Goal: Task Accomplishment & Management: Manage account settings

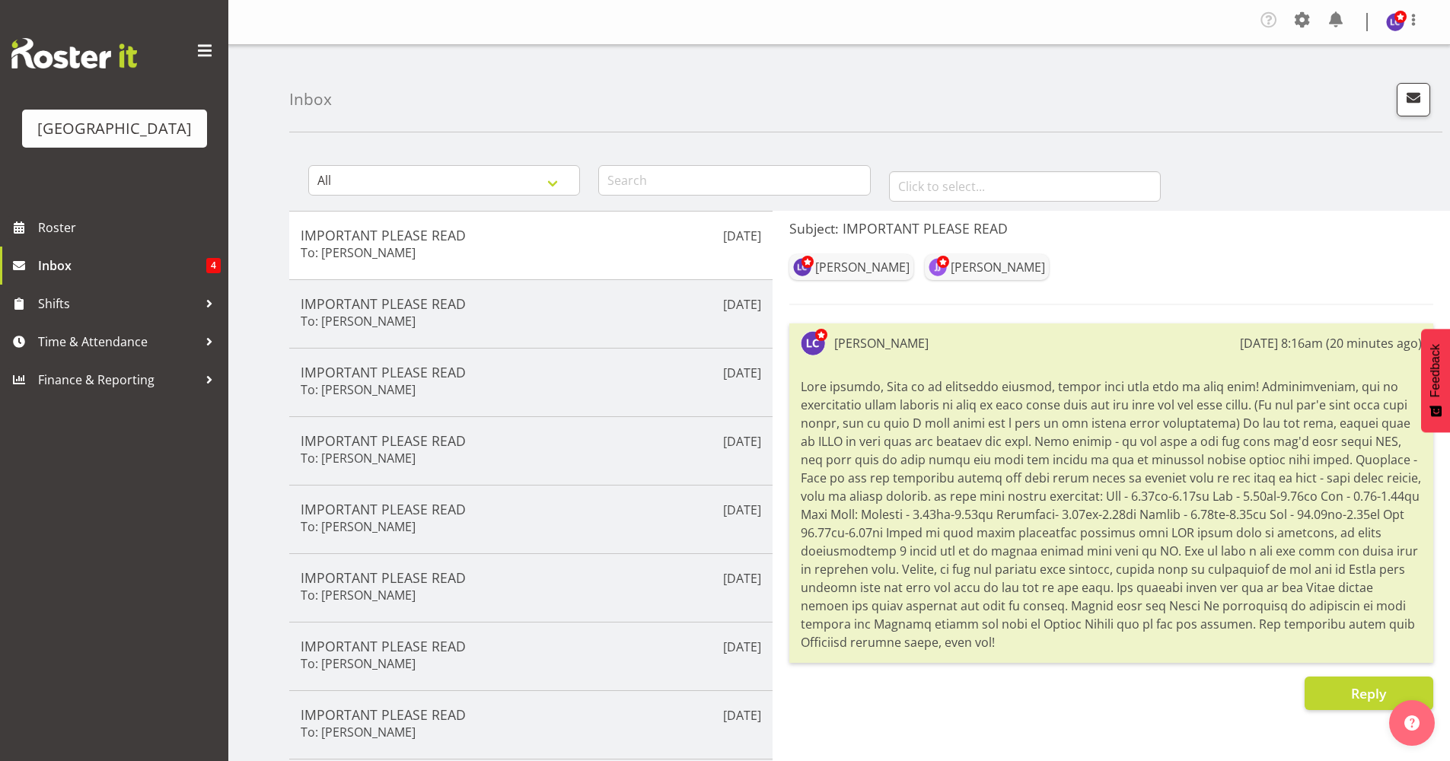
click at [927, 363] on div "Laurie Cook 4th Sep 8:16am (20 minutes ago)" at bounding box center [1111, 492] width 644 height 339
click at [38, 266] on span "Inbox" at bounding box center [122, 265] width 168 height 23
click at [123, 230] on span "Roster" at bounding box center [129, 227] width 183 height 23
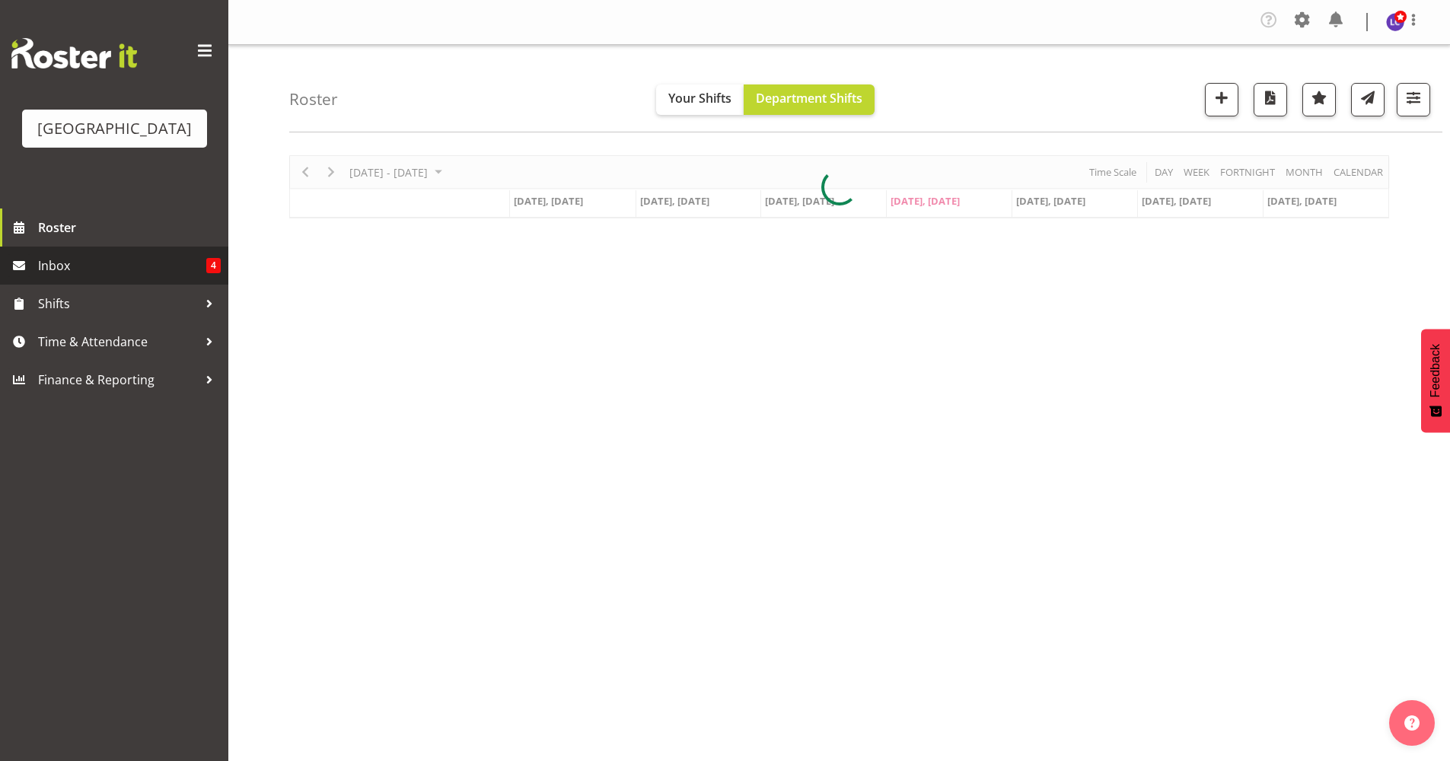
click at [129, 267] on span "Inbox" at bounding box center [122, 265] width 168 height 23
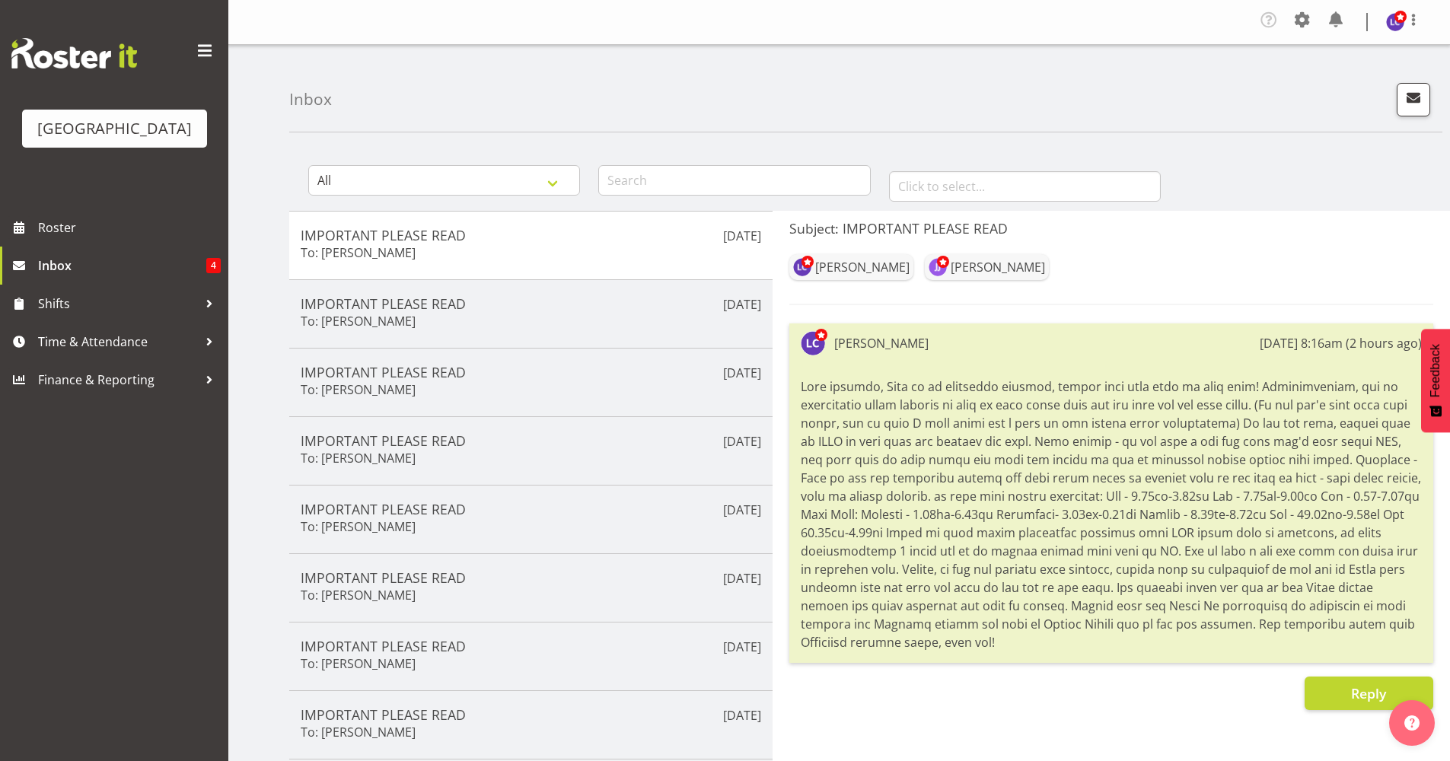
drag, startPoint x: 862, startPoint y: 644, endPoint x: 800, endPoint y: 384, distance: 266.9
click at [800, 384] on div "Laurie Cook 4th Sep 8:16am (2 hours ago)" at bounding box center [1111, 492] width 644 height 339
drag, startPoint x: 800, startPoint y: 384, endPoint x: 897, endPoint y: 420, distance: 103.8
copy div "Good evening, This is an important message, please take your time to read this!…"
click at [842, 288] on div "Laurie Cook Jade Johnson" at bounding box center [1111, 277] width 644 height 56
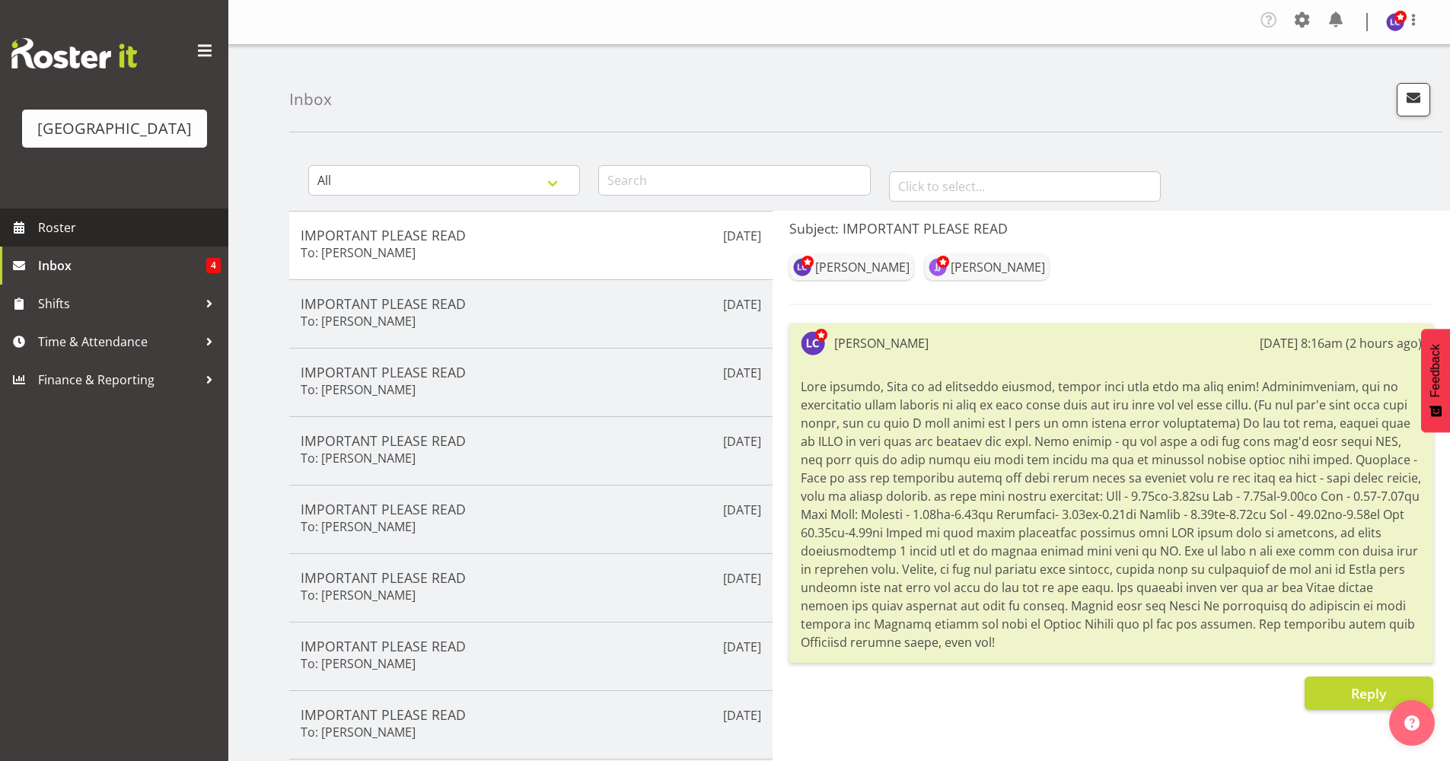
click at [110, 233] on span "Roster" at bounding box center [129, 227] width 183 height 23
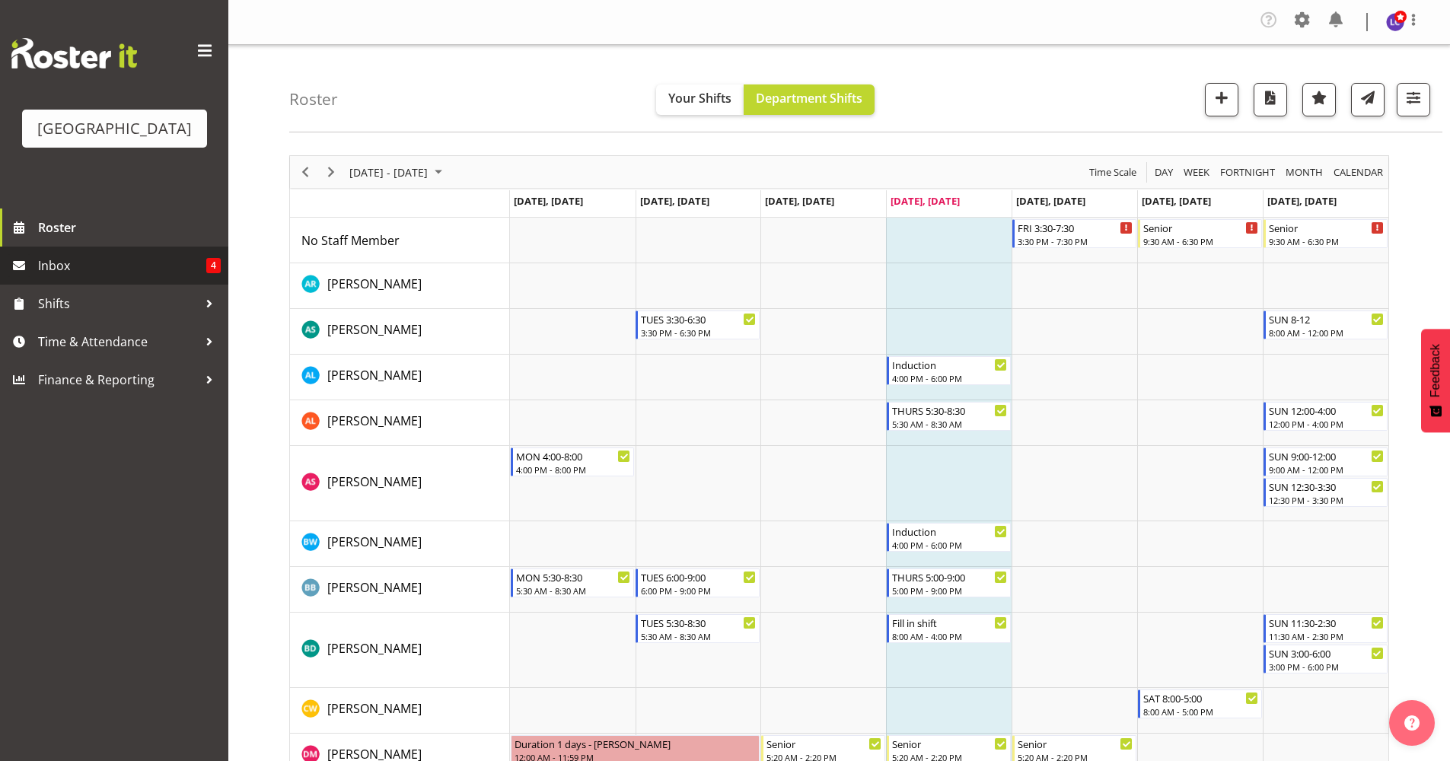
click at [187, 257] on span "Inbox" at bounding box center [122, 265] width 168 height 23
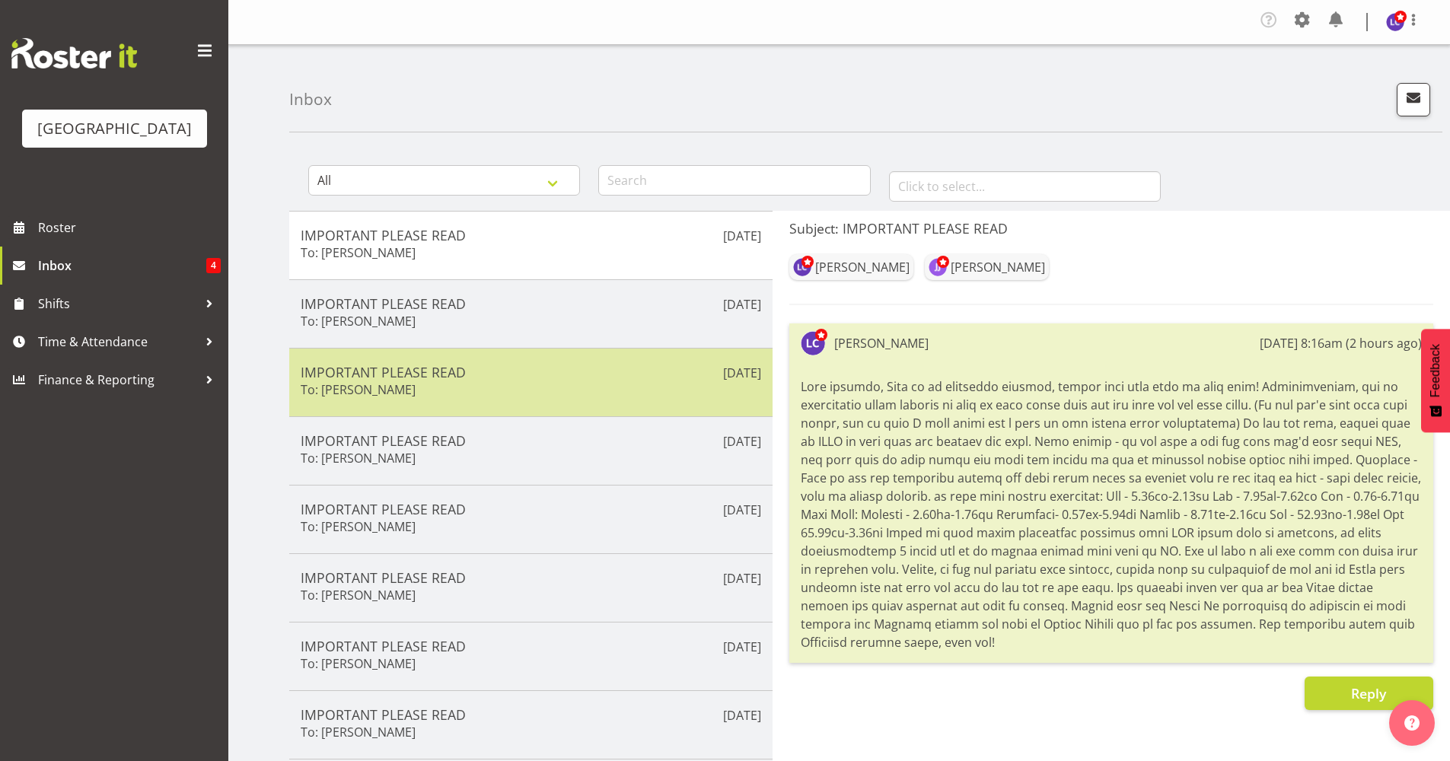
click at [565, 353] on div "Sep 3rd IMPORTANT PLEASE READ To: Alesana Lafoga" at bounding box center [530, 382] width 483 height 68
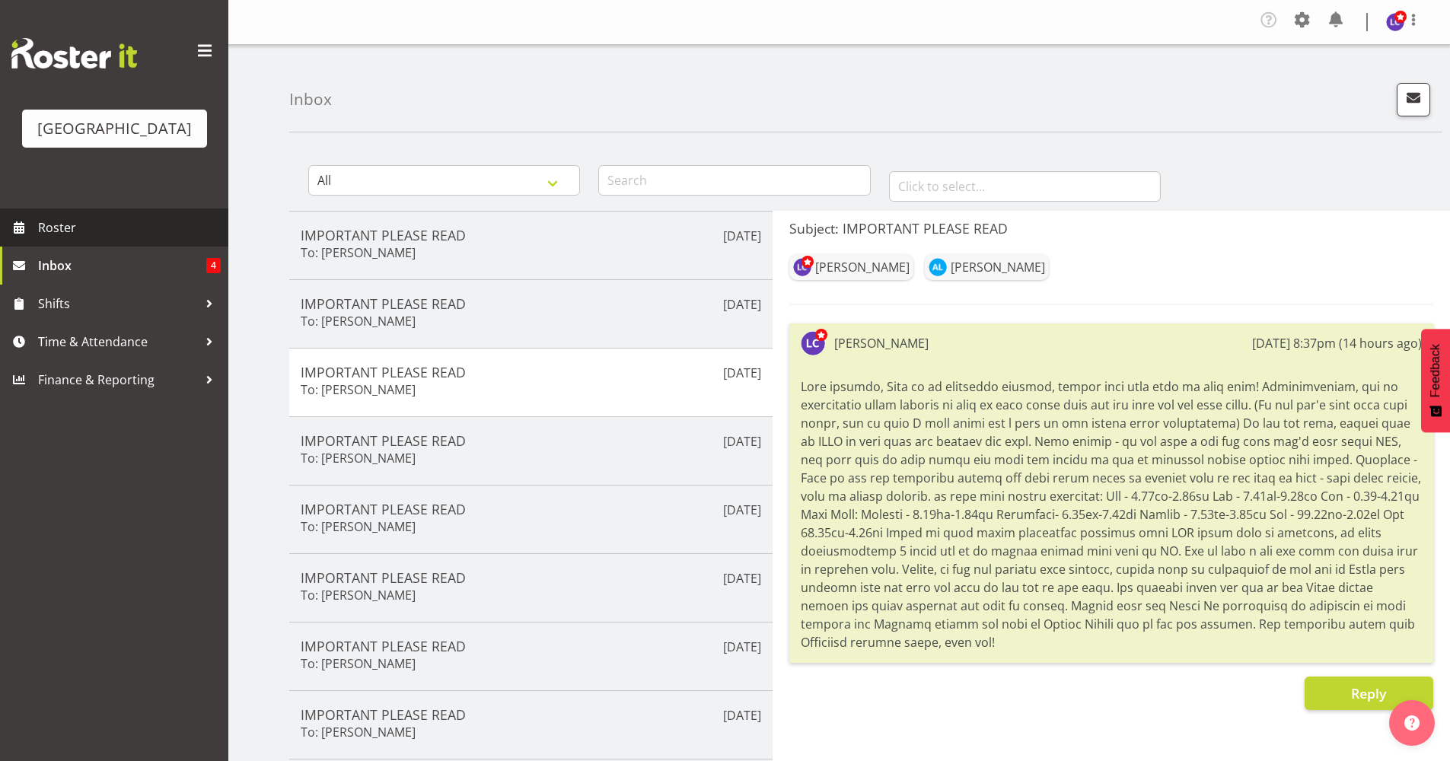
click at [139, 232] on span "Roster" at bounding box center [129, 227] width 183 height 23
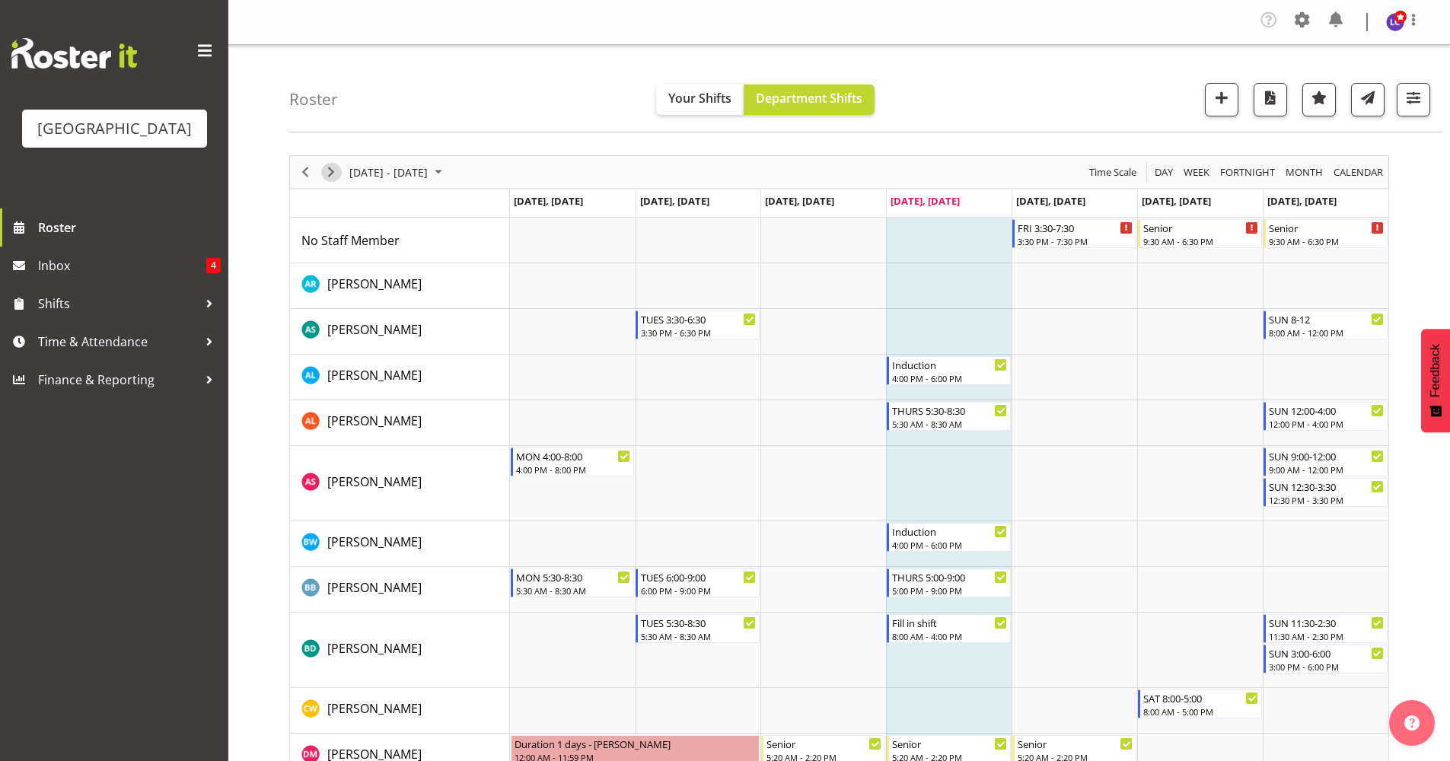
click at [338, 167] on span "Next" at bounding box center [331, 172] width 18 height 19
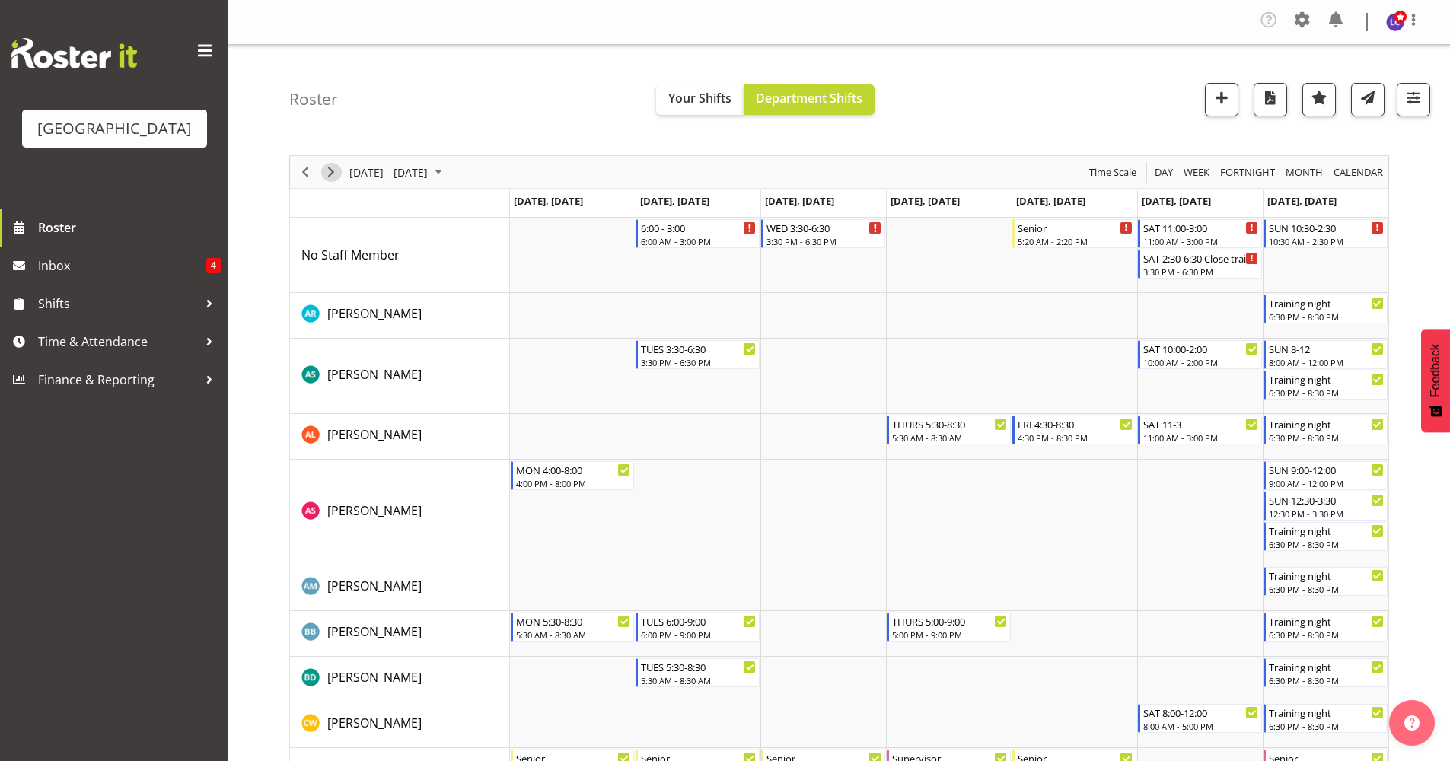
click at [326, 172] on span "Next" at bounding box center [331, 172] width 18 height 19
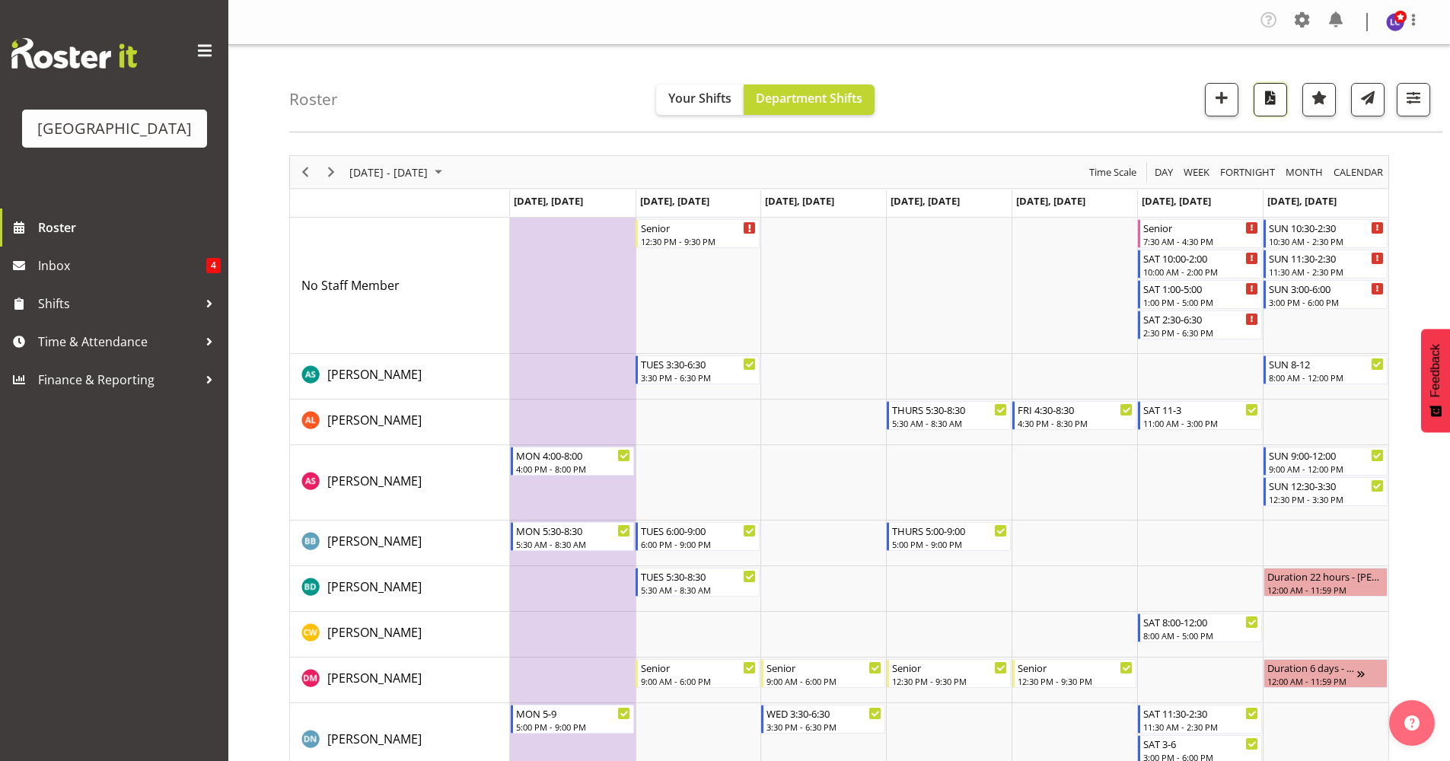
click at [1263, 102] on span "button" at bounding box center [1270, 98] width 20 height 20
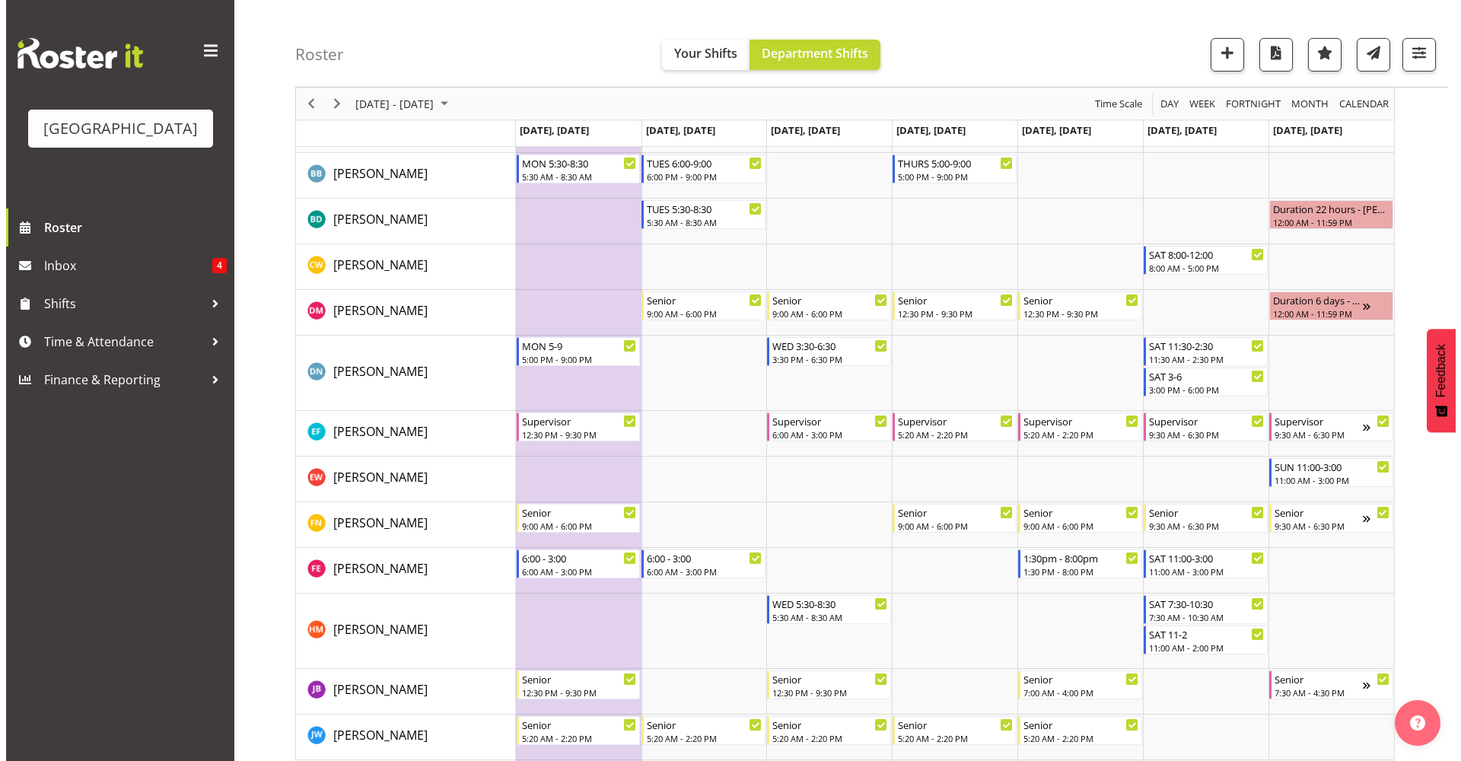
scroll to position [370, 0]
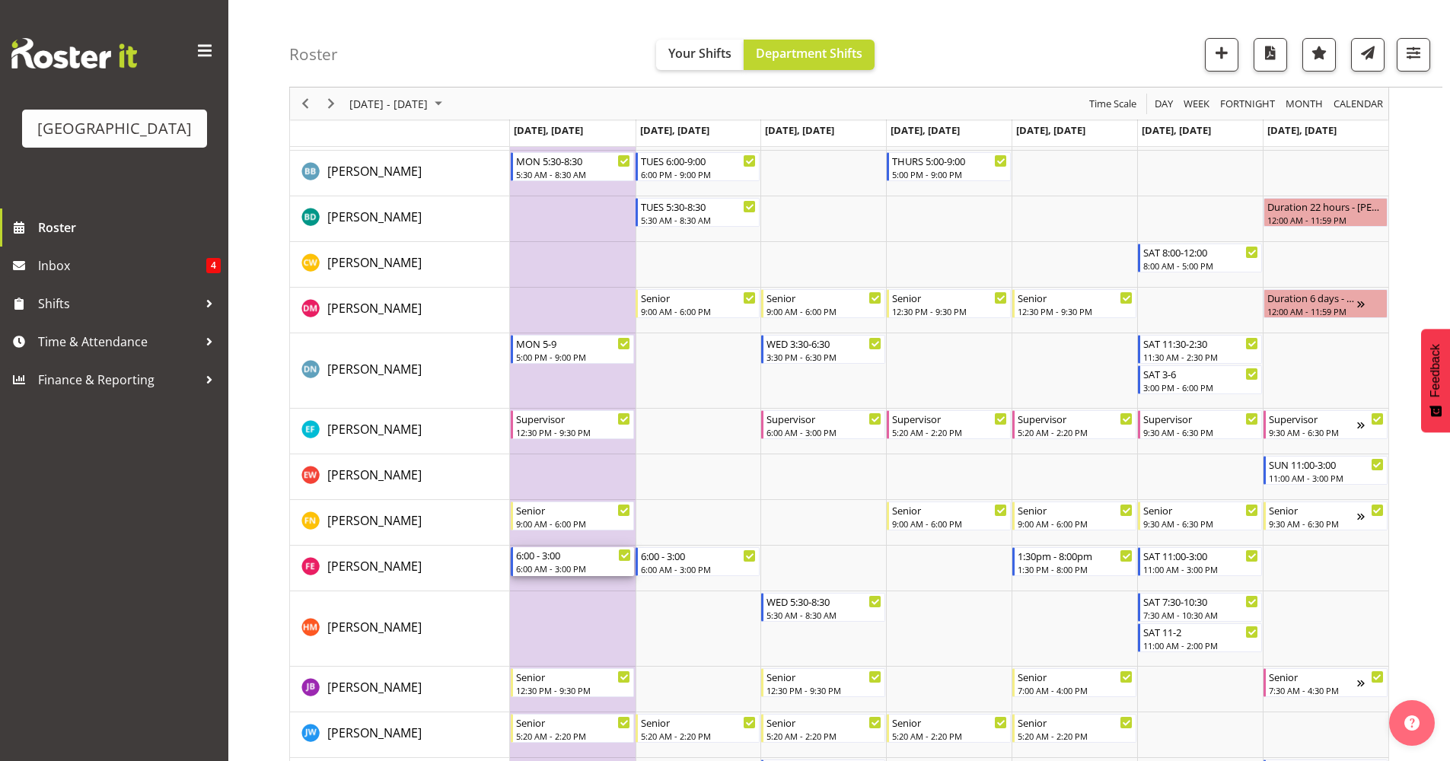
click at [570, 556] on div "6:00 - 3:00" at bounding box center [574, 554] width 116 height 15
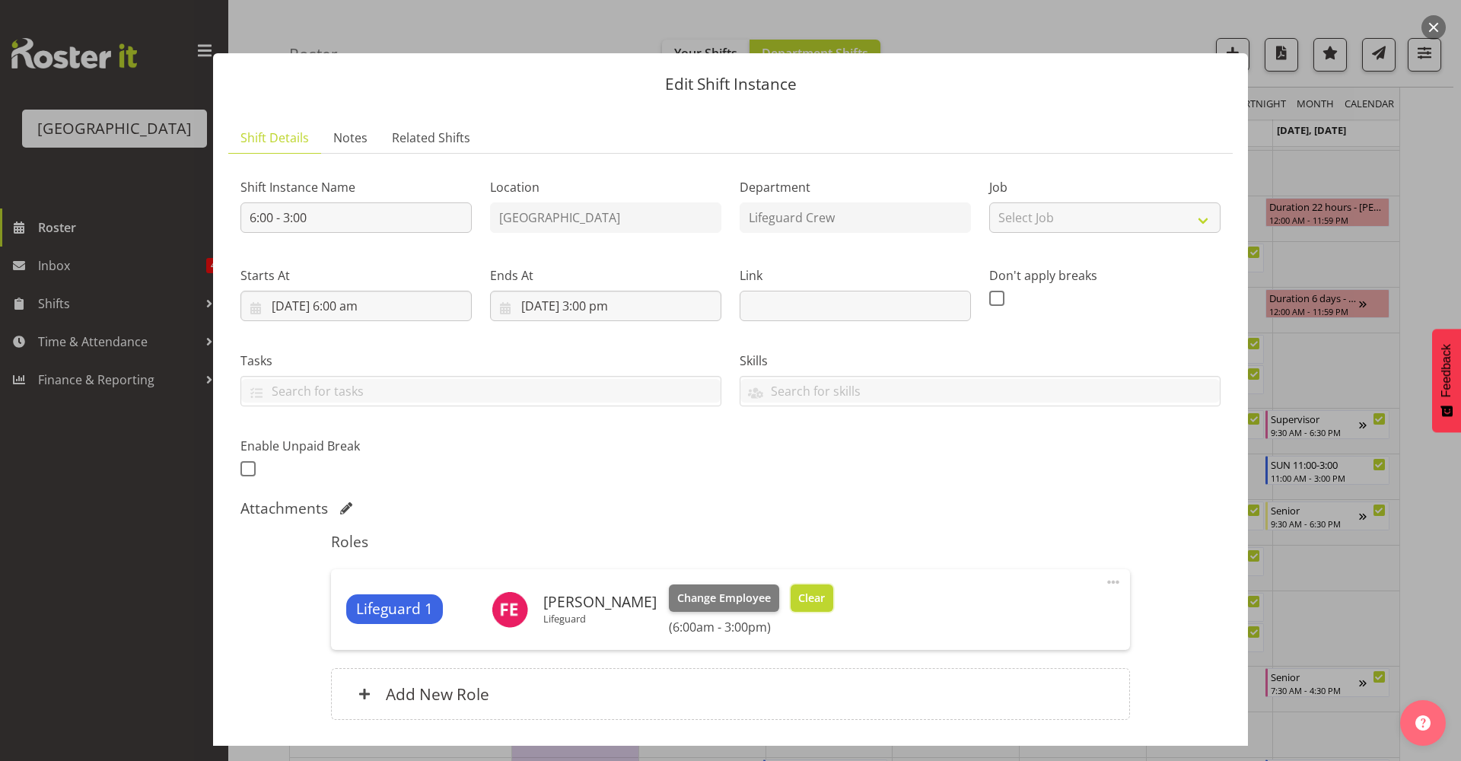
click at [801, 592] on span "Clear" at bounding box center [811, 598] width 27 height 17
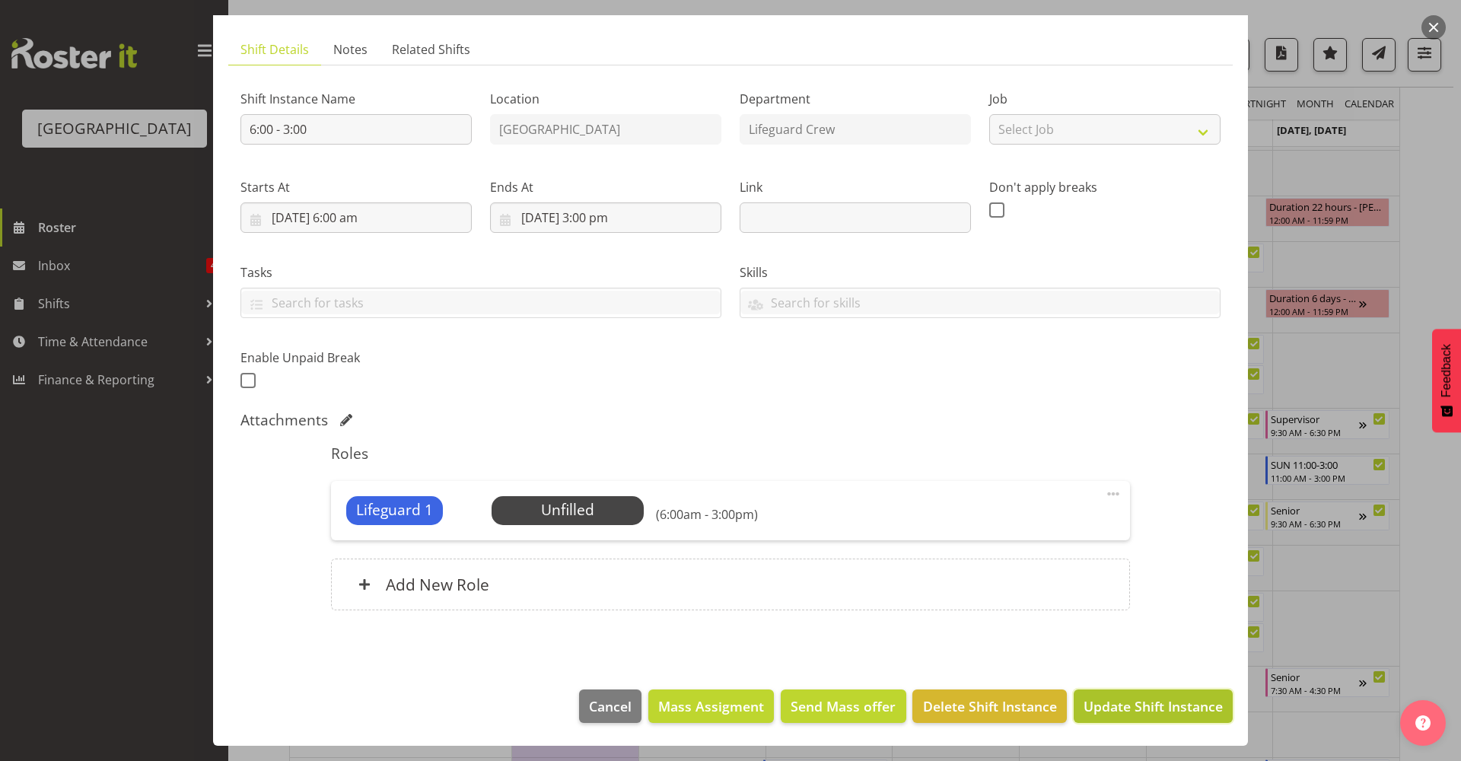
click at [1115, 703] on span "Update Shift Instance" at bounding box center [1153, 706] width 139 height 20
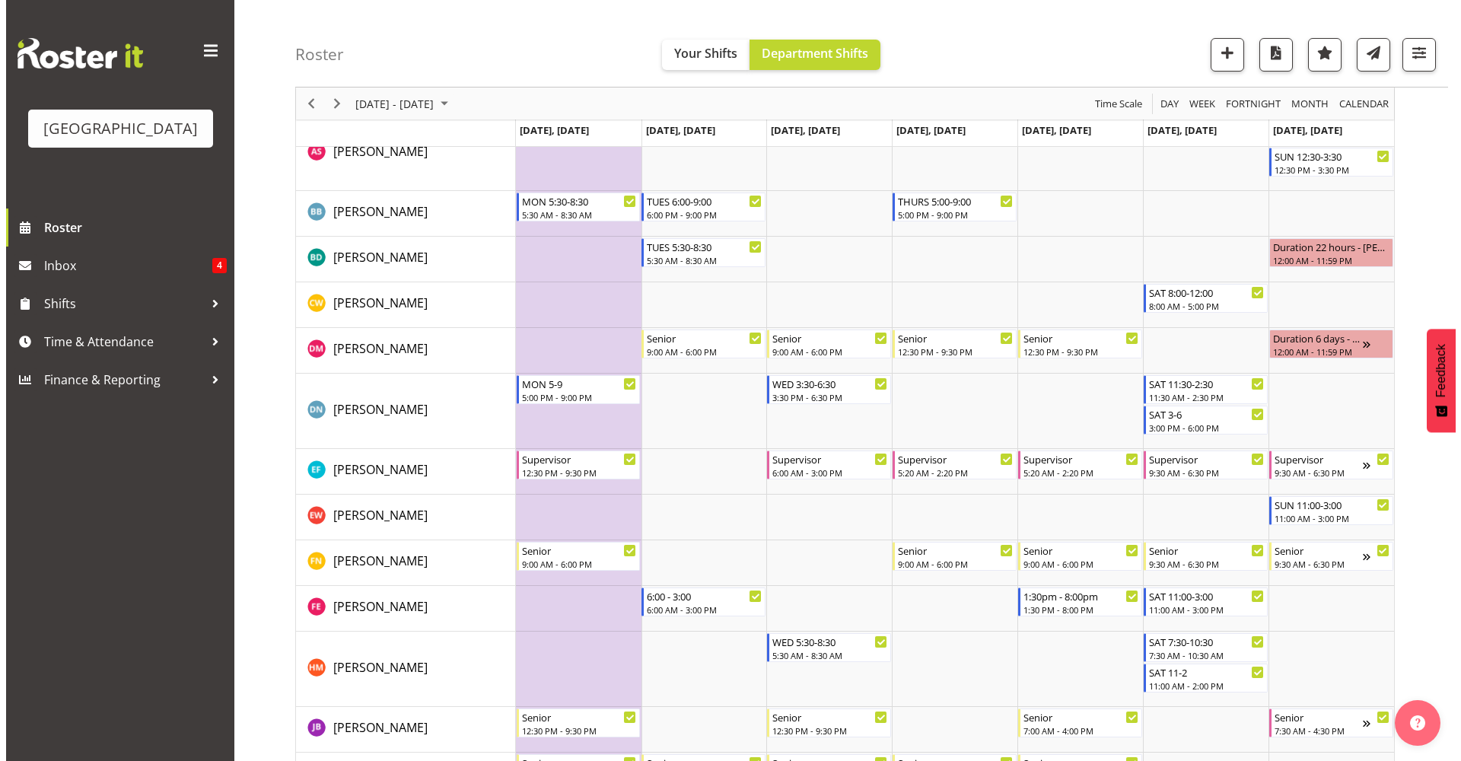
scroll to position [660, 0]
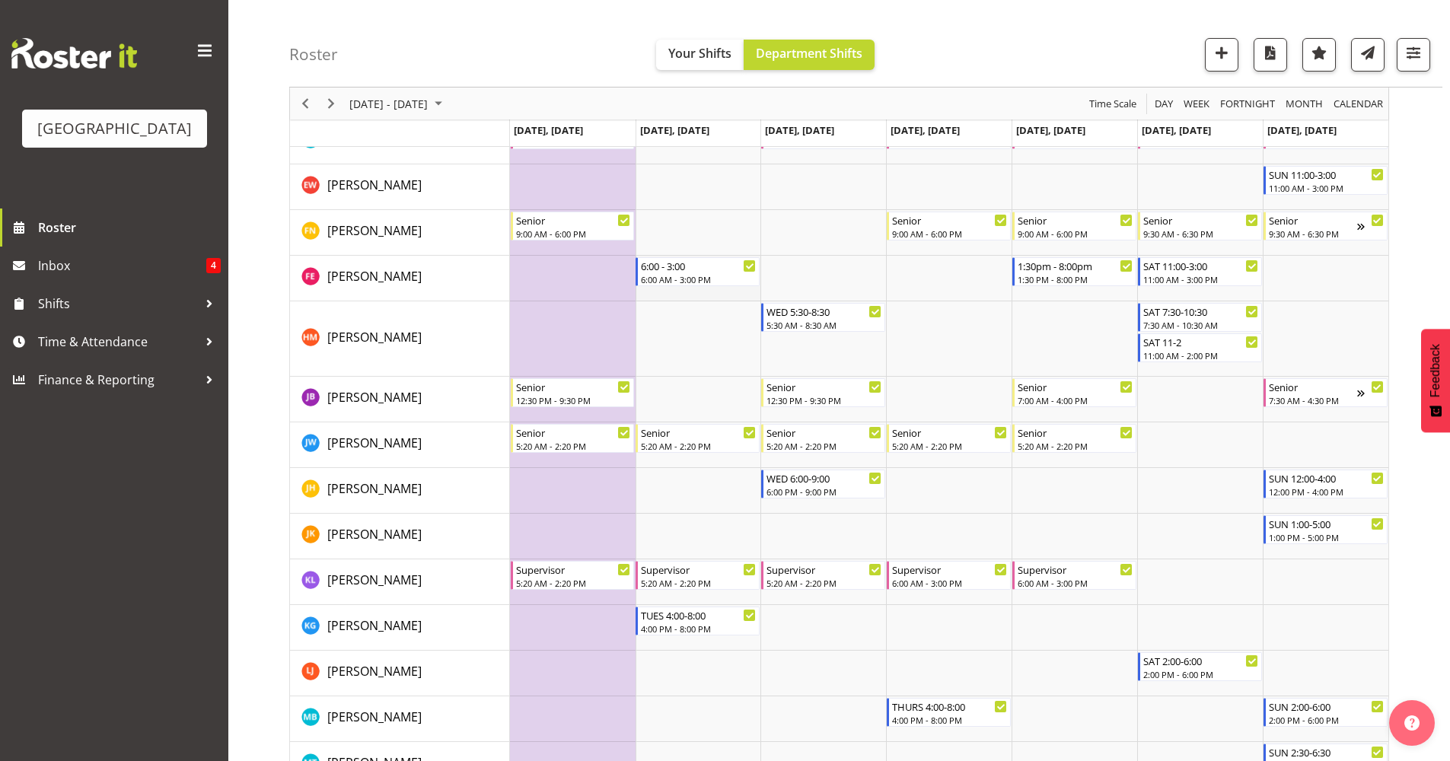
click at [725, 287] on td "Timeline Week of September 25, 2025" at bounding box center [698, 279] width 126 height 46
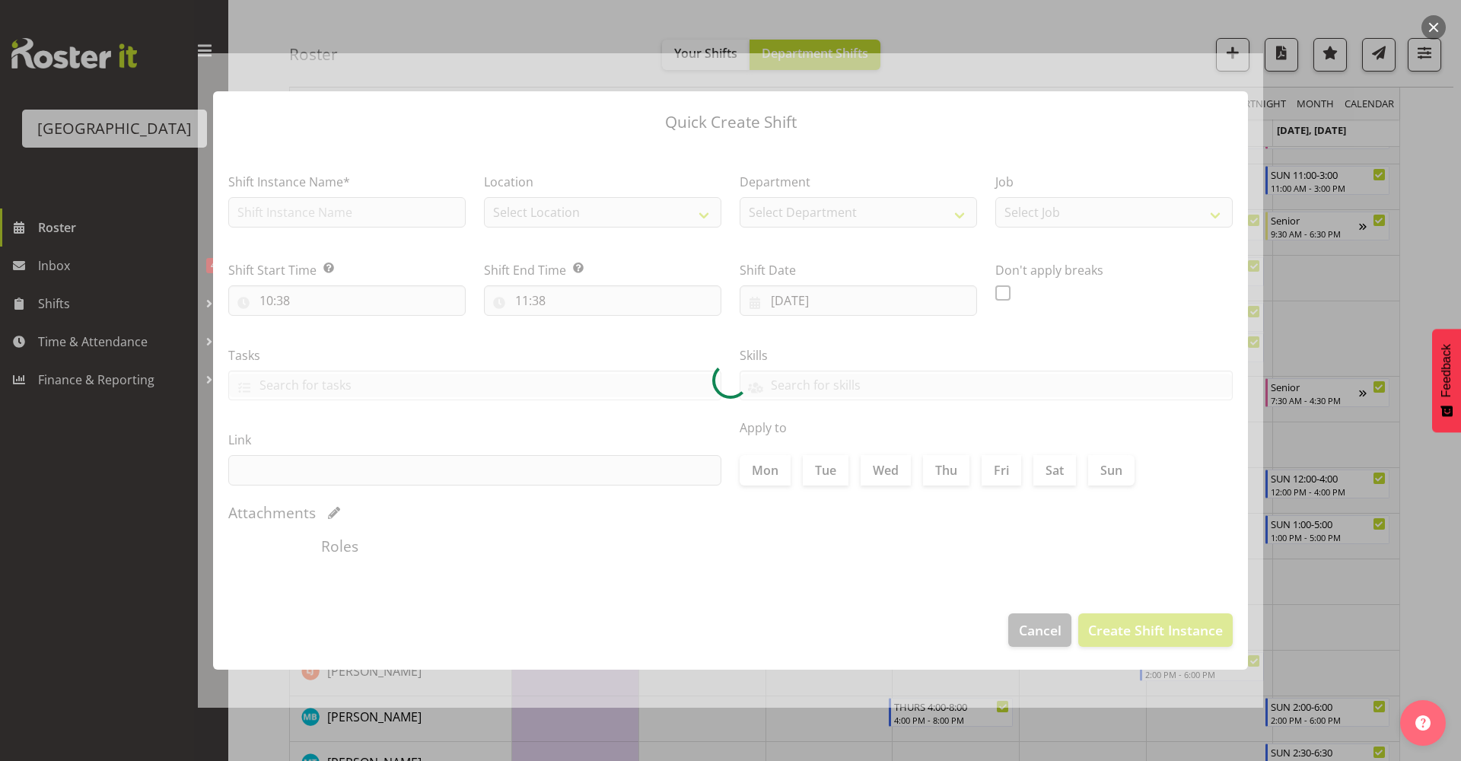
type input "23/09/2025"
checkbox input "true"
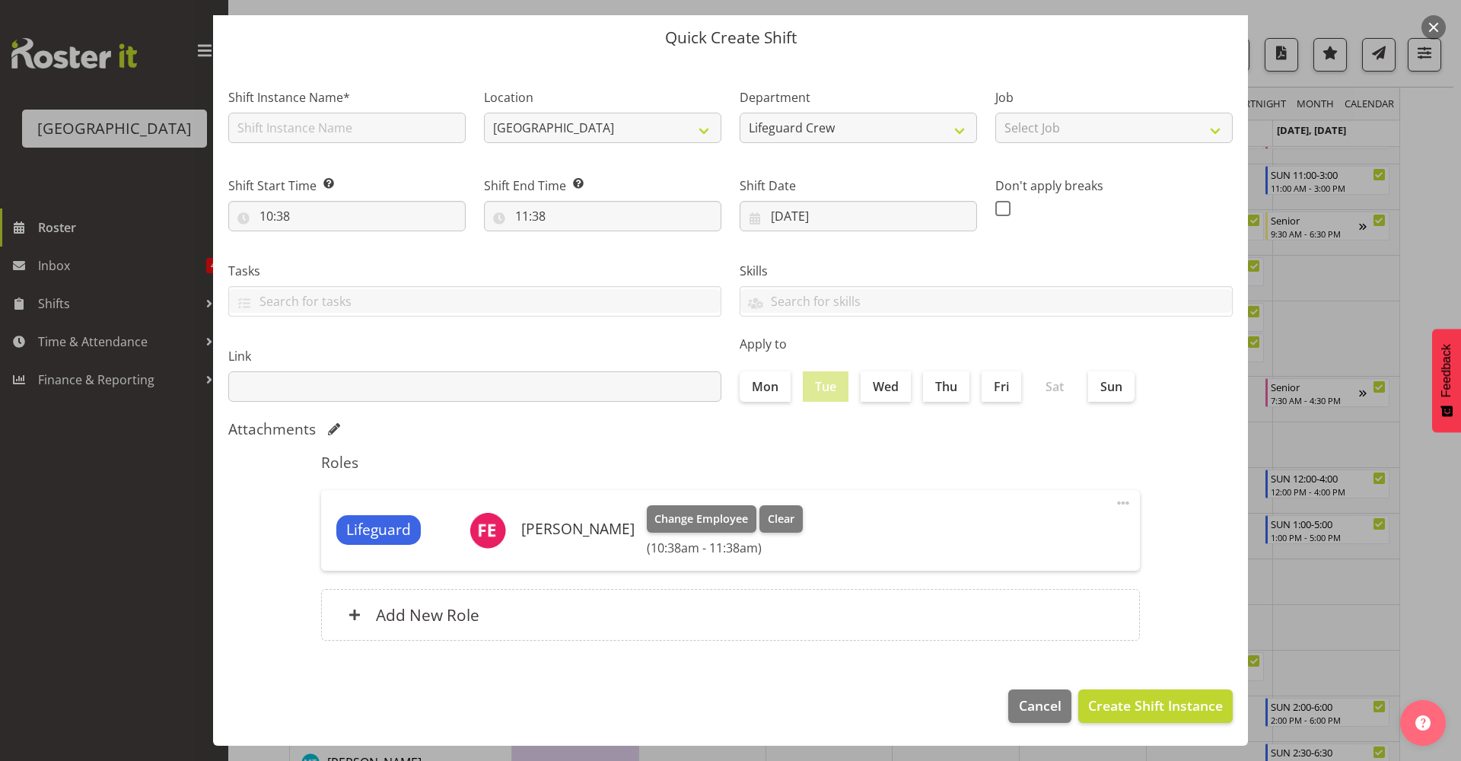
click at [774, 499] on div "Lifeguard Finn Edwards Change Employee Clear (10:38am - 11:38am) Edit Delete" at bounding box center [730, 530] width 819 height 81
click at [768, 521] on span "Clear" at bounding box center [781, 519] width 27 height 17
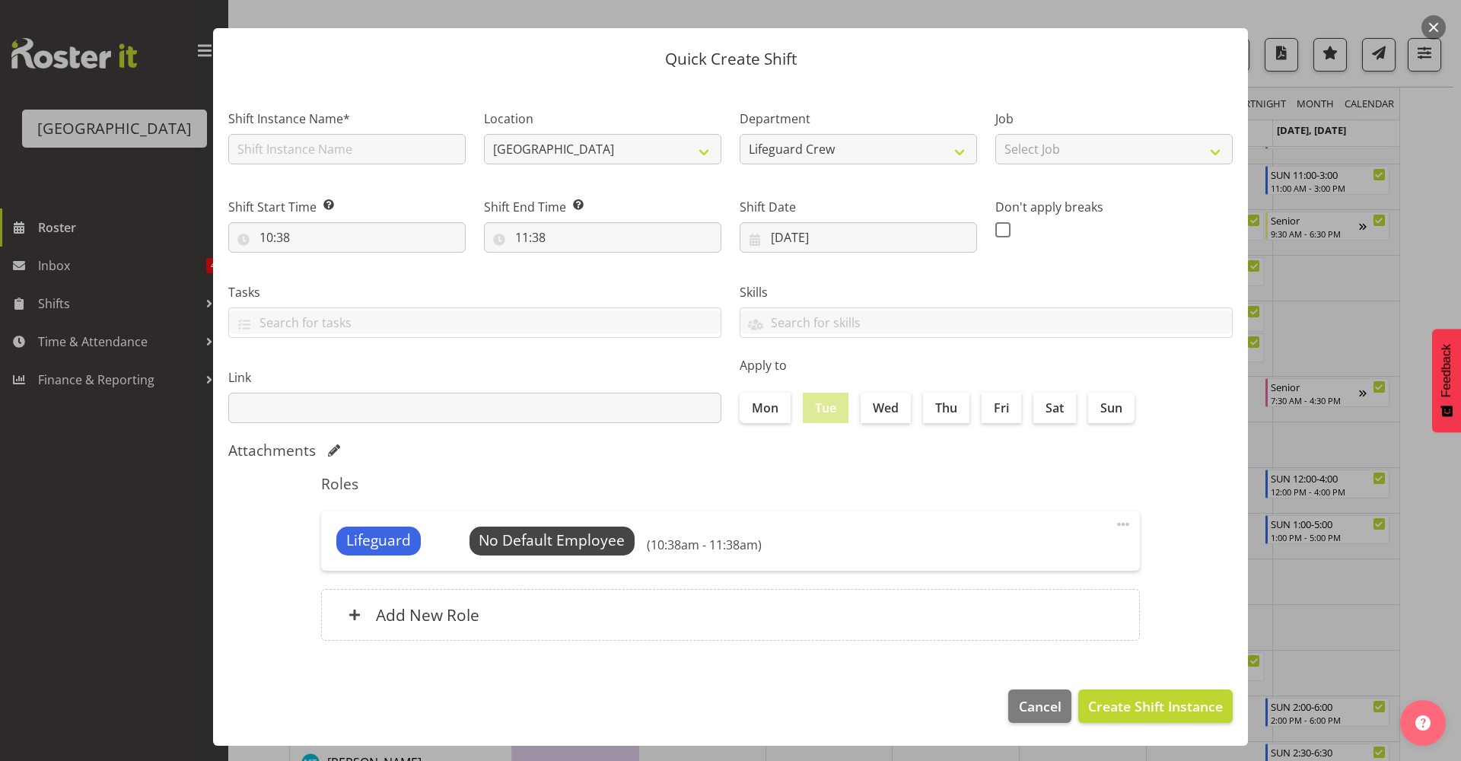
scroll to position [25, 0]
click at [1202, 740] on footer "Cancel Create Shift Instance" at bounding box center [730, 710] width 1035 height 72
click at [1185, 717] on button "Create Shift Instance" at bounding box center [1155, 706] width 154 height 33
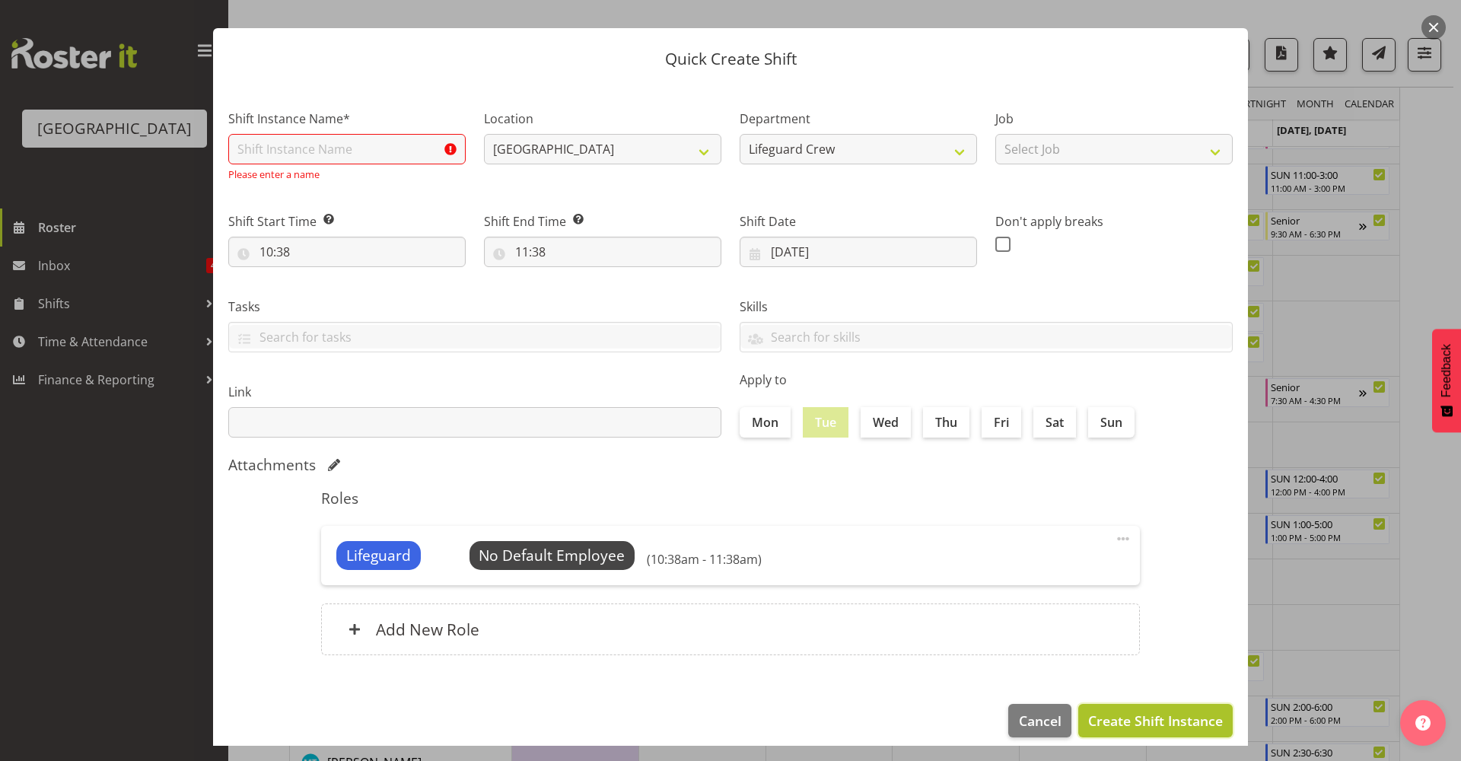
click at [1185, 716] on span "Create Shift Instance" at bounding box center [1155, 721] width 135 height 20
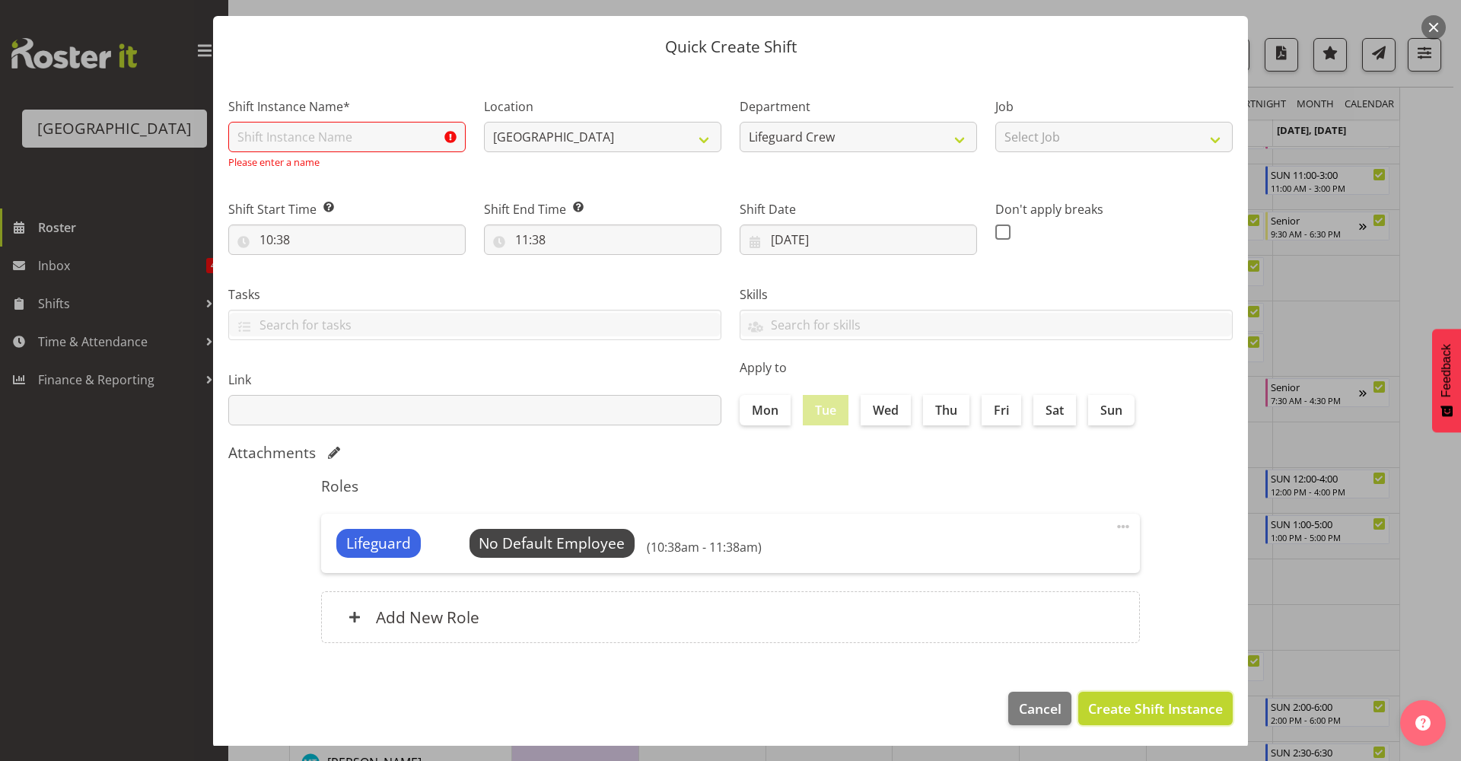
scroll to position [40, 0]
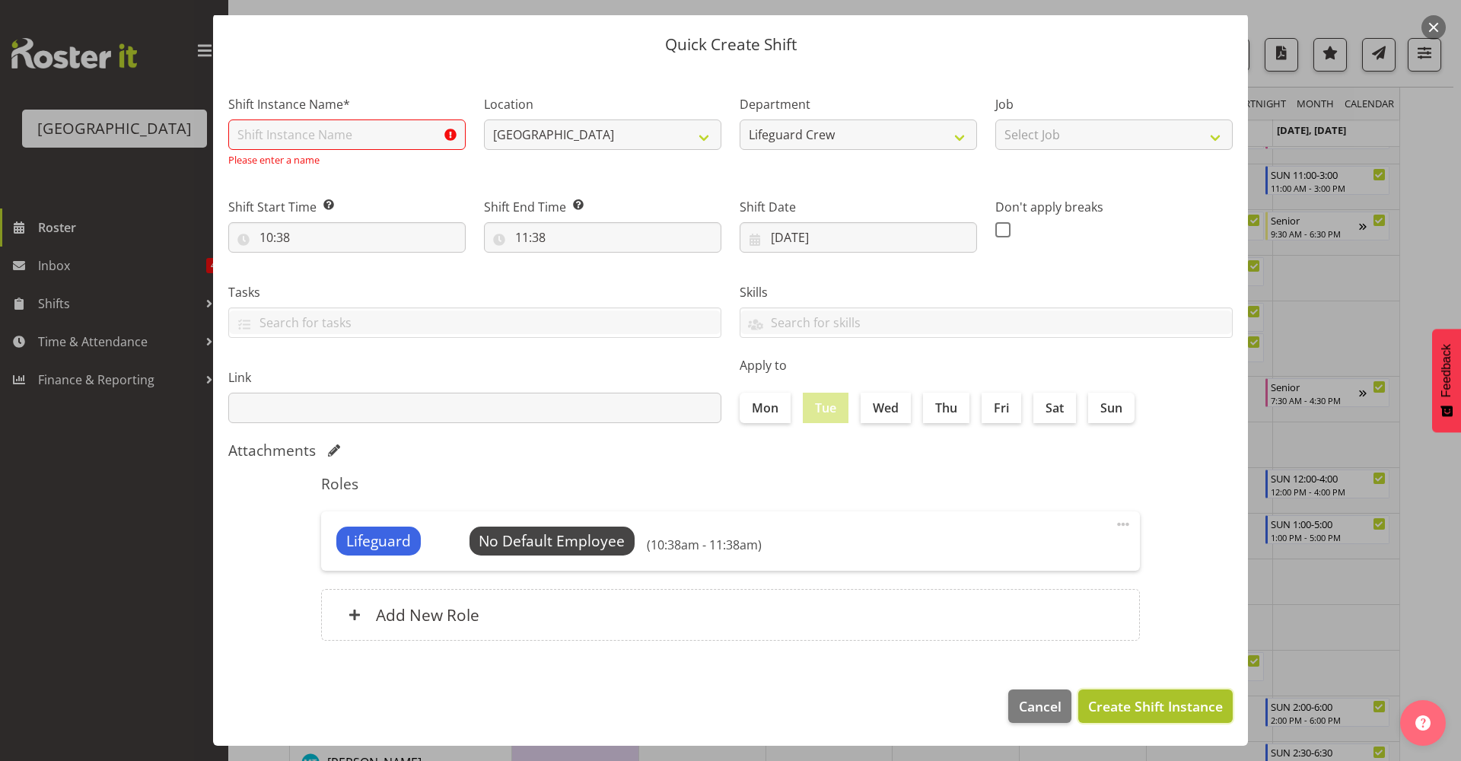
click at [1139, 706] on span "Create Shift Instance" at bounding box center [1155, 706] width 135 height 20
click at [339, 132] on input "text" at bounding box center [346, 134] width 237 height 30
click at [639, 468] on div "Roles Lifeguard No Default Employee Select Employee (10:38am - 11:38am) Edit De…" at bounding box center [730, 562] width 837 height 193
click at [994, 696] on footer "Cancel Create Shift Instance" at bounding box center [730, 710] width 1035 height 72
click at [1023, 704] on span "Cancel" at bounding box center [1040, 706] width 43 height 20
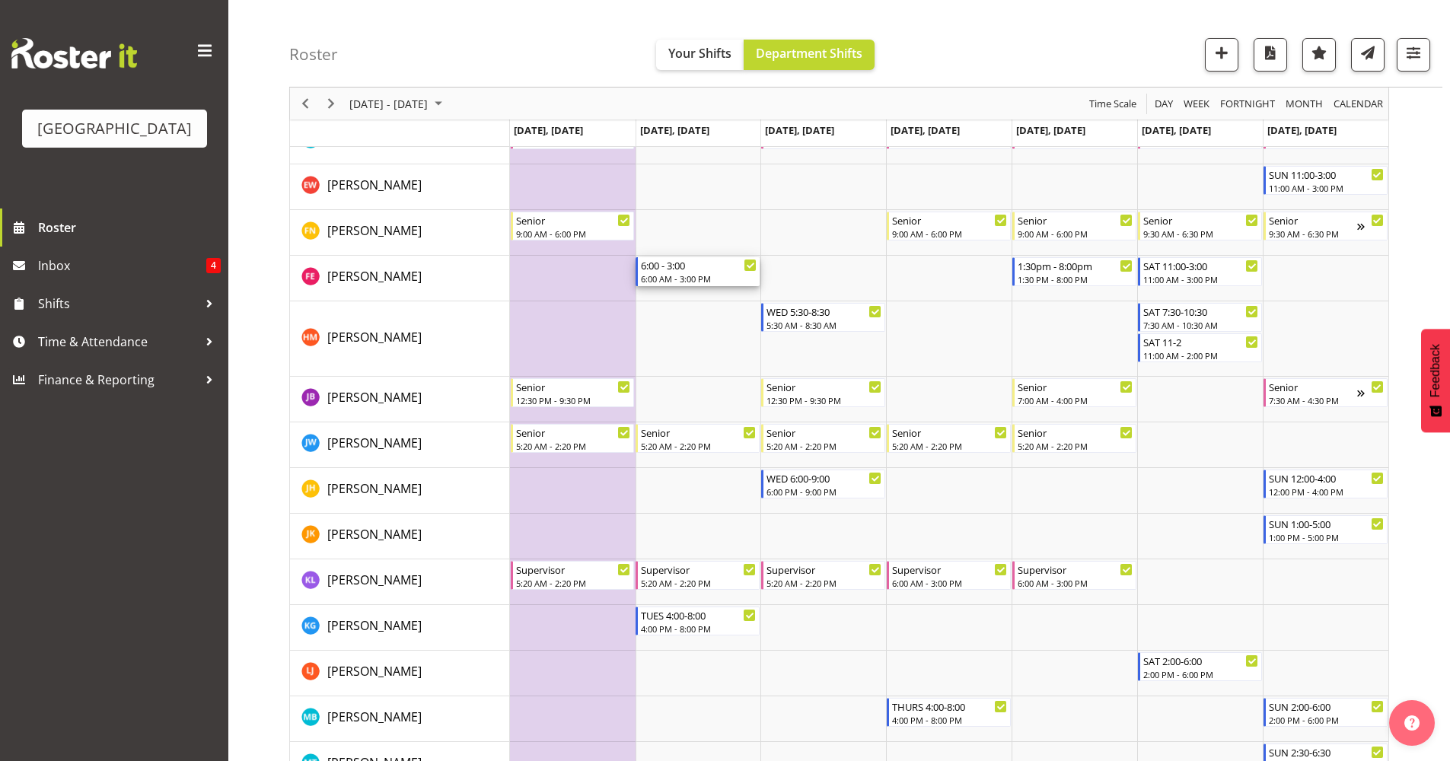
click at [662, 279] on div "6:00 AM - 3:00 PM" at bounding box center [699, 278] width 116 height 12
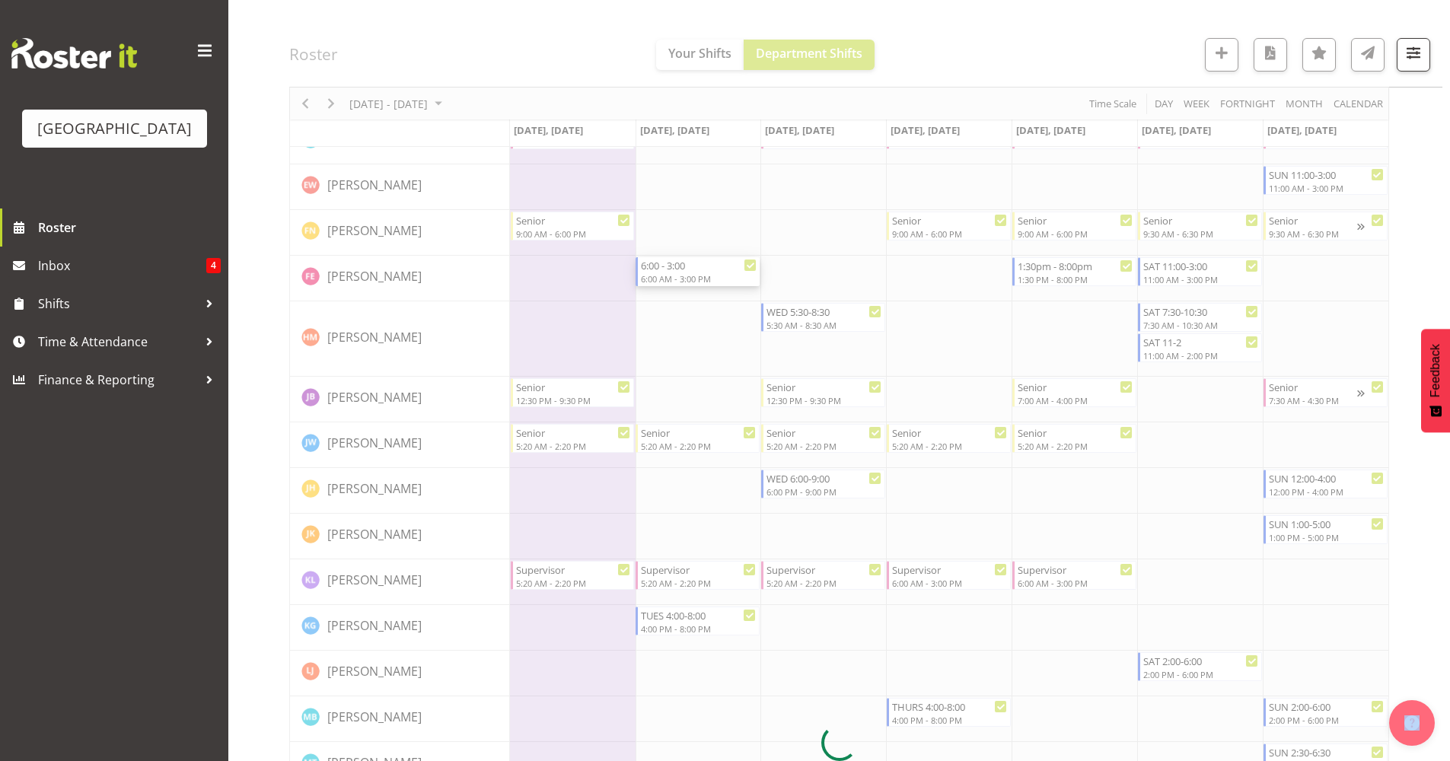
click at [662, 279] on div at bounding box center [839, 742] width 1100 height 2494
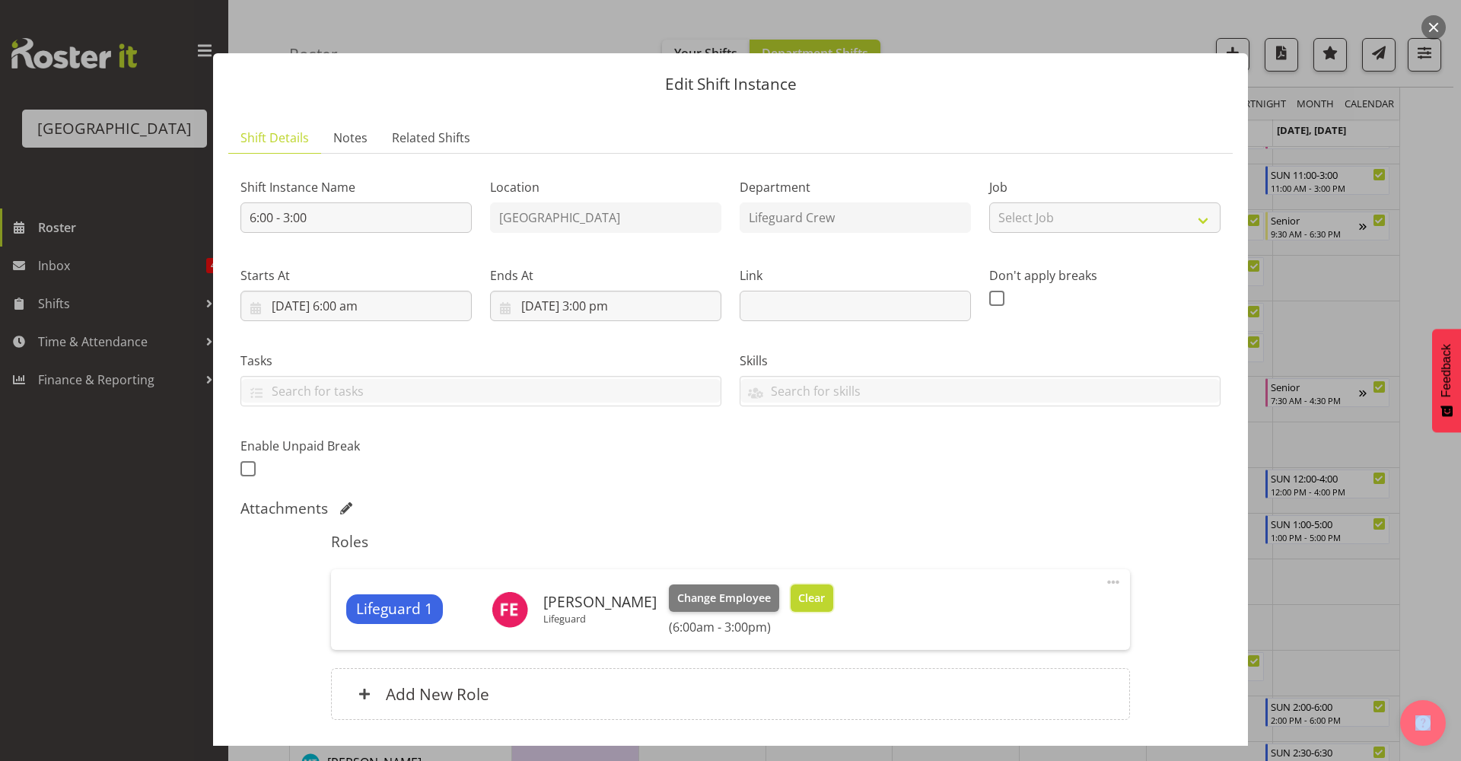
click at [798, 600] on span "Clear" at bounding box center [811, 598] width 27 height 17
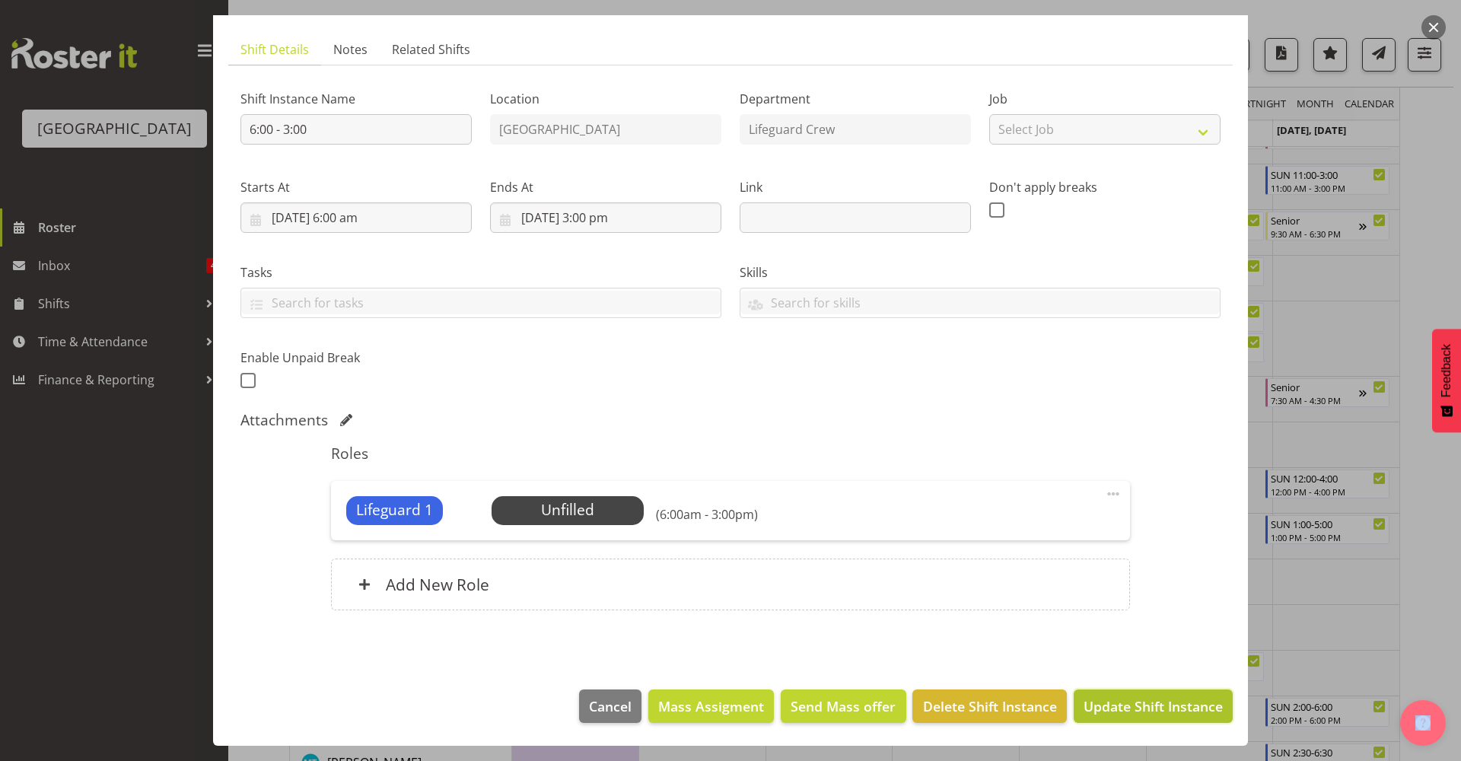
click at [1145, 696] on span "Update Shift Instance" at bounding box center [1153, 706] width 139 height 20
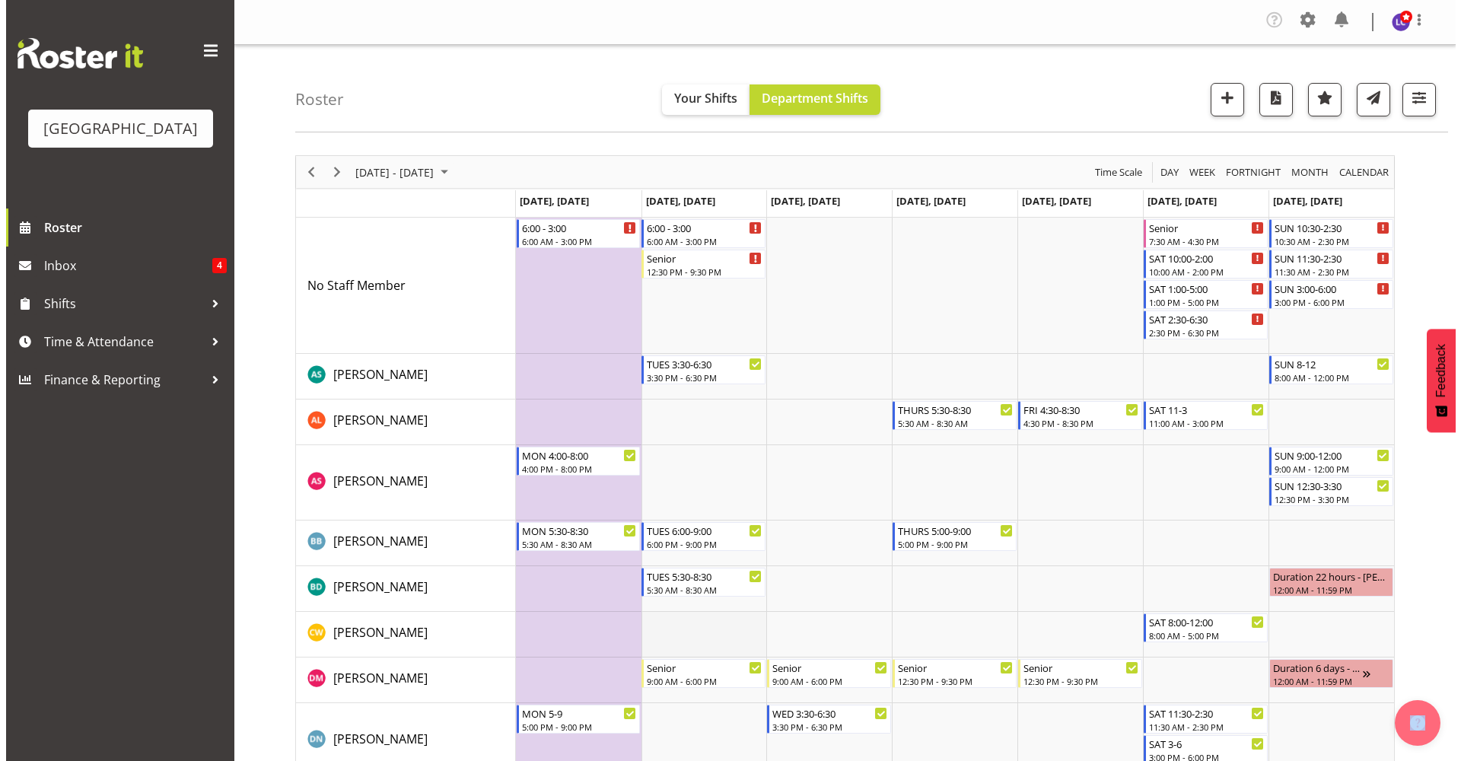
scroll to position [330, 0]
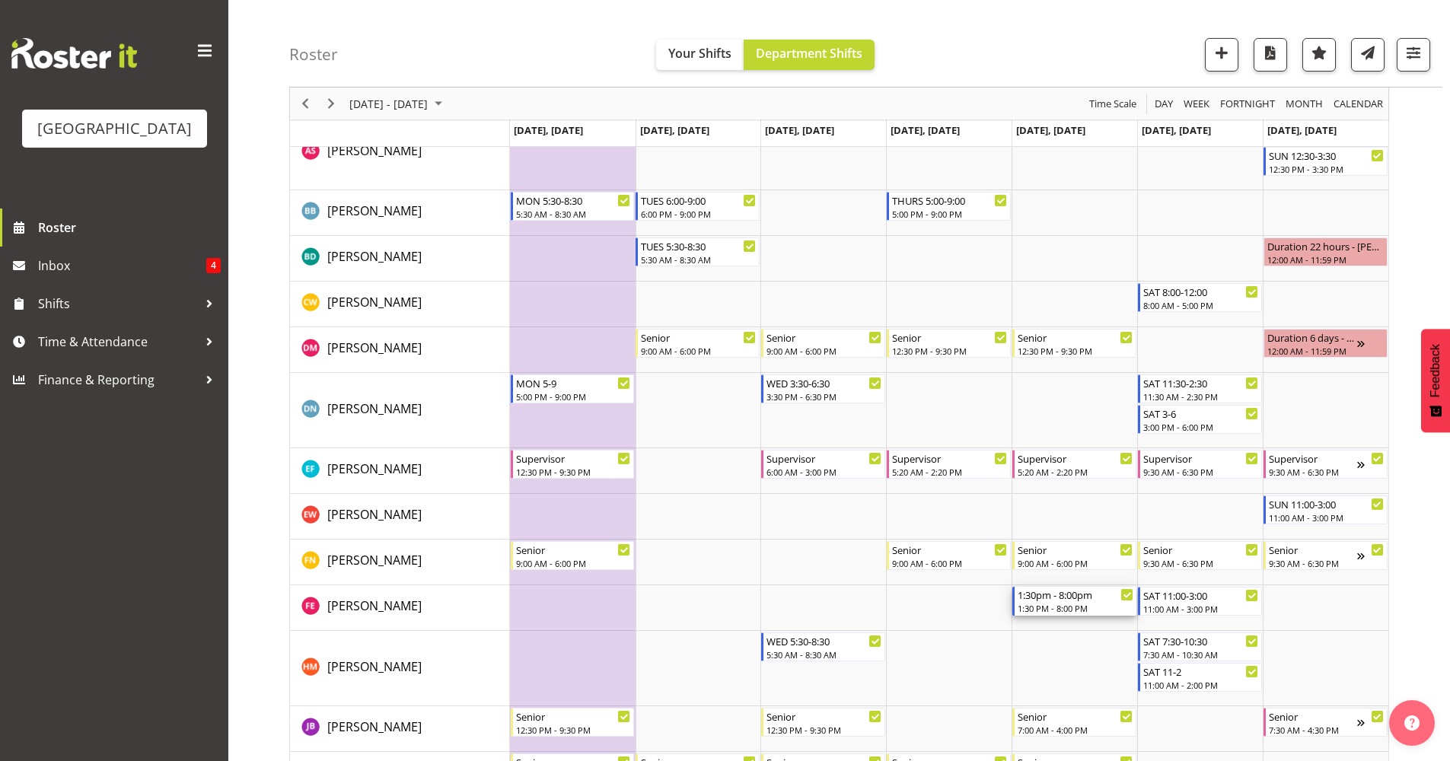
click at [1060, 599] on div "1:30pm - 8:00pm" at bounding box center [1076, 594] width 116 height 15
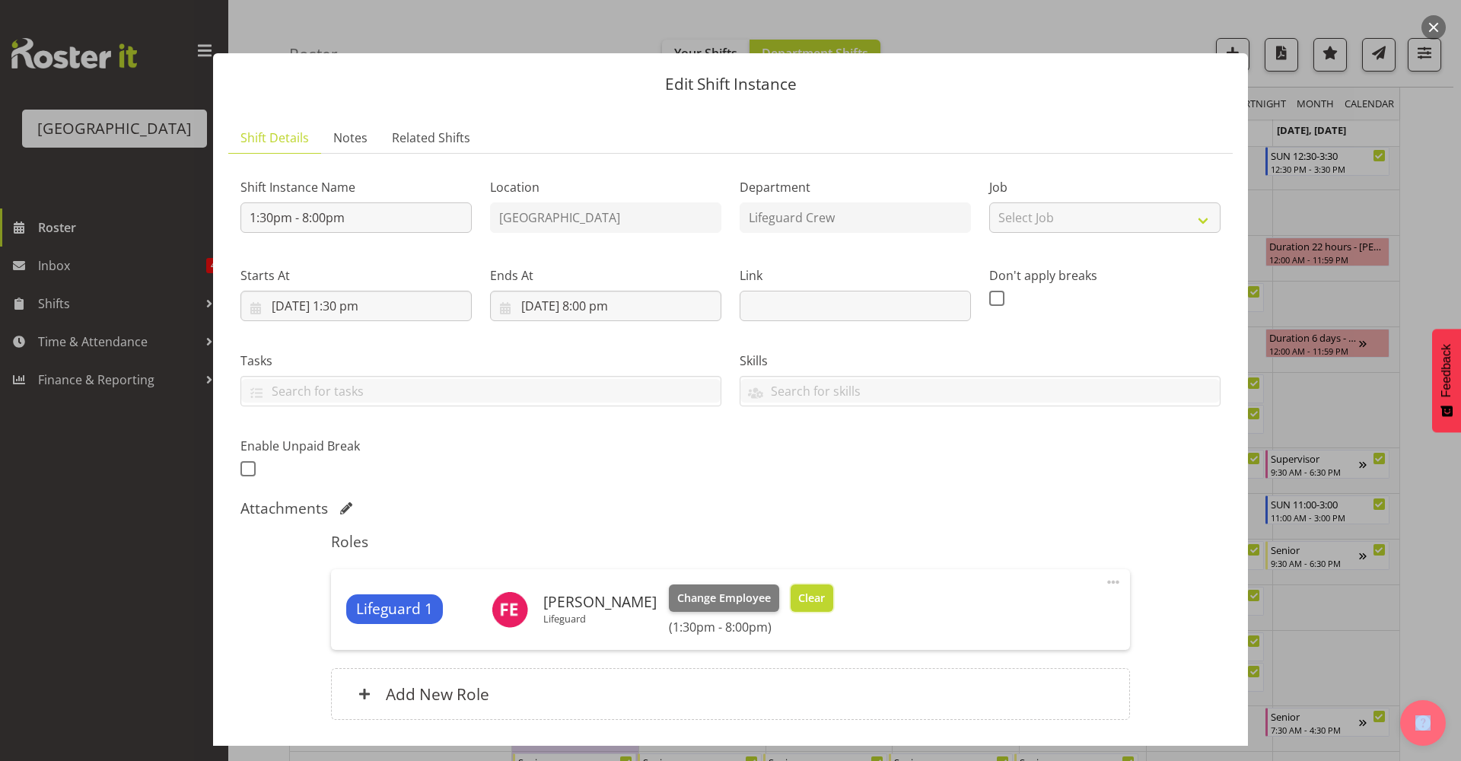
click at [818, 594] on button "Clear" at bounding box center [812, 597] width 43 height 27
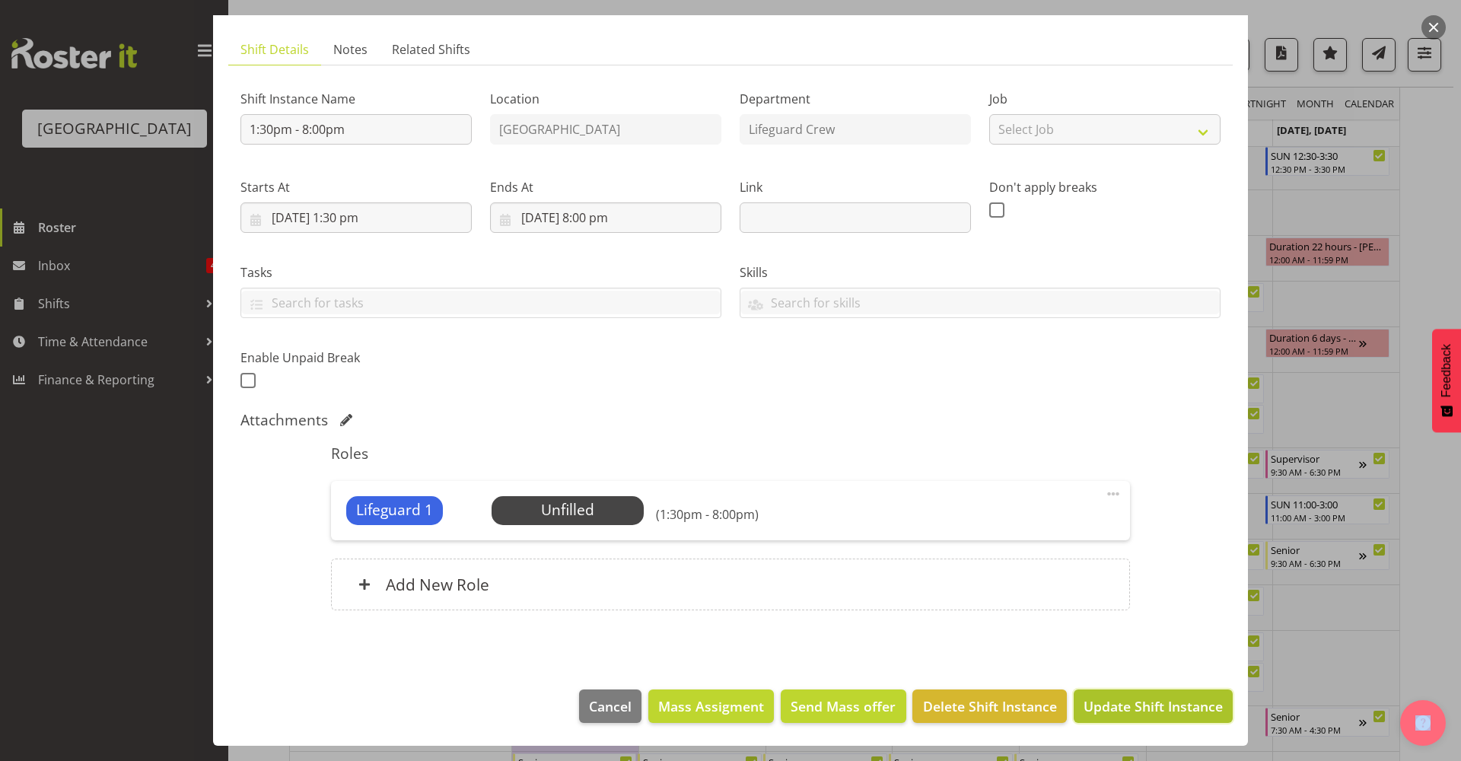
click at [1141, 698] on span "Update Shift Instance" at bounding box center [1153, 706] width 139 height 20
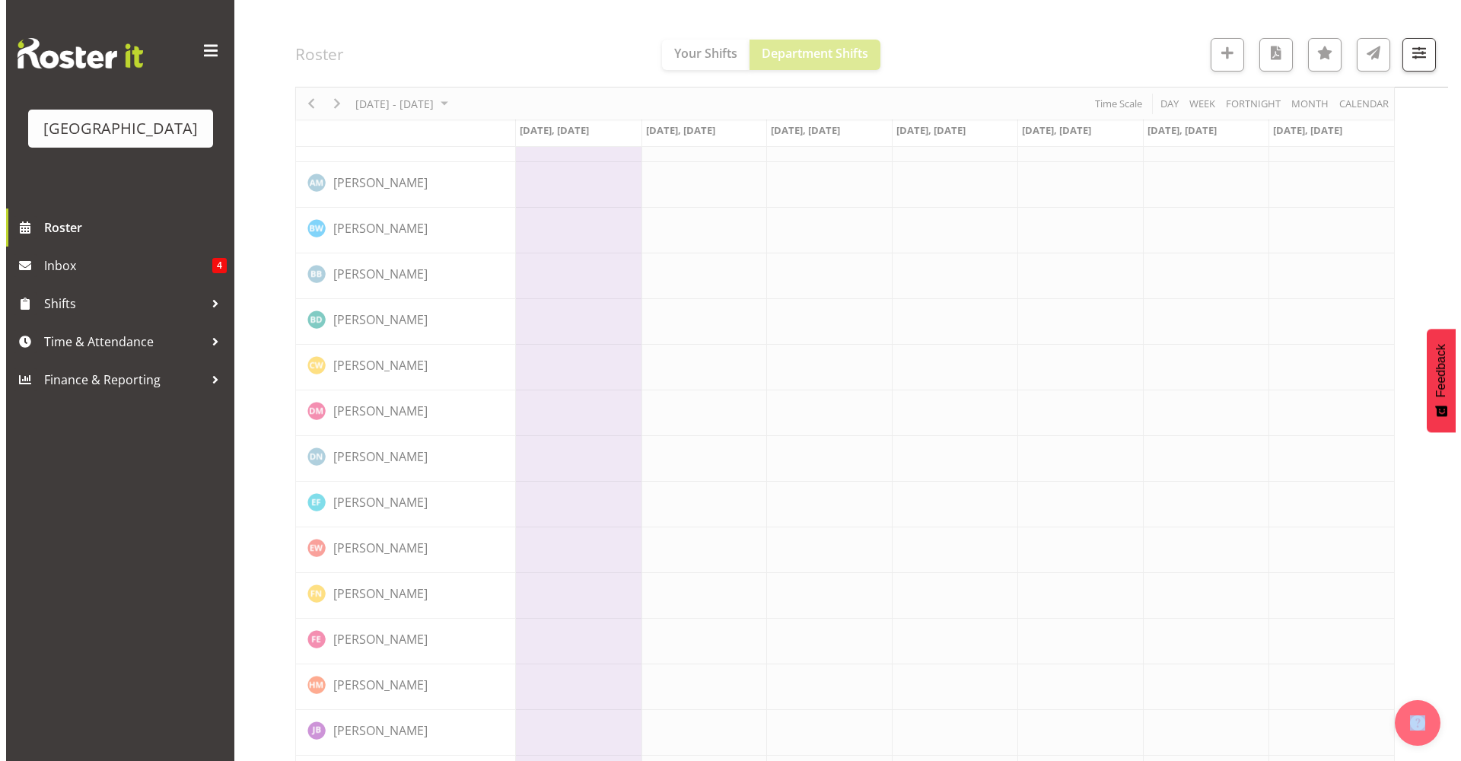
scroll to position [0, 0]
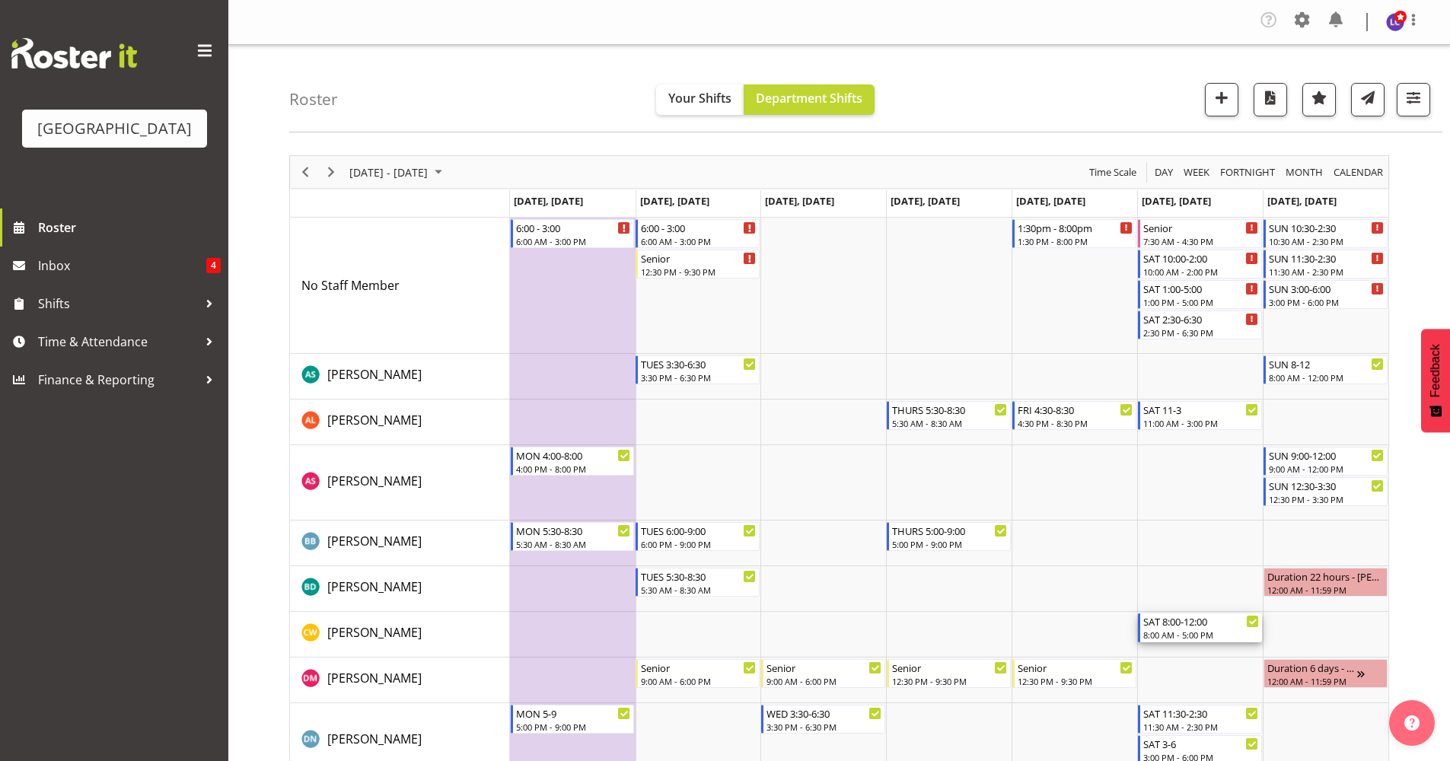
click at [1178, 619] on div "SAT 8:00-12:00" at bounding box center [1201, 620] width 116 height 15
click at [0, 0] on div at bounding box center [0, 0] width 0 height 0
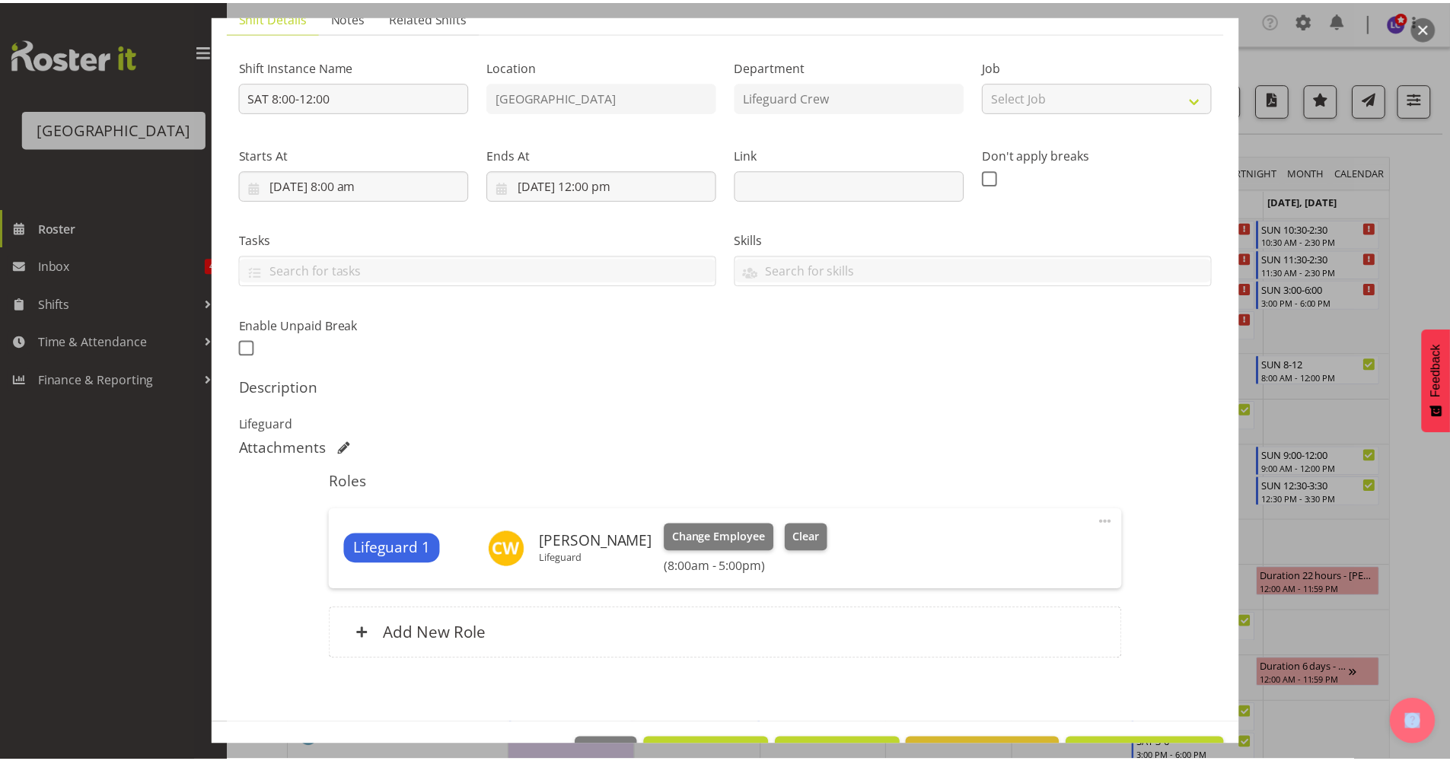
scroll to position [170, 0]
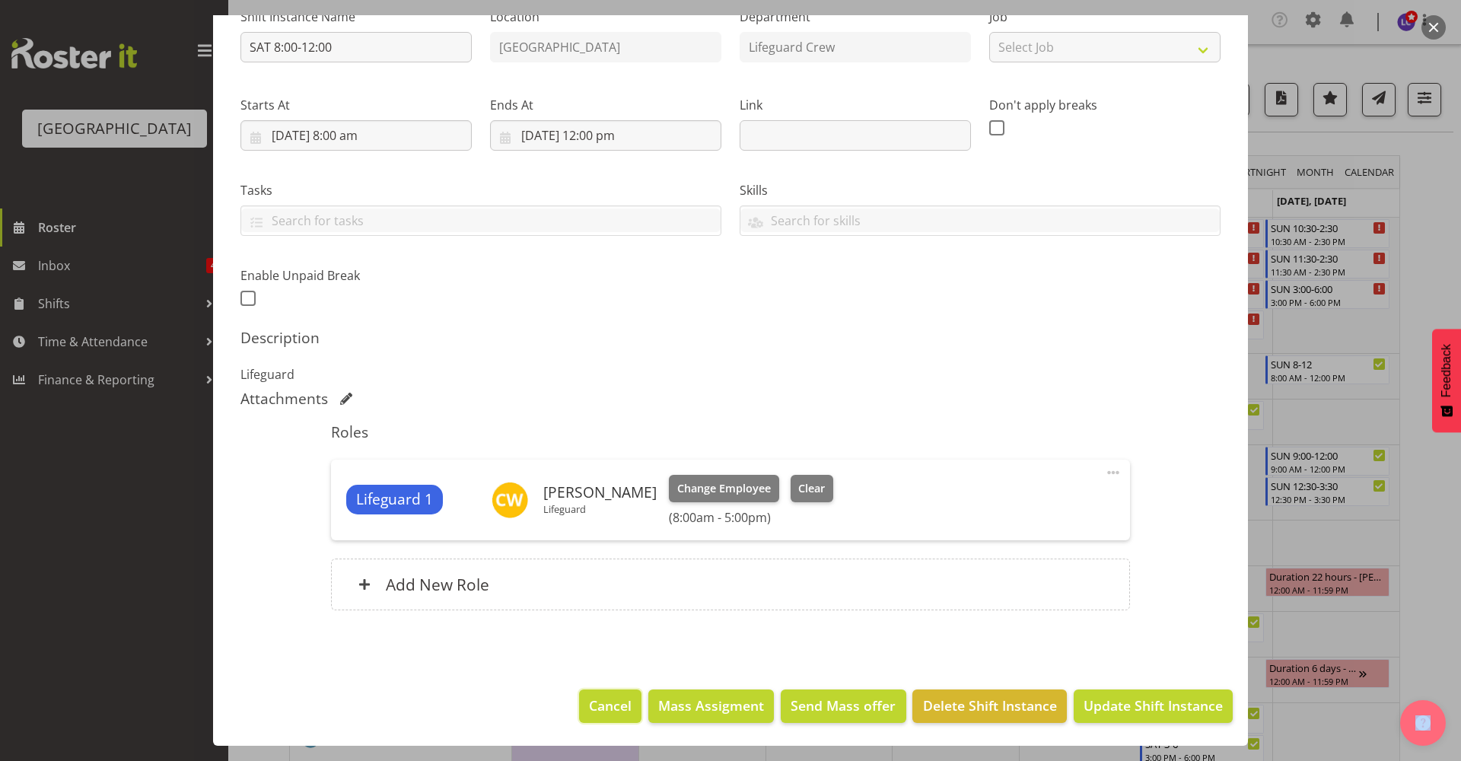
click at [589, 705] on span "Cancel" at bounding box center [610, 706] width 43 height 20
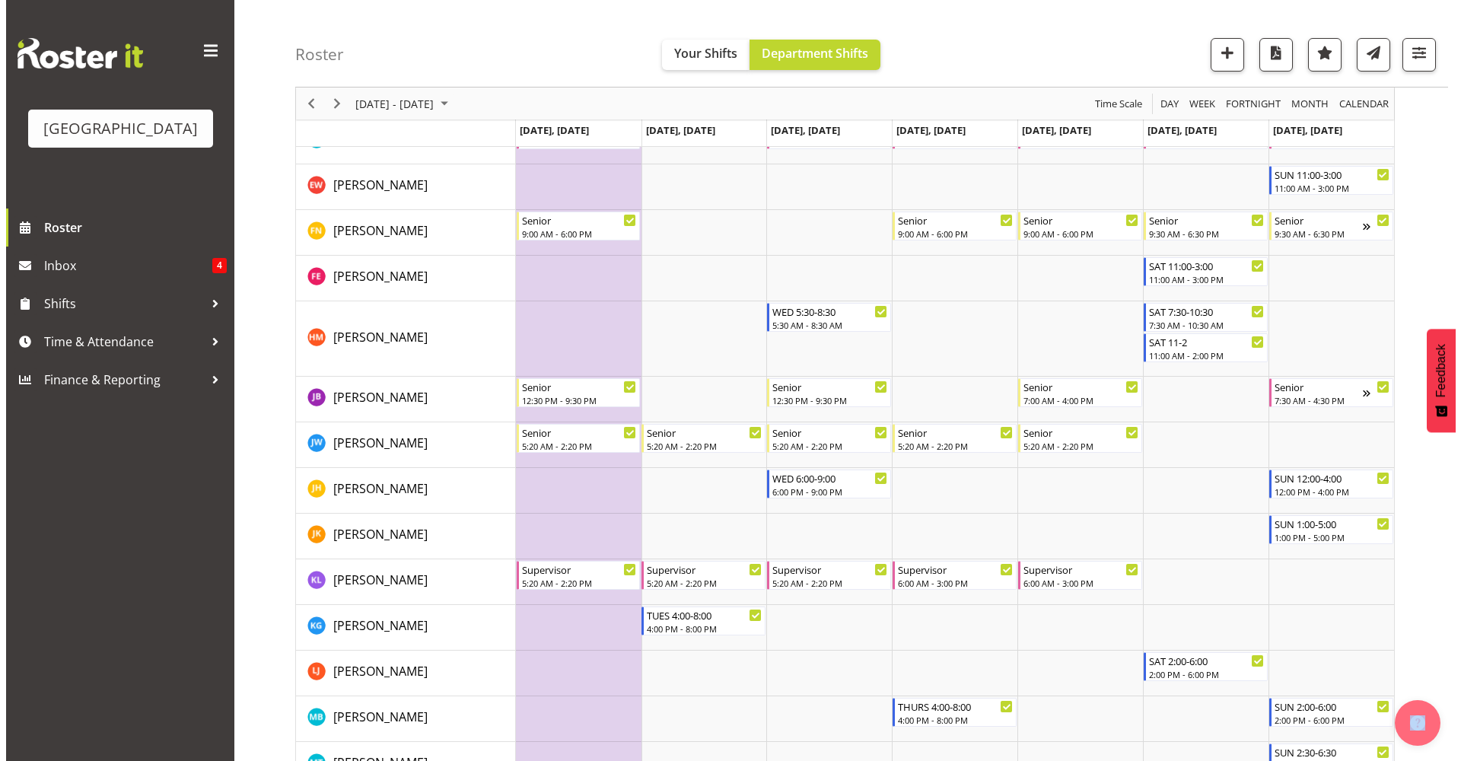
scroll to position [330, 0]
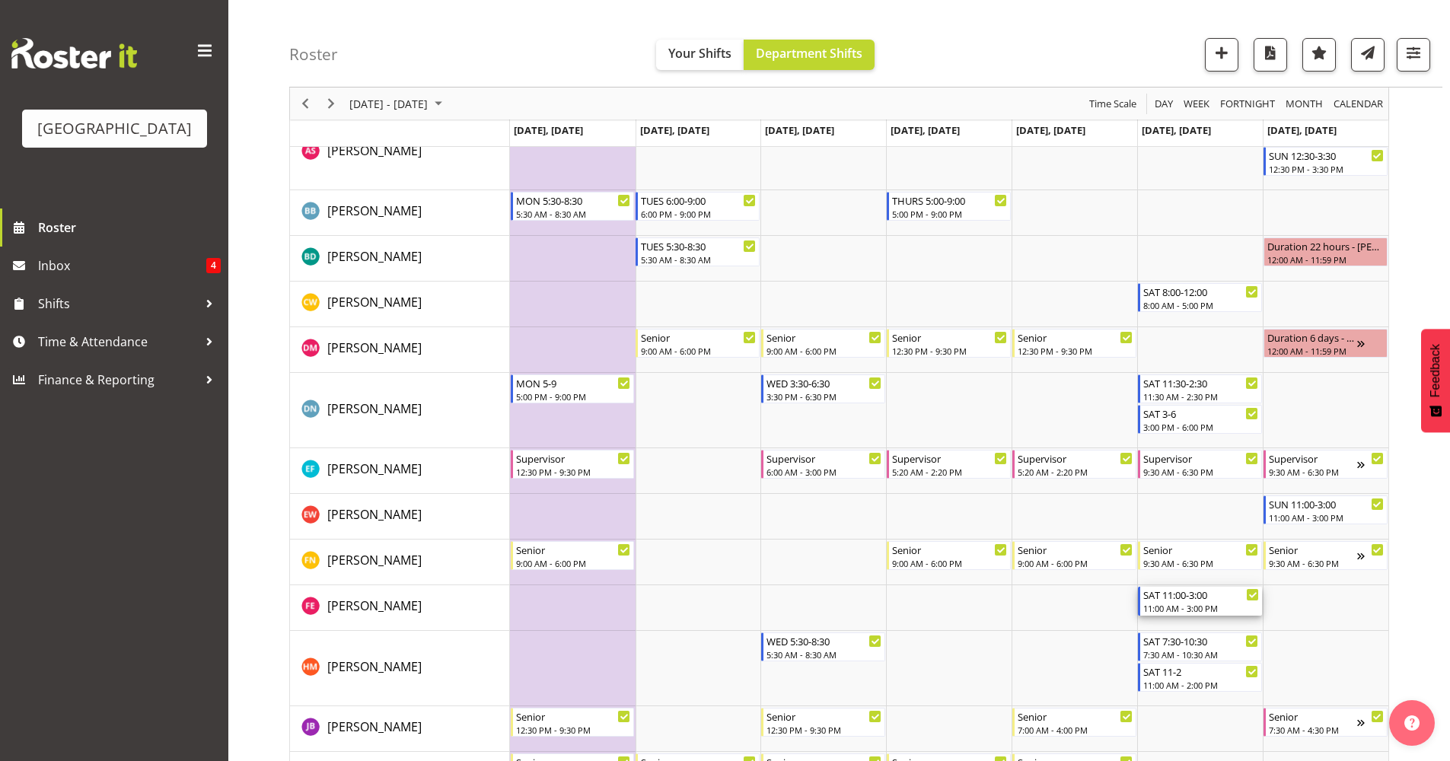
click at [1206, 615] on div "SAT 11:00-3:00 11:00 AM - 3:00 PM" at bounding box center [1200, 601] width 124 height 29
click at [0, 0] on div at bounding box center [0, 0] width 0 height 0
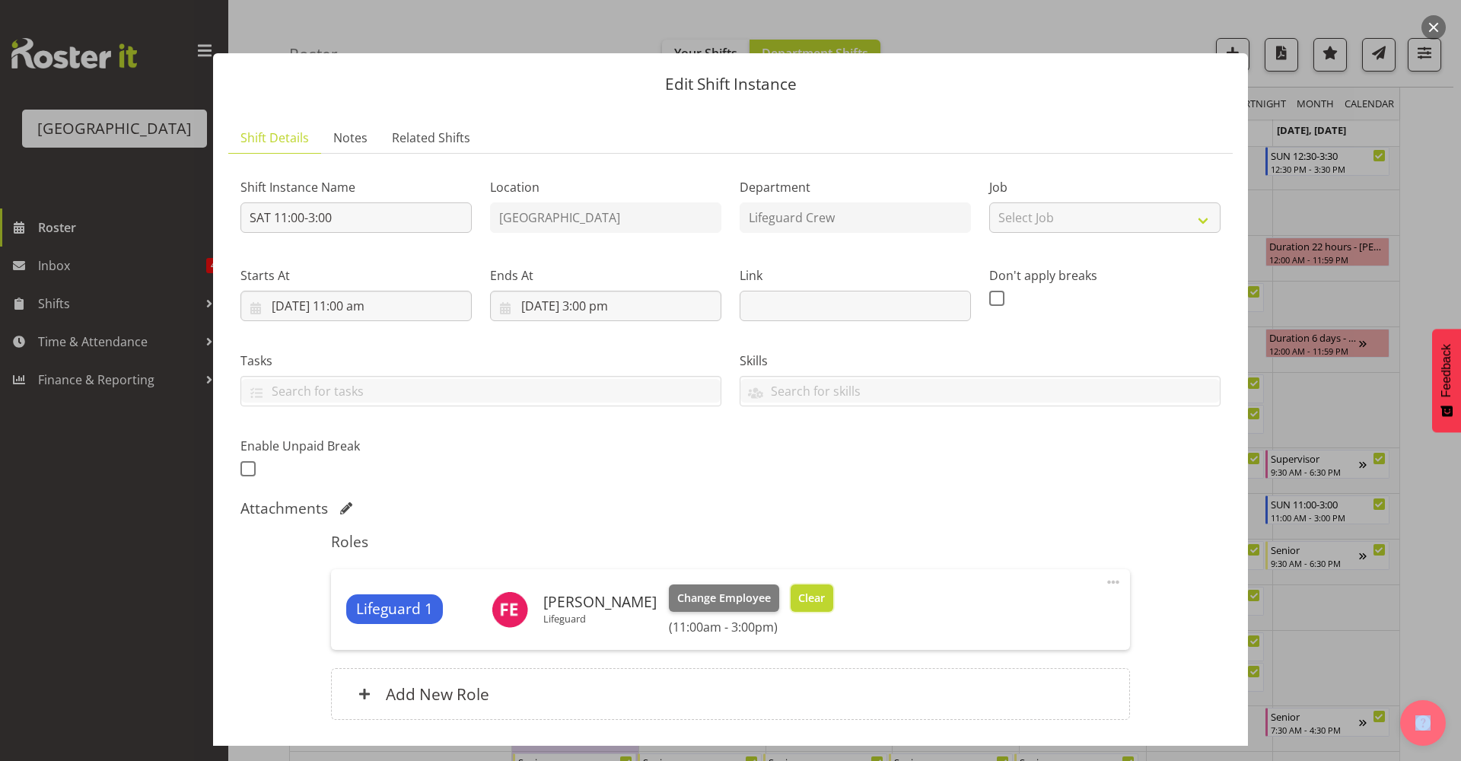
click at [807, 596] on span "Clear" at bounding box center [811, 598] width 27 height 17
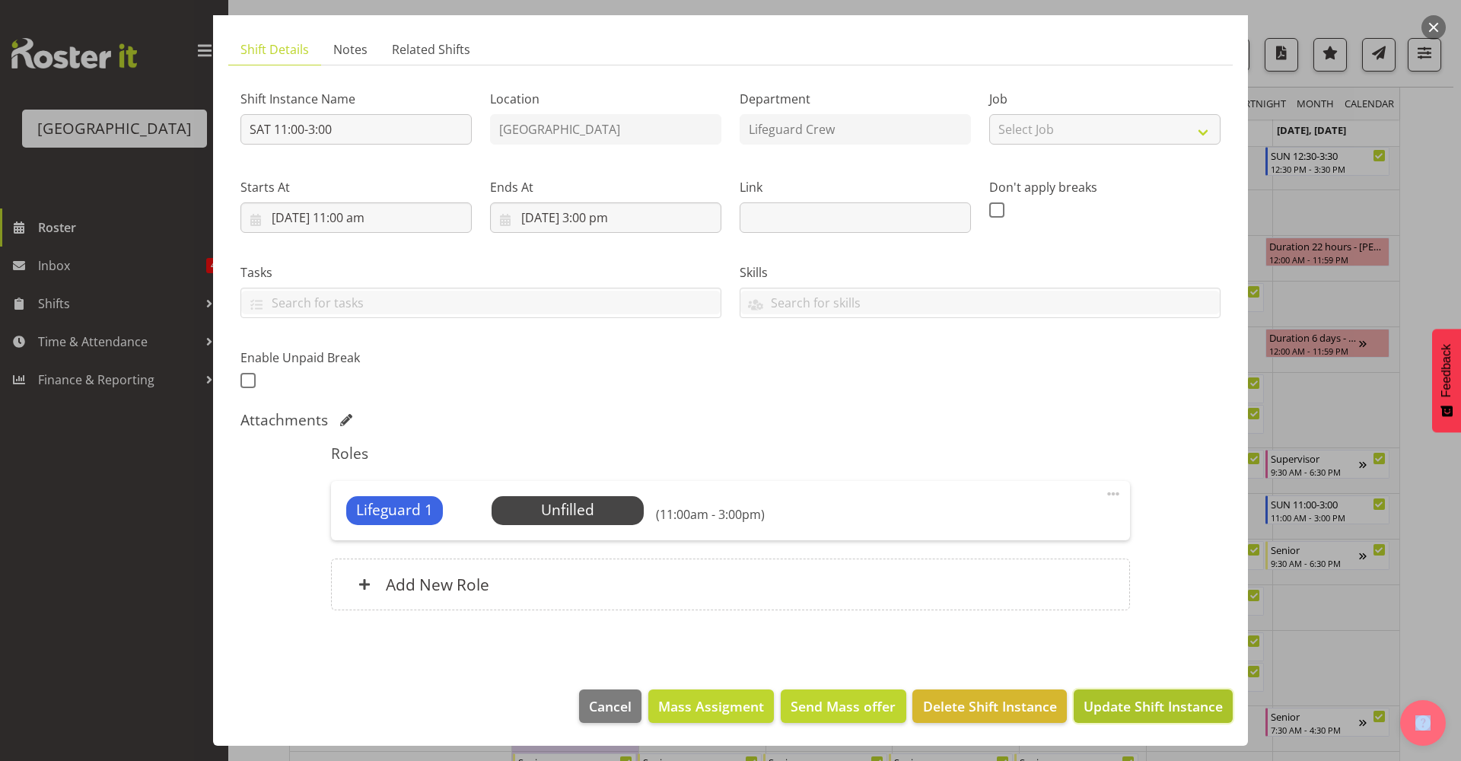
click at [1178, 694] on button "Update Shift Instance" at bounding box center [1153, 706] width 159 height 33
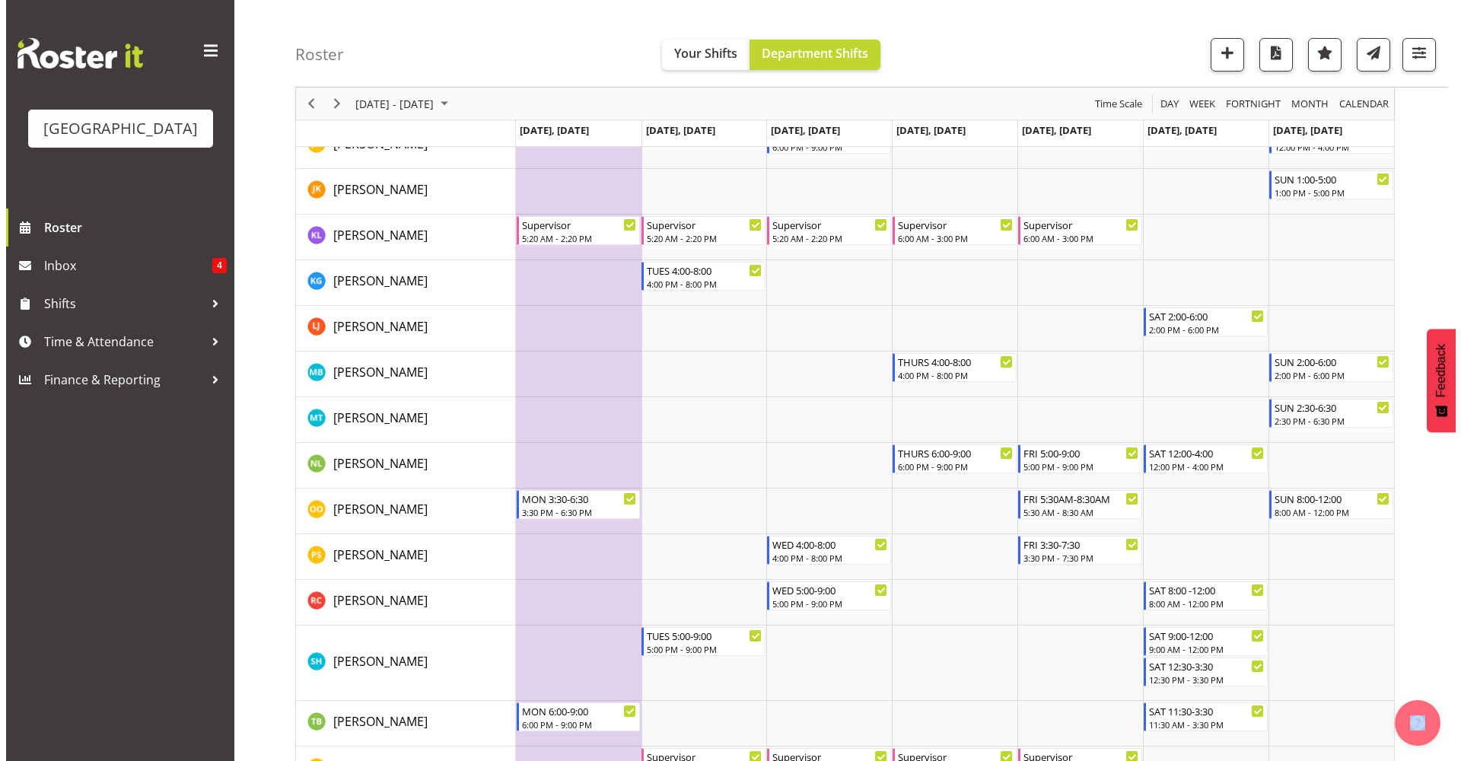
scroll to position [660, 0]
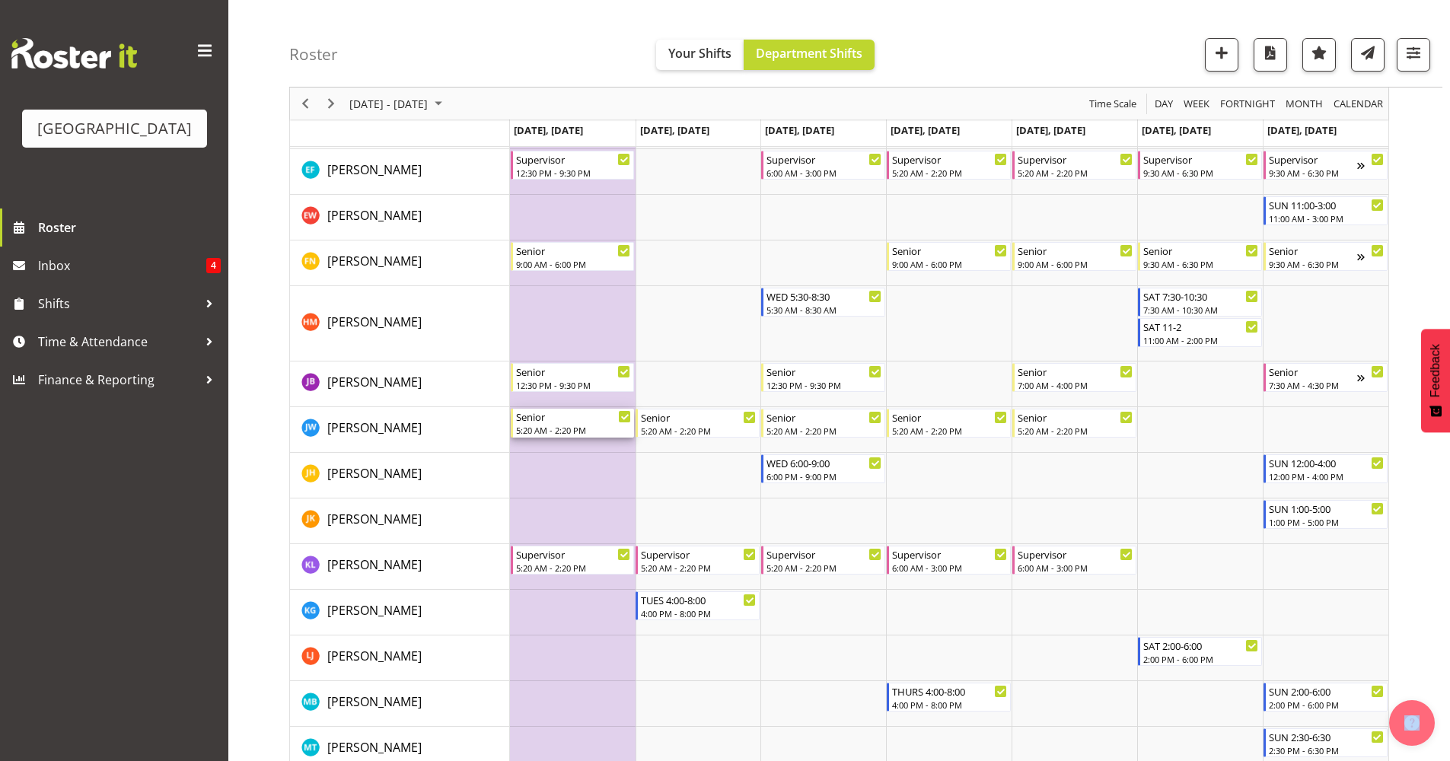
click at [549, 422] on div "Senior" at bounding box center [574, 416] width 116 height 15
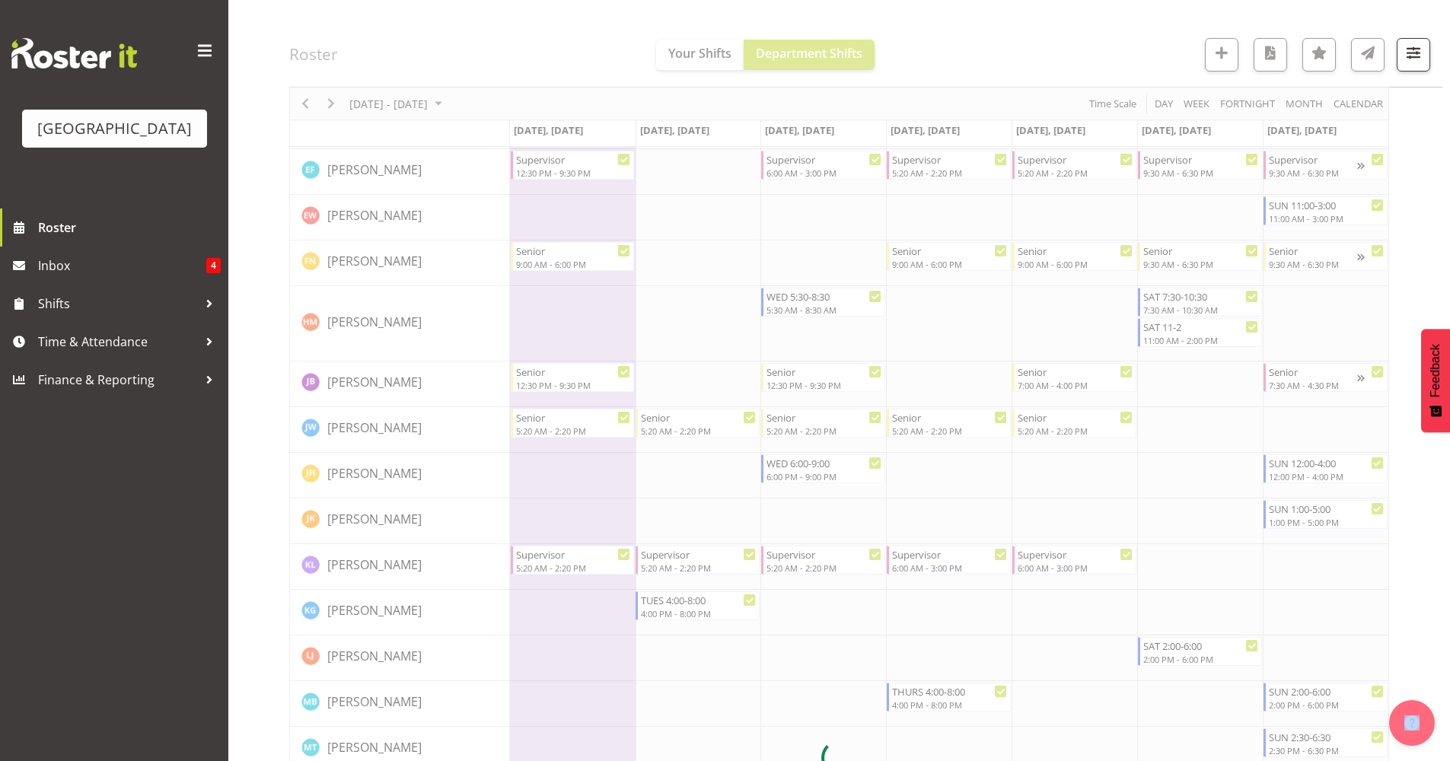
click at [549, 422] on div at bounding box center [839, 757] width 1100 height 2524
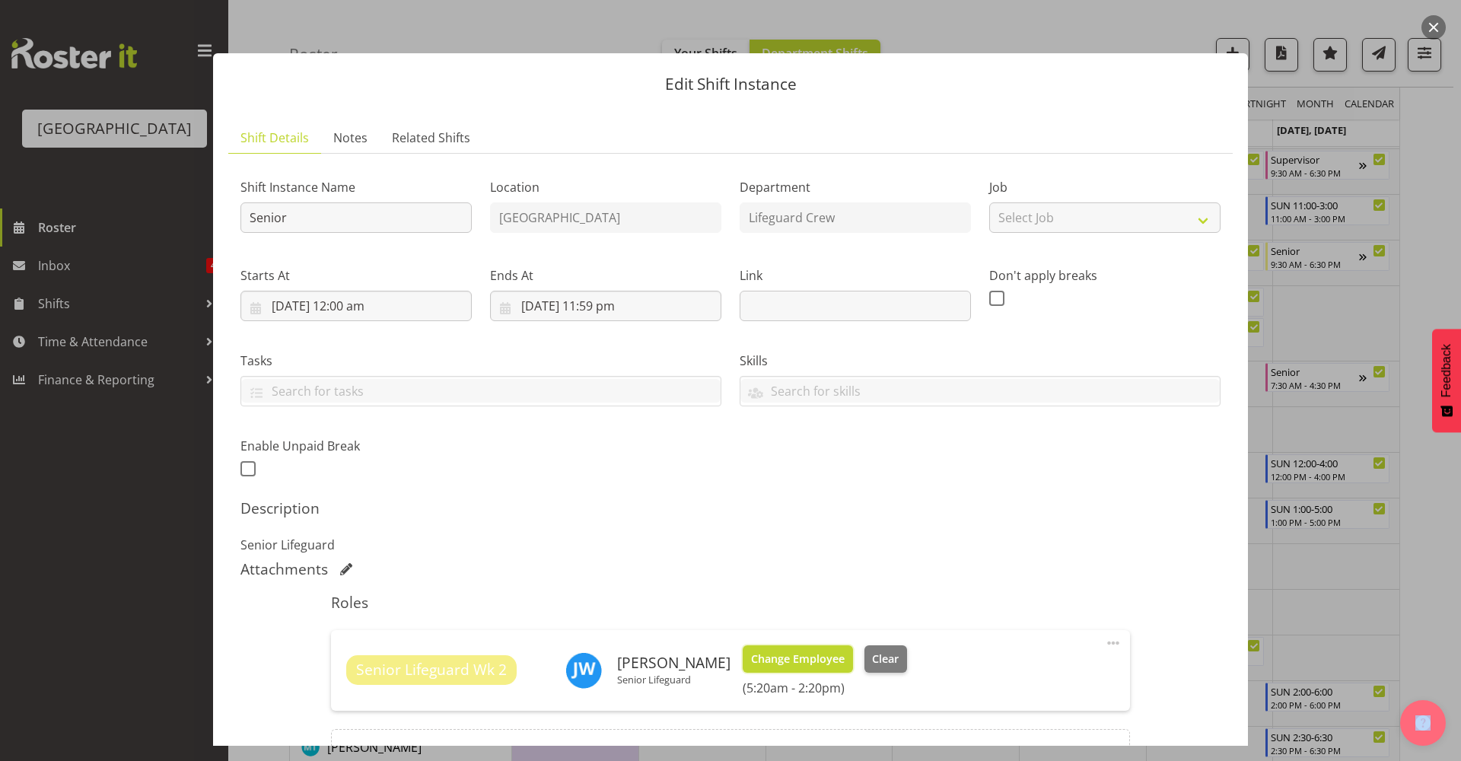
click at [775, 656] on span "Change Employee" at bounding box center [798, 659] width 94 height 17
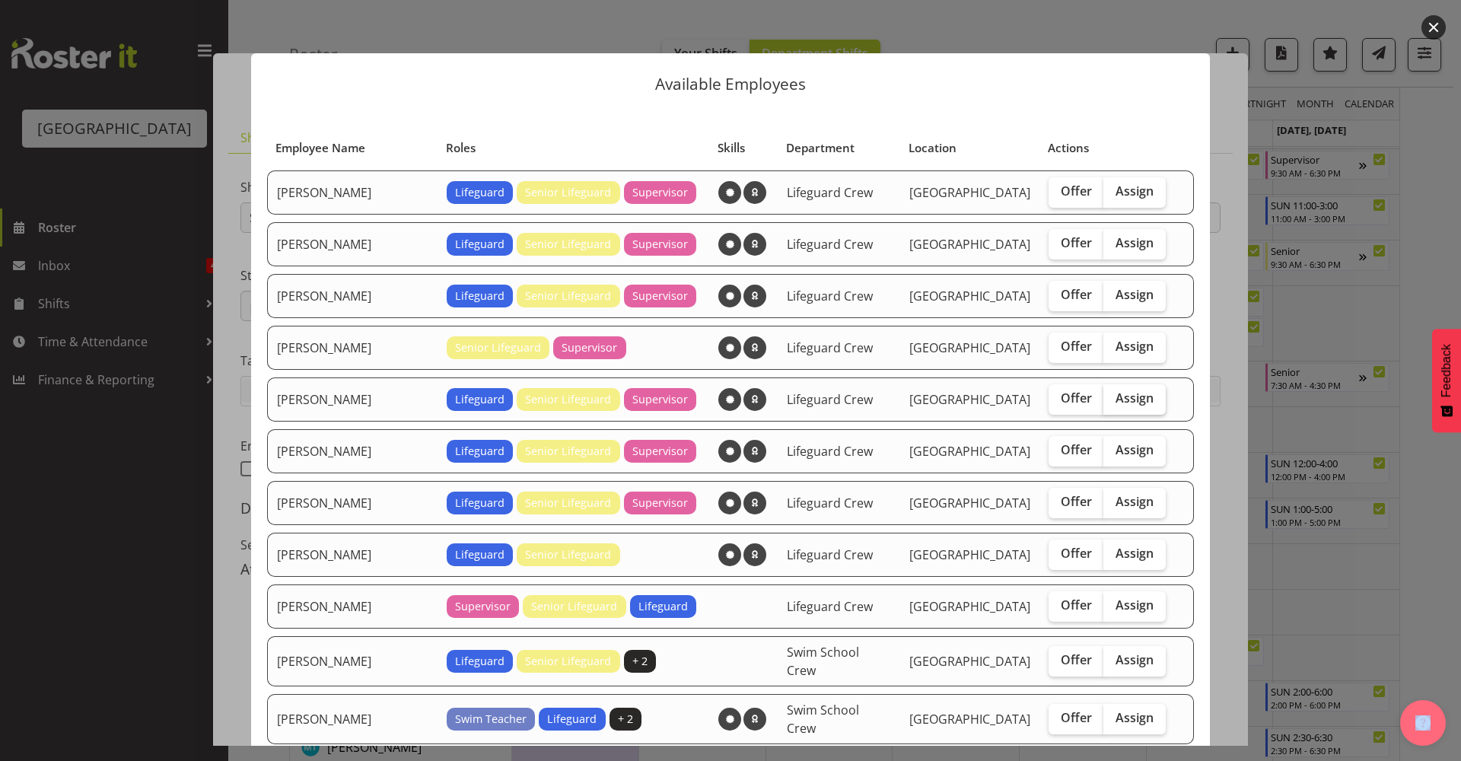
click at [1116, 393] on span "Assign" at bounding box center [1135, 397] width 38 height 15
click at [1104, 393] on input "Assign" at bounding box center [1109, 398] width 10 height 10
checkbox input "true"
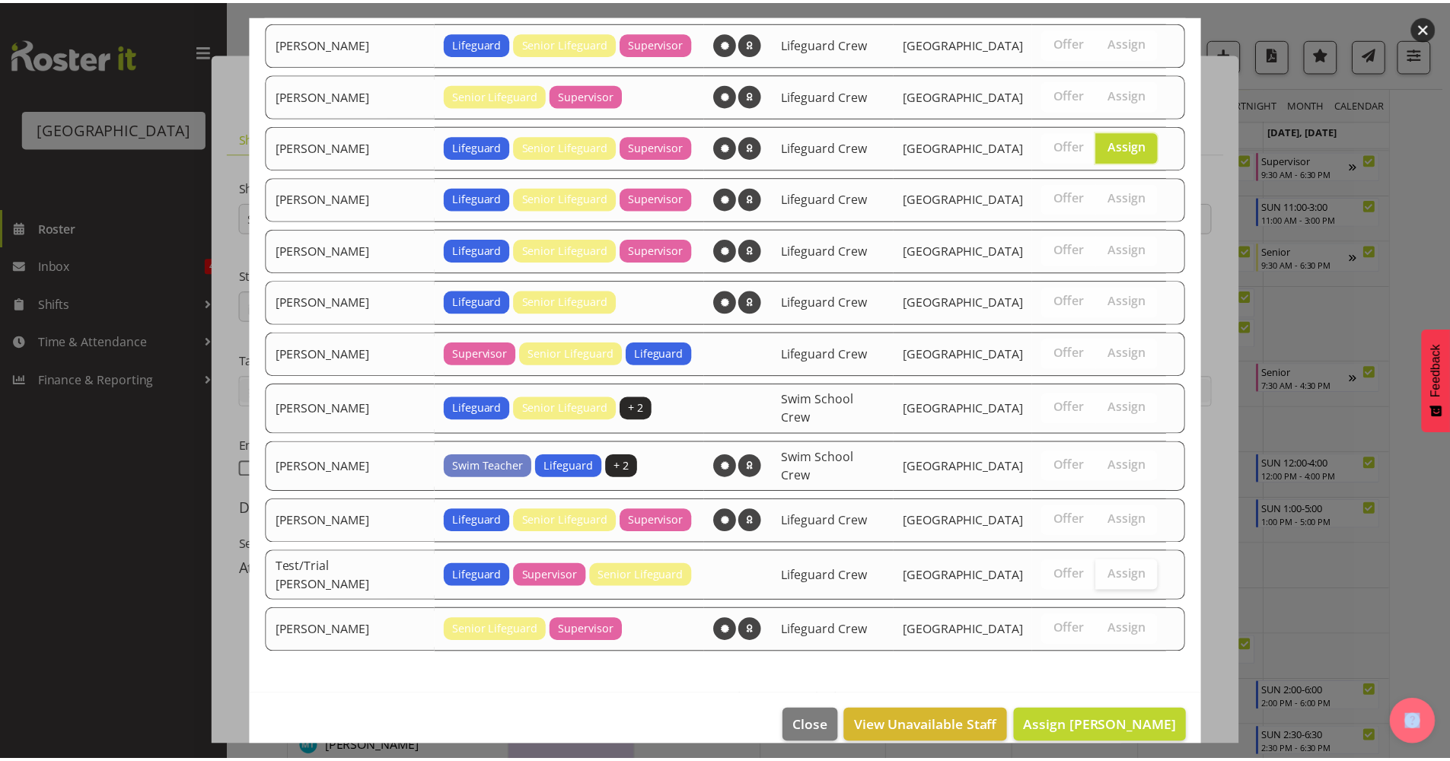
scroll to position [255, 0]
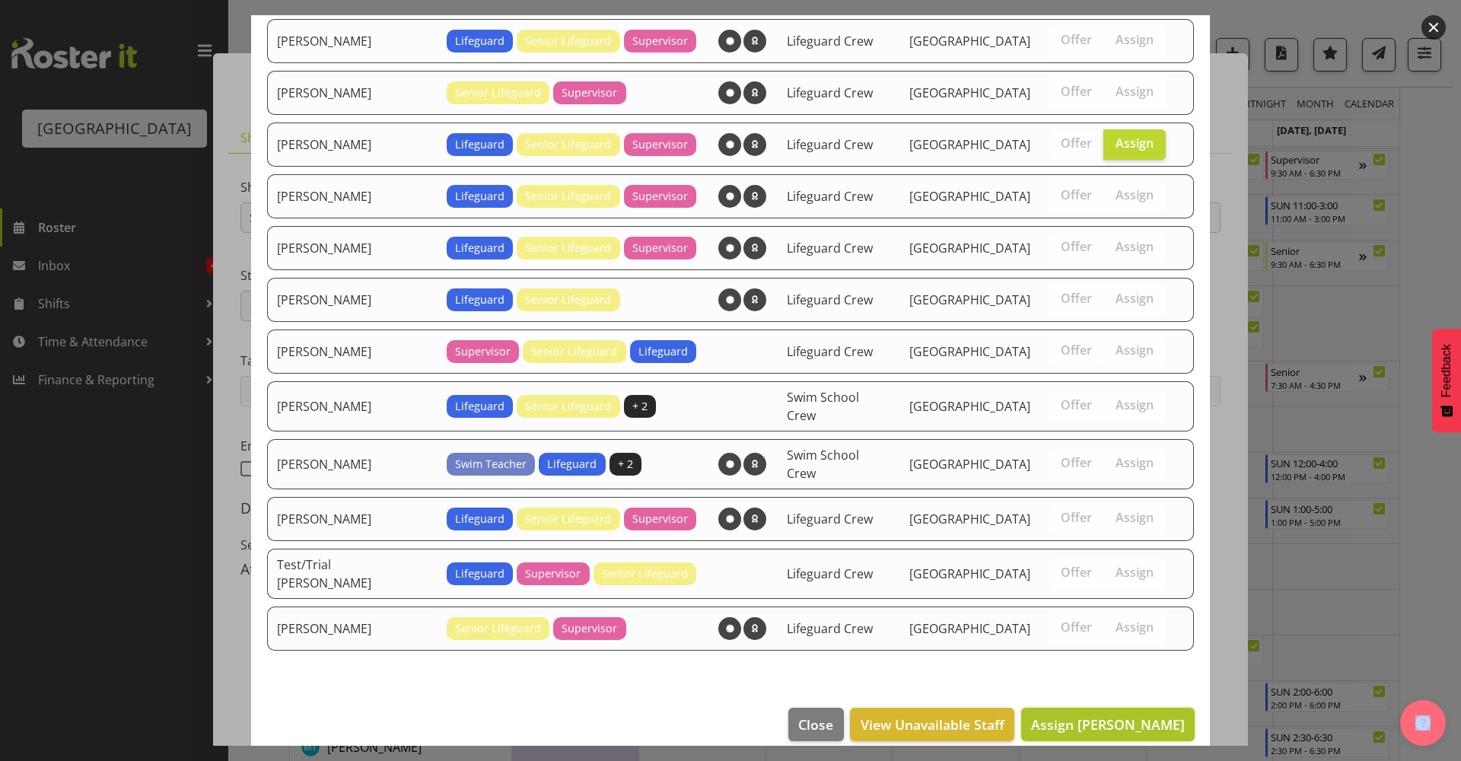
click at [1091, 715] on span "Assign Finn Edwards" at bounding box center [1108, 724] width 154 height 18
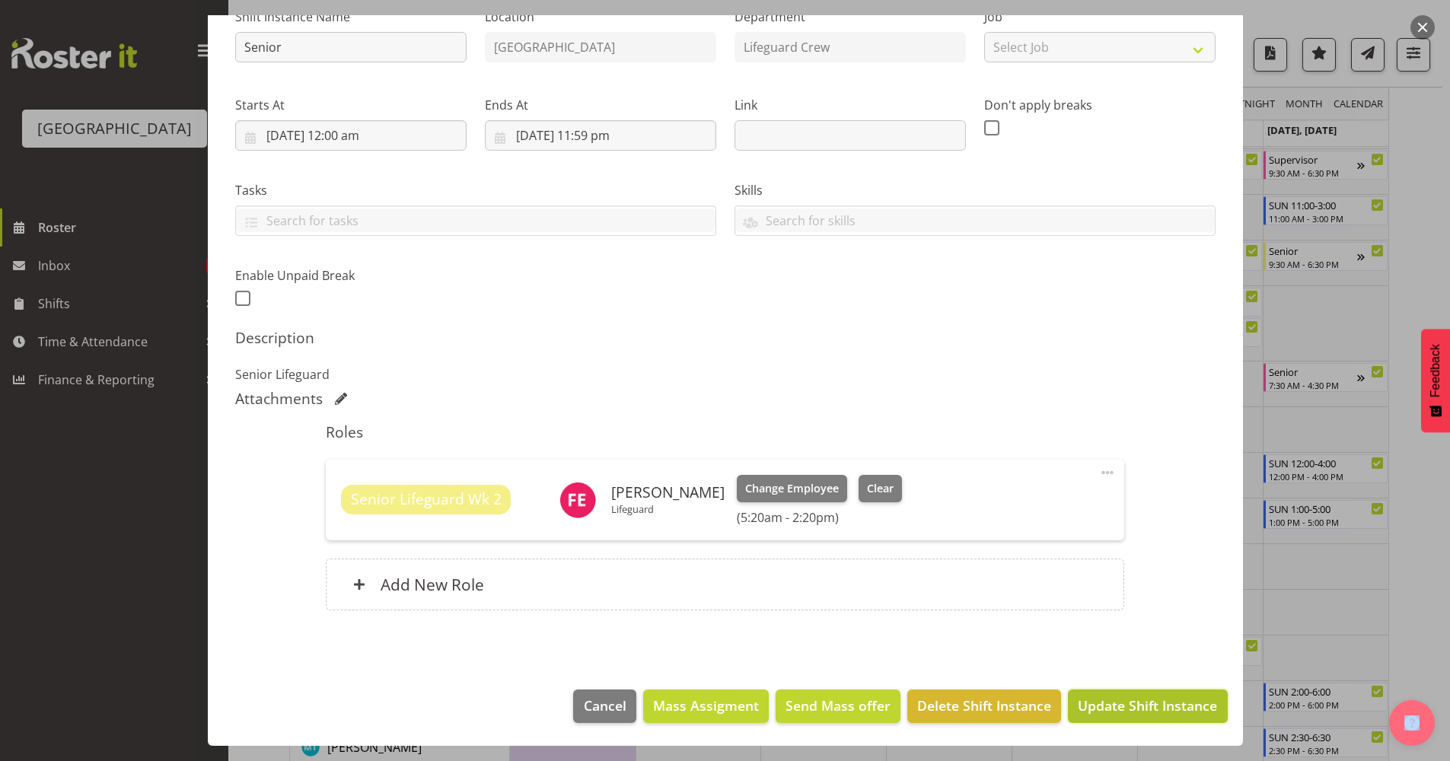
click at [1092, 699] on span "Update Shift Instance" at bounding box center [1147, 706] width 139 height 20
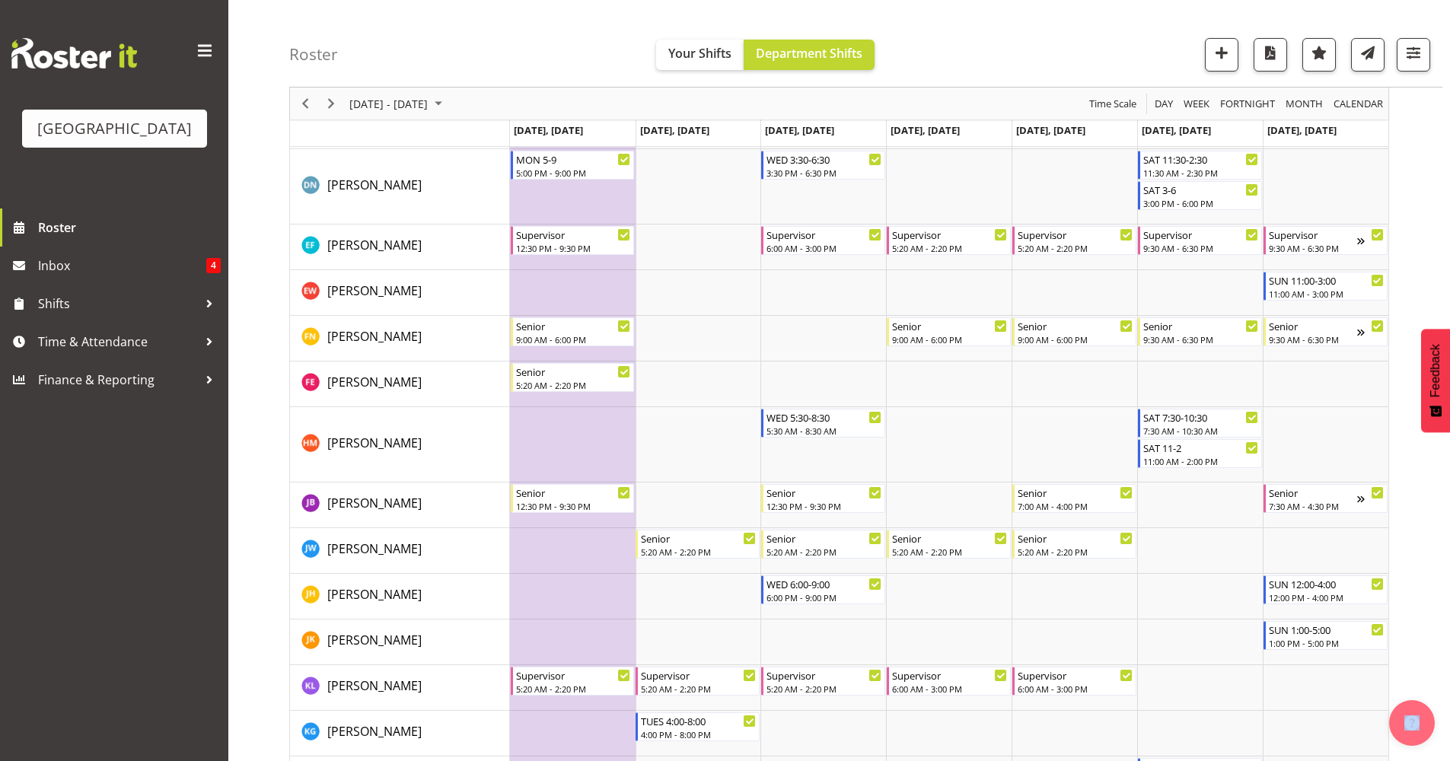
scroll to position [581, 0]
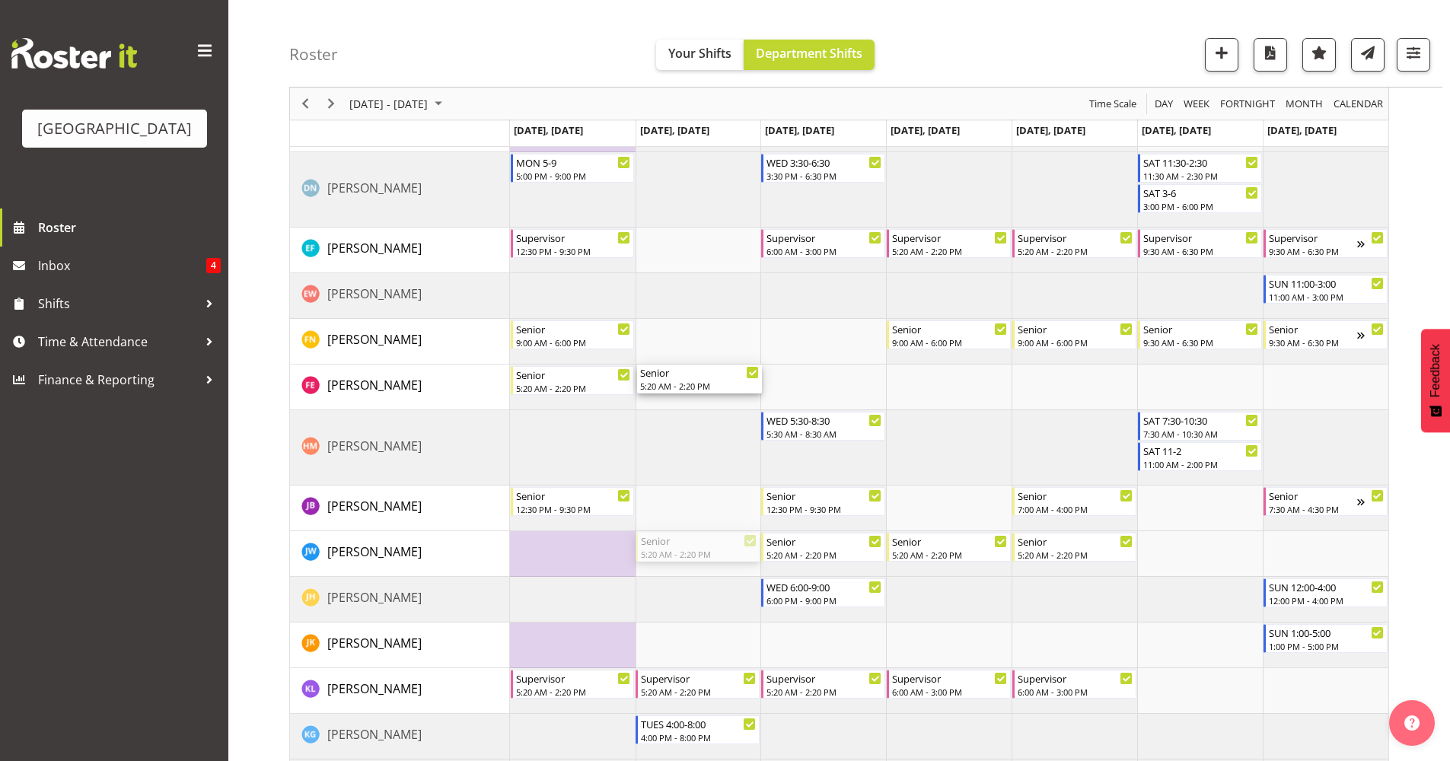
drag, startPoint x: 701, startPoint y: 549, endPoint x: 720, endPoint y: 374, distance: 176.8
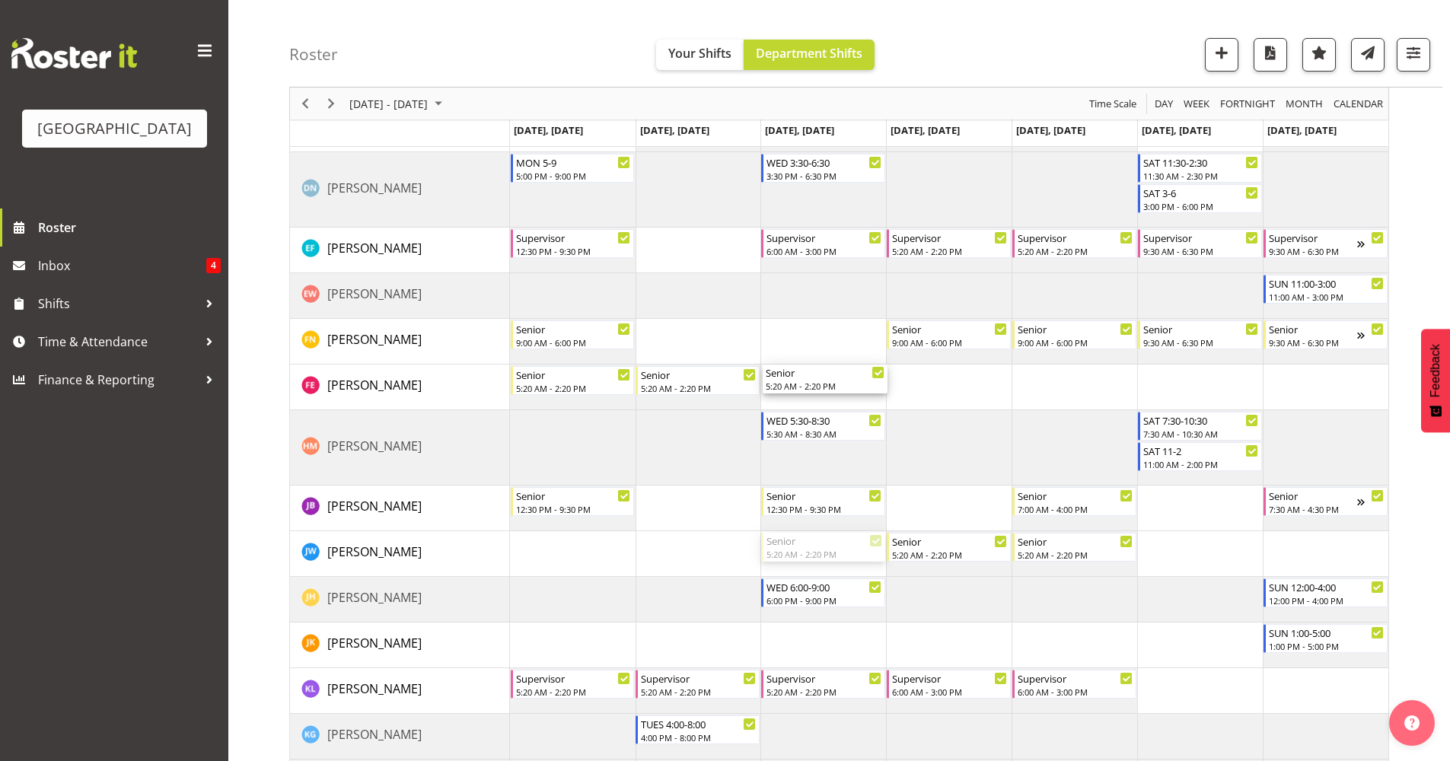
drag, startPoint x: 792, startPoint y: 537, endPoint x: 827, endPoint y: 391, distance: 150.3
drag, startPoint x: 925, startPoint y: 548, endPoint x: 970, endPoint y: 389, distance: 165.3
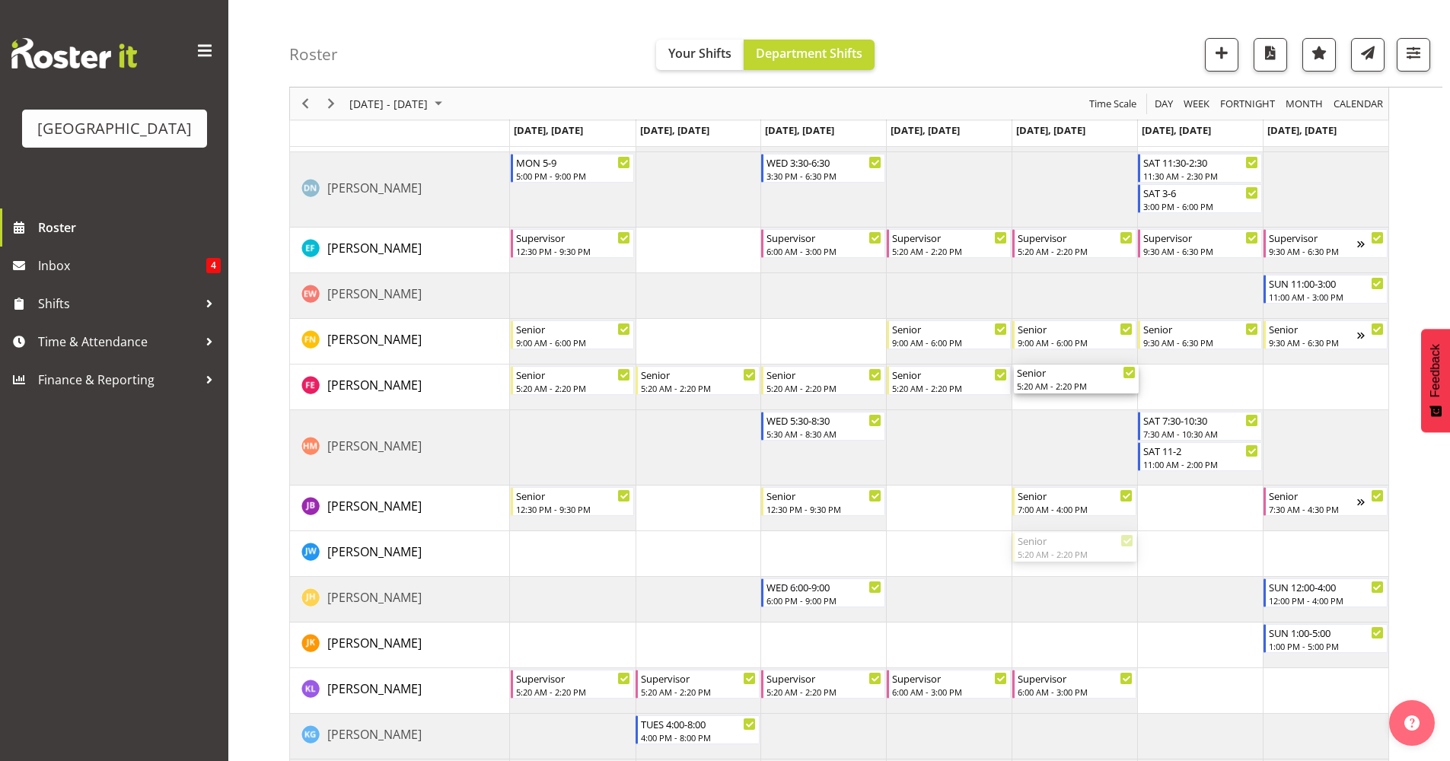
drag, startPoint x: 1050, startPoint y: 550, endPoint x: 1072, endPoint y: 404, distance: 147.7
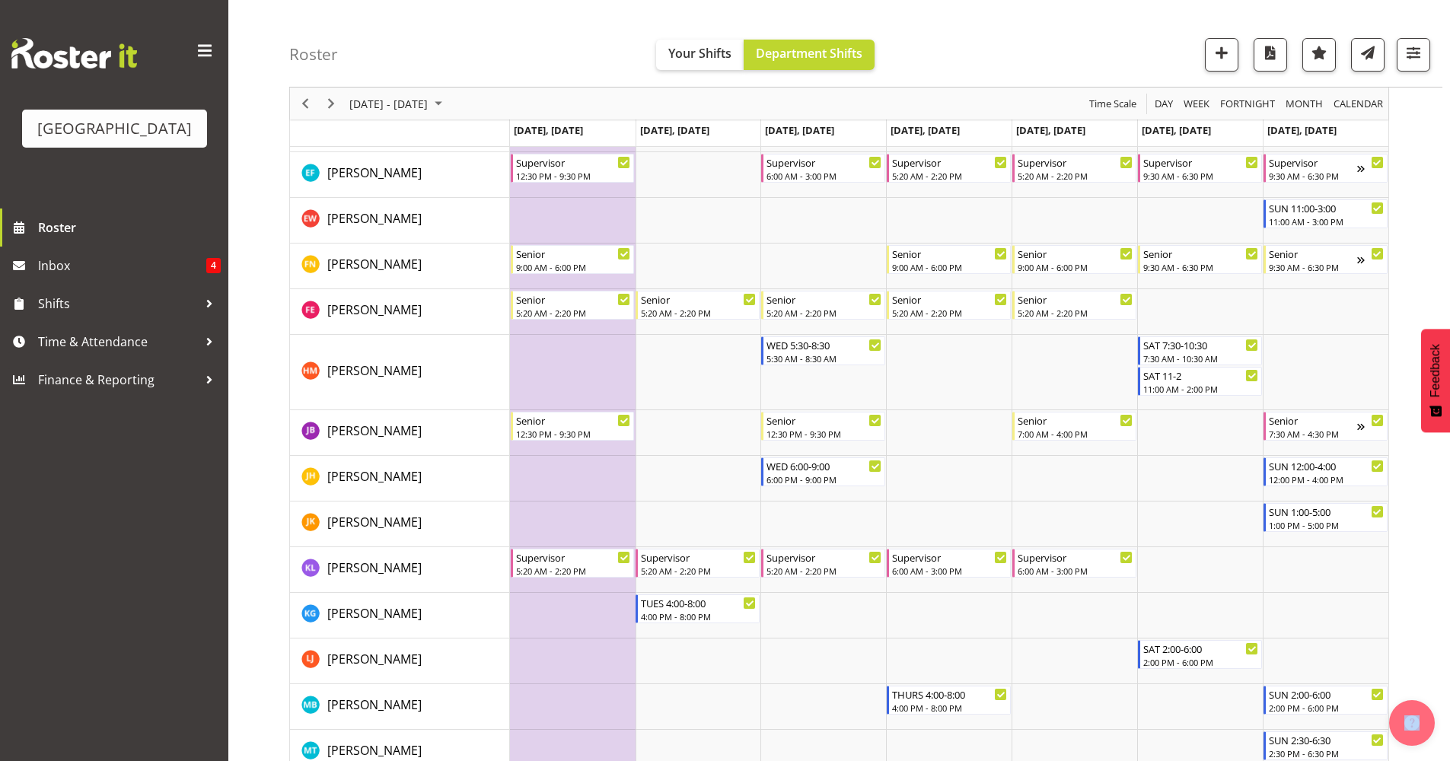
scroll to position [654, 0]
click at [301, 102] on span "Previous" at bounding box center [305, 103] width 18 height 19
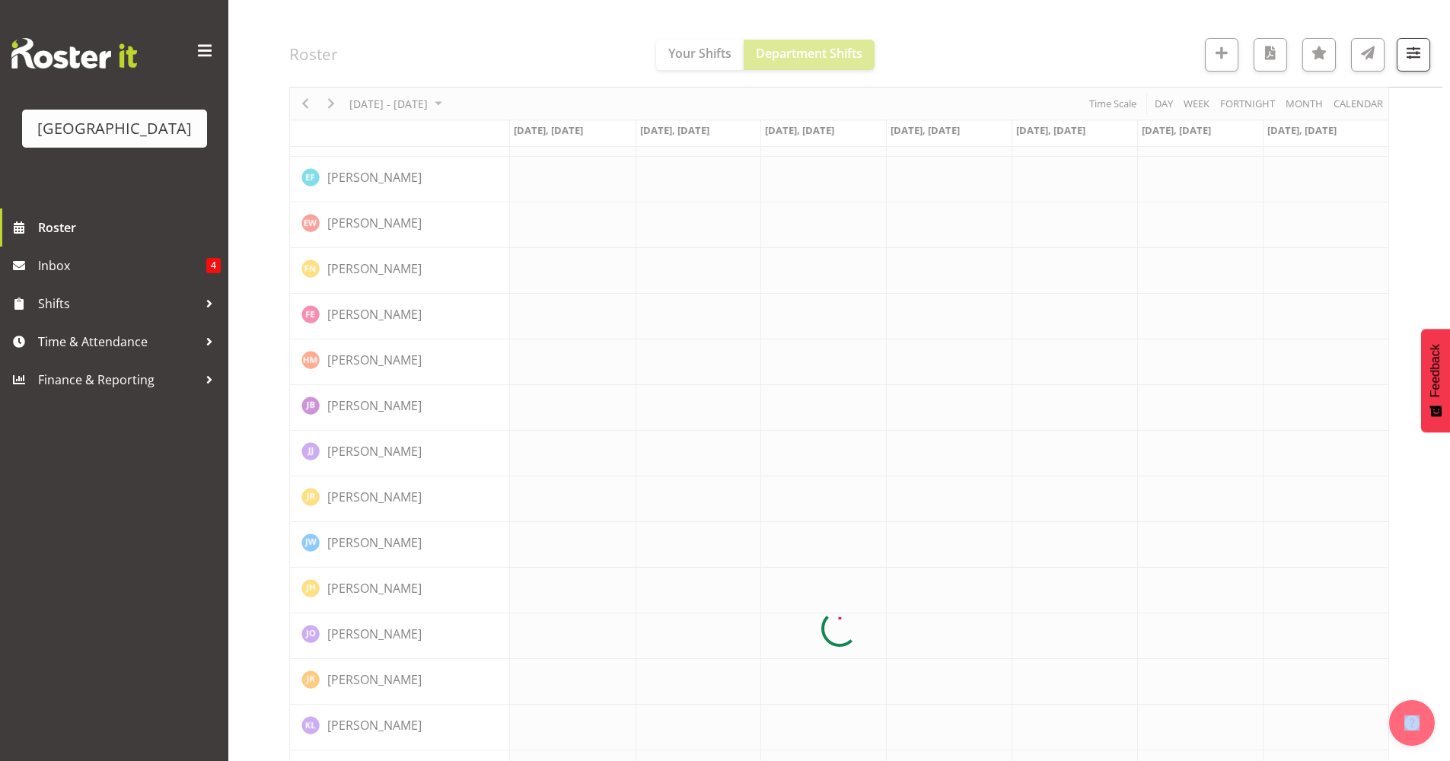
scroll to position [0, 0]
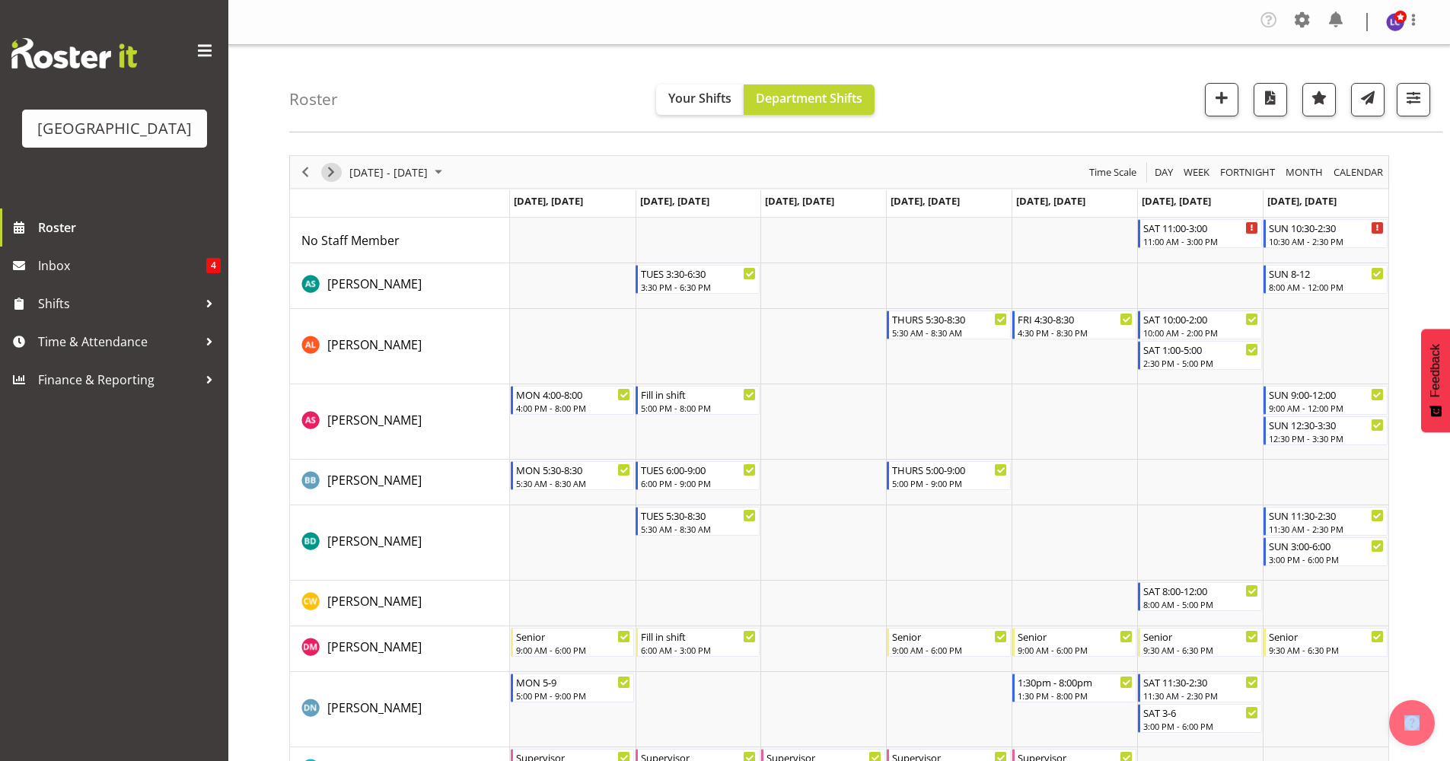
click at [330, 171] on span "Next" at bounding box center [331, 172] width 18 height 19
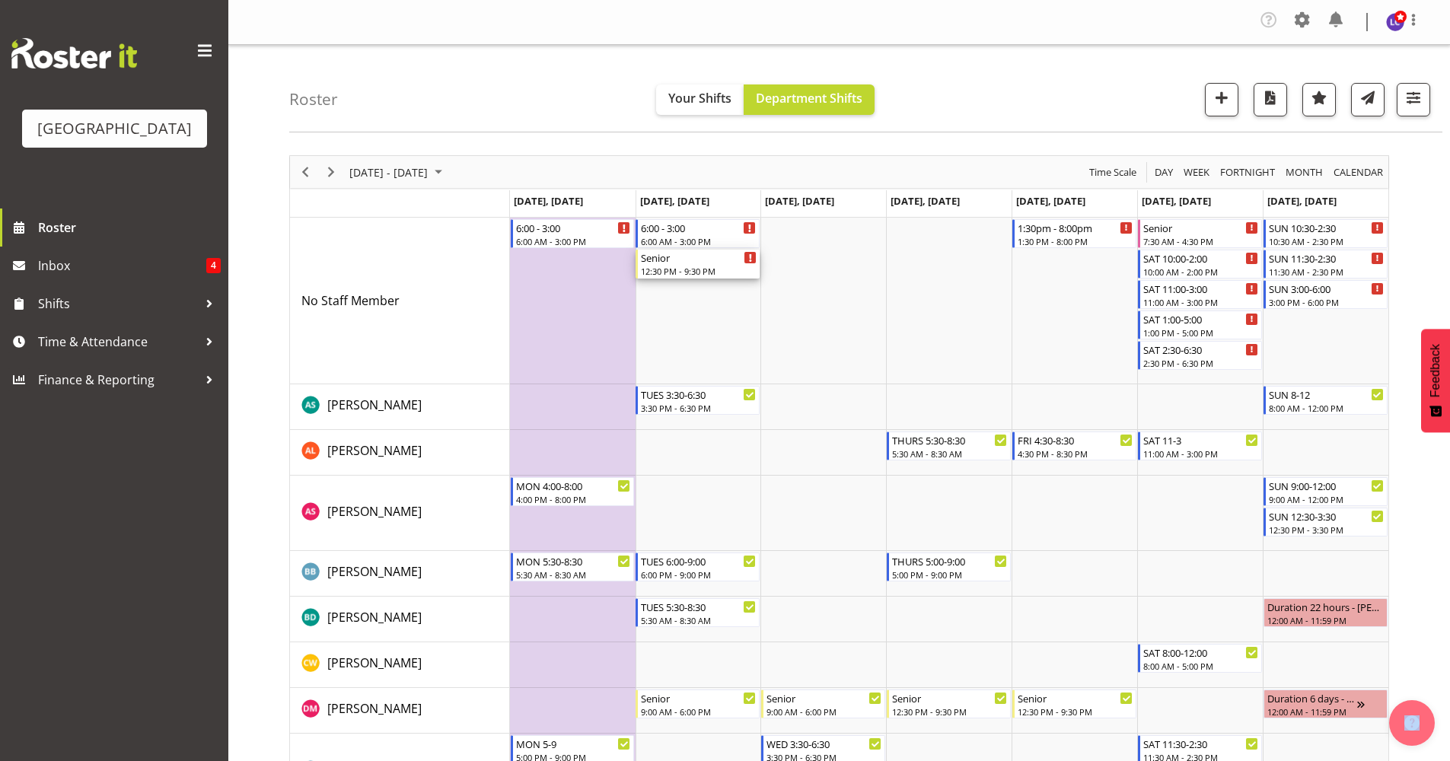
click at [704, 271] on div "12:30 PM - 9:30 PM" at bounding box center [699, 271] width 116 height 12
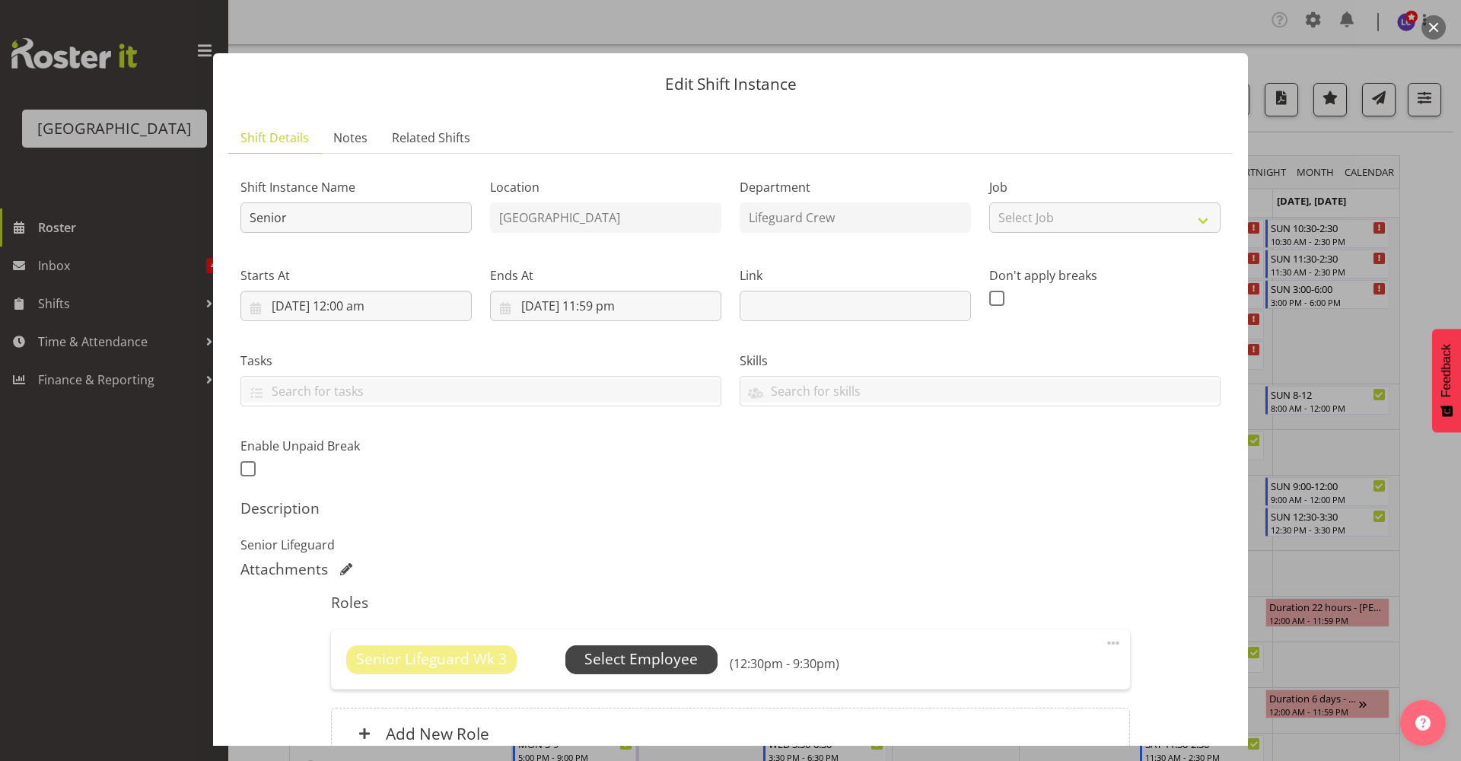
click at [605, 650] on span "Select Employee" at bounding box center [640, 659] width 113 height 22
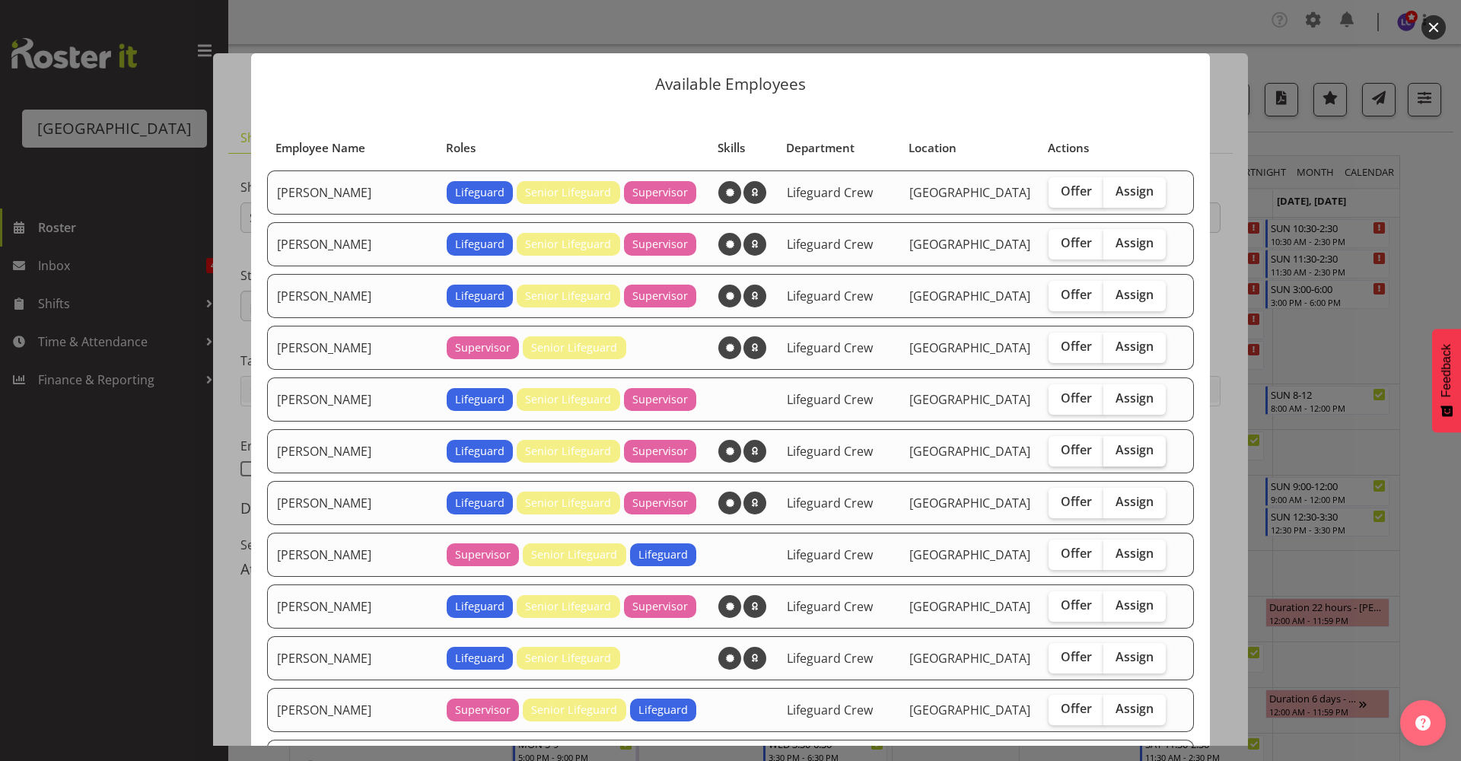
click at [1116, 454] on span "Assign" at bounding box center [1135, 449] width 38 height 15
click at [1110, 454] on input "Assign" at bounding box center [1109, 450] width 10 height 10
checkbox input "true"
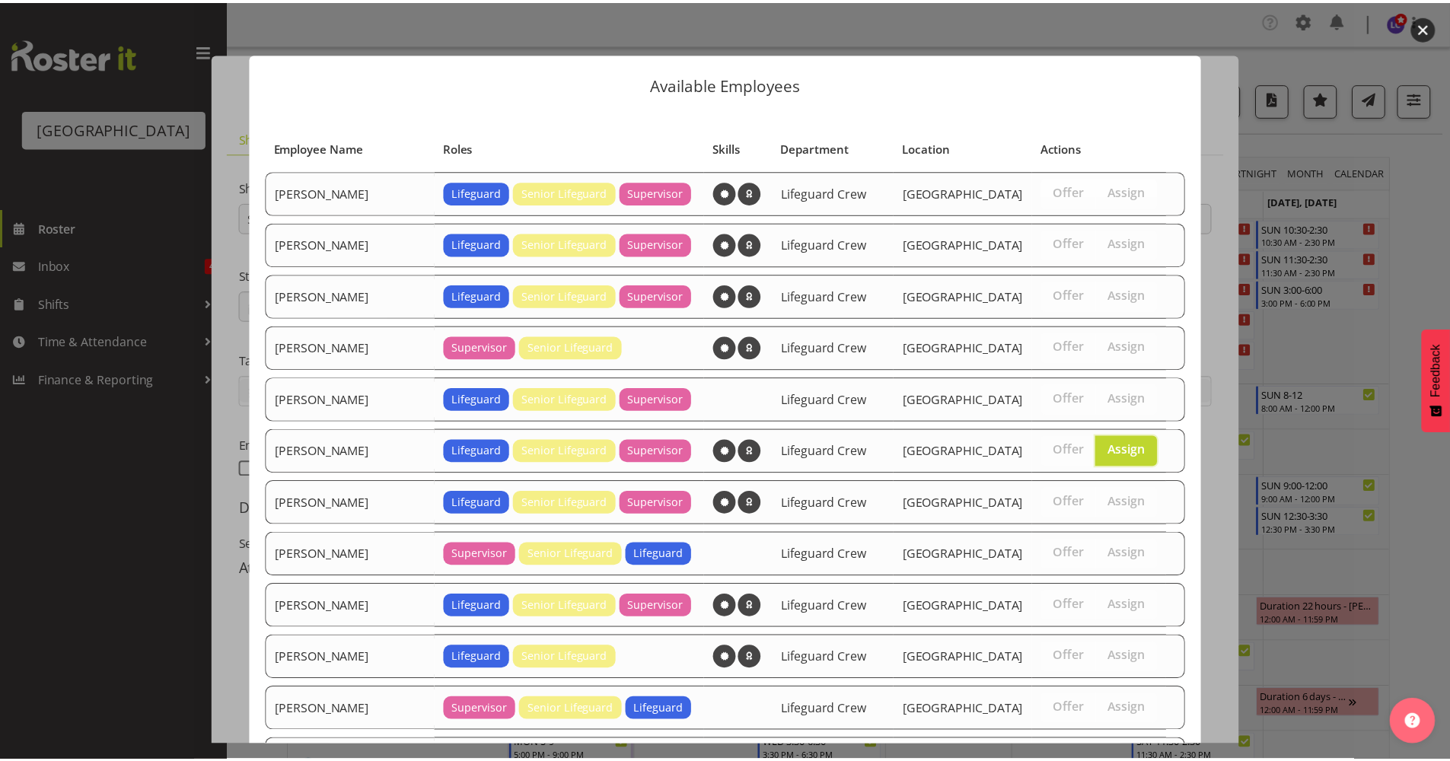
scroll to position [307, 0]
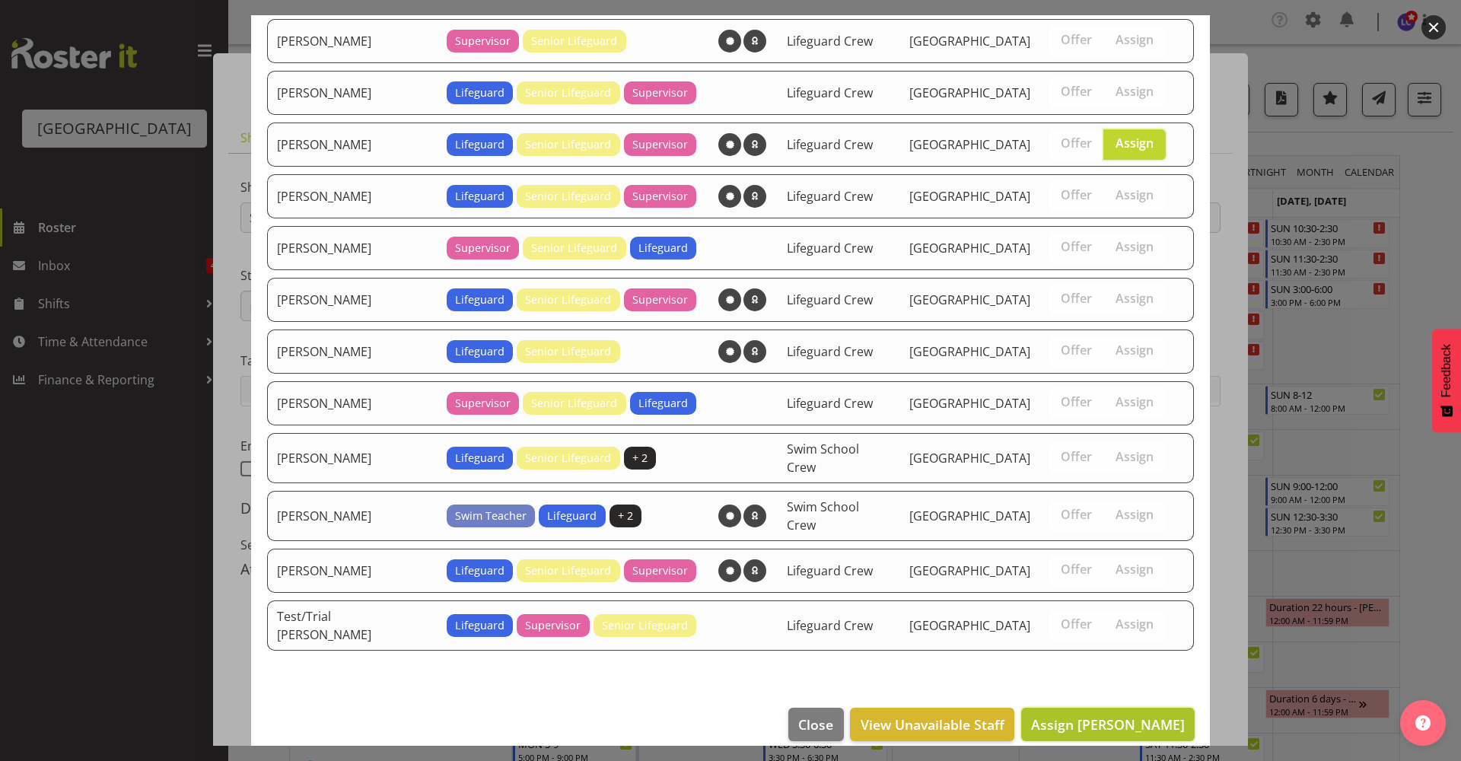
click at [1098, 715] on span "Assign Jack Bailey" at bounding box center [1108, 724] width 154 height 18
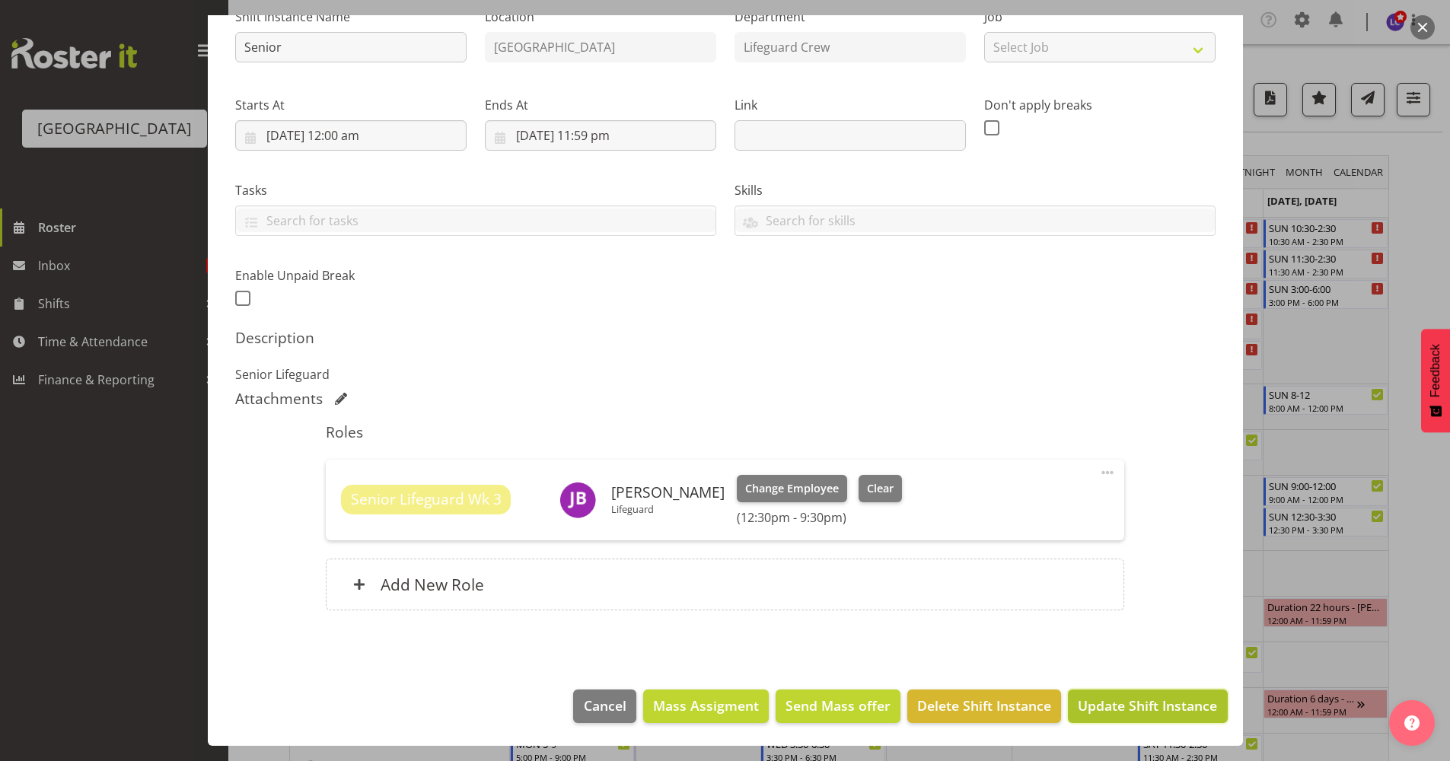
click at [1110, 703] on span "Update Shift Instance" at bounding box center [1147, 706] width 139 height 20
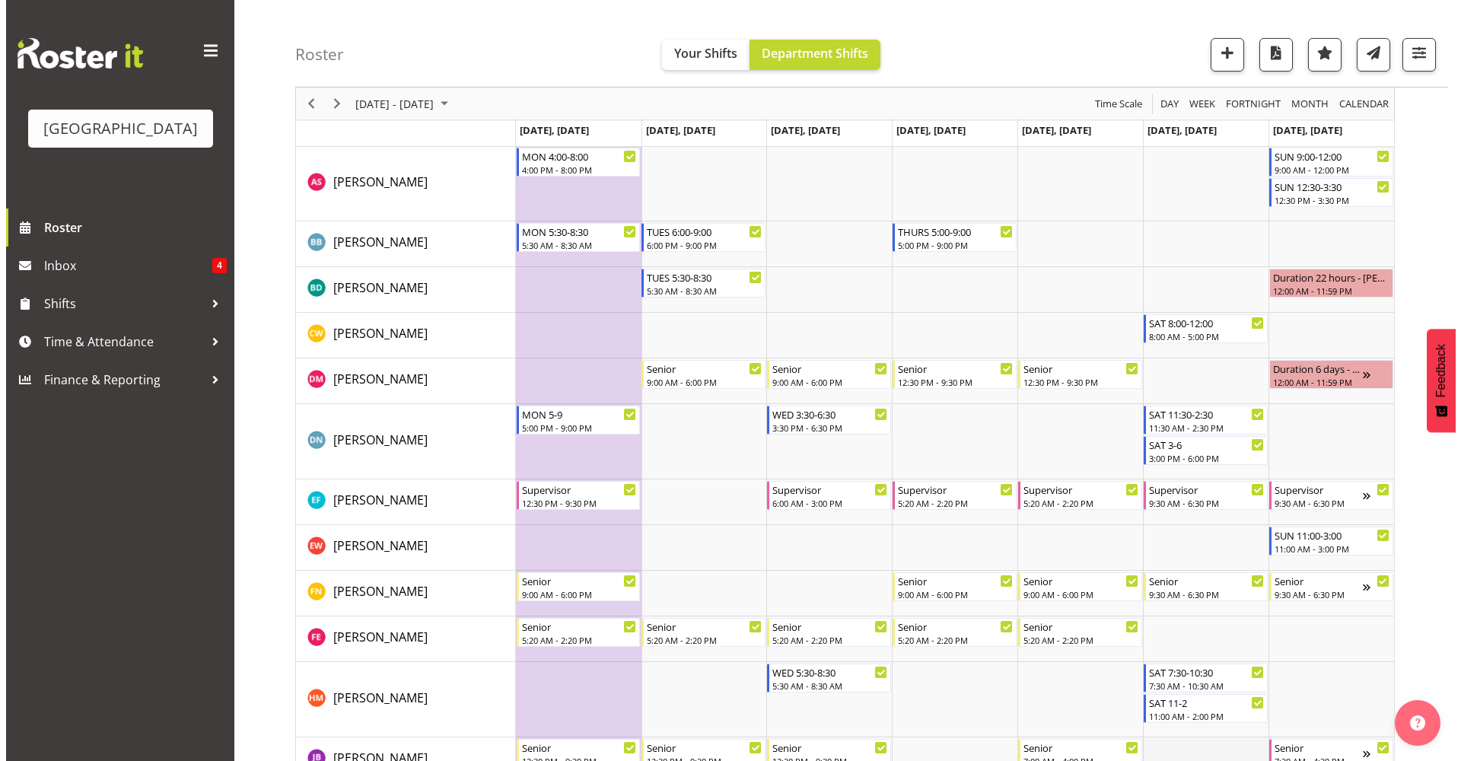
scroll to position [0, 0]
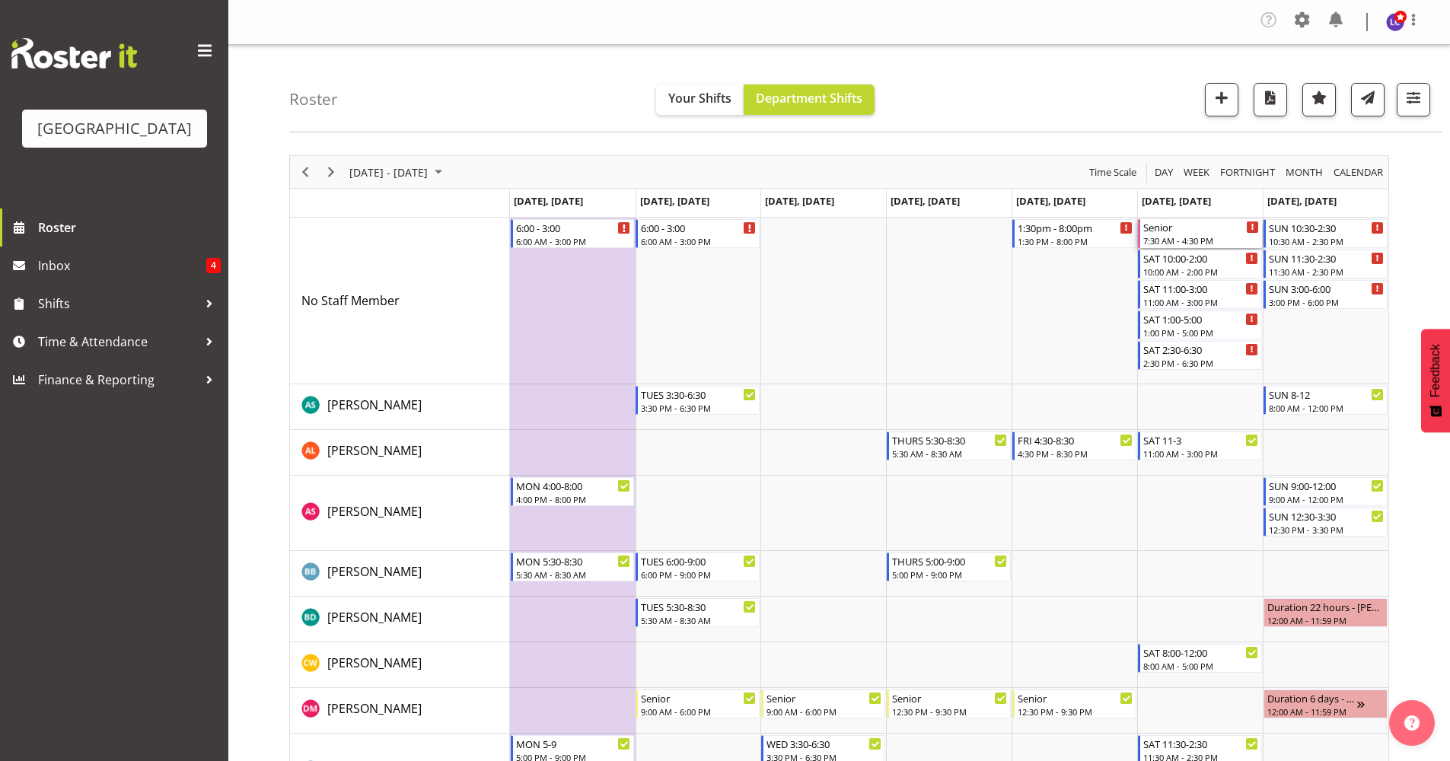
click at [1180, 242] on div "7:30 AM - 4:30 PM" at bounding box center [1201, 240] width 116 height 12
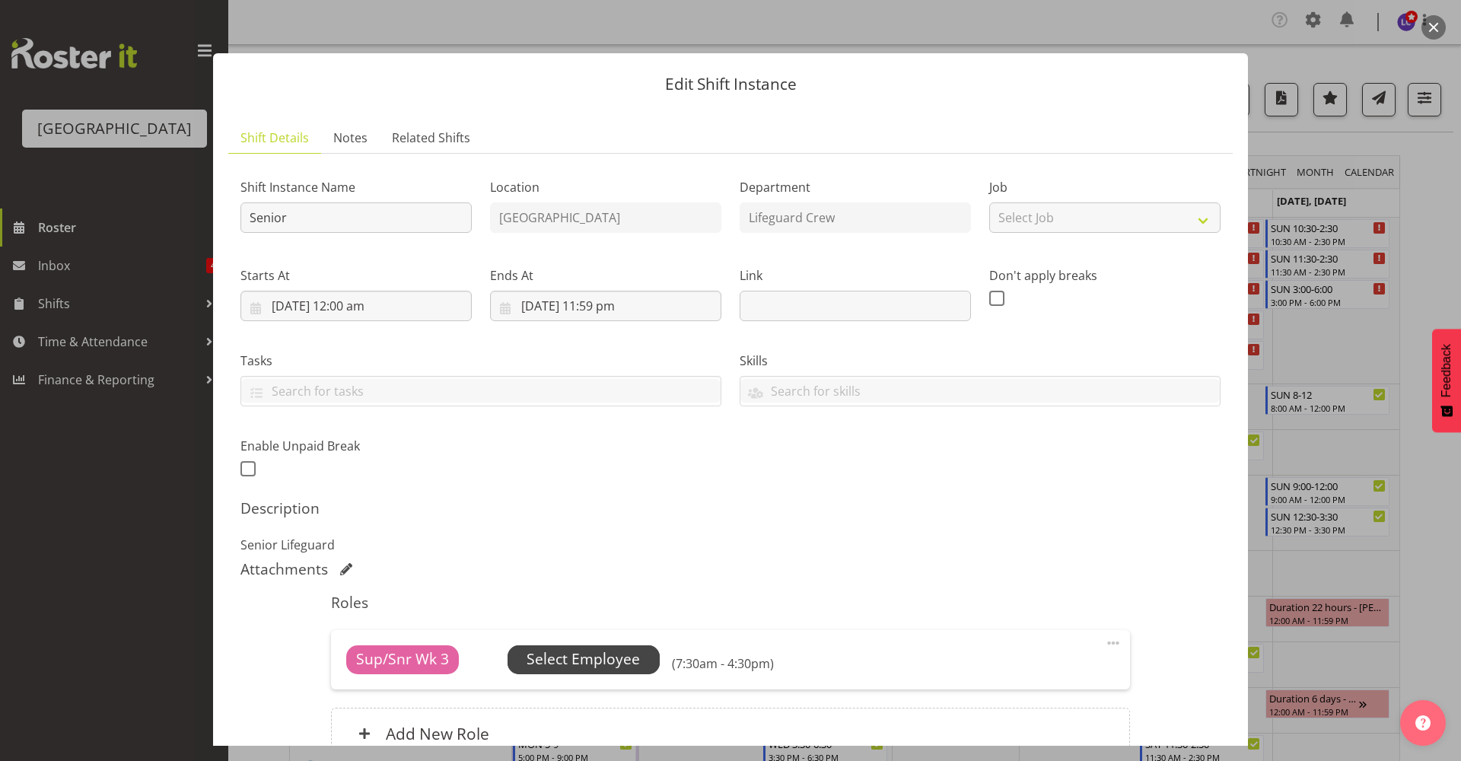
click at [591, 662] on span "Select Employee" at bounding box center [583, 659] width 113 height 22
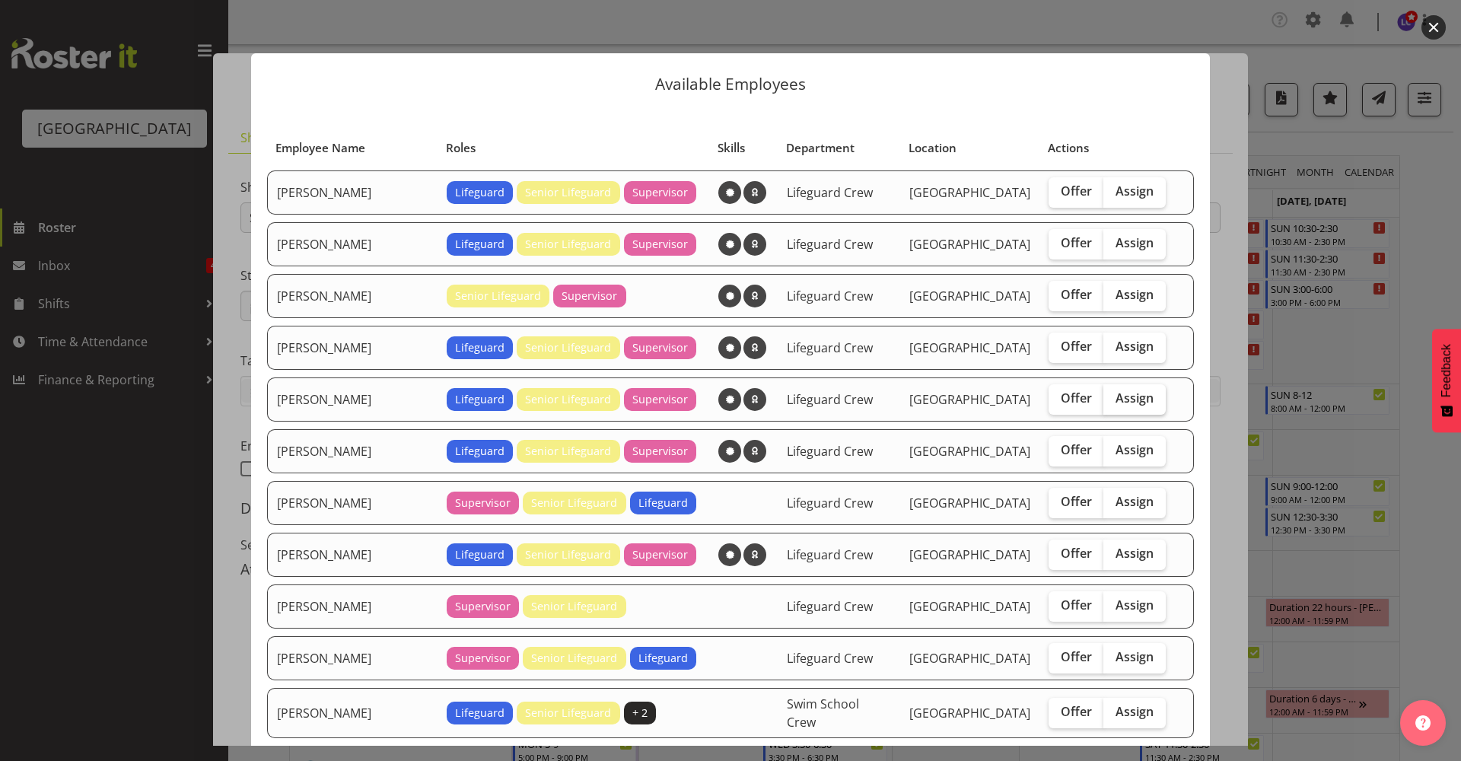
click at [1116, 397] on span "Assign" at bounding box center [1135, 397] width 38 height 15
click at [1104, 397] on input "Assign" at bounding box center [1109, 398] width 10 height 10
checkbox input "true"
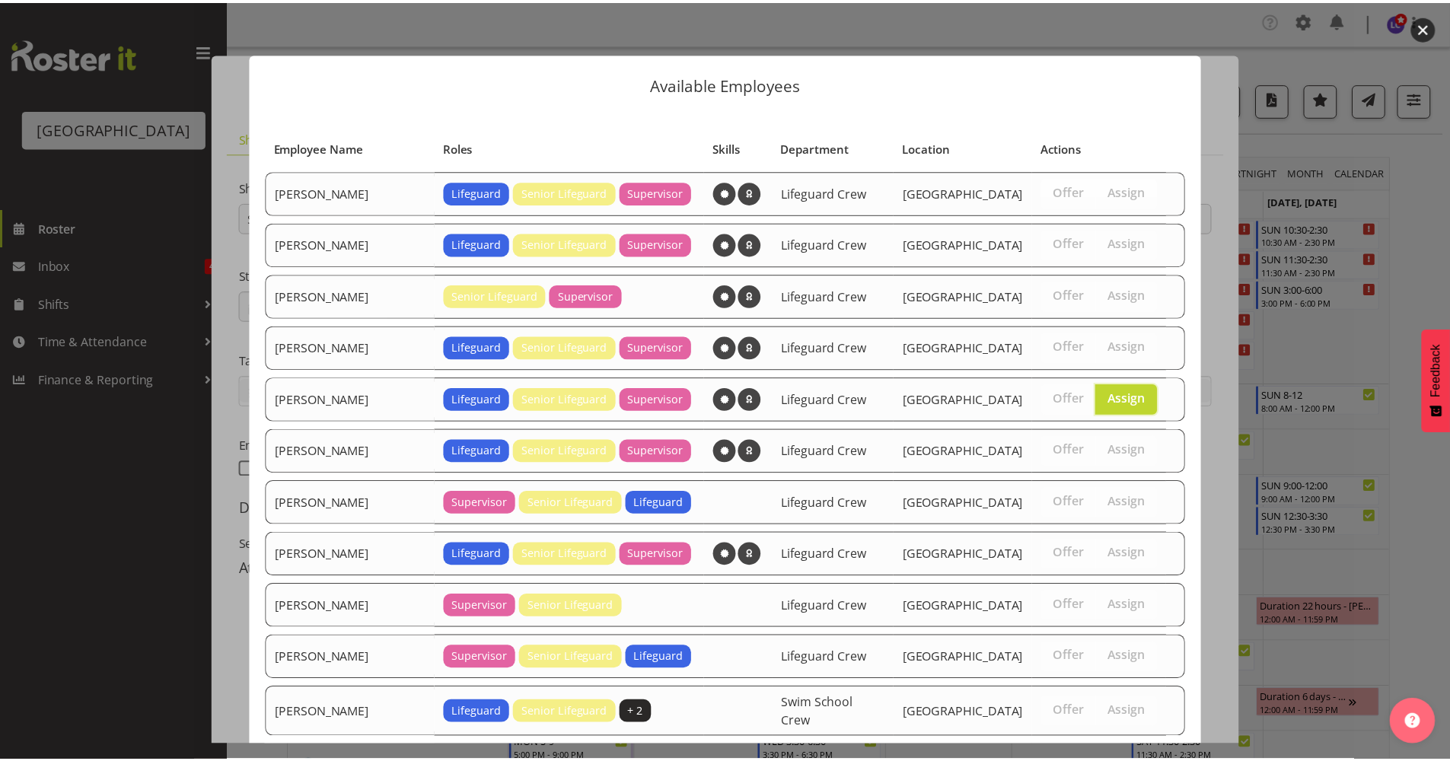
scroll to position [307, 0]
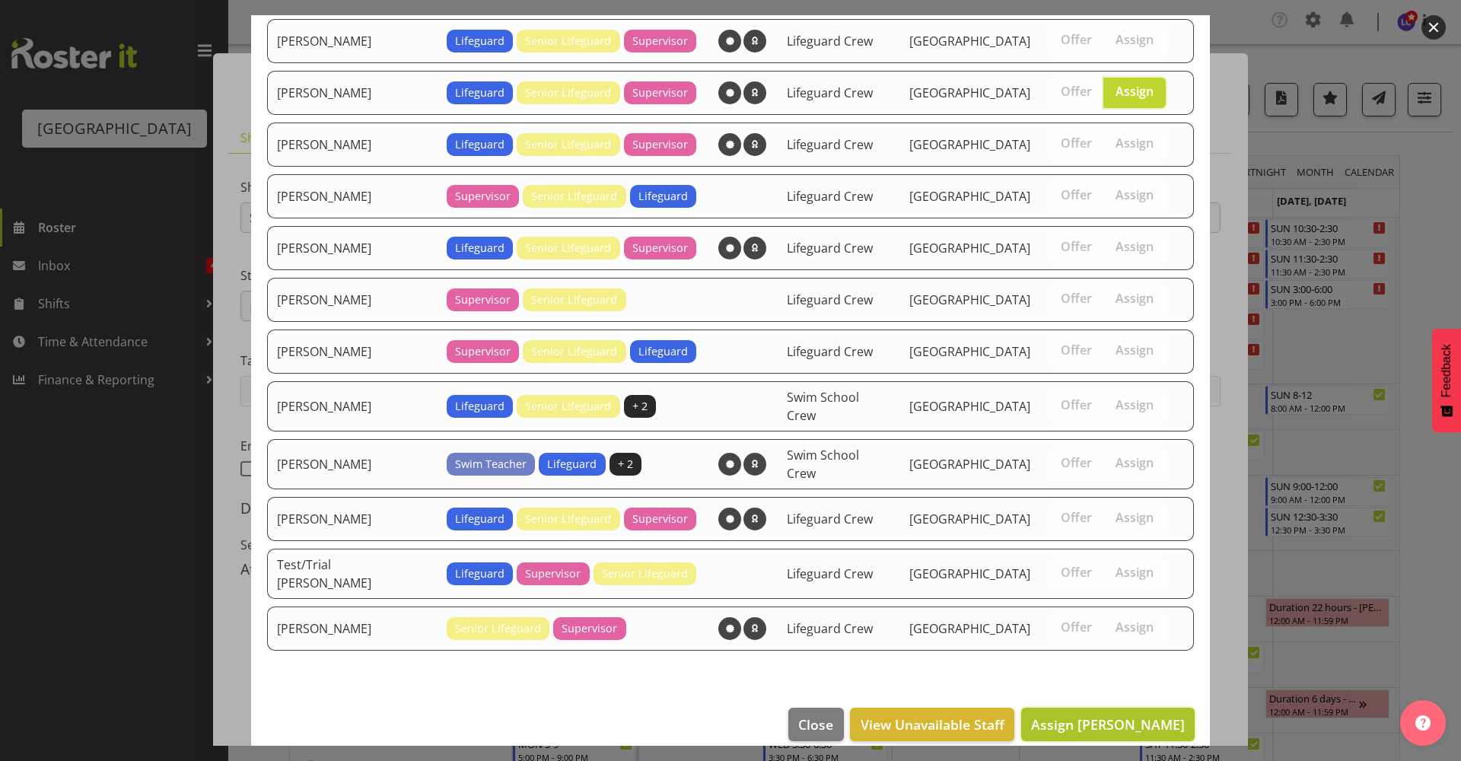
click at [1109, 715] on span "Assign Jack Bailey" at bounding box center [1108, 724] width 154 height 18
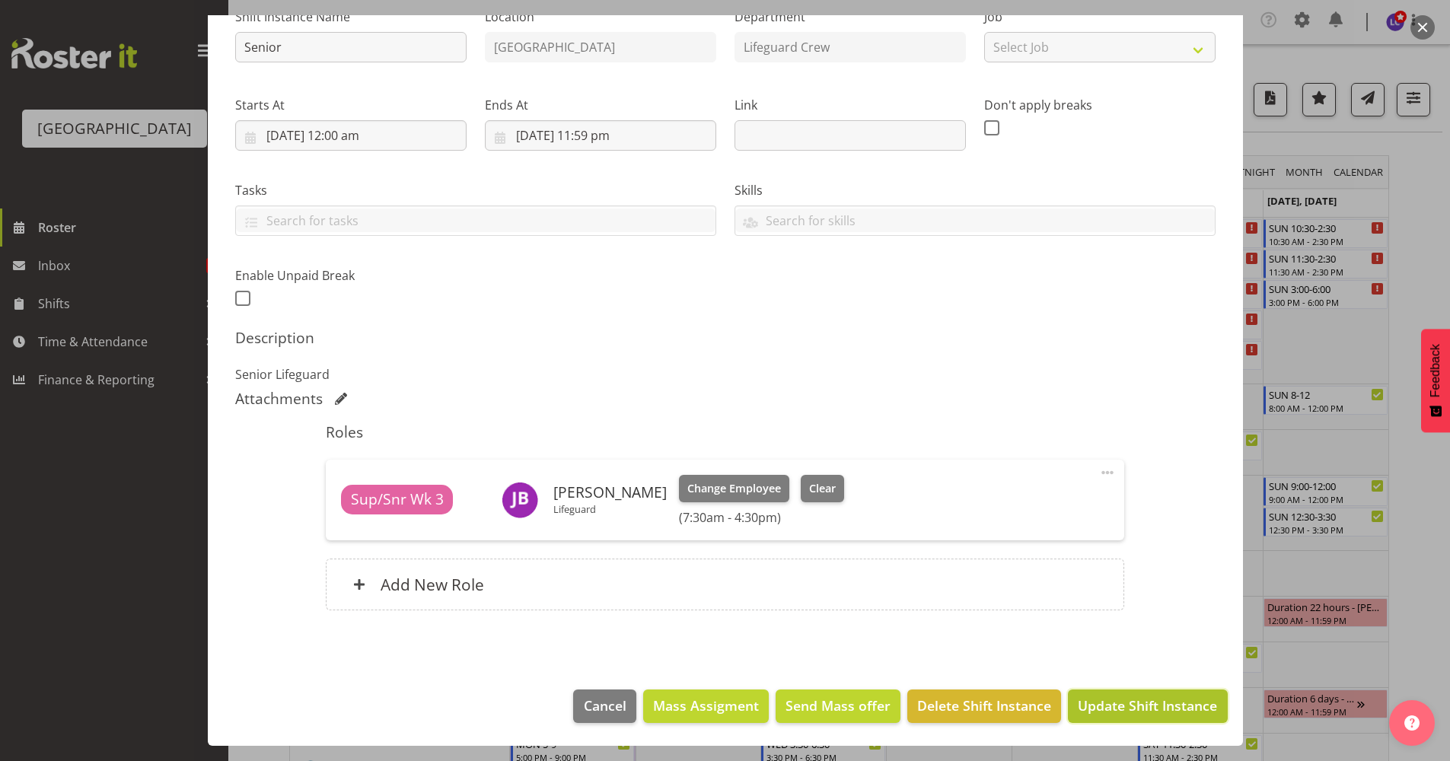
click at [1115, 705] on span "Update Shift Instance" at bounding box center [1147, 706] width 139 height 20
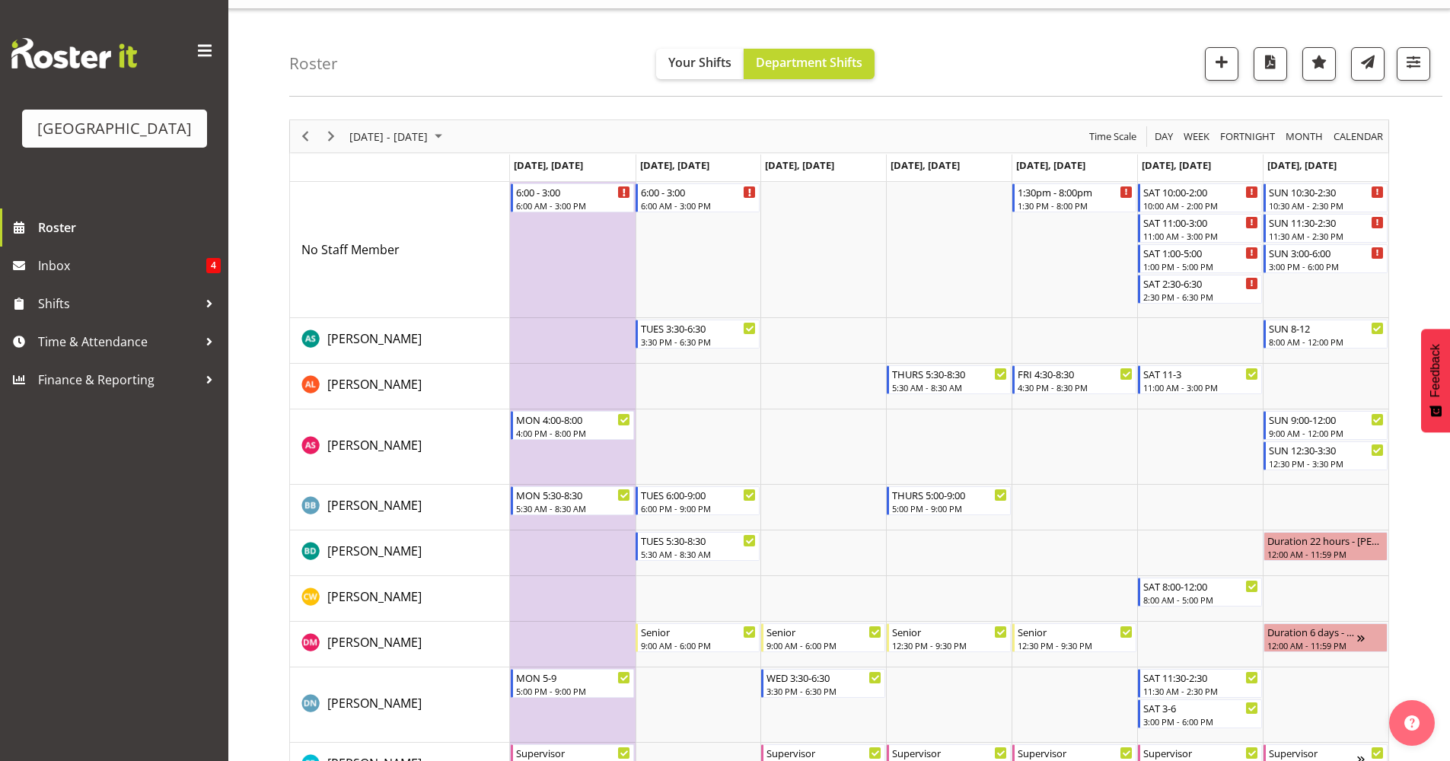
scroll to position [3, 0]
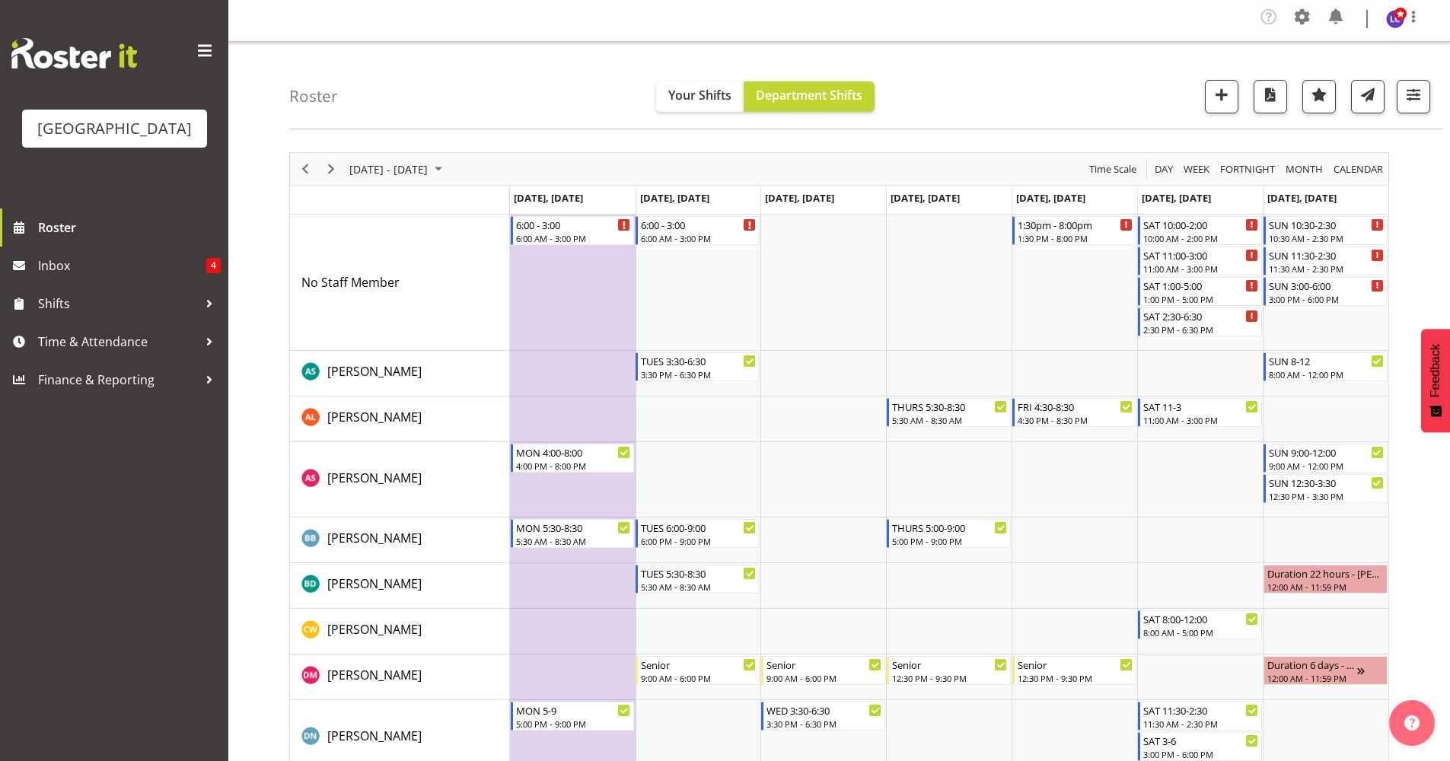
click at [531, 266] on td "Timeline Week of September 25, 2025" at bounding box center [573, 283] width 126 height 136
click at [96, 339] on span "Time & Attendance" at bounding box center [118, 341] width 160 height 23
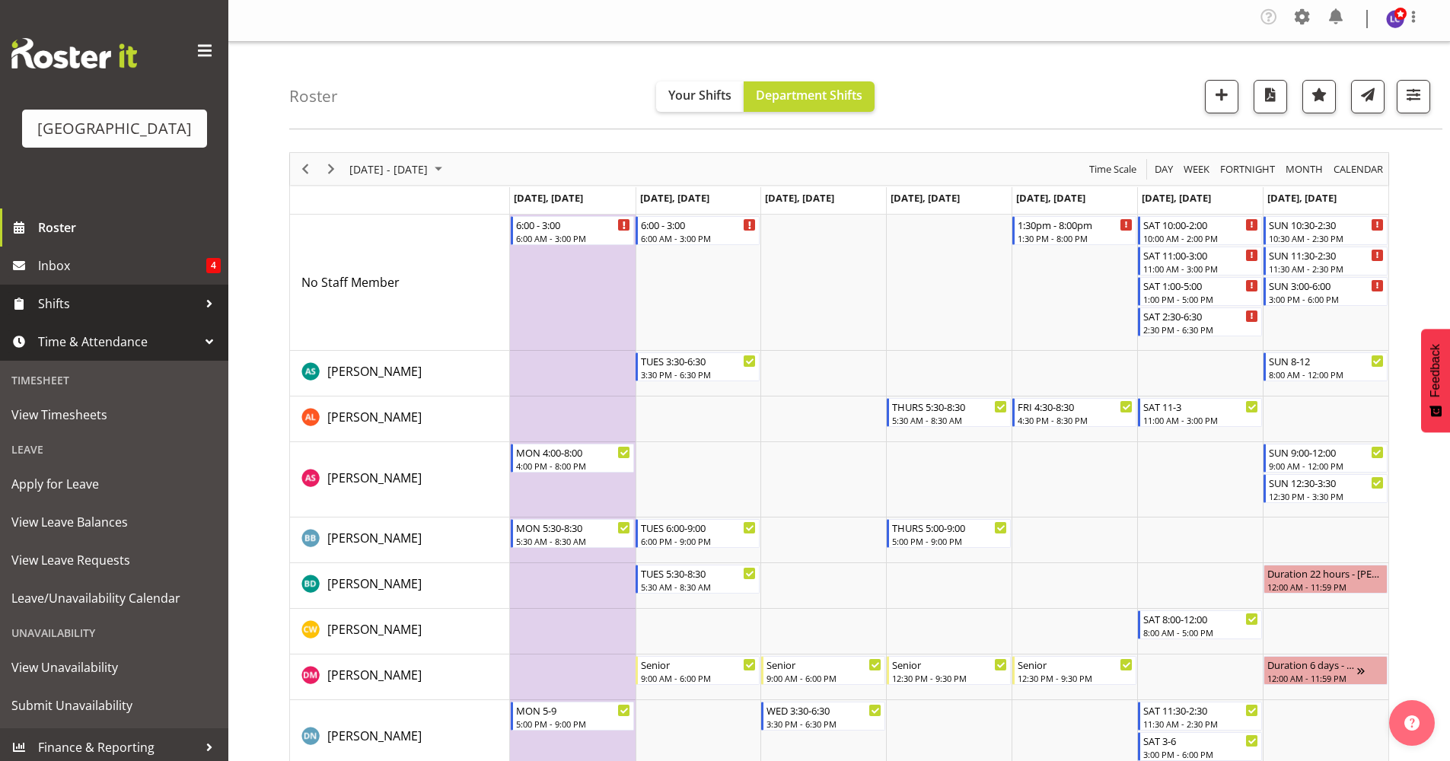
click at [104, 291] on link "Shifts" at bounding box center [114, 304] width 228 height 38
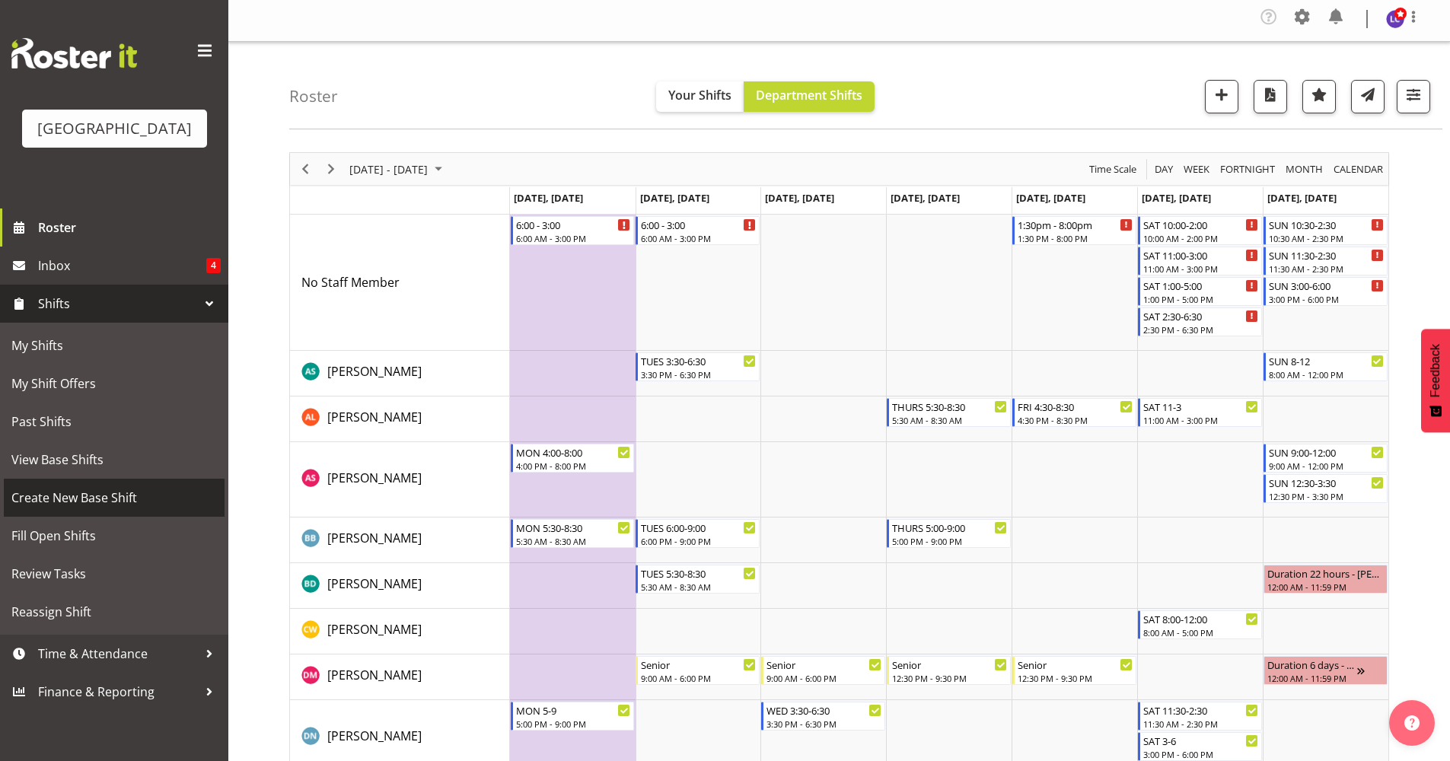
click at [110, 496] on span "Create New Base Shift" at bounding box center [113, 497] width 205 height 23
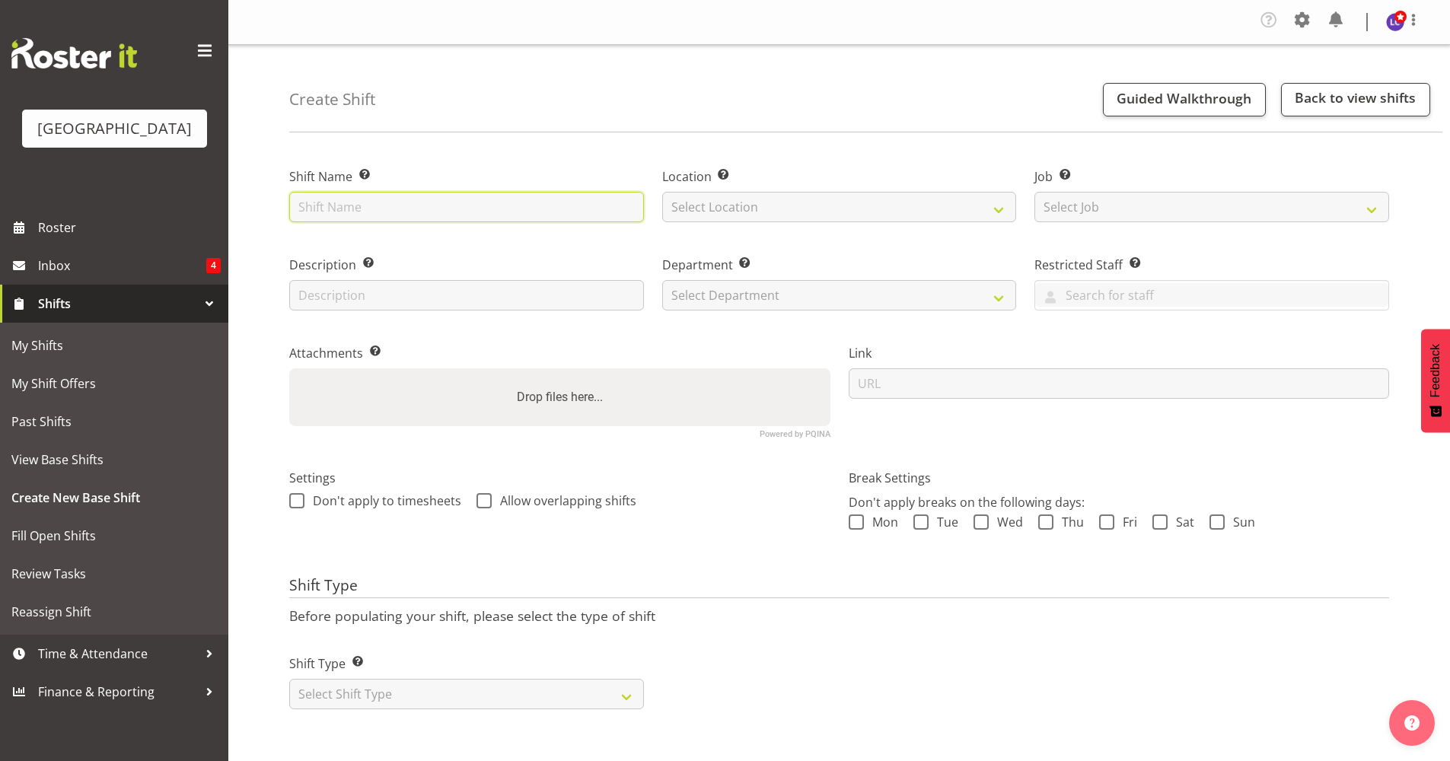
click at [364, 213] on input "text" at bounding box center [466, 207] width 355 height 30
drag, startPoint x: 400, startPoint y: 206, endPoint x: 470, endPoint y: 200, distance: 69.5
click at [470, 200] on input "School Holiday Shify" at bounding box center [466, 207] width 355 height 30
type input "School Holiday Shift"
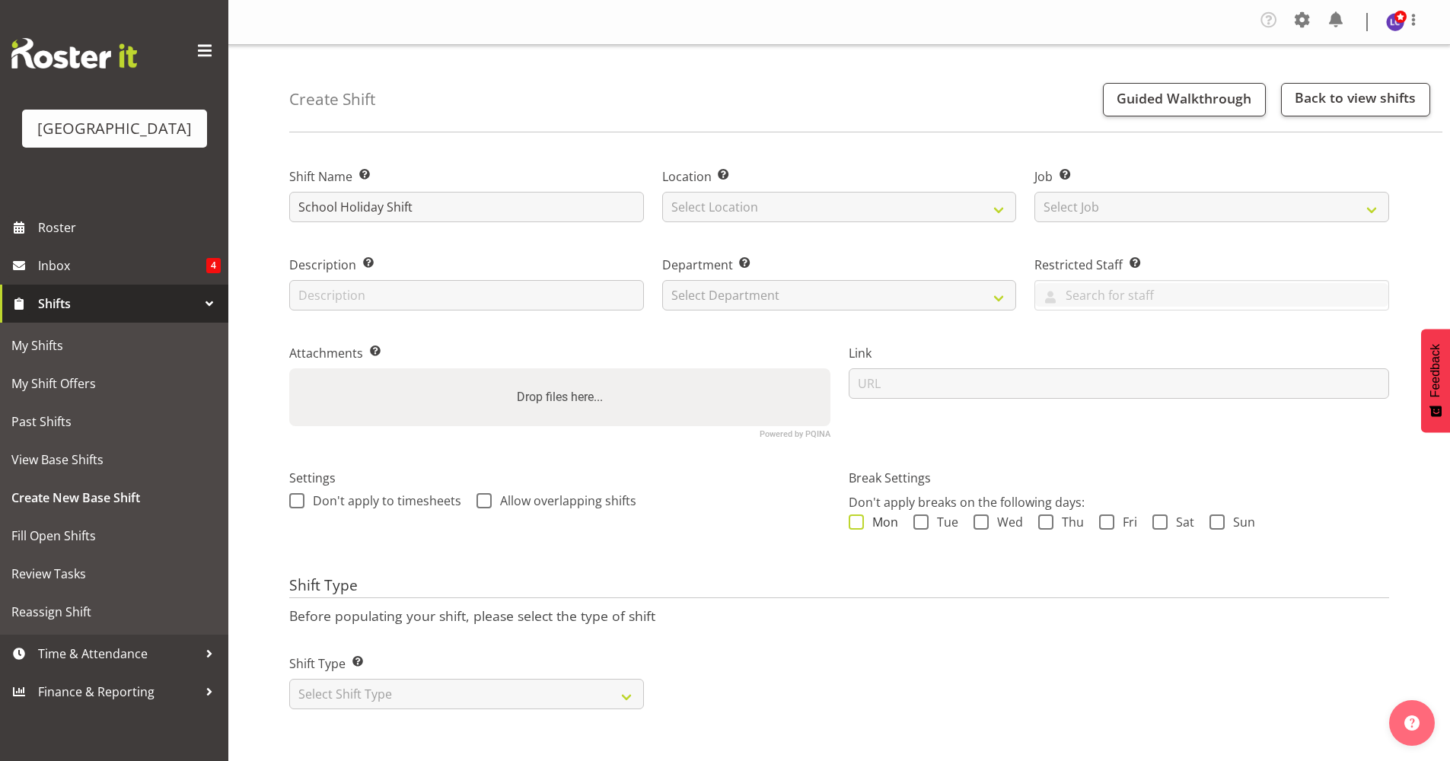
click at [856, 520] on span at bounding box center [856, 521] width 15 height 15
click at [856, 520] on input "Mon" at bounding box center [854, 523] width 10 height 10
checkbox input "true"
click at [916, 519] on span at bounding box center [920, 521] width 15 height 15
click at [916, 519] on input "Tue" at bounding box center [918, 523] width 10 height 10
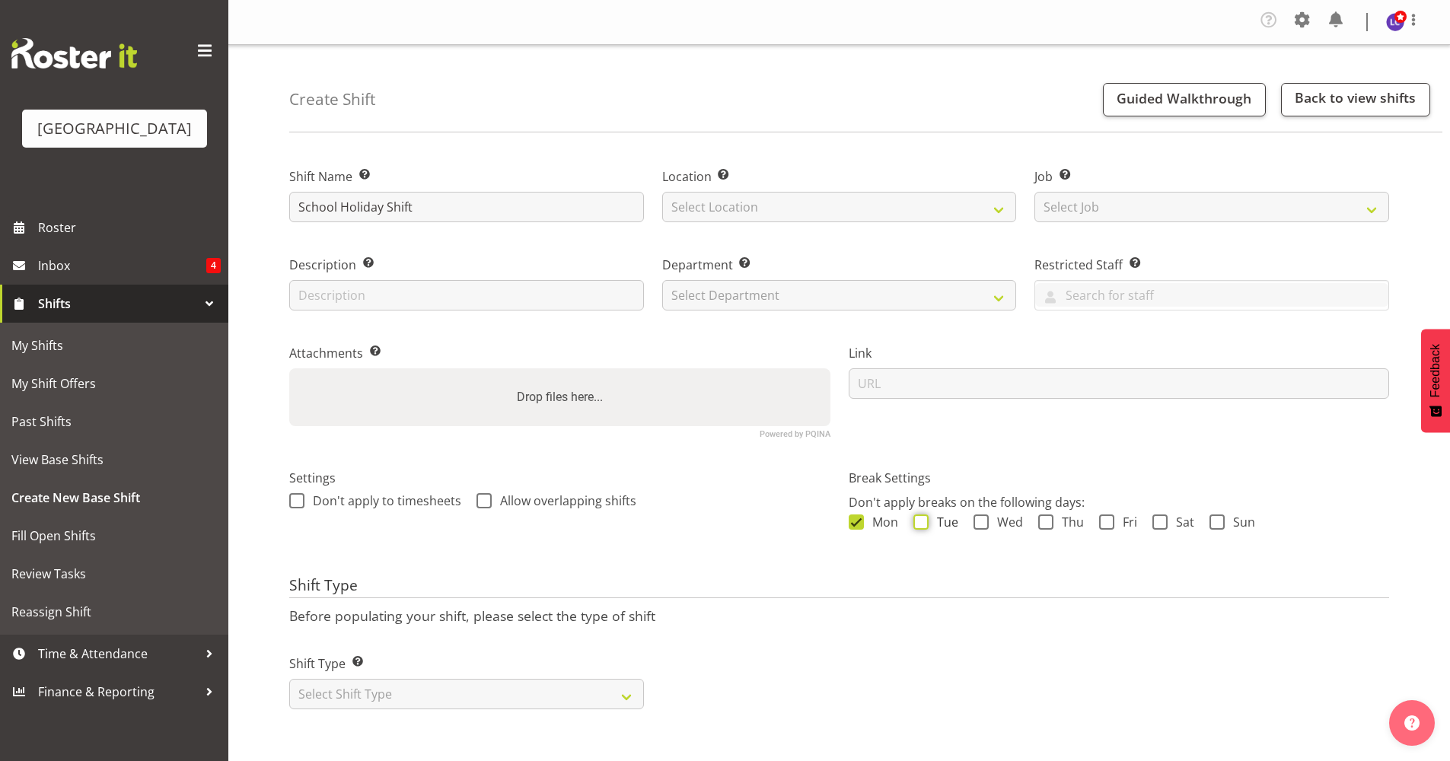
checkbox input "true"
click at [976, 517] on span at bounding box center [980, 521] width 15 height 15
click at [976, 518] on input "Wed" at bounding box center [978, 523] width 10 height 10
checkbox input "true"
click at [1056, 523] on span "Thu" at bounding box center [1068, 521] width 30 height 15
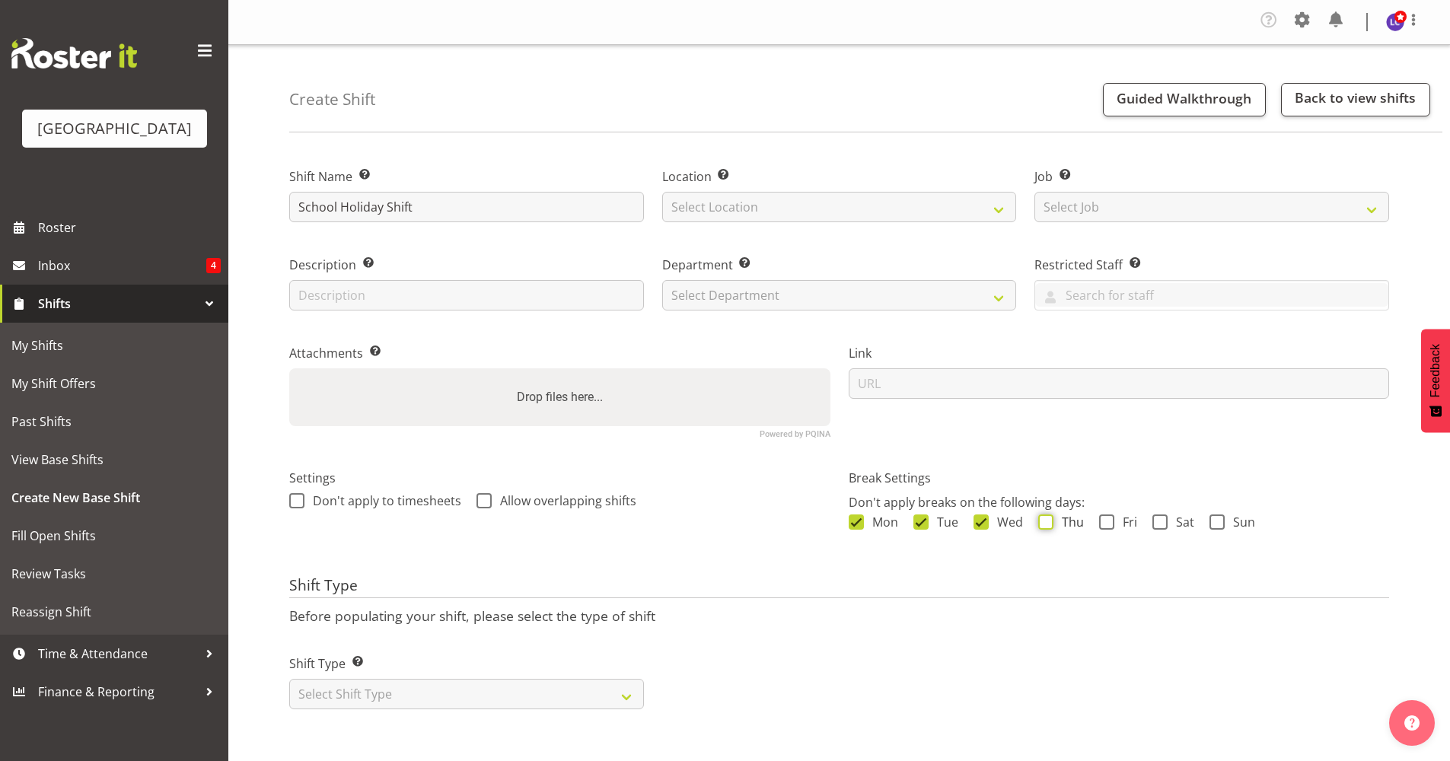
click at [1048, 523] on input "Thu" at bounding box center [1043, 523] width 10 height 10
checkbox input "true"
click at [1114, 515] on span "Fri" at bounding box center [1125, 521] width 23 height 15
click at [1109, 518] on input "Fri" at bounding box center [1104, 523] width 10 height 10
checkbox input "true"
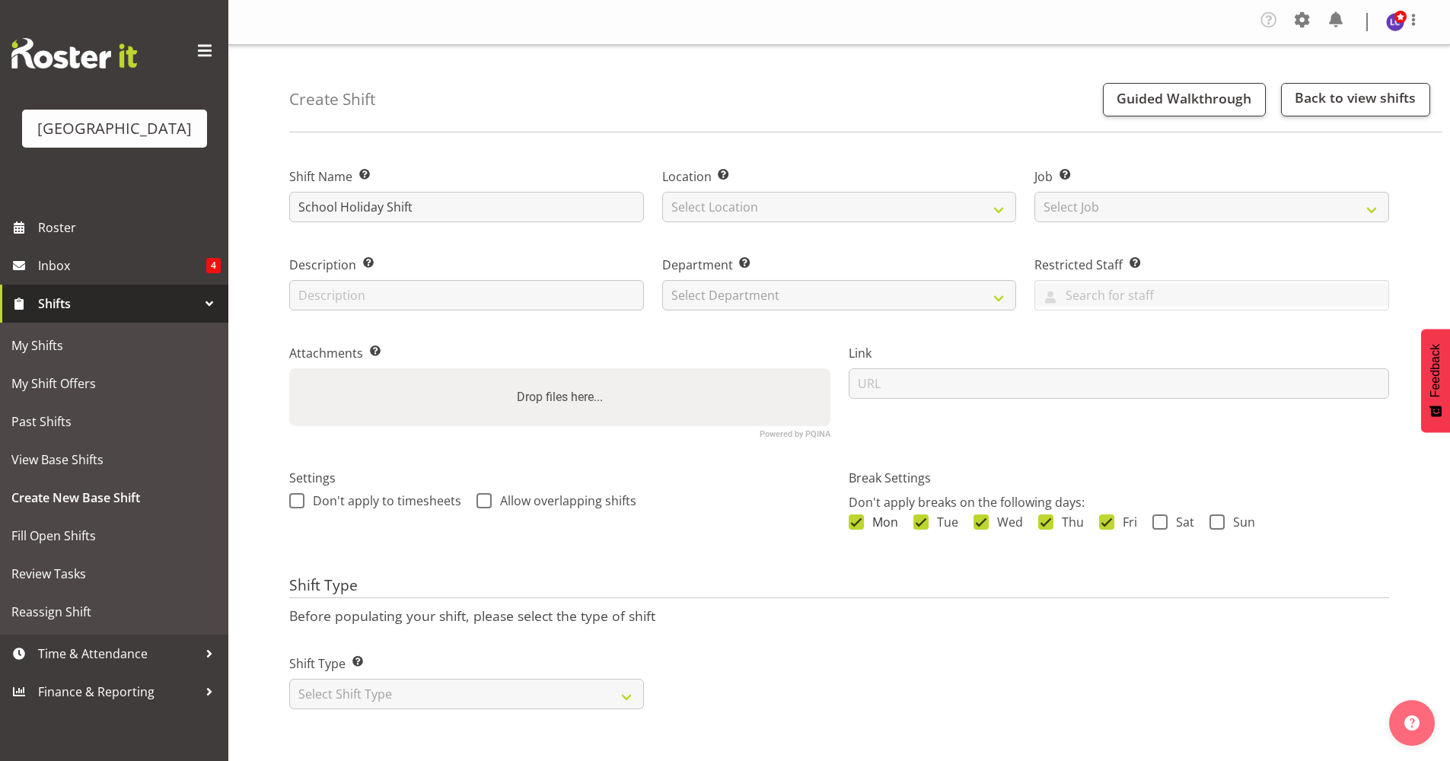
drag, startPoint x: 860, startPoint y: 521, endPoint x: 905, endPoint y: 516, distance: 45.1
click at [861, 521] on span at bounding box center [856, 521] width 15 height 15
click at [858, 521] on input "Mon" at bounding box center [854, 523] width 10 height 10
checkbox input "false"
drag, startPoint x: 905, startPoint y: 516, endPoint x: 1004, endPoint y: 516, distance: 98.9
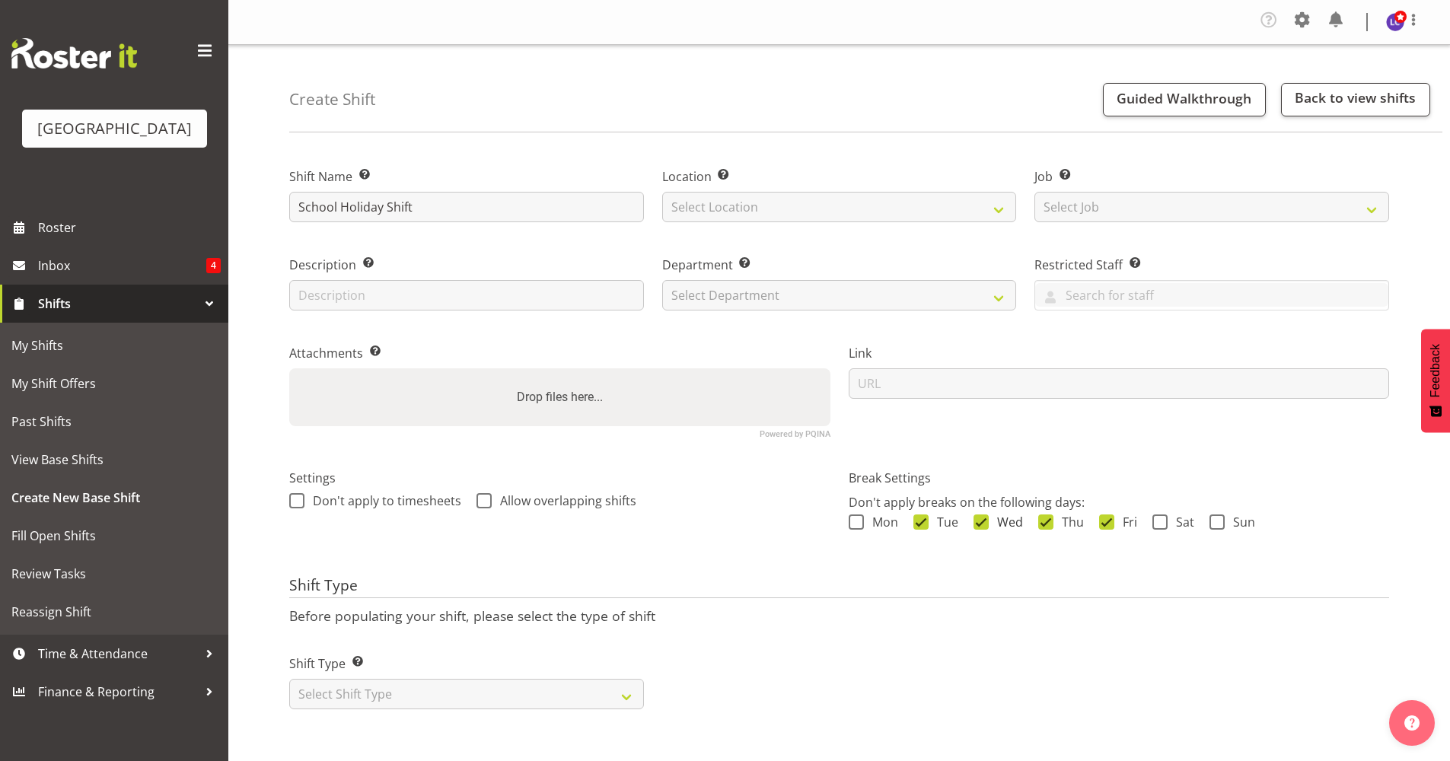
click at [906, 516] on div "Mon Tue Wed Thu Fri Sat Sun" at bounding box center [1119, 524] width 541 height 20
click at [1004, 517] on span "Wed" at bounding box center [1006, 521] width 34 height 15
click at [983, 518] on input "Wed" at bounding box center [978, 523] width 10 height 10
checkbox input "false"
click at [935, 521] on span "Tue" at bounding box center [943, 521] width 30 height 15
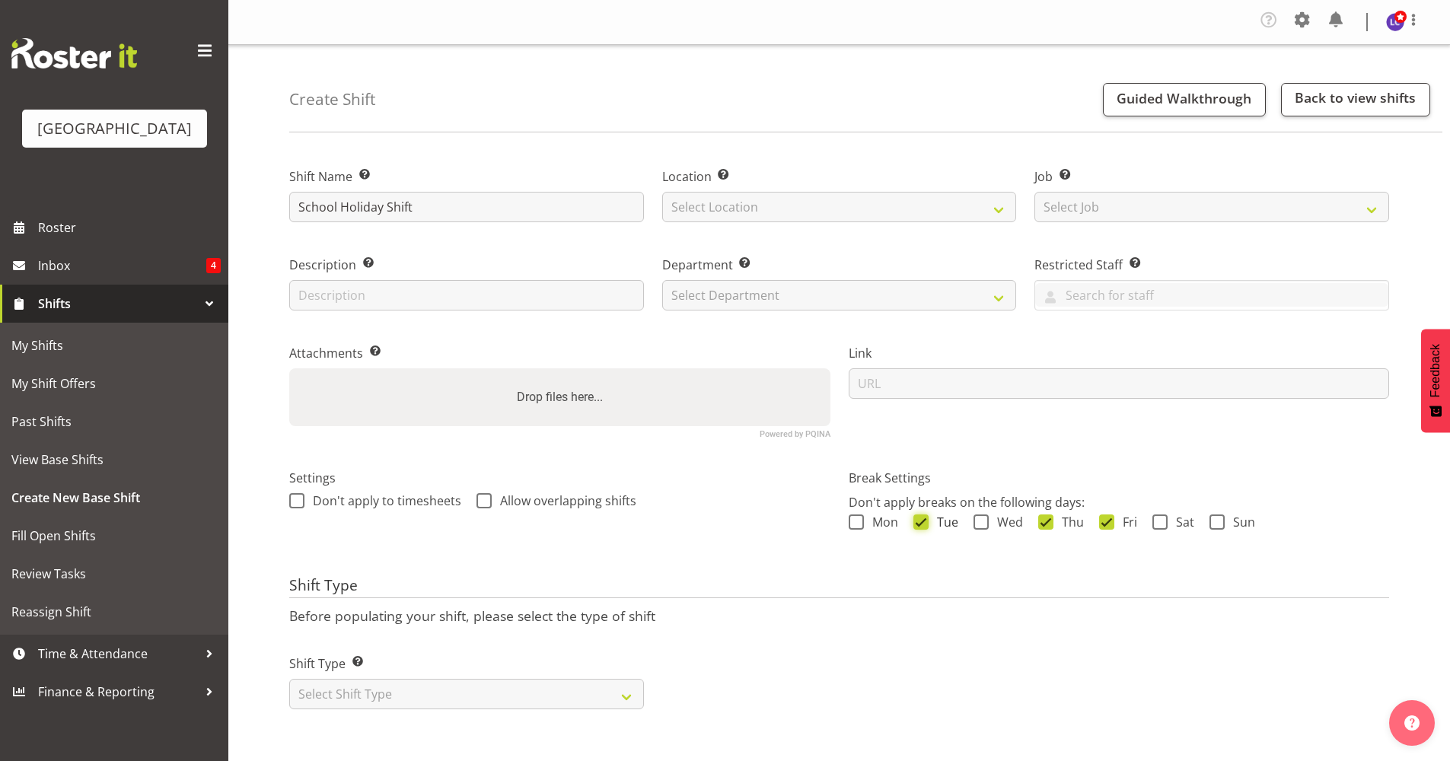
click at [923, 521] on input "Tue" at bounding box center [918, 523] width 10 height 10
checkbox input "false"
click at [1060, 523] on span "Thu" at bounding box center [1068, 521] width 30 height 15
click at [1048, 523] on input "Thu" at bounding box center [1043, 523] width 10 height 10
checkbox input "false"
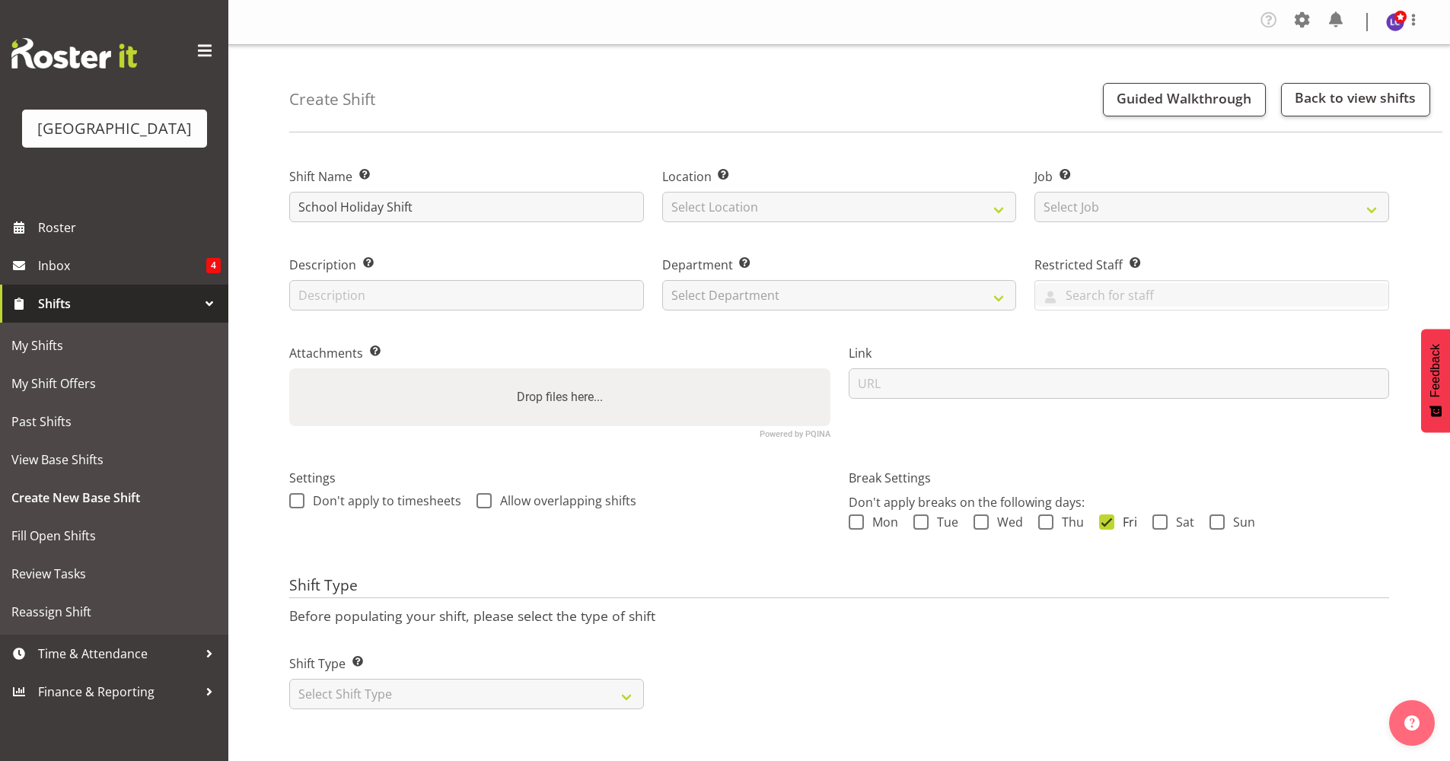
click at [1121, 516] on span "Fri" at bounding box center [1125, 521] width 23 height 15
click at [1109, 518] on input "Fri" at bounding box center [1104, 523] width 10 height 10
checkbox input "false"
click at [397, 702] on select "Select Shift Type One Off Shift Recurring Shift Rotating Shift" at bounding box center [466, 694] width 355 height 30
select select "recurring"
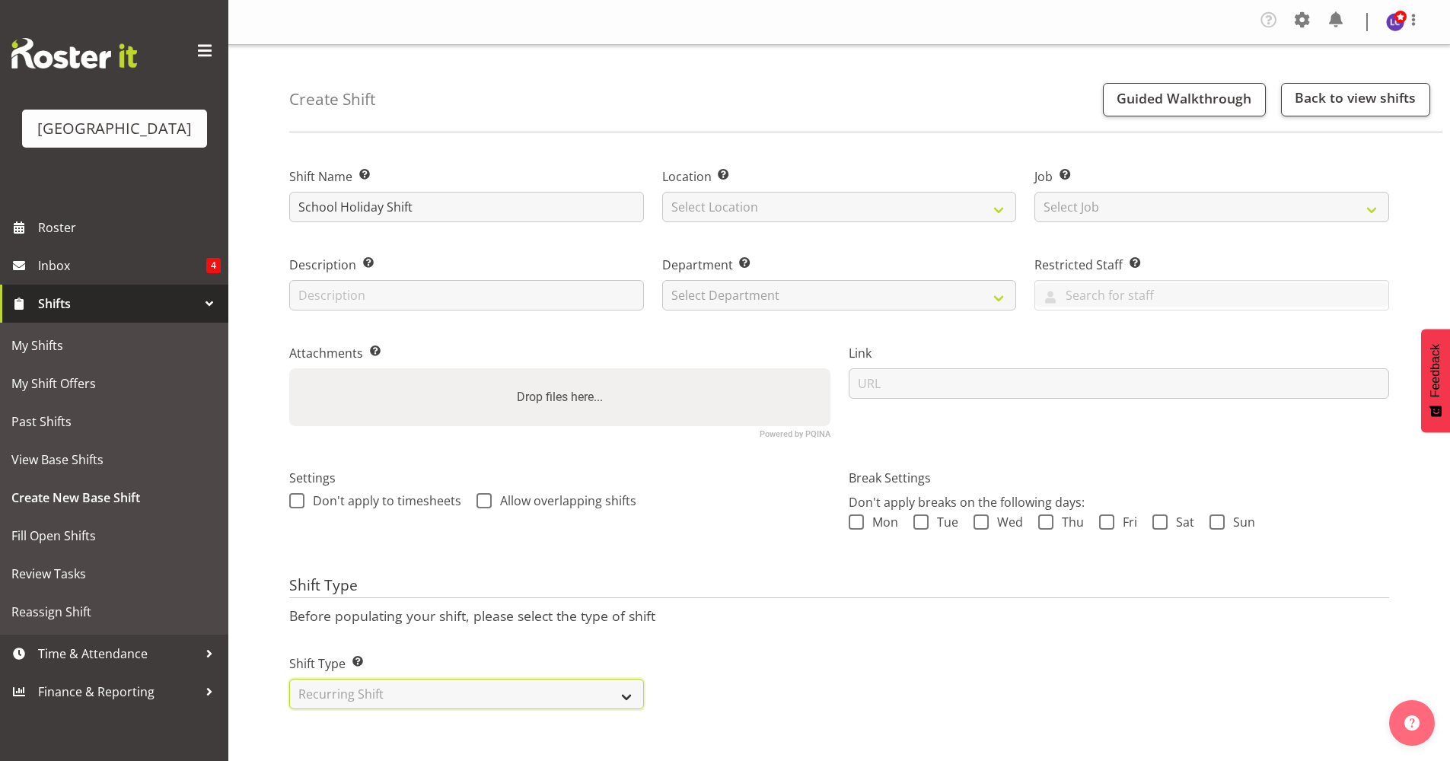
click at [289, 679] on select "Select Shift Type One Off Shift Recurring Shift Rotating Shift" at bounding box center [466, 694] width 355 height 30
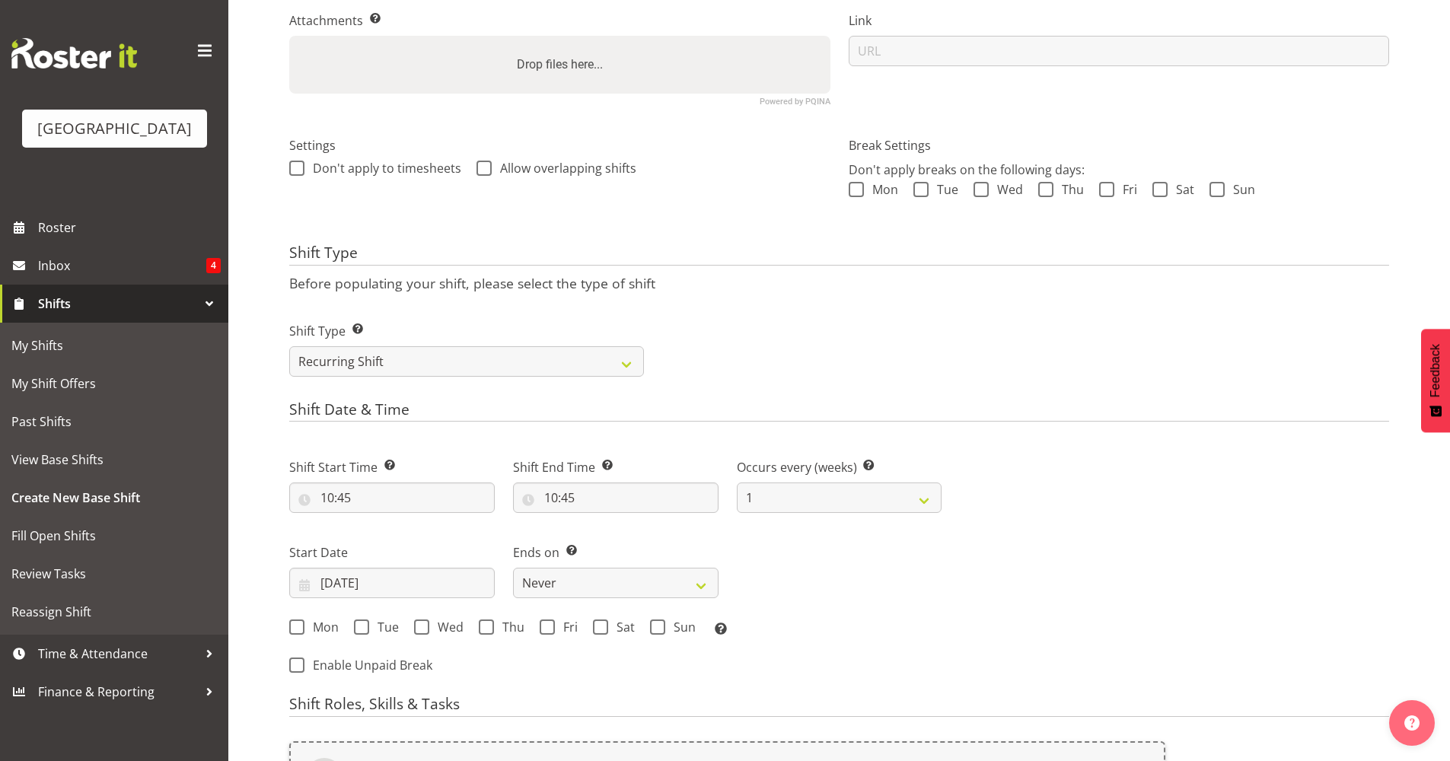
click at [319, 636] on div "Mon Tue Wed Thu Fri Sat Sun Select the days of the week you wish to create this…" at bounding box center [615, 629] width 652 height 20
click at [321, 629] on span "Mon" at bounding box center [321, 626] width 34 height 15
click at [299, 629] on input "Mon" at bounding box center [294, 628] width 10 height 10
checkbox input "true"
click at [363, 628] on span at bounding box center [361, 626] width 15 height 15
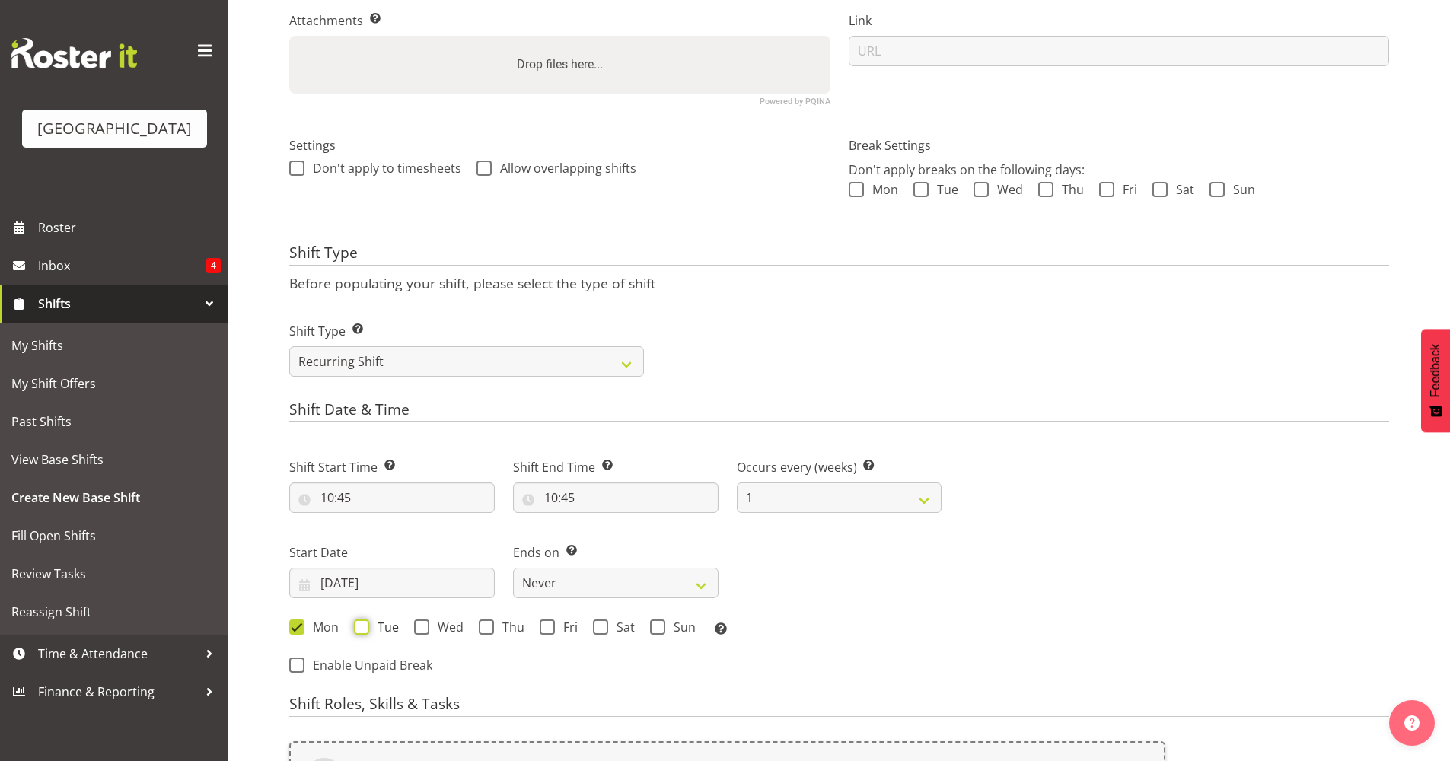
click at [363, 628] on input "Tue" at bounding box center [359, 628] width 10 height 10
checkbox input "true"
click at [438, 628] on span "Wed" at bounding box center [446, 626] width 34 height 15
click at [424, 628] on input "Wed" at bounding box center [419, 628] width 10 height 10
checkbox input "true"
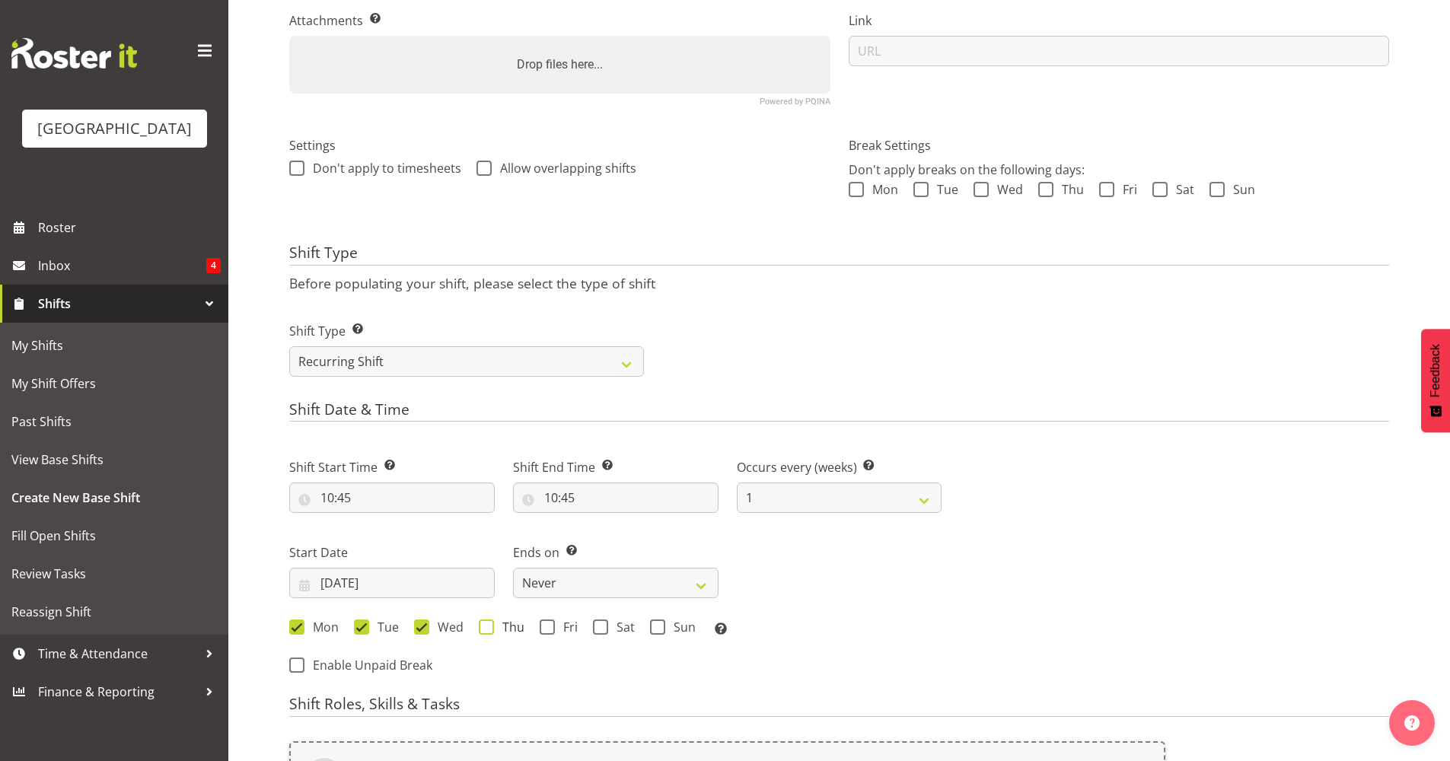
click at [485, 625] on span at bounding box center [486, 626] width 15 height 15
click at [485, 625] on input "Thu" at bounding box center [484, 628] width 10 height 10
checkbox input "true"
click at [553, 626] on span at bounding box center [547, 626] width 15 height 15
click at [549, 626] on input "Fri" at bounding box center [545, 628] width 10 height 10
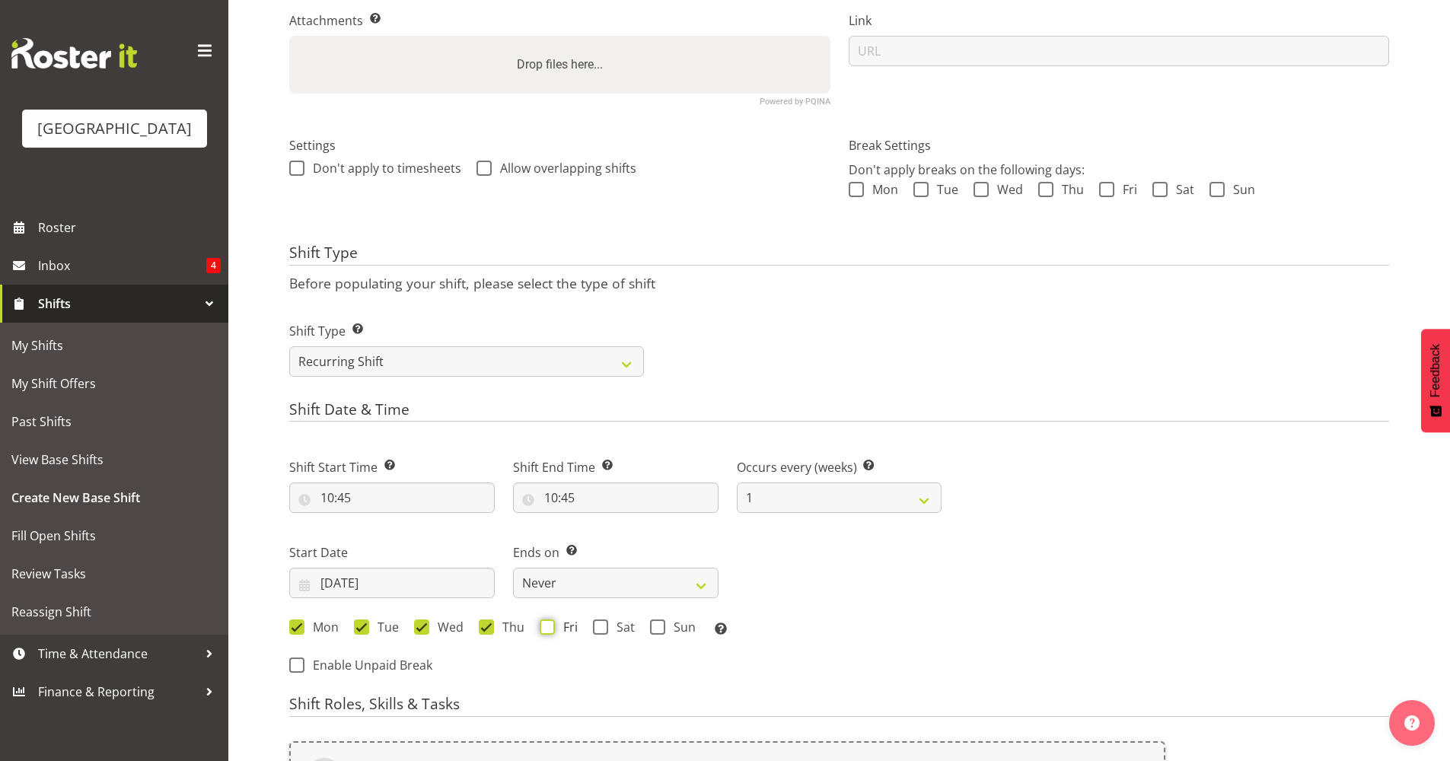
checkbox input "true"
click at [648, 582] on select "Never On Date" at bounding box center [615, 583] width 205 height 30
select select "date"
click at [513, 568] on select "Never On Date" at bounding box center [615, 583] width 205 height 30
click at [430, 599] on div "Start Date 04/09/2025 January February March April May June July August Septemb…" at bounding box center [392, 564] width 224 height 85
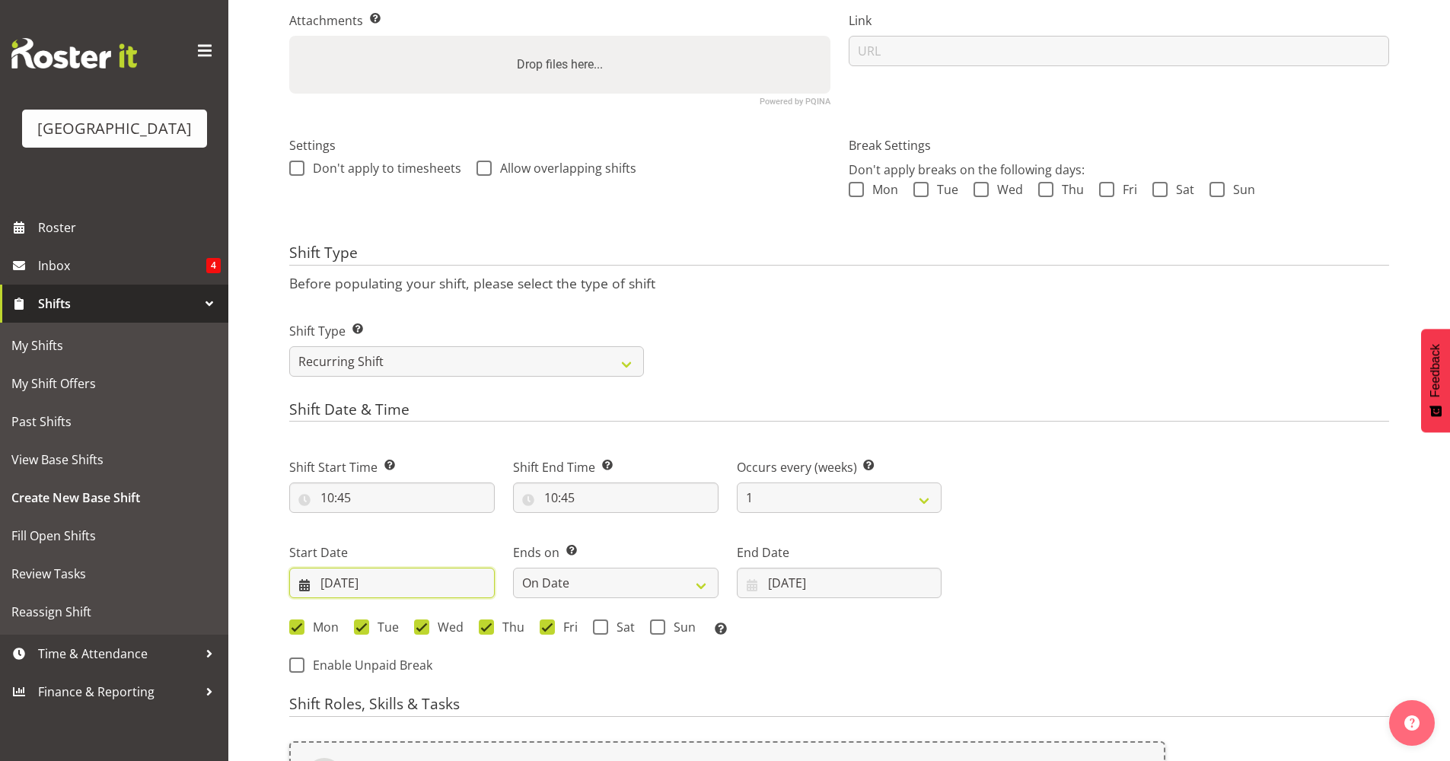
click at [419, 588] on input "04/09/2025" at bounding box center [391, 583] width 205 height 30
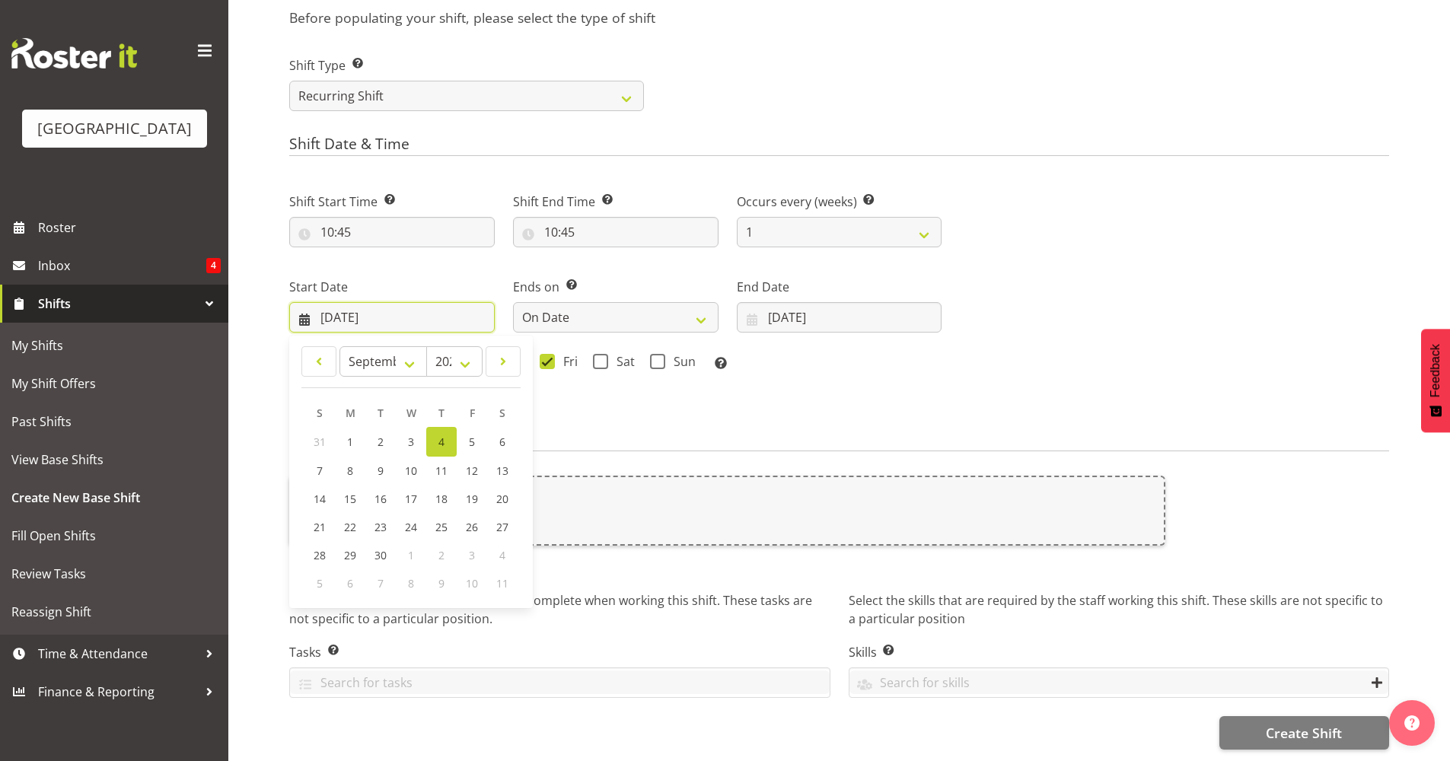
scroll to position [610, 0]
click at [316, 520] on span "21" at bounding box center [320, 527] width 12 height 14
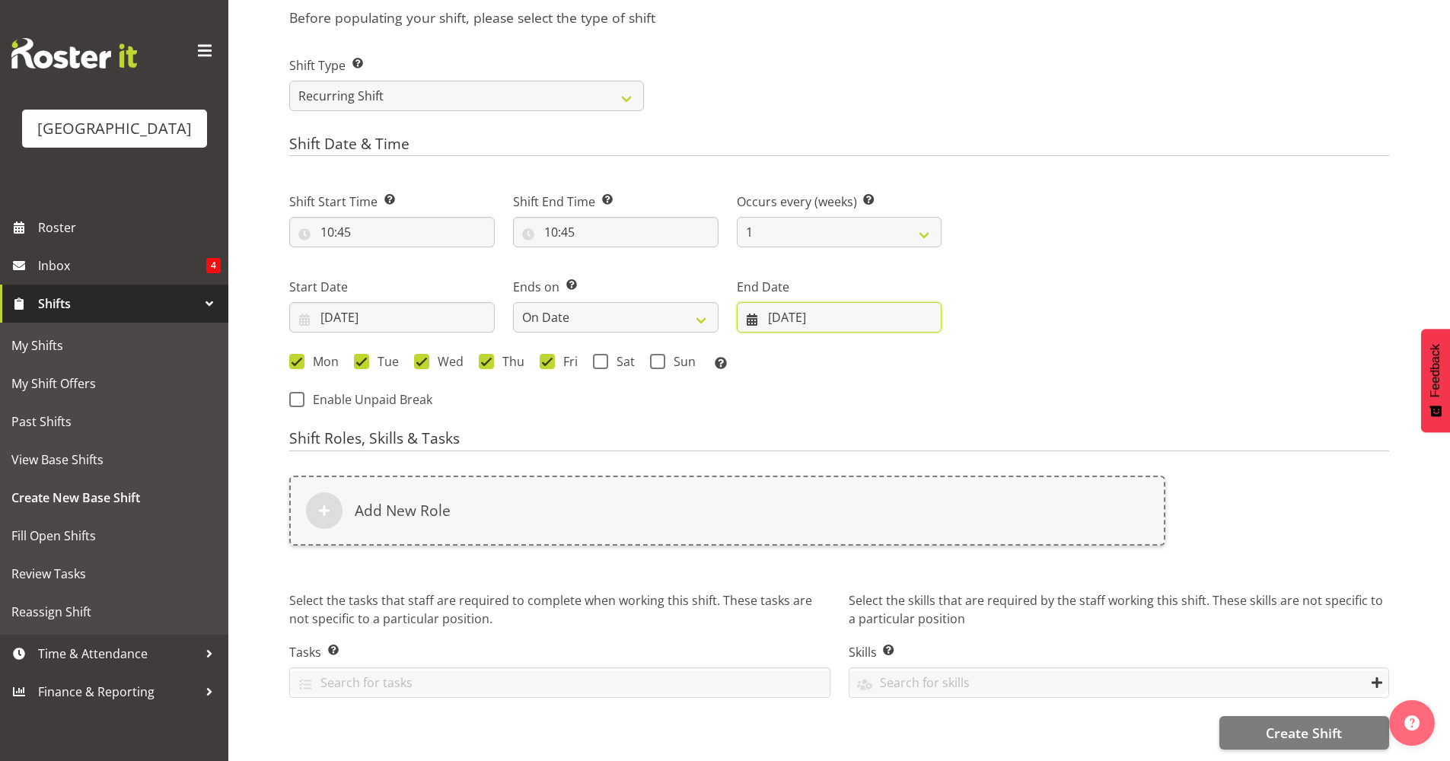
click at [776, 314] on input "04/09/2025" at bounding box center [839, 317] width 205 height 30
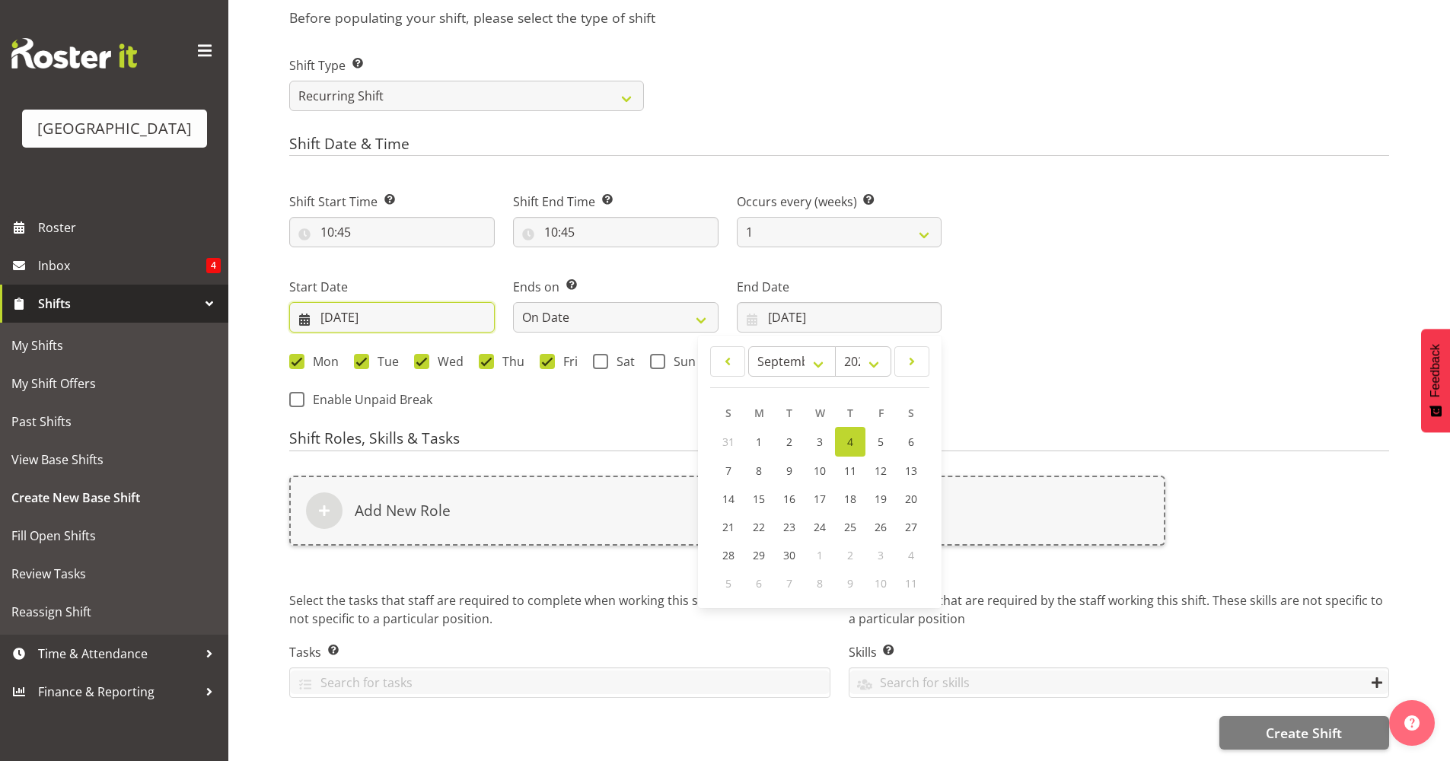
click at [365, 312] on input "21/09/2025" at bounding box center [391, 317] width 205 height 30
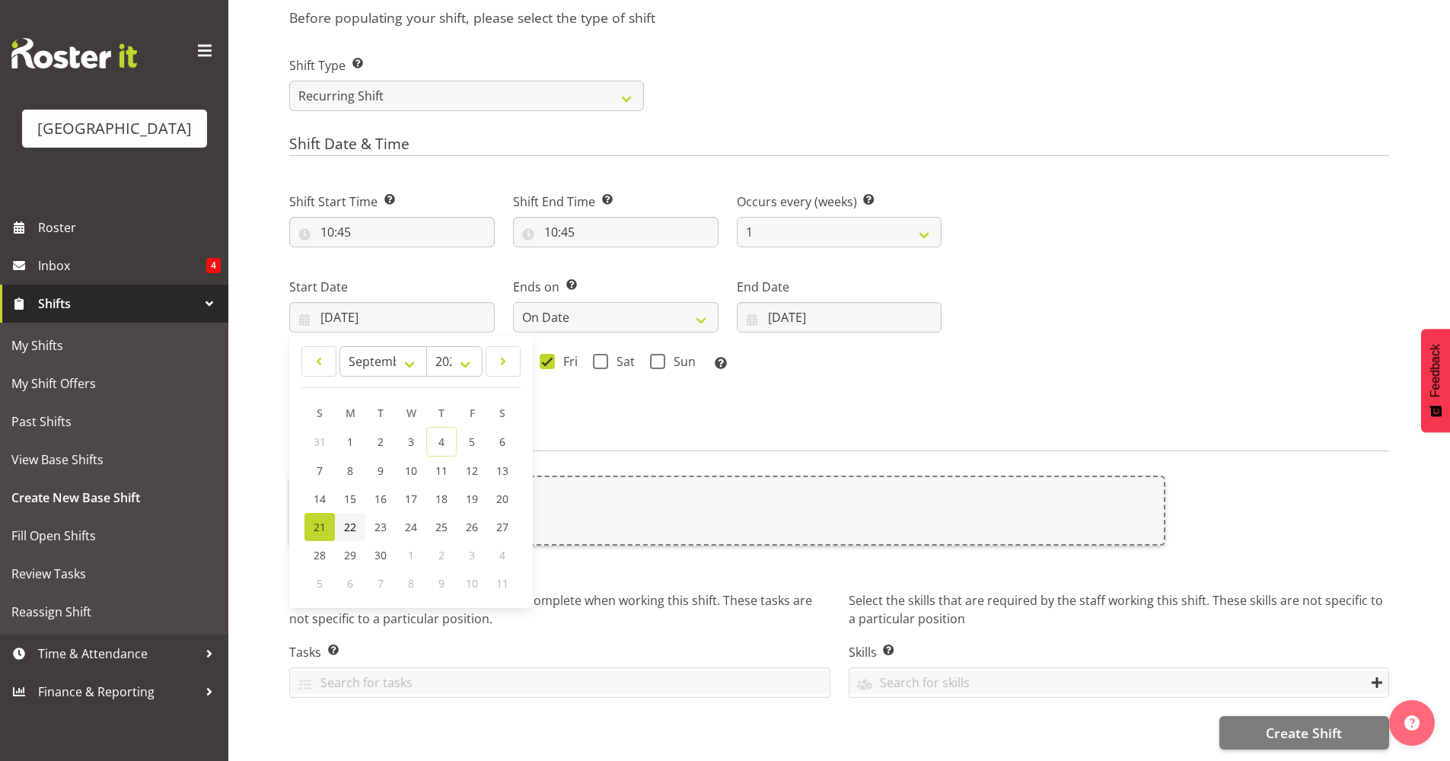
click at [346, 520] on span "22" at bounding box center [350, 527] width 12 height 14
type input "[DATE]"
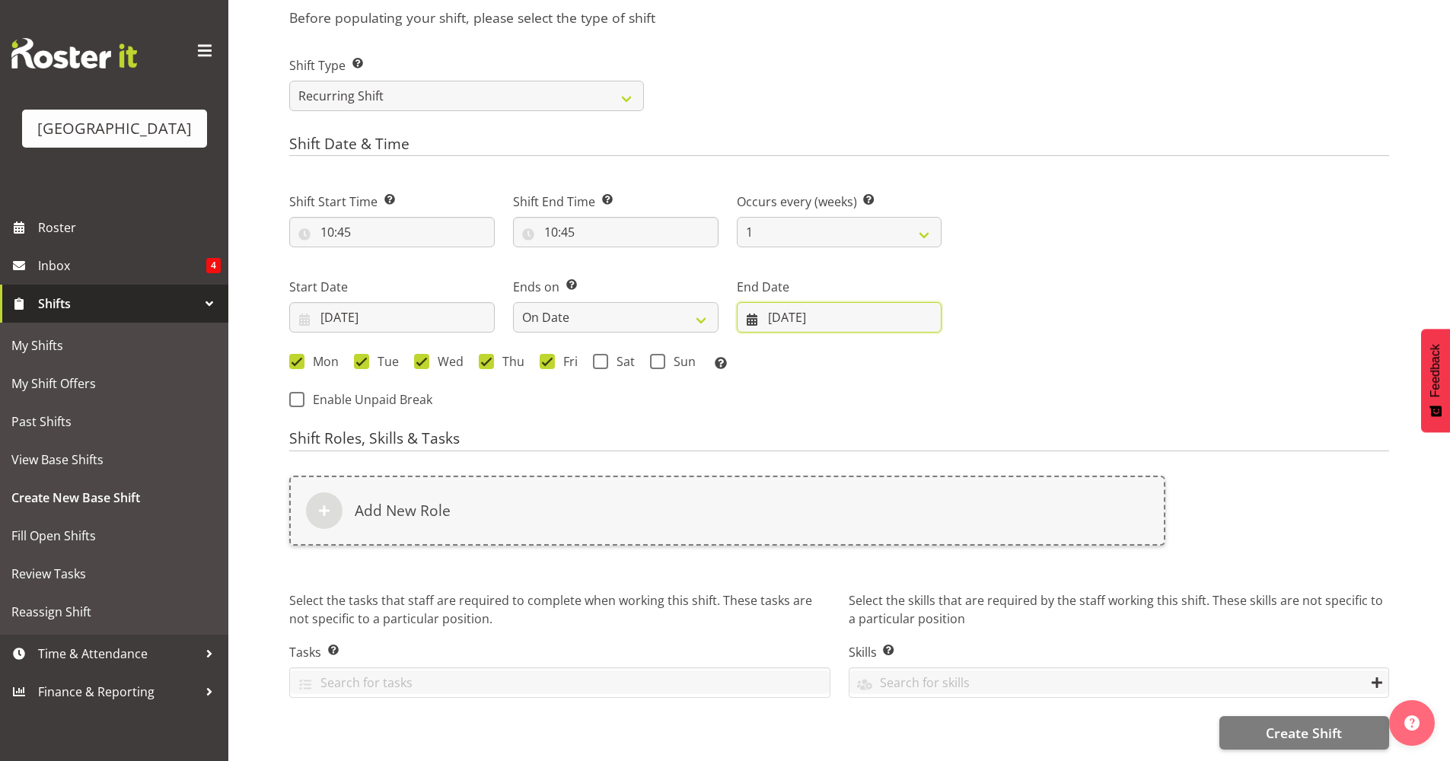
click at [788, 311] on input "04/09/2025" at bounding box center [839, 317] width 205 height 30
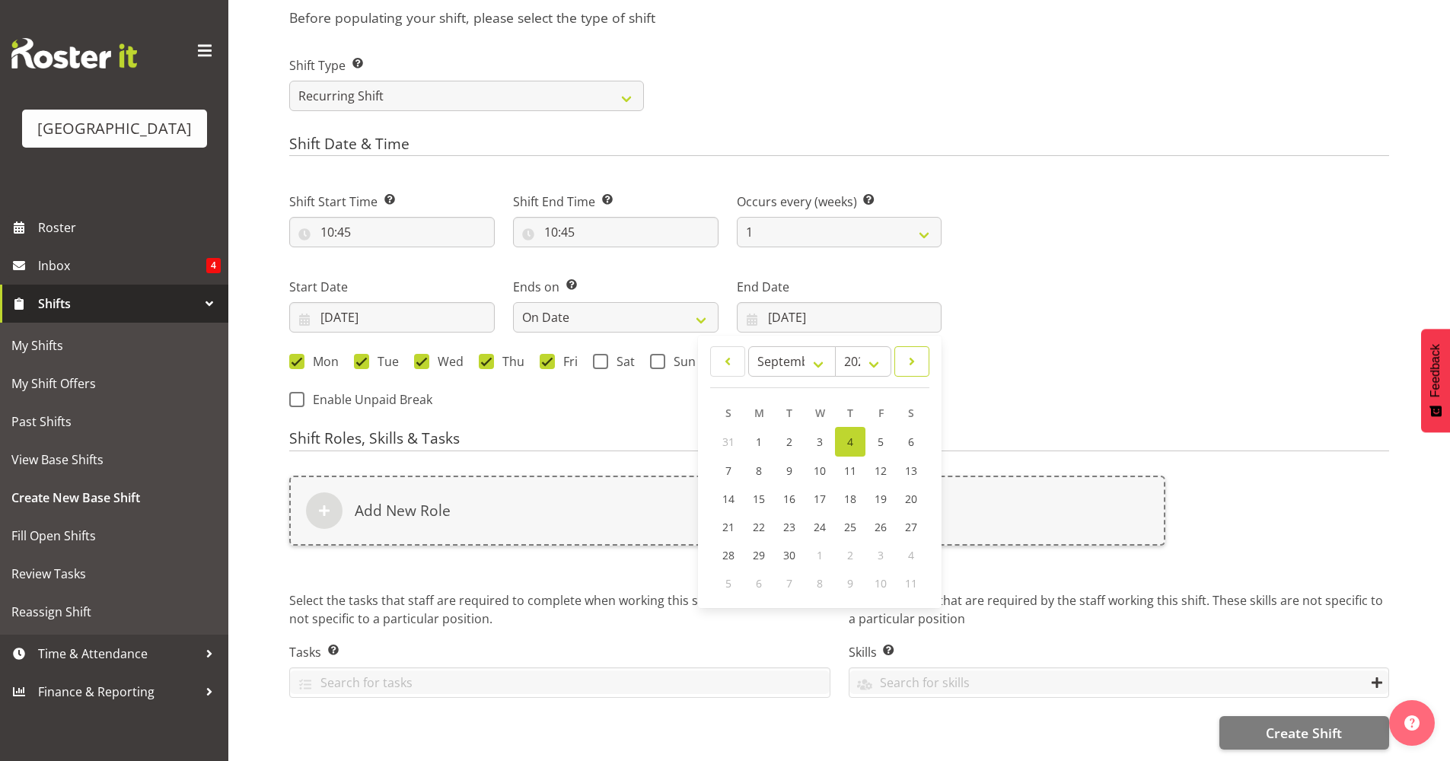
click at [916, 353] on span at bounding box center [911, 361] width 15 height 18
select select "9"
click at [884, 427] on link "3" at bounding box center [880, 441] width 30 height 28
type input "[DATE]"
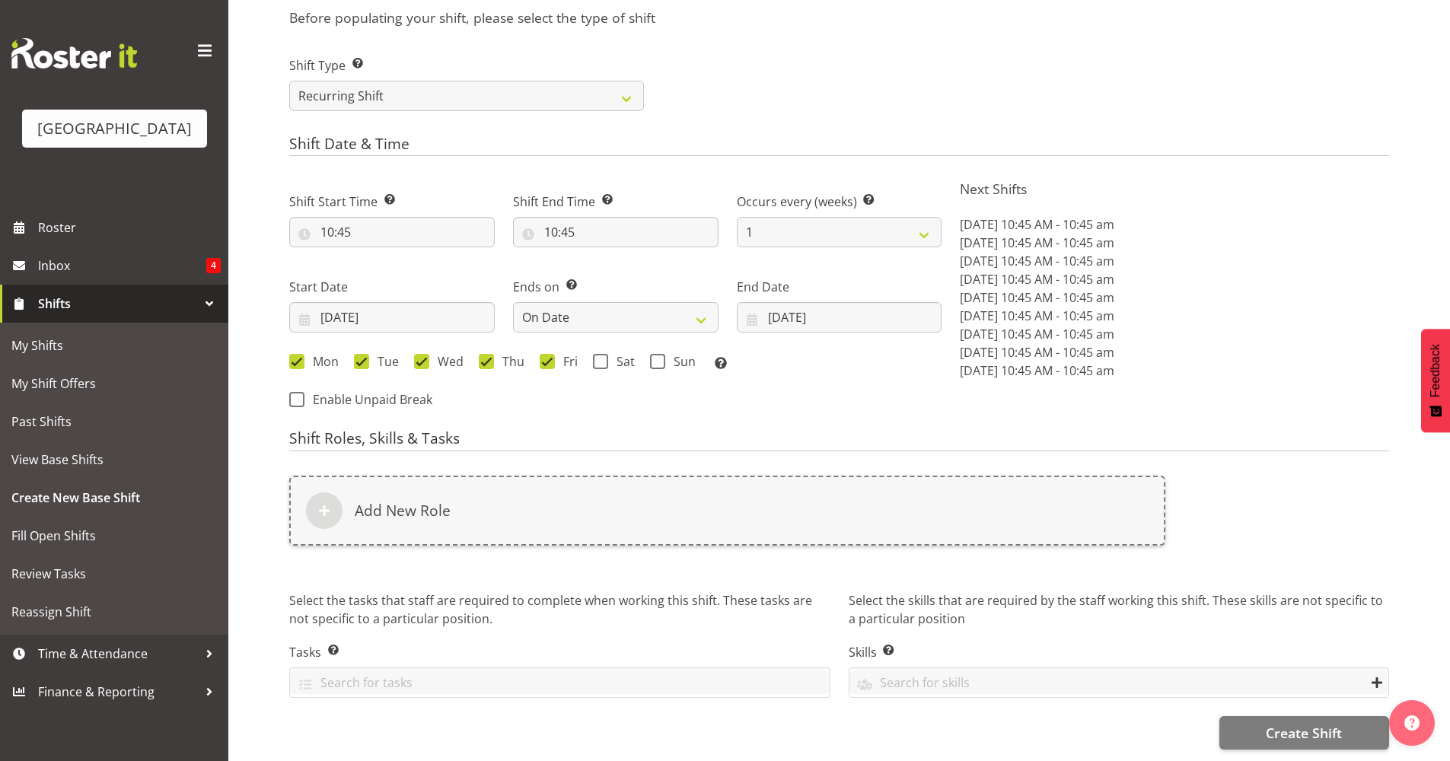
click at [945, 400] on div "Shift Start Time Set the time of the day you wish this shift to start 10:45 00 …" at bounding box center [615, 296] width 670 height 250
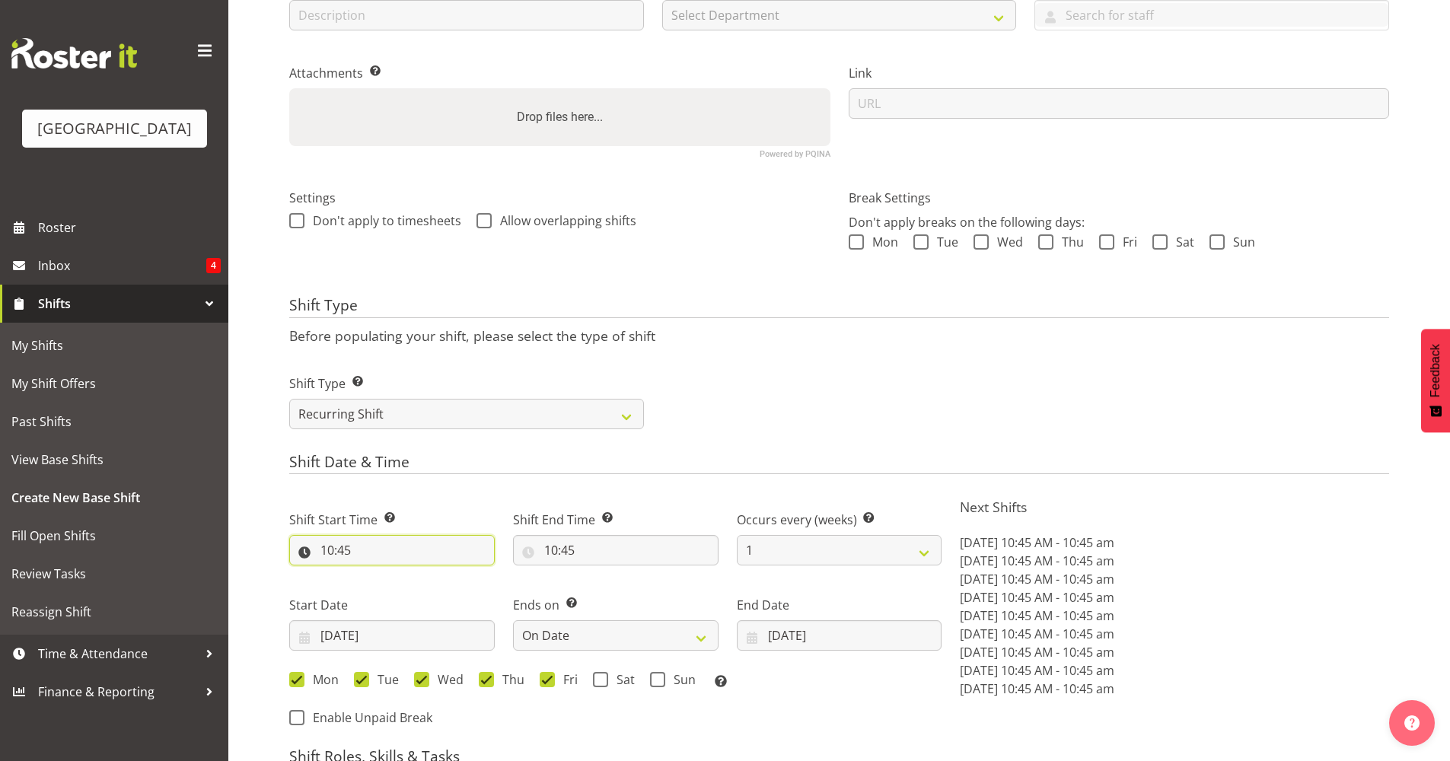
click at [411, 561] on input "10:45" at bounding box center [391, 550] width 205 height 30
click at [412, 563] on input "10:45" at bounding box center [391, 550] width 205 height 30
drag, startPoint x: 412, startPoint y: 563, endPoint x: 387, endPoint y: 595, distance: 40.6
click at [383, 599] on select "00 01 02 03 04 05 06 07 08 09 10 11 12 13 14 15 16 17 18 19 20 21 22 23" at bounding box center [393, 590] width 34 height 30
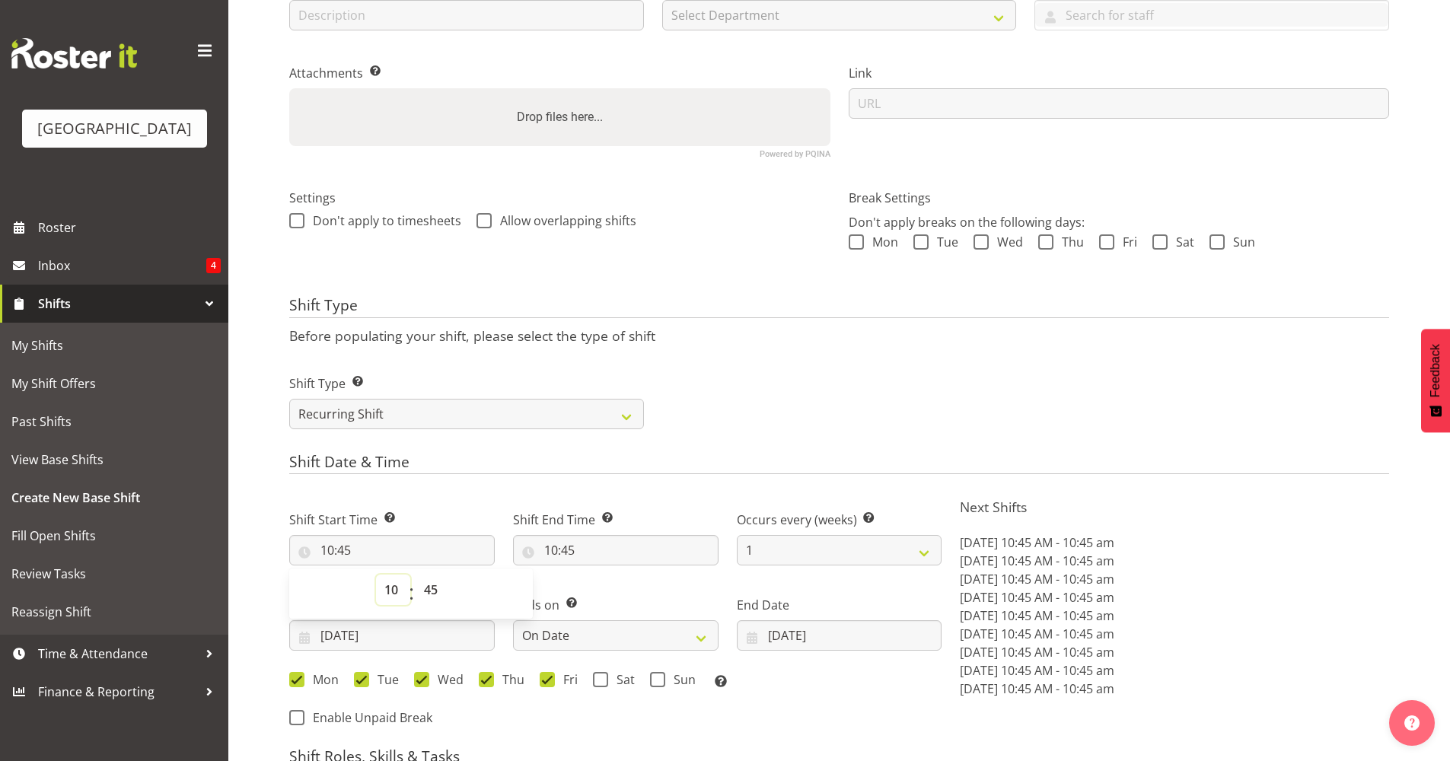
click at [388, 594] on select "00 01 02 03 04 05 06 07 08 09 10 11 12 13 14 15 16 17 18 19 20 21 22 23" at bounding box center [393, 590] width 34 height 30
select select "6"
click at [376, 575] on select "00 01 02 03 04 05 06 07 08 09 10 11 12 13 14 15 16 17 18 19 20 21 22 23" at bounding box center [393, 590] width 34 height 30
type input "06:45"
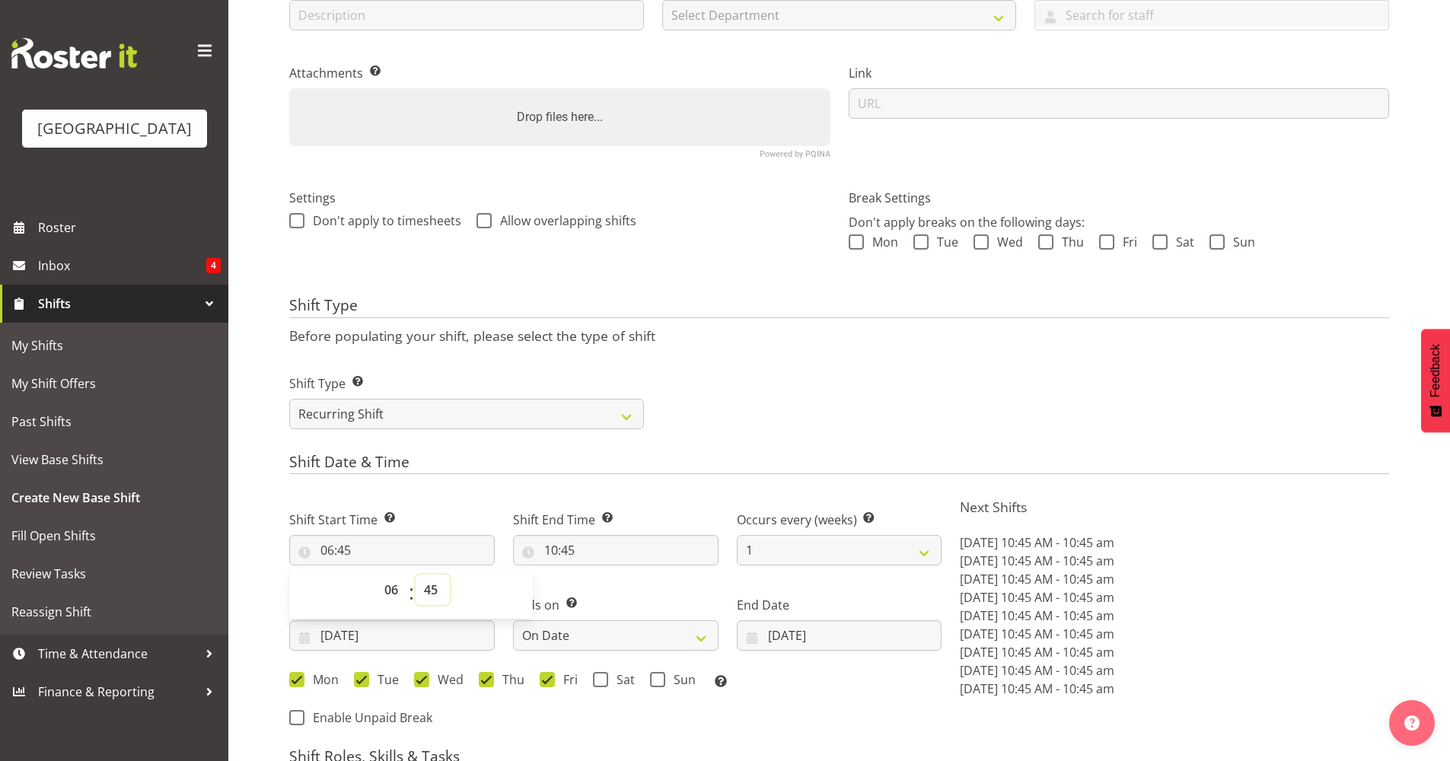
click at [423, 593] on select "00 01 02 03 04 05 06 07 08 09 10 11 12 13 14 15 16 17 18 19 20 21 22 23 24 25 2…" at bounding box center [433, 590] width 34 height 30
select select "0"
click at [416, 575] on select "00 01 02 03 04 05 06 07 08 09 10 11 12 13 14 15 16 17 18 19 20 21 22 23 24 25 2…" at bounding box center [433, 590] width 34 height 30
type input "06:00"
click at [752, 344] on div "Shift Type Before populating your shift, please select the type of shift Shift …" at bounding box center [839, 368] width 1100 height 142
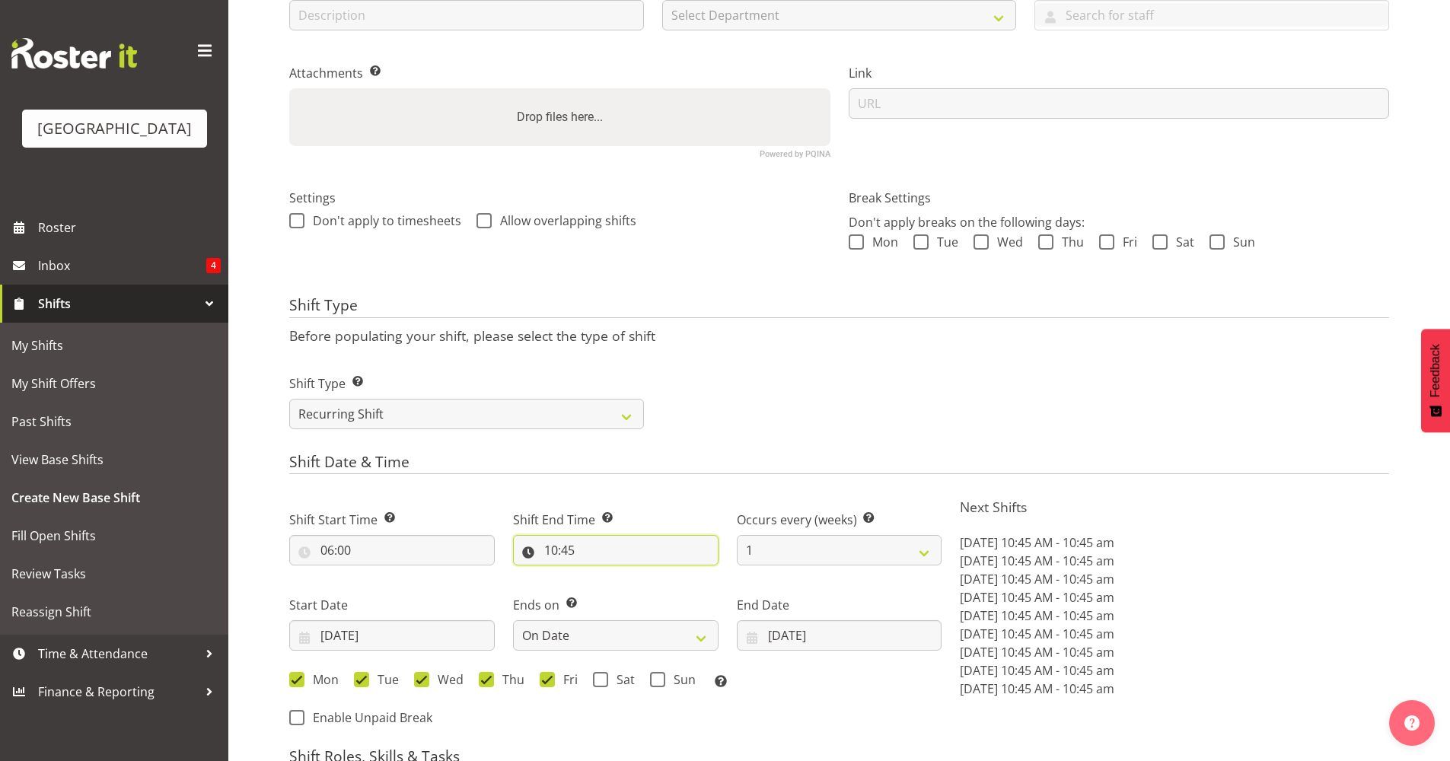
click at [668, 555] on input "10:45" at bounding box center [615, 550] width 205 height 30
drag, startPoint x: 668, startPoint y: 555, endPoint x: 621, endPoint y: 592, distance: 60.1
click at [621, 592] on select "00 01 02 03 04 05 06 07 08 09 10 11 12 13 14 15 16 17 18 19 20 21 22 23" at bounding box center [617, 590] width 34 height 30
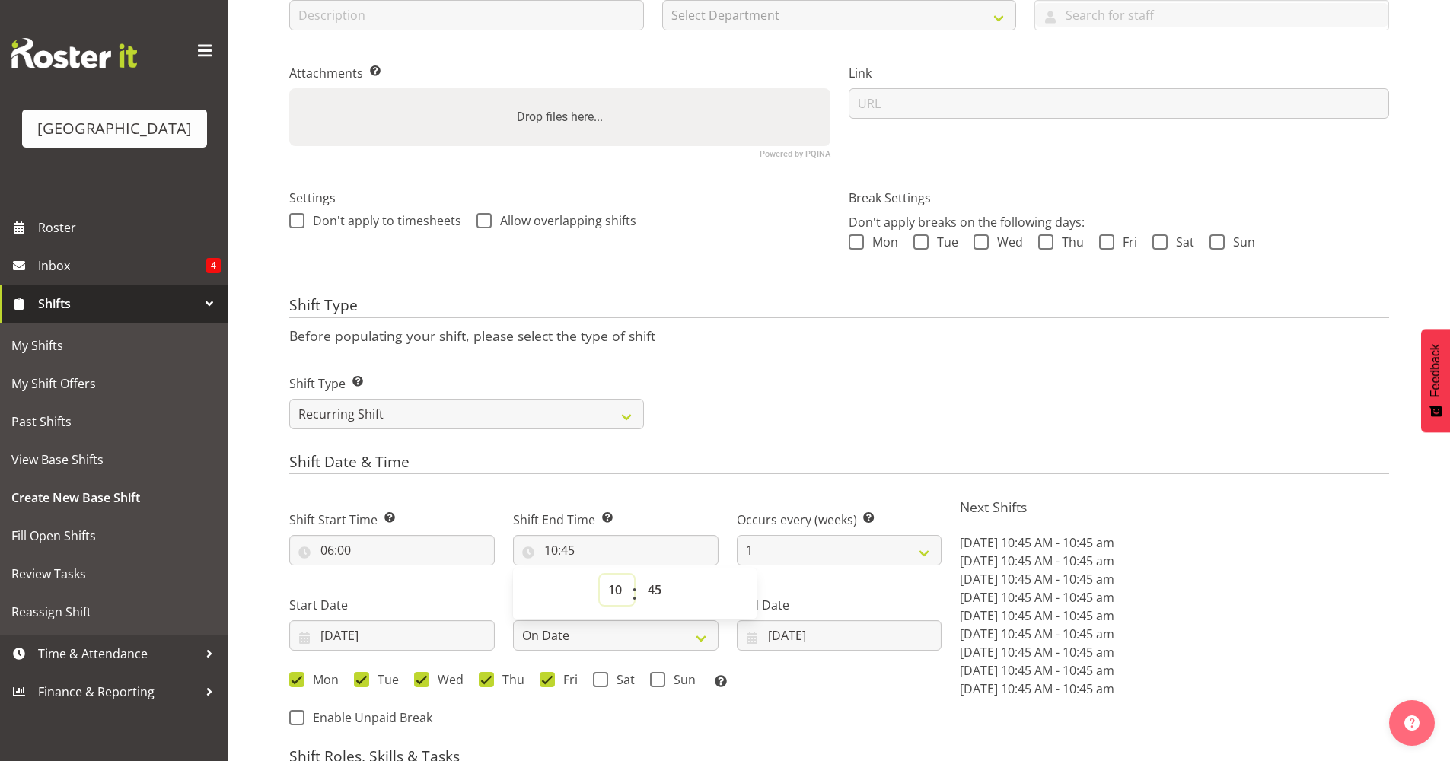
select select "15"
click at [600, 575] on select "00 01 02 03 04 05 06 07 08 09 10 11 12 13 14 15 16 17 18 19 20 21 22 23" at bounding box center [617, 590] width 34 height 30
type input "15:45"
click at [661, 595] on select "00 01 02 03 04 05 06 07 08 09 10 11 12 13 14 15 16 17 18 19 20 21 22 23 24 25 2…" at bounding box center [656, 590] width 34 height 30
select select "0"
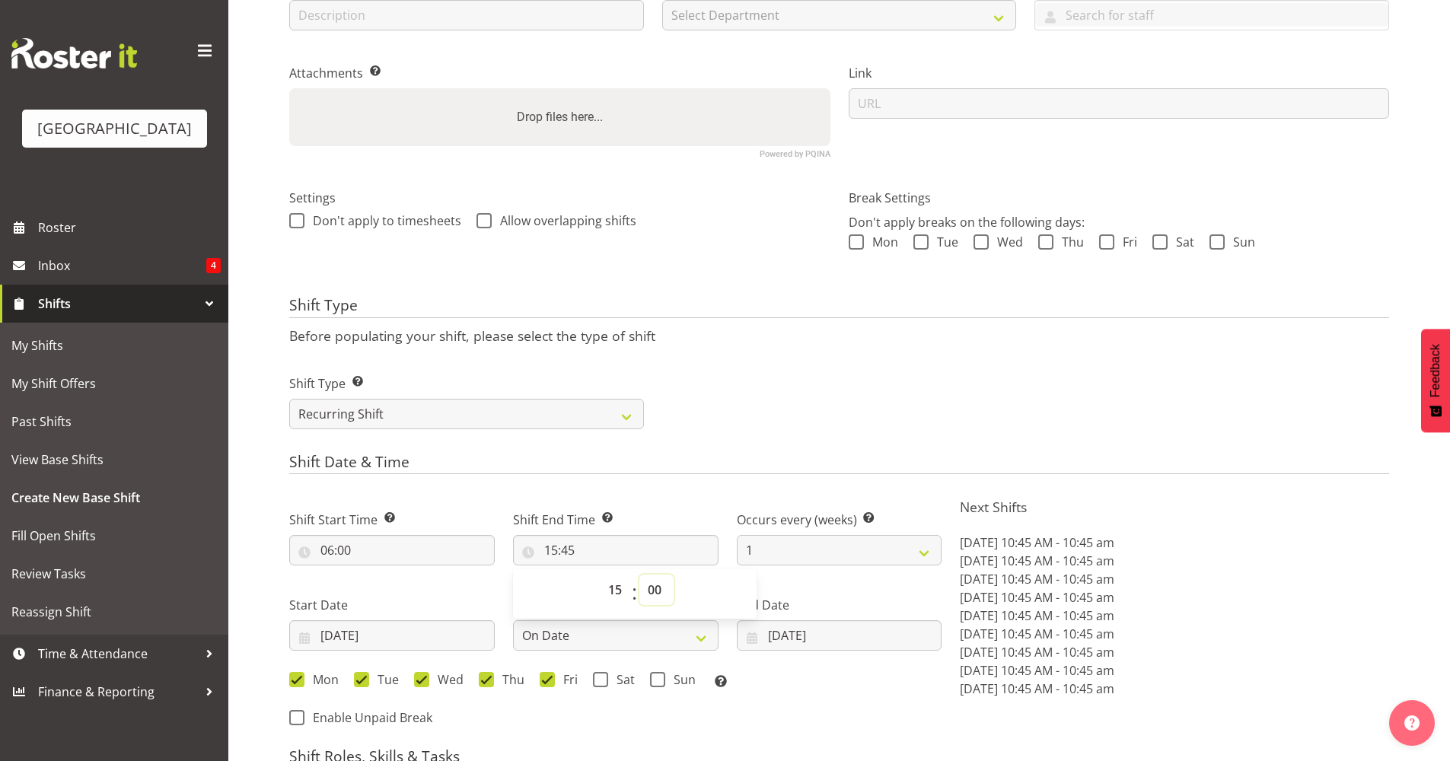
click at [639, 575] on select "00 01 02 03 04 05 06 07 08 09 10 11 12 13 14 15 16 17 18 19 20 21 22 23 24 25 2…" at bounding box center [656, 590] width 34 height 30
type input "15:00"
click at [750, 387] on div "Shift Type Shift Types: One Off – Select this if you would like a single shift …" at bounding box center [839, 395] width 1118 height 85
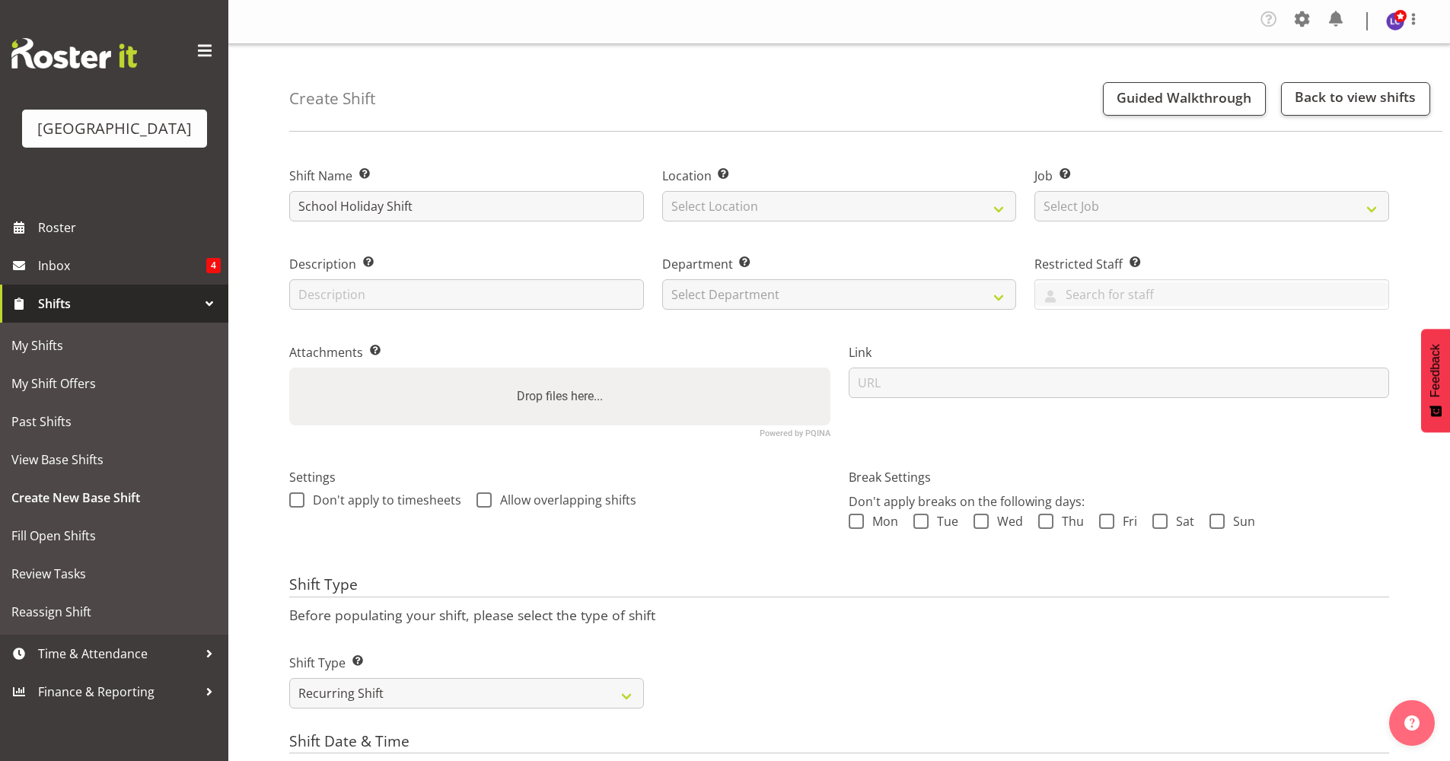
scroll to position [0, 0]
click at [756, 209] on select "Select Location Splash Palace" at bounding box center [839, 207] width 355 height 30
select select "83"
click at [662, 192] on select "Select Location Splash Palace" at bounding box center [839, 207] width 355 height 30
click at [1080, 214] on select "Select Job Create new job ACSO" at bounding box center [1211, 207] width 355 height 30
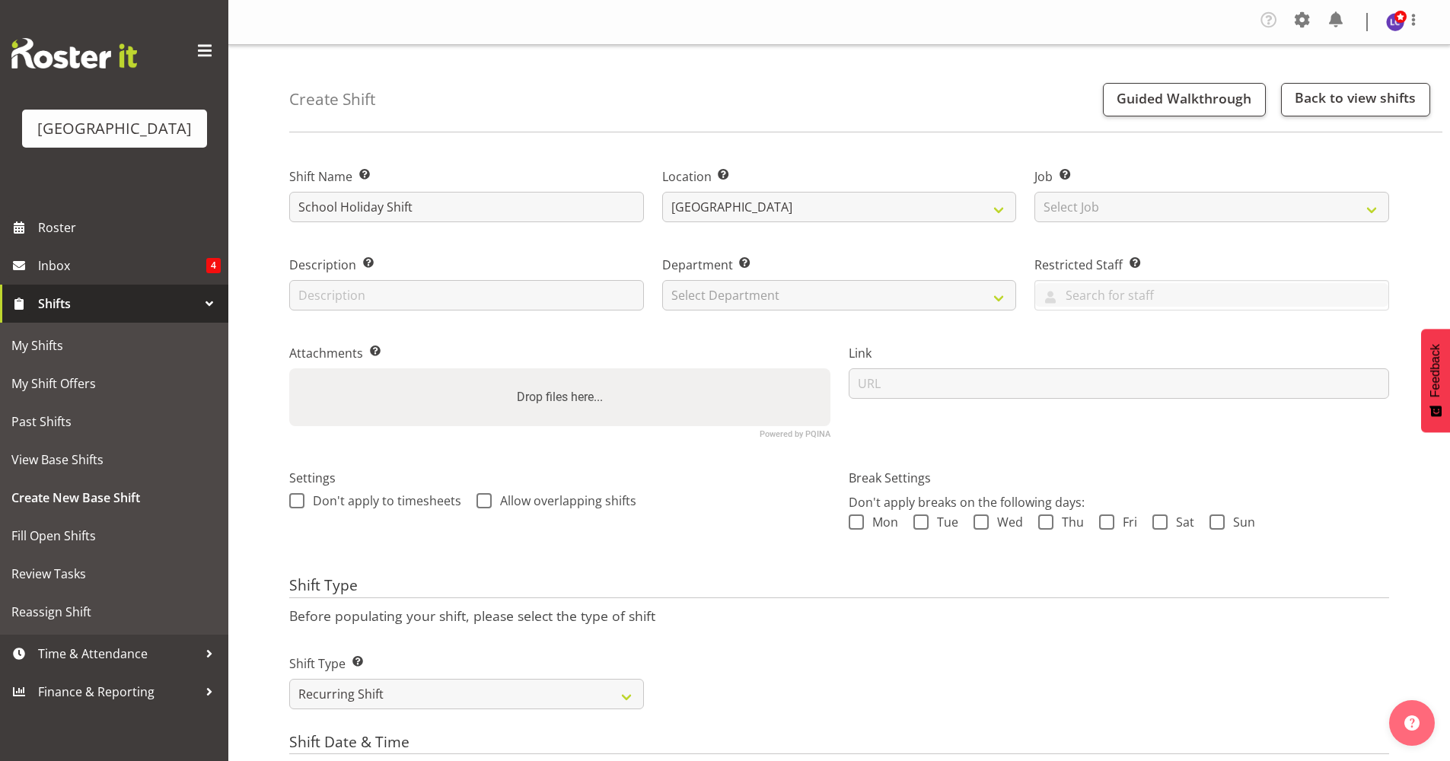
click at [917, 246] on div "Department Set the department that the shift relates to. Select Department Clea…" at bounding box center [839, 278] width 373 height 88
click at [704, 295] on select "Select Department Cleaning Crew Customer Services Crew Lifeguard Crew Maintenan…" at bounding box center [839, 295] width 355 height 30
select select "114"
click at [662, 280] on select "Select Department Cleaning Crew Customer Services Crew Lifeguard Crew Maintenan…" at bounding box center [839, 295] width 355 height 30
click at [702, 379] on div "Drop files here..." at bounding box center [559, 397] width 541 height 58
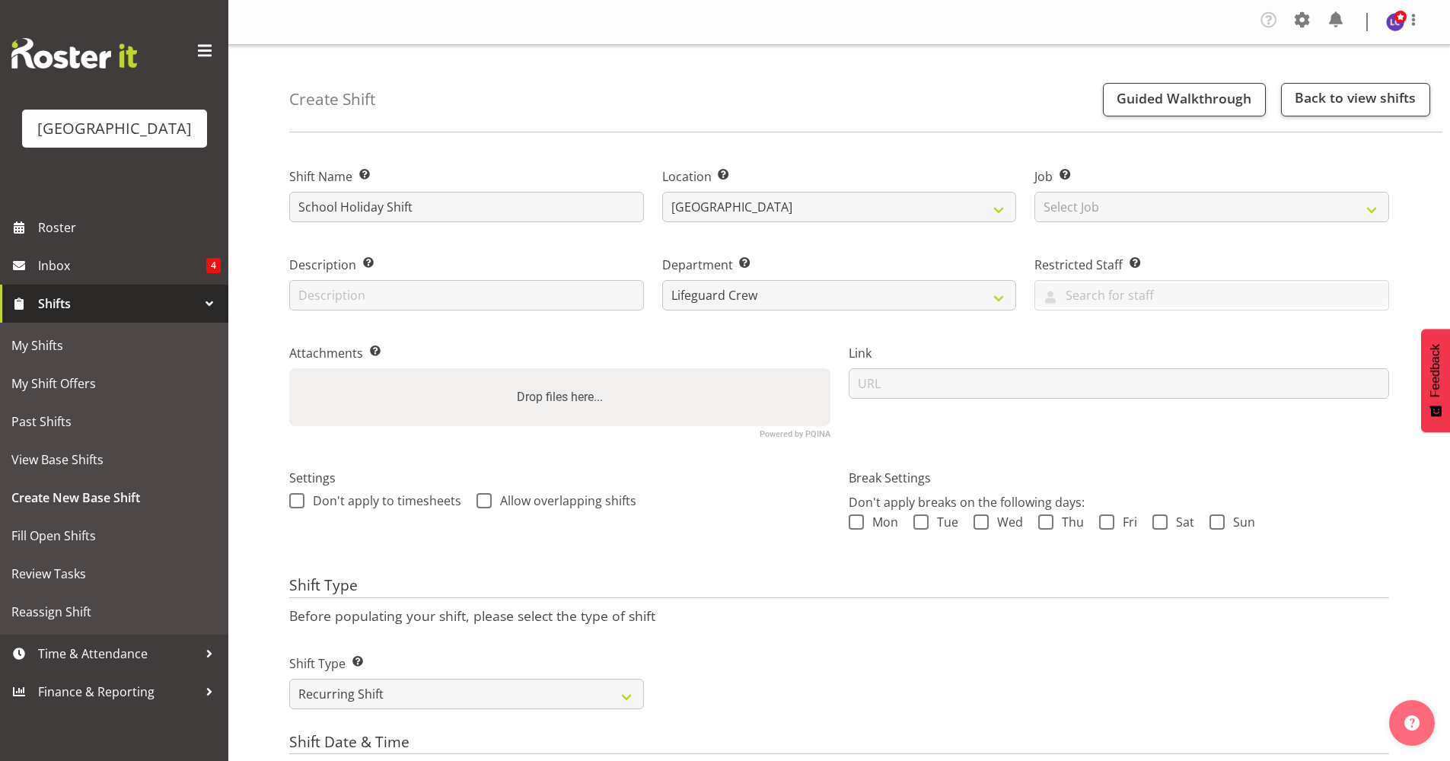
click at [289, 368] on input "Drop files here..." at bounding box center [559, 370] width 541 height 5
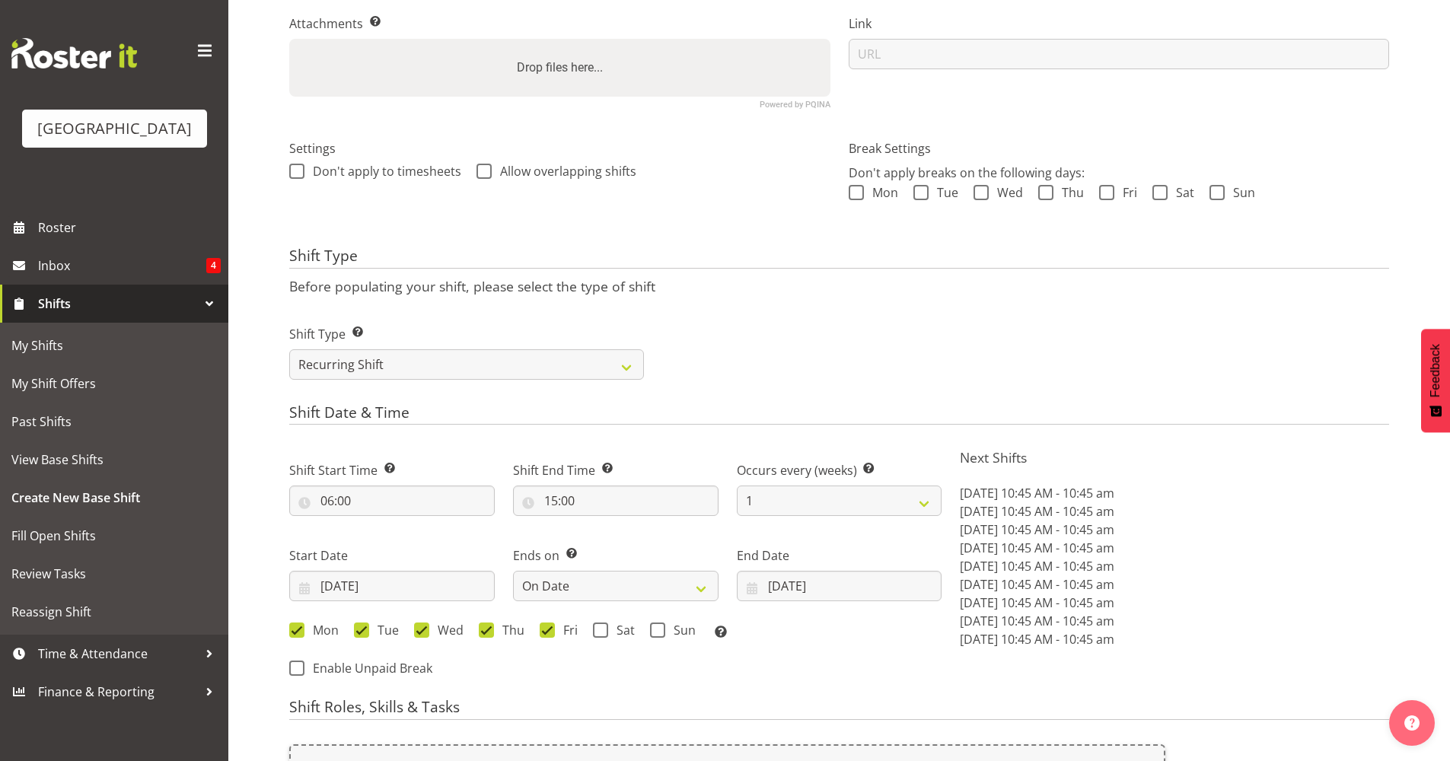
scroll to position [610, 0]
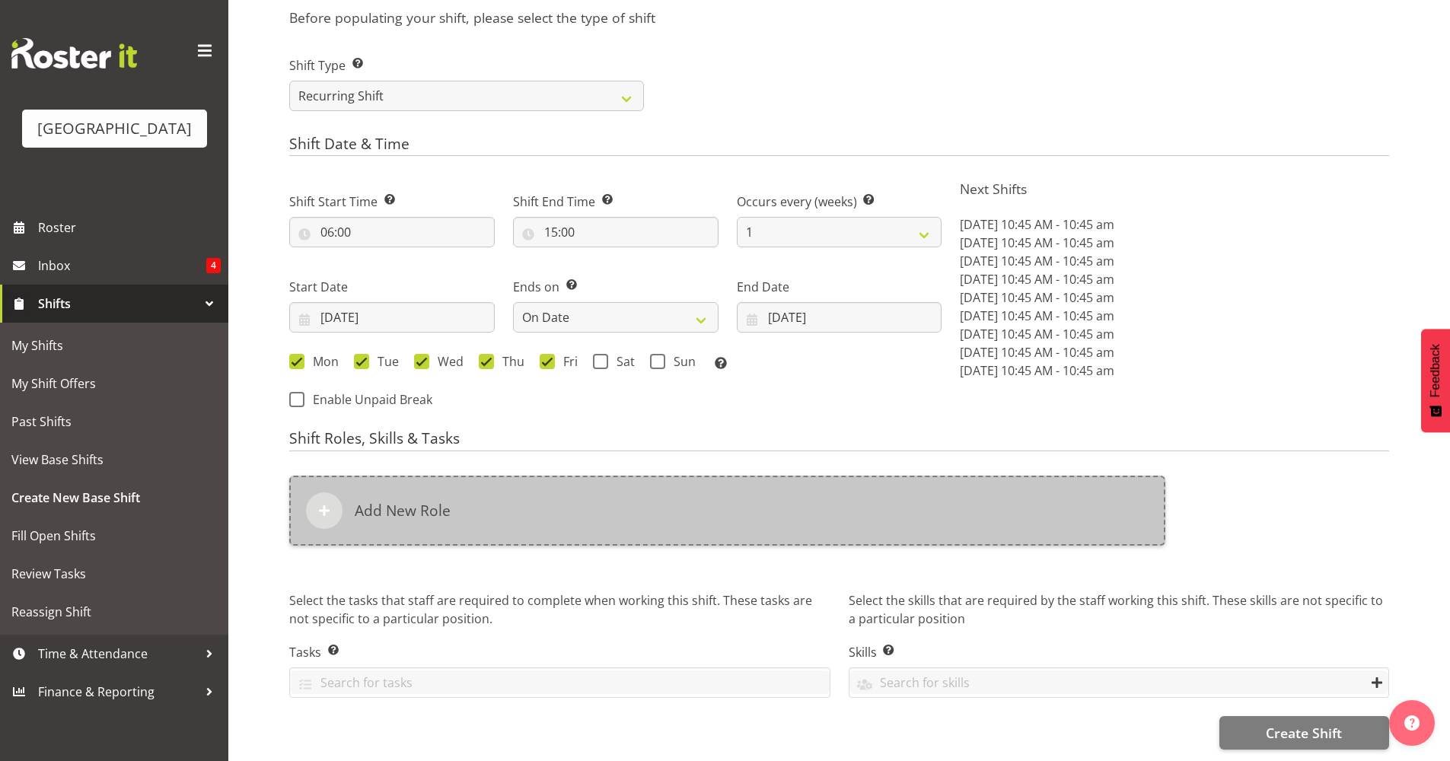
click at [377, 511] on div "Add New Role" at bounding box center [727, 511] width 876 height 70
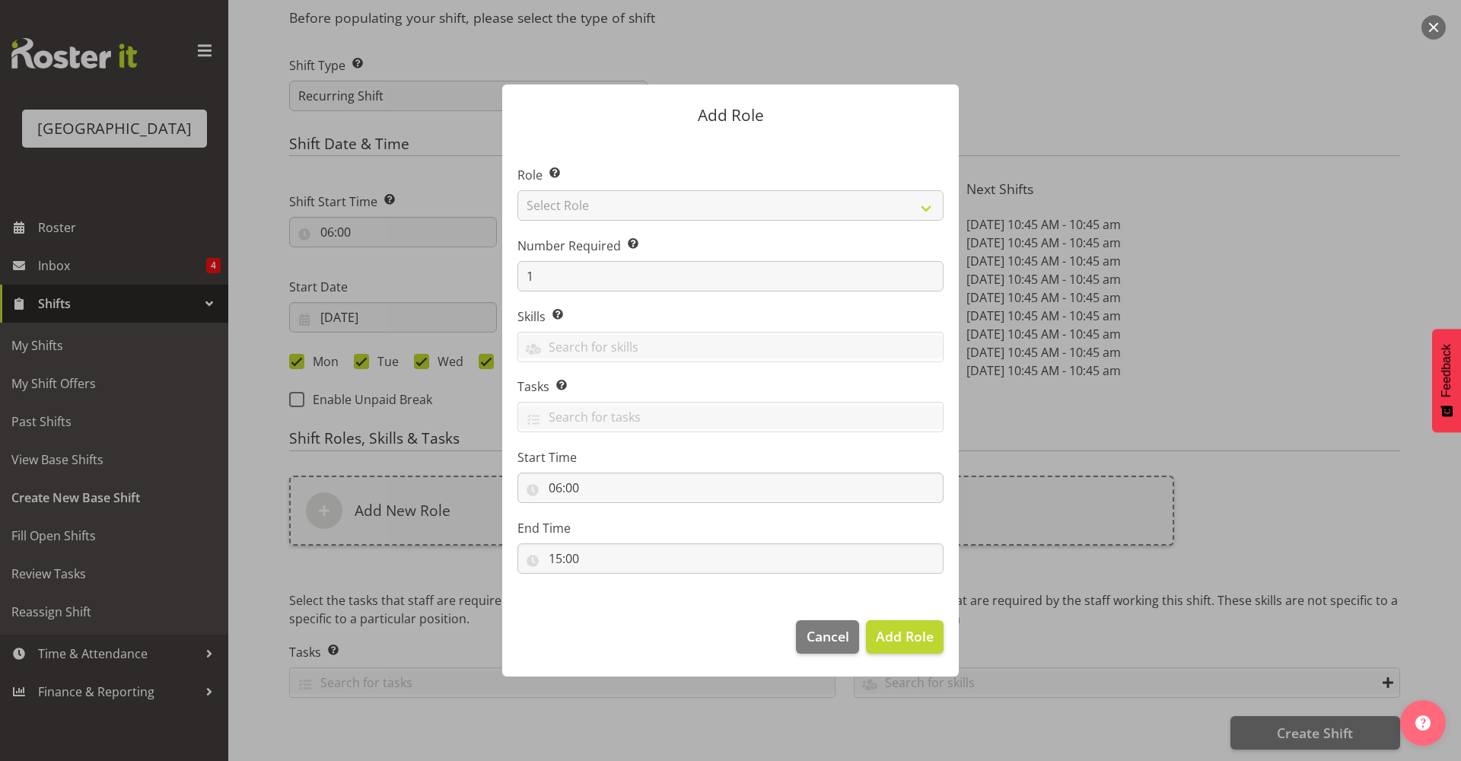
click at [685, 235] on section "Role Select the role you wish to add to the shift. Select Role Aquatic Customer…" at bounding box center [730, 372] width 457 height 466
click at [696, 216] on select "Select Role Aquatic Customer Services Officer Cleaner - Splash Palace Facilties…" at bounding box center [731, 205] width 426 height 30
select select "96"
click at [518, 190] on select "Select Role Aquatic Customer Services Officer Cleaner - Splash Palace Facilties…" at bounding box center [731, 205] width 426 height 30
click at [669, 282] on input "1" at bounding box center [731, 276] width 426 height 30
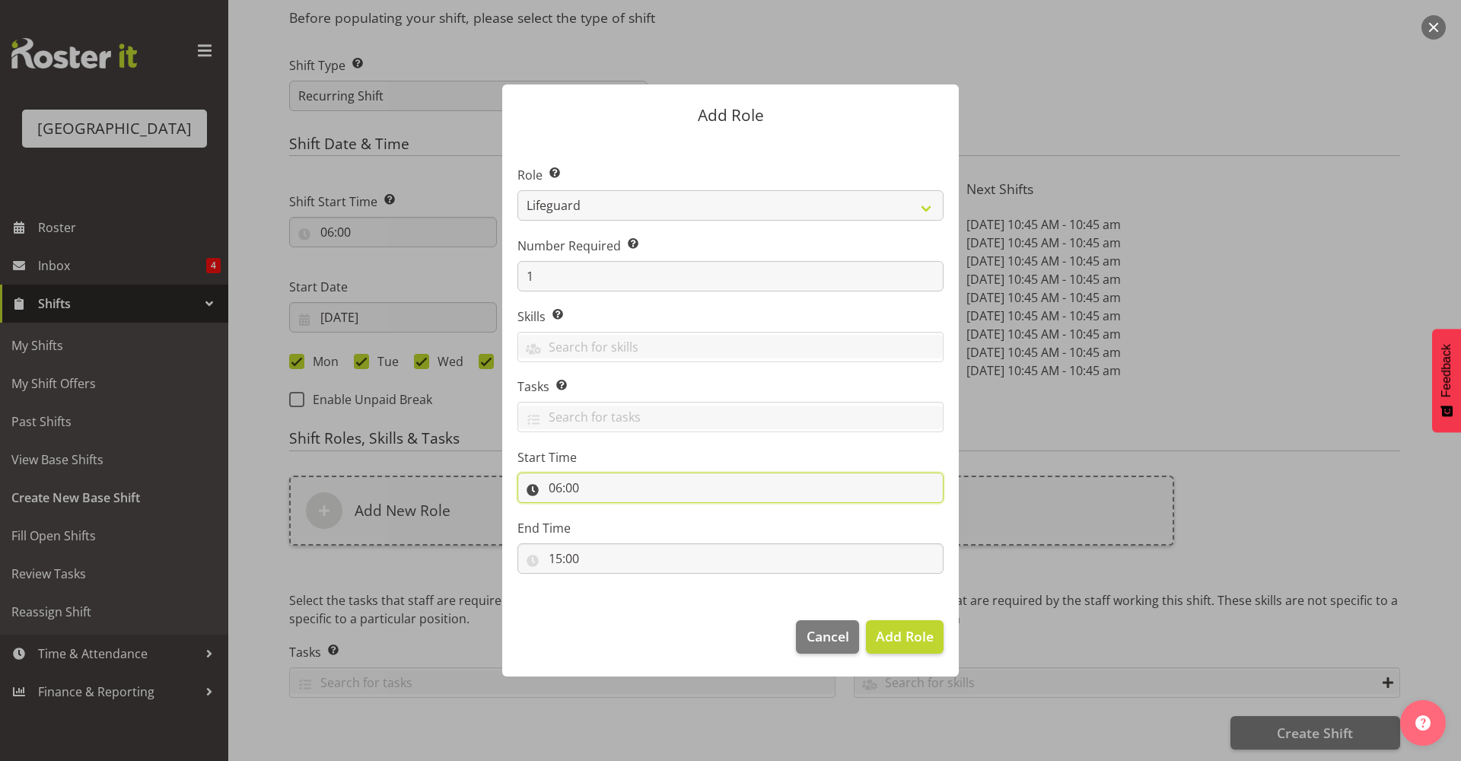
click at [604, 495] on input "06:00" at bounding box center [731, 488] width 426 height 30
click at [711, 480] on input "06:00" at bounding box center [731, 488] width 426 height 30
click at [892, 579] on section "Role Select the role you wish to add to the shift. Aquatic Customer Services Of…" at bounding box center [730, 372] width 457 height 466
click at [900, 639] on span "Add Role" at bounding box center [905, 636] width 58 height 18
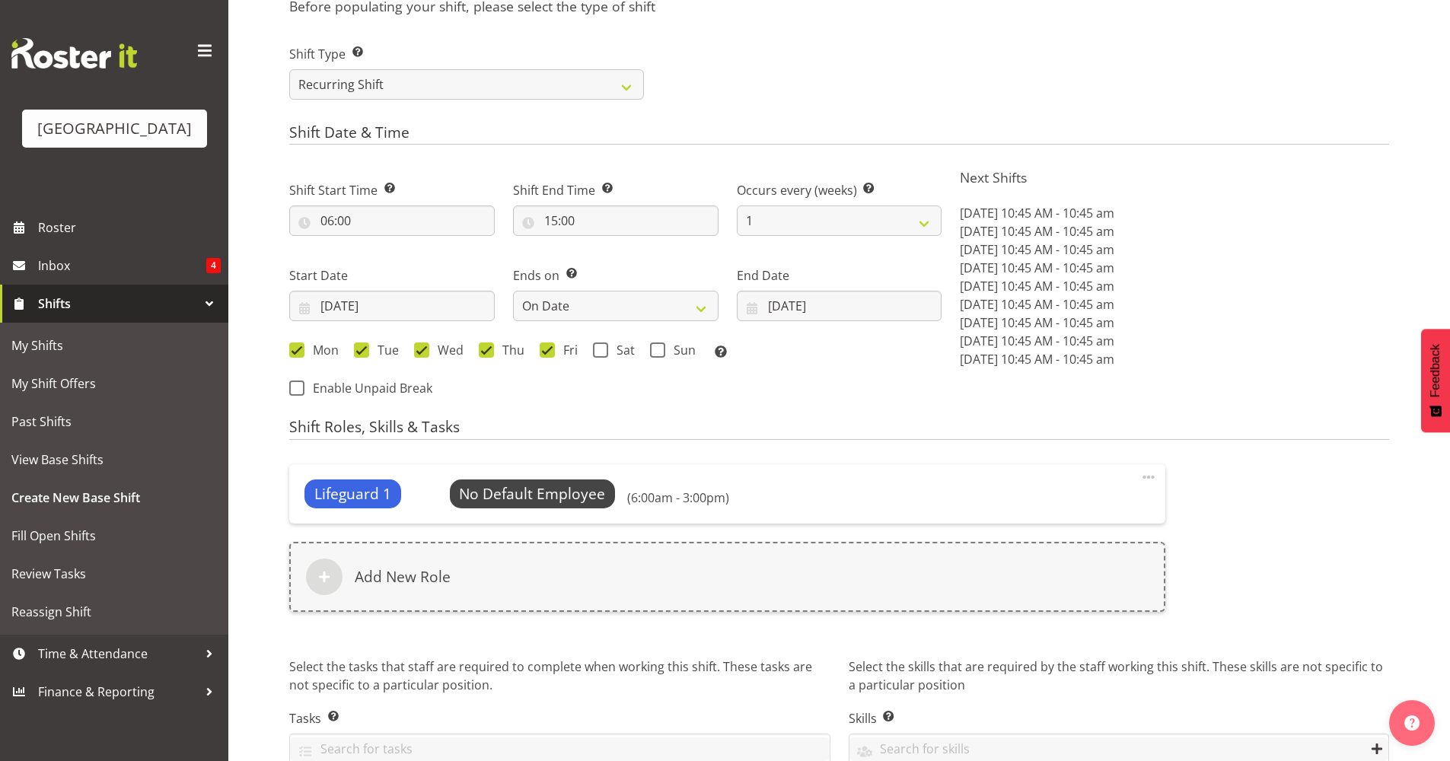
click at [1346, 381] on div "Next Shifts Mon, Sep 22, 2025 10:45 AM - 10:45 am Tue, Sep 23, 2025 10:45 AM - …" at bounding box center [1174, 285] width 447 height 250
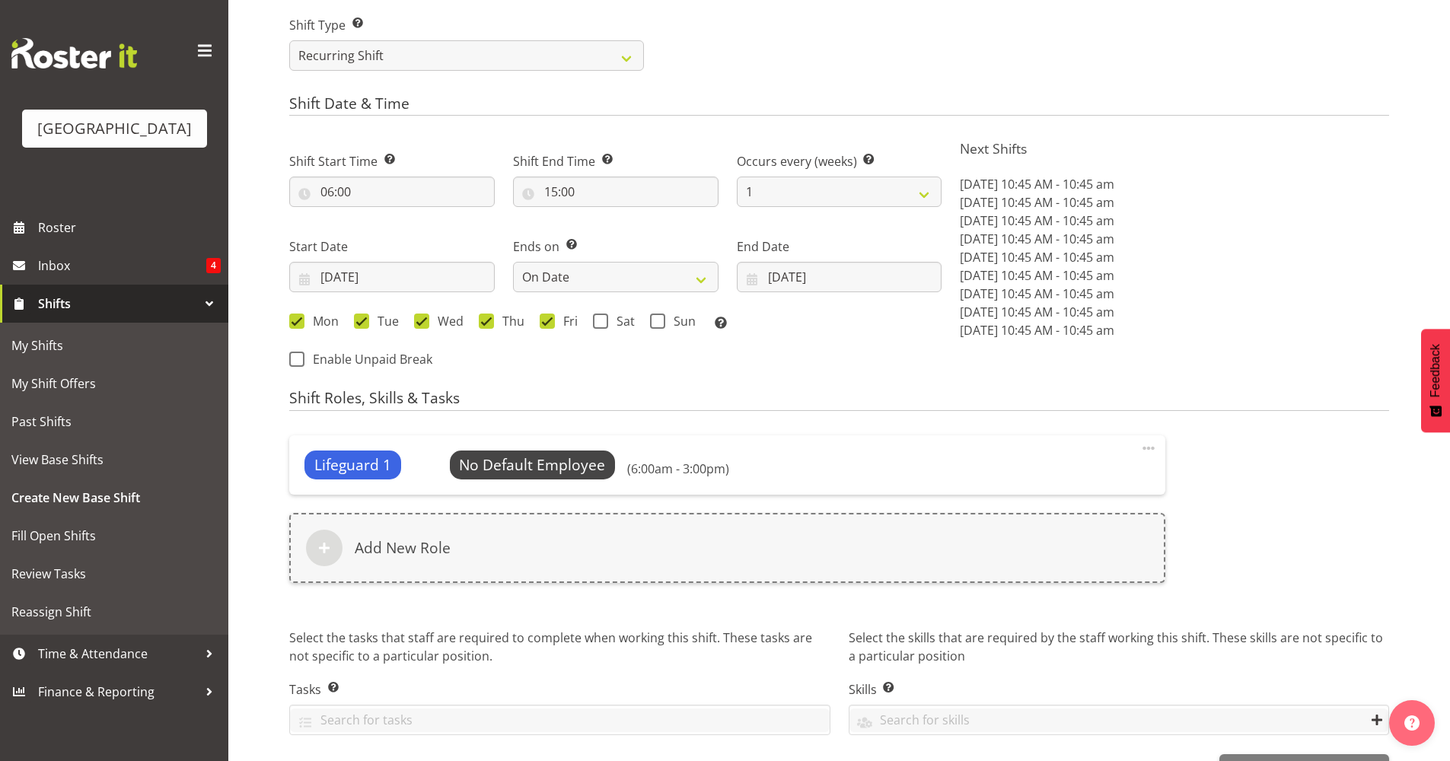
scroll to position [688, 0]
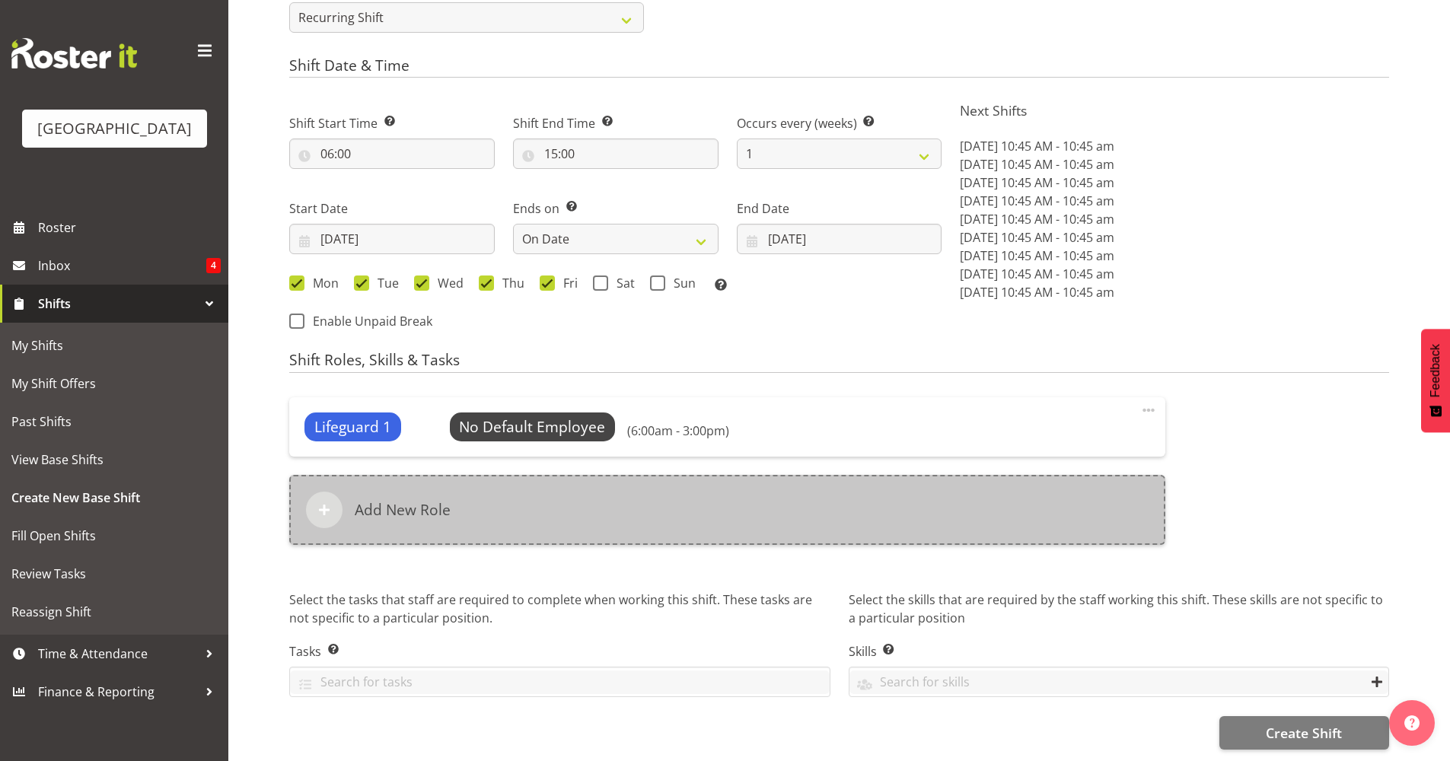
click at [470, 488] on div "Add New Role" at bounding box center [727, 510] width 876 height 70
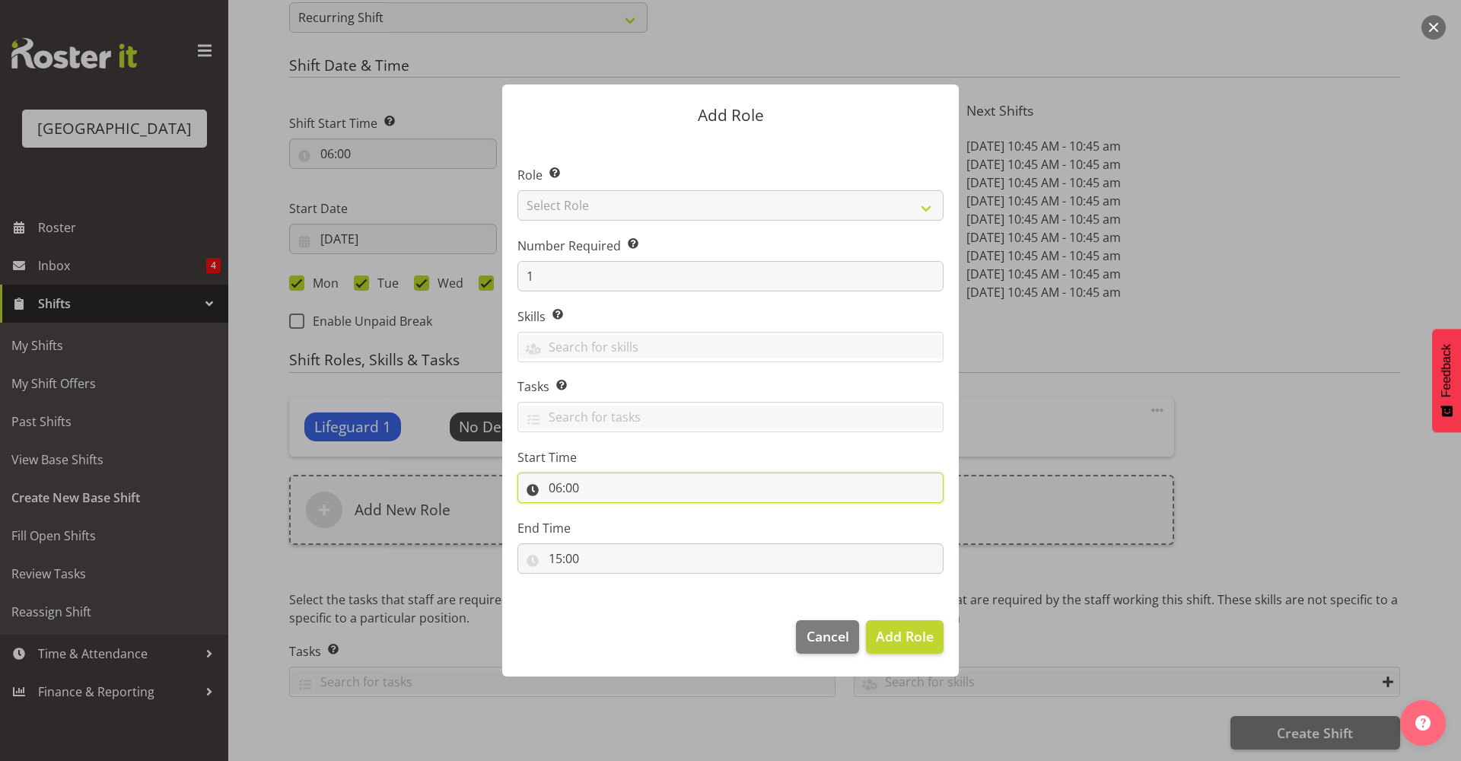
click at [628, 486] on input "06:00" at bounding box center [731, 488] width 426 height 30
click at [615, 532] on select "00 01 02 03 04 05 06 07 08 09 10 11 12 13 14 15 16 17 18 19 20 21 22 23" at bounding box center [621, 527] width 34 height 30
select select "7"
click at [604, 512] on select "00 01 02 03 04 05 06 07 08 09 10 11 12 13 14 15 16 17 18 19 20 21 22 23" at bounding box center [621, 527] width 34 height 30
type input "07:00"
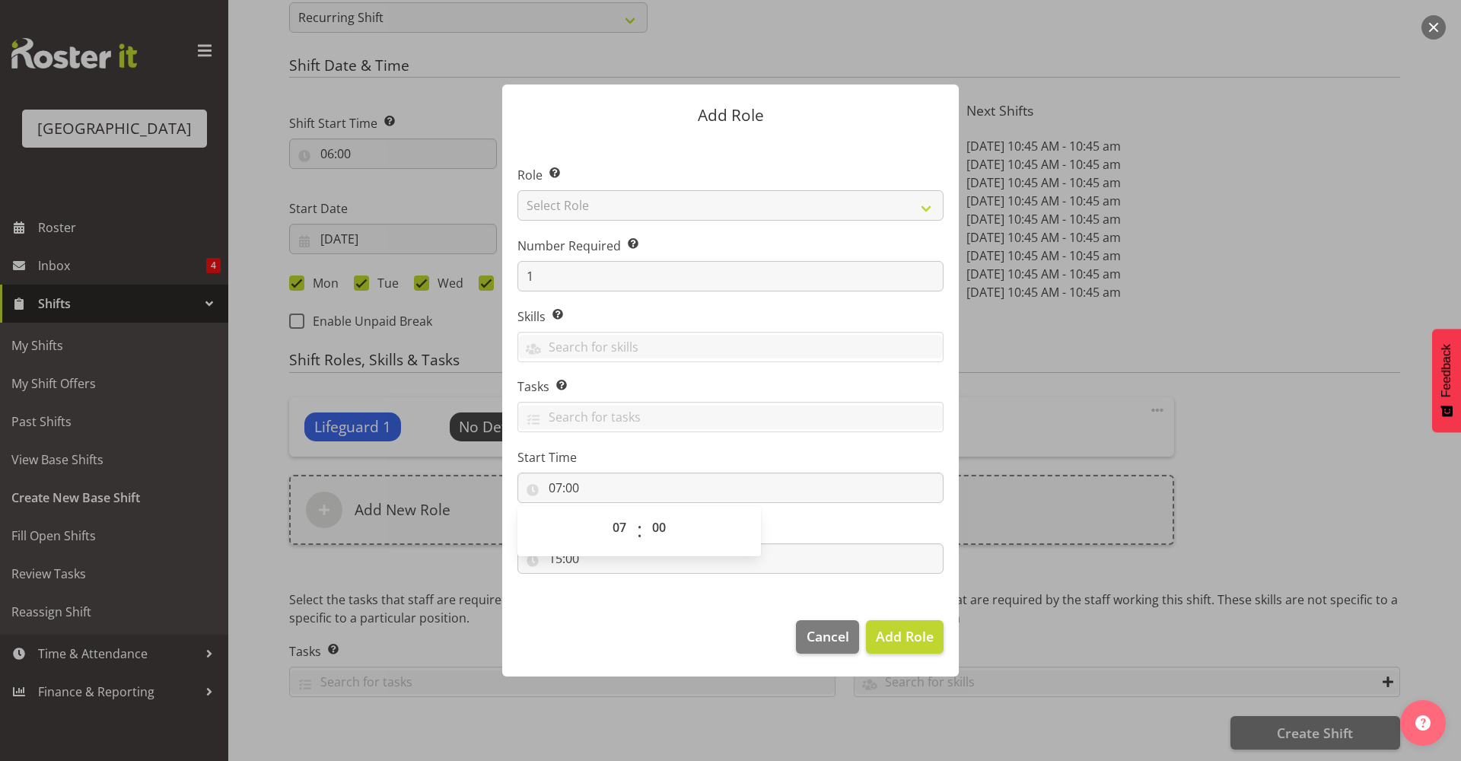
click at [656, 577] on section "Role Select the role you wish to add to the shift. Select Role Aquatic Customer…" at bounding box center [730, 372] width 457 height 466
click at [656, 561] on input "15:00" at bounding box center [731, 558] width 426 height 30
click at [616, 604] on select "00 01 02 03 04 05 06 07 08 09 10 11 12 13 14 15 16 17 18 19 20 21 22 23" at bounding box center [621, 598] width 34 height 30
select select "16"
click at [604, 583] on select "00 01 02 03 04 05 06 07 08 09 10 11 12 13 14 15 16 17 18 19 20 21 22 23" at bounding box center [621, 598] width 34 height 30
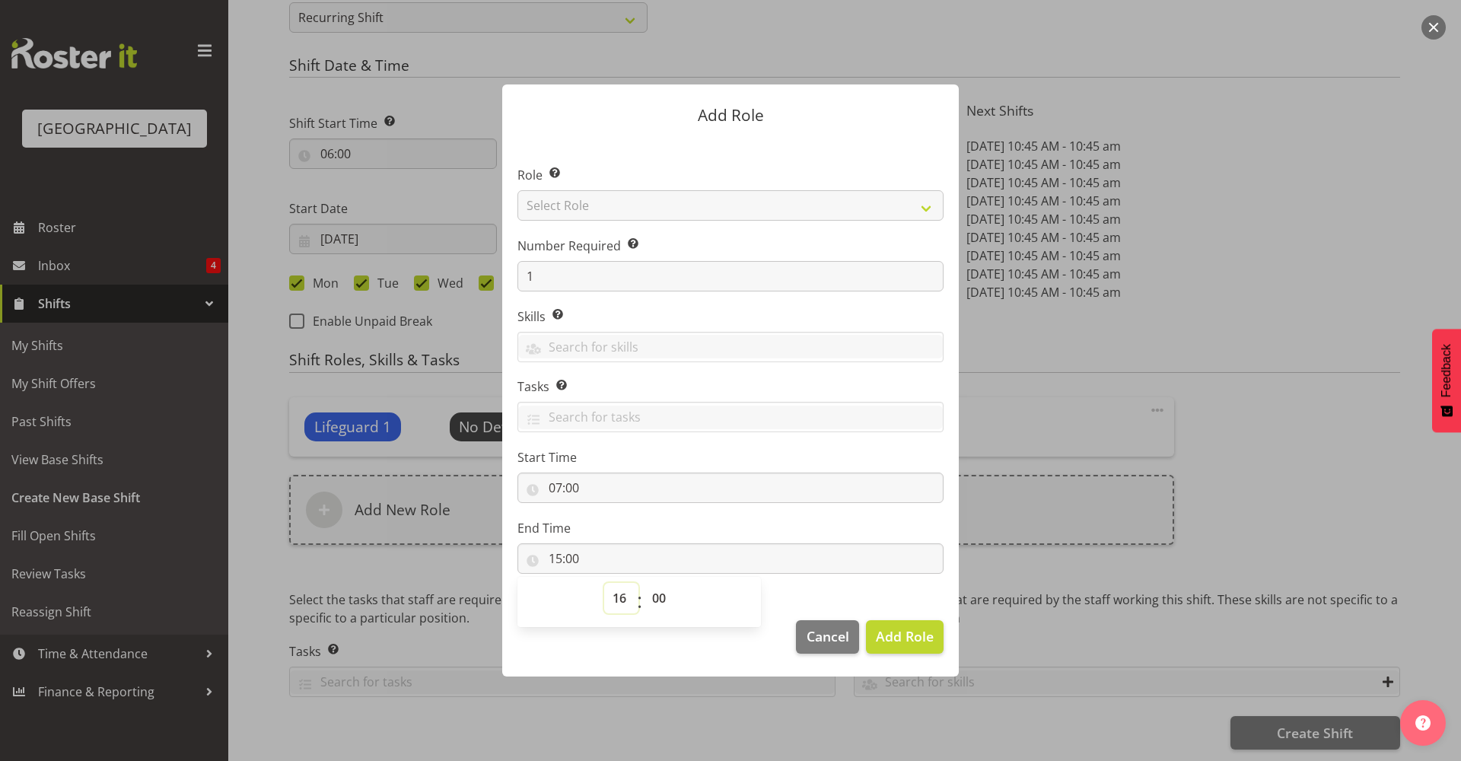
type input "16:00"
click at [707, 563] on input "16:00" at bounding box center [731, 558] width 426 height 30
click at [638, 190] on select "Select Role Aquatic Customer Services Officer Cleaner - Splash Palace Facilties…" at bounding box center [731, 205] width 426 height 30
select select "96"
click at [518, 190] on select "Select Role Aquatic Customer Services Officer Cleaner - Splash Palace Facilties…" at bounding box center [731, 205] width 426 height 30
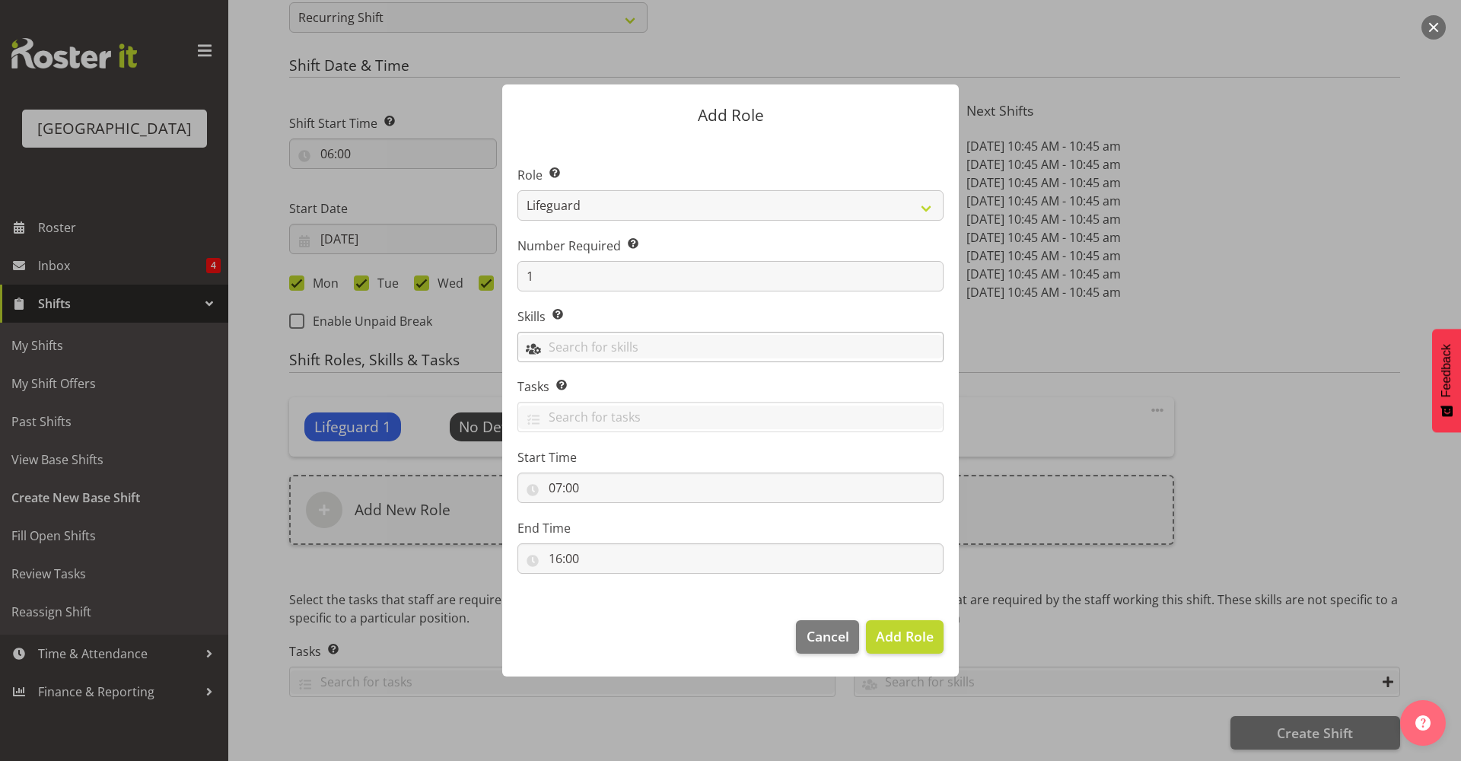
click at [632, 337] on input "text" at bounding box center [730, 347] width 425 height 24
click at [648, 301] on section "Role Select the role you wish to add to the shift. Aquatic Customer Services Of…" at bounding box center [730, 372] width 457 height 466
click at [919, 645] on span "Add Role" at bounding box center [905, 636] width 58 height 18
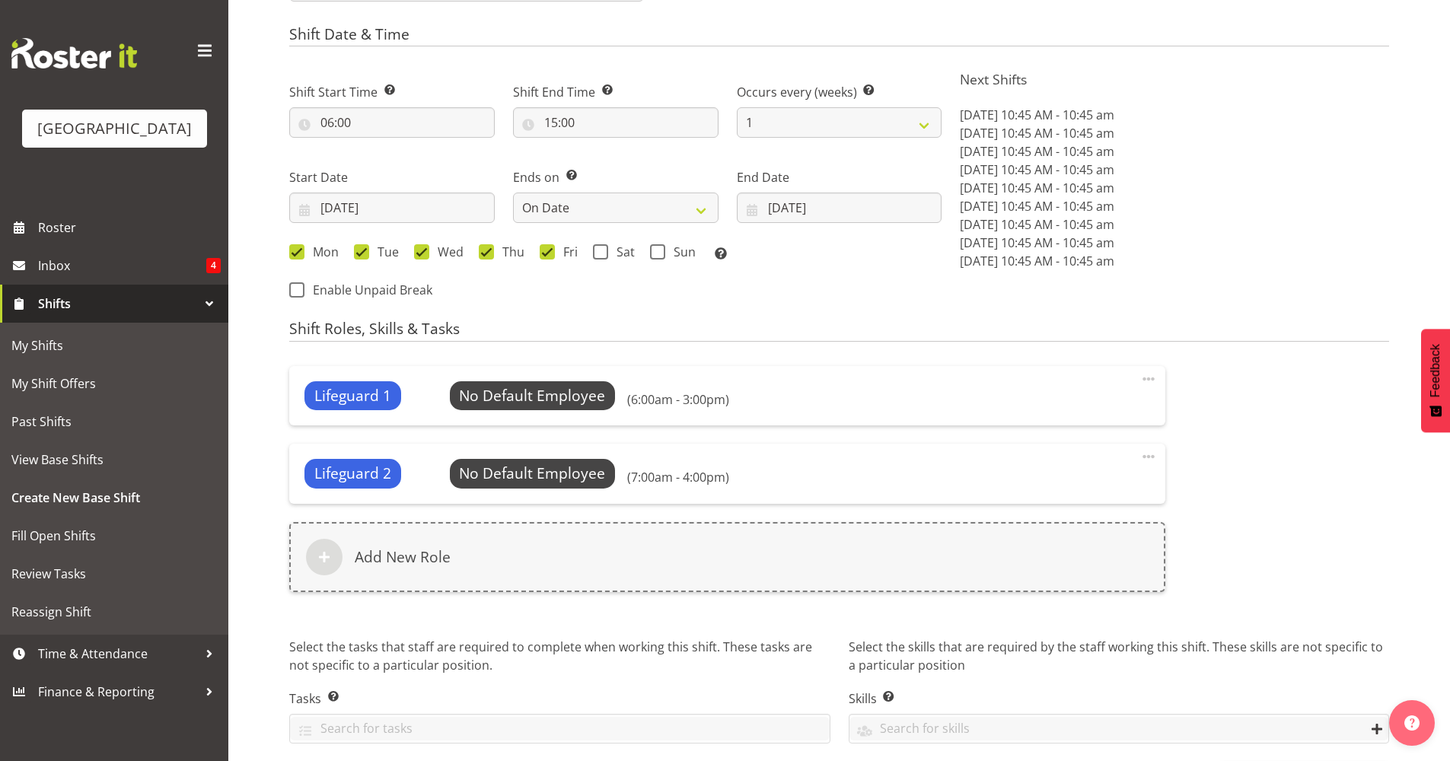
scroll to position [766, 0]
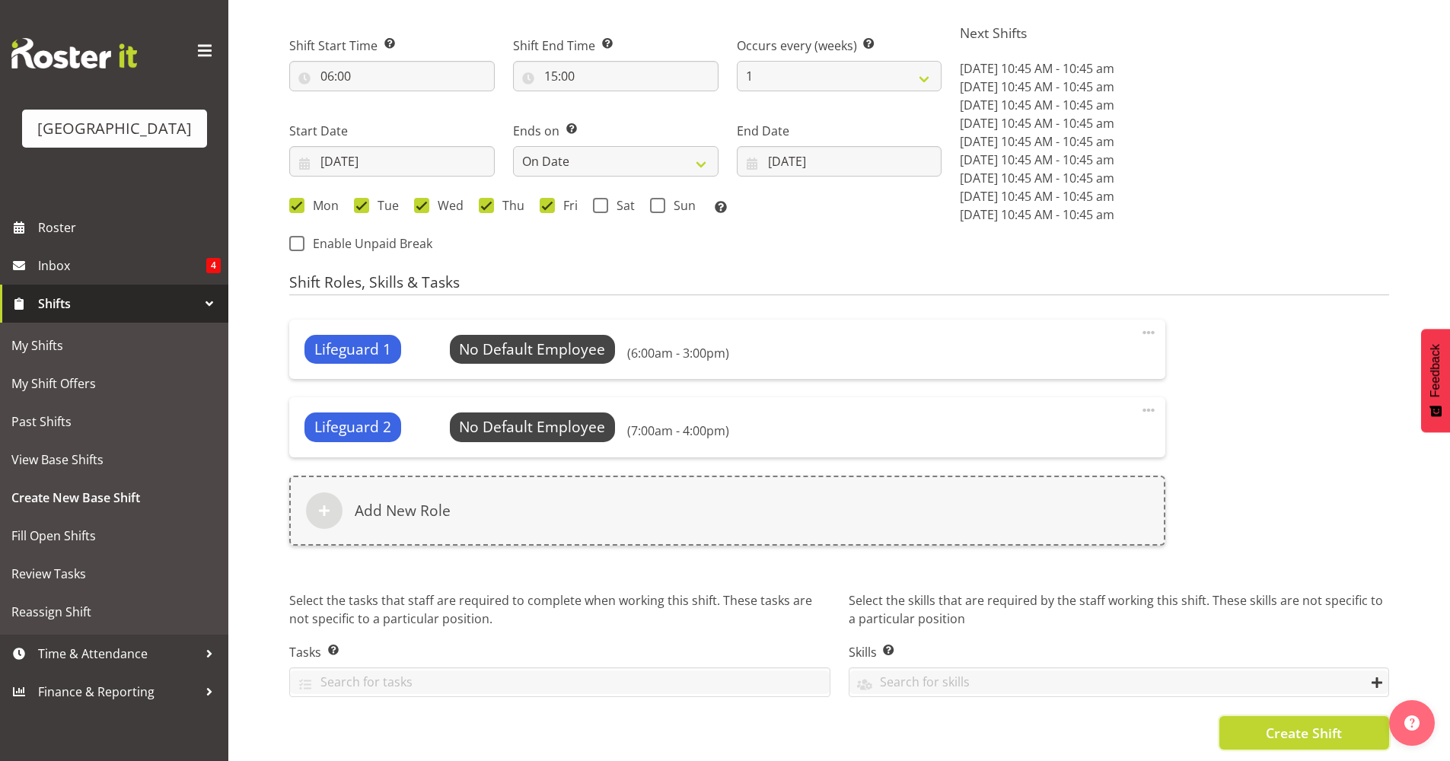
click at [1300, 723] on span "Create Shift" at bounding box center [1304, 733] width 76 height 20
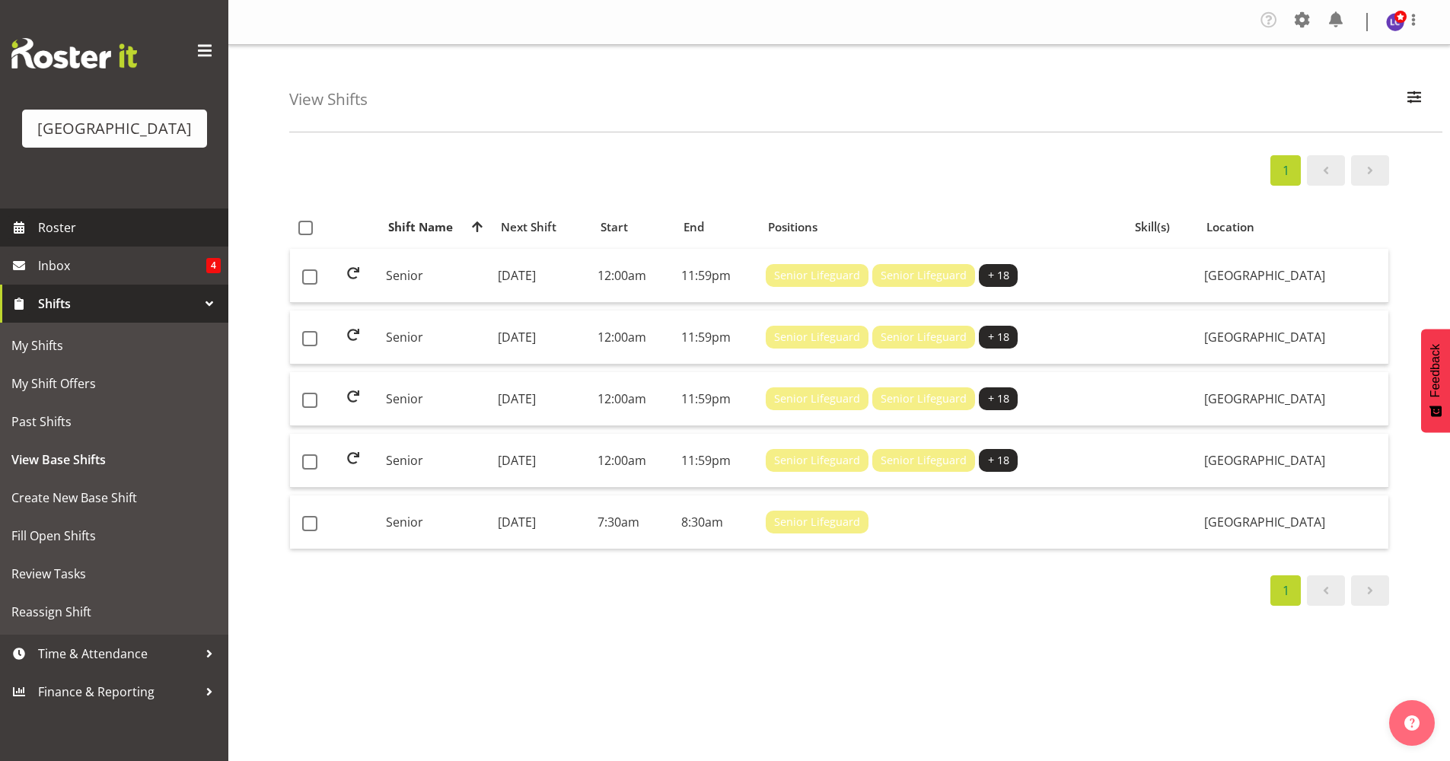
click at [150, 237] on span "Roster" at bounding box center [129, 227] width 183 height 23
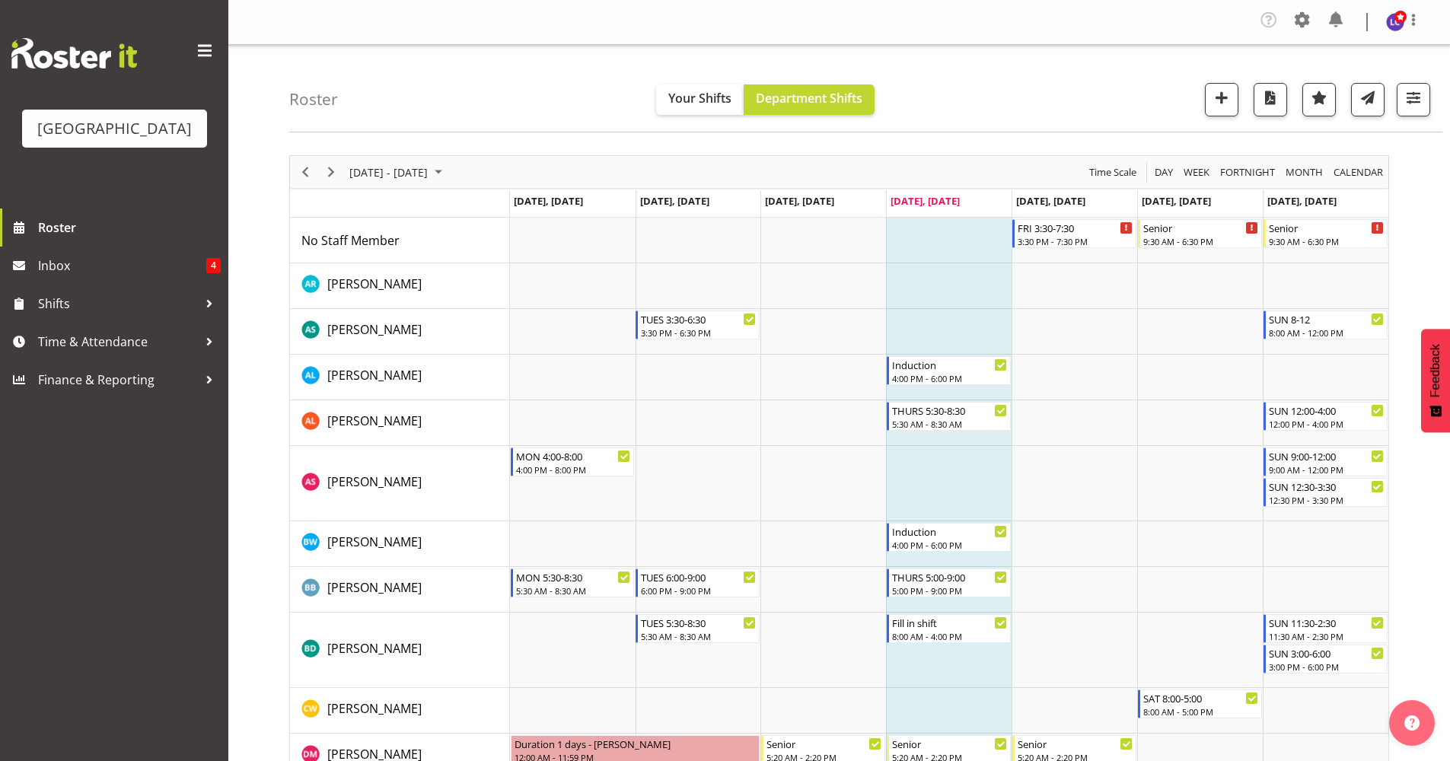
click at [342, 172] on div "Timeline Week of September 4, 2025" at bounding box center [331, 172] width 26 height 32
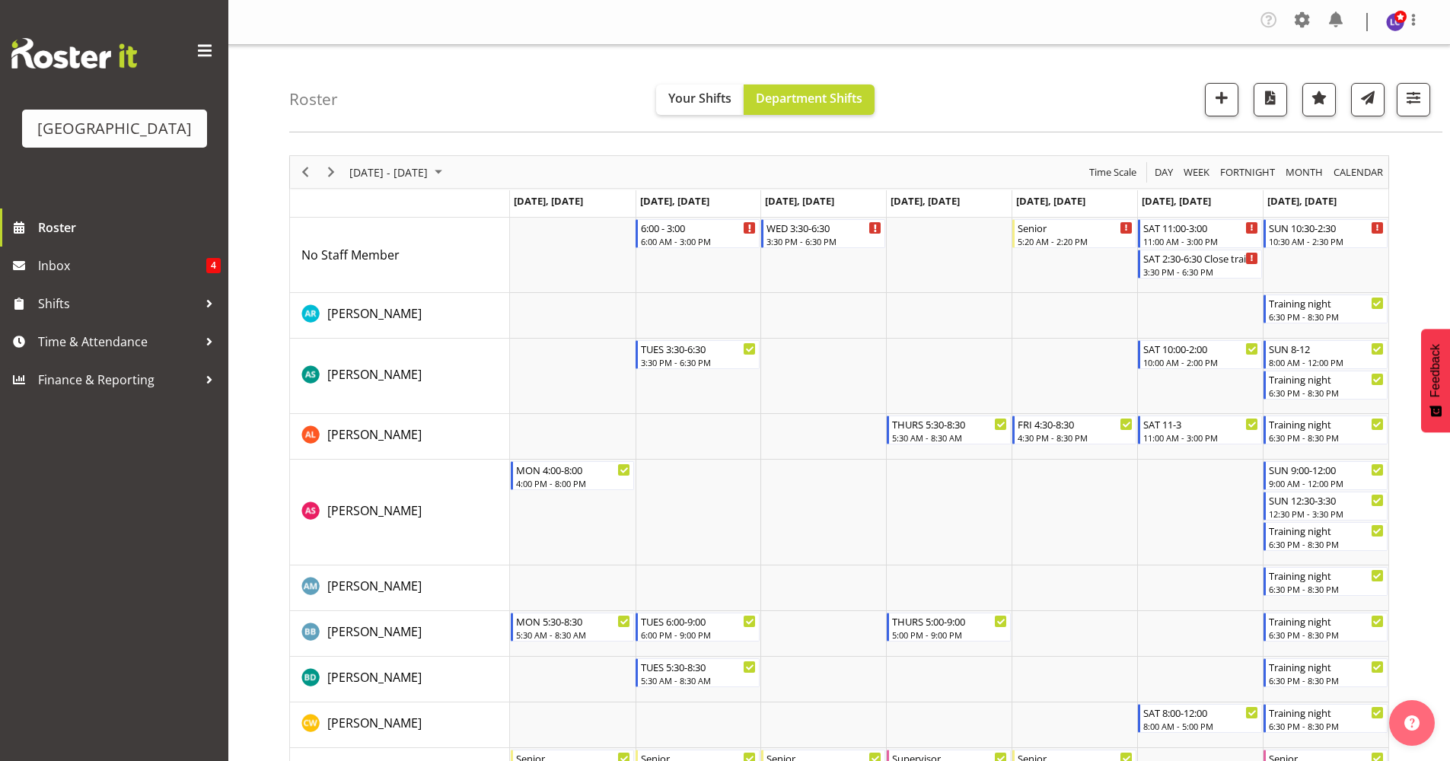
click at [342, 172] on div "Timeline Week of September 11, 2025" at bounding box center [331, 172] width 26 height 32
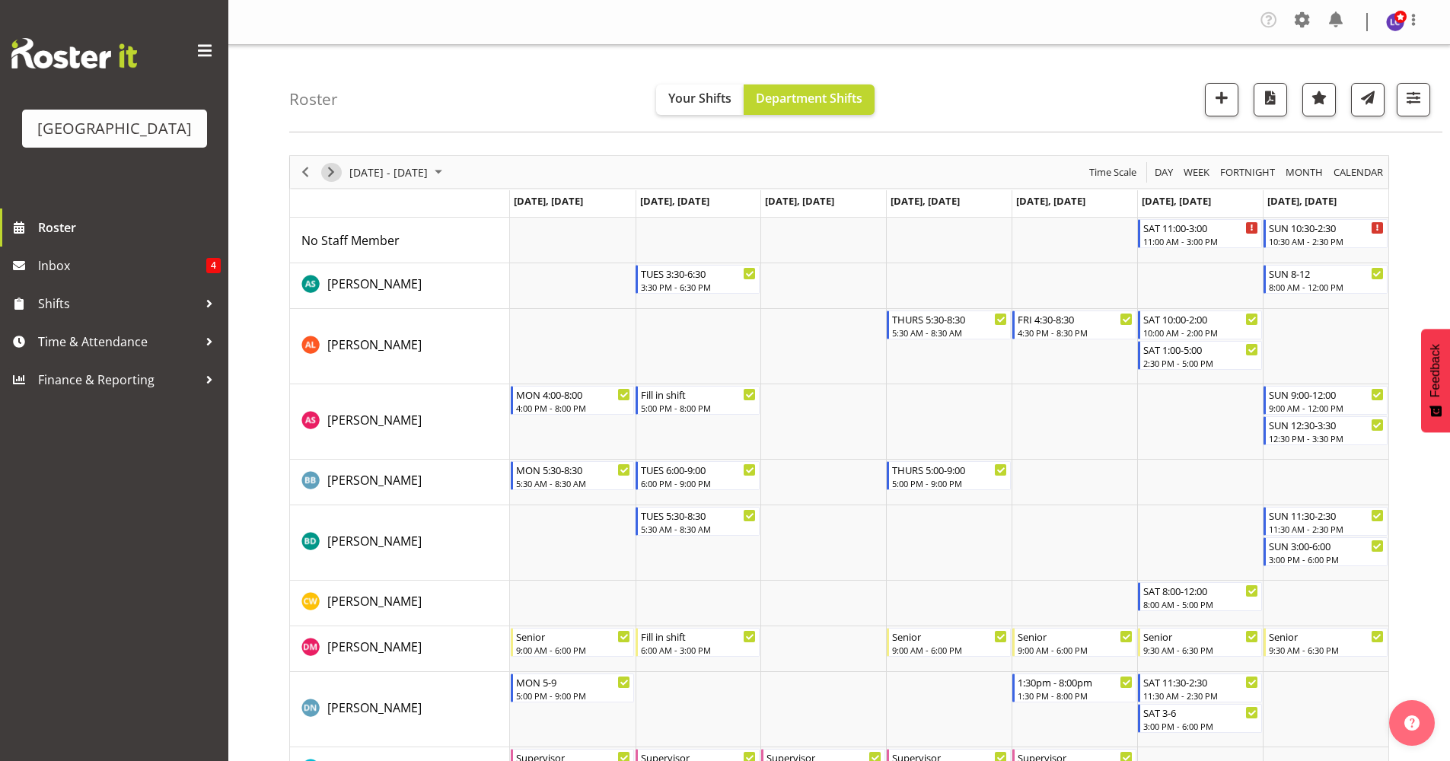
click at [332, 173] on span "Next" at bounding box center [331, 172] width 18 height 19
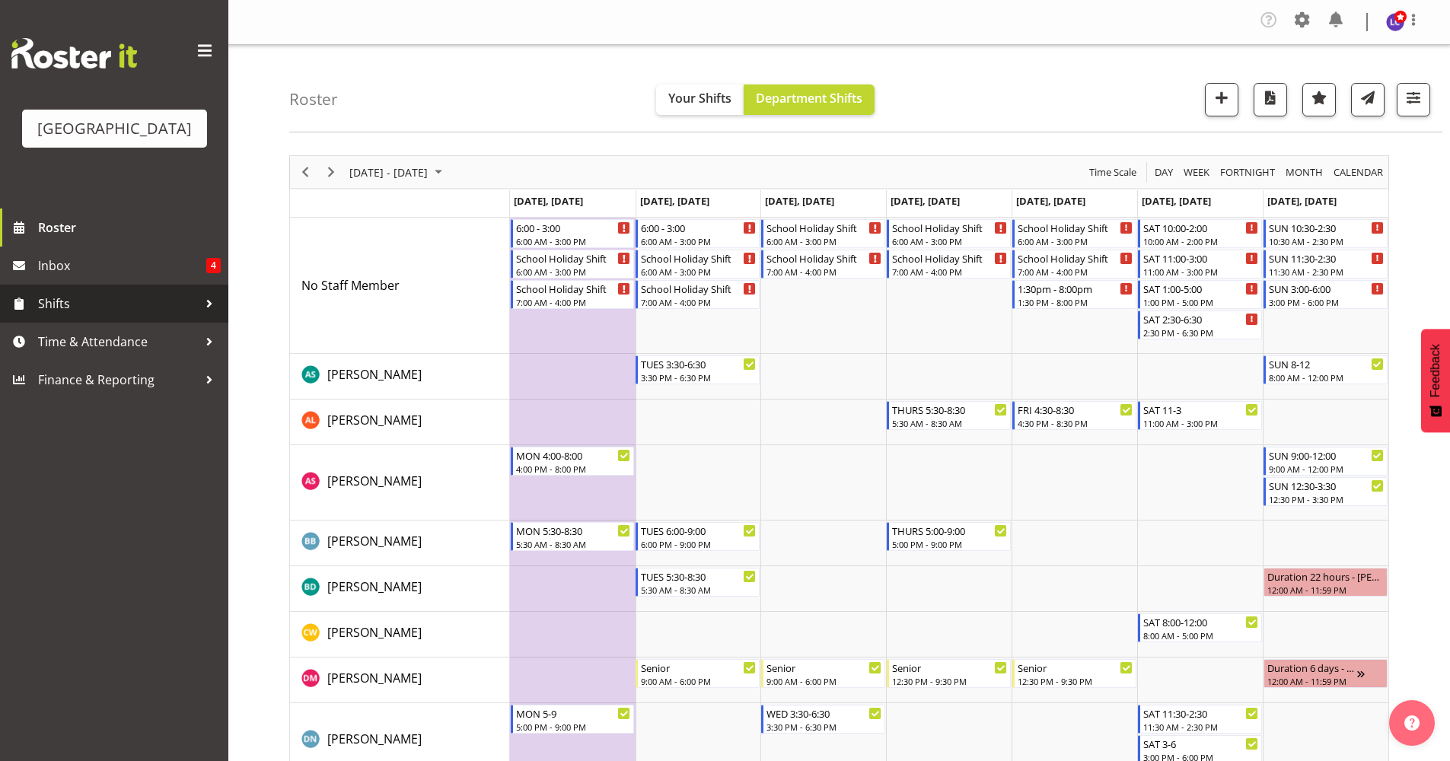
click at [48, 310] on span "Shifts" at bounding box center [118, 303] width 160 height 23
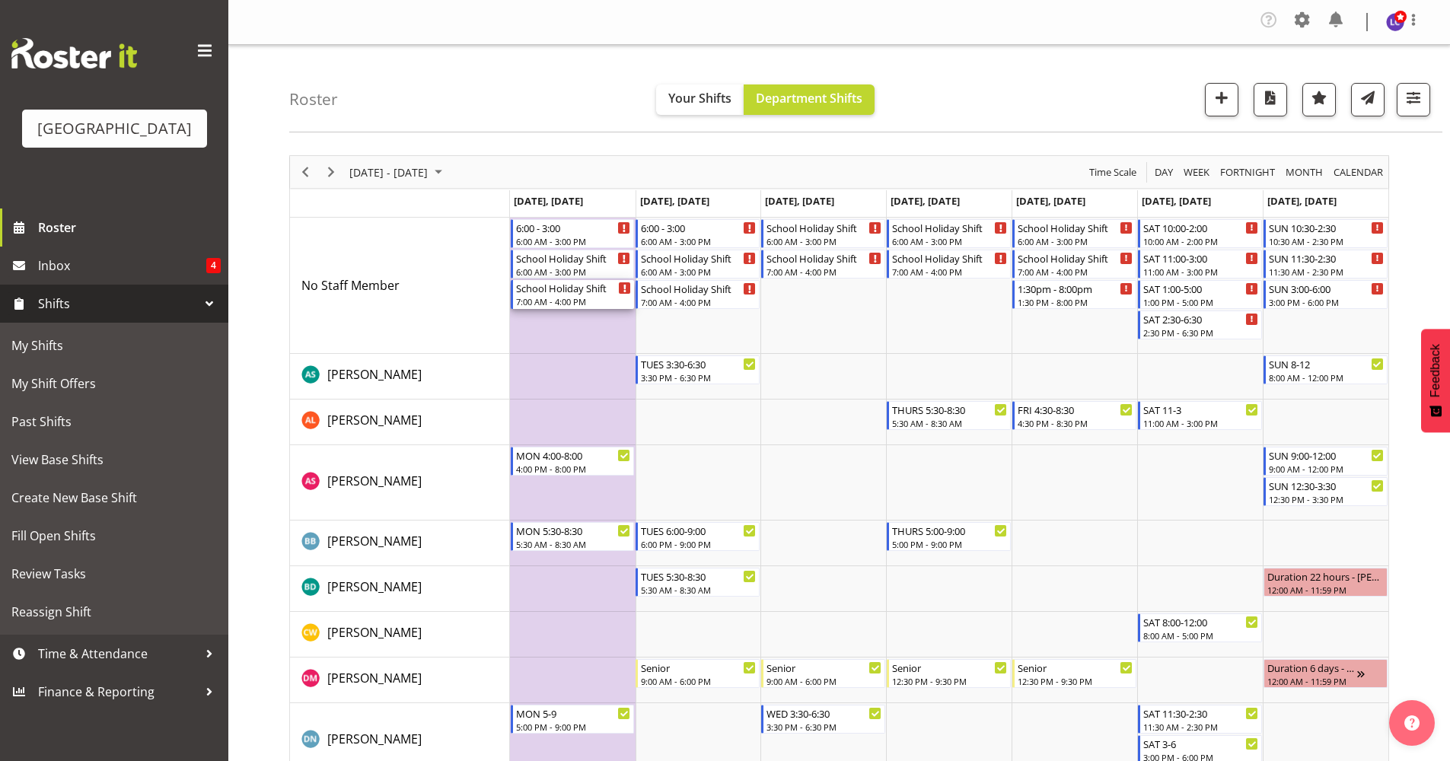
click at [568, 295] on div "School Holiday Shift 7:00 AM - 4:00 PM" at bounding box center [574, 294] width 116 height 29
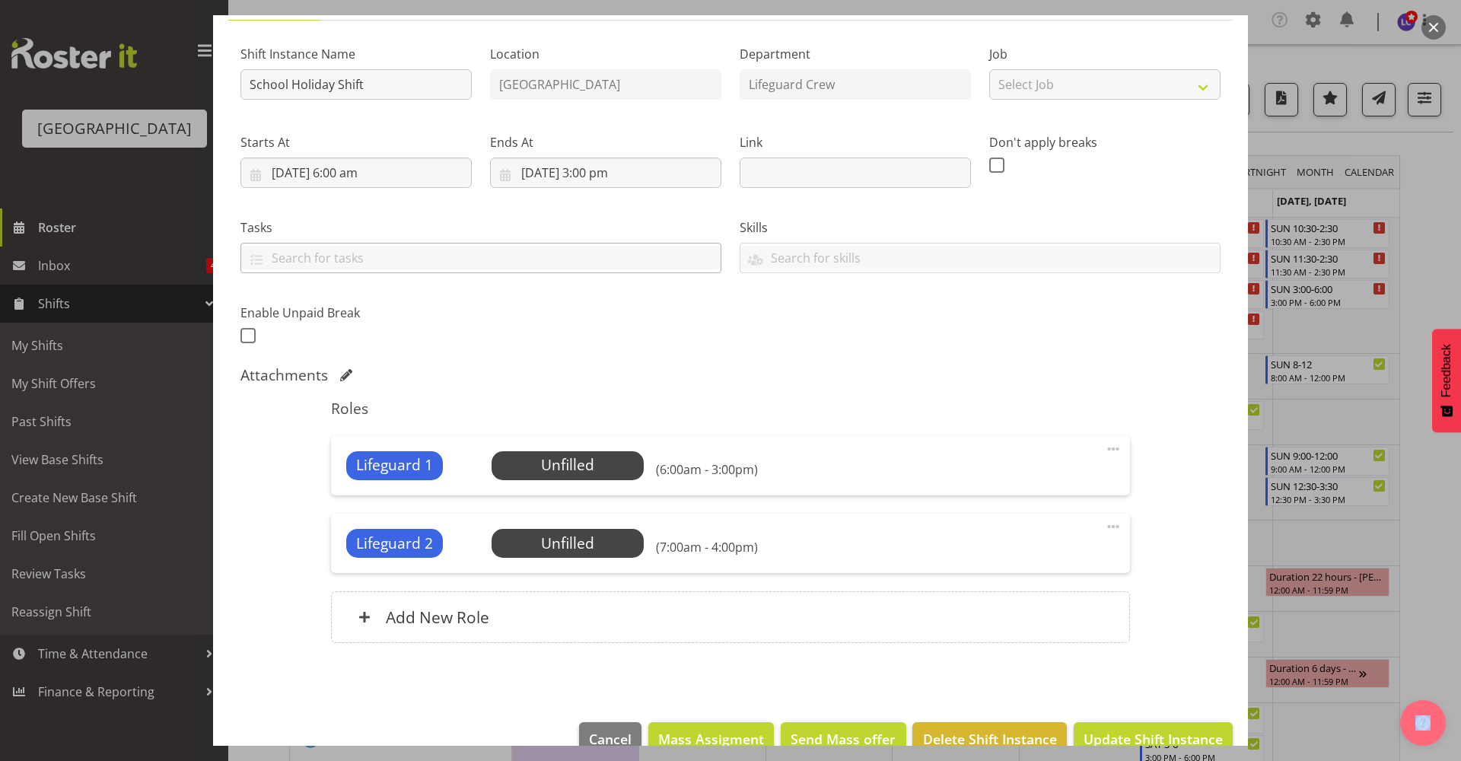
scroll to position [166, 0]
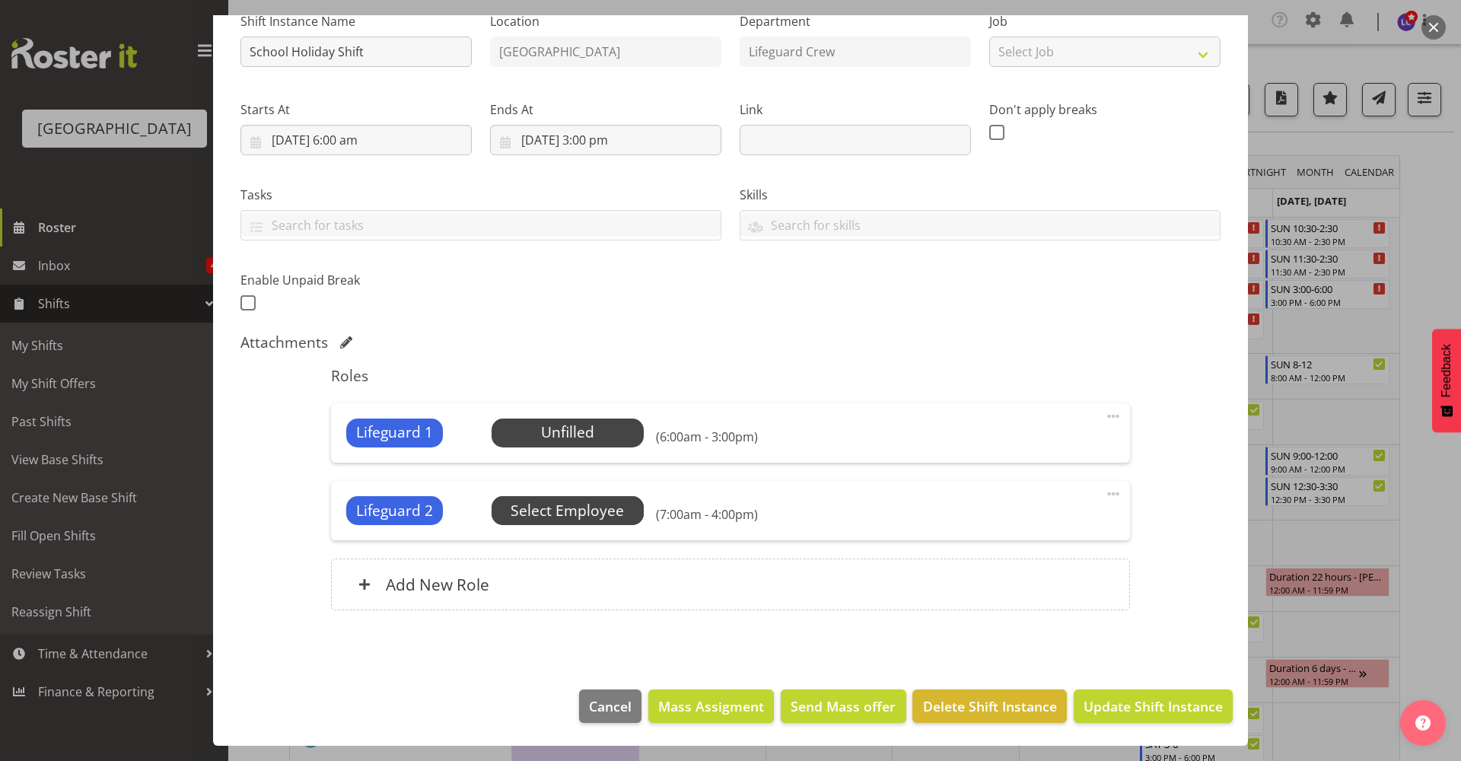
click at [0, 0] on span "Select Employee" at bounding box center [0, 0] width 0 height 0
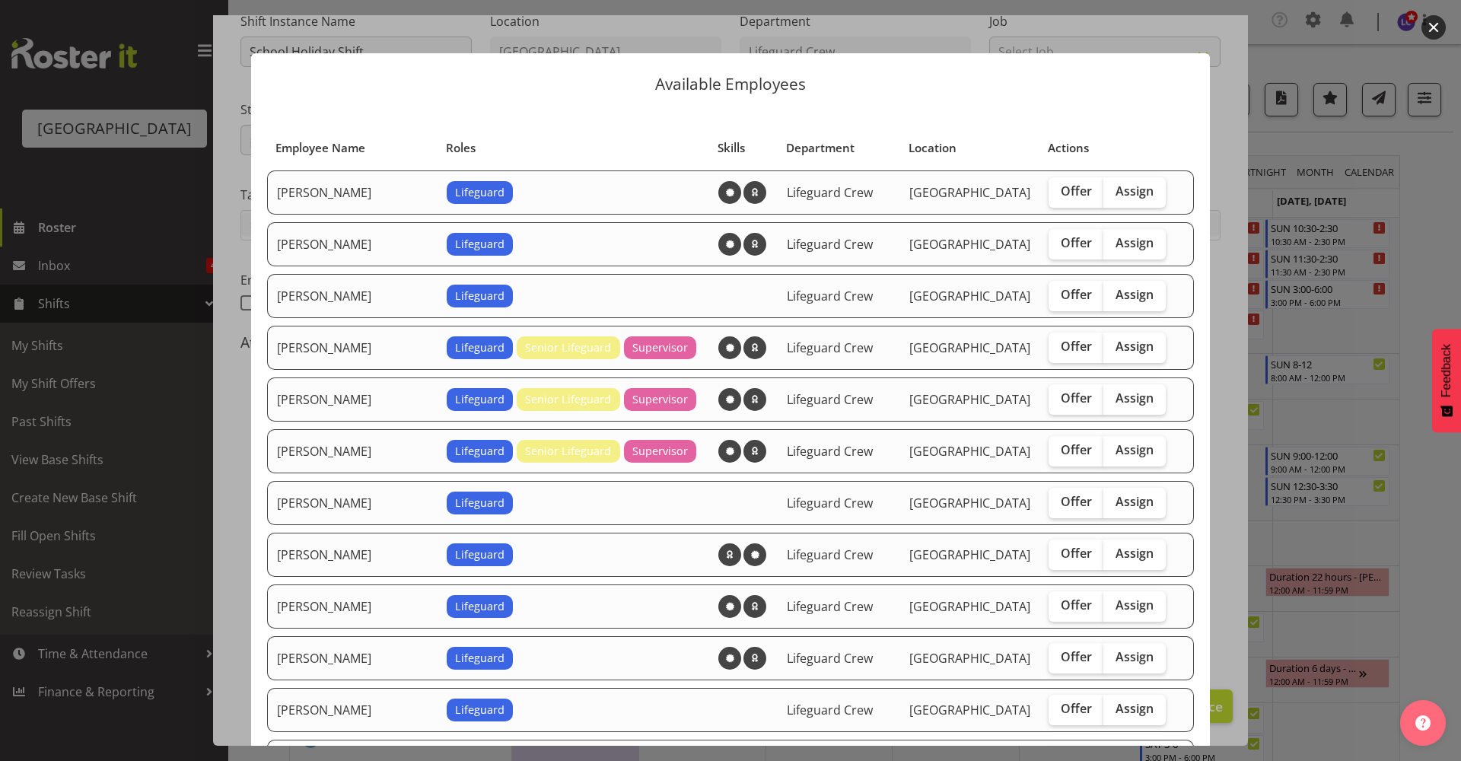
scroll to position [330, 0]
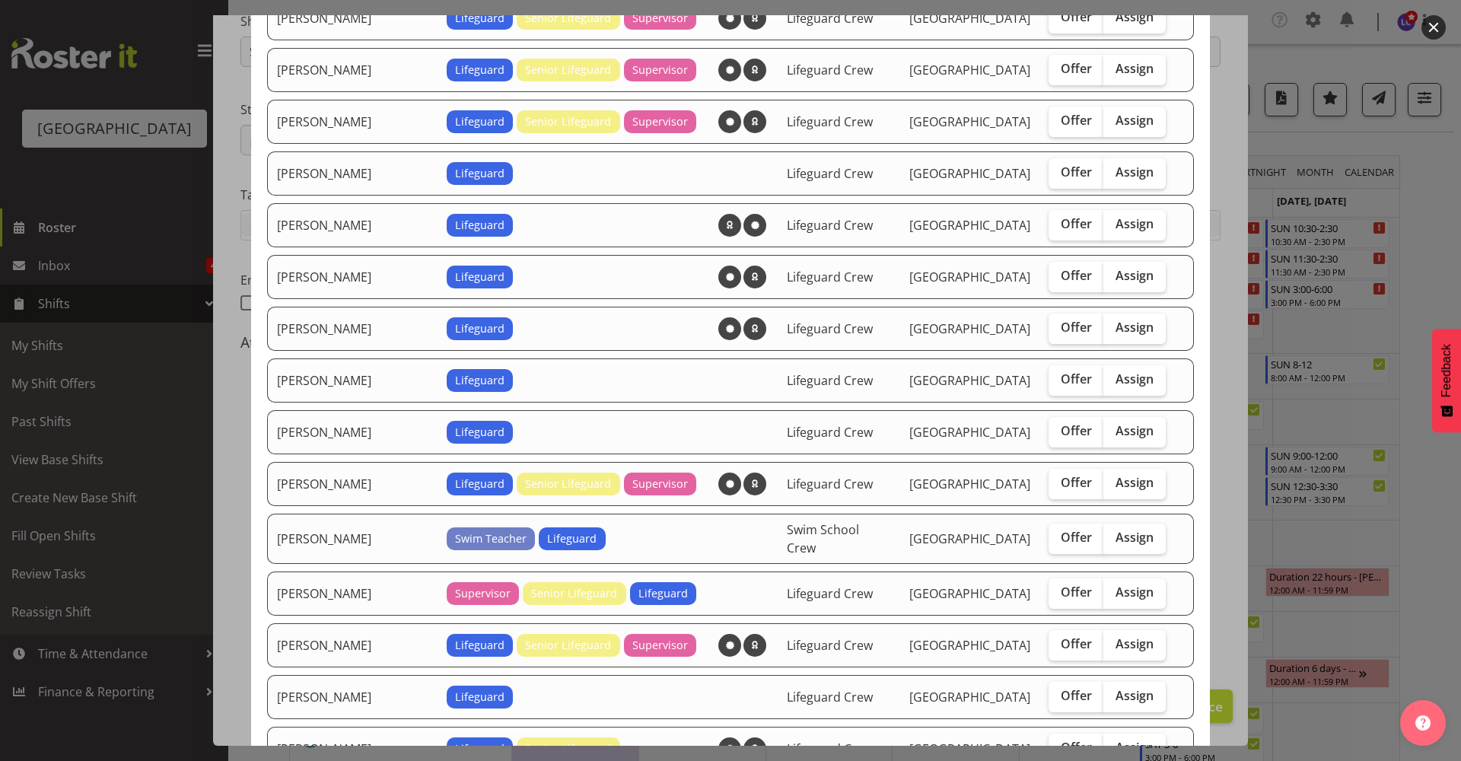
click at [1154, 495] on td "Offer Assign" at bounding box center [1107, 484] width 135 height 44
click at [1135, 494] on label "Assign" at bounding box center [1135, 484] width 62 height 30
click at [1113, 488] on input "Assign" at bounding box center [1109, 483] width 10 height 10
checkbox input "true"
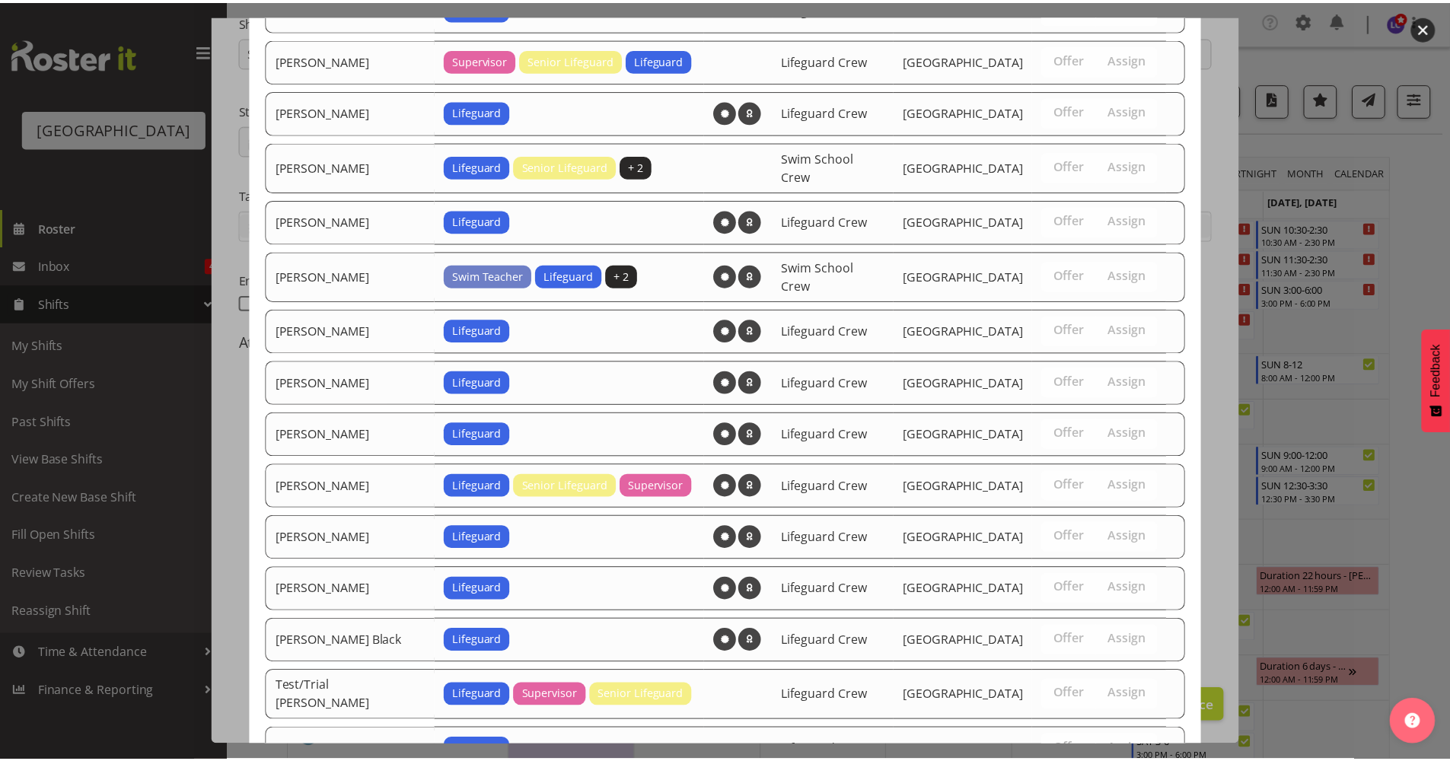
scroll to position [1445, 0]
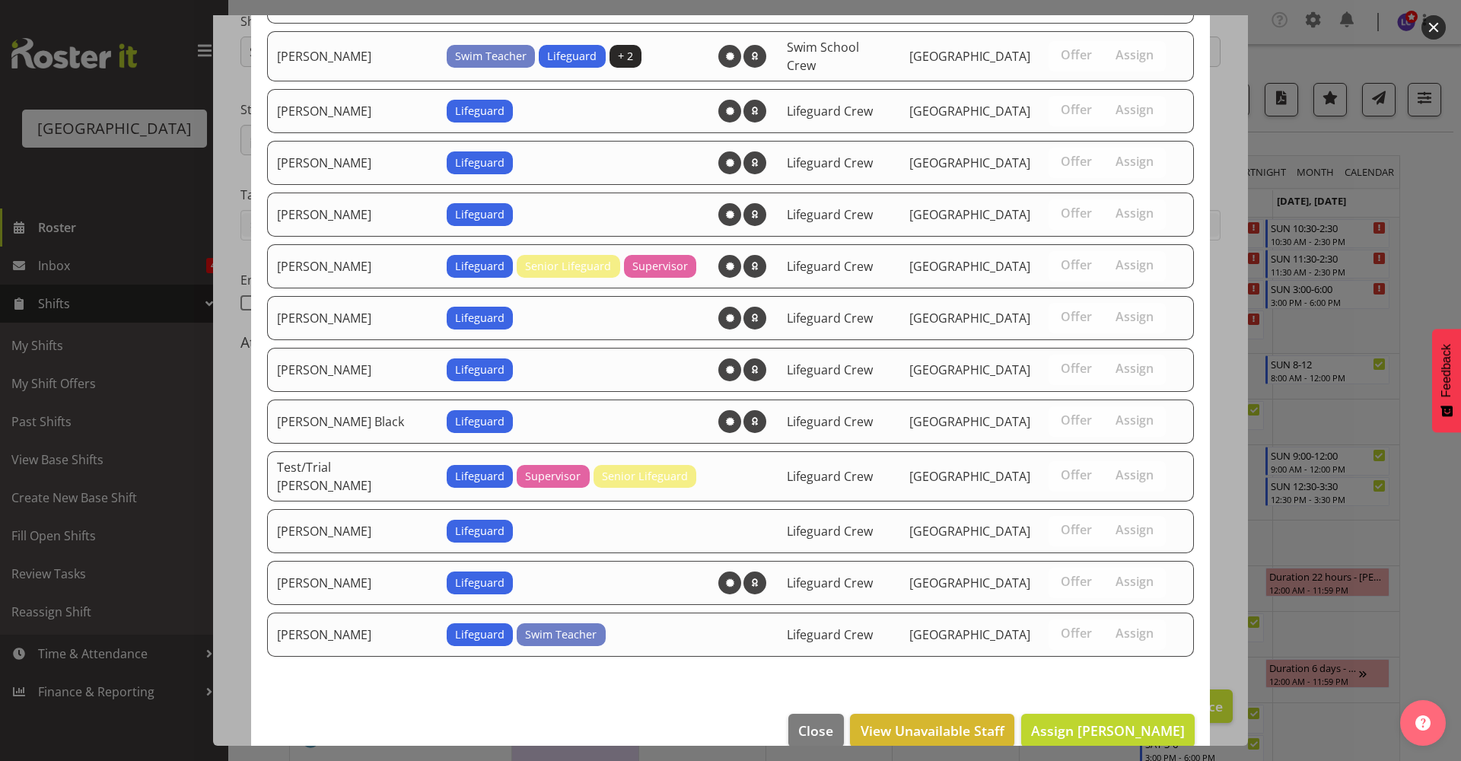
click at [1143, 725] on footer "Close View Unavailable Staff Assign Jade Johnson" at bounding box center [730, 735] width 959 height 72
click at [1146, 721] on span "Assign Jade Johnson" at bounding box center [1108, 730] width 154 height 18
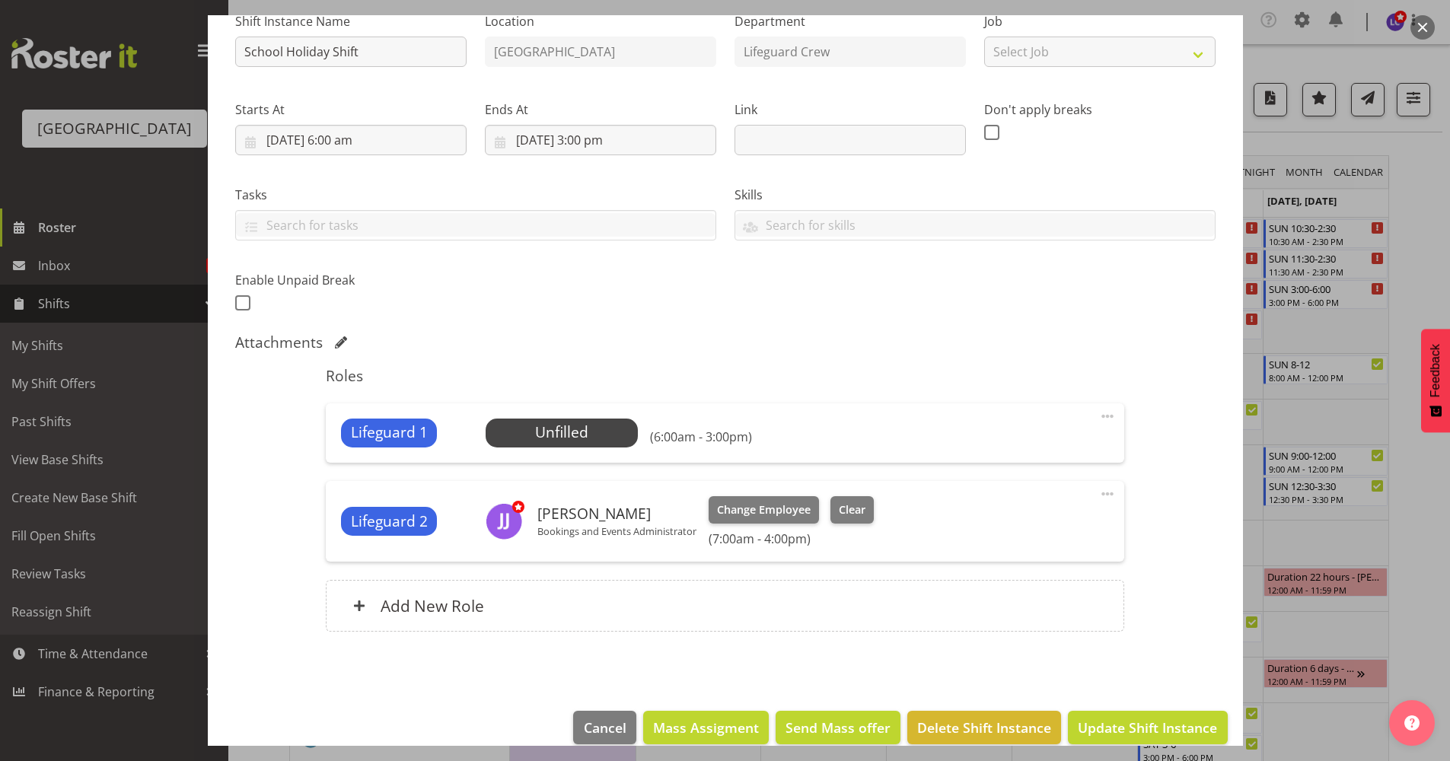
scroll to position [0, 0]
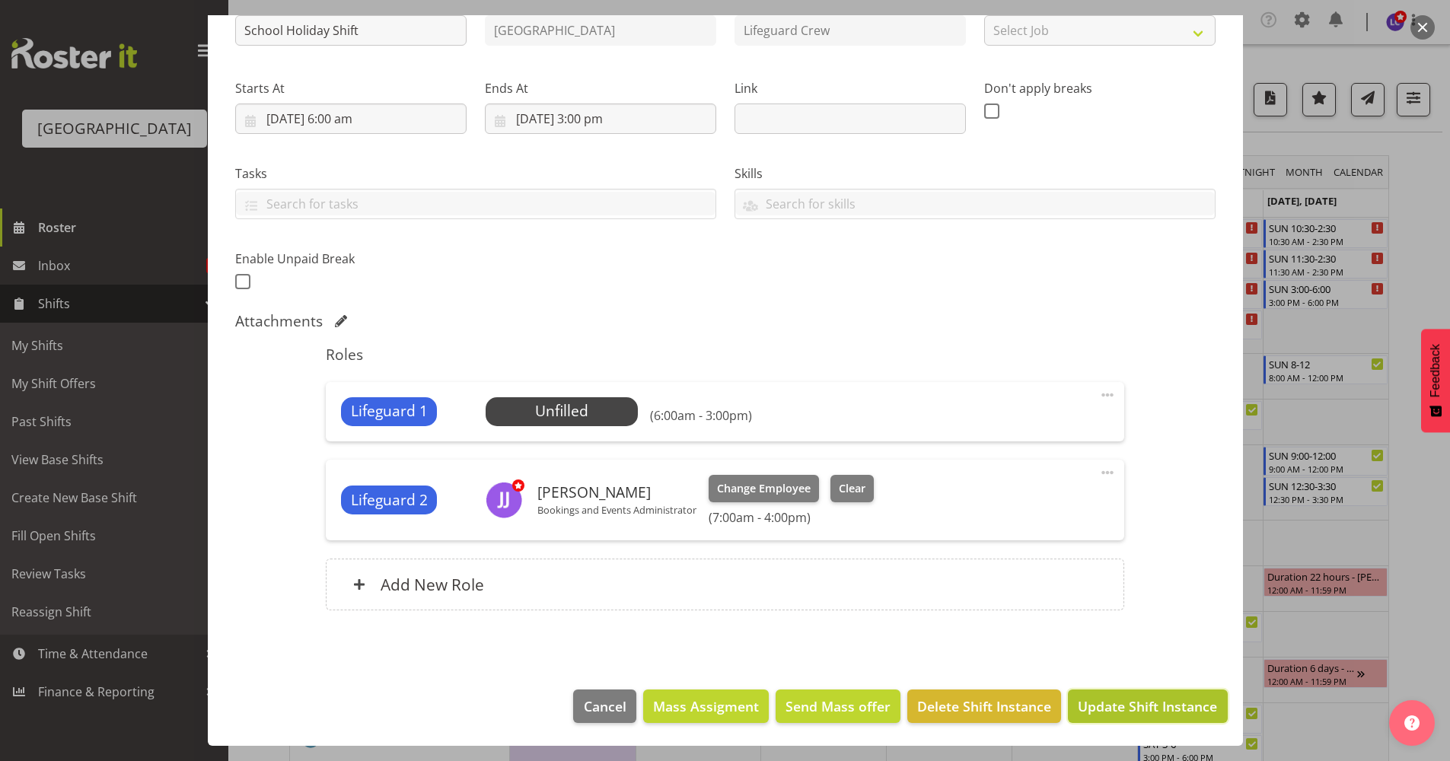
click at [1125, 713] on span "Update Shift Instance" at bounding box center [1147, 706] width 139 height 20
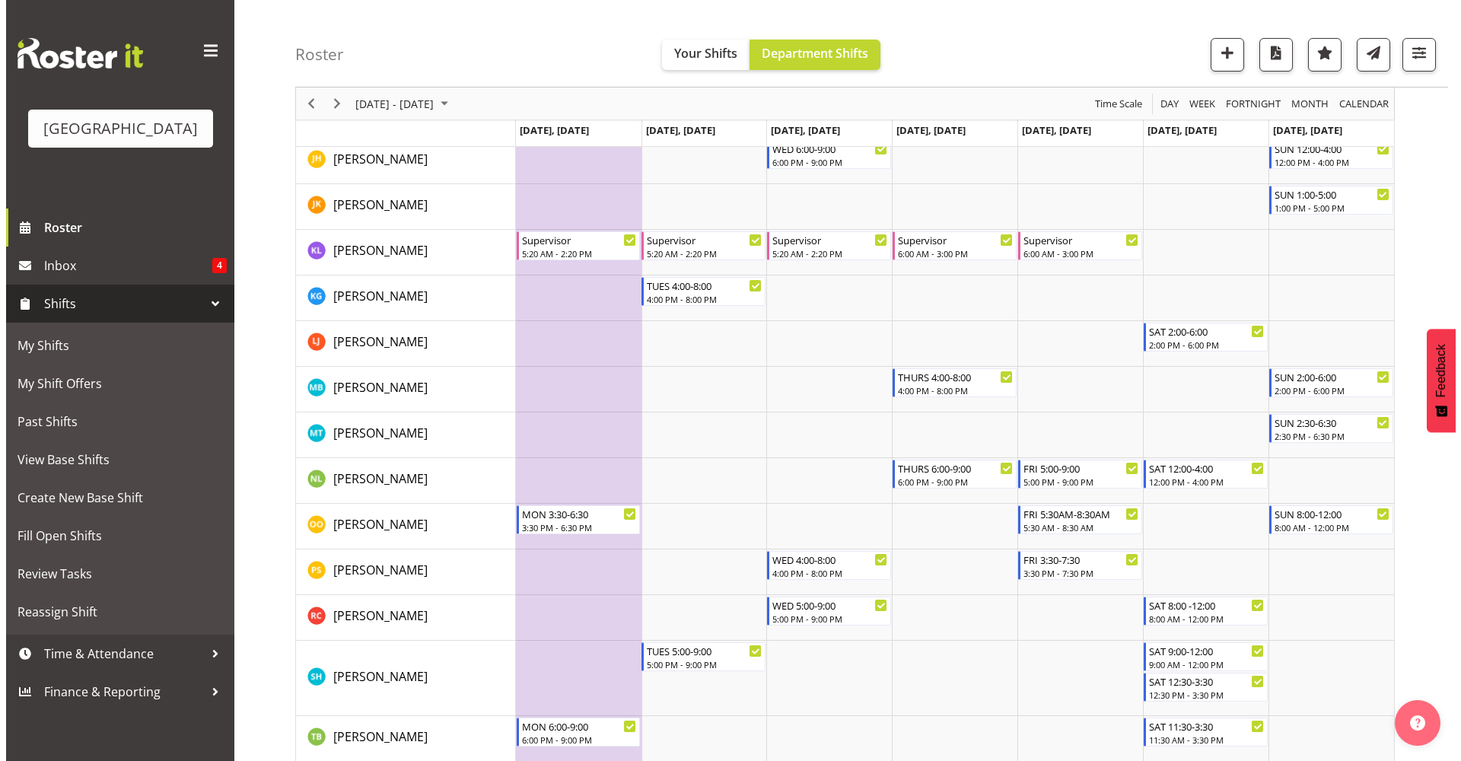
scroll to position [660, 0]
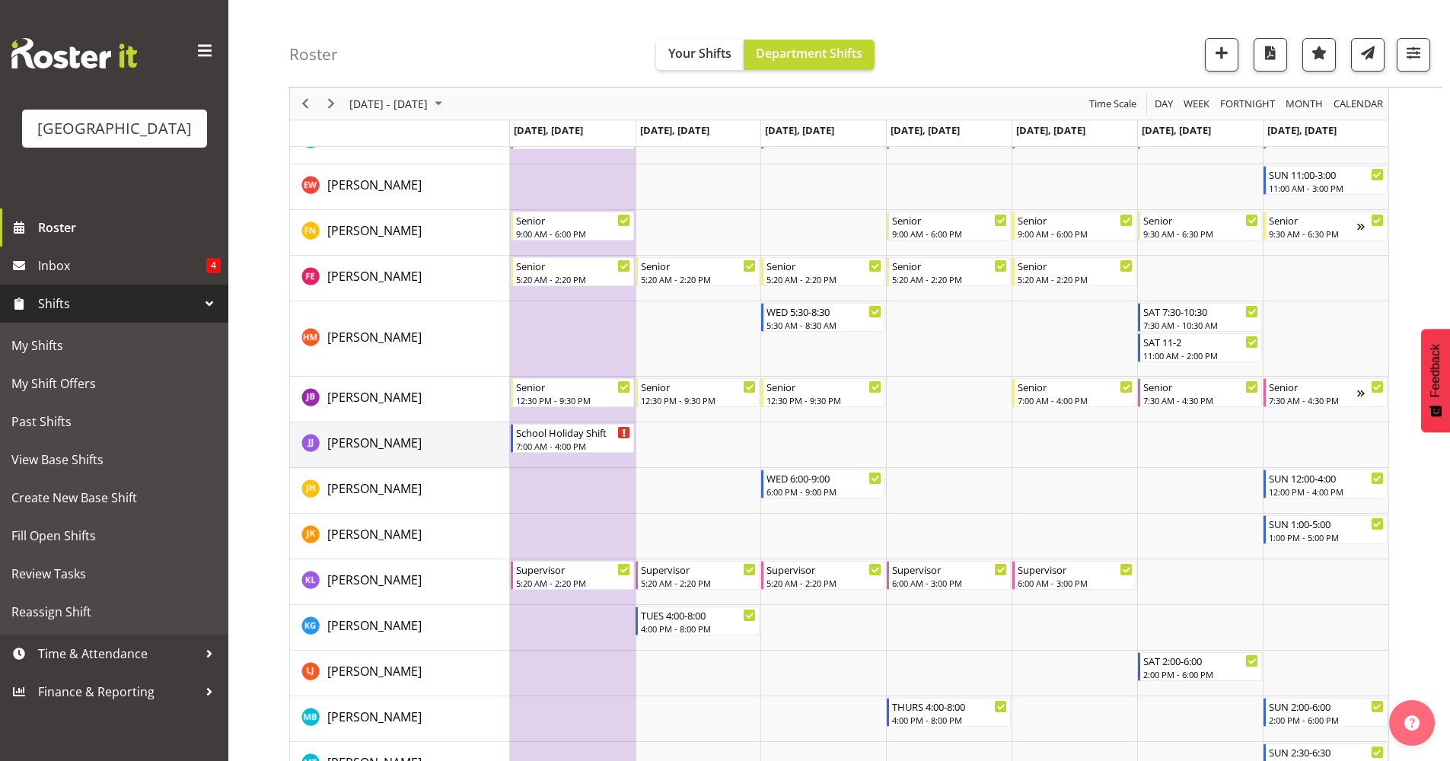
click at [476, 449] on div "[PERSON_NAME]" at bounding box center [405, 445] width 208 height 22
click at [568, 436] on div "School Holiday Shift" at bounding box center [574, 431] width 116 height 15
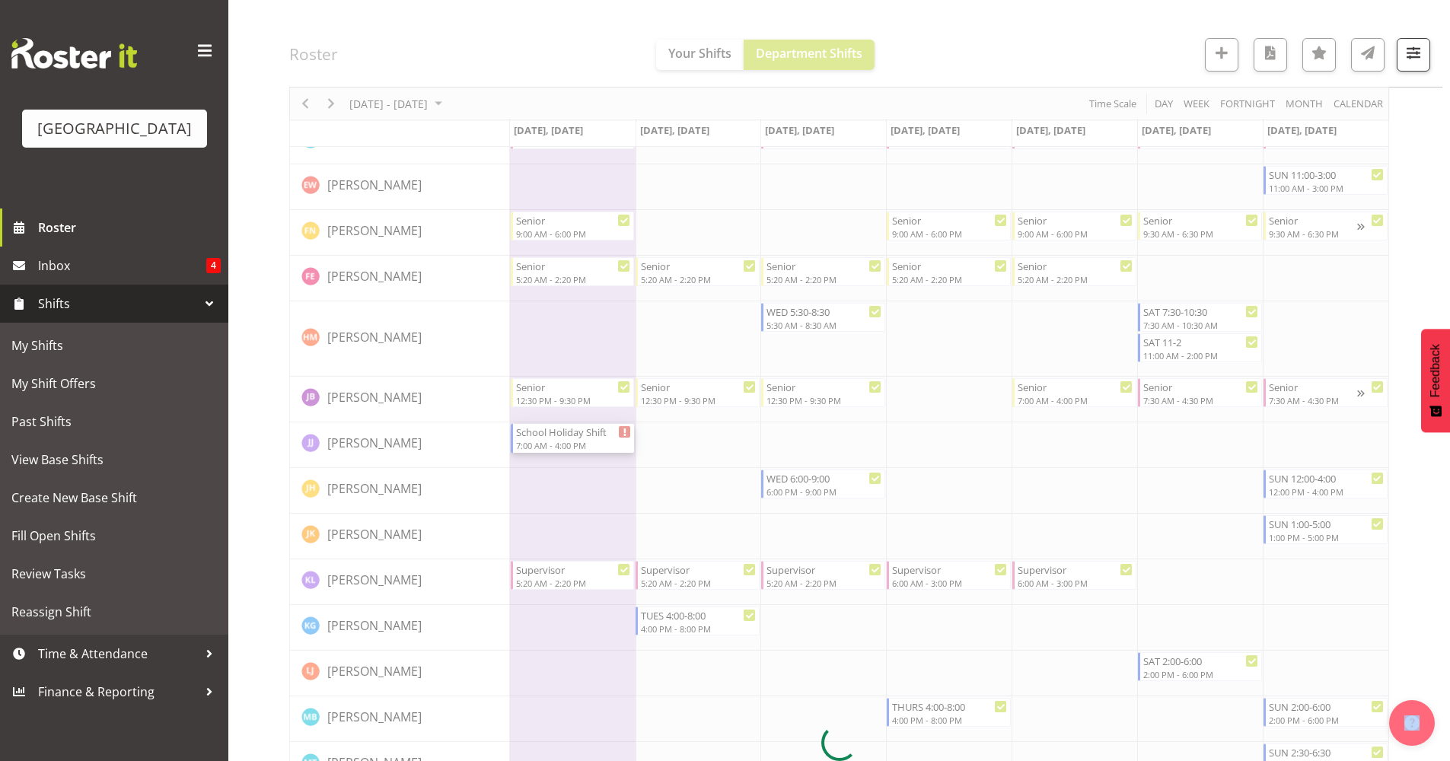
click at [568, 436] on div at bounding box center [839, 742] width 1100 height 2494
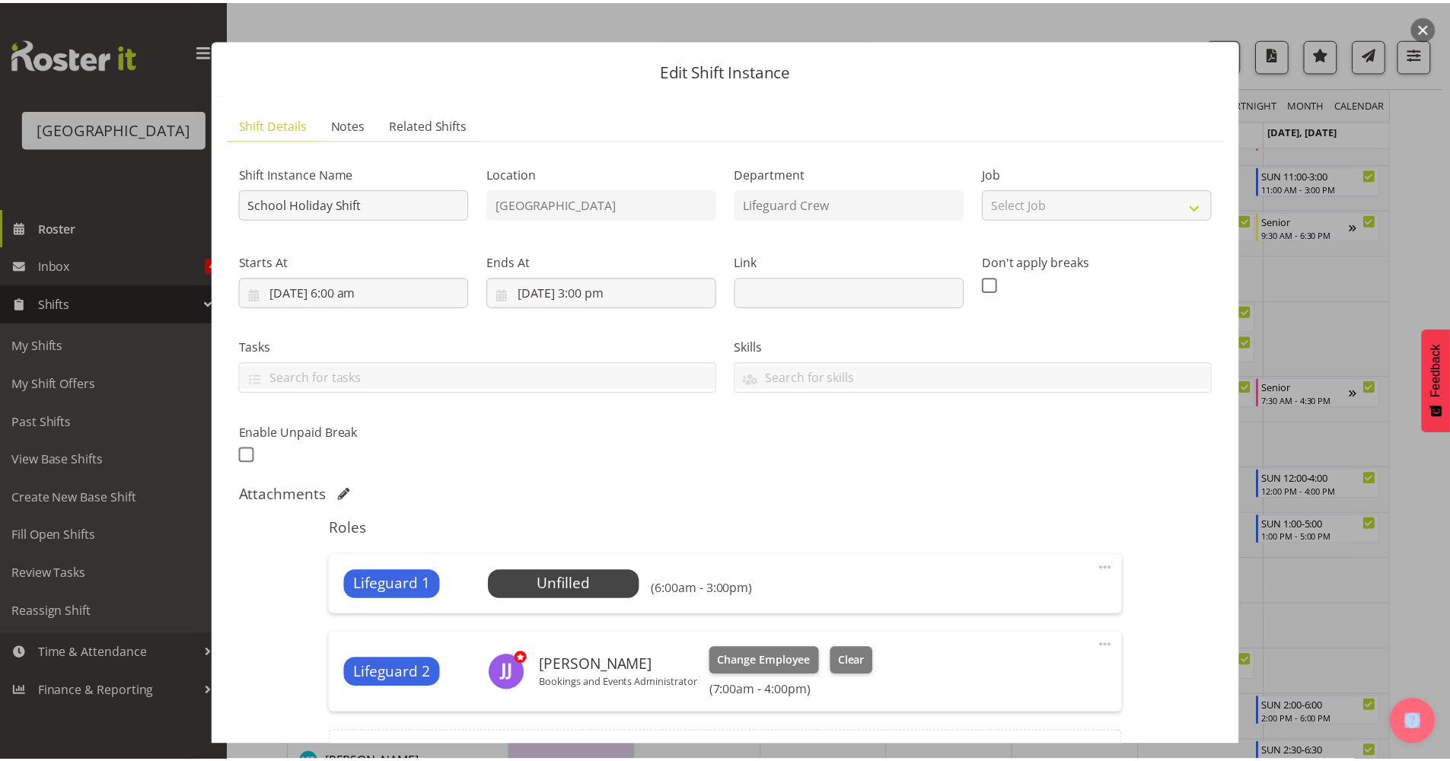
scroll to position [0, 0]
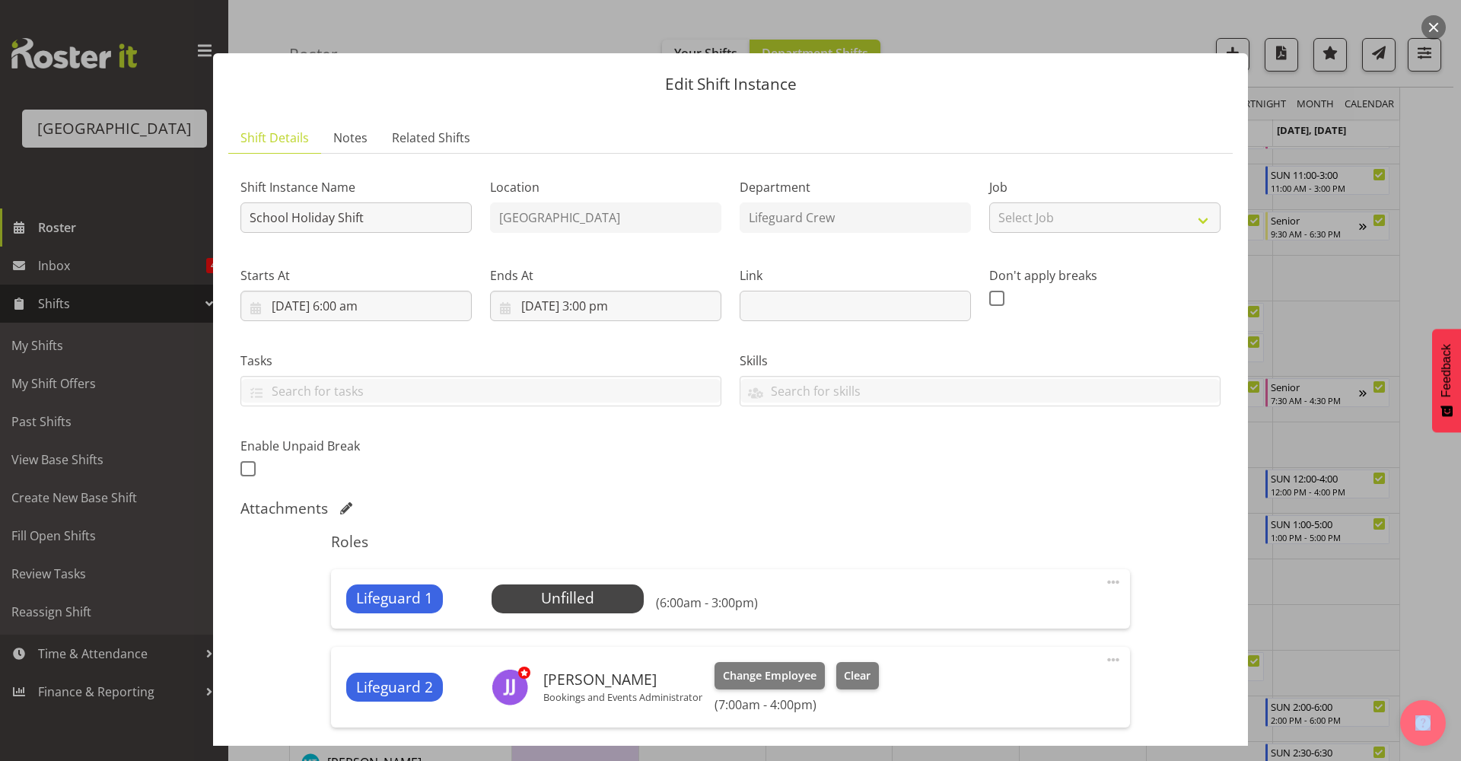
click at [1439, 21] on button "button" at bounding box center [1434, 27] width 24 height 24
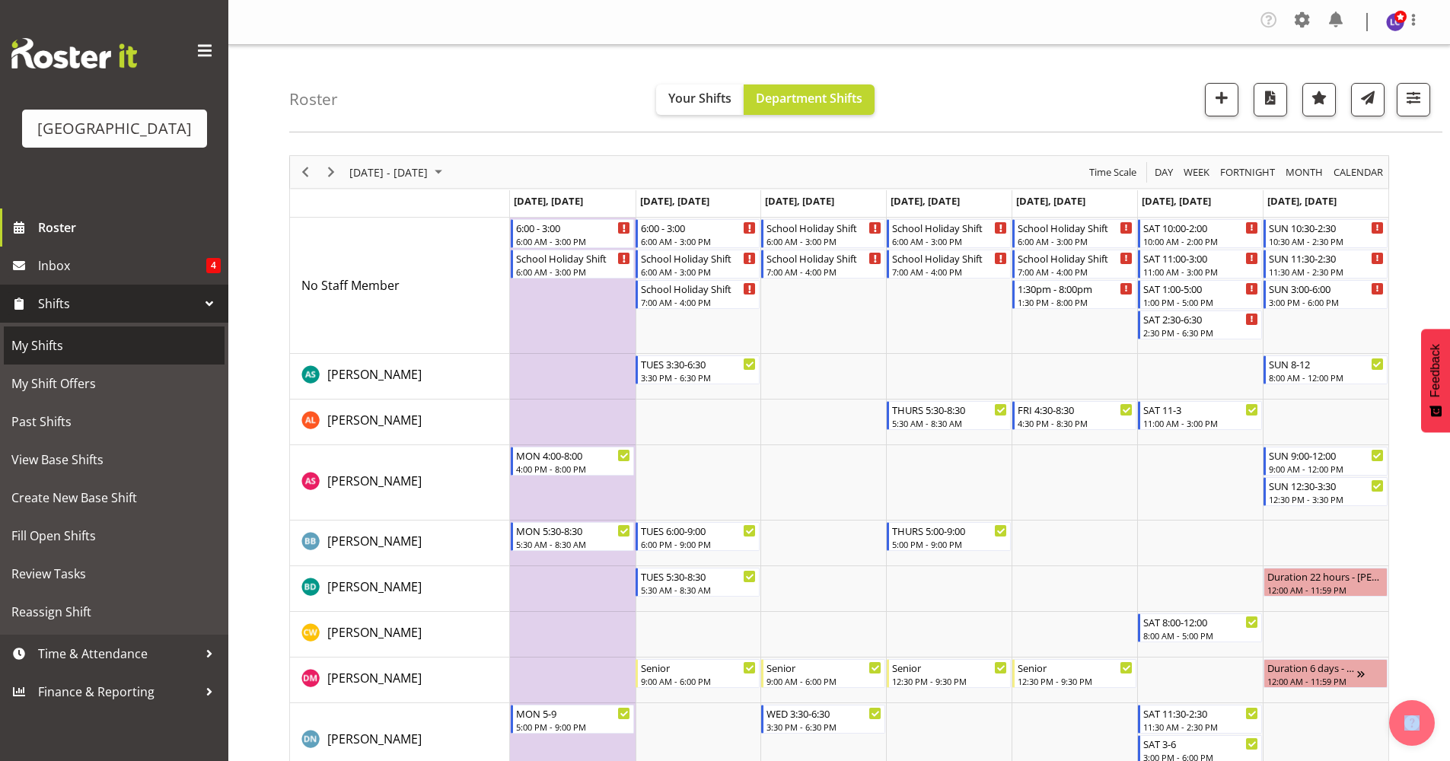
click at [112, 351] on span "My Shifts" at bounding box center [113, 345] width 205 height 23
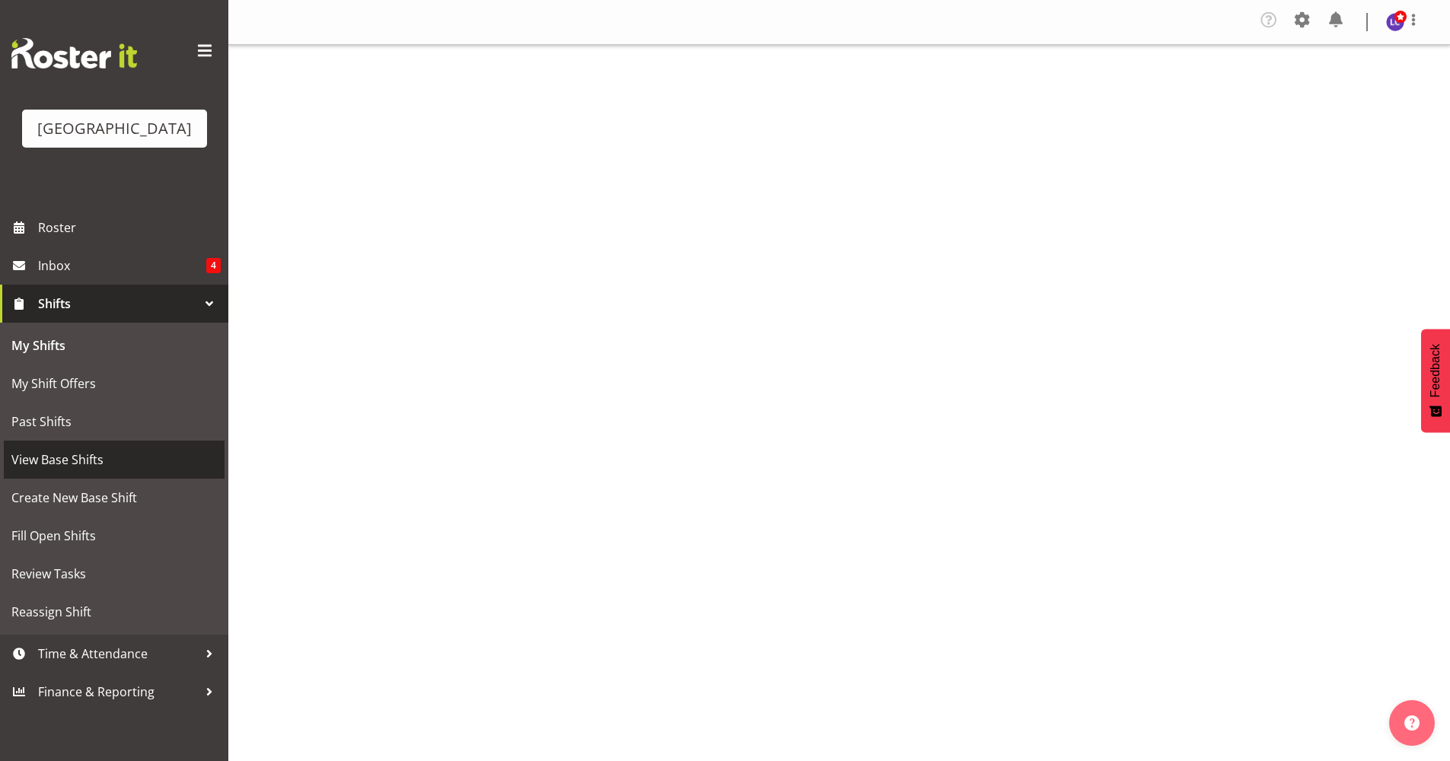
click at [94, 455] on span "View Base Shifts" at bounding box center [113, 459] width 205 height 23
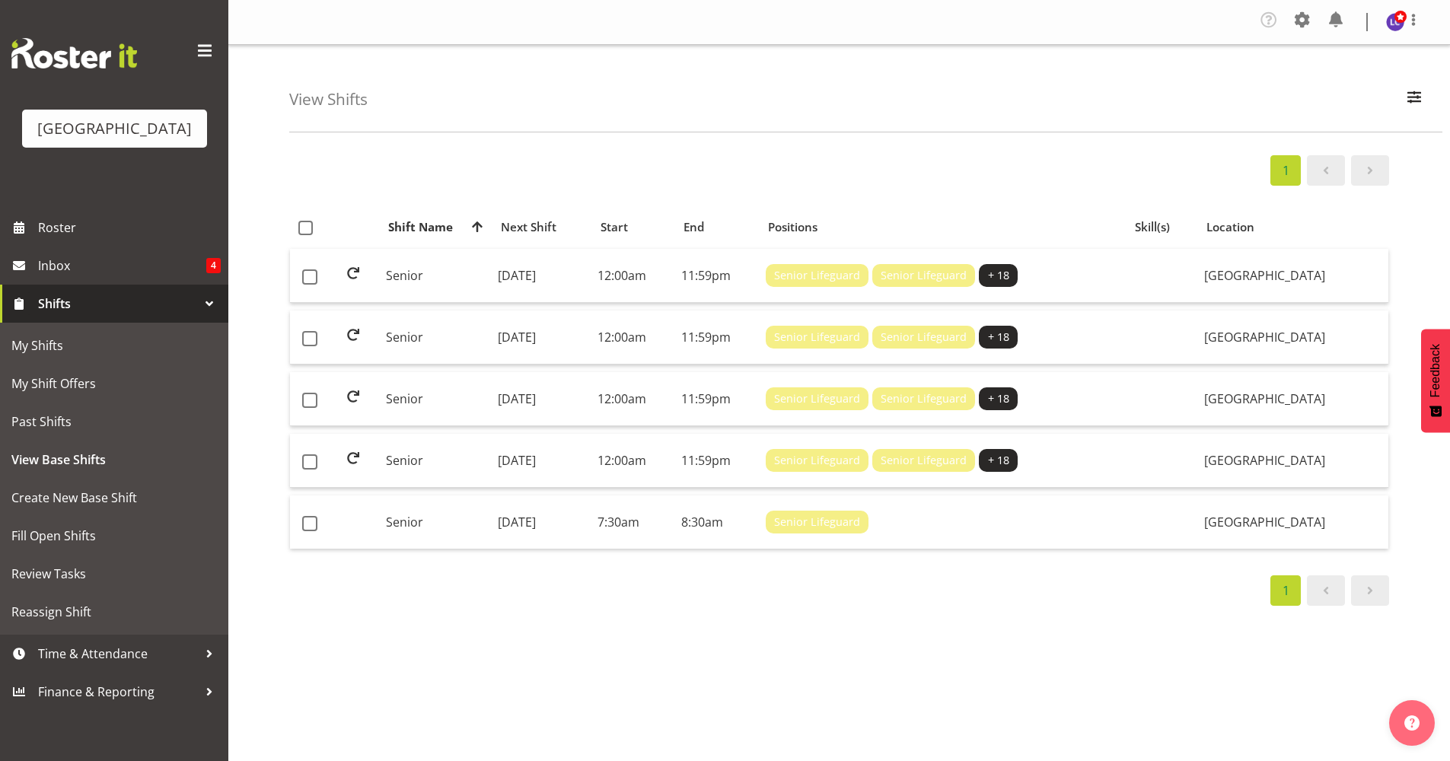
click at [1371, 589] on span at bounding box center [1370, 590] width 18 height 18
click at [1409, 97] on span "button" at bounding box center [1414, 97] width 20 height 20
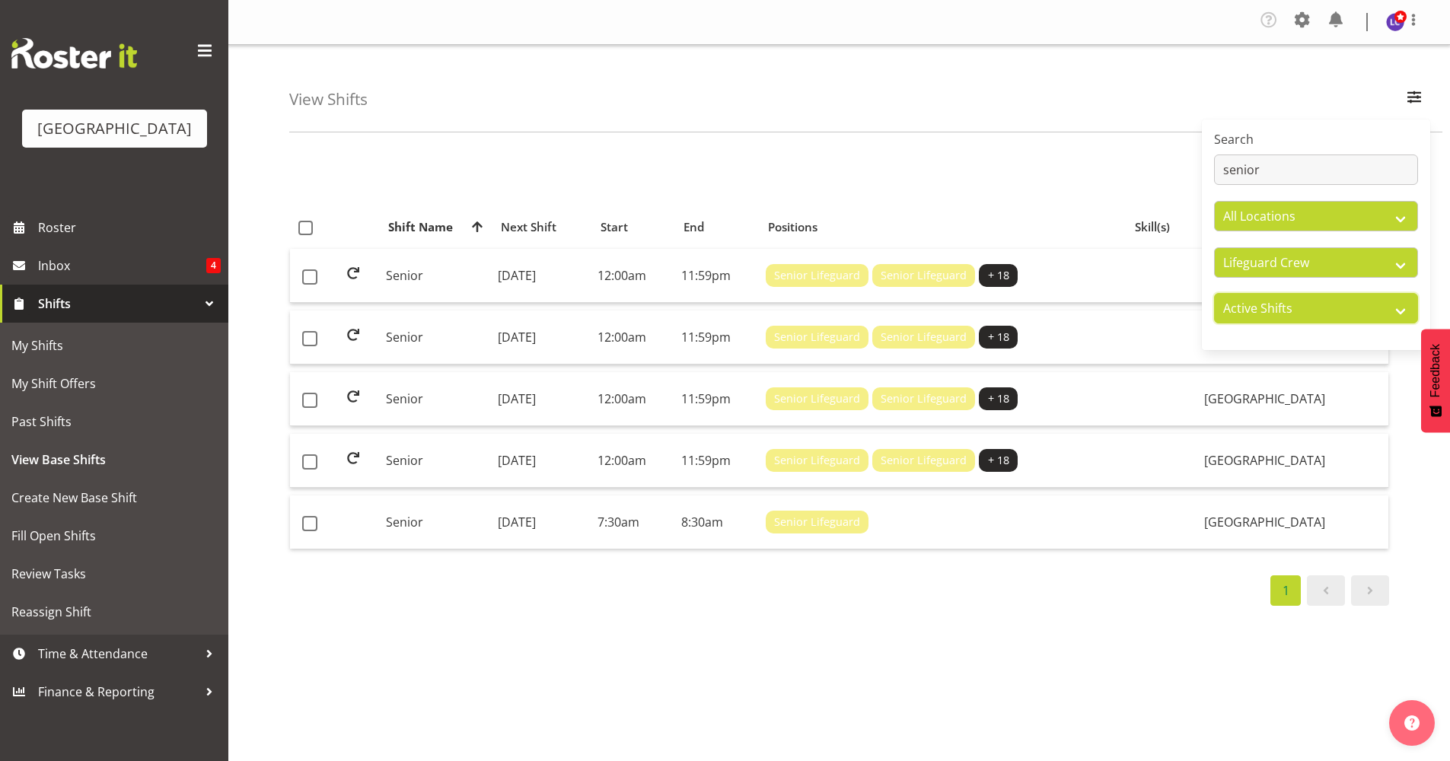
click at [1261, 308] on select "Active Shifts Inactive Shifts" at bounding box center [1316, 308] width 204 height 30
click at [1275, 208] on select "All Locations [GEOGRAPHIC_DATA]" at bounding box center [1316, 216] width 204 height 30
drag, startPoint x: 1284, startPoint y: 170, endPoint x: 571, endPoint y: 132, distance: 714.1
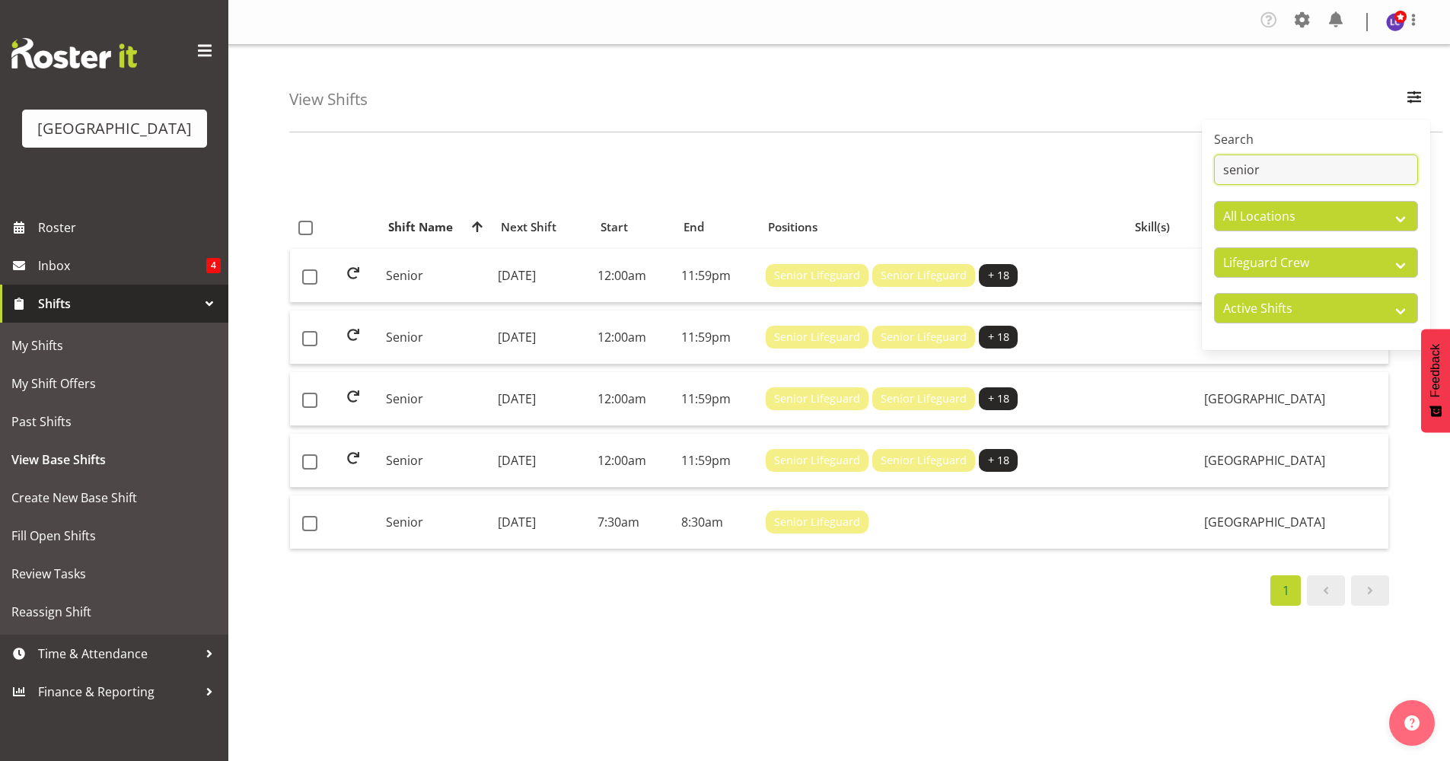
click at [601, 149] on div "View Shifts Search senior All Locations [GEOGRAPHIC_DATA] All Departments Clean…" at bounding box center [838, 399] width 1221 height 708
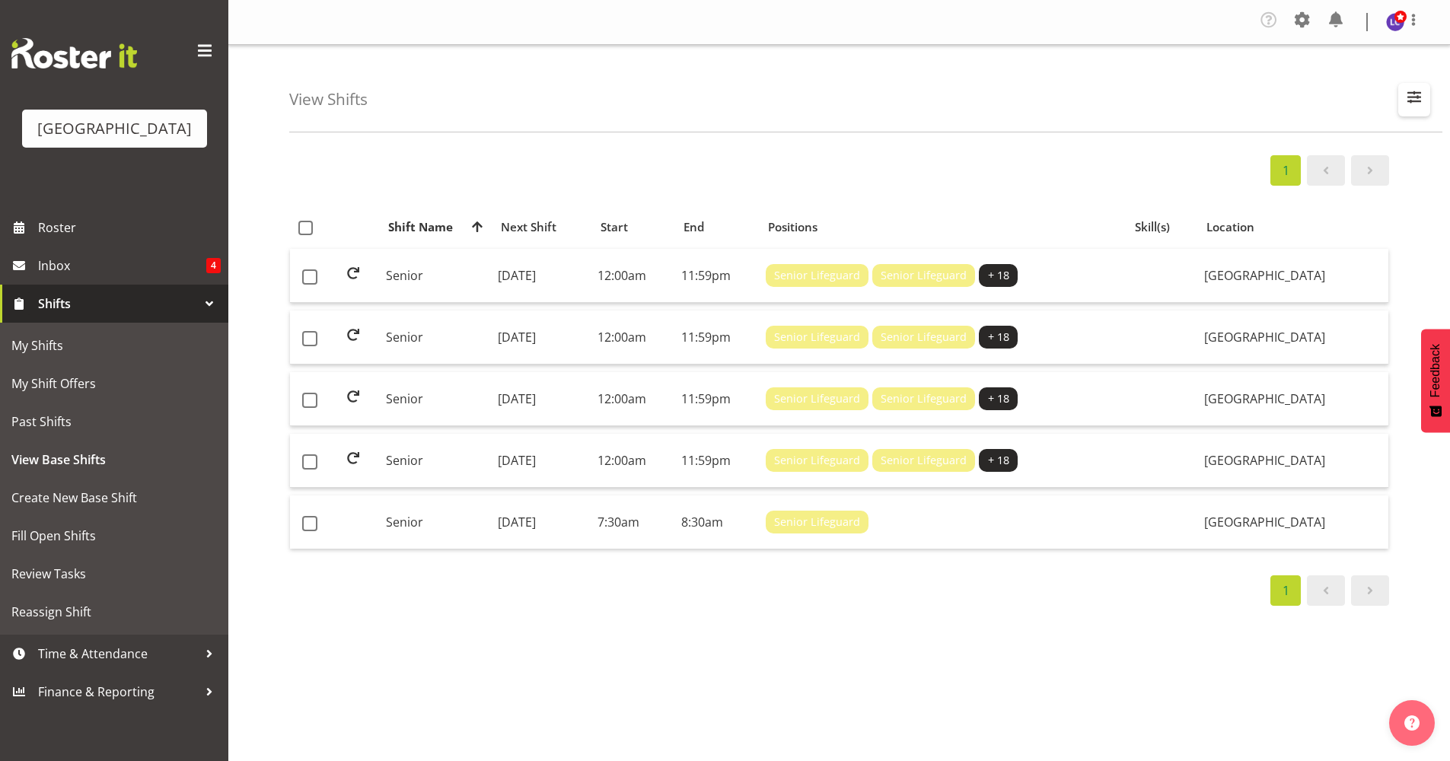
click at [1412, 102] on span "button" at bounding box center [1414, 97] width 20 height 20
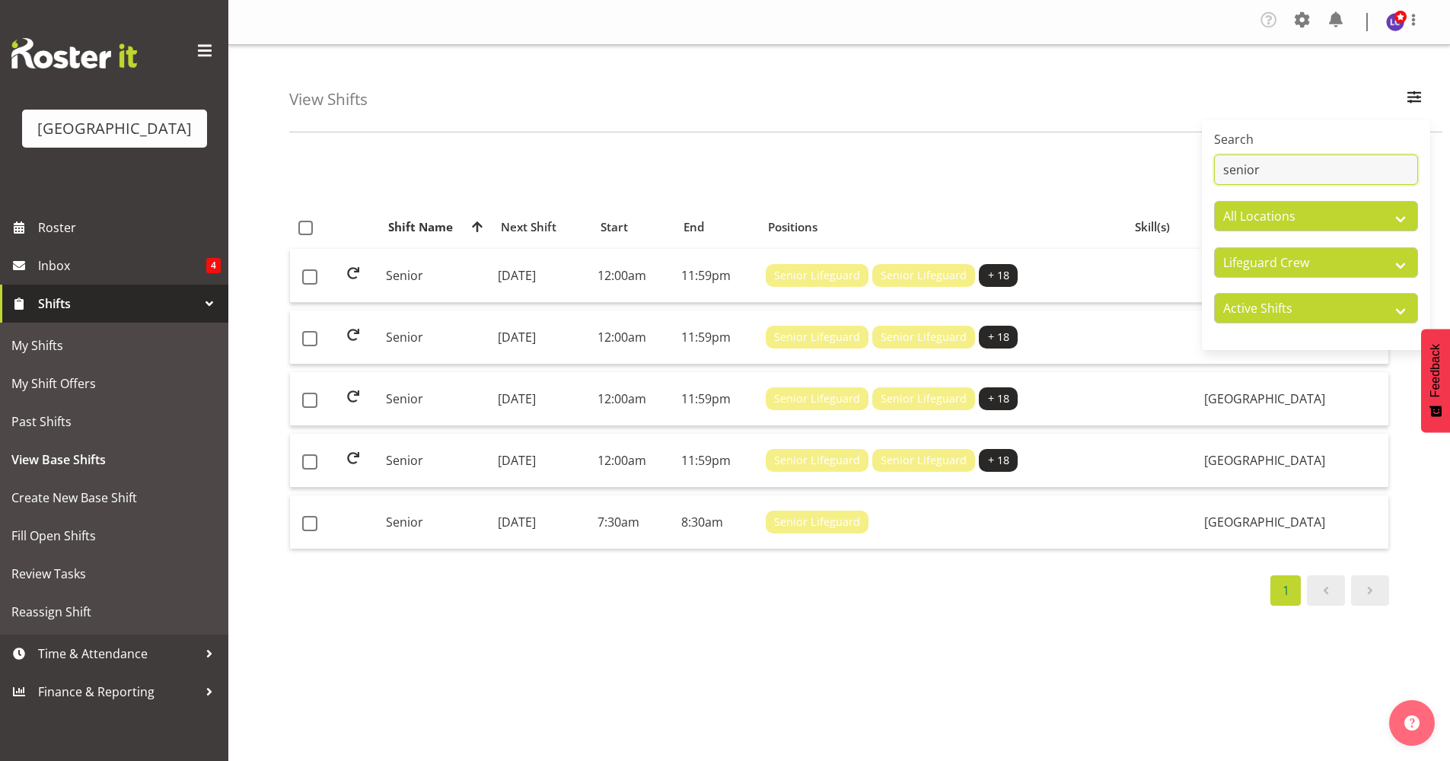
click at [1334, 158] on input "senior" at bounding box center [1316, 169] width 204 height 30
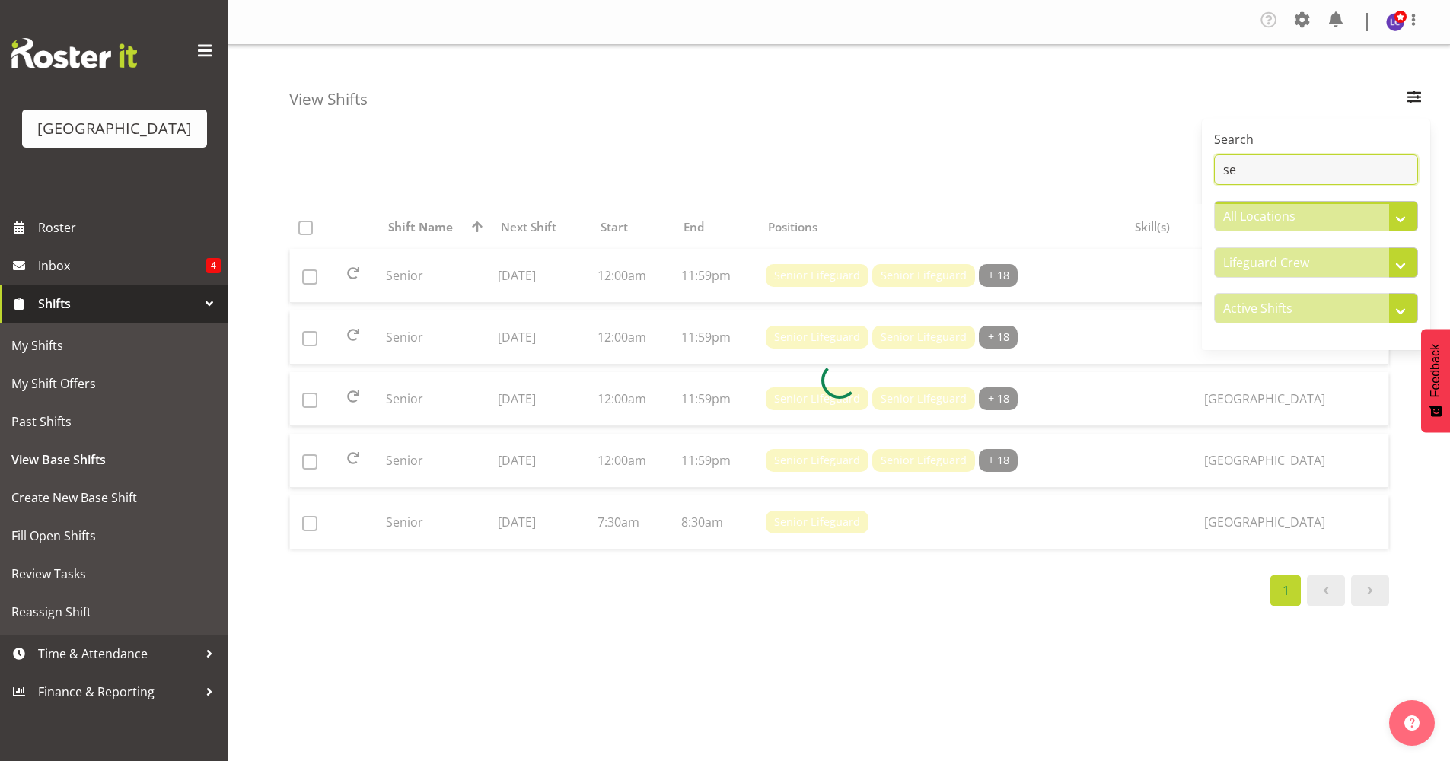
type input "s"
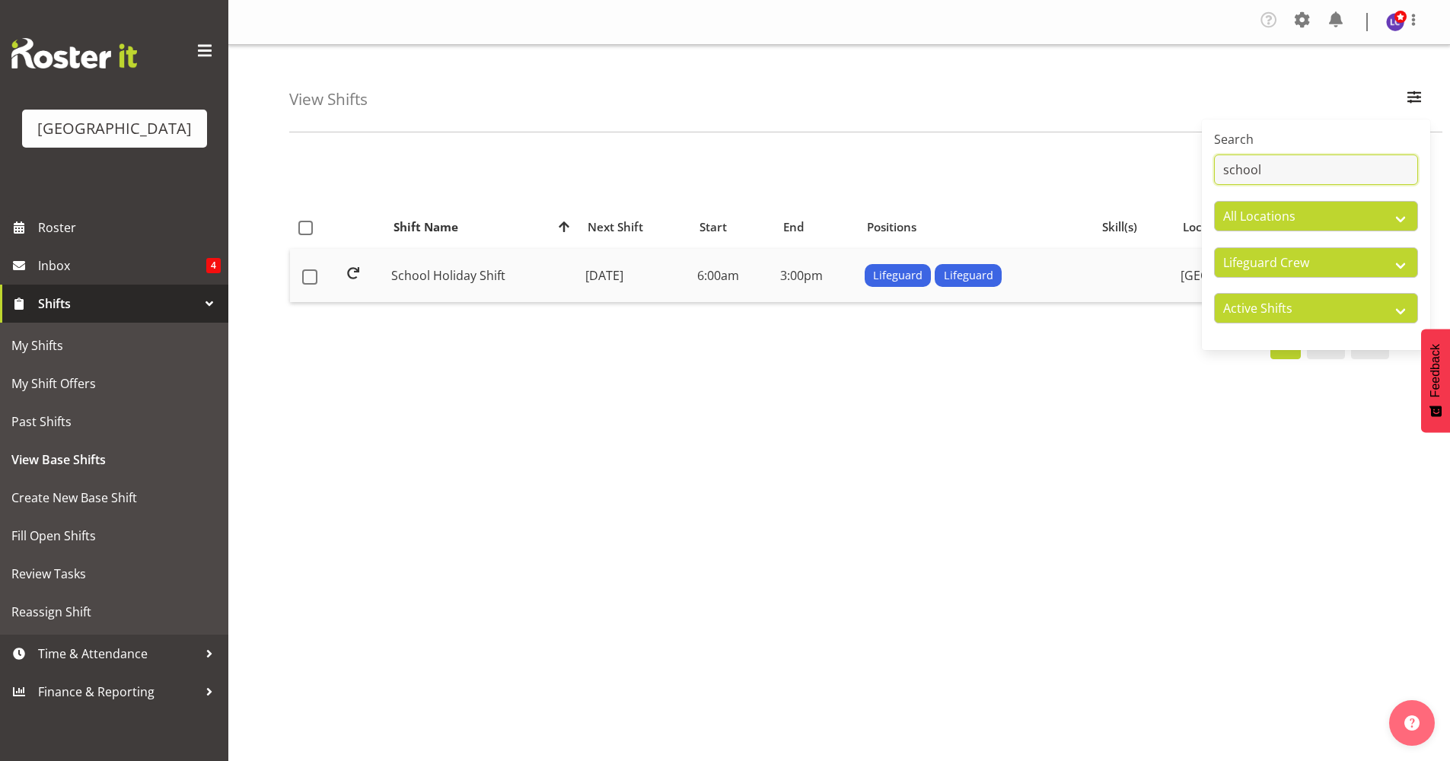
type input "school"
click at [623, 283] on td "[DATE]" at bounding box center [635, 275] width 112 height 53
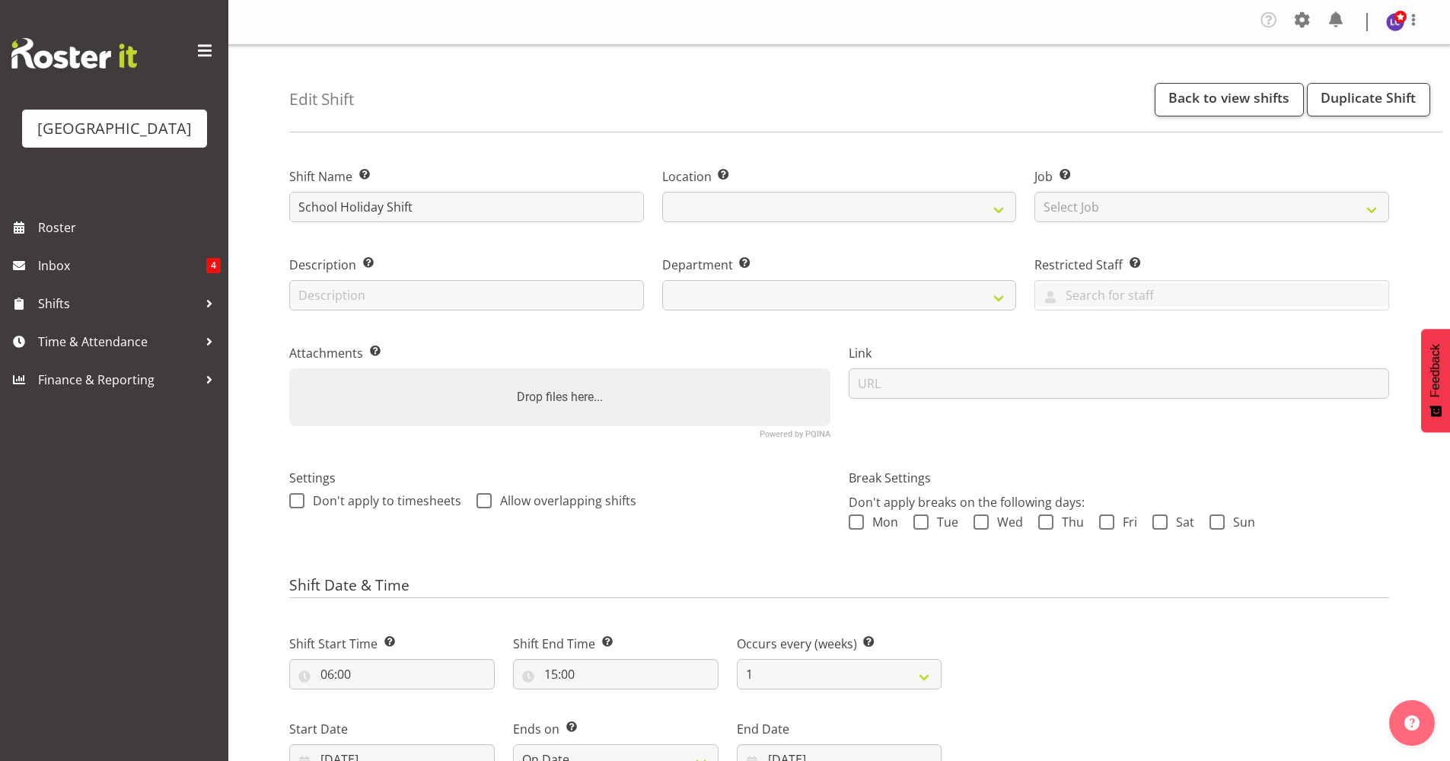
select select "date"
select select
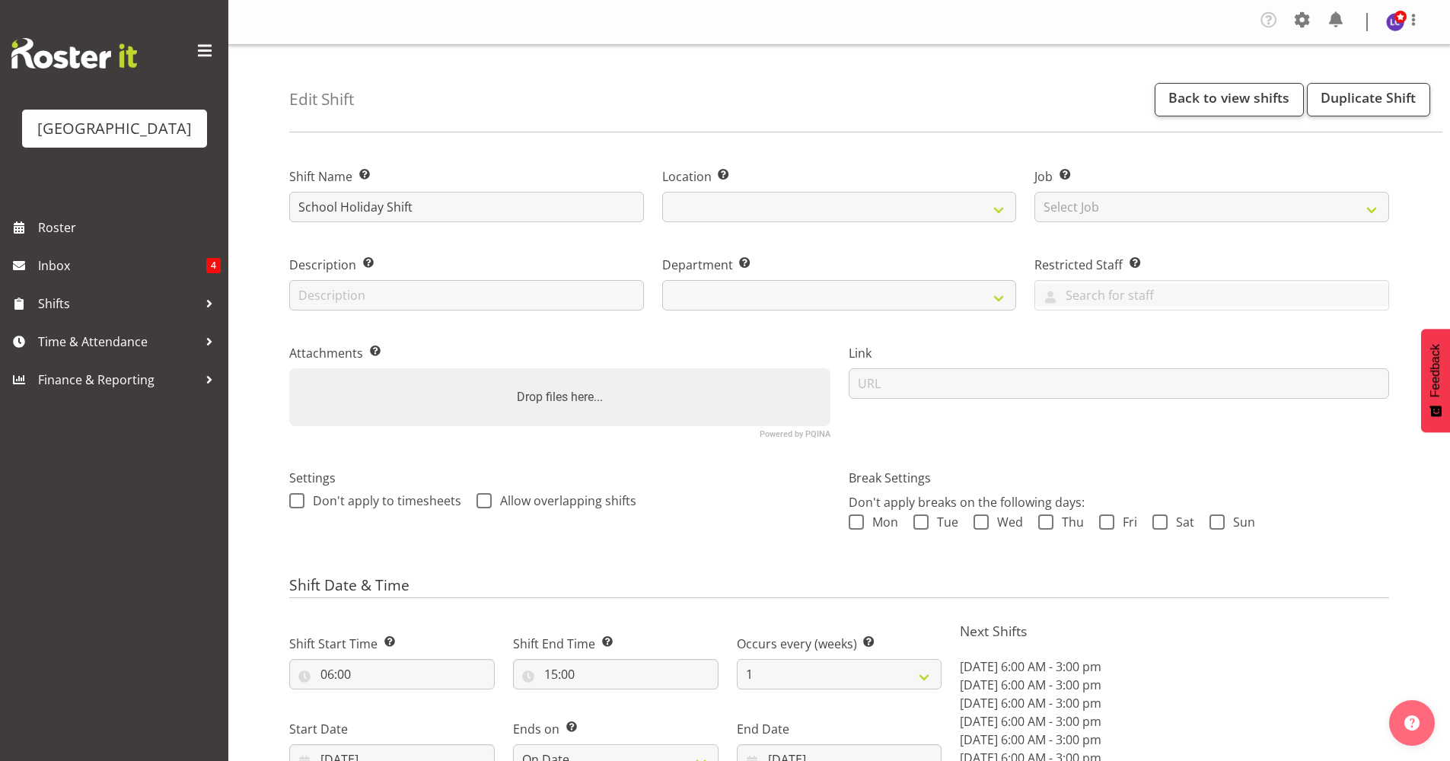
select select
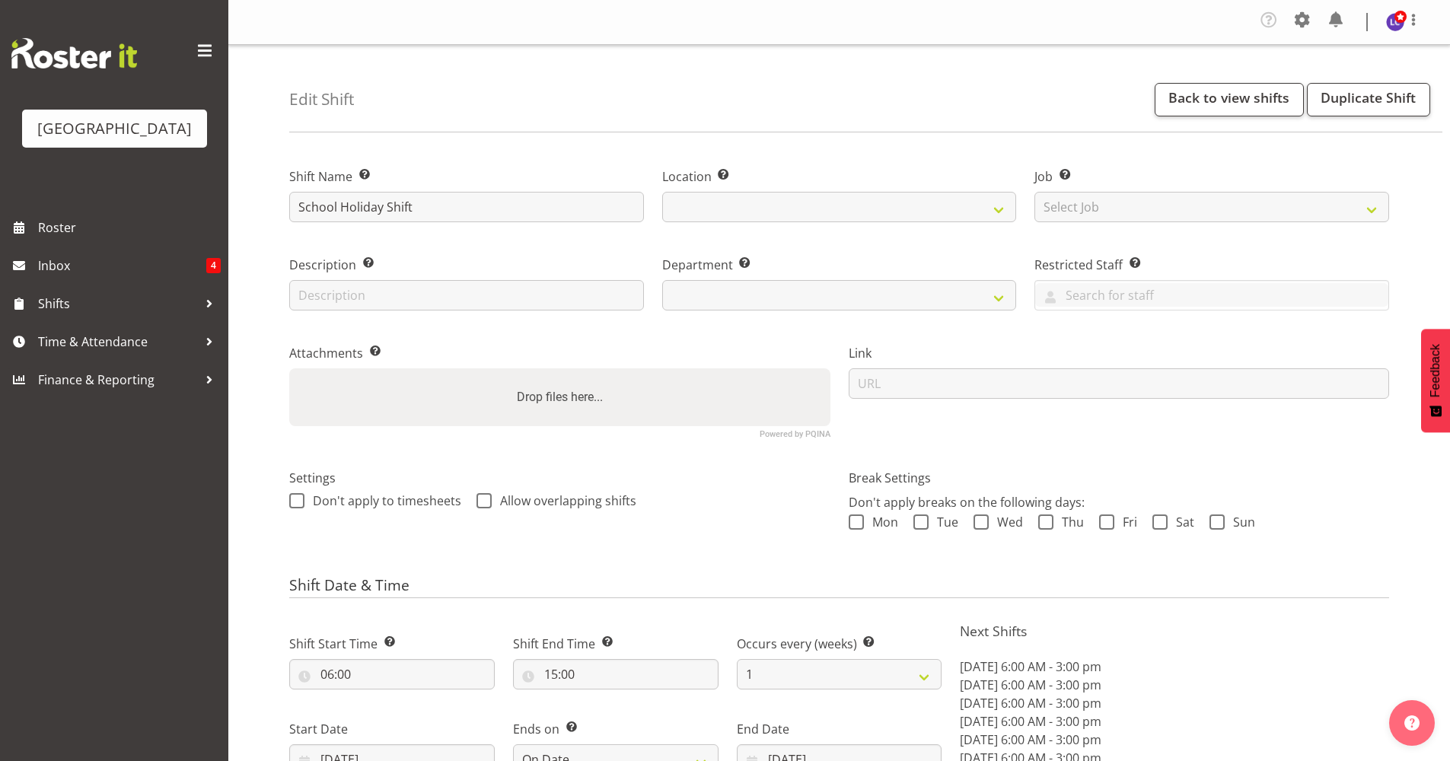
select select "114"
select select
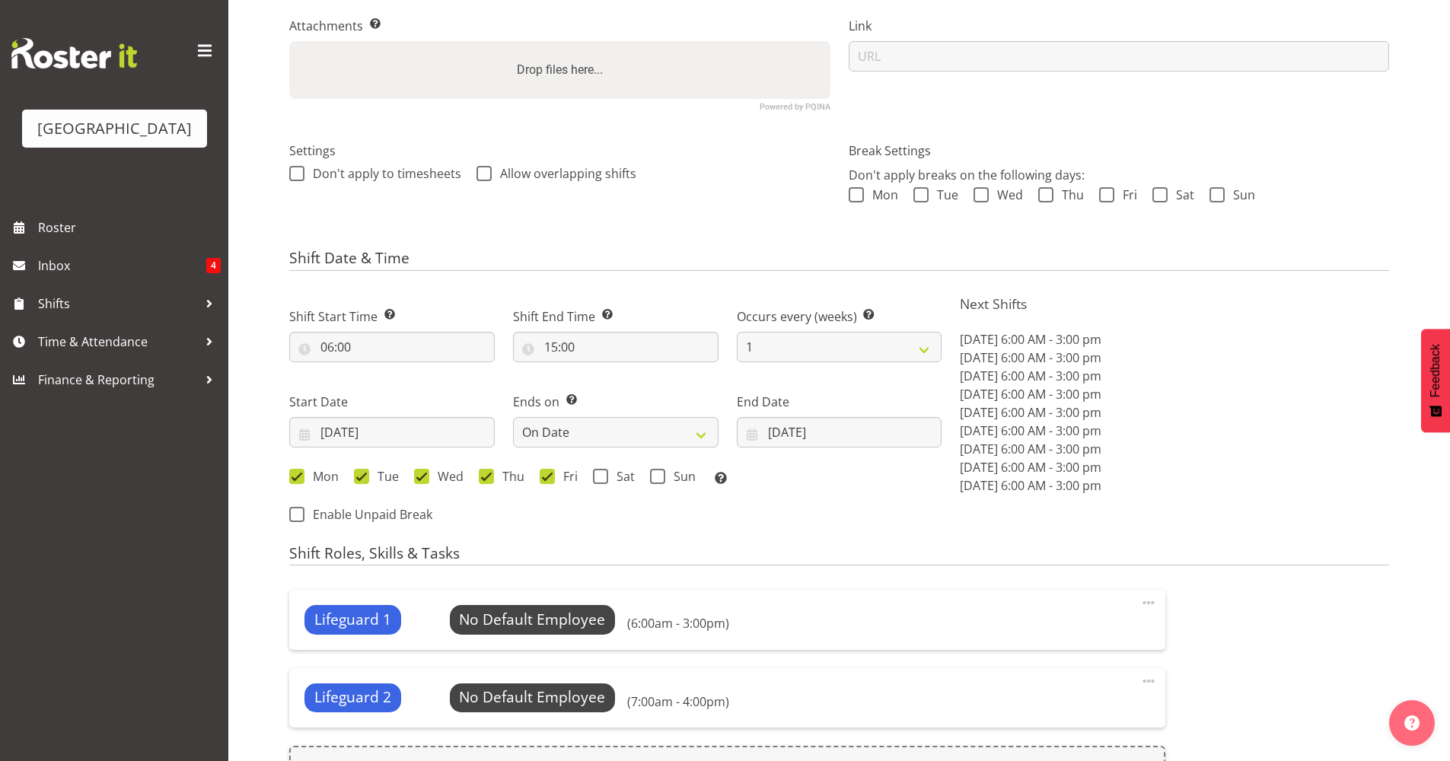
scroll to position [330, 0]
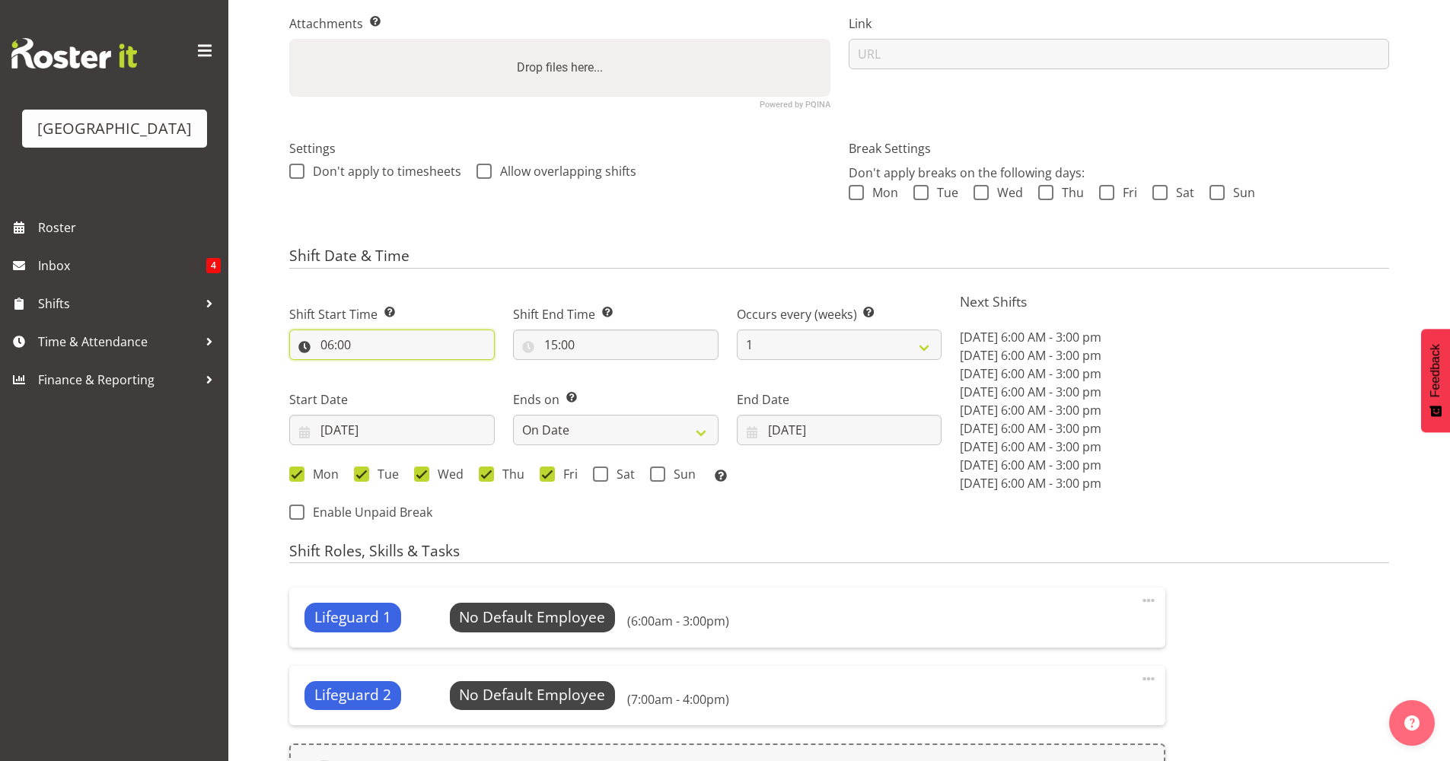
click at [432, 348] on input "06:00" at bounding box center [391, 345] width 205 height 30
click at [385, 389] on select "00 01 02 03 04 05 06 07 08 09 10 11 12 13 14 15 16 17 18 19 20 21 22 23" at bounding box center [393, 384] width 34 height 30
select select "0"
click at [376, 369] on select "00 01 02 03 04 05 06 07 08 09 10 11 12 13 14 15 16 17 18 19 20 21 22 23" at bounding box center [393, 384] width 34 height 30
type input "00:00"
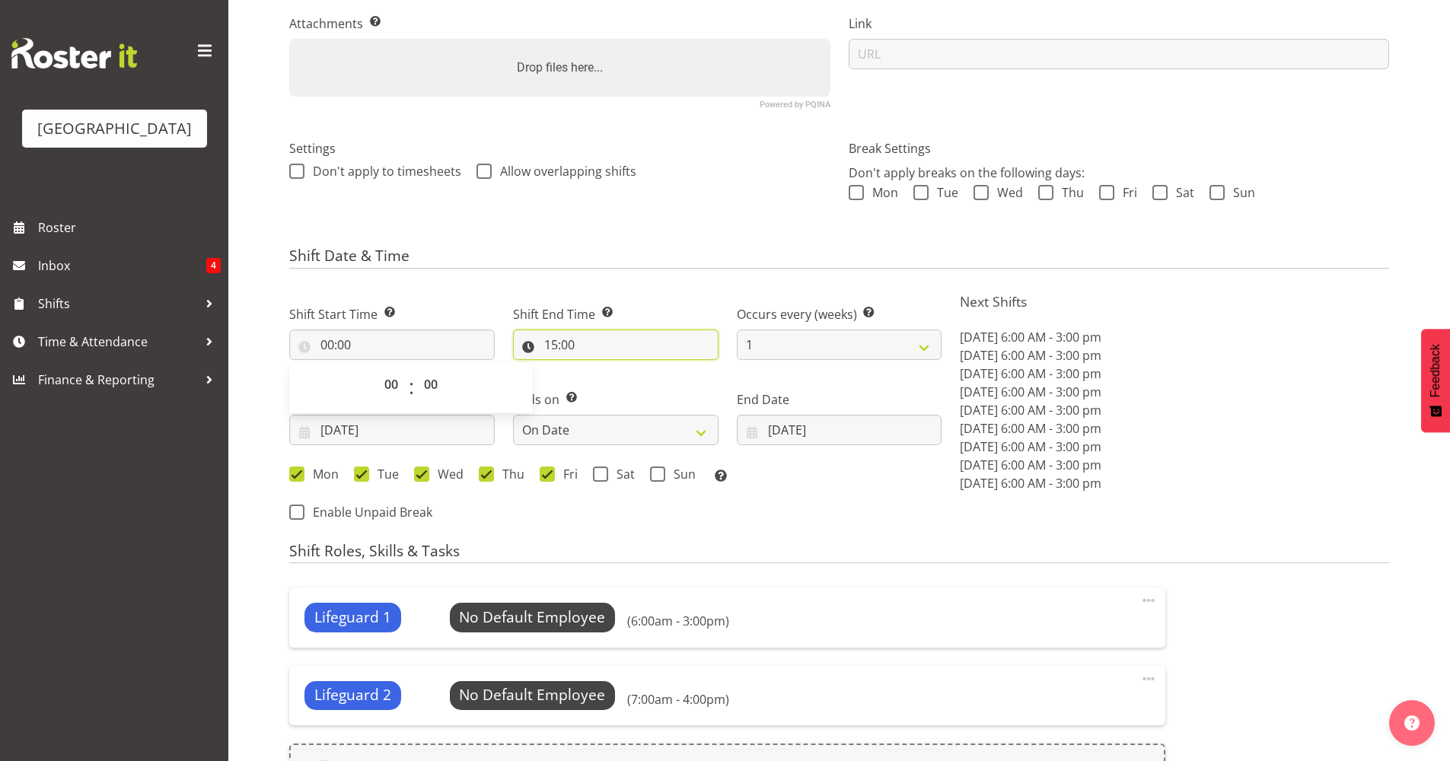
click at [566, 344] on input "15:00" at bounding box center [615, 345] width 205 height 30
click at [600, 378] on select "00 01 02 03 04 05 06 07 08 09 10 11 12 13 14 15 16 17 18 19 20 21 22 23" at bounding box center [617, 384] width 34 height 30
select select "0"
click at [600, 369] on select "00 01 02 03 04 05 06 07 08 09 10 11 12 13 14 15 16 17 18 19 20 21 22 23" at bounding box center [617, 384] width 34 height 30
type input "00:00"
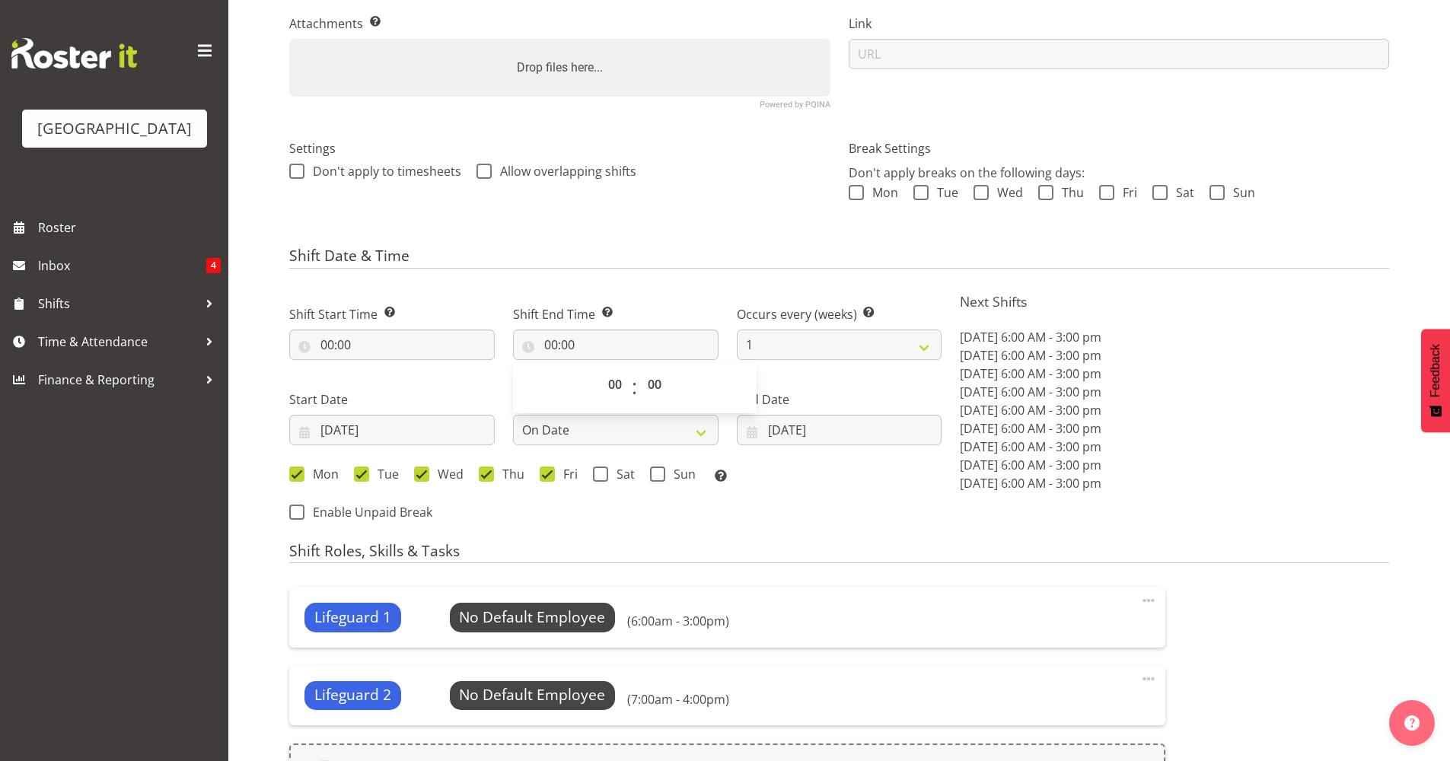
click at [698, 278] on div "Shift Date & Time Shift Start Time Set the time of the day you wish this shift …" at bounding box center [839, 390] width 1100 height 286
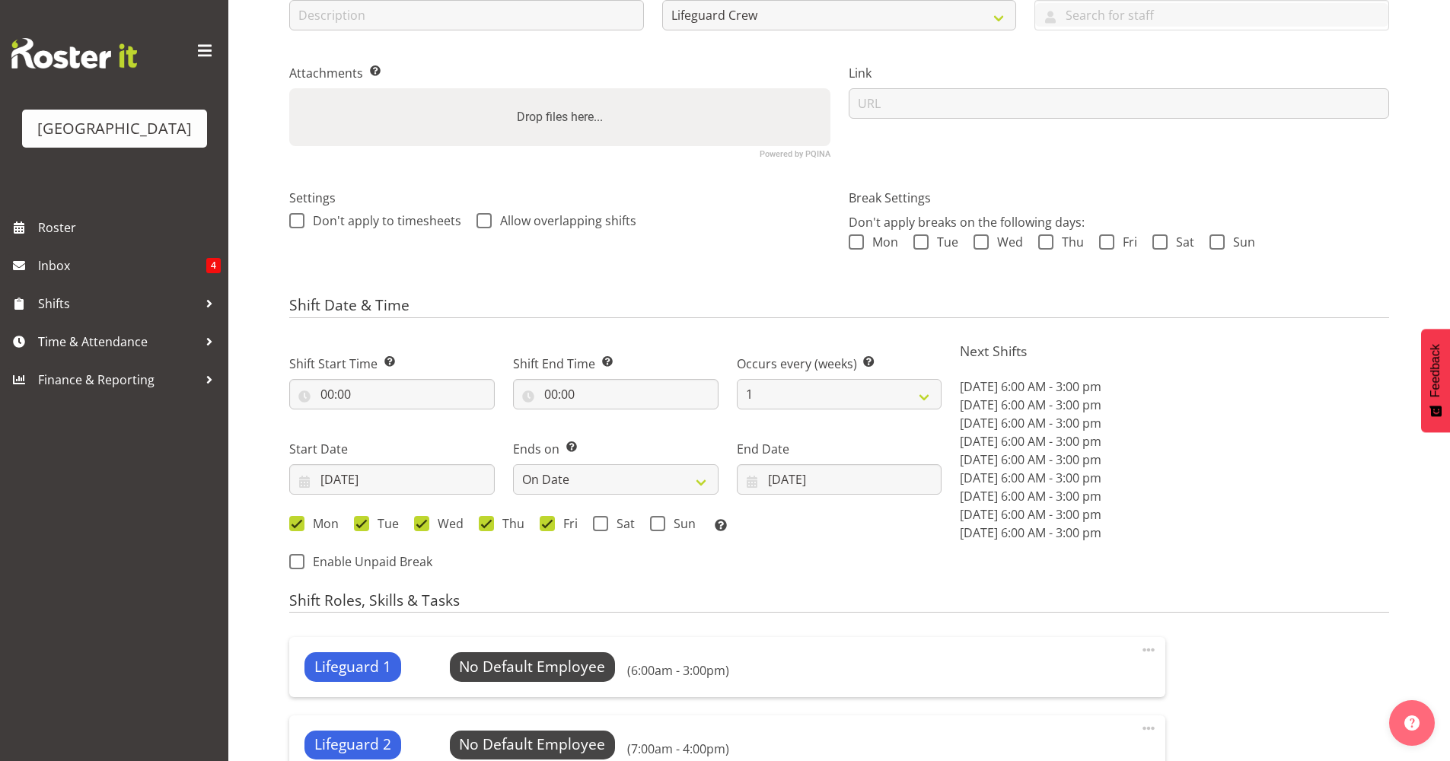
scroll to position [610, 0]
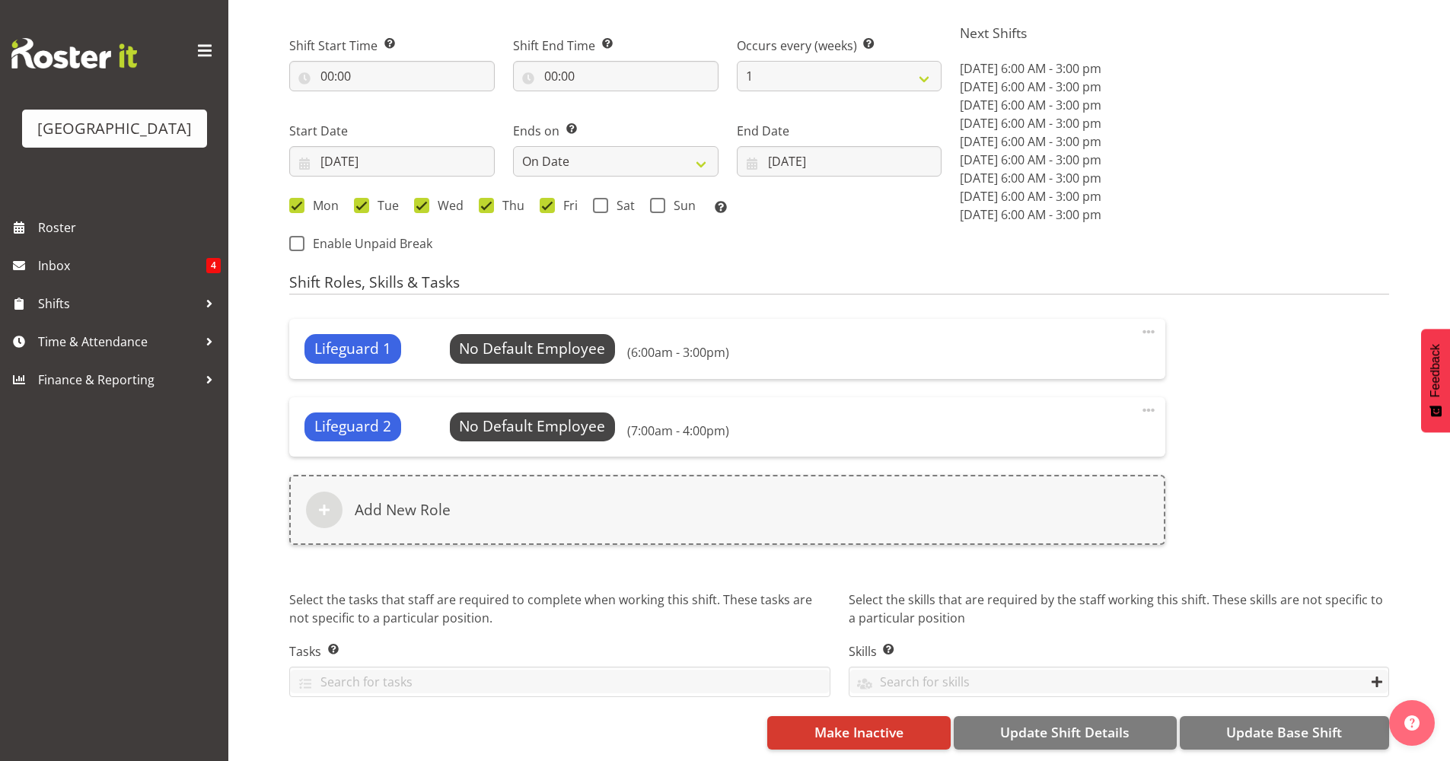
click at [1152, 401] on span at bounding box center [1148, 410] width 18 height 18
click at [1266, 403] on div "Lifeguard 1 No Default Employee Select Employee (6:00am - 3:00pm) Edit Delete L…" at bounding box center [839, 441] width 1118 height 263
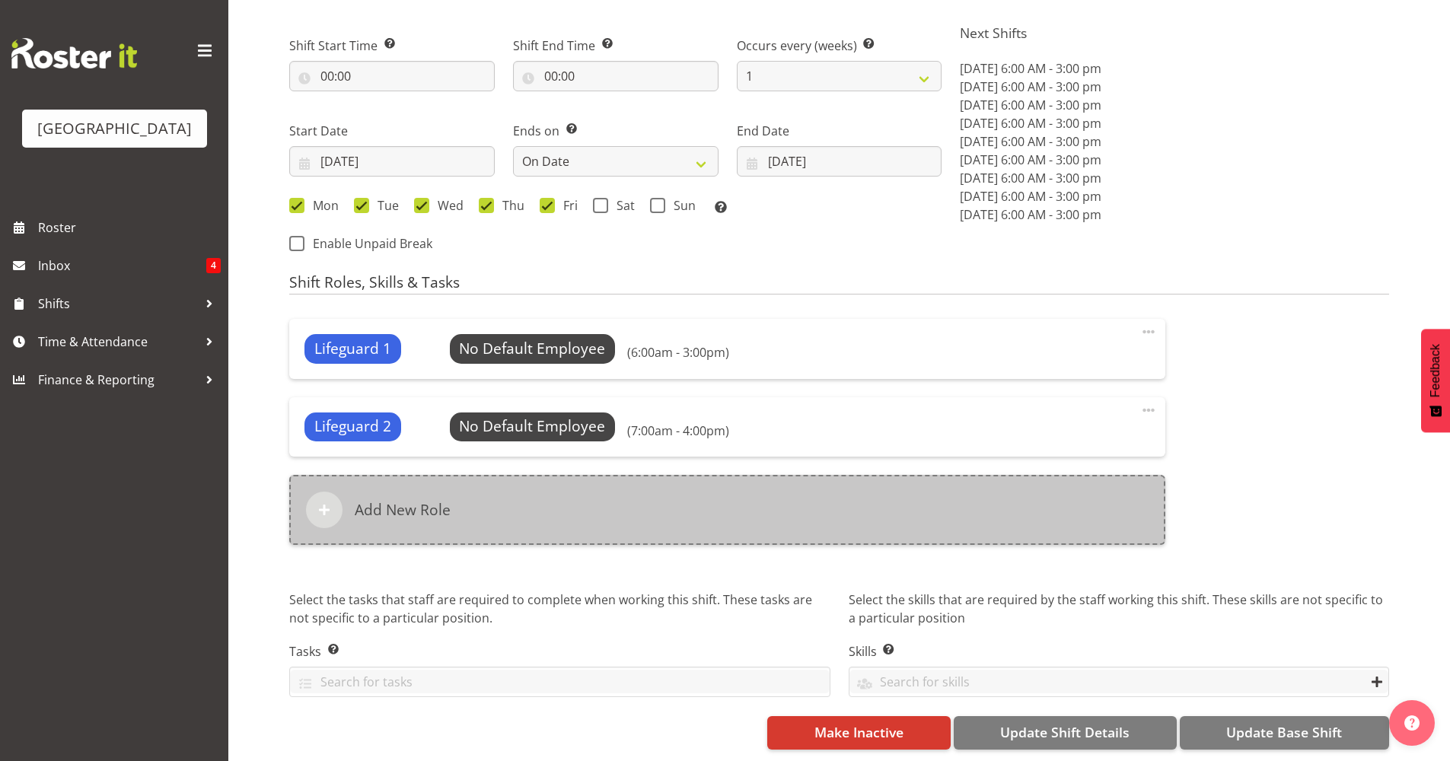
click at [557, 492] on div "Add New Role" at bounding box center [727, 510] width 876 height 70
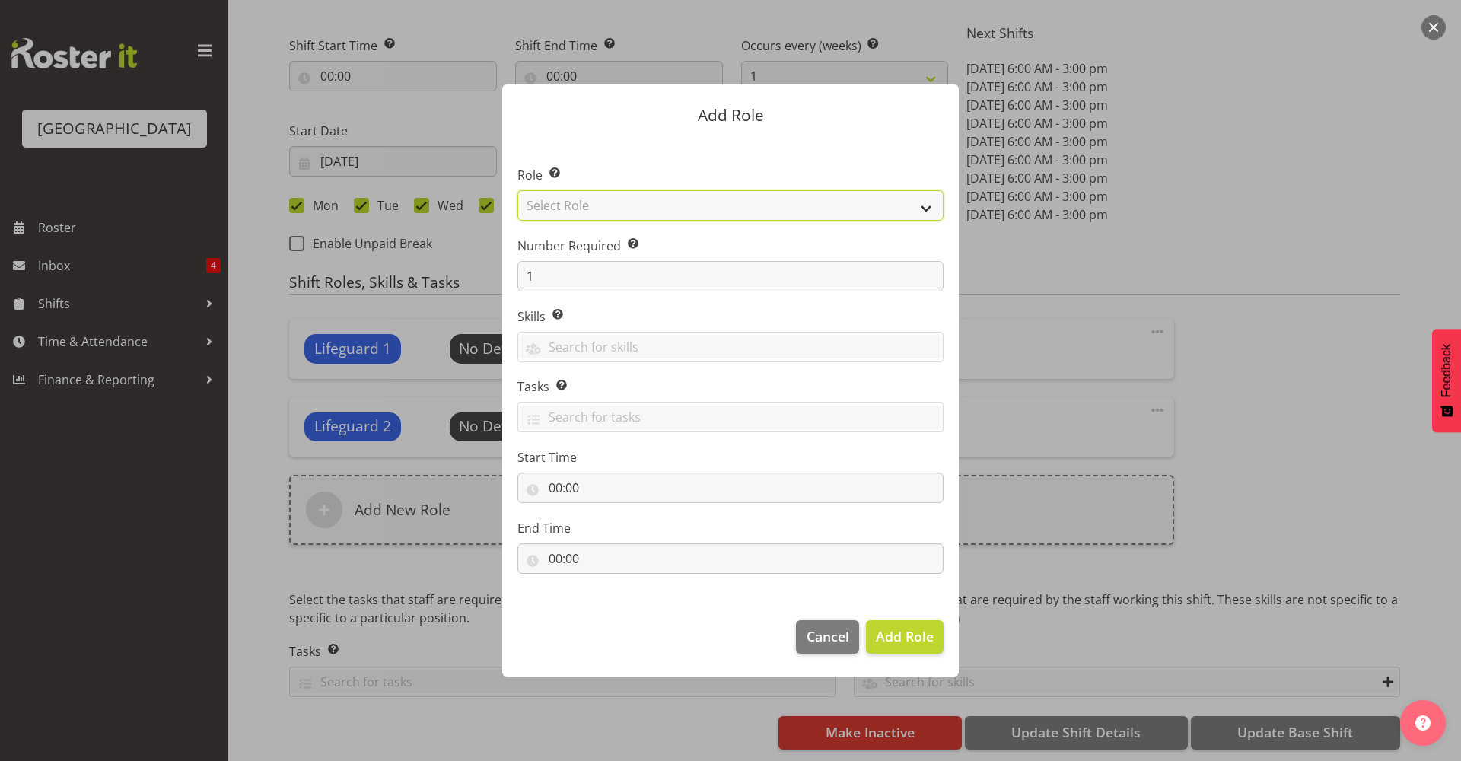
click at [664, 217] on select "Select Role Aquatic Customer Services Officer Cleaner - Splash Palace Facilties…" at bounding box center [731, 205] width 426 height 30
click at [518, 190] on select "Select Role Aquatic Customer Services Officer Cleaner - Splash Palace Facilties…" at bounding box center [731, 205] width 426 height 30
click at [650, 201] on select "Aquatic Customer Services Officer Cleaner - Splash Palace Facilties Maintenance…" at bounding box center [731, 205] width 426 height 30
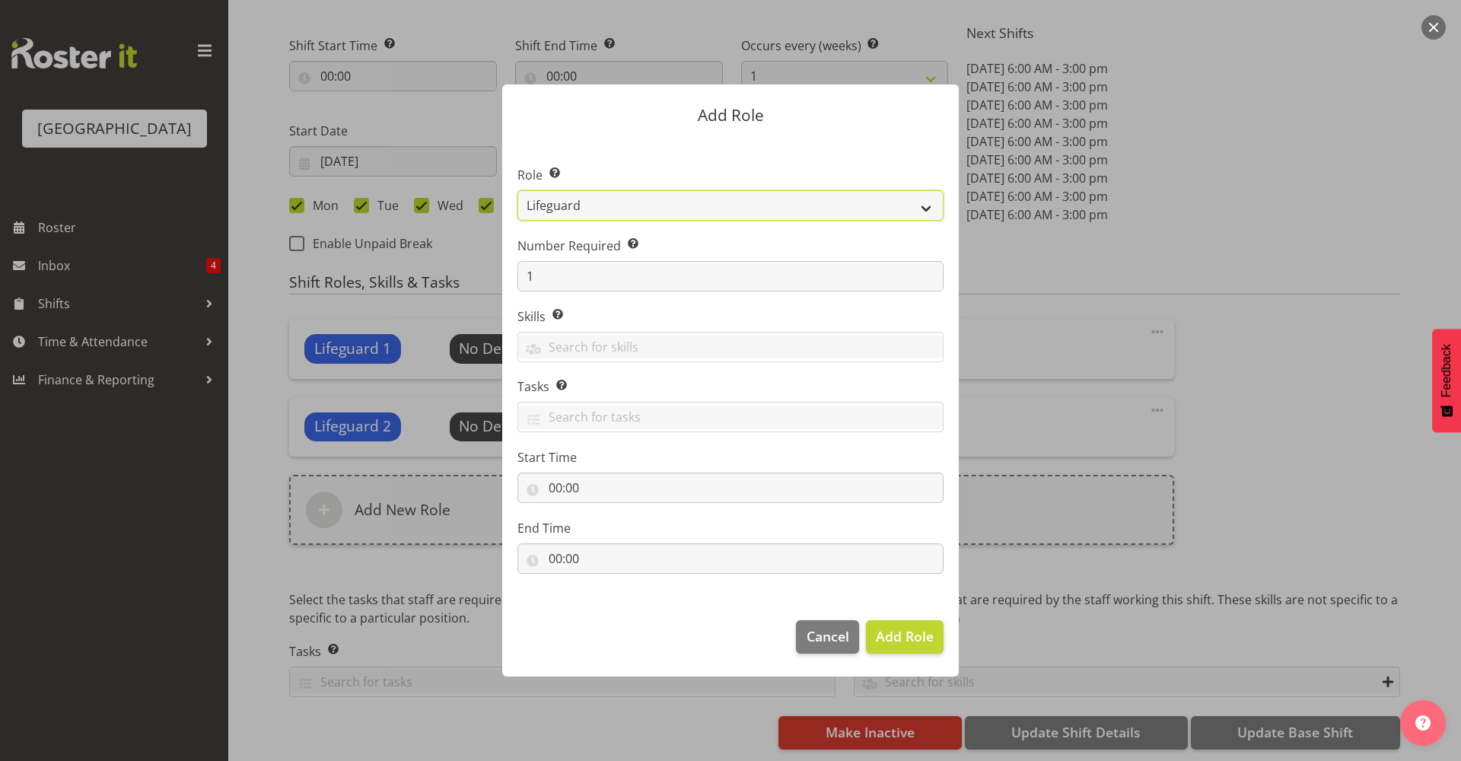
click at [650, 201] on select "Aquatic Customer Services Officer Cleaner - Splash Palace Facilties Maintenance…" at bounding box center [731, 205] width 426 height 30
click at [680, 217] on select "Aquatic Customer Services Officer Cleaner - Splash Palace Facilties Maintenance…" at bounding box center [731, 205] width 426 height 30
click at [518, 190] on select "Aquatic Customer Services Officer Cleaner - Splash Palace Facilties Maintenance…" at bounding box center [731, 205] width 426 height 30
click at [726, 211] on select "Aquatic Customer Services Officer Cleaner - Splash Palace Facilties Maintenance…" at bounding box center [731, 205] width 426 height 30
select select "96"
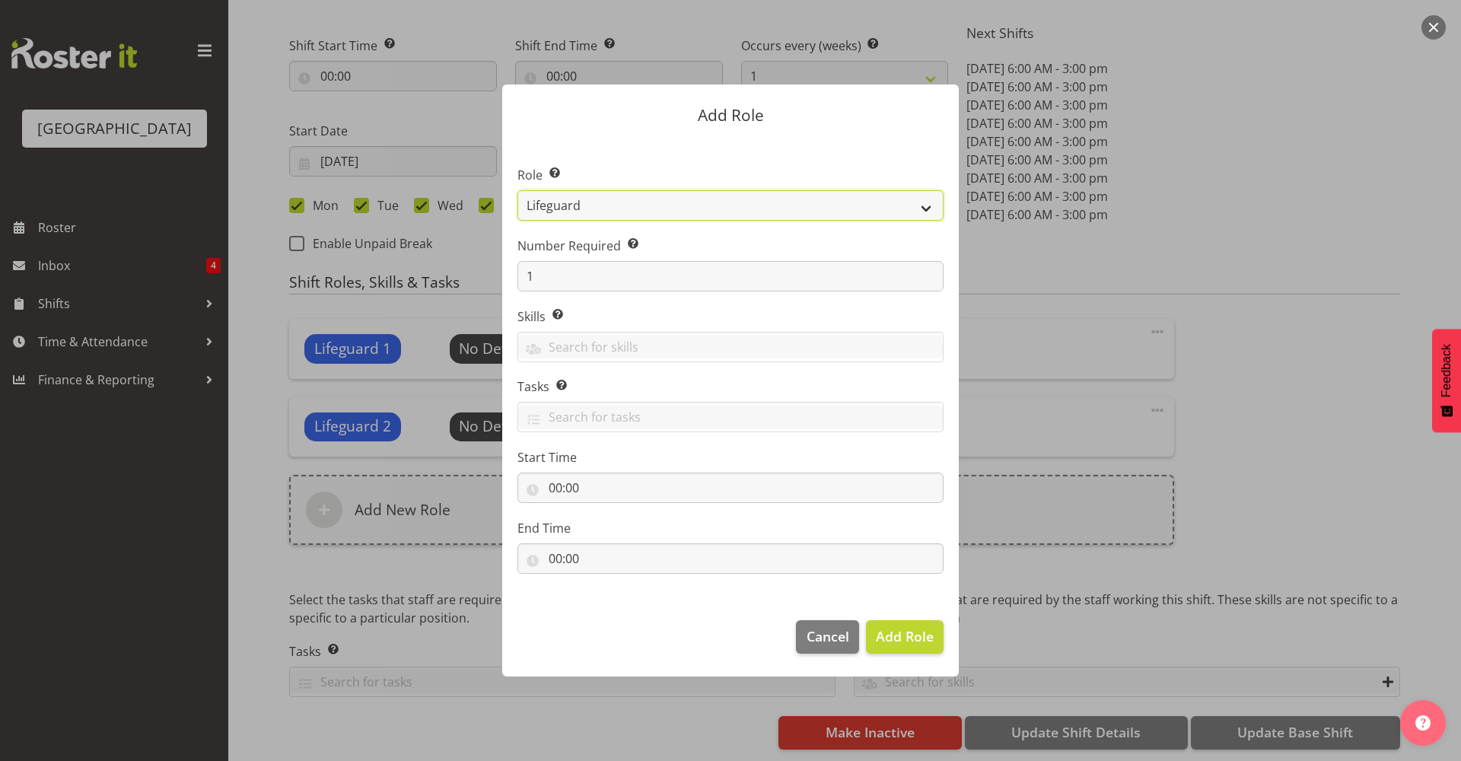
click at [518, 190] on select "Aquatic Customer Services Officer Cleaner - Splash Palace Facilties Maintenance…" at bounding box center [731, 205] width 426 height 30
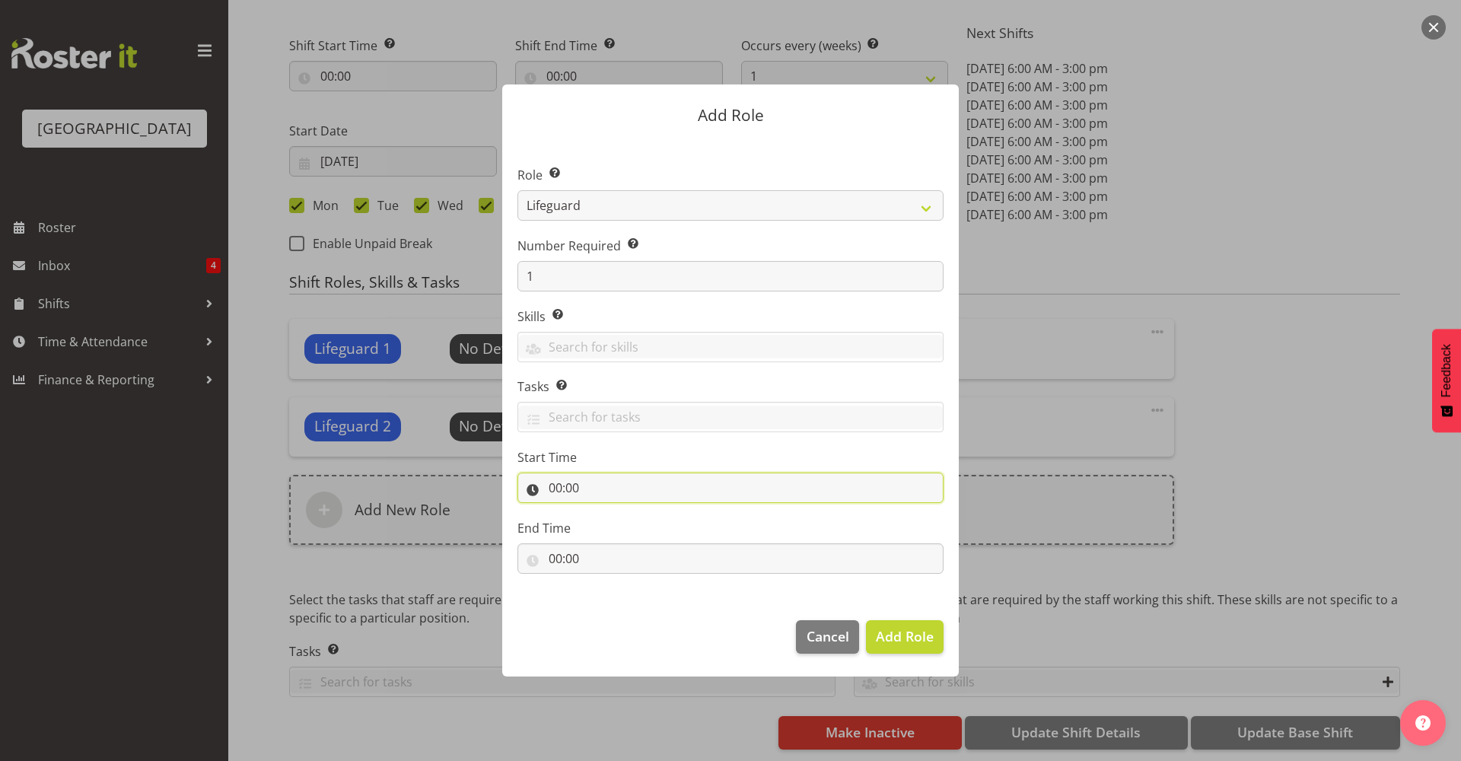
click at [617, 488] on input "00:00" at bounding box center [731, 488] width 426 height 30
click at [616, 527] on select "00 01 02 03 04 05 06 07 08 09 10 11 12 13 14 15 16 17 18 19 20 21 22 23" at bounding box center [621, 527] width 34 height 30
select select "9"
click at [604, 512] on select "00 01 02 03 04 05 06 07 08 09 10 11 12 13 14 15 16 17 18 19 20 21 22 23" at bounding box center [621, 527] width 34 height 30
type input "09:00"
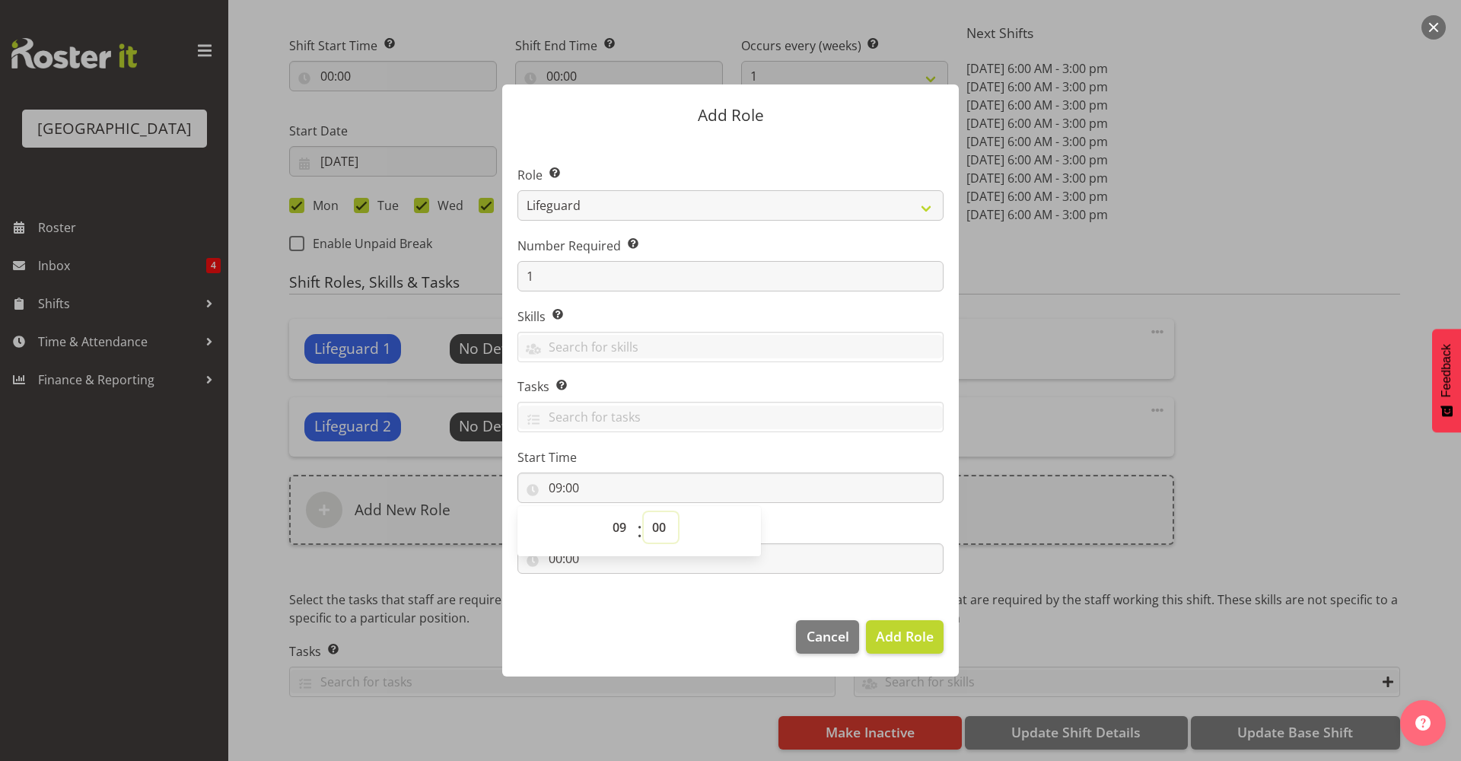
click at [650, 523] on select "00 01 02 03 04 05 06 07 08 09 10 11 12 13 14 15 16 17 18 19 20 21 22 23 24 25 2…" at bounding box center [661, 527] width 34 height 30
select select "30"
click at [644, 512] on select "00 01 02 03 04 05 06 07 08 09 10 11 12 13 14 15 16 17 18 19 20 21 22 23 24 25 2…" at bounding box center [661, 527] width 34 height 30
type input "09:30"
click at [751, 440] on section "Role Select the role you wish to add to the shift. Aquatic Customer Services Of…" at bounding box center [730, 372] width 457 height 466
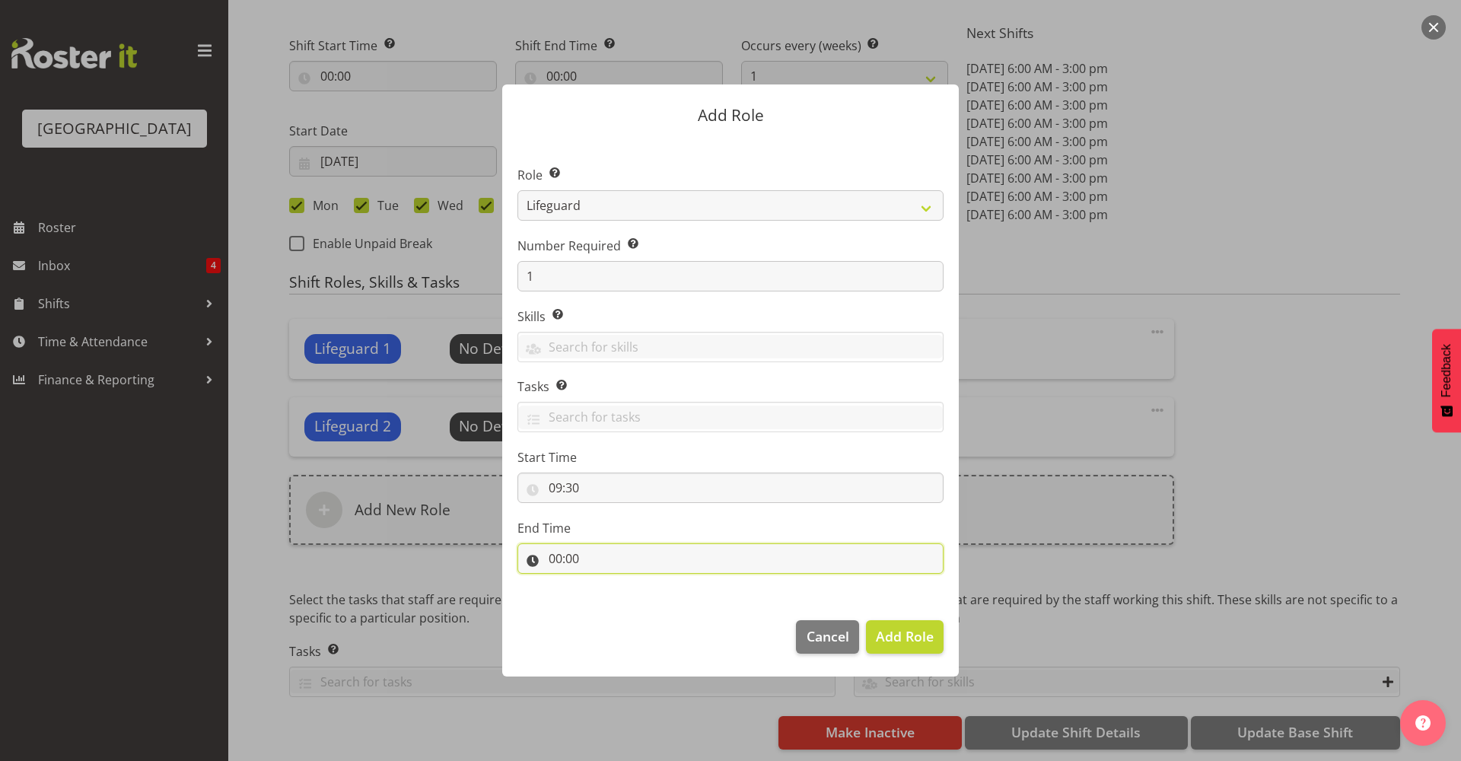
click at [637, 559] on input "00:00" at bounding box center [731, 558] width 426 height 30
click at [628, 602] on select "00 01 02 03 04 05 06 07 08 09 10 11 12 13 14 15 16 17 18 19 20 21 22 23" at bounding box center [621, 598] width 34 height 30
select select "15"
click at [604, 583] on select "00 01 02 03 04 05 06 07 08 09 10 11 12 13 14 15 16 17 18 19 20 21 22 23" at bounding box center [621, 598] width 34 height 30
type input "15:00"
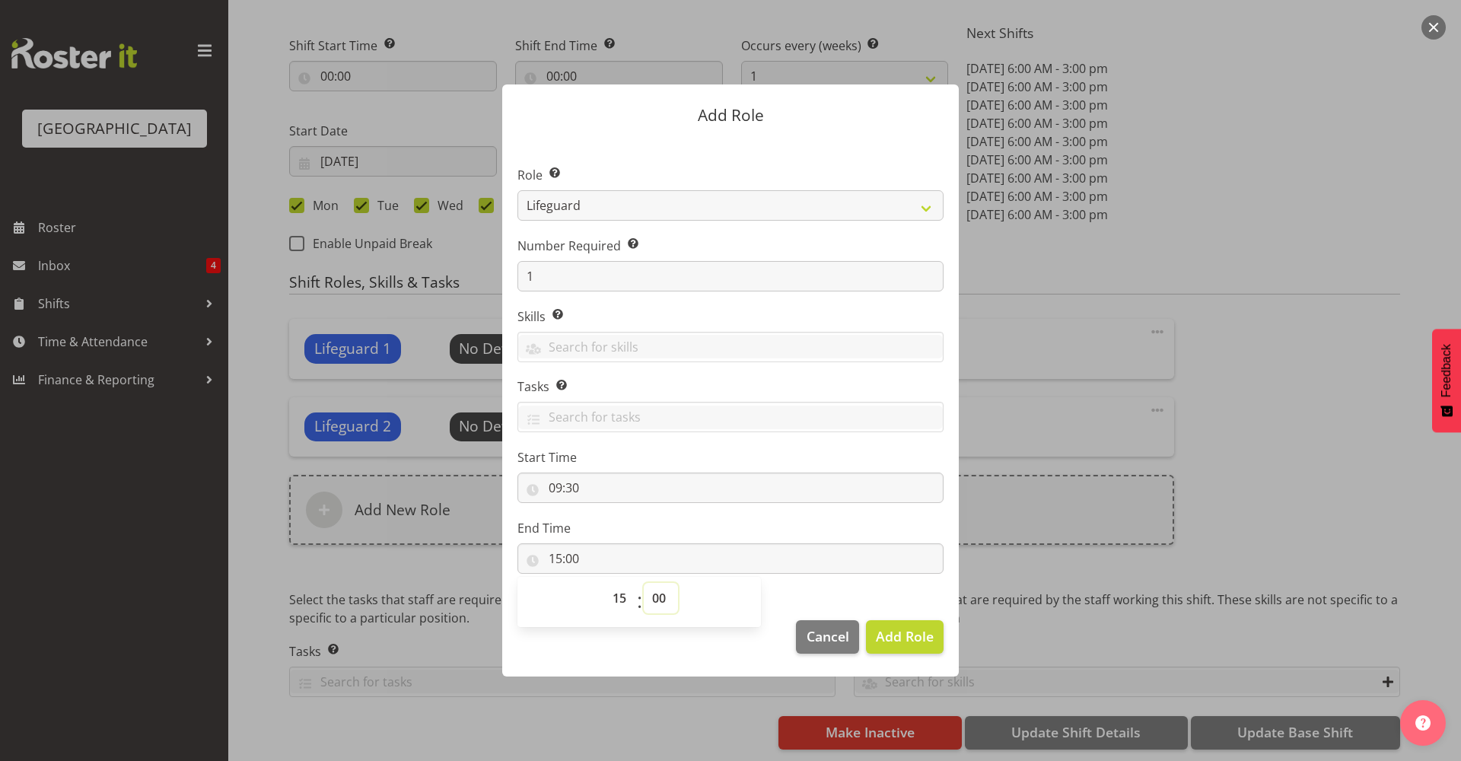
click at [664, 604] on select "00 01 02 03 04 05 06 07 08 09 10 11 12 13 14 15 16 17 18 19 20 21 22 23 24 25 2…" at bounding box center [661, 598] width 34 height 30
select select "30"
click at [644, 583] on select "00 01 02 03 04 05 06 07 08 09 10 11 12 13 14 15 16 17 18 19 20 21 22 23 24 25 2…" at bounding box center [661, 598] width 34 height 30
type input "15:30"
click at [835, 517] on section "Role Select the role you wish to add to the shift. Aquatic Customer Services Of…" at bounding box center [730, 372] width 457 height 466
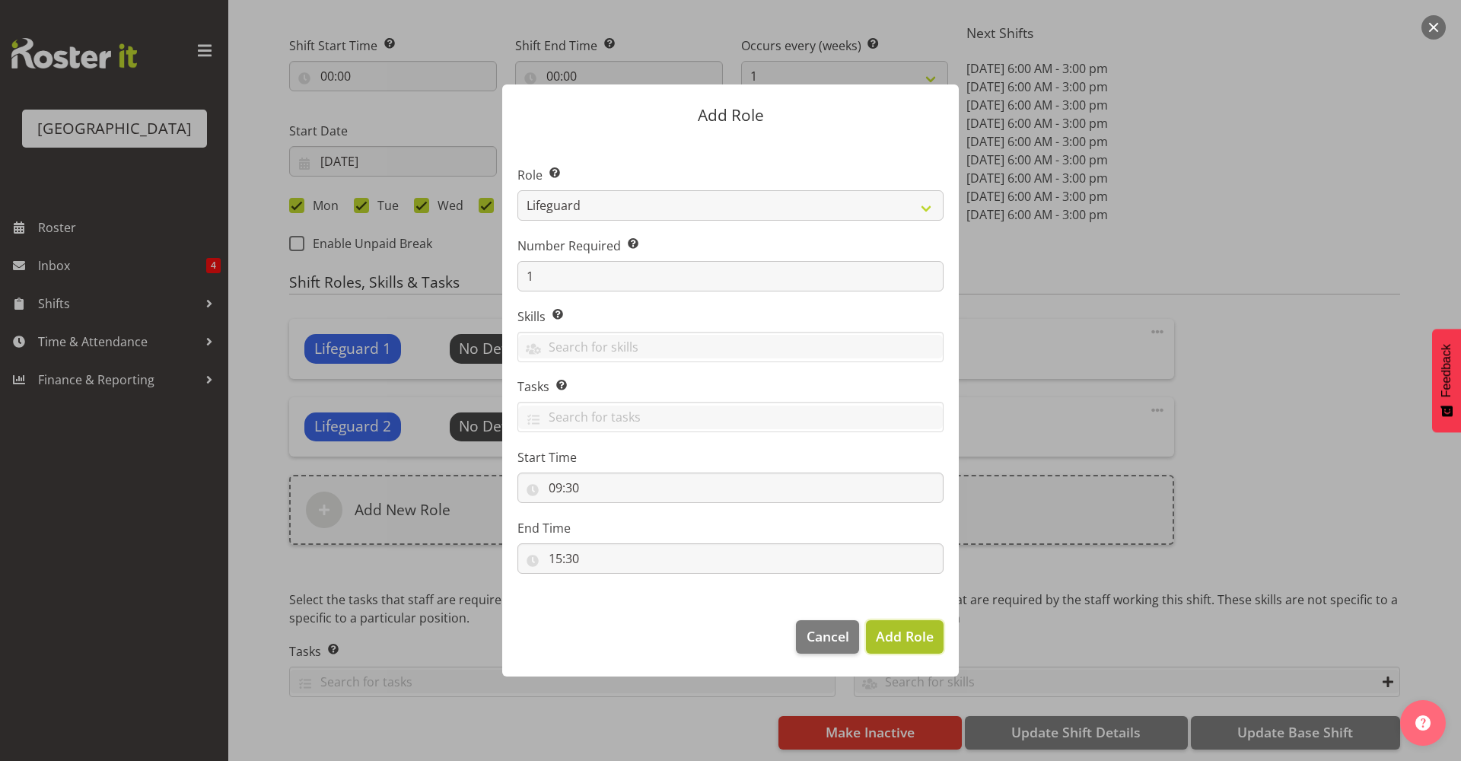
click at [931, 642] on span "Add Role" at bounding box center [905, 636] width 58 height 18
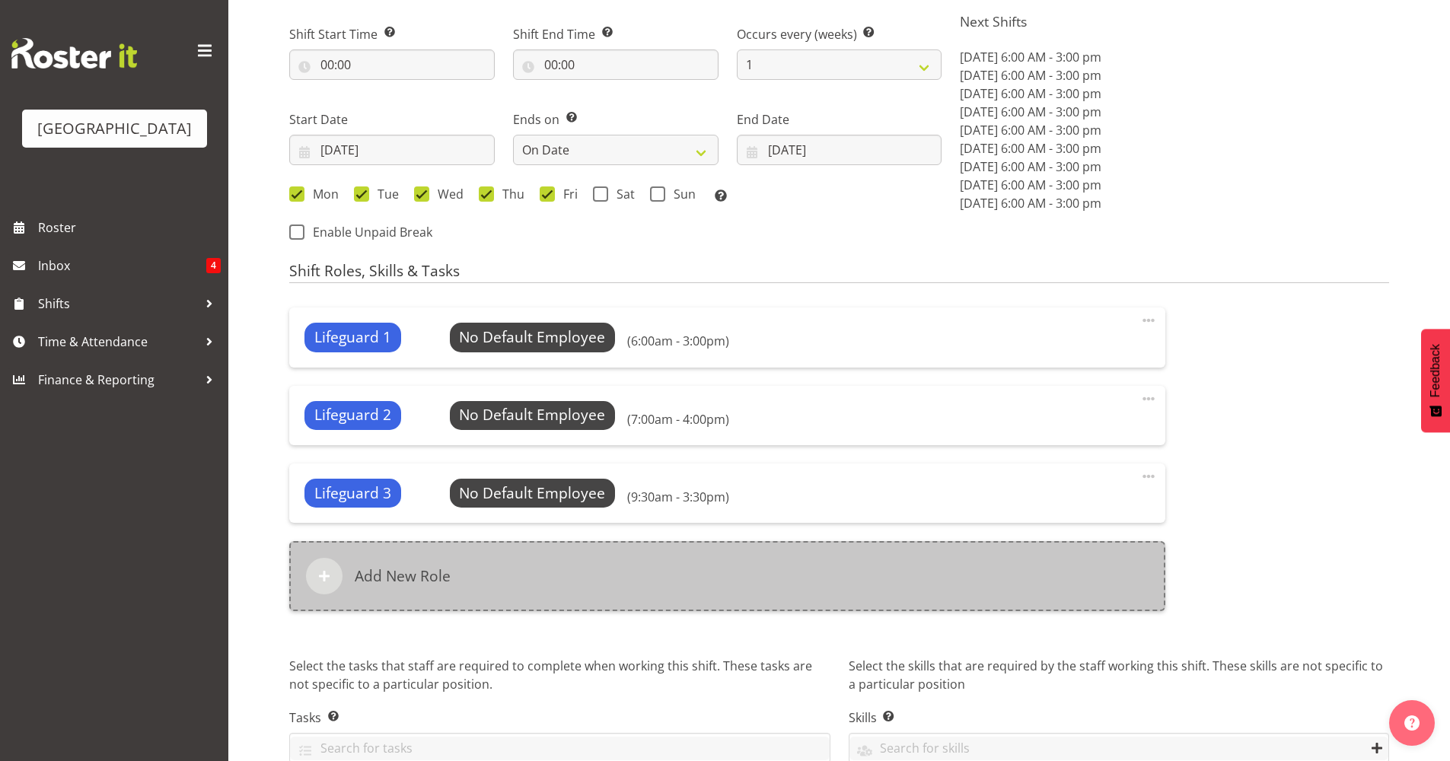
click at [523, 567] on div "Add New Role" at bounding box center [727, 576] width 876 height 70
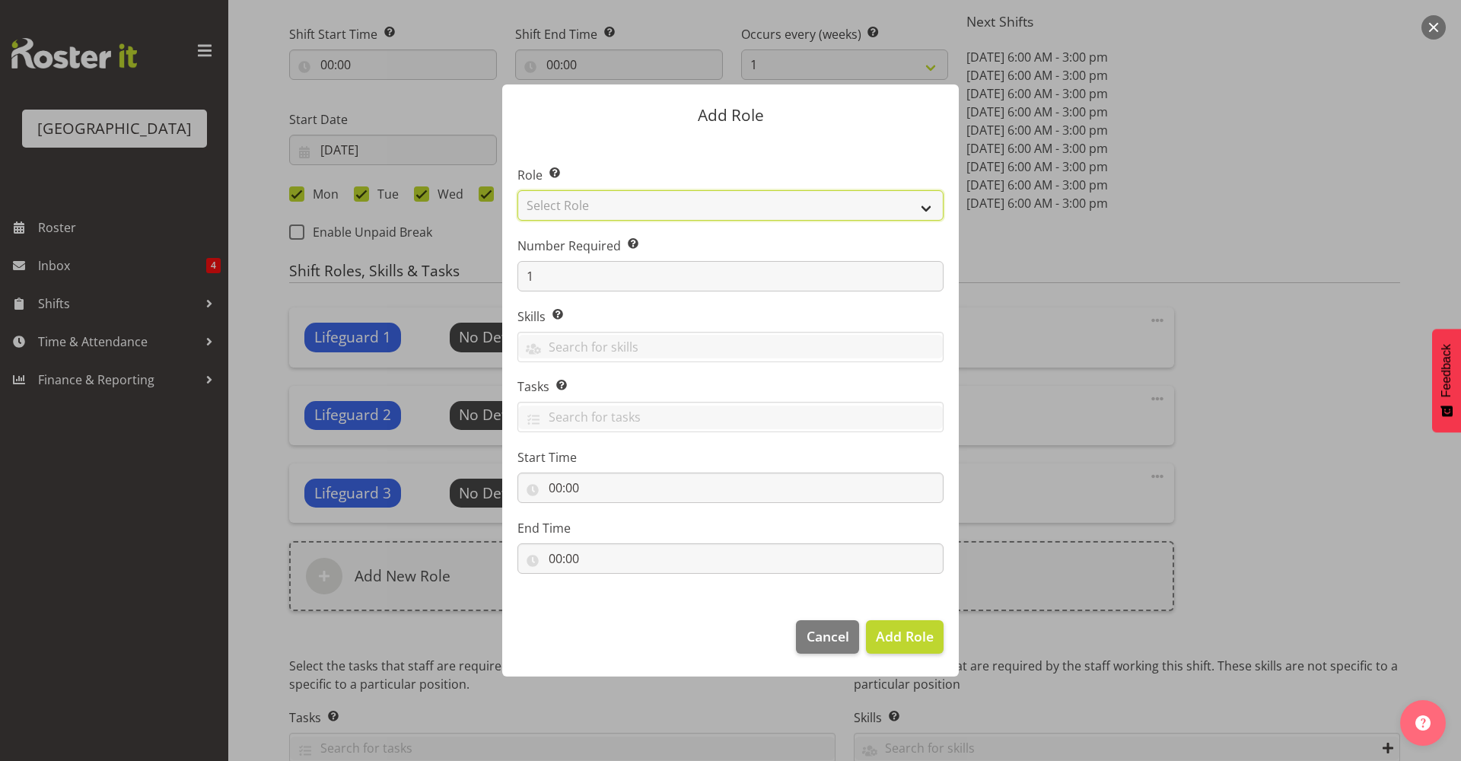
click at [651, 199] on select "Select Role Aquatic Customer Services Officer Cleaner - Splash Palace Facilties…" at bounding box center [731, 205] width 426 height 30
select select "96"
click at [518, 190] on select "Select Role Aquatic Customer Services Officer Cleaner - Splash Palace Facilties…" at bounding box center [731, 205] width 426 height 30
click at [631, 335] on input "text" at bounding box center [730, 347] width 425 height 24
click at [683, 305] on section "Role Select the role you wish to add to the shift. Aquatic Customer Services Of…" at bounding box center [730, 372] width 457 height 466
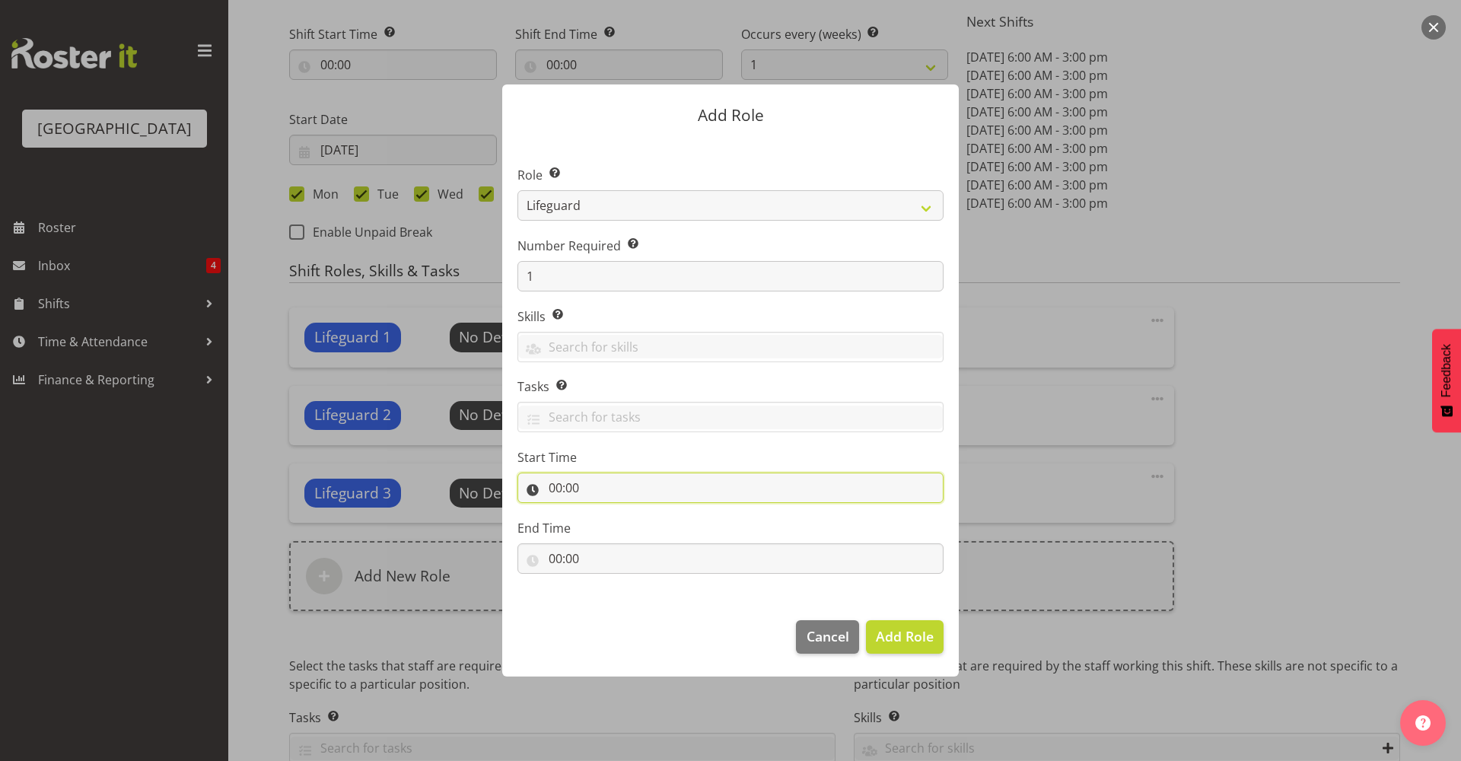
click at [626, 488] on input "00:00" at bounding box center [731, 488] width 426 height 30
click at [610, 527] on select "00 01 02 03 04 05 06 07 08 09 10 11 12 13 14 15 16 17 18 19 20 21 22 23" at bounding box center [621, 527] width 34 height 30
select select "10"
click at [604, 512] on select "00 01 02 03 04 05 06 07 08 09 10 11 12 13 14 15 16 17 18 19 20 21 22 23" at bounding box center [621, 527] width 34 height 30
type input "10:00"
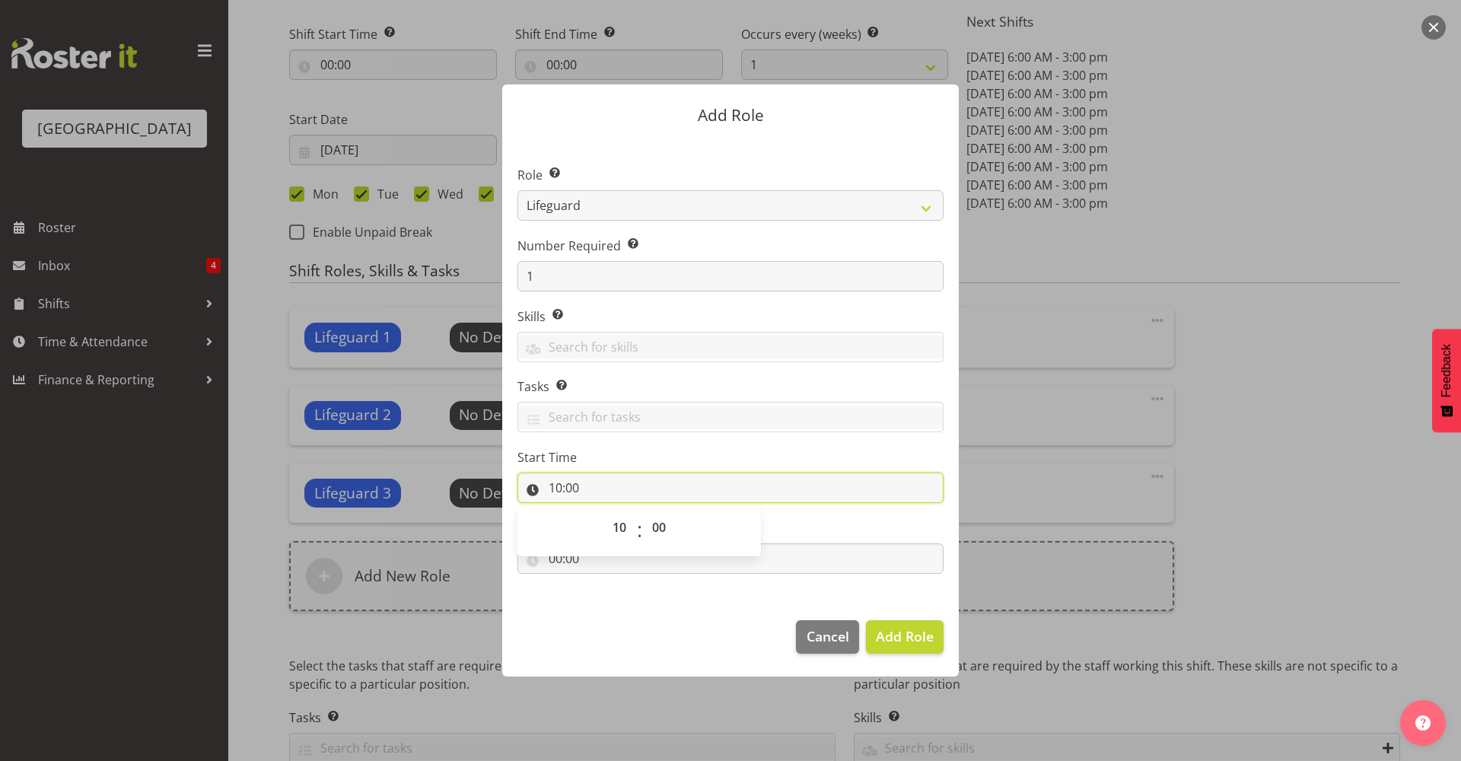
click at [702, 488] on input "10:00" at bounding box center [731, 488] width 426 height 30
click at [742, 460] on label "Start Time" at bounding box center [731, 457] width 426 height 18
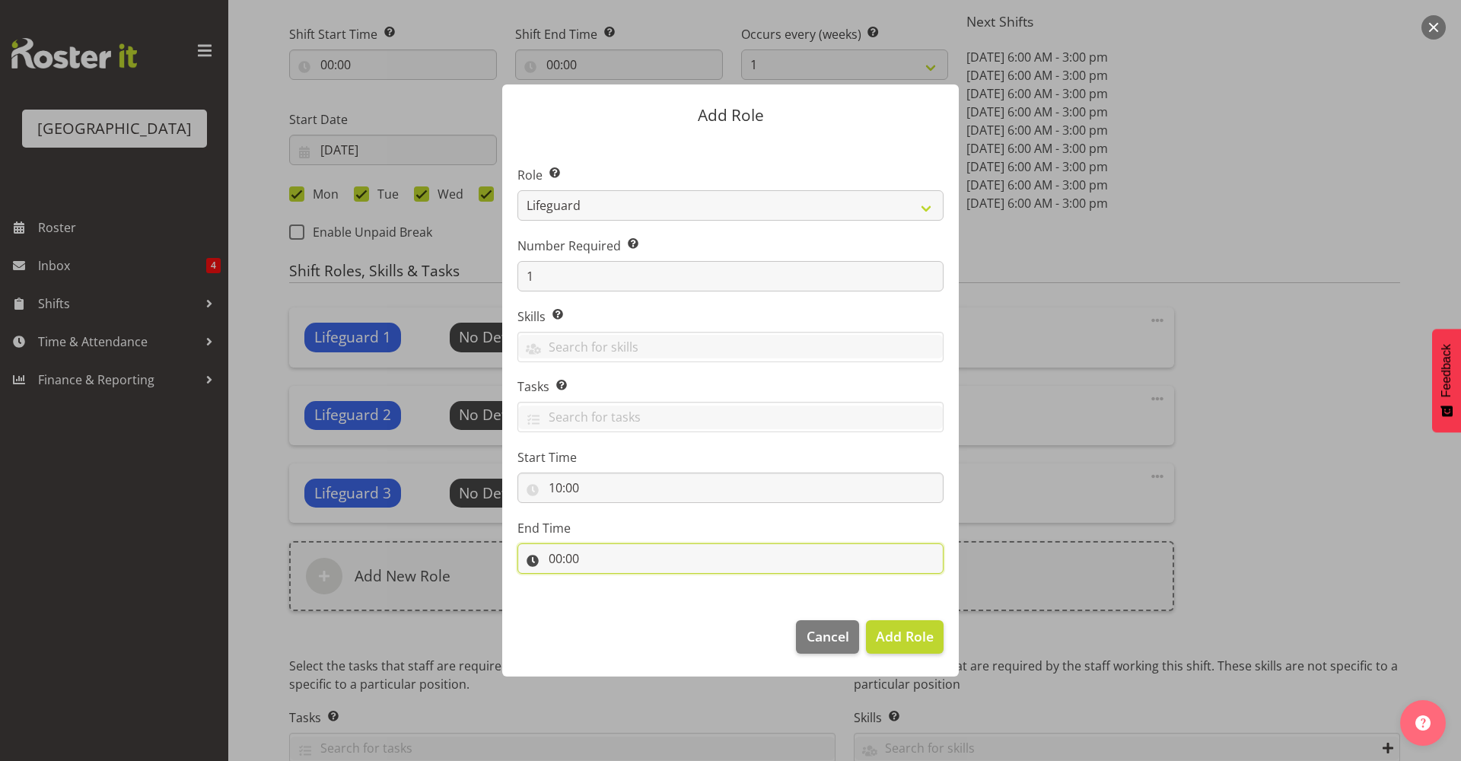
click at [674, 549] on input "00:00" at bounding box center [731, 558] width 426 height 30
click at [610, 600] on select "00 01 02 03 04 05 06 07 08 09 10 11 12 13 14 15 16 17 18 19 20 21 22 23" at bounding box center [621, 598] width 34 height 30
select select "18"
click at [604, 583] on select "00 01 02 03 04 05 06 07 08 09 10 11 12 13 14 15 16 17 18 19 20 21 22 23" at bounding box center [621, 598] width 34 height 30
type input "18:00"
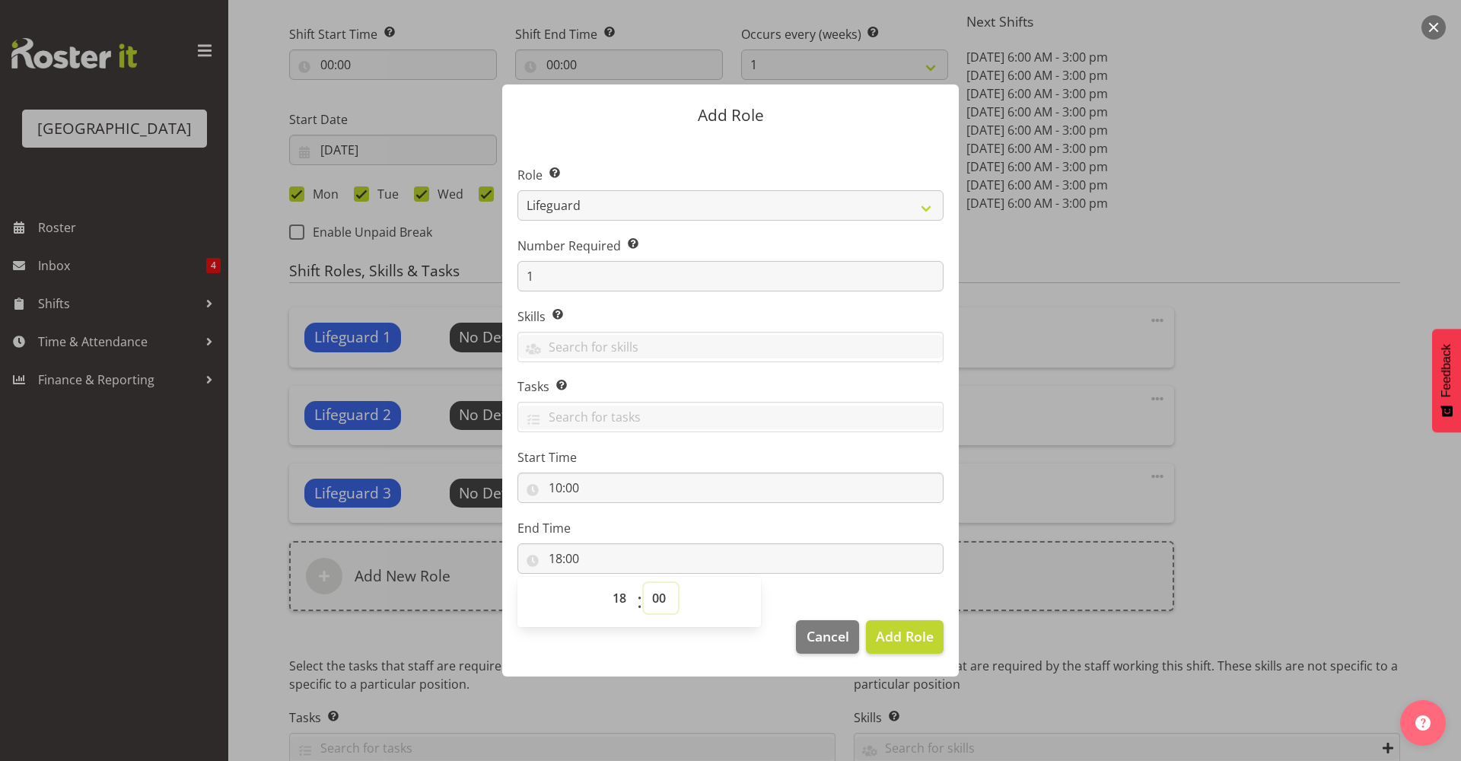
click at [668, 593] on select "00 01 02 03 04 05 06 07 08 09 10 11 12 13 14 15 16 17 18 19 20 21 22 23 24 25 2…" at bounding box center [661, 598] width 34 height 30
select select "30"
click at [644, 583] on select "00 01 02 03 04 05 06 07 08 09 10 11 12 13 14 15 16 17 18 19 20 21 22 23 24 25 2…" at bounding box center [661, 598] width 34 height 30
type input "18:30"
click at [700, 527] on label "End Time" at bounding box center [731, 528] width 426 height 18
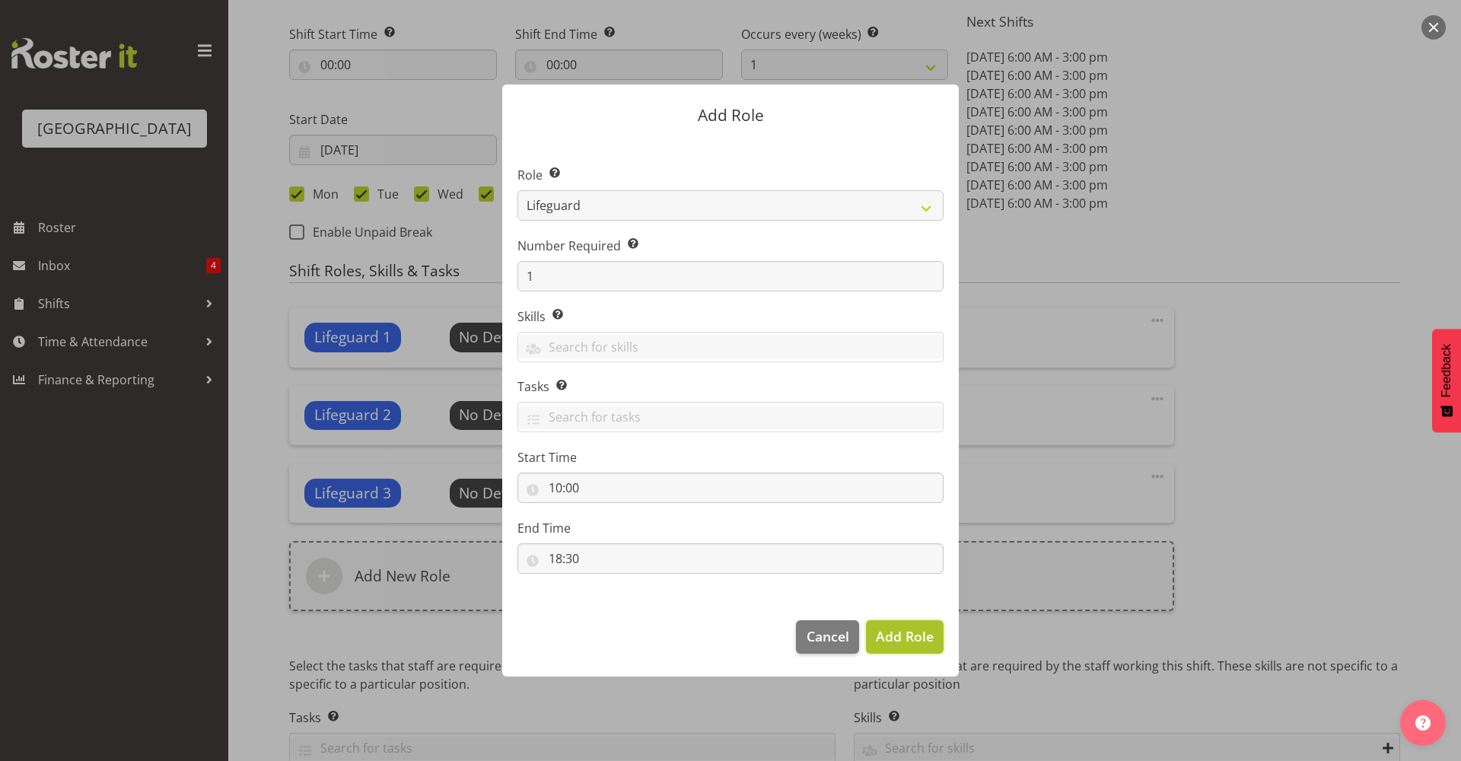
click at [914, 639] on span "Add Role" at bounding box center [905, 636] width 58 height 18
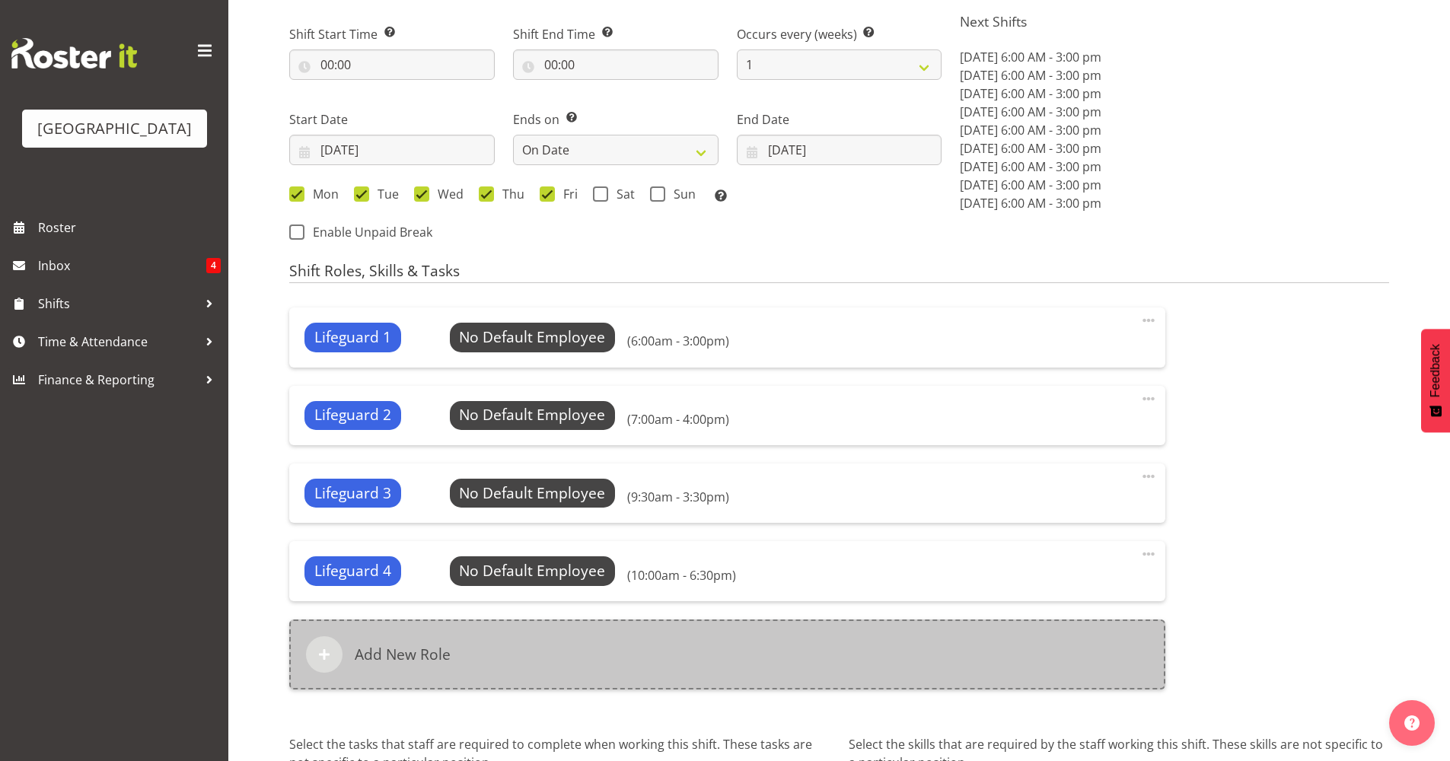
click at [677, 652] on div "Add New Role" at bounding box center [727, 654] width 876 height 70
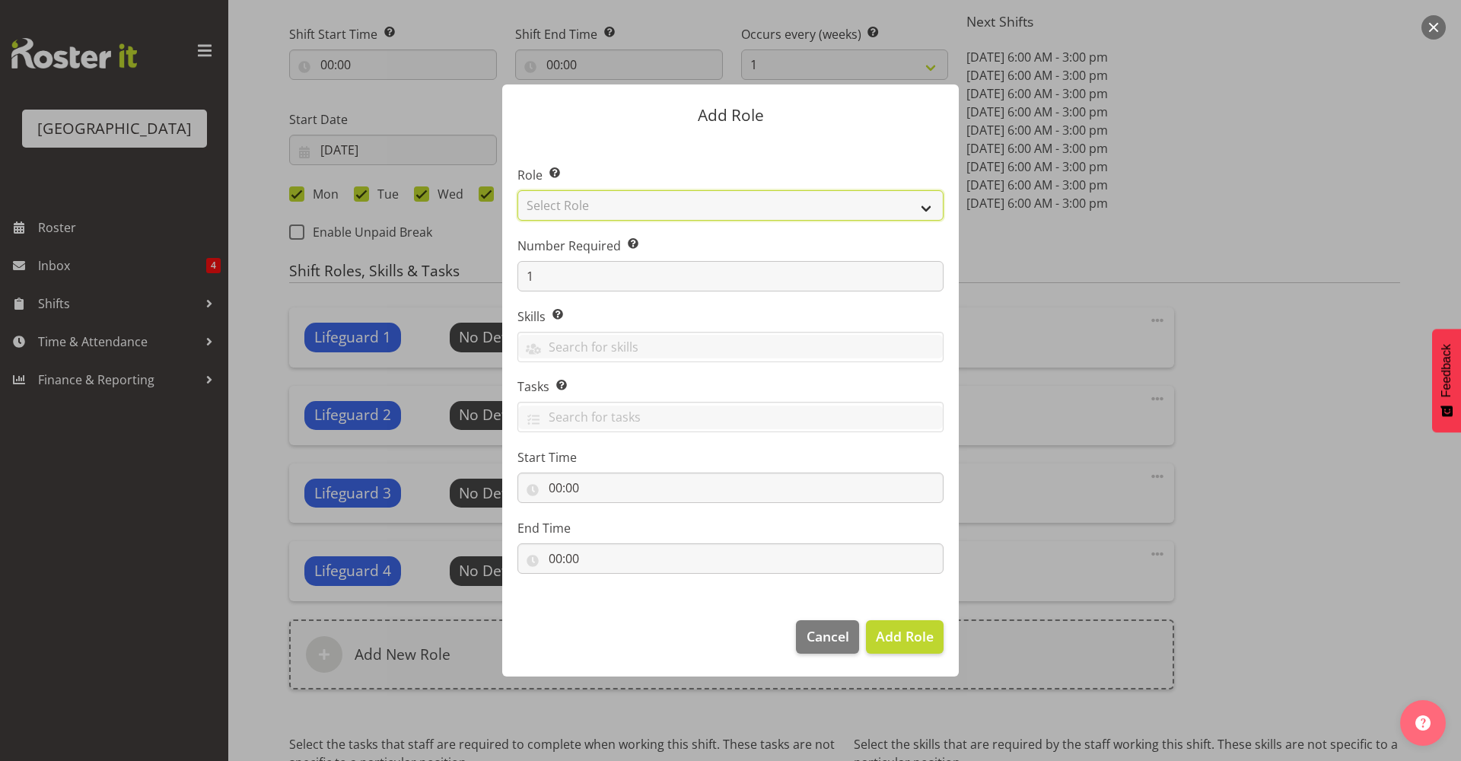
click at [644, 216] on select "Select Role Aquatic Customer Services Officer Cleaner - Splash Palace Facilties…" at bounding box center [731, 205] width 426 height 30
select select "96"
click at [518, 190] on select "Select Role Aquatic Customer Services Officer Cleaner - Splash Palace Facilties…" at bounding box center [731, 205] width 426 height 30
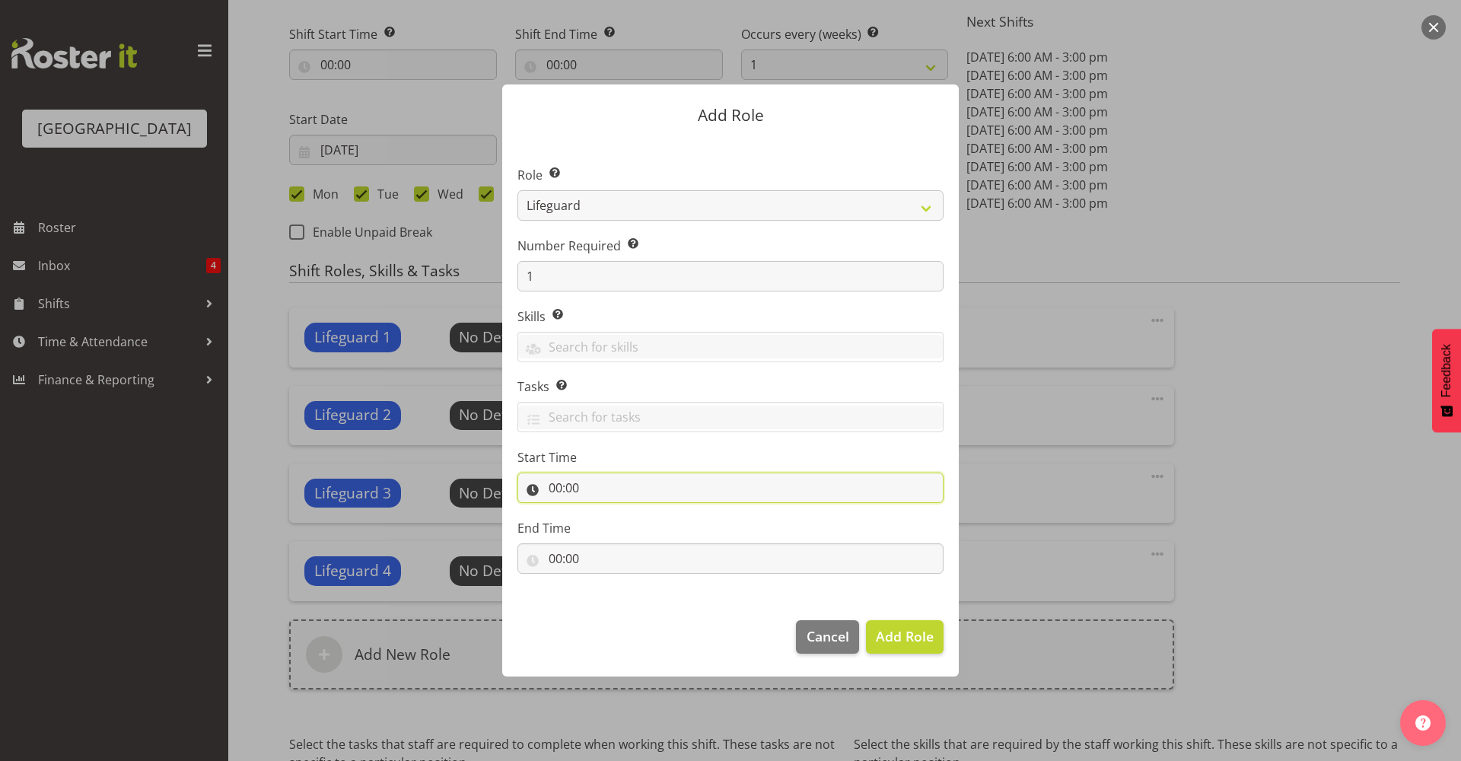
click at [617, 494] on input "00:00" at bounding box center [731, 488] width 426 height 30
click at [621, 533] on select "00 01 02 03 04 05 06 07 08 09 10 11 12 13 14 15 16 17 18 19 20 21 22 23" at bounding box center [621, 527] width 34 height 30
select select "11"
click at [604, 512] on select "00 01 02 03 04 05 06 07 08 09 10 11 12 13 14 15 16 17 18 19 20 21 22 23" at bounding box center [621, 527] width 34 height 30
type input "11:00"
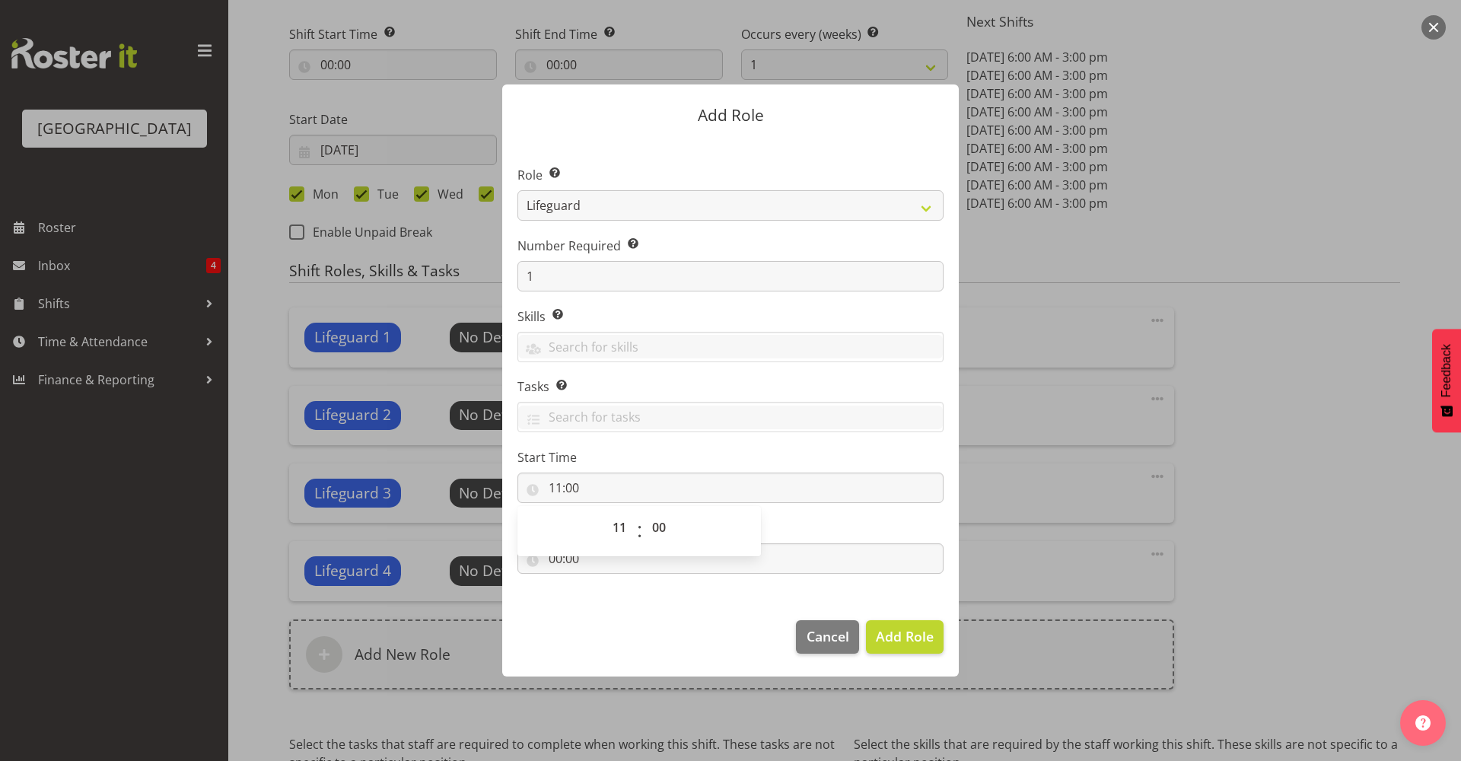
click at [747, 382] on label "Tasks Selecting tasks here means these tasks are specific to this role. When se…" at bounding box center [731, 386] width 426 height 18
click at [629, 557] on input "00:00" at bounding box center [731, 558] width 426 height 30
click at [625, 605] on select "00 01 02 03 04 05 06 07 08 09 10 11 12 13 14 15 16 17 18 19 20 21 22 23" at bounding box center [621, 598] width 34 height 30
select select "15"
click at [604, 583] on select "00 01 02 03 04 05 06 07 08 09 10 11 12 13 14 15 16 17 18 19 20 21 22 23" at bounding box center [621, 598] width 34 height 30
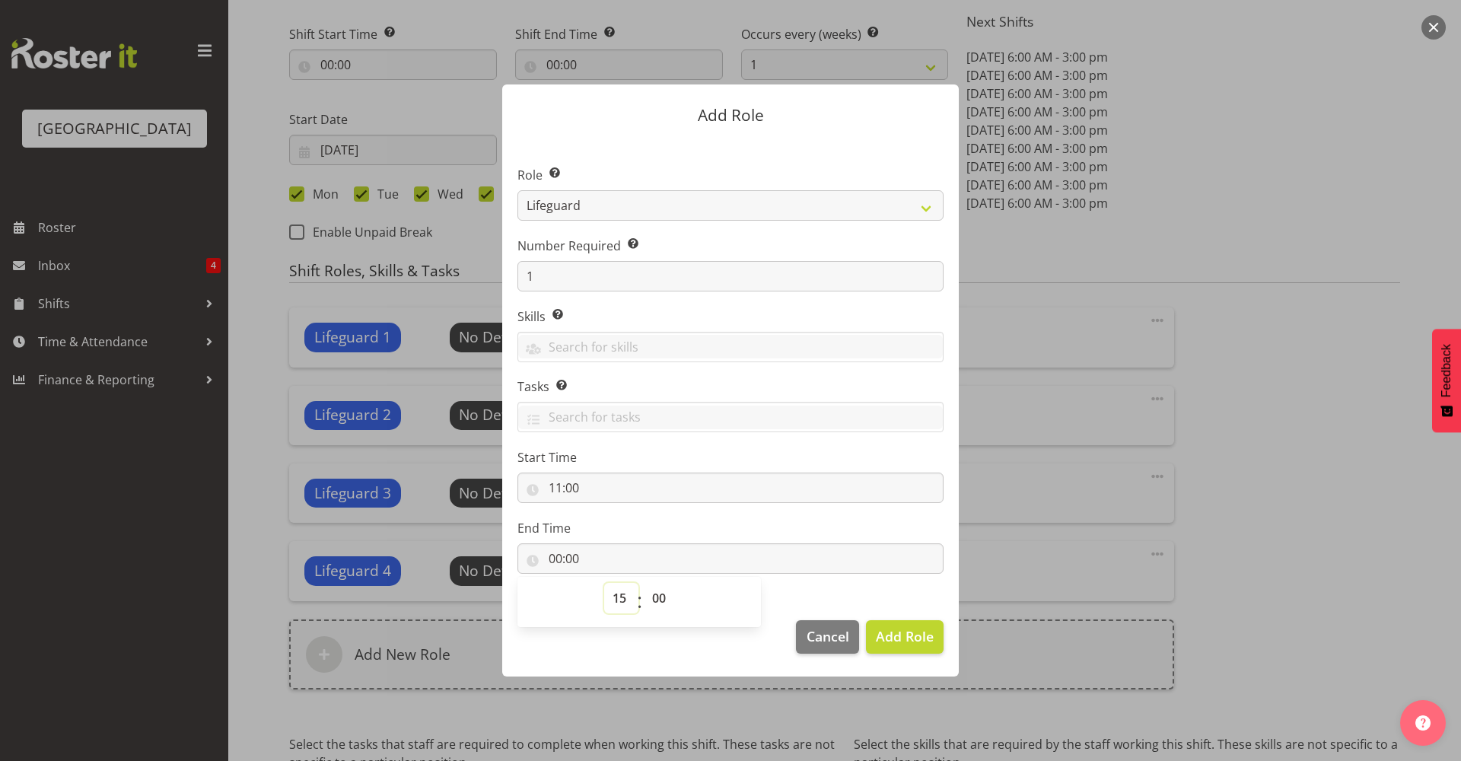
type input "15:00"
click at [913, 645] on span "Add Role" at bounding box center [905, 636] width 58 height 18
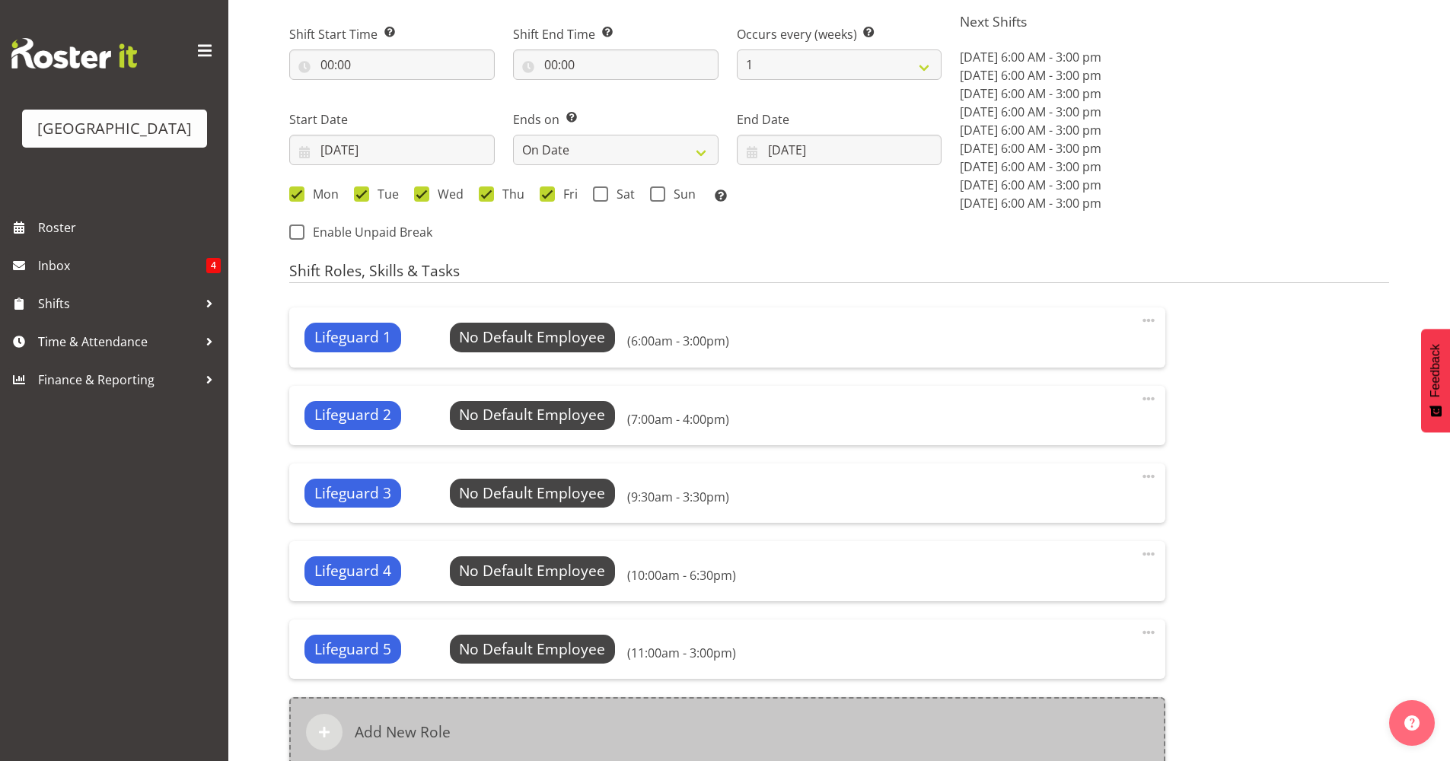
click at [431, 721] on div "Add New Role" at bounding box center [727, 732] width 876 height 70
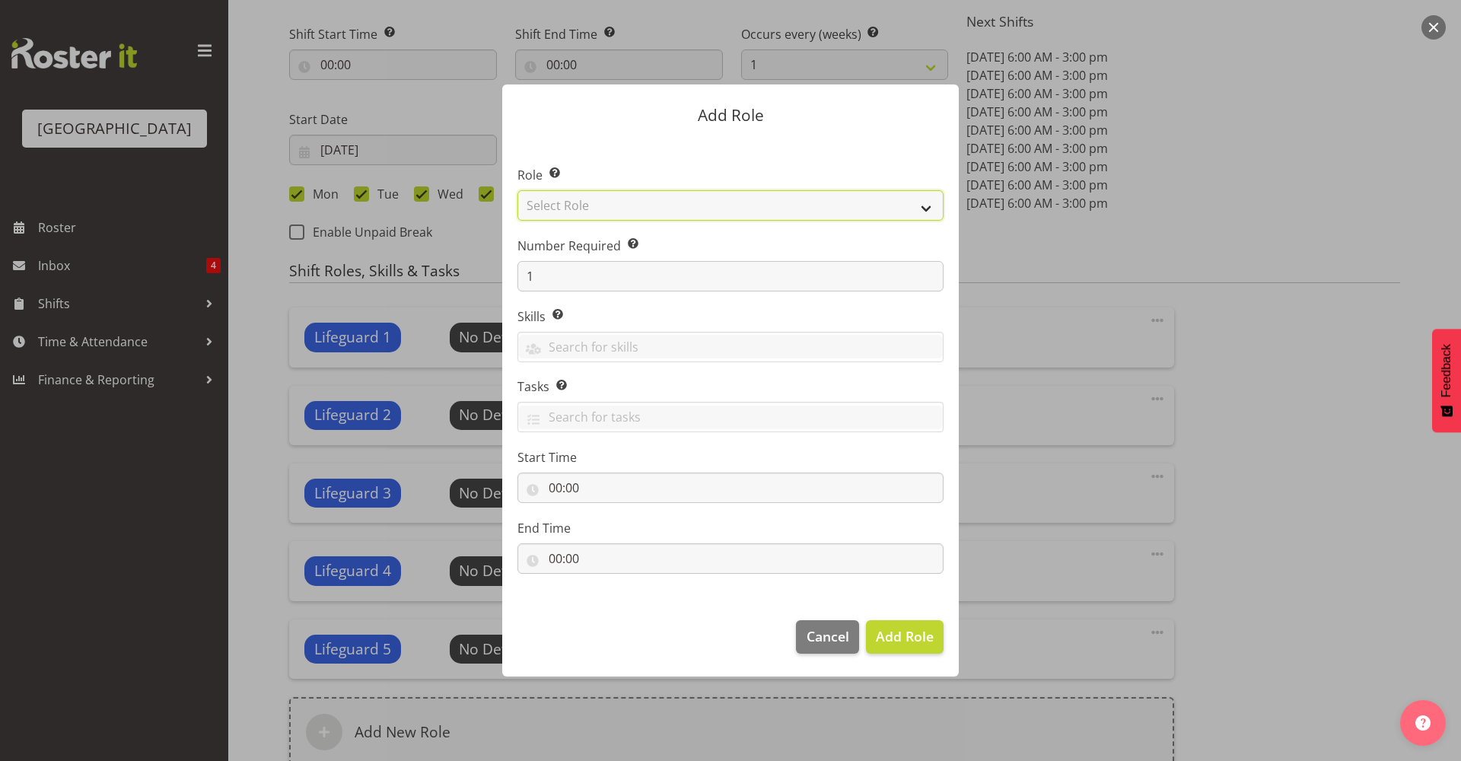
click at [668, 215] on select "Select Role Aquatic Customer Services Officer Cleaner - Splash Palace Facilties…" at bounding box center [731, 205] width 426 height 30
select select "96"
click at [518, 190] on select "Select Role Aquatic Customer Services Officer Cleaner - Splash Palace Facilties…" at bounding box center [731, 205] width 426 height 30
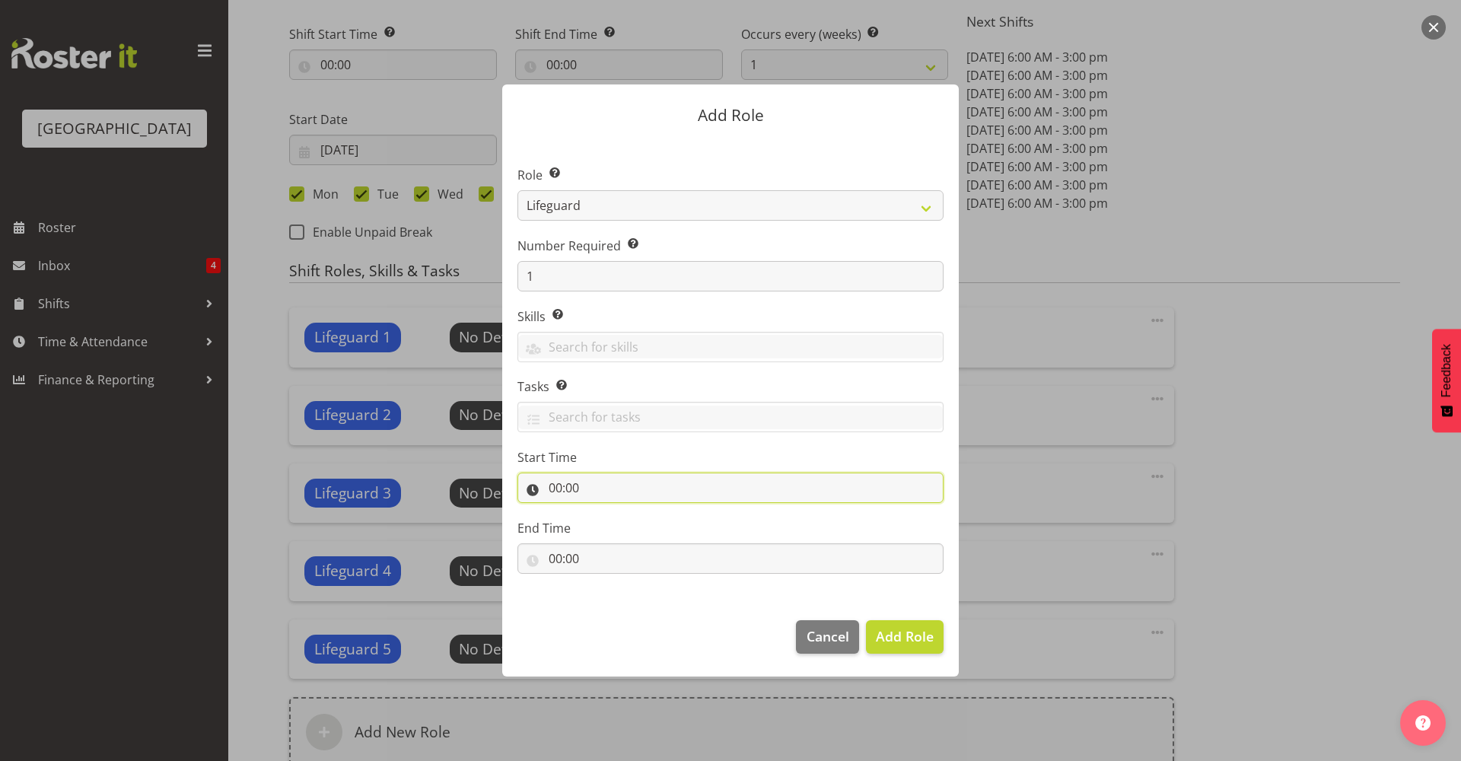
click at [604, 489] on input "00:00" at bounding box center [731, 488] width 426 height 30
click at [616, 527] on select "00 01 02 03 04 05 06 07 08 09 10 11 12 13 14 15 16 17 18 19 20 21 22 23" at bounding box center [621, 527] width 34 height 30
select select "12"
click at [604, 512] on select "00 01 02 03 04 05 06 07 08 09 10 11 12 13 14 15 16 17 18 19 20 21 22 23" at bounding box center [621, 527] width 34 height 30
type input "12:00"
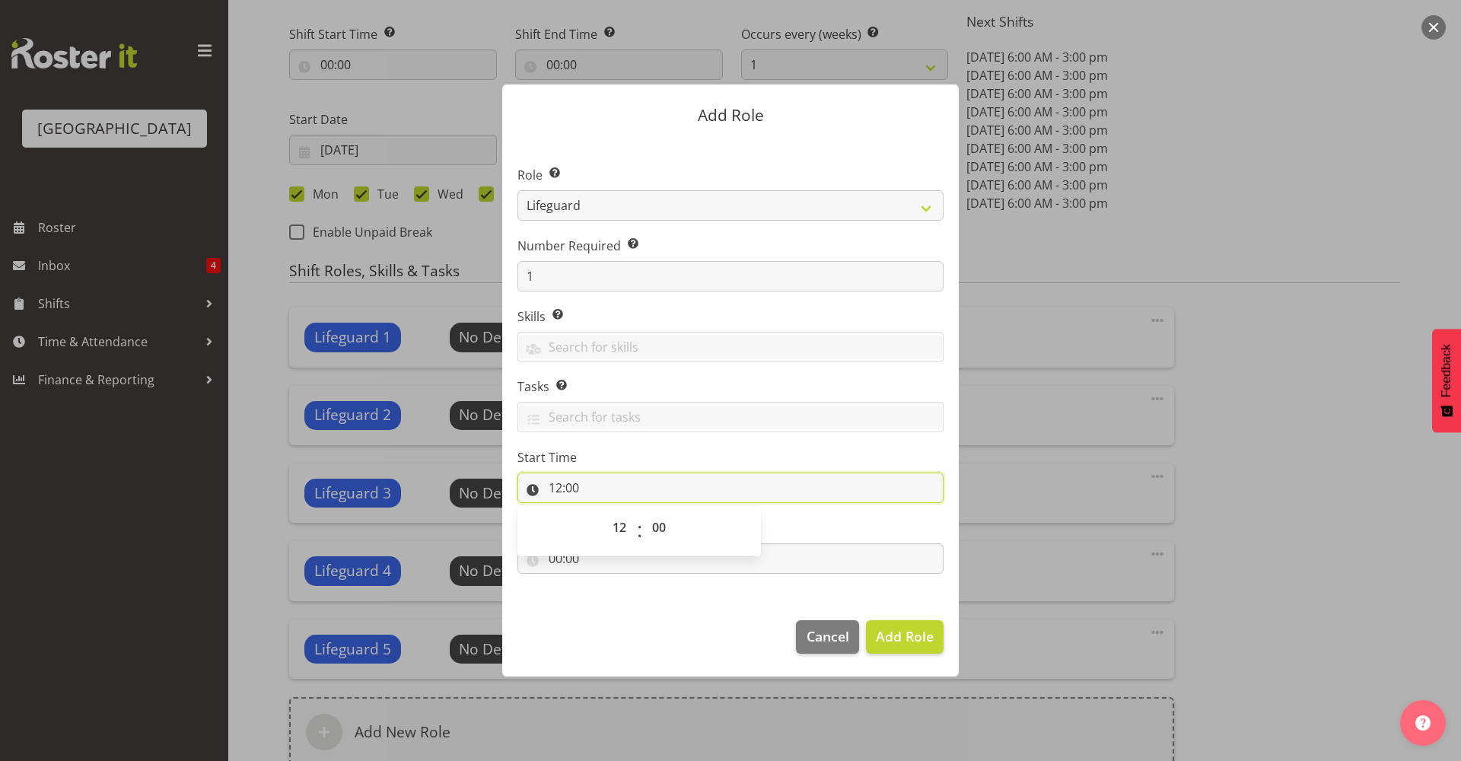
click at [744, 497] on input "12:00" at bounding box center [731, 488] width 426 height 30
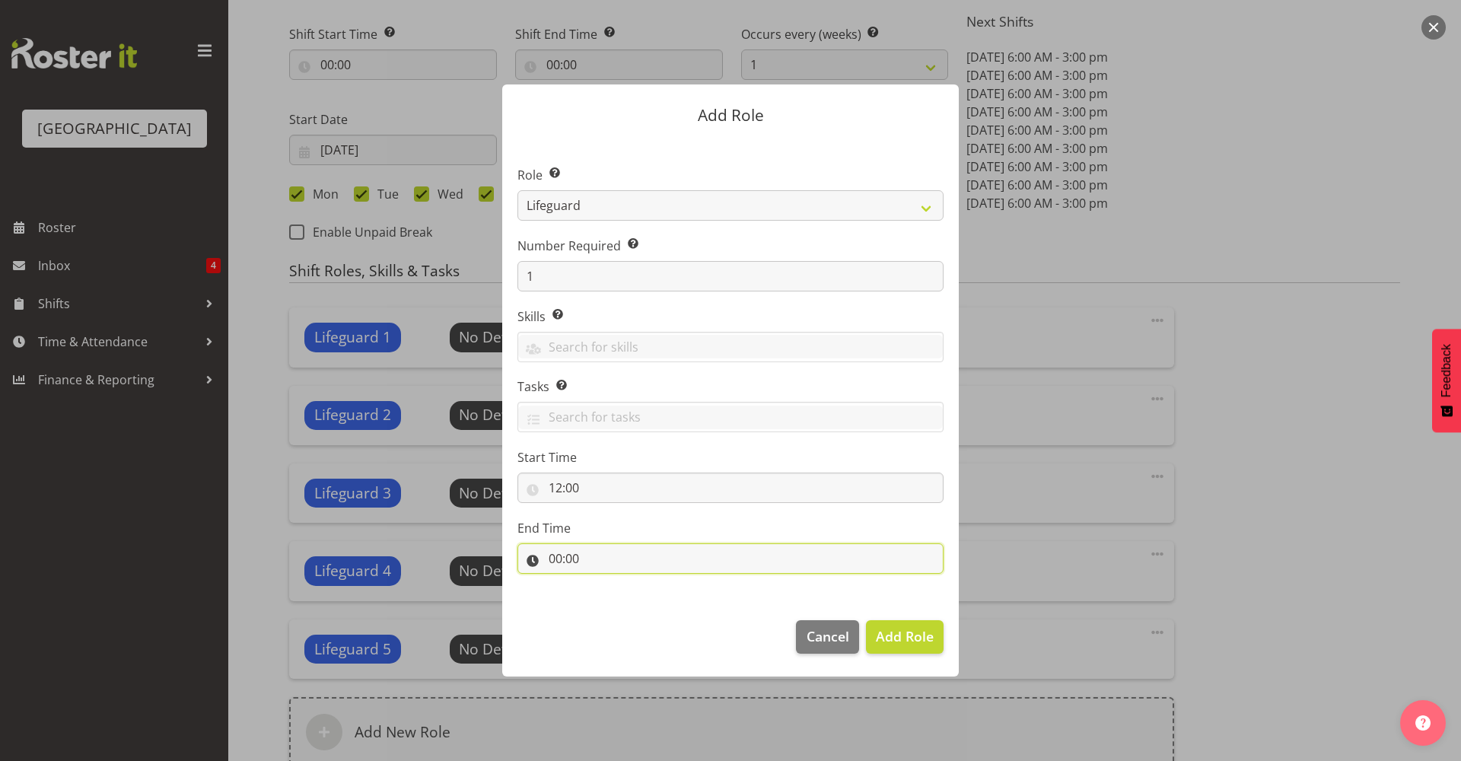
click at [645, 544] on input "00:00" at bounding box center [731, 558] width 426 height 30
click at [624, 603] on select "00 01 02 03 04 05 06 07 08 09 10 11 12 13 14 15 16 17 18 19 20 21 22 23" at bounding box center [621, 598] width 34 height 30
select select "16"
click at [604, 583] on select "00 01 02 03 04 05 06 07 08 09 10 11 12 13 14 15 16 17 18 19 20 21 22 23" at bounding box center [621, 598] width 34 height 30
type input "16:00"
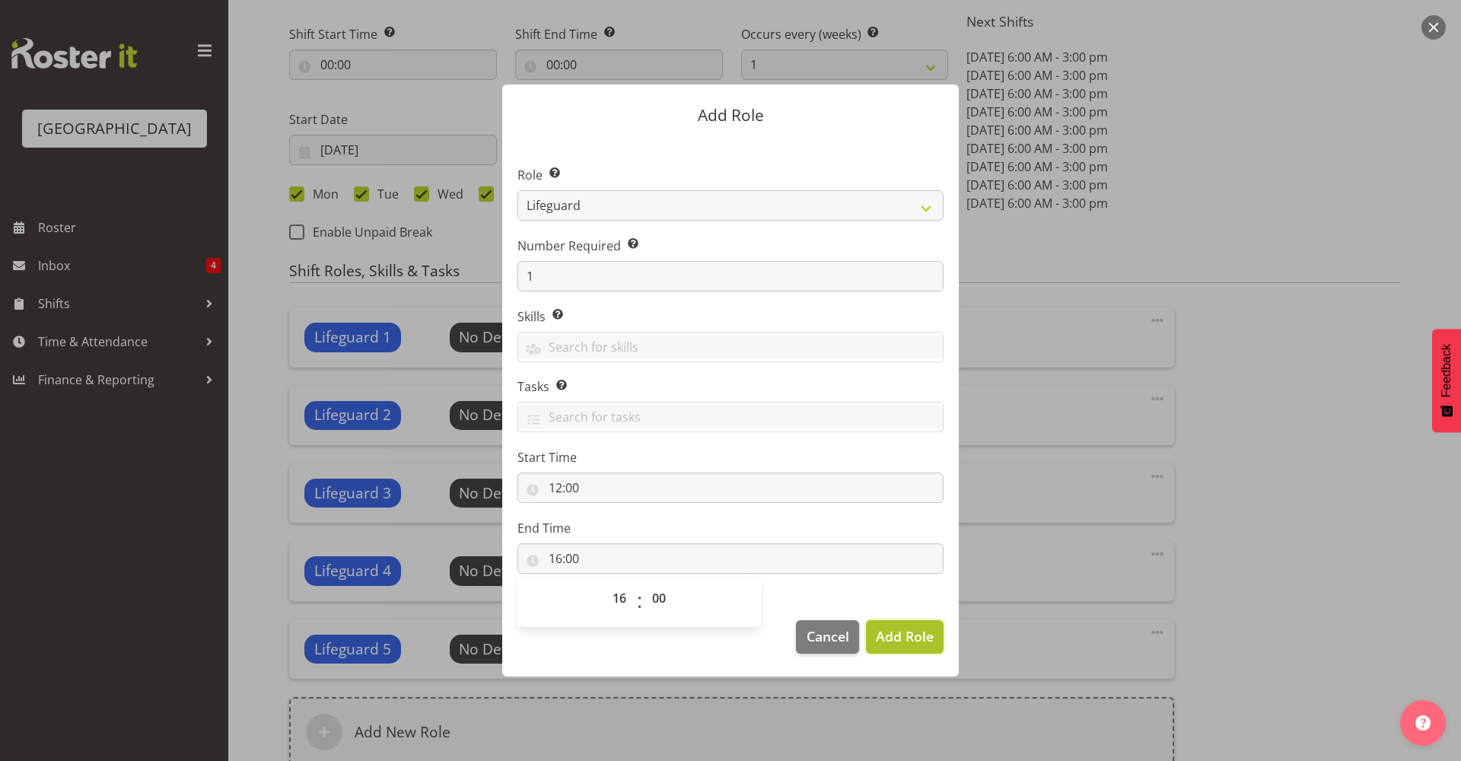
click at [918, 636] on span "Add Role" at bounding box center [905, 636] width 58 height 18
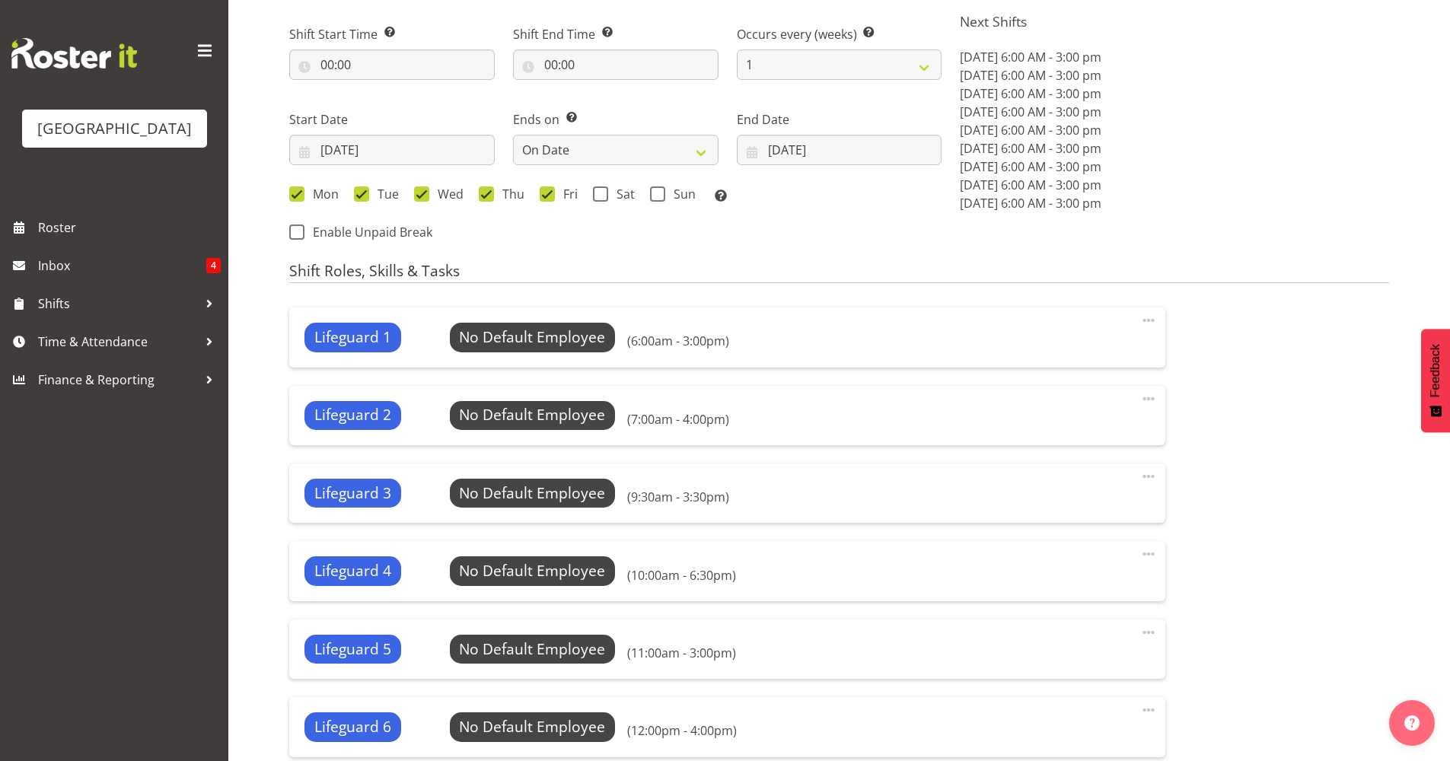
scroll to position [921, 0]
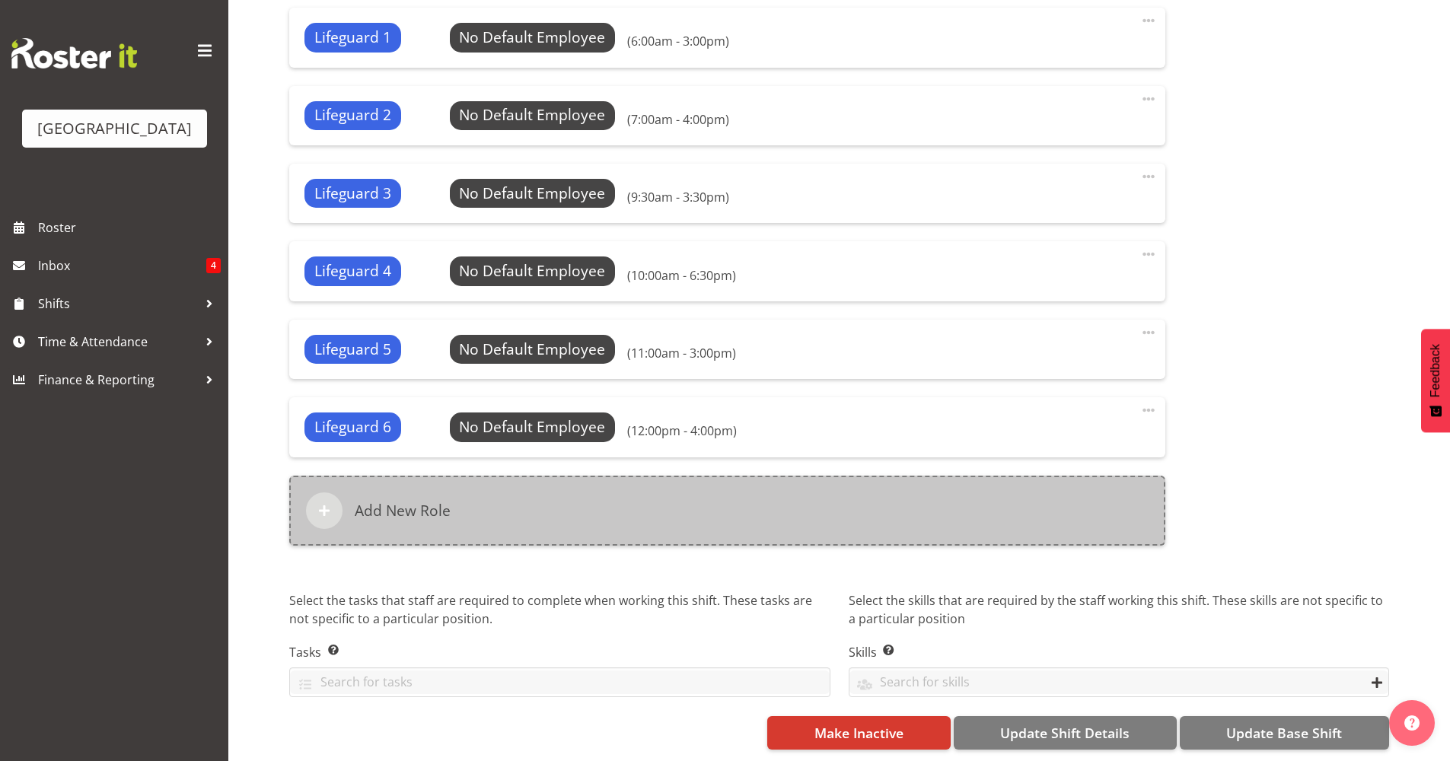
click at [589, 502] on div "Add New Role" at bounding box center [727, 511] width 876 height 70
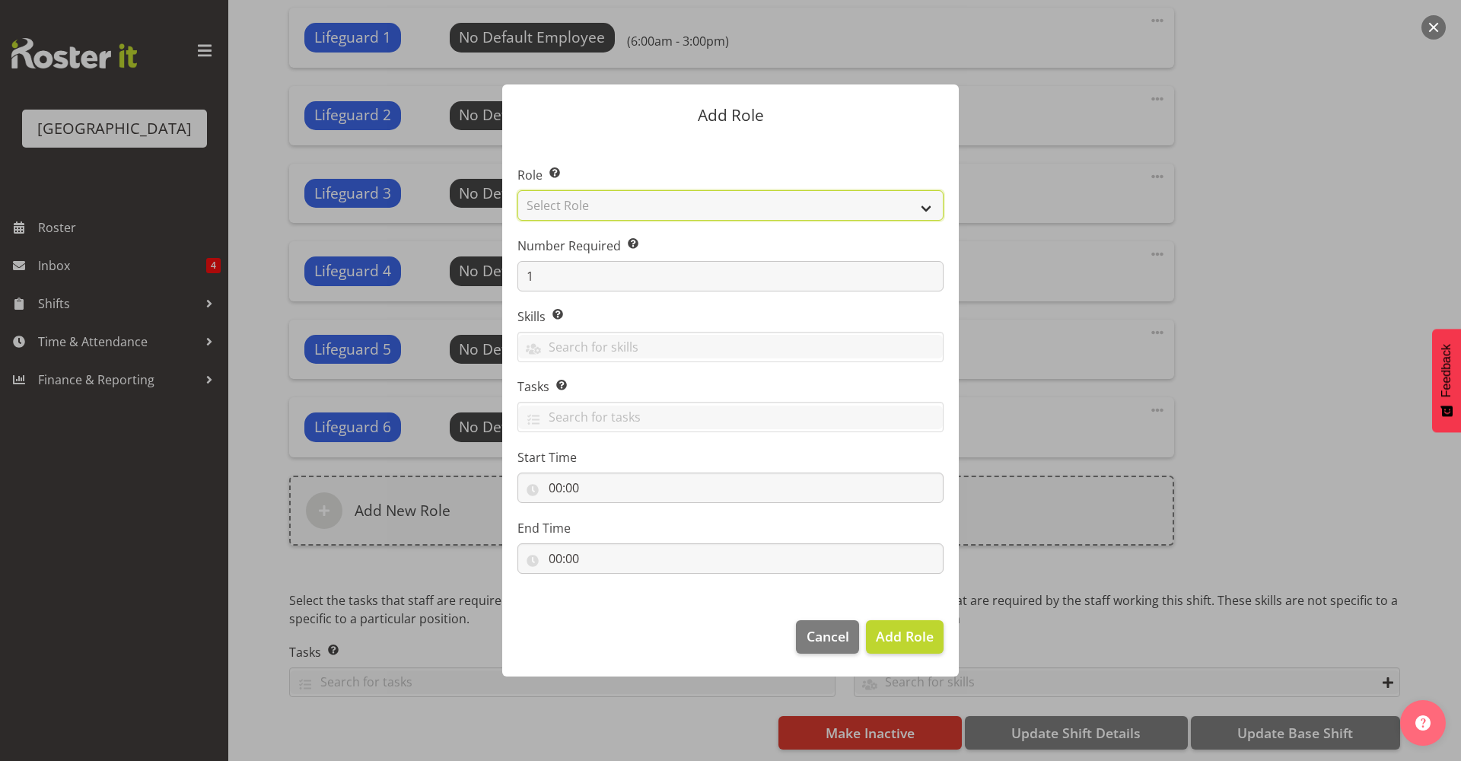
click at [654, 217] on select "Select Role Aquatic Customer Services Officer Cleaner - Splash Palace Facilties…" at bounding box center [731, 205] width 426 height 30
select select "96"
click at [518, 190] on select "Select Role Aquatic Customer Services Officer Cleaner - Splash Palace Facilties…" at bounding box center [731, 205] width 426 height 30
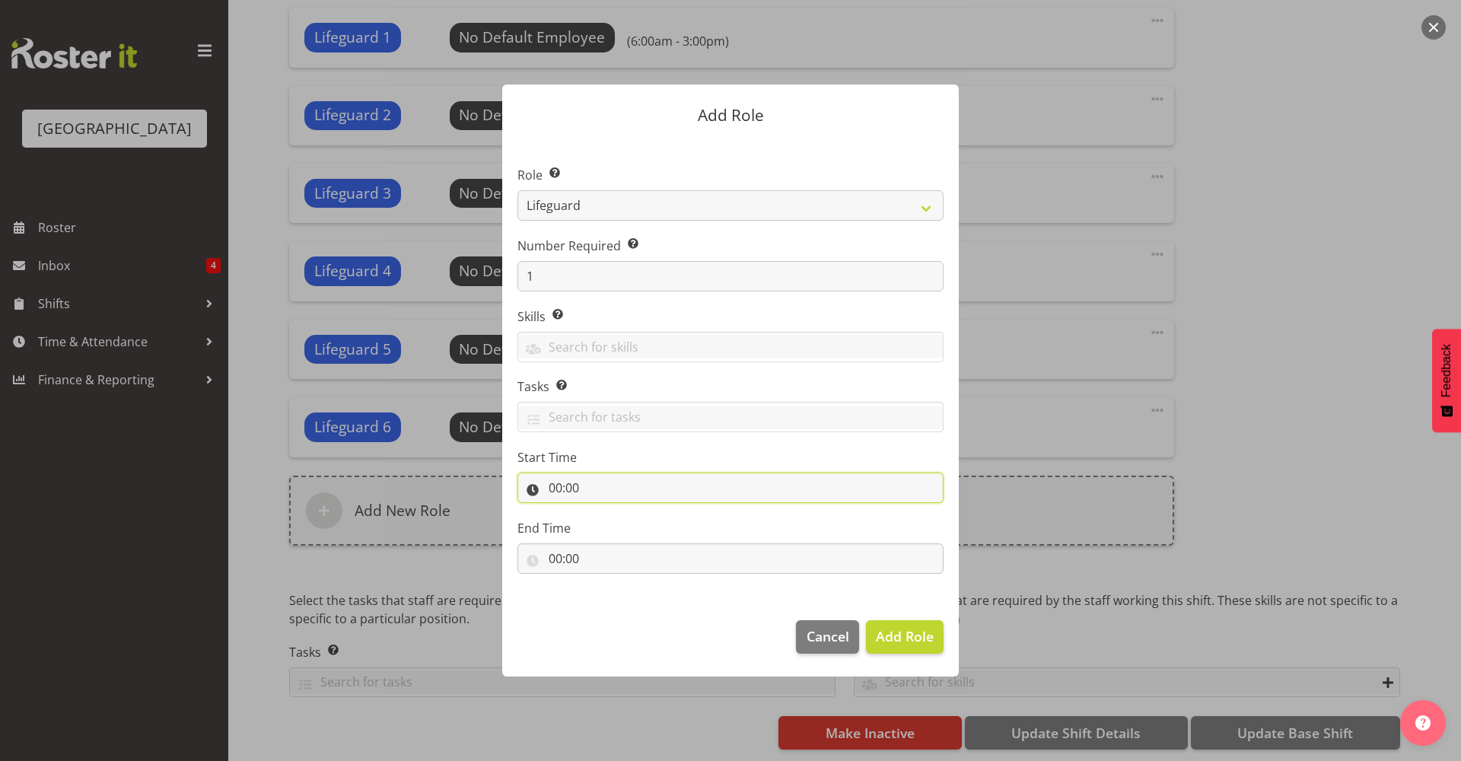
click at [651, 492] on input "00:00" at bounding box center [731, 488] width 426 height 30
click at [618, 521] on select "00 01 02 03 04 05 06 07 08 09 10 11 12 13 14 15 16 17 18 19 20 21 22 23" at bounding box center [621, 527] width 34 height 30
select select "14"
click at [604, 512] on select "00 01 02 03 04 05 06 07 08 09 10 11 12 13 14 15 16 17 18 19 20 21 22 23" at bounding box center [621, 527] width 34 height 30
type input "14:00"
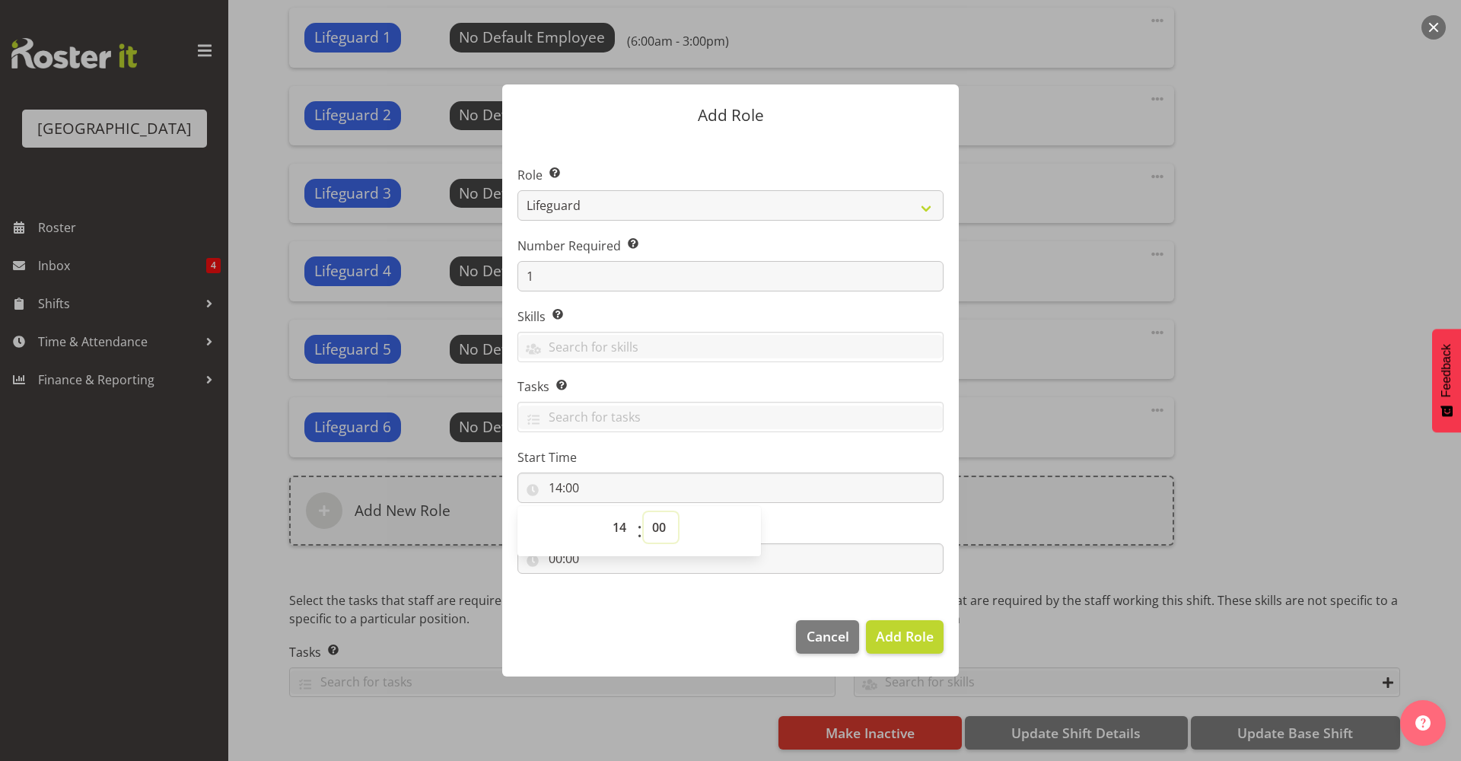
click at [670, 539] on select "00 01 02 03 04 05 06 07 08 09 10 11 12 13 14 15 16 17 18 19 20 21 22 23 24 25 2…" at bounding box center [661, 527] width 34 height 30
select select "30"
click at [644, 512] on select "00 01 02 03 04 05 06 07 08 09 10 11 12 13 14 15 16 17 18 19 20 21 22 23 24 25 2…" at bounding box center [661, 527] width 34 height 30
type input "14:30"
click at [677, 448] on label "Start Time" at bounding box center [731, 457] width 426 height 18
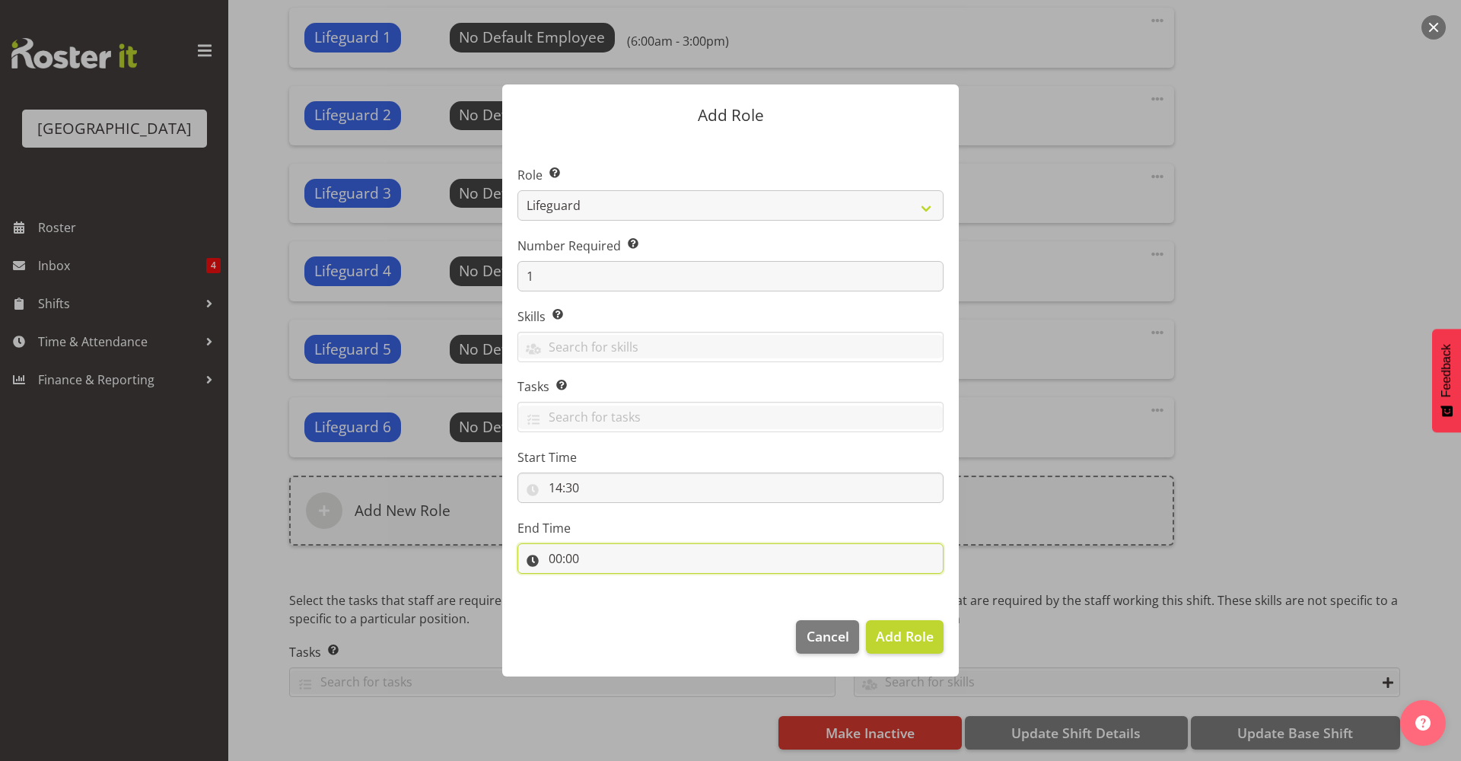
click at [670, 568] on input "00:00" at bounding box center [731, 558] width 426 height 30
click at [616, 597] on select "00 01 02 03 04 05 06 07 08 09 10 11 12 13 14 15 16 17 18 19 20 21 22 23" at bounding box center [621, 598] width 34 height 30
select select "18"
click at [604, 583] on select "00 01 02 03 04 05 06 07 08 09 10 11 12 13 14 15 16 17 18 19 20 21 22 23" at bounding box center [621, 598] width 34 height 30
type input "18:00"
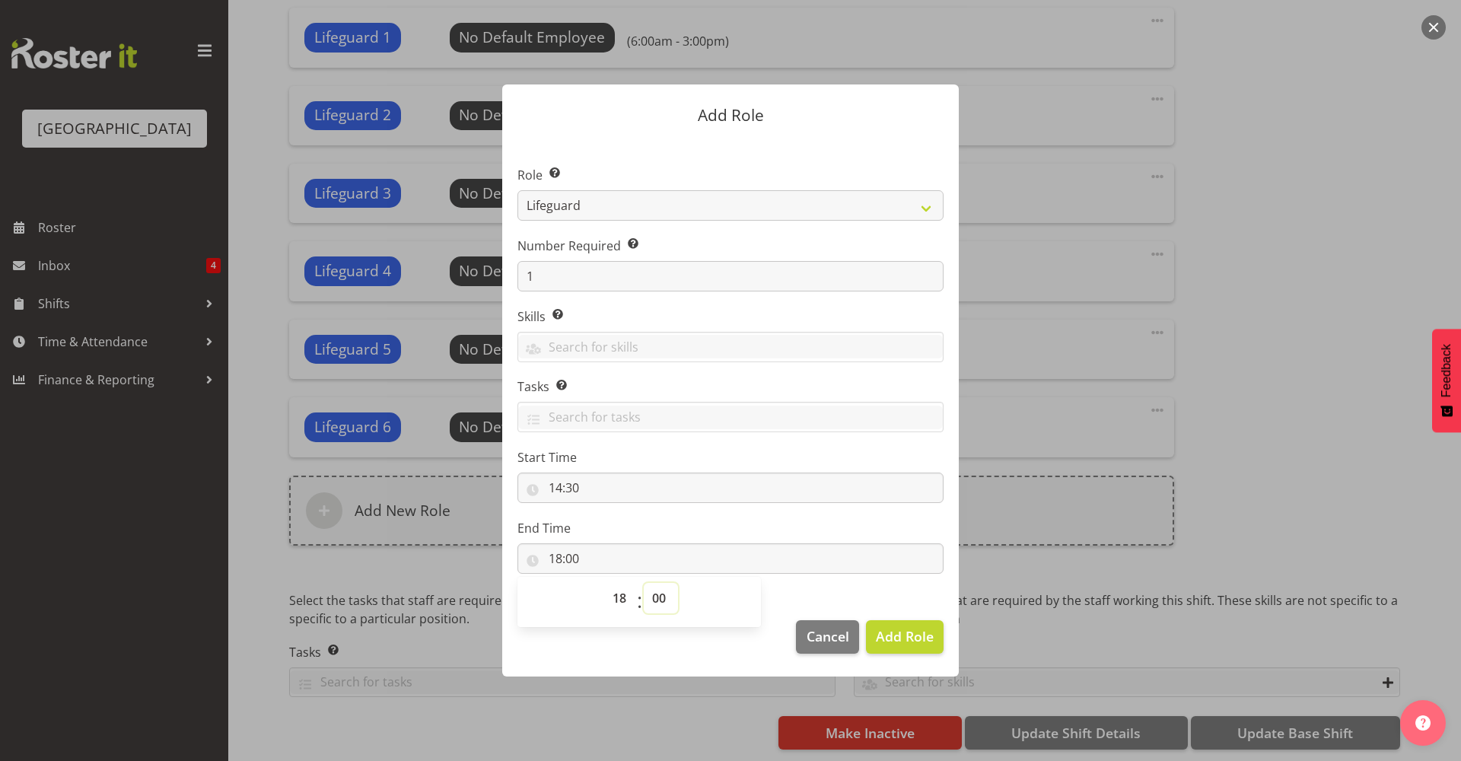
click at [664, 604] on select "00 01 02 03 04 05 06 07 08 09 10 11 12 13 14 15 16 17 18 19 20 21 22 23 24 25 2…" at bounding box center [661, 598] width 34 height 30
select select "30"
click at [644, 583] on select "00 01 02 03 04 05 06 07 08 09 10 11 12 13 14 15 16 17 18 19 20 21 22 23 24 25 2…" at bounding box center [661, 598] width 34 height 30
type input "18:30"
click at [775, 468] on div "Start Time 14:30 00 01 02 03 04 05 06 07 08 09 10 11 12 13 14 15 16 17 18 19 20…" at bounding box center [731, 475] width 426 height 55
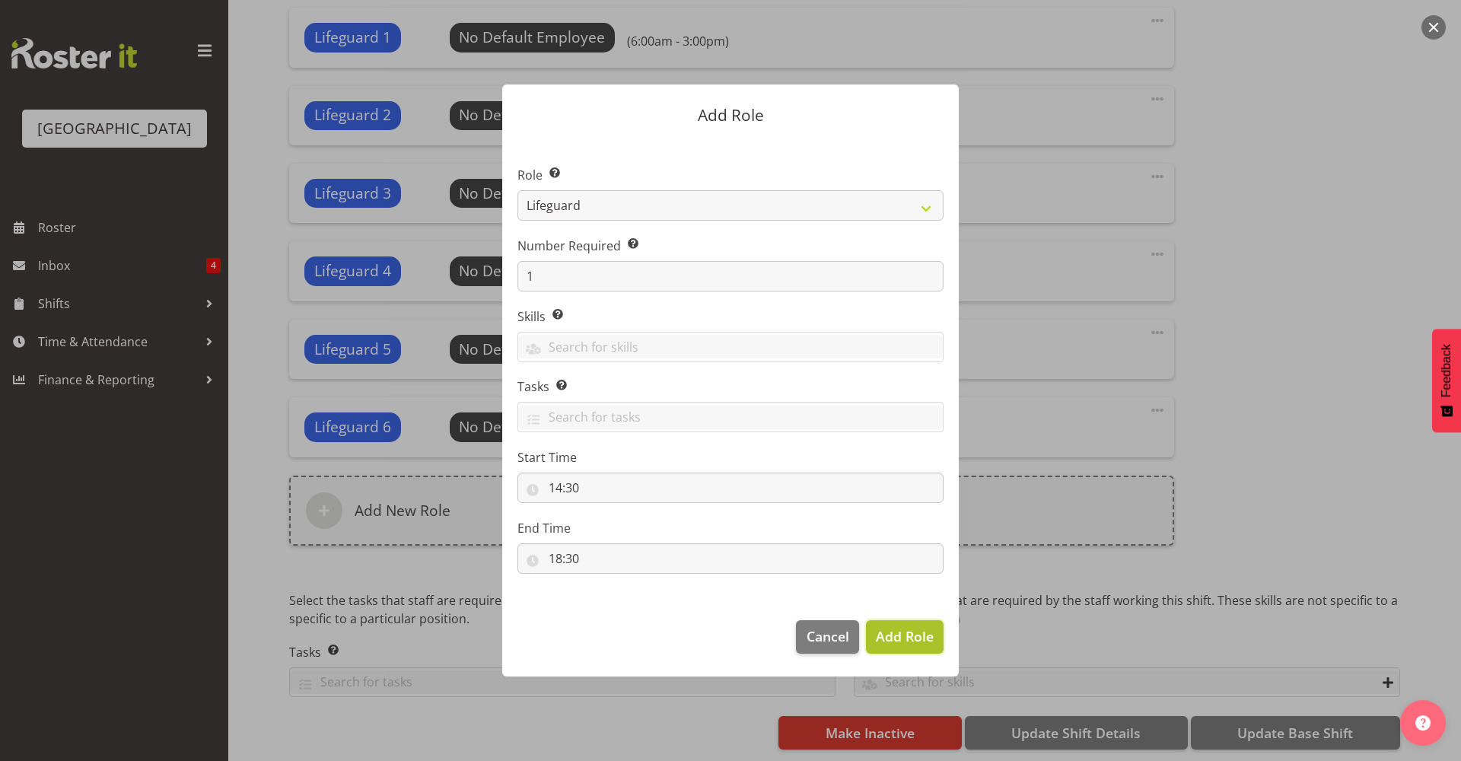
click at [902, 635] on span "Add Role" at bounding box center [905, 636] width 58 height 18
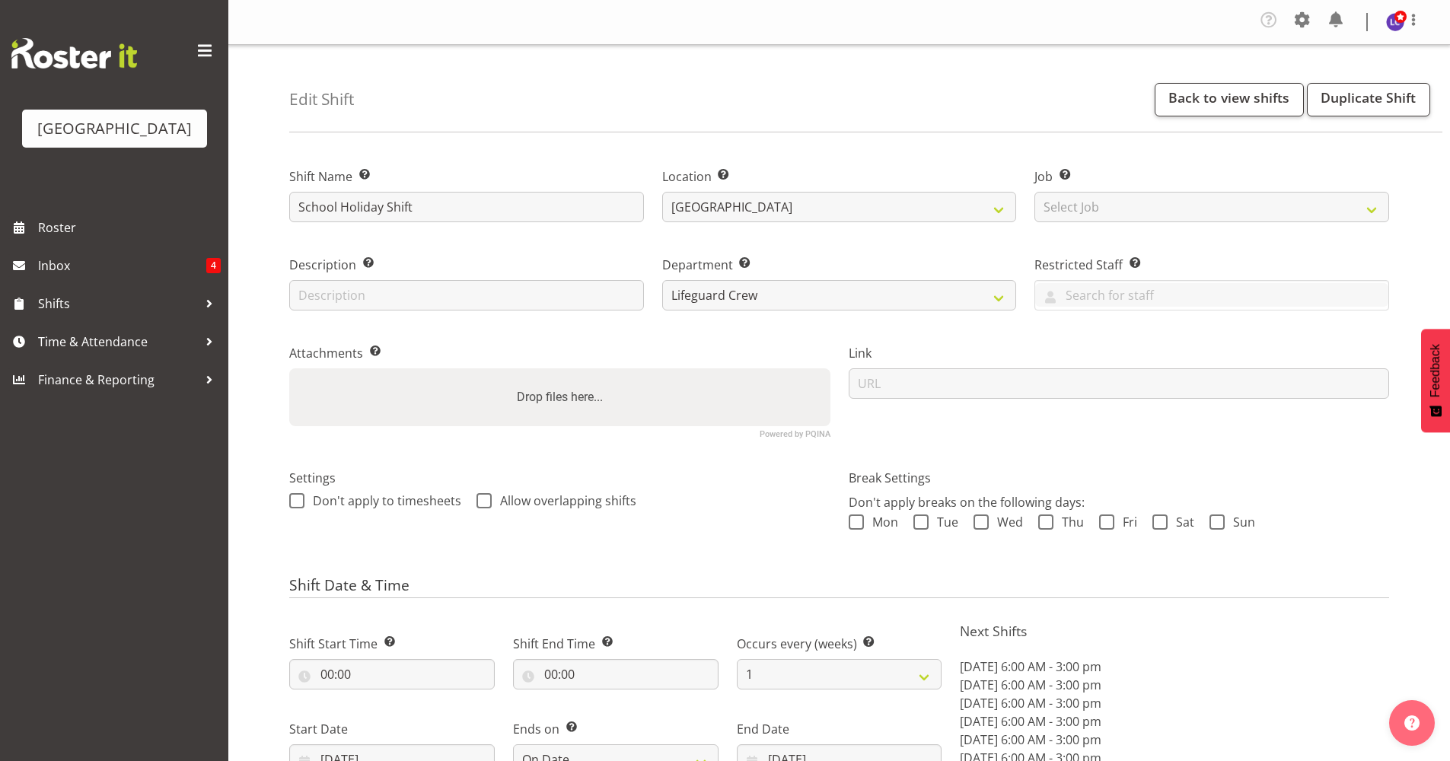
scroll to position [330, 0]
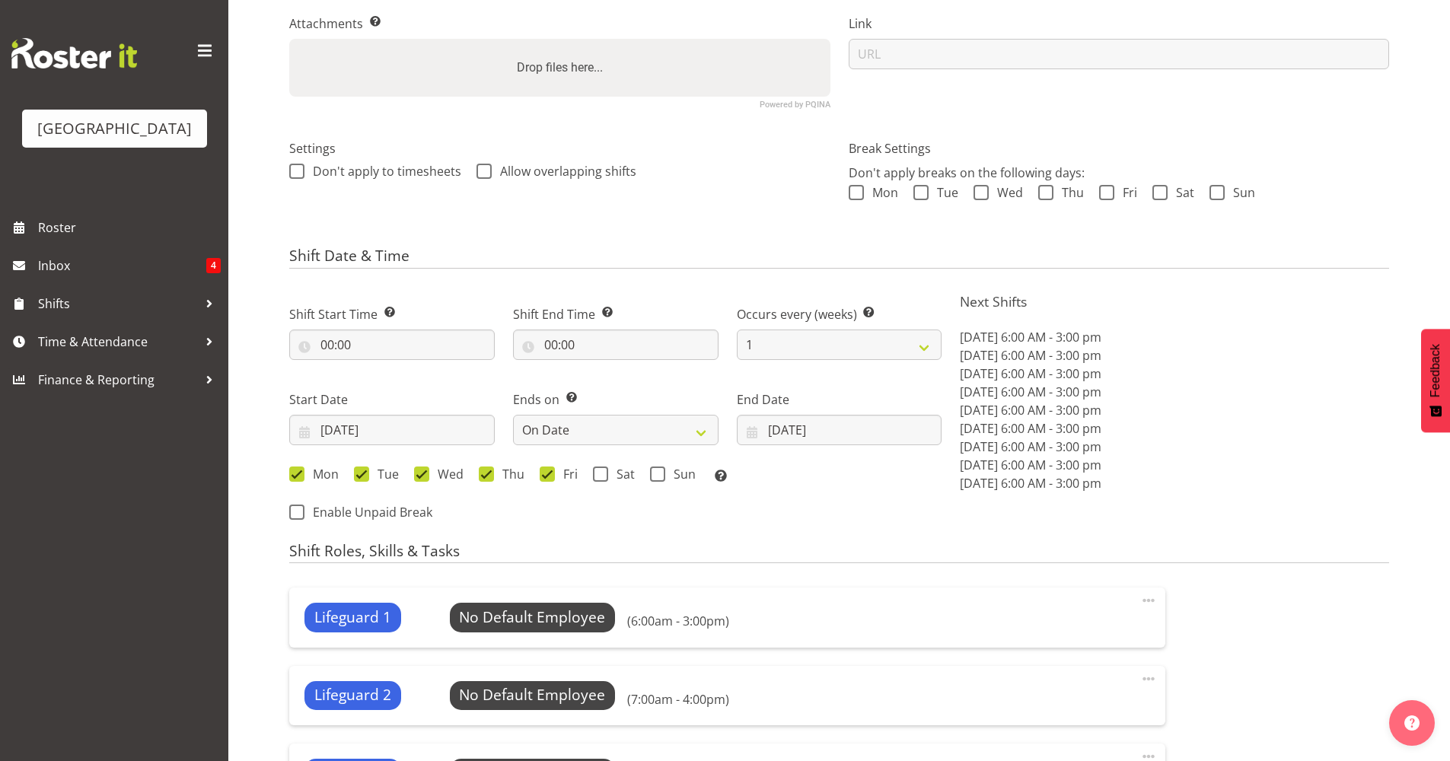
click at [1266, 549] on h4 "Shift Roles, Skills & Tasks" at bounding box center [839, 553] width 1100 height 21
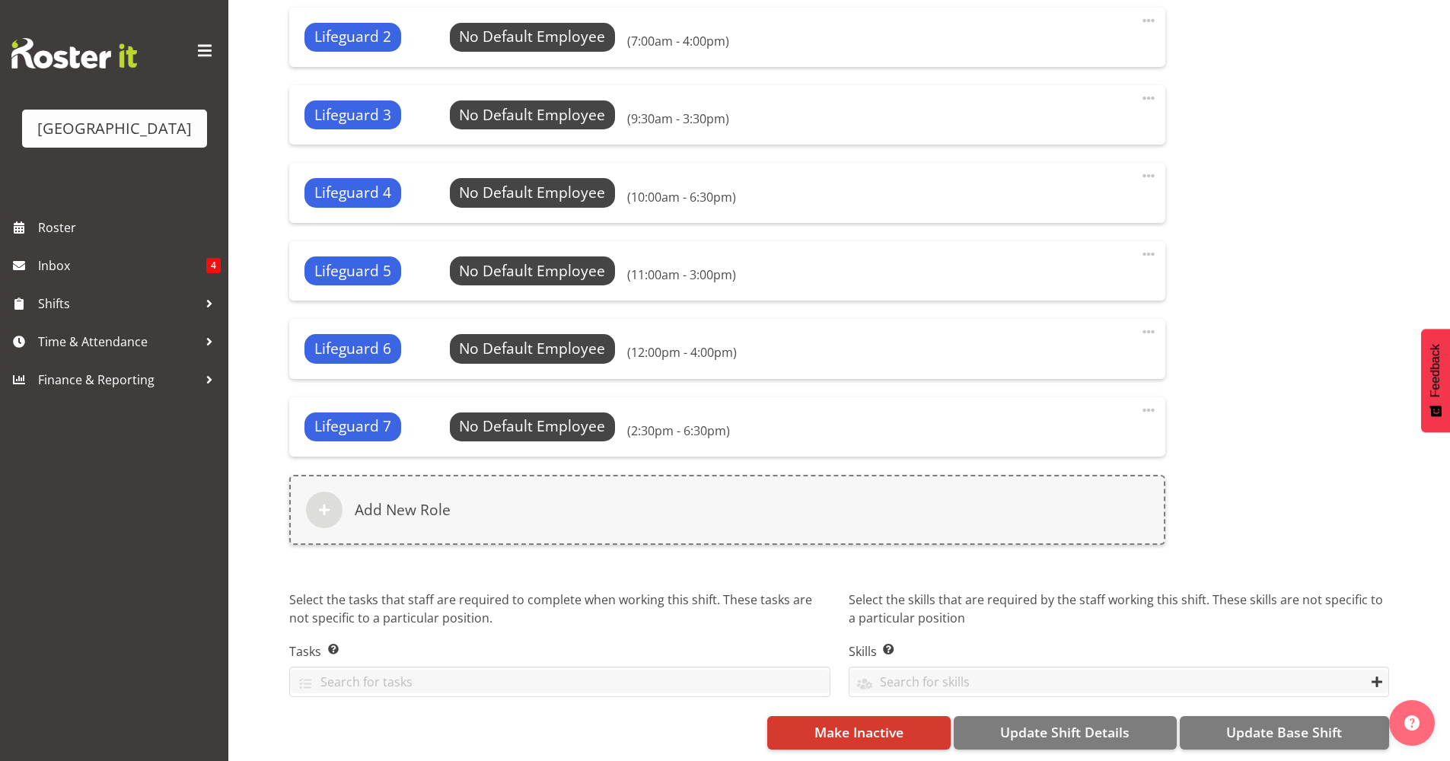
scroll to position [999, 0]
click at [1285, 722] on span "Update Base Shift" at bounding box center [1284, 732] width 116 height 20
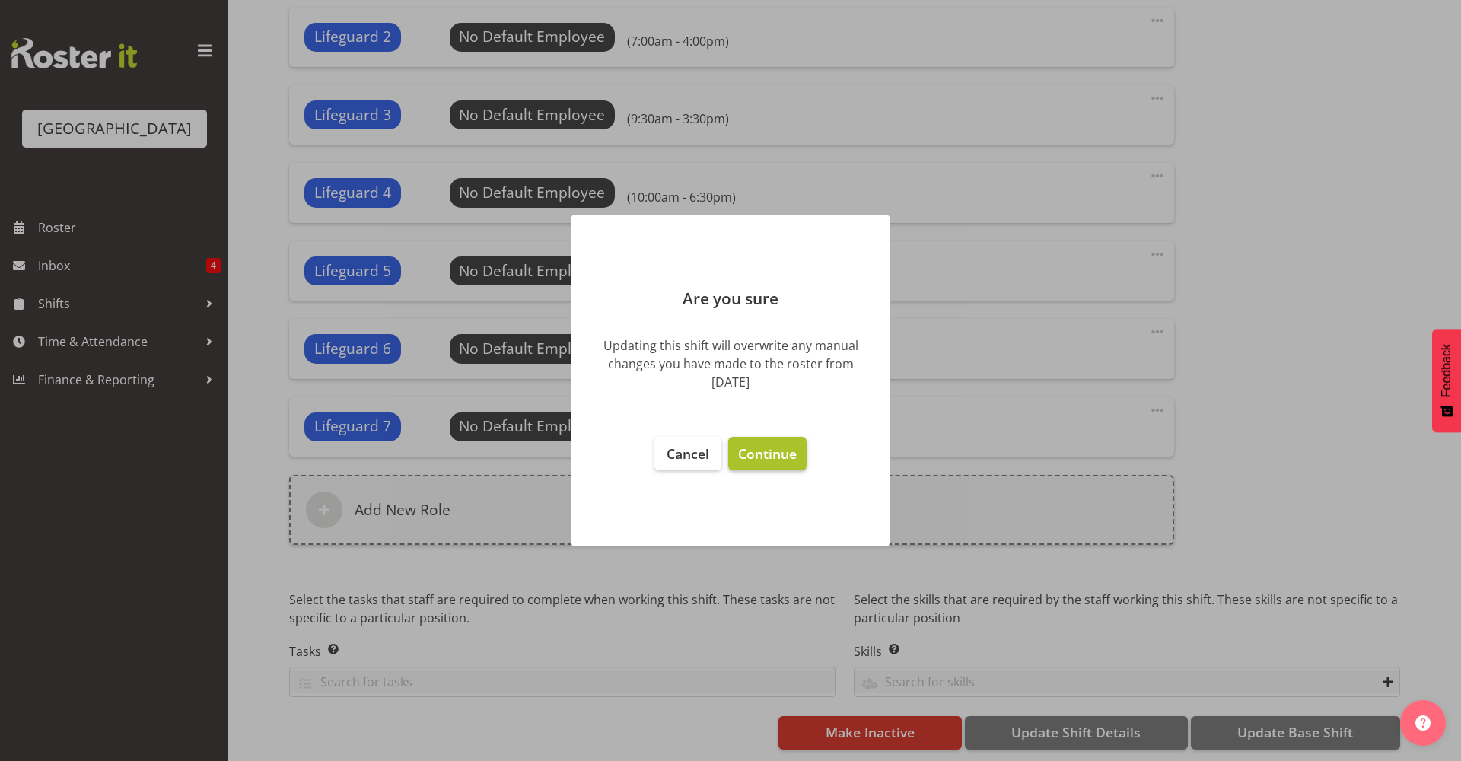
click at [771, 451] on span "Continue" at bounding box center [767, 453] width 59 height 18
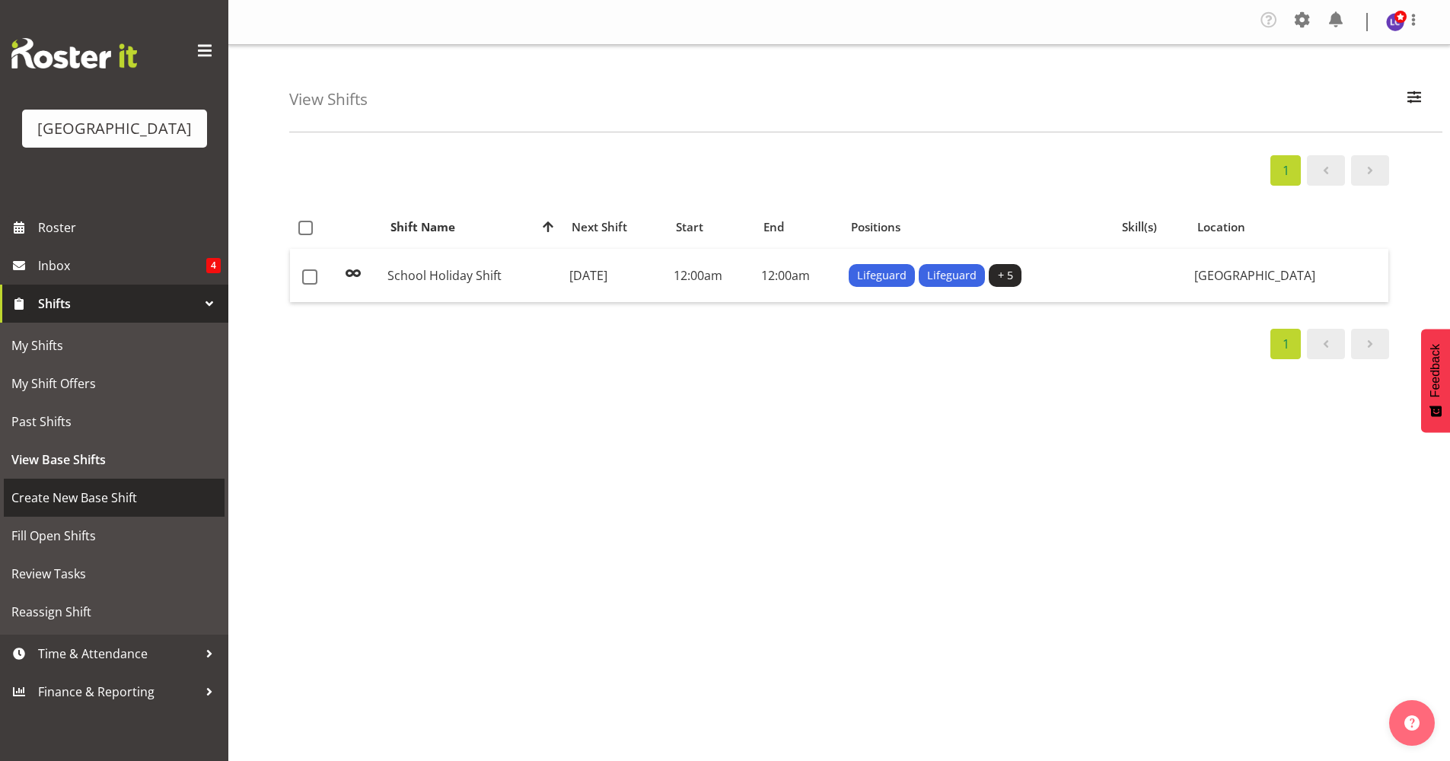
click at [113, 502] on span "Create New Base Shift" at bounding box center [113, 497] width 205 height 23
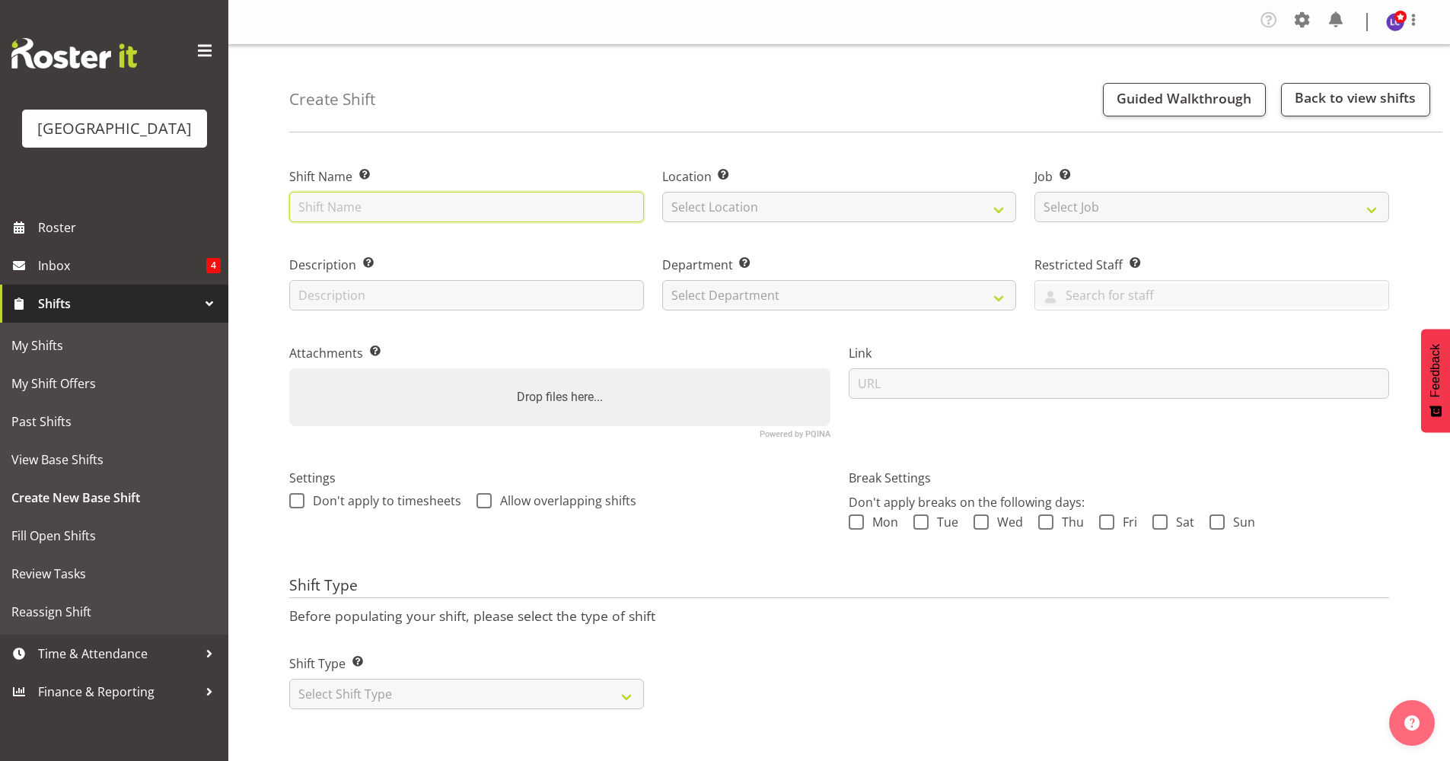
click at [579, 205] on input "text" at bounding box center [466, 207] width 355 height 30
type input "Waterworld Shift"
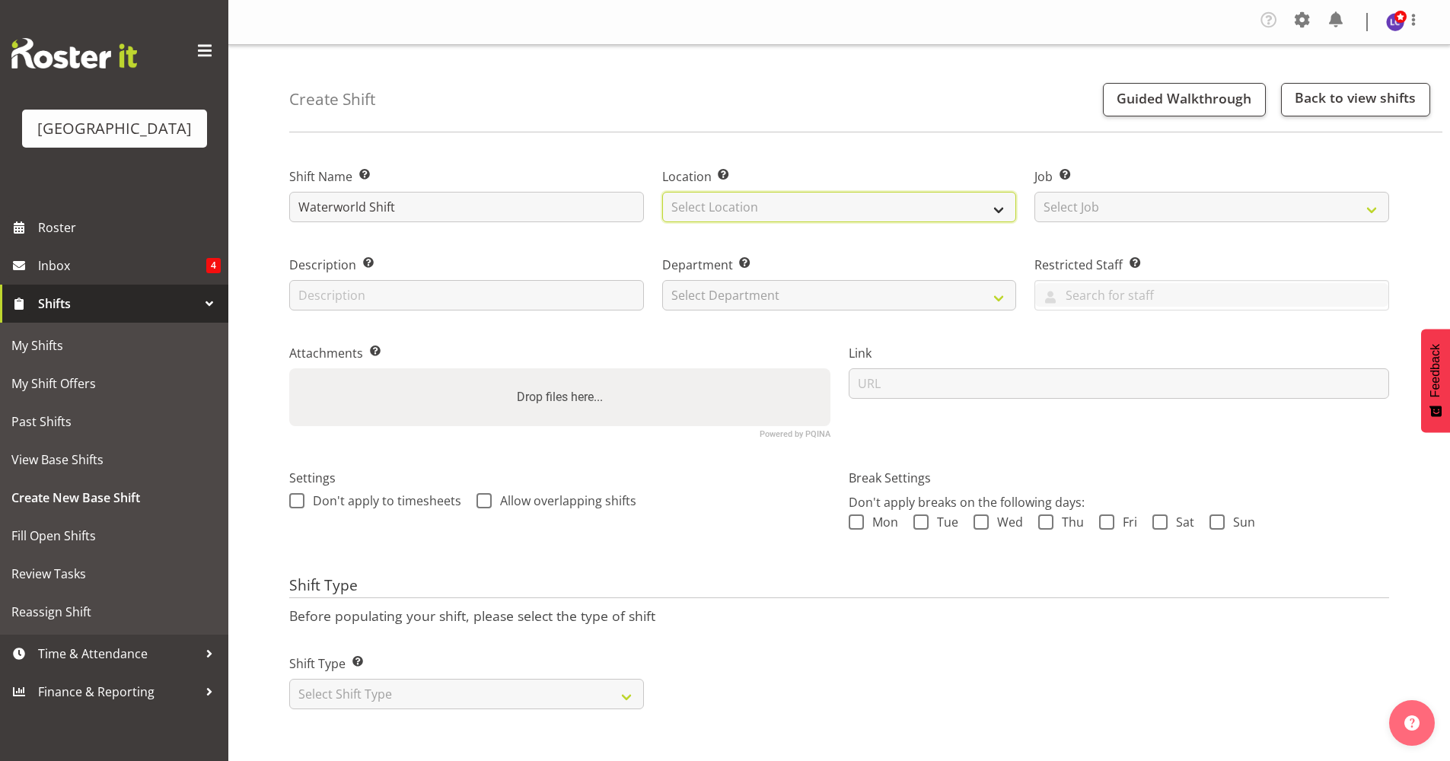
click at [795, 204] on select "Select Location Splash Palace" at bounding box center [839, 207] width 355 height 30
select select "83"
click at [662, 192] on select "Select Location Splash Palace" at bounding box center [839, 207] width 355 height 30
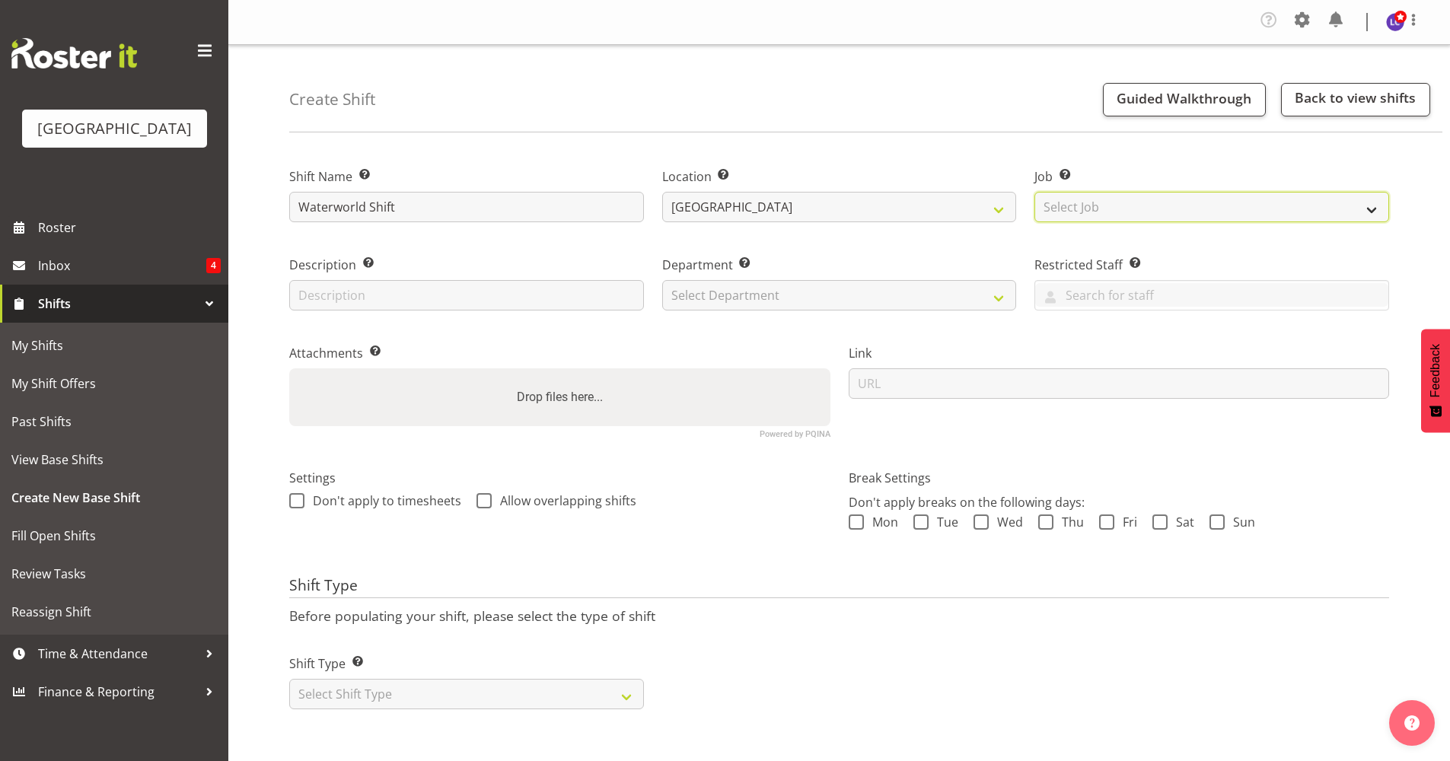
click at [1065, 212] on select "Select Job Create new job ACSO" at bounding box center [1211, 207] width 355 height 30
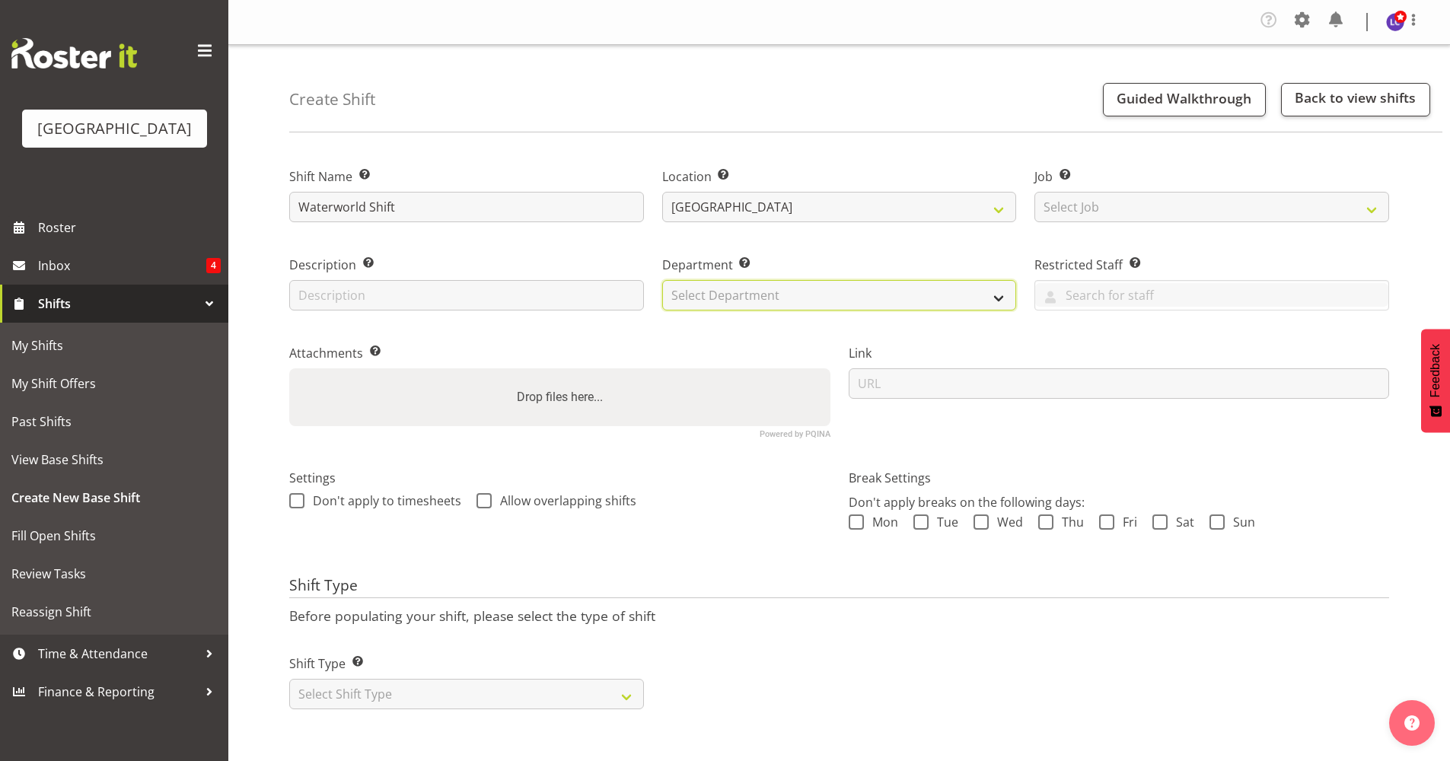
click at [791, 288] on select "Select Department Cleaning Crew Customer Services Crew Lifeguard Crew Maintenan…" at bounding box center [839, 295] width 355 height 30
select select "114"
click at [662, 280] on select "Select Department Cleaning Crew Customer Services Crew Lifeguard Crew Maintenan…" at bounding box center [839, 295] width 355 height 30
click at [684, 505] on div "Don't apply to timesheets Allow overlapping shifts" at bounding box center [559, 503] width 541 height 20
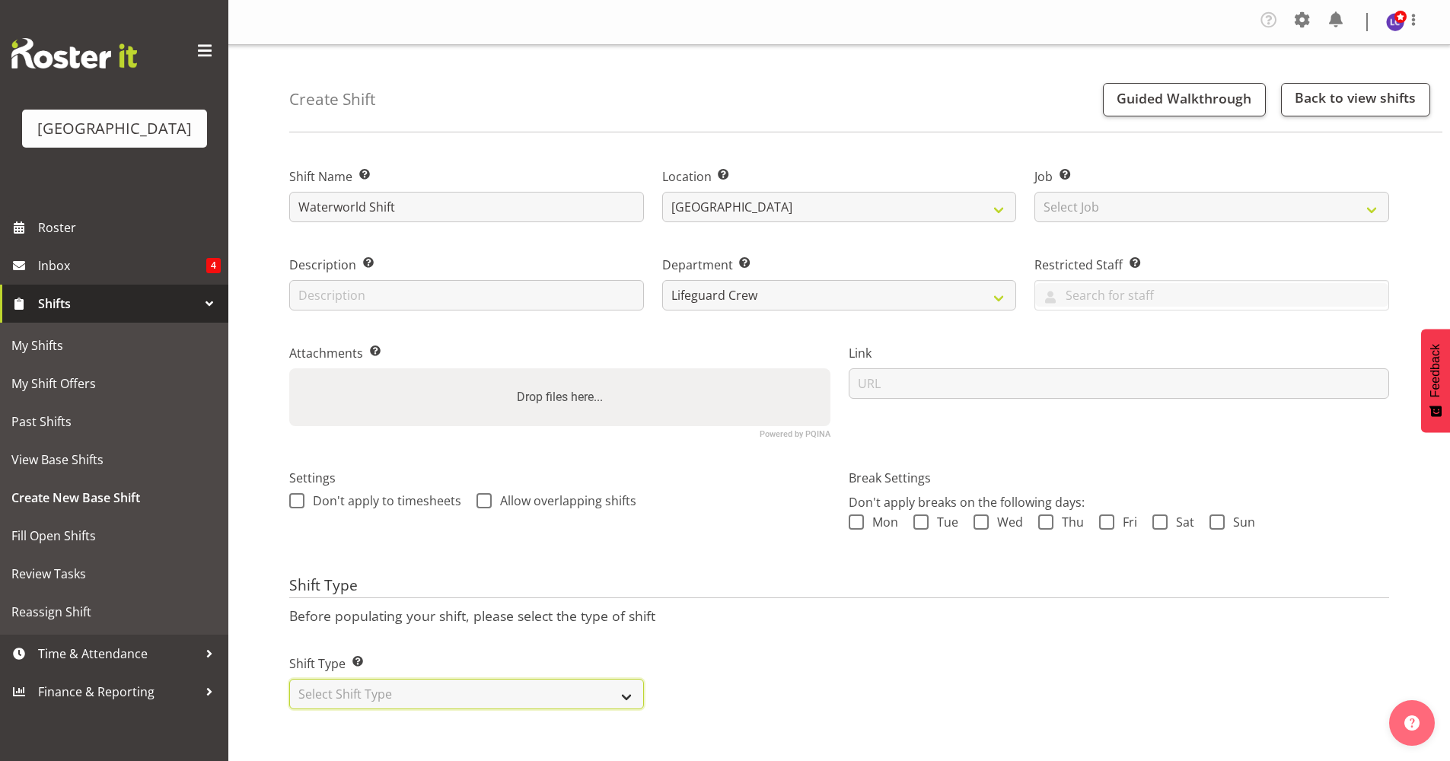
click at [454, 689] on select "Select Shift Type One Off Shift Recurring Shift Rotating Shift" at bounding box center [466, 694] width 355 height 30
select select "recurring"
click at [289, 679] on select "Select Shift Type One Off Shift Recurring Shift Rotating Shift" at bounding box center [466, 694] width 355 height 30
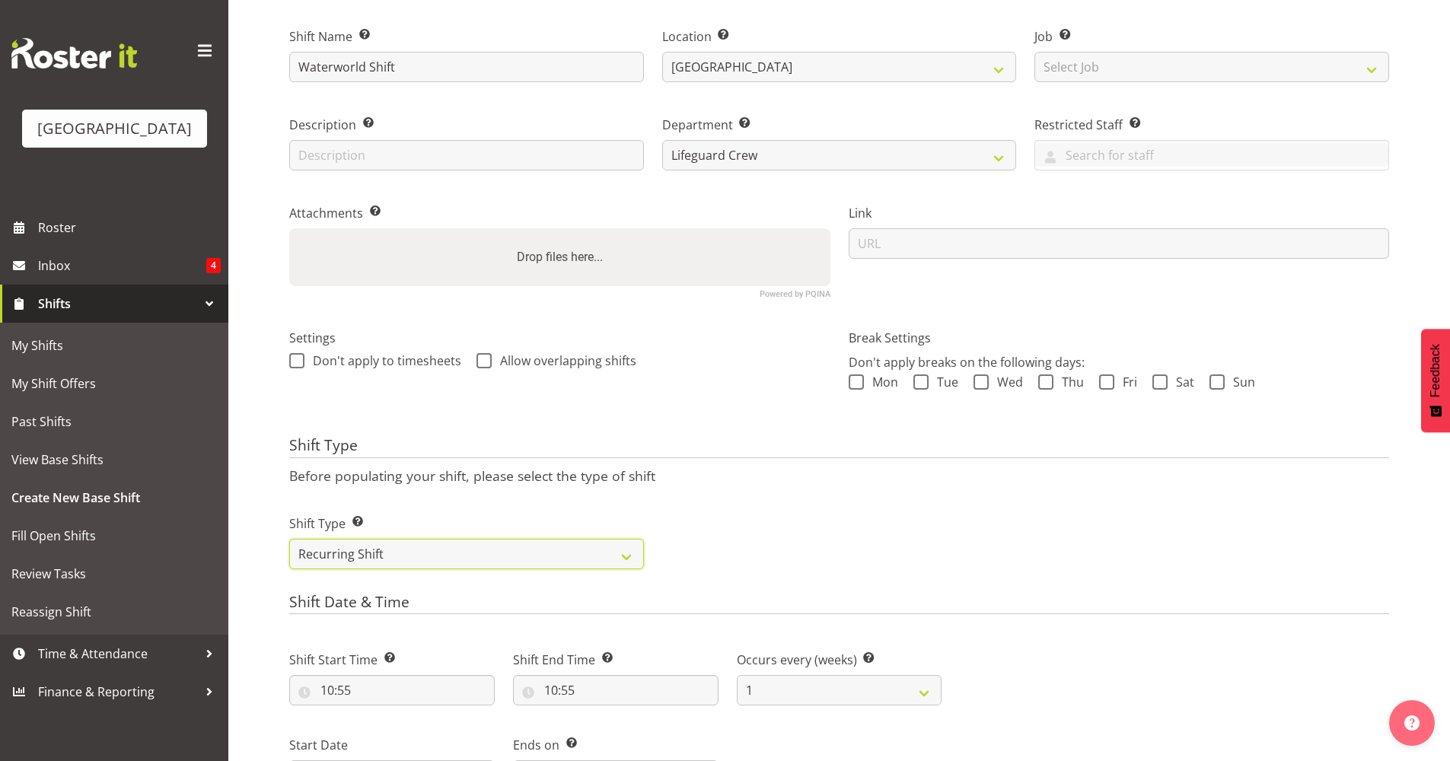
scroll to position [610, 0]
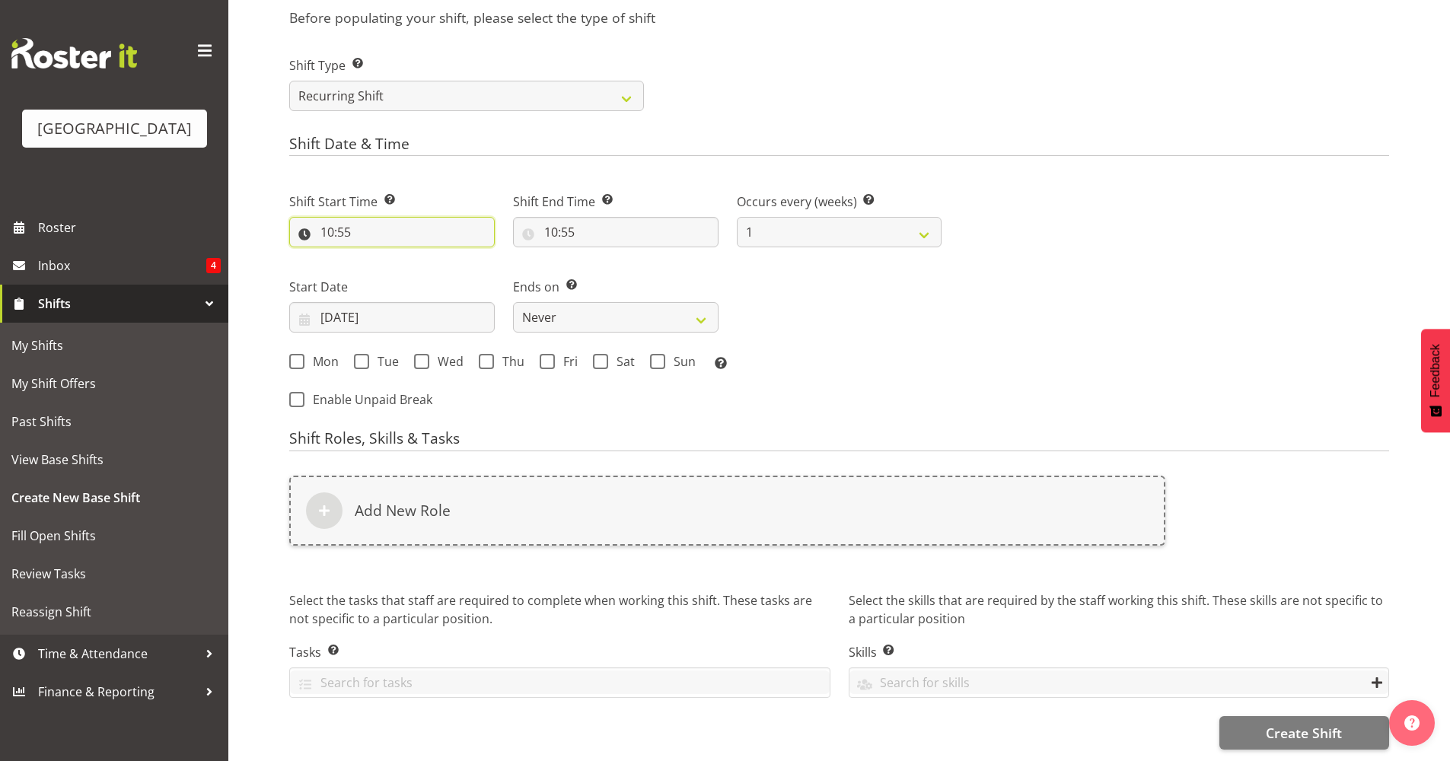
click at [400, 217] on input "10:55" at bounding box center [391, 232] width 205 height 30
click at [386, 256] on select "00 01 02 03 04 05 06 07 08 09 10 11 12 13 14 15 16 17 18 19 20 21 22 23" at bounding box center [393, 271] width 34 height 30
select select "0"
click at [376, 256] on select "00 01 02 03 04 05 06 07 08 09 10 11 12 13 14 15 16 17 18 19 20 21 22 23" at bounding box center [393, 271] width 34 height 30
type input "00:55"
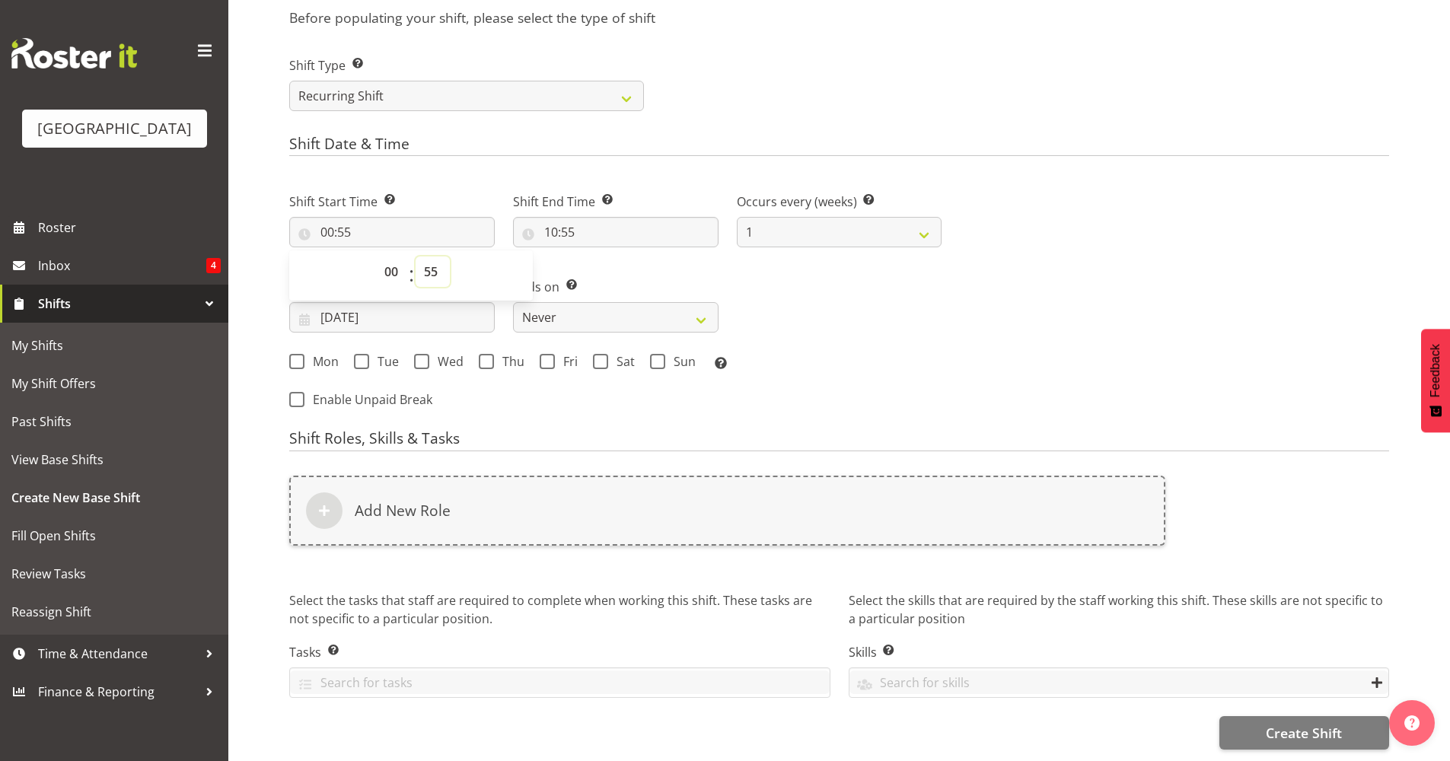
click at [422, 257] on select "00 01 02 03 04 05 06 07 08 09 10 11 12 13 14 15 16 17 18 19 20 21 22 23 24 25 2…" at bounding box center [433, 271] width 34 height 30
select select "0"
click at [416, 256] on select "00 01 02 03 04 05 06 07 08 09 10 11 12 13 14 15 16 17 18 19 20 21 22 23 24 25 2…" at bounding box center [433, 271] width 34 height 30
type input "00:00"
click at [573, 217] on input "10:55" at bounding box center [615, 232] width 205 height 30
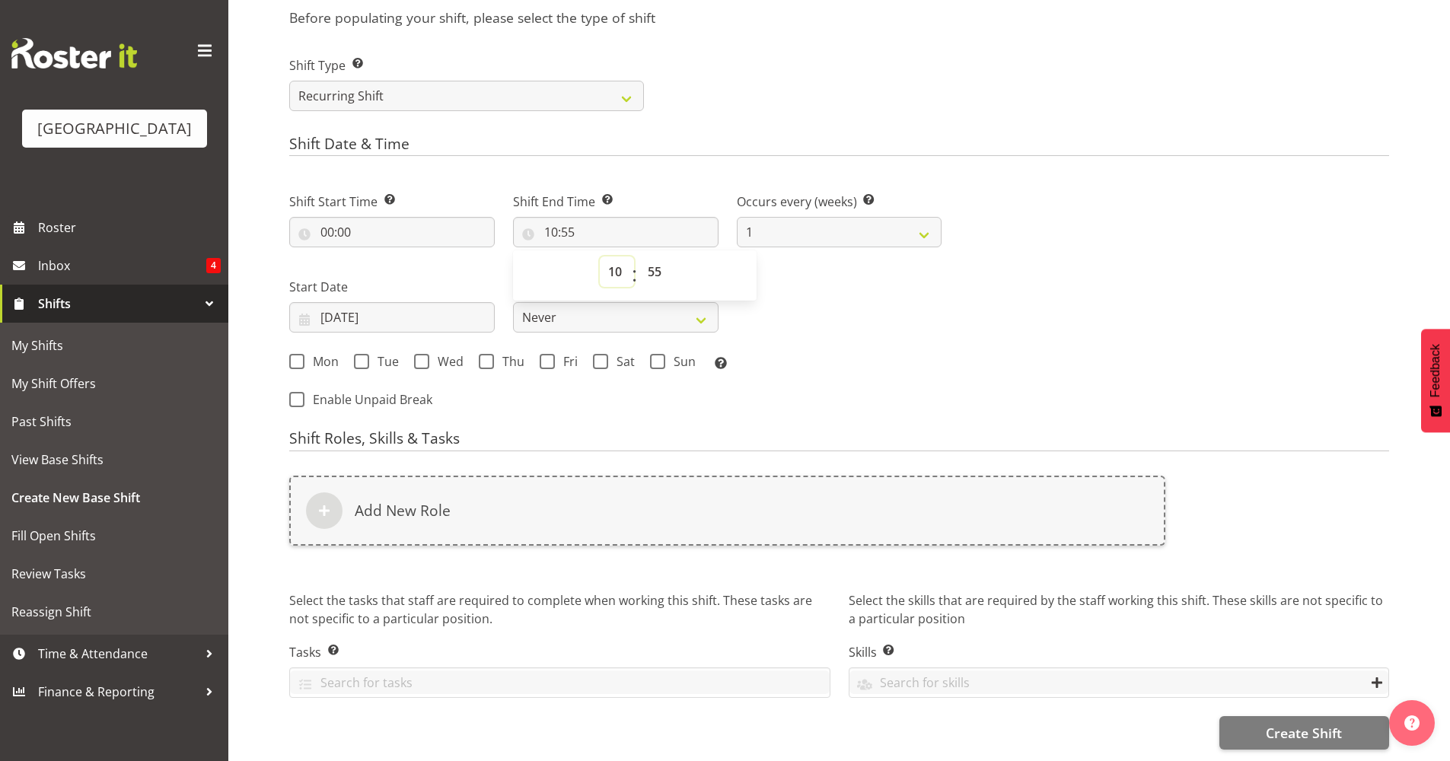
click at [607, 257] on select "00 01 02 03 04 05 06 07 08 09 10 11 12 13 14 15 16 17 18 19 20 21 22 23" at bounding box center [617, 271] width 34 height 30
select select "0"
click at [600, 256] on select "00 01 02 03 04 05 06 07 08 09 10 11 12 13 14 15 16 17 18 19 20 21 22 23" at bounding box center [617, 271] width 34 height 30
type input "00:55"
click at [651, 256] on select "00 01 02 03 04 05 06 07 08 09 10 11 12 13 14 15 16 17 18 19 20 21 22 23 24 25 2…" at bounding box center [656, 271] width 34 height 30
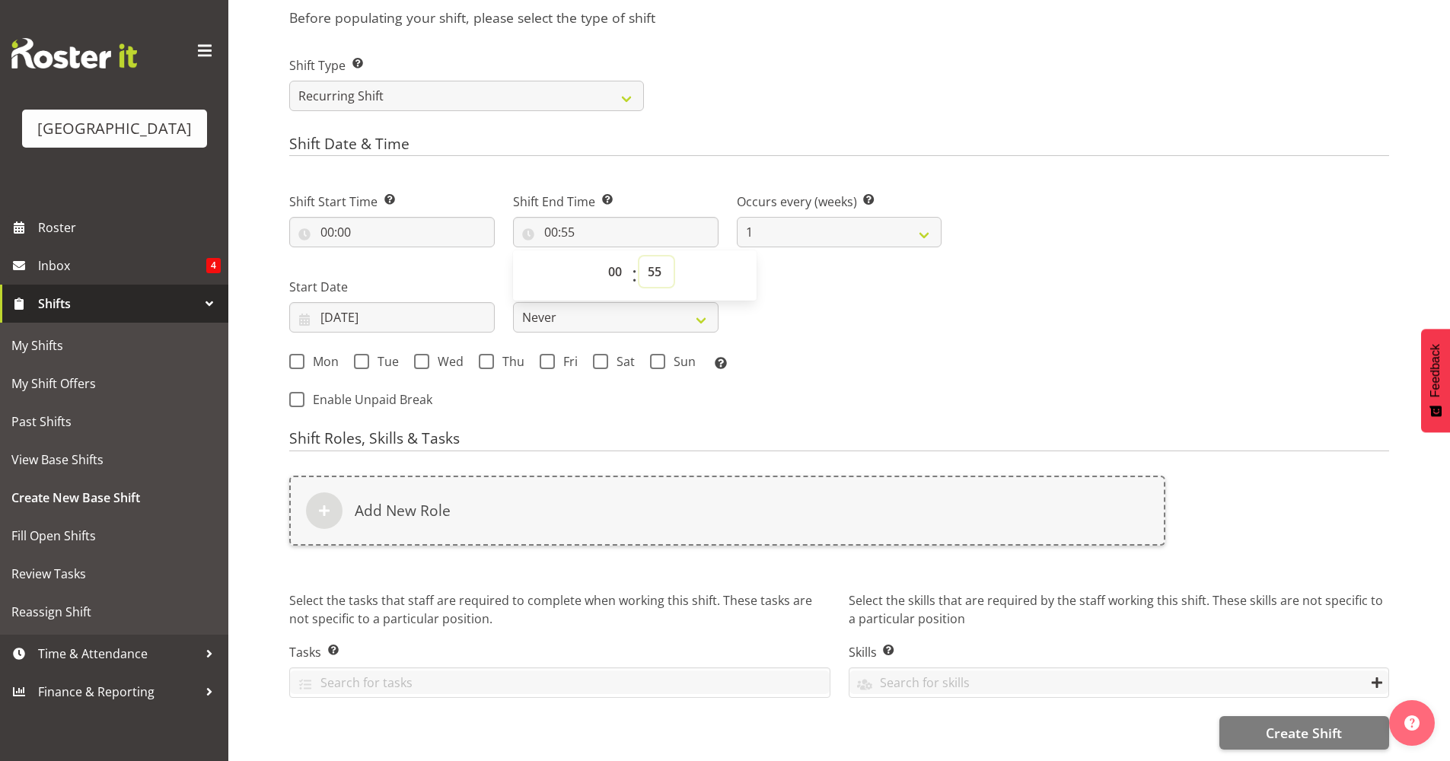
select select "17"
click at [639, 256] on select "00 01 02 03 04 05 06 07 08 09 10 11 12 13 14 15 16 17 18 19 20 21 22 23 24 25 2…" at bounding box center [656, 271] width 34 height 30
type input "00:17"
click at [844, 298] on div "Shift Start Time Set the time of the day you wish this shift to start 00:00 00 …" at bounding box center [615, 277] width 670 height 212
click at [443, 302] on input "04/09/2025" at bounding box center [391, 317] width 205 height 30
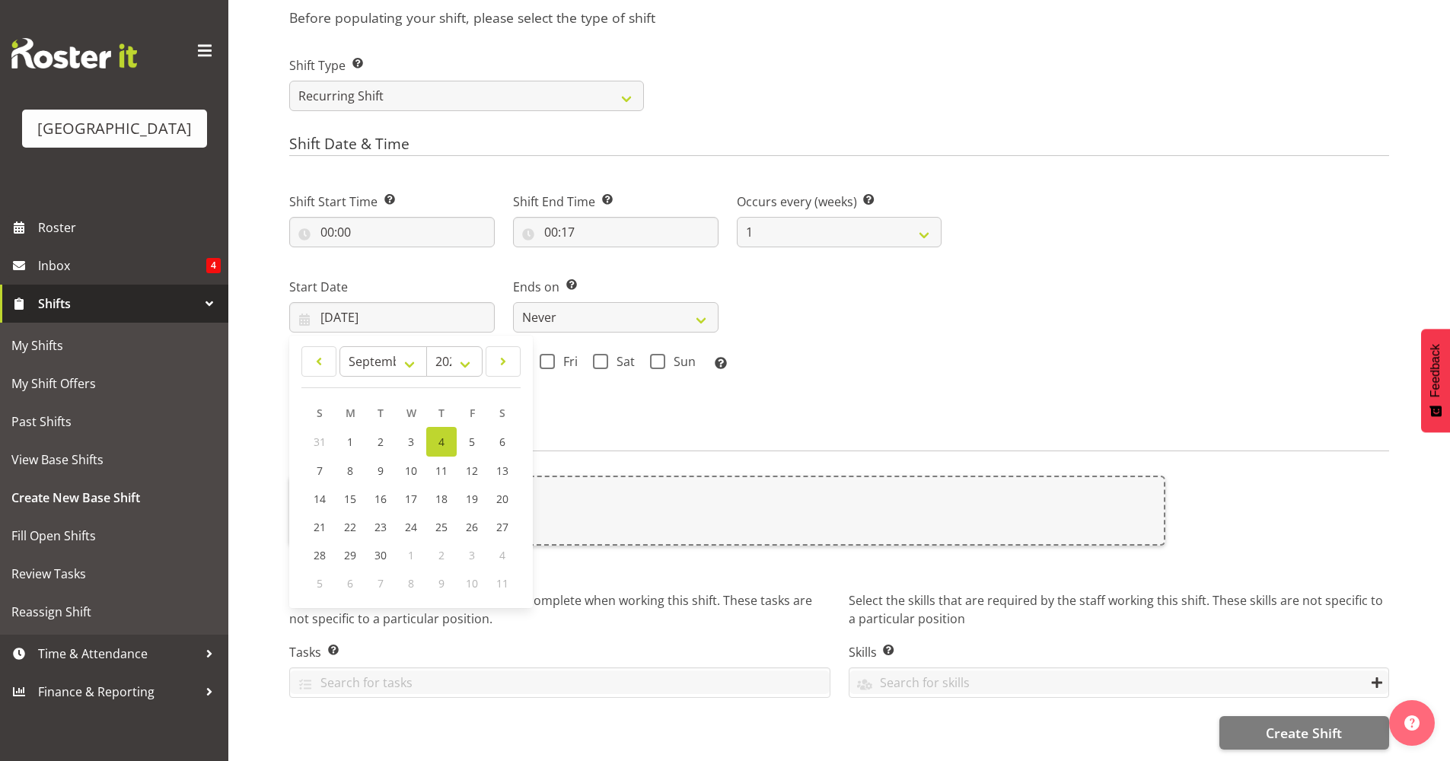
click at [819, 301] on div "Shift Start Time Set the time of the day you wish this shift to start 00:00 00 …" at bounding box center [615, 277] width 670 height 212
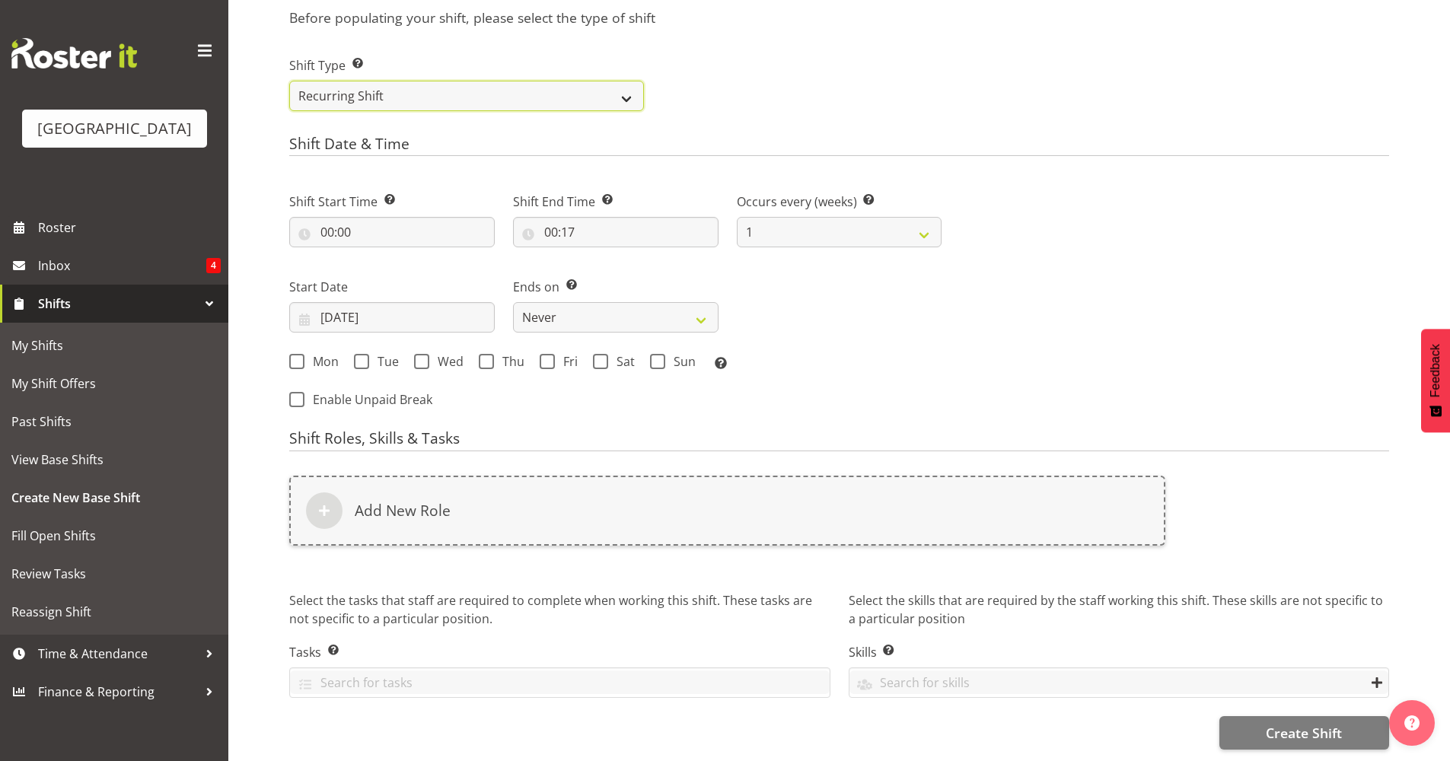
click at [497, 81] on select "One Off Shift Recurring Shift Rotating Shift" at bounding box center [466, 96] width 355 height 30
click at [966, 269] on div "Next Shifts" at bounding box center [1174, 296] width 447 height 250
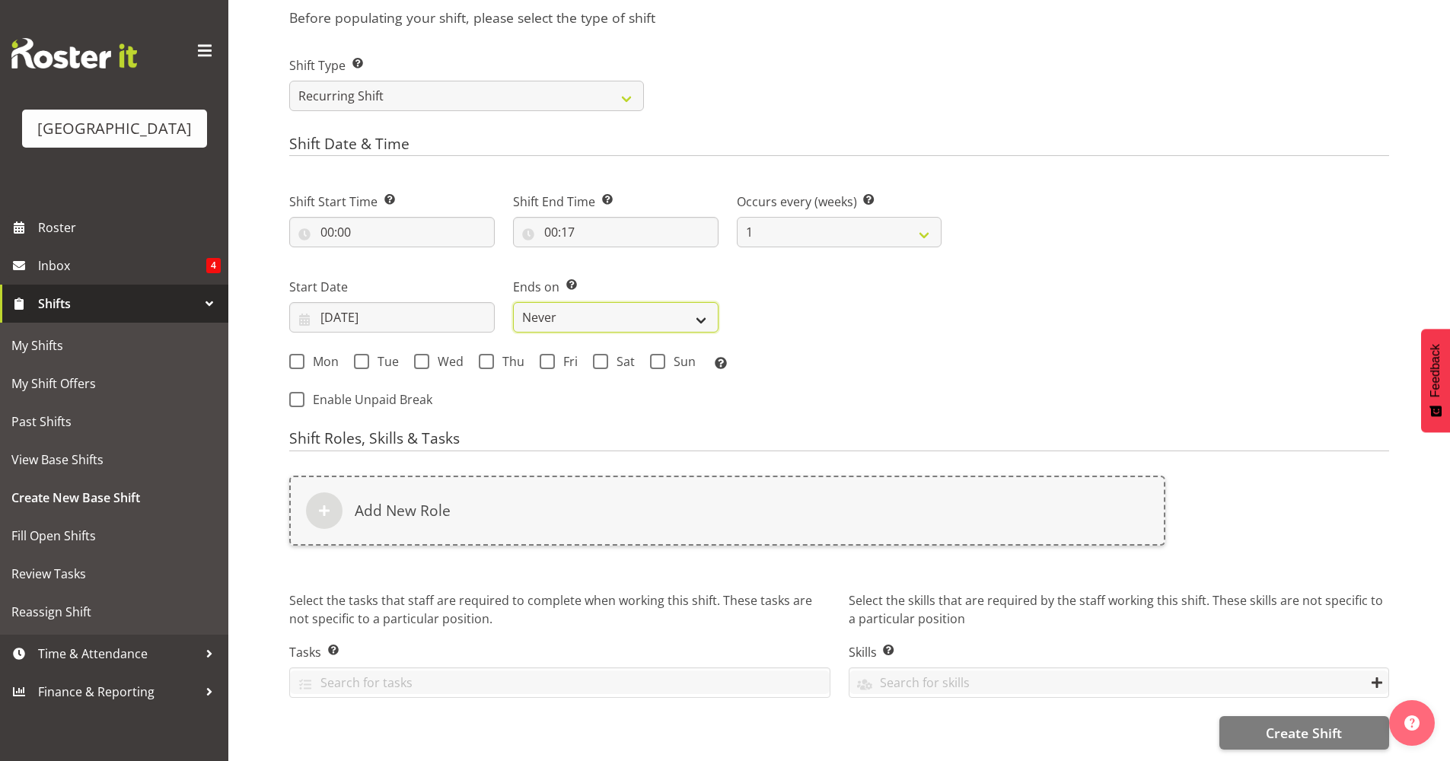
click at [671, 311] on select "Never On Date" at bounding box center [615, 317] width 205 height 30
select select "date"
click at [513, 302] on select "Never On Date" at bounding box center [615, 317] width 205 height 30
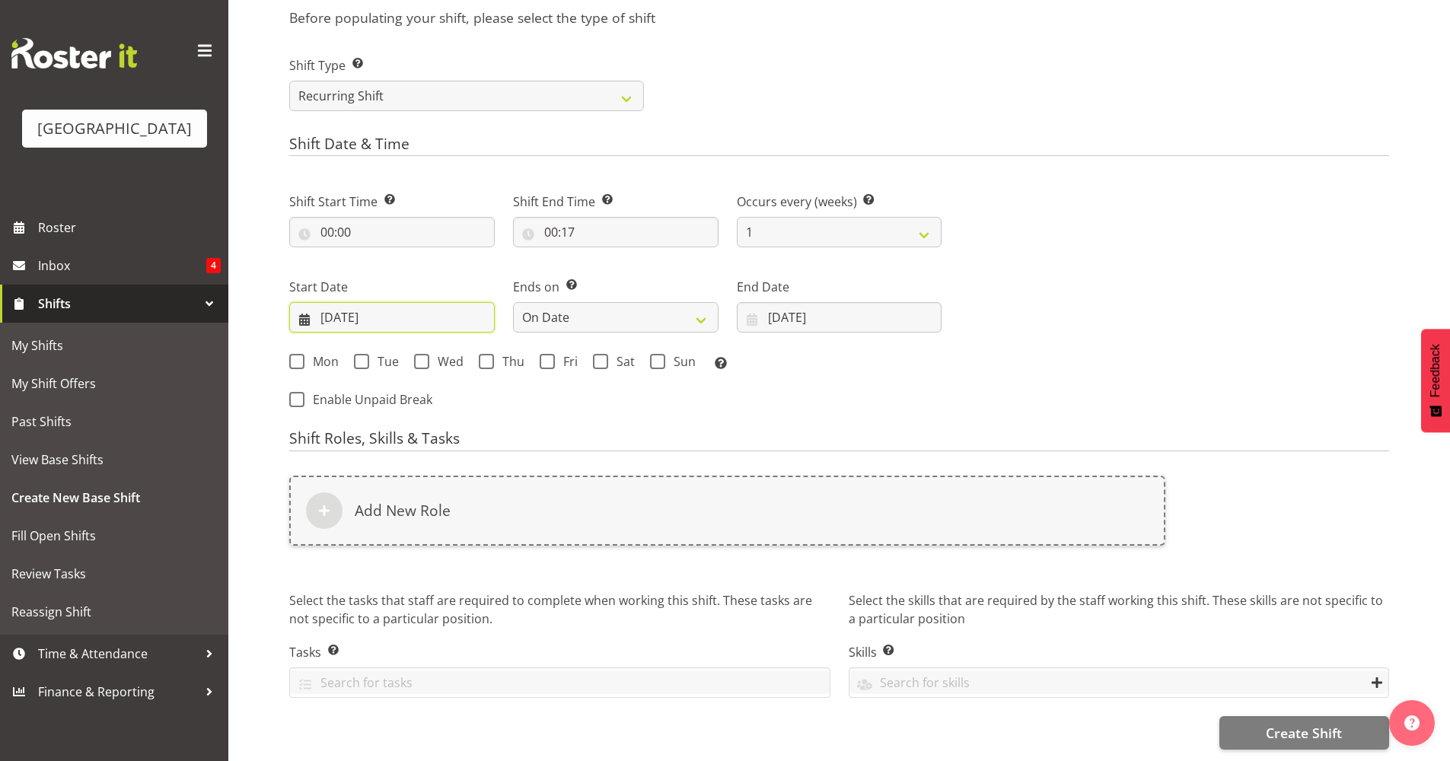
click at [451, 305] on input "04/09/2025" at bounding box center [391, 317] width 205 height 30
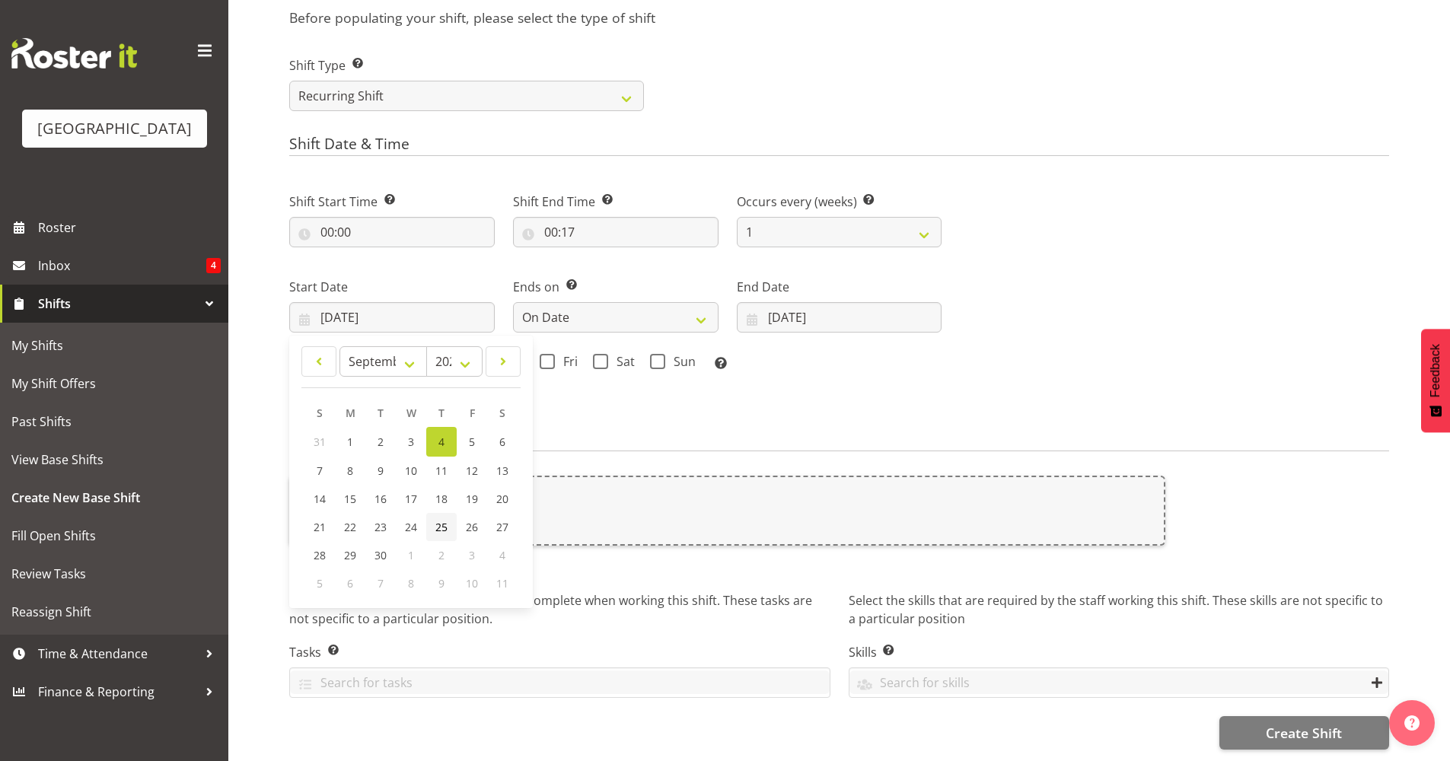
click at [437, 520] on span "25" at bounding box center [441, 527] width 12 height 14
type input "25/09/2025"
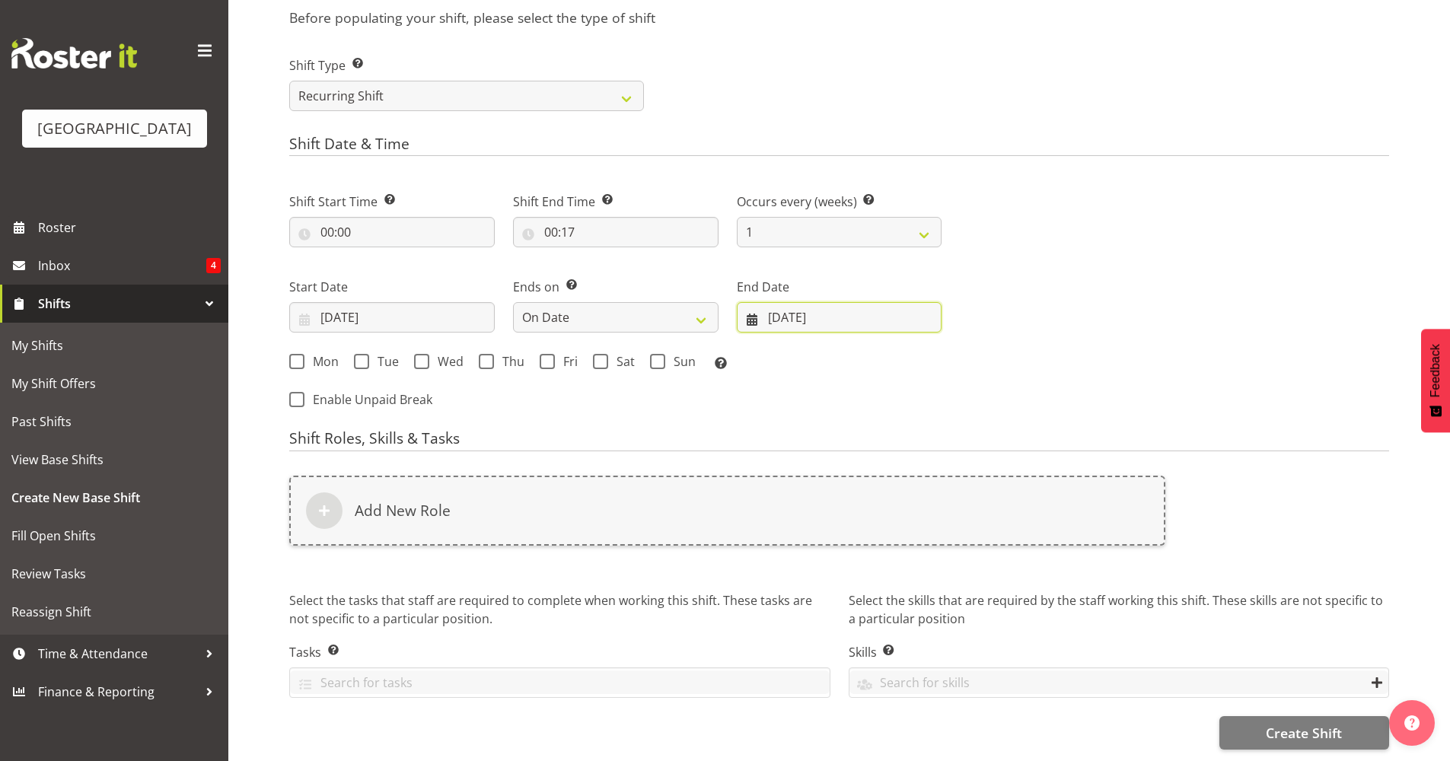
click at [798, 305] on input "04/09/2025" at bounding box center [839, 317] width 205 height 30
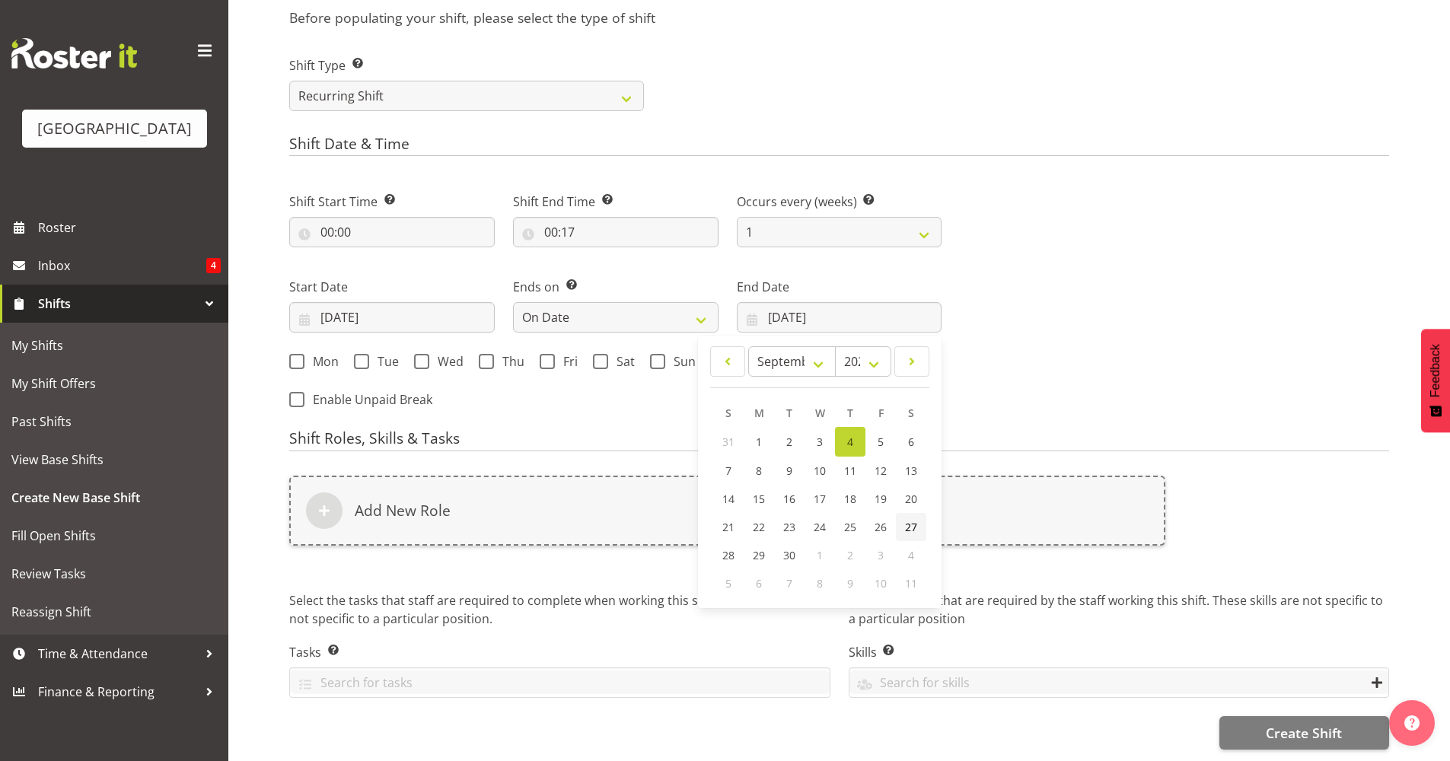
click at [905, 520] on span "27" at bounding box center [911, 527] width 12 height 14
type input "27/09/2025"
click at [485, 356] on span at bounding box center [486, 361] width 15 height 15
click at [485, 357] on input "Thu" at bounding box center [484, 362] width 10 height 10
checkbox input "true"
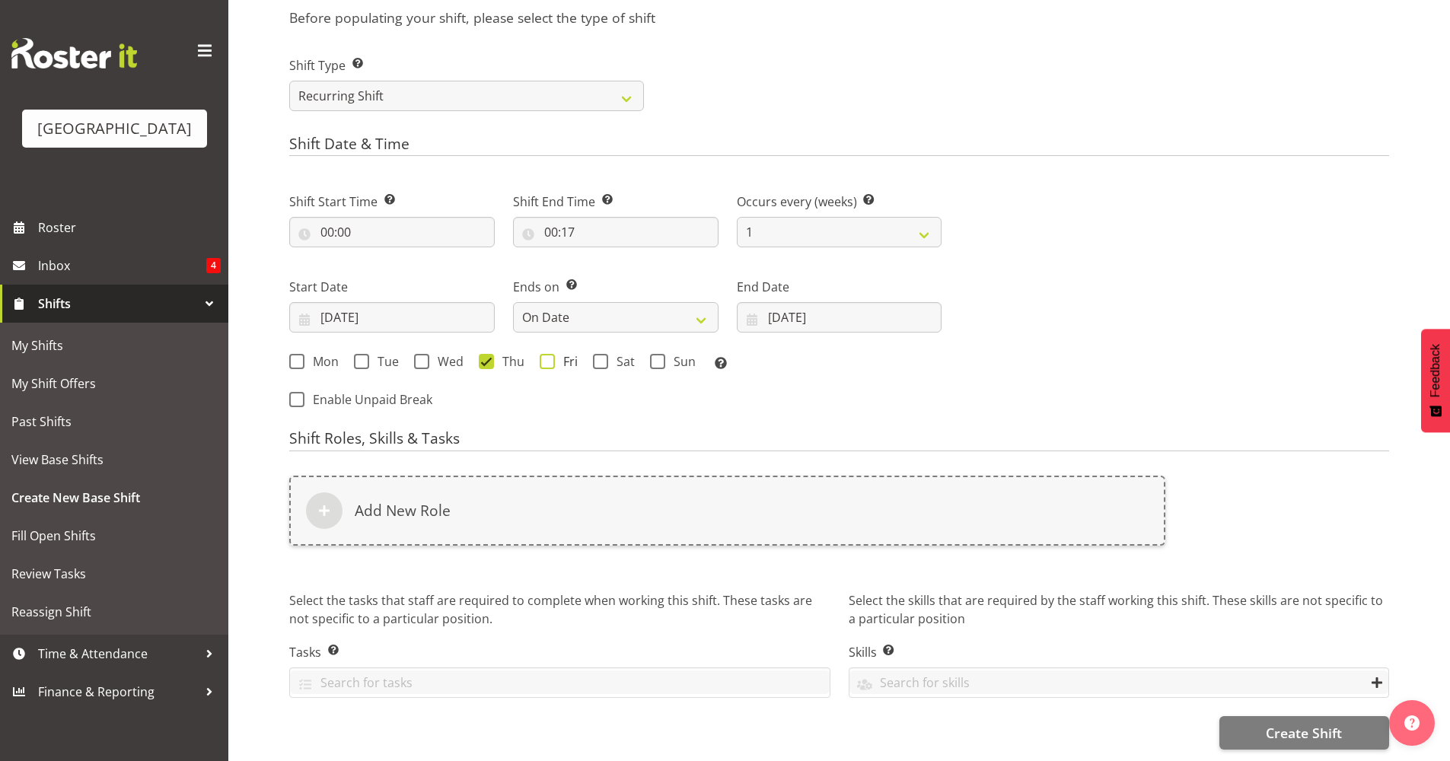
click at [543, 354] on span at bounding box center [547, 361] width 15 height 15
click at [543, 357] on input "Fri" at bounding box center [545, 362] width 10 height 10
checkbox input "true"
click at [606, 354] on span at bounding box center [600, 361] width 15 height 15
click at [603, 357] on input "Sat" at bounding box center [598, 362] width 10 height 10
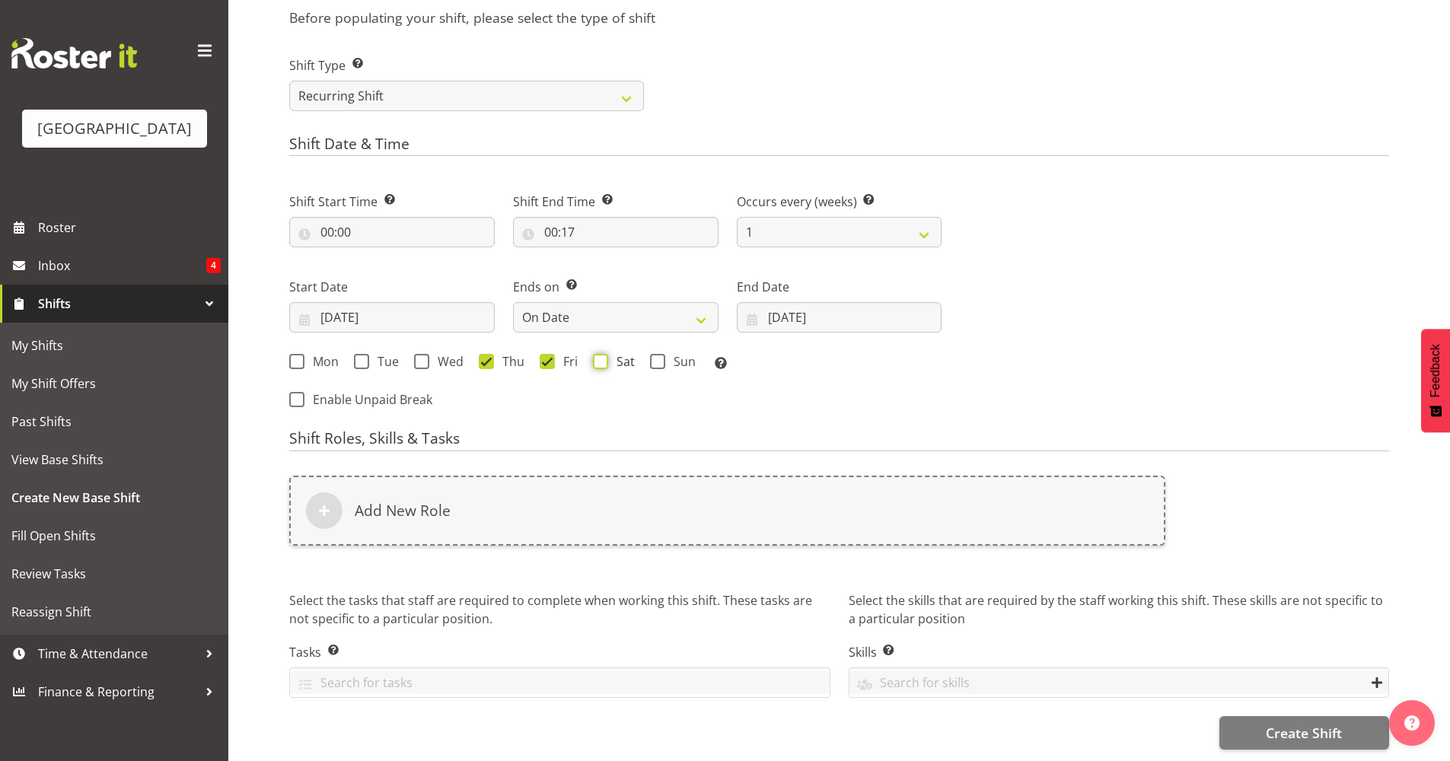
checkbox input "true"
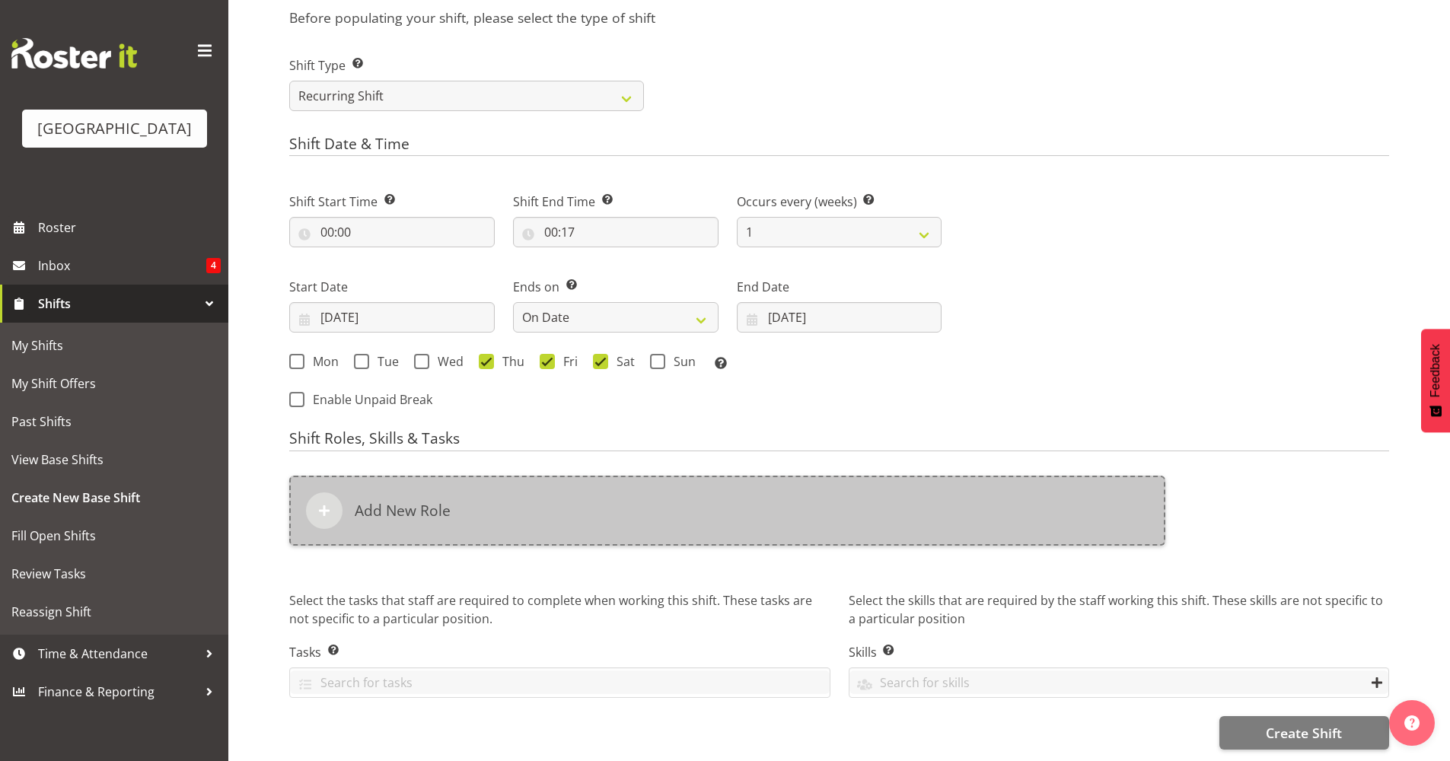
click at [426, 482] on div "Add New Role" at bounding box center [727, 511] width 876 height 70
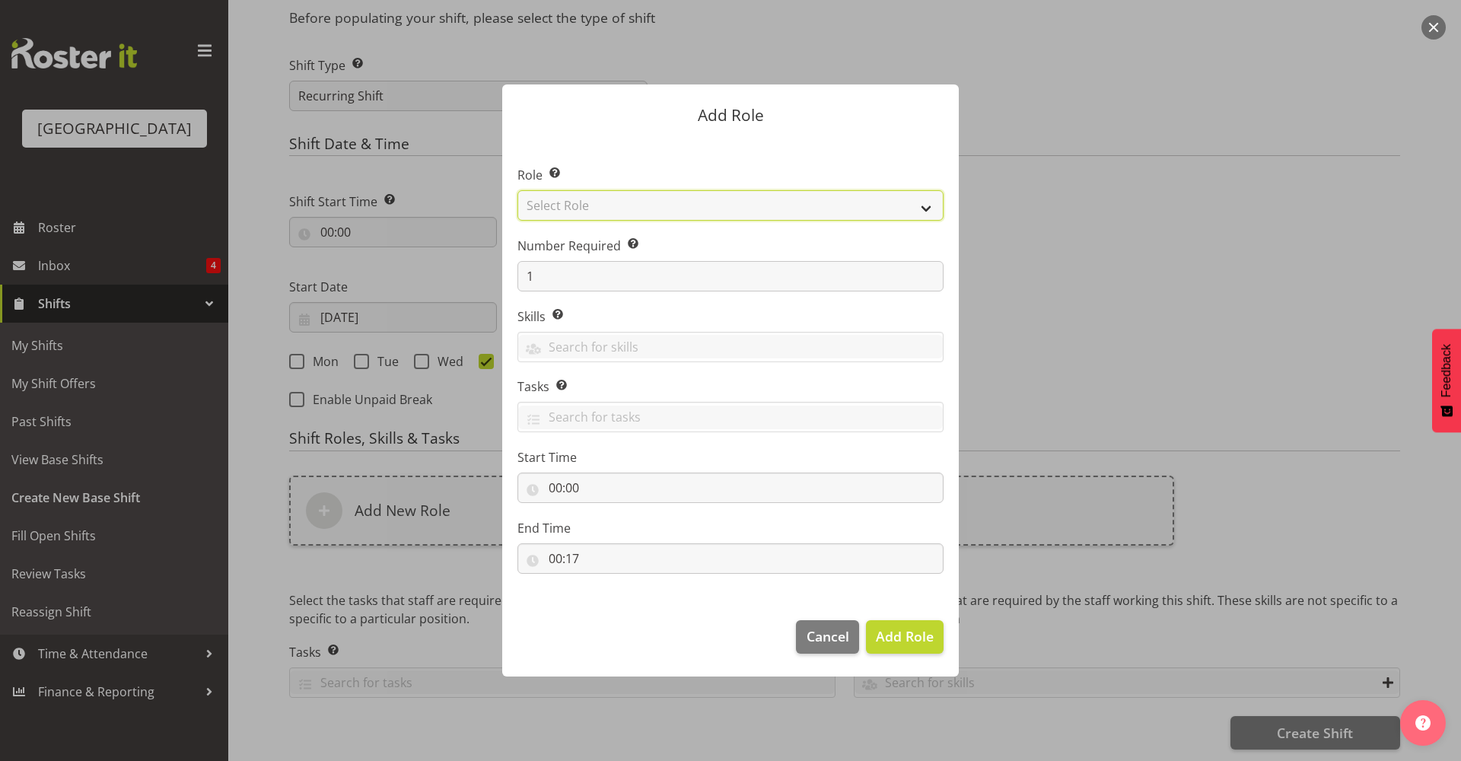
click at [654, 212] on select "Select Role Aquatic Customer Services Officer Cleaner - Splash Palace Facilties…" at bounding box center [731, 205] width 426 height 30
select select "96"
click at [518, 190] on select "Select Role Aquatic Customer Services Officer Cleaner - Splash Palace Facilties…" at bounding box center [731, 205] width 426 height 30
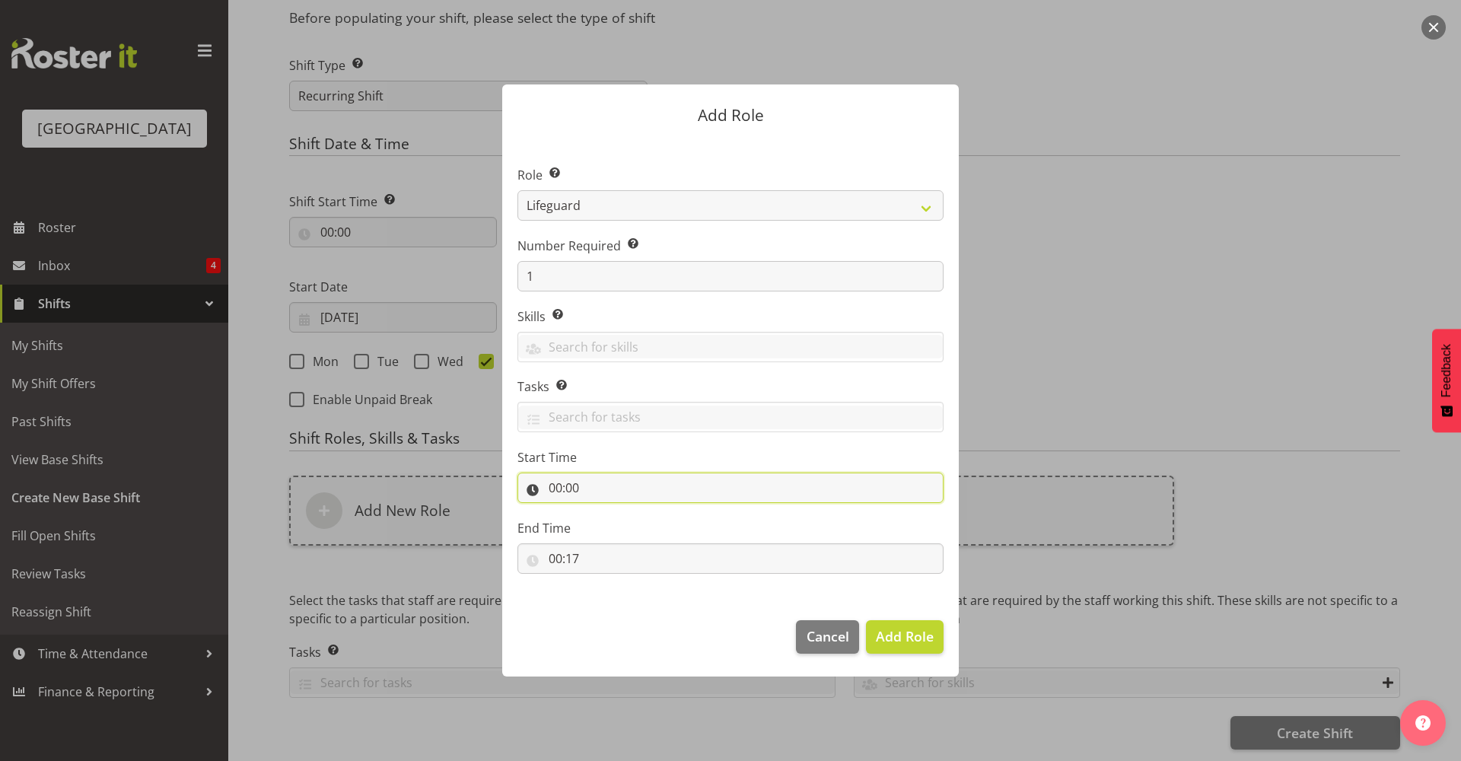
click at [621, 491] on input "00:00" at bounding box center [731, 488] width 426 height 30
click at [607, 532] on select "00 01 02 03 04 05 06 07 08 09 10 11 12 13 14 15 16 17 18 19 20 21 22 23" at bounding box center [621, 527] width 34 height 30
select select "10"
click at [604, 512] on select "00 01 02 03 04 05 06 07 08 09 10 11 12 13 14 15 16 17 18 19 20 21 22 23" at bounding box center [621, 527] width 34 height 30
type input "10:00"
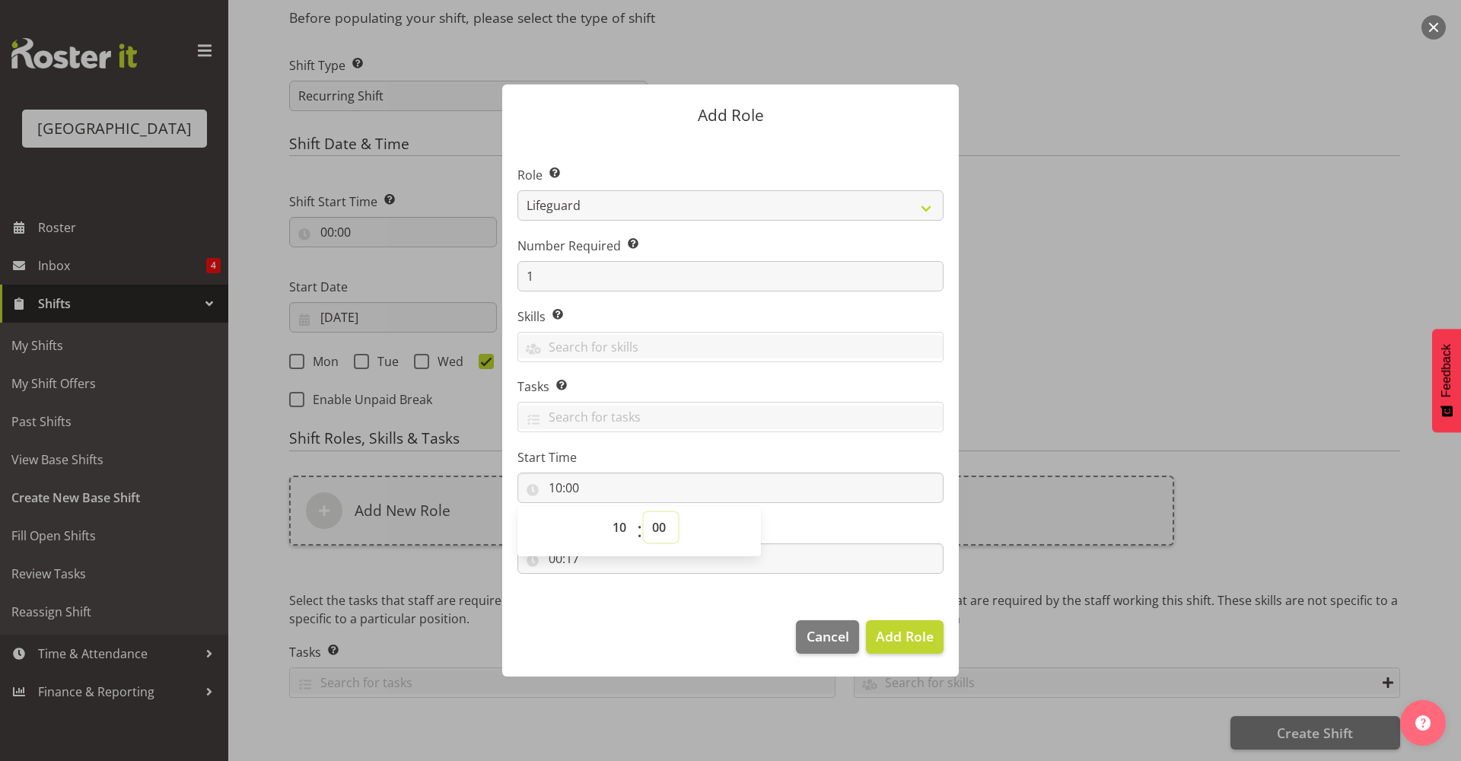
click at [657, 524] on select "00 01 02 03 04 05 06 07 08 09 10 11 12 13 14 15 16 17 18 19 20 21 22 23 24 25 2…" at bounding box center [661, 527] width 34 height 30
click at [823, 448] on label "Start Time" at bounding box center [731, 457] width 426 height 18
click at [677, 561] on input "00:17" at bounding box center [731, 558] width 426 height 30
click at [624, 600] on select "00 01 02 03 04 05 06 07 08 09 10 11 12 13 14 15 16 17 18 19 20 21 22 23" at bounding box center [621, 598] width 34 height 30
select select "16"
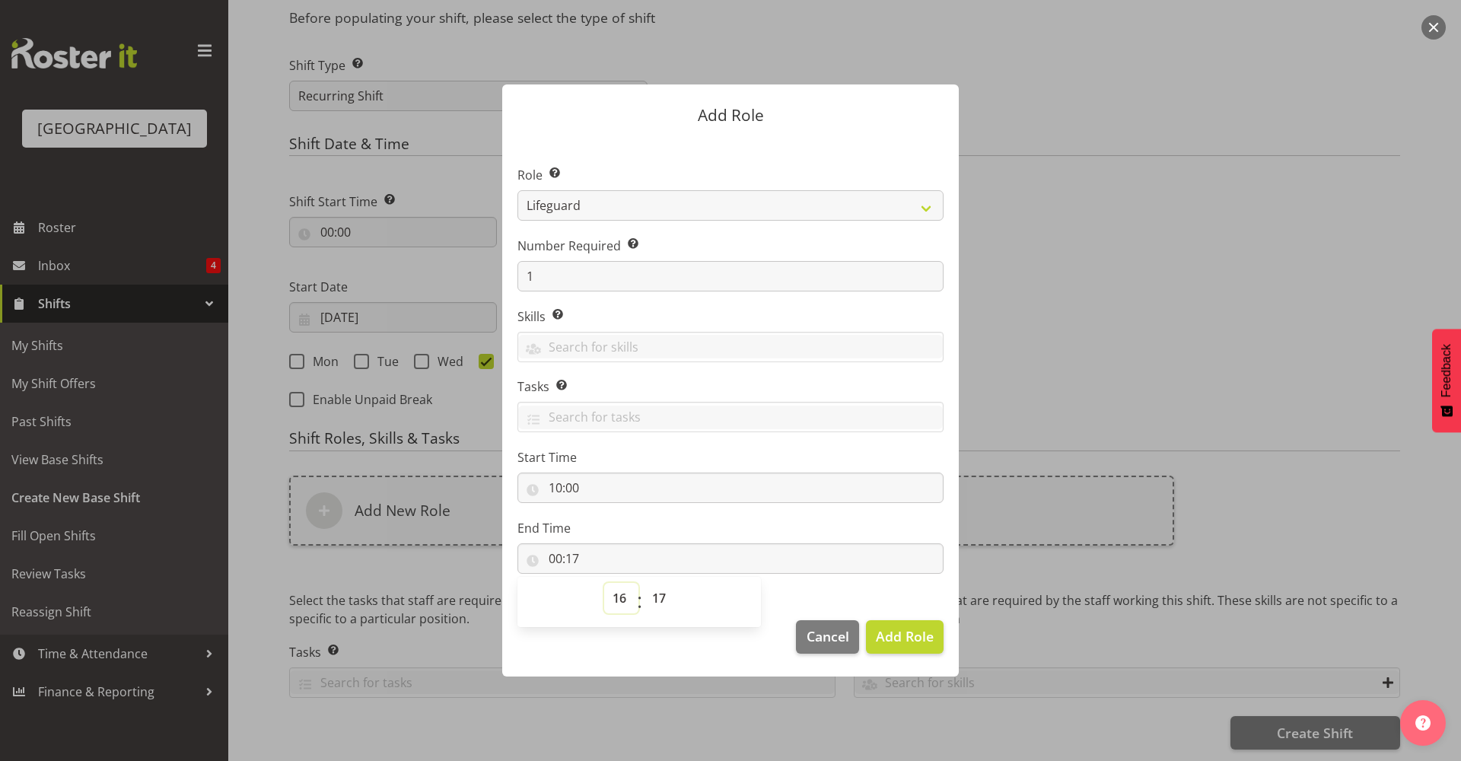
click at [604, 583] on select "00 01 02 03 04 05 06 07 08 09 10 11 12 13 14 15 16 17 18 19 20 21 22 23" at bounding box center [621, 598] width 34 height 30
type input "16:17"
drag, startPoint x: 657, startPoint y: 598, endPoint x: 657, endPoint y: 586, distance: 12.2
click at [657, 598] on select "00 01 02 03 04 05 06 07 08 09 10 11 12 13 14 15 16 17 18 19 20 21 22 23 24 25 2…" at bounding box center [661, 598] width 34 height 30
select select "0"
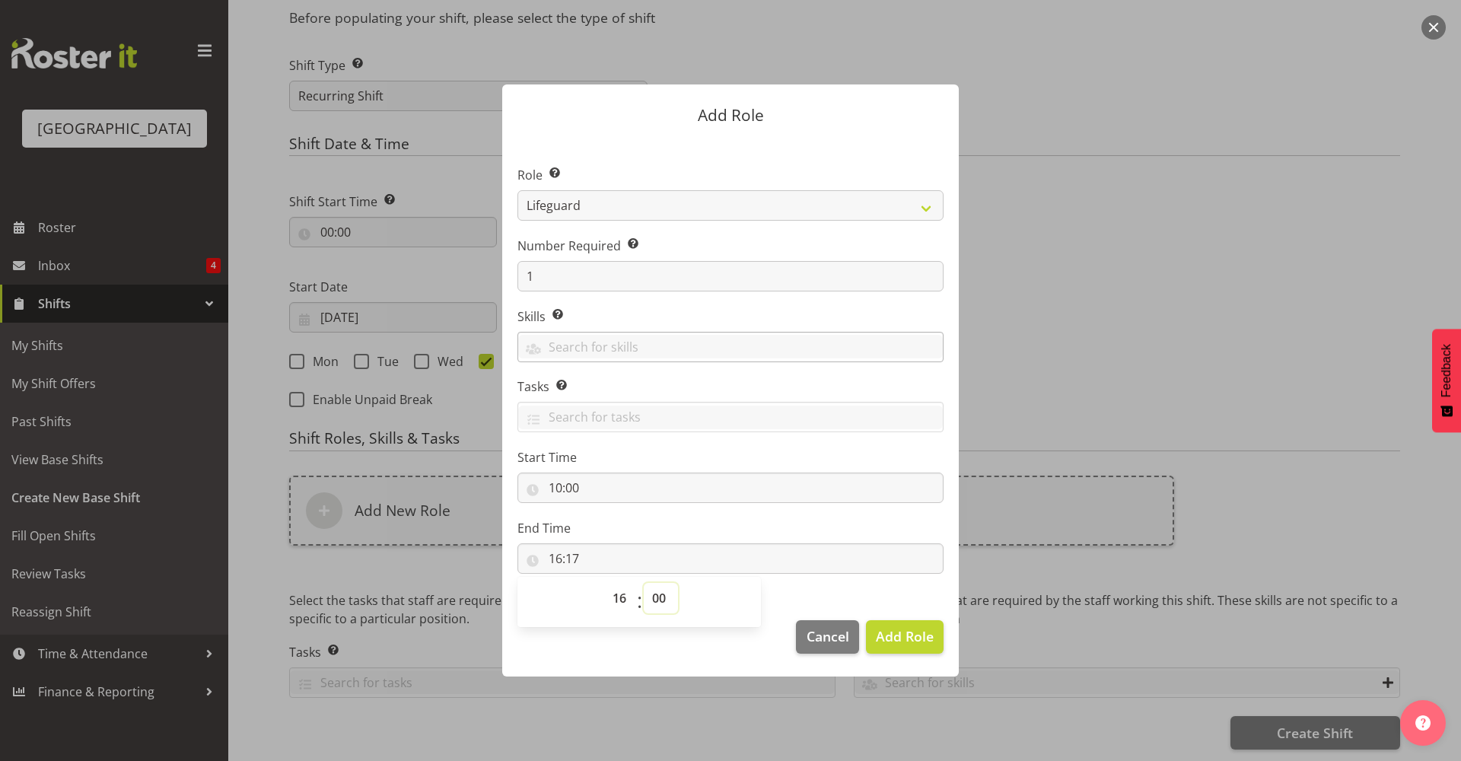
click at [644, 583] on select "00 01 02 03 04 05 06 07 08 09 10 11 12 13 14 15 16 17 18 19 20 21 22 23 24 25 2…" at bounding box center [661, 598] width 34 height 30
type input "16:00"
click at [906, 639] on span "Add Role" at bounding box center [905, 636] width 58 height 18
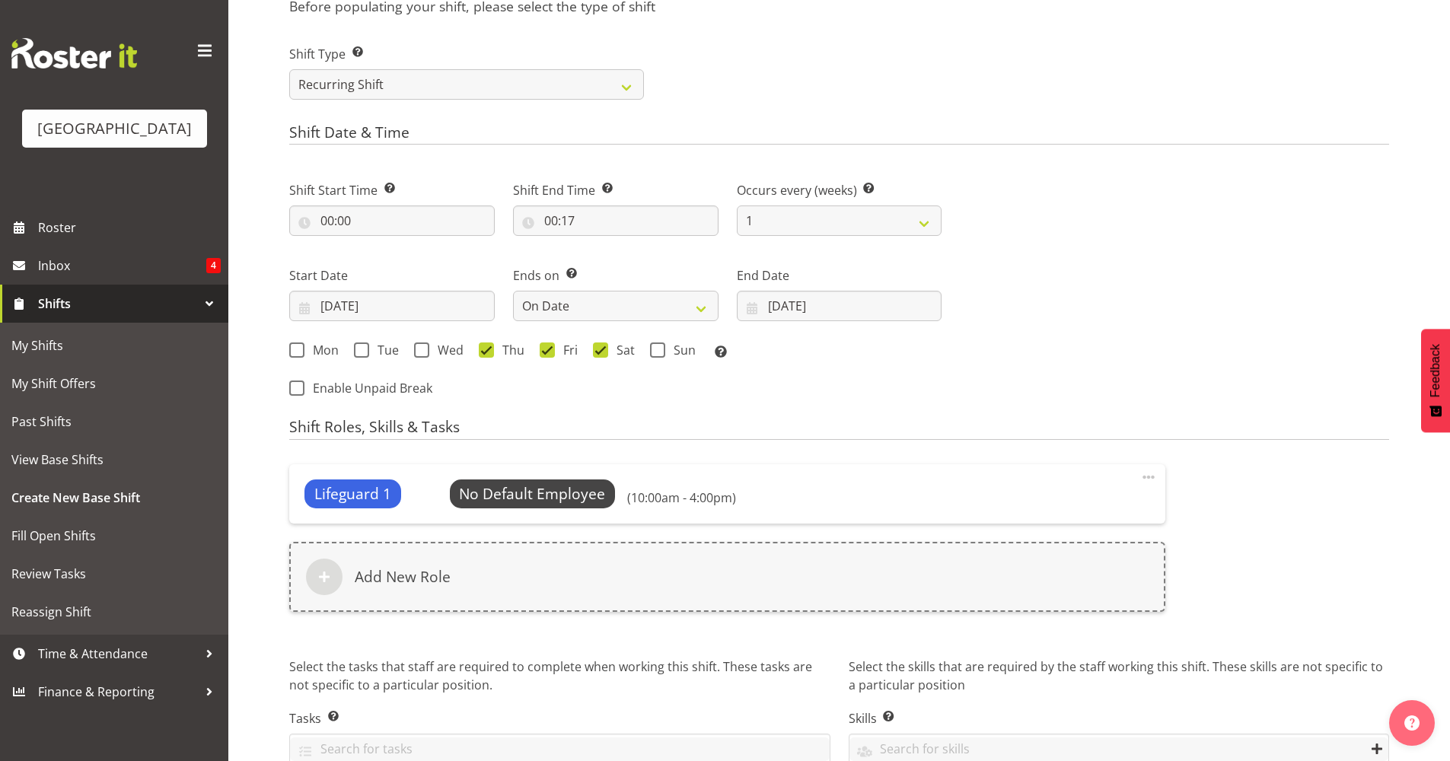
click at [1157, 480] on span at bounding box center [1148, 477] width 18 height 18
click at [1298, 497] on div "Lifeguard 1 No Default Employee Select Employee (10:00am - 4:00pm) Edit Delete …" at bounding box center [839, 547] width 1118 height 184
drag, startPoint x: 772, startPoint y: 487, endPoint x: 709, endPoint y: 488, distance: 63.2
click at [709, 488] on div "(10:00am - 4:00pm)" at bounding box center [681, 493] width 109 height 23
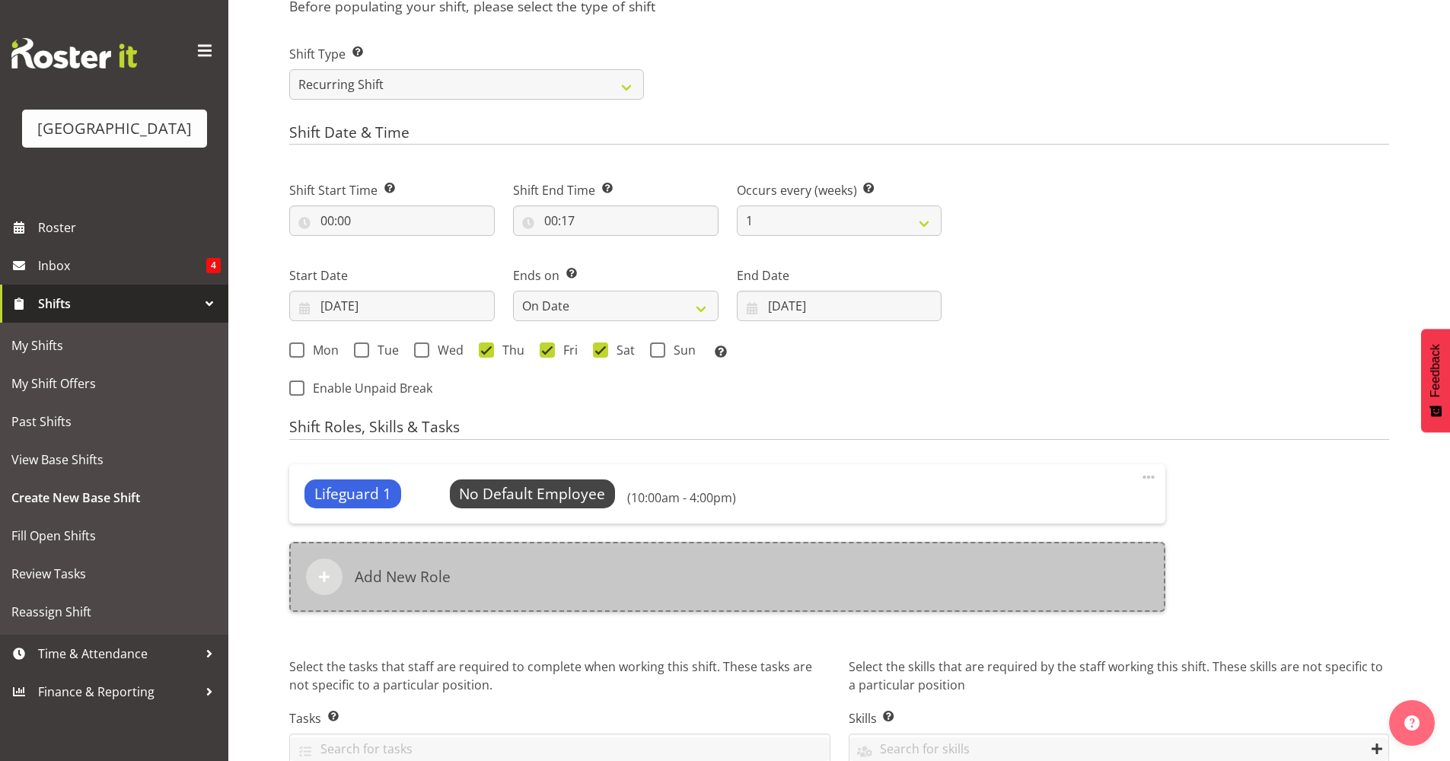
click at [409, 588] on div "Add New Role" at bounding box center [727, 577] width 876 height 70
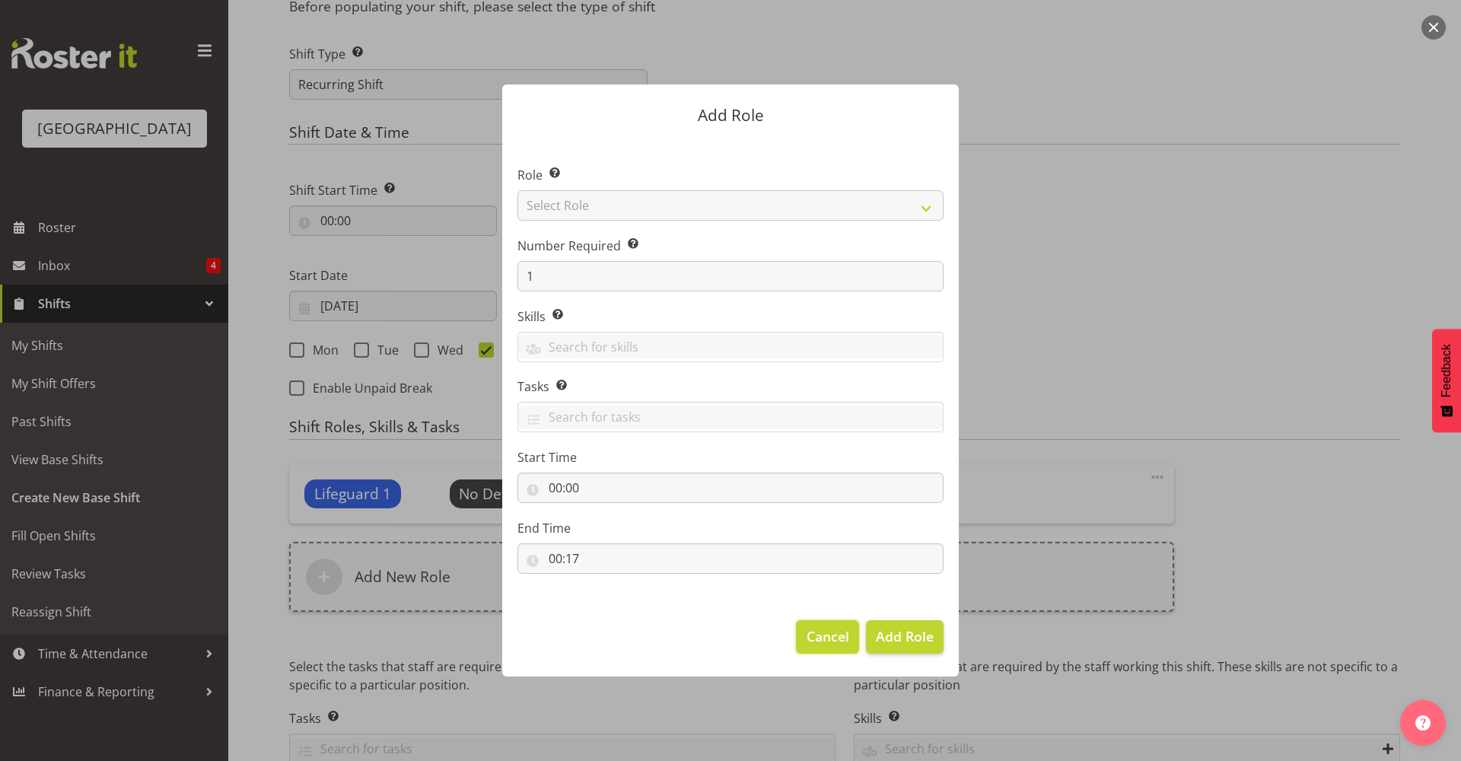
click at [829, 634] on span "Cancel" at bounding box center [828, 636] width 43 height 20
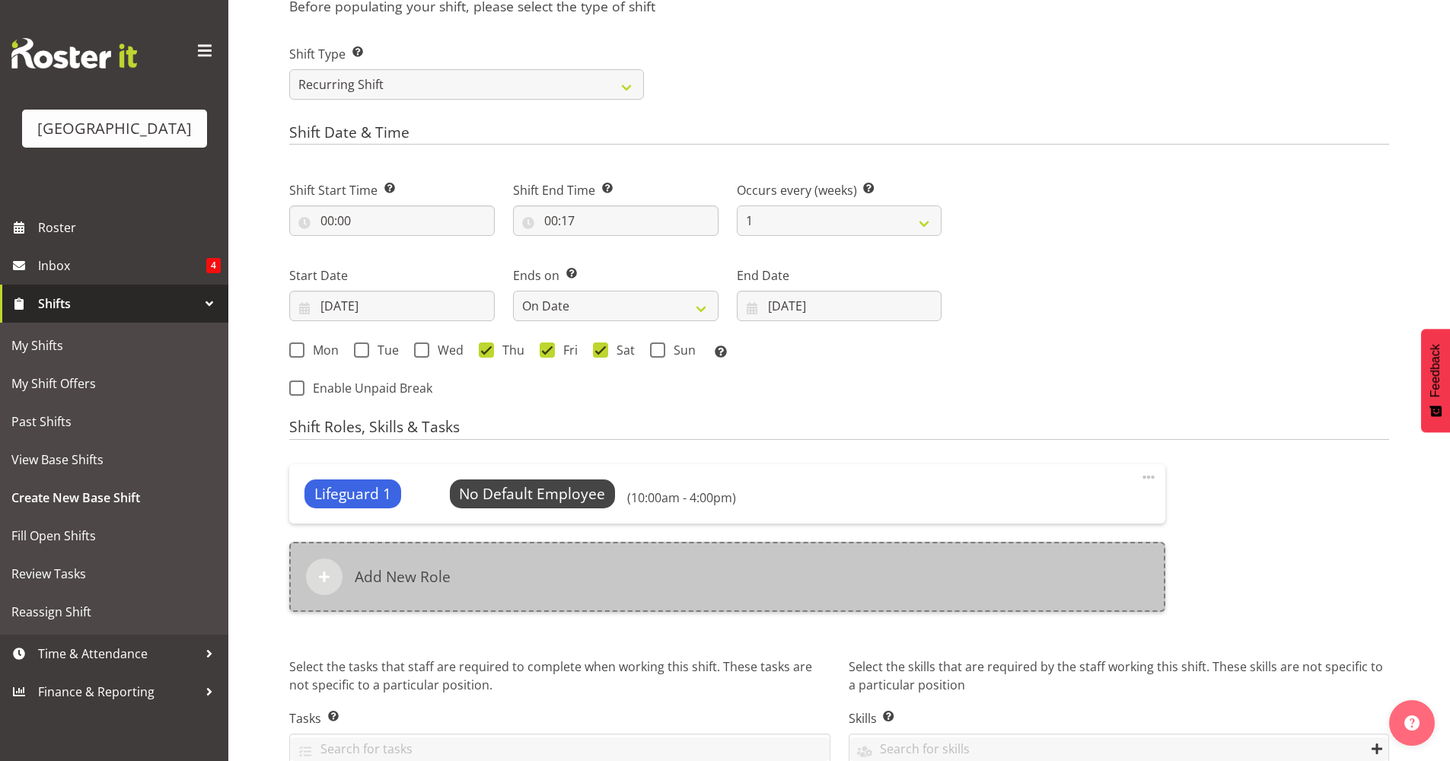
click at [814, 546] on div "Add New Role" at bounding box center [727, 577] width 876 height 70
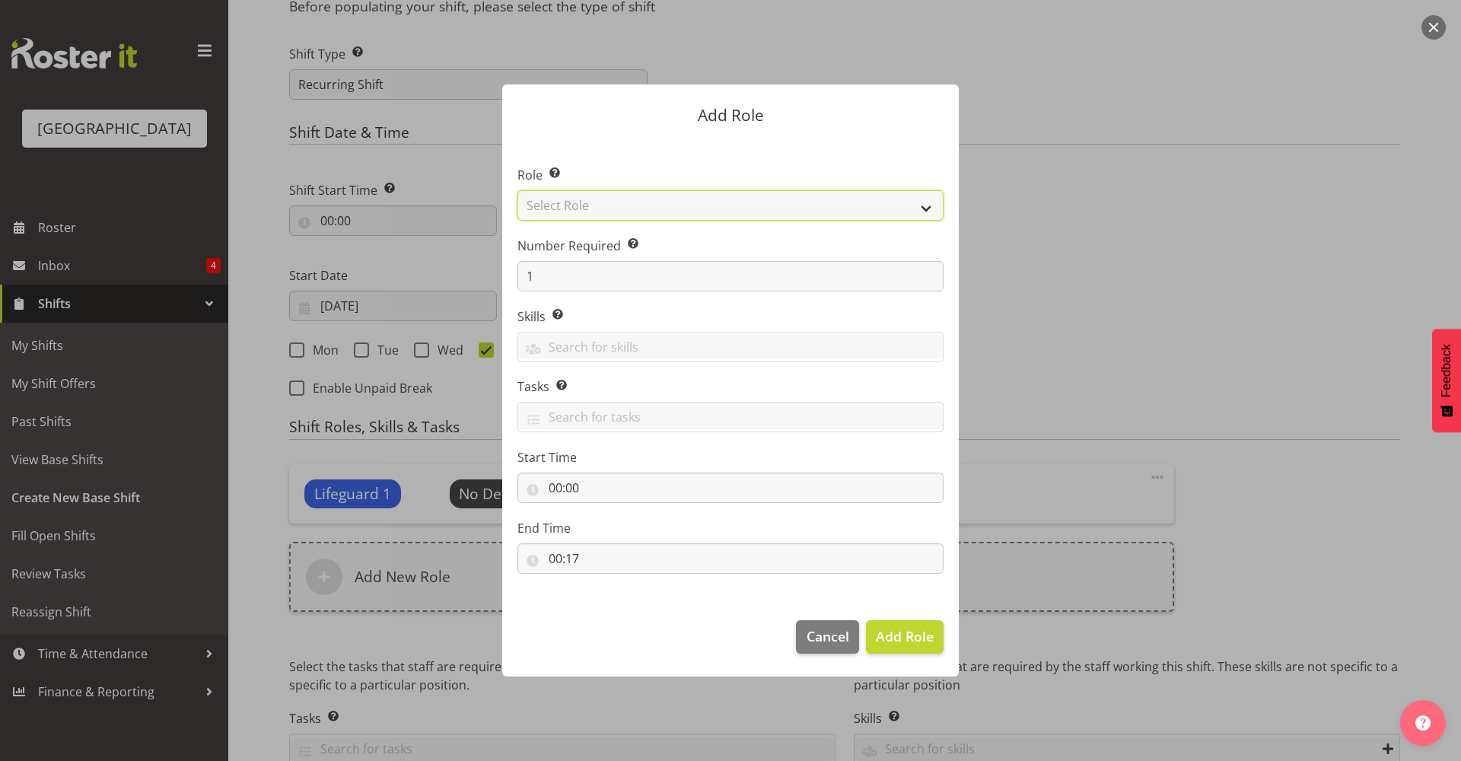
click at [686, 209] on select "Select Role Aquatic Customer Services Officer Cleaner - Splash Palace Facilties…" at bounding box center [731, 205] width 426 height 30
select select "96"
click at [518, 190] on select "Select Role Aquatic Customer Services Officer Cleaner - Splash Palace Facilties…" at bounding box center [731, 205] width 426 height 30
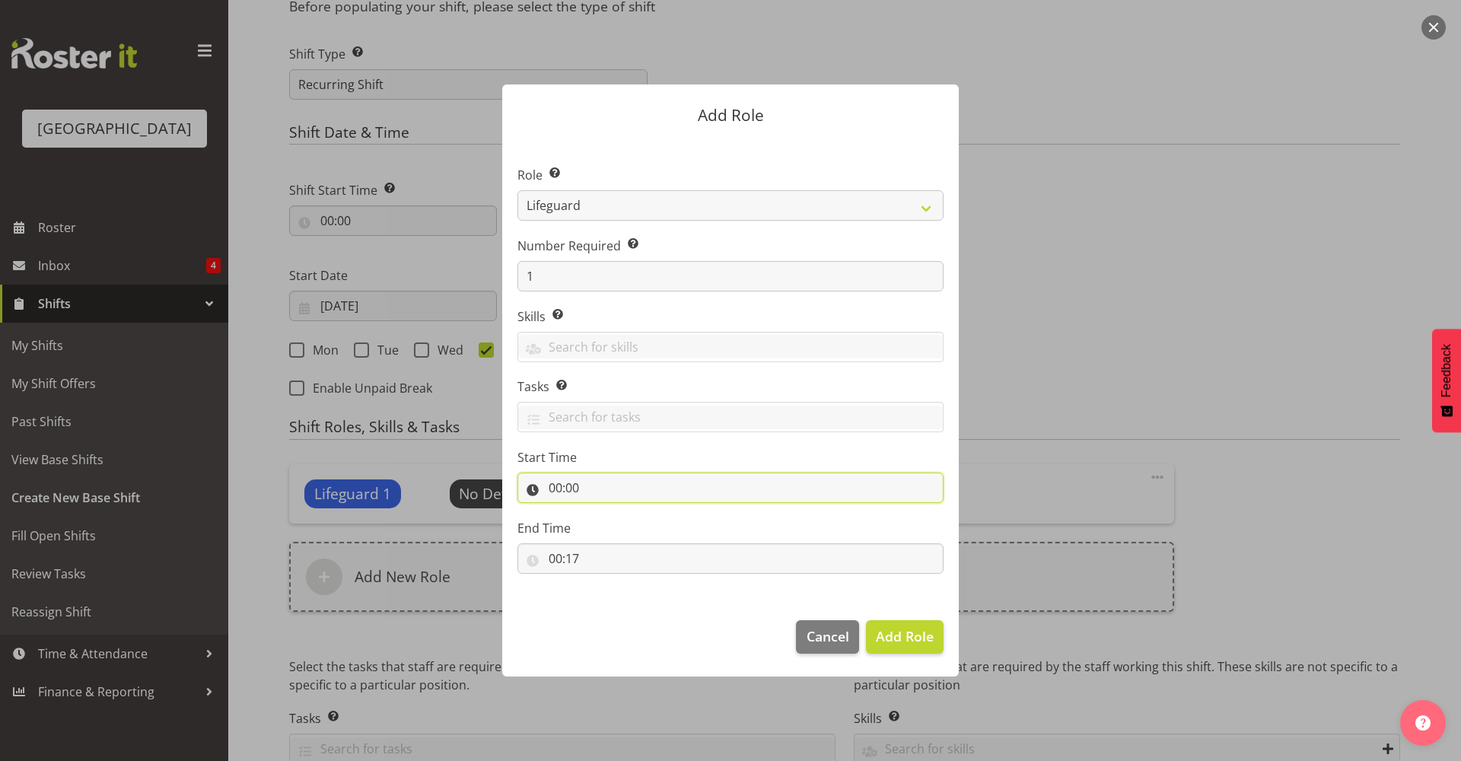
click at [613, 482] on input "00:00" at bounding box center [731, 488] width 426 height 30
click at [607, 530] on select "00 01 02 03 04 05 06 07 08 09 10 11 12 13 14 15 16 17 18 19 20 21 22 23" at bounding box center [621, 527] width 34 height 30
select select "10"
click at [604, 512] on select "00 01 02 03 04 05 06 07 08 09 10 11 12 13 14 15 16 17 18 19 20 21 22 23" at bounding box center [621, 527] width 34 height 30
type input "10:00"
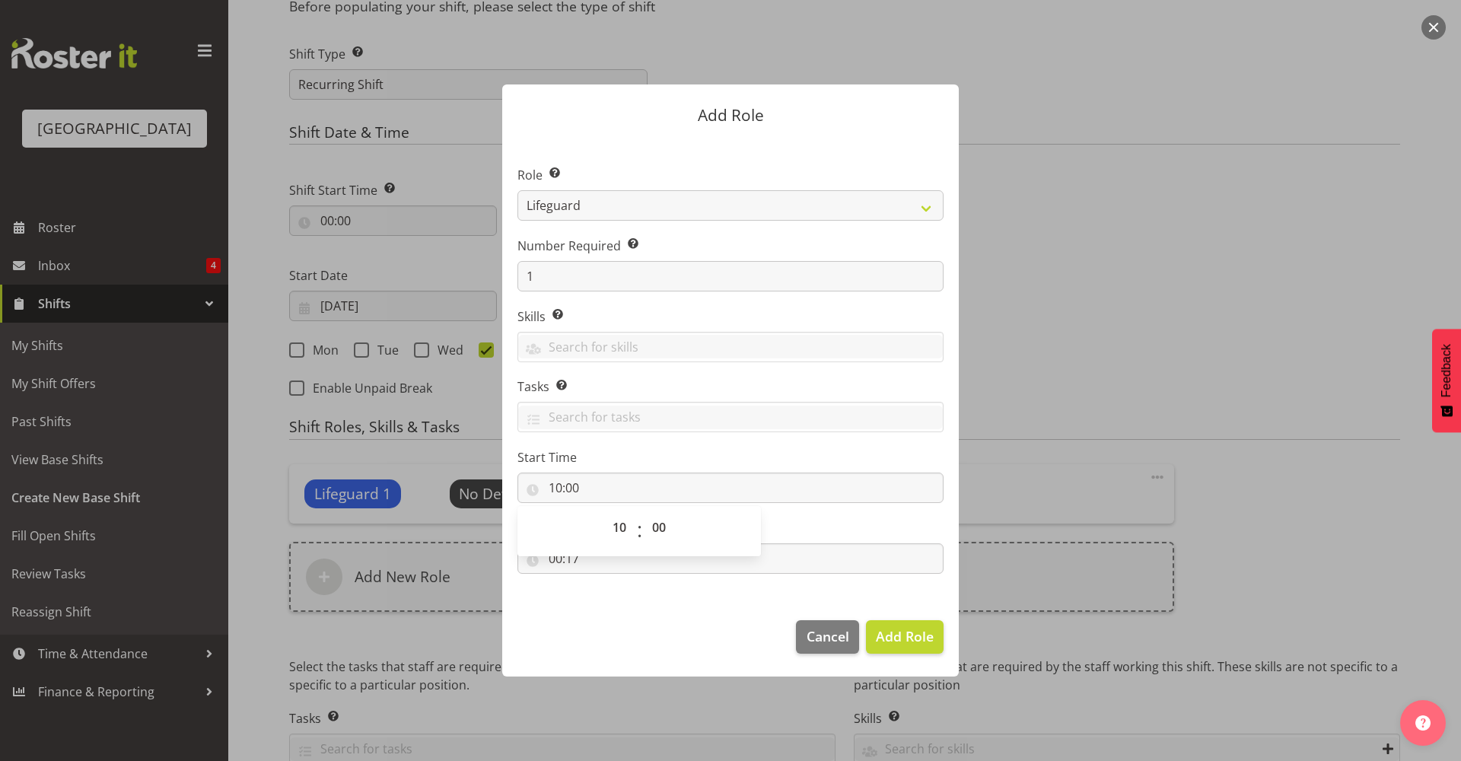
click at [895, 520] on label "End Time" at bounding box center [731, 528] width 426 height 18
click at [750, 553] on input "00:17" at bounding box center [731, 558] width 426 height 30
click at [623, 607] on select "00 01 02 03 04 05 06 07 08 09 10 11 12 13 14 15 16 17 18 19 20 21 22 23" at bounding box center [621, 598] width 34 height 30
select select "14"
click at [604, 583] on select "00 01 02 03 04 05 06 07 08 09 10 11 12 13 14 15 16 17 18 19 20 21 22 23" at bounding box center [621, 598] width 34 height 30
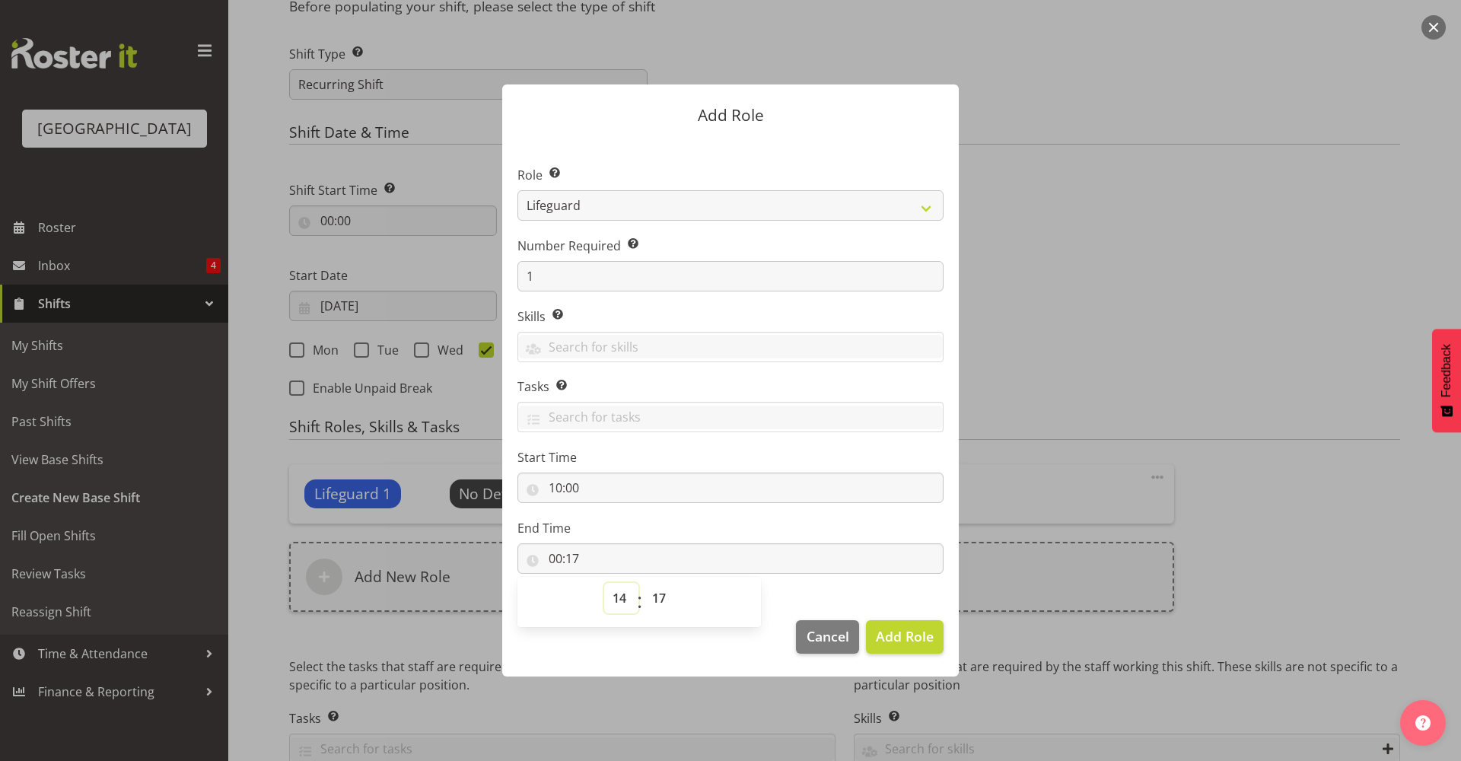
type input "14:17"
click at [663, 602] on select "00 01 02 03 04 05 06 07 08 09 10 11 12 13 14 15 16 17 18 19 20 21 22 23 24 25 2…" at bounding box center [661, 598] width 34 height 30
select select "0"
click at [644, 583] on select "00 01 02 03 04 05 06 07 08 09 10 11 12 13 14 15 16 17 18 19 20 21 22 23 24 25 2…" at bounding box center [661, 598] width 34 height 30
type input "14:00"
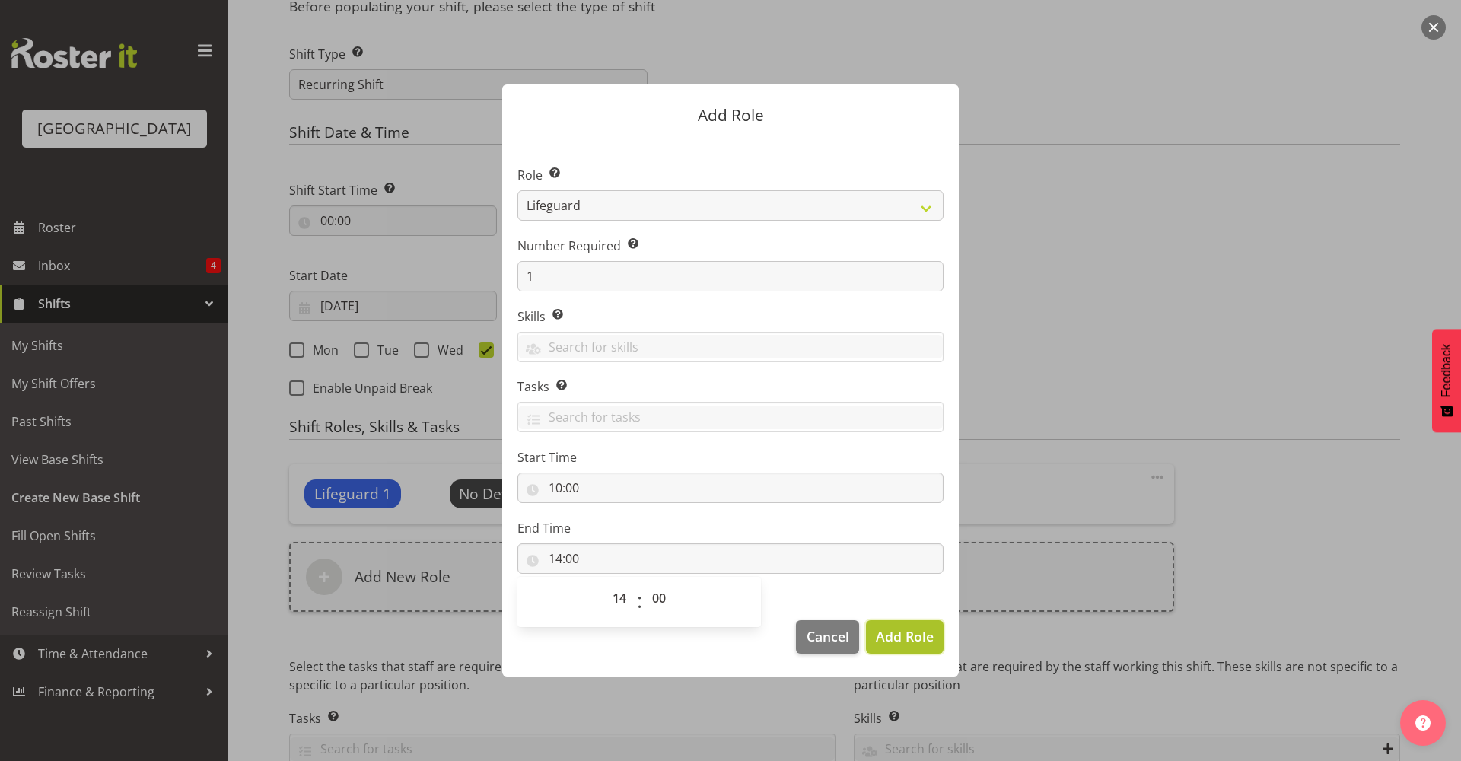
click at [906, 635] on span "Add Role" at bounding box center [905, 636] width 58 height 18
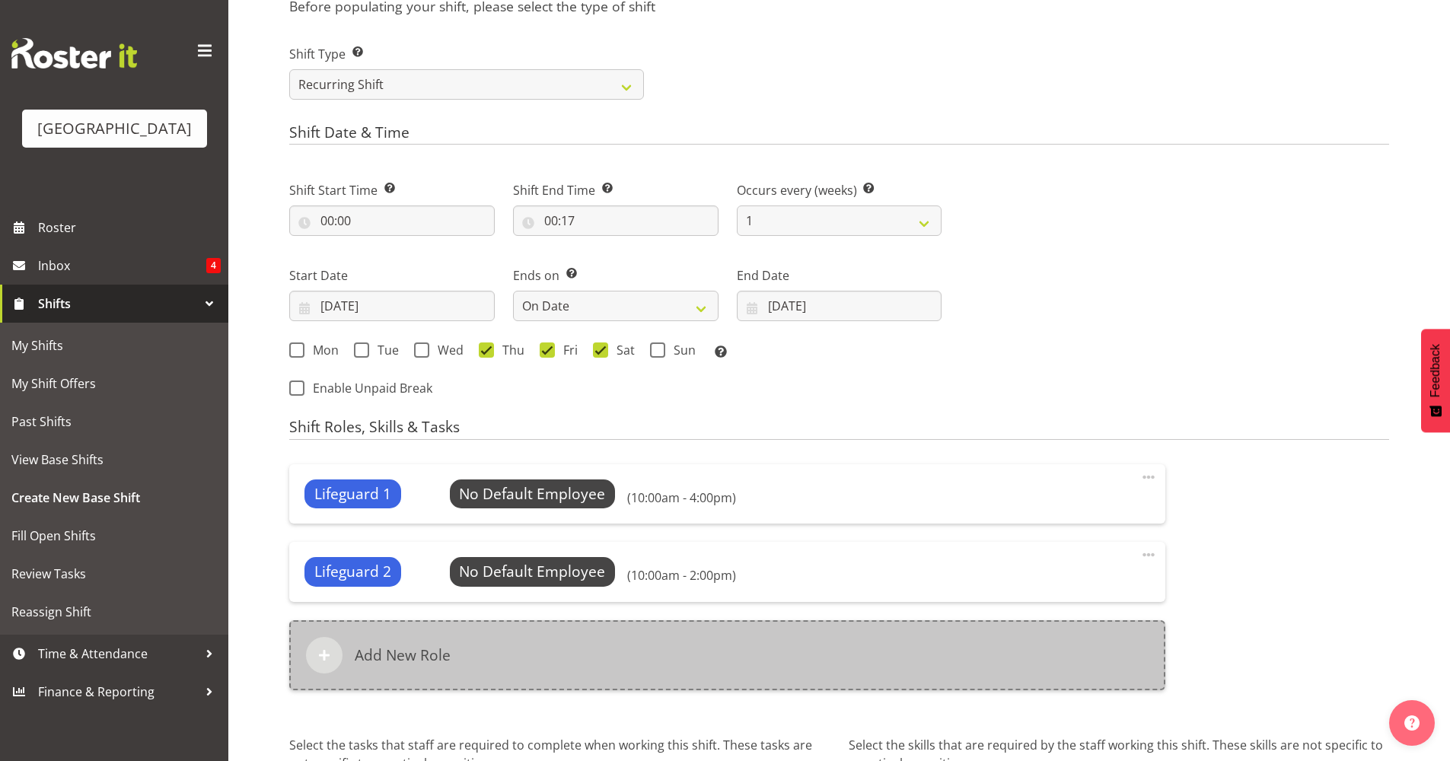
click at [748, 635] on div "Add New Role" at bounding box center [727, 655] width 876 height 70
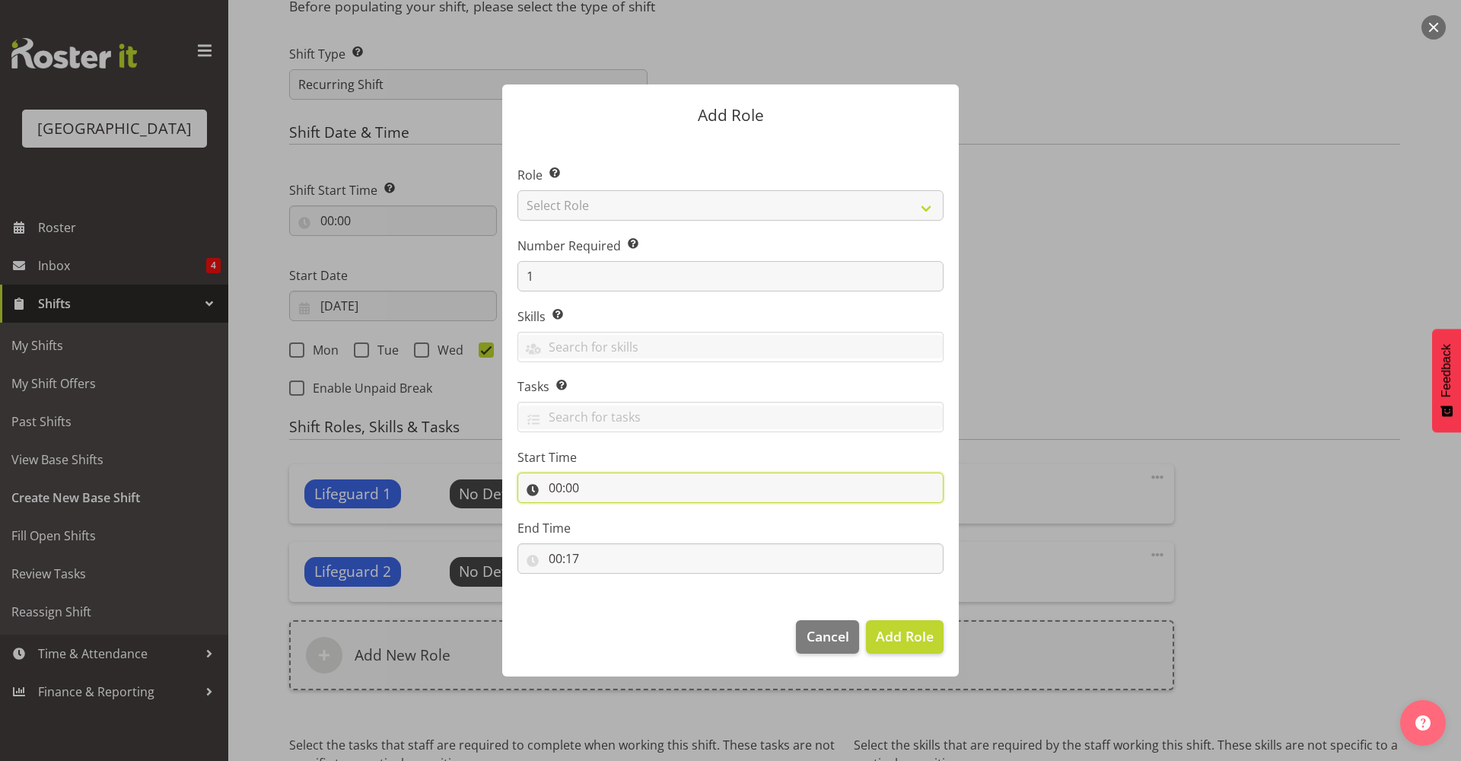
click at [579, 500] on input "00:00" at bounding box center [731, 488] width 426 height 30
click at [613, 537] on select "00 01 02 03 04 05 06 07 08 09 10 11 12 13 14 15 16 17 18 19 20 21 22 23" at bounding box center [621, 527] width 34 height 30
select select "10"
click at [604, 512] on select "00 01 02 03 04 05 06 07 08 09 10 11 12 13 14 15 16 17 18 19 20 21 22 23" at bounding box center [621, 527] width 34 height 30
type input "10:00"
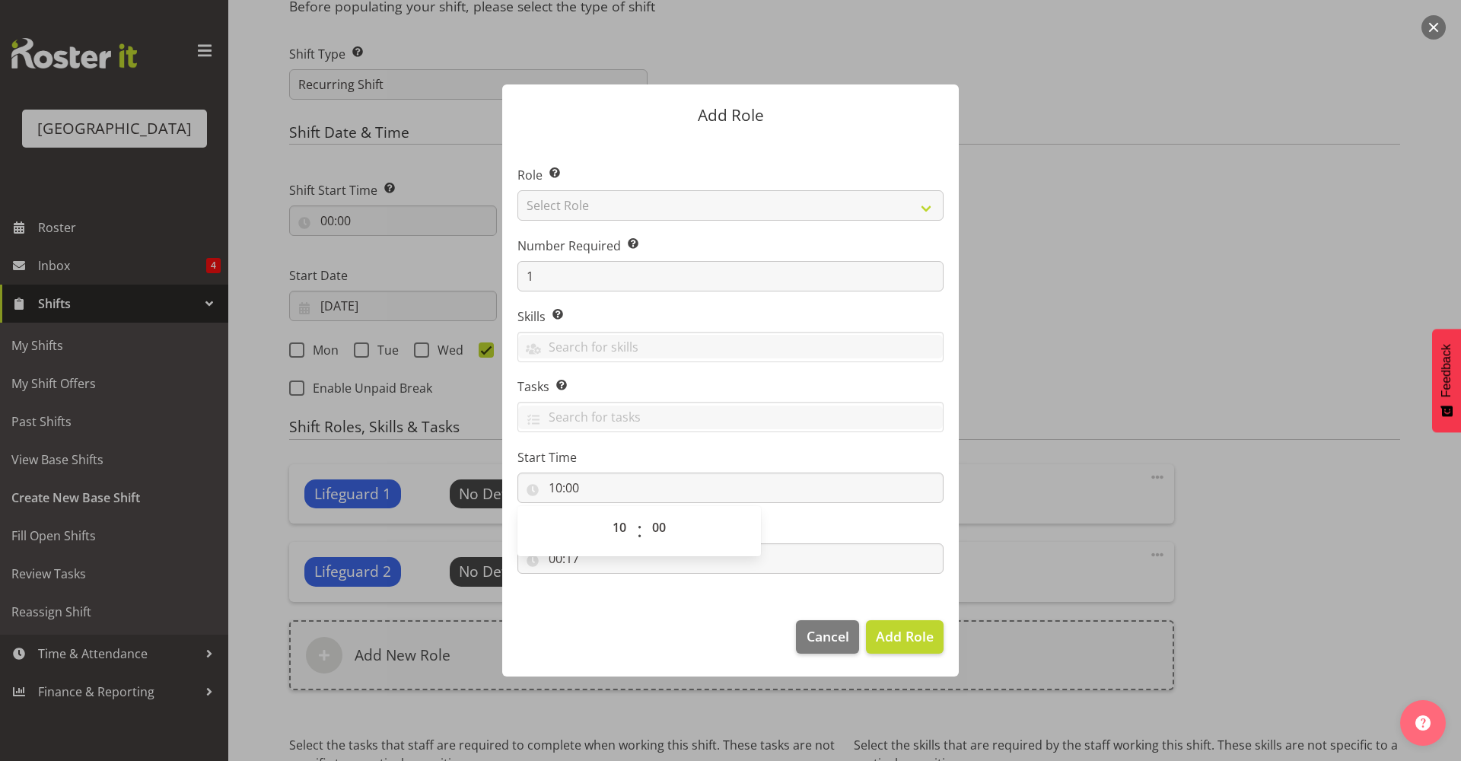
click at [802, 530] on label "End Time" at bounding box center [731, 528] width 426 height 18
click at [766, 557] on input "00:17" at bounding box center [731, 558] width 426 height 30
click at [624, 594] on select "00 01 02 03 04 05 06 07 08 09 10 11 12 13 14 15 16 17 18 19 20 21 22 23" at bounding box center [621, 598] width 34 height 30
select select "14"
click at [604, 583] on select "00 01 02 03 04 05 06 07 08 09 10 11 12 13 14 15 16 17 18 19 20 21 22 23" at bounding box center [621, 598] width 34 height 30
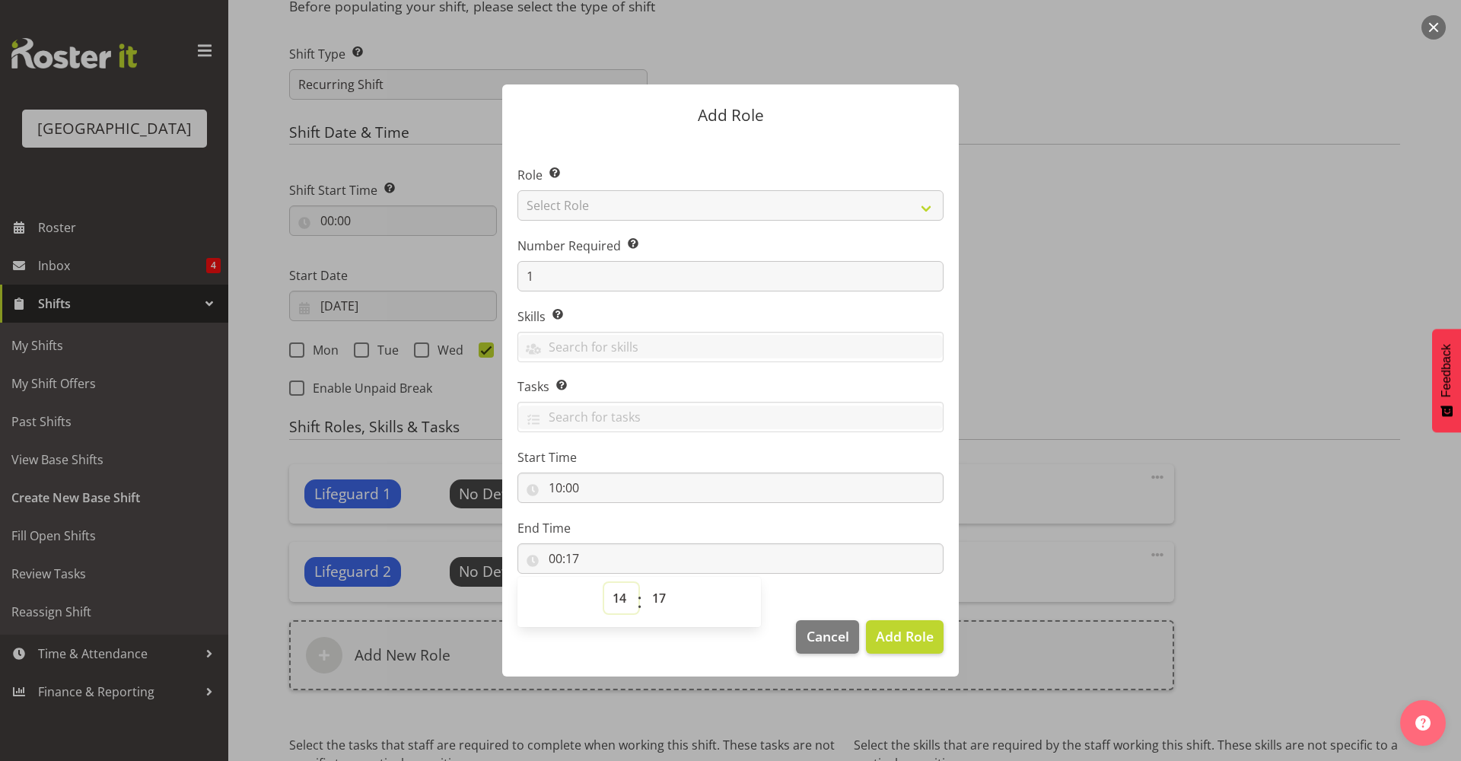
type input "14:17"
click at [619, 604] on select "00 01 02 03 04 05 06 07 08 09 10 11 12 13 14 15 16 17 18 19 20 21 22 23" at bounding box center [621, 598] width 34 height 30
select select "16"
click at [604, 583] on select "00 01 02 03 04 05 06 07 08 09 10 11 12 13 14 15 16 17 18 19 20 21 22 23" at bounding box center [621, 598] width 34 height 30
type input "16:17"
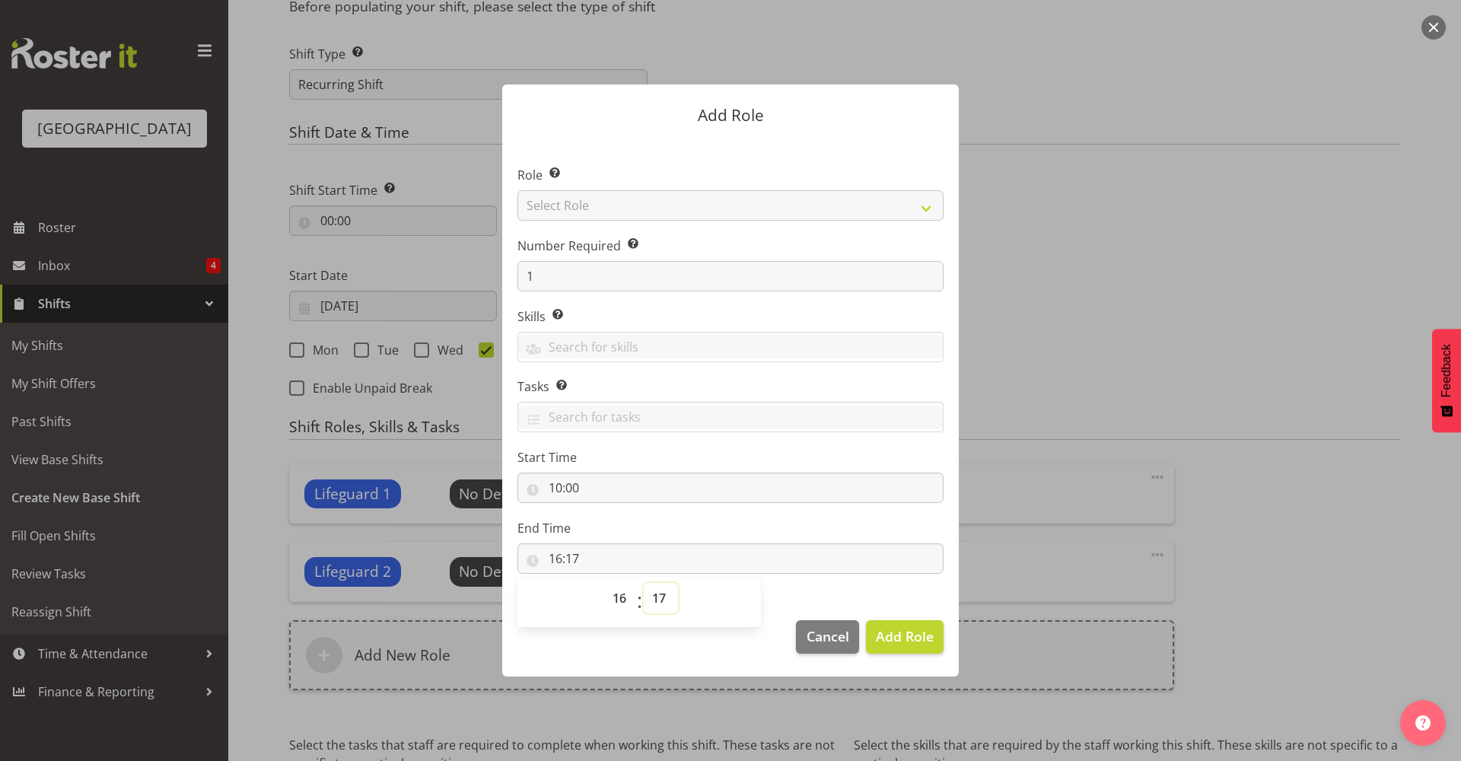
drag, startPoint x: 664, startPoint y: 598, endPoint x: 664, endPoint y: 581, distance: 16.7
click at [664, 598] on select "00 01 02 03 04 05 06 07 08 09 10 11 12 13 14 15 16 17 18 19 20 21 22 23 24 25 2…" at bounding box center [661, 598] width 34 height 30
select select "0"
click at [644, 583] on select "00 01 02 03 04 05 06 07 08 09 10 11 12 13 14 15 16 17 18 19 20 21 22 23 24 25 2…" at bounding box center [661, 598] width 34 height 30
type input "16:00"
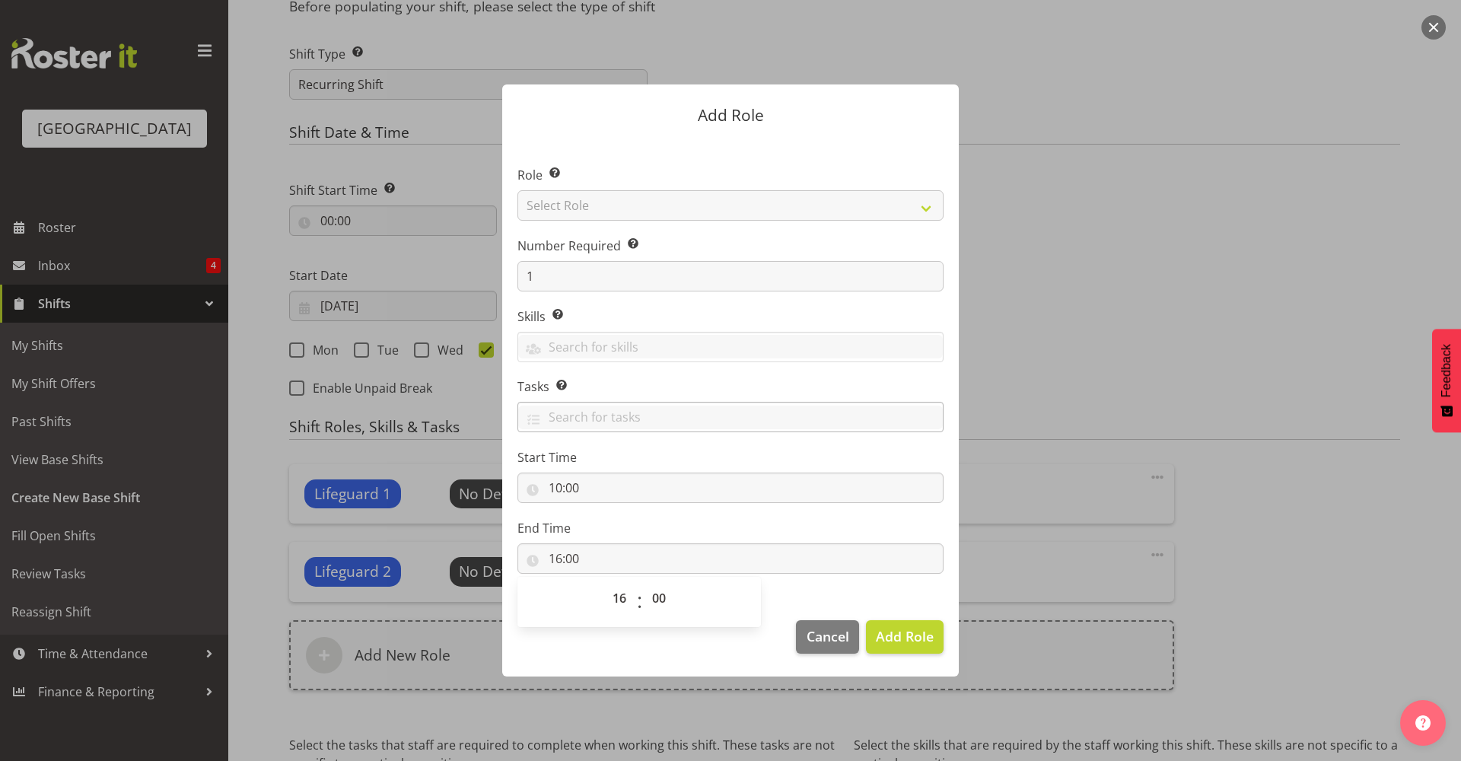
click at [722, 430] on div at bounding box center [730, 419] width 425 height 26
click at [747, 373] on section "Role Select the role you wish to add to the shift. Select Role Aquatic Customer…" at bounding box center [730, 372] width 457 height 466
click at [726, 176] on label "Role Select the role you wish to add to the shift." at bounding box center [731, 175] width 426 height 18
click at [728, 211] on select "Select Role Aquatic Customer Services Officer Cleaner - Splash Palace Facilties…" at bounding box center [731, 205] width 426 height 30
select select "96"
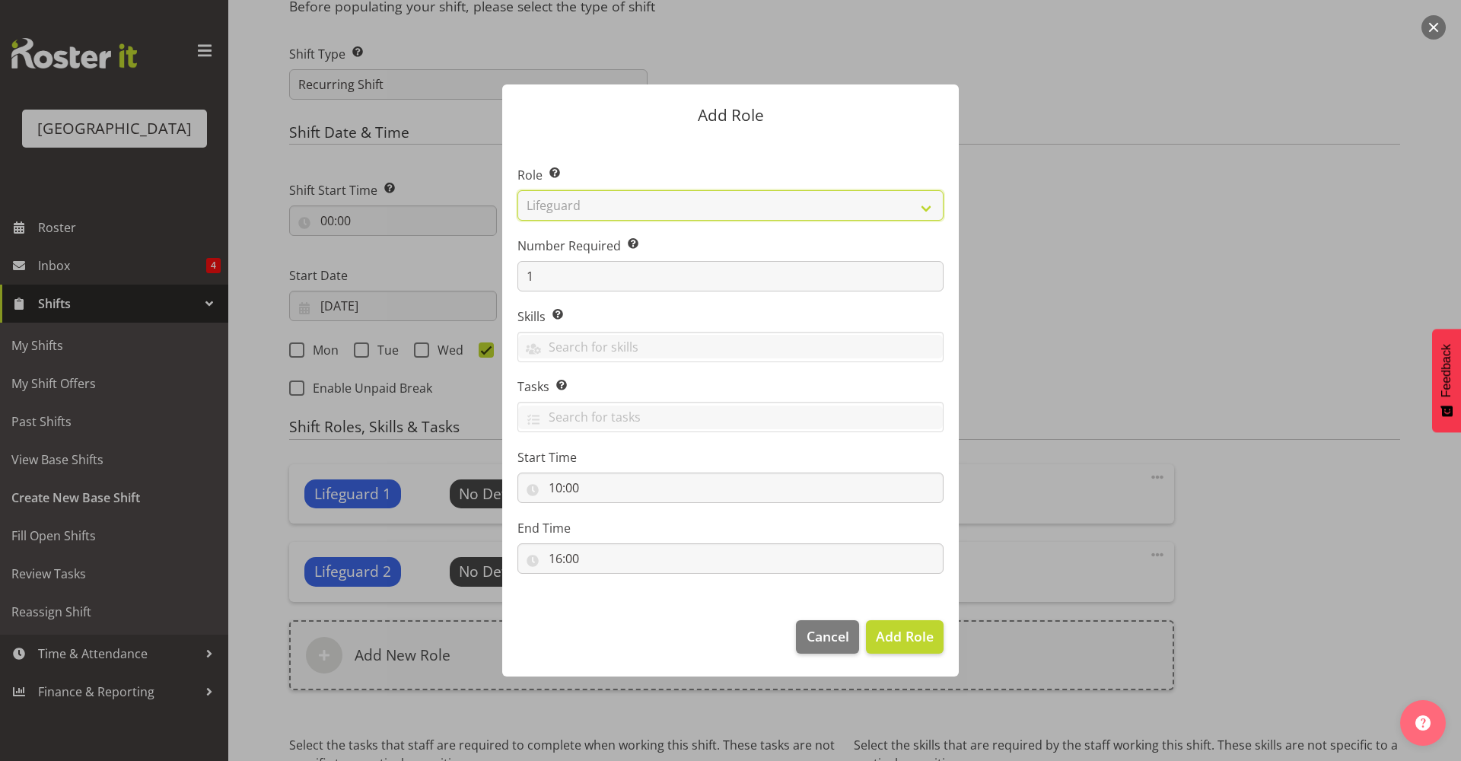
click at [518, 190] on select "Select Role Aquatic Customer Services Officer Cleaner - Splash Palace Facilties…" at bounding box center [731, 205] width 426 height 30
click at [715, 591] on section "Role Select the role you wish to add to the shift. Aquatic Customer Services Of…" at bounding box center [730, 372] width 457 height 466
click at [906, 640] on span "Add Role" at bounding box center [905, 636] width 58 height 18
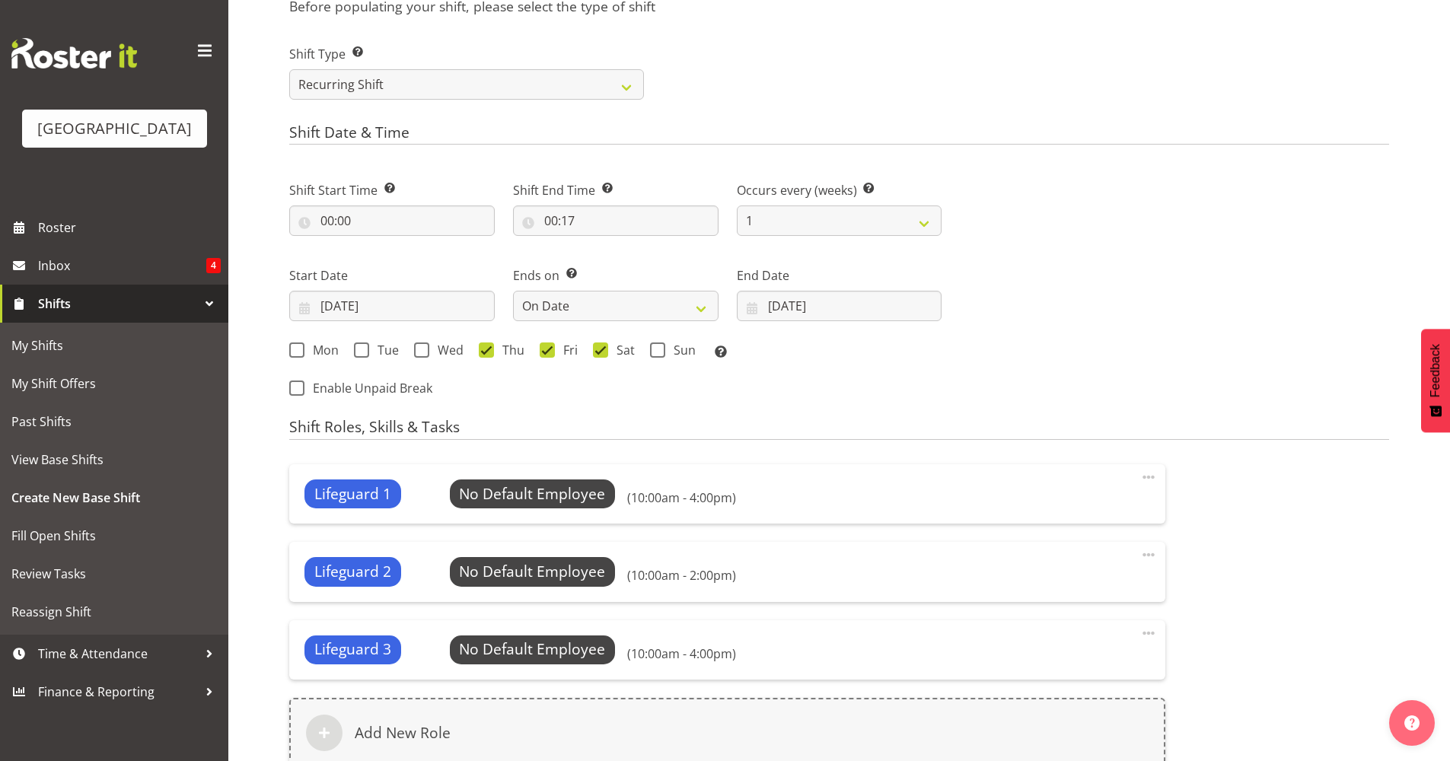
click at [795, 578] on div "Lifeguard 2 No Default Employee Select Employee (10:00am - 2:00pm)" at bounding box center [727, 571] width 846 height 29
click at [1141, 559] on span at bounding box center [1148, 555] width 18 height 18
click at [1102, 583] on link "Edit" at bounding box center [1084, 591] width 146 height 27
select select "14"
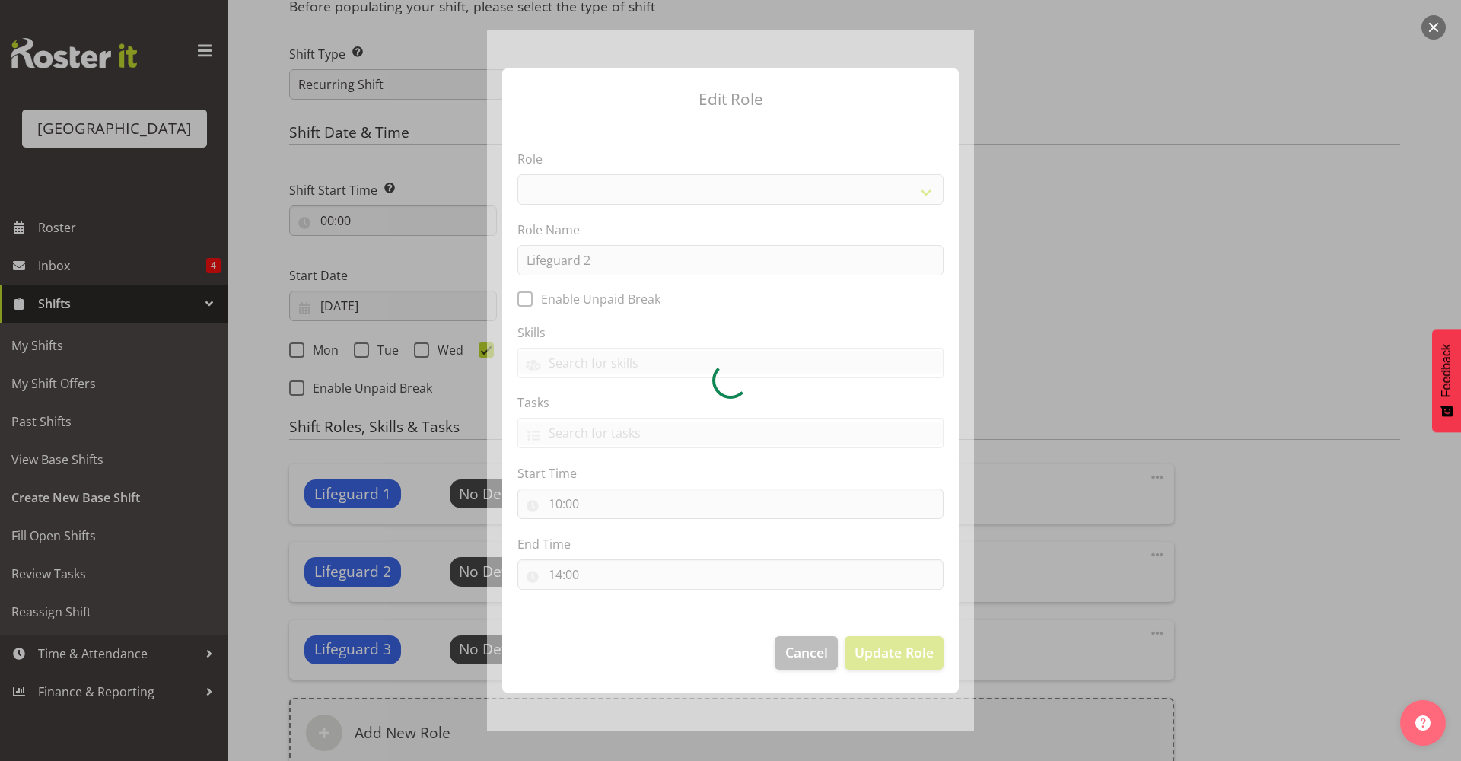
select select "96"
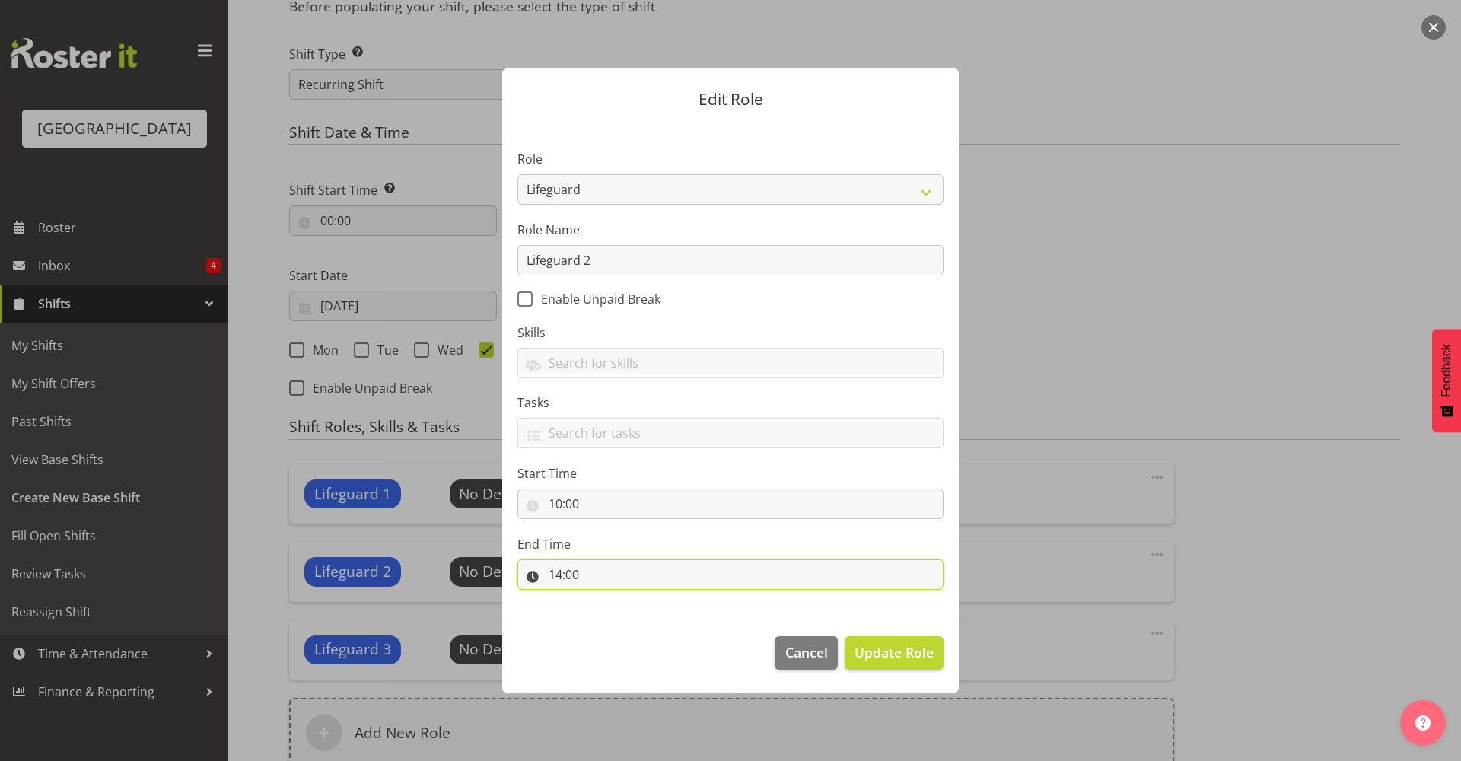
click at [598, 582] on input "14:00" at bounding box center [731, 574] width 426 height 30
click at [610, 611] on select "00 01 02 03 04 05 06 07 08 09 10 11 12 13 14 15 16 17 18 19 20 21 22 23" at bounding box center [621, 614] width 34 height 30
select select "16"
click at [604, 599] on select "00 01 02 03 04 05 06 07 08 09 10 11 12 13 14 15 16 17 18 19 20 21 22 23" at bounding box center [621, 614] width 34 height 30
type input "16:00"
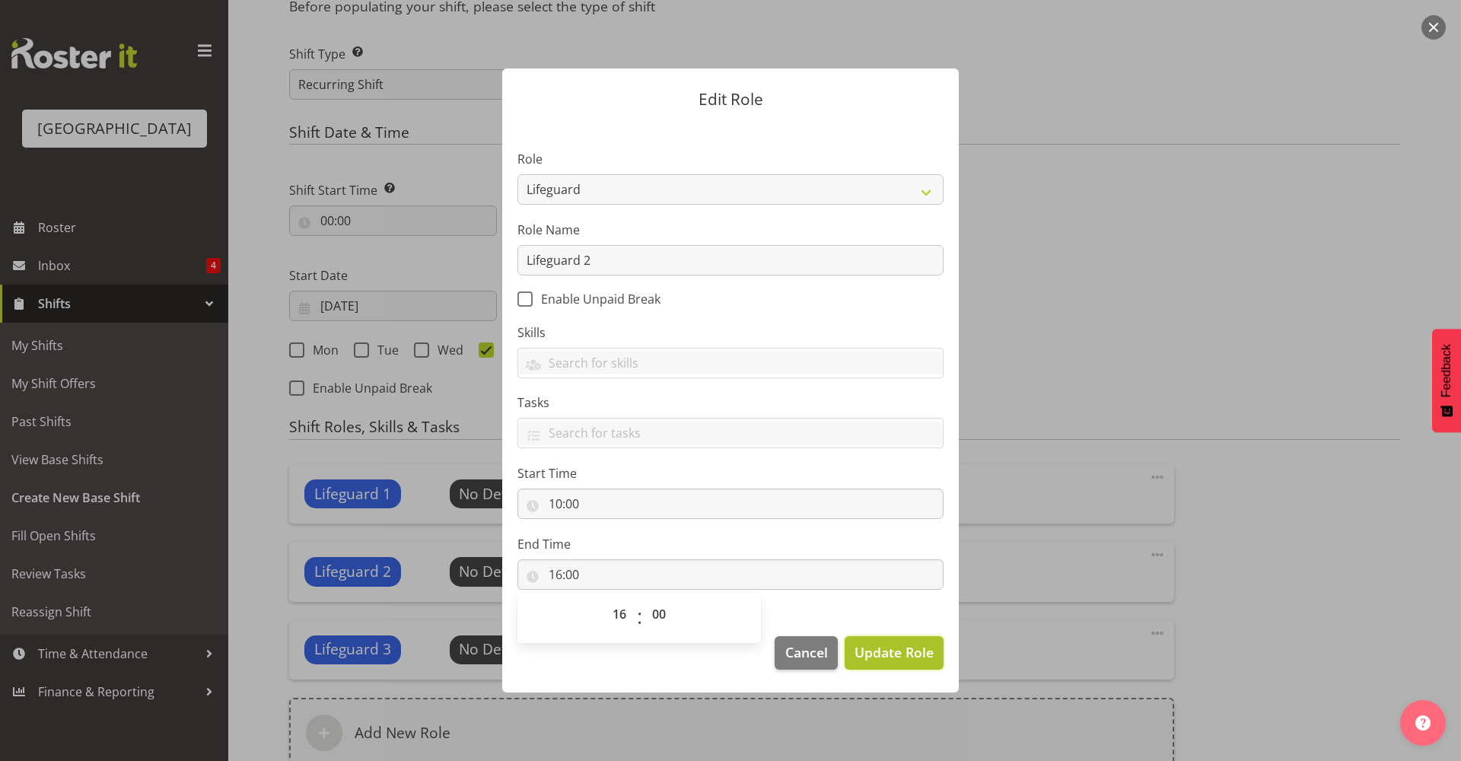
click at [926, 656] on span "Update Role" at bounding box center [894, 652] width 79 height 20
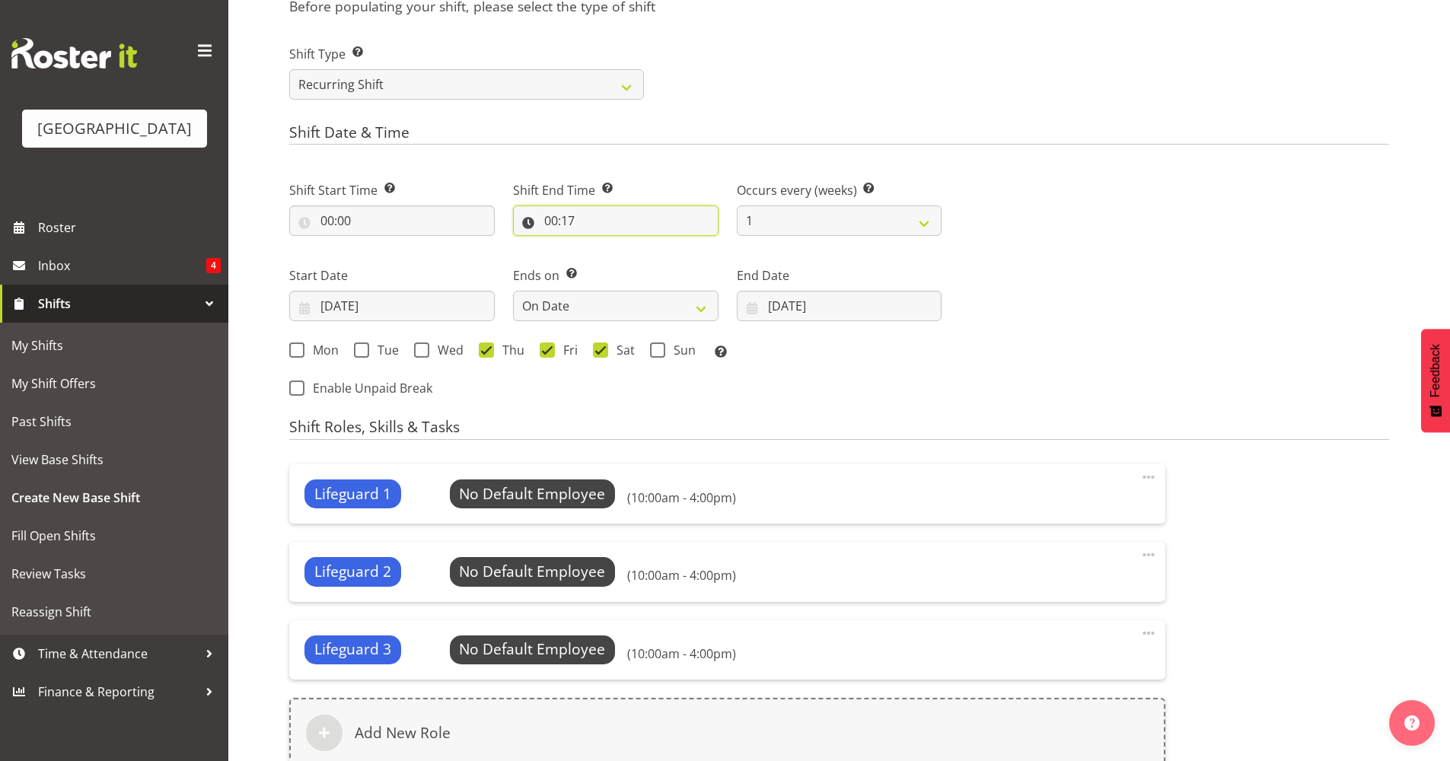
click at [580, 220] on input "00:17" at bounding box center [615, 220] width 205 height 30
click at [646, 255] on select "00 01 02 03 04 05 06 07 08 09 10 11 12 13 14 15 16 17 18 19 20 21 22 23 24 25 2…" at bounding box center [656, 260] width 34 height 30
select select "0"
click at [639, 245] on select "00 01 02 03 04 05 06 07 08 09 10 11 12 13 14 15 16 17 18 19 20 21 22 23 24 25 2…" at bounding box center [656, 260] width 34 height 30
type input "00:00"
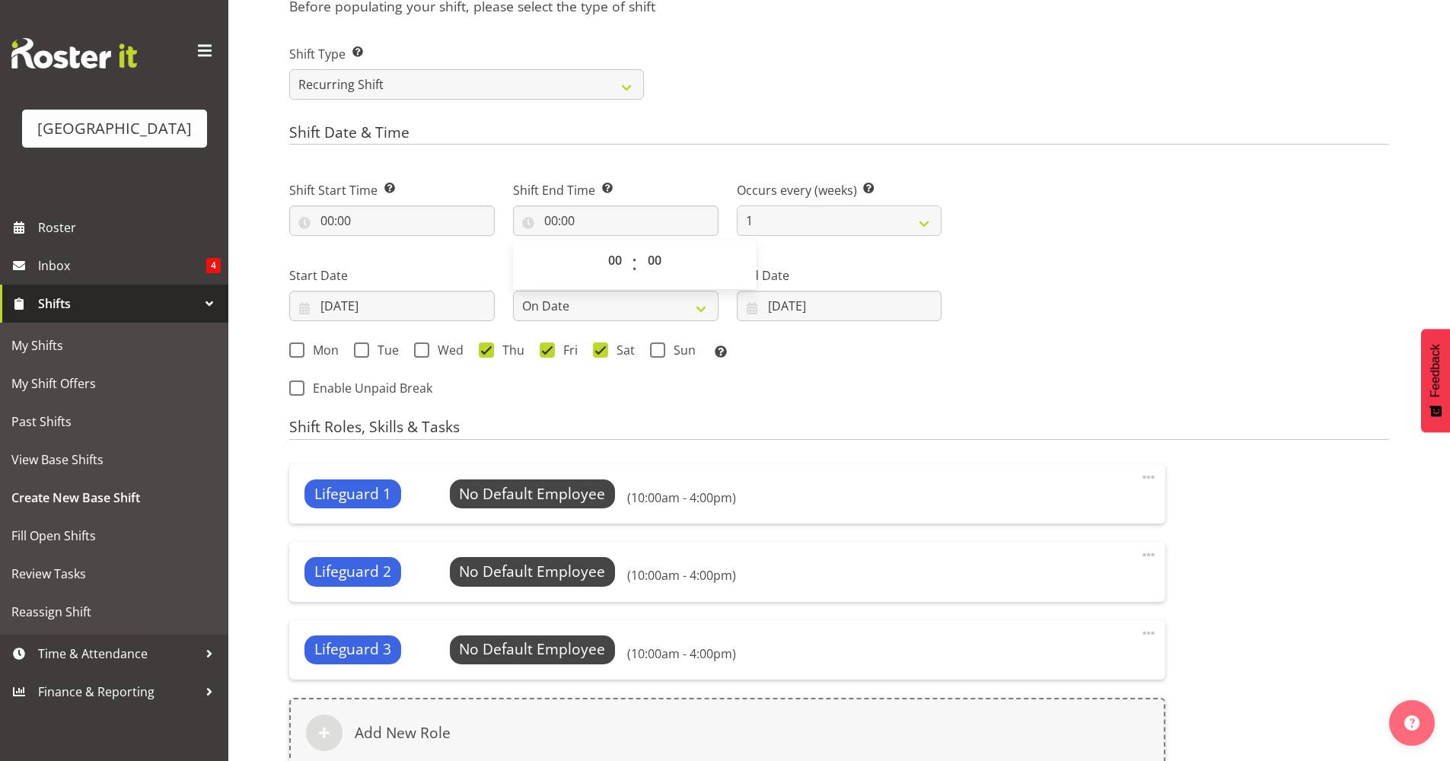
click at [1148, 320] on div "Next Shifts" at bounding box center [1174, 285] width 447 height 250
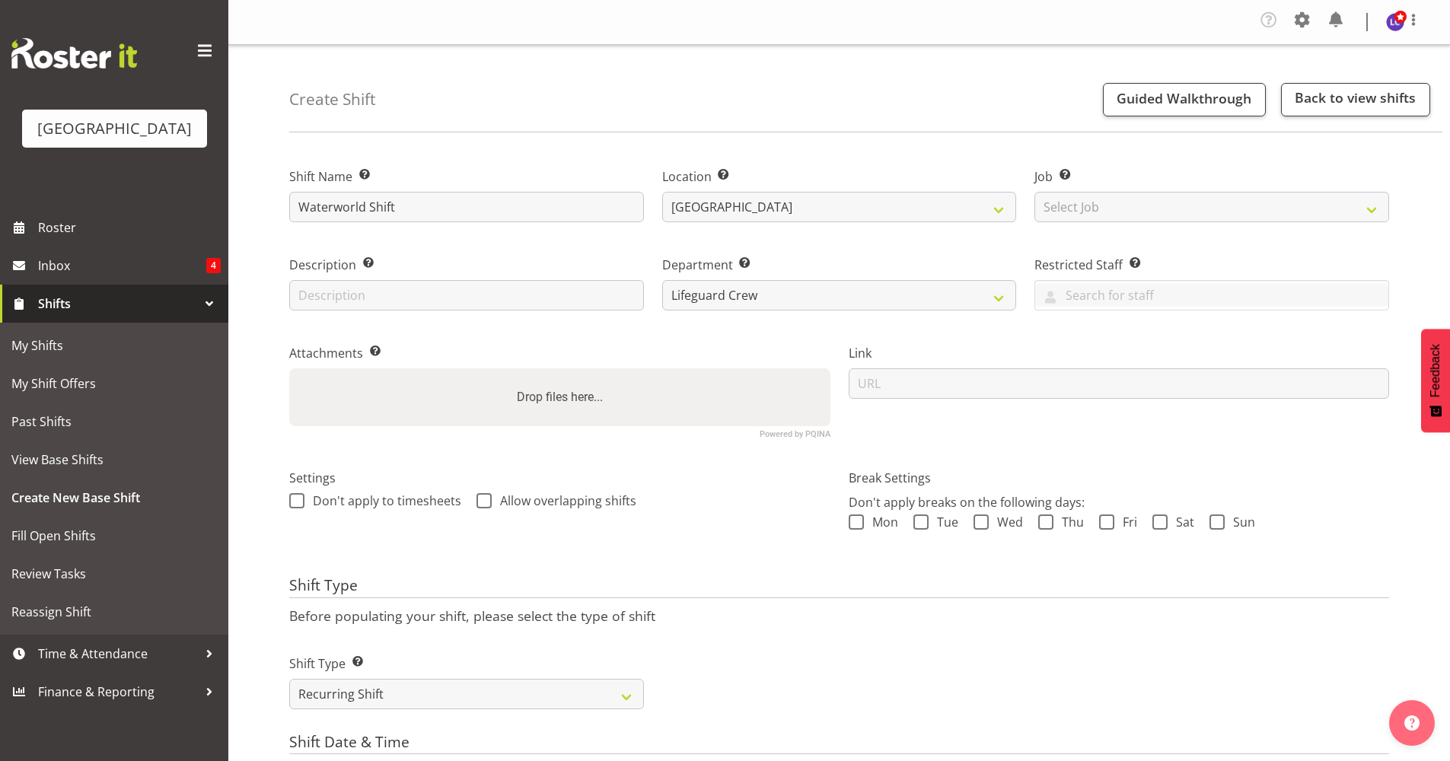
scroll to position [844, 0]
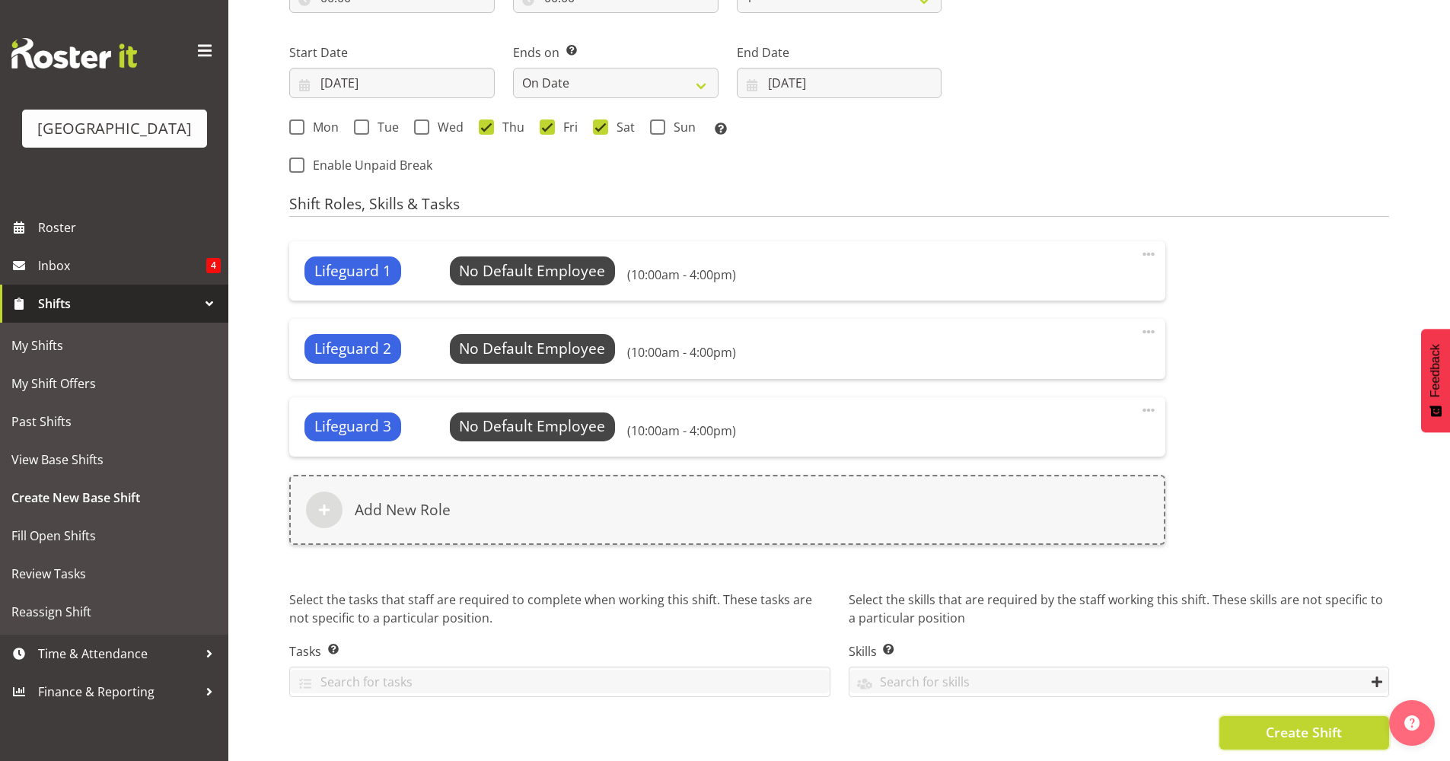
click at [1284, 728] on span "Create Shift" at bounding box center [1304, 732] width 76 height 20
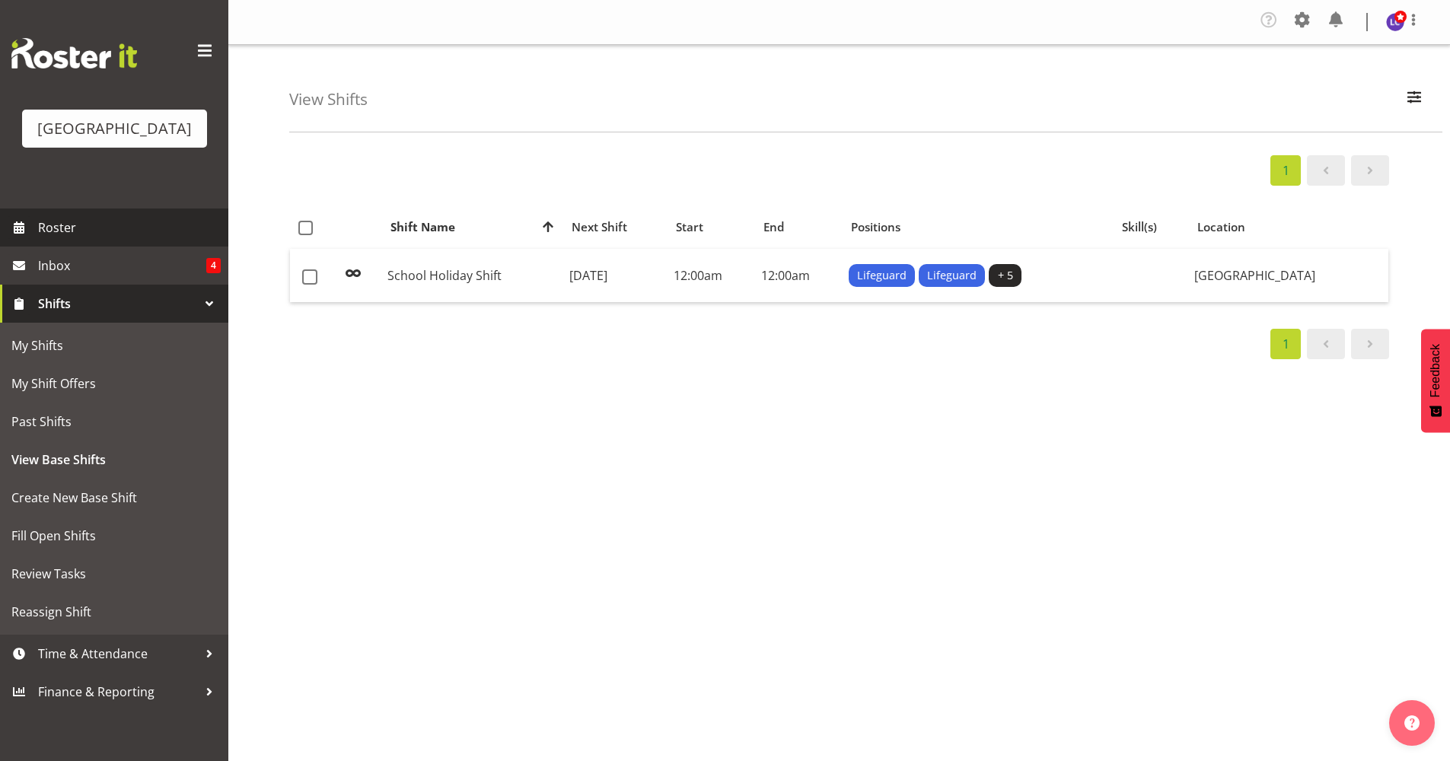
click at [96, 225] on span "Roster" at bounding box center [129, 227] width 183 height 23
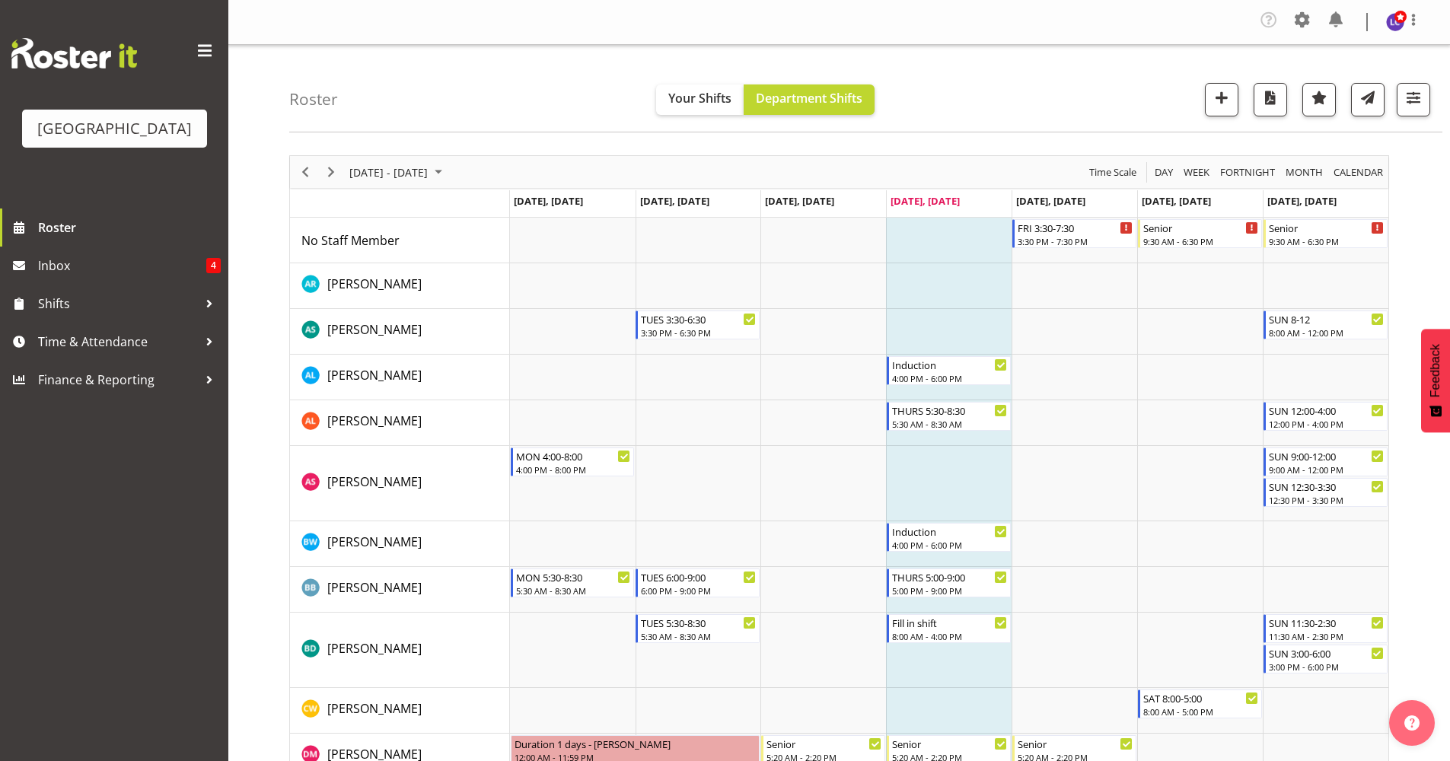
click at [331, 182] on div "Timeline Week of September 4, 2025" at bounding box center [331, 172] width 26 height 32
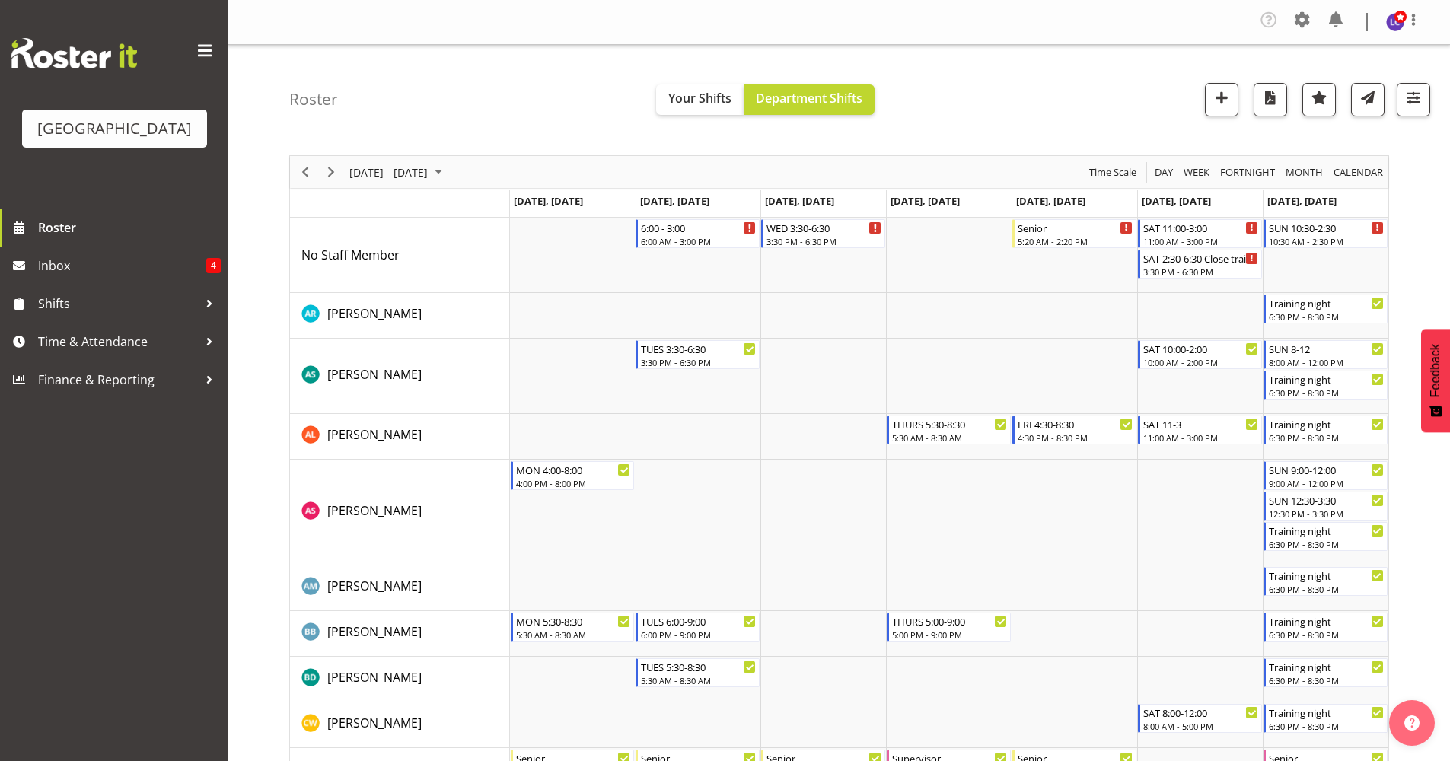
click at [331, 182] on div "Timeline Week of September 11, 2025" at bounding box center [331, 172] width 26 height 32
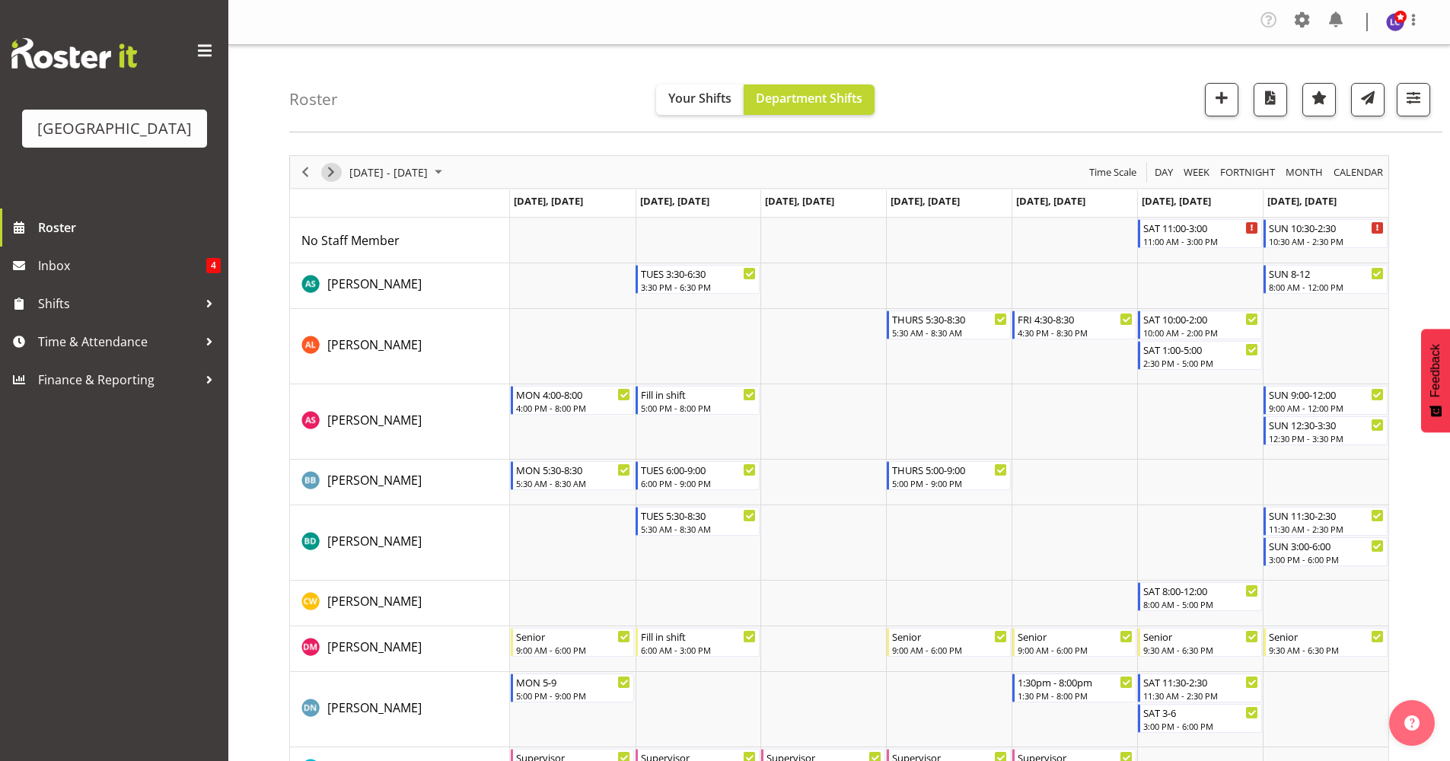
click at [330, 177] on span "Next" at bounding box center [331, 172] width 18 height 19
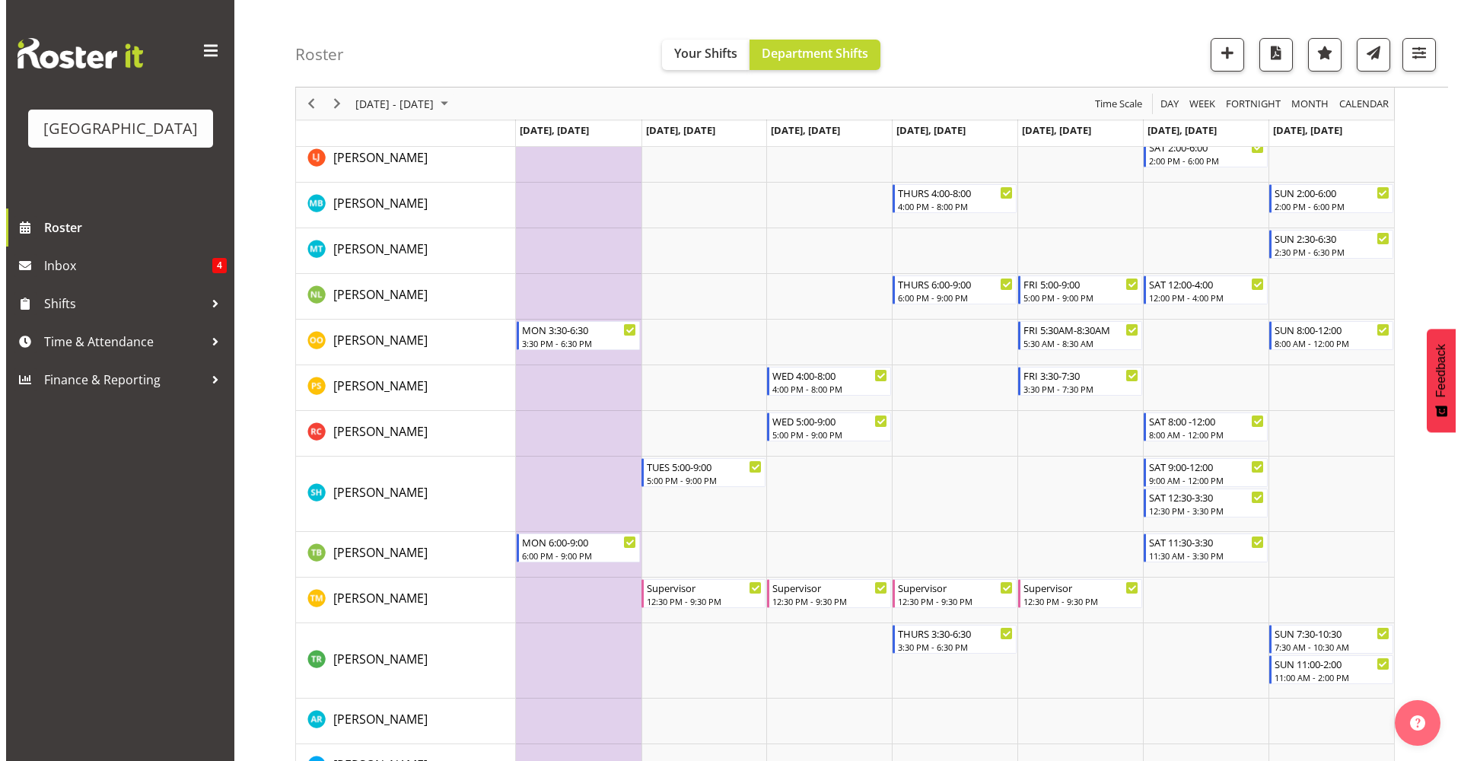
scroll to position [1347, 0]
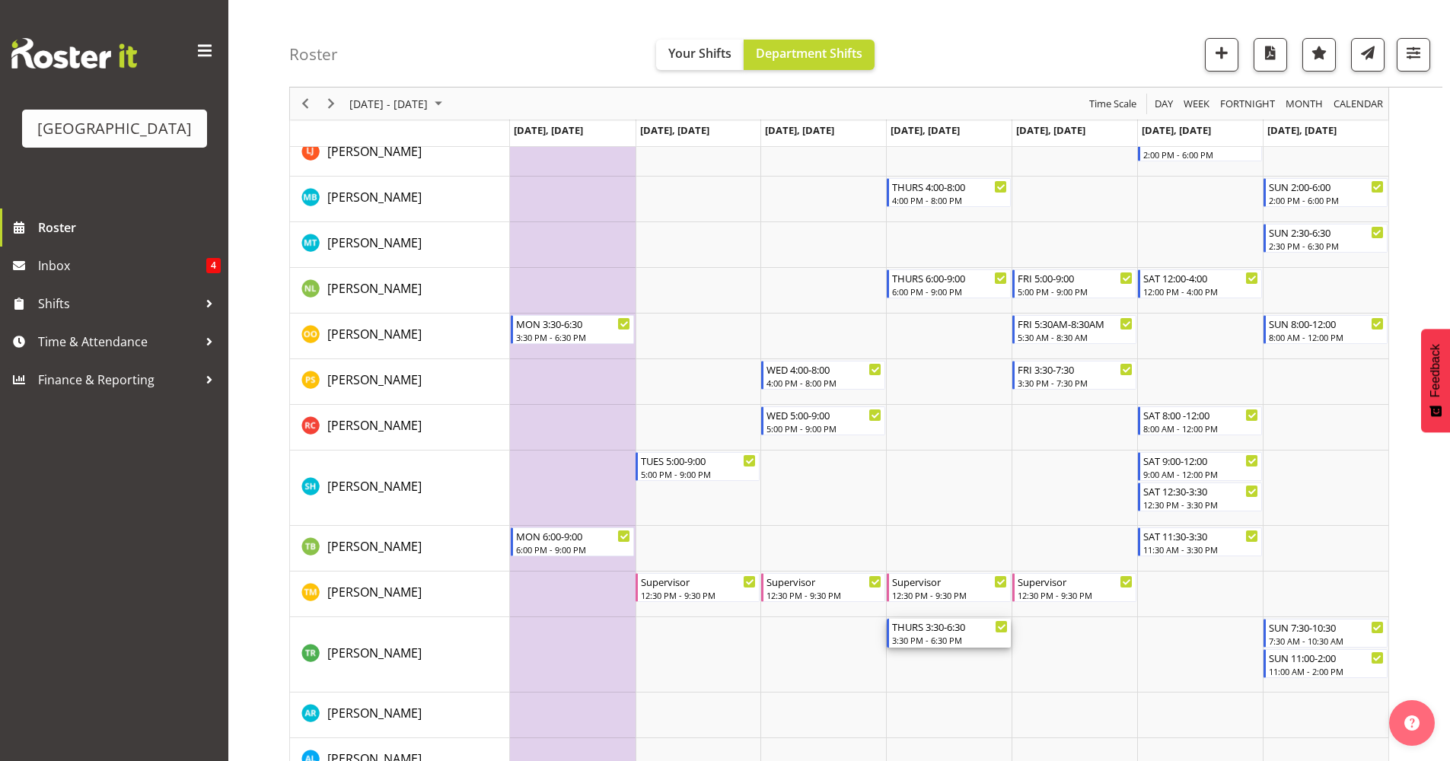
click at [974, 637] on div "3:30 PM - 6:30 PM" at bounding box center [950, 640] width 116 height 12
click at [974, 637] on div at bounding box center [839, 161] width 1100 height 2707
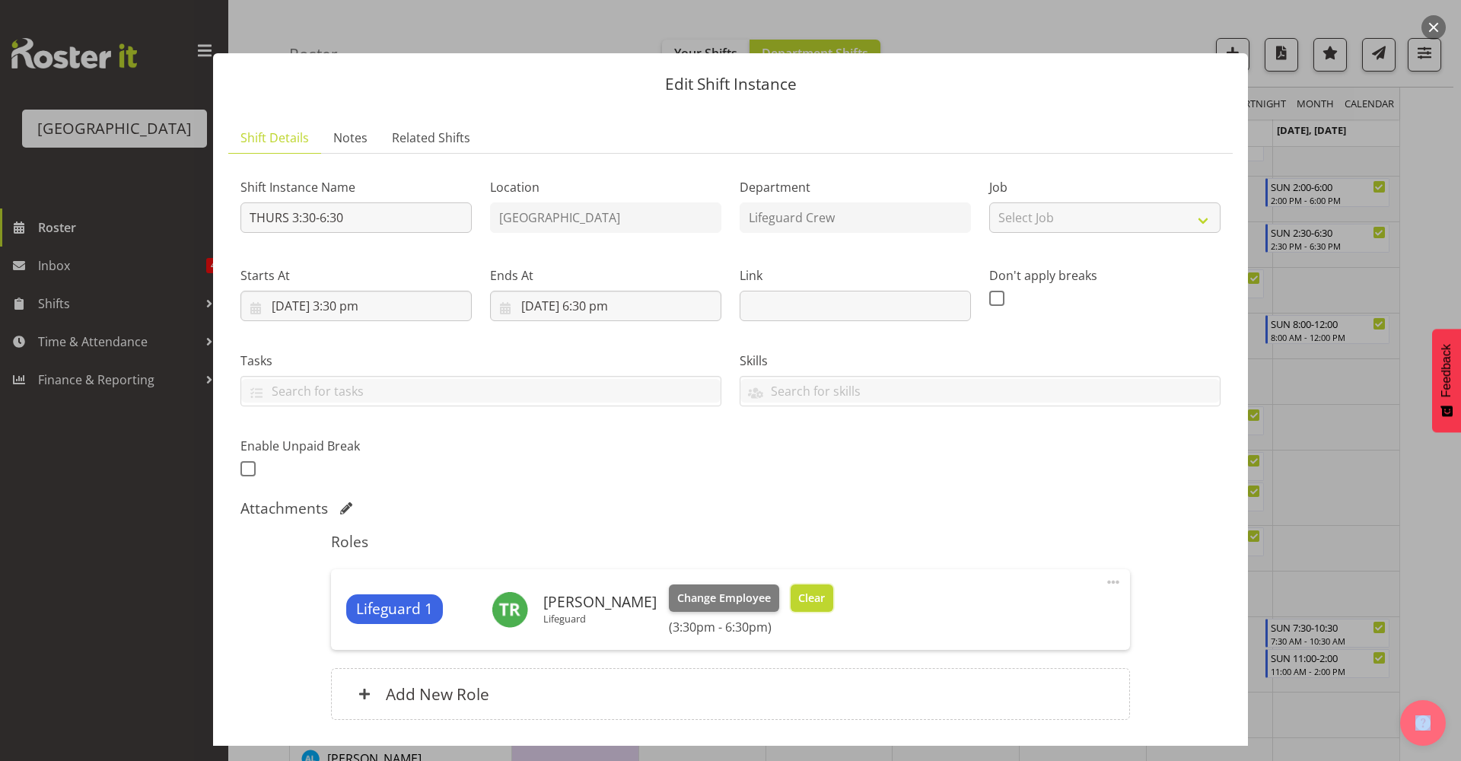
click at [807, 605] on span "Clear" at bounding box center [811, 598] width 27 height 17
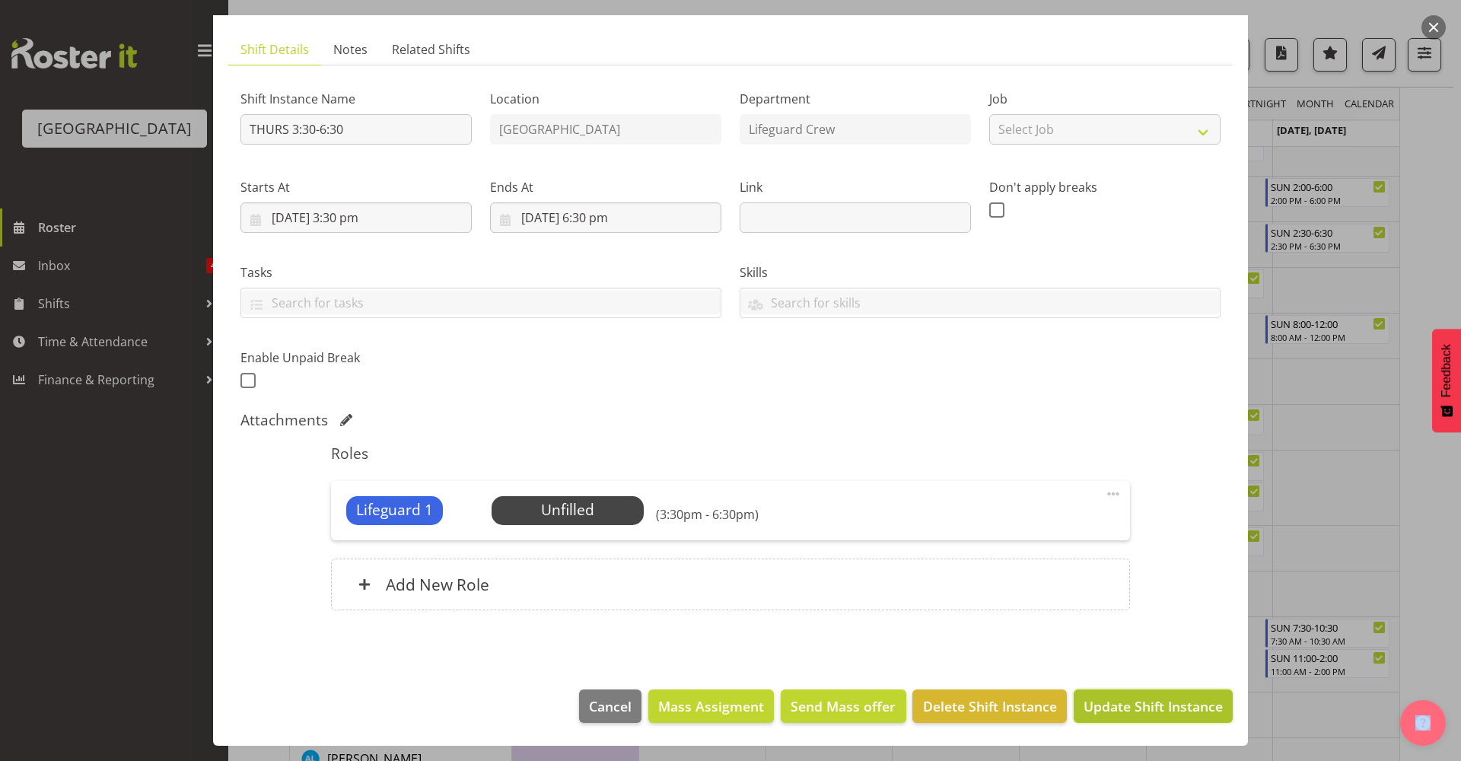
click at [1125, 702] on span "Update Shift Instance" at bounding box center [1153, 706] width 139 height 20
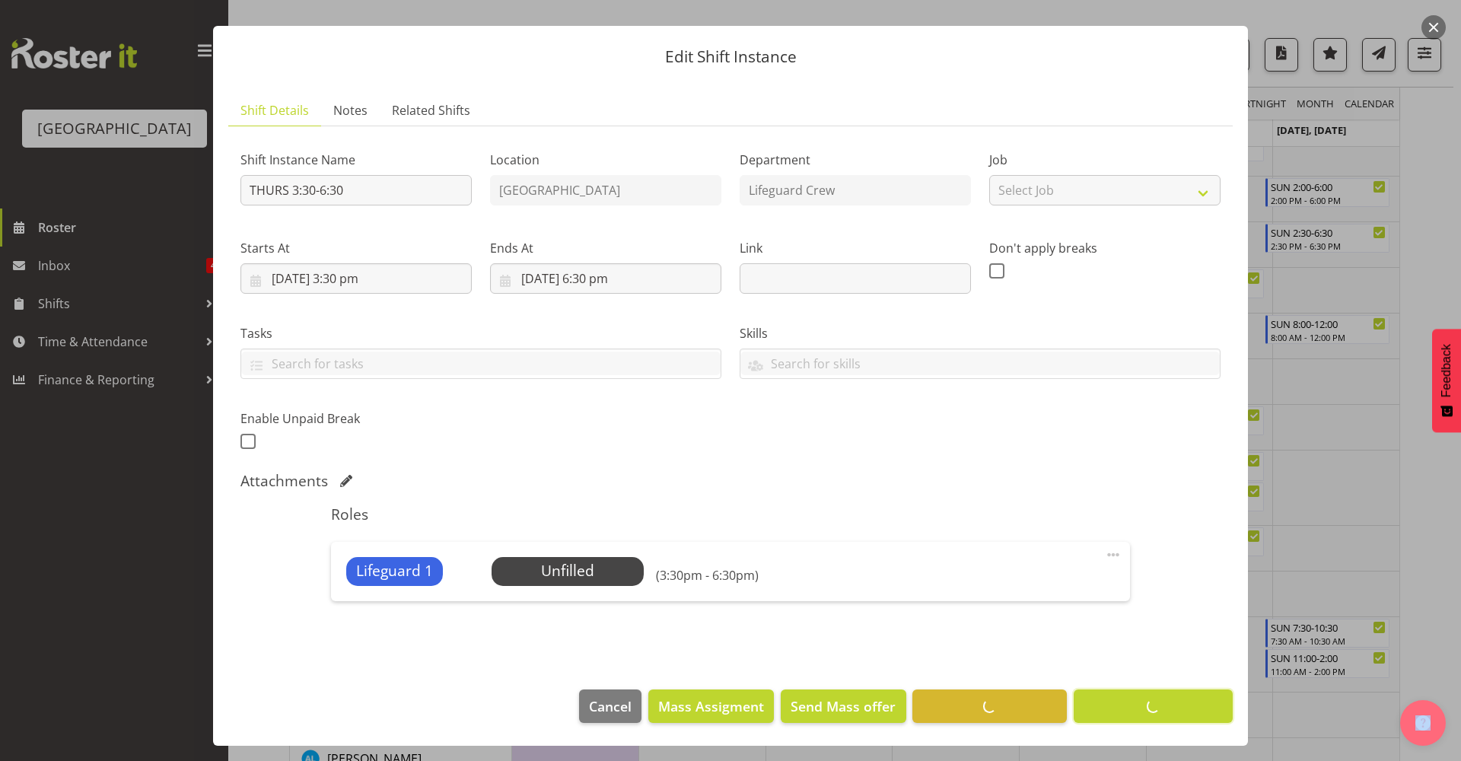
scroll to position [0, 0]
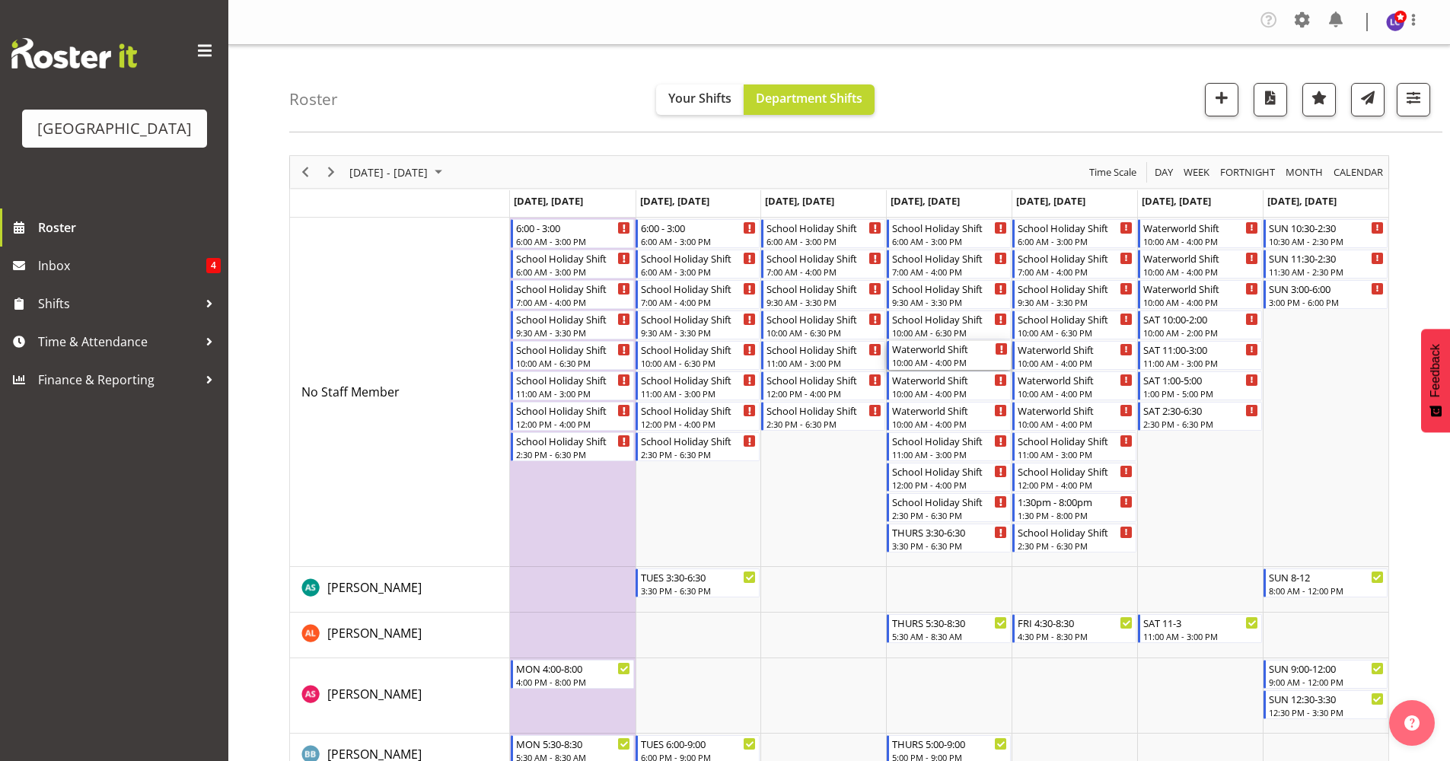
click at [950, 353] on div "Waterworld Shift" at bounding box center [950, 348] width 116 height 15
click at [0, 0] on div at bounding box center [0, 0] width 0 height 0
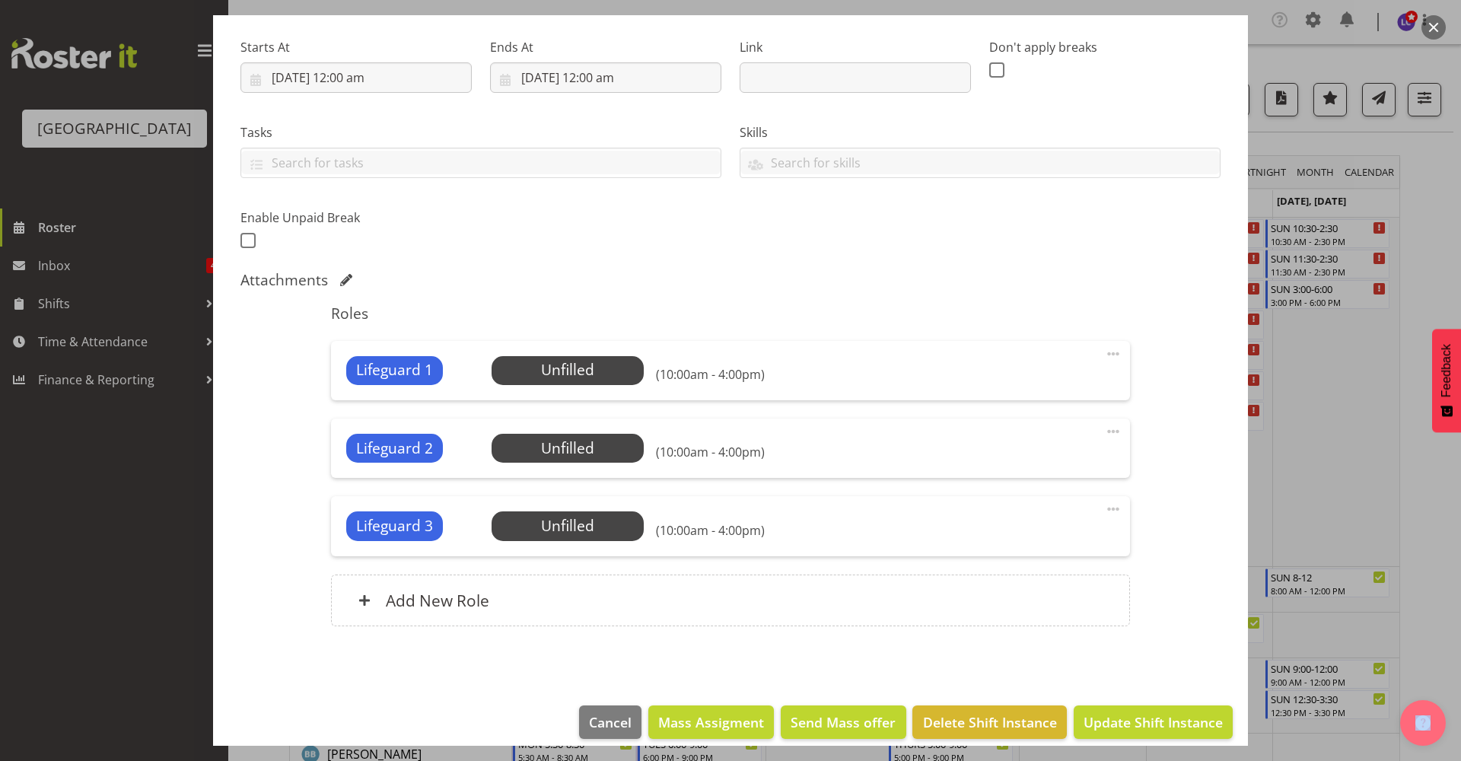
scroll to position [244, 0]
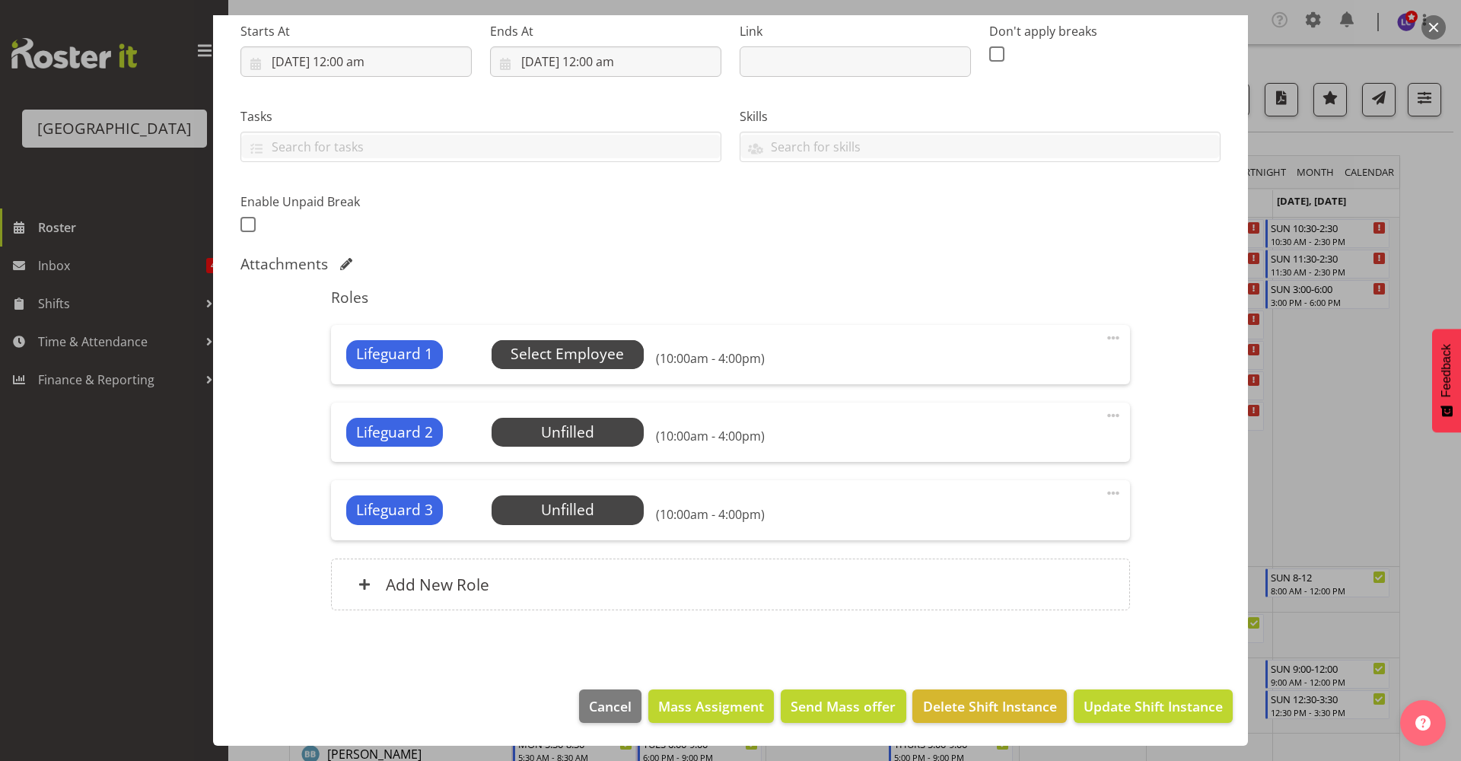
click at [601, 350] on span "Select Employee" at bounding box center [567, 354] width 113 height 22
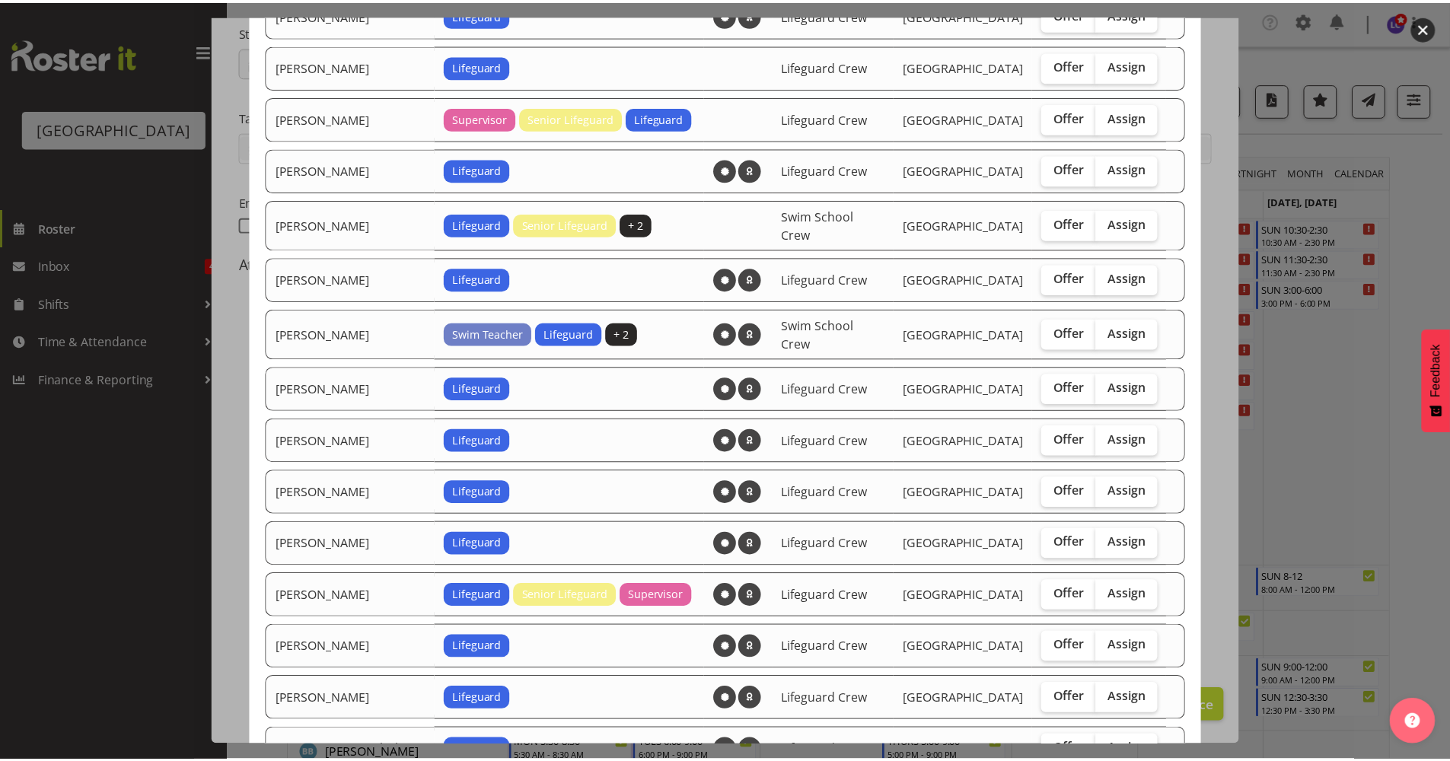
scroll to position [1600, 0]
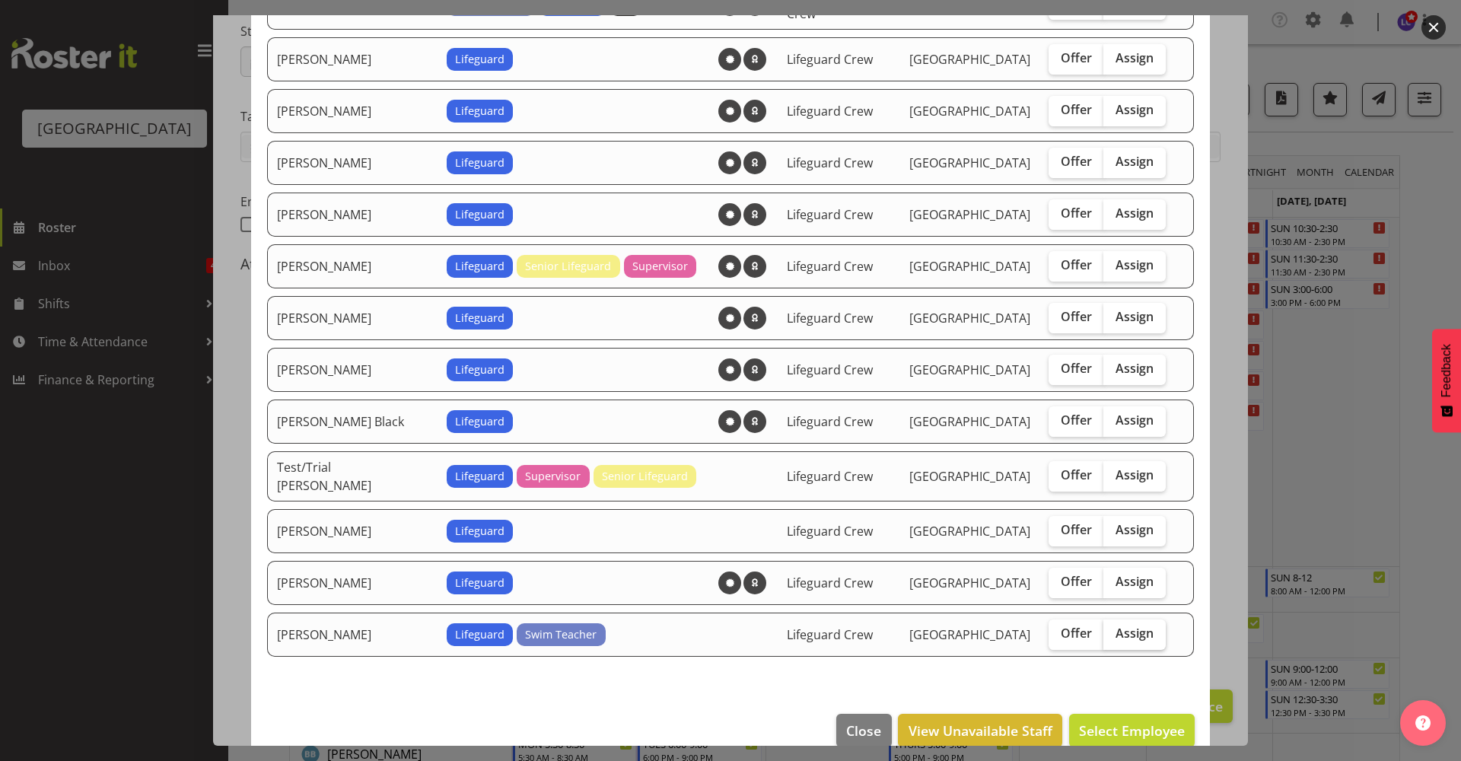
click at [1113, 619] on label "Assign" at bounding box center [1135, 634] width 62 height 30
click at [1113, 629] on input "Assign" at bounding box center [1109, 634] width 10 height 10
checkbox input "true"
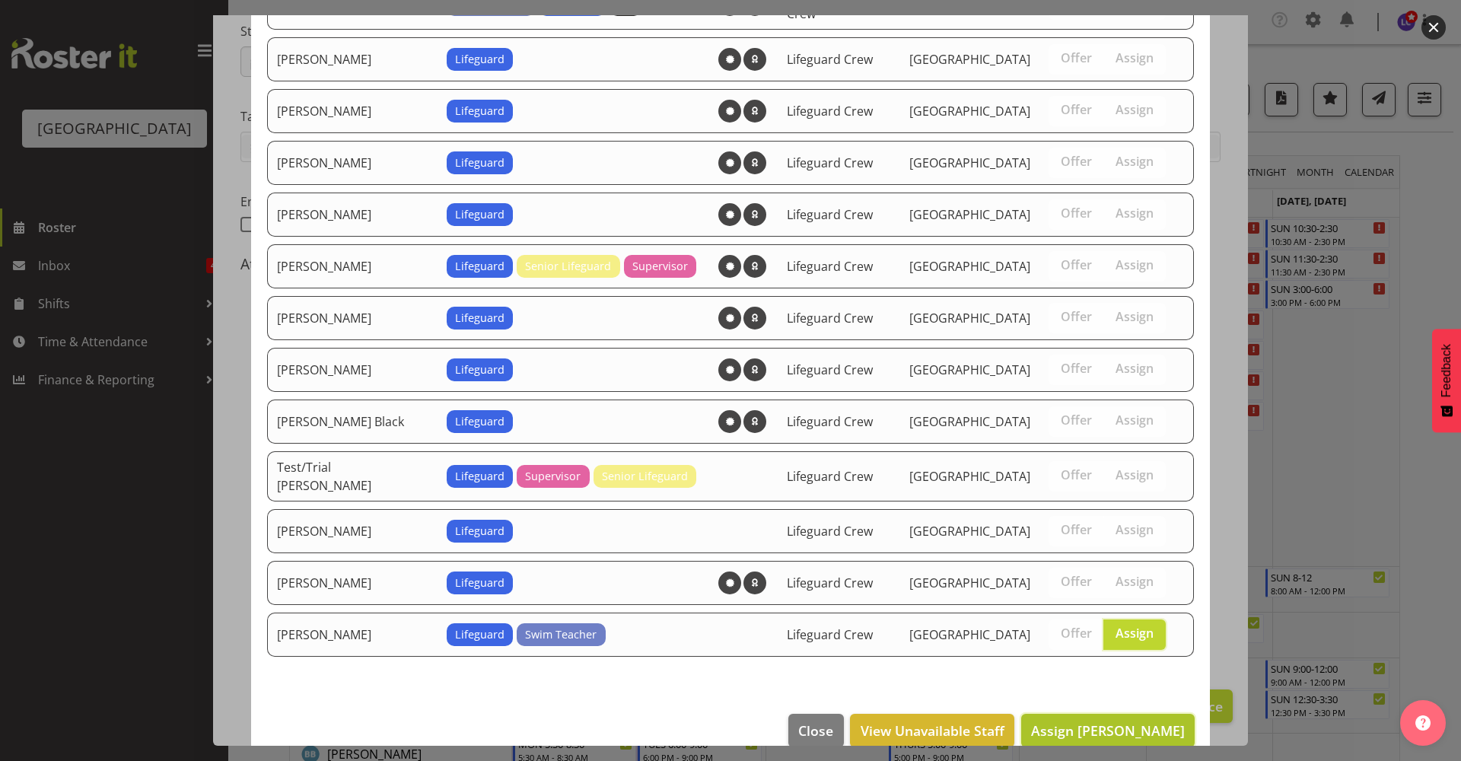
click at [1116, 721] on span "Assign [PERSON_NAME]" at bounding box center [1108, 730] width 154 height 18
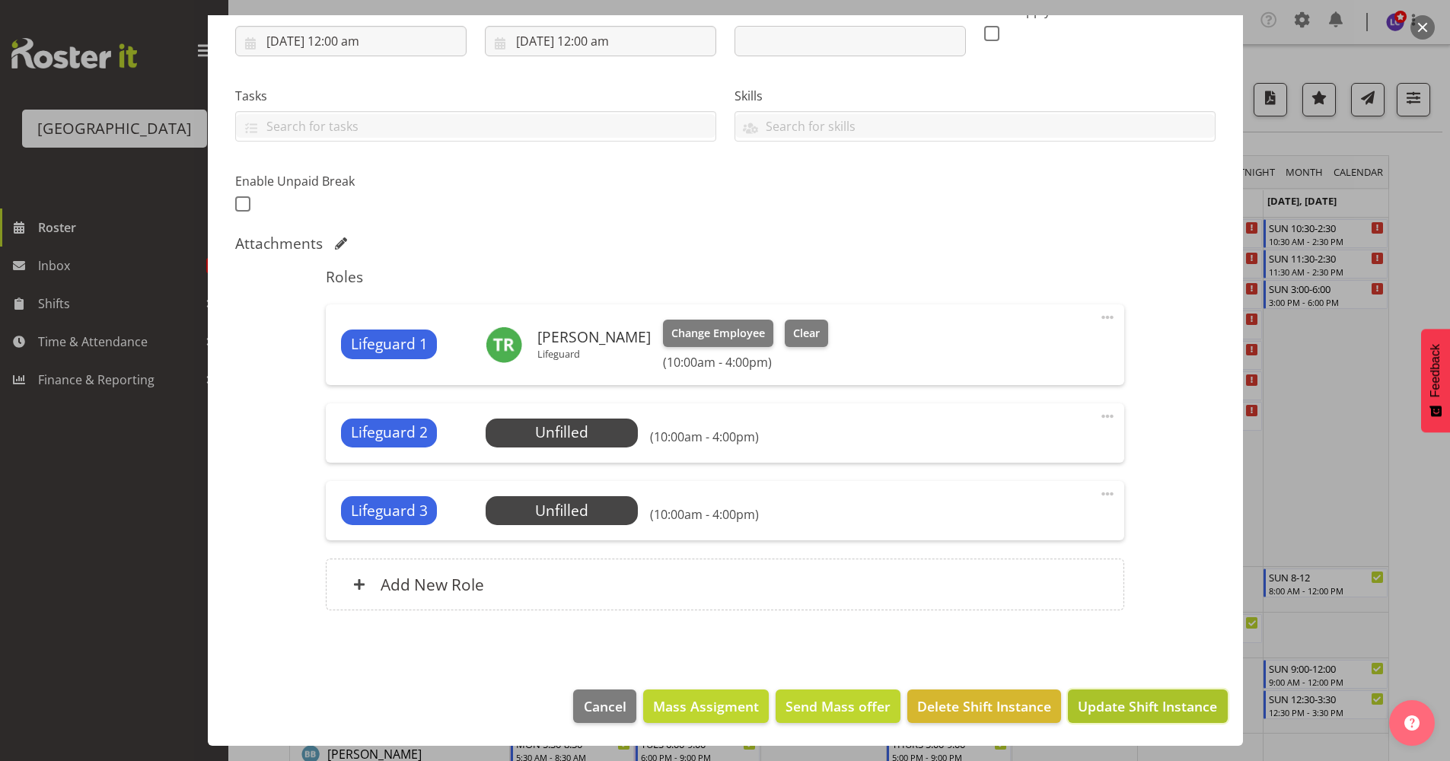
click at [1145, 710] on span "Update Shift Instance" at bounding box center [1147, 706] width 139 height 20
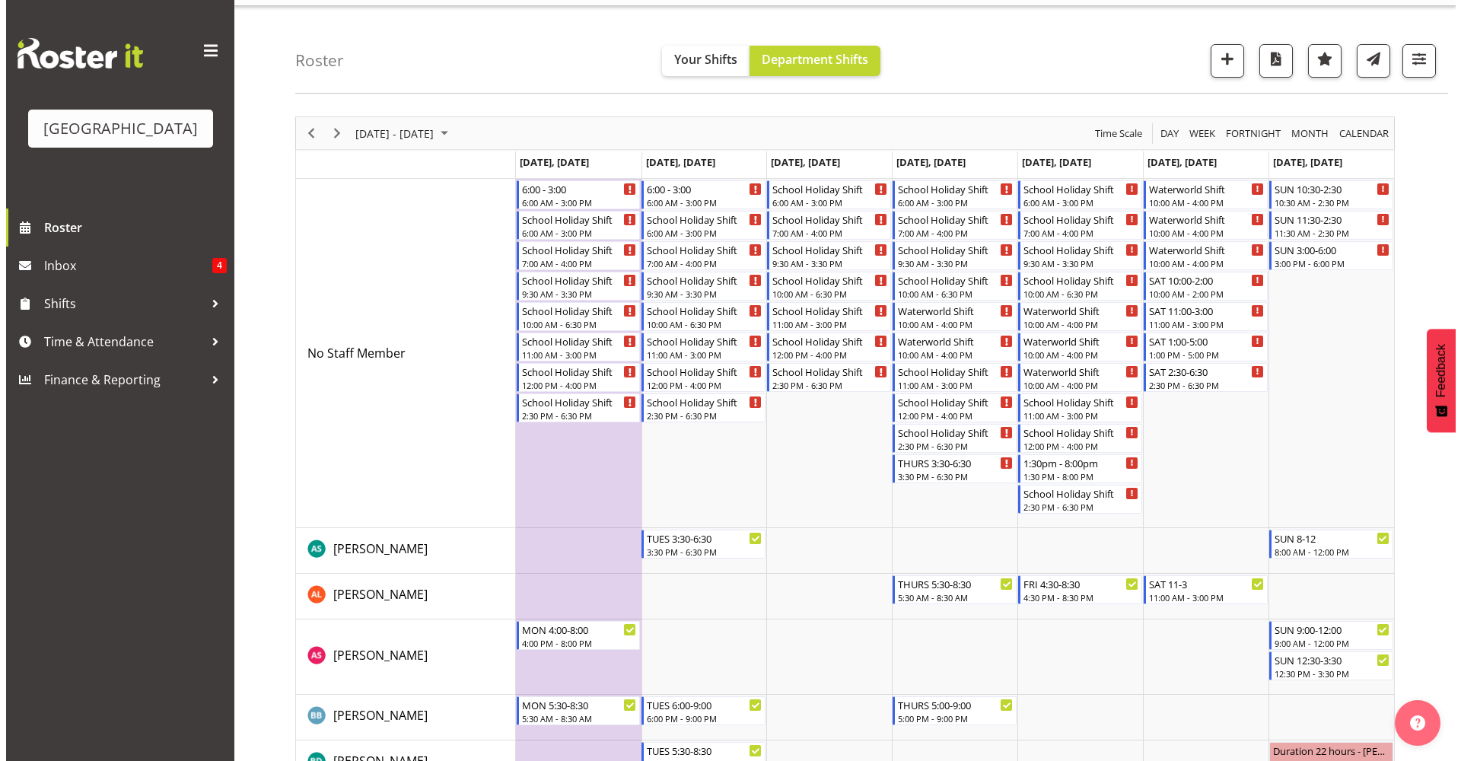
scroll to position [33, 0]
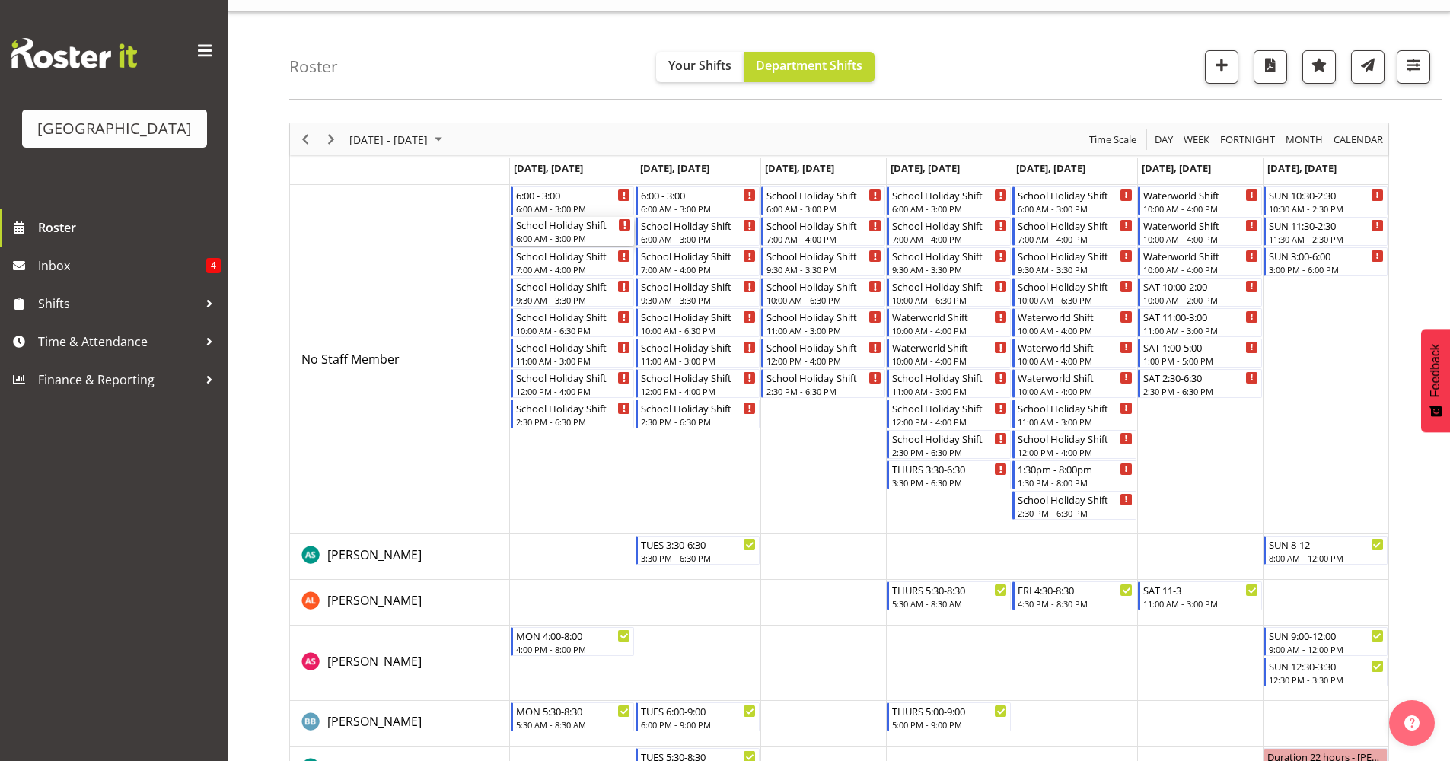
click at [568, 234] on div "6:00 AM - 3:00 PM" at bounding box center [574, 238] width 116 height 12
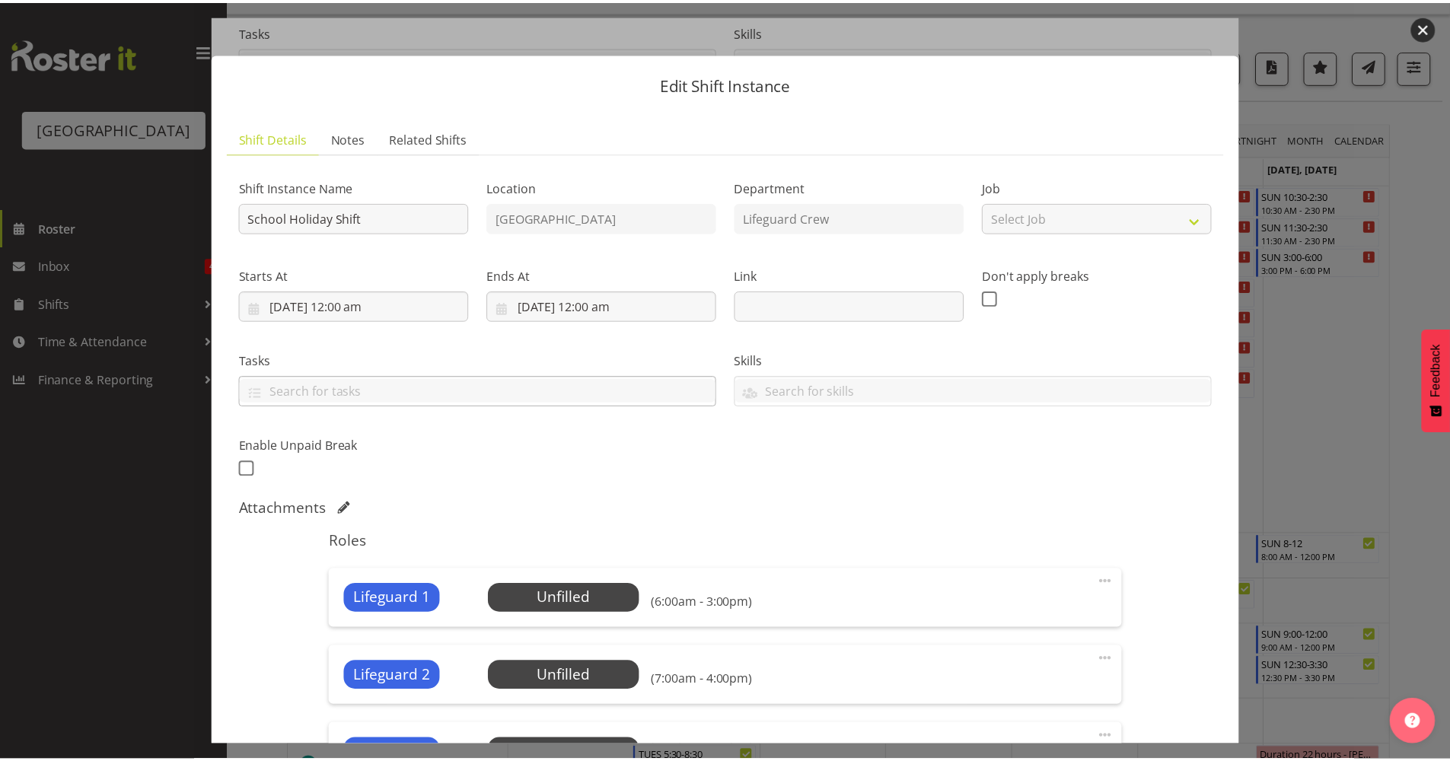
scroll to position [330, 0]
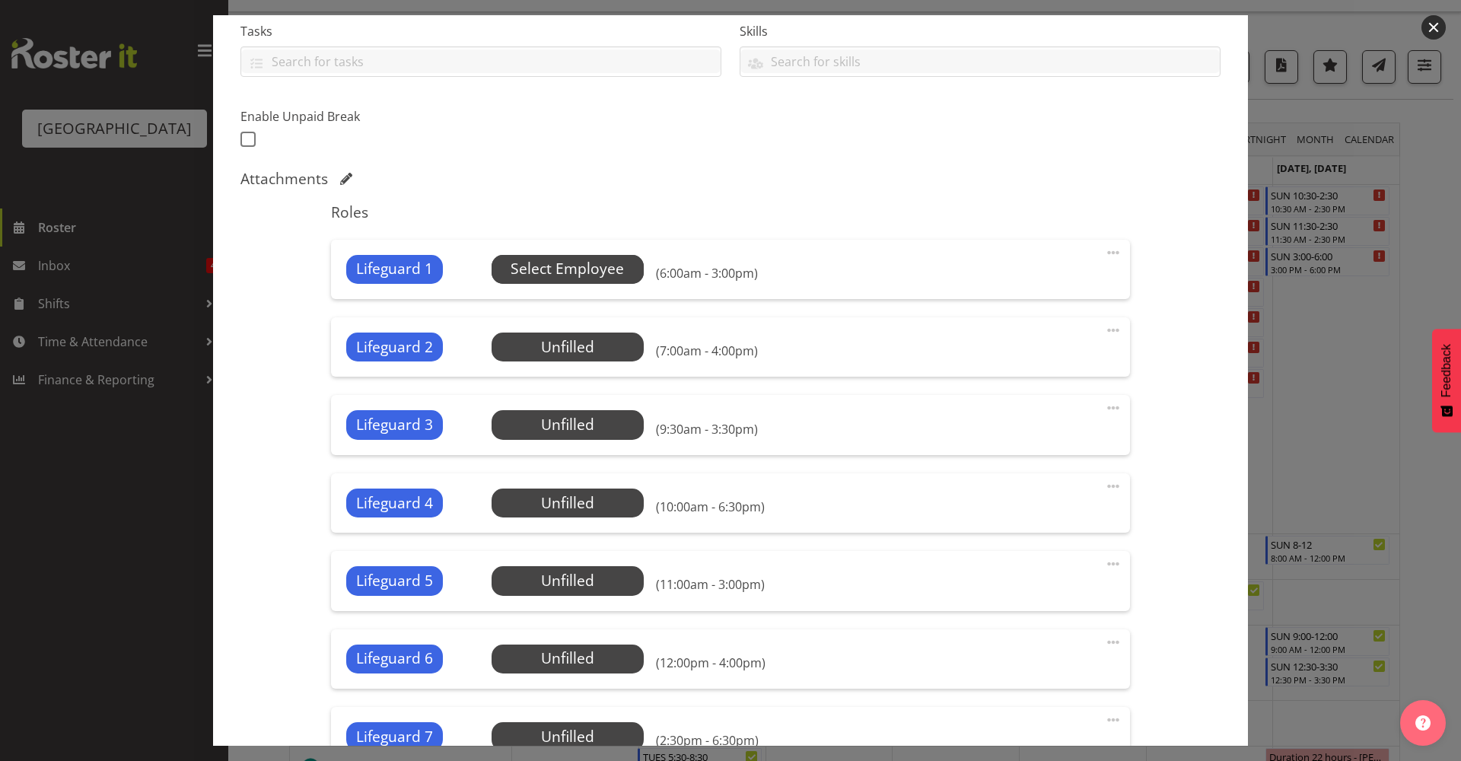
click at [594, 266] on span "Select Employee" at bounding box center [567, 269] width 113 height 22
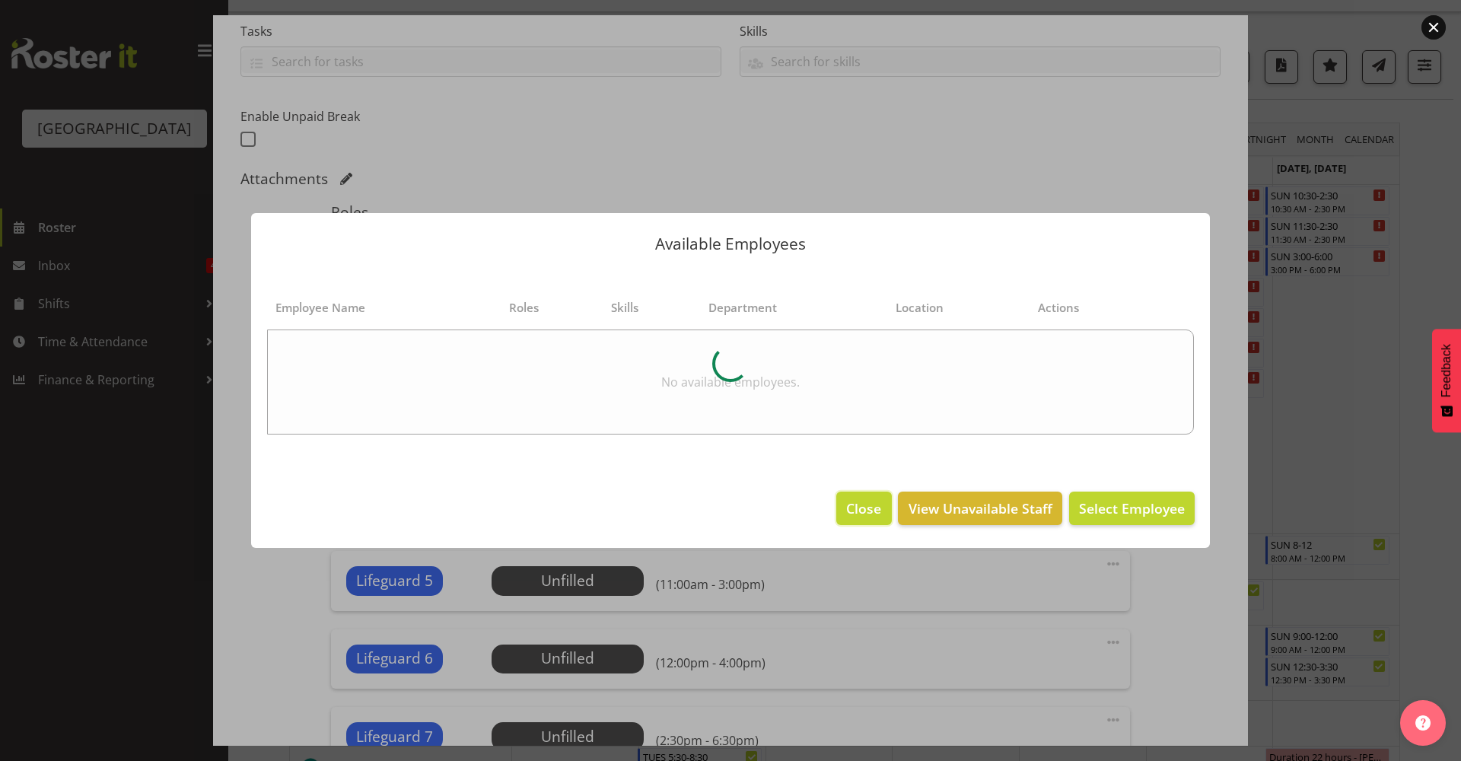
click at [844, 512] on button "Close" at bounding box center [863, 508] width 55 height 33
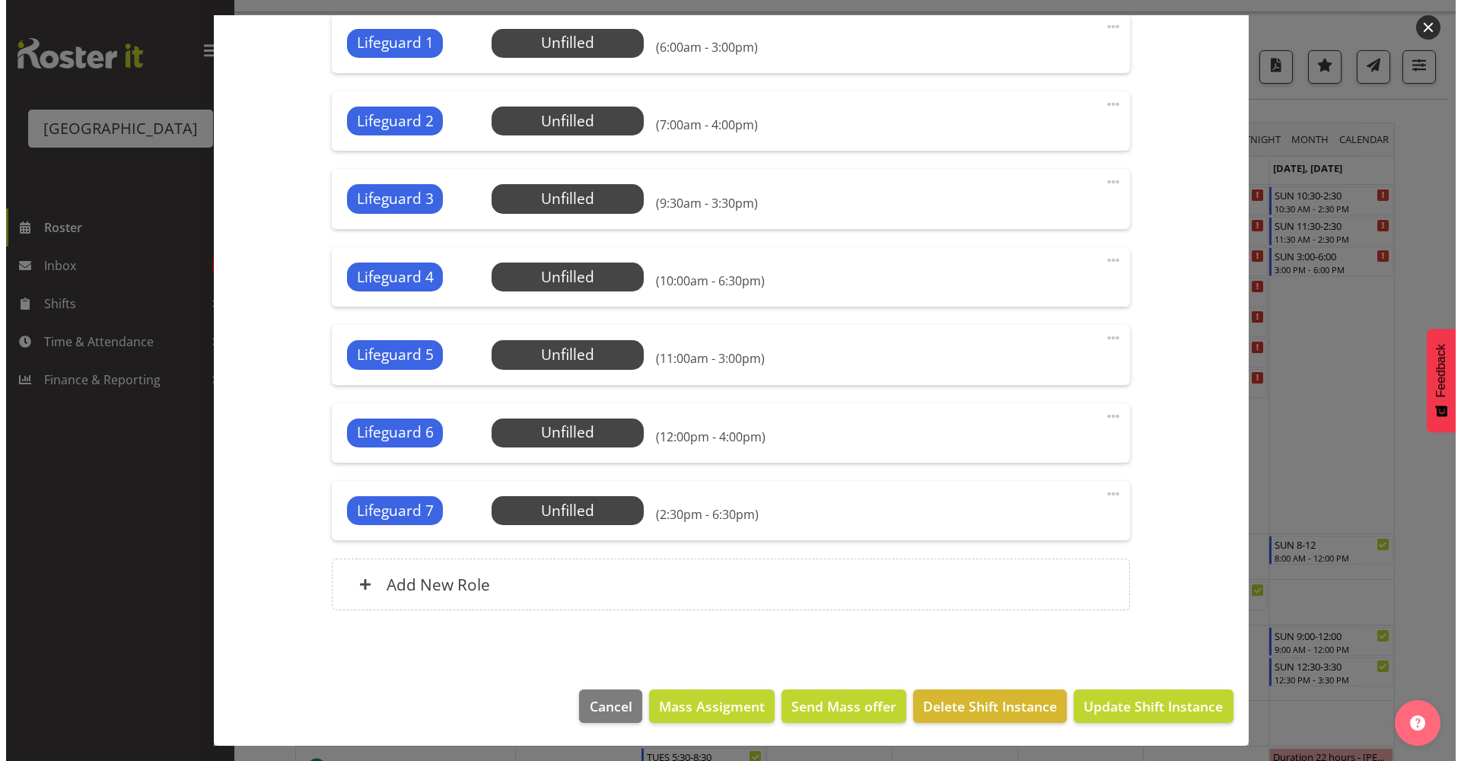
scroll to position [226, 0]
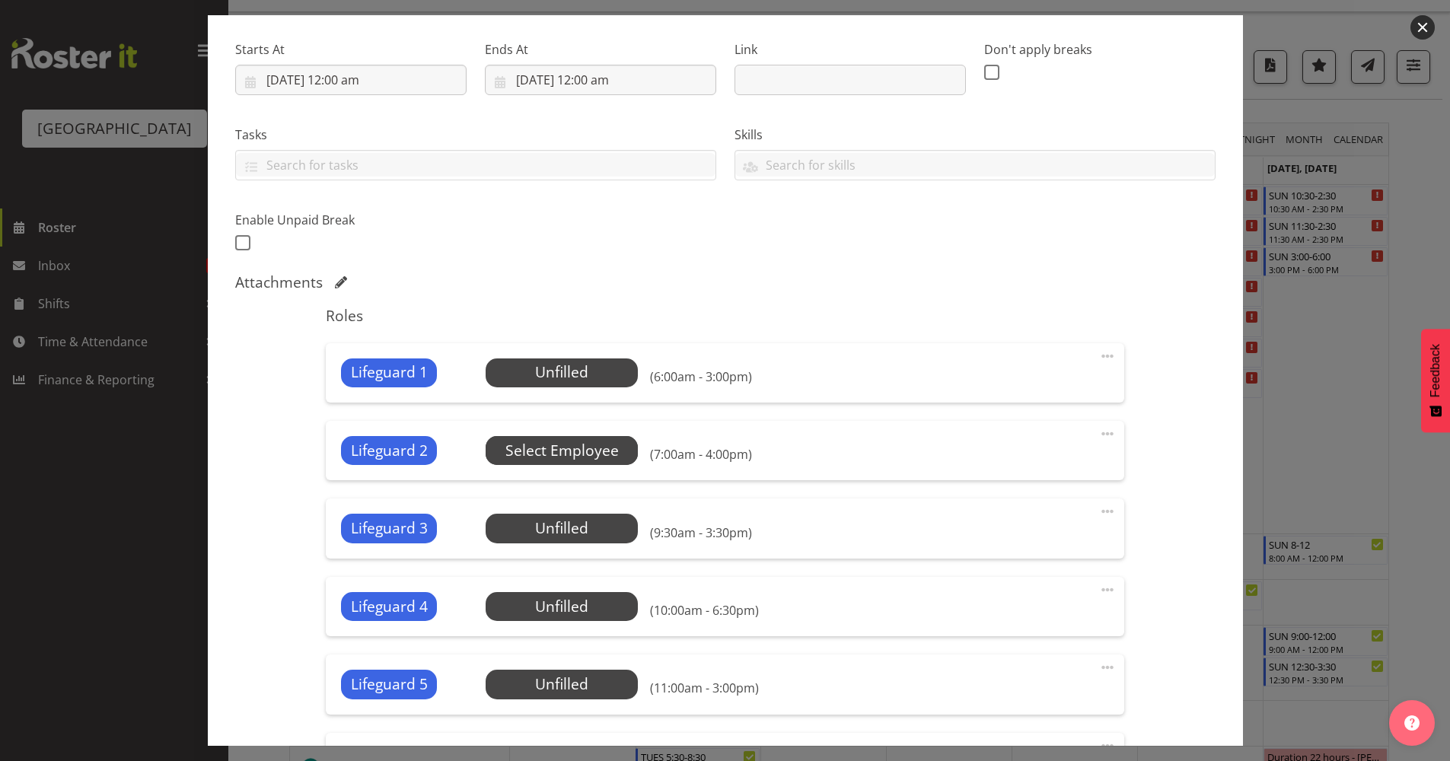
click at [0, 0] on span "Select Employee" at bounding box center [0, 0] width 0 height 0
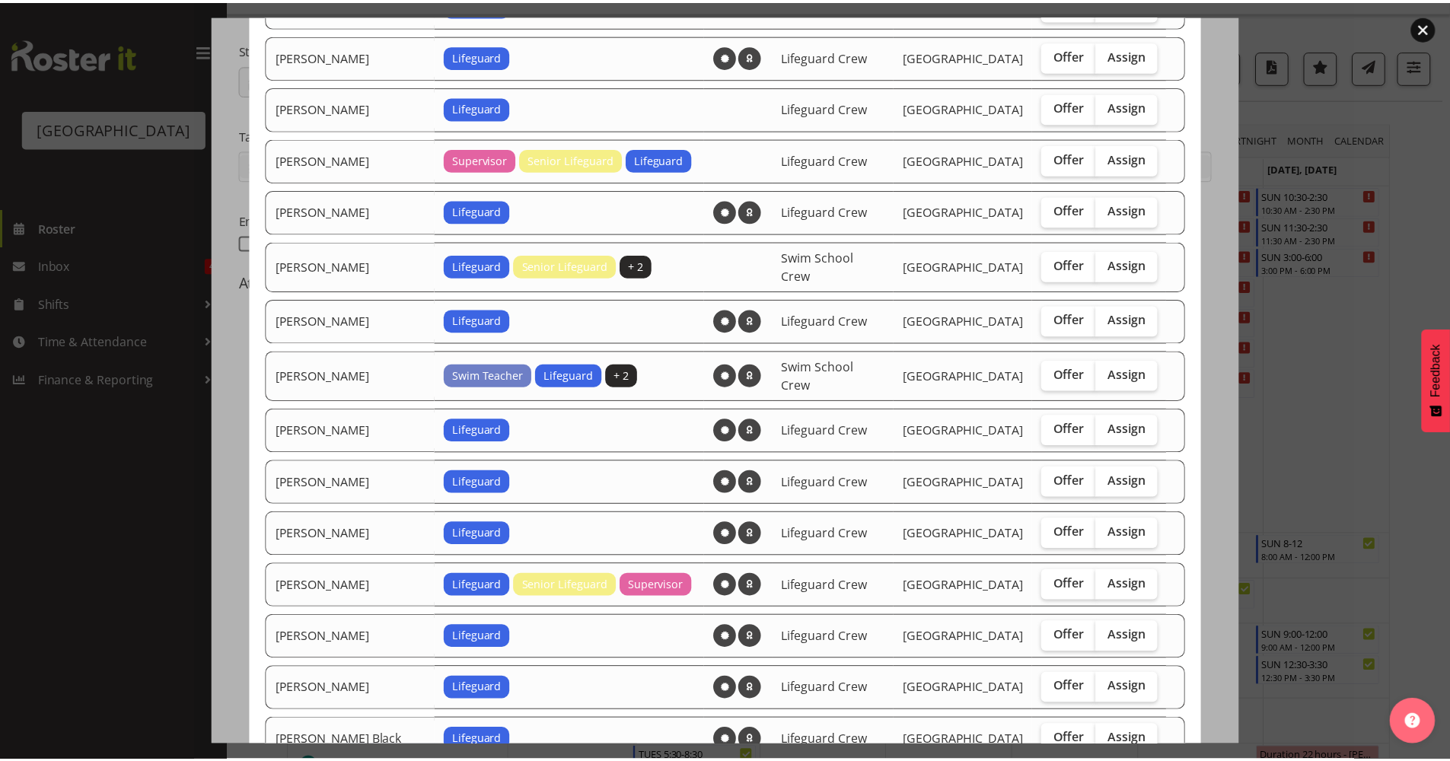
scroll to position [1445, 0]
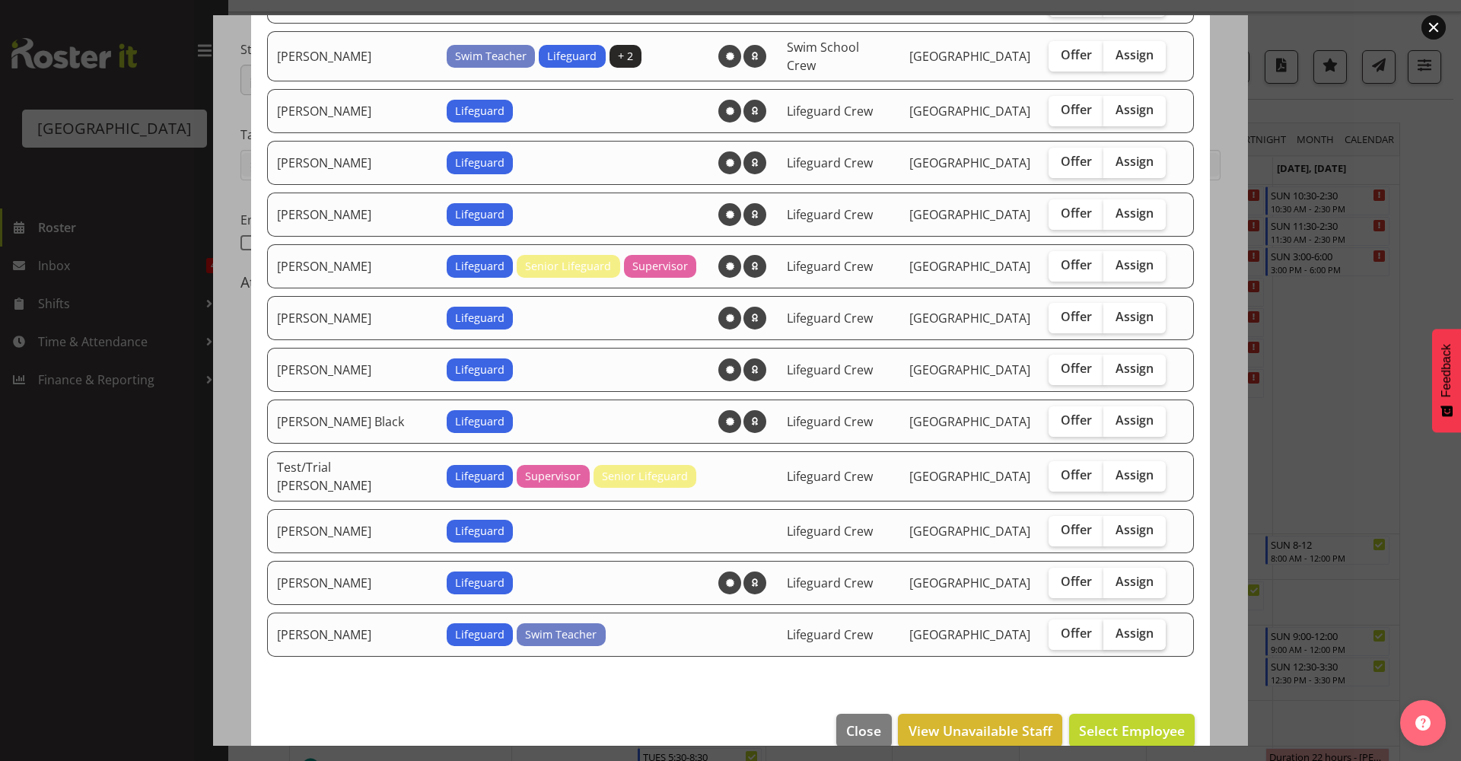
click at [1121, 626] on span "Assign" at bounding box center [1135, 633] width 38 height 15
click at [1113, 629] on input "Assign" at bounding box center [1109, 634] width 10 height 10
checkbox input "true"
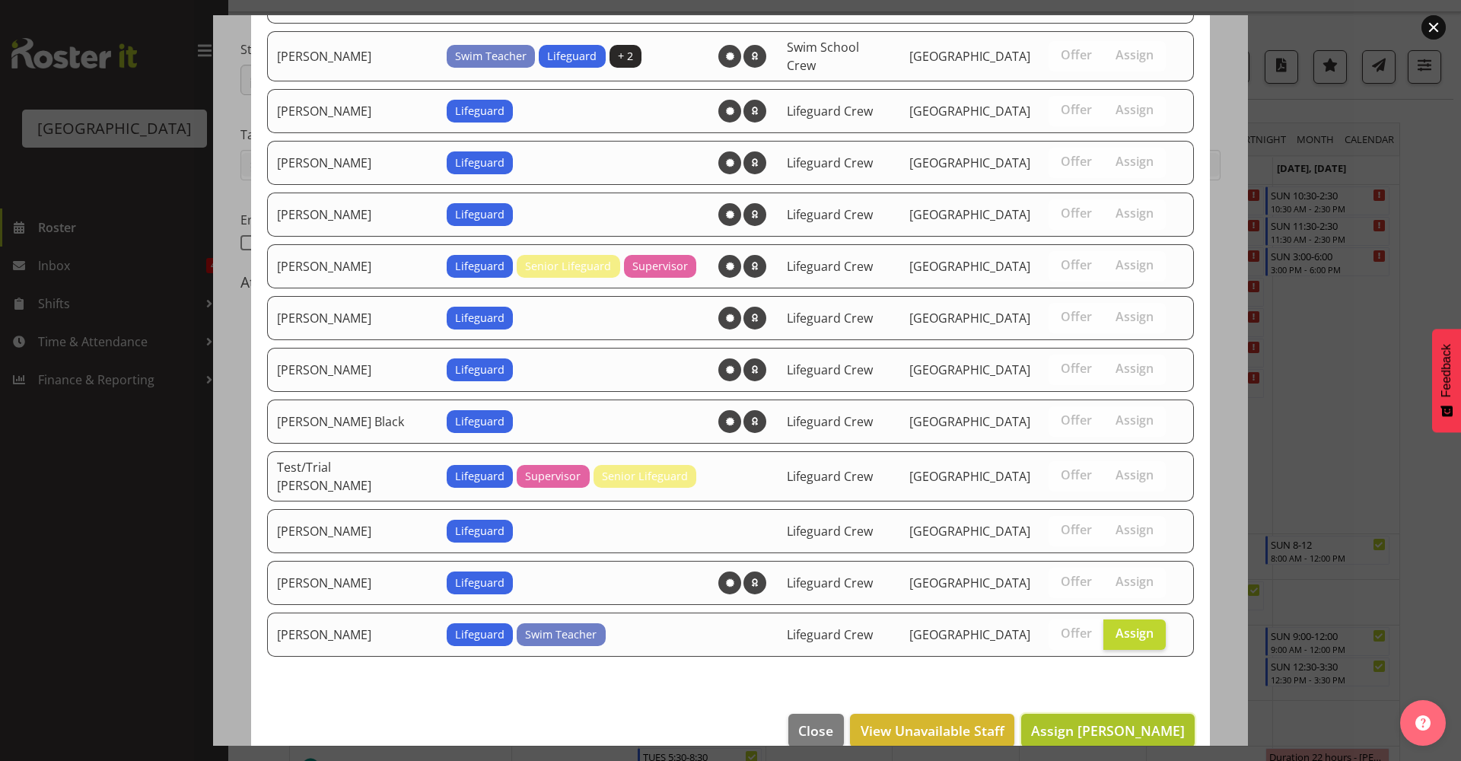
click at [1111, 714] on button "Assign Tyla Robinson" at bounding box center [1108, 730] width 174 height 33
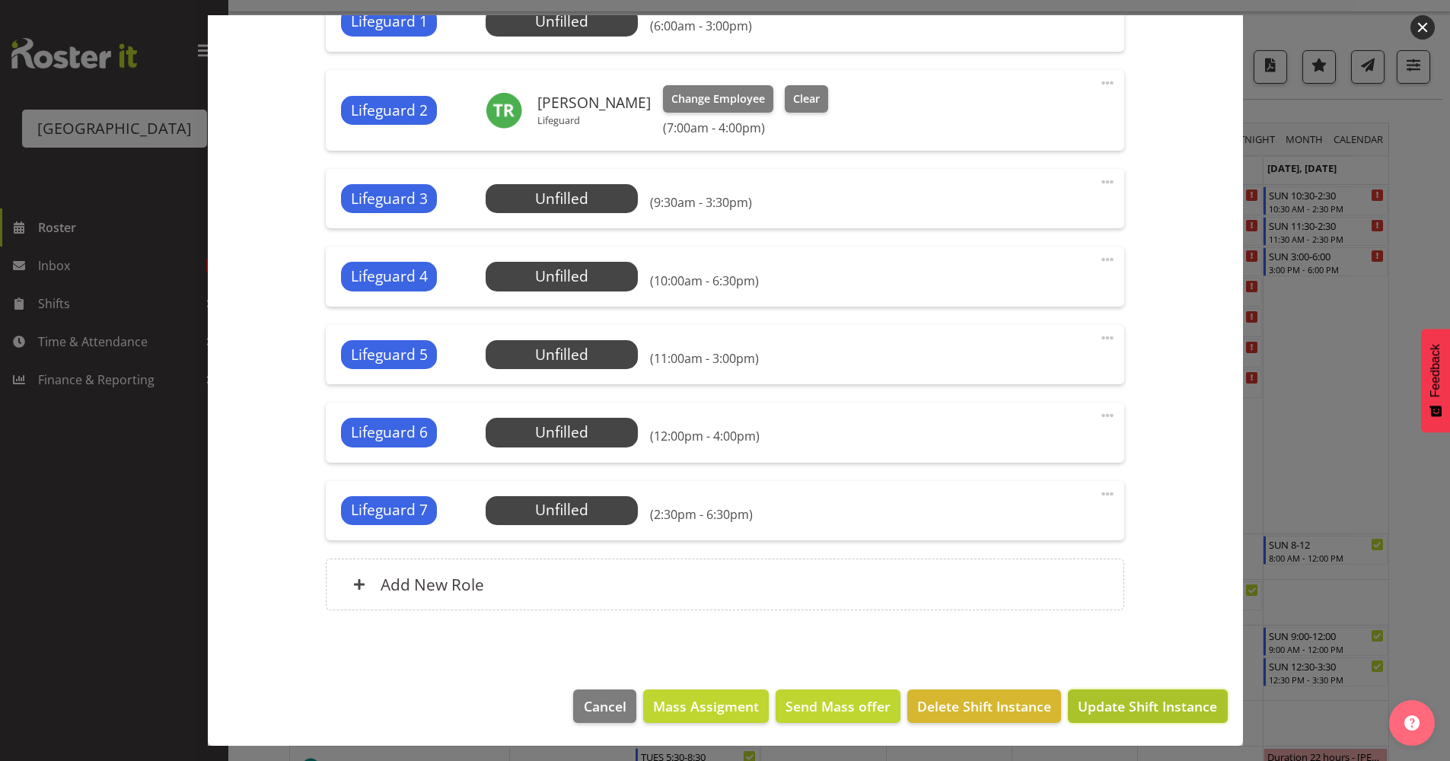
click at [1139, 713] on span "Update Shift Instance" at bounding box center [1147, 706] width 139 height 20
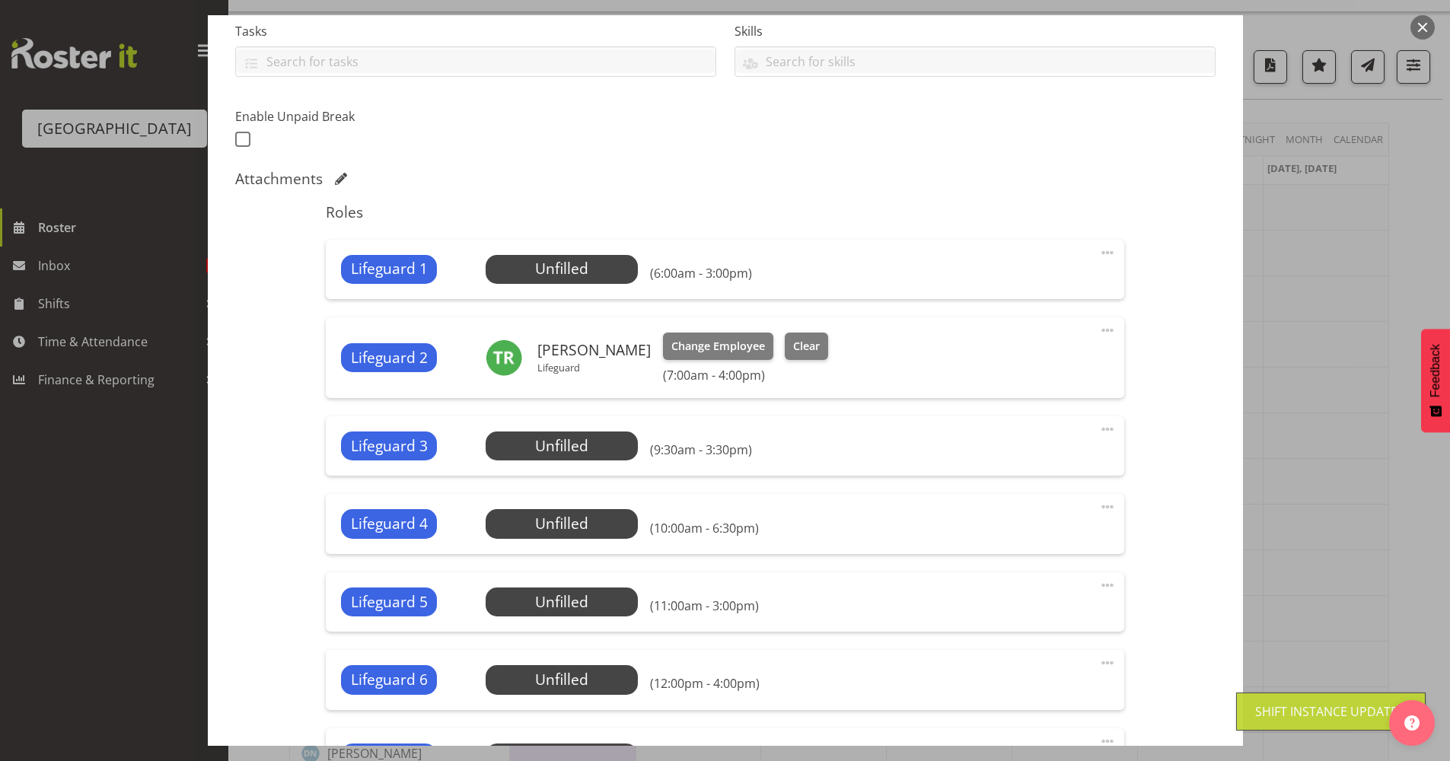
scroll to position [0, 0]
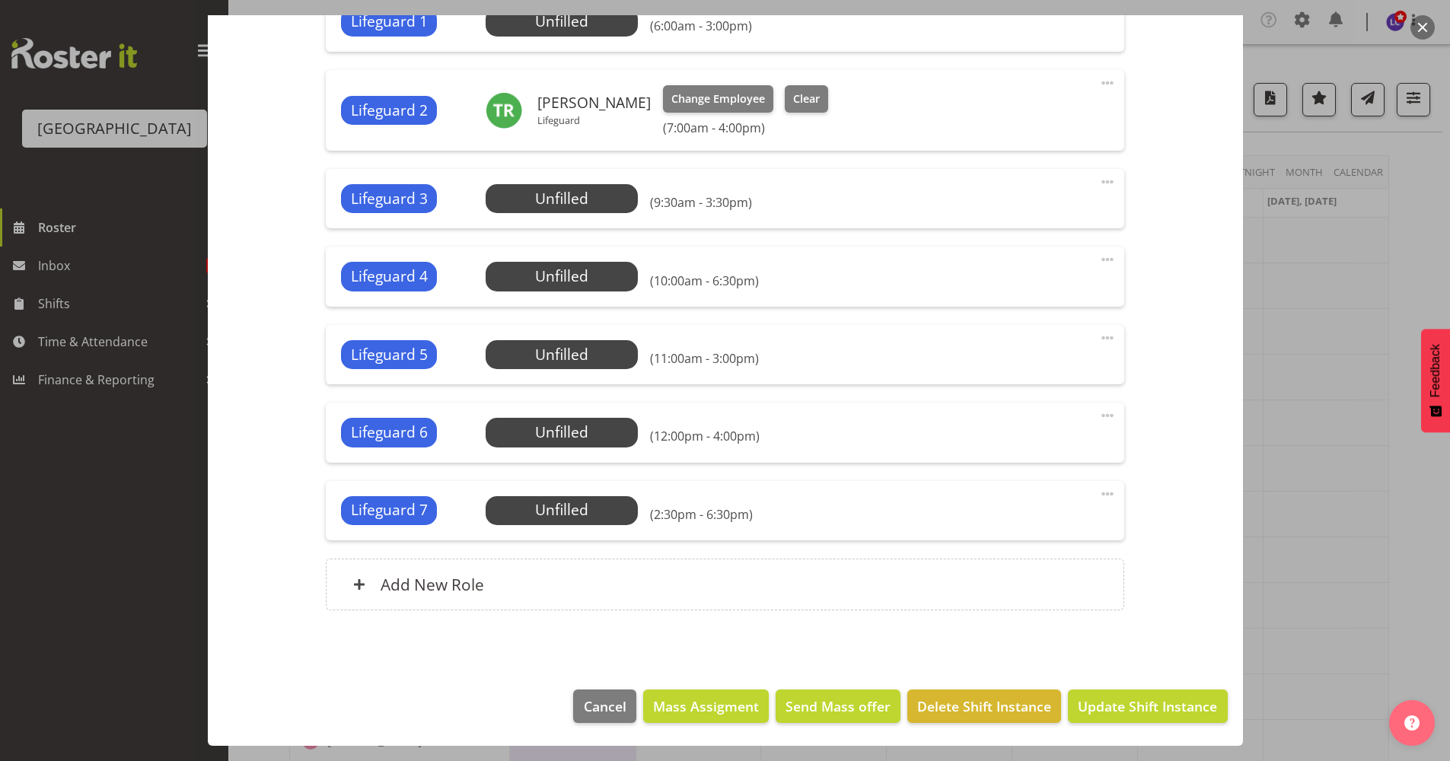
click at [1120, 686] on footer "Cancel Mass Assigment Send Mass offer Delete Shift Instance Update Shift Instan…" at bounding box center [725, 710] width 1035 height 72
click at [1120, 713] on span "Update Shift Instance" at bounding box center [1147, 706] width 139 height 20
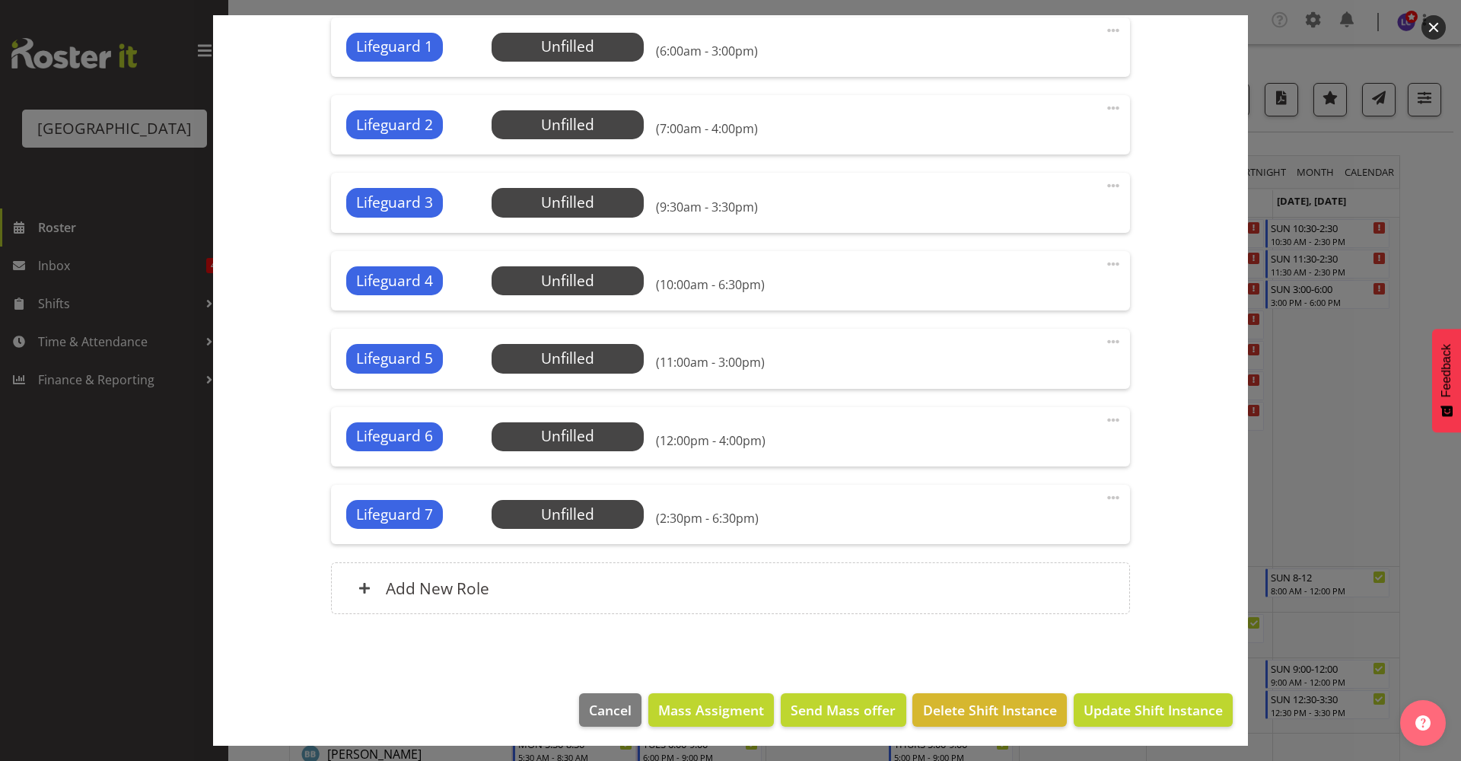
scroll to position [556, 0]
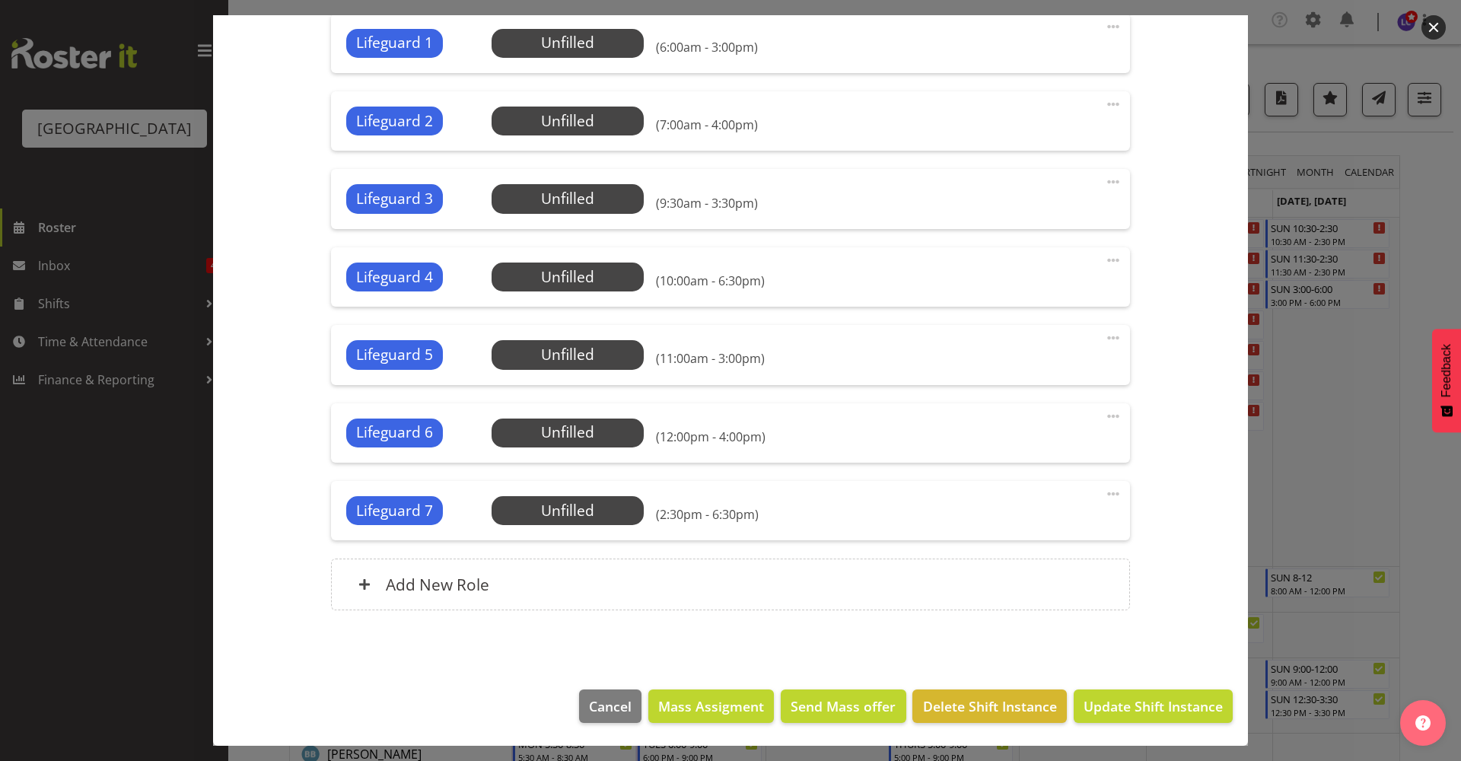
click at [559, 136] on div "Lifeguard 2 Unfilled Select Employee (7:00am - 4:00pm) Edit Cover Role Delete" at bounding box center [730, 120] width 798 height 59
click at [0, 0] on span "Select Employee" at bounding box center [0, 0] width 0 height 0
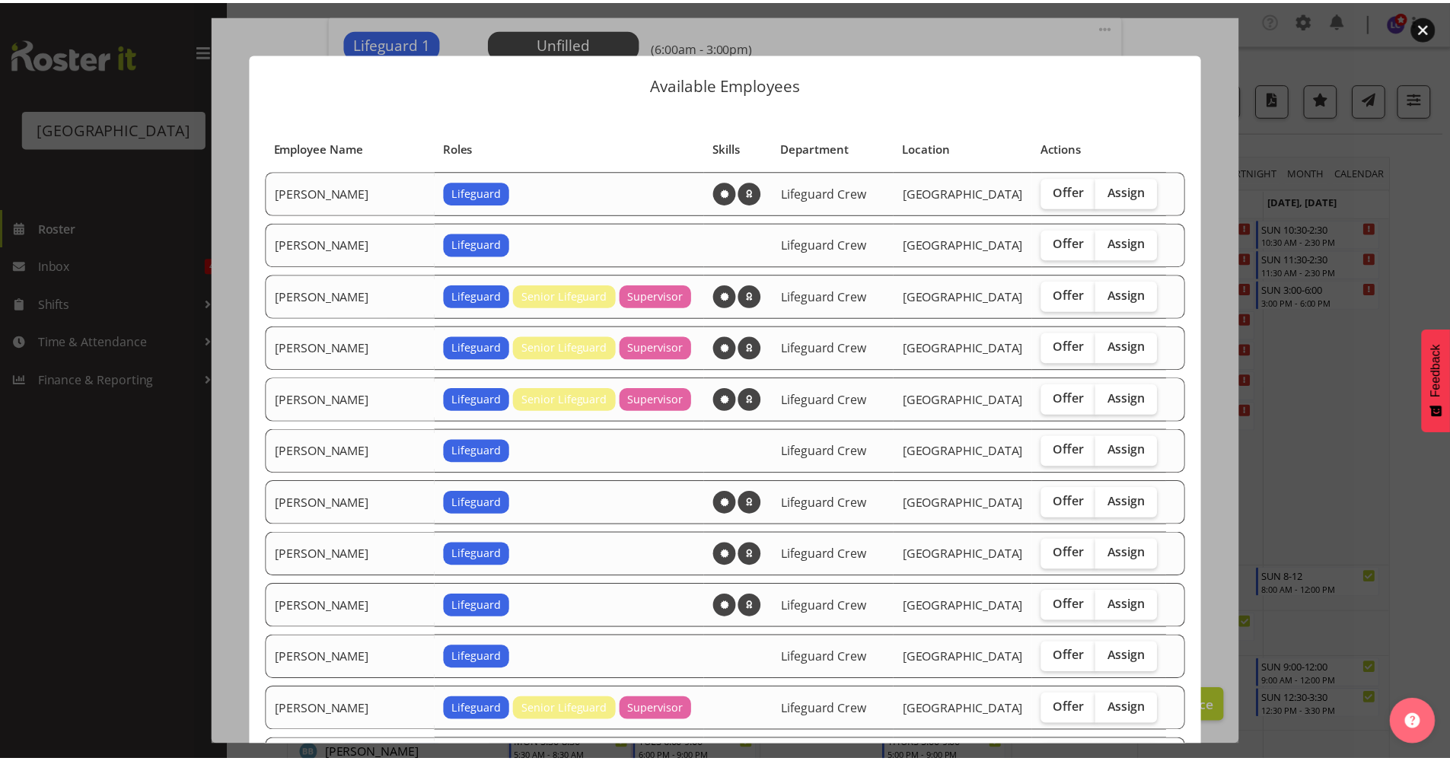
scroll to position [1497, 0]
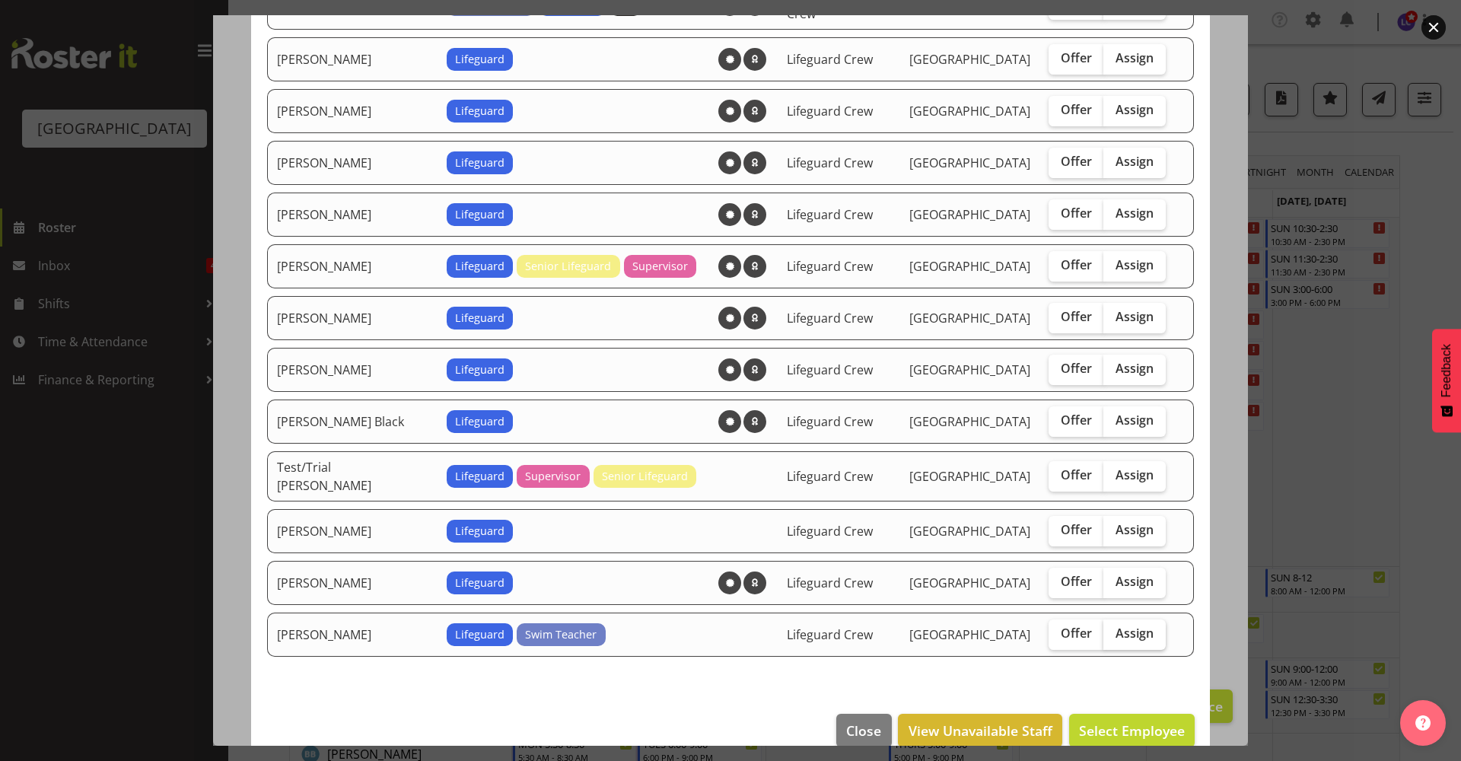
click at [1116, 626] on span "Assign" at bounding box center [1135, 633] width 38 height 15
click at [1104, 629] on input "Assign" at bounding box center [1109, 634] width 10 height 10
checkbox input "true"
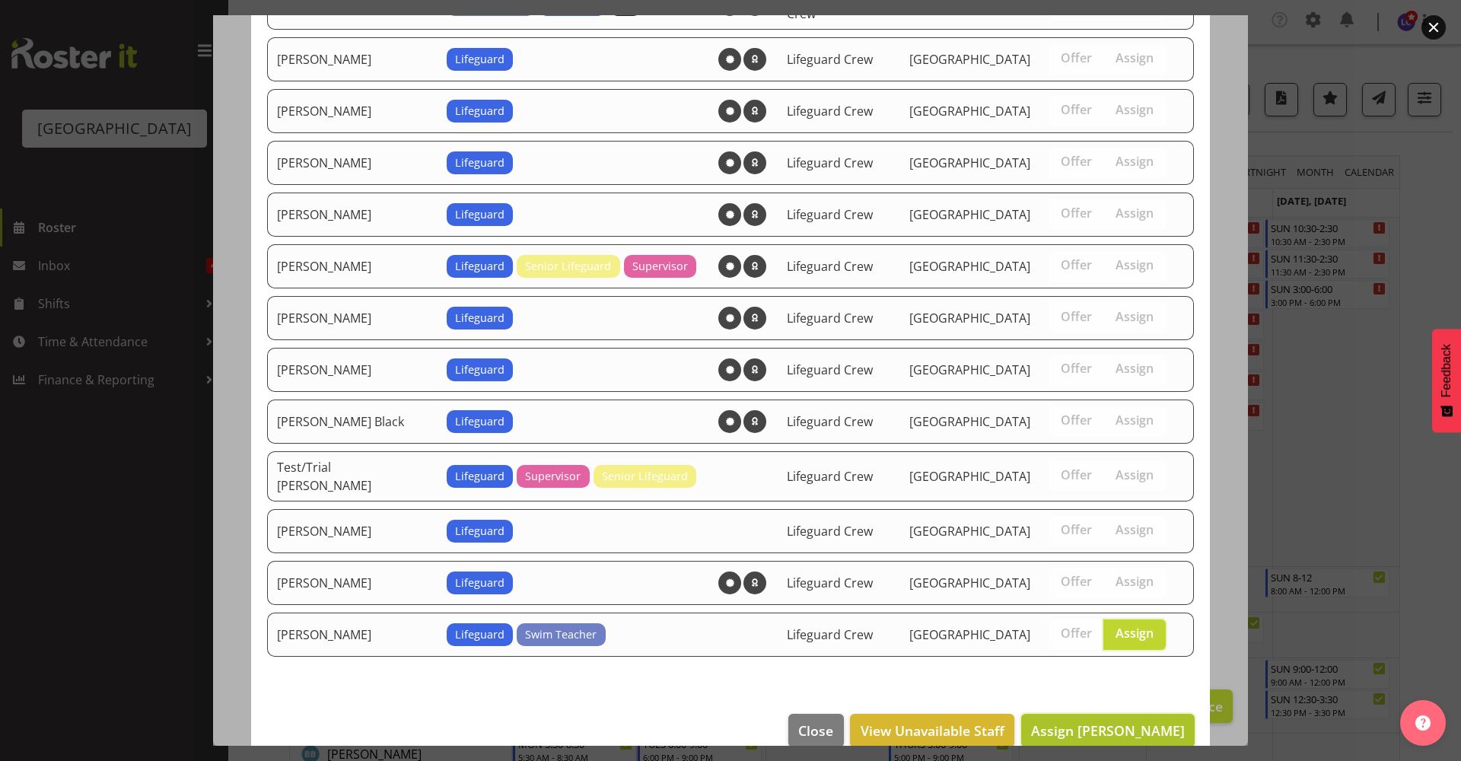
click at [1126, 714] on button "Assign Tyla Robinson" at bounding box center [1108, 730] width 174 height 33
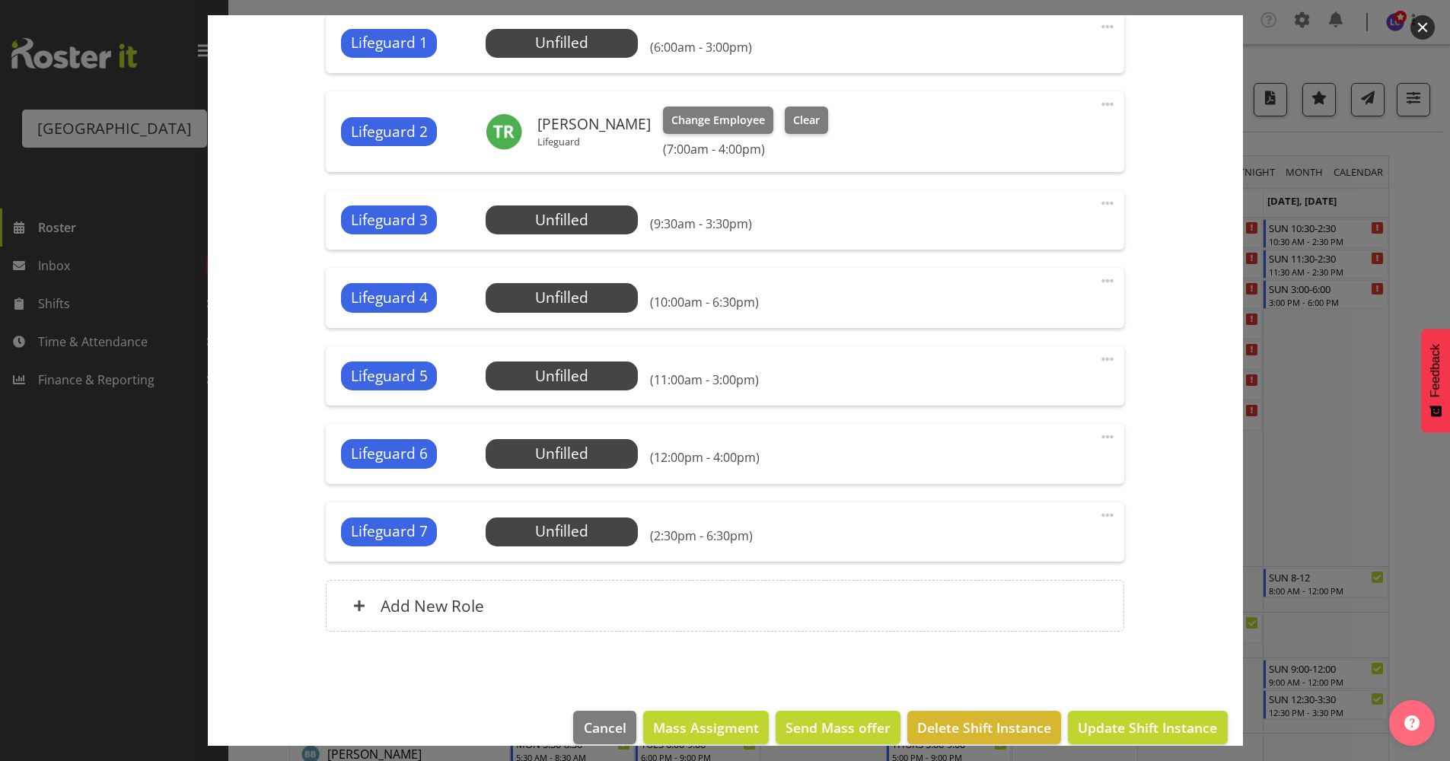
click at [1130, 704] on footer "Cancel Mass Assigment Send Mass offer Delete Shift Instance Update Shift Instan…" at bounding box center [725, 732] width 1035 height 72
click at [1121, 718] on span "Update Shift Instance" at bounding box center [1147, 728] width 139 height 20
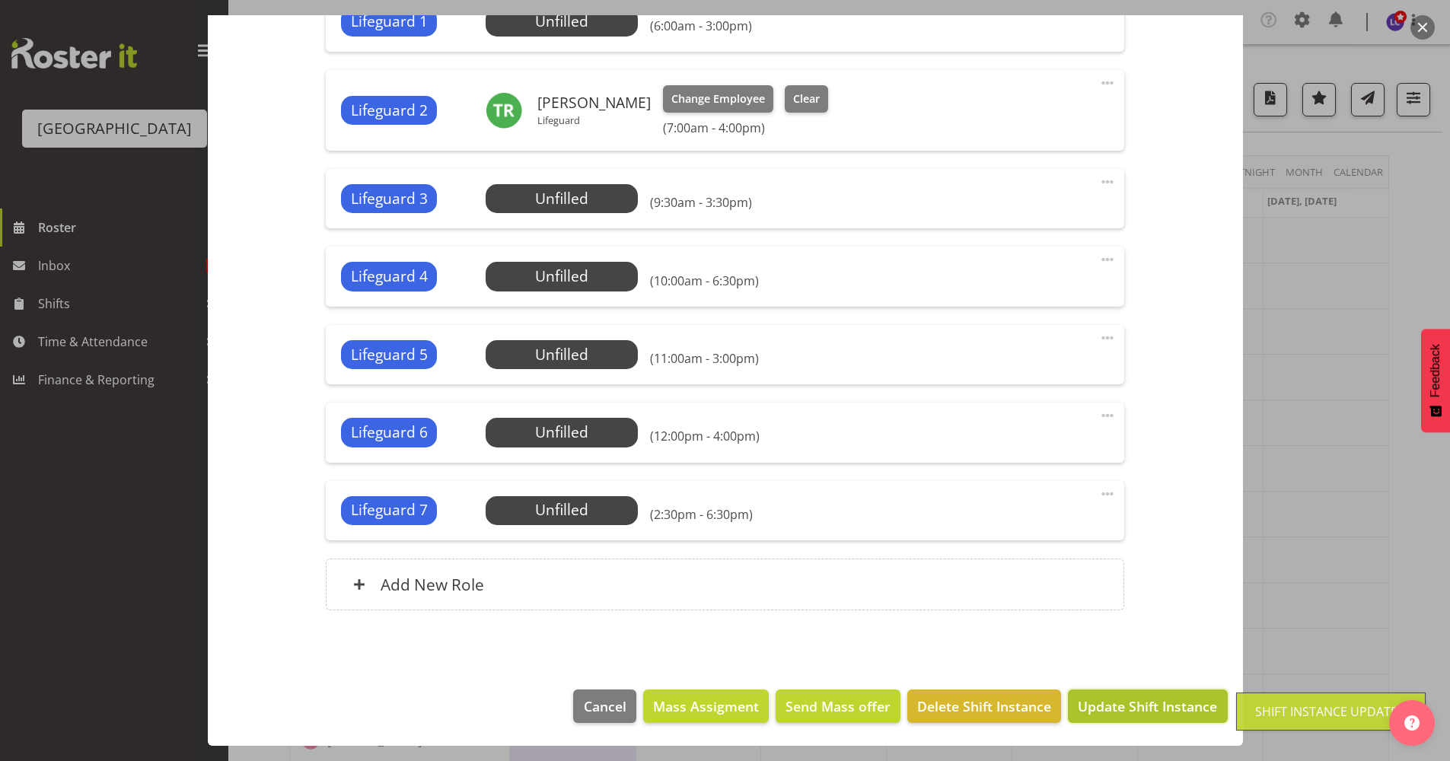
click at [1126, 712] on span "Update Shift Instance" at bounding box center [1147, 706] width 139 height 20
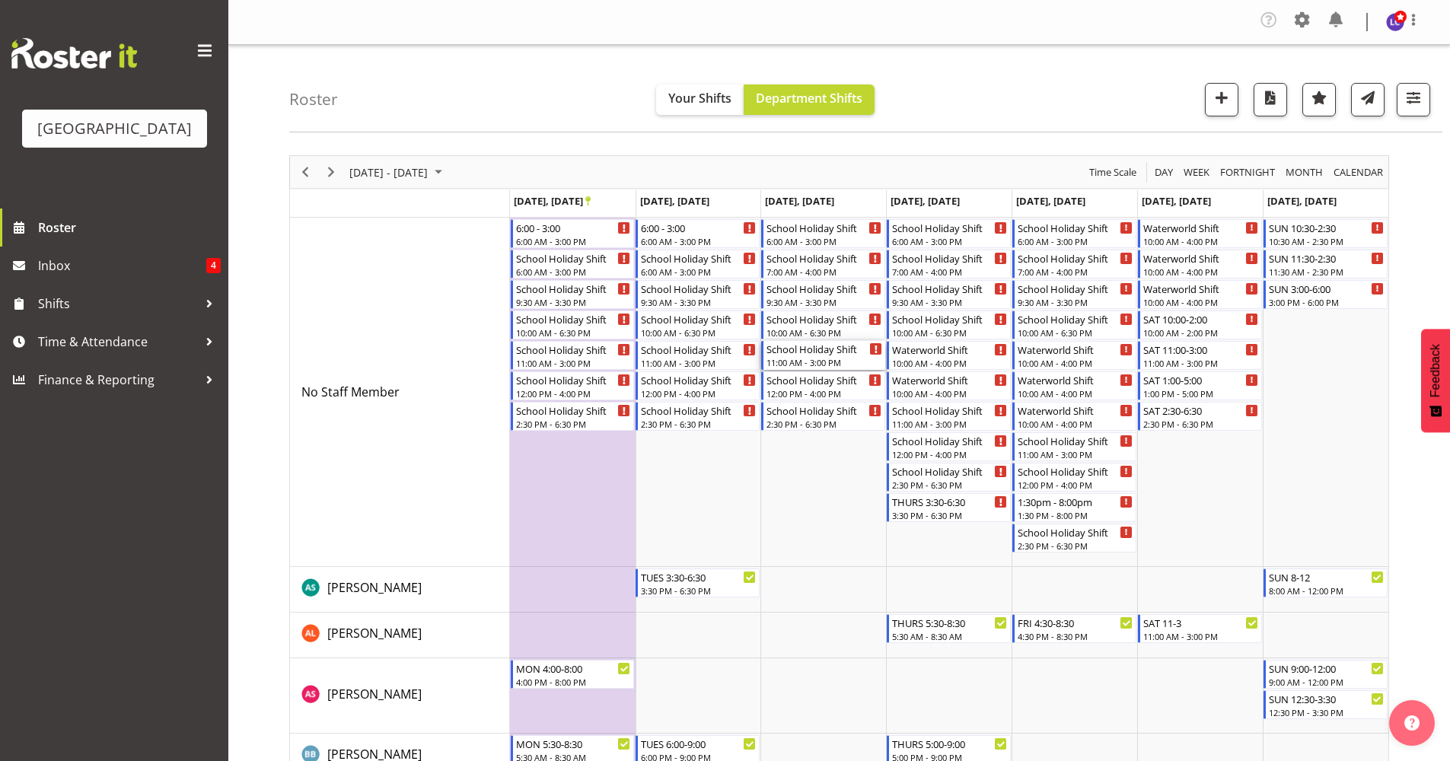
click at [831, 359] on div "11:00 AM - 3:00 PM" at bounding box center [824, 362] width 116 height 12
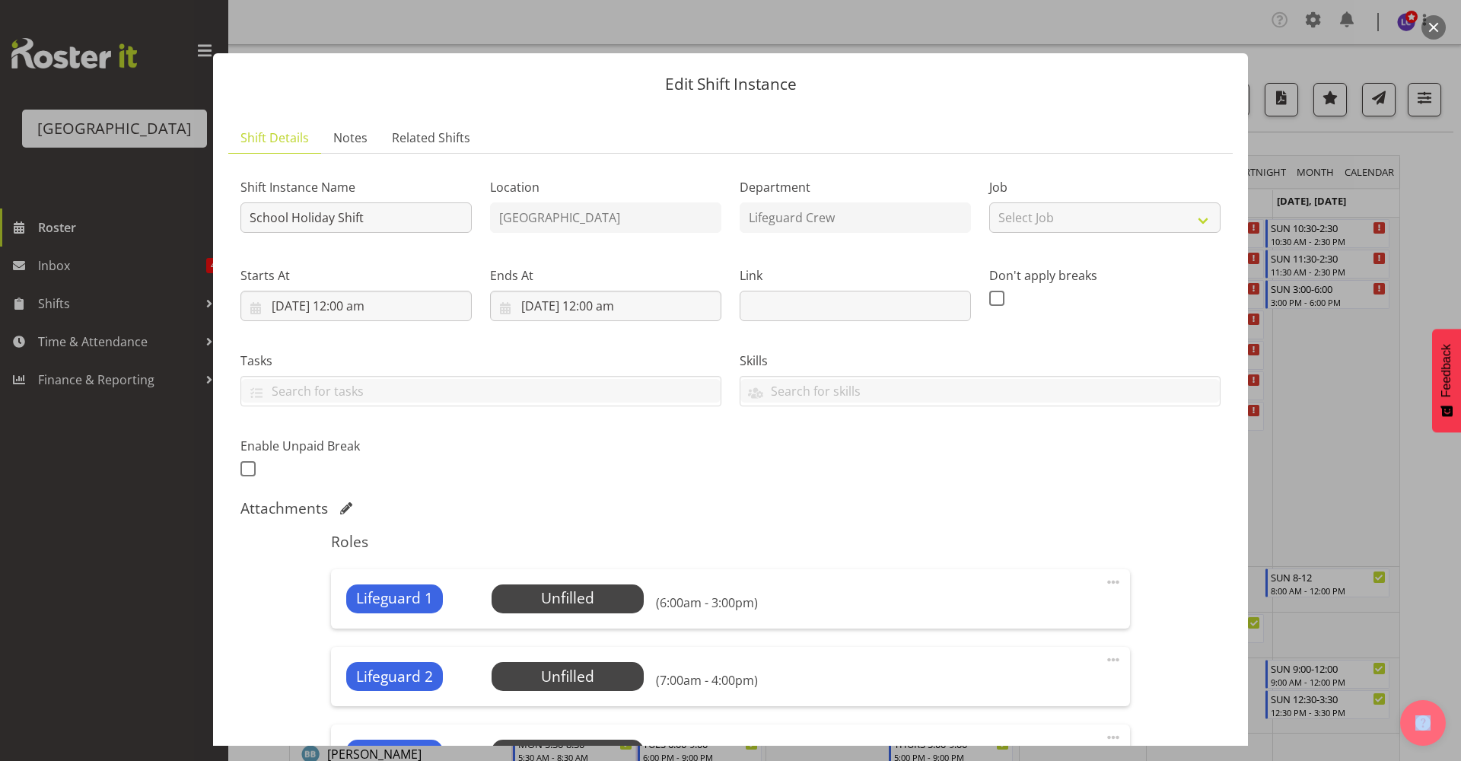
scroll to position [330, 0]
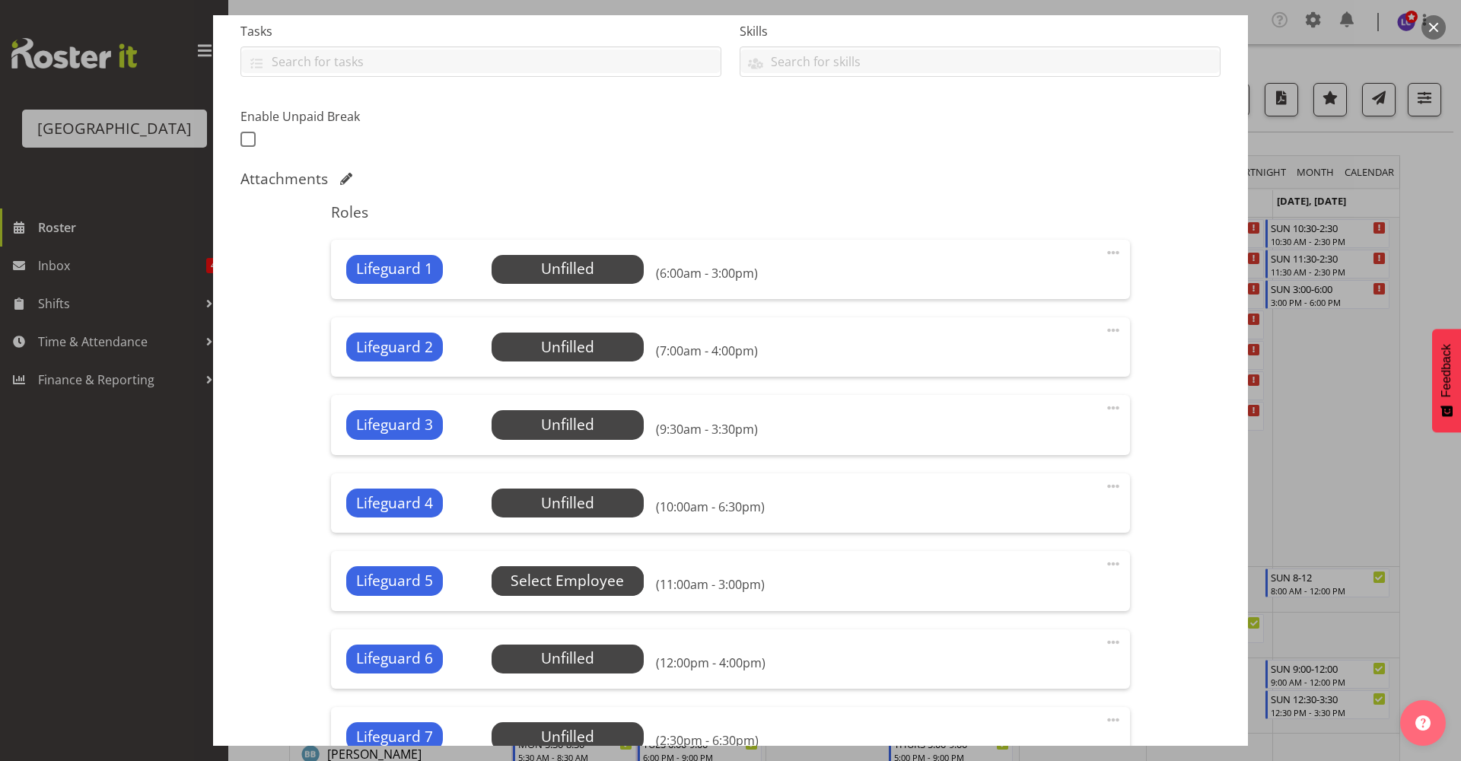
click at [0, 0] on span "Select Employee" at bounding box center [0, 0] width 0 height 0
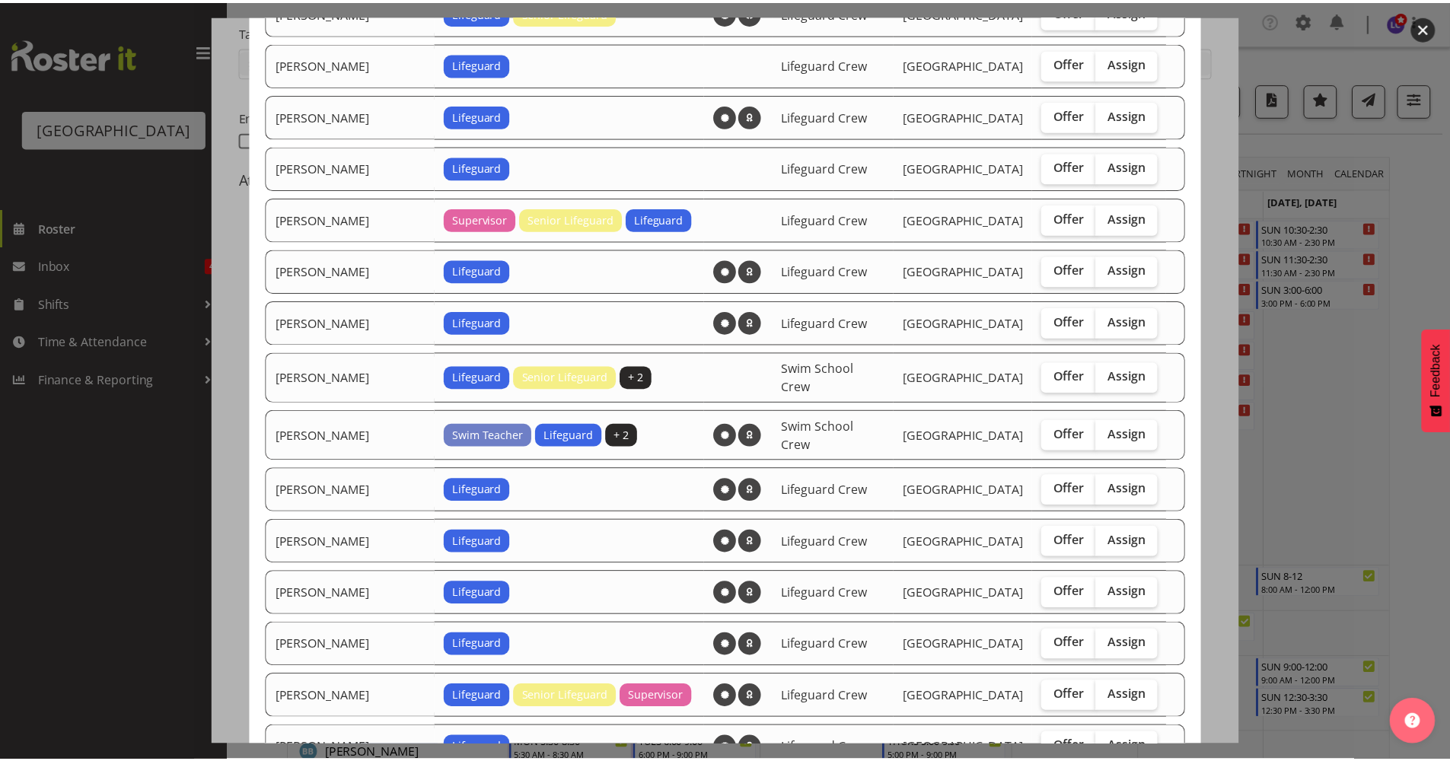
scroll to position [1600, 0]
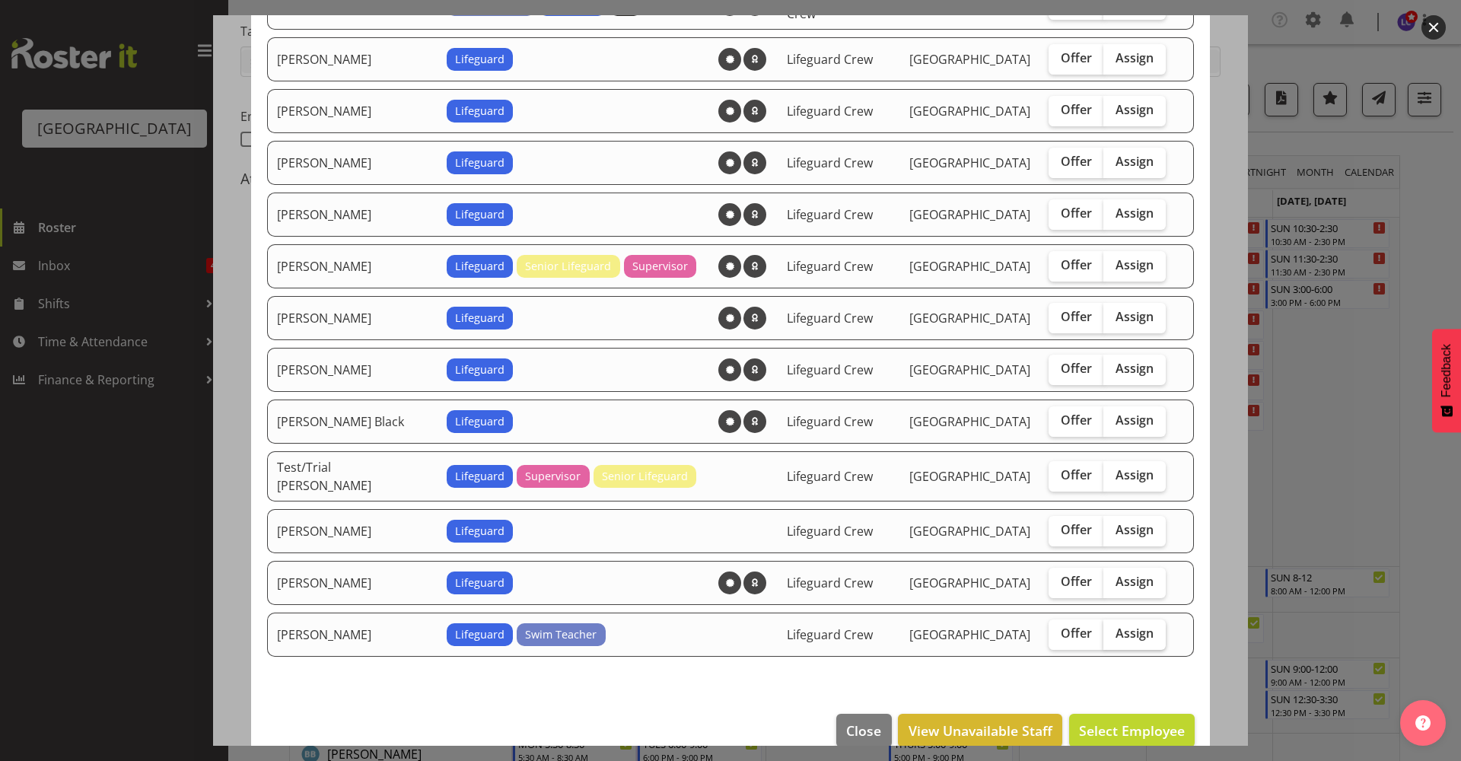
click at [1116, 626] on span "Assign" at bounding box center [1135, 633] width 38 height 15
click at [1108, 629] on input "Assign" at bounding box center [1109, 634] width 10 height 10
checkbox input "true"
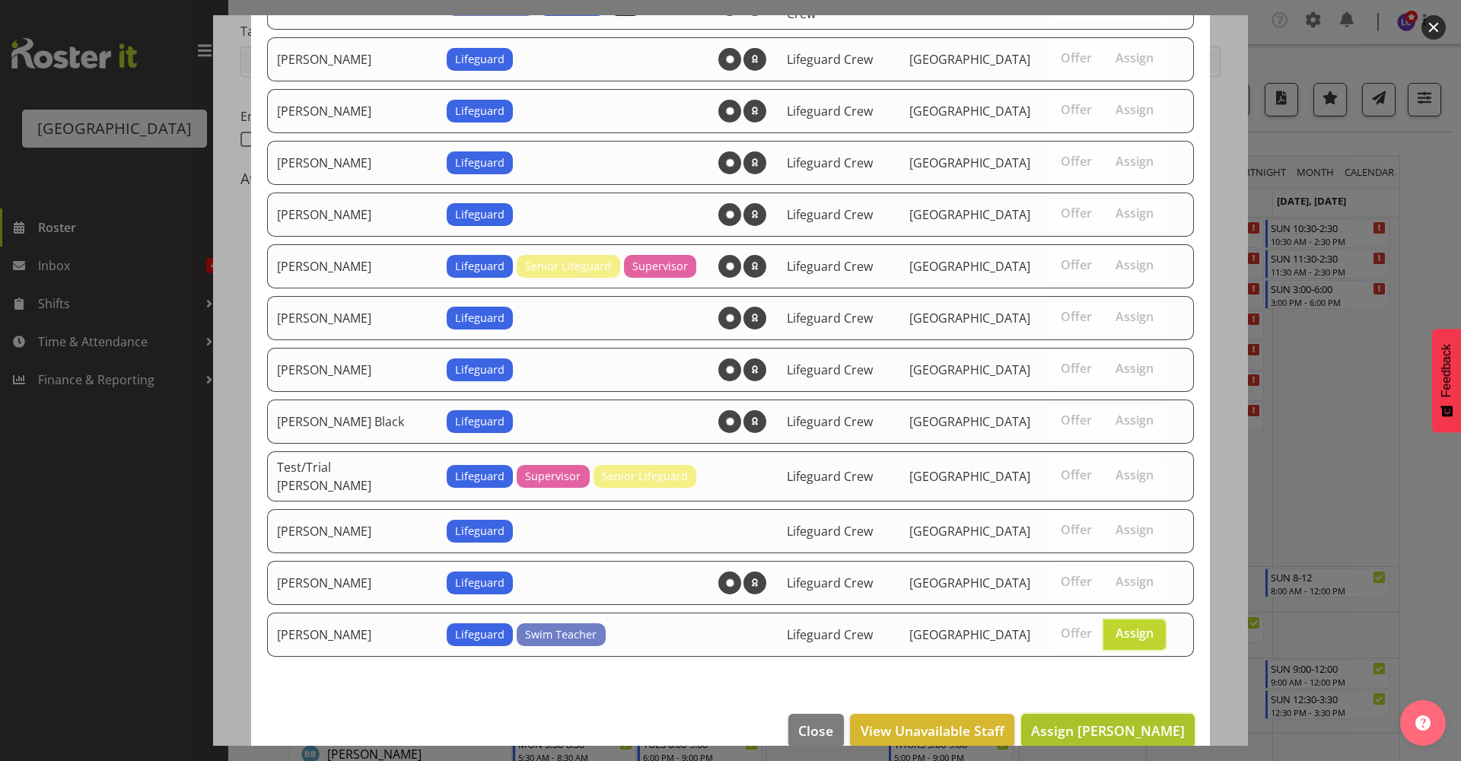
click at [1111, 721] on span "Assign Tyla Robinson" at bounding box center [1108, 730] width 154 height 18
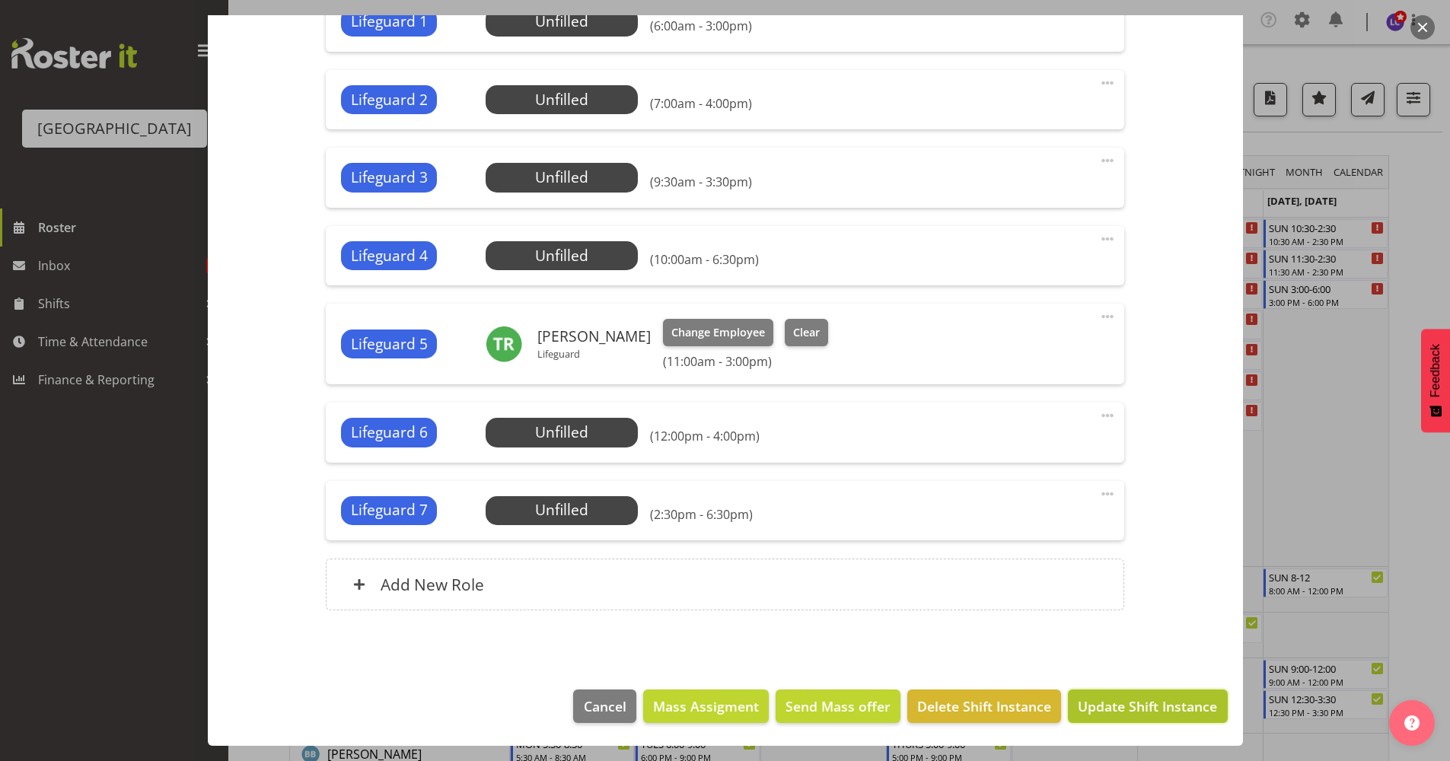
click at [1145, 715] on span "Update Shift Instance" at bounding box center [1147, 706] width 139 height 20
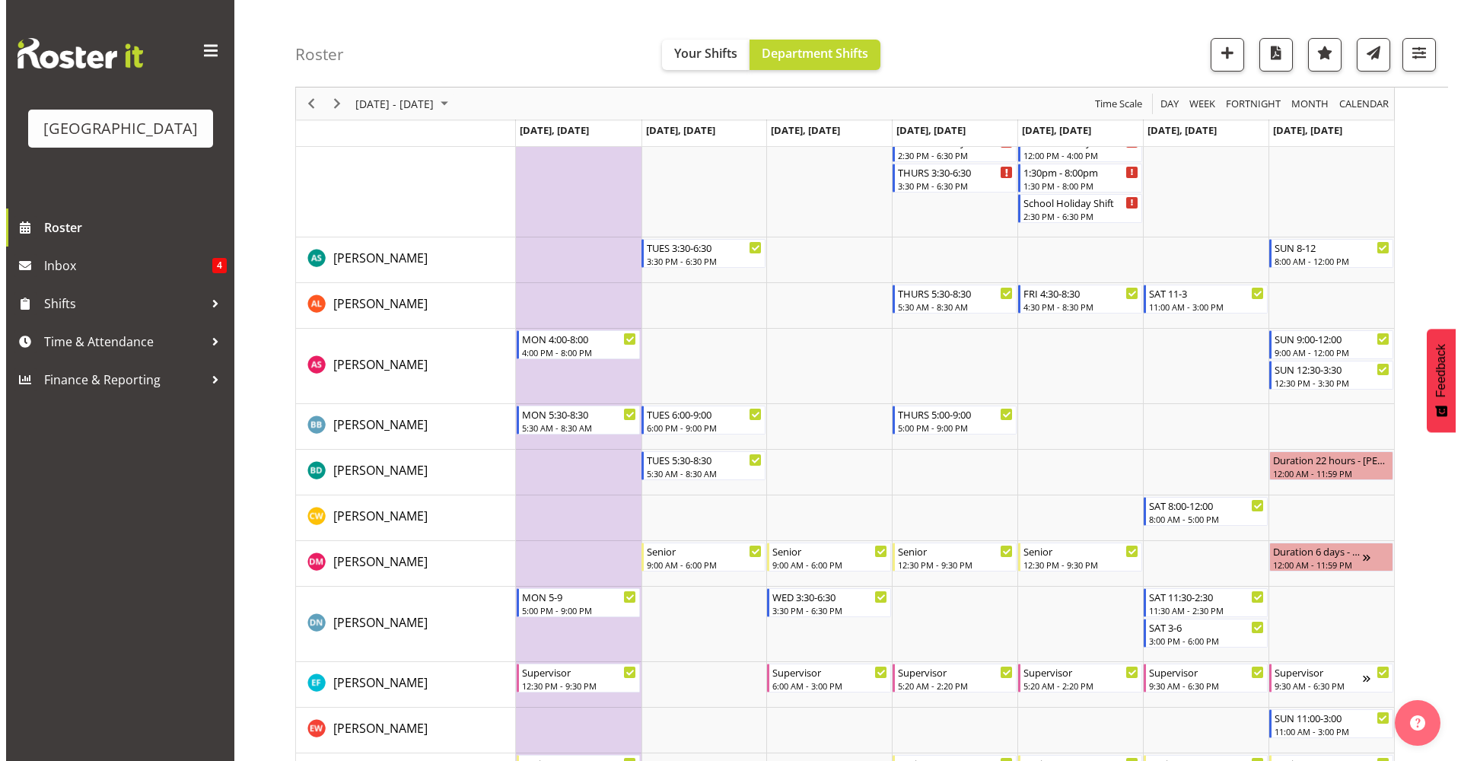
scroll to position [0, 0]
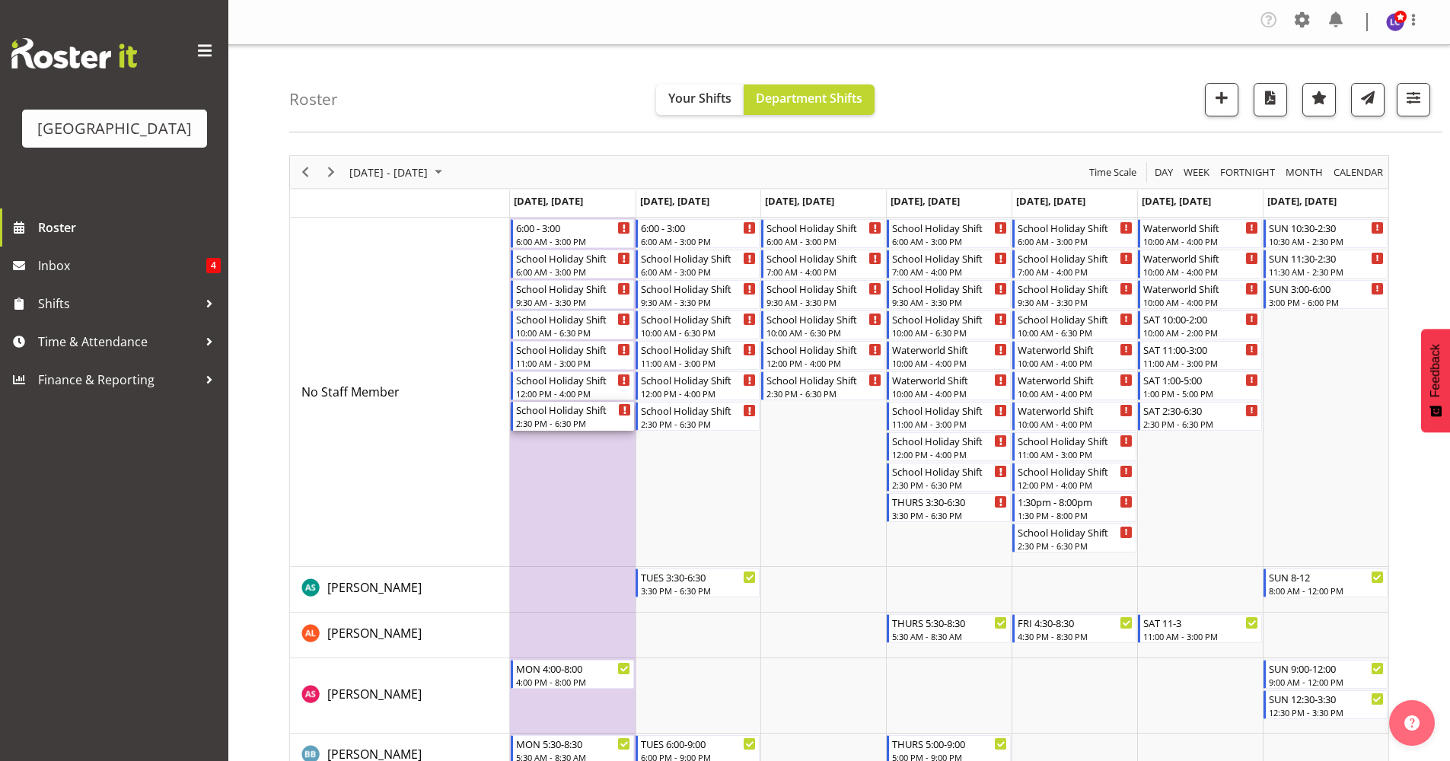
click at [546, 420] on div "2:30 PM - 6:30 PM" at bounding box center [574, 423] width 116 height 12
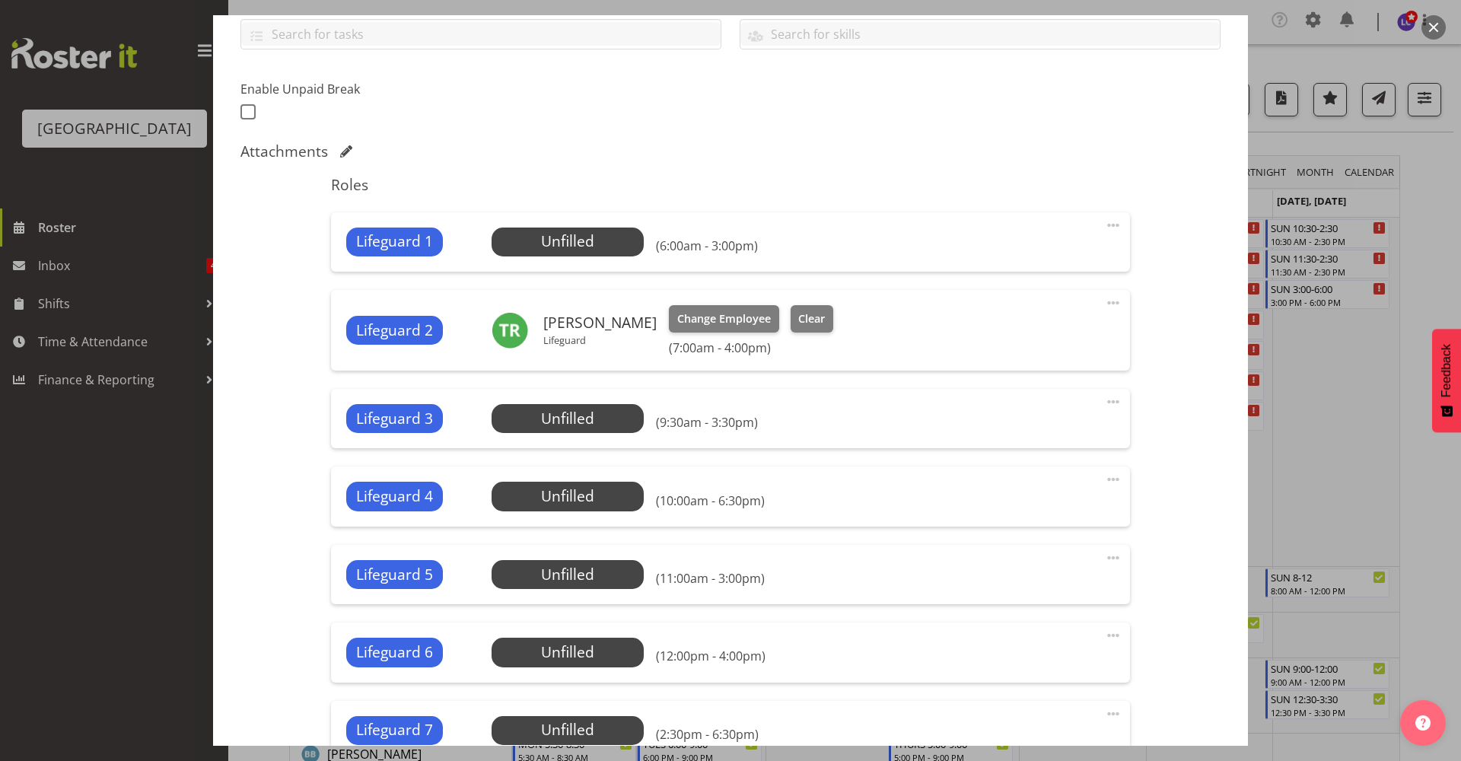
scroll to position [577, 0]
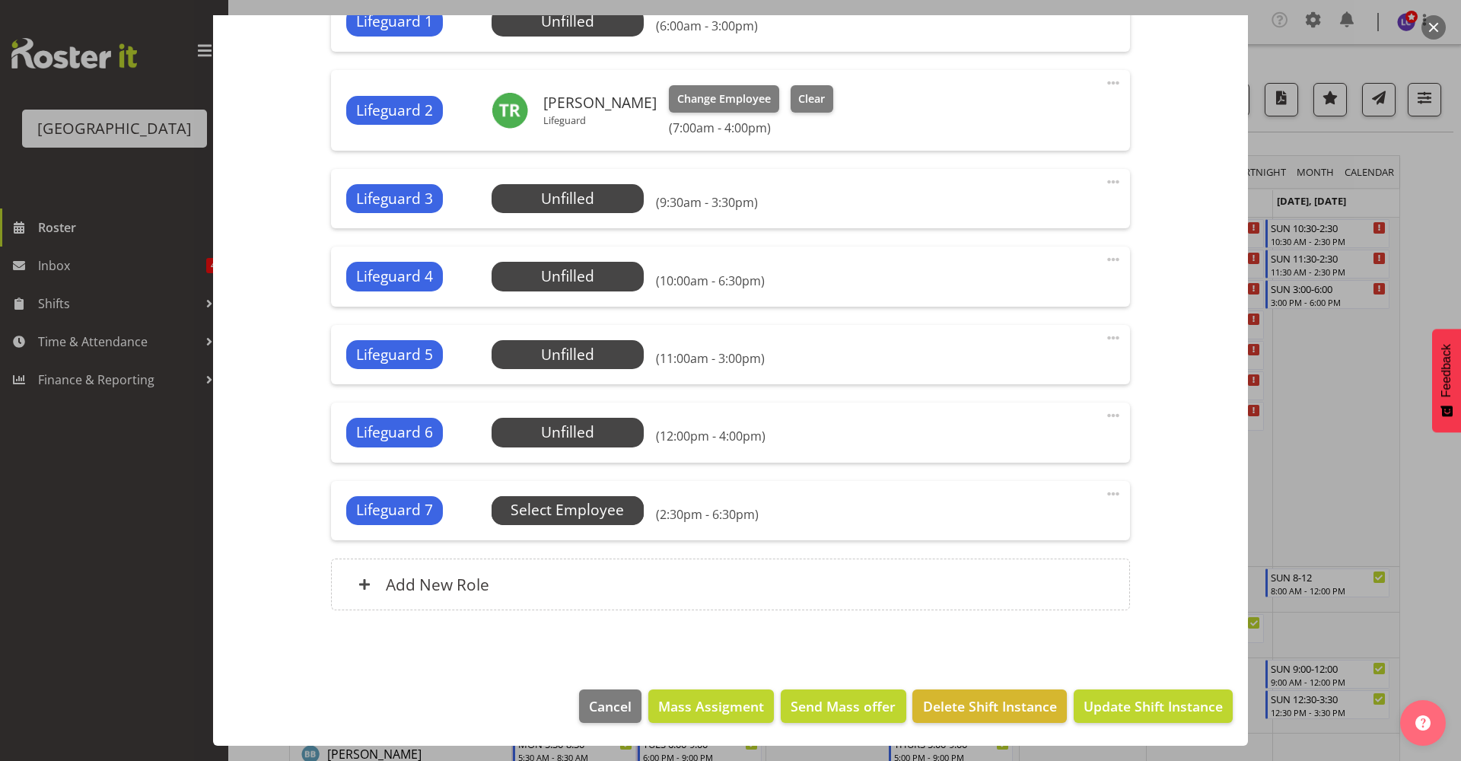
click at [0, 0] on span "Select Employee" at bounding box center [0, 0] width 0 height 0
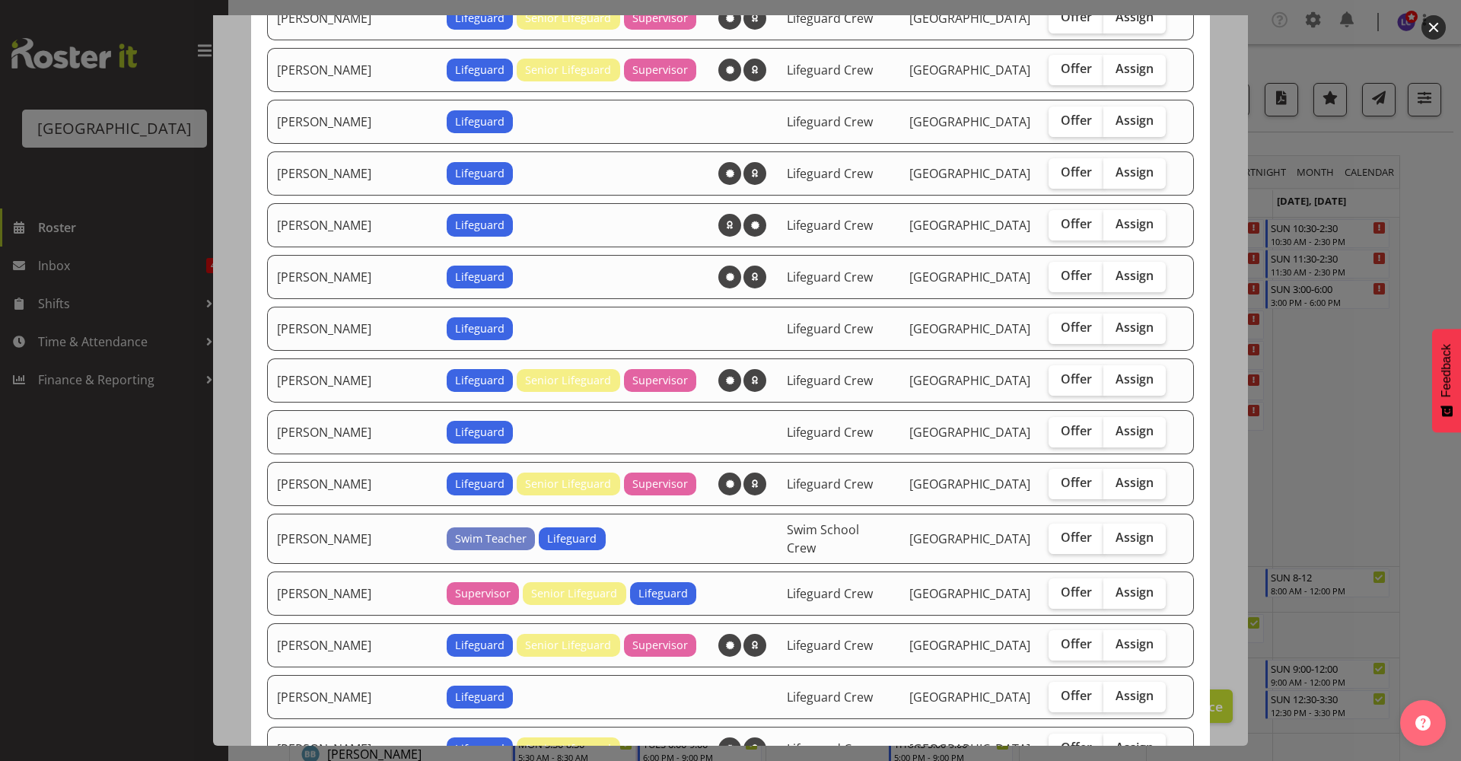
scroll to position [660, 0]
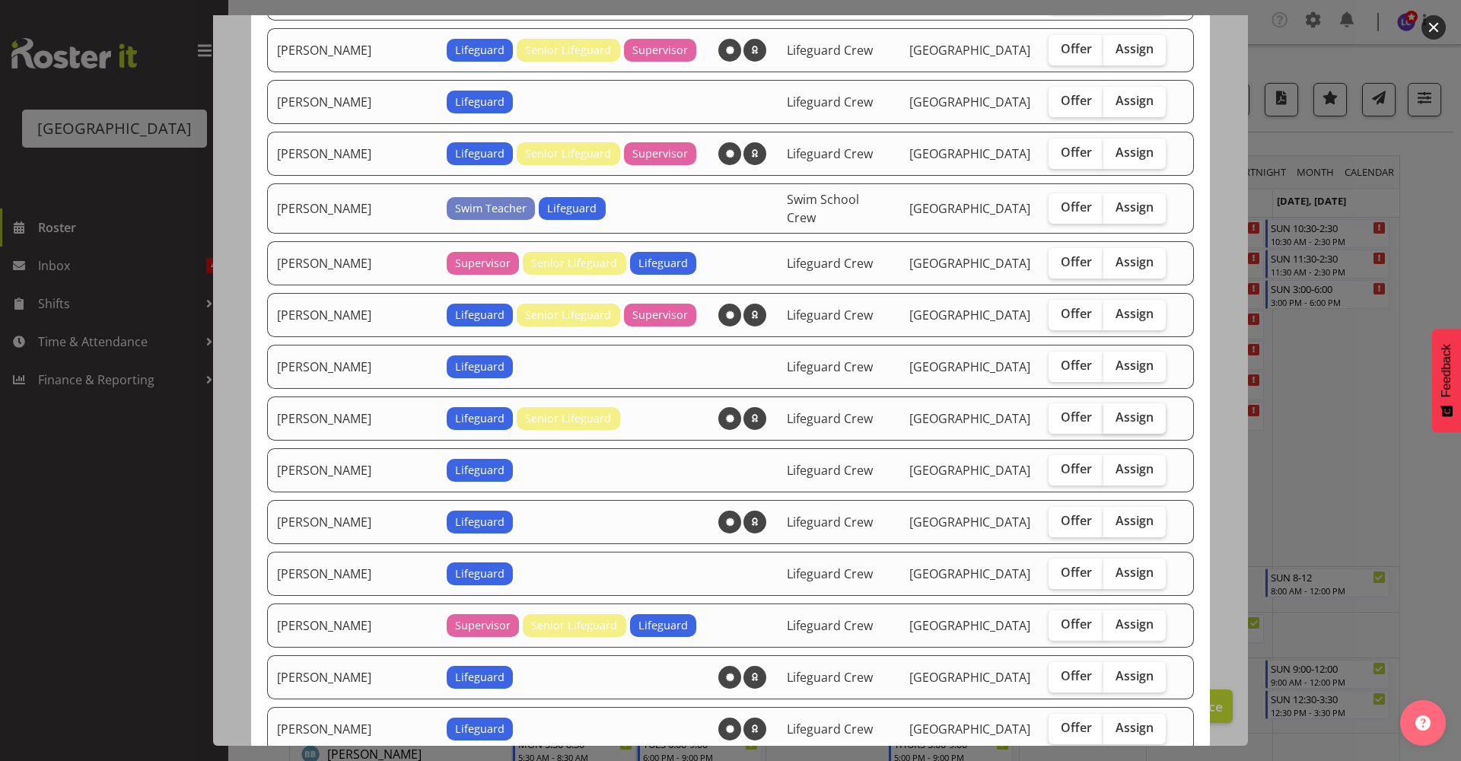
click at [1116, 409] on span "Assign" at bounding box center [1135, 416] width 38 height 15
click at [1104, 412] on input "Assign" at bounding box center [1109, 417] width 10 height 10
checkbox input "true"
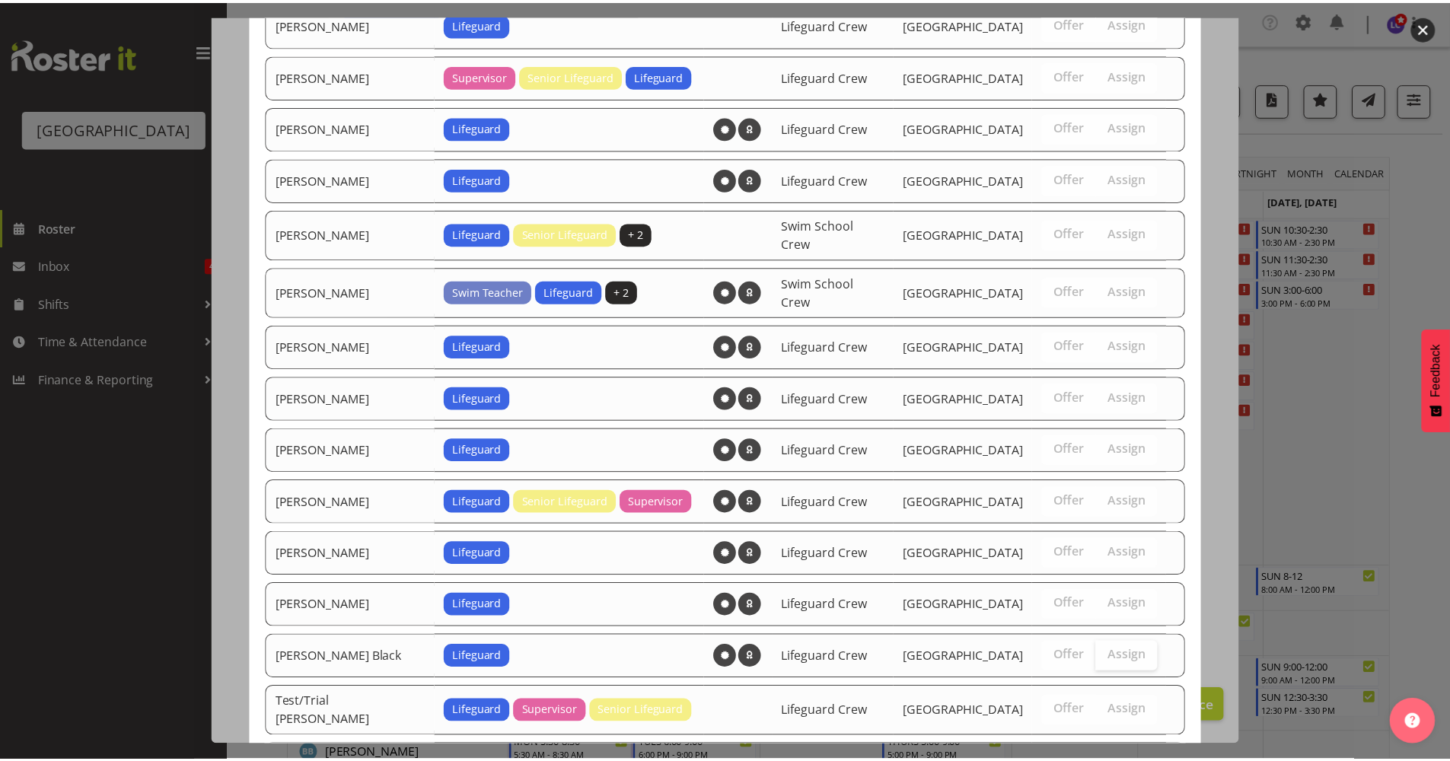
scroll to position [1342, 0]
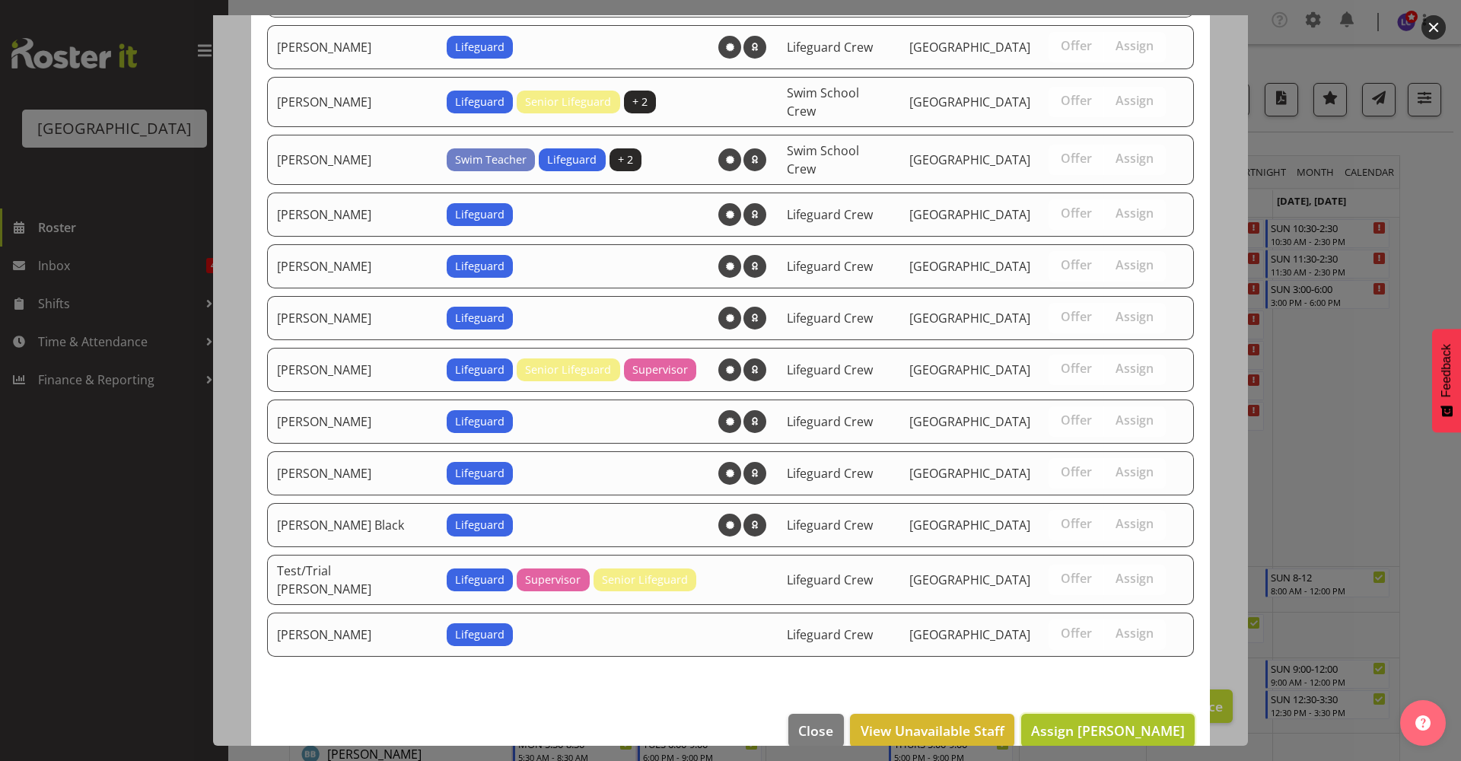
click at [1110, 721] on span "Assign Joshua Keen" at bounding box center [1108, 730] width 154 height 18
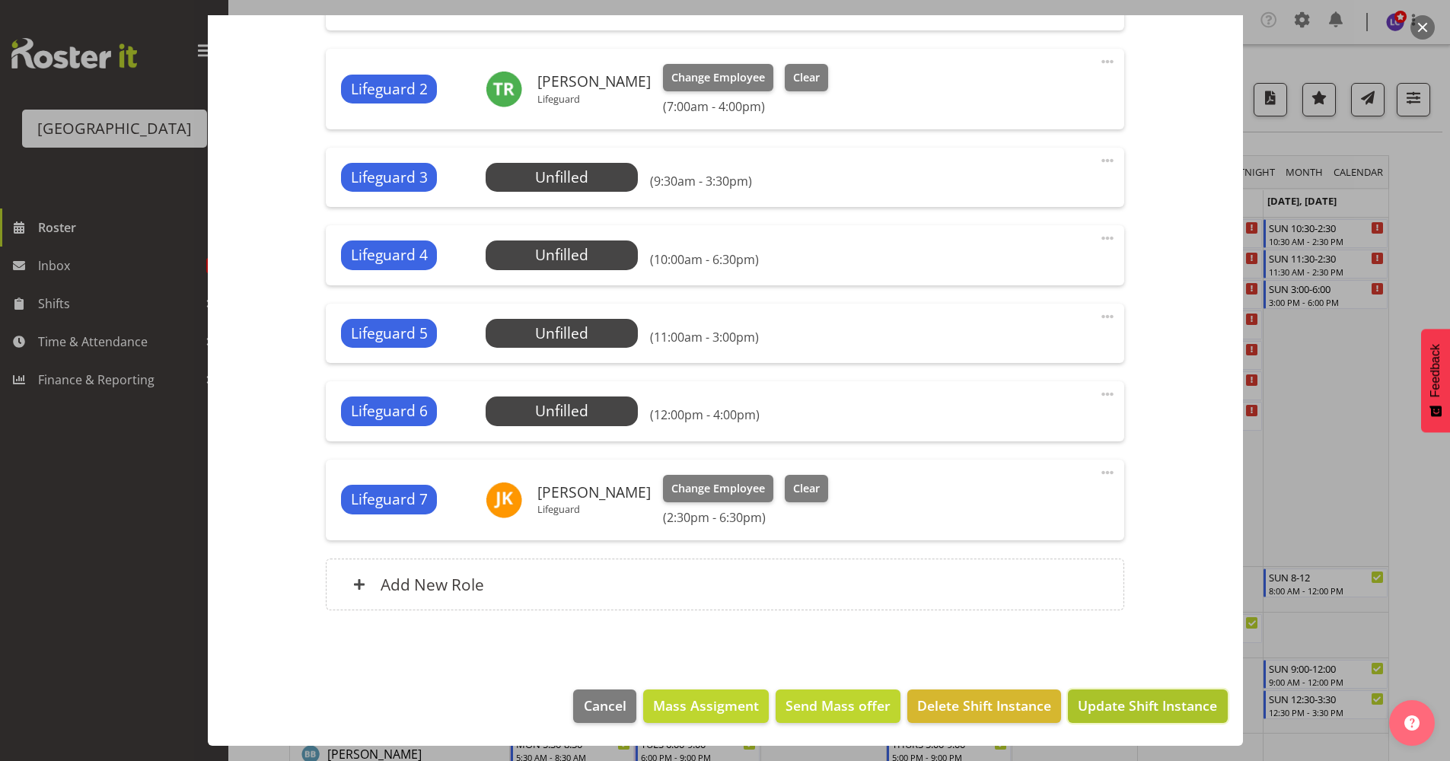
click at [1099, 694] on button "Update Shift Instance" at bounding box center [1147, 706] width 159 height 33
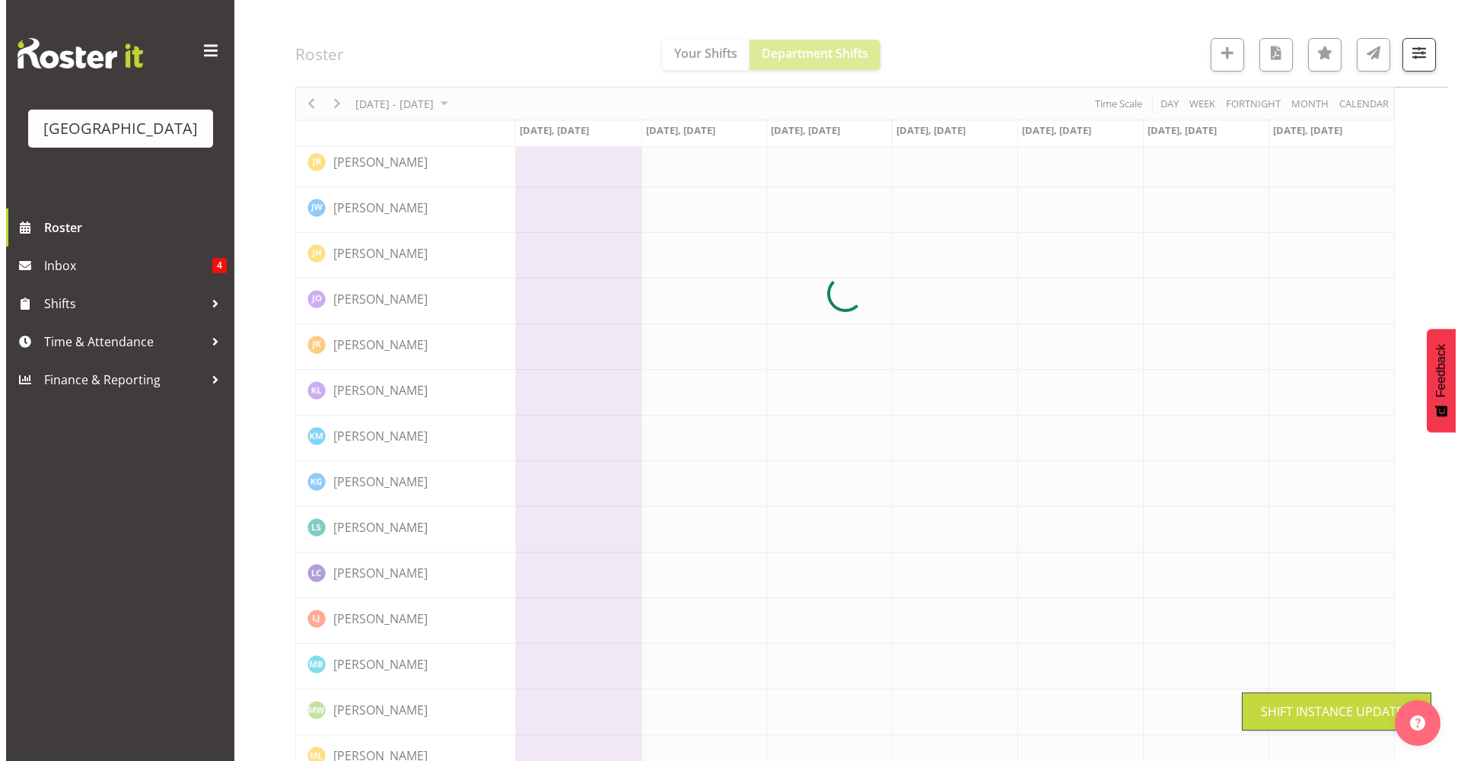
scroll to position [0, 0]
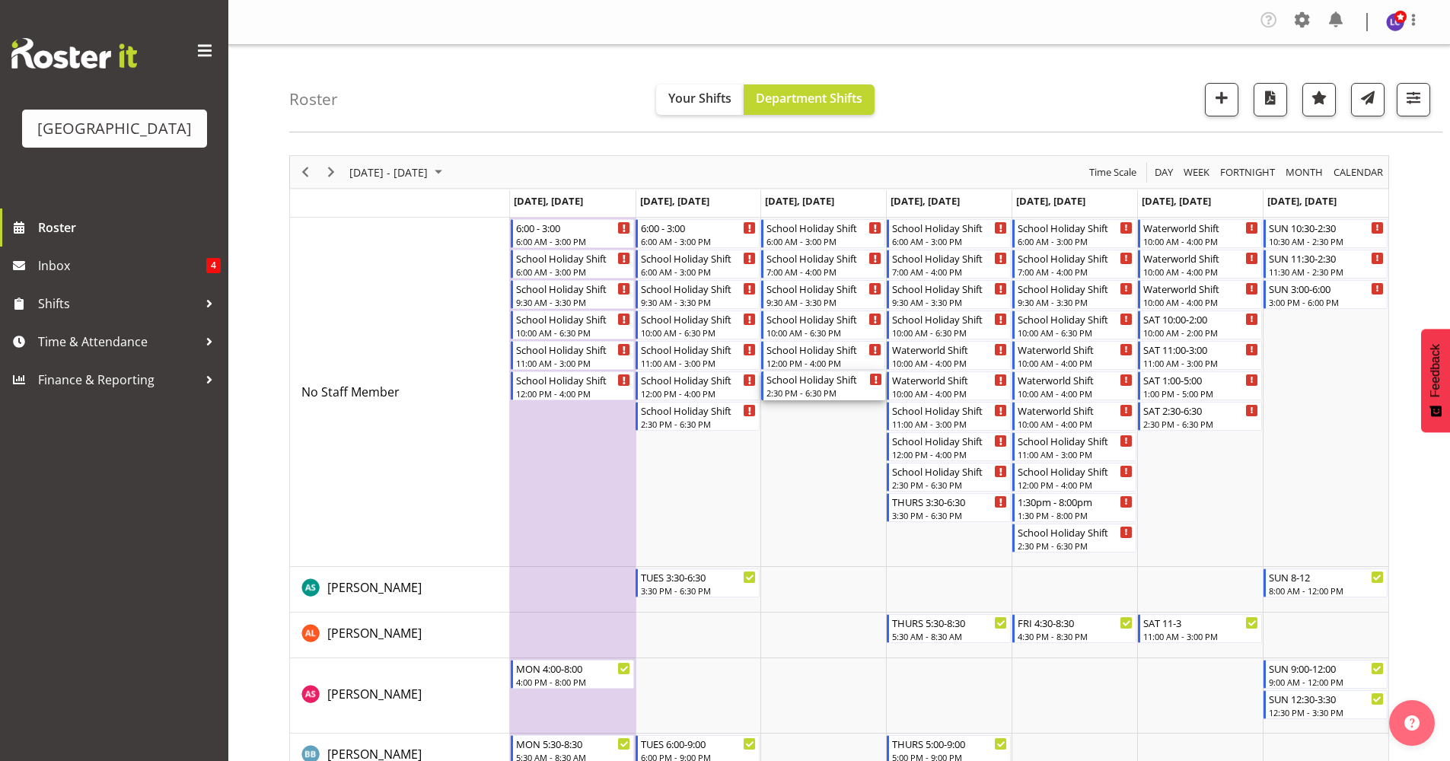
click at [830, 382] on div "School Holiday Shift" at bounding box center [824, 378] width 116 height 15
click at [0, 0] on div at bounding box center [0, 0] width 0 height 0
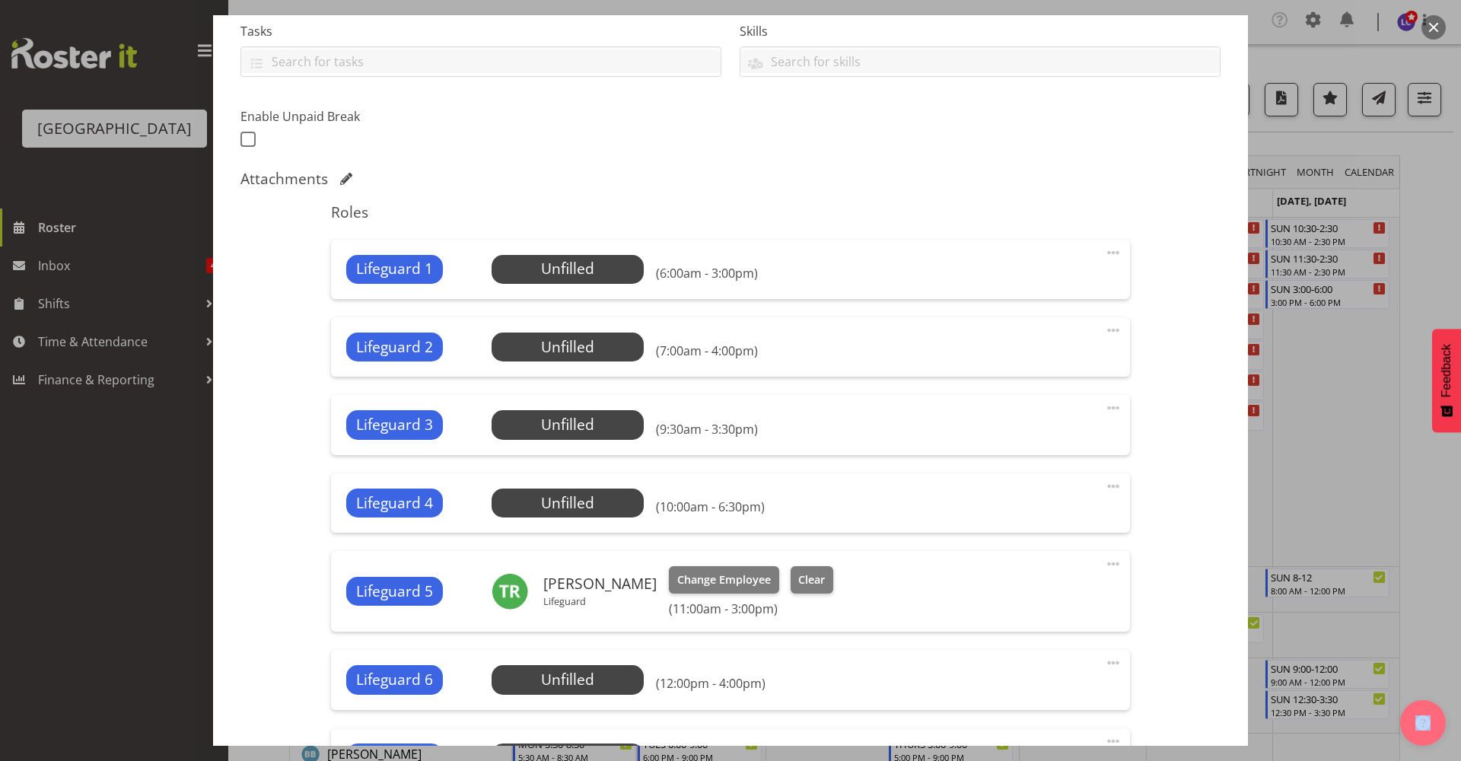
scroll to position [577, 0]
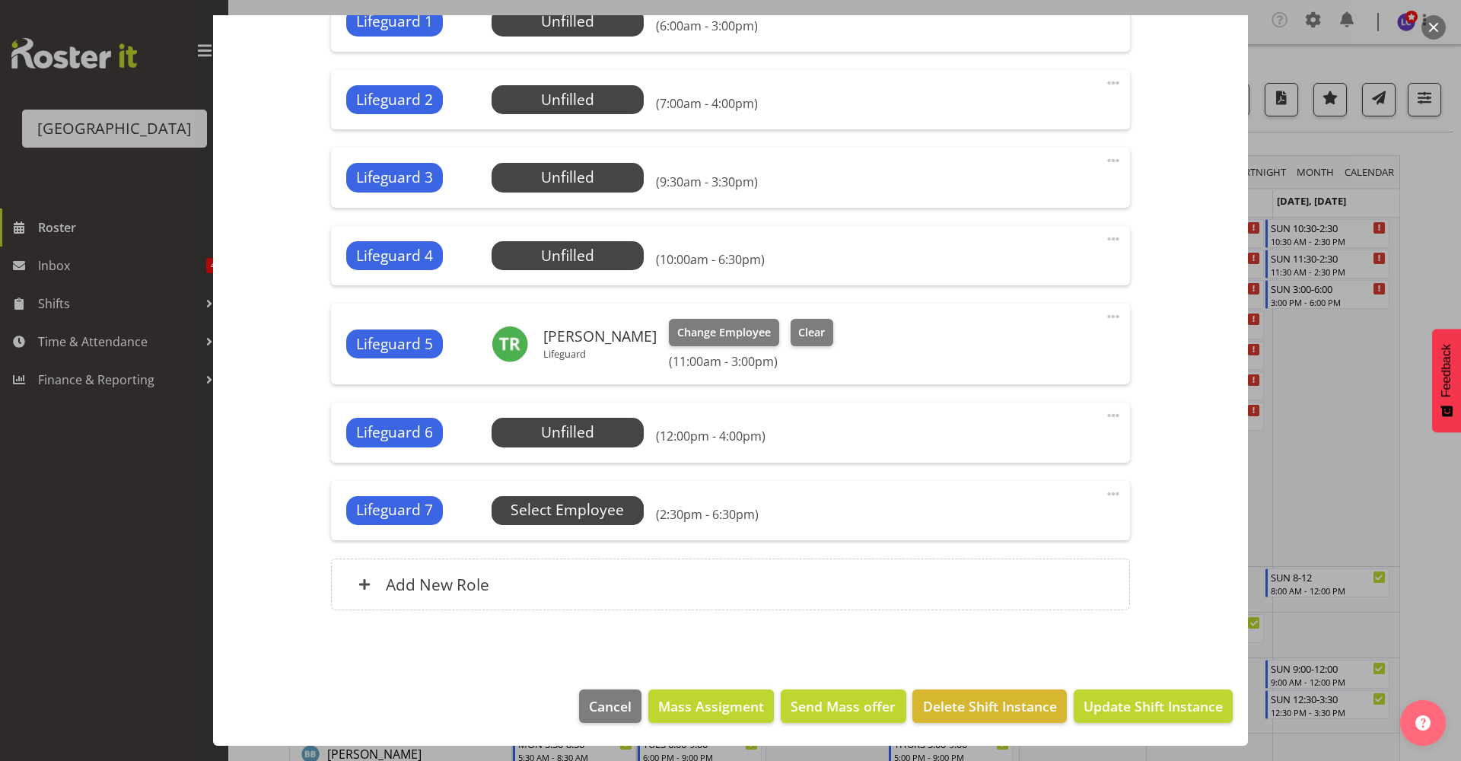
click at [0, 0] on span "Select Employee" at bounding box center [0, 0] width 0 height 0
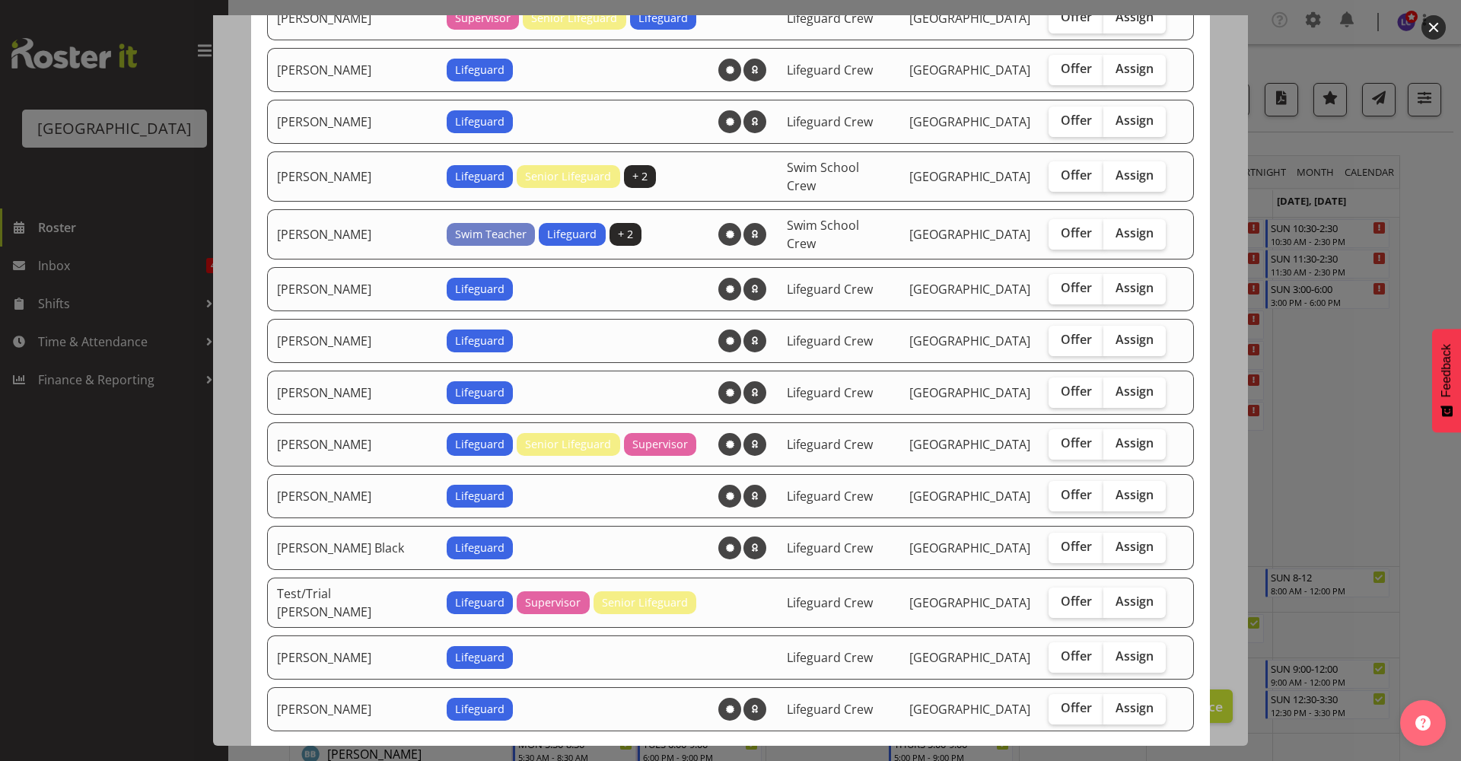
scroll to position [989, 0]
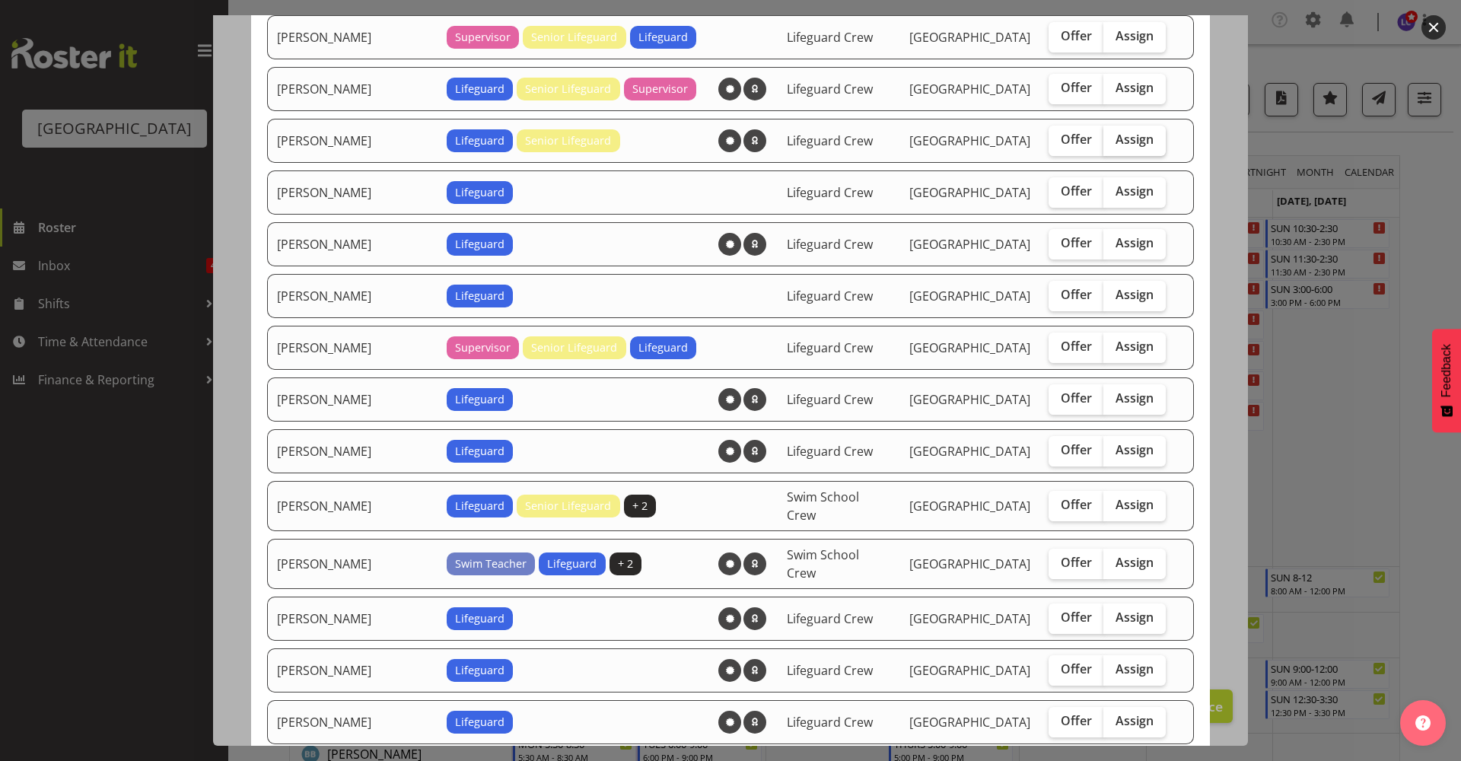
drag, startPoint x: 1126, startPoint y: 132, endPoint x: 1132, endPoint y: 138, distance: 8.7
click at [1126, 133] on span "Assign" at bounding box center [1135, 139] width 38 height 15
click at [1113, 135] on input "Assign" at bounding box center [1109, 140] width 10 height 10
checkbox input "true"
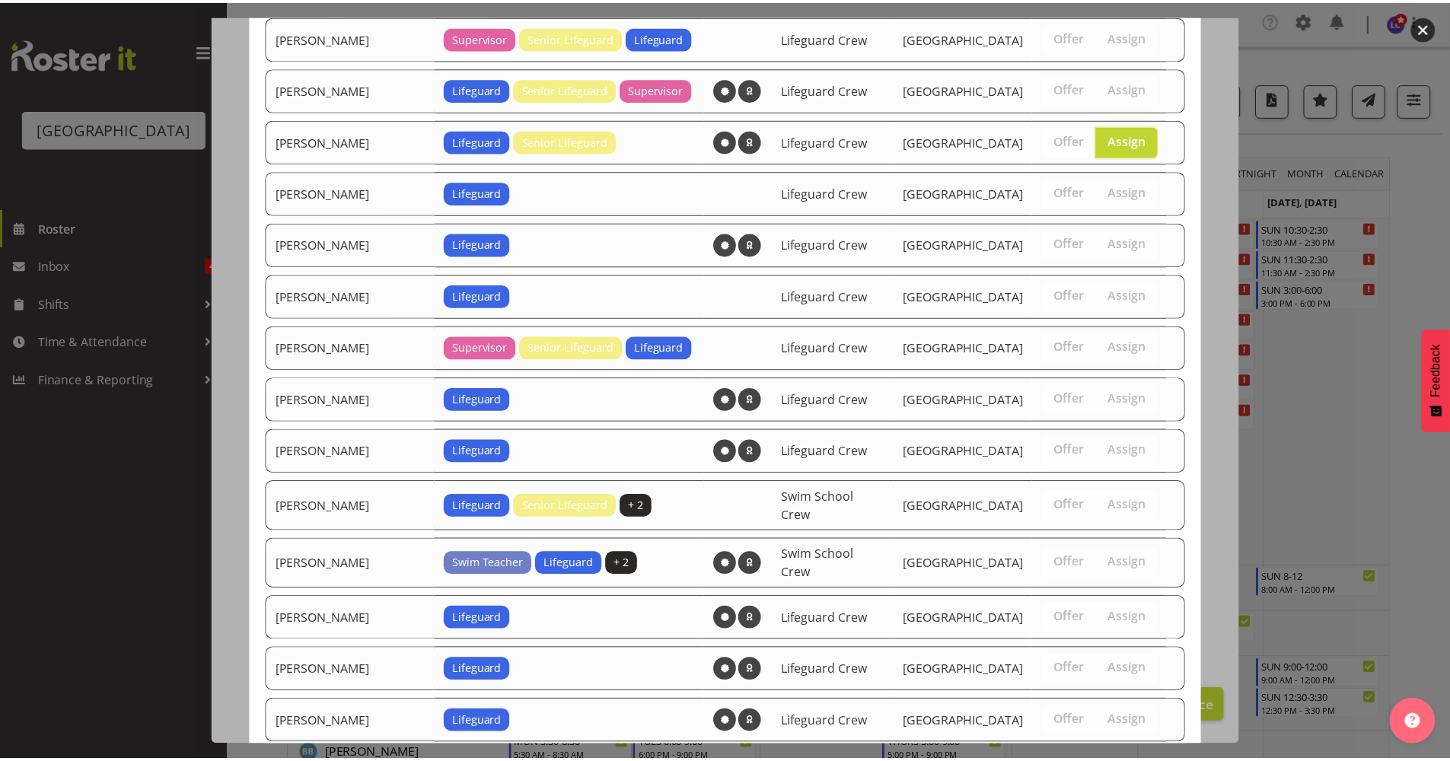
scroll to position [1393, 0]
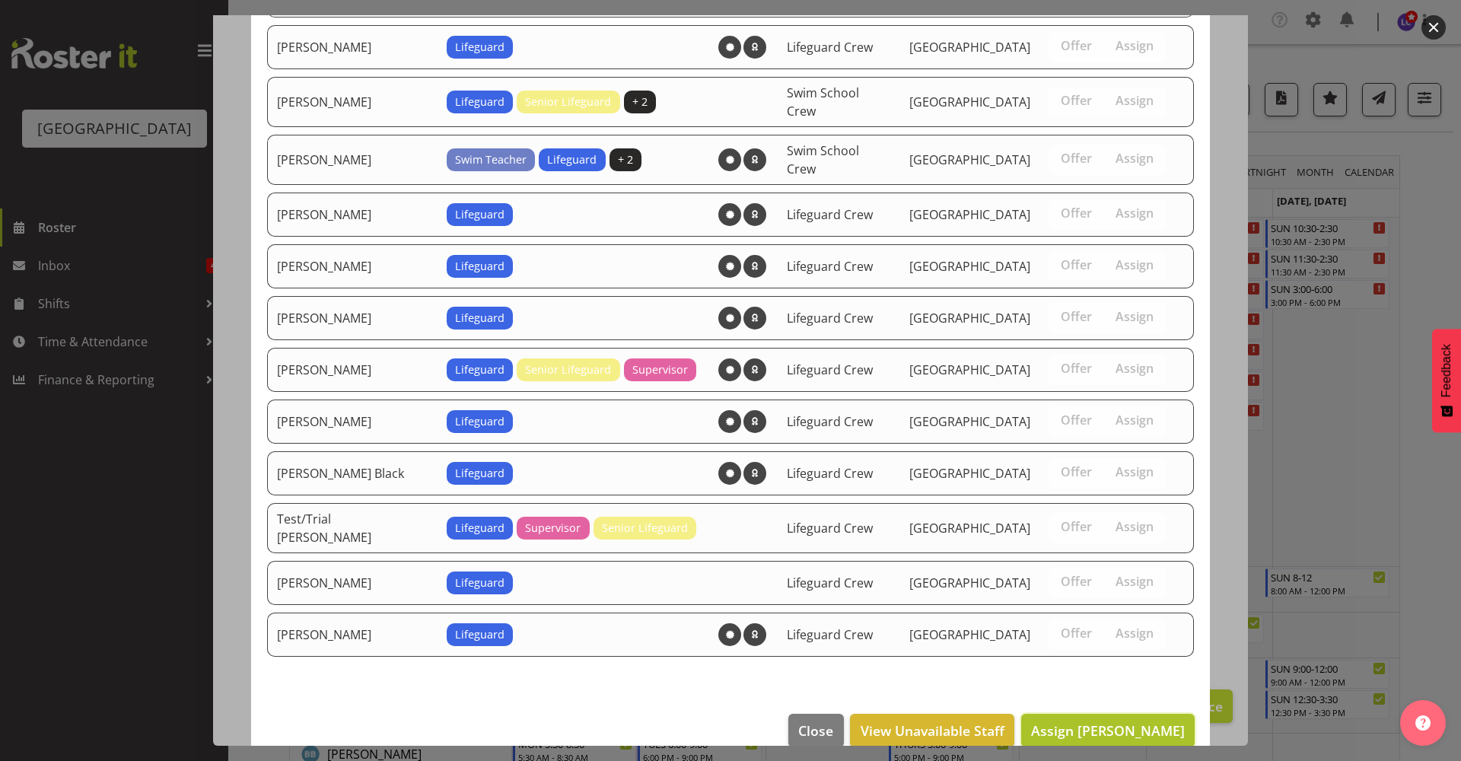
click at [1127, 721] on span "Assign Joshua Keen" at bounding box center [1108, 730] width 154 height 18
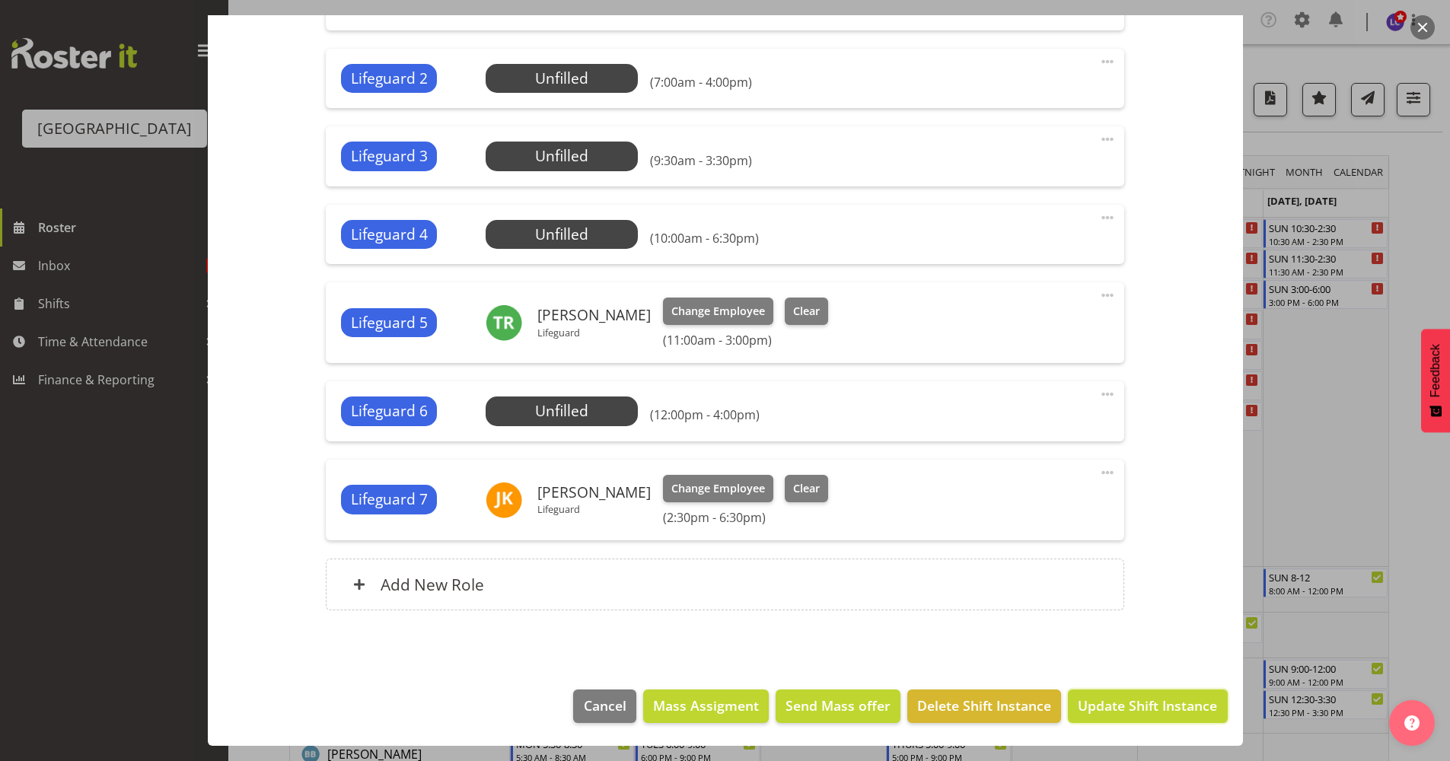
click at [1127, 708] on span "Update Shift Instance" at bounding box center [1147, 706] width 139 height 20
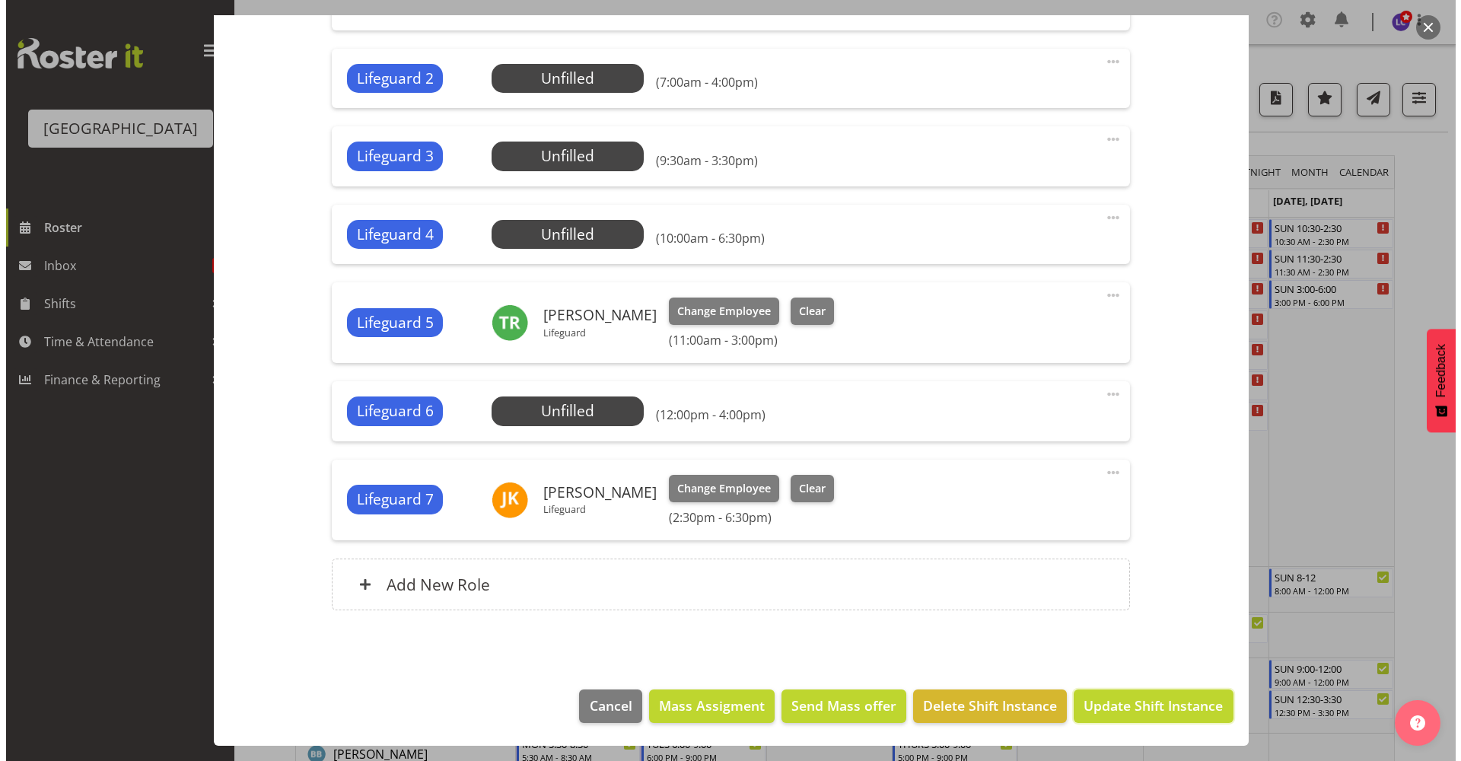
scroll to position [537, 0]
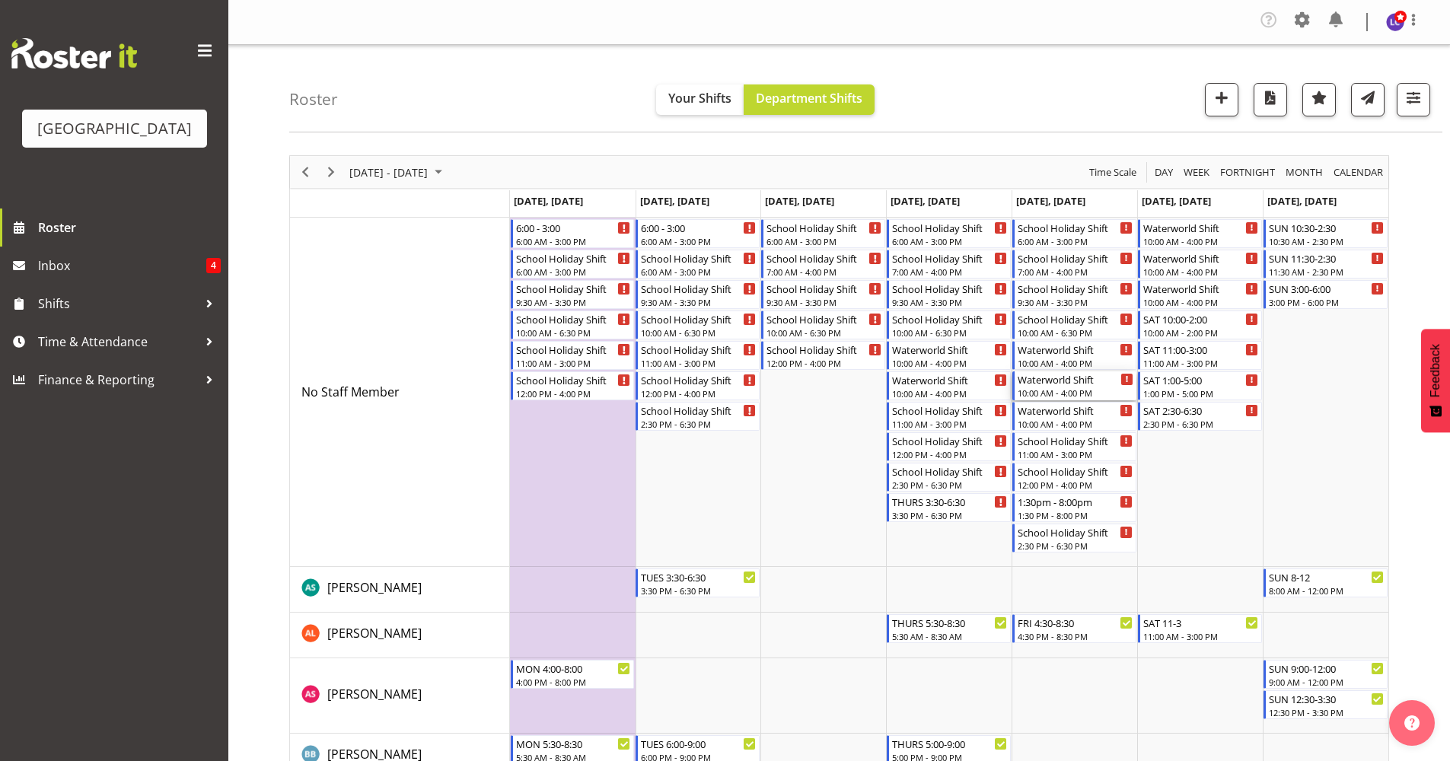
click at [1097, 391] on div "10:00 AM - 4:00 PM" at bounding box center [1076, 393] width 116 height 12
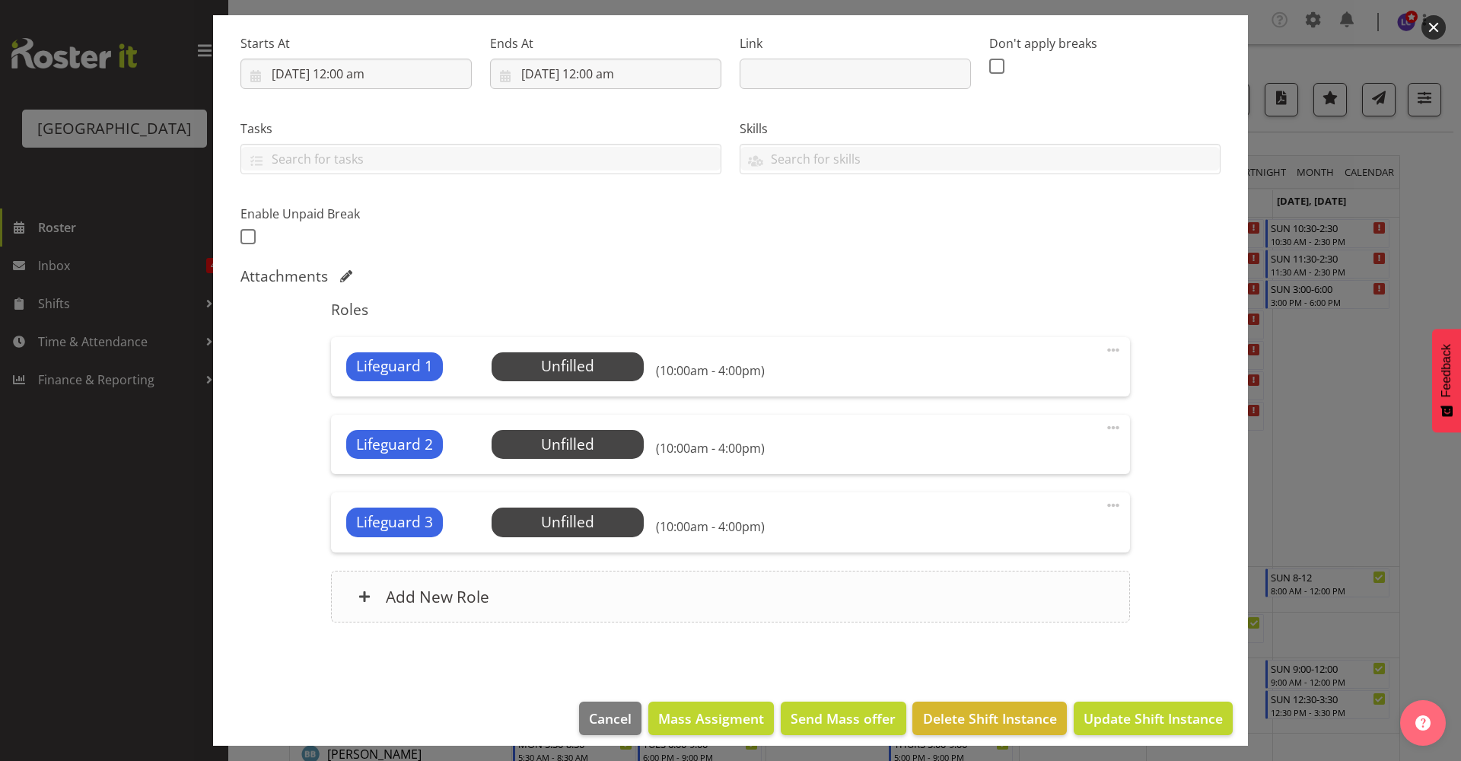
scroll to position [244, 0]
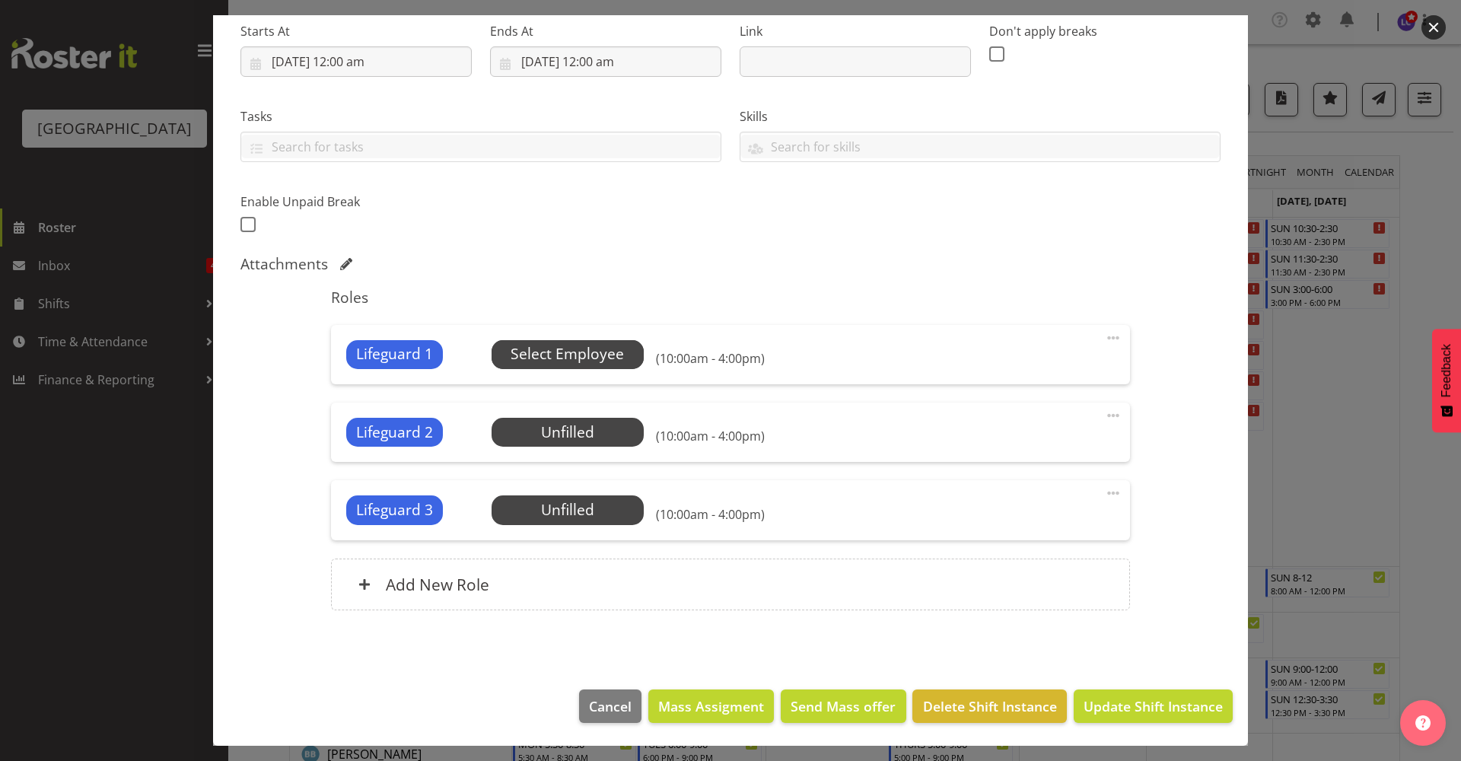
click at [603, 354] on span "Select Employee" at bounding box center [567, 354] width 113 height 22
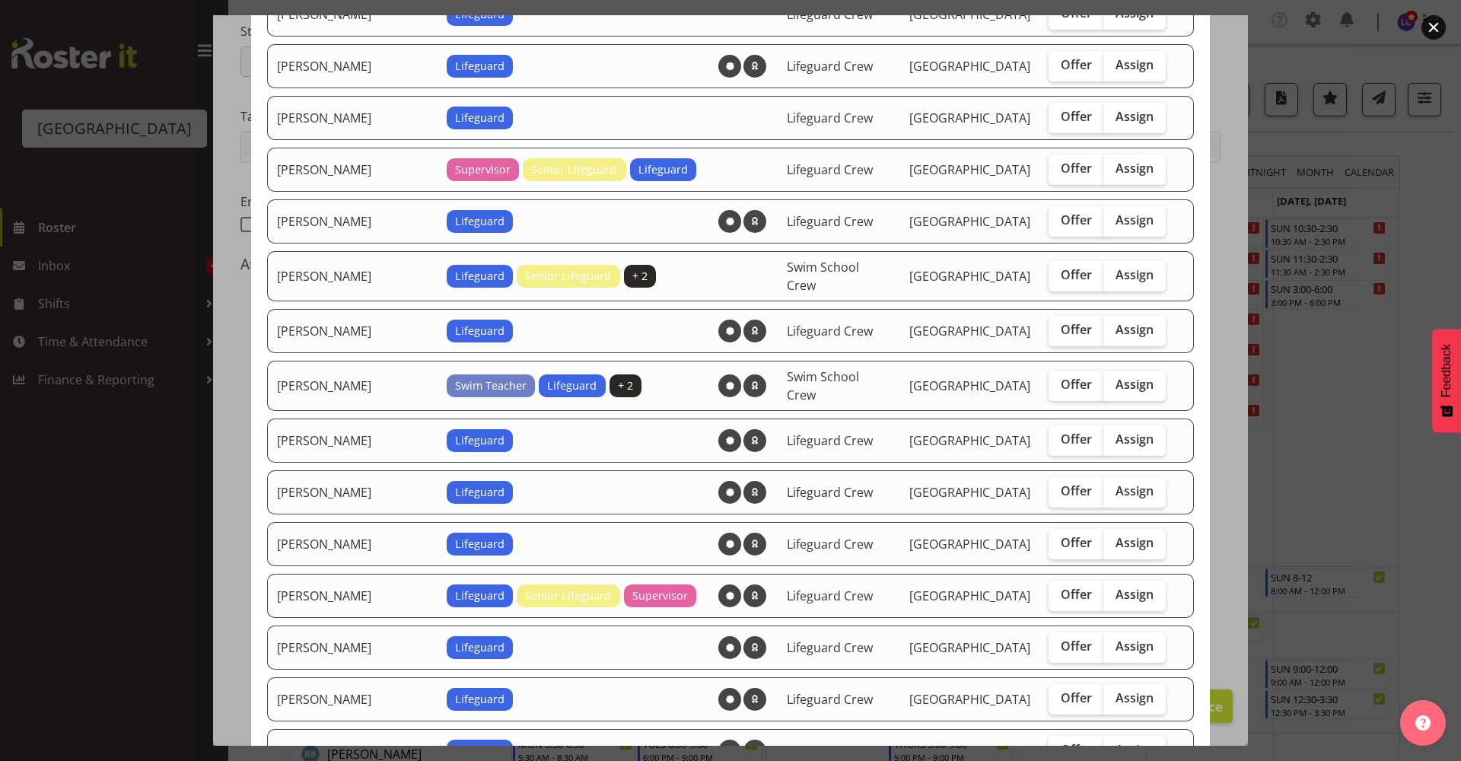
scroll to position [837, 0]
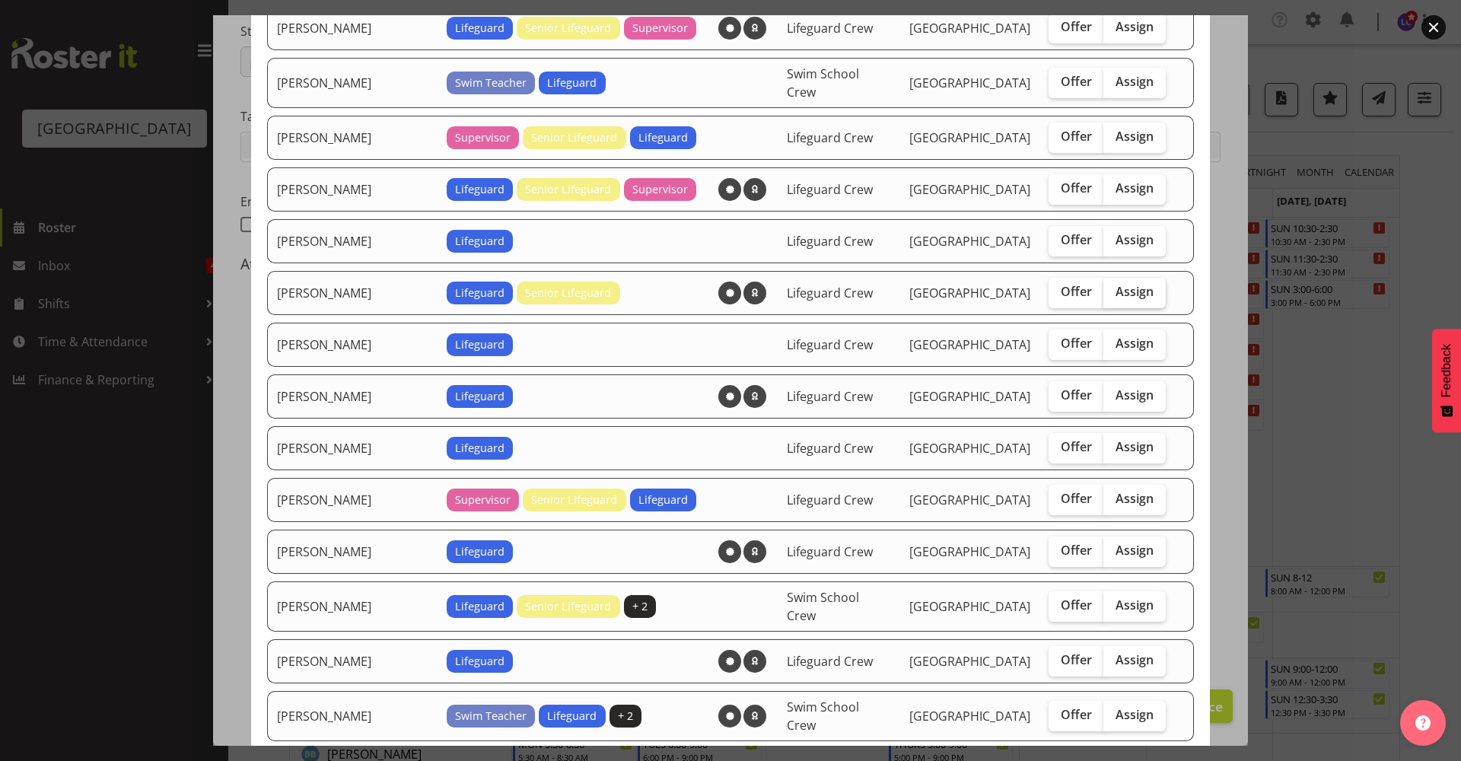
click at [1116, 284] on span "Assign" at bounding box center [1135, 291] width 38 height 15
click at [1109, 287] on input "Assign" at bounding box center [1109, 292] width 10 height 10
checkbox input "true"
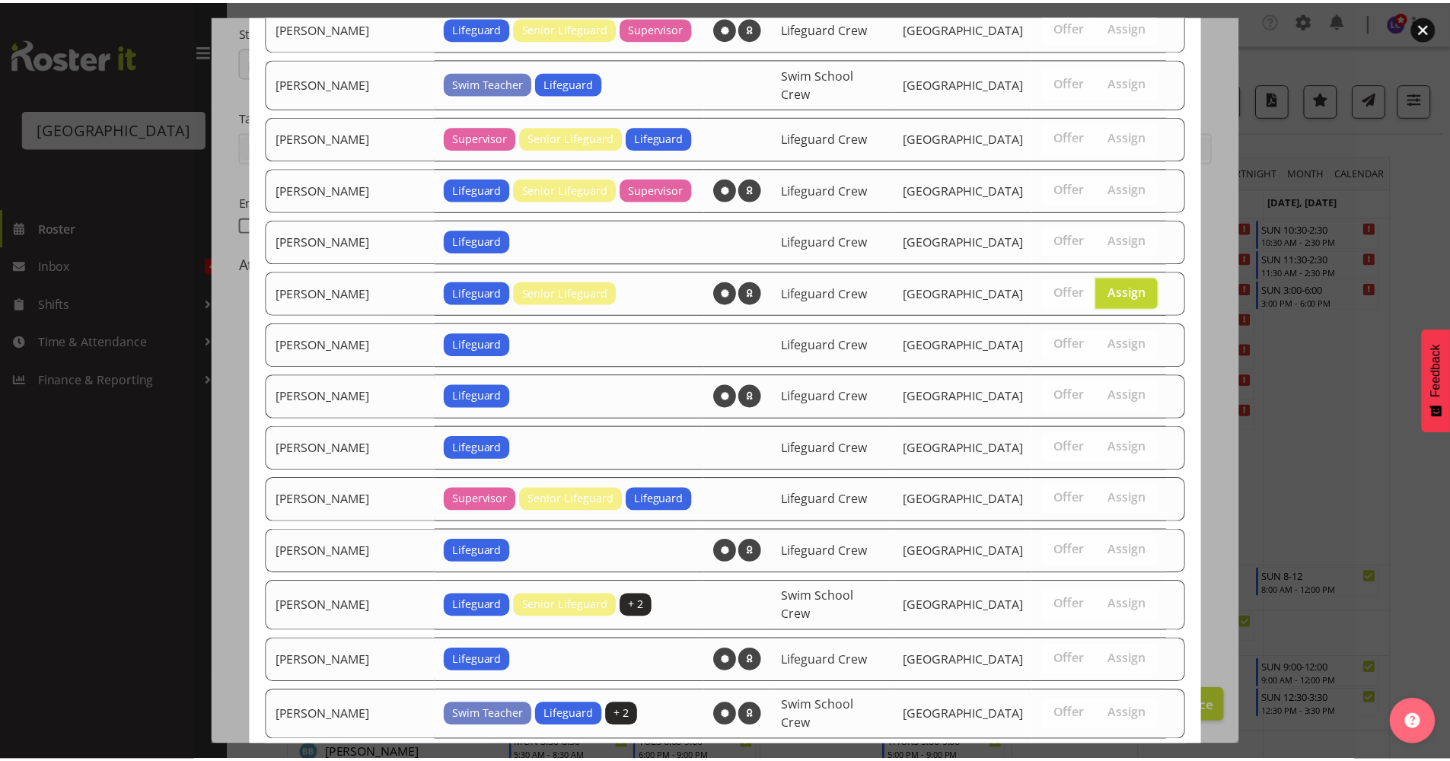
scroll to position [1497, 0]
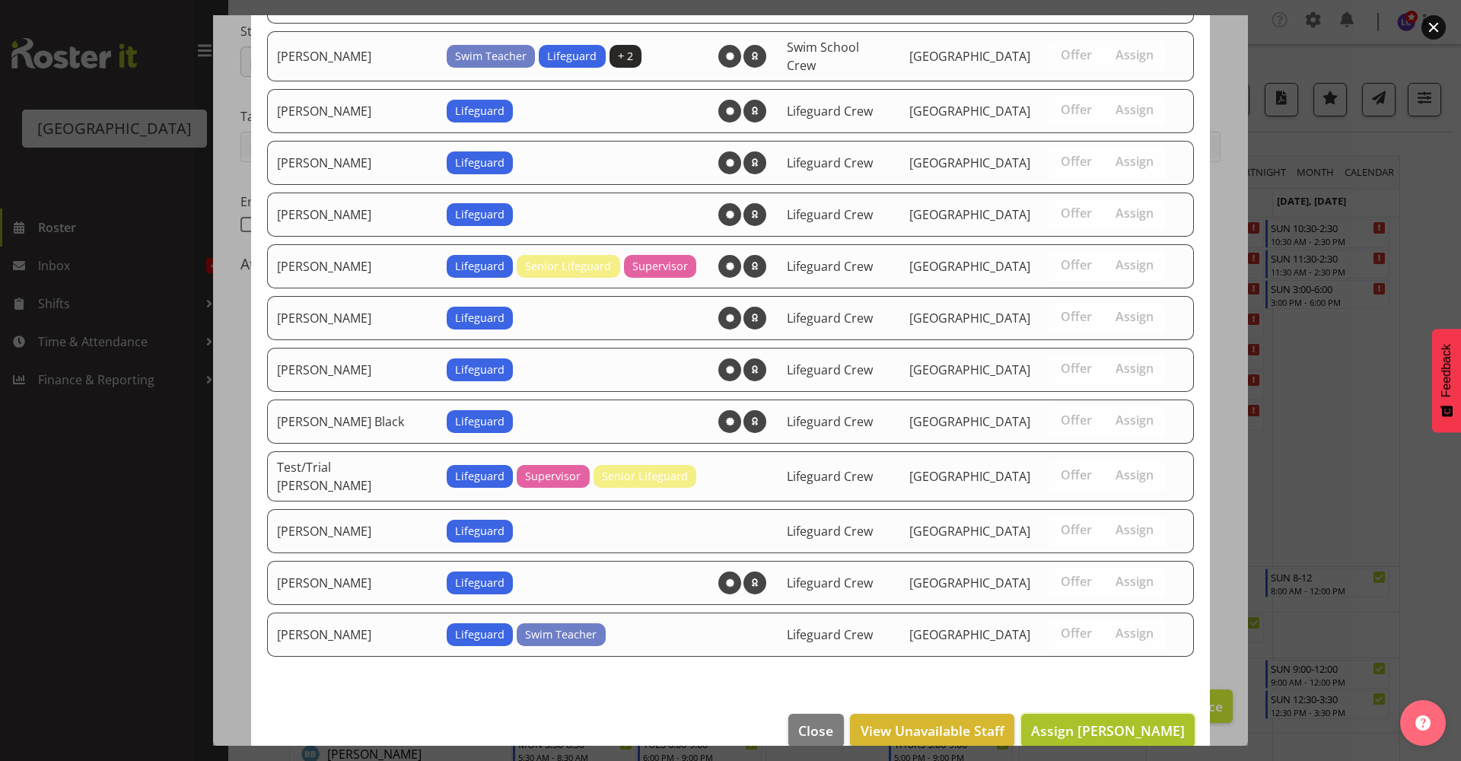
click at [1123, 721] on span "Assign Joshua Keen" at bounding box center [1108, 730] width 154 height 18
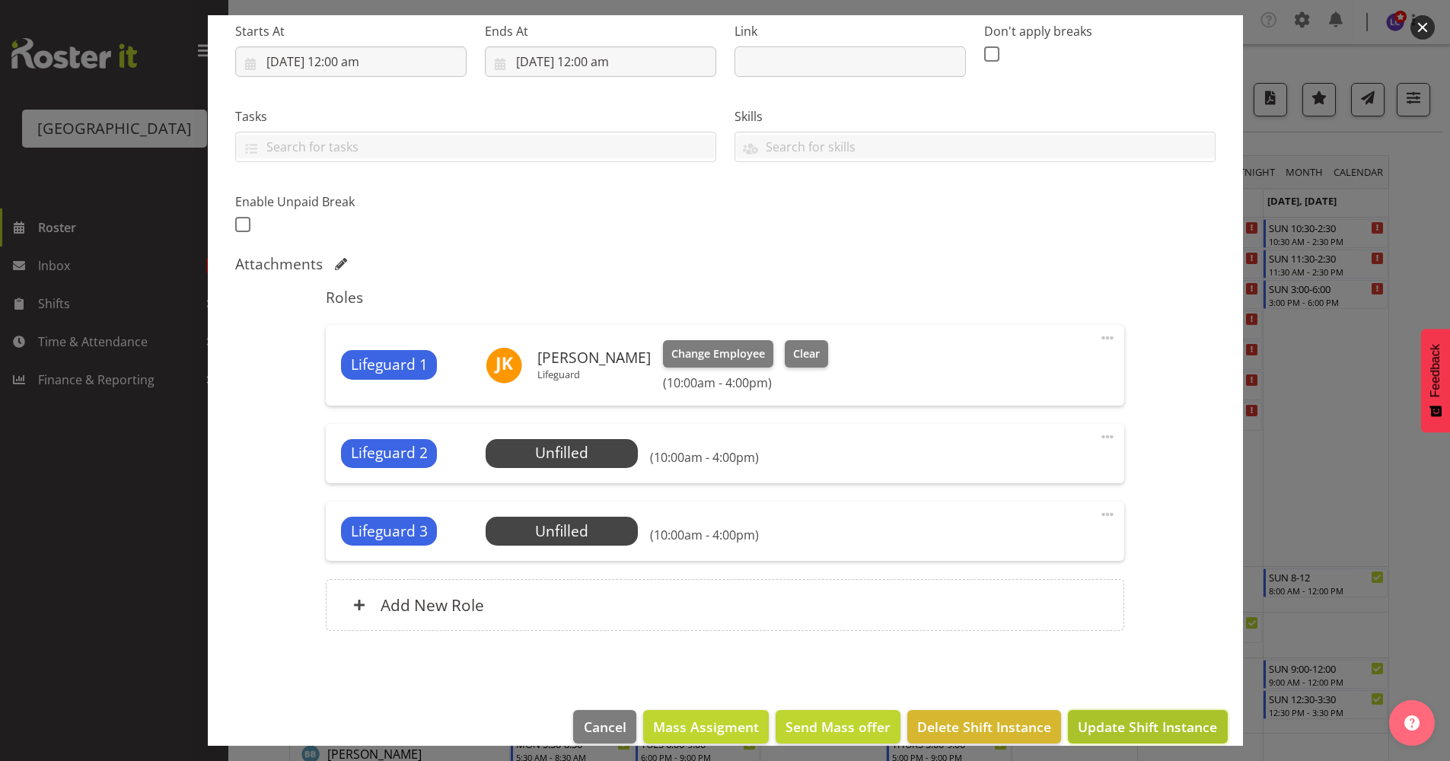
click at [1126, 737] on span "Update Shift Instance" at bounding box center [1147, 727] width 139 height 20
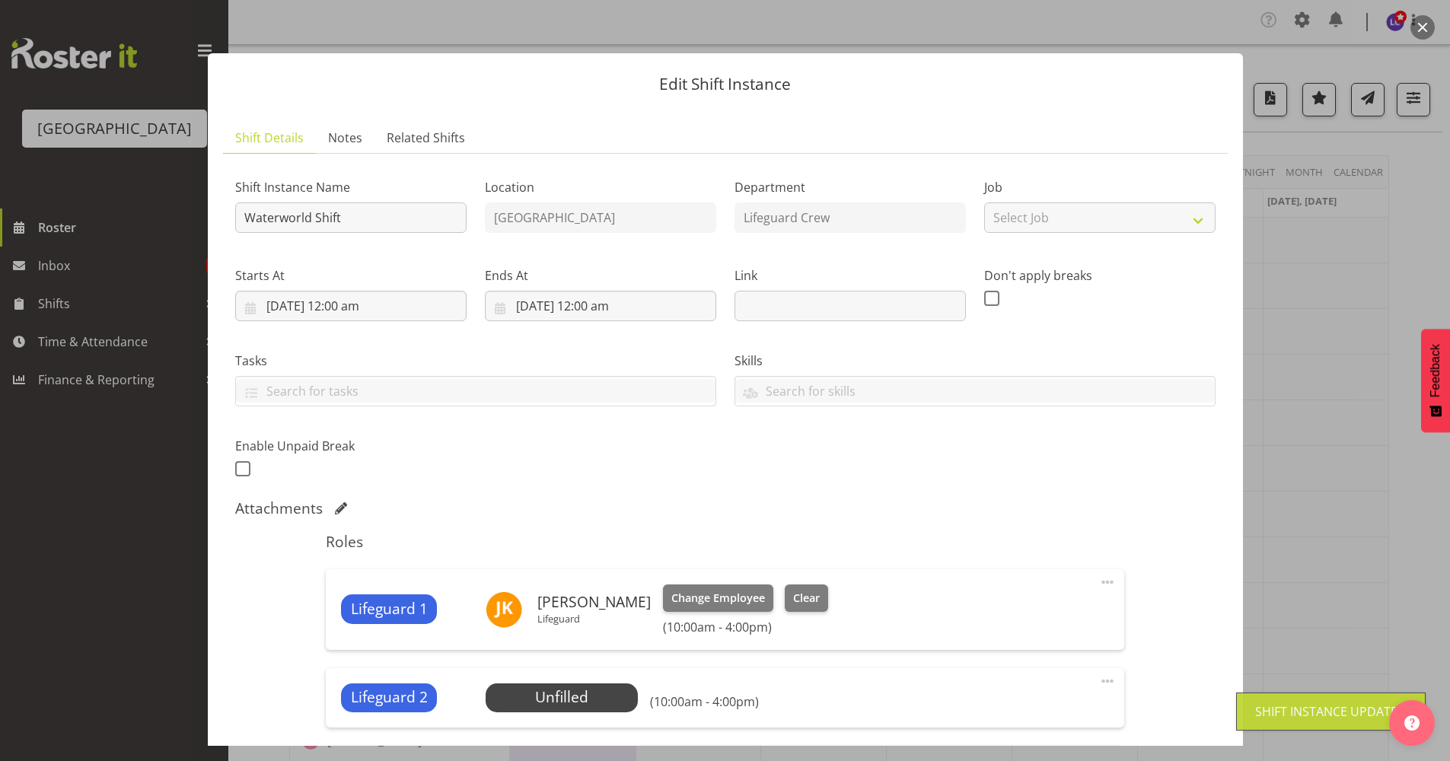
scroll to position [660, 0]
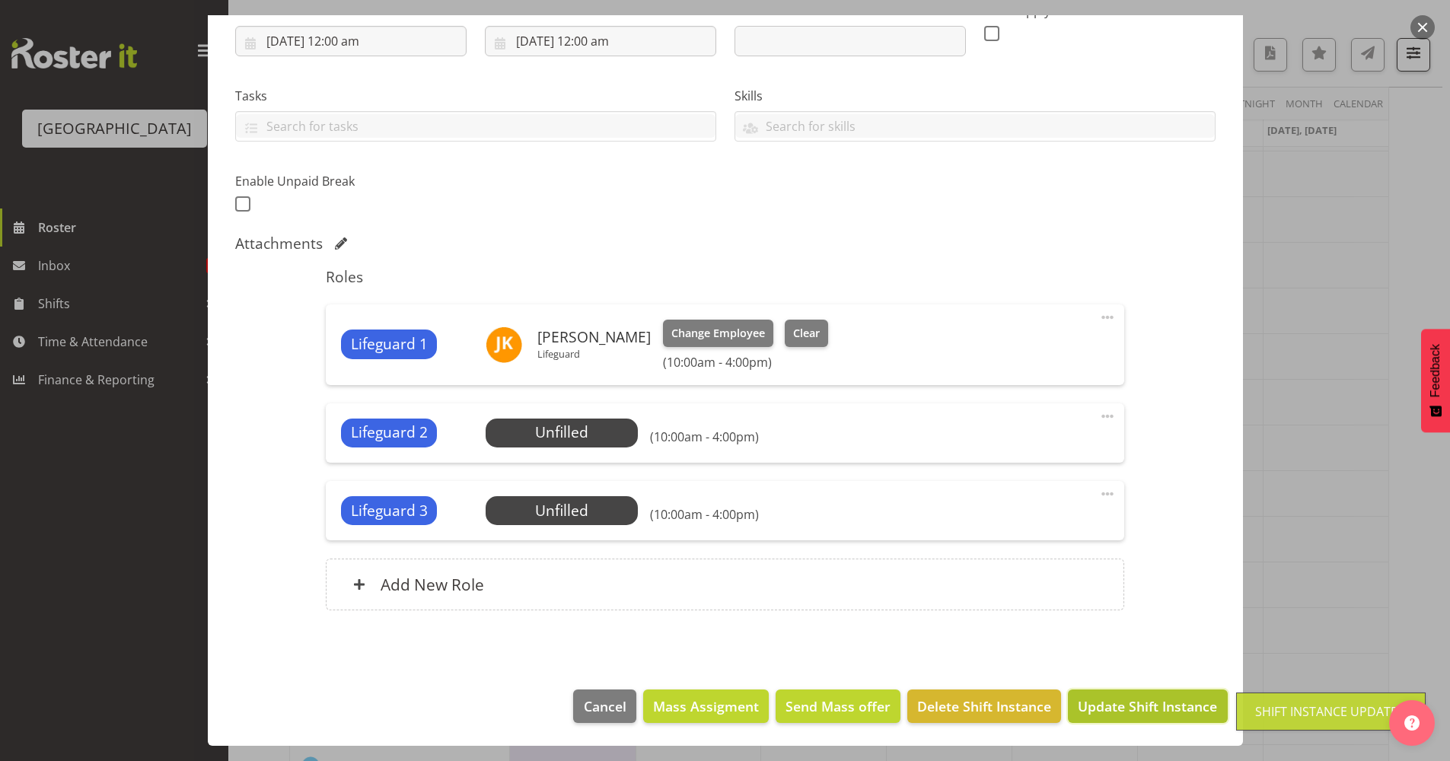
click at [1146, 696] on span "Update Shift Instance" at bounding box center [1147, 706] width 139 height 20
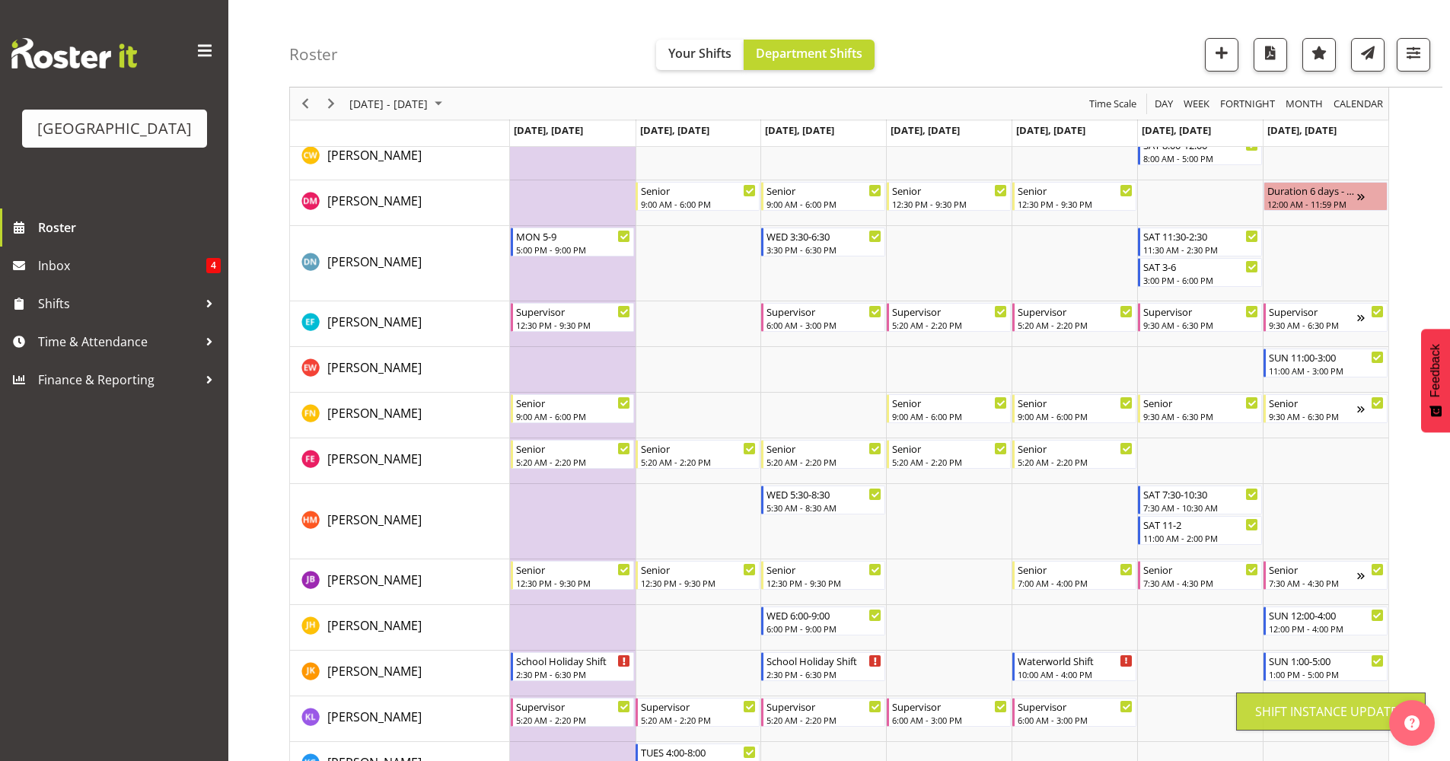
scroll to position [666, 0]
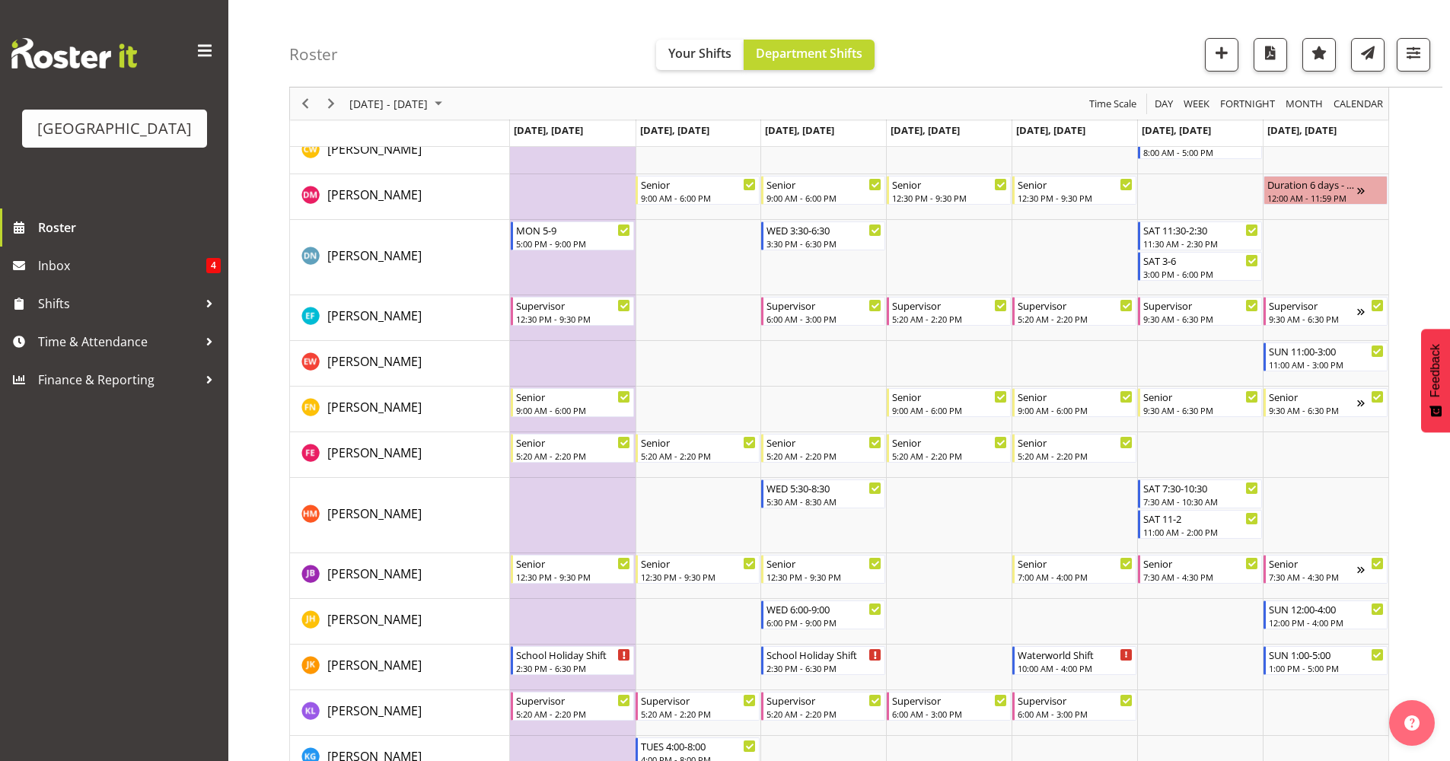
drag, startPoint x: 1449, startPoint y: 252, endPoint x: 1455, endPoint y: 278, distance: 26.6
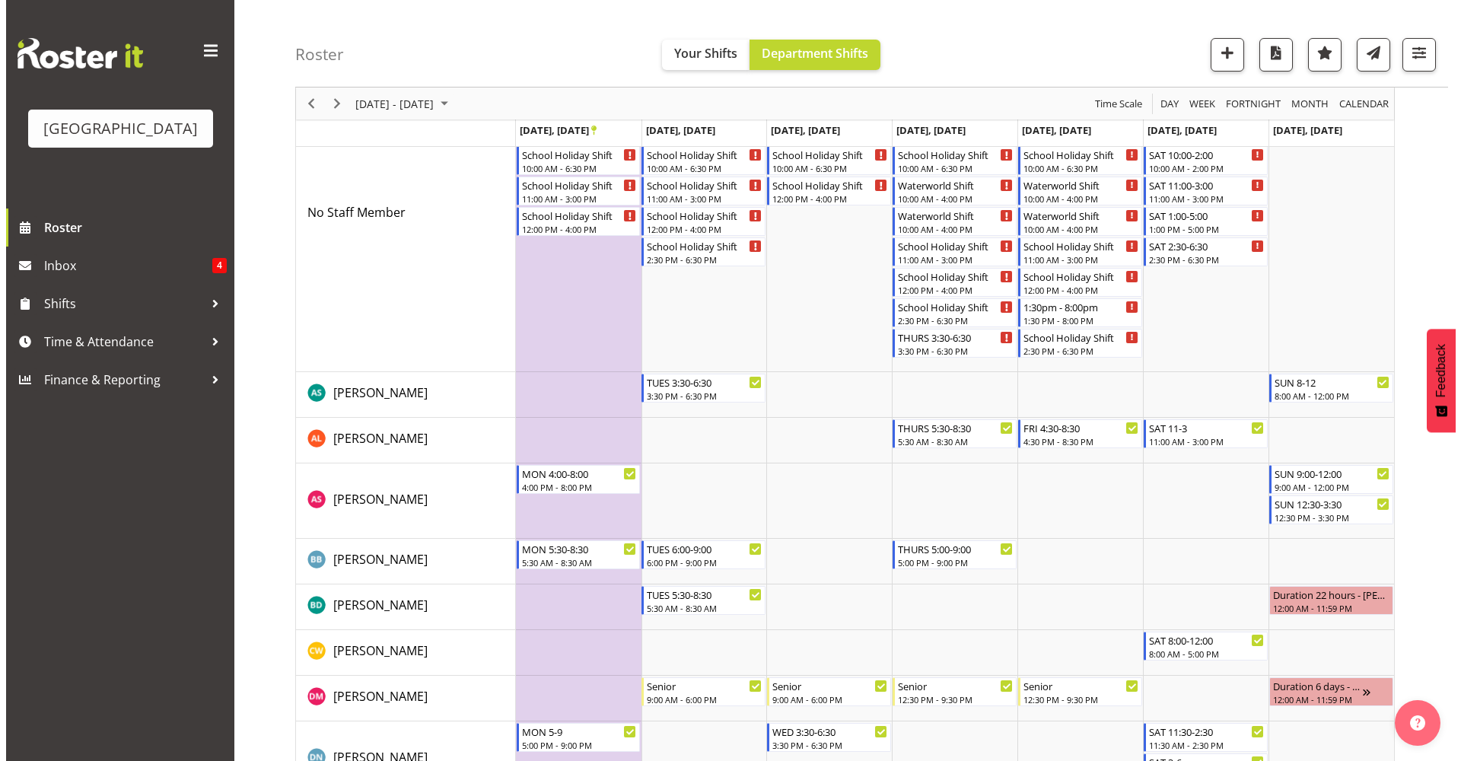
scroll to position [103, 0]
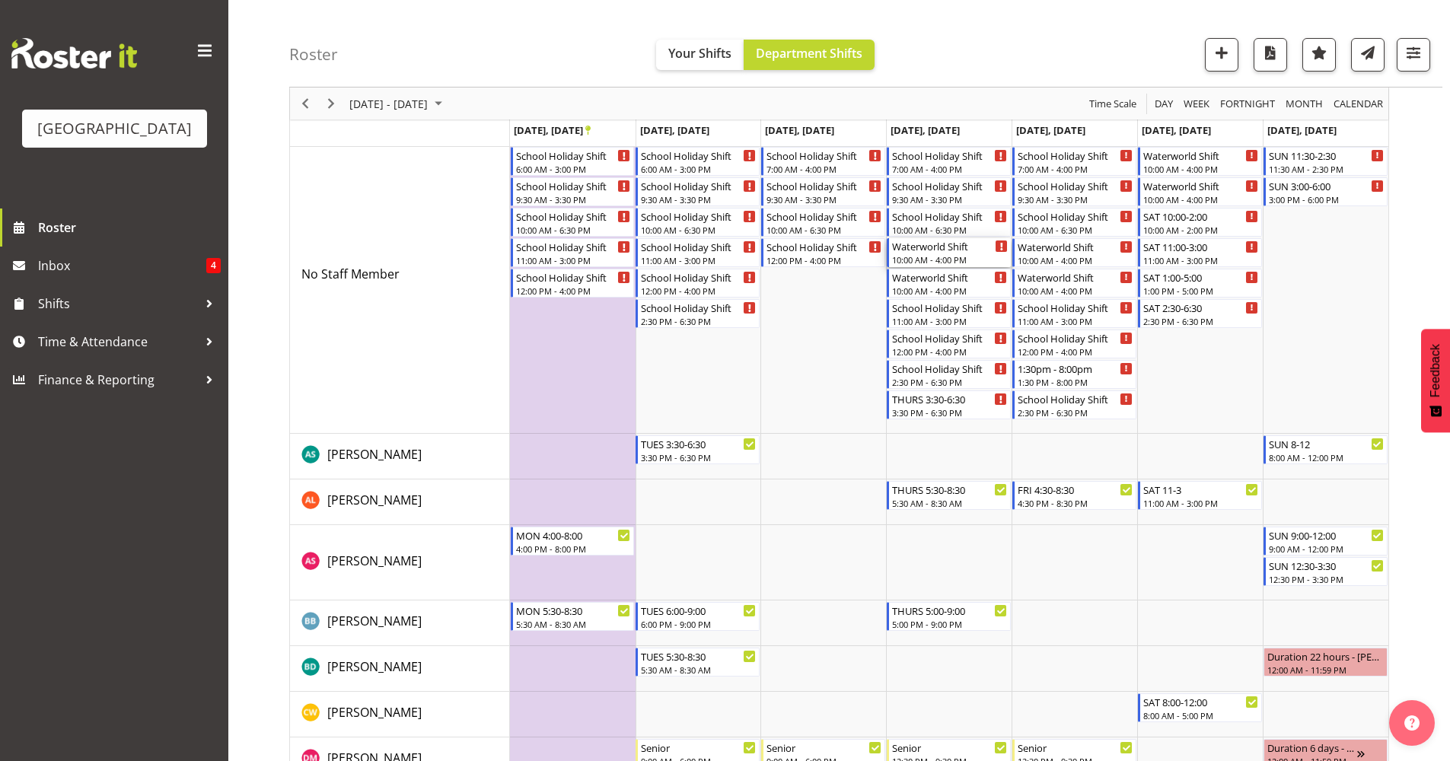
click at [930, 260] on div "10:00 AM - 4:00 PM" at bounding box center [950, 259] width 116 height 12
click at [0, 0] on div at bounding box center [0, 0] width 0 height 0
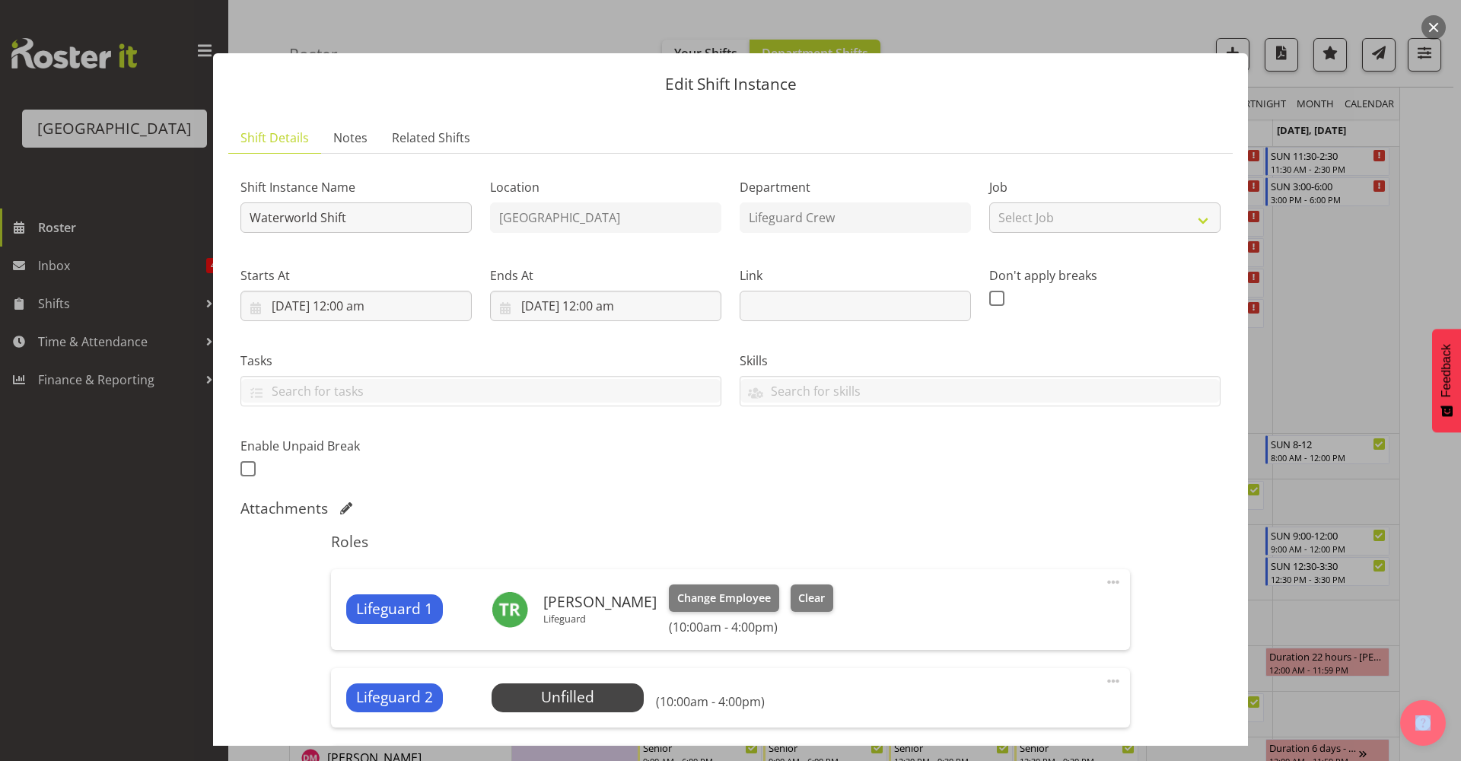
scroll to position [265, 0]
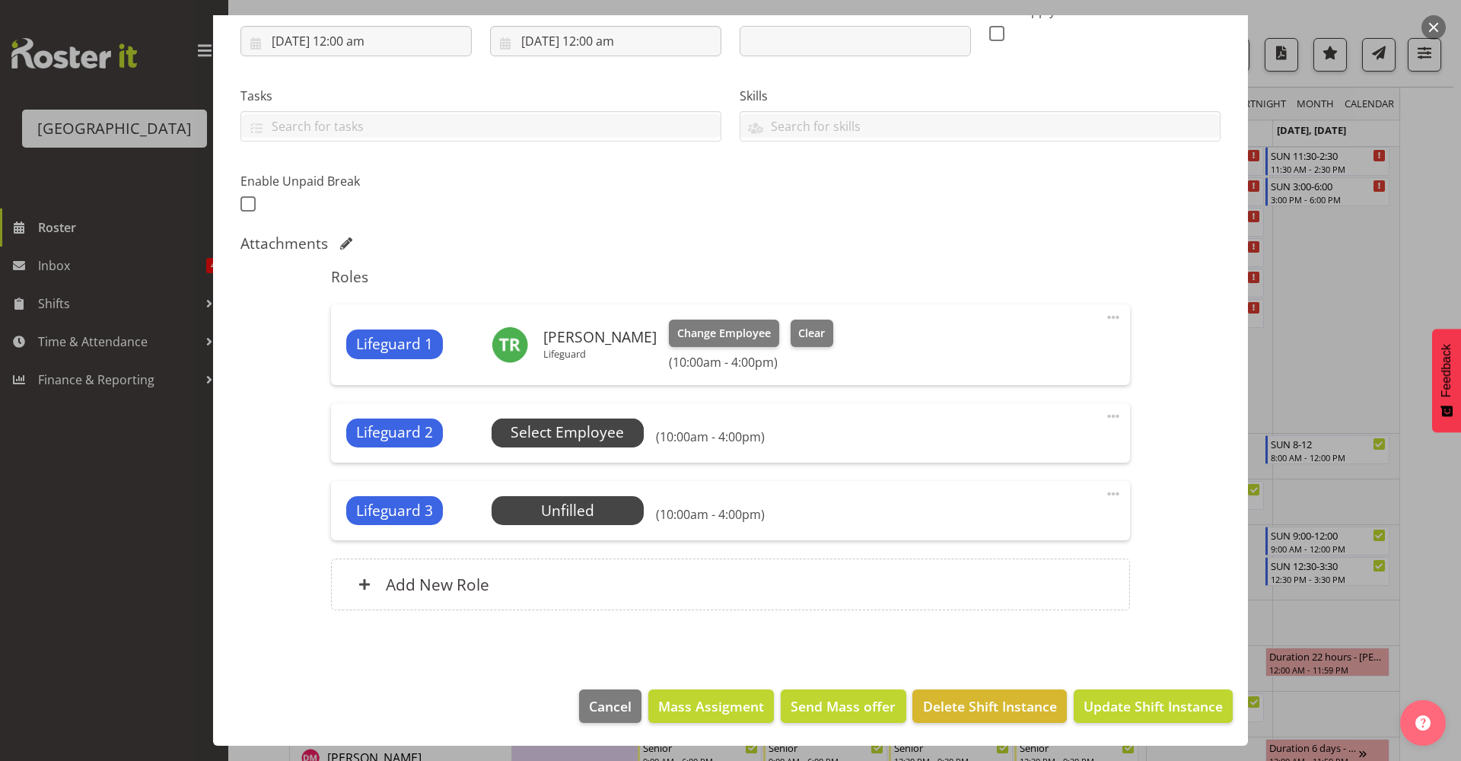
click at [608, 431] on span "Select Employee" at bounding box center [567, 433] width 113 height 22
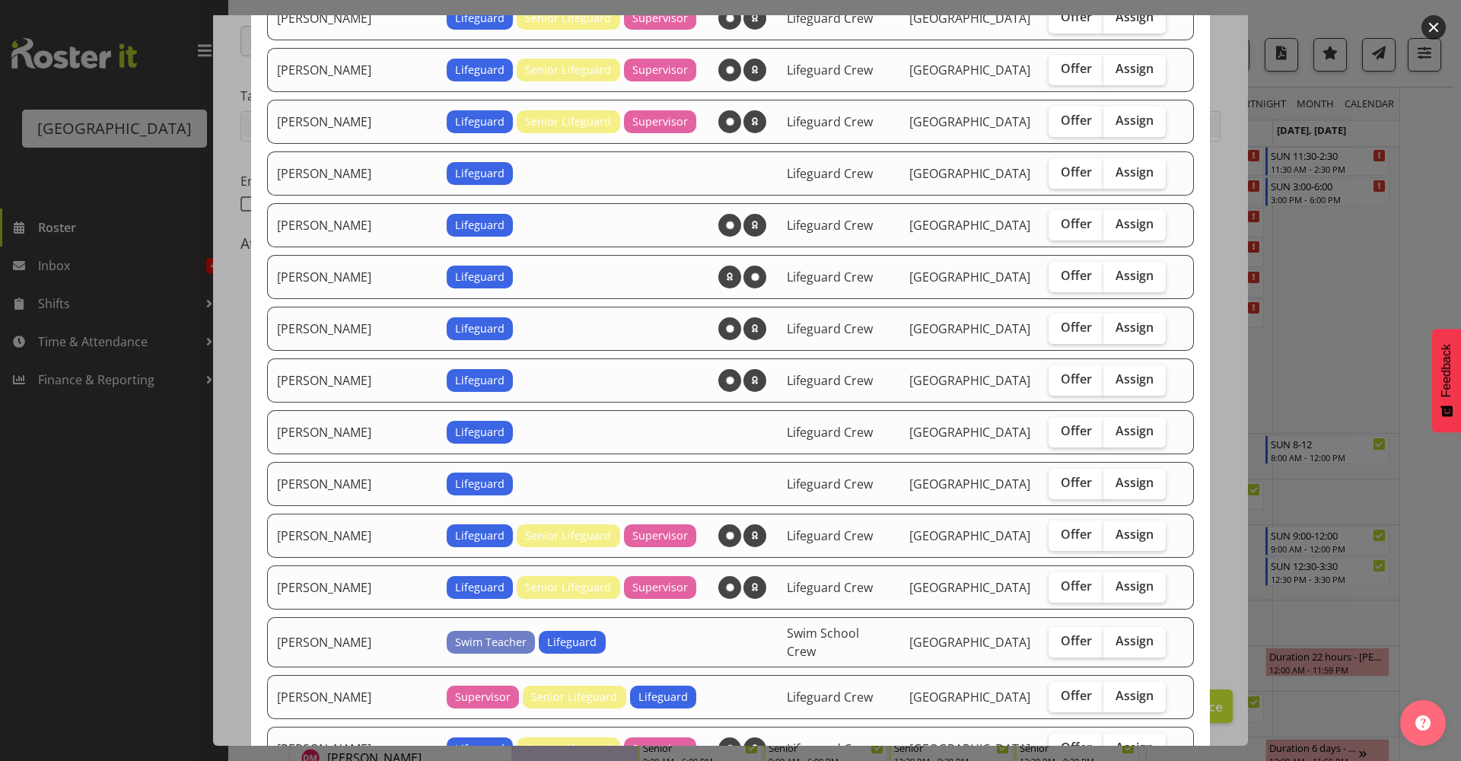
scroll to position [660, 0]
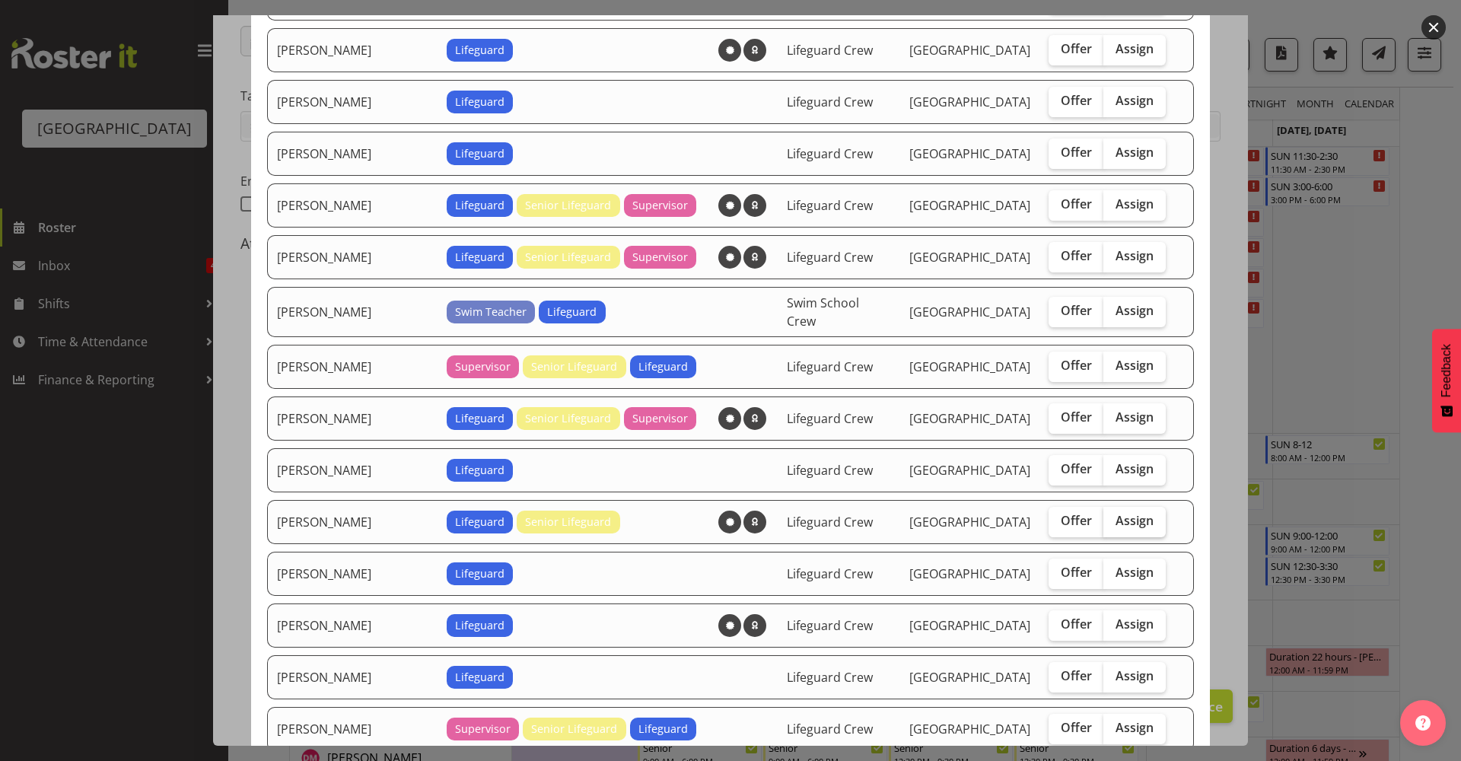
click at [1104, 523] on label "Assign" at bounding box center [1135, 522] width 62 height 30
click at [1104, 523] on input "Assign" at bounding box center [1109, 521] width 10 height 10
checkbox input "true"
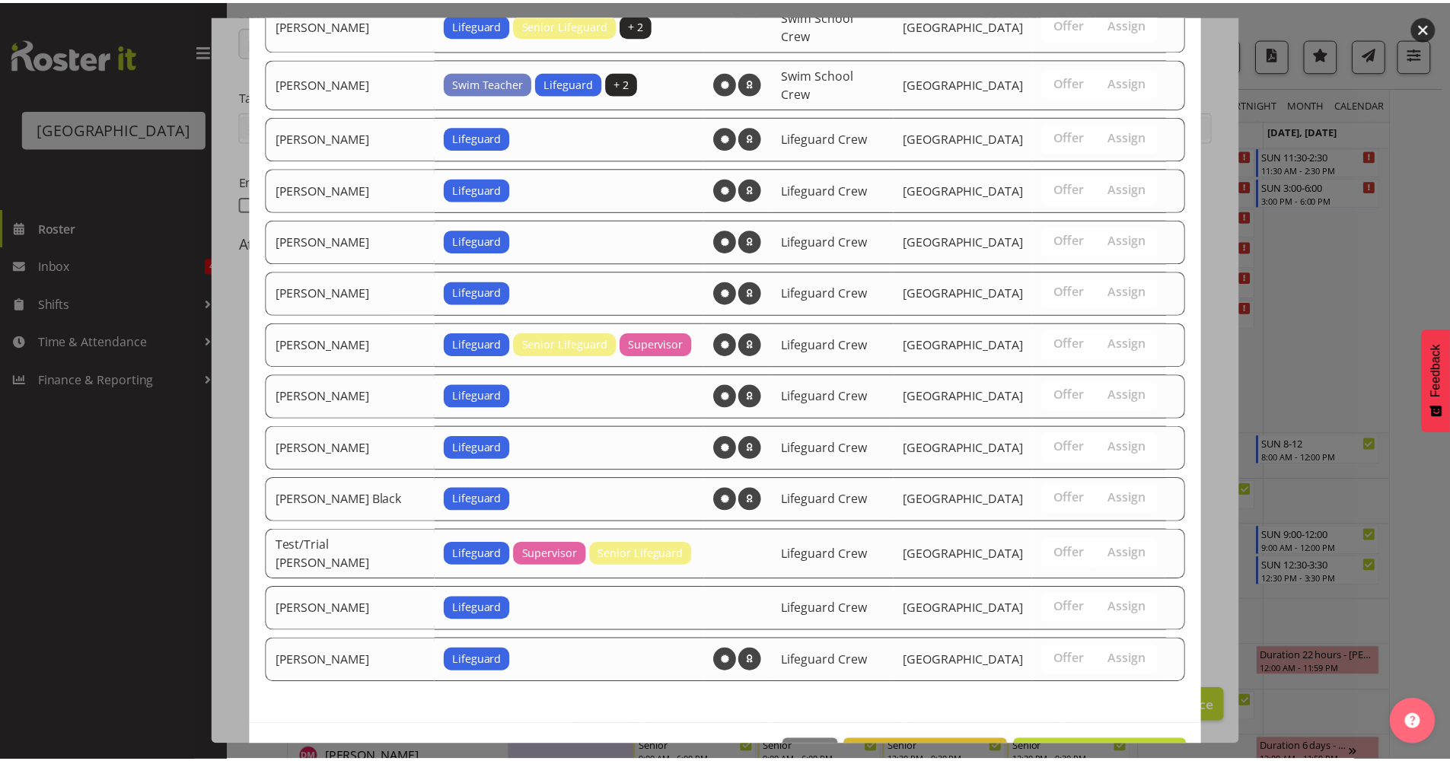
scroll to position [1549, 0]
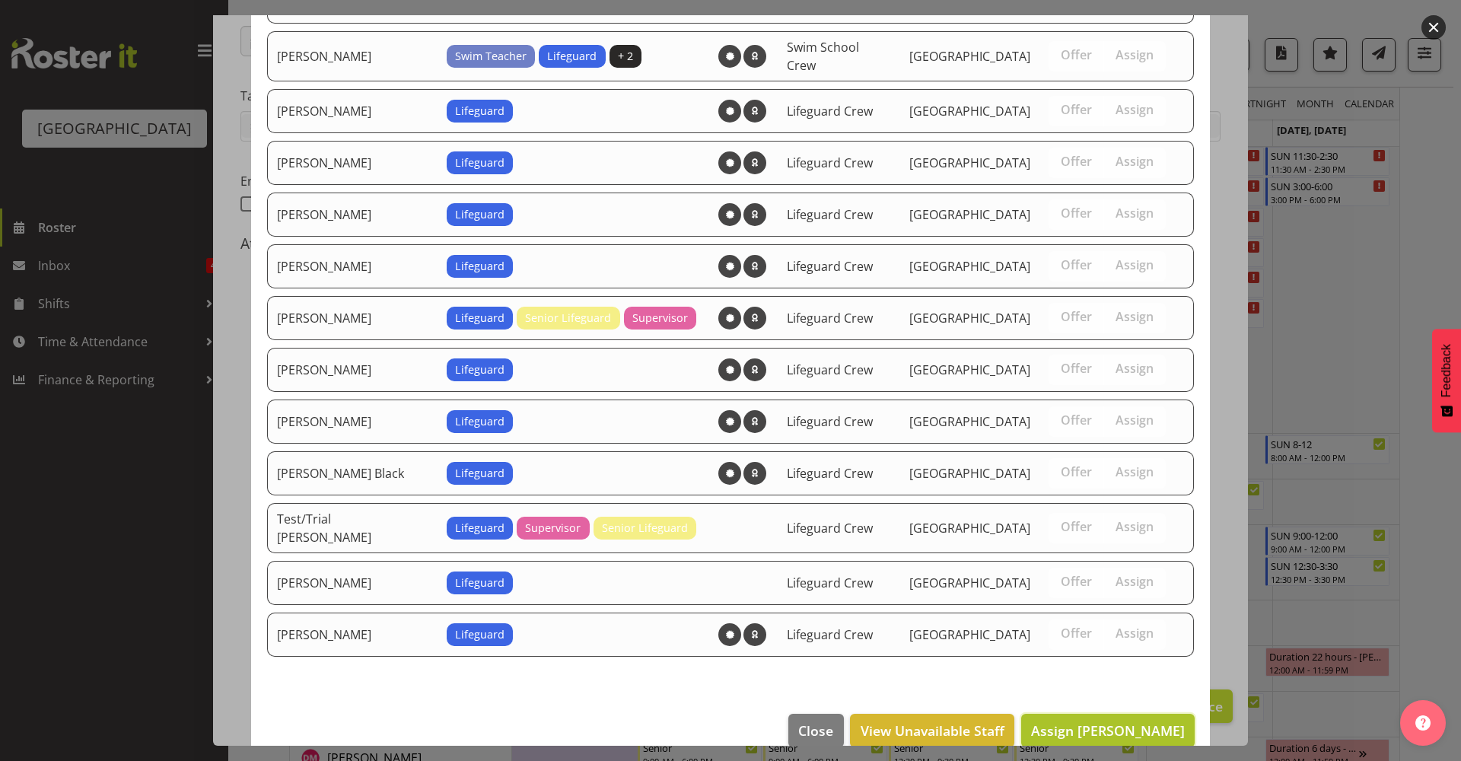
click at [1106, 721] on span "Assign Joshua Keen" at bounding box center [1108, 730] width 154 height 18
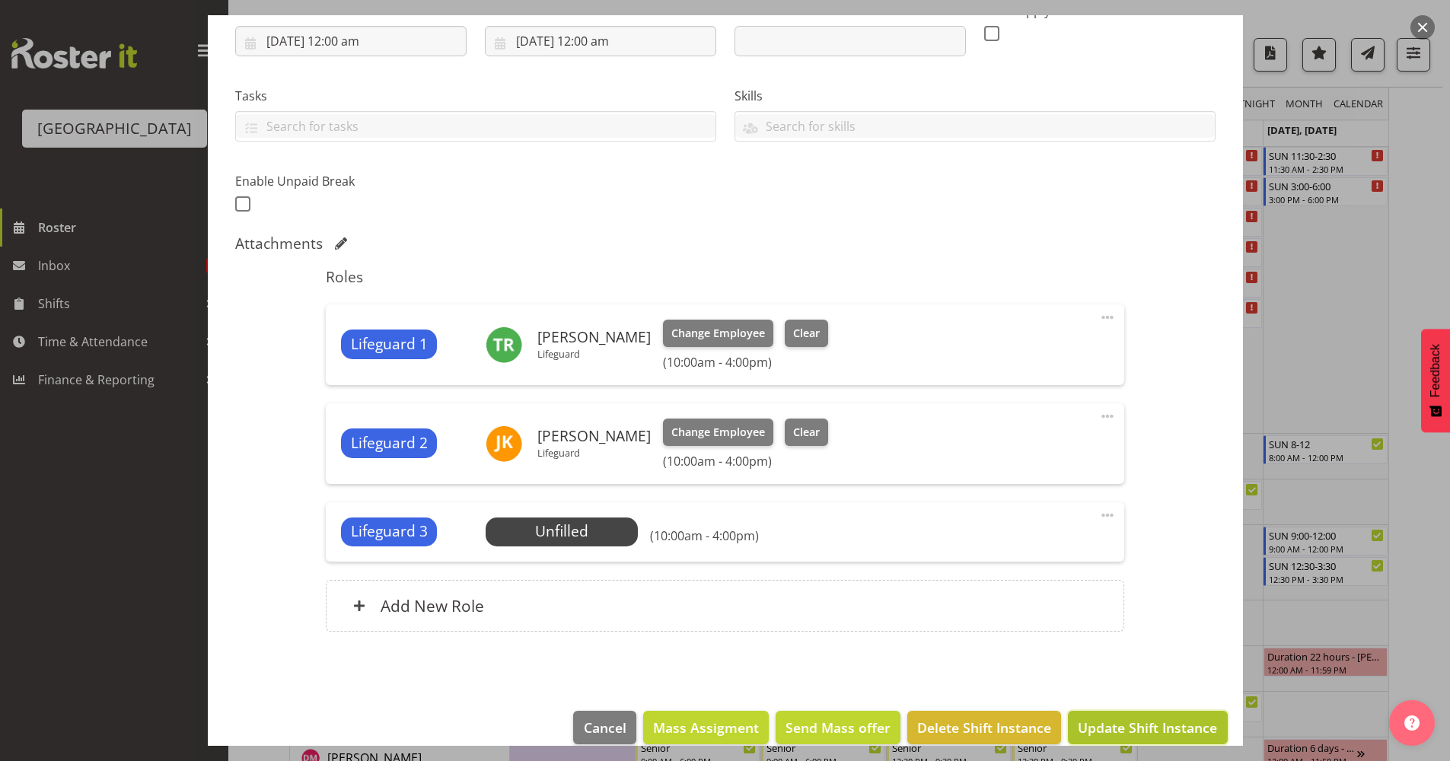
click at [1099, 718] on span "Update Shift Instance" at bounding box center [1147, 728] width 139 height 20
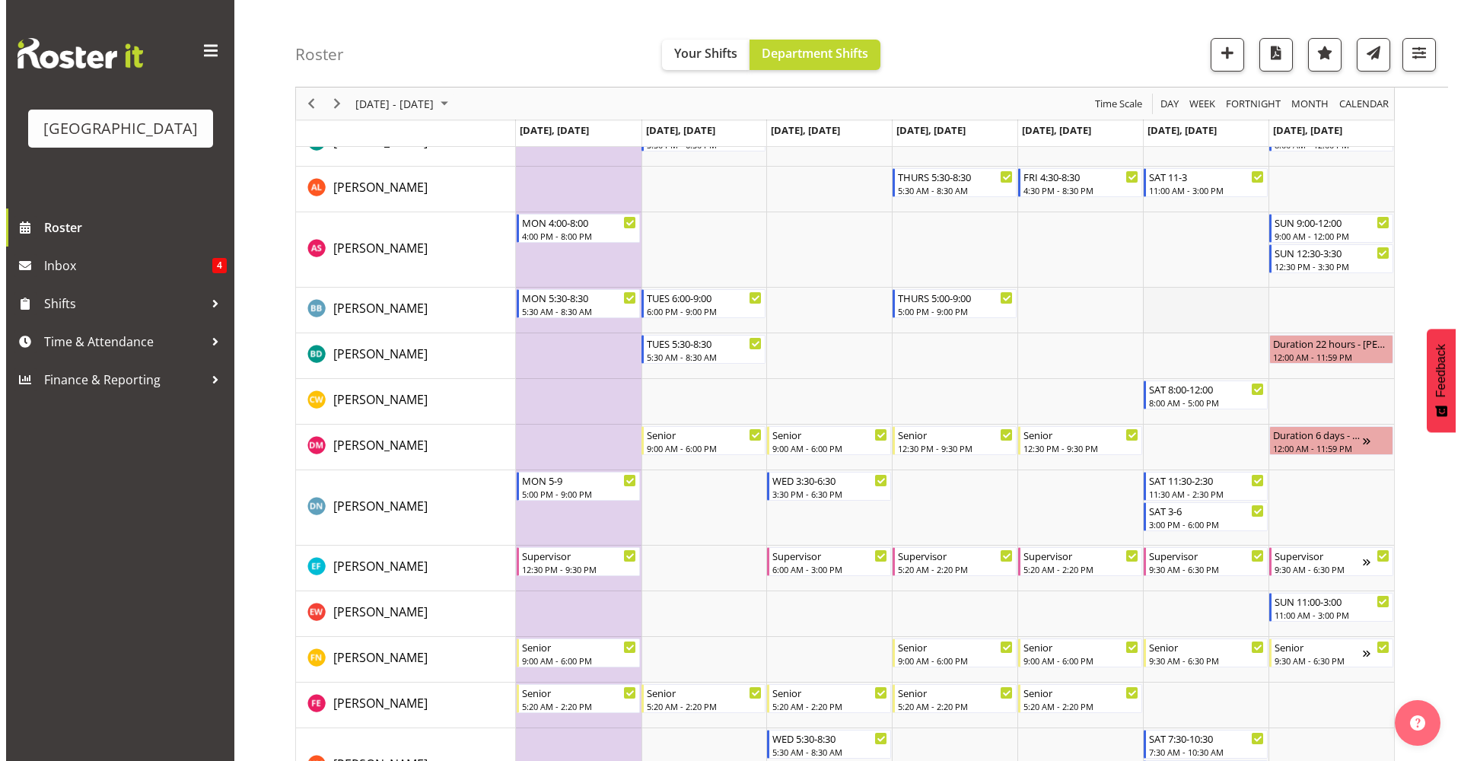
scroll to position [413, 0]
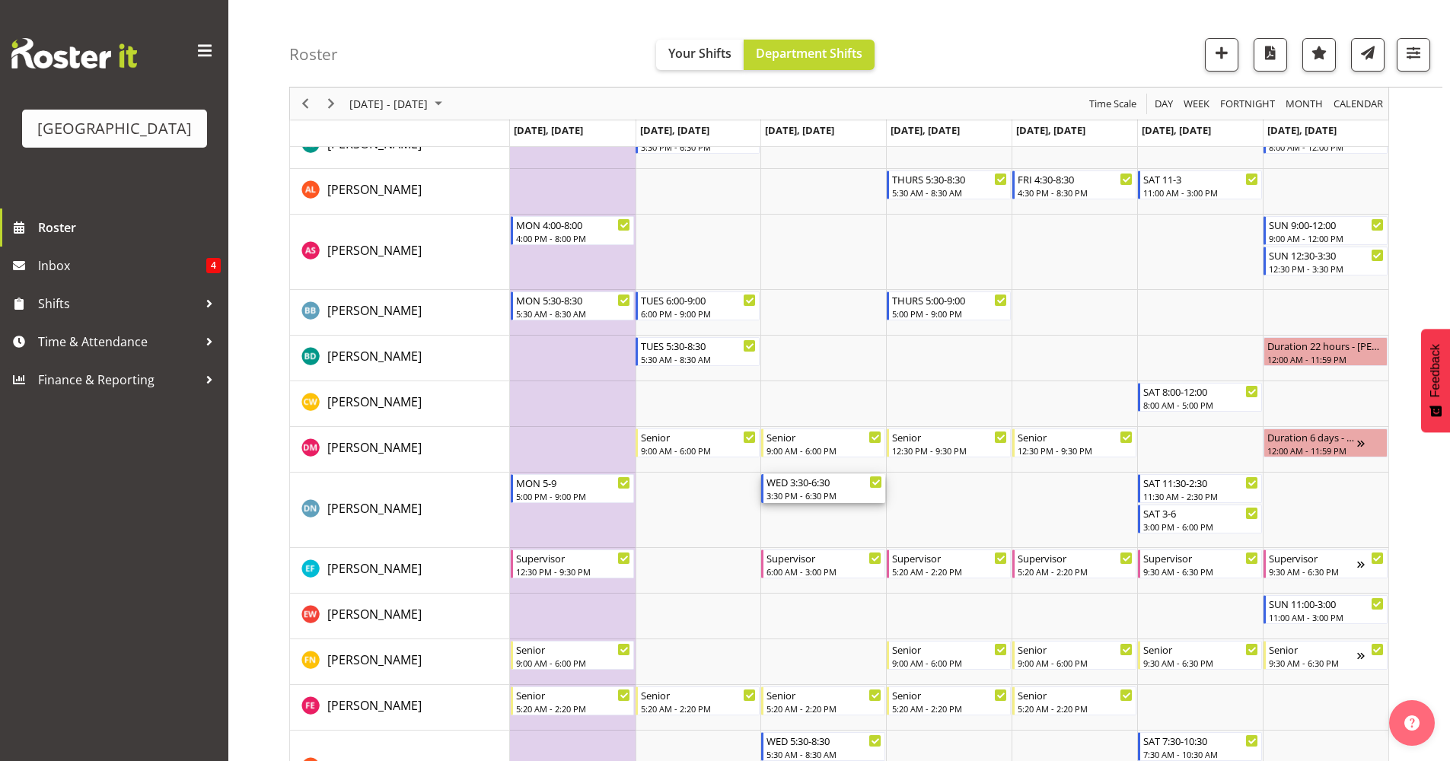
click at [830, 498] on div "3:30 PM - 6:30 PM" at bounding box center [824, 495] width 116 height 12
click at [0, 0] on div at bounding box center [0, 0] width 0 height 0
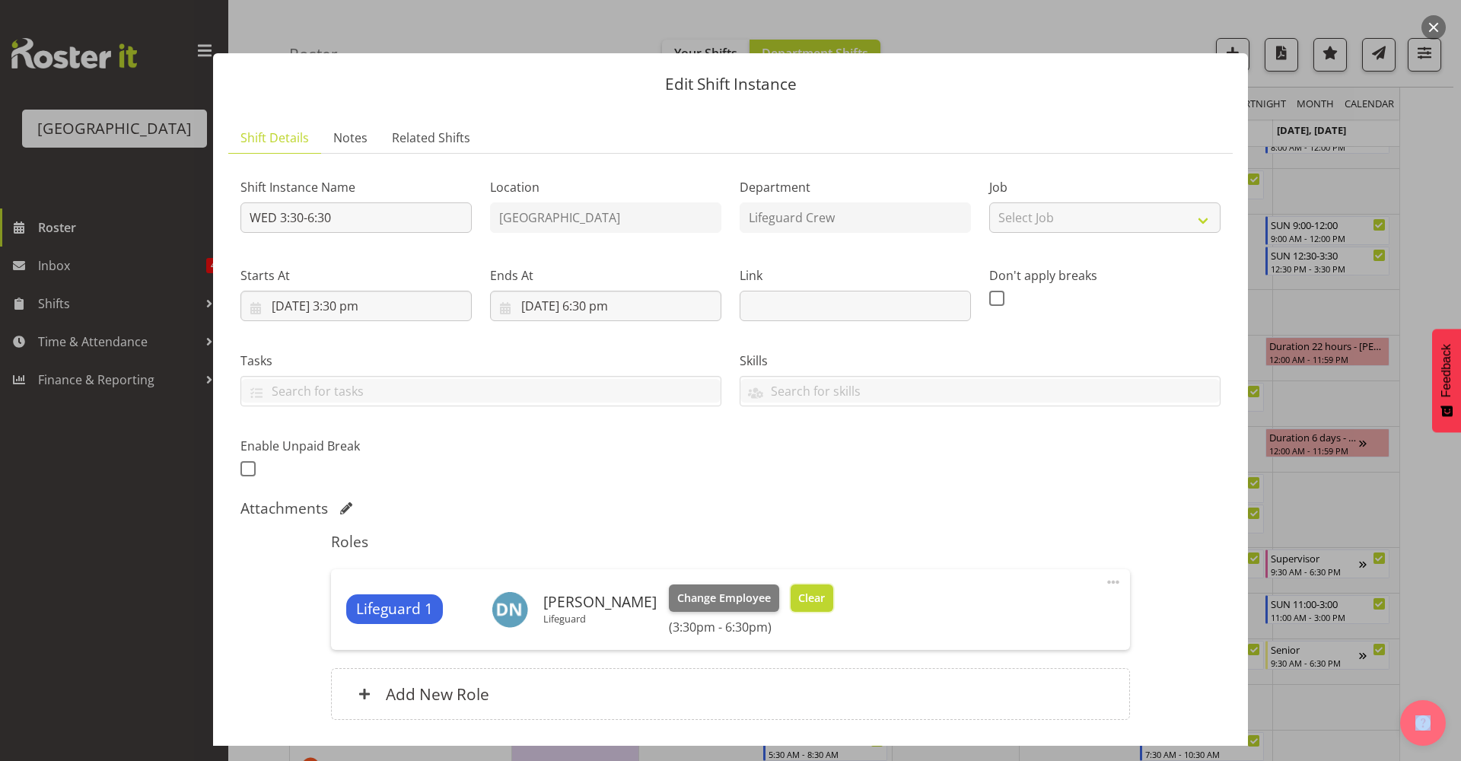
click at [798, 591] on span "Clear" at bounding box center [811, 598] width 27 height 17
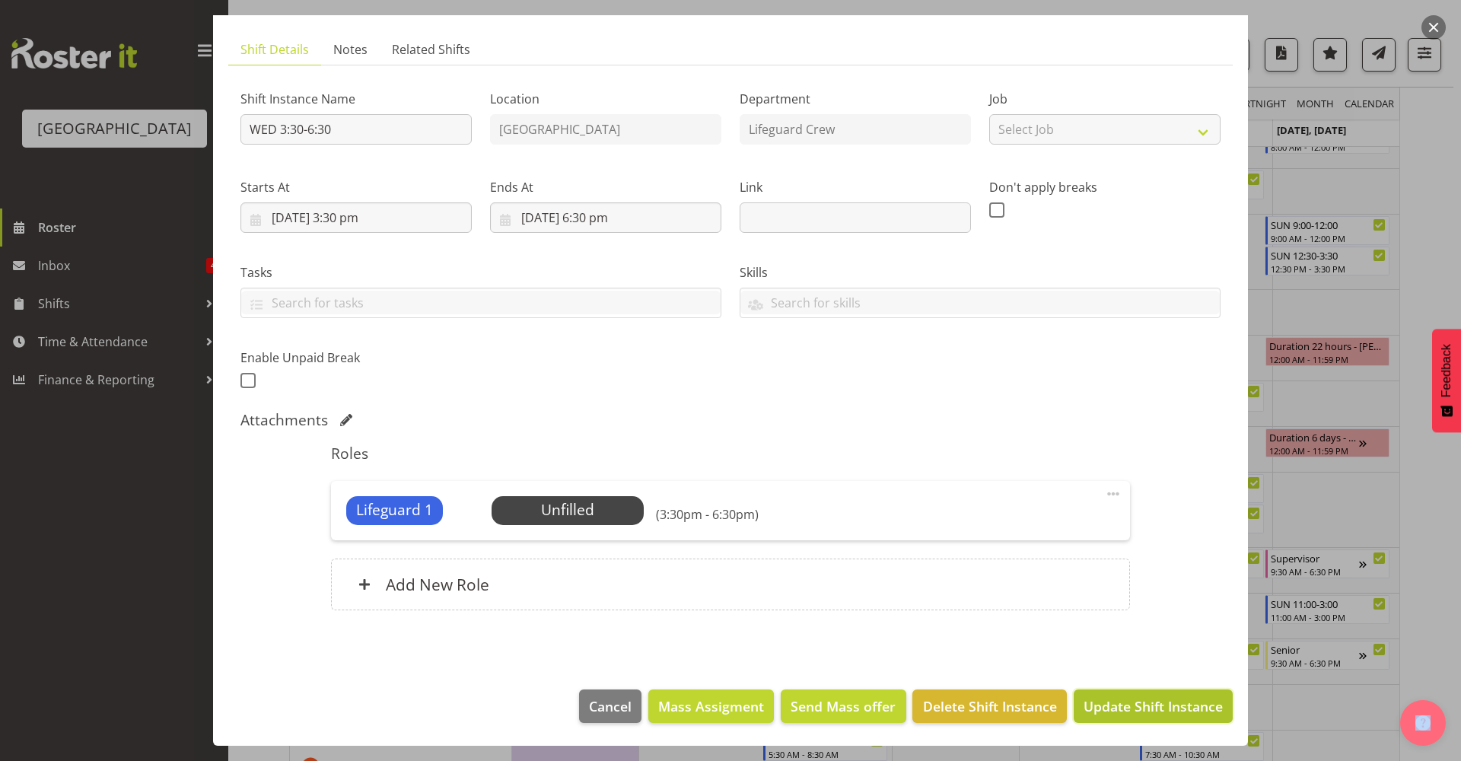
click at [1145, 710] on span "Update Shift Instance" at bounding box center [1153, 706] width 139 height 20
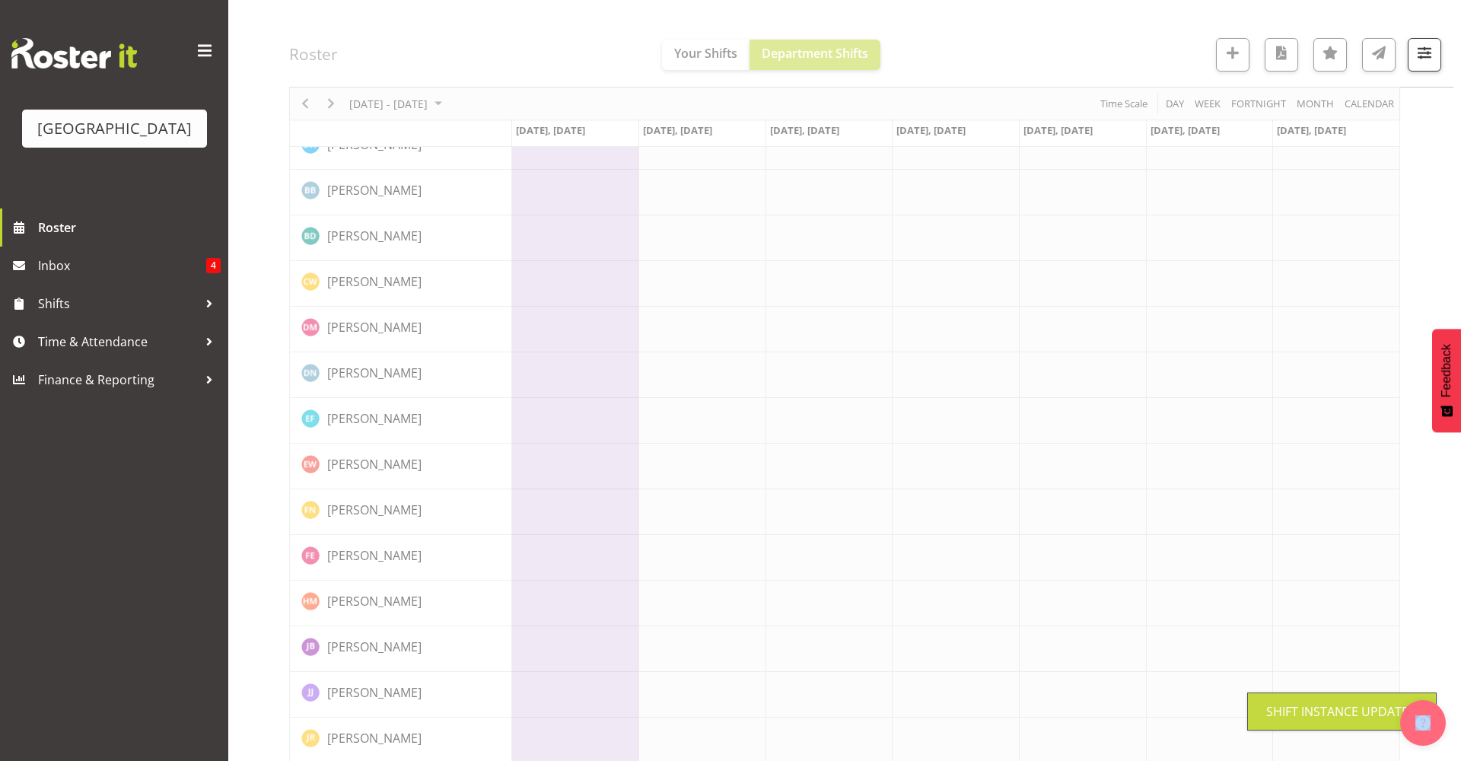
scroll to position [0, 0]
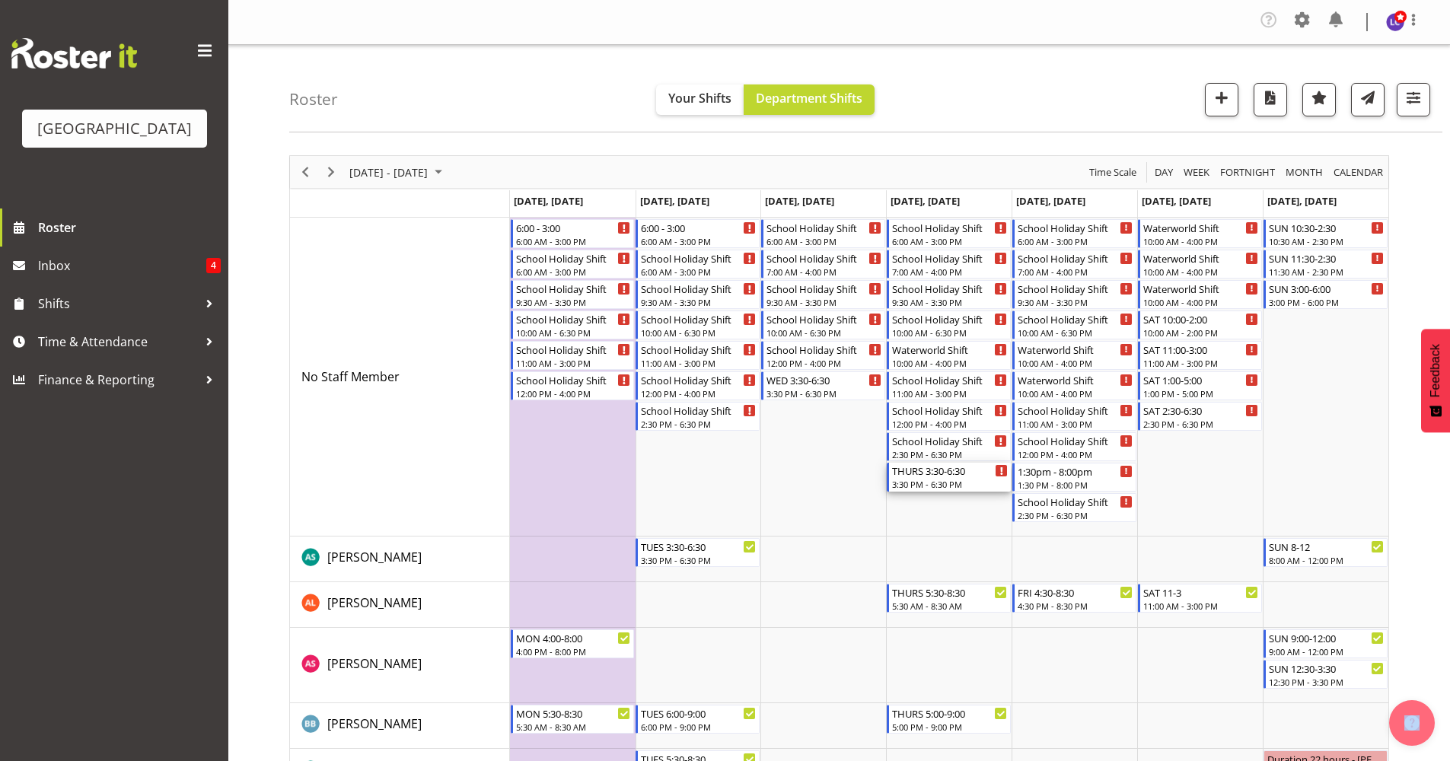
click at [947, 482] on div "3:30 PM - 6:30 PM" at bounding box center [950, 484] width 116 height 12
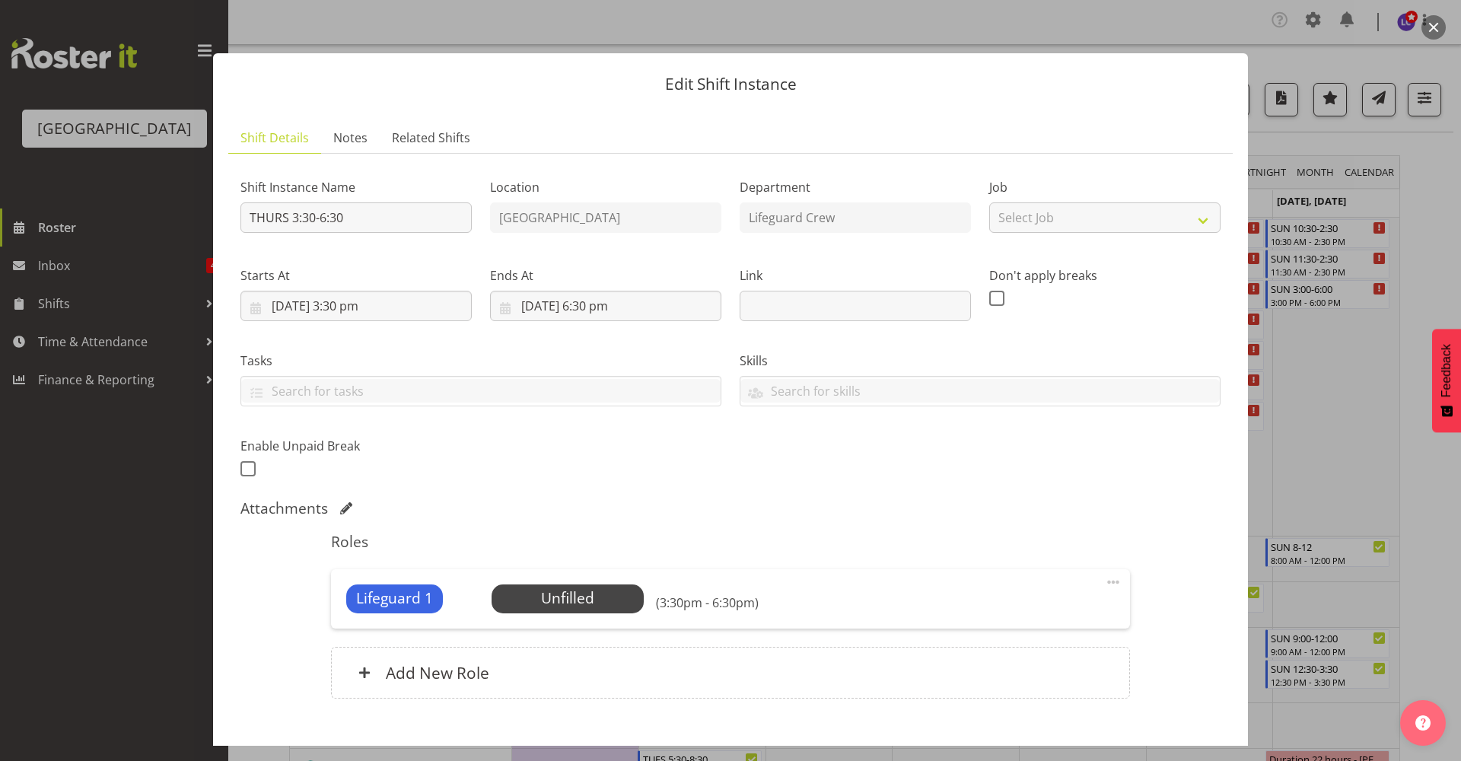
click at [551, 622] on div "Lifeguard 1 Unfilled Select Employee (3:30pm - 6:30pm) Edit Cover Role Delete" at bounding box center [730, 598] width 798 height 59
click at [553, 603] on span "Select Employee" at bounding box center [567, 599] width 113 height 22
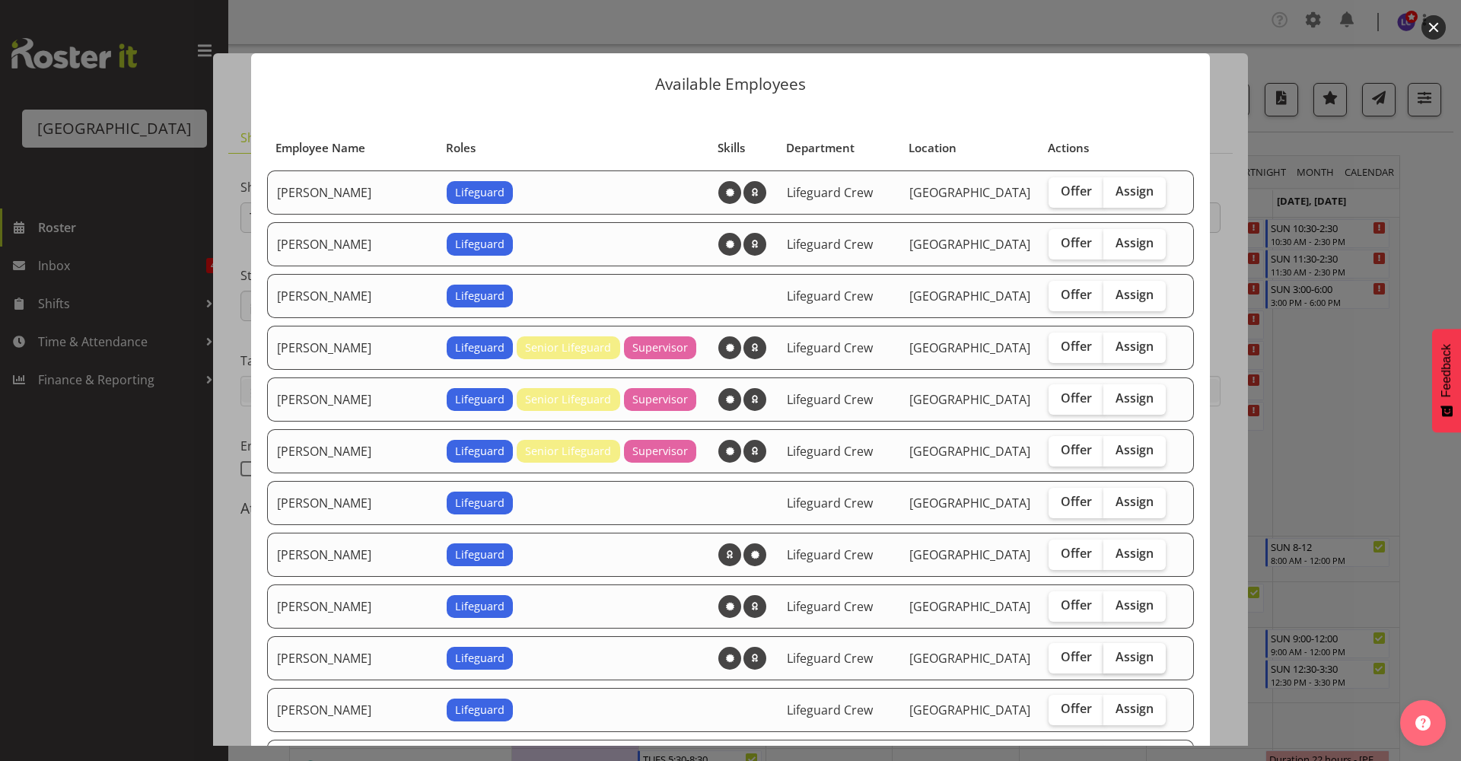
click at [1116, 650] on span "Assign" at bounding box center [1135, 656] width 38 height 15
click at [1106, 652] on input "Assign" at bounding box center [1109, 657] width 10 height 10
checkbox input "true"
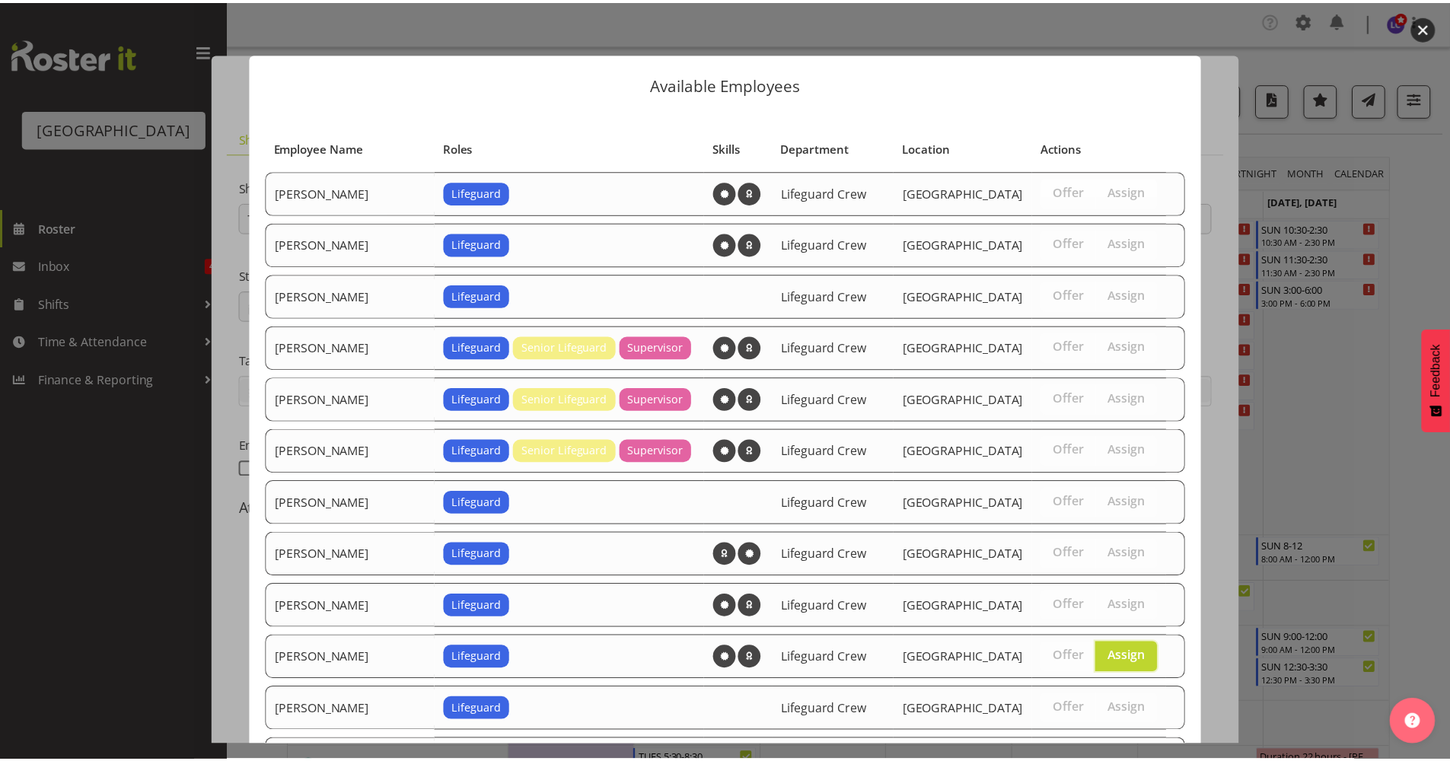
scroll to position [1393, 0]
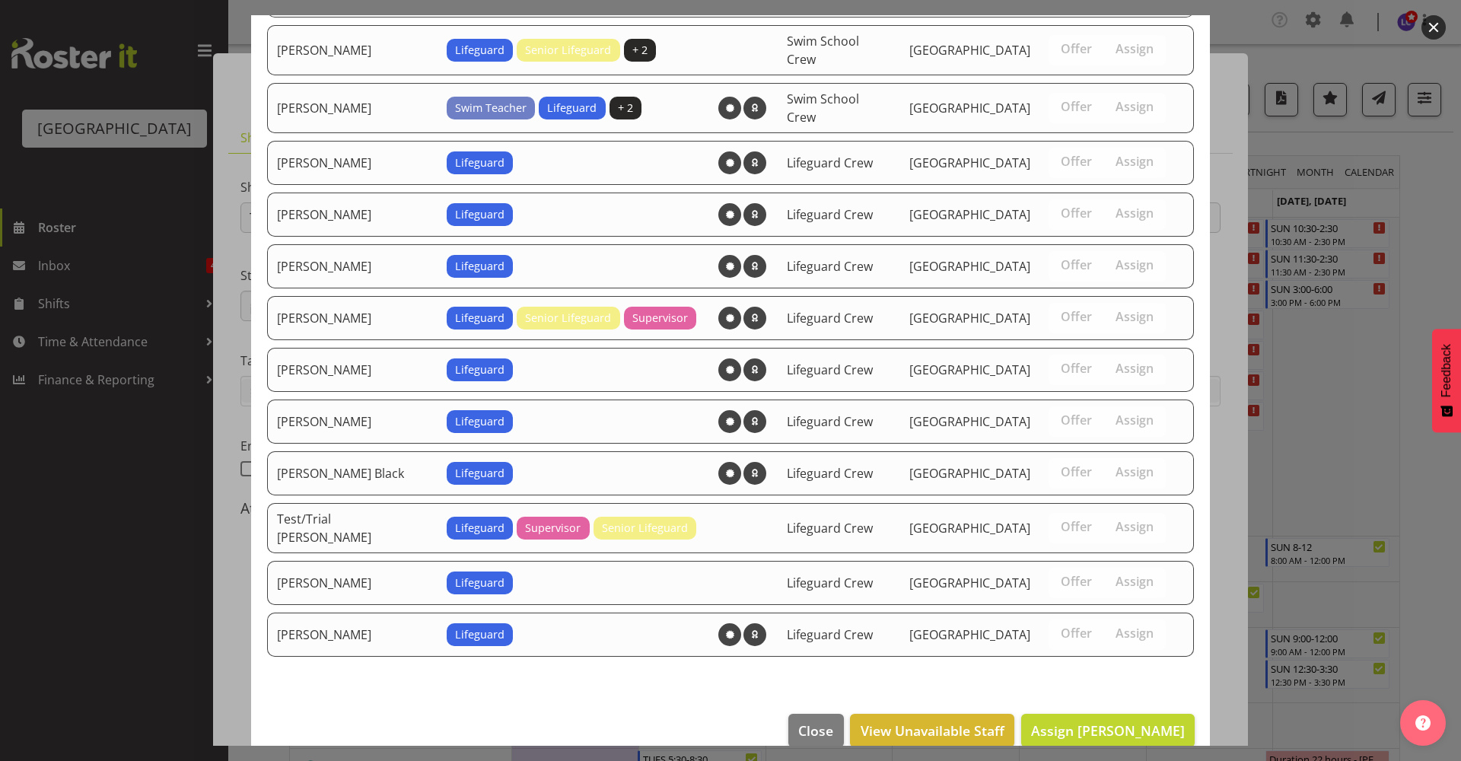
click at [1142, 723] on footer "Close View Unavailable Staff Assign Drew Nielsen" at bounding box center [730, 735] width 959 height 72
click at [1145, 721] on span "Assign Drew Nielsen" at bounding box center [1108, 730] width 154 height 18
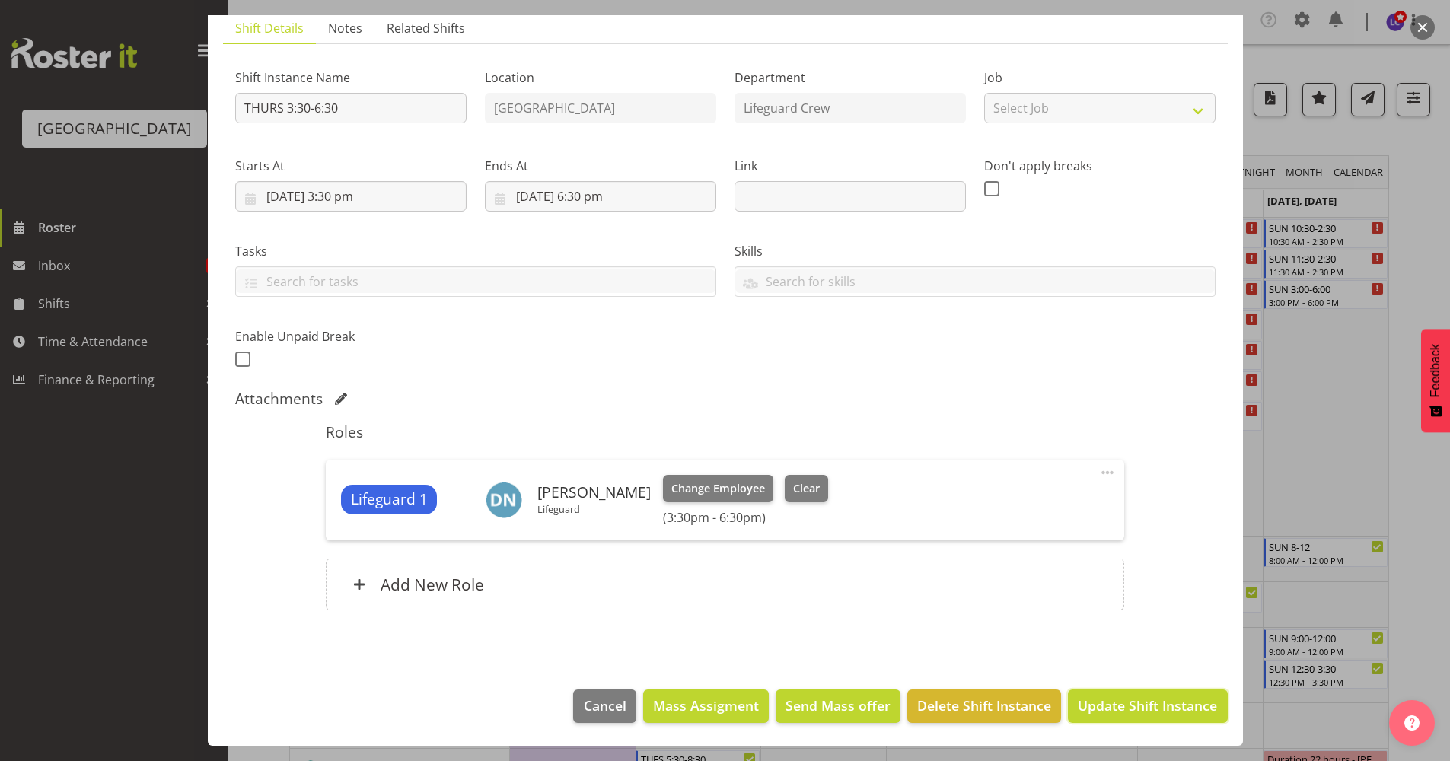
click at [1145, 714] on span "Update Shift Instance" at bounding box center [1147, 706] width 139 height 20
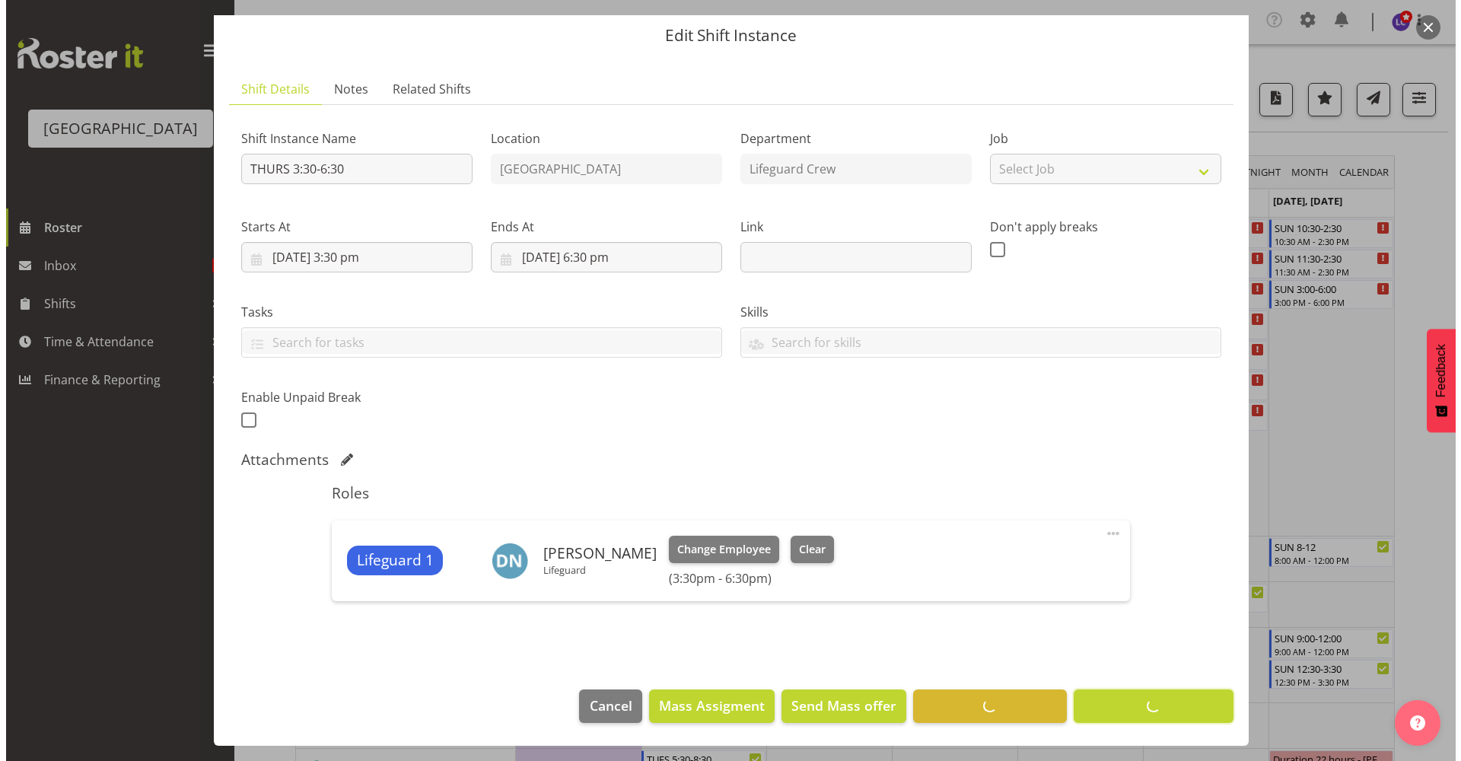
scroll to position [49, 0]
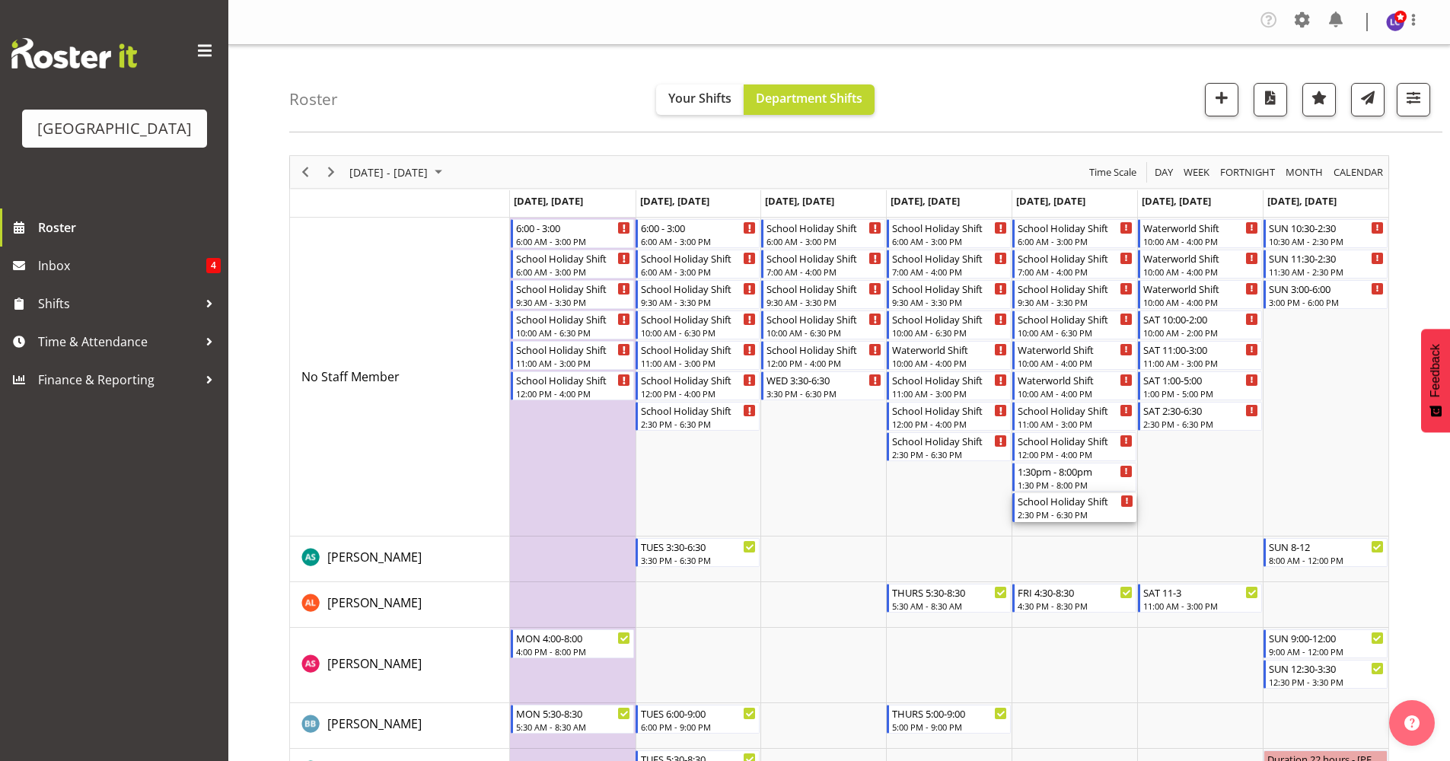
click at [1046, 506] on div "School Holiday Shift" at bounding box center [1076, 500] width 116 height 15
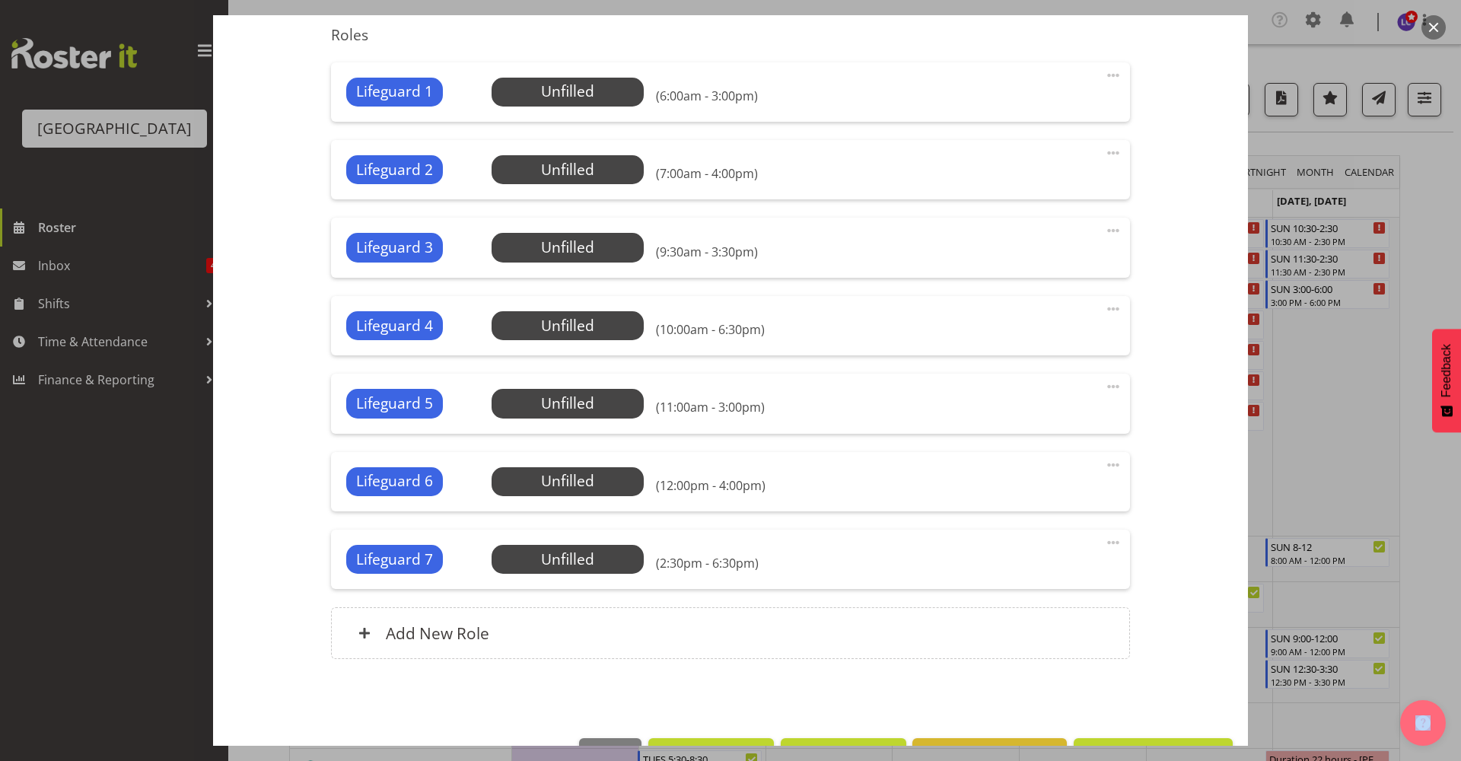
scroll to position [556, 0]
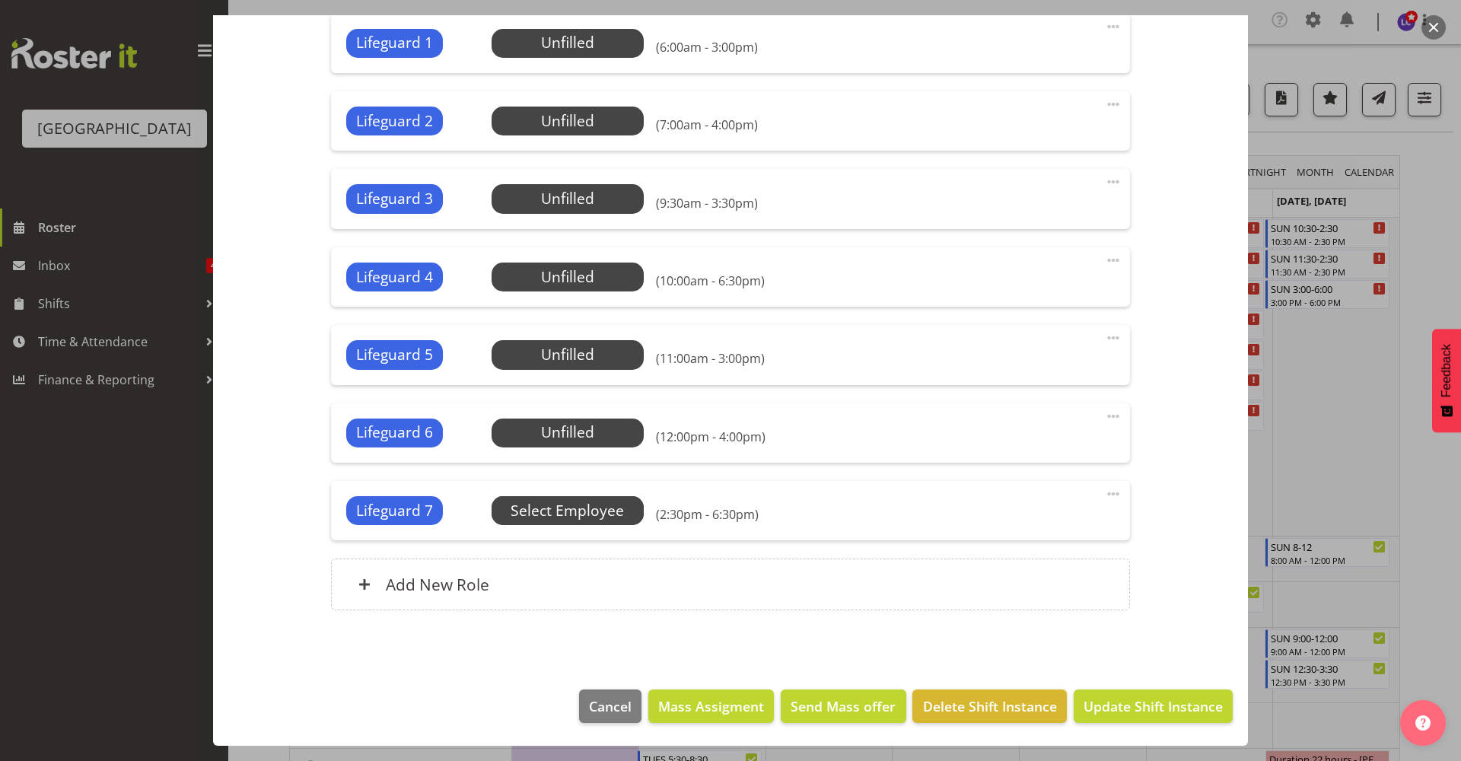
click at [0, 0] on span "Select Employee" at bounding box center [0, 0] width 0 height 0
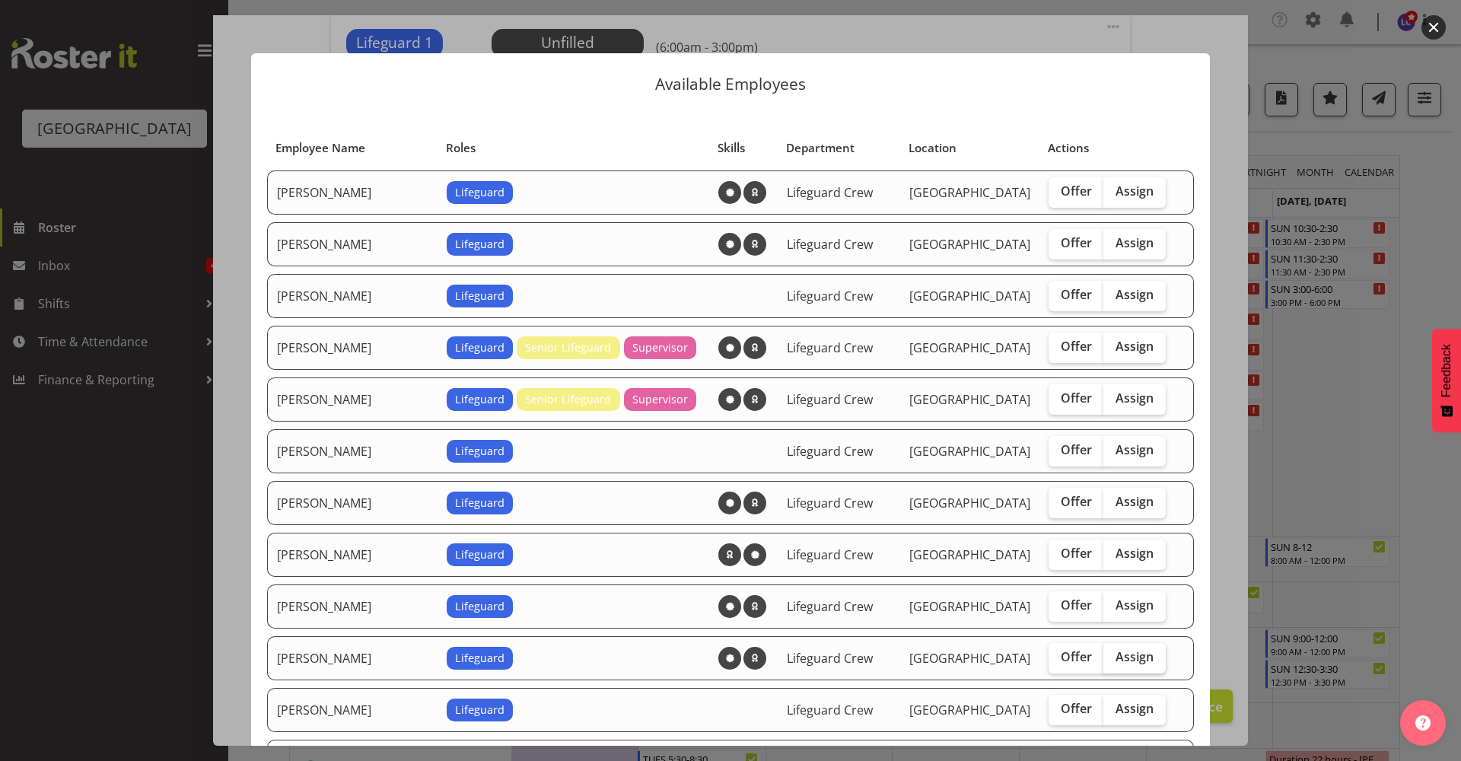
click at [1133, 664] on label "Assign" at bounding box center [1135, 658] width 62 height 30
click at [1113, 662] on input "Assign" at bounding box center [1109, 657] width 10 height 10
checkbox input "true"
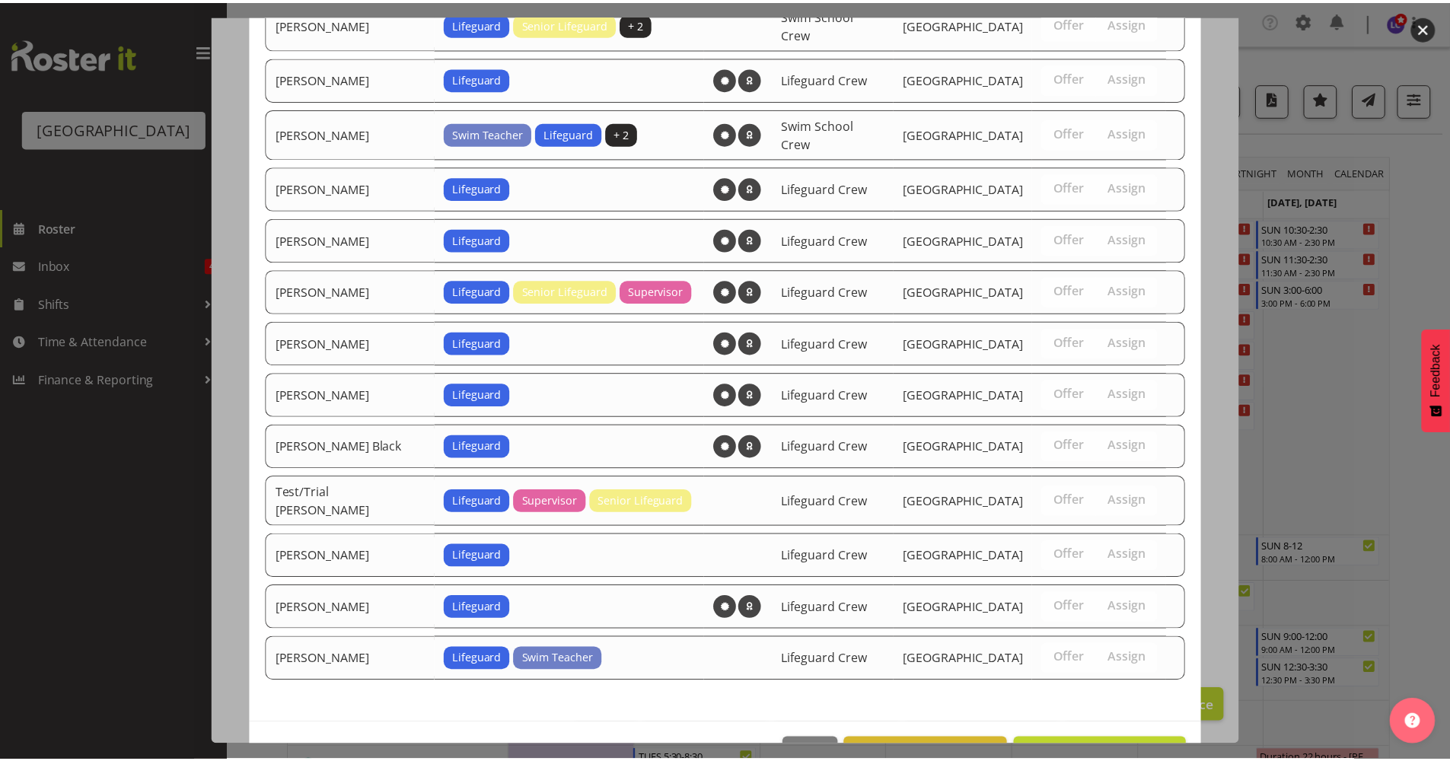
scroll to position [1393, 0]
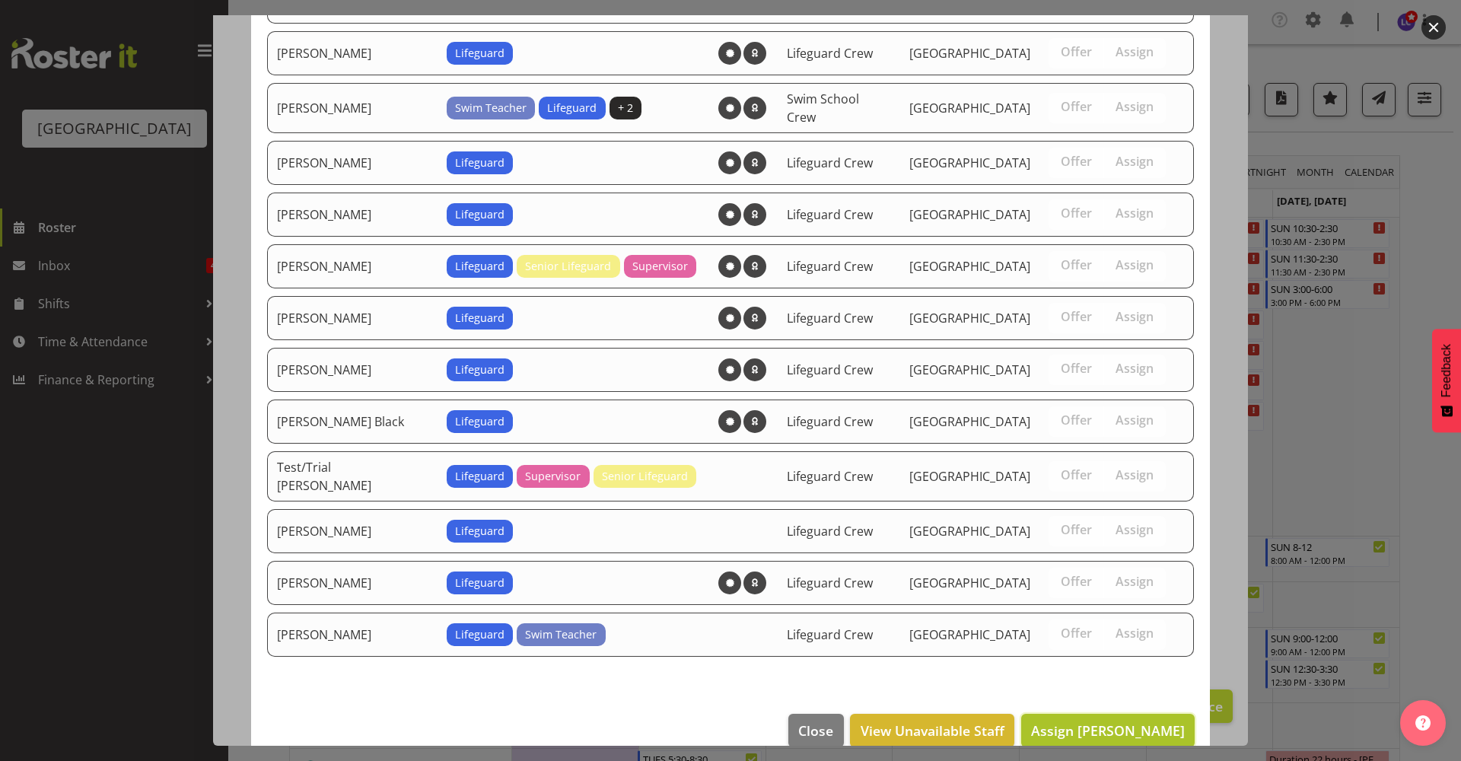
click at [1155, 721] on span "Assign Drew Nielsen" at bounding box center [1108, 730] width 154 height 18
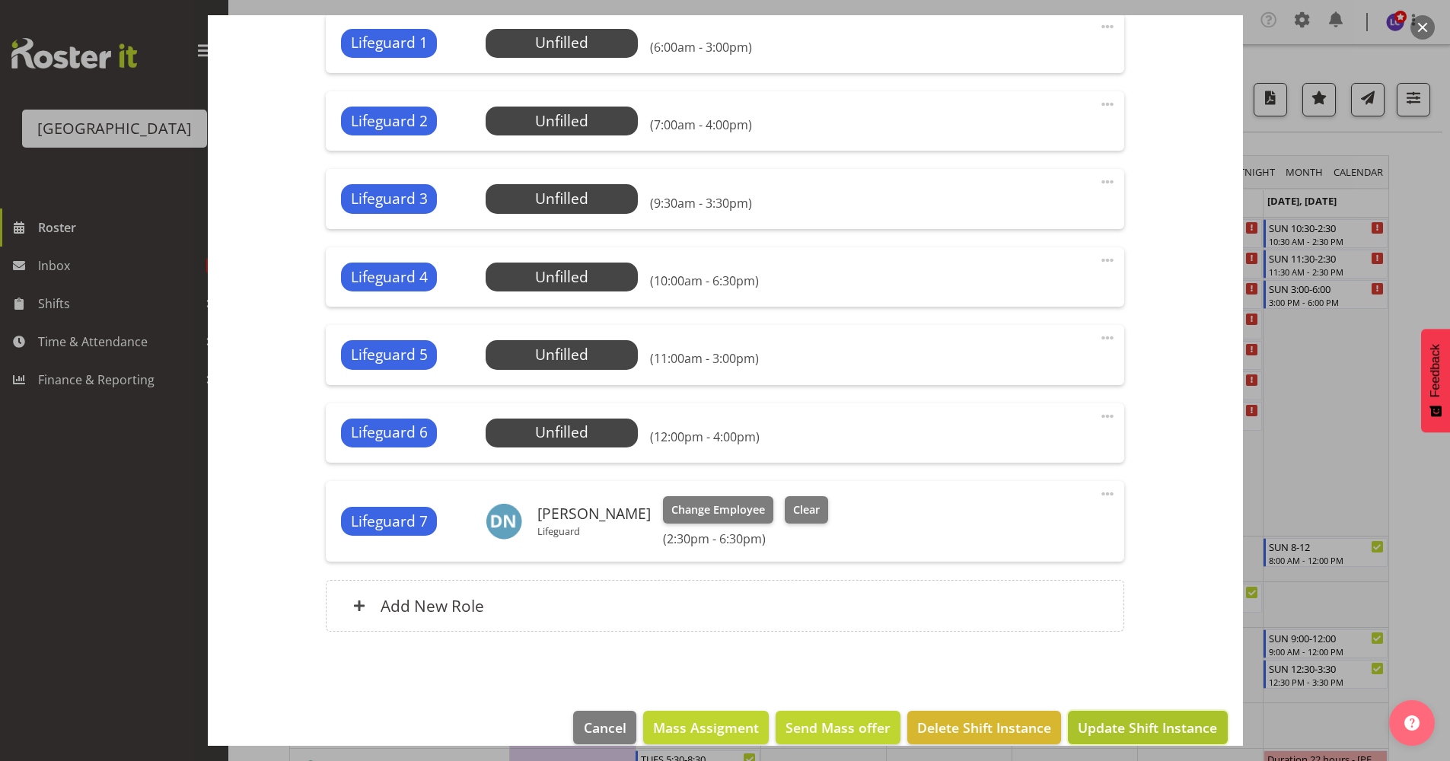
click at [1149, 714] on button "Update Shift Instance" at bounding box center [1147, 727] width 159 height 33
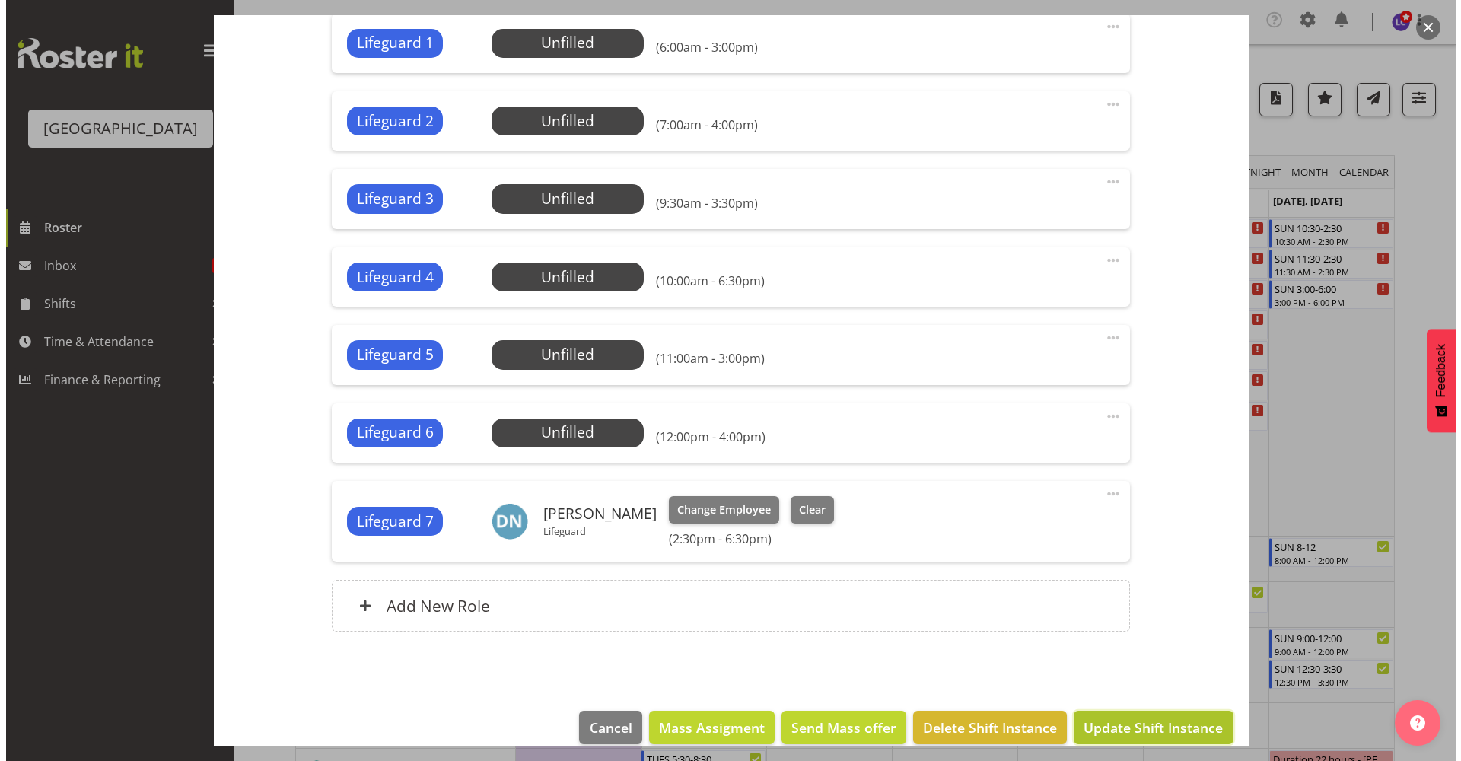
scroll to position [516, 0]
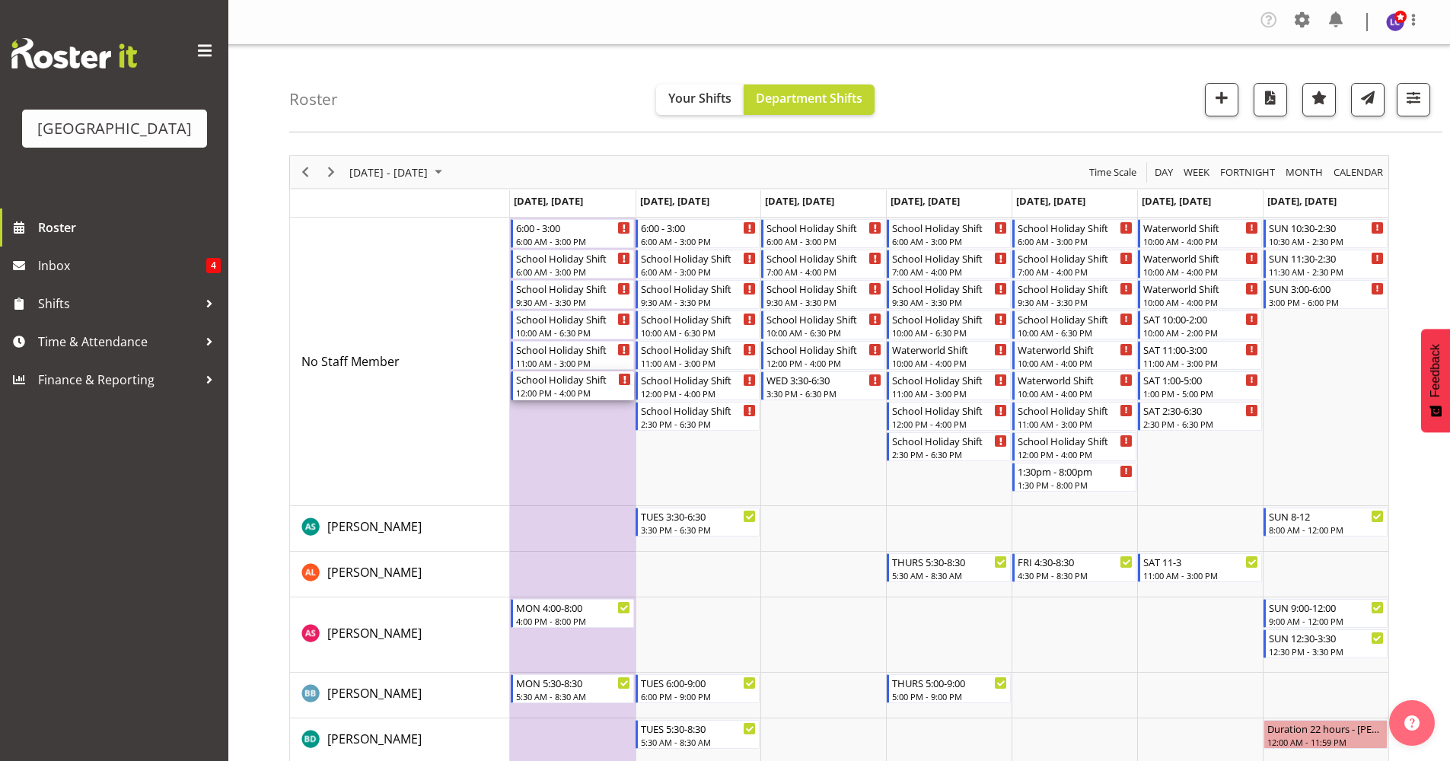
click at [604, 385] on div "School Holiday Shift" at bounding box center [574, 378] width 116 height 15
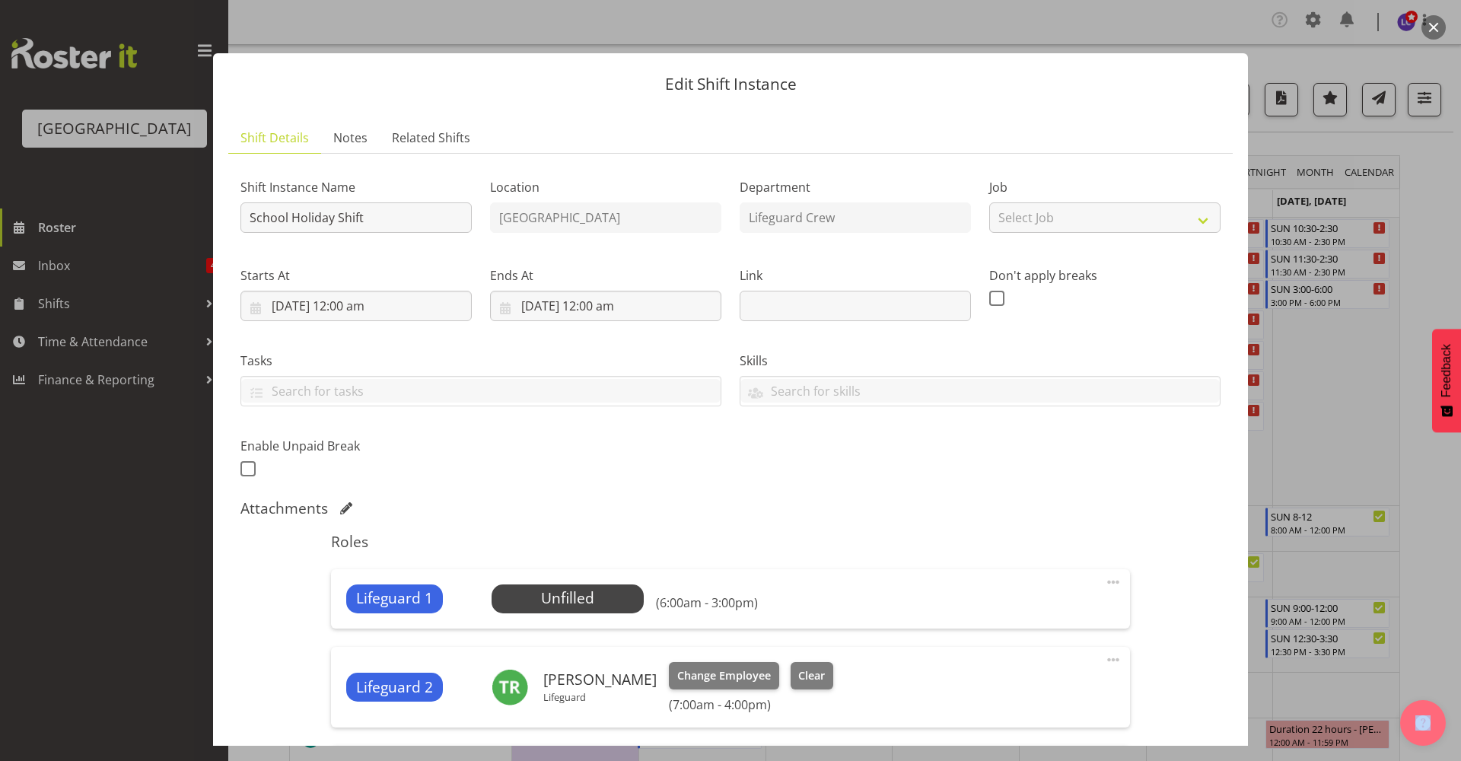
scroll to position [330, 0]
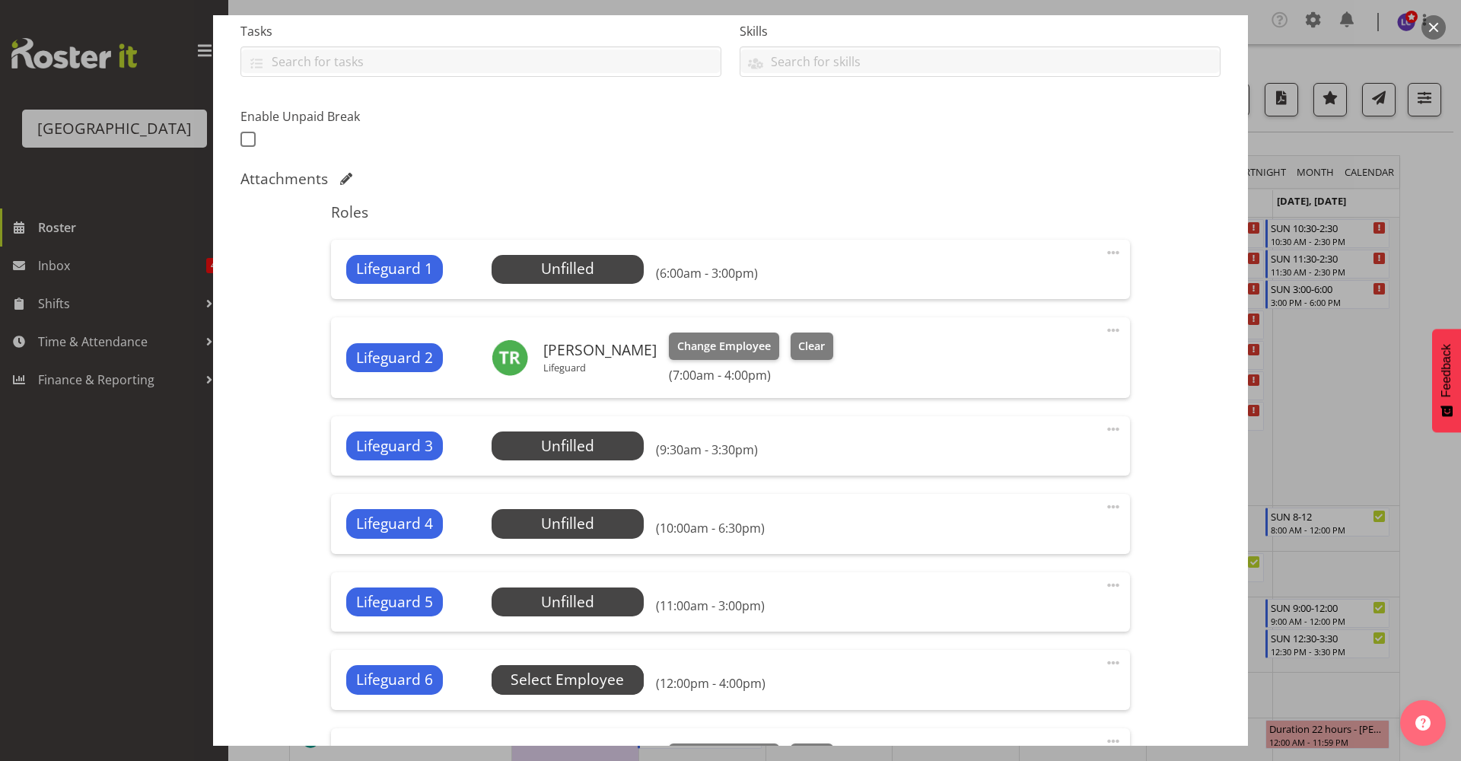
click at [0, 0] on span "Select Employee" at bounding box center [0, 0] width 0 height 0
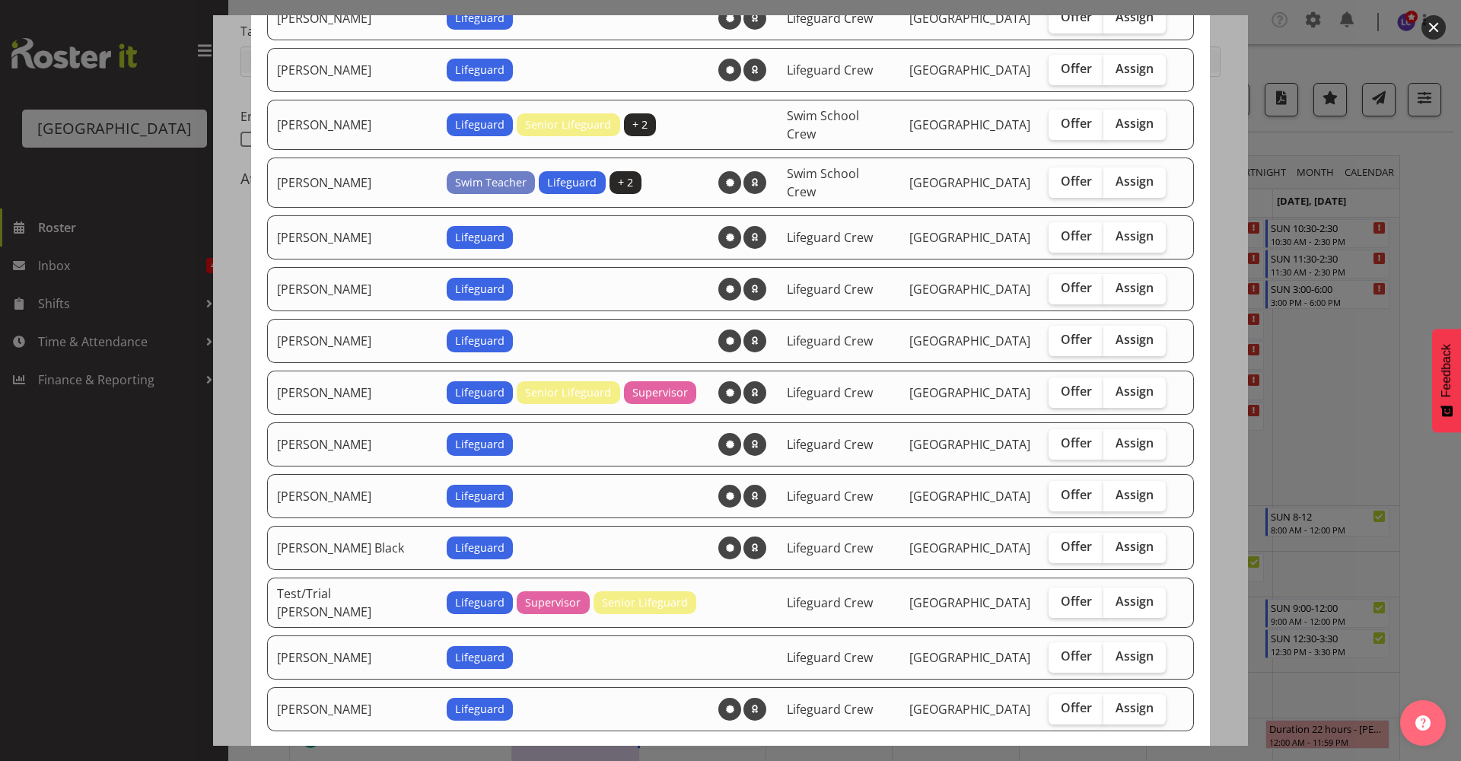
scroll to position [989, 0]
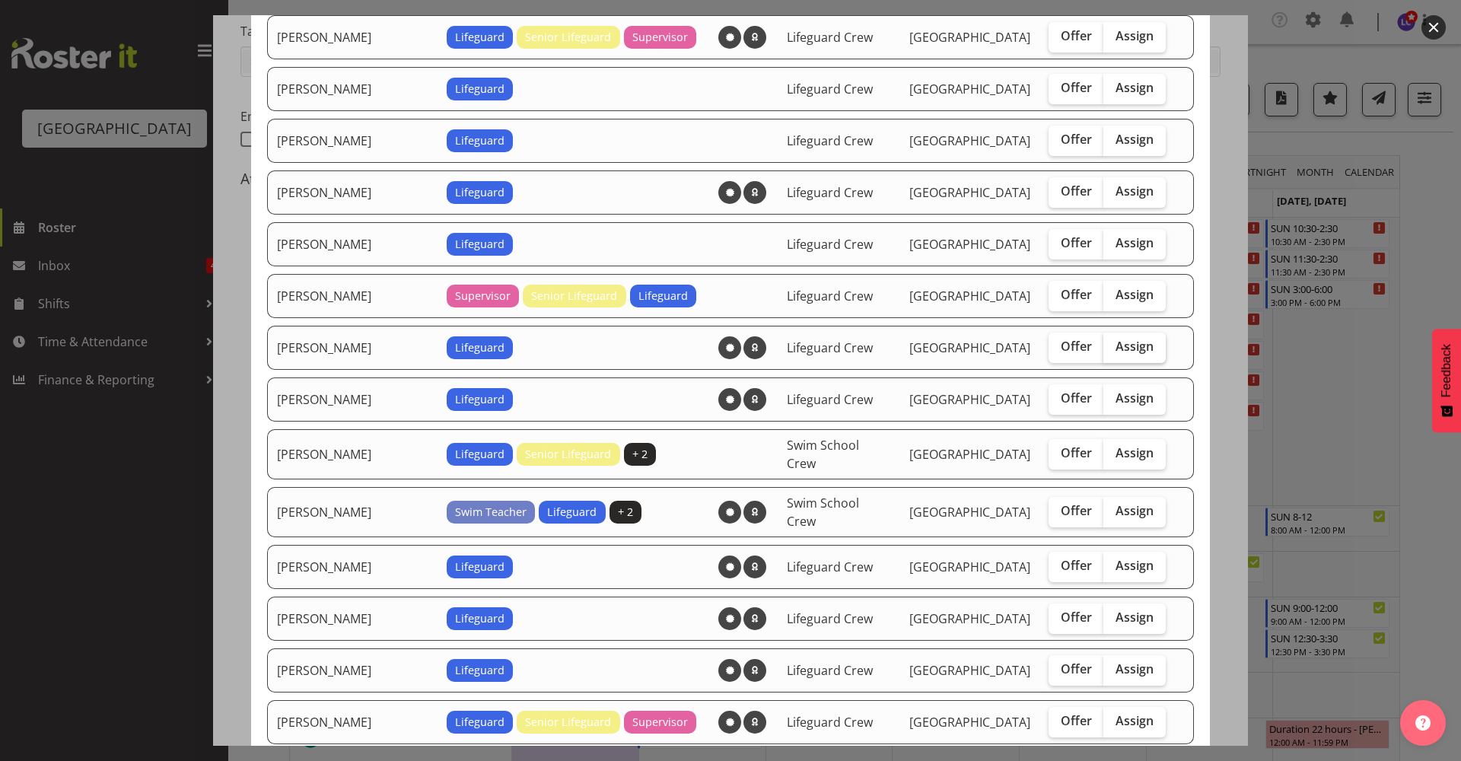
click at [1116, 344] on span "Assign" at bounding box center [1135, 346] width 38 height 15
click at [1113, 344] on input "Assign" at bounding box center [1109, 347] width 10 height 10
checkbox input "true"
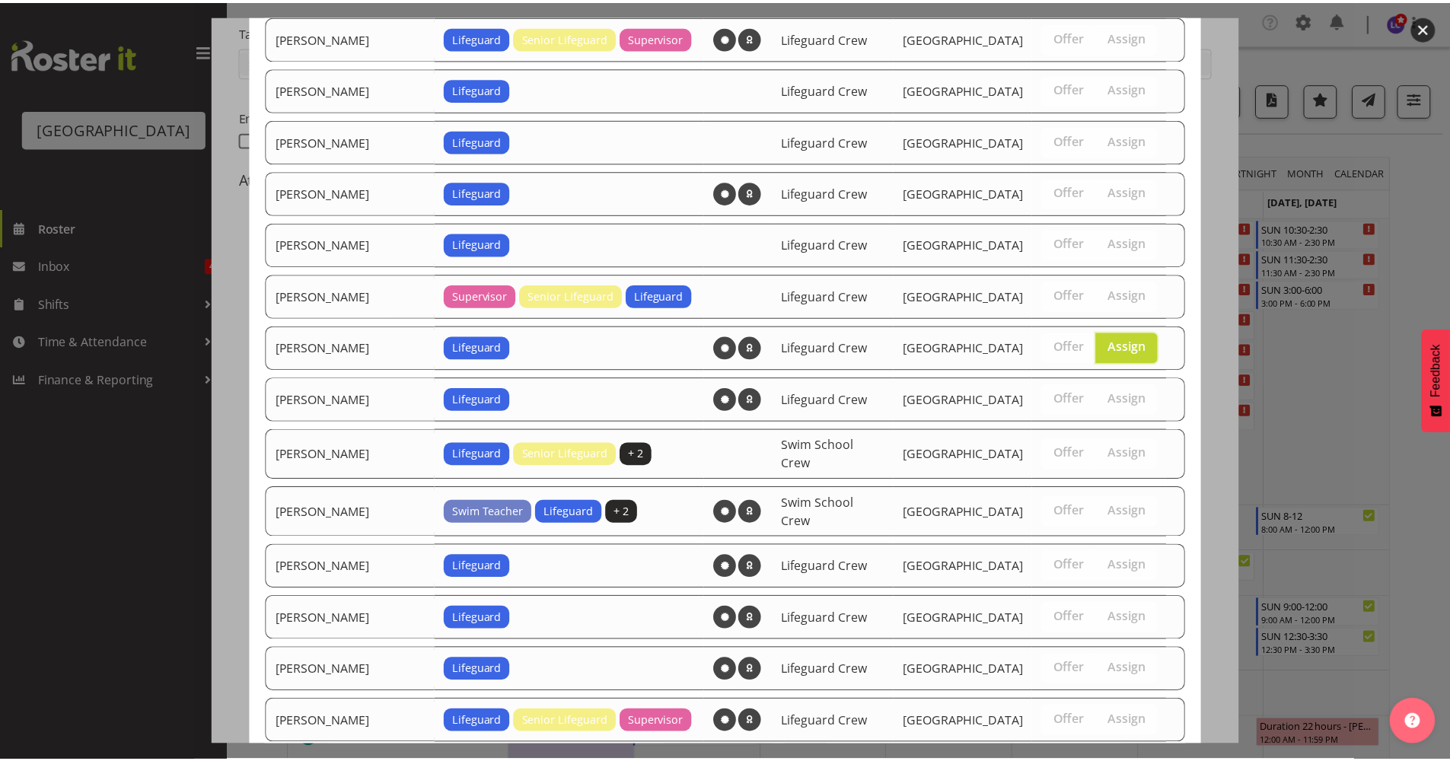
scroll to position [1393, 0]
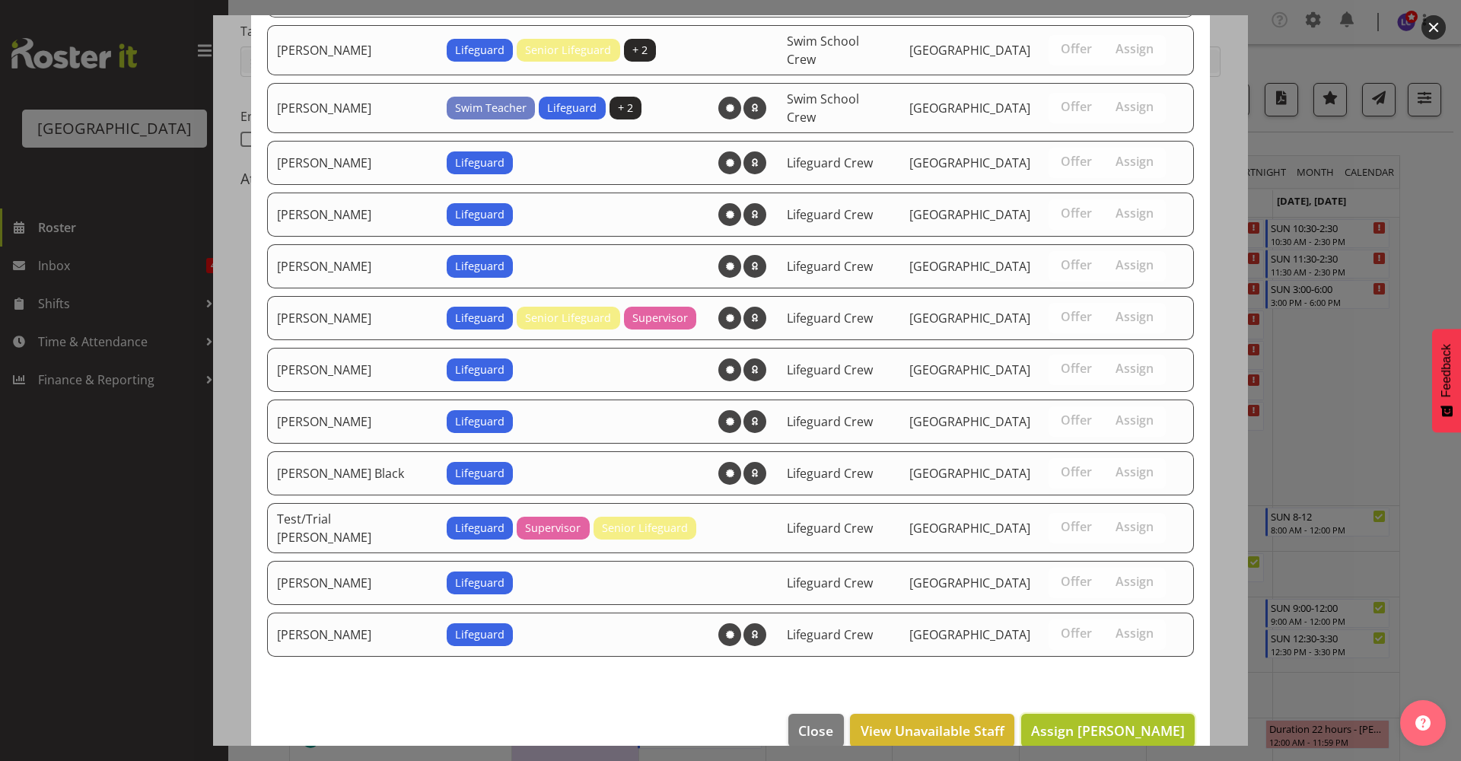
click at [1118, 721] on span "Assign Lilah Jack" at bounding box center [1108, 731] width 154 height 20
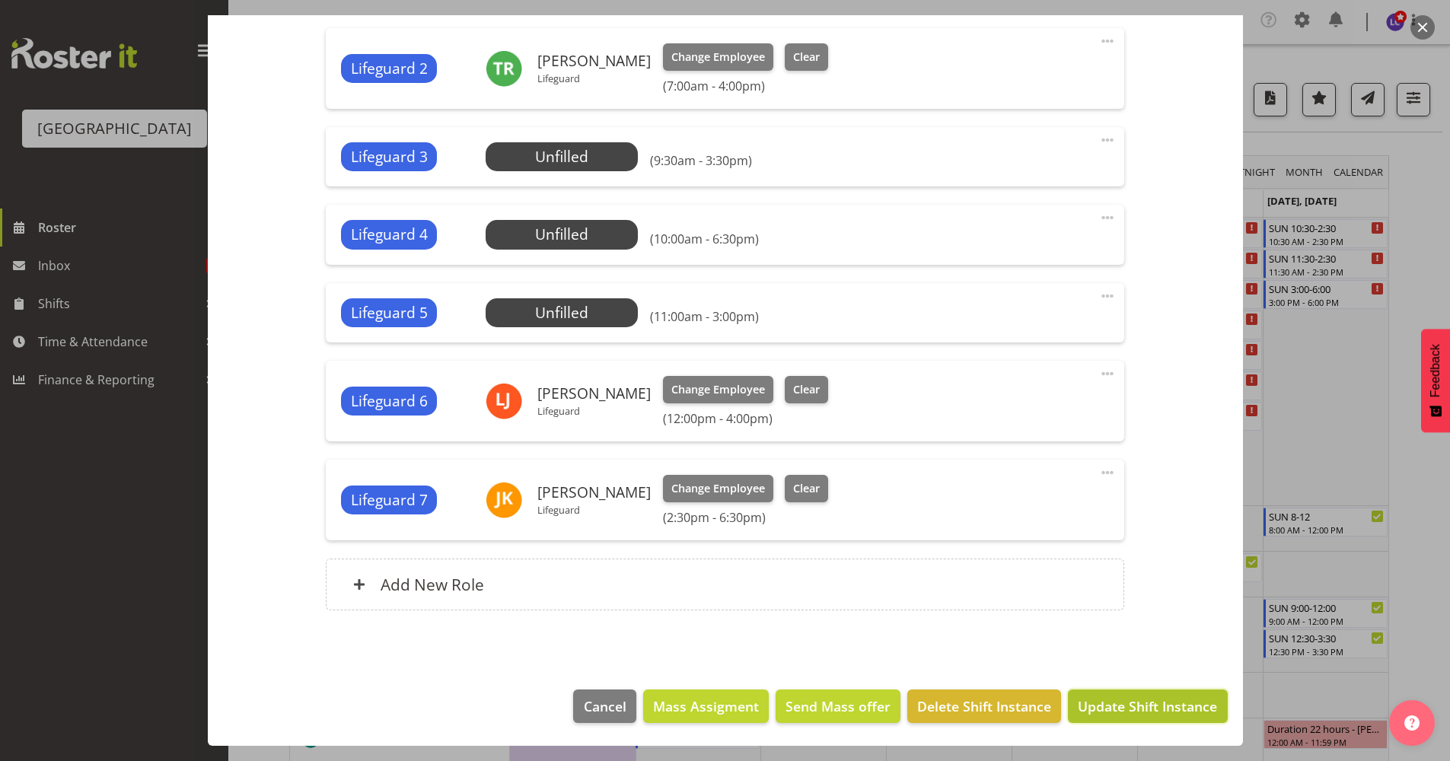
click at [1141, 715] on span "Update Shift Instance" at bounding box center [1147, 706] width 139 height 20
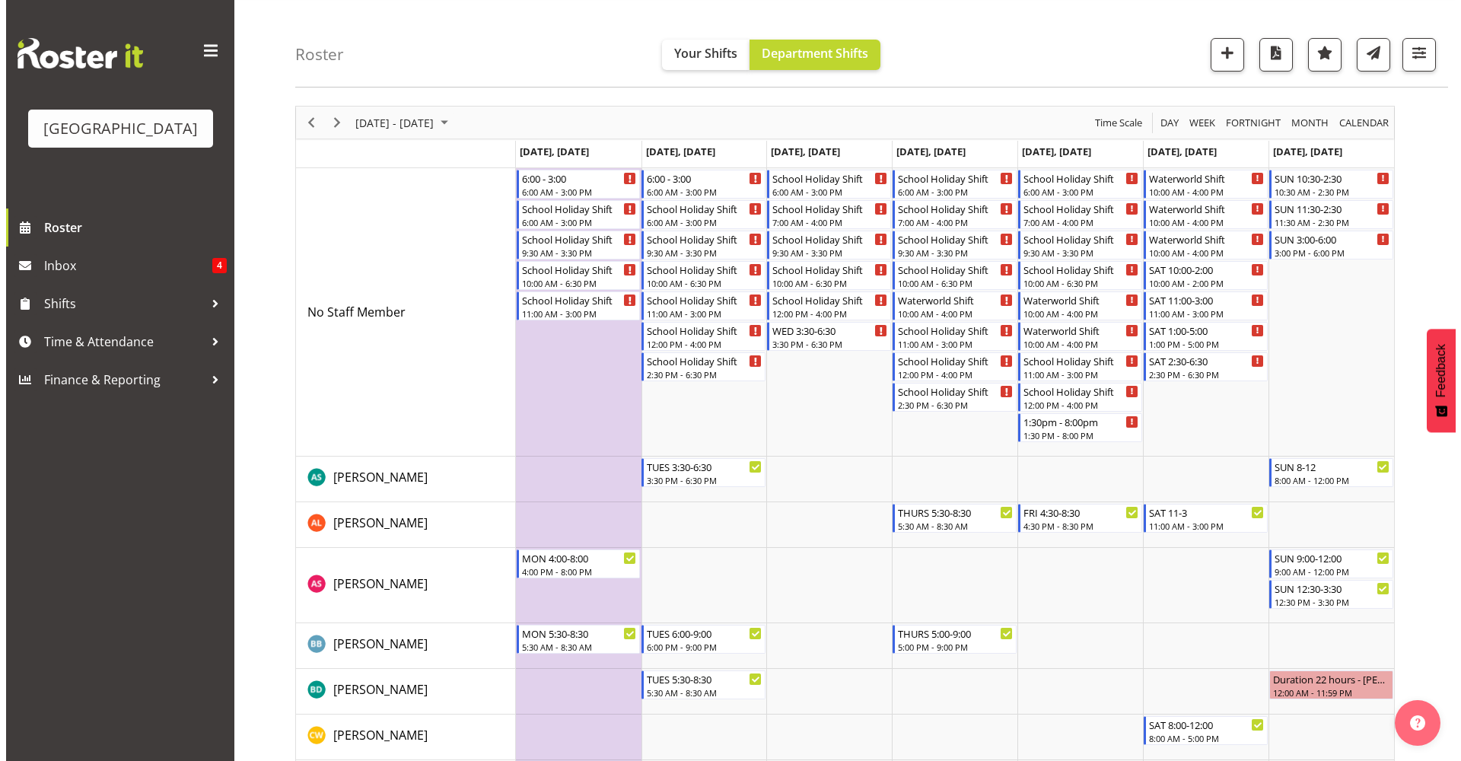
scroll to position [0, 0]
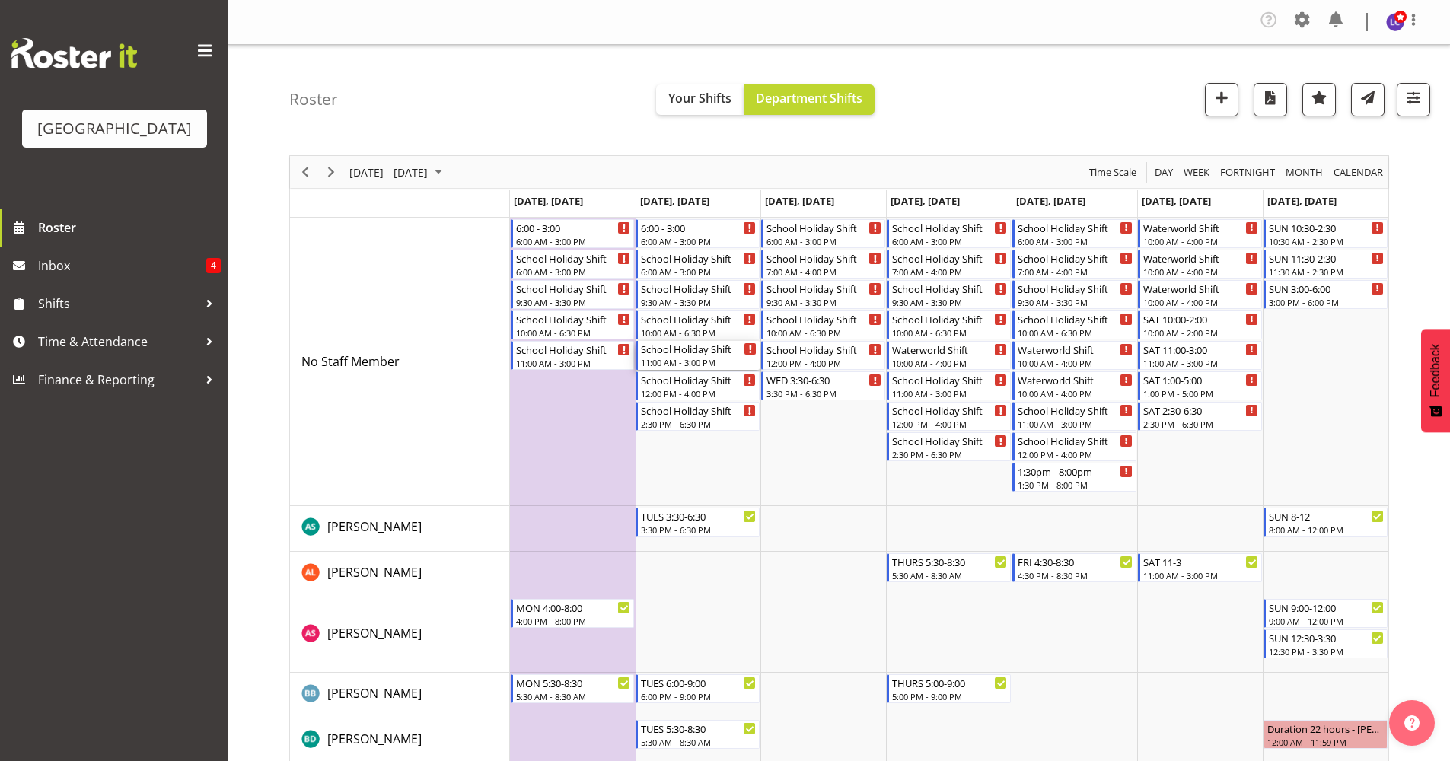
click at [739, 360] on div "11:00 AM - 3:00 PM" at bounding box center [699, 362] width 116 height 12
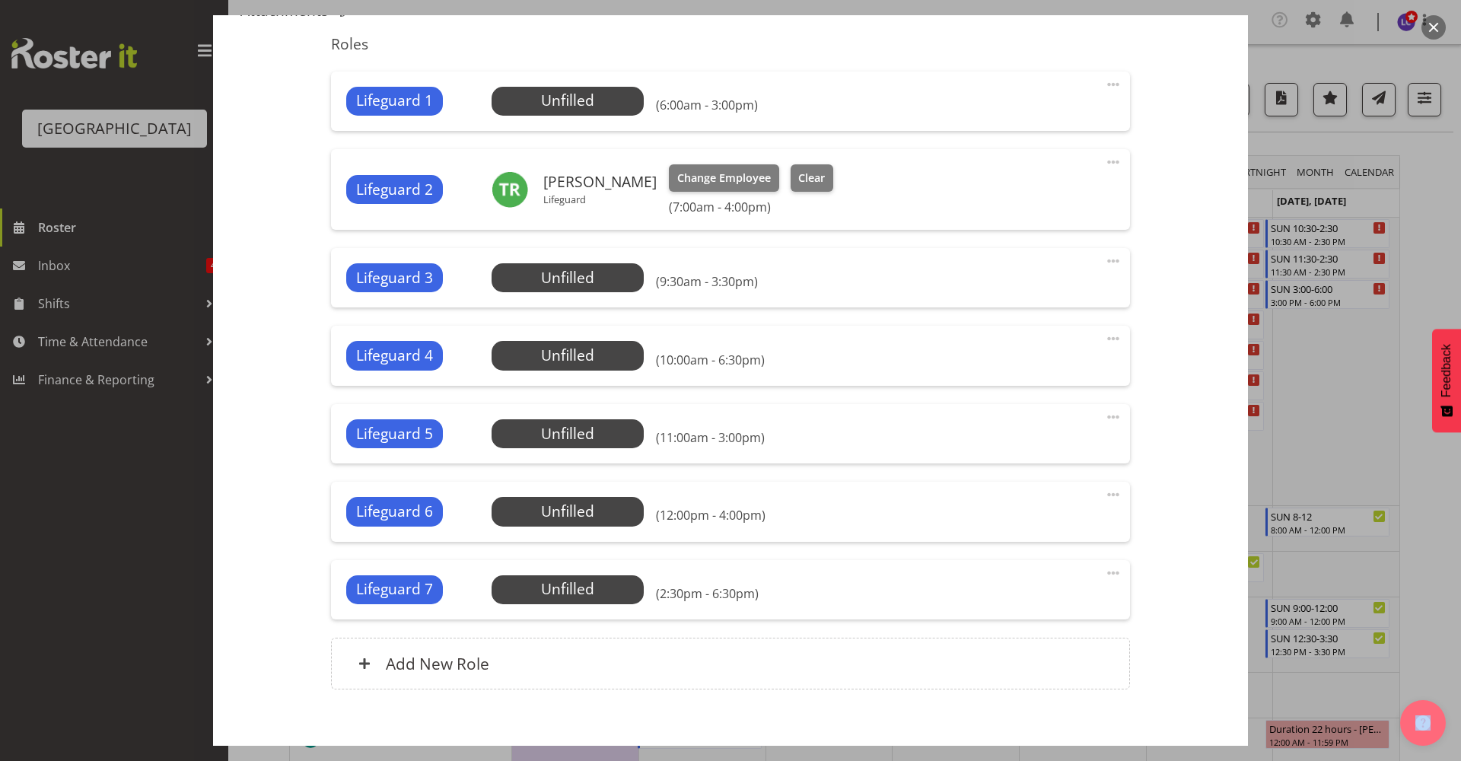
scroll to position [577, 0]
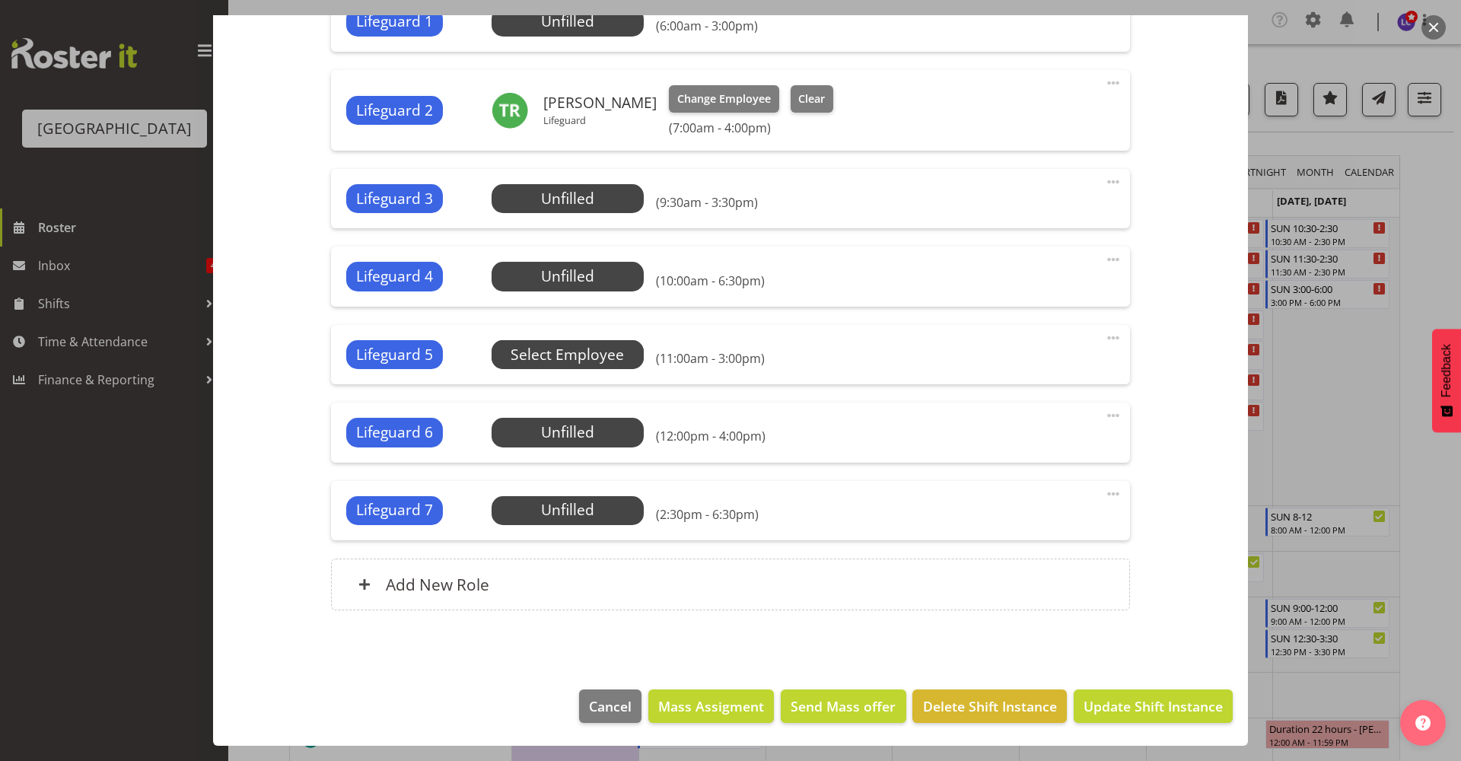
click at [0, 0] on span "Select Employee" at bounding box center [0, 0] width 0 height 0
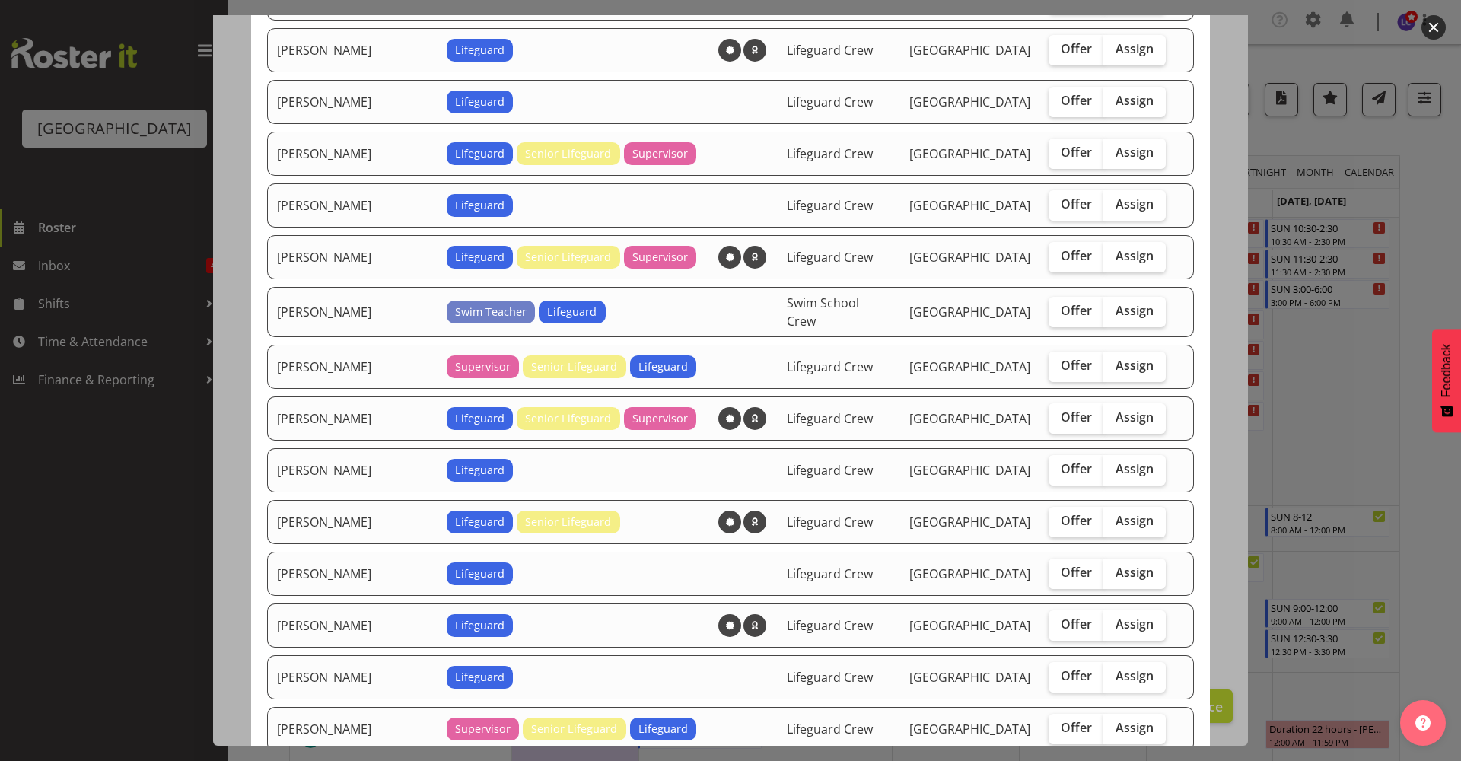
scroll to position [989, 0]
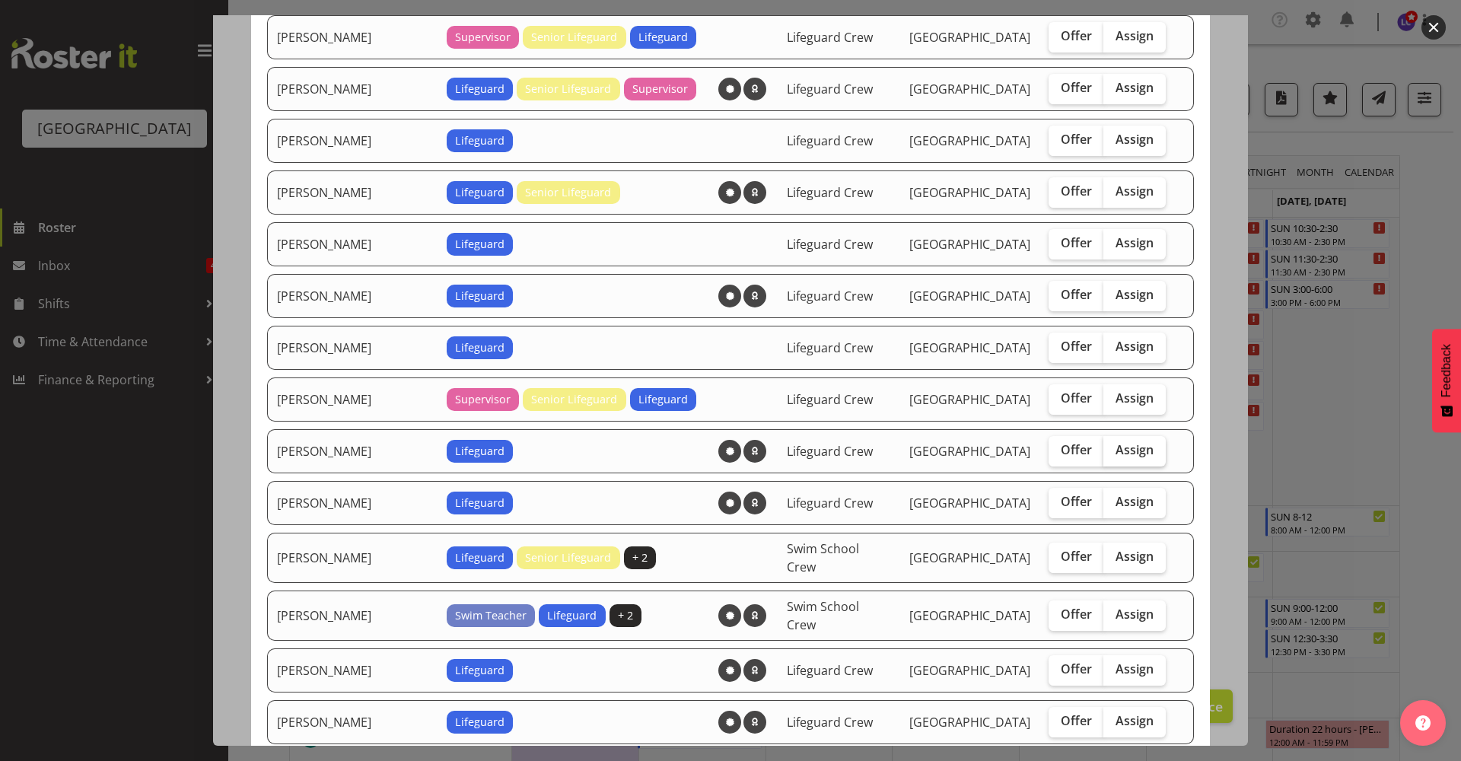
click at [1126, 442] on span "Assign" at bounding box center [1135, 449] width 38 height 15
click at [1113, 445] on input "Assign" at bounding box center [1109, 450] width 10 height 10
checkbox input "true"
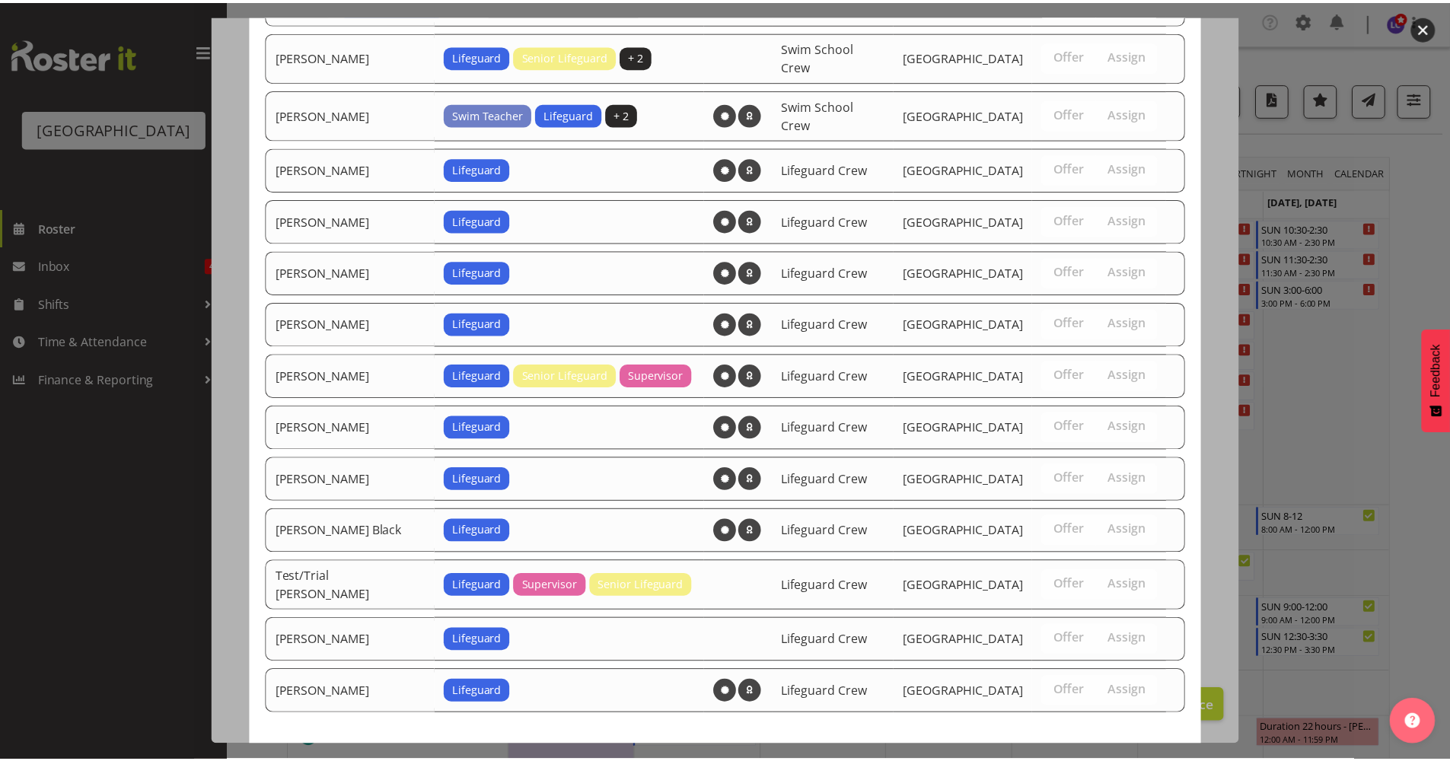
scroll to position [1549, 0]
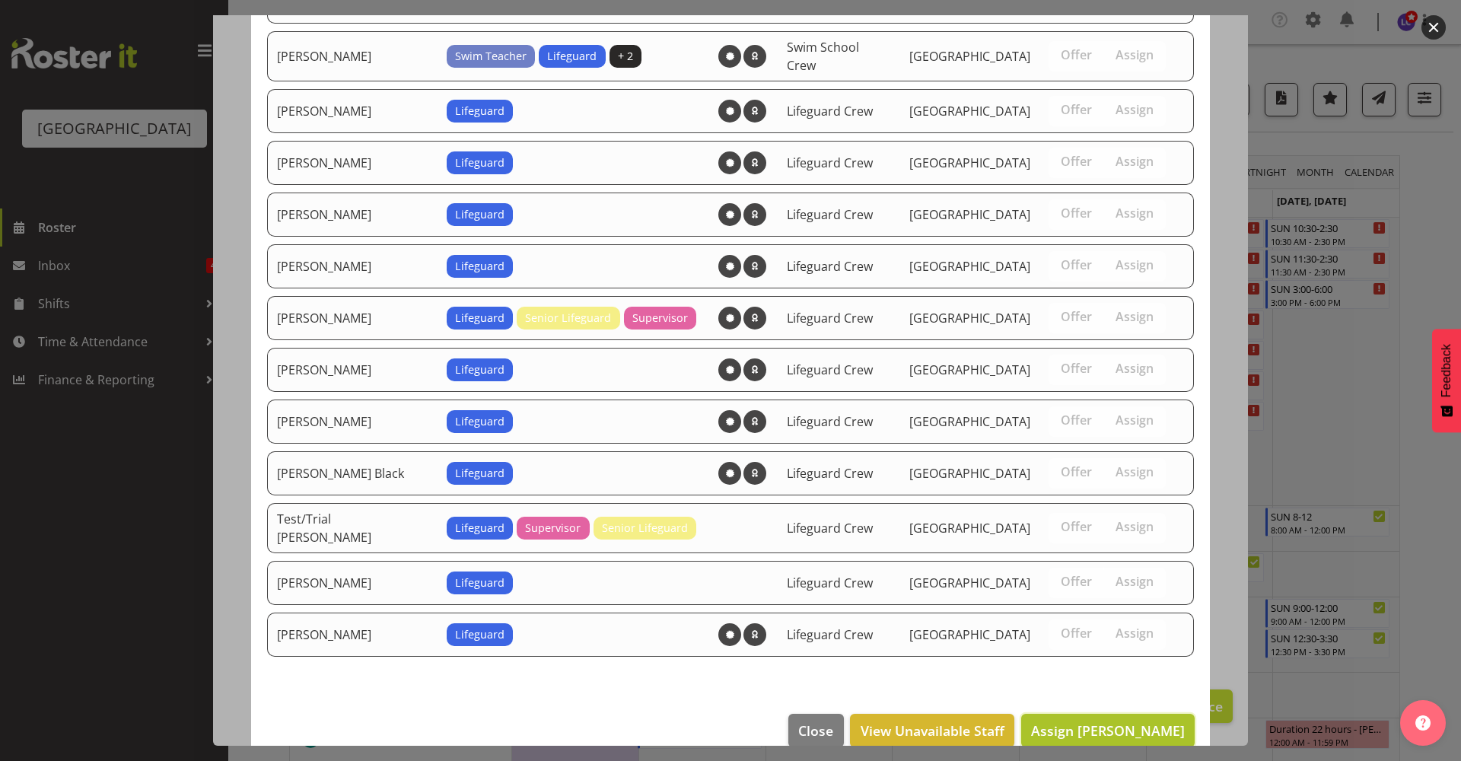
click at [1161, 721] on span "Assign Lilah Jack" at bounding box center [1108, 730] width 154 height 18
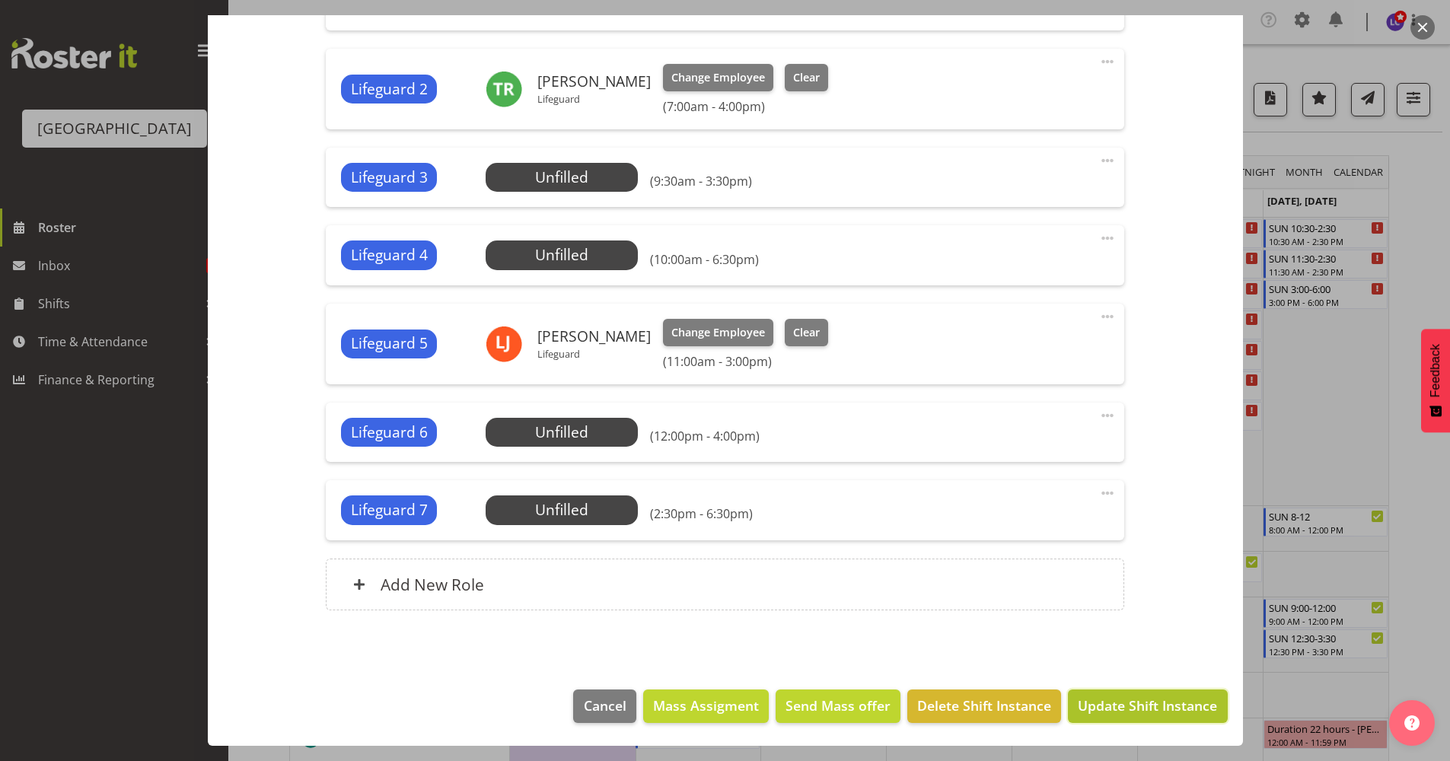
click at [1155, 721] on button "Update Shift Instance" at bounding box center [1147, 706] width 159 height 33
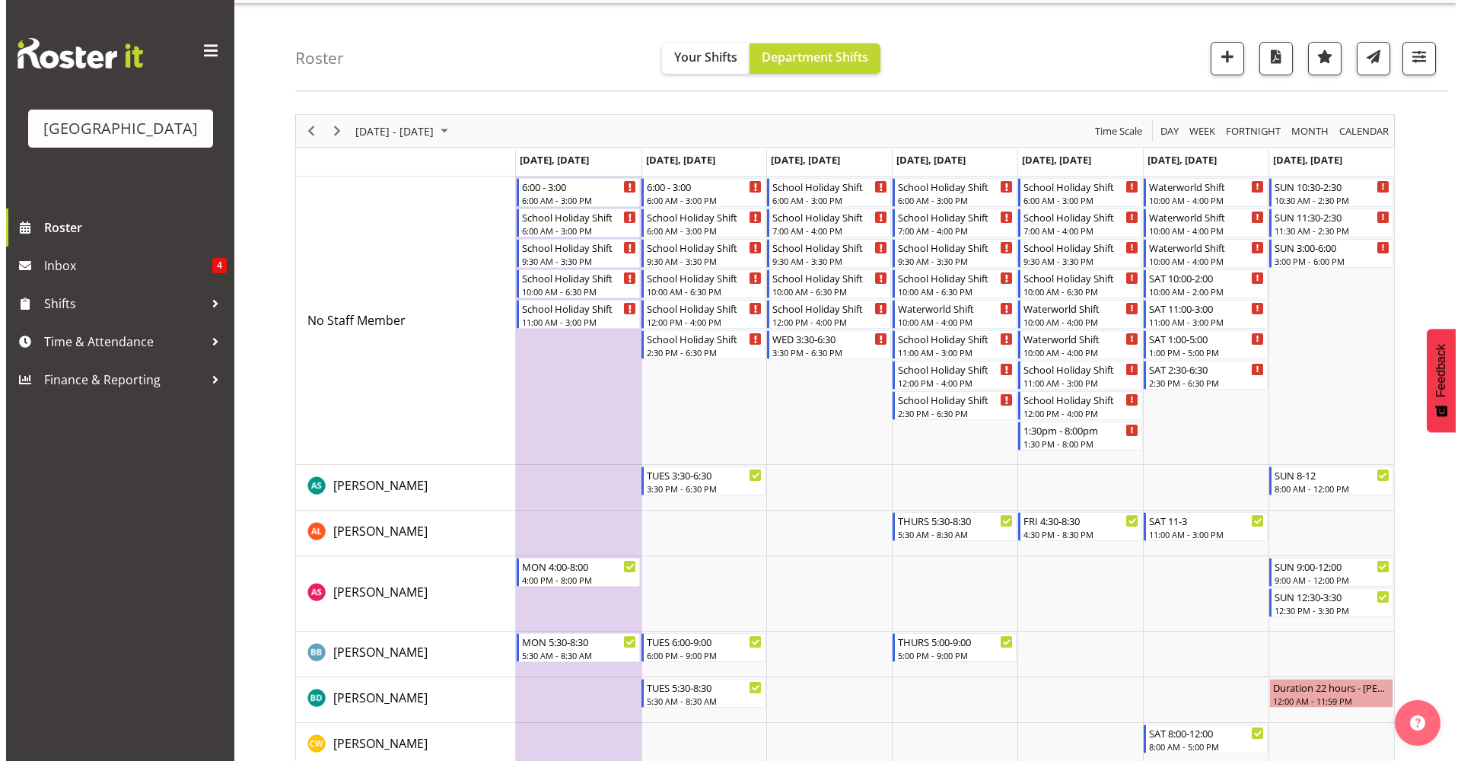
scroll to position [0, 0]
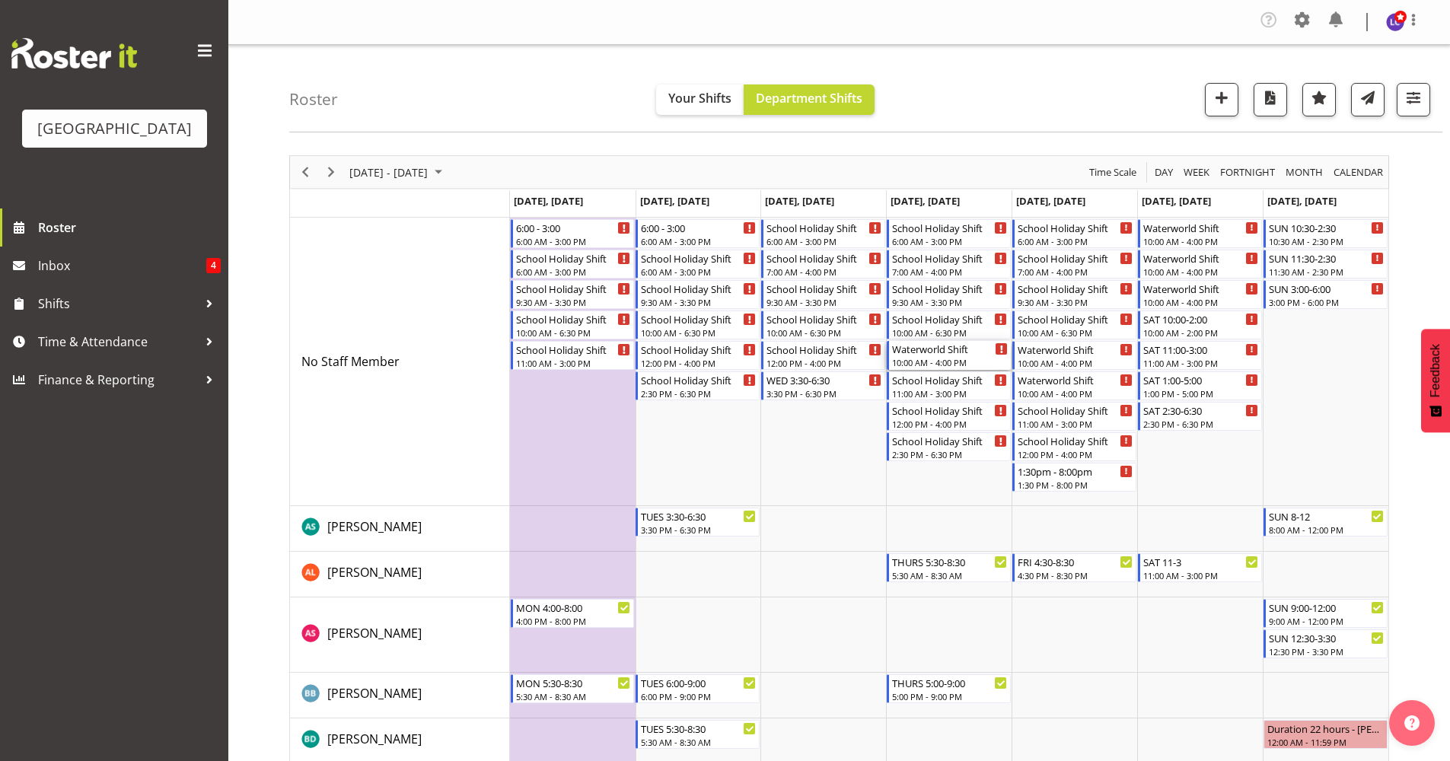
click at [960, 350] on div "Waterworld Shift" at bounding box center [950, 348] width 116 height 15
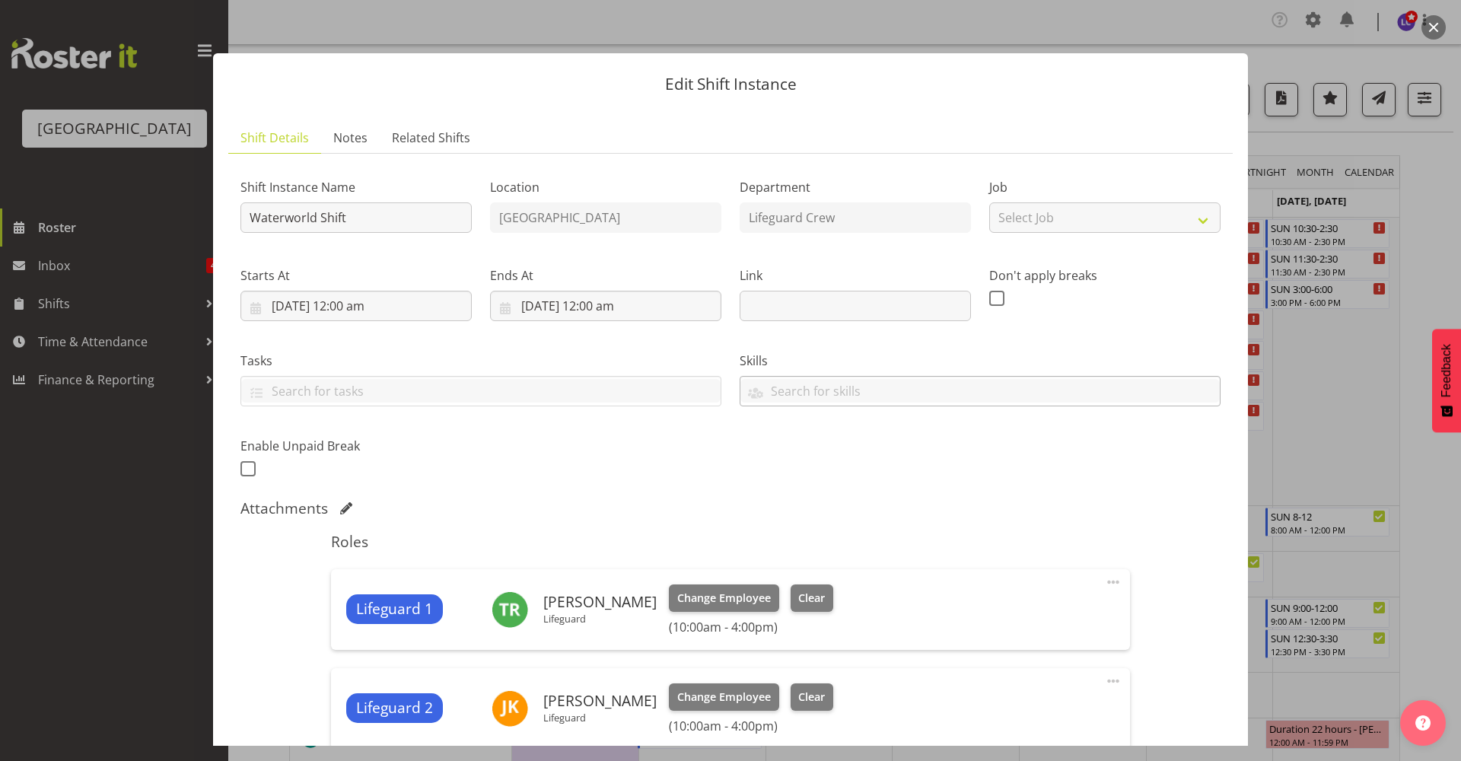
scroll to position [286, 0]
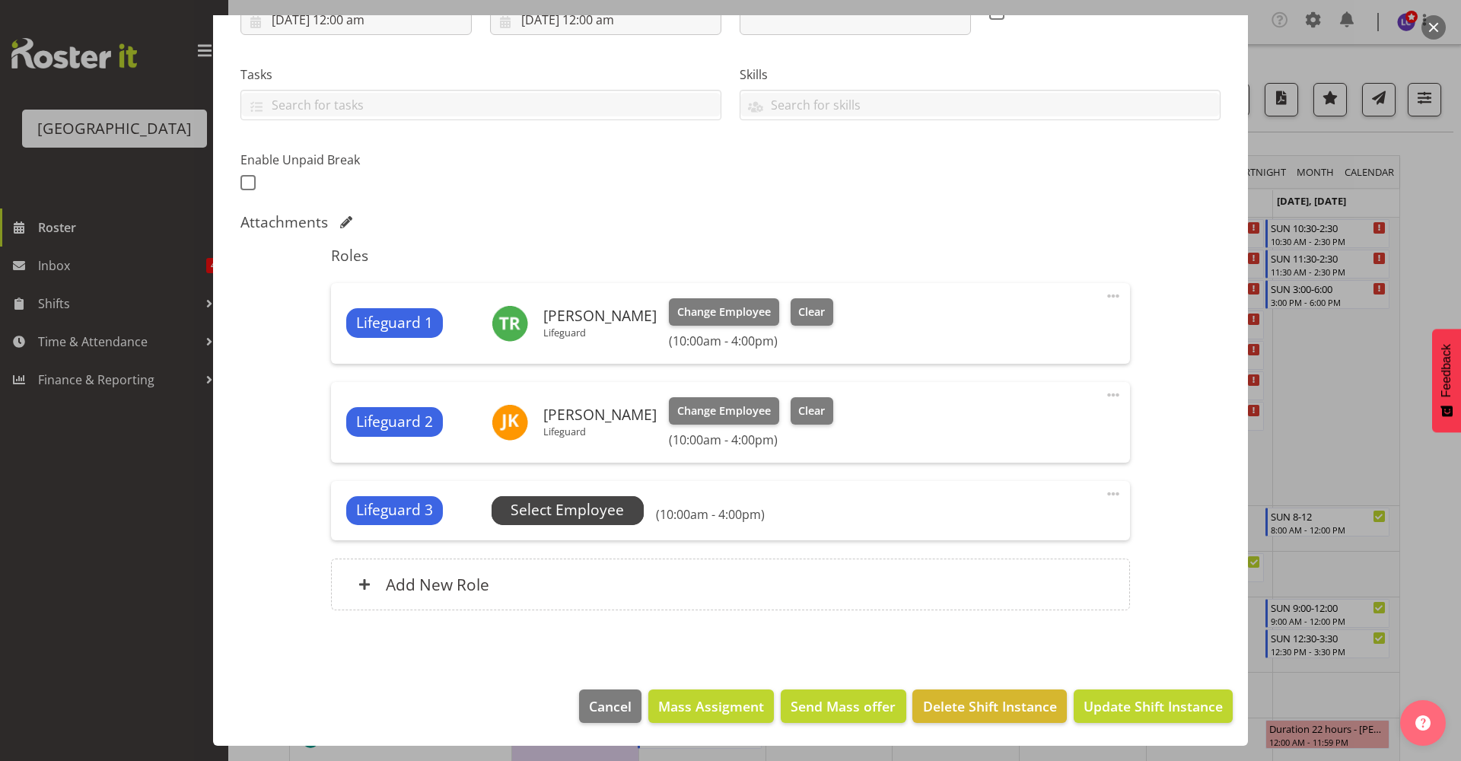
click at [601, 511] on span "Select Employee" at bounding box center [567, 510] width 113 height 22
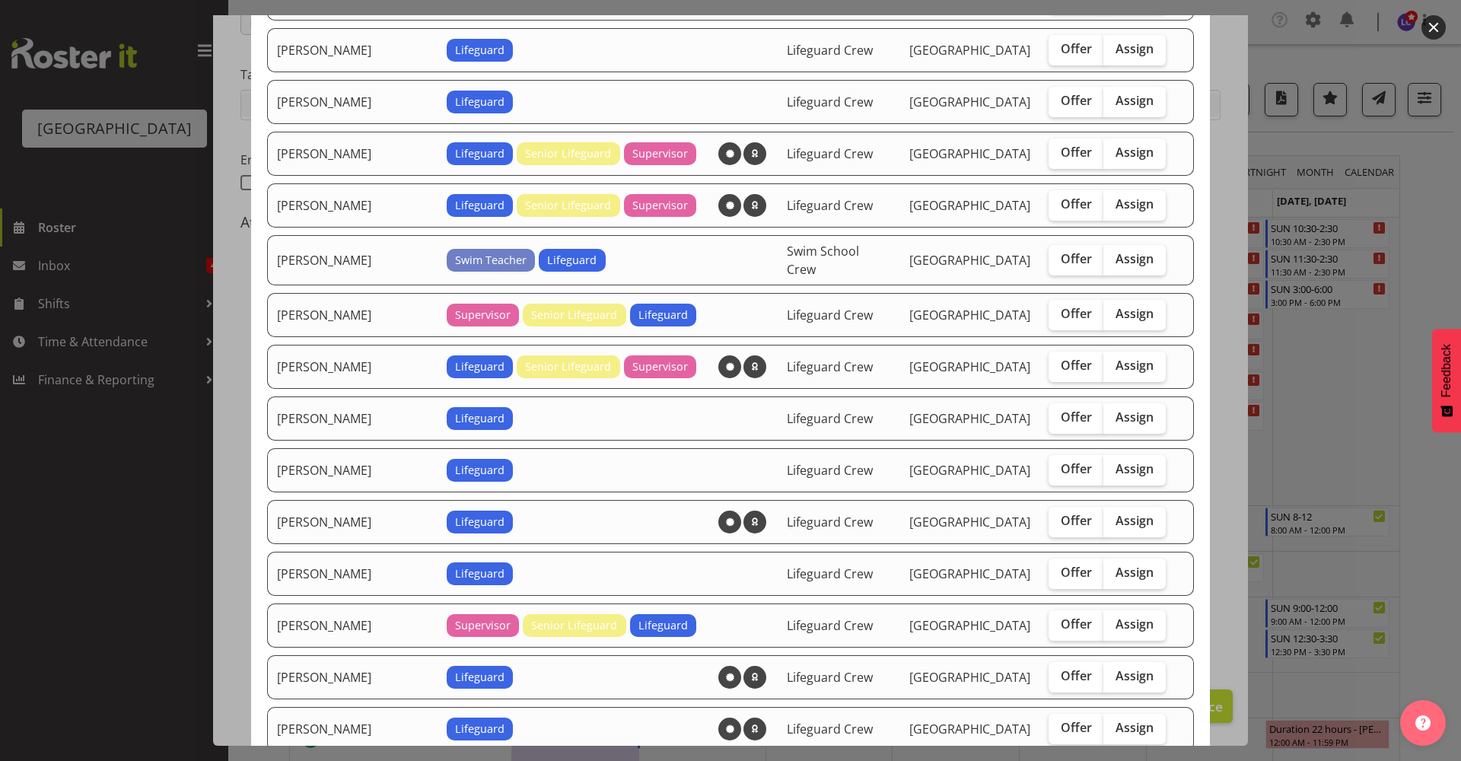
scroll to position [989, 0]
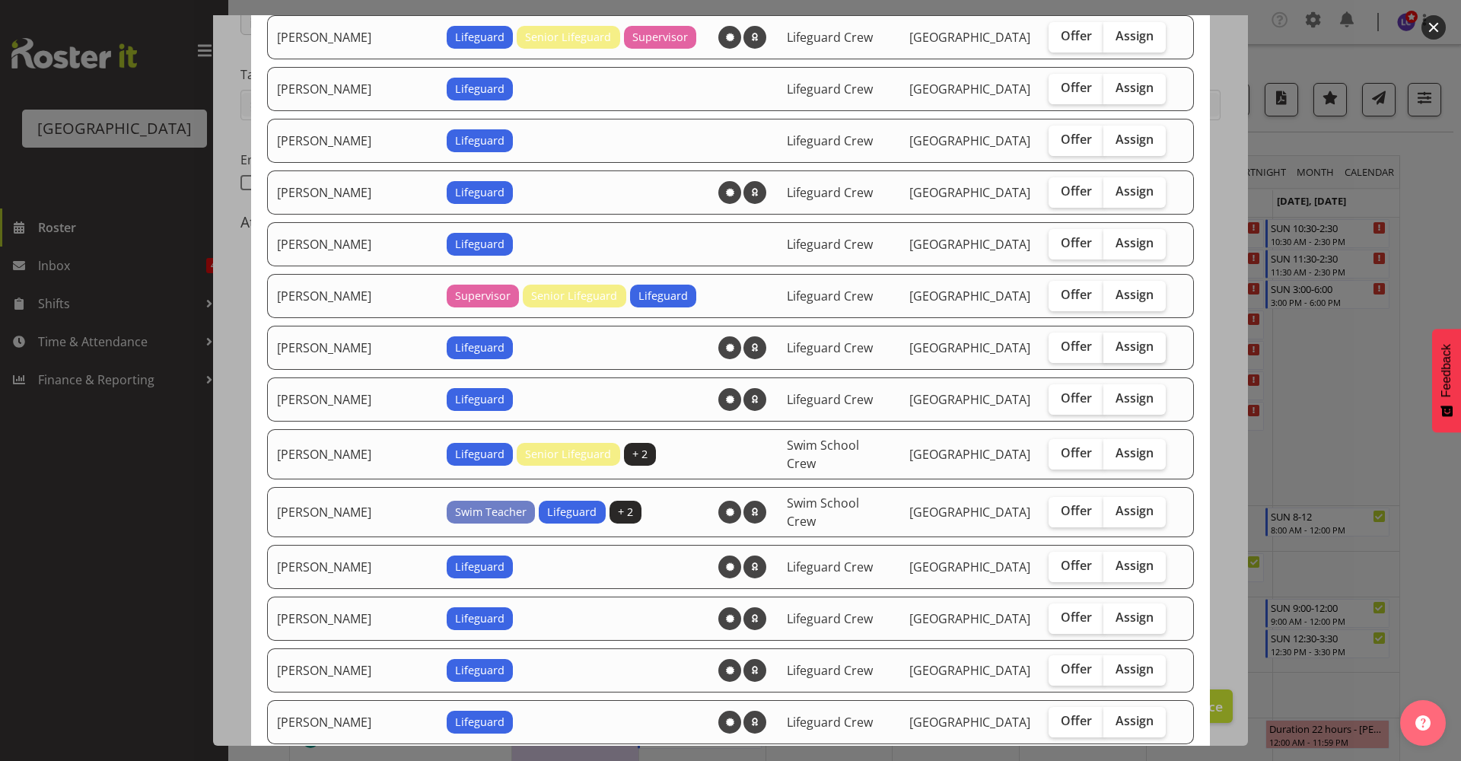
click at [1125, 345] on span "Assign" at bounding box center [1135, 346] width 38 height 15
click at [1113, 345] on input "Assign" at bounding box center [1109, 347] width 10 height 10
checkbox input "true"
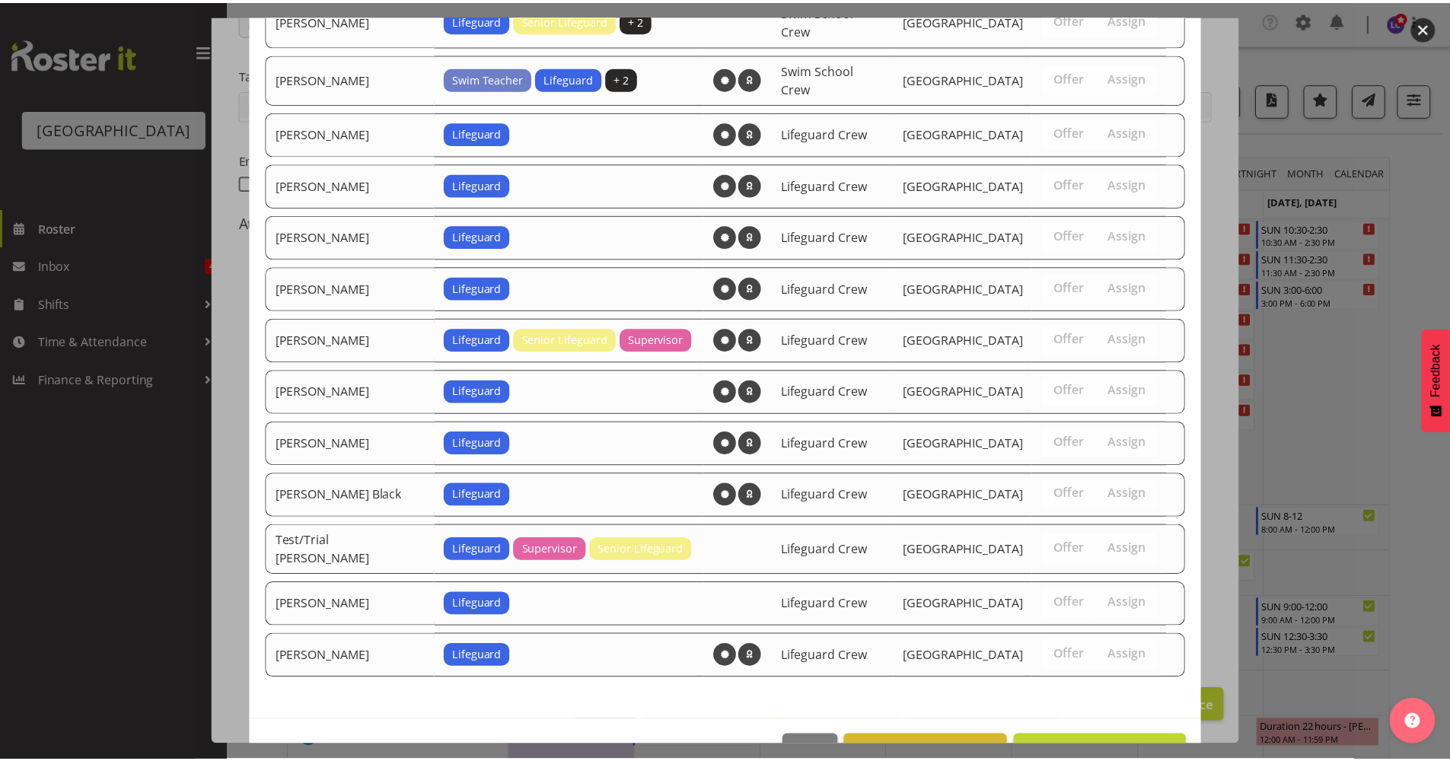
scroll to position [1445, 0]
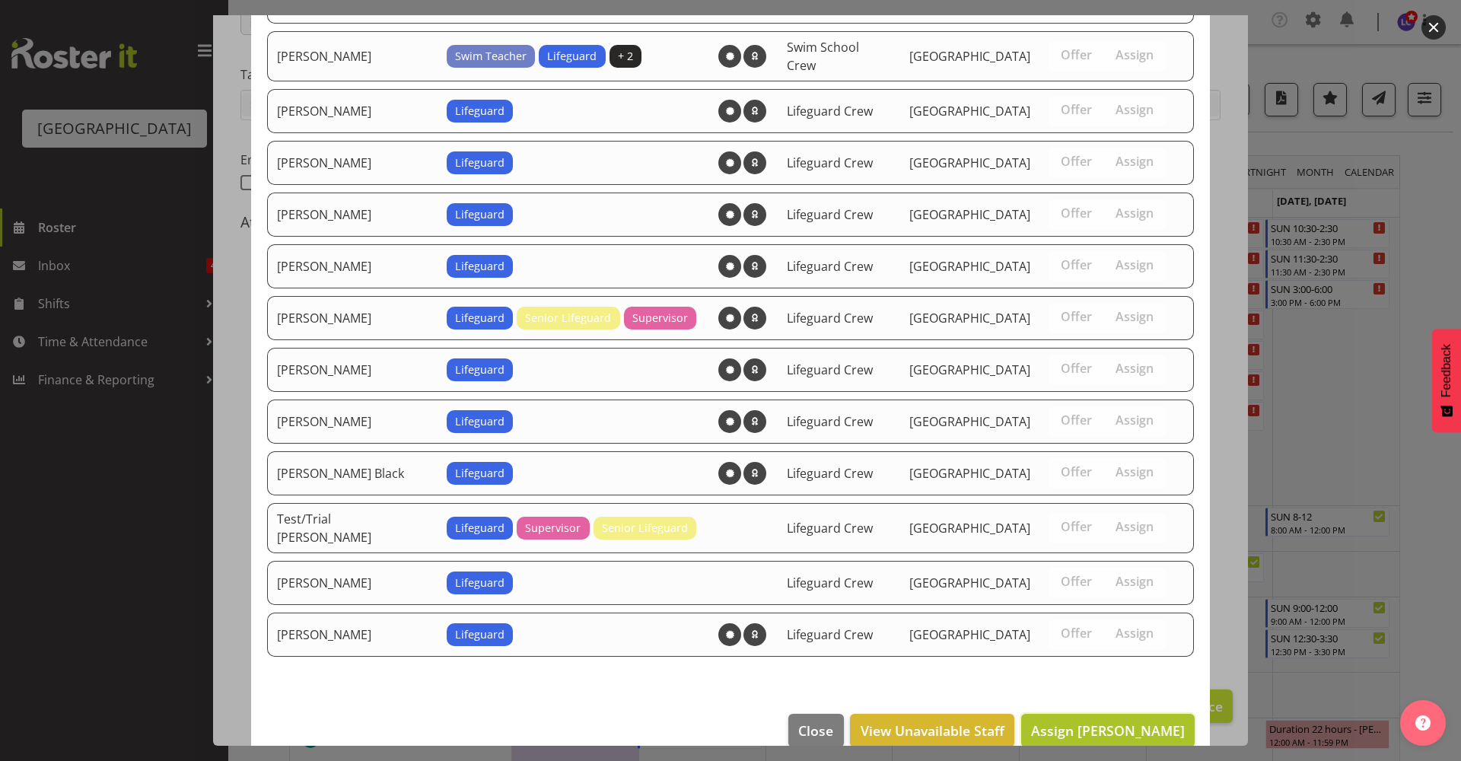
click at [1130, 720] on button "Assign Lilah Jack" at bounding box center [1108, 730] width 174 height 33
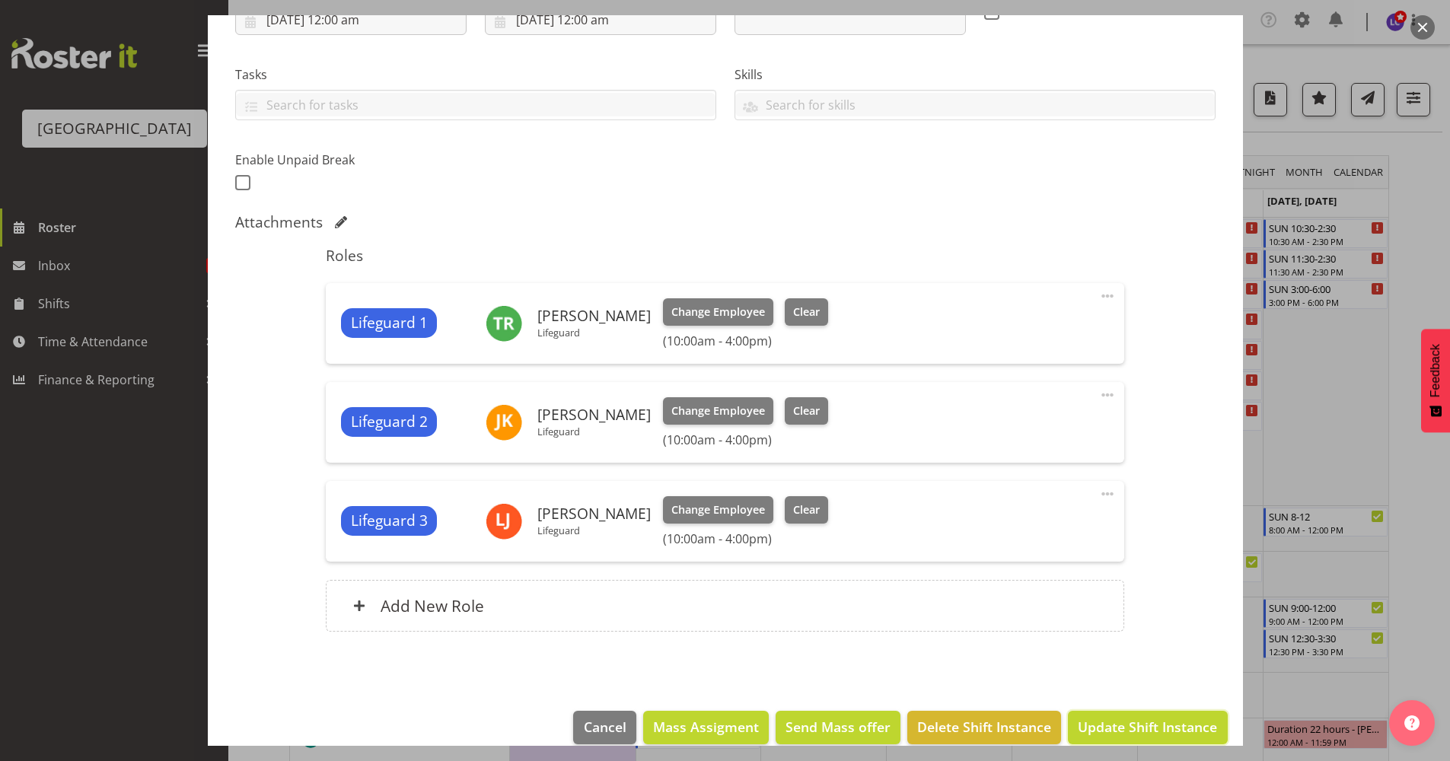
click at [1130, 720] on span "Update Shift Instance" at bounding box center [1147, 727] width 139 height 20
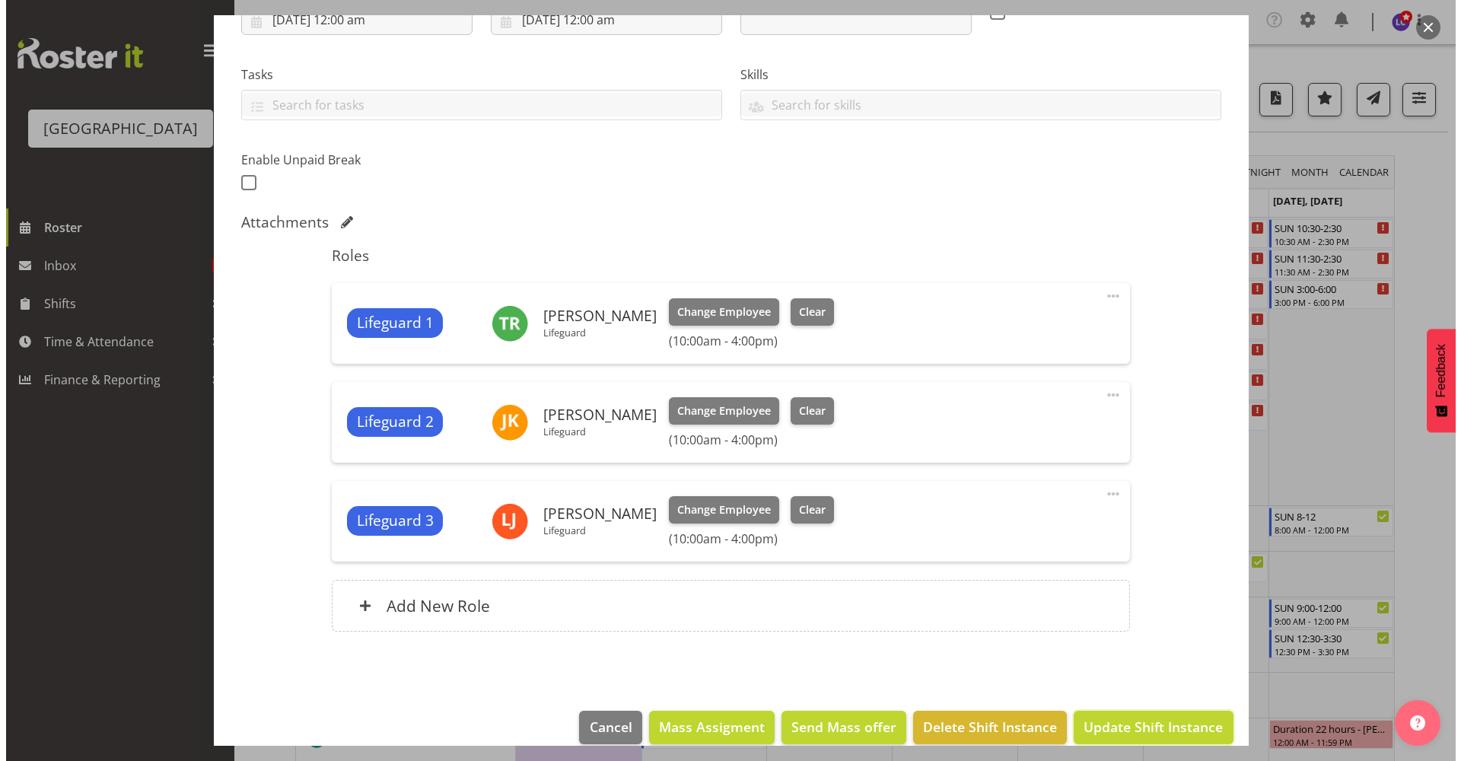
scroll to position [247, 0]
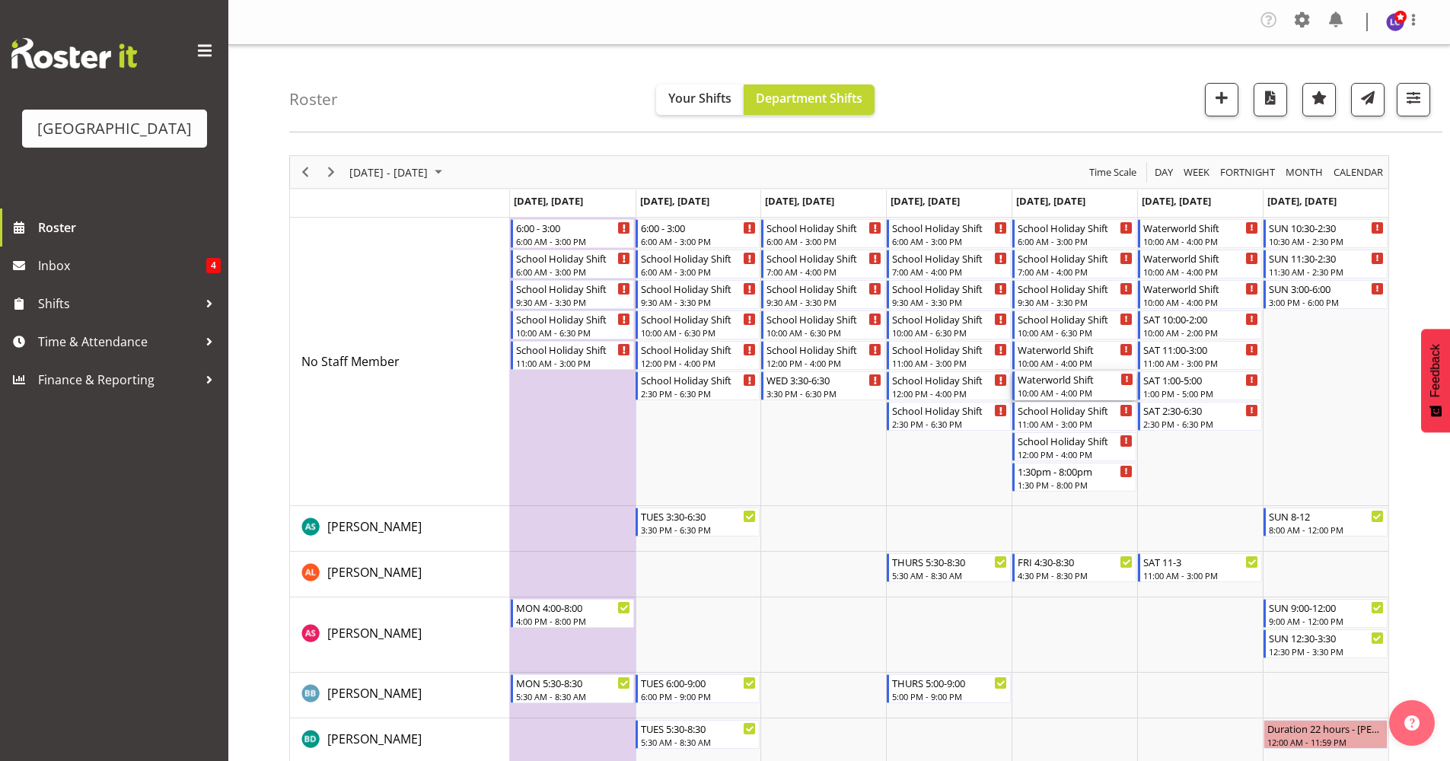
click at [1104, 385] on div "Waterworld Shift" at bounding box center [1076, 378] width 116 height 15
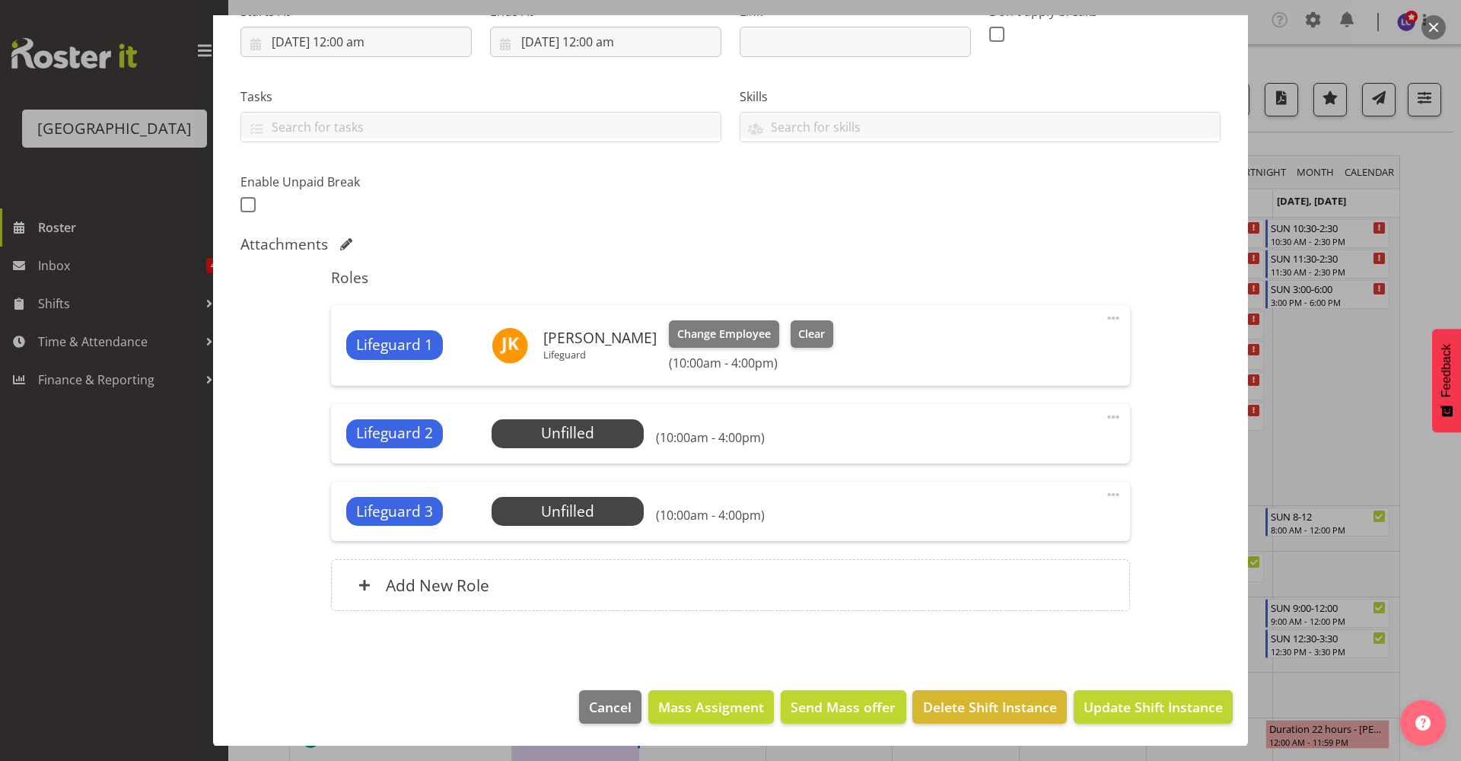
scroll to position [265, 0]
click at [581, 442] on span "Select Employee" at bounding box center [567, 433] width 113 height 22
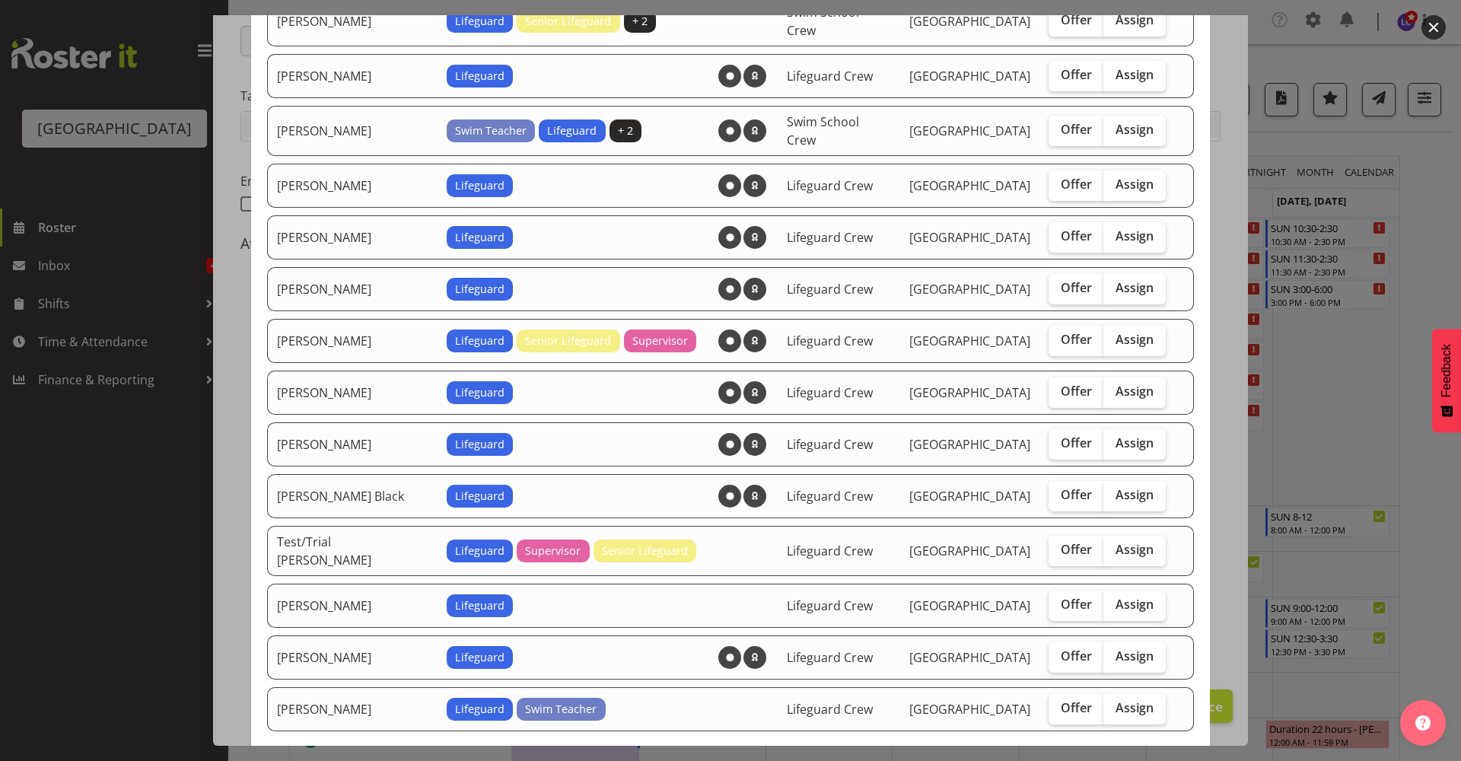
scroll to position [989, 0]
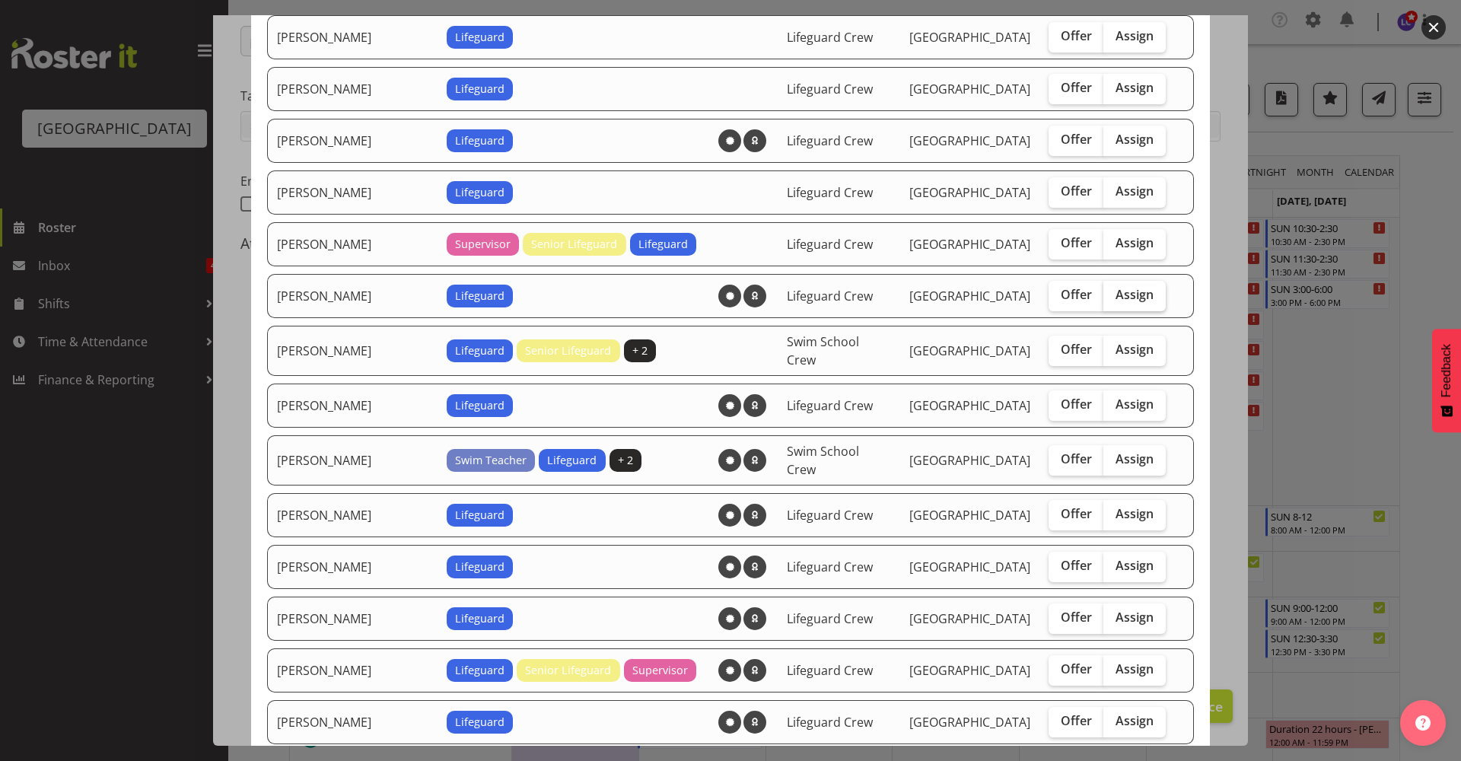
click at [1116, 287] on span "Assign" at bounding box center [1135, 294] width 38 height 15
click at [1111, 290] on input "Assign" at bounding box center [1109, 295] width 10 height 10
checkbox input "true"
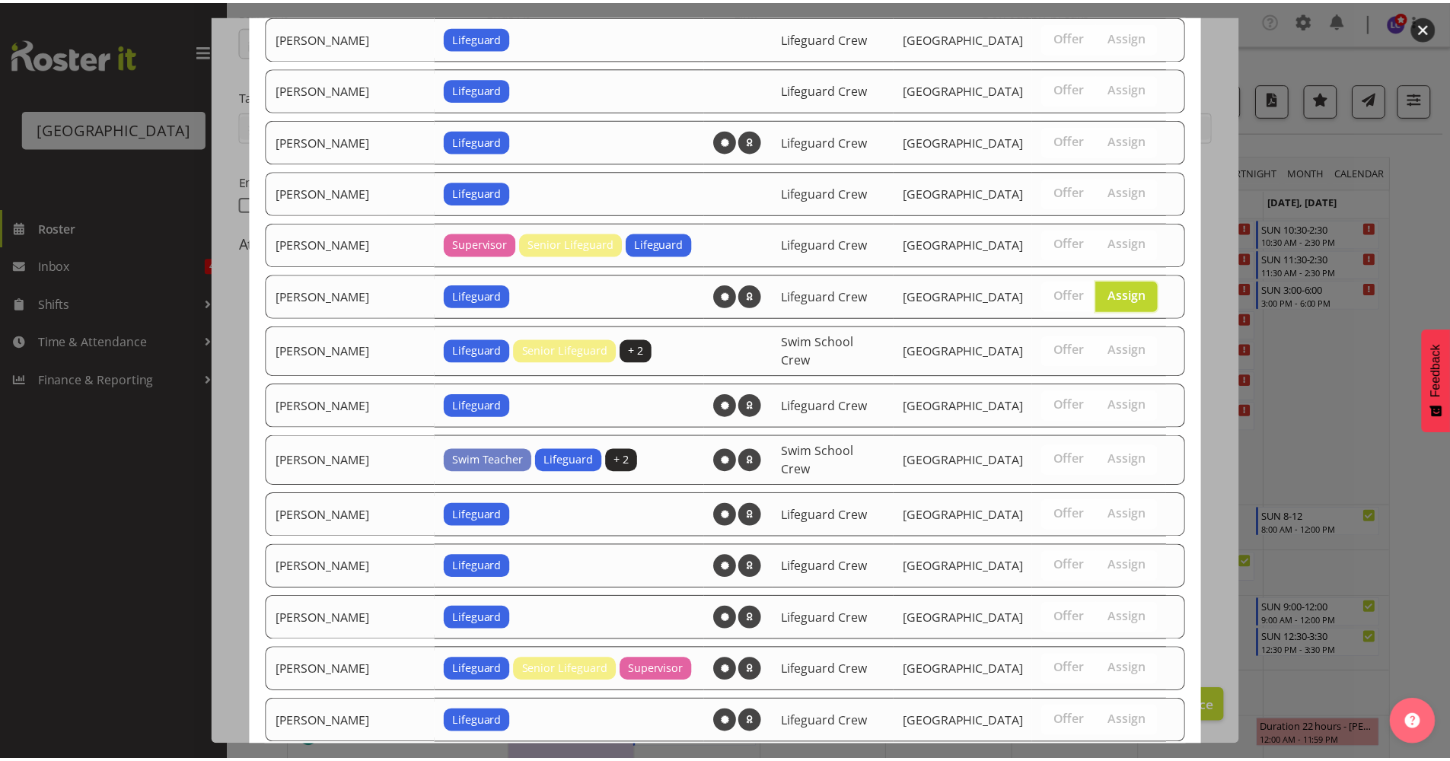
scroll to position [1393, 0]
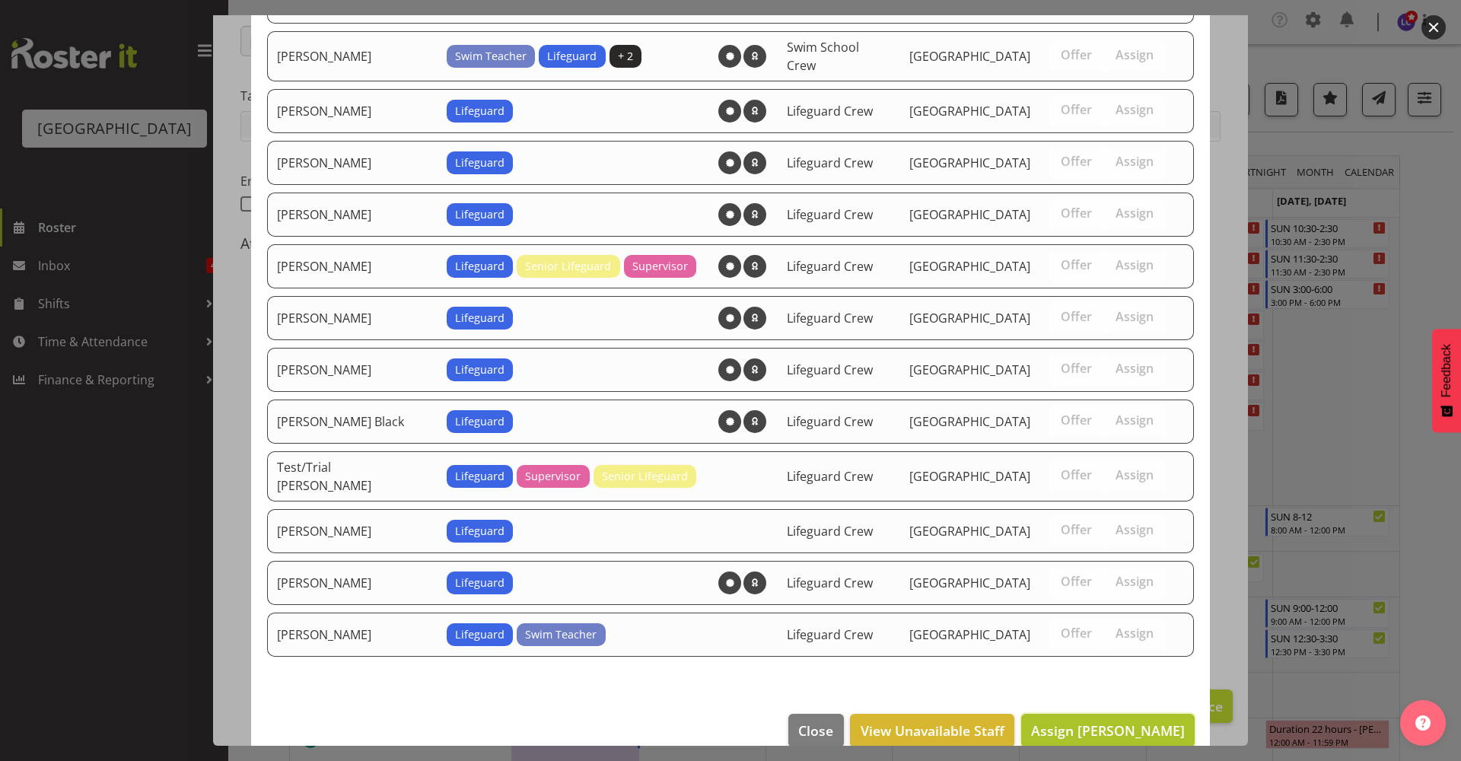
click at [1141, 721] on span "Assign Lilah Jack" at bounding box center [1108, 730] width 154 height 18
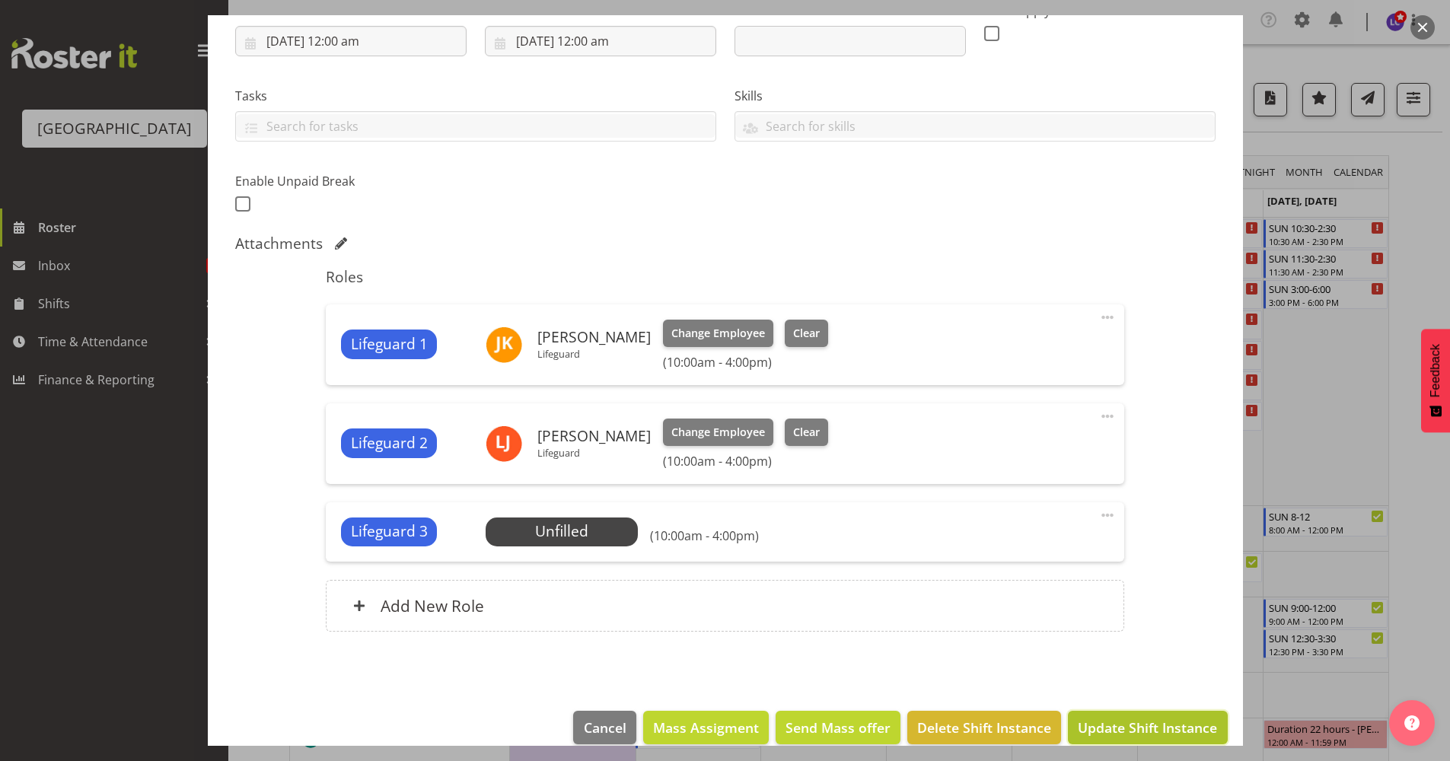
click at [1149, 738] on button "Update Shift Instance" at bounding box center [1147, 727] width 159 height 33
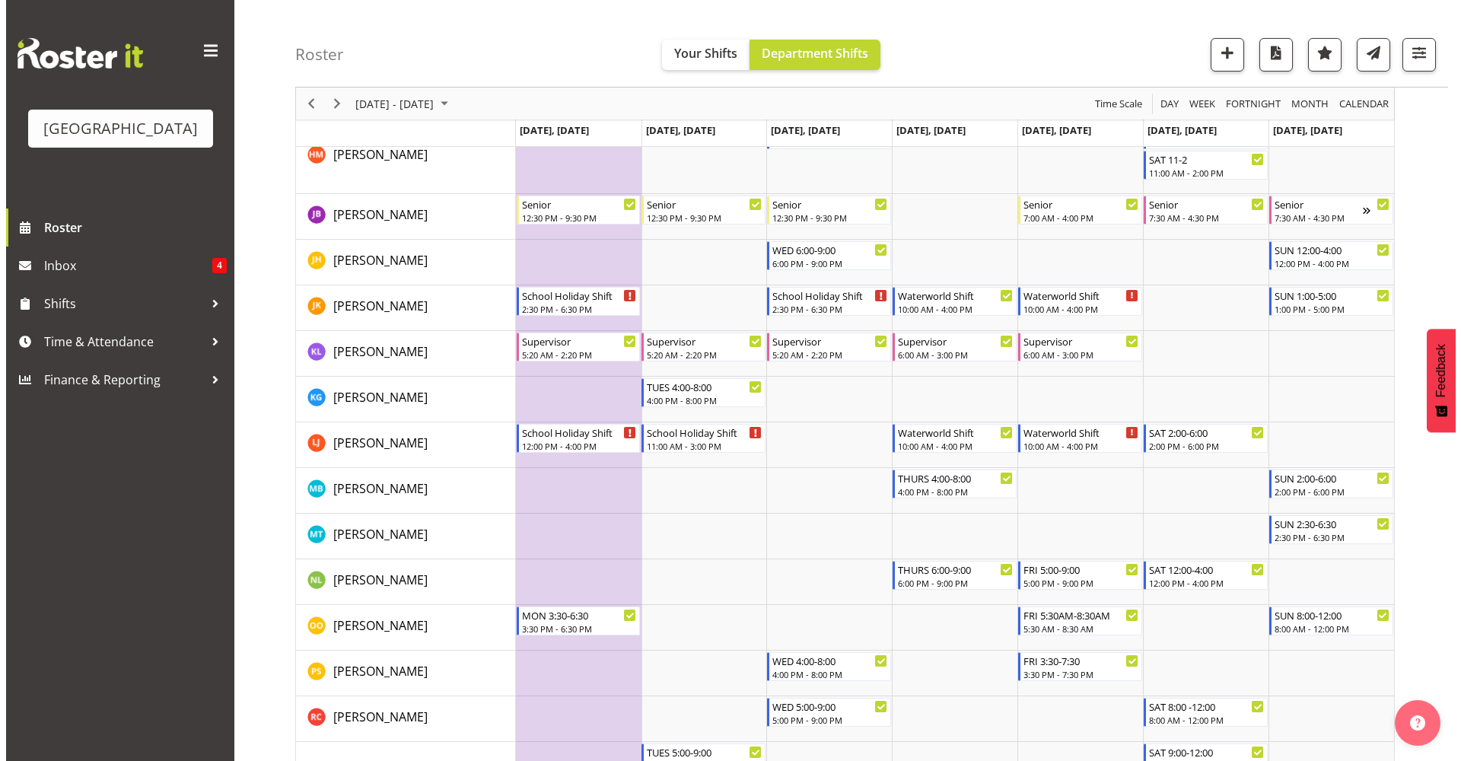
scroll to position [961, 0]
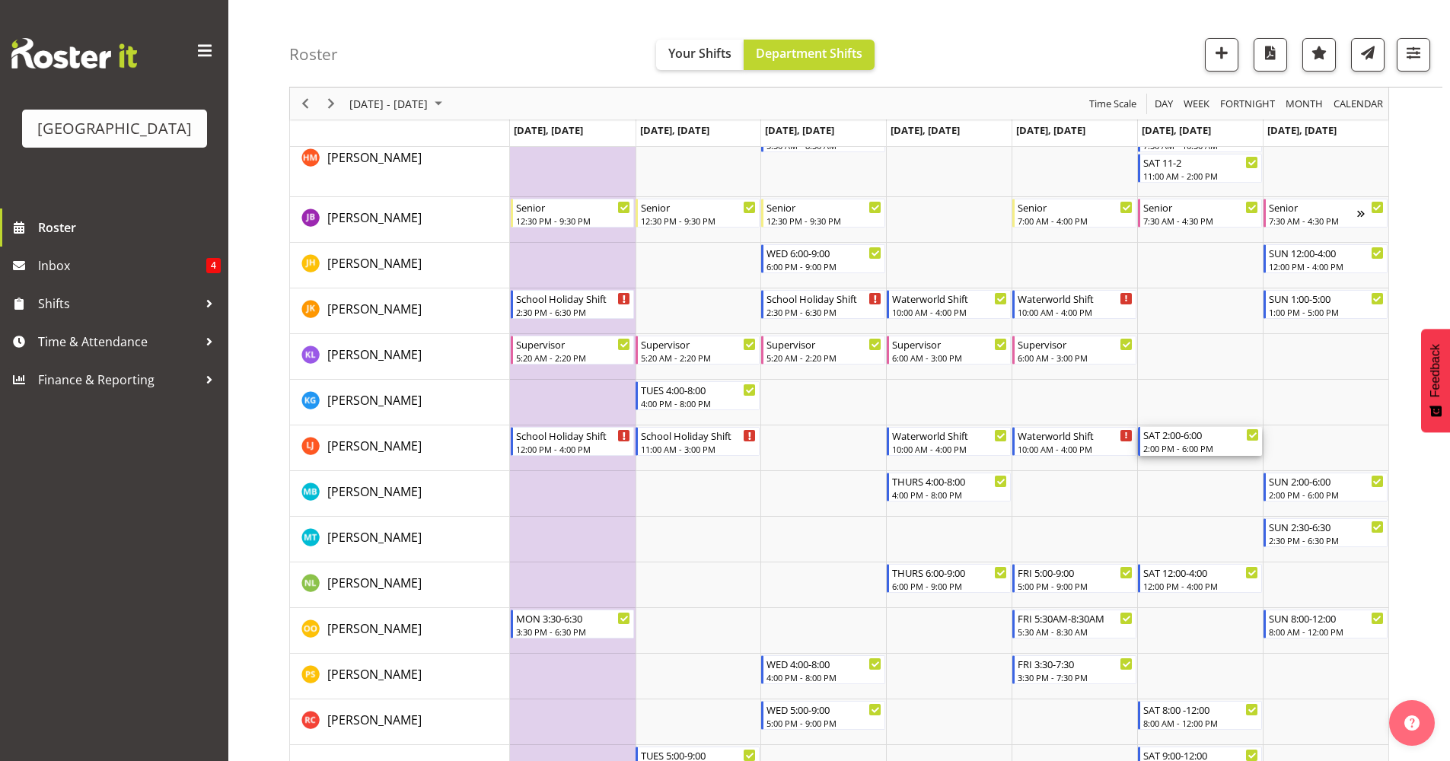
click at [1202, 435] on div "SAT 2:00-6:00" at bounding box center [1201, 434] width 116 height 15
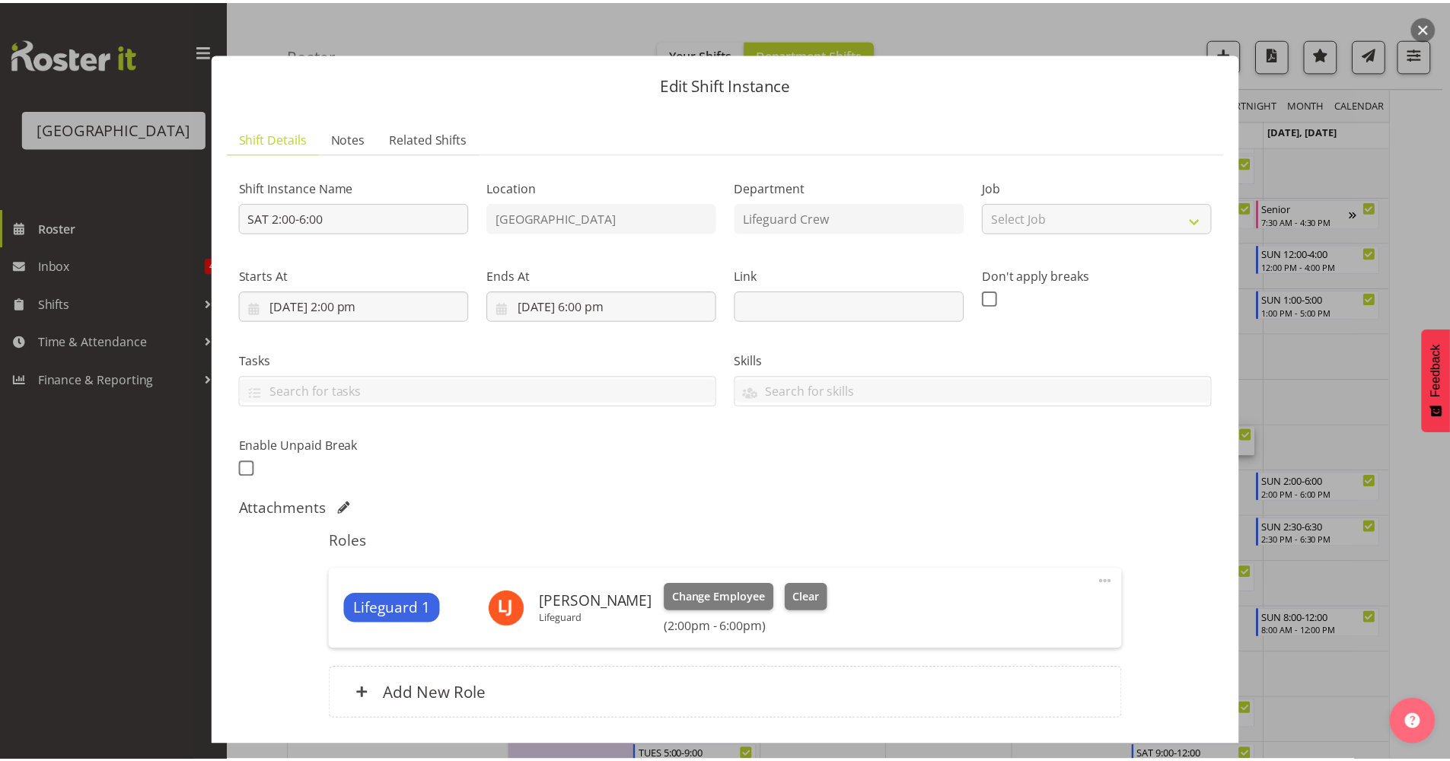
scroll to position [110, 0]
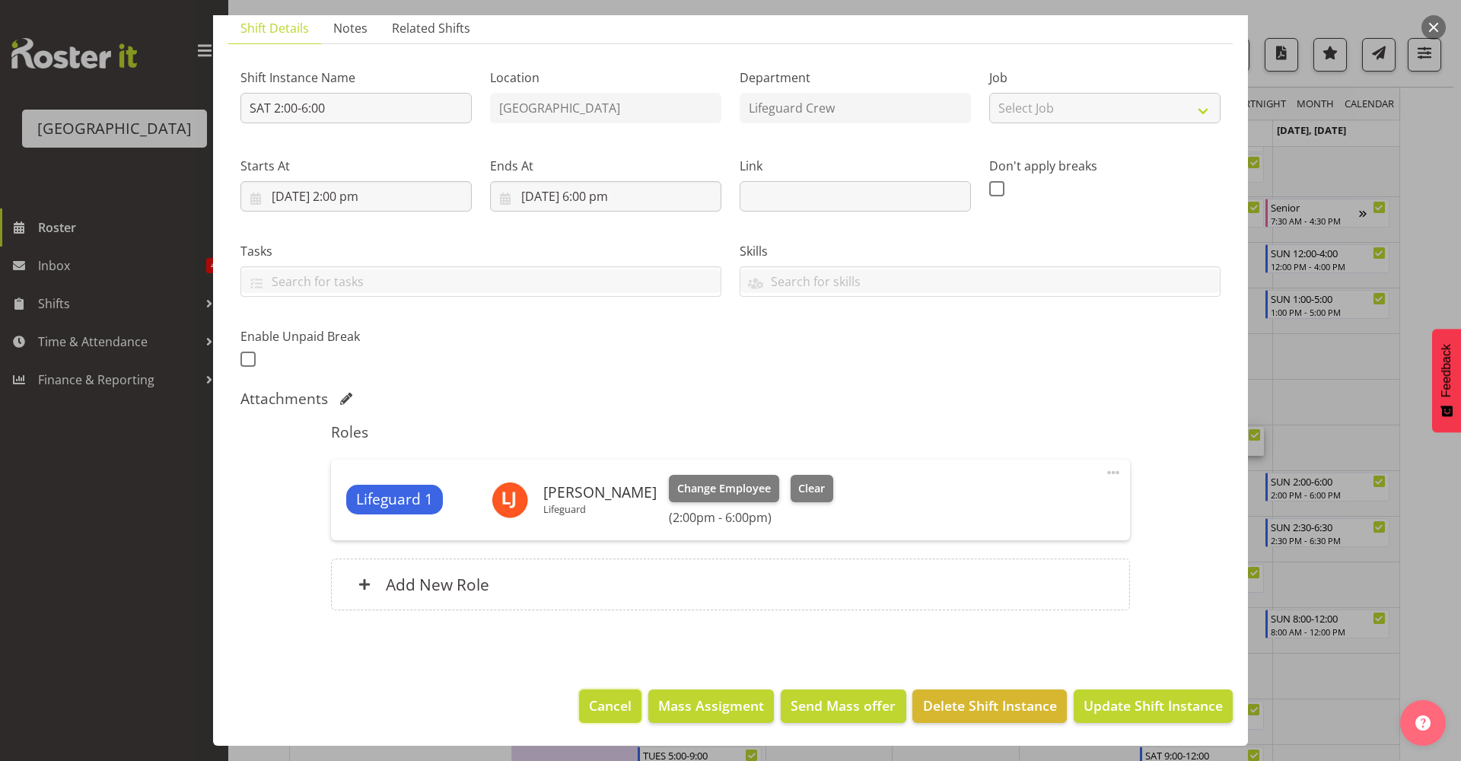
click at [591, 703] on span "Cancel" at bounding box center [610, 706] width 43 height 20
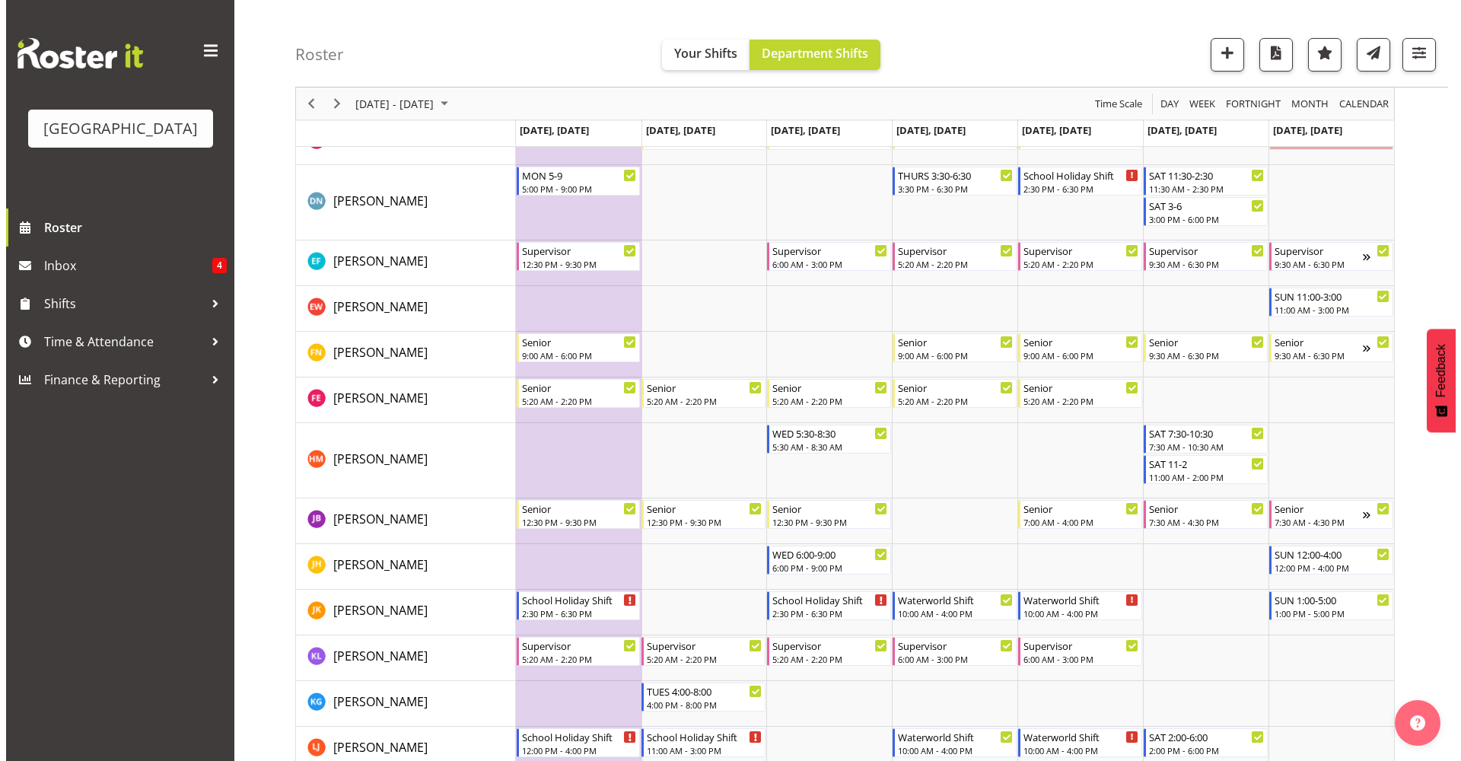
scroll to position [0, 0]
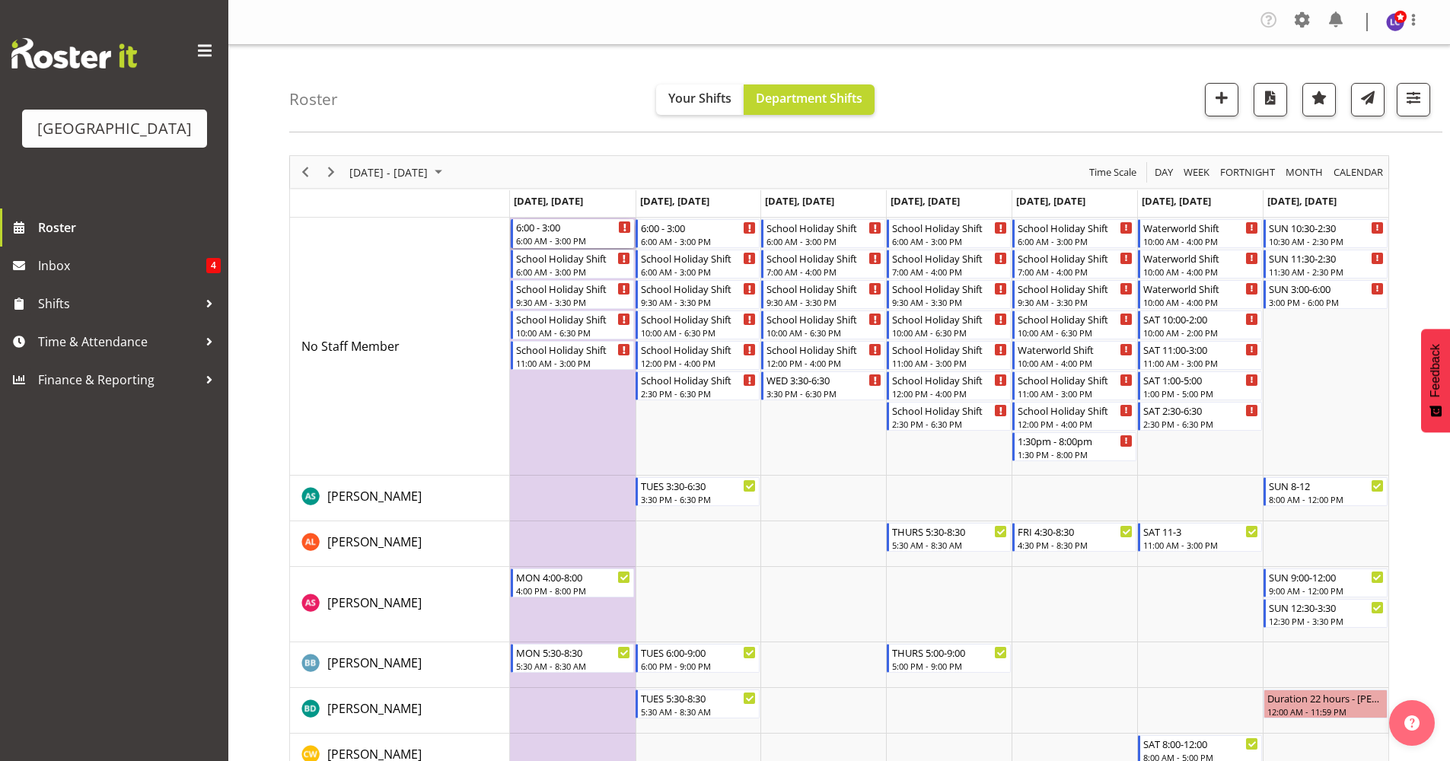
click at [579, 237] on div "6:00 AM - 3:00 PM" at bounding box center [574, 240] width 116 height 12
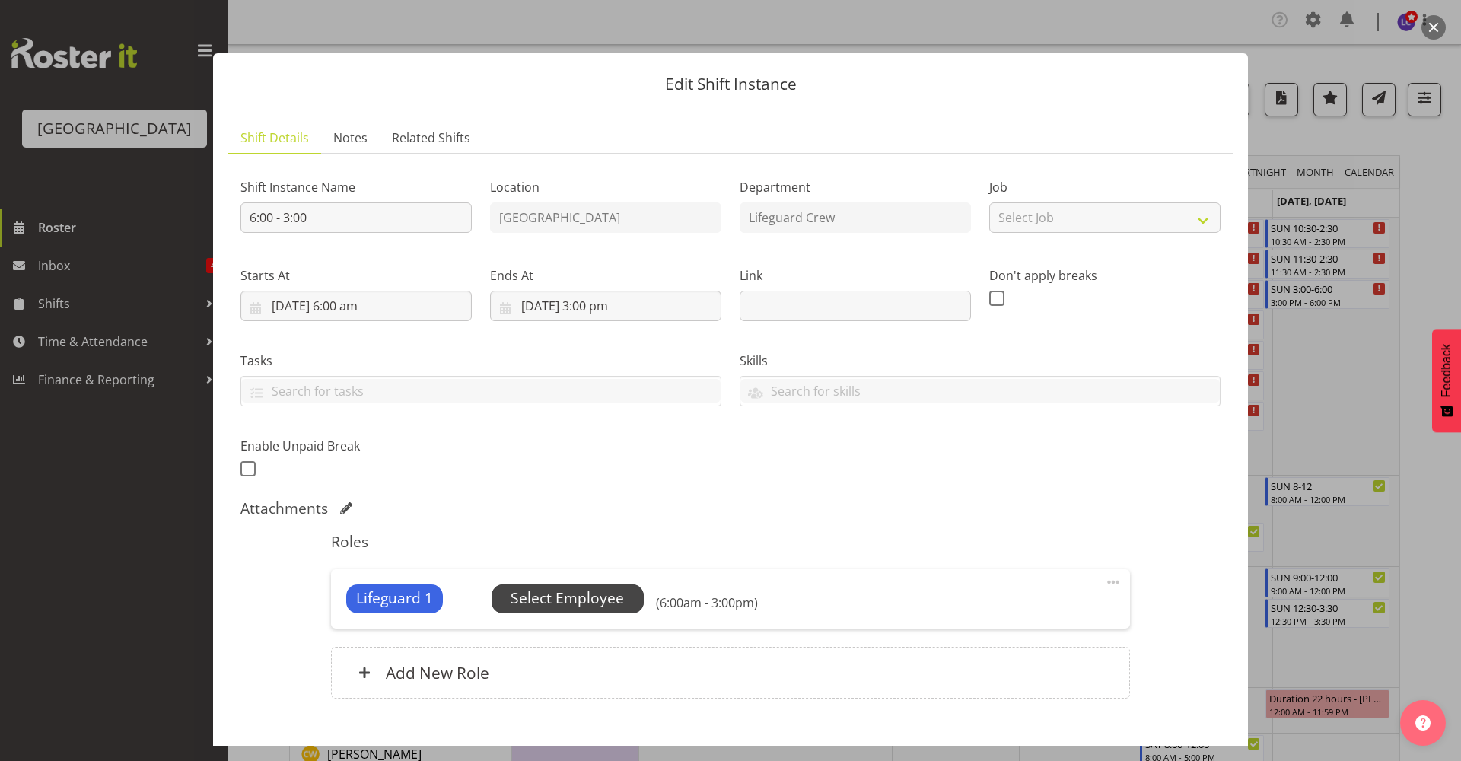
click at [595, 600] on span "Select Employee" at bounding box center [567, 599] width 113 height 22
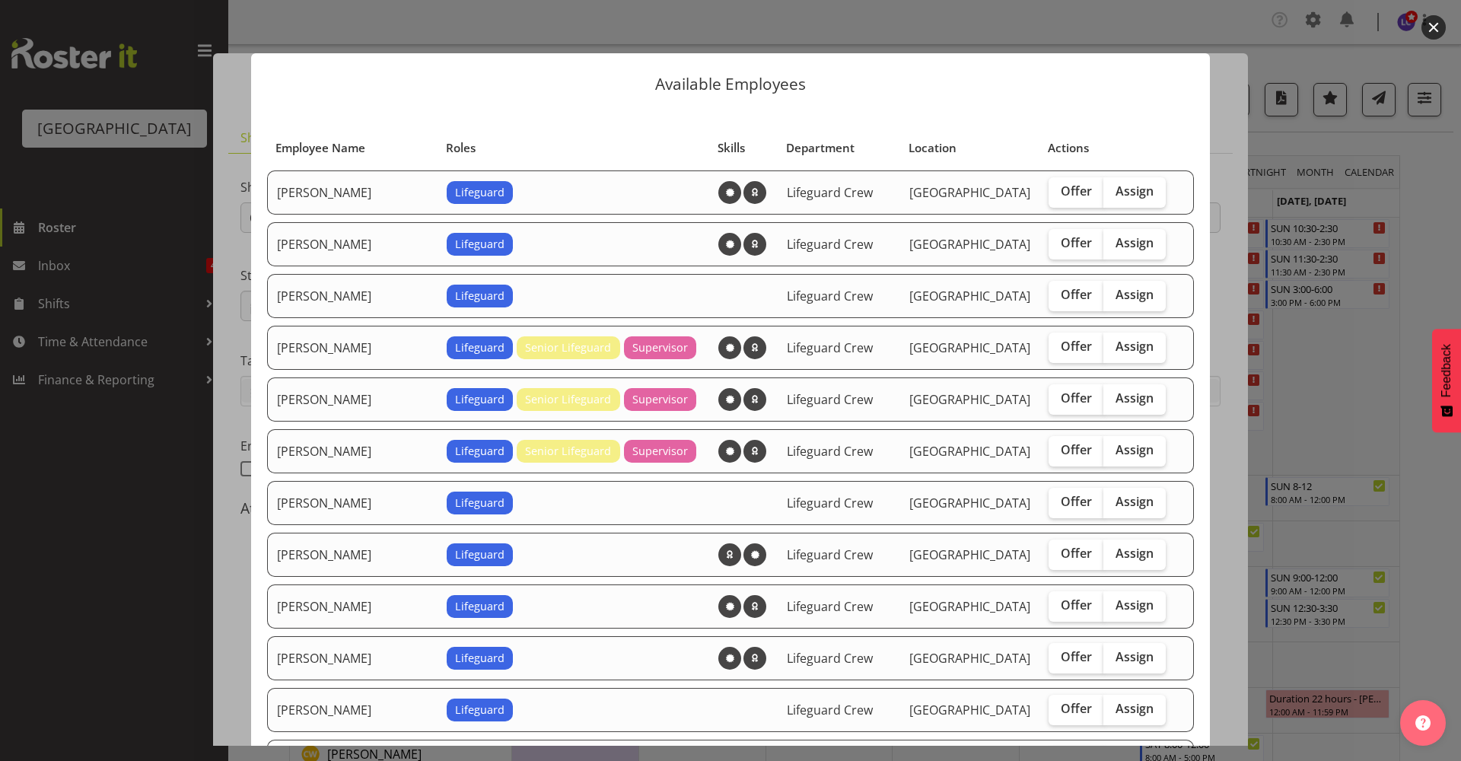
scroll to position [330, 0]
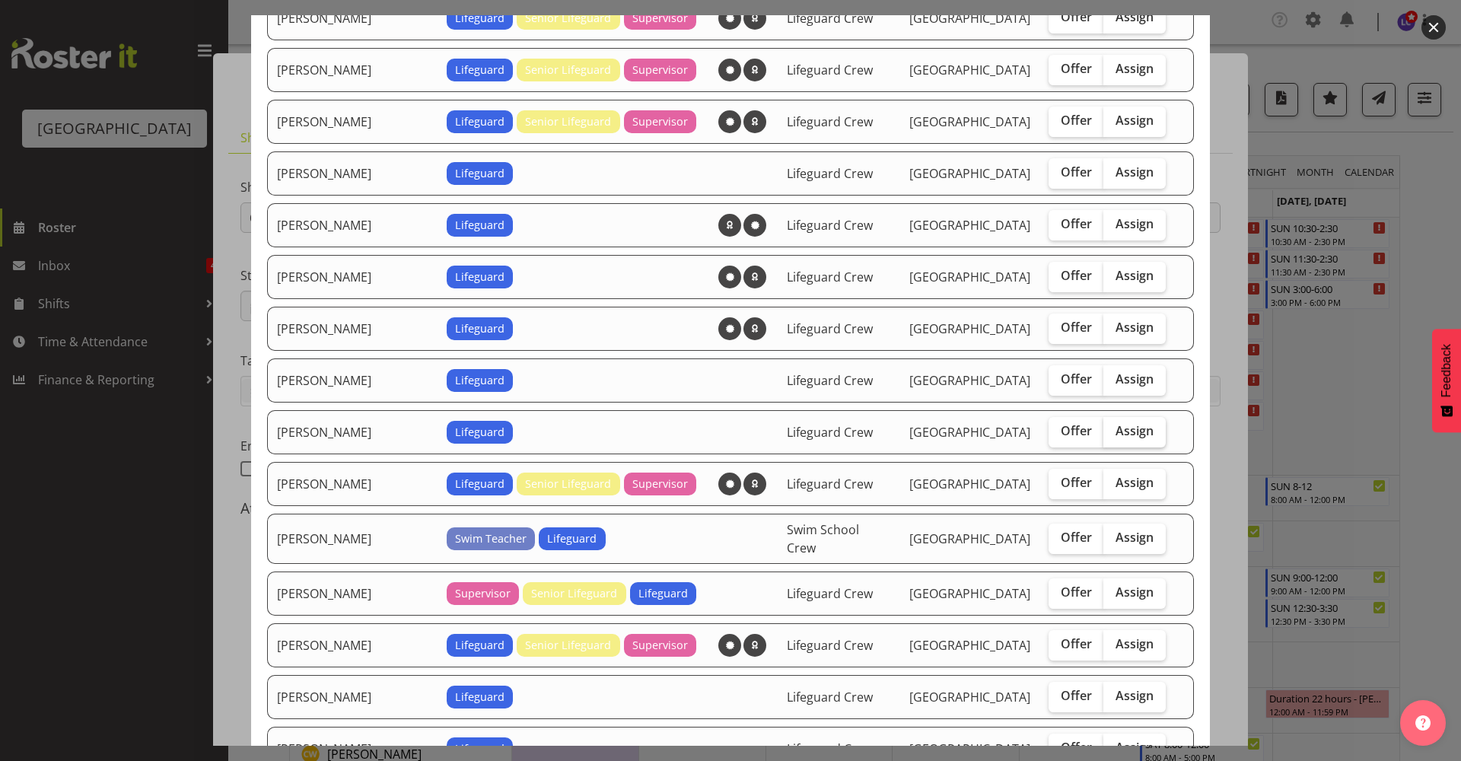
click at [1119, 437] on span "Assign" at bounding box center [1135, 430] width 38 height 15
click at [1113, 436] on input "Assign" at bounding box center [1109, 431] width 10 height 10
checkbox input "true"
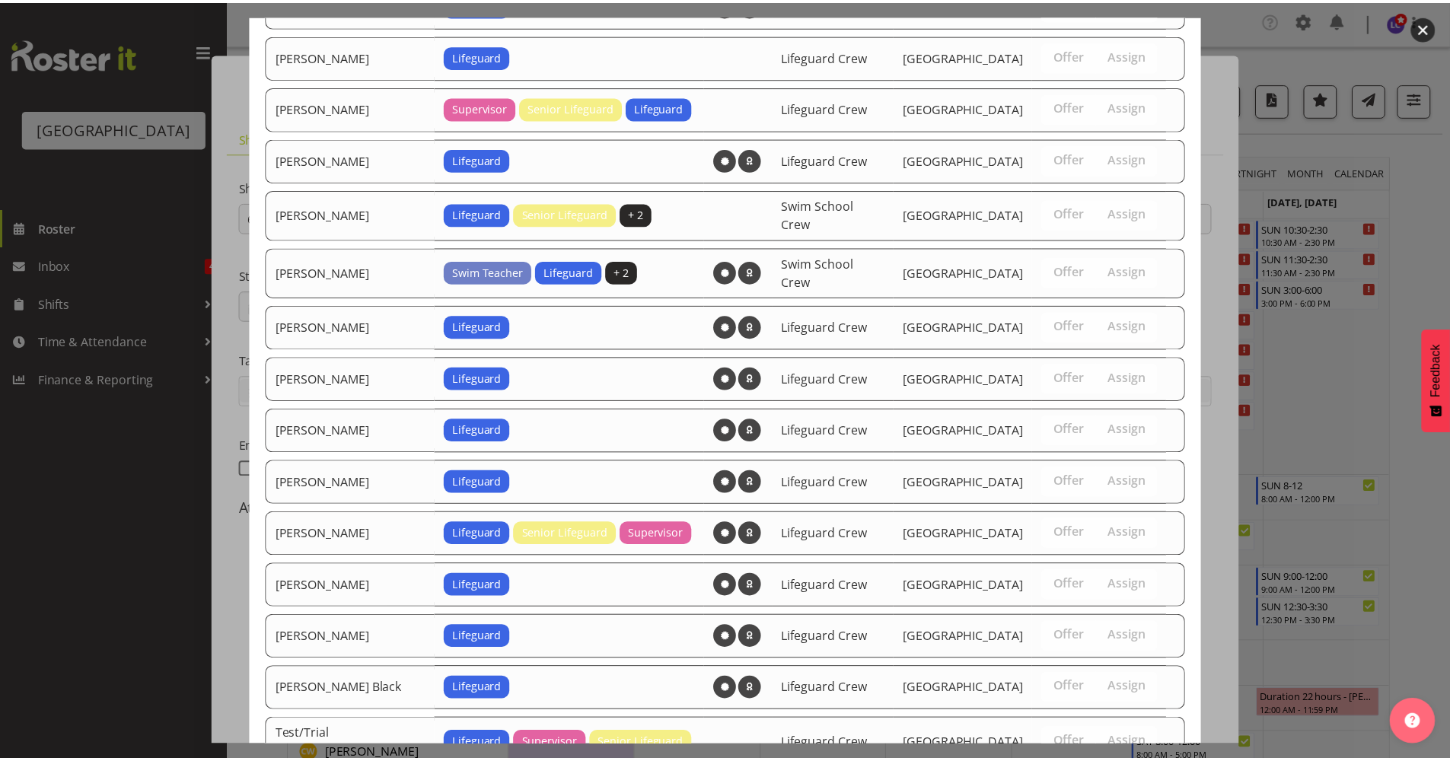
scroll to position [1319, 0]
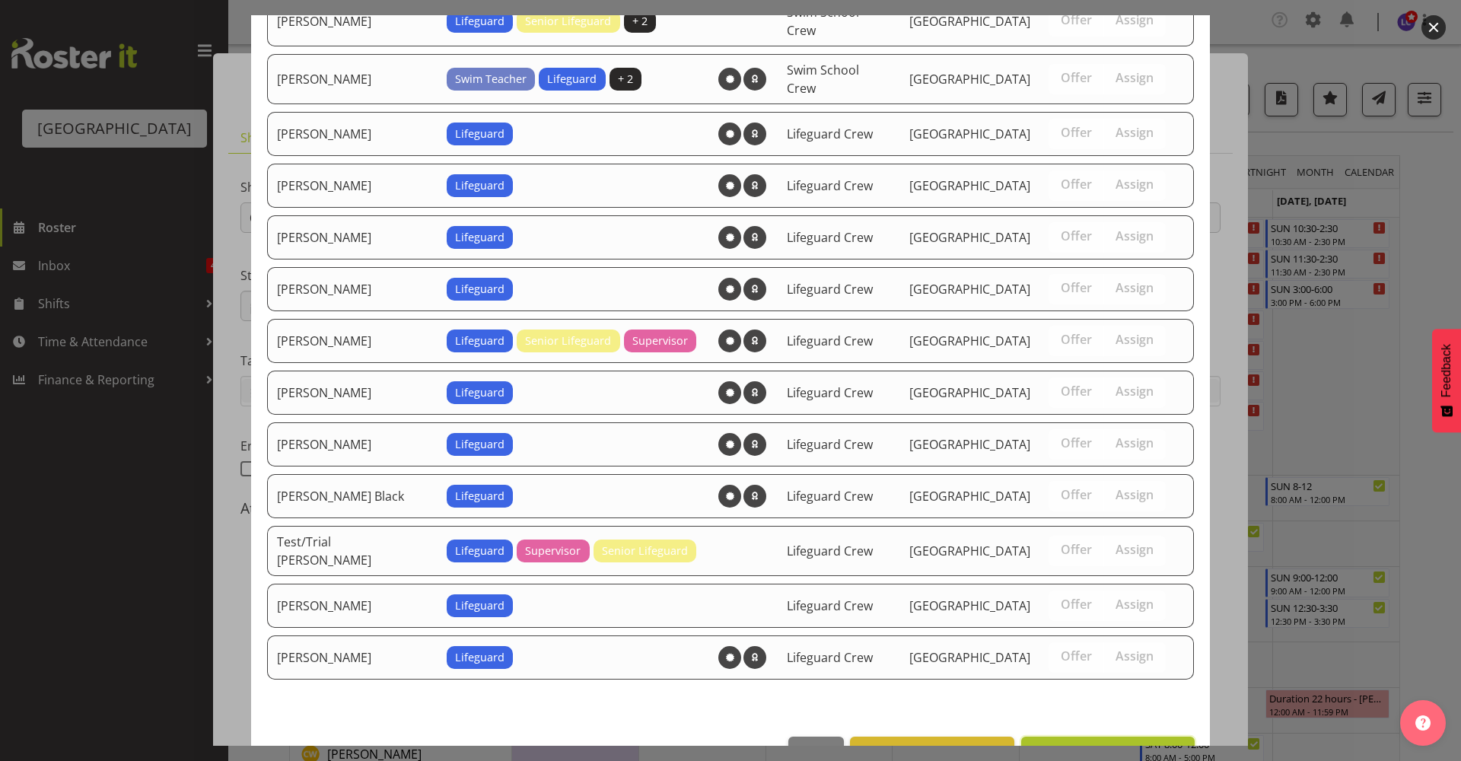
click at [1131, 744] on span "Assign Hamish McKenzie" at bounding box center [1108, 753] width 154 height 18
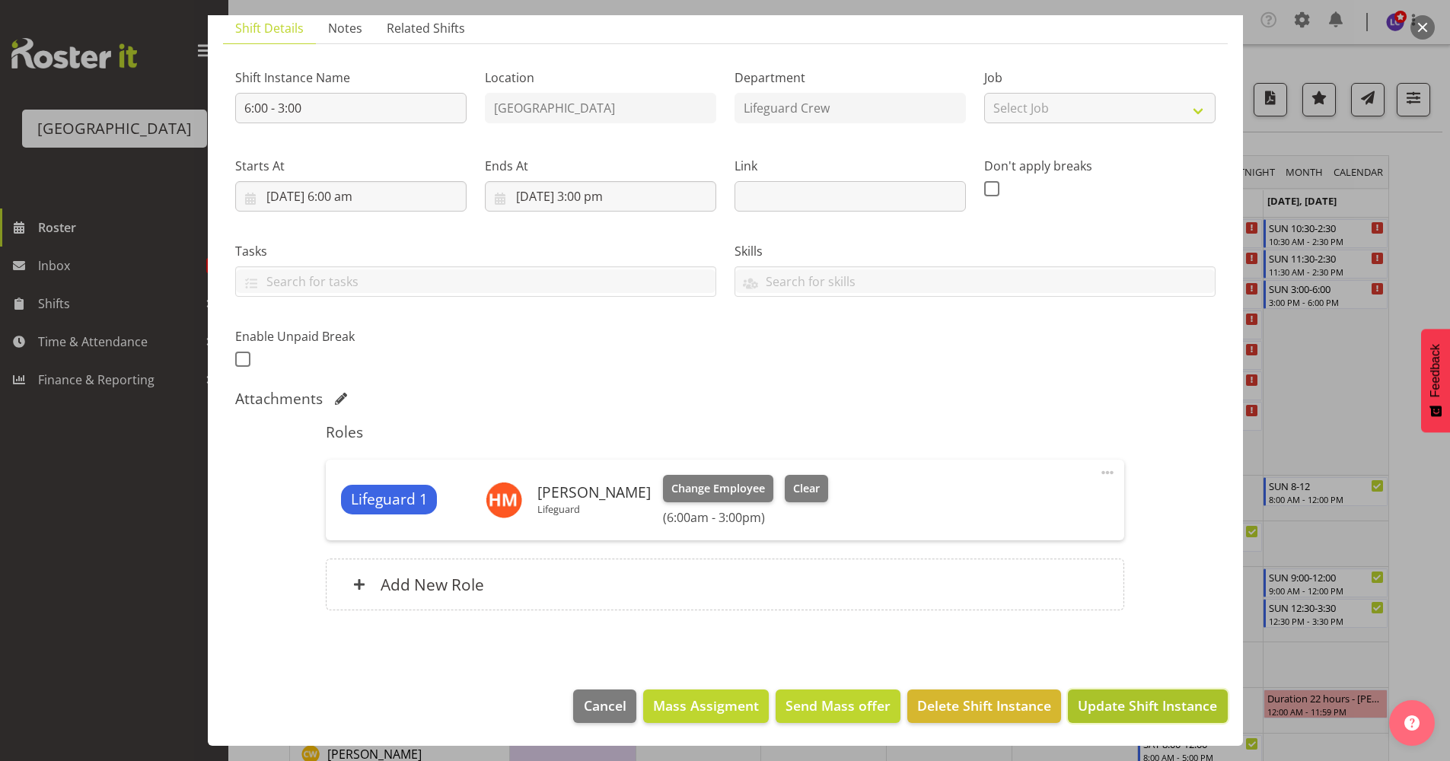
click at [1139, 709] on span "Update Shift Instance" at bounding box center [1147, 706] width 139 height 20
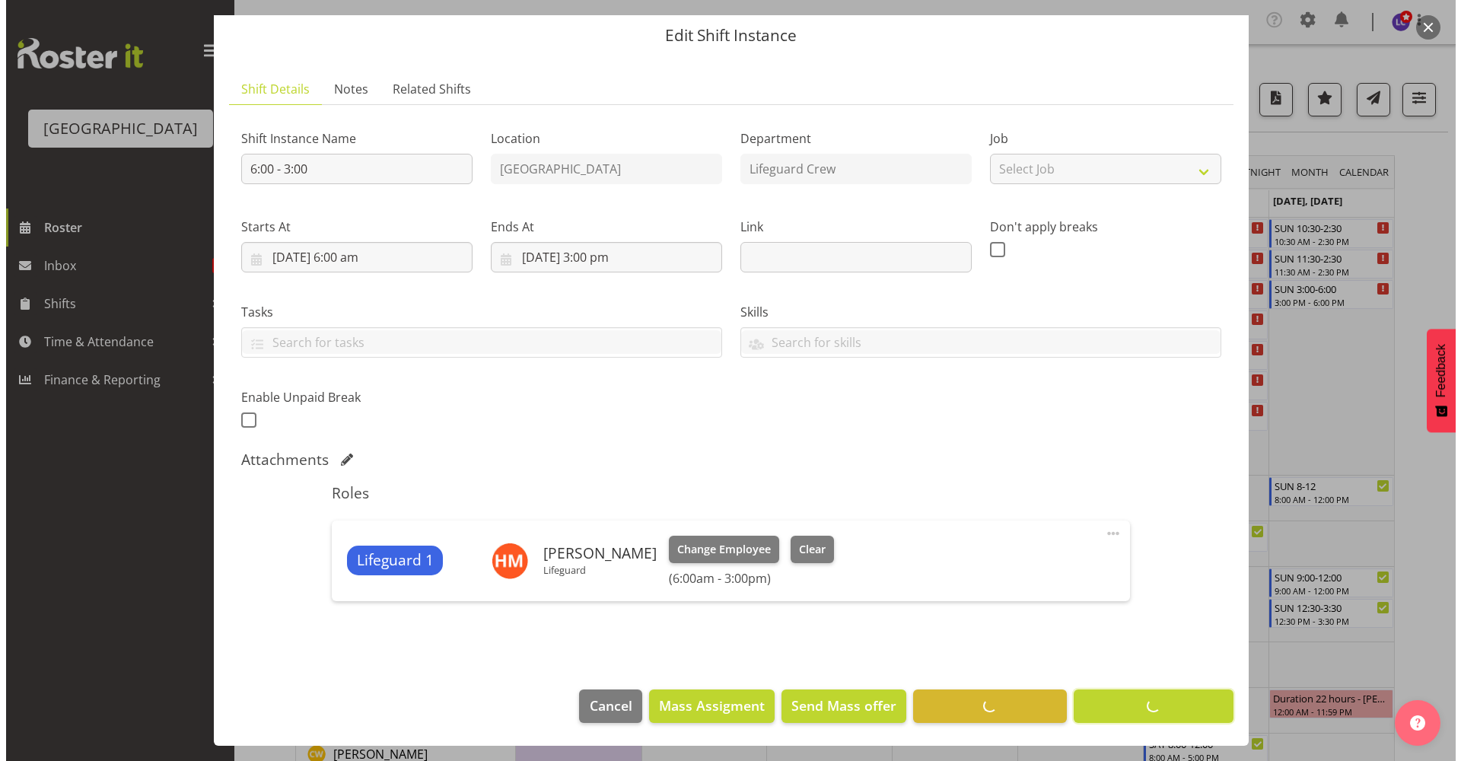
scroll to position [49, 0]
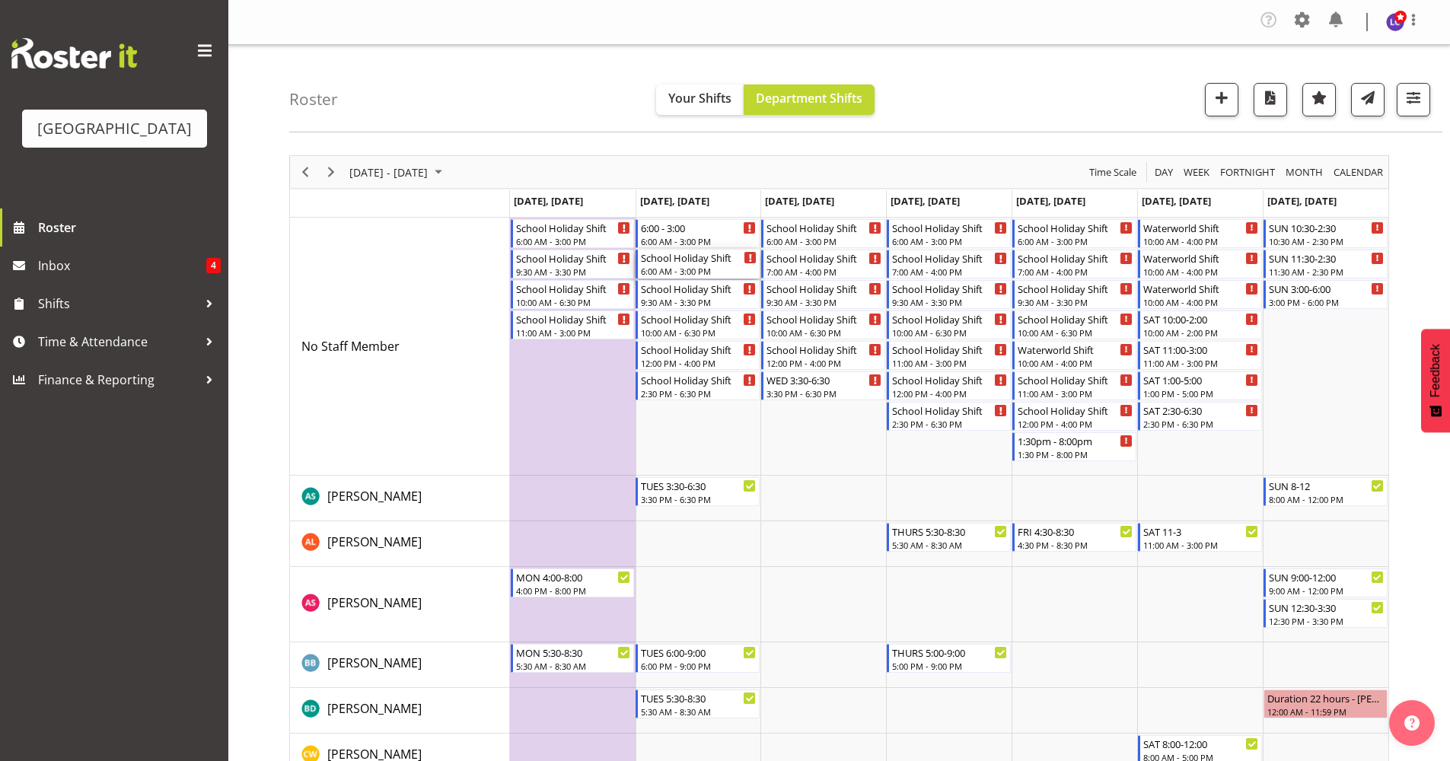
click at [718, 266] on div "6:00 AM - 3:00 PM" at bounding box center [699, 271] width 116 height 12
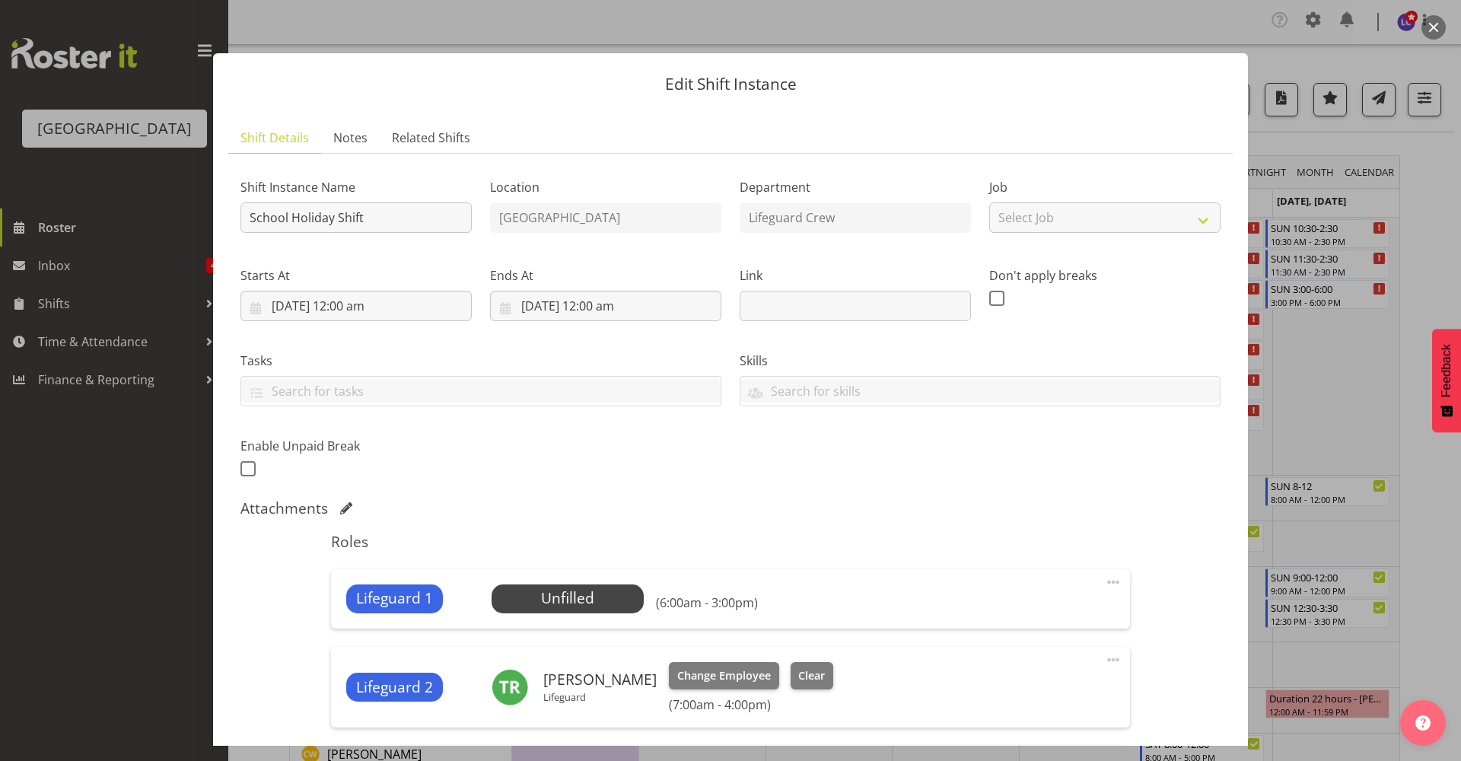
click at [571, 617] on div "Lifeguard 1 Unfilled Select Employee (6:00am - 3:00pm) Edit Cover Role Delete" at bounding box center [730, 598] width 798 height 59
click at [572, 604] on span "Select Employee" at bounding box center [567, 599] width 113 height 22
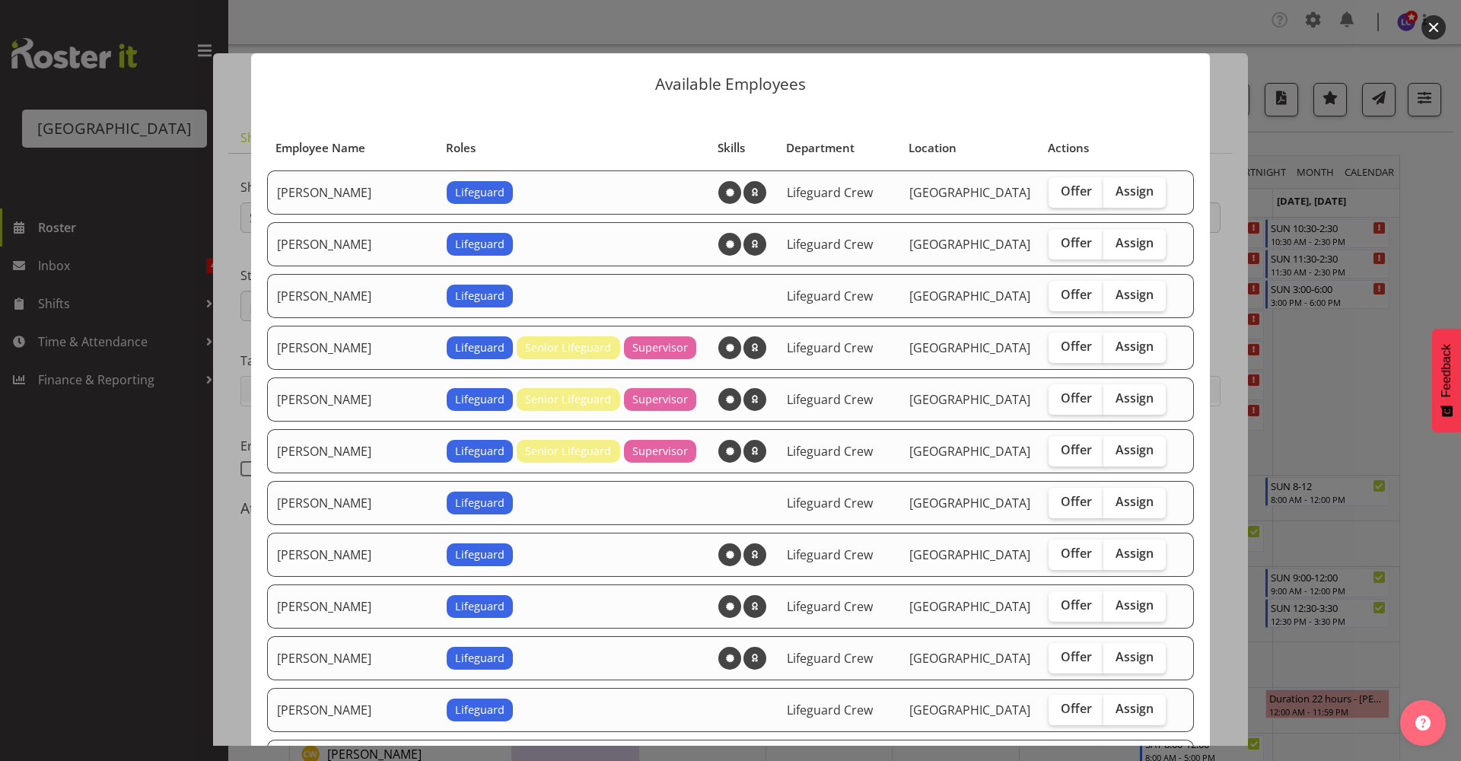
scroll to position [330, 0]
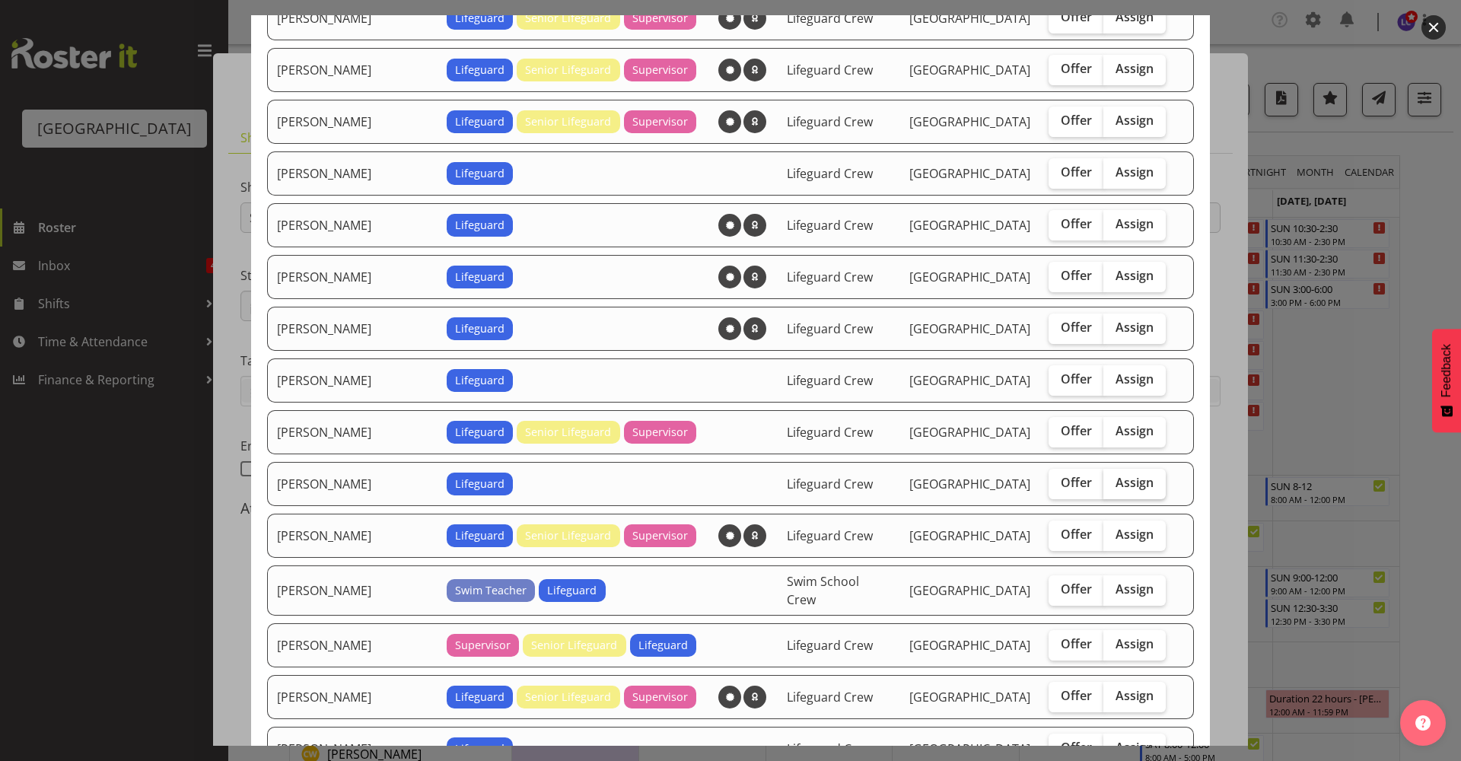
click at [1132, 482] on span "Assign" at bounding box center [1135, 482] width 38 height 15
click at [1113, 482] on input "Assign" at bounding box center [1109, 483] width 10 height 10
checkbox input "true"
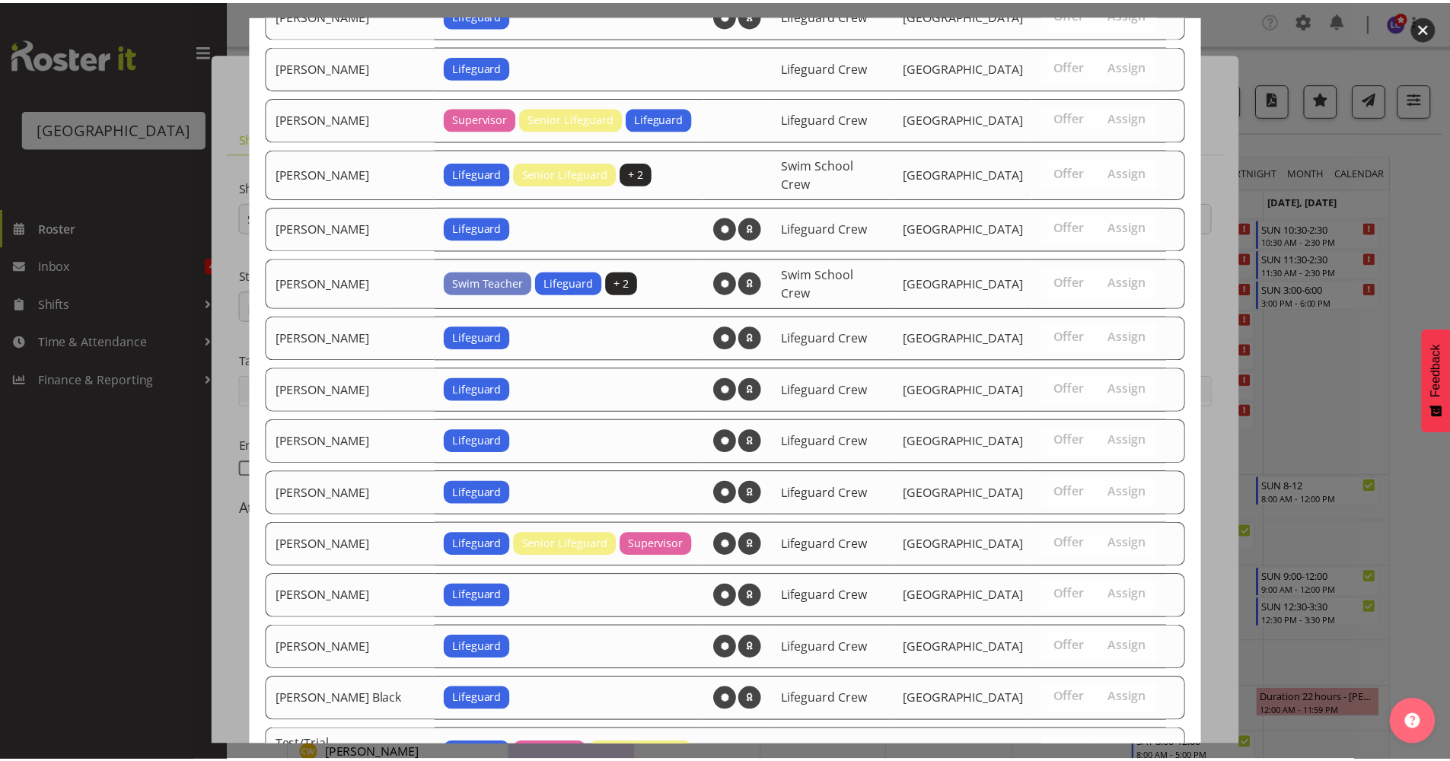
scroll to position [1445, 0]
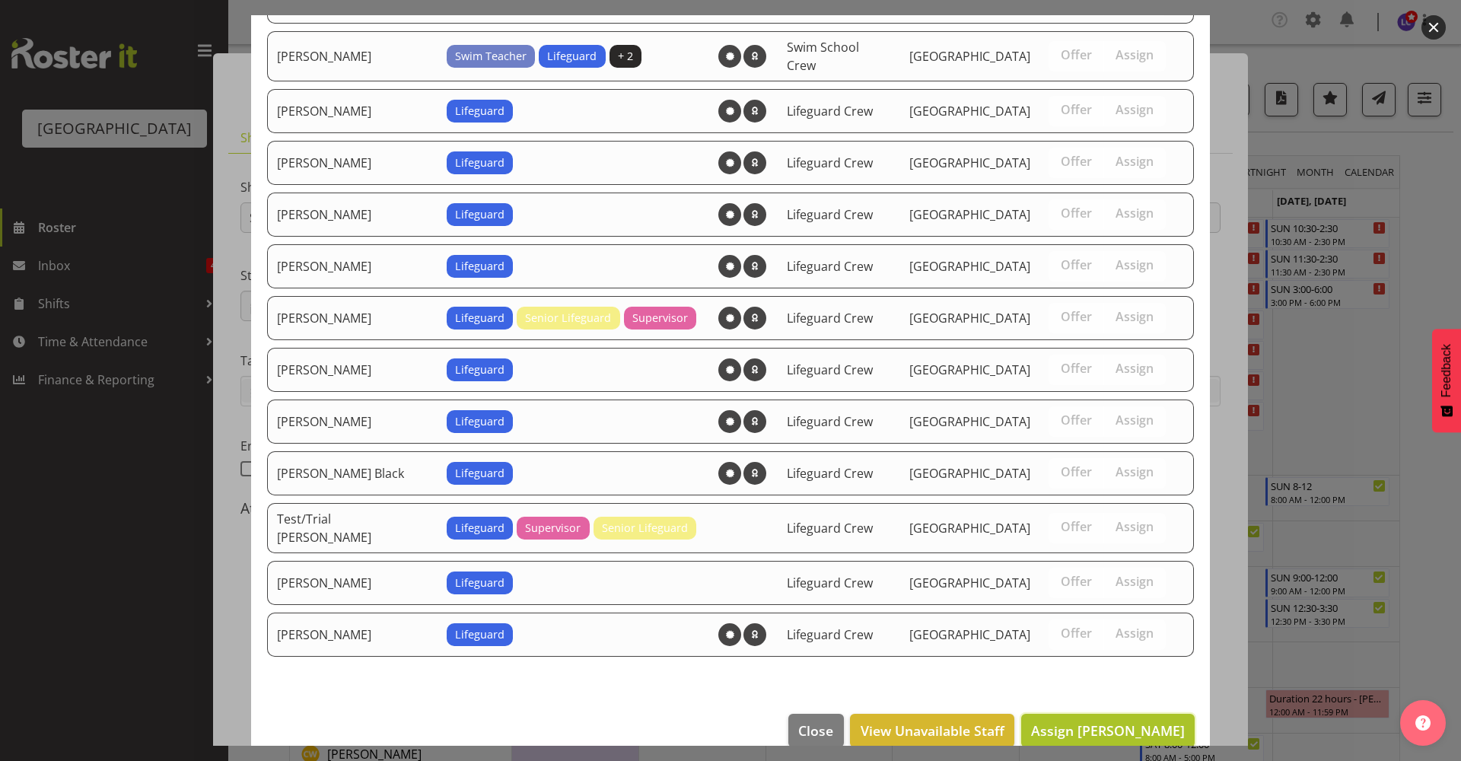
click at [1091, 721] on span "Assign Hamish McKenzie" at bounding box center [1108, 730] width 154 height 18
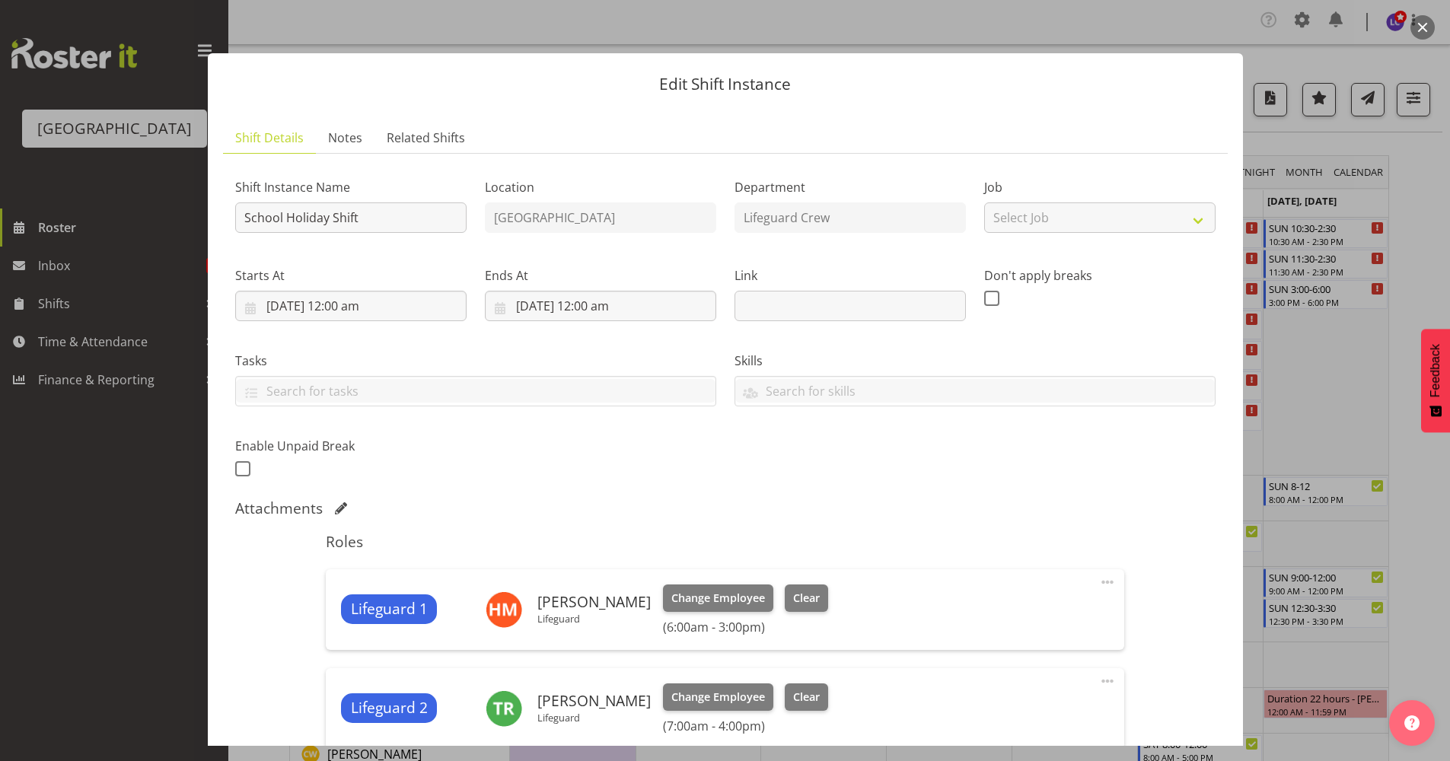
scroll to position [619, 0]
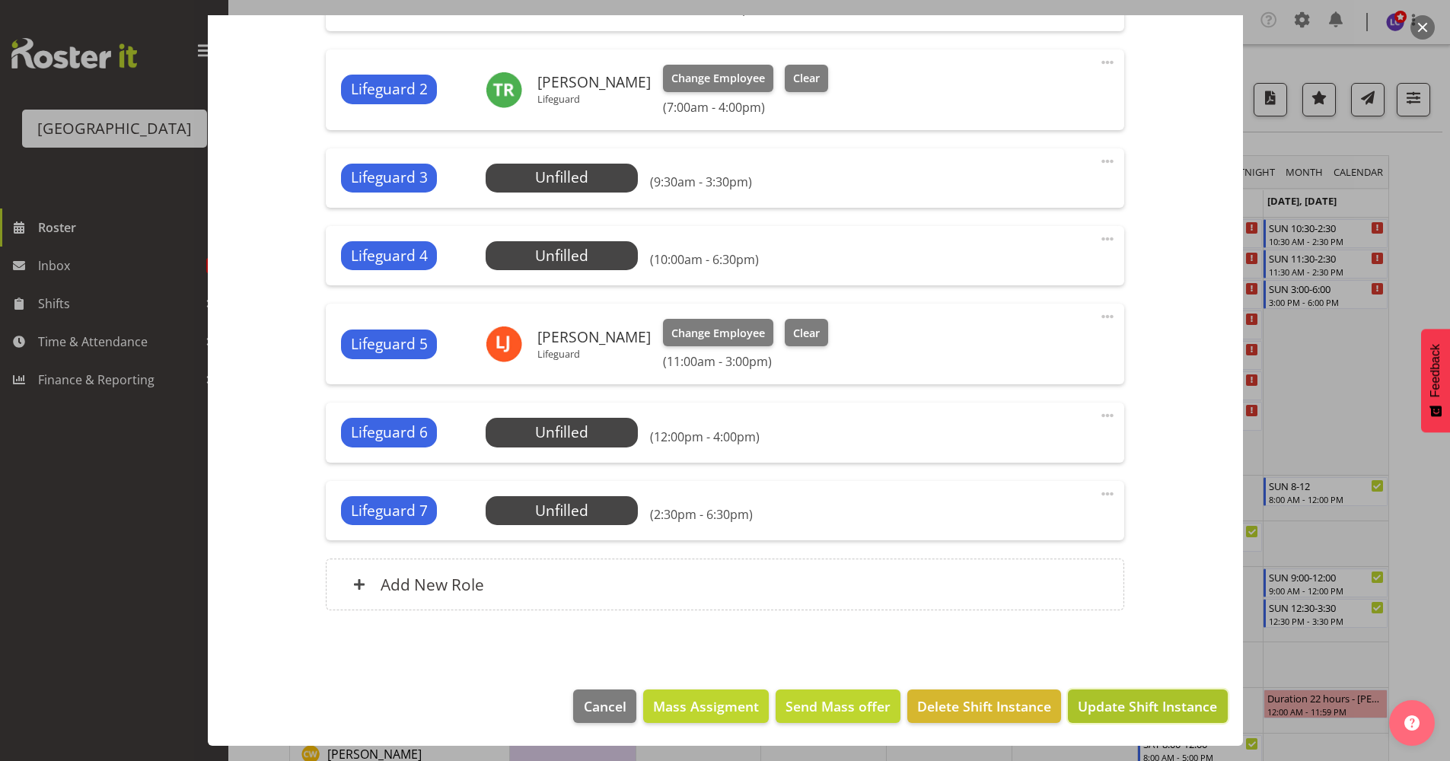
click at [1120, 691] on button "Update Shift Instance" at bounding box center [1147, 706] width 159 height 33
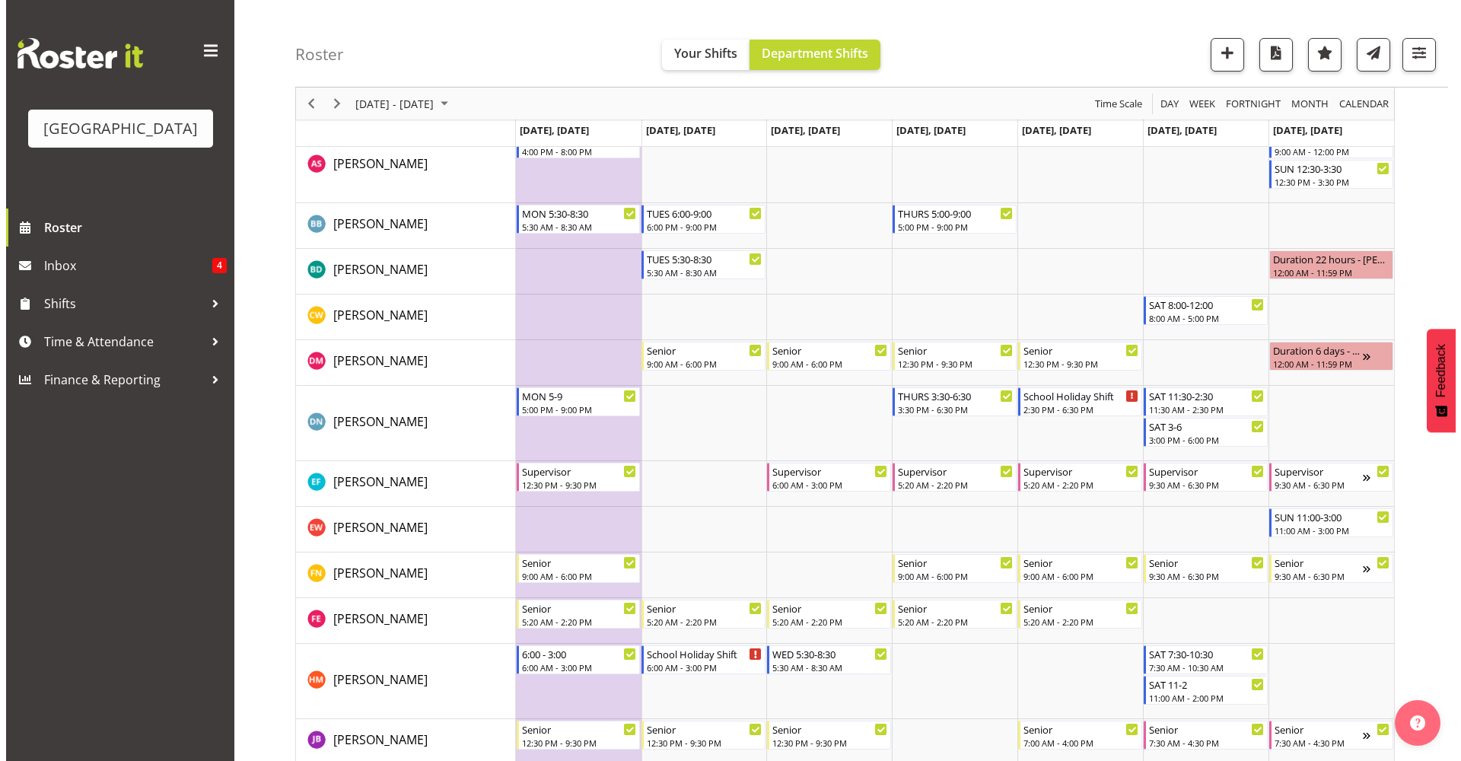
scroll to position [442, 0]
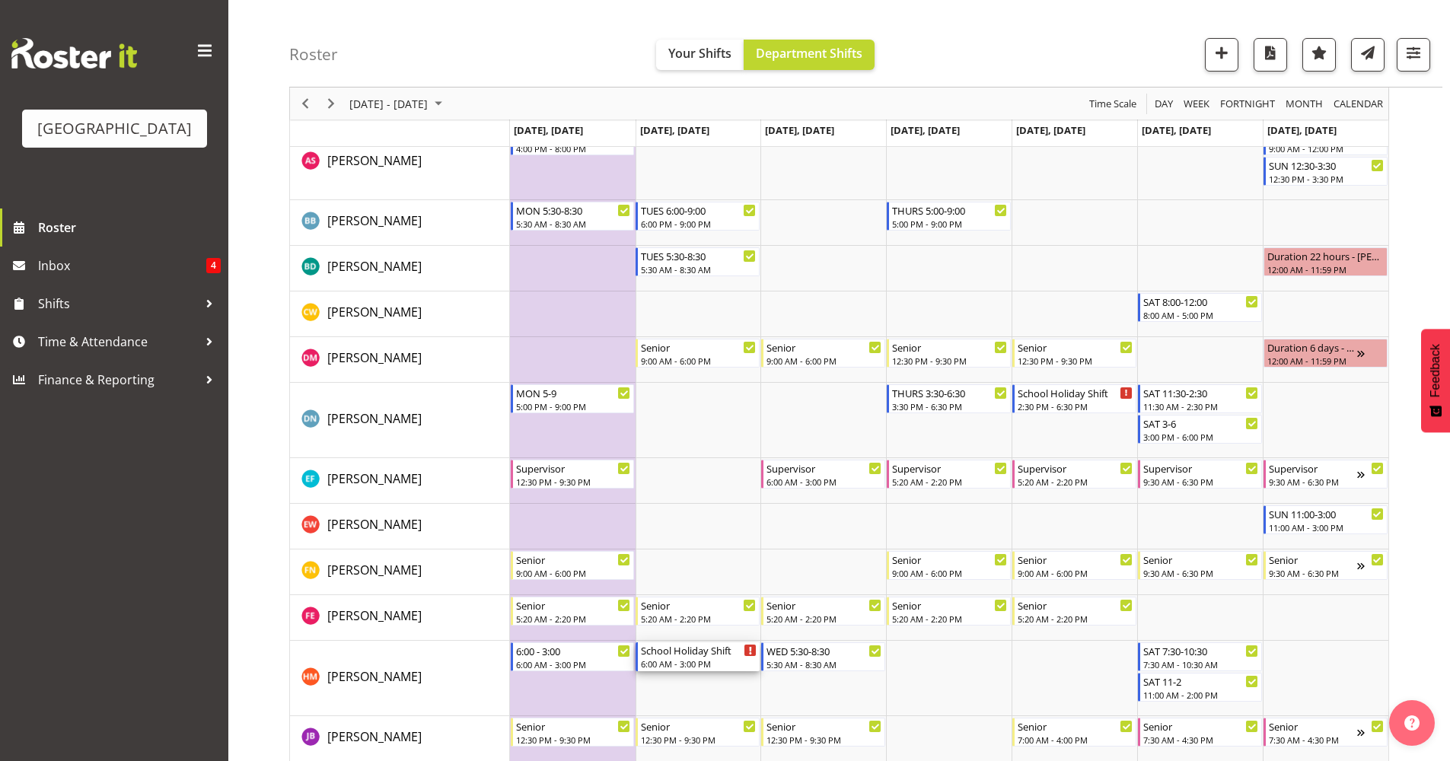
click at [714, 660] on div "6:00 AM - 3:00 PM" at bounding box center [699, 664] width 116 height 12
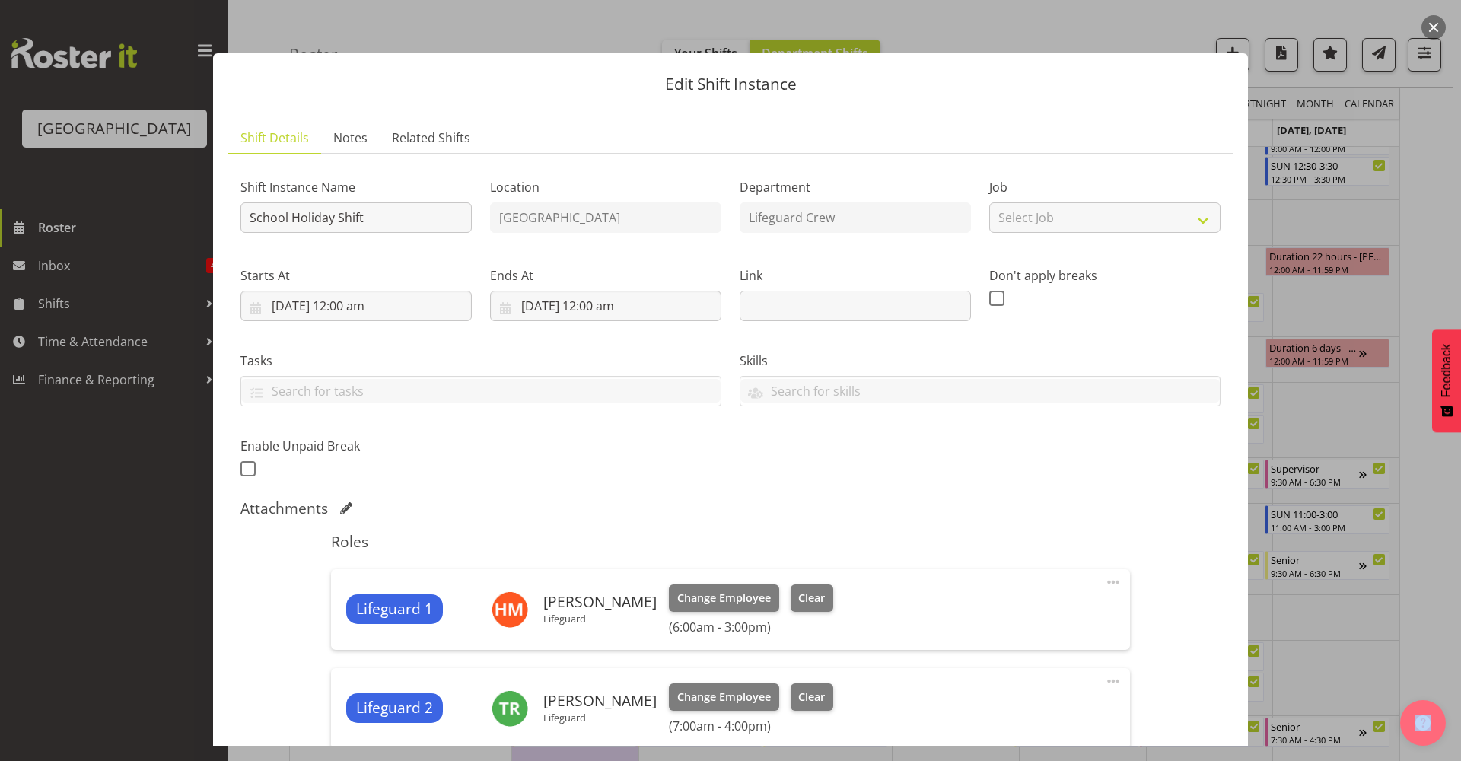
scroll to position [330, 0]
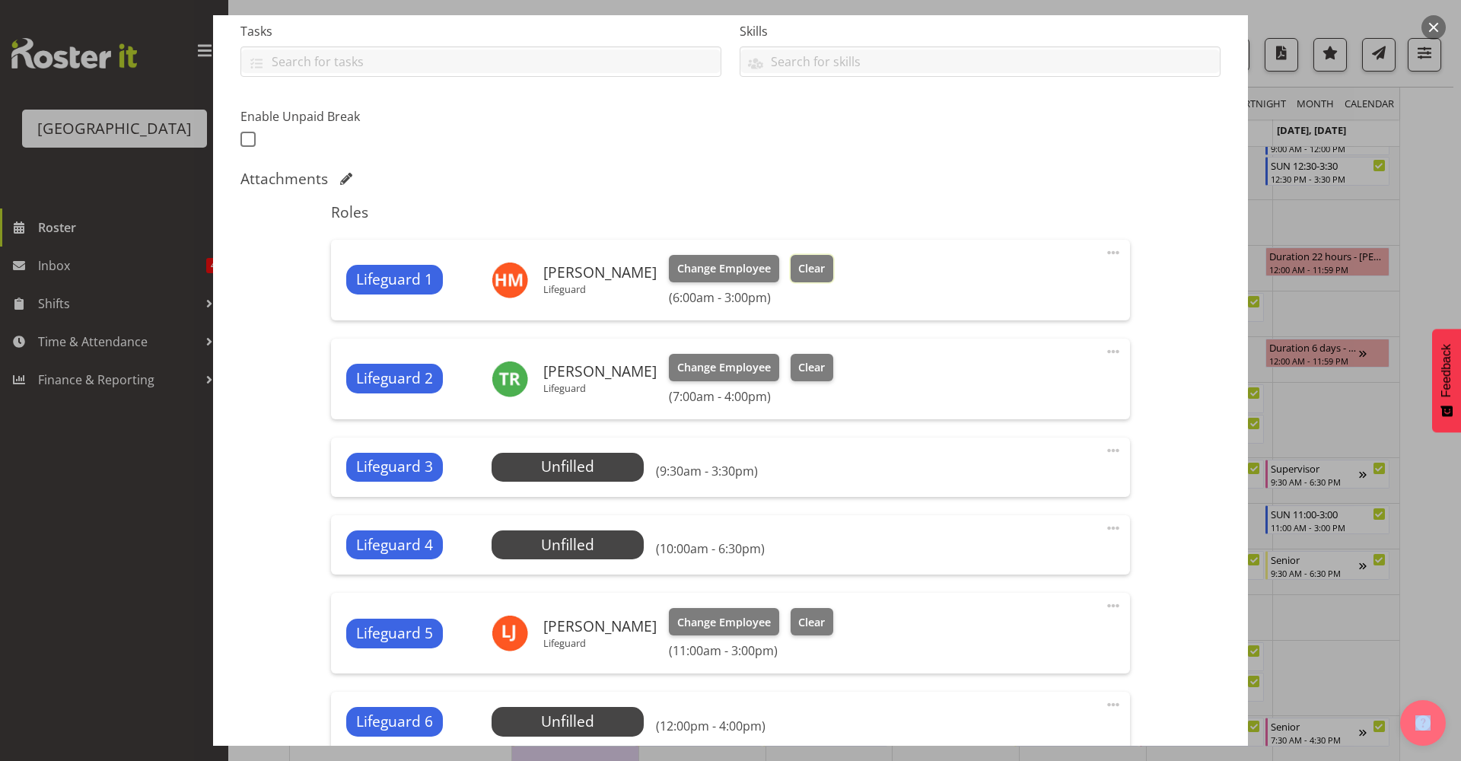
click at [825, 269] on span "Clear" at bounding box center [811, 268] width 27 height 17
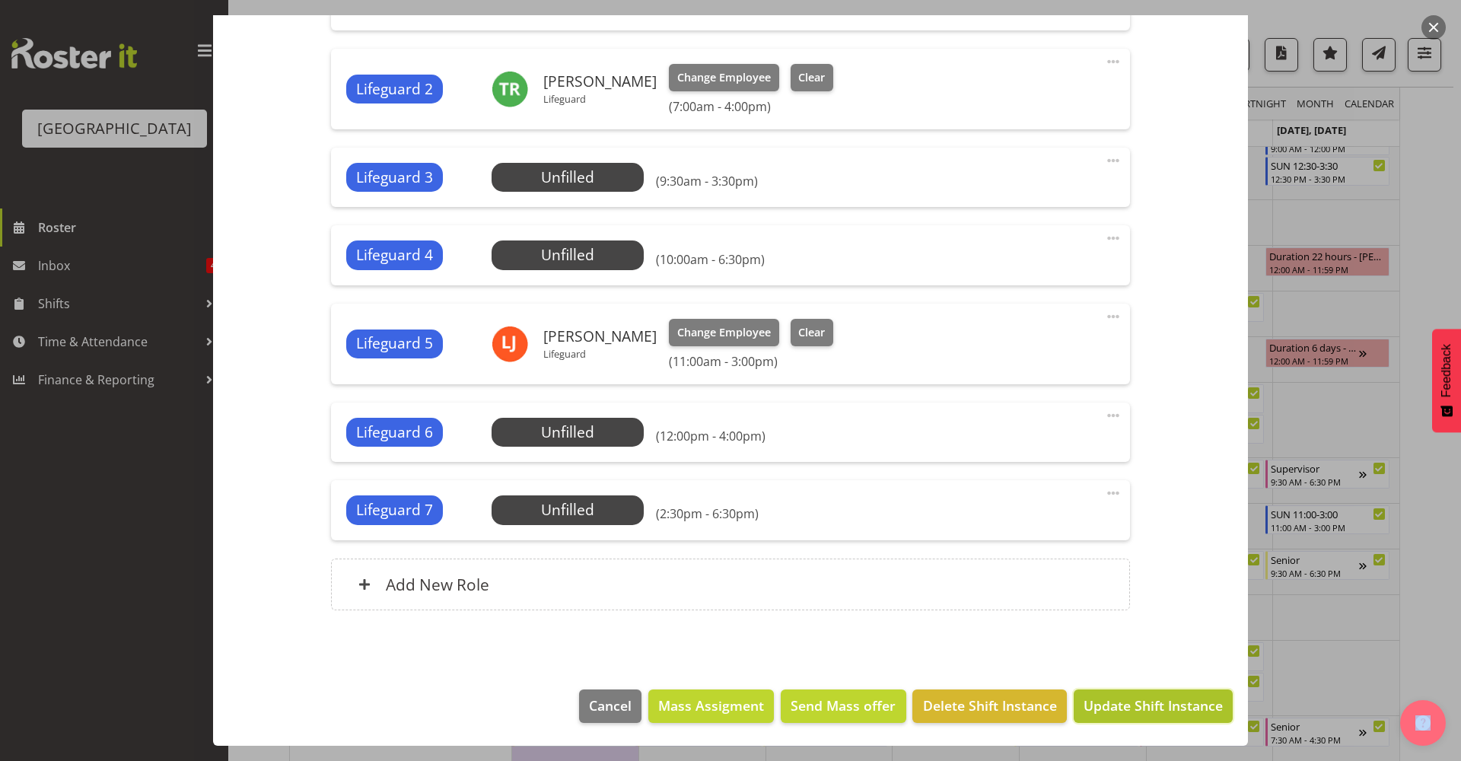
click at [1126, 693] on button "Update Shift Instance" at bounding box center [1153, 706] width 159 height 33
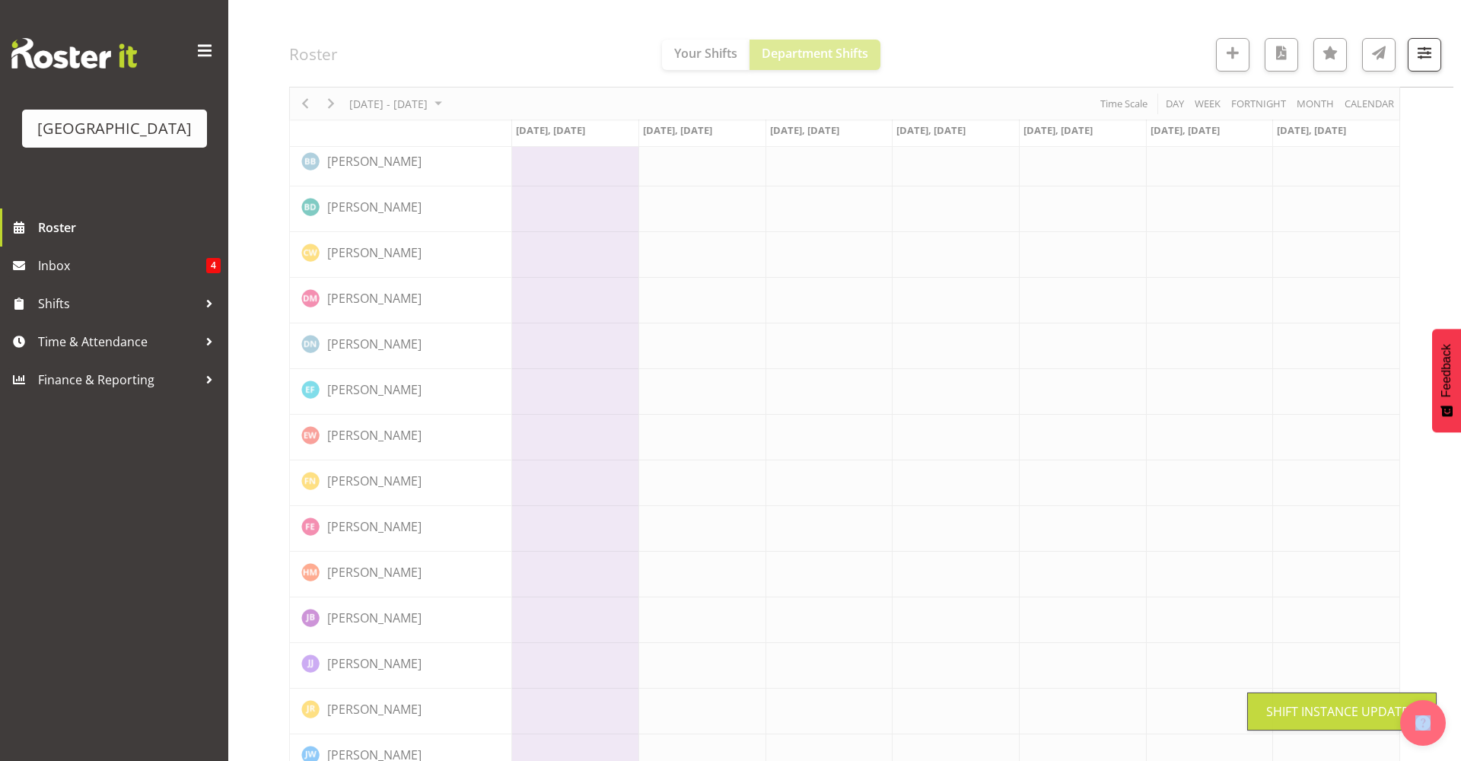
scroll to position [0, 0]
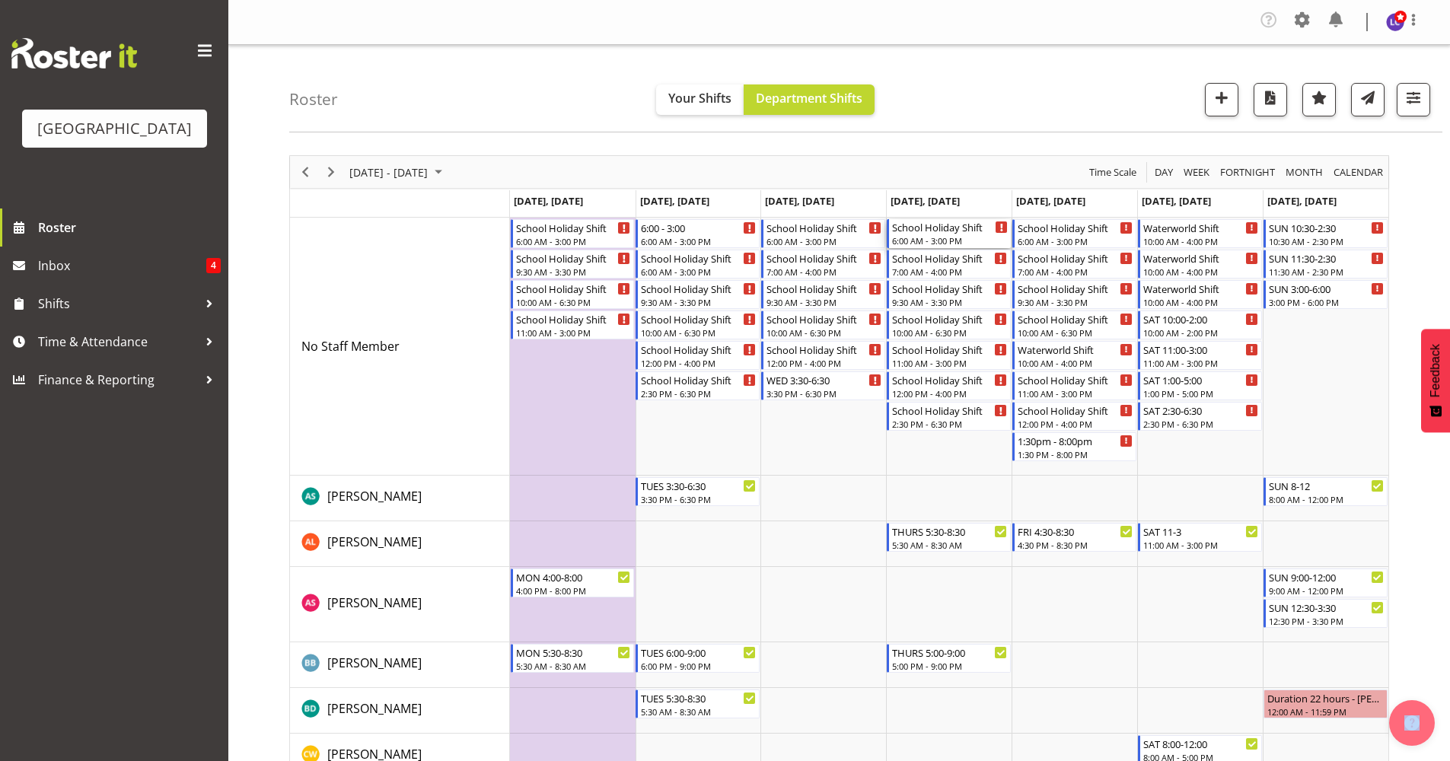
click at [944, 228] on div "School Holiday Shift" at bounding box center [950, 226] width 116 height 15
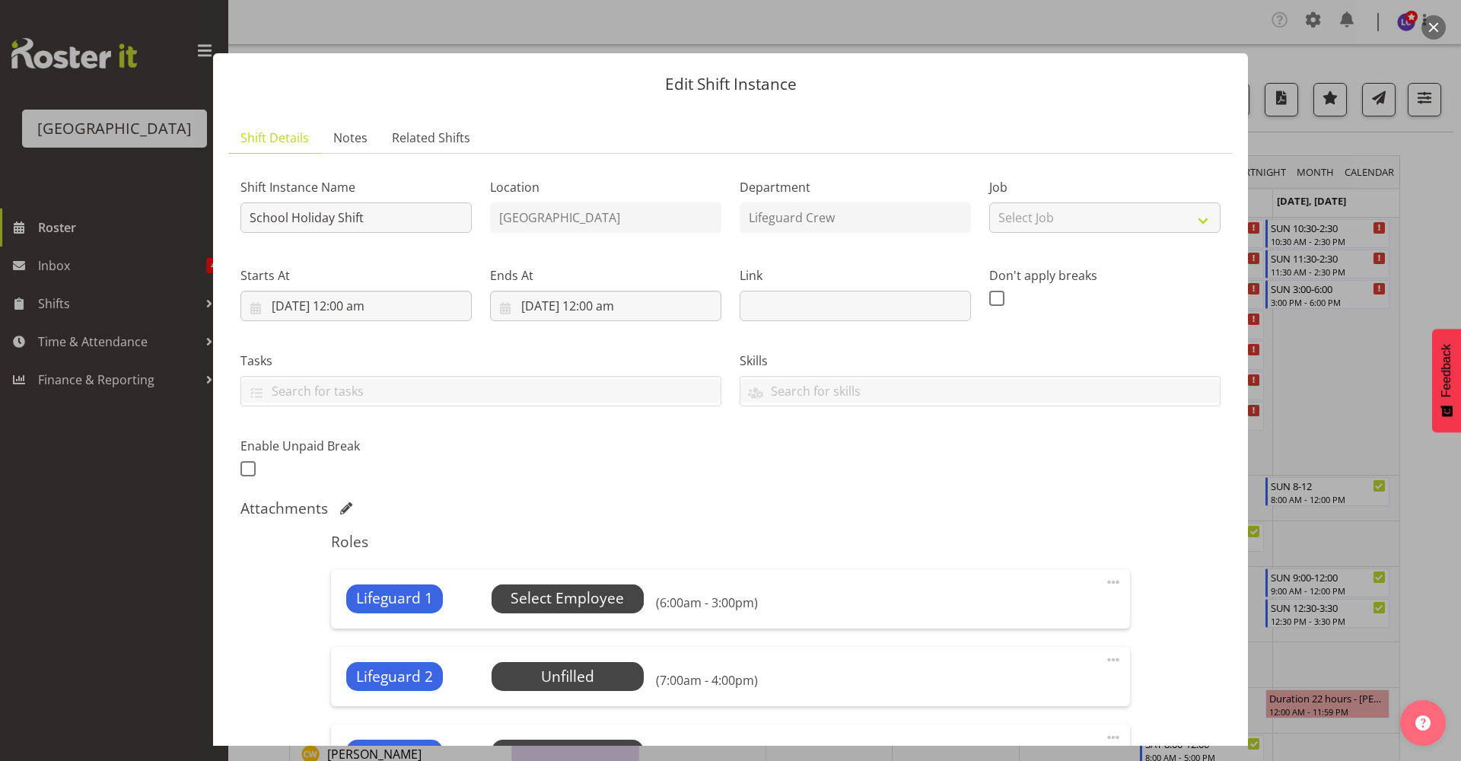
click at [598, 604] on span "Select Employee" at bounding box center [567, 599] width 113 height 22
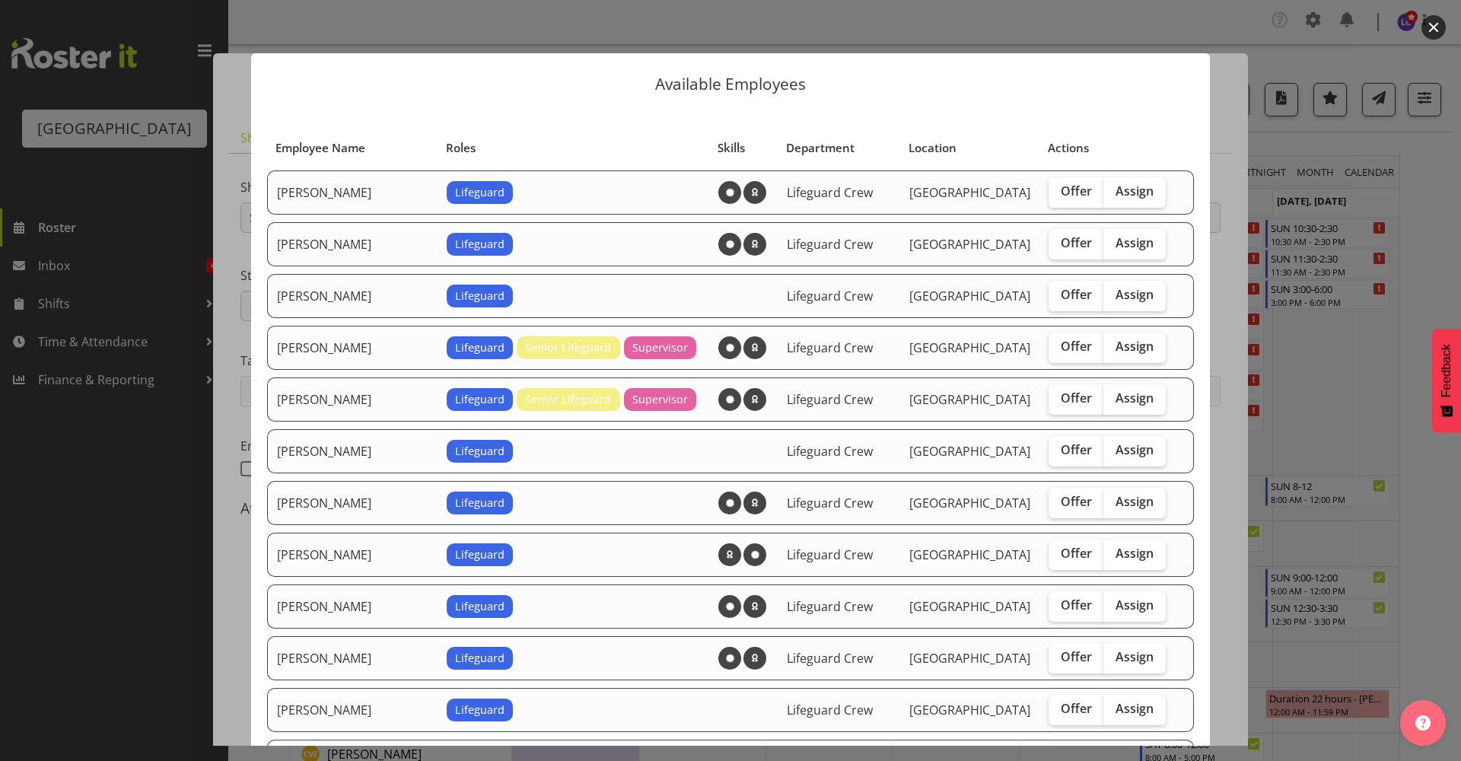
scroll to position [330, 0]
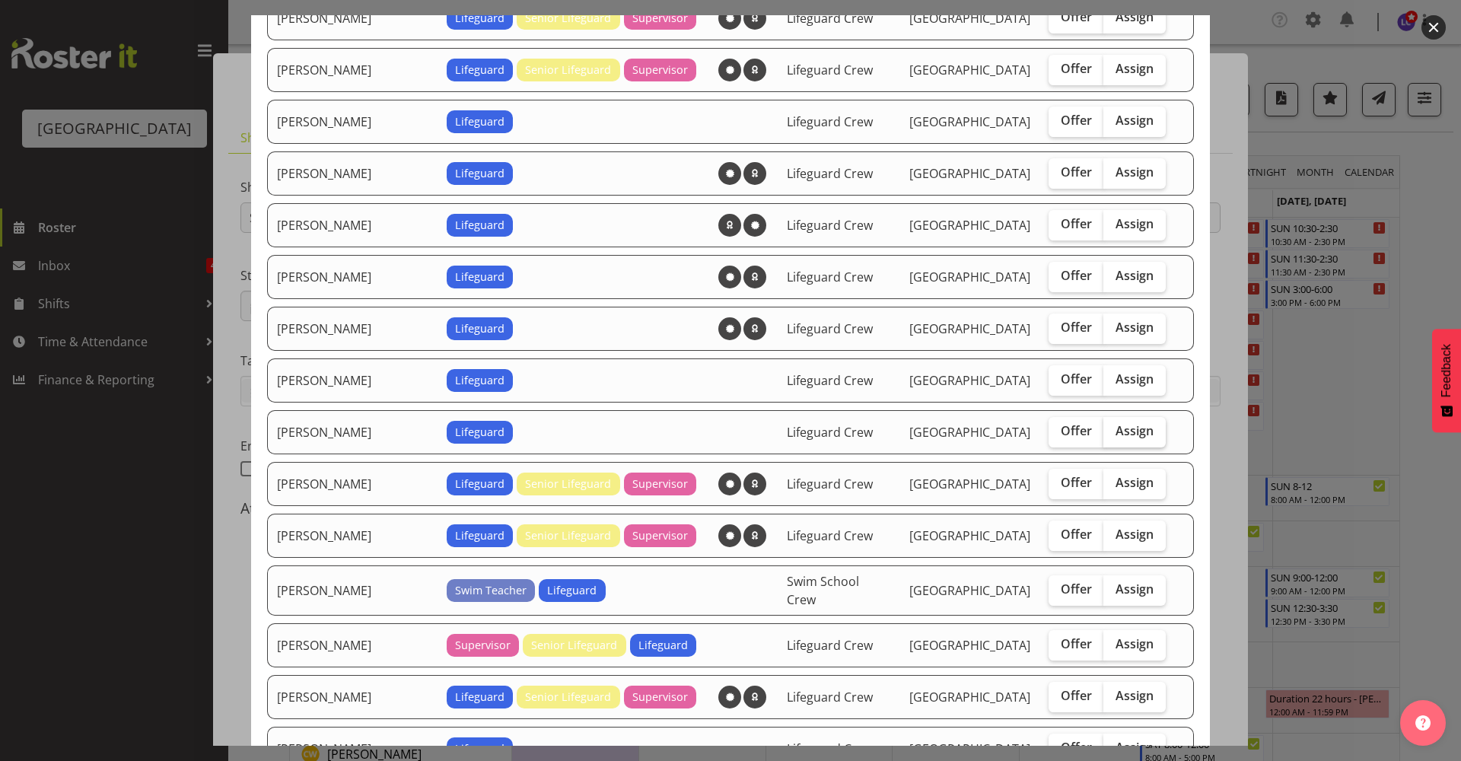
click at [1126, 430] on span "Assign" at bounding box center [1135, 430] width 38 height 15
click at [1113, 430] on input "Assign" at bounding box center [1109, 431] width 10 height 10
checkbox input "true"
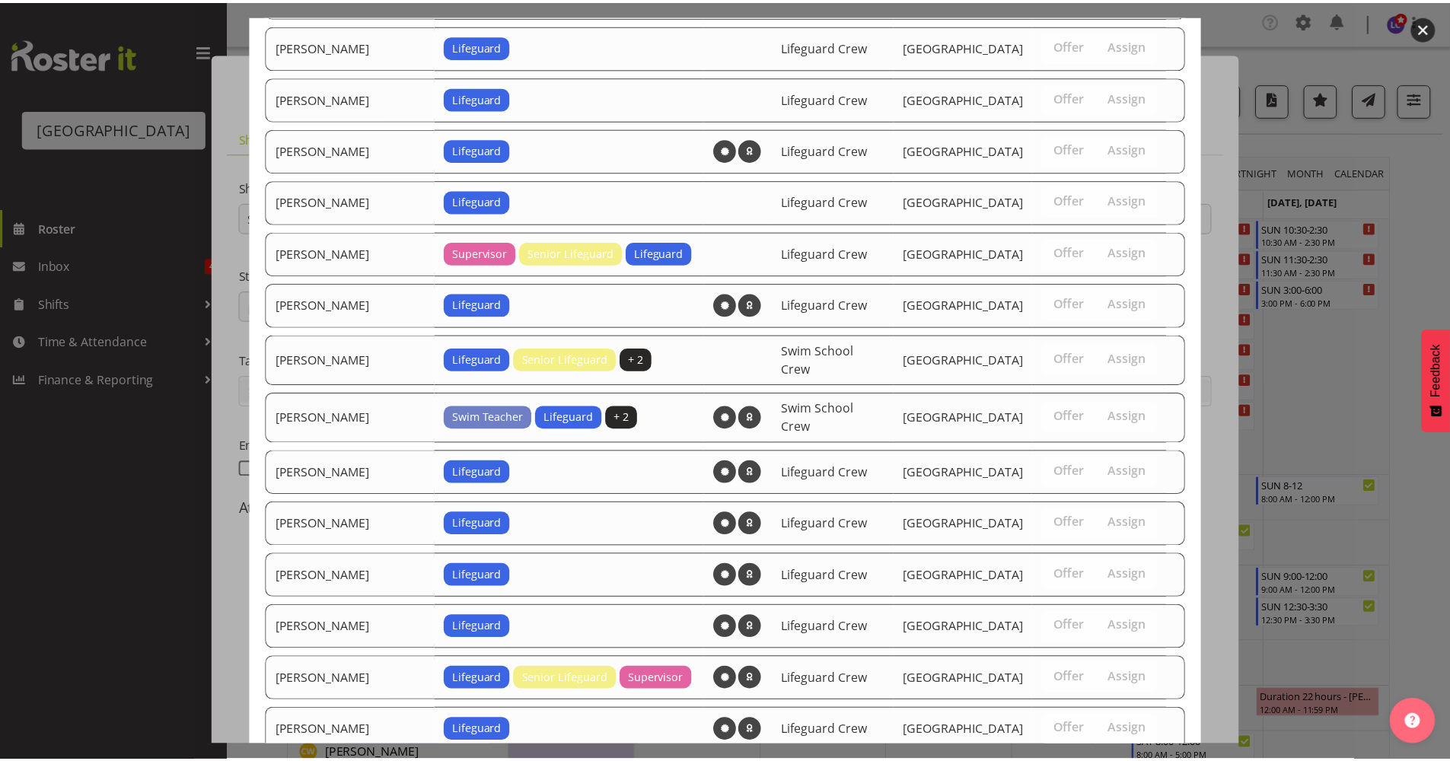
scroll to position [1393, 0]
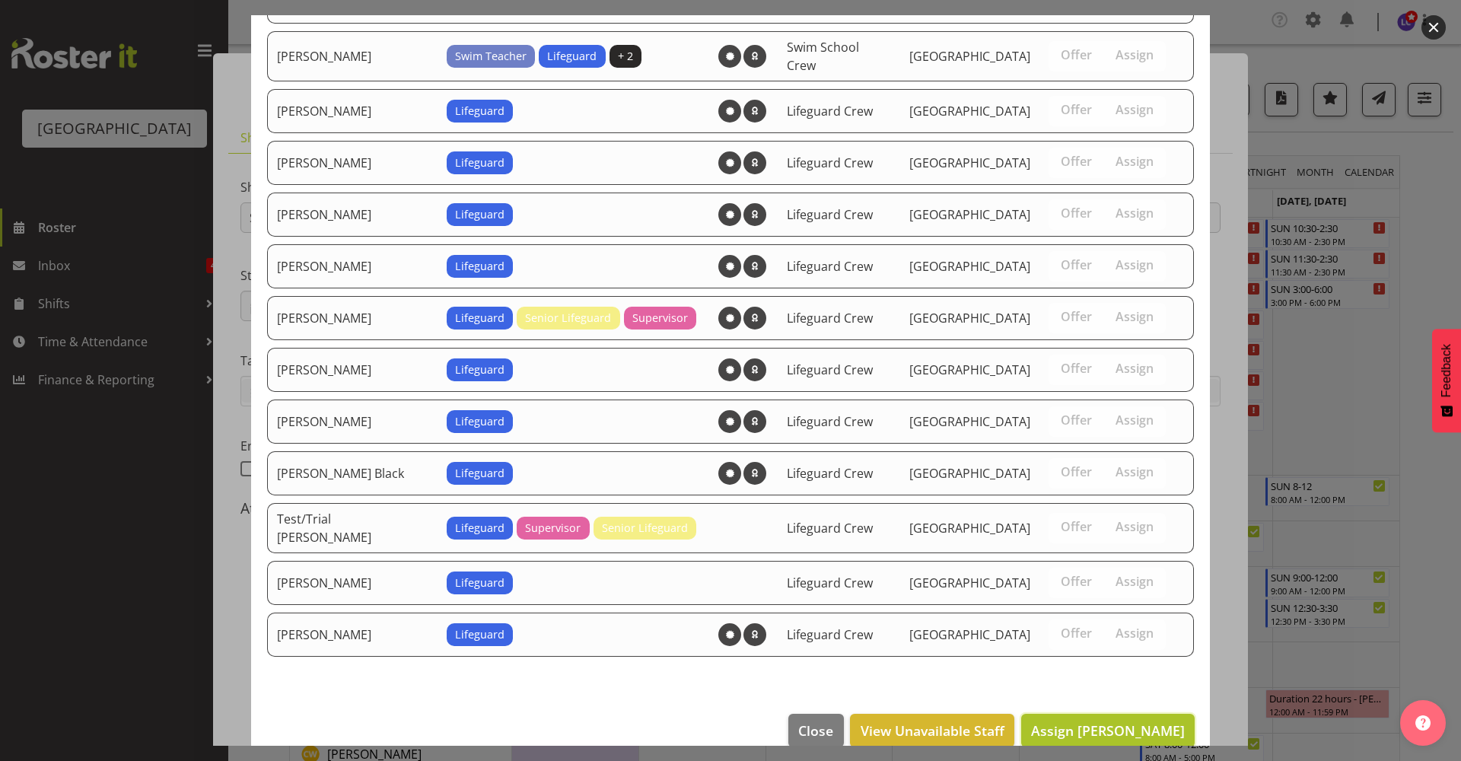
click at [1145, 721] on span "Assign Hamish McKenzie" at bounding box center [1108, 730] width 154 height 18
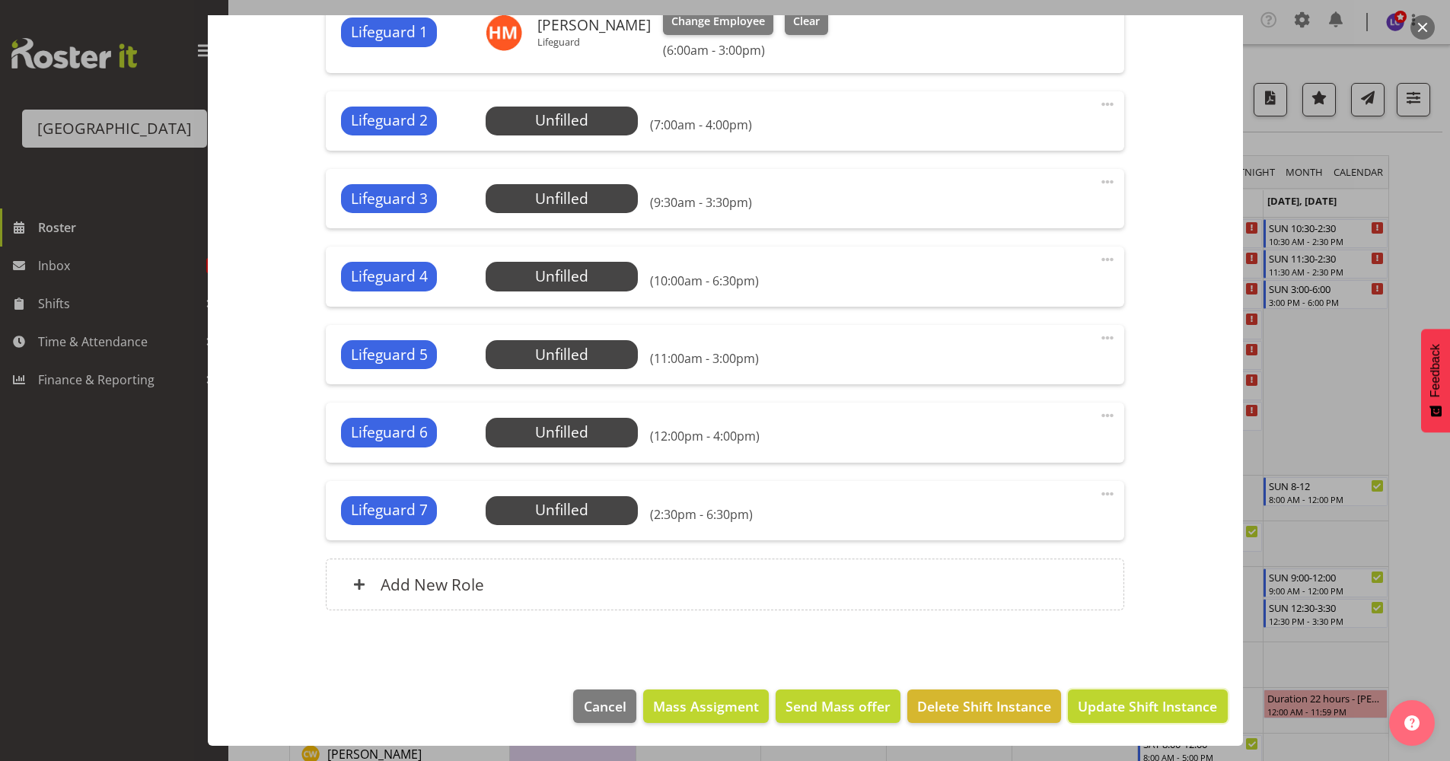
click at [1145, 699] on span "Update Shift Instance" at bounding box center [1147, 706] width 139 height 20
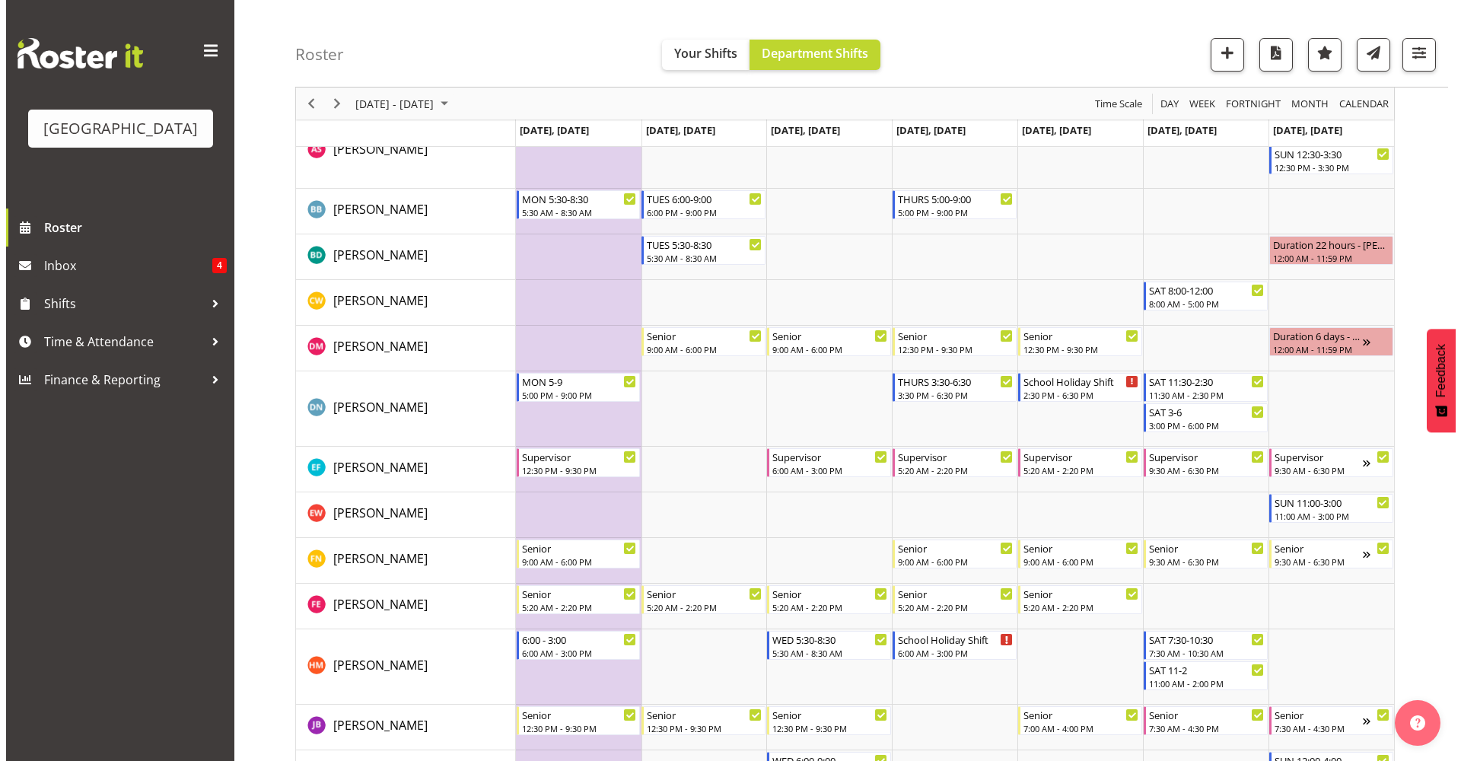
scroll to position [459, 0]
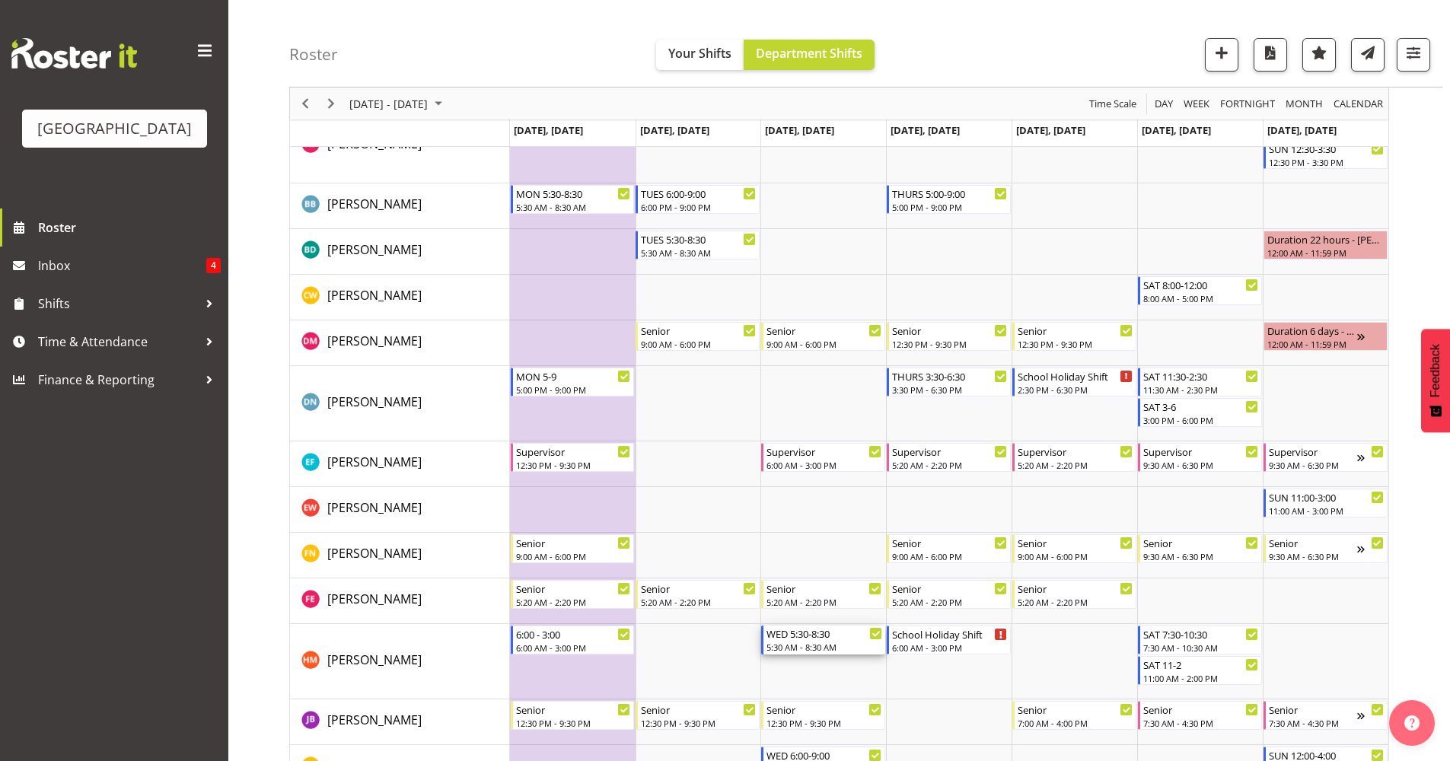
click at [824, 648] on div "5:30 AM - 8:30 AM" at bounding box center [824, 647] width 116 height 12
click at [0, 0] on div at bounding box center [0, 0] width 0 height 0
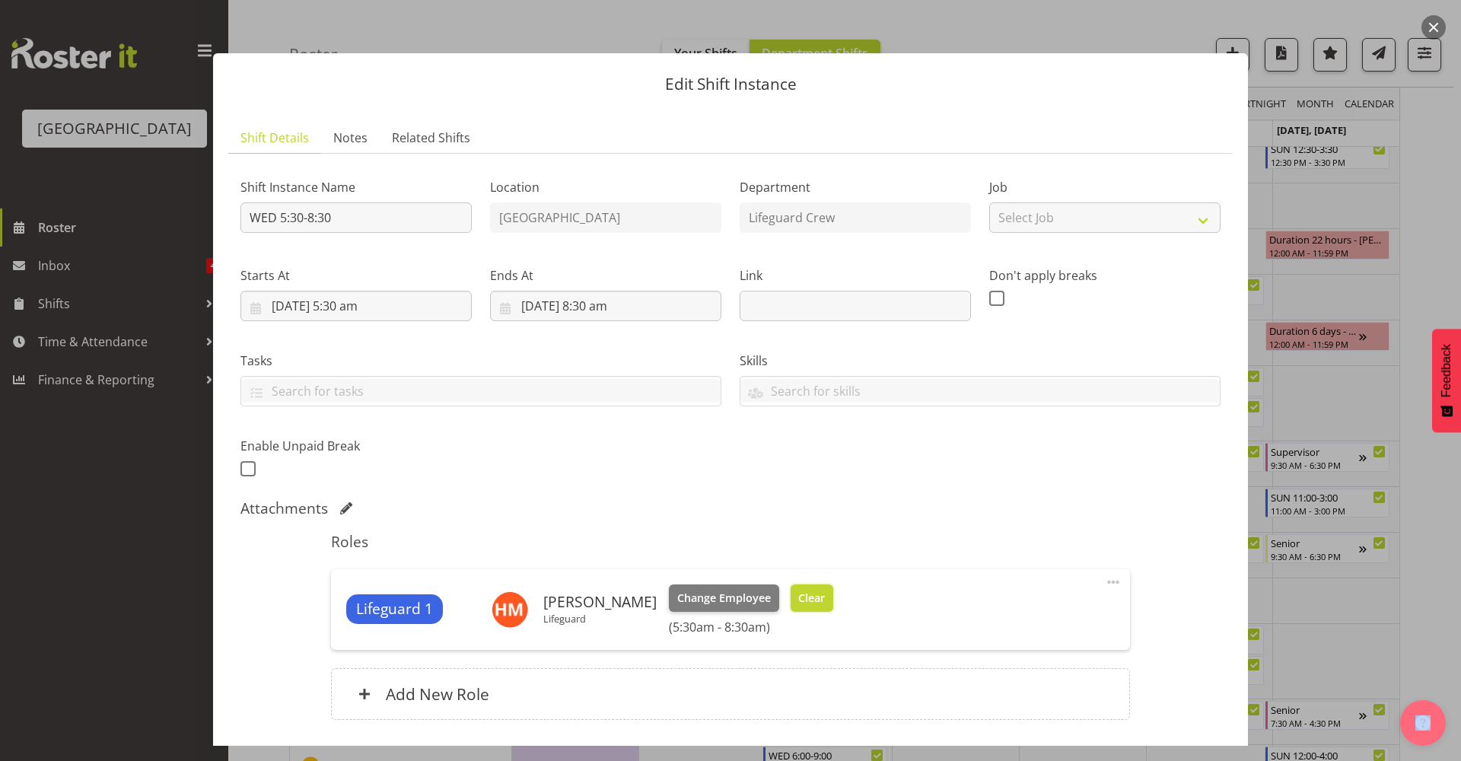
click at [825, 592] on span "Clear" at bounding box center [811, 598] width 27 height 17
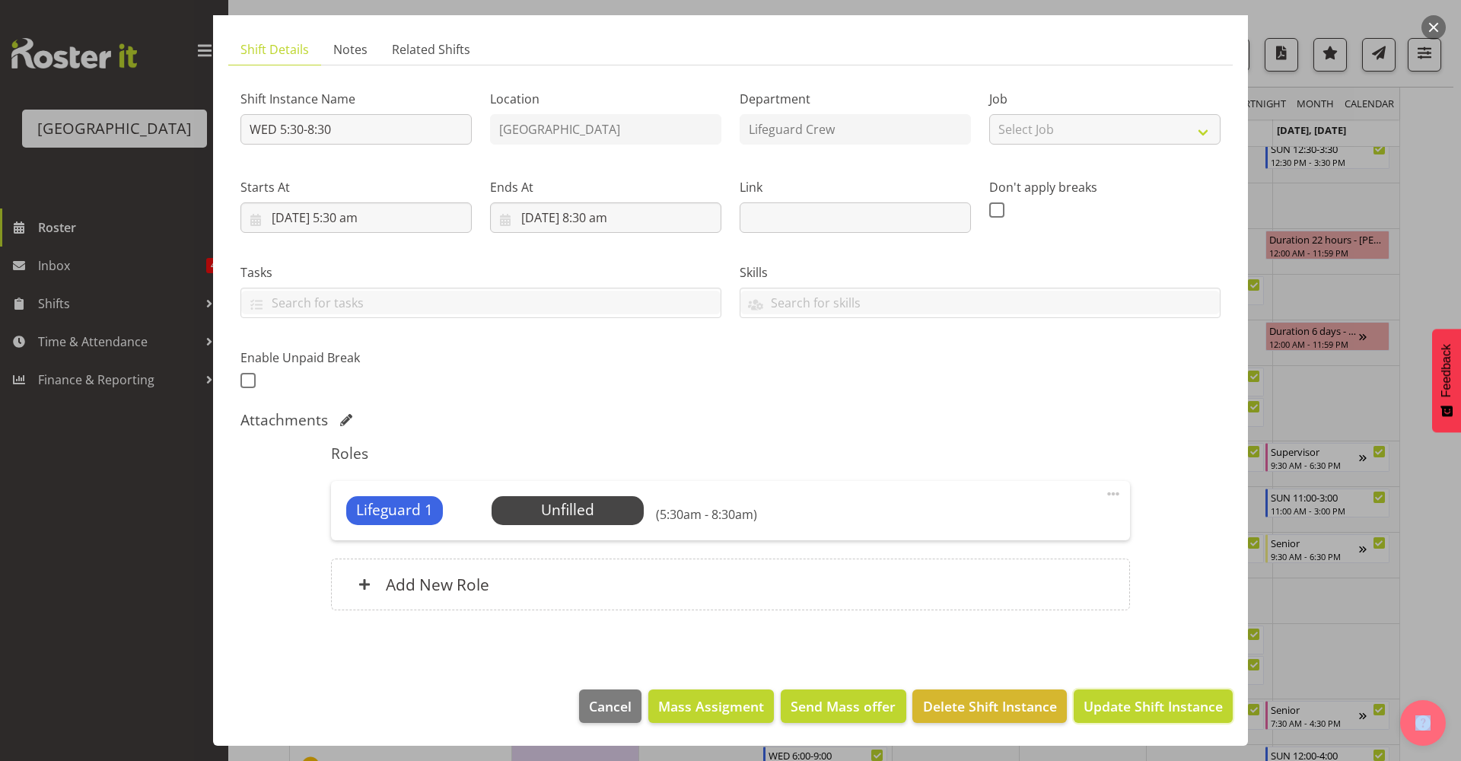
click at [1109, 715] on span "Update Shift Instance" at bounding box center [1153, 706] width 139 height 20
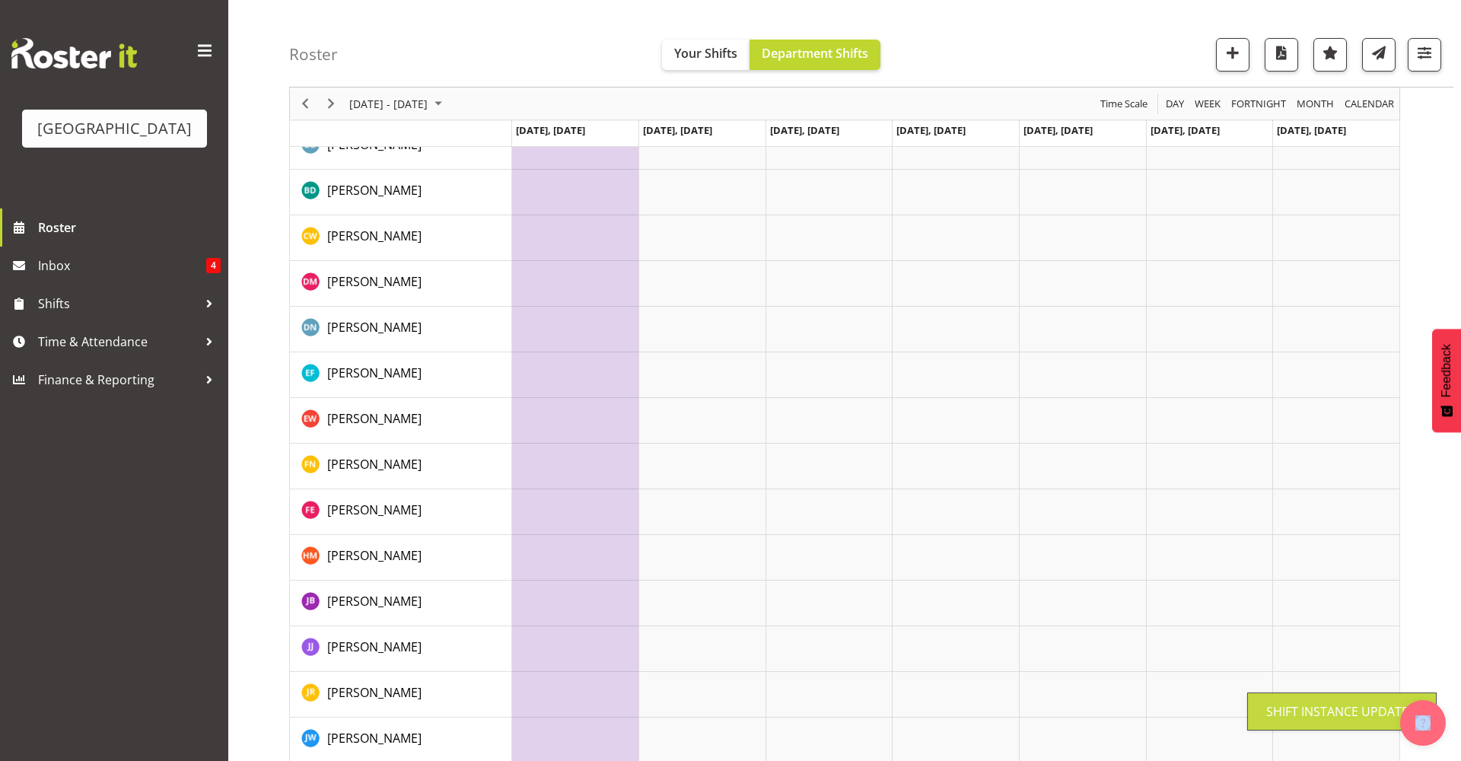
scroll to position [0, 0]
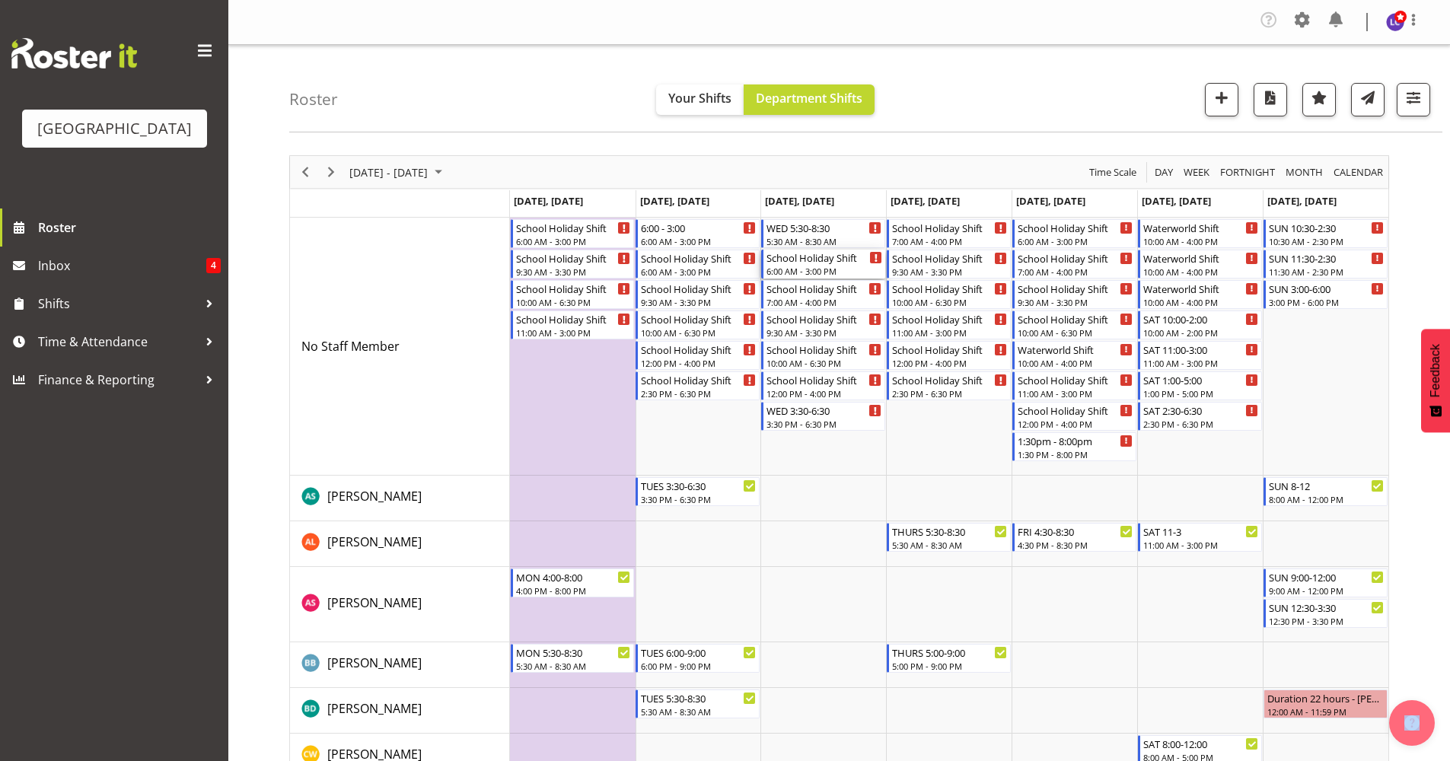
click at [824, 269] on div "6:00 AM - 3:00 PM" at bounding box center [824, 271] width 116 height 12
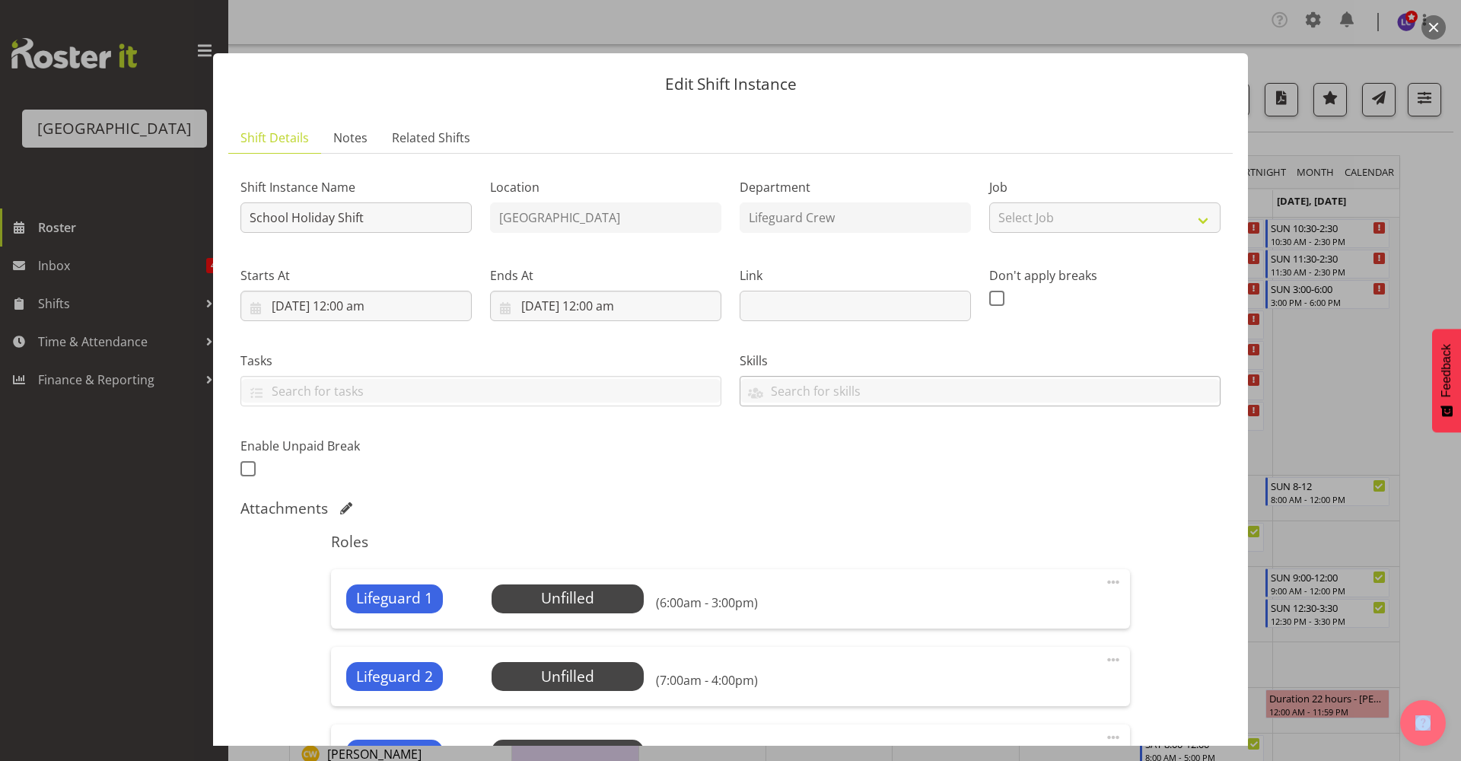
scroll to position [330, 0]
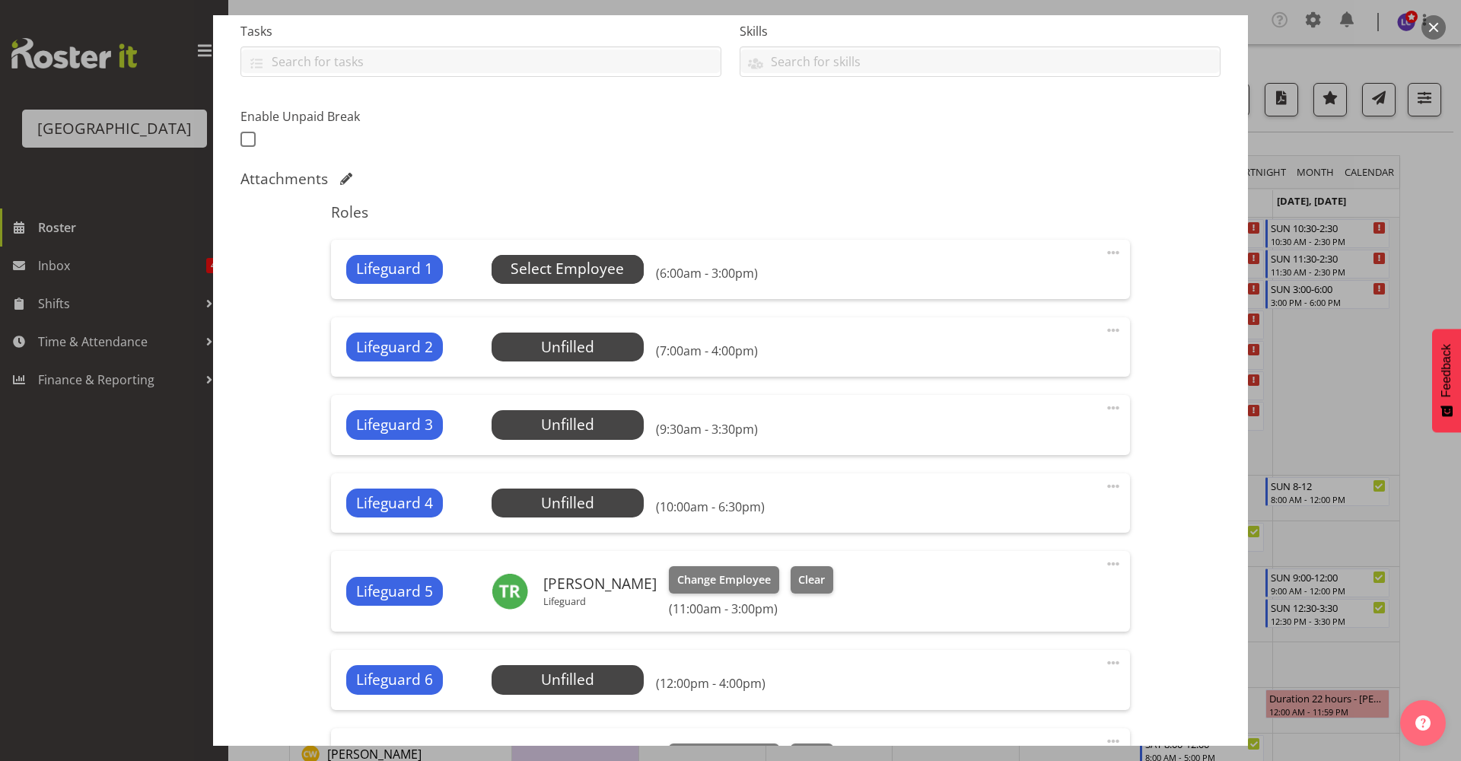
click at [607, 268] on span "Select Employee" at bounding box center [567, 269] width 113 height 22
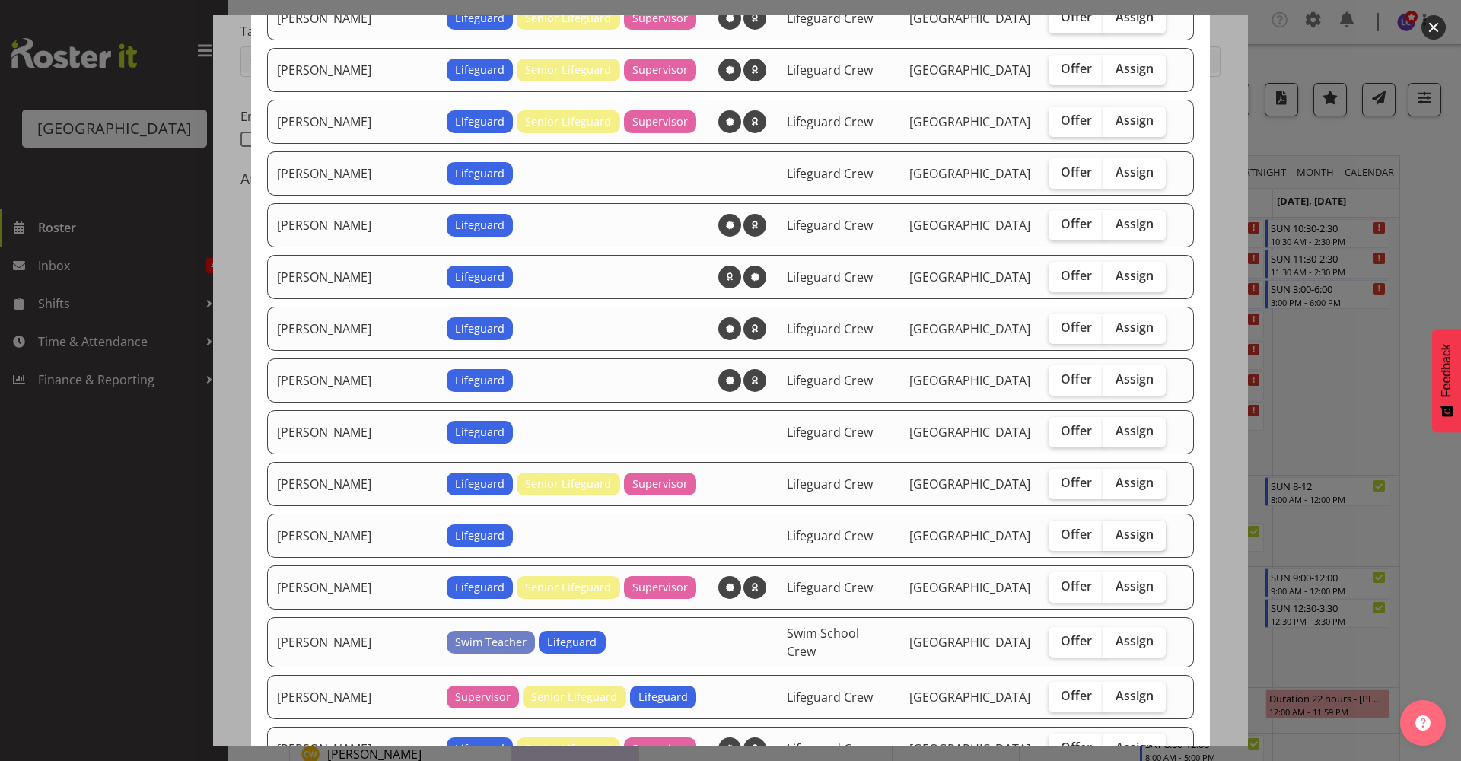
click at [1116, 533] on span "Assign" at bounding box center [1135, 534] width 38 height 15
click at [1107, 533] on input "Assign" at bounding box center [1109, 535] width 10 height 10
checkbox input "true"
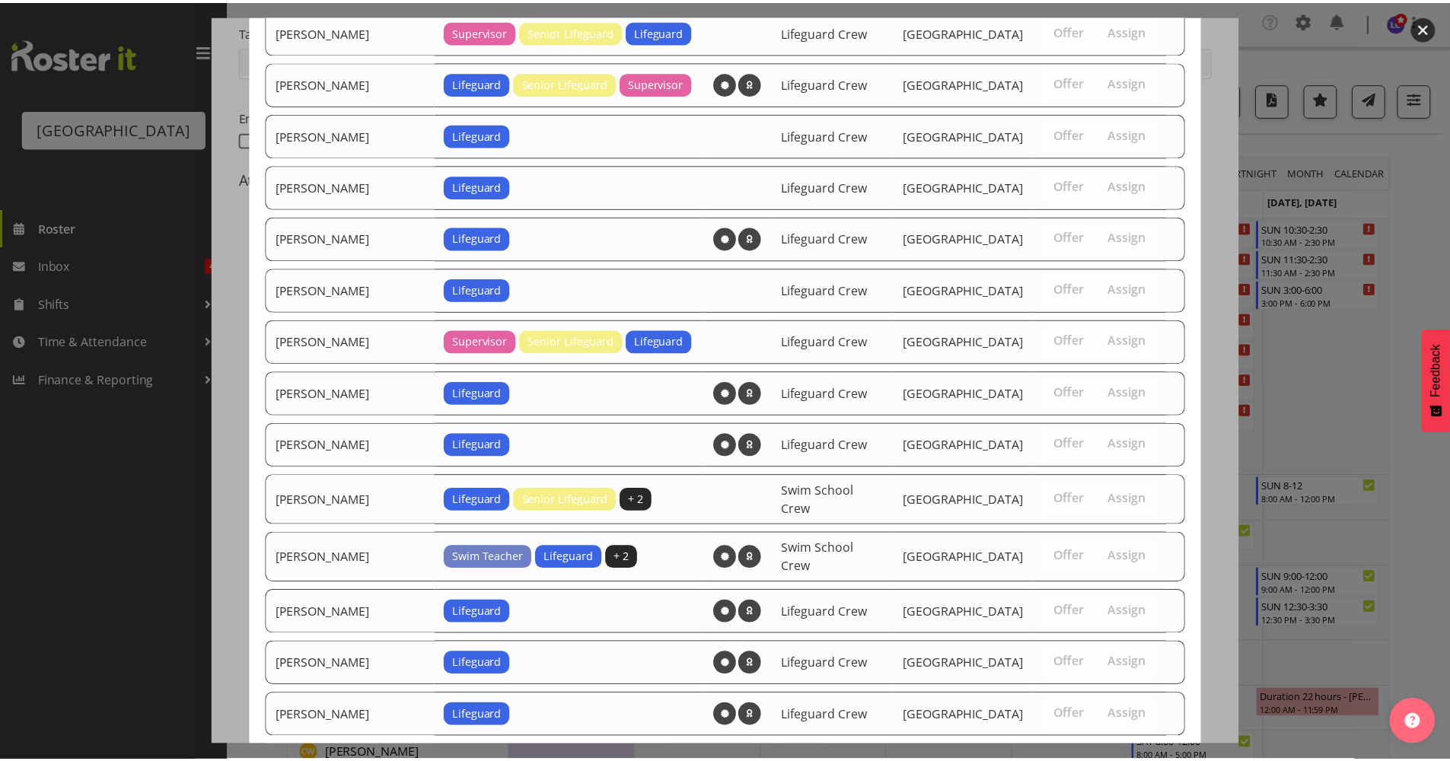
scroll to position [1497, 0]
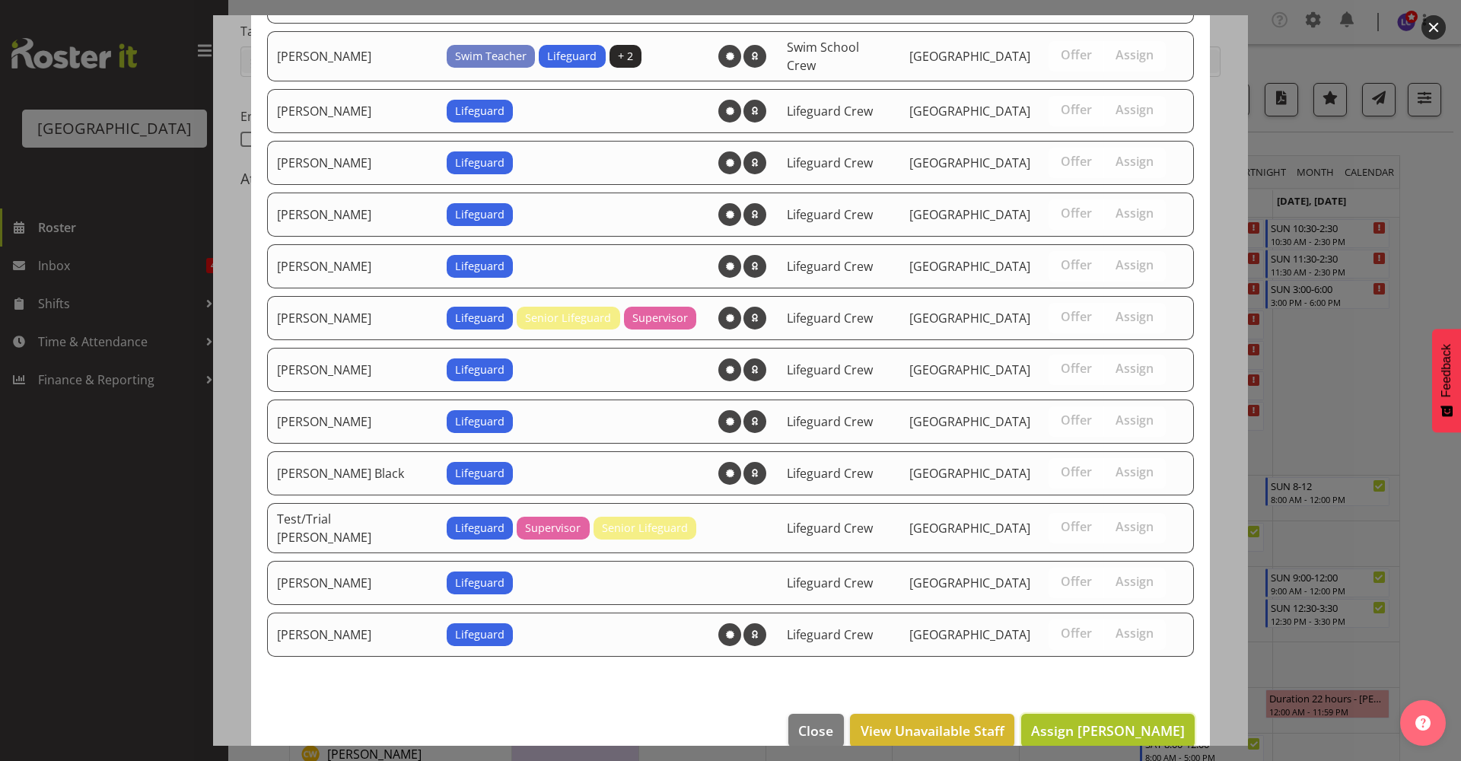
click at [1108, 721] on span "Assign Hamish McKenzie" at bounding box center [1108, 730] width 154 height 18
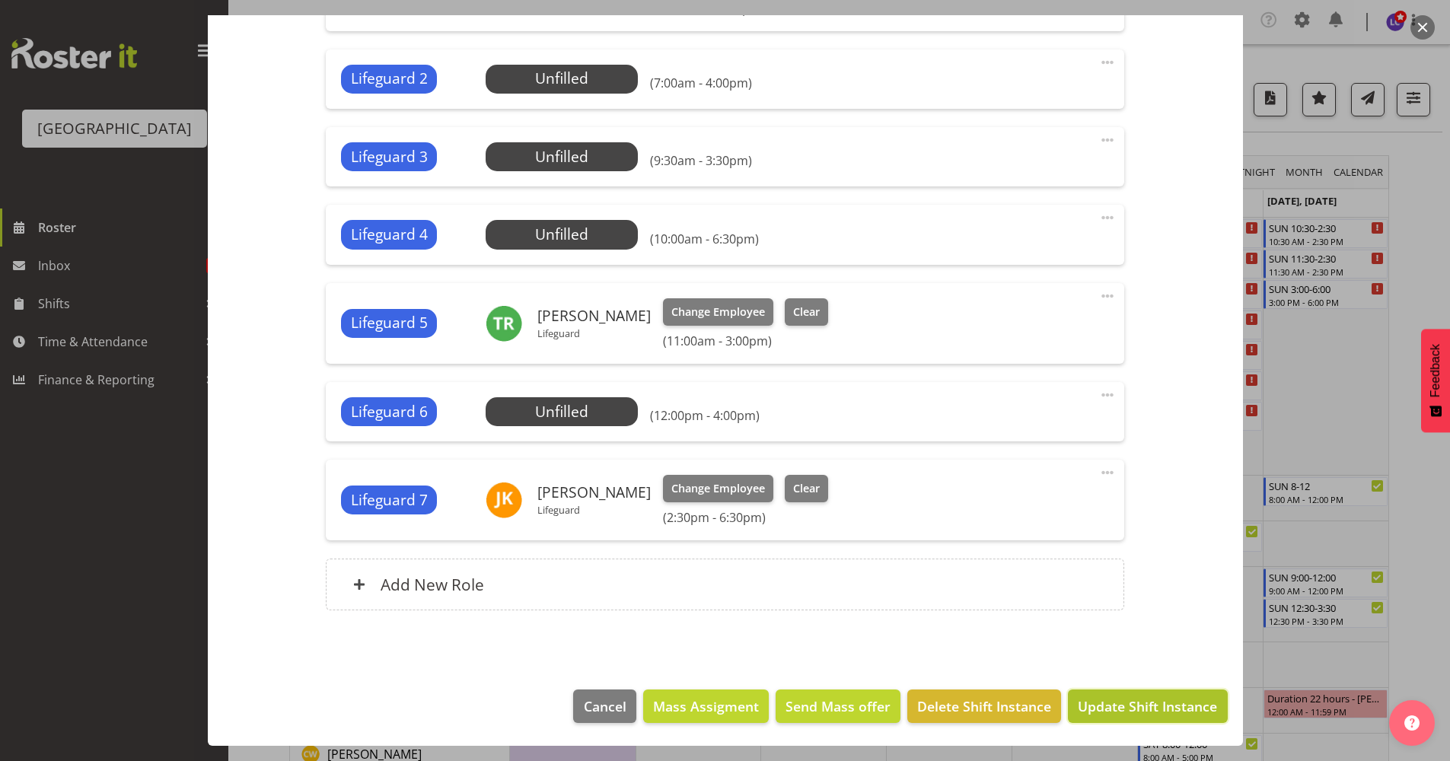
click at [1131, 712] on span "Update Shift Instance" at bounding box center [1147, 706] width 139 height 20
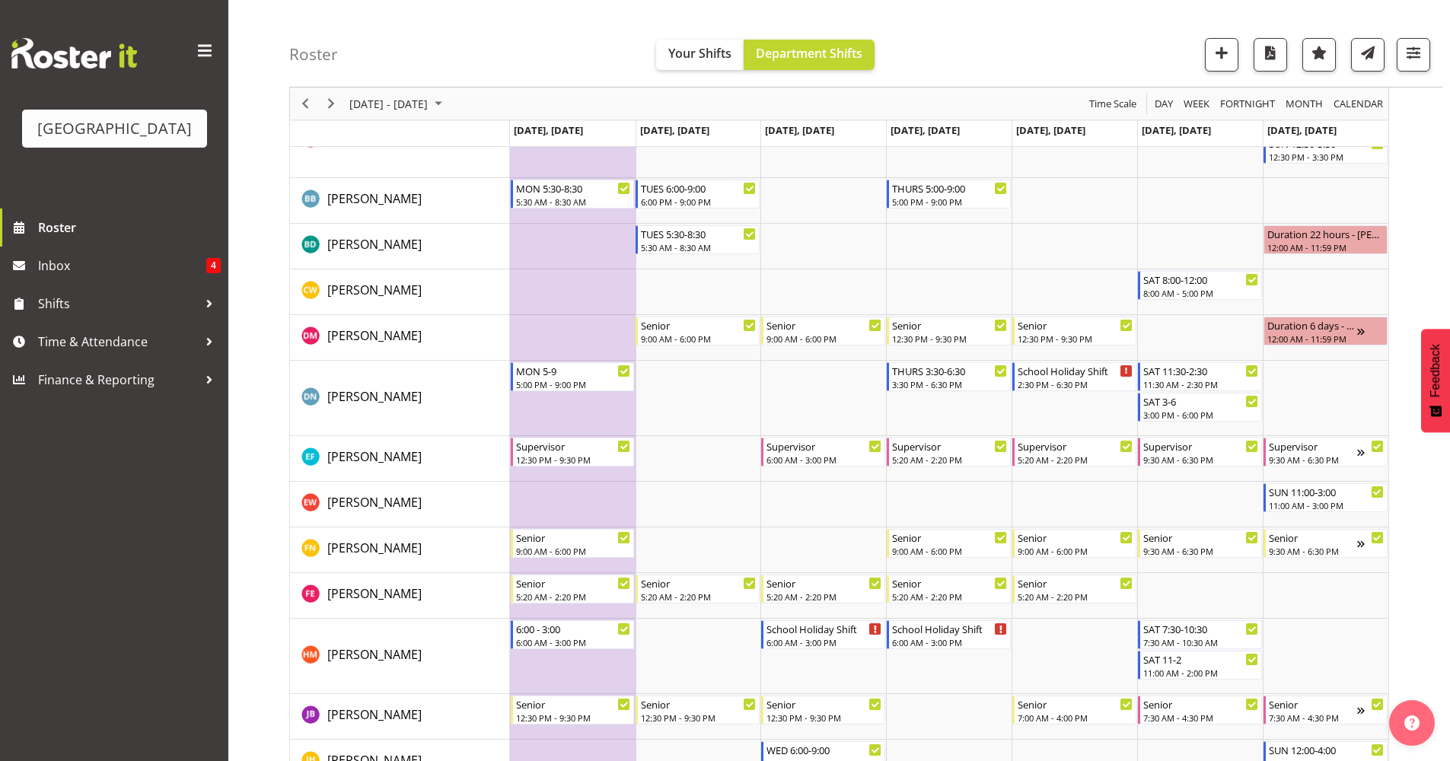
scroll to position [473, 0]
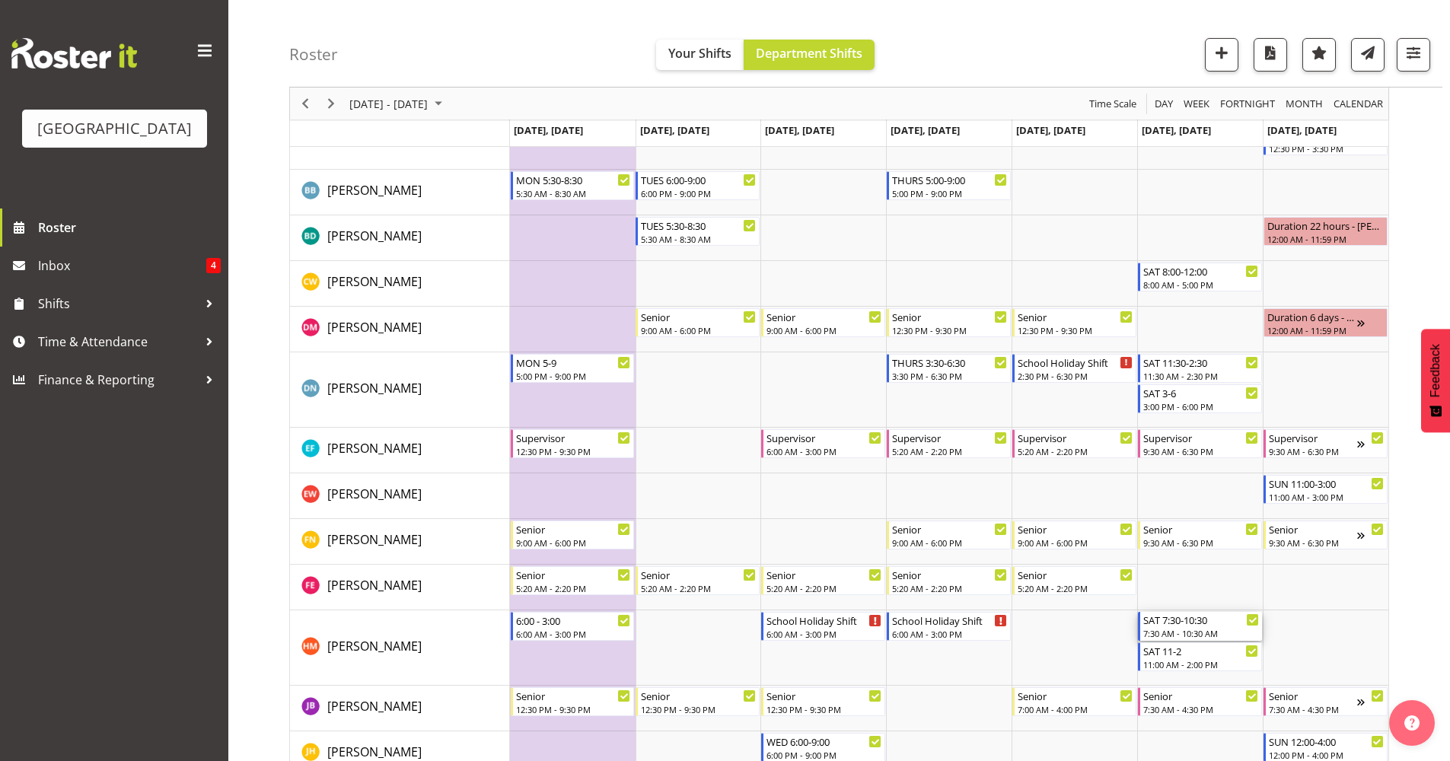
click at [1215, 633] on div "7:30 AM - 10:30 AM" at bounding box center [1201, 633] width 116 height 12
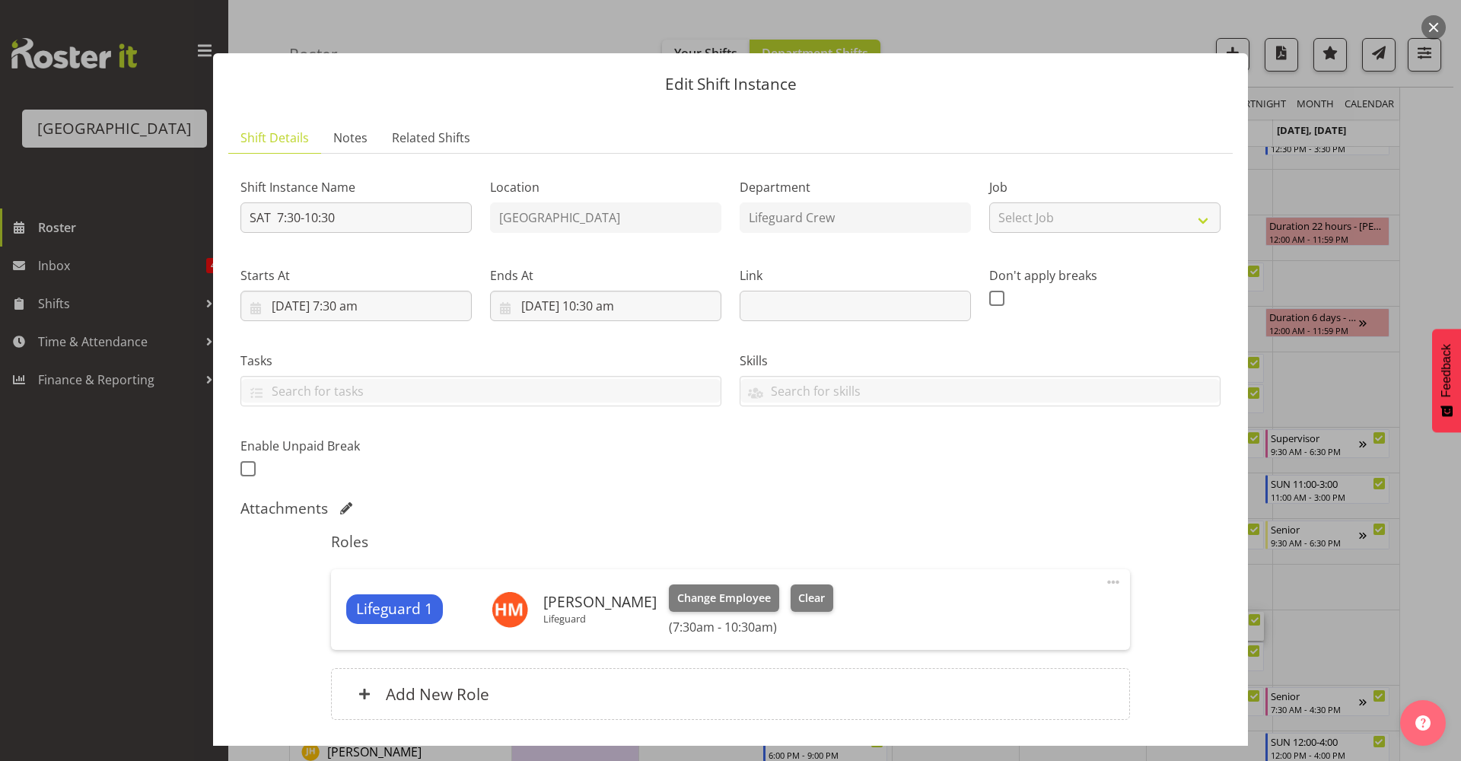
click at [1337, 540] on div at bounding box center [730, 380] width 1461 height 761
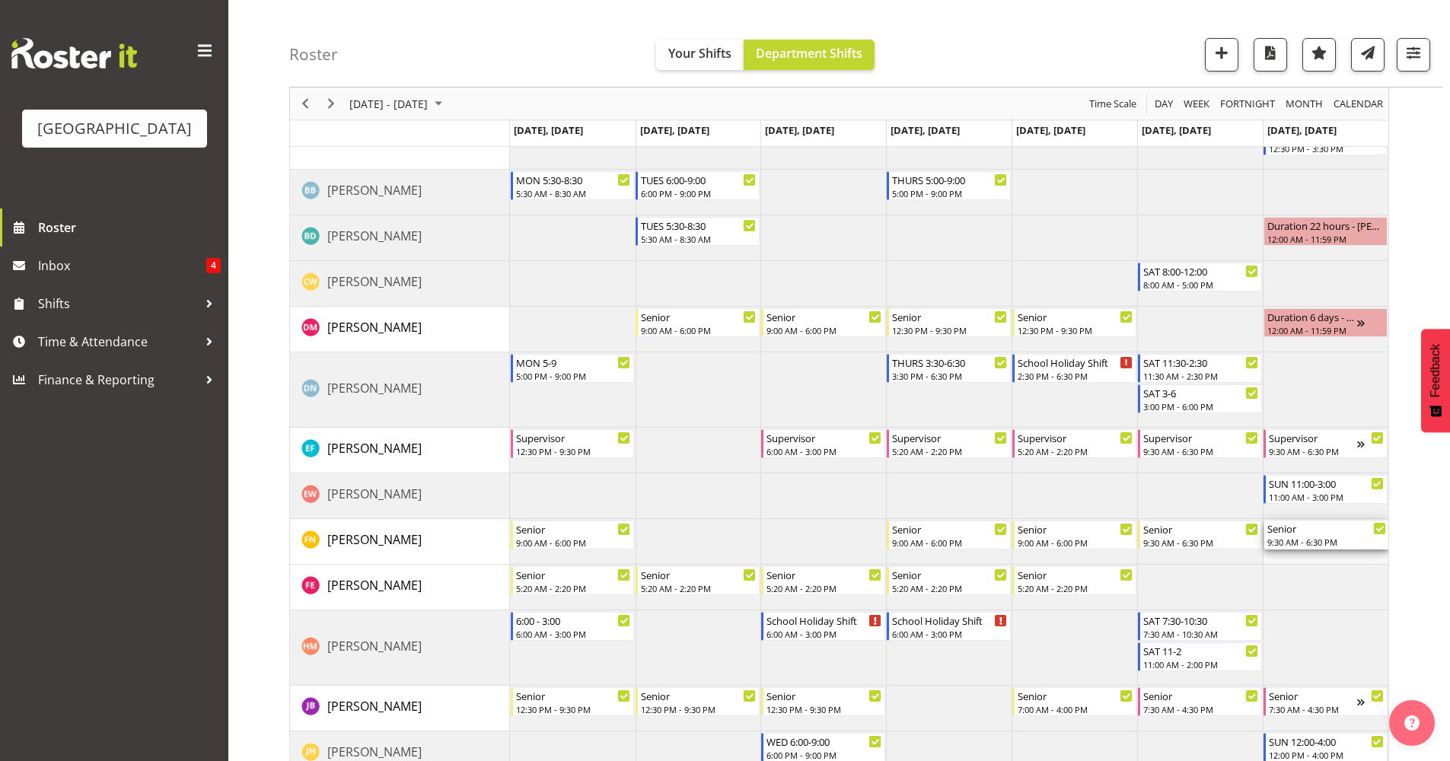
drag, startPoint x: 1337, startPoint y: 540, endPoint x: 1337, endPoint y: 521, distance: 19.0
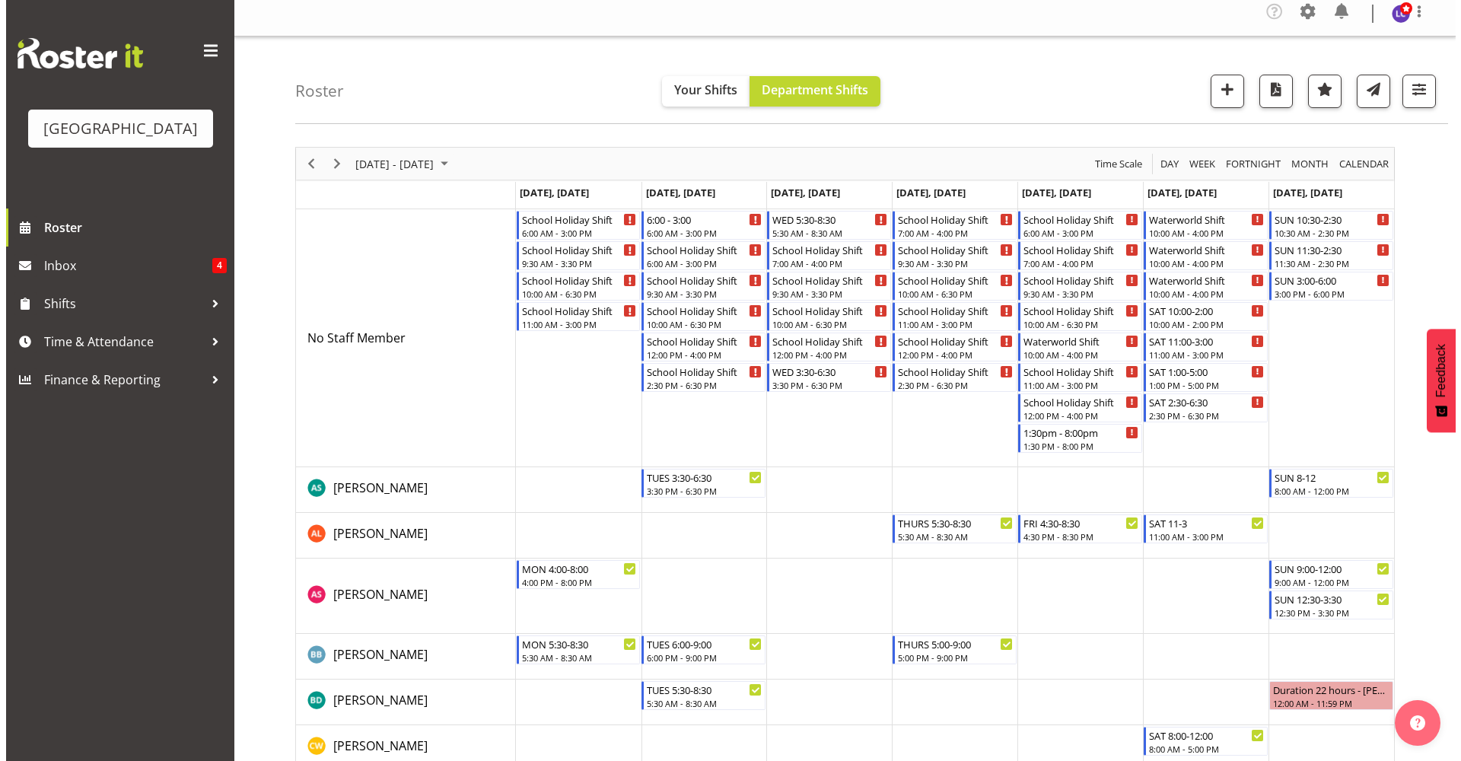
scroll to position [25, 0]
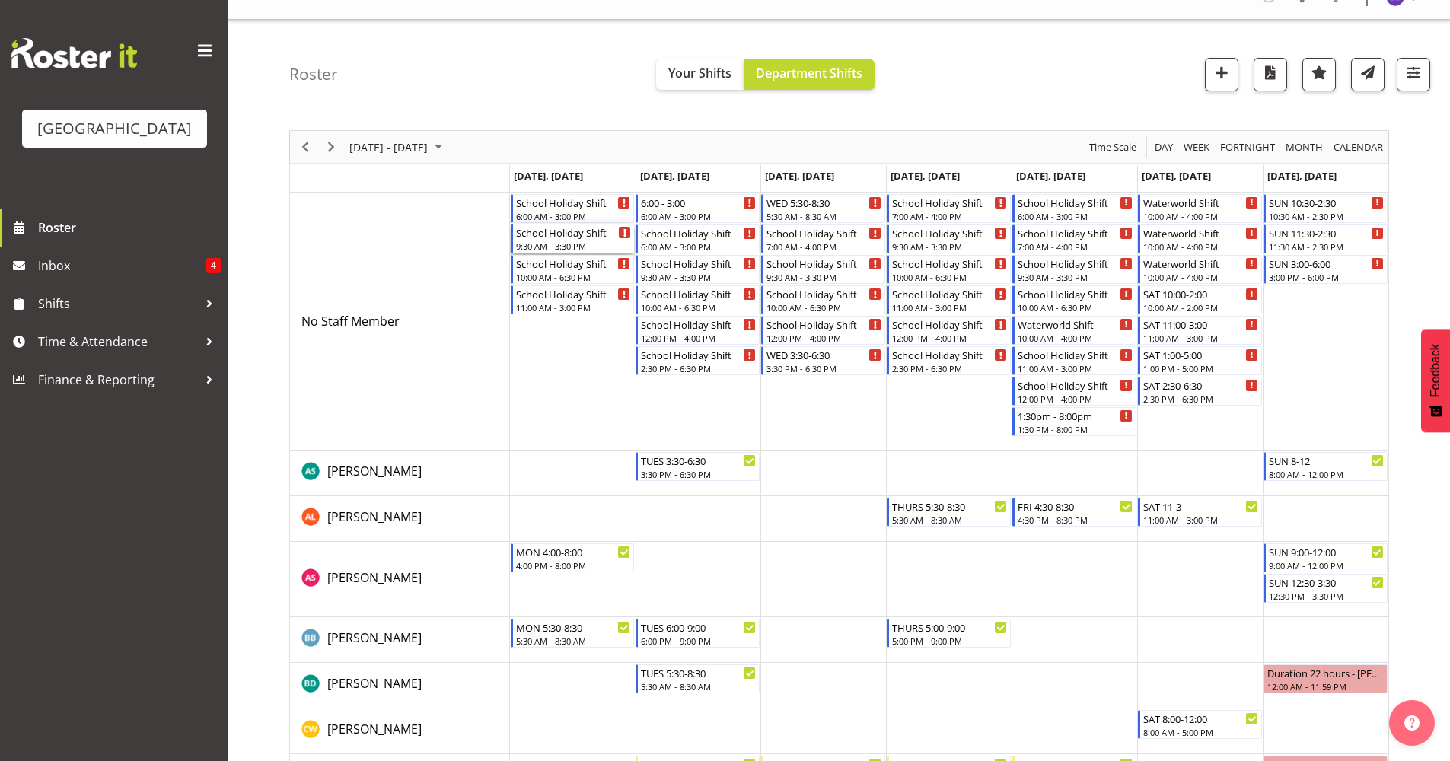
click at [590, 244] on div "9:30 AM - 3:30 PM" at bounding box center [574, 246] width 116 height 12
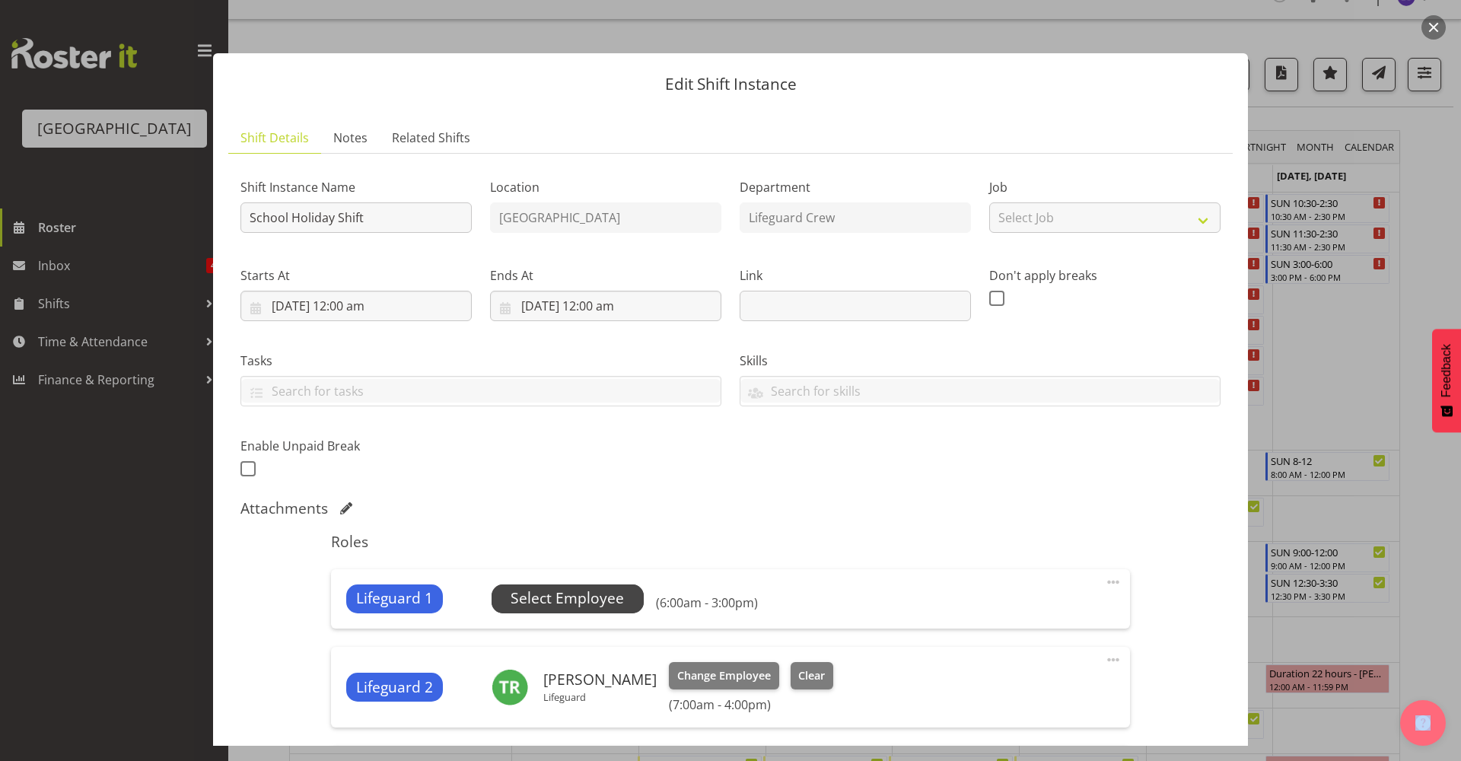
scroll to position [330, 0]
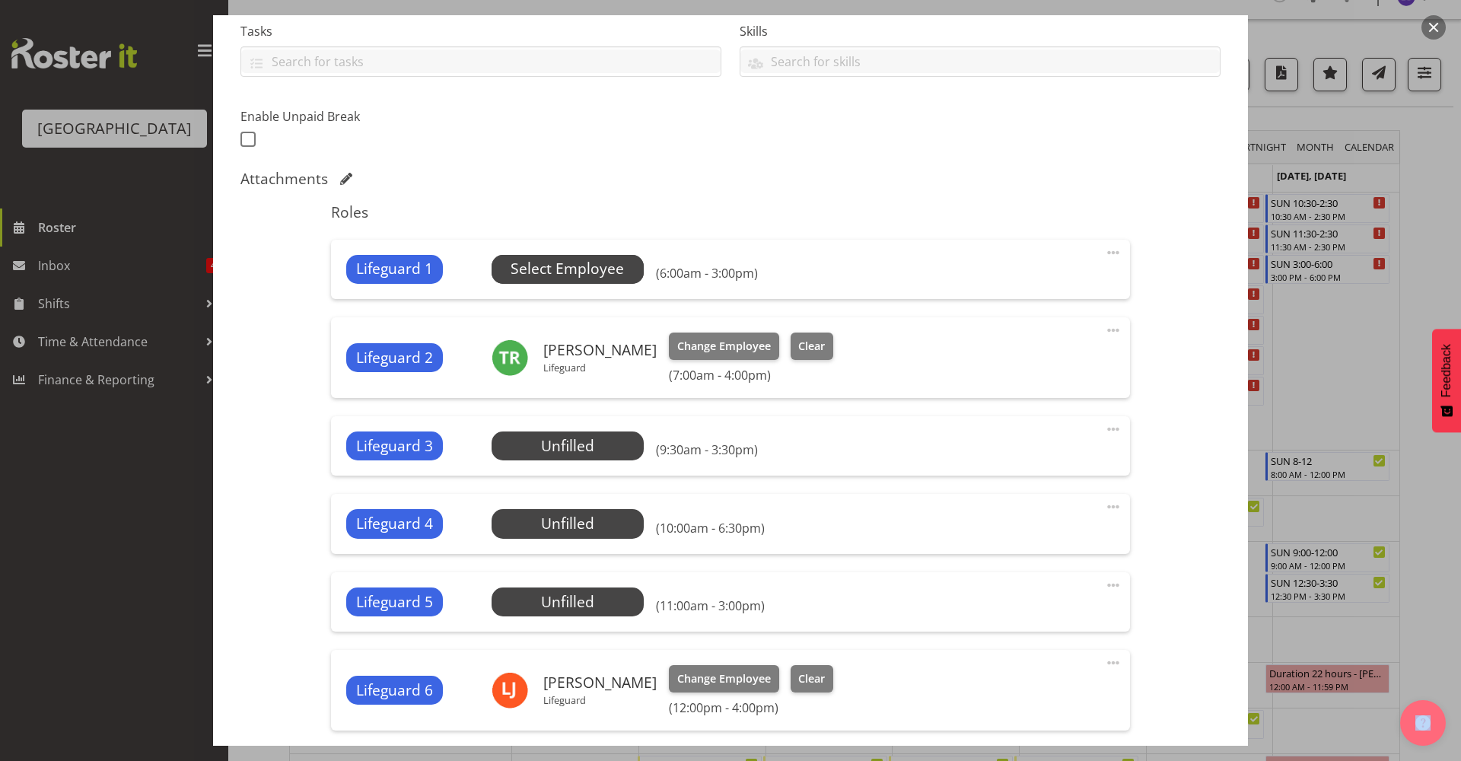
click at [618, 269] on span "Select Employee" at bounding box center [567, 269] width 113 height 22
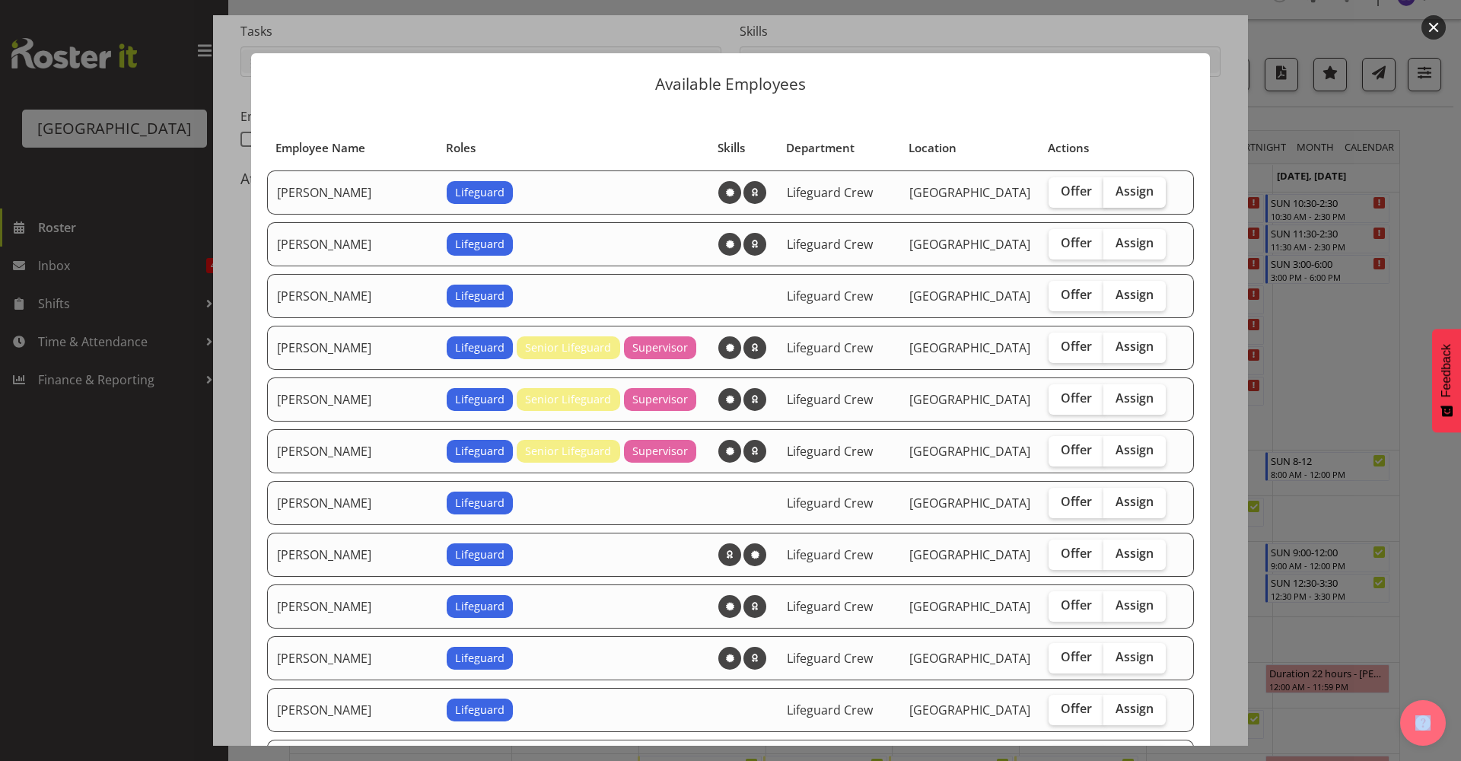
click at [1123, 202] on label "Assign" at bounding box center [1135, 192] width 62 height 30
click at [1113, 196] on input "Assign" at bounding box center [1109, 191] width 10 height 10
checkbox input "true"
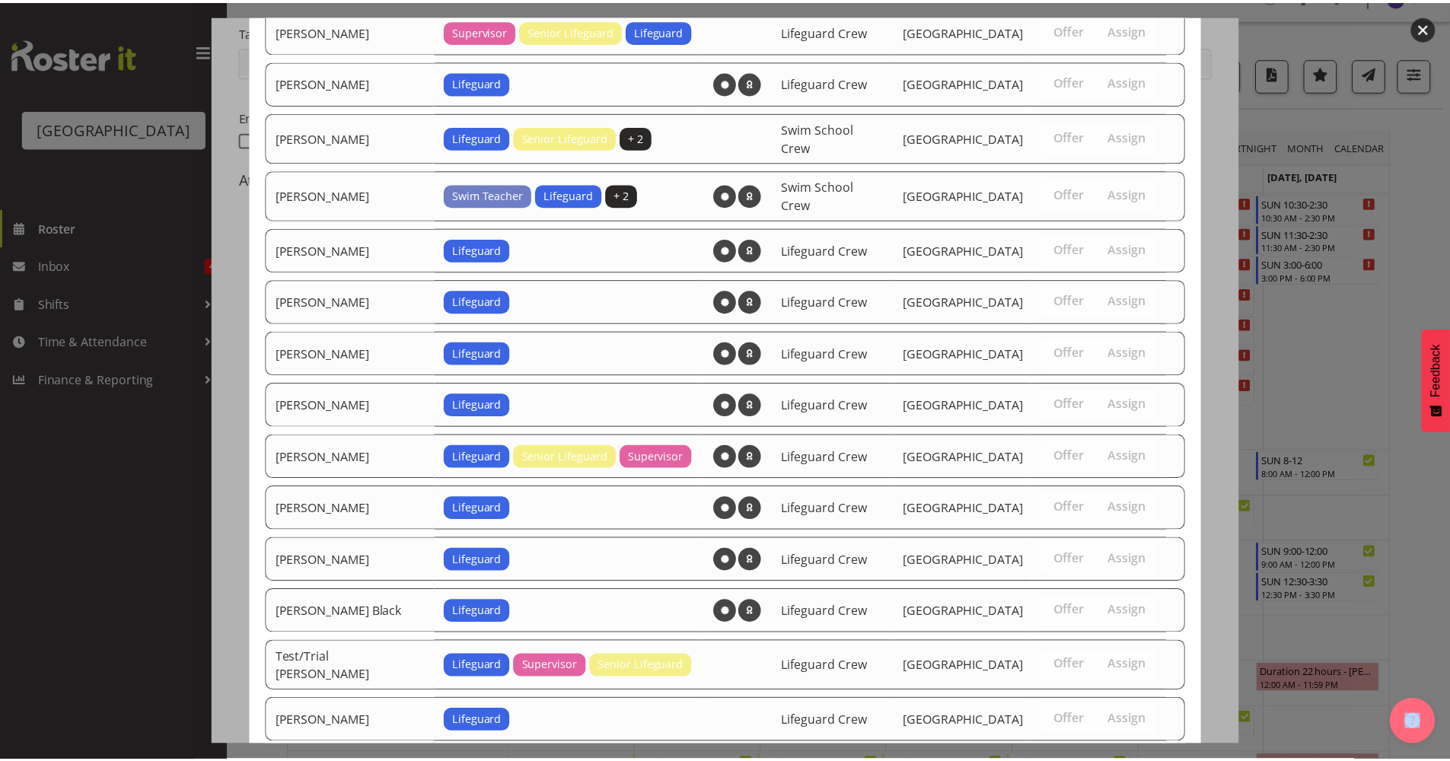
scroll to position [1290, 0]
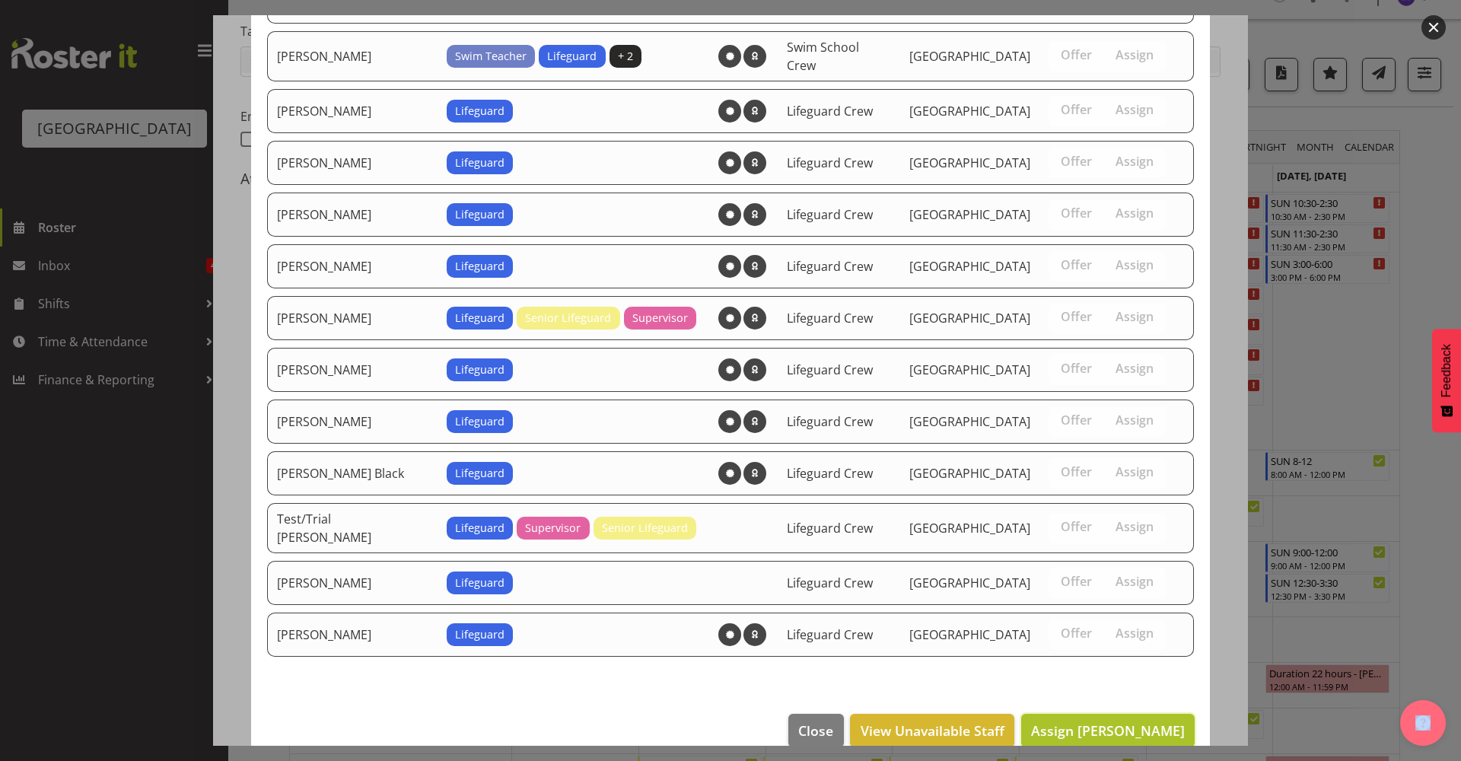
click at [1136, 721] on span "Assign Addison Robertson" at bounding box center [1108, 731] width 154 height 20
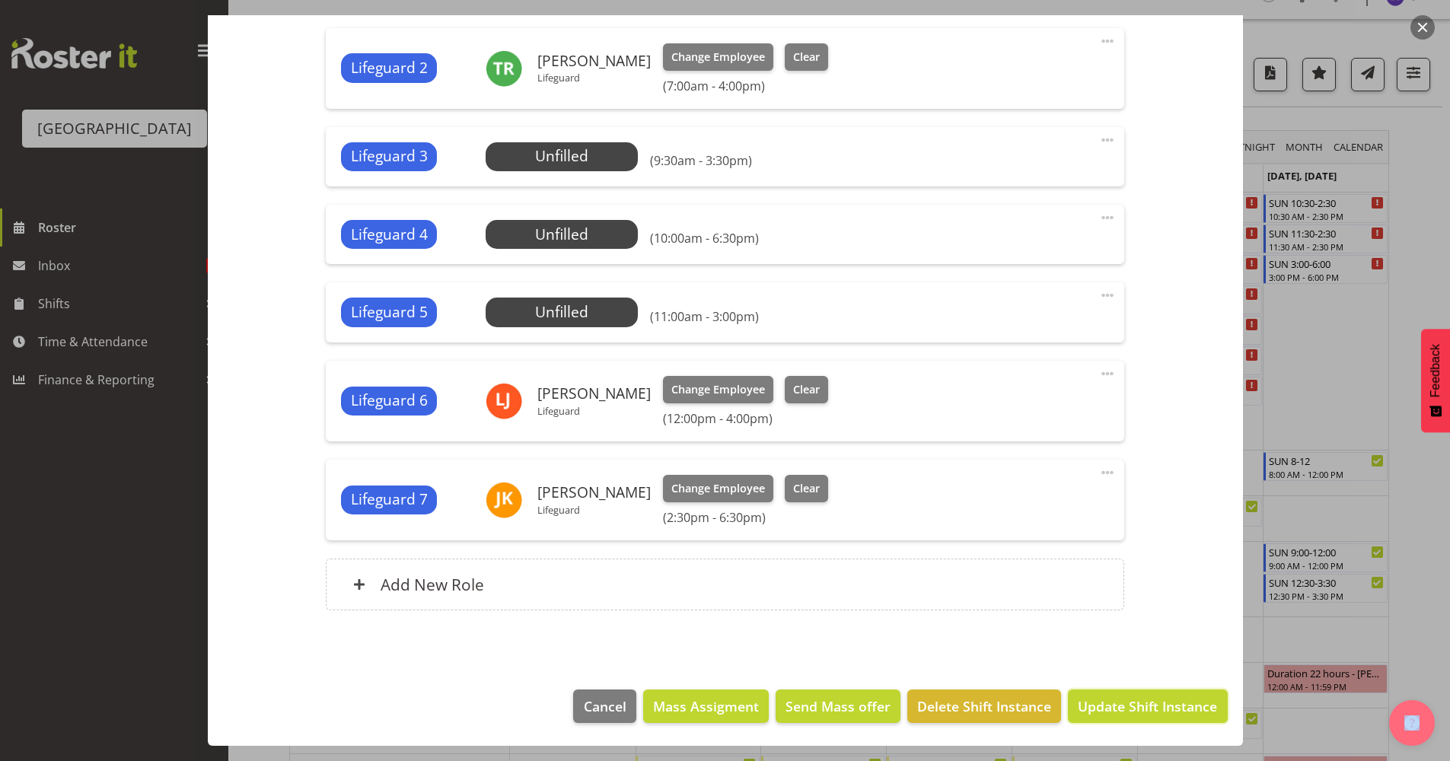
click at [1136, 716] on button "Update Shift Instance" at bounding box center [1147, 706] width 159 height 33
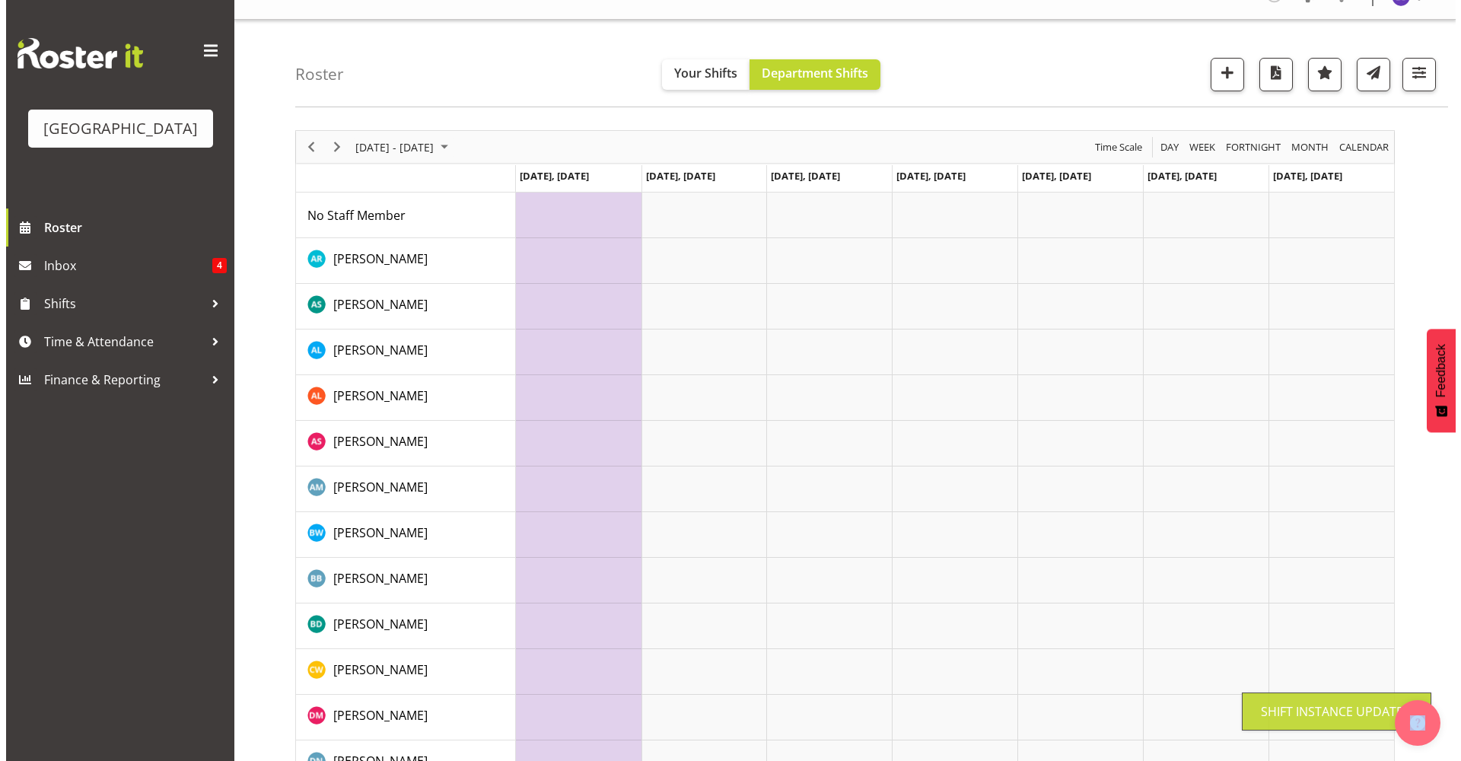
scroll to position [0, 0]
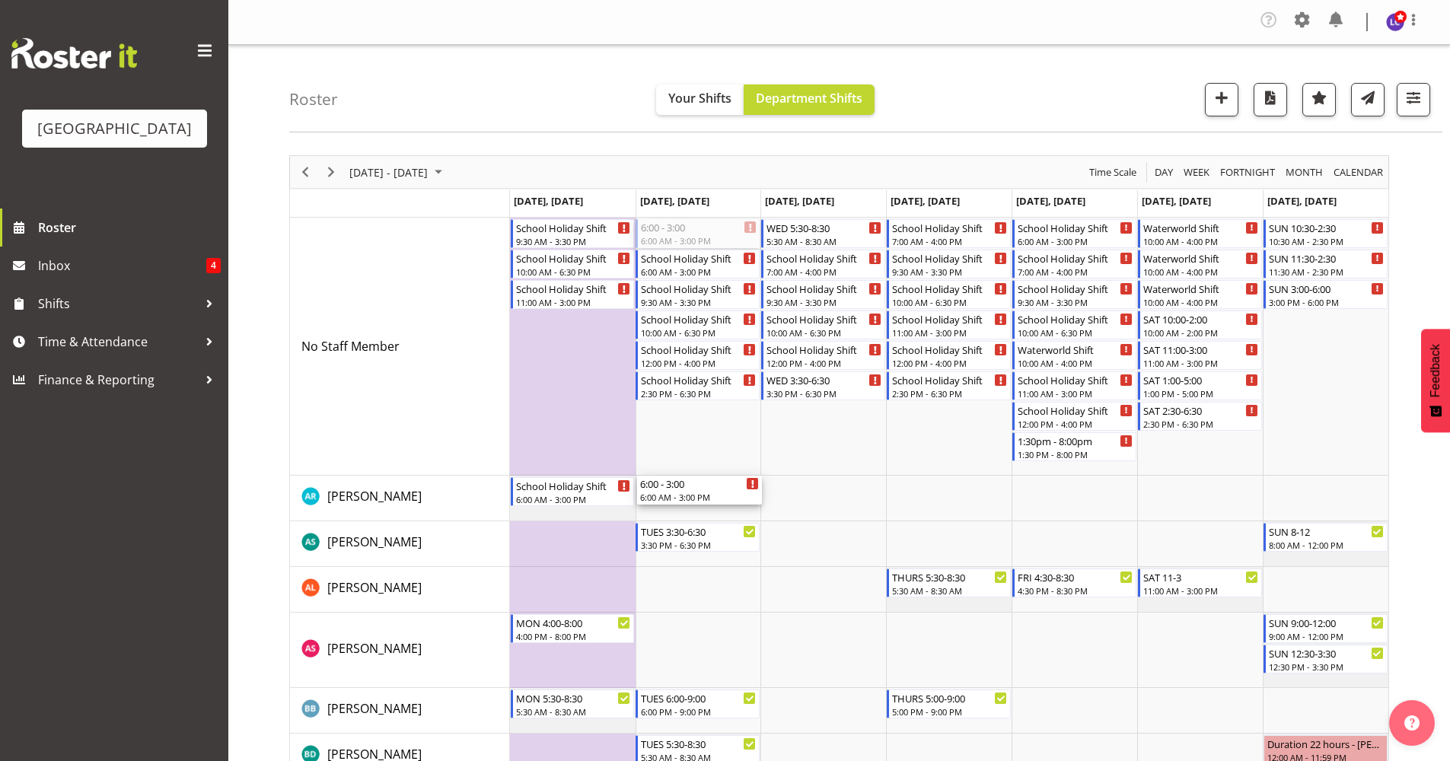
drag, startPoint x: 700, startPoint y: 231, endPoint x: 700, endPoint y: 503, distance: 272.5
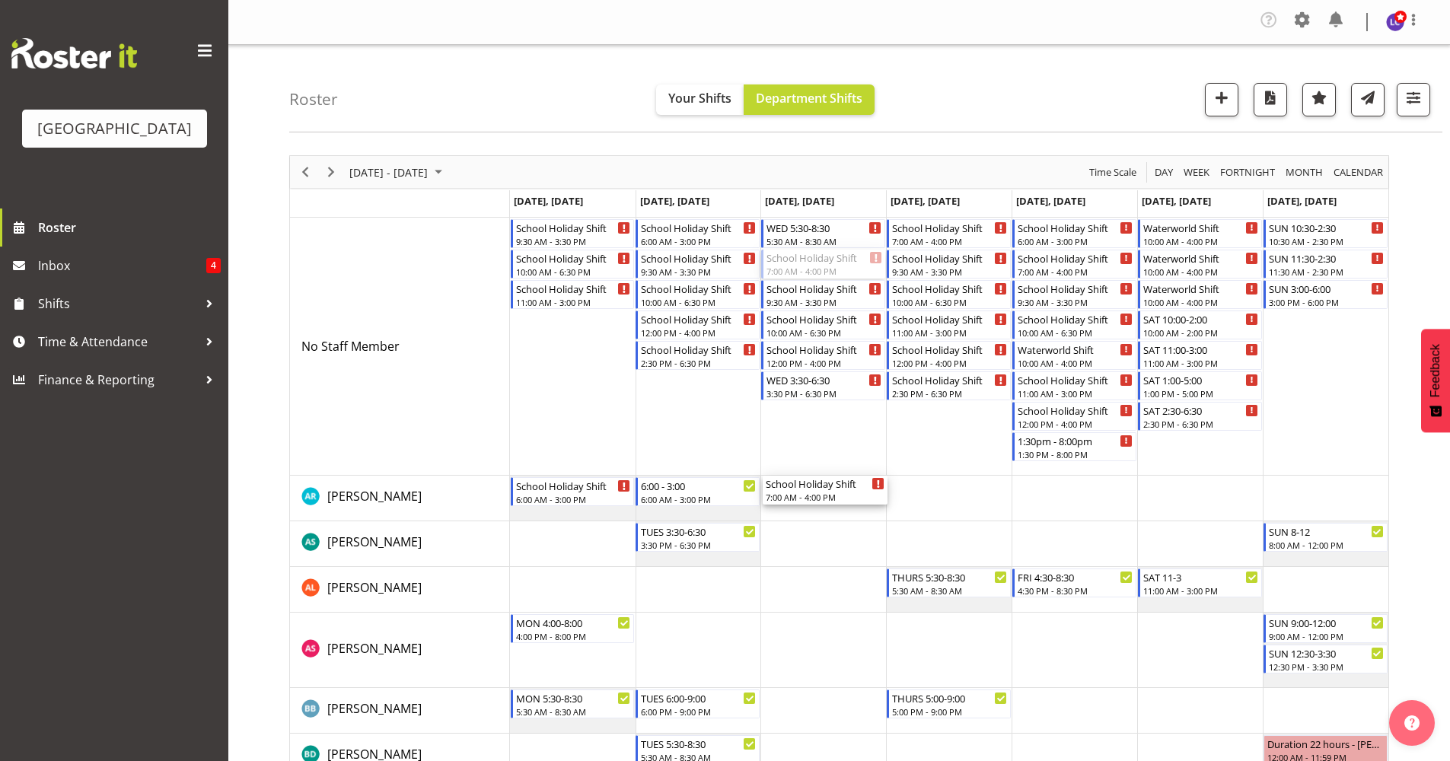
drag, startPoint x: 826, startPoint y: 370, endPoint x: 833, endPoint y: 514, distance: 144.8
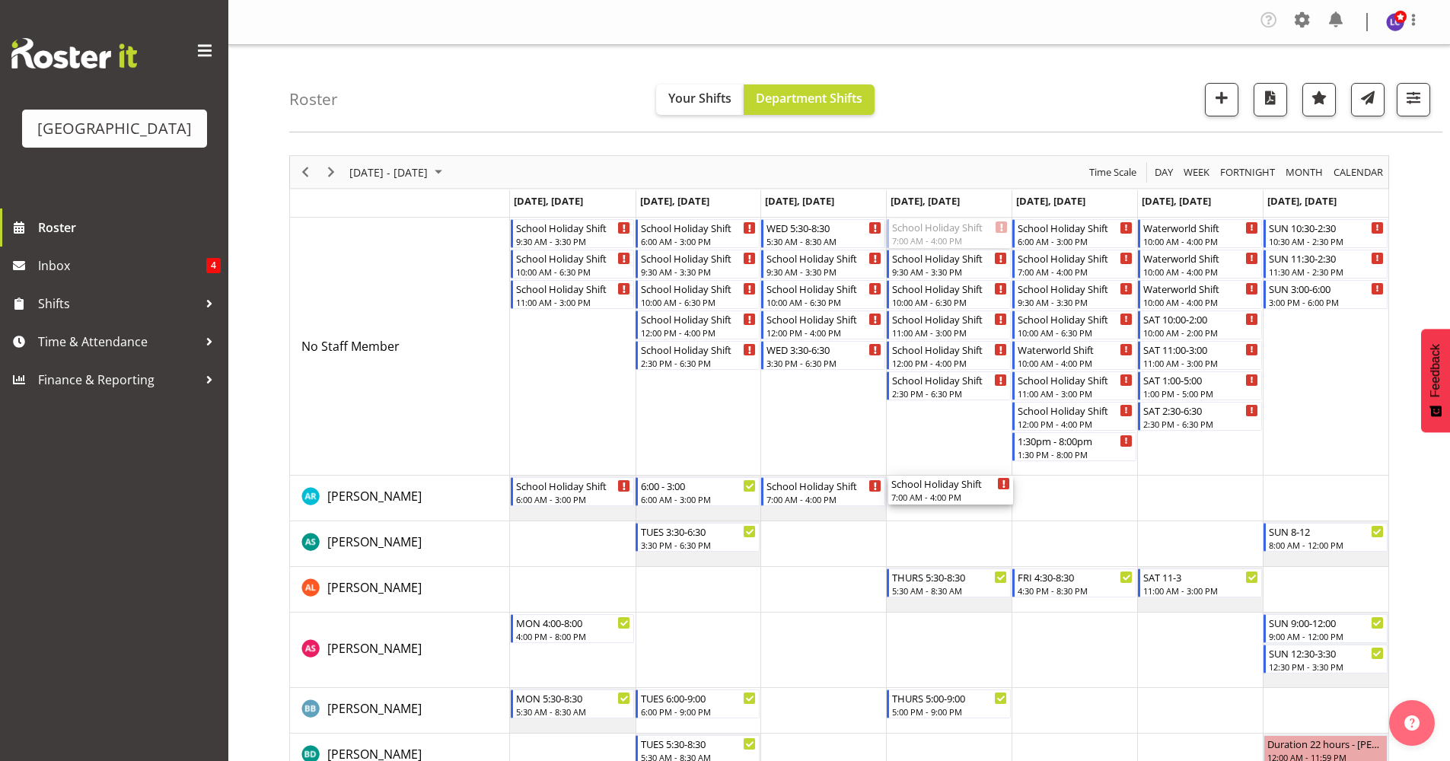
drag, startPoint x: 940, startPoint y: 235, endPoint x: 928, endPoint y: 506, distance: 271.2
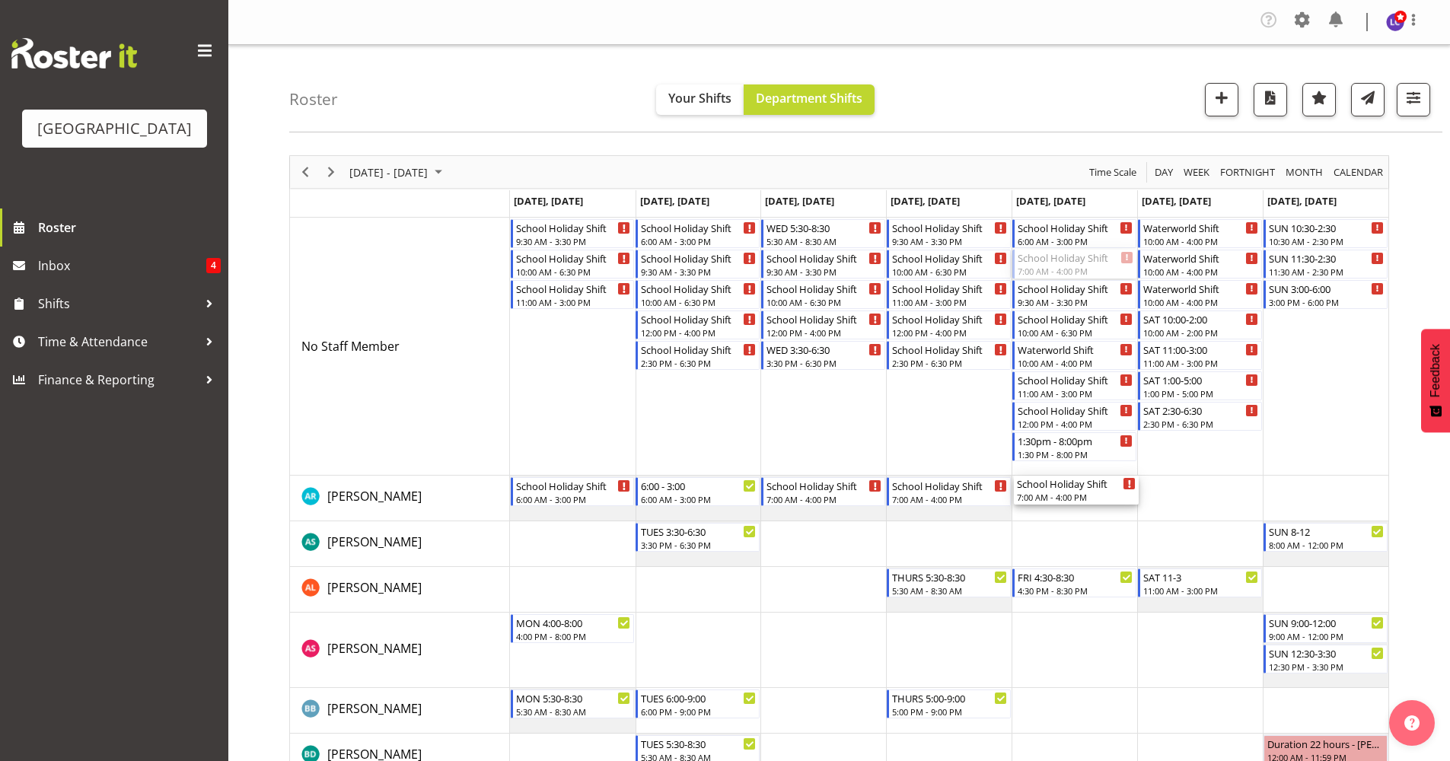
drag, startPoint x: 1067, startPoint y: 320, endPoint x: 1056, endPoint y: 487, distance: 167.0
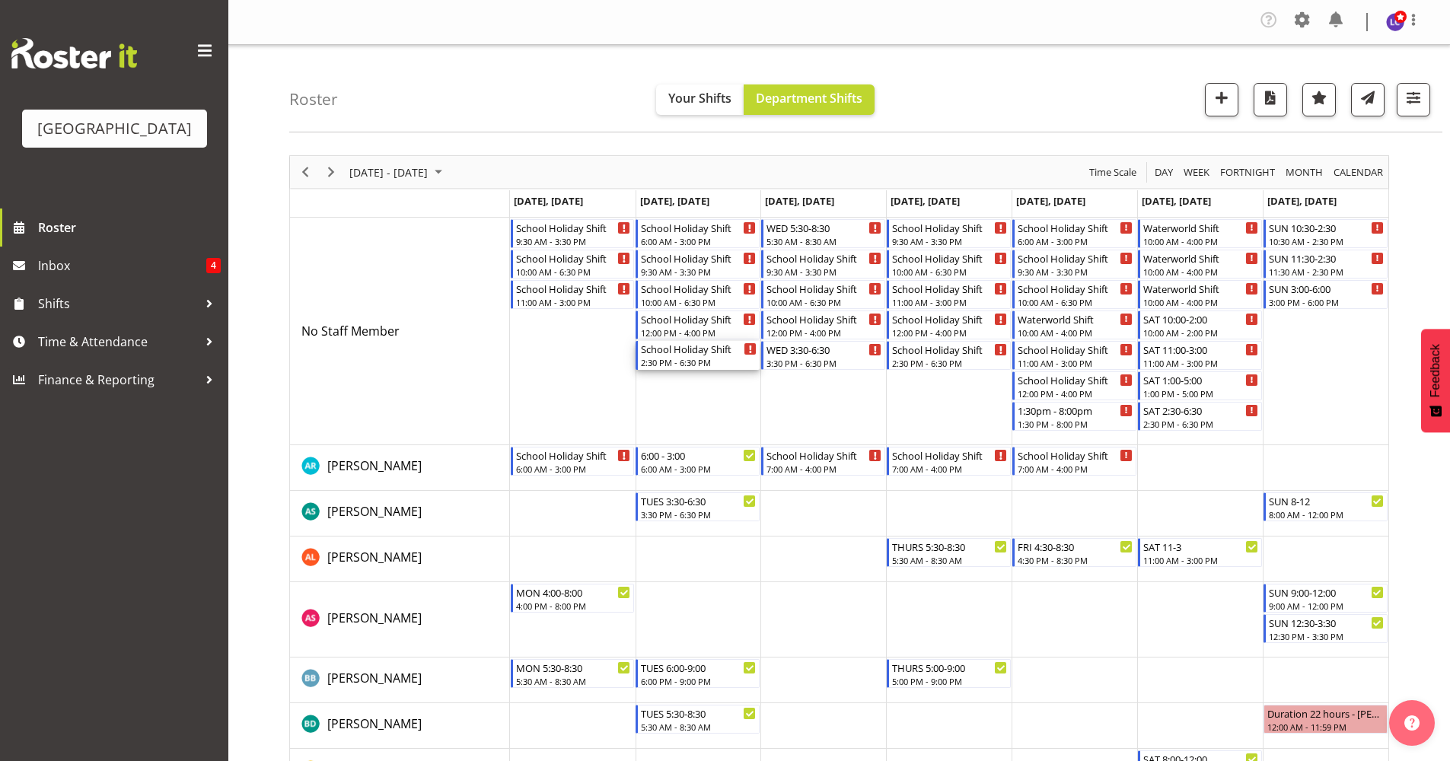
click at [668, 352] on div "School Holiday Shift" at bounding box center [699, 348] width 116 height 15
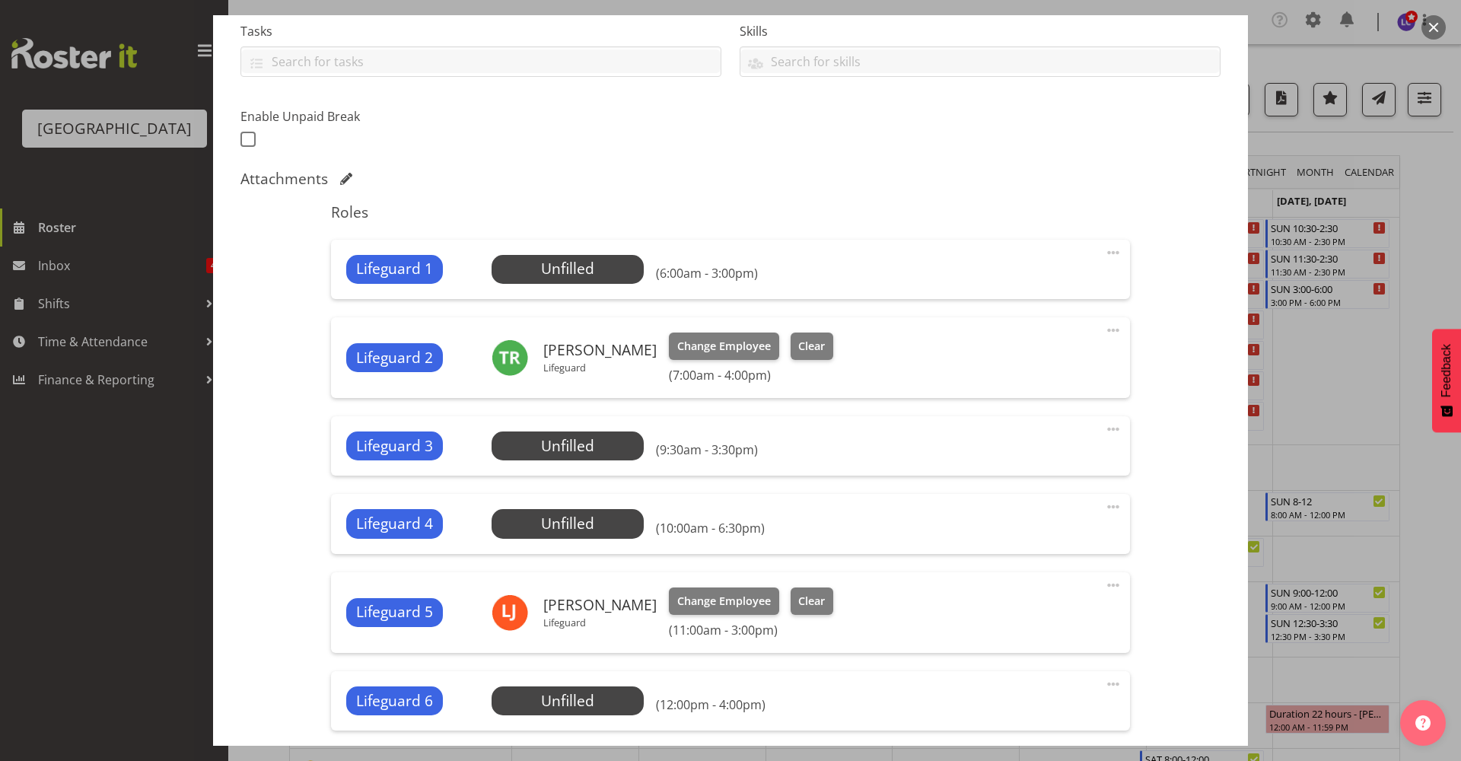
scroll to position [598, 0]
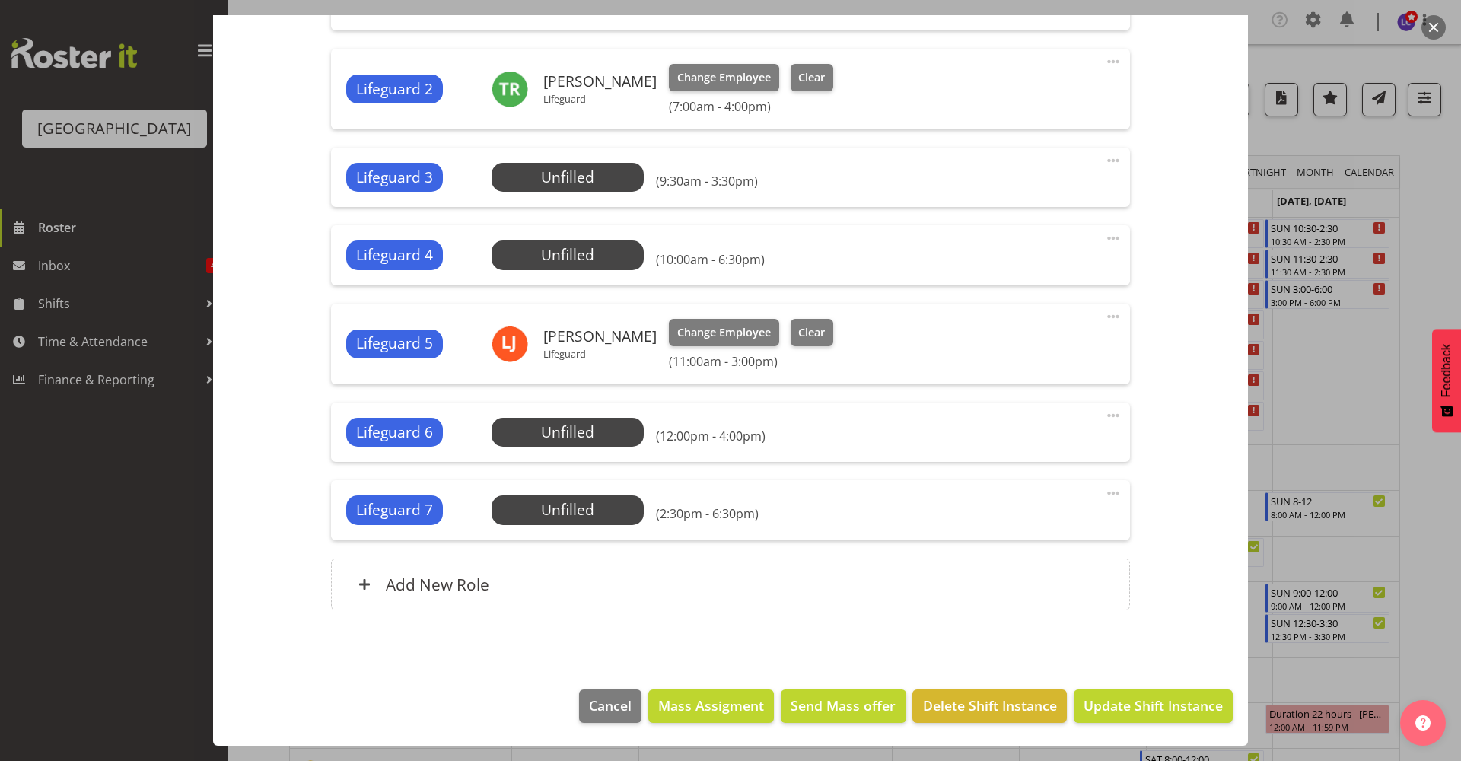
click at [1428, 29] on button "button" at bounding box center [1434, 27] width 24 height 24
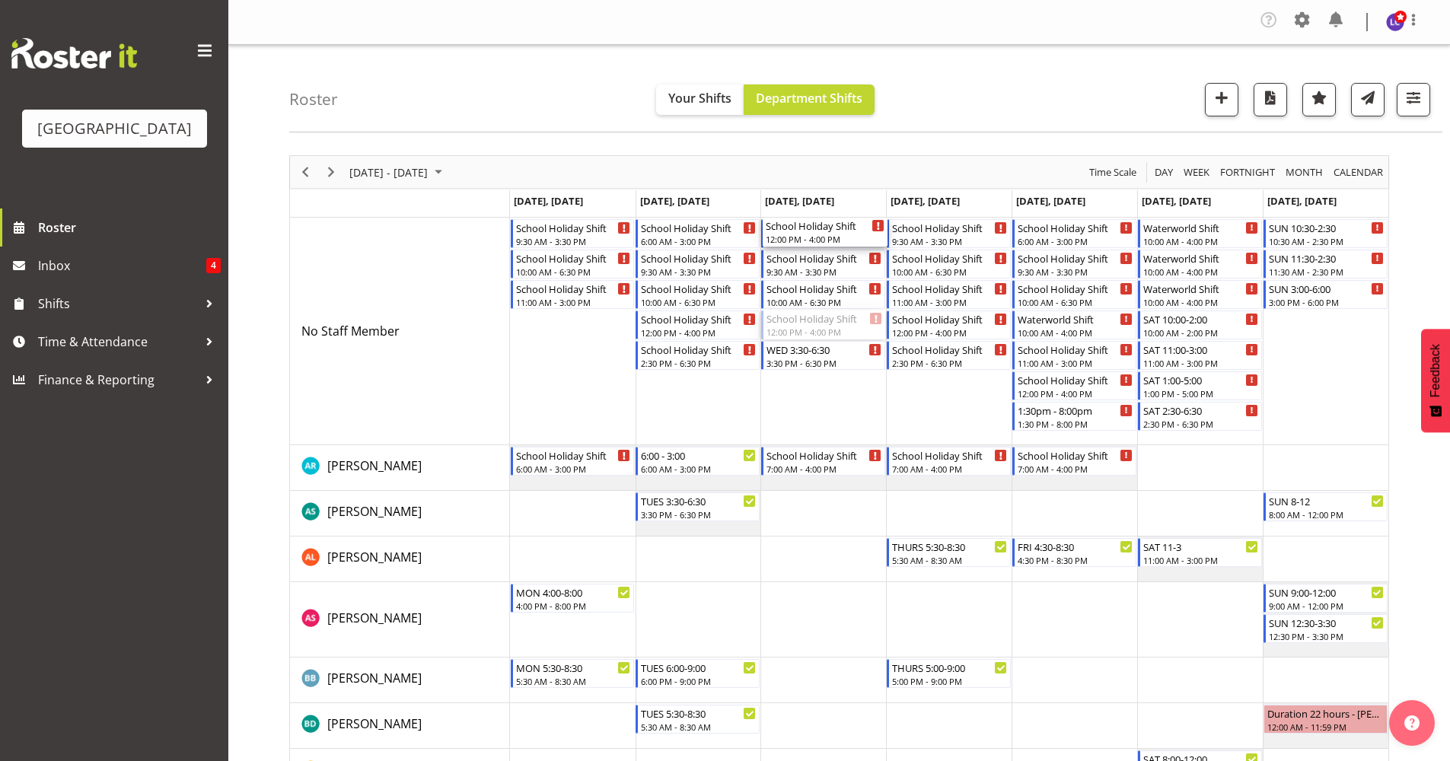
drag, startPoint x: 816, startPoint y: 329, endPoint x: 840, endPoint y: 340, distance: 26.9
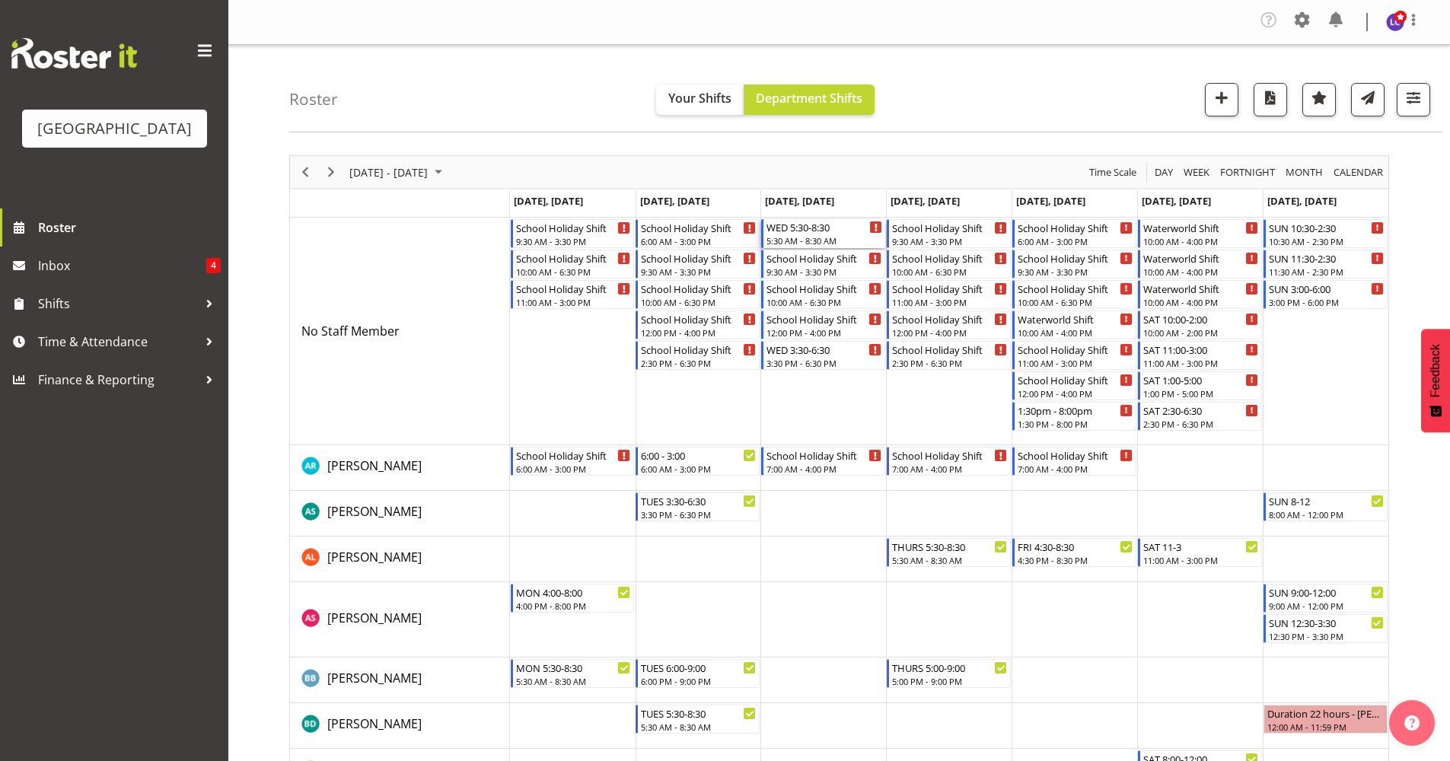
click at [840, 239] on div "5:30 AM - 8:30 AM" at bounding box center [824, 240] width 116 height 12
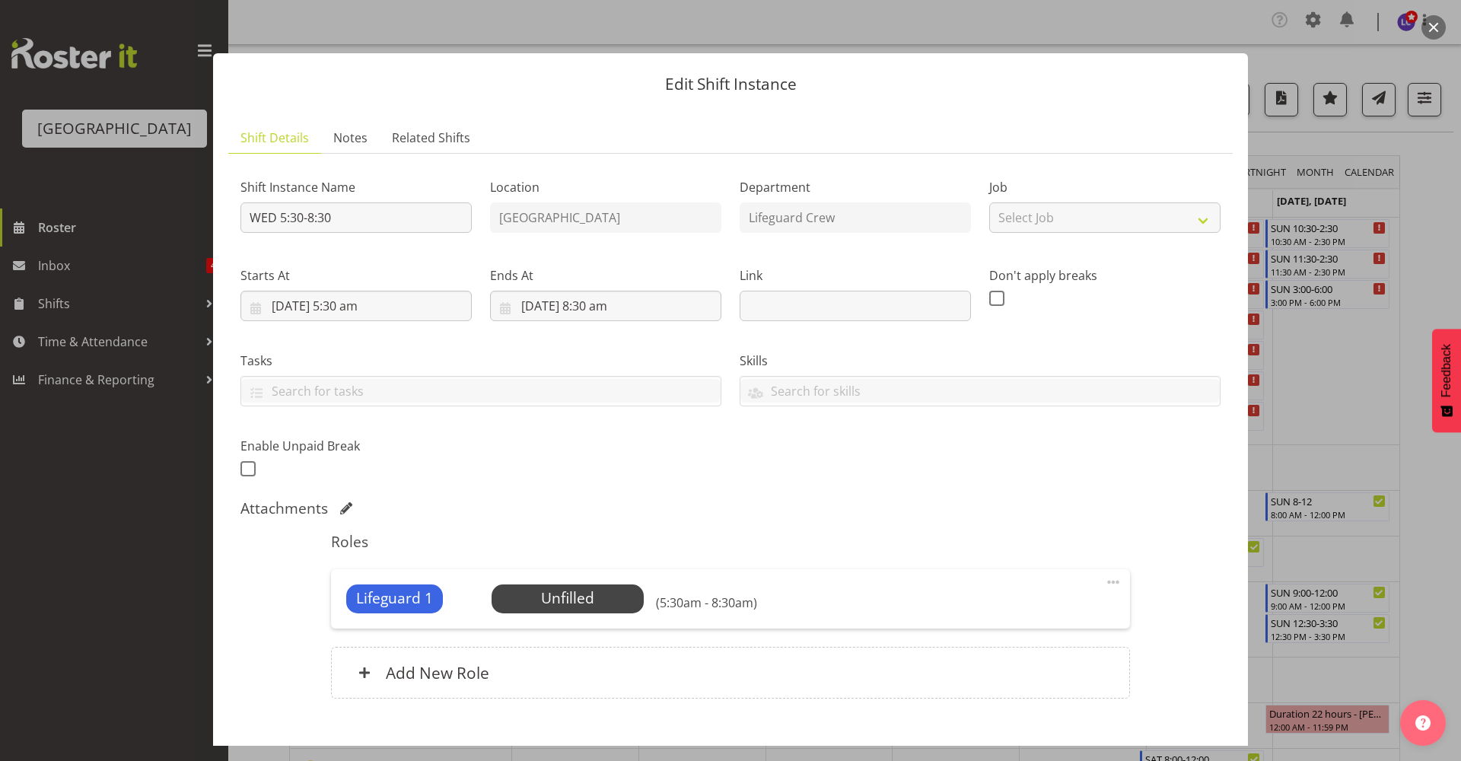
click at [1421, 30] on div at bounding box center [730, 380] width 1461 height 761
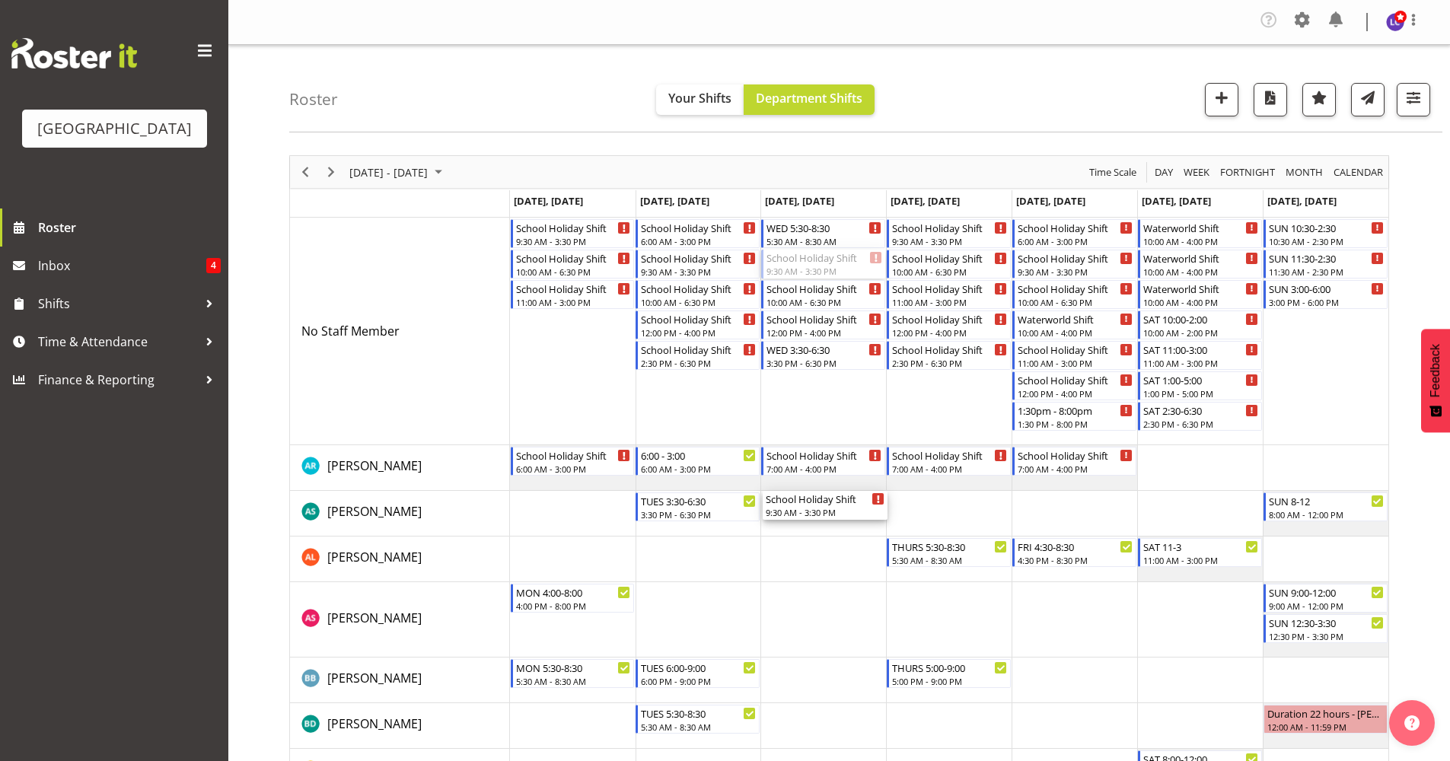
drag, startPoint x: 836, startPoint y: 268, endPoint x: 811, endPoint y: 504, distance: 237.3
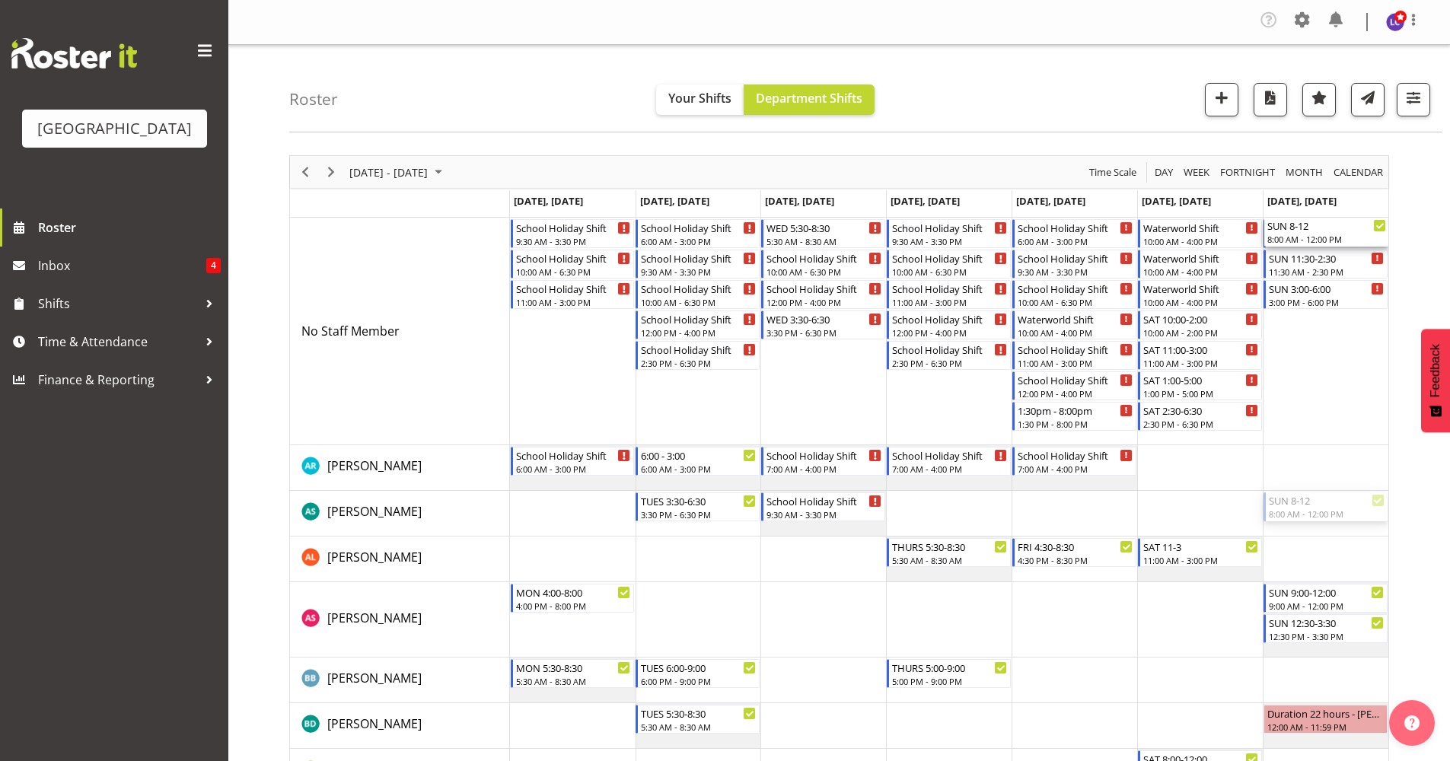
drag, startPoint x: 1295, startPoint y: 508, endPoint x: 1301, endPoint y: 343, distance: 164.5
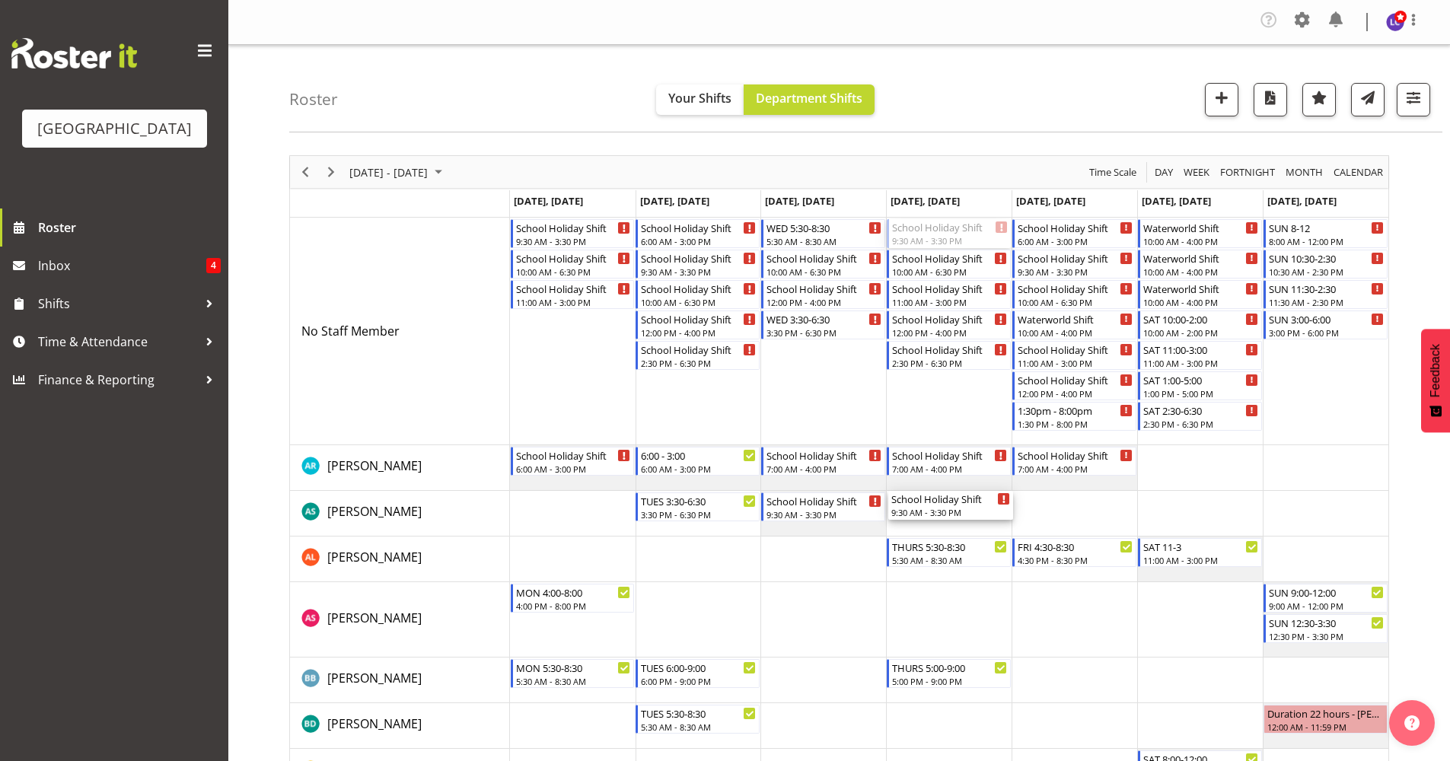
drag, startPoint x: 938, startPoint y: 236, endPoint x: 925, endPoint y: 511, distance: 275.8
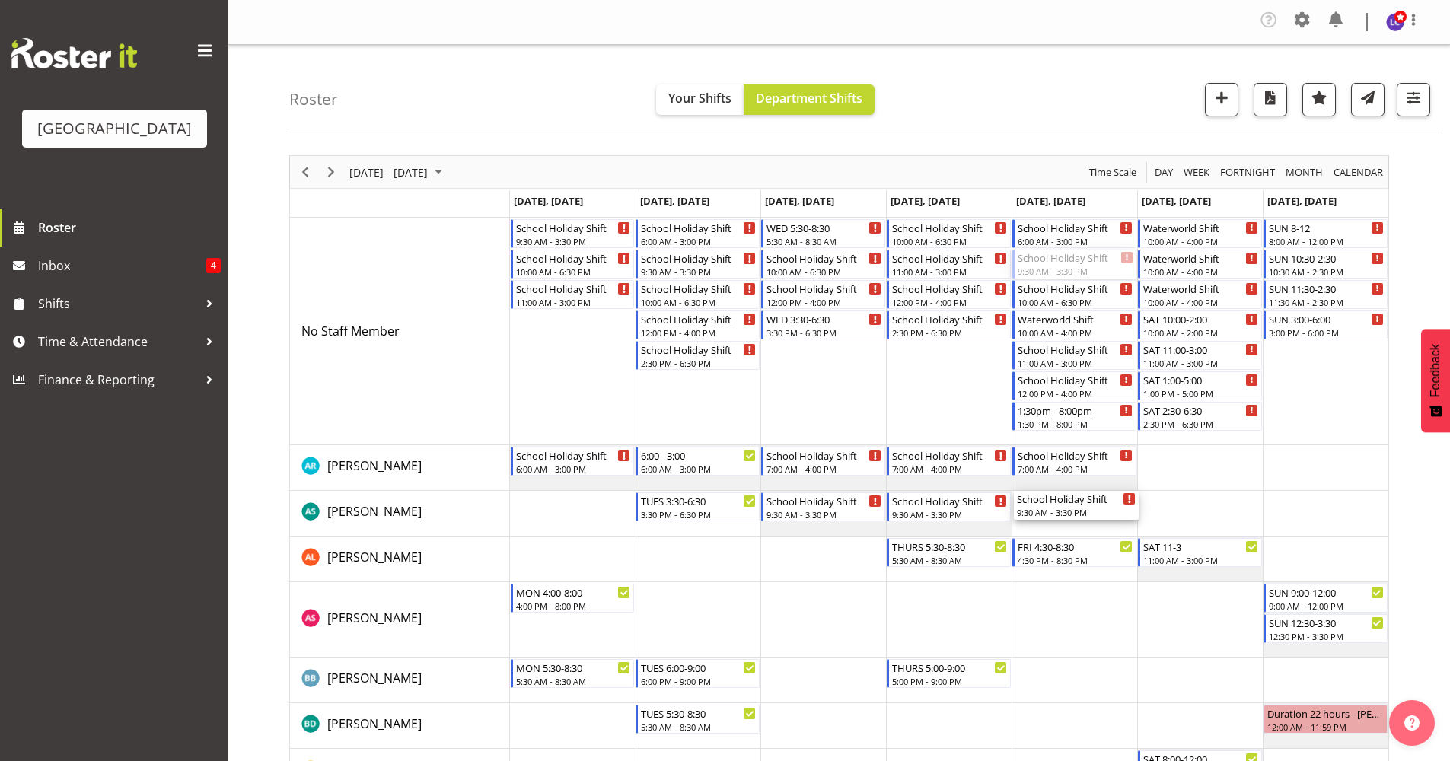
drag, startPoint x: 1065, startPoint y: 261, endPoint x: 1064, endPoint y: 520, distance: 258.8
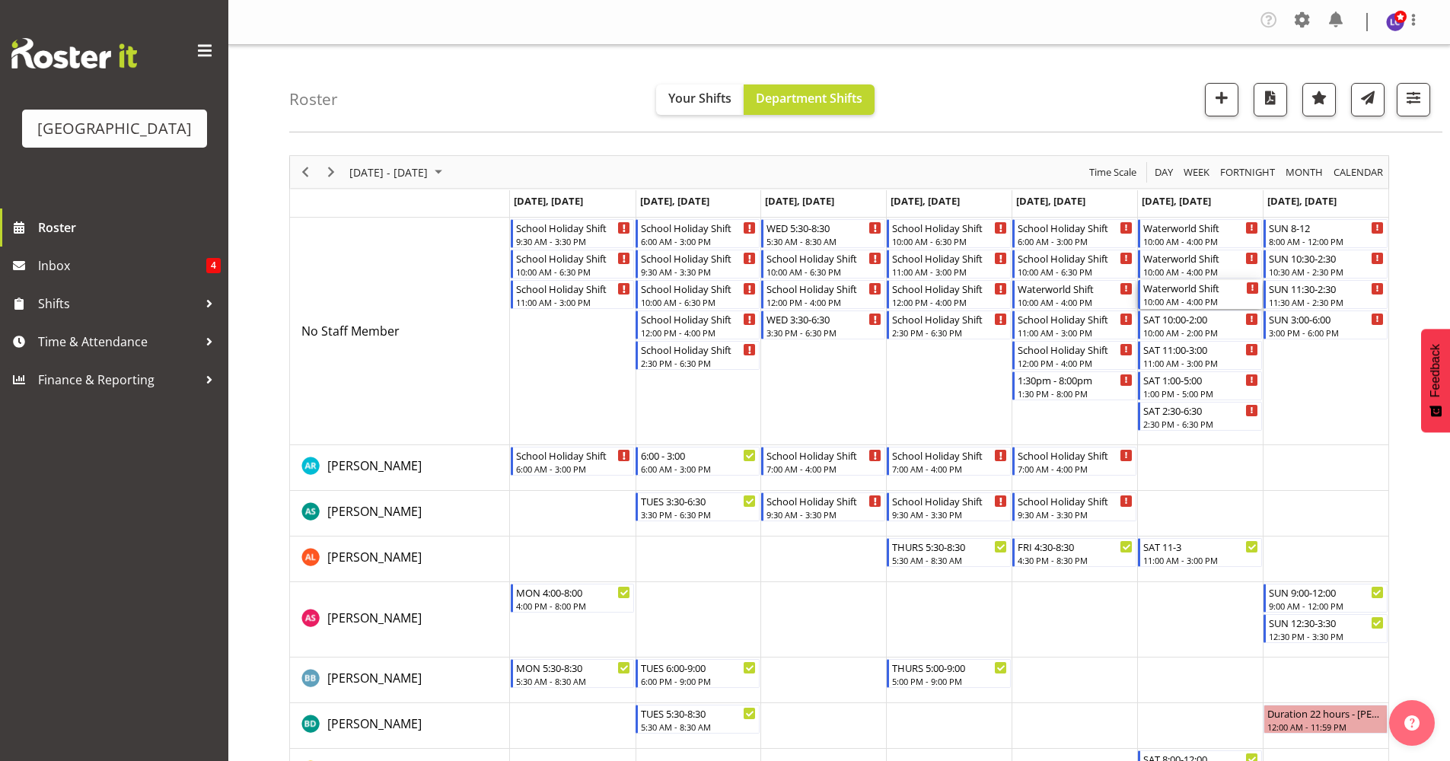
click at [1203, 295] on div "Waterworld Shift 10:00 AM - 4:00 PM" at bounding box center [1201, 294] width 116 height 29
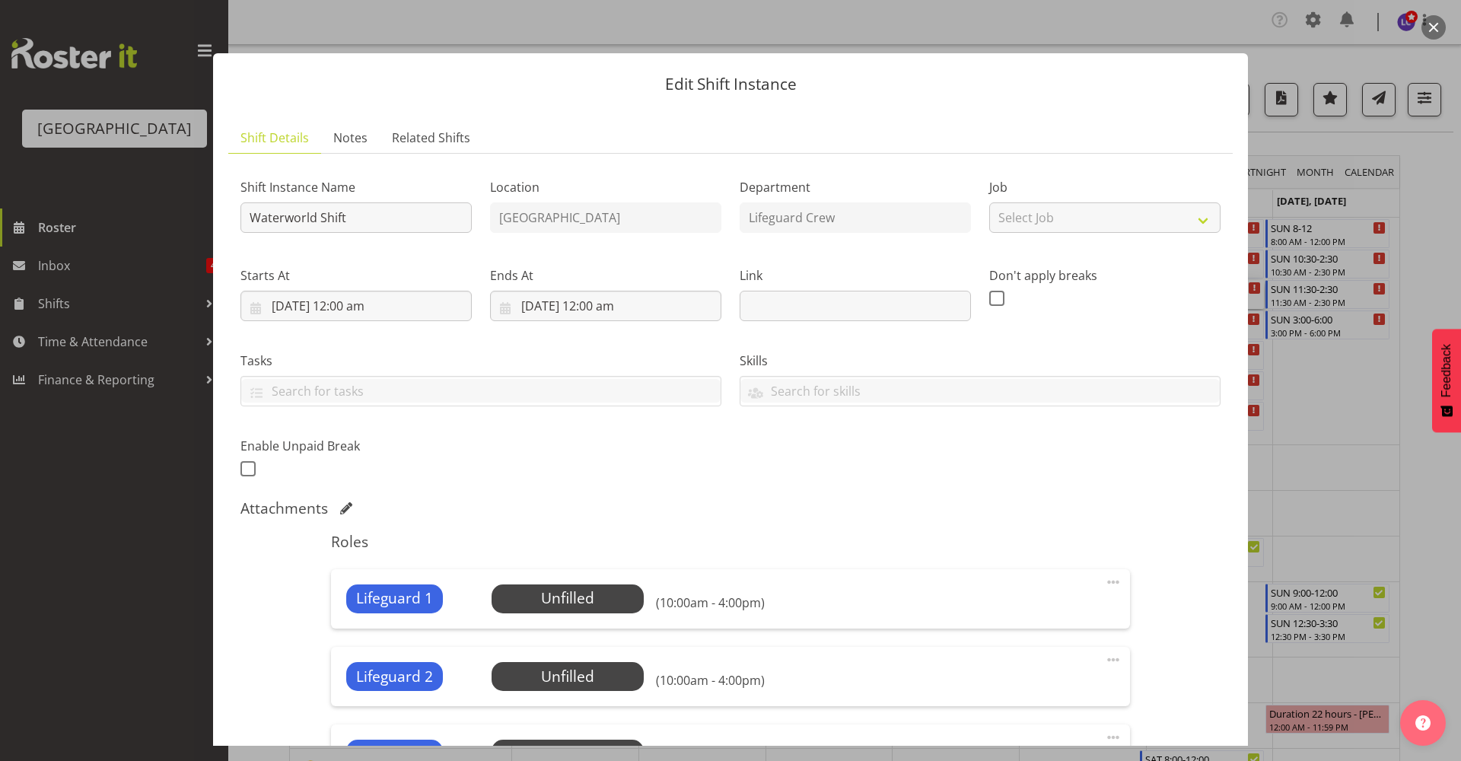
drag, startPoint x: 1440, startPoint y: 14, endPoint x: 1441, endPoint y: 33, distance: 18.3
click at [1440, 15] on div at bounding box center [730, 380] width 1461 height 761
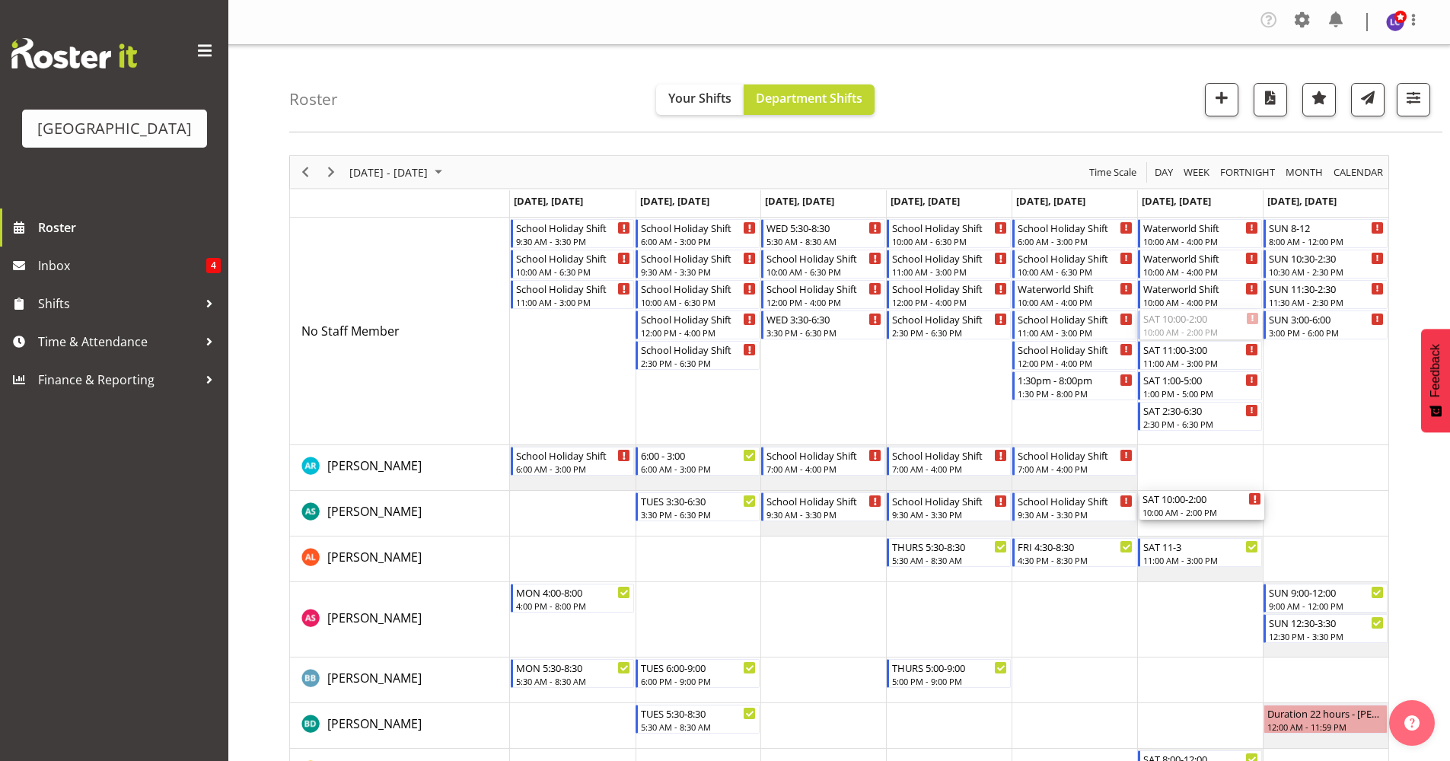
drag, startPoint x: 1217, startPoint y: 329, endPoint x: 1201, endPoint y: 505, distance: 177.3
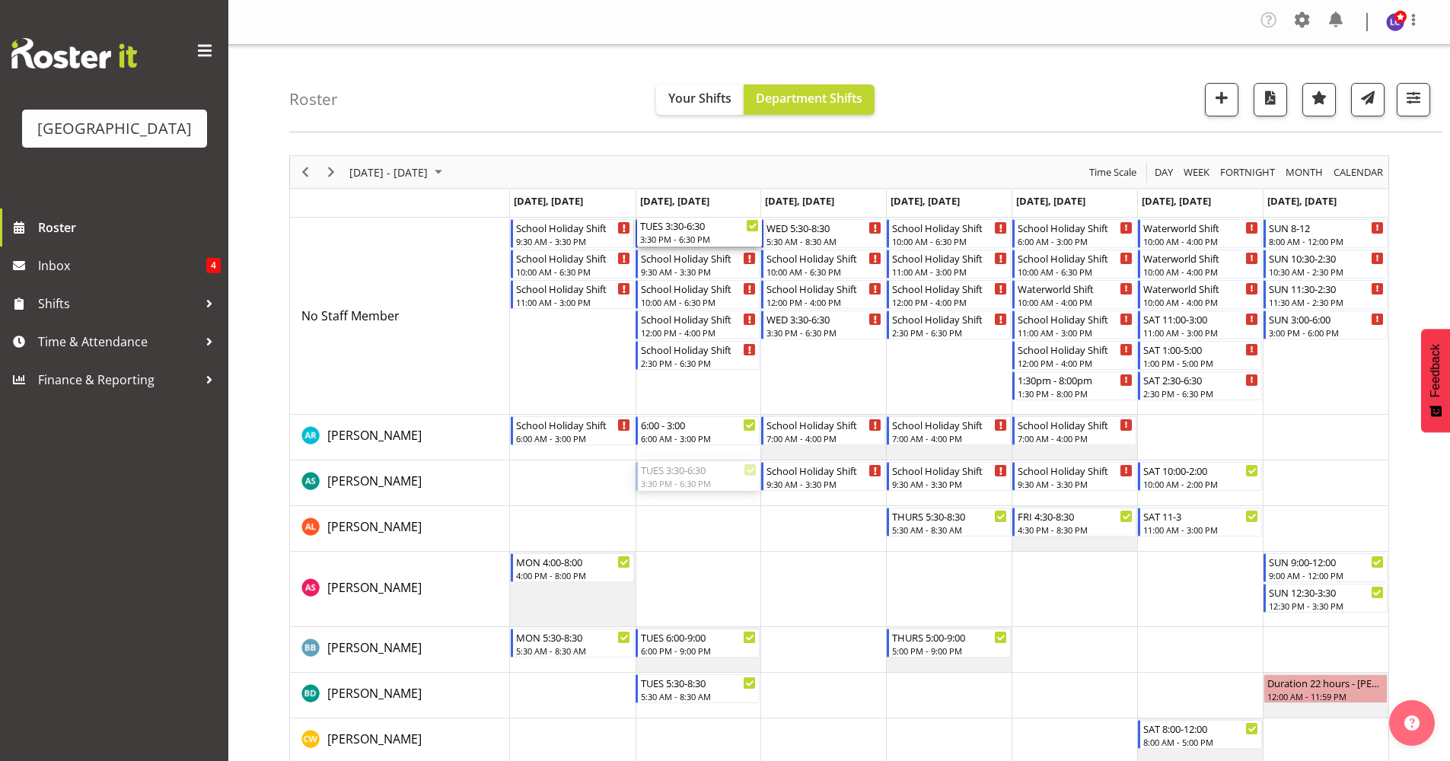
drag, startPoint x: 674, startPoint y: 473, endPoint x: 696, endPoint y: 394, distance: 82.2
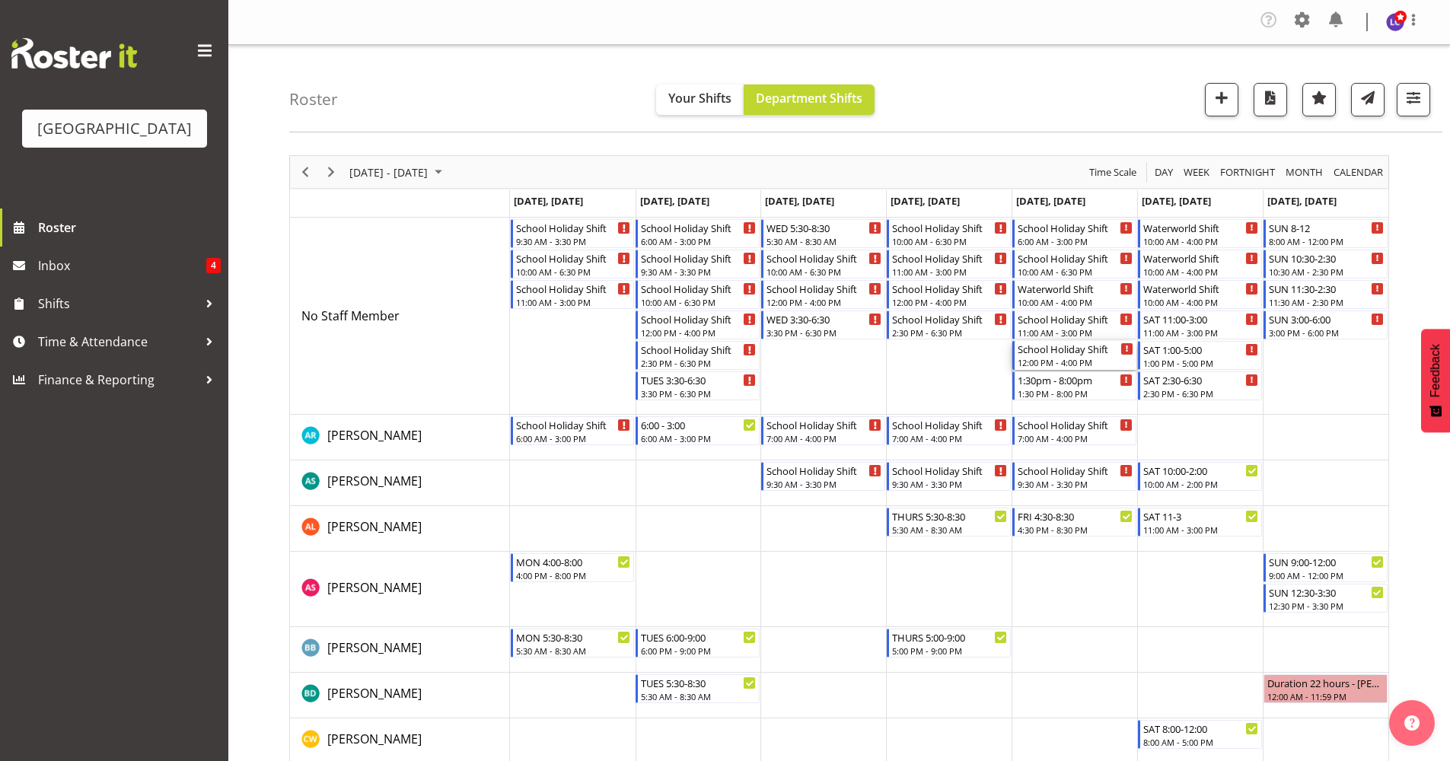
click at [1058, 356] on div "School Holiday Shift 12:00 PM - 4:00 PM" at bounding box center [1076, 355] width 116 height 29
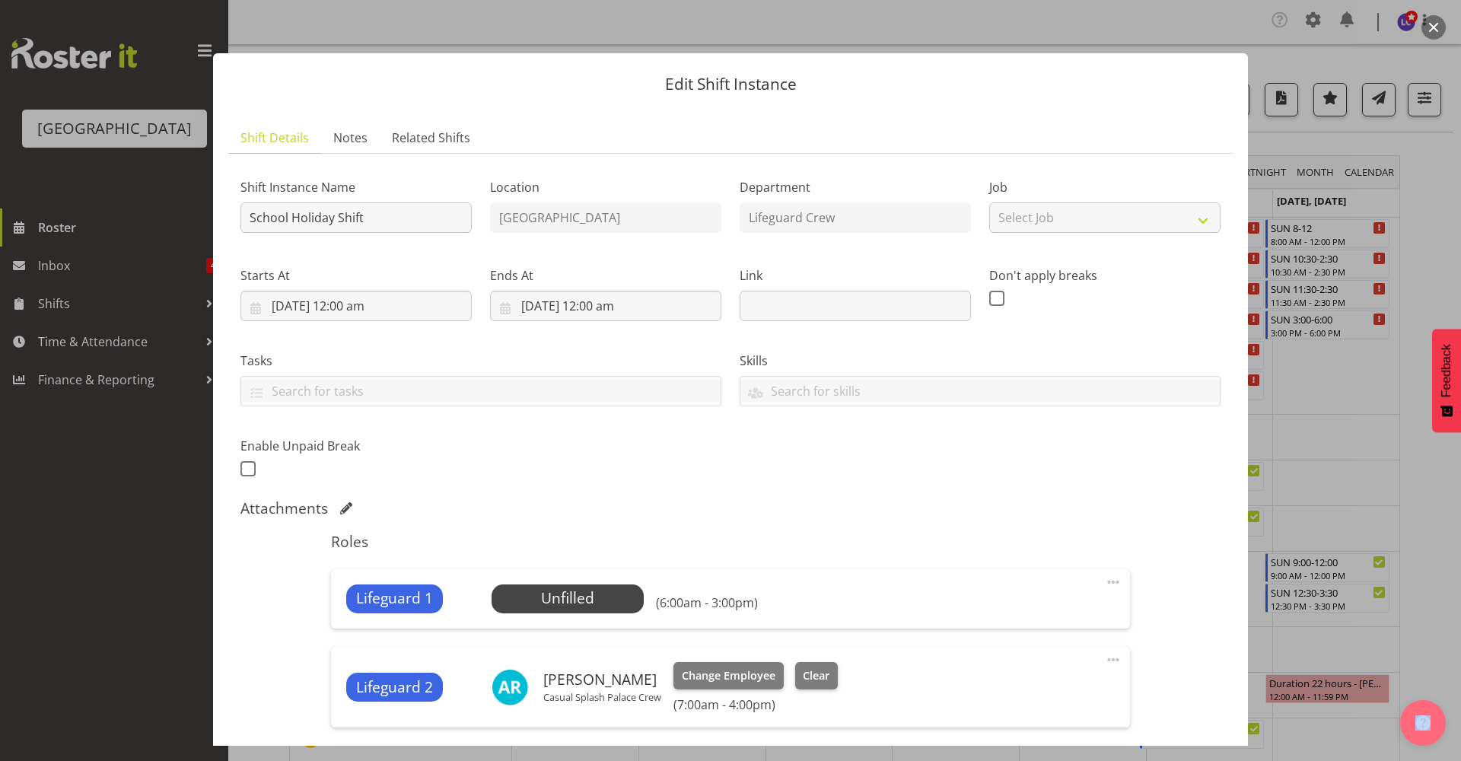
scroll to position [330, 0]
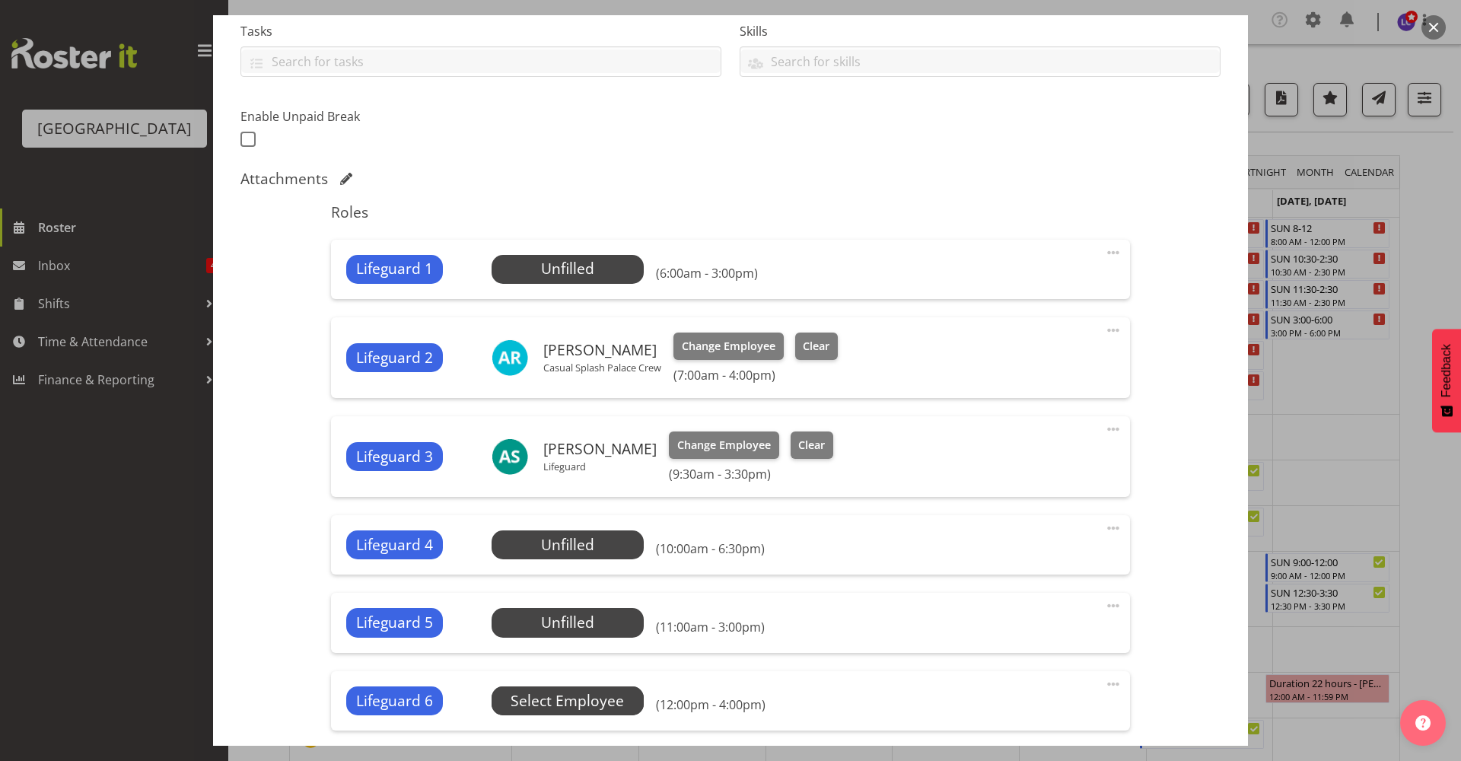
click at [0, 0] on span "Select Employee" at bounding box center [0, 0] width 0 height 0
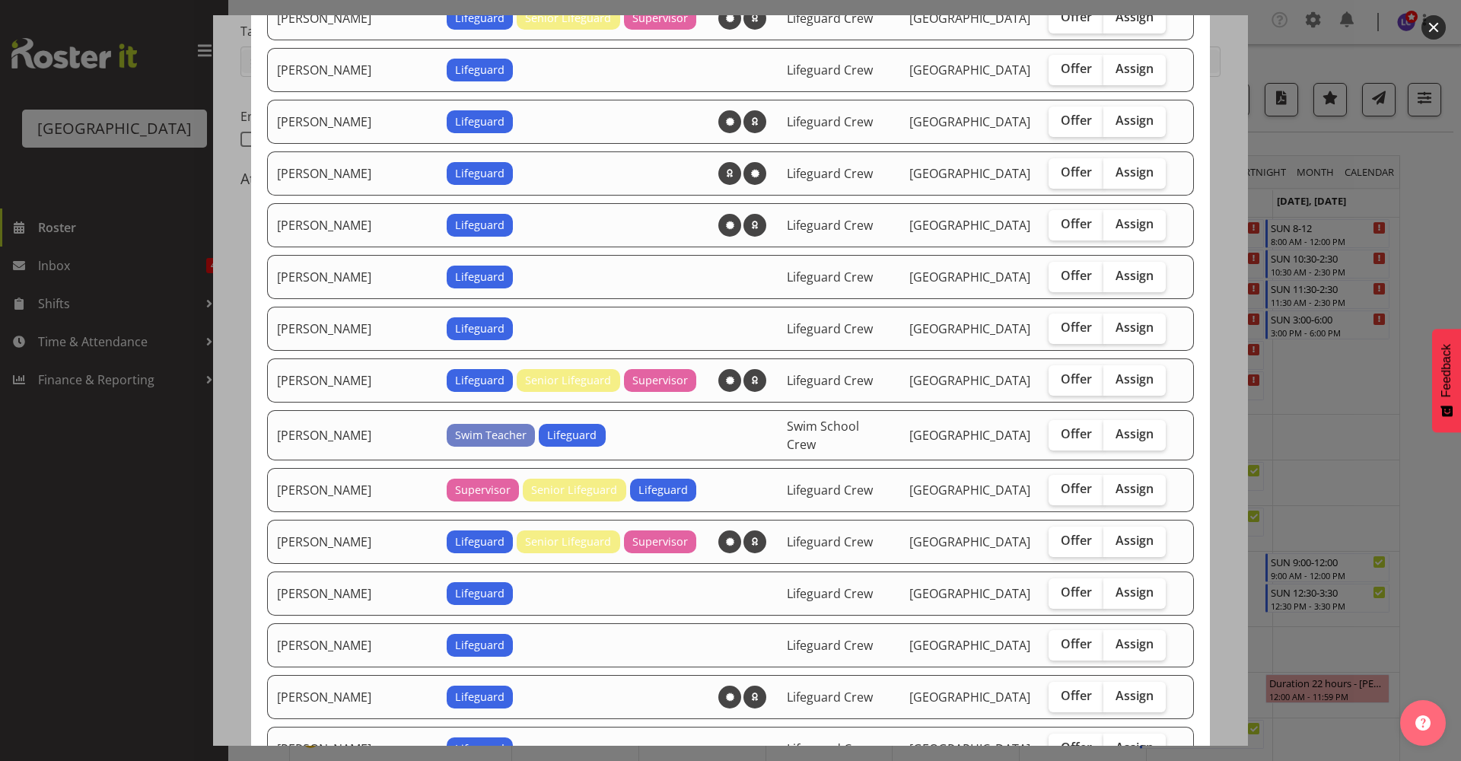
scroll to position [660, 0]
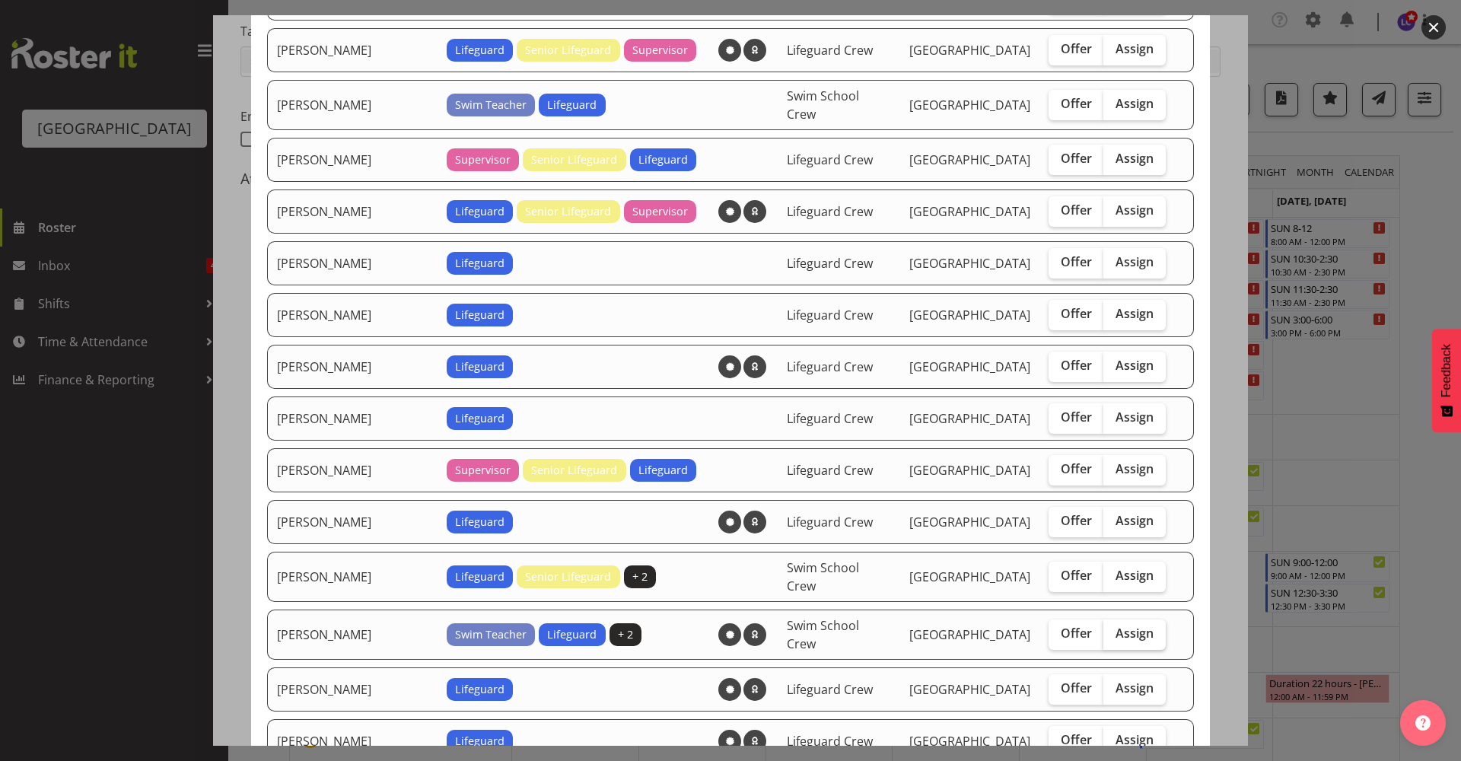
click at [1125, 626] on label "Assign" at bounding box center [1135, 634] width 62 height 30
click at [1113, 629] on input "Assign" at bounding box center [1109, 634] width 10 height 10
checkbox input "true"
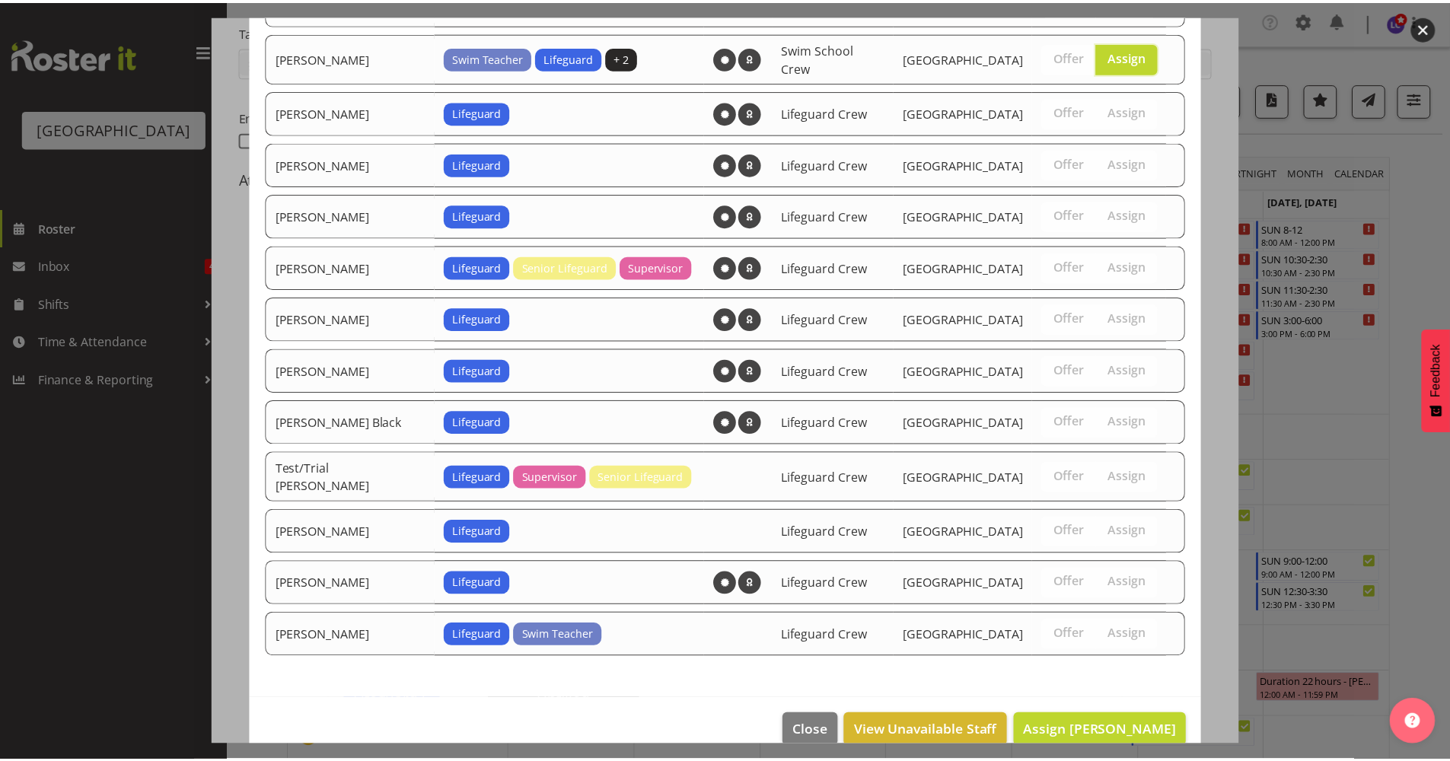
scroll to position [1238, 0]
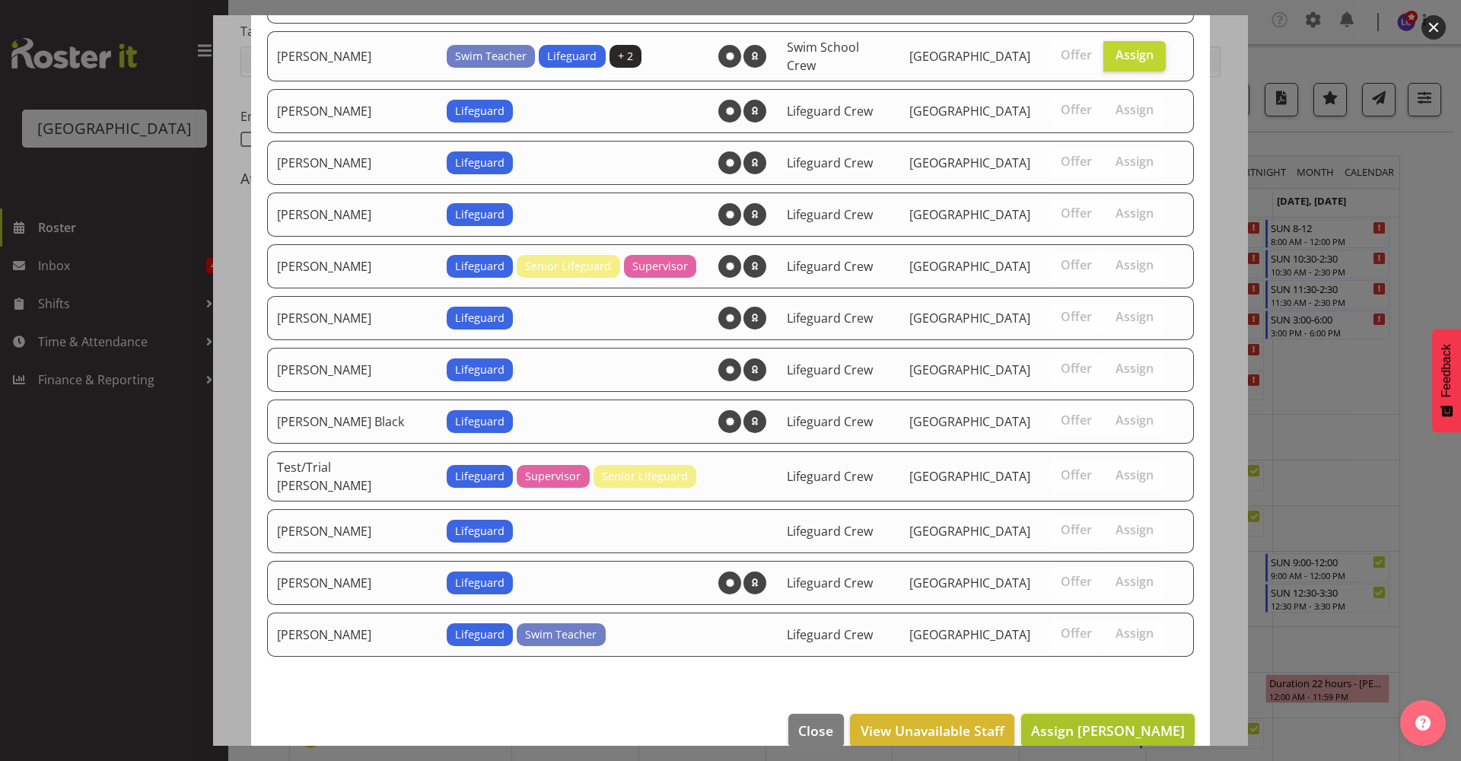
click at [1124, 721] on span "Assign Mark Lieshout" at bounding box center [1108, 730] width 154 height 18
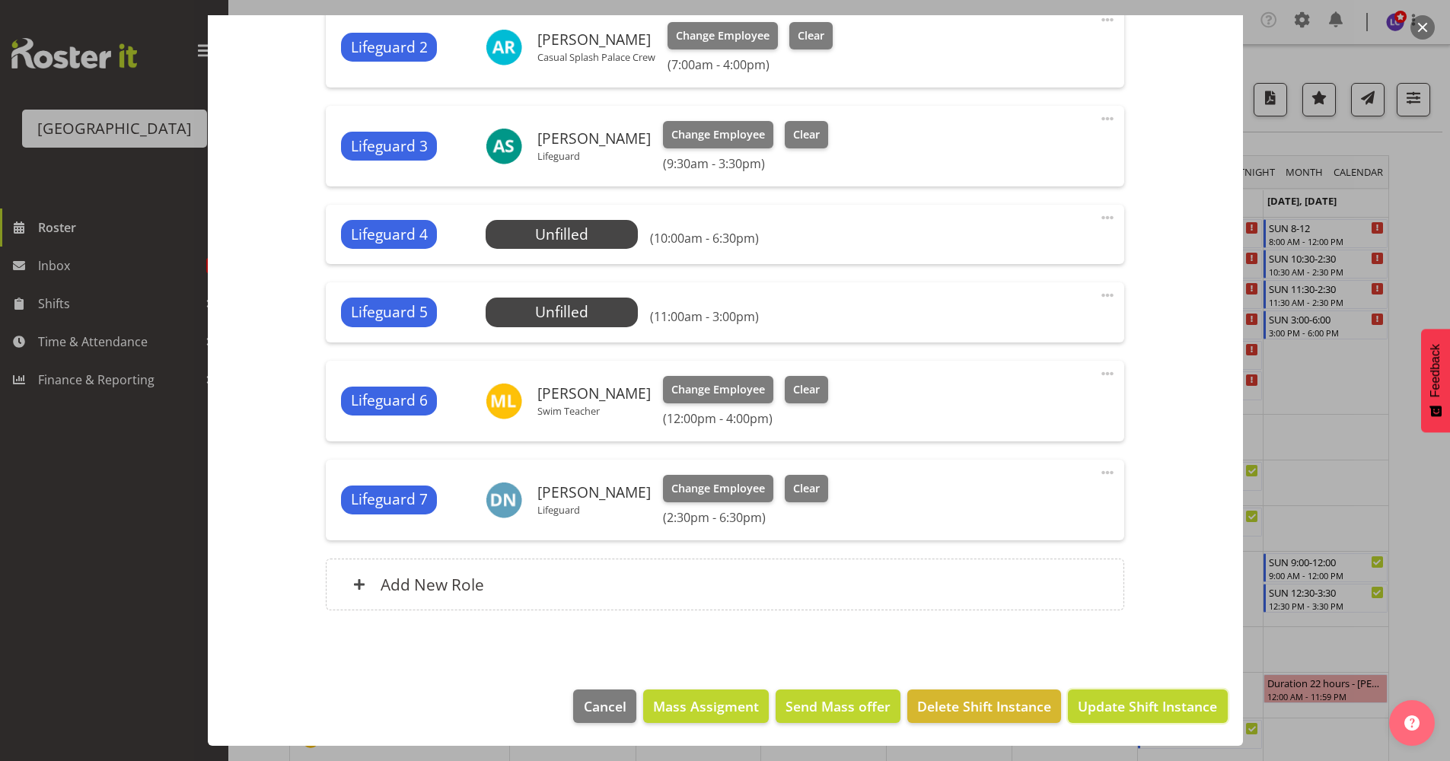
click at [1130, 699] on span "Update Shift Instance" at bounding box center [1147, 706] width 139 height 20
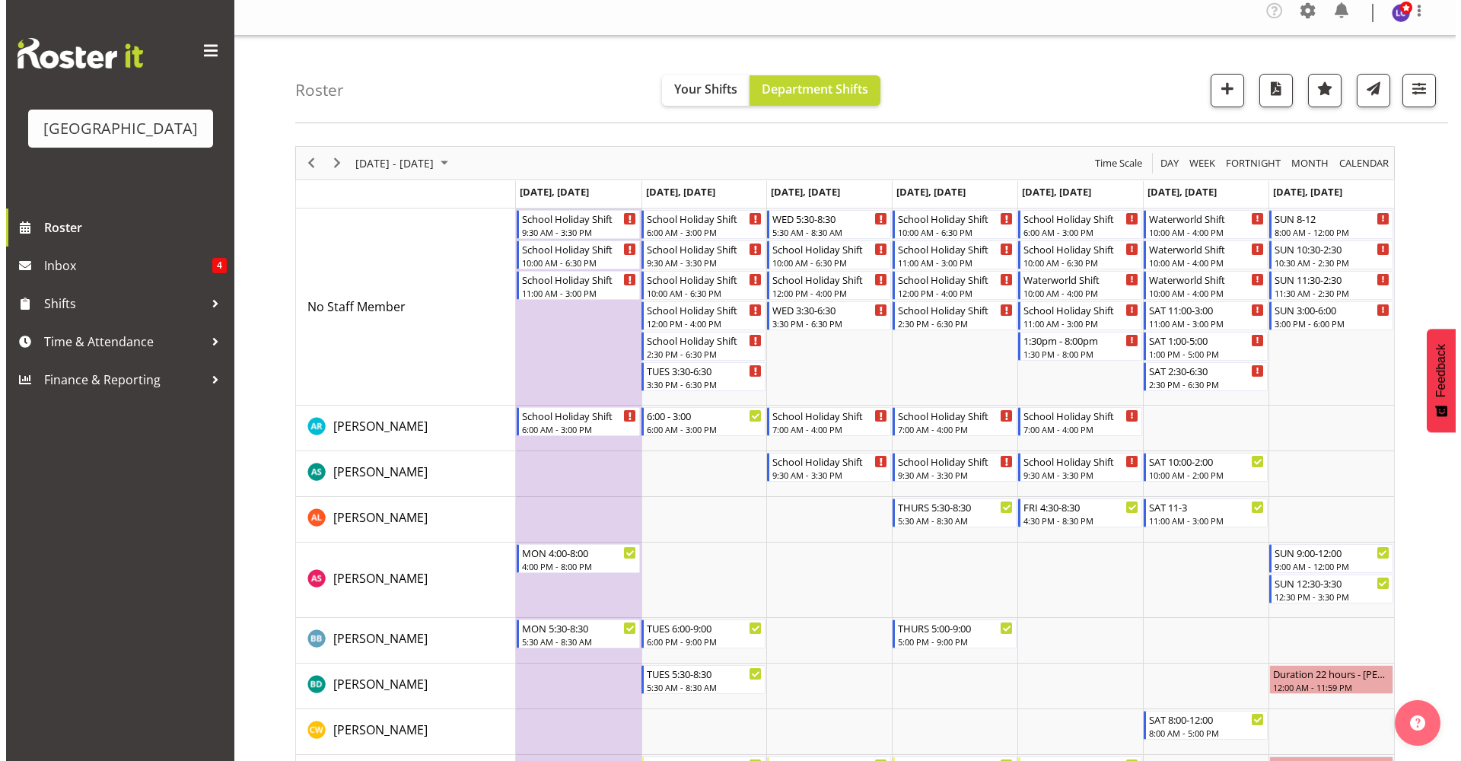
scroll to position [0, 0]
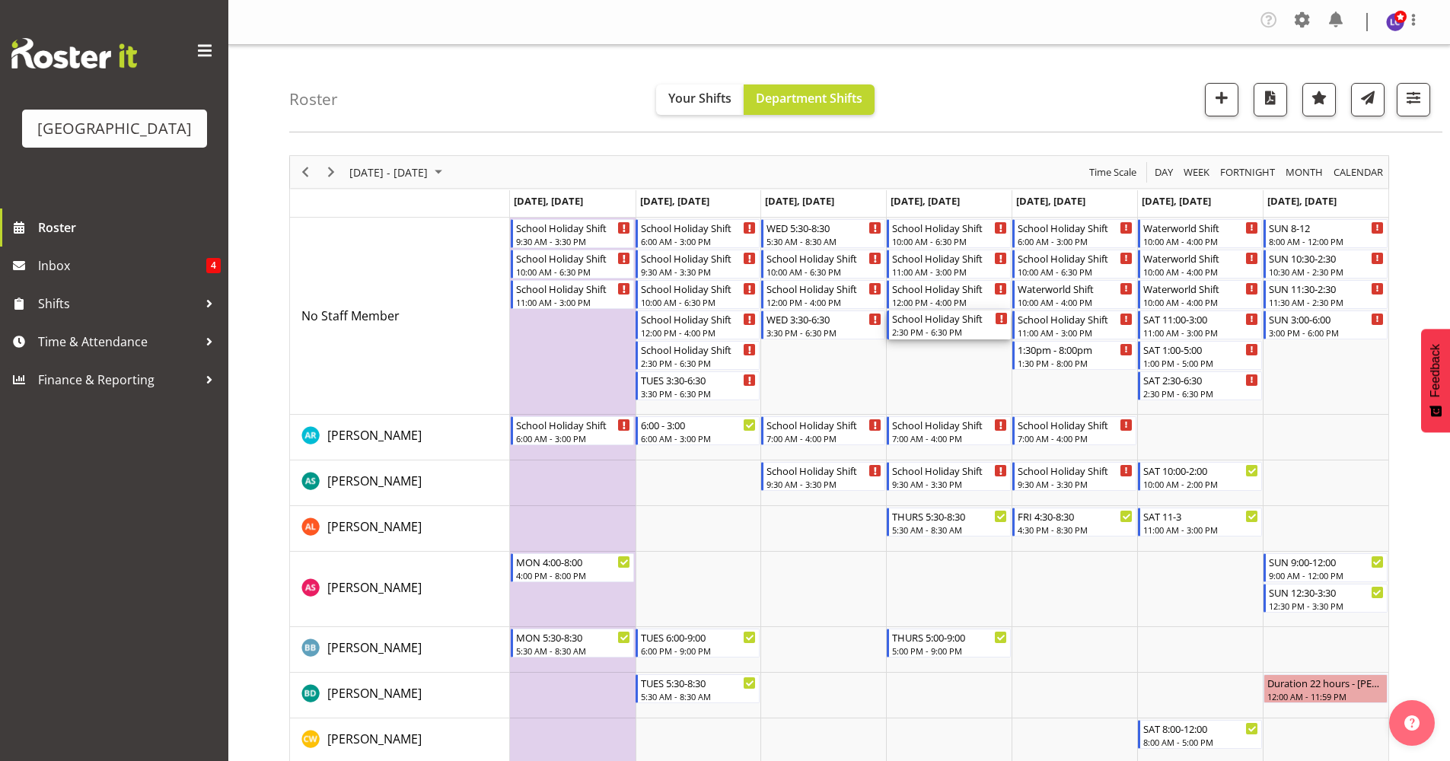
click at [972, 334] on div "2:30 PM - 6:30 PM" at bounding box center [950, 332] width 116 height 12
click at [0, 0] on div at bounding box center [0, 0] width 0 height 0
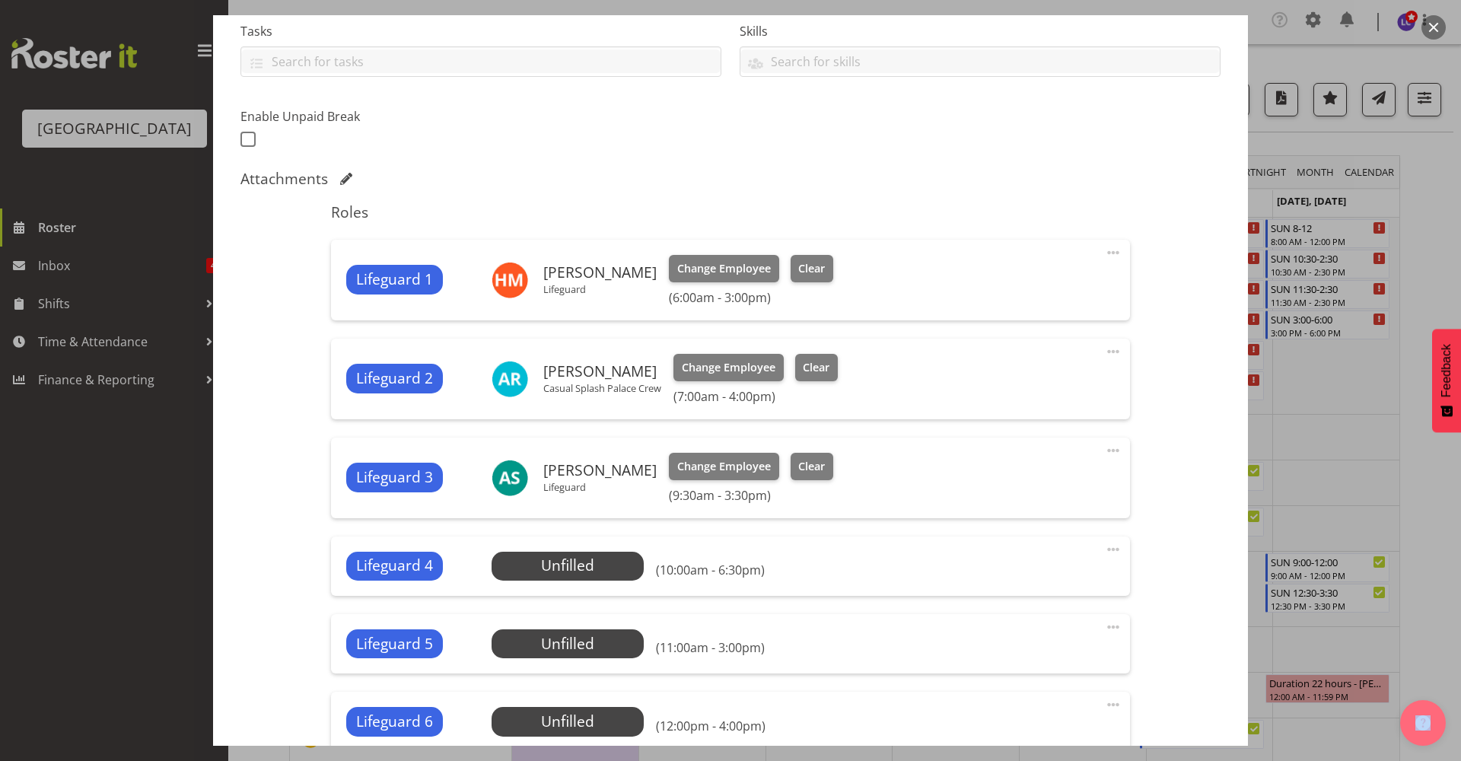
scroll to position [619, 0]
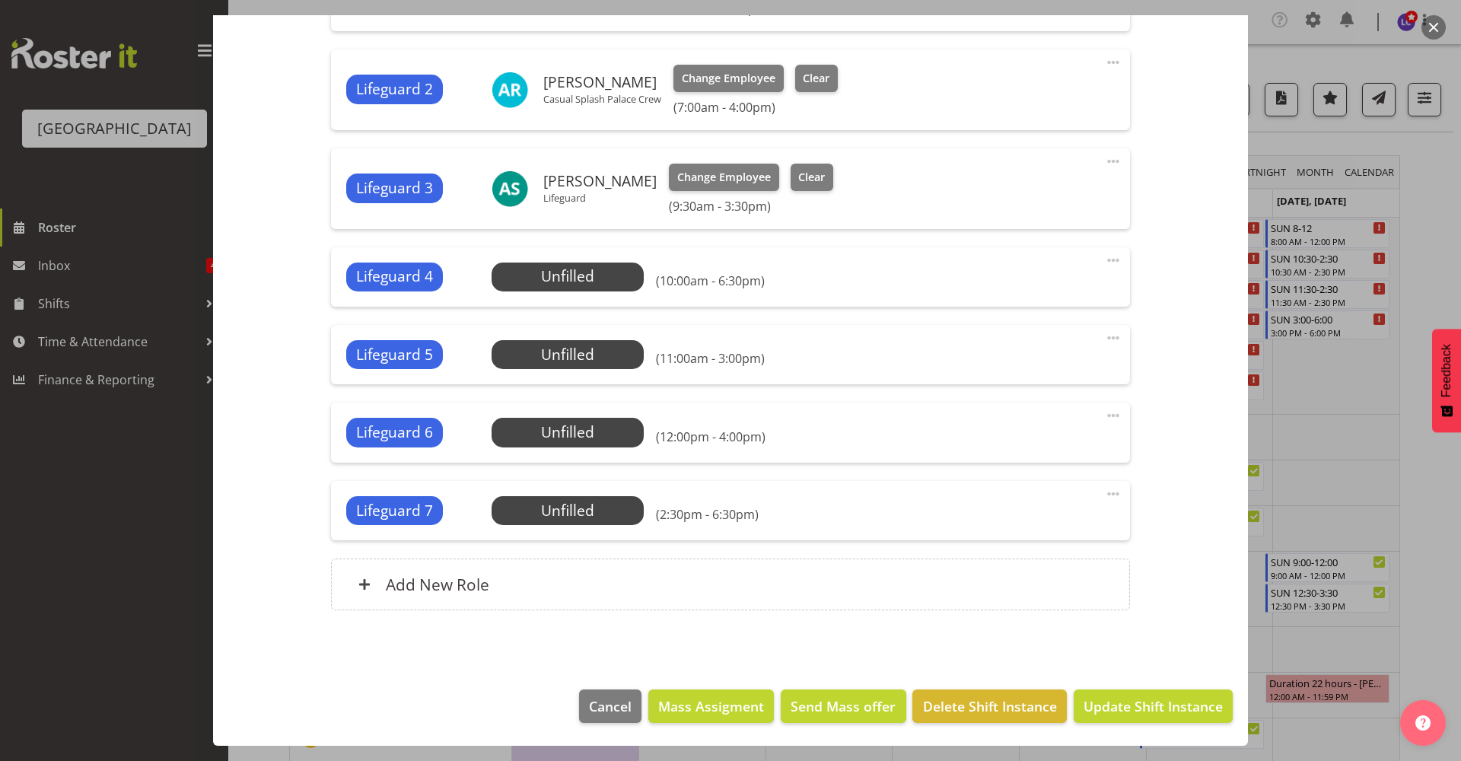
click at [572, 259] on div "Lifeguard 4 Unfilled Select Employee (10:00am - 6:30pm) Edit Cover Role Delete" at bounding box center [730, 276] width 798 height 59
click at [575, 284] on span "Select Employee" at bounding box center [567, 277] width 113 height 22
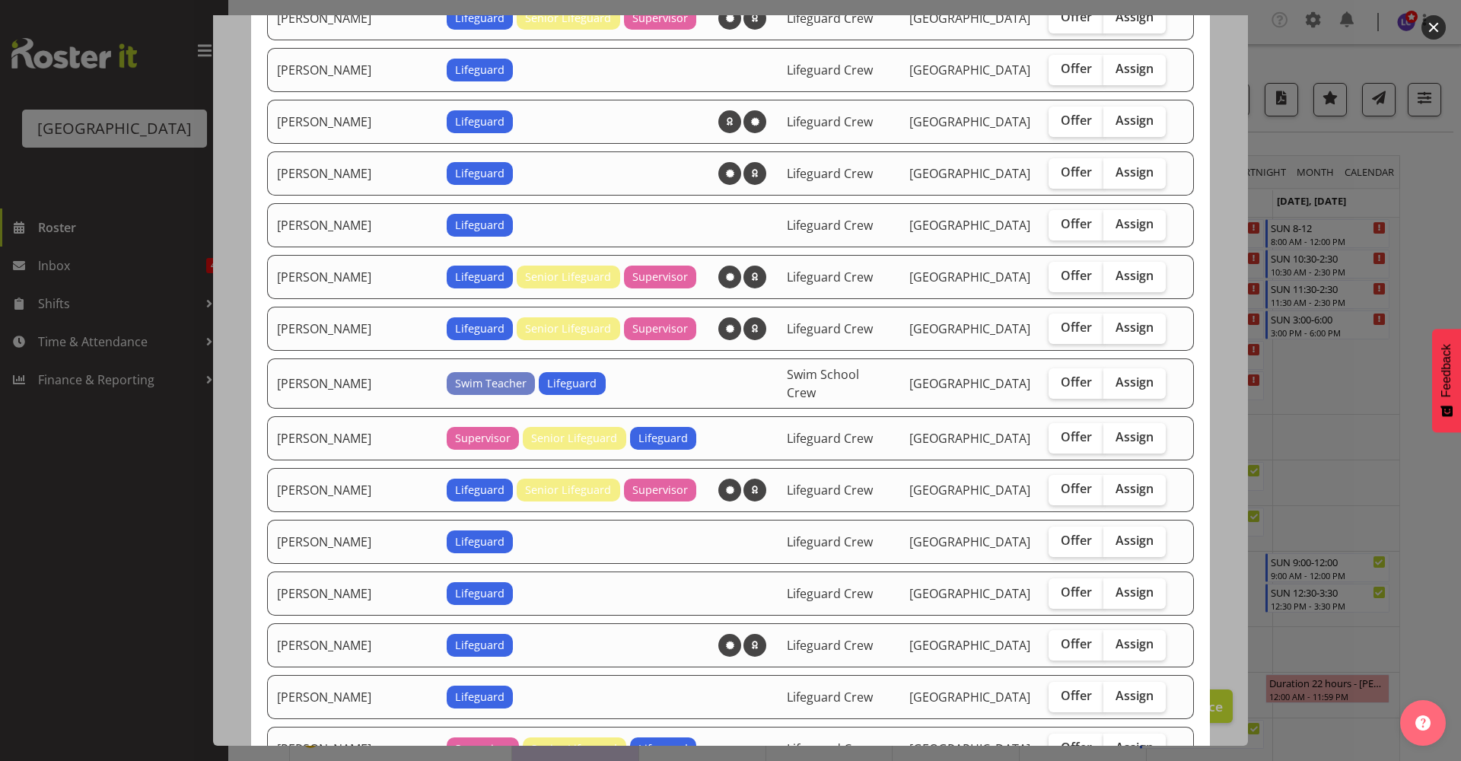
scroll to position [660, 0]
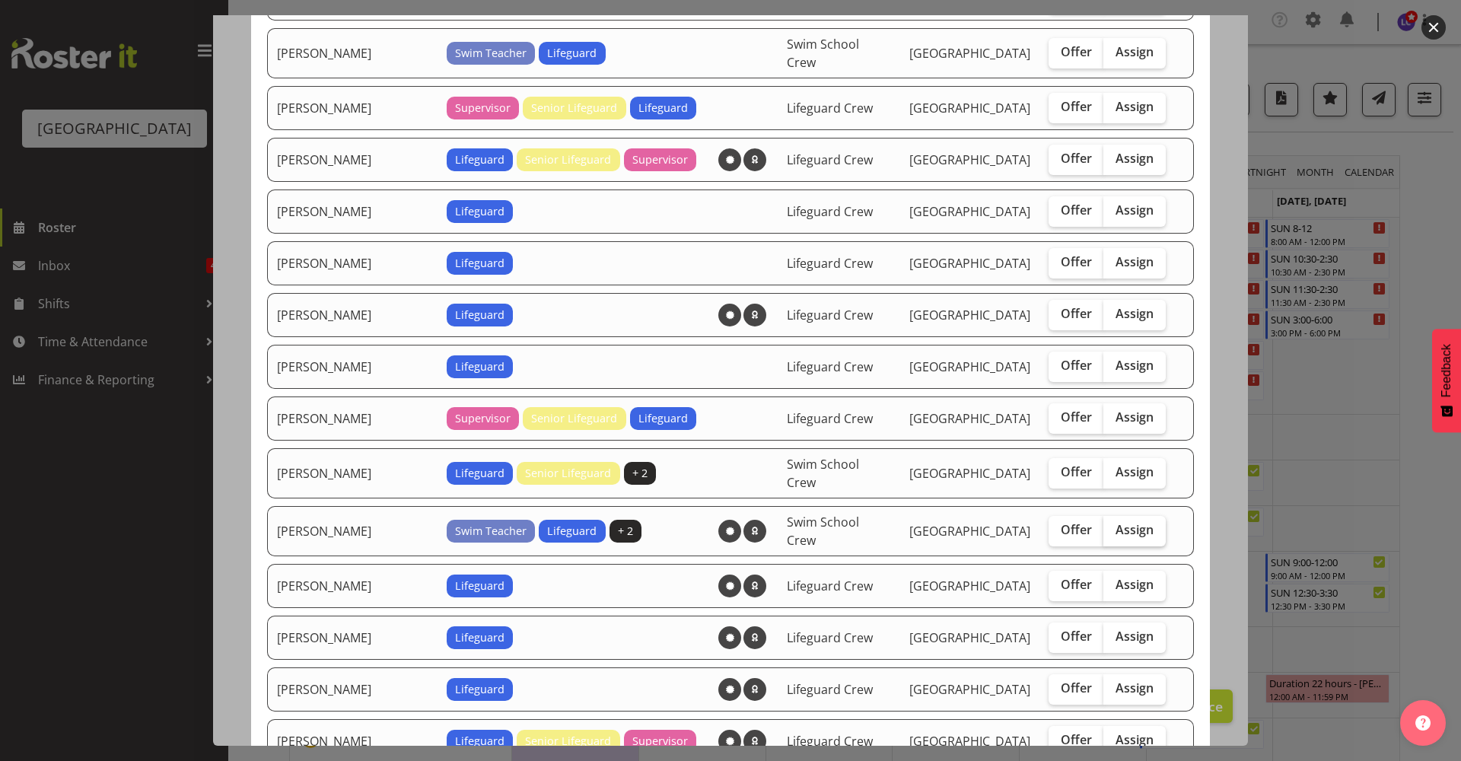
click at [1132, 524] on label "Assign" at bounding box center [1135, 531] width 62 height 30
click at [1113, 525] on input "Assign" at bounding box center [1109, 530] width 10 height 10
checkbox input "true"
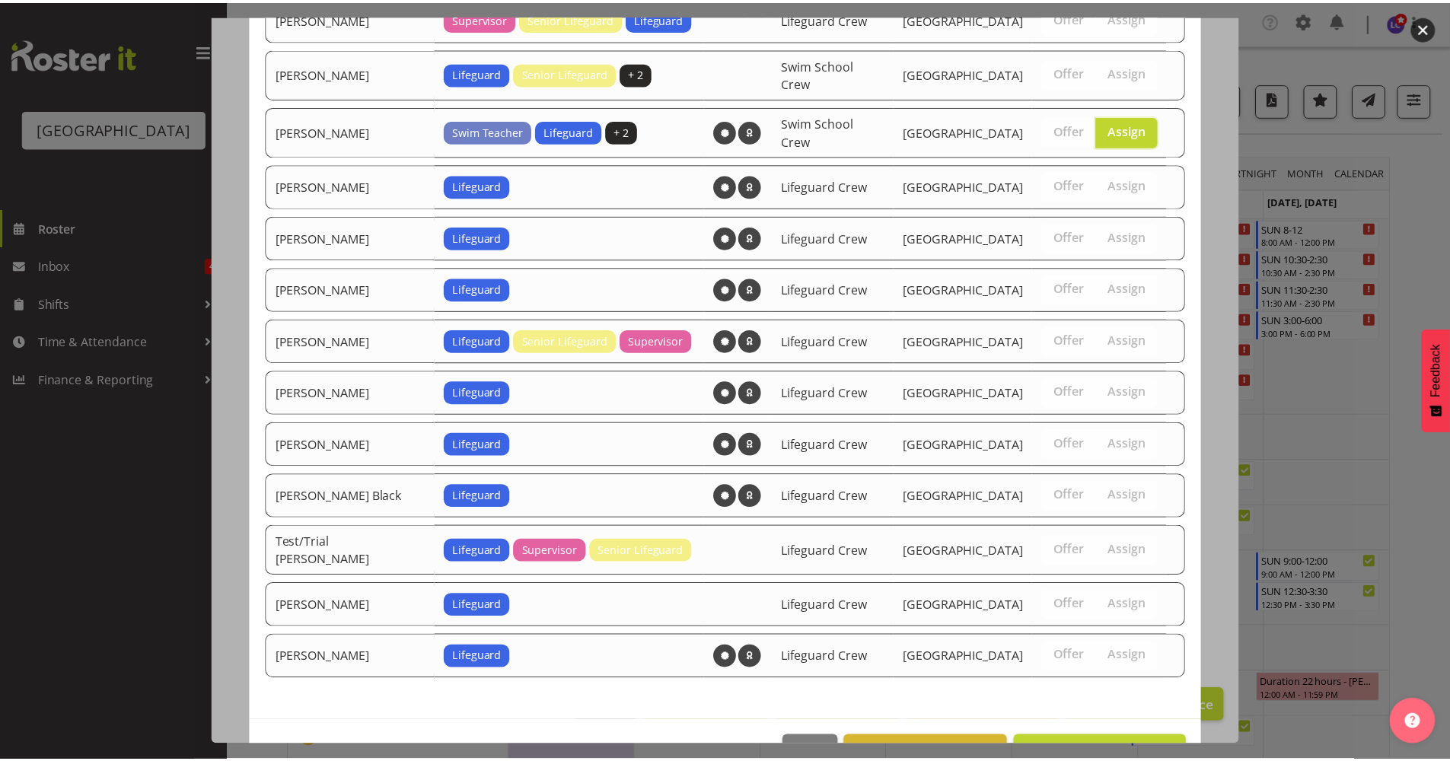
scroll to position [1083, 0]
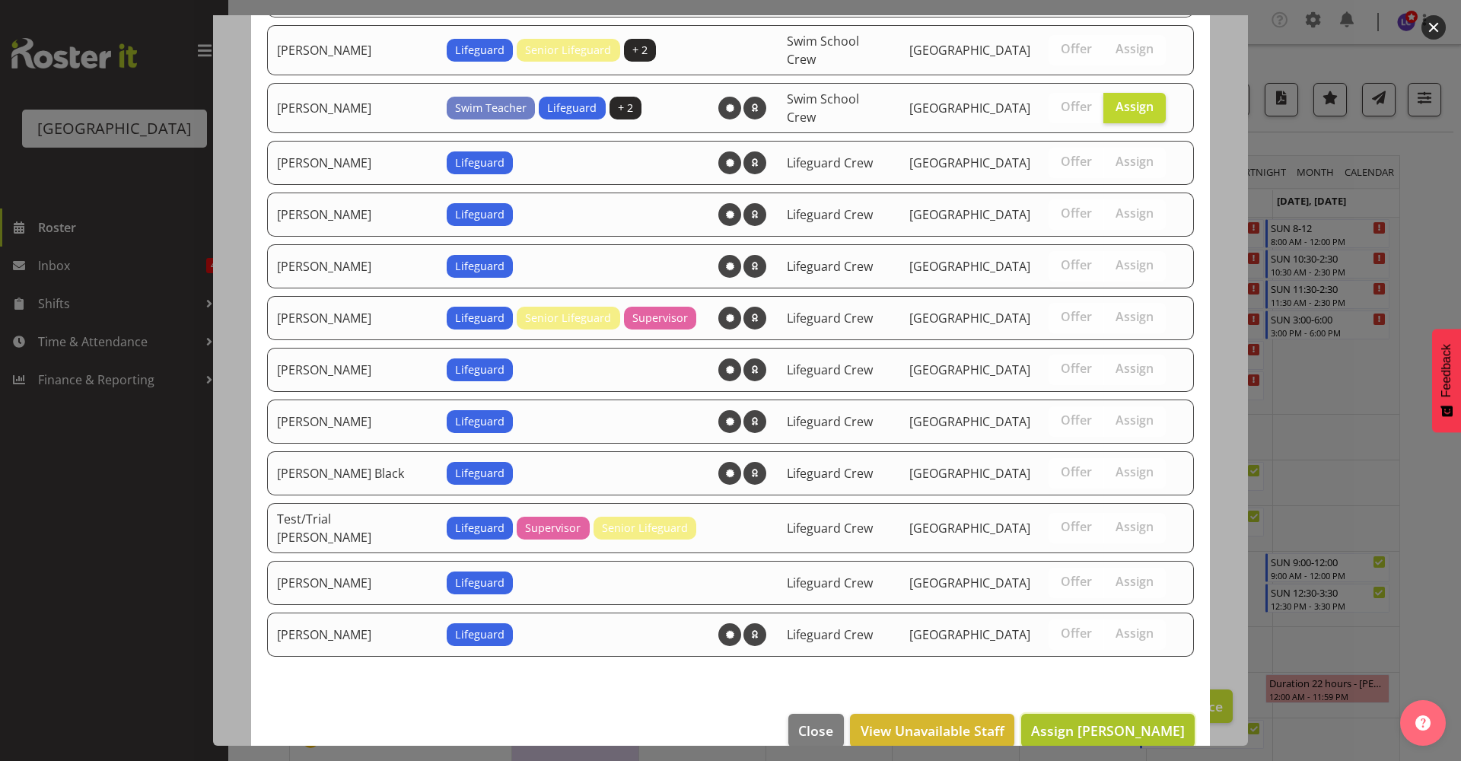
click at [1162, 721] on span "Assign Mark Lieshout" at bounding box center [1108, 730] width 154 height 18
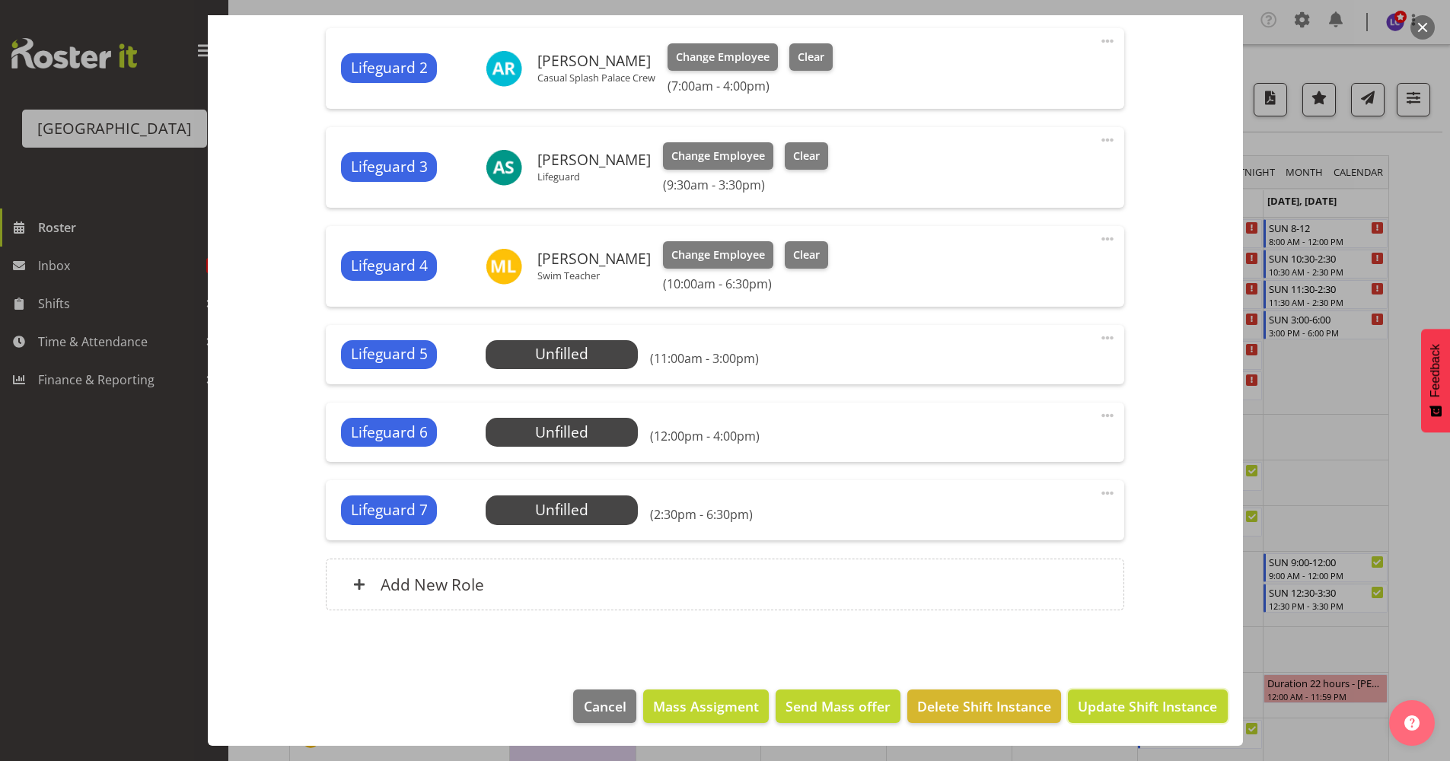
click at [1162, 705] on span "Update Shift Instance" at bounding box center [1147, 706] width 139 height 20
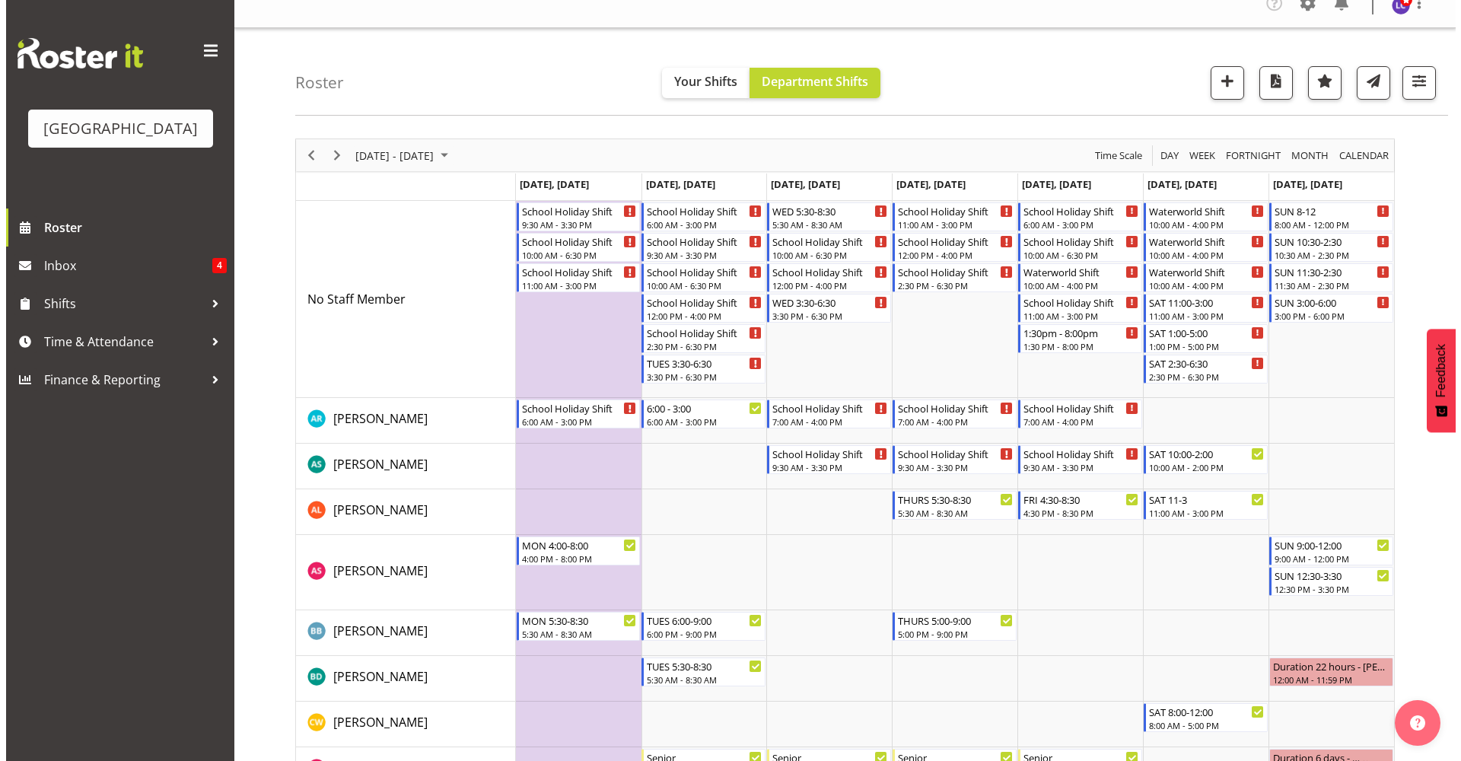
scroll to position [0, 0]
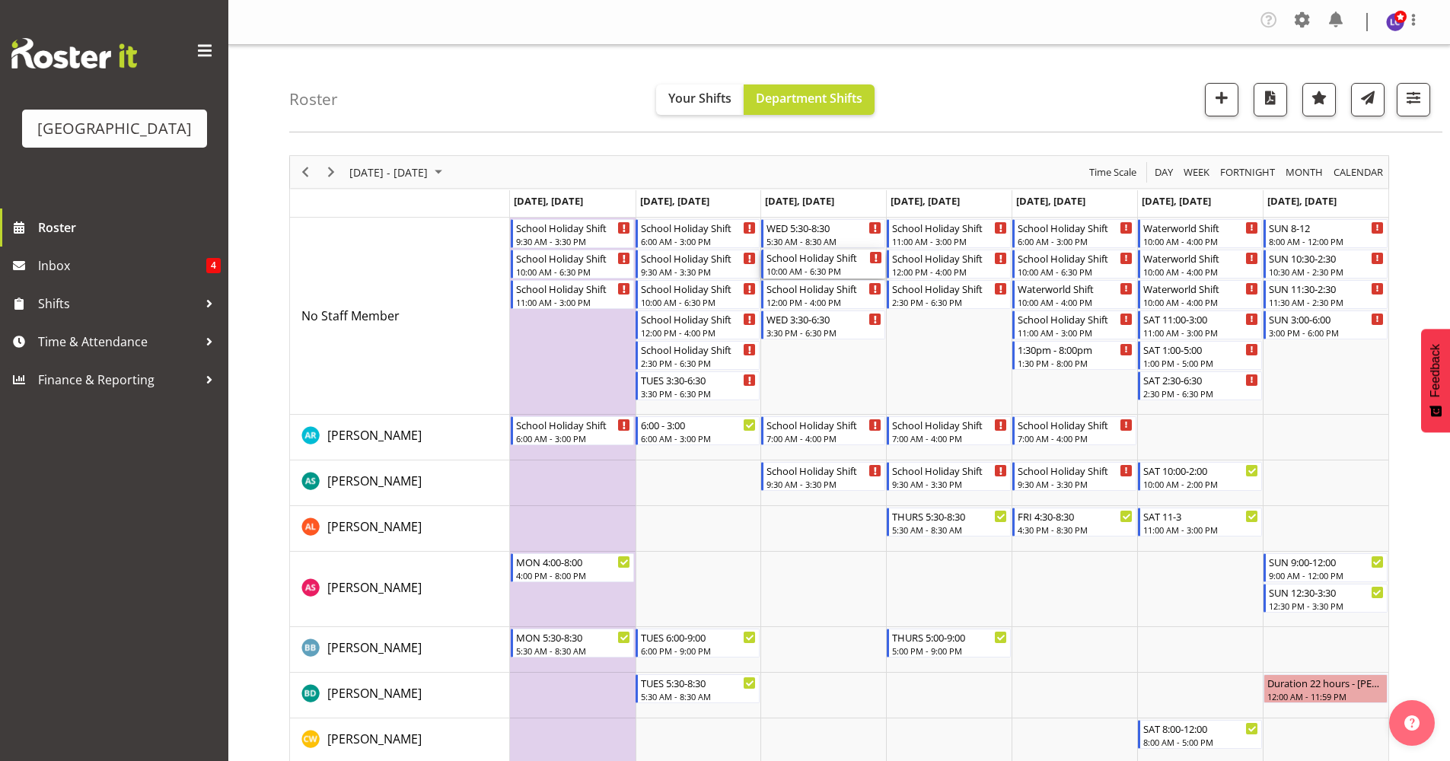
click at [820, 265] on div "School Holiday Shift 10:00 AM - 6:30 PM" at bounding box center [824, 264] width 116 height 29
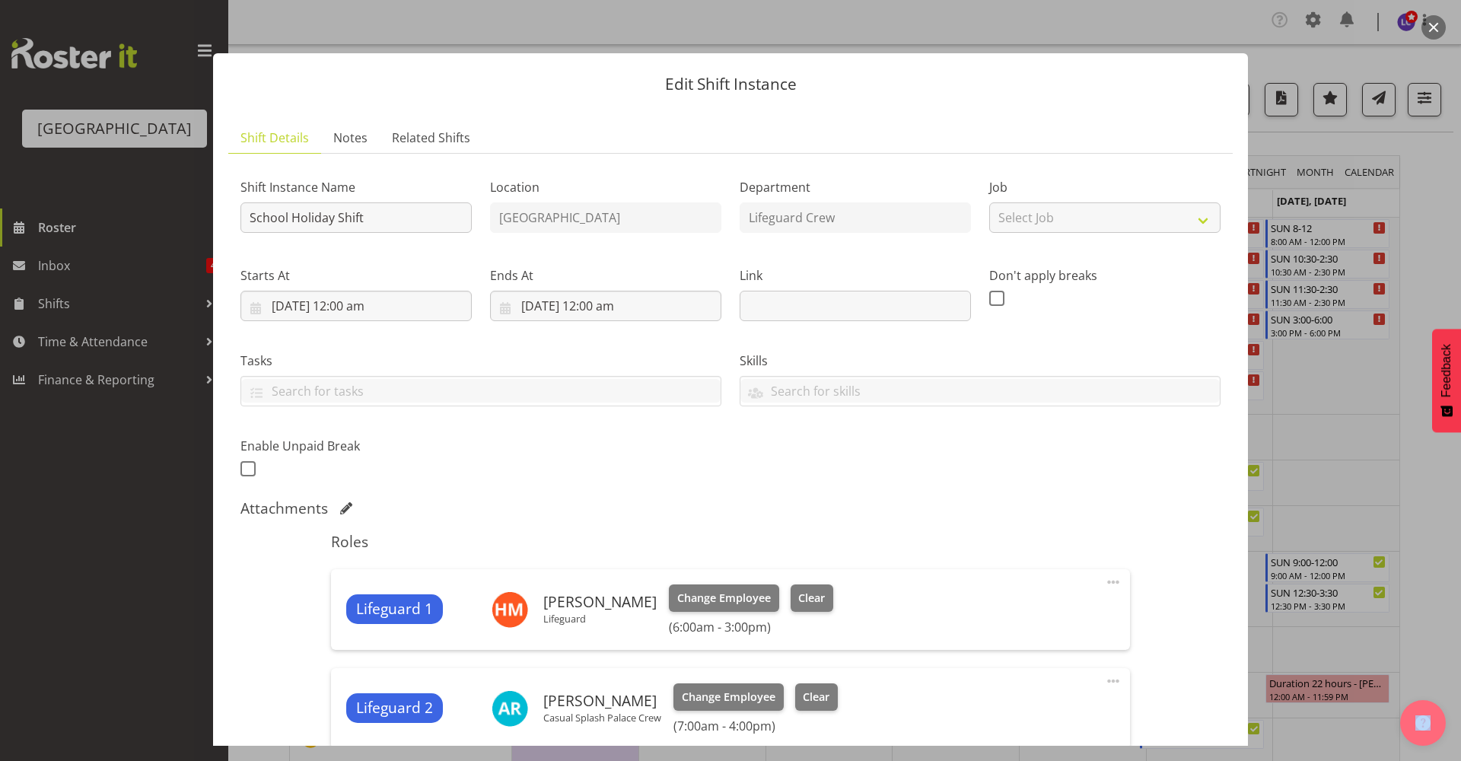
scroll to position [330, 0]
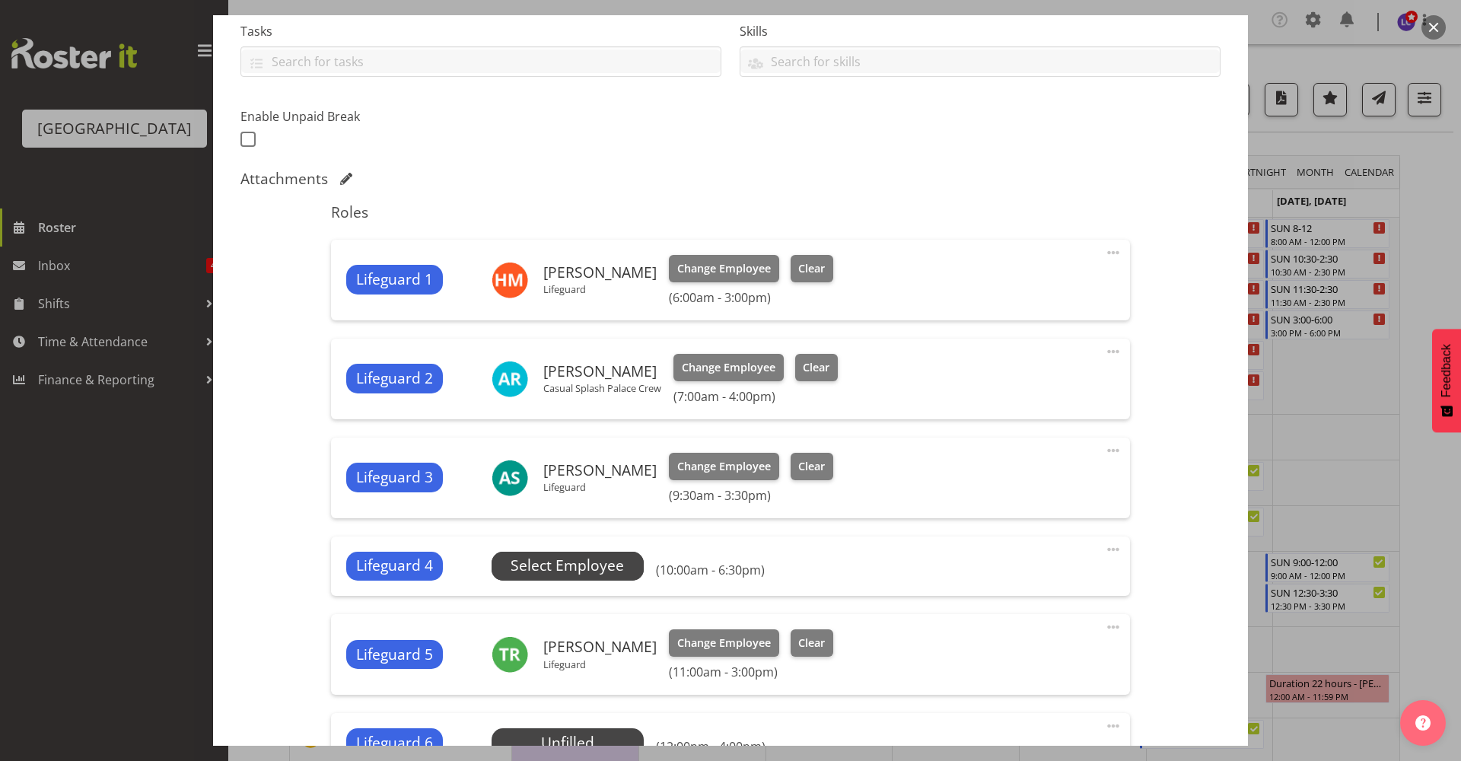
click at [581, 560] on span "Select Employee" at bounding box center [567, 566] width 113 height 22
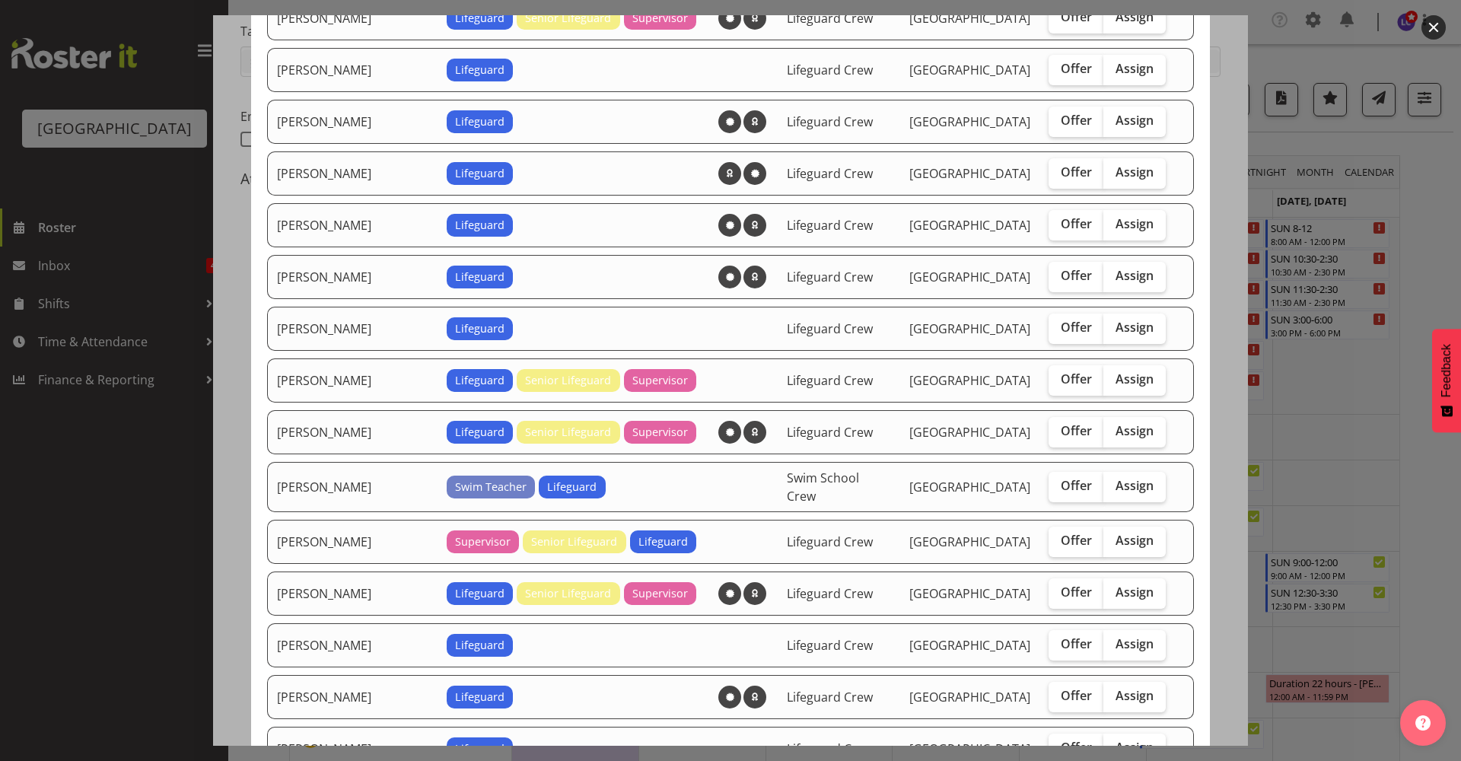
scroll to position [660, 0]
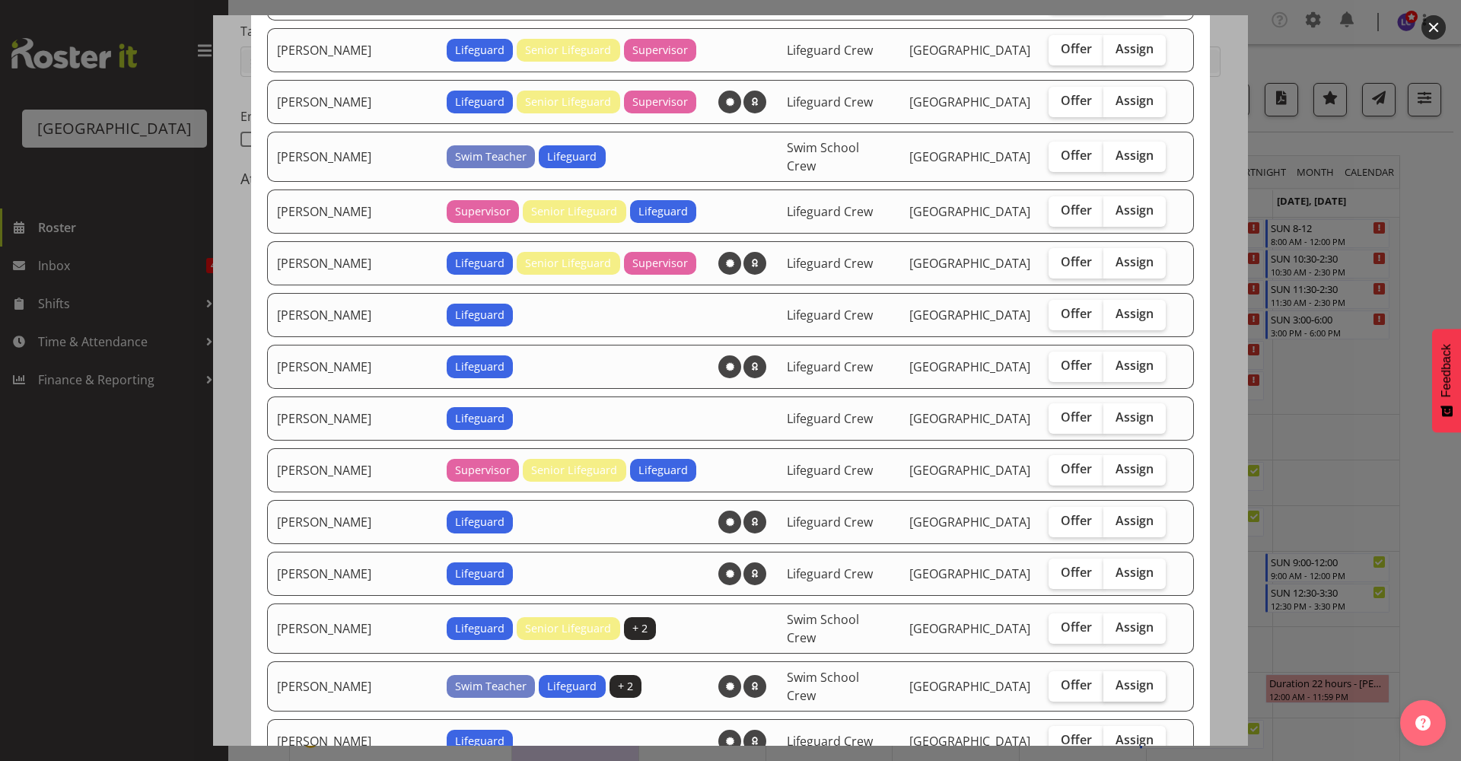
click at [1116, 677] on span "Assign" at bounding box center [1135, 684] width 38 height 15
click at [1105, 680] on input "Assign" at bounding box center [1109, 685] width 10 height 10
checkbox input "true"
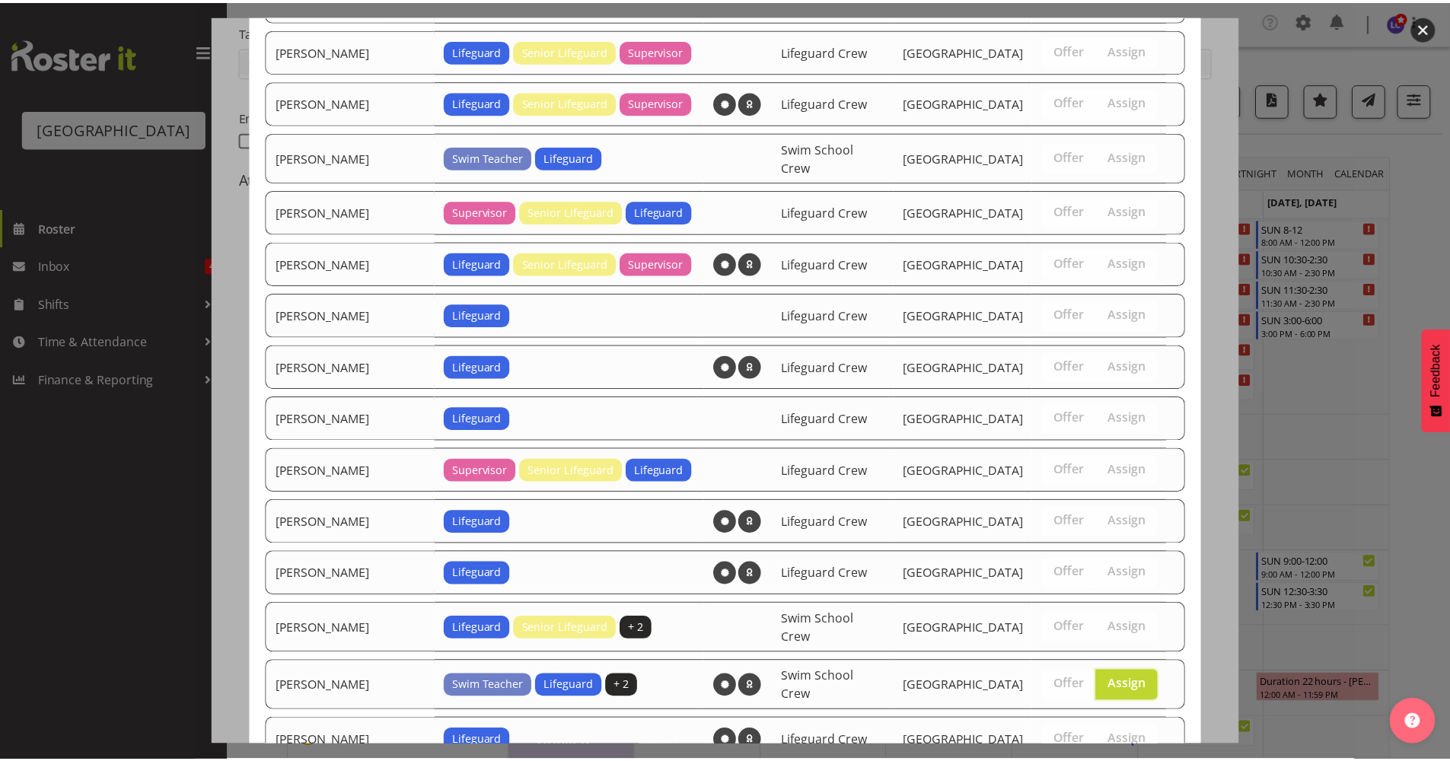
scroll to position [1186, 0]
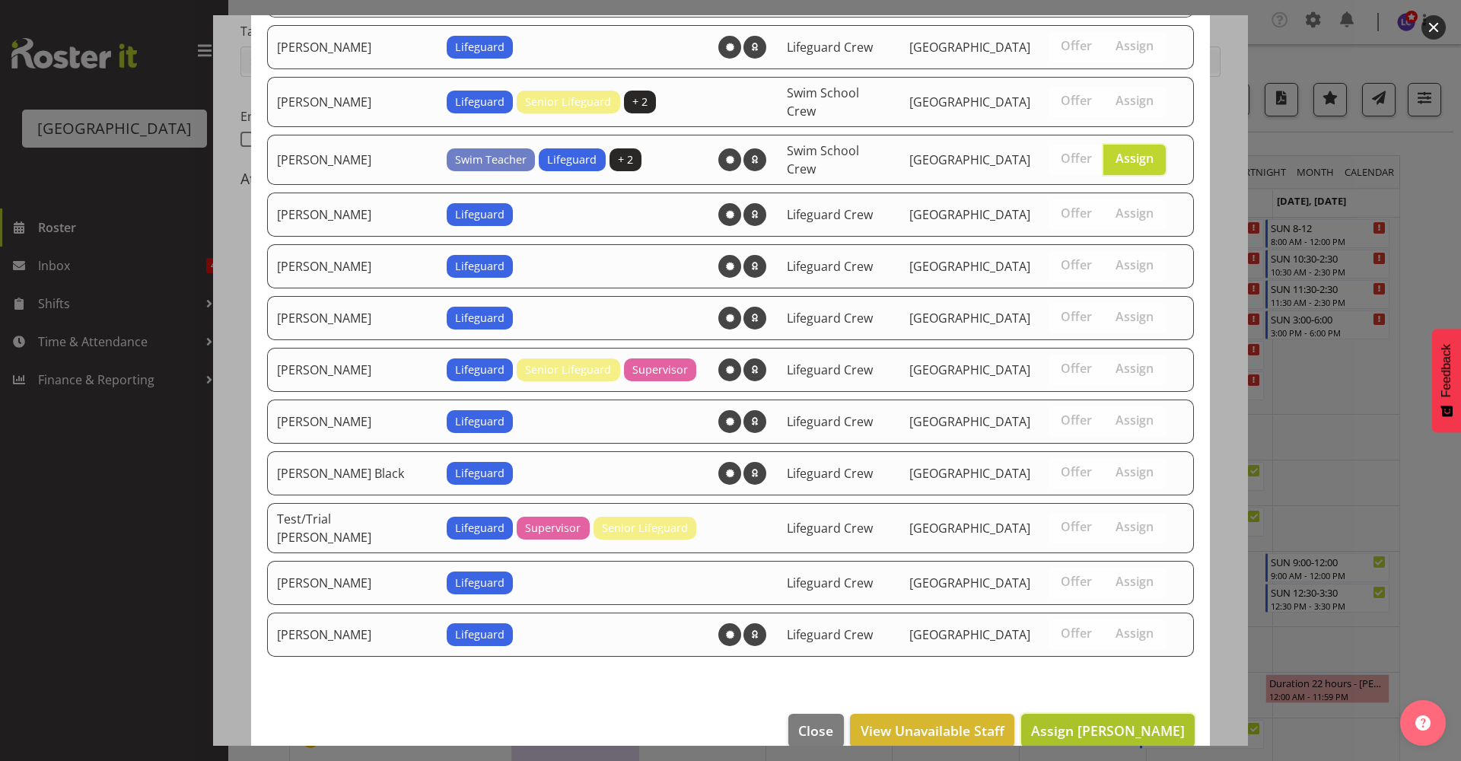
click at [1118, 721] on span "Assign Mark Lieshout" at bounding box center [1108, 730] width 154 height 18
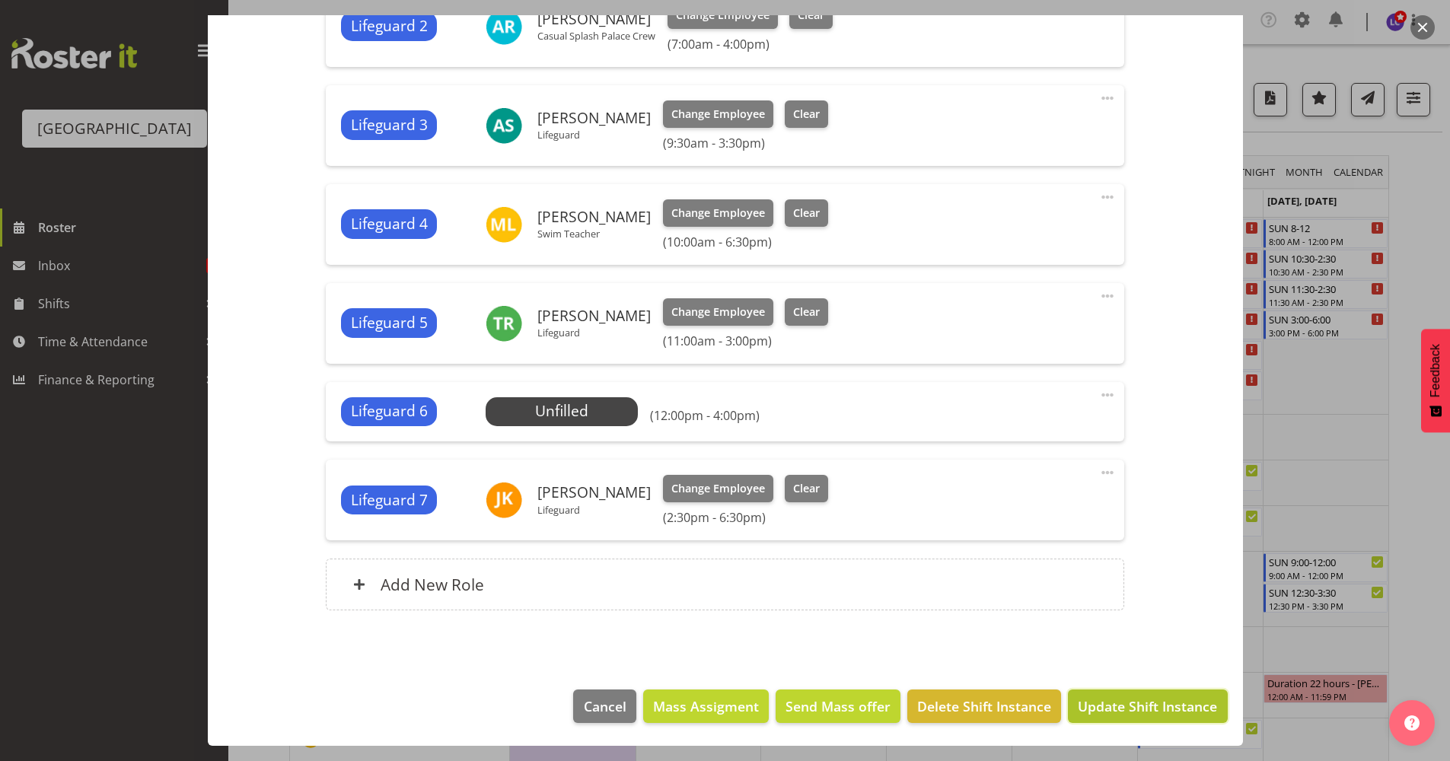
click at [1116, 706] on span "Update Shift Instance" at bounding box center [1147, 706] width 139 height 20
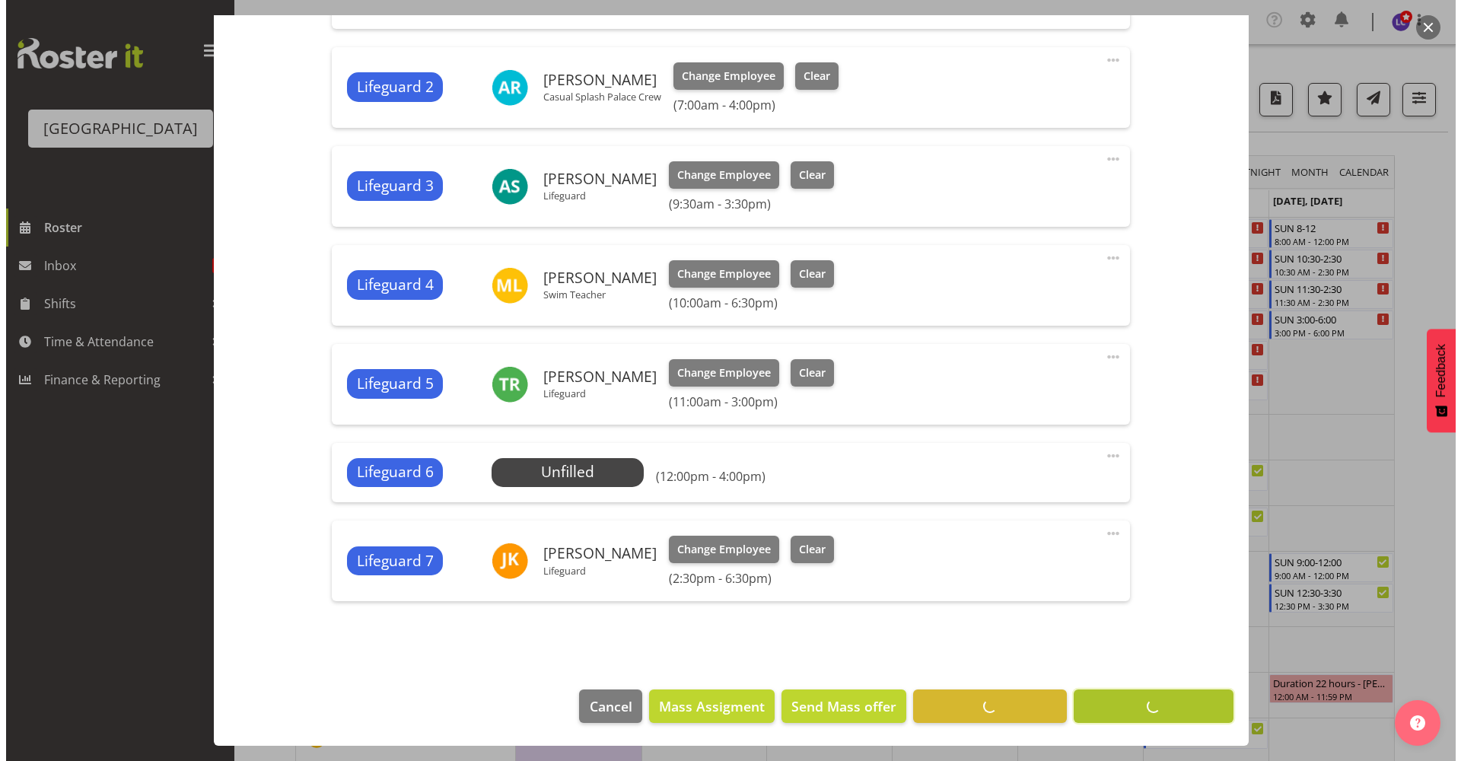
scroll to position [621, 0]
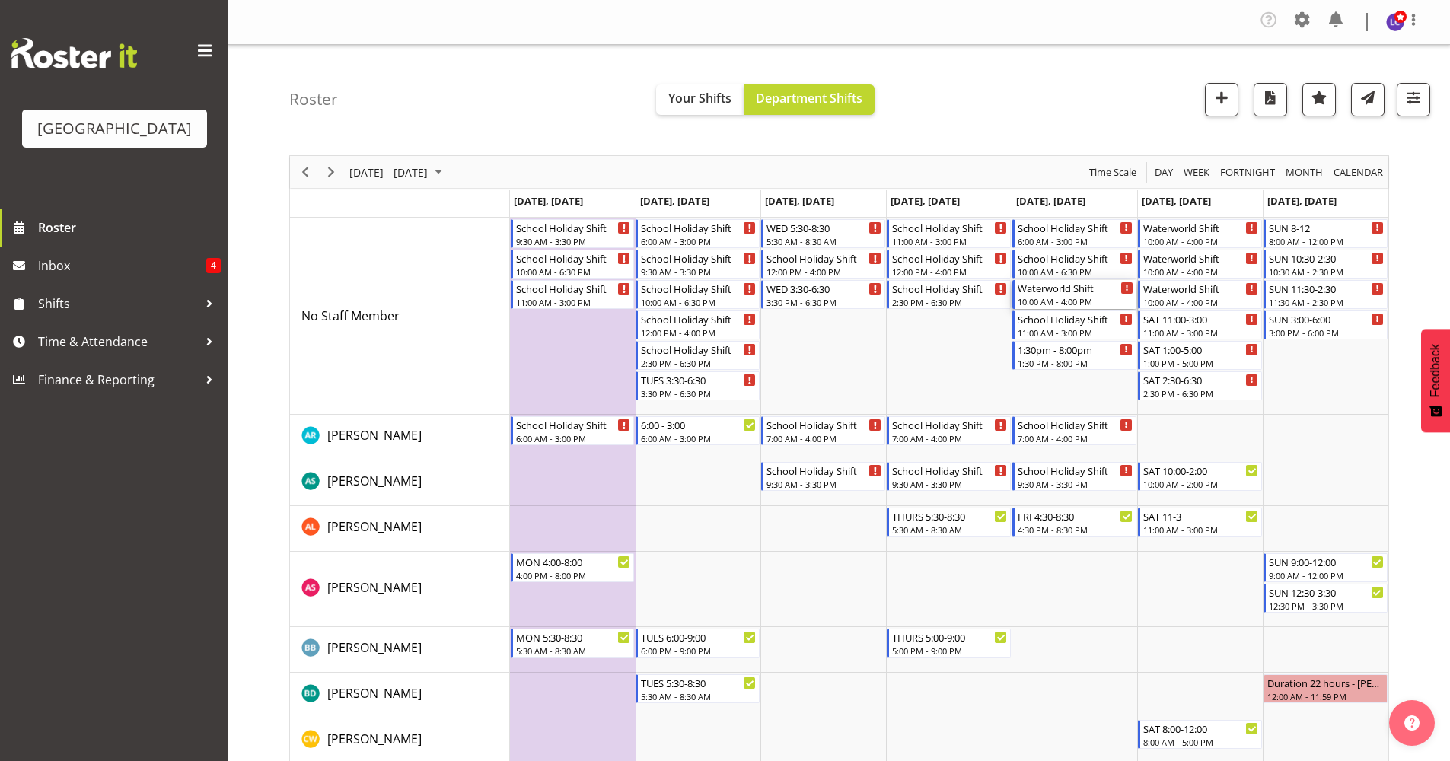
click at [1065, 293] on div "Waterworld Shift" at bounding box center [1076, 287] width 116 height 15
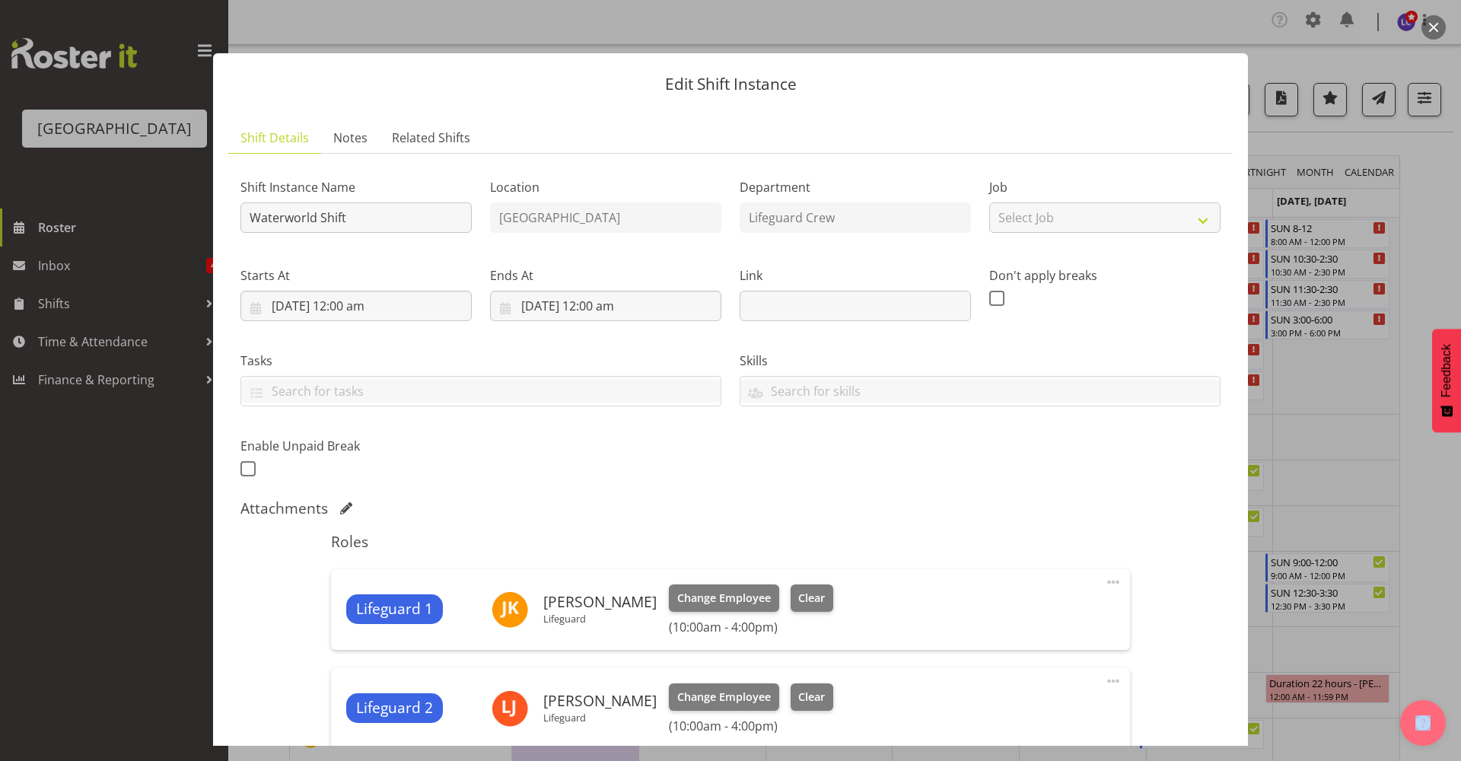
scroll to position [286, 0]
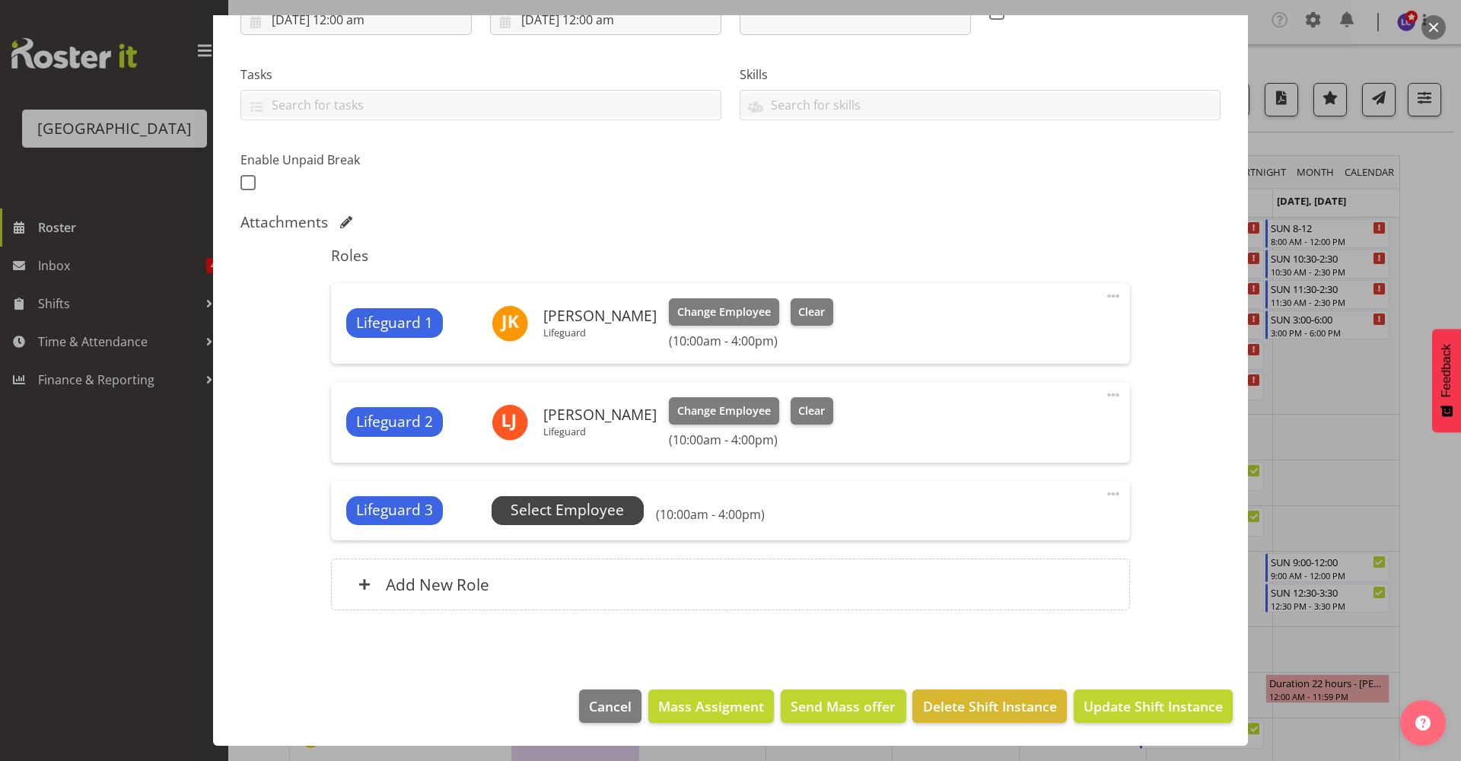
click at [603, 520] on span "Select Employee" at bounding box center [567, 510] width 113 height 22
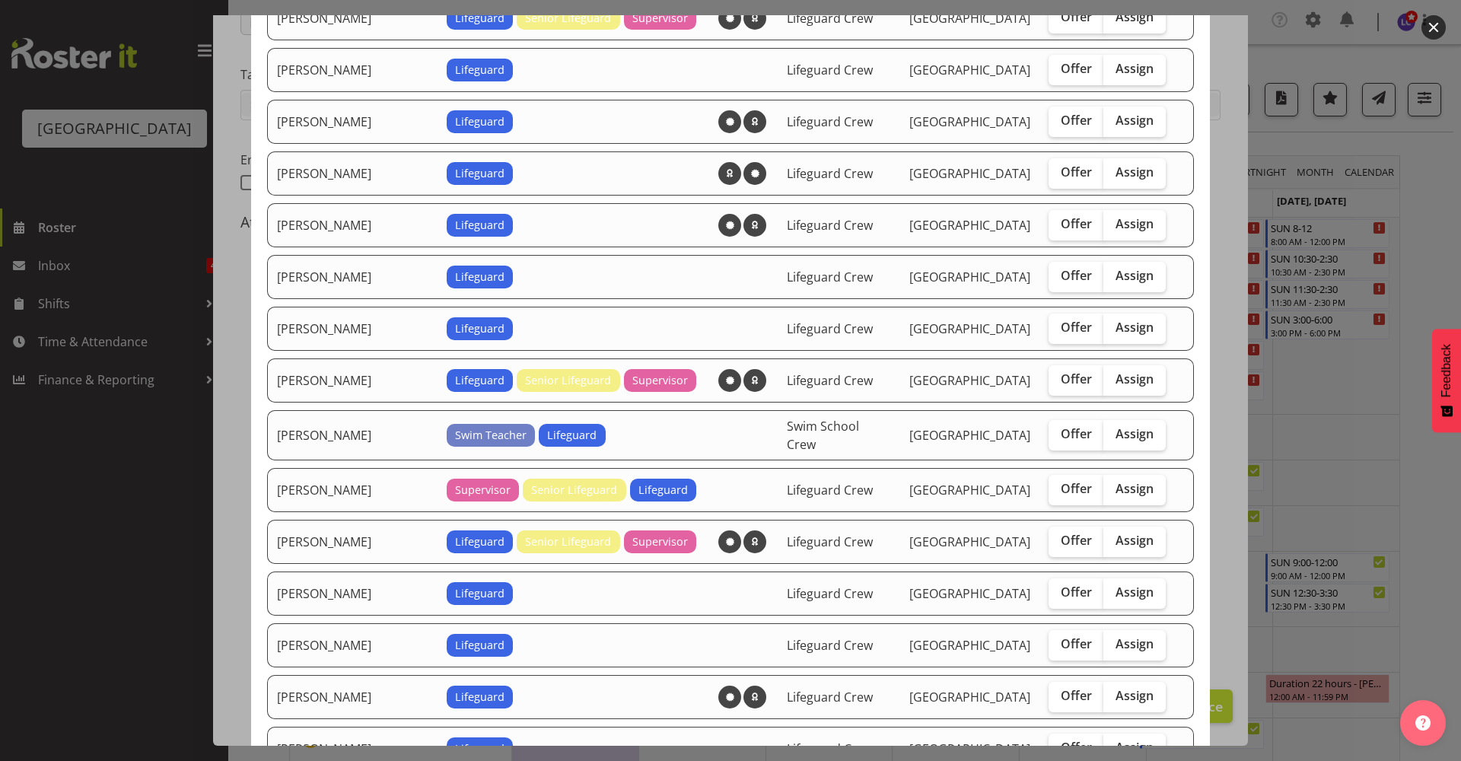
scroll to position [660, 0]
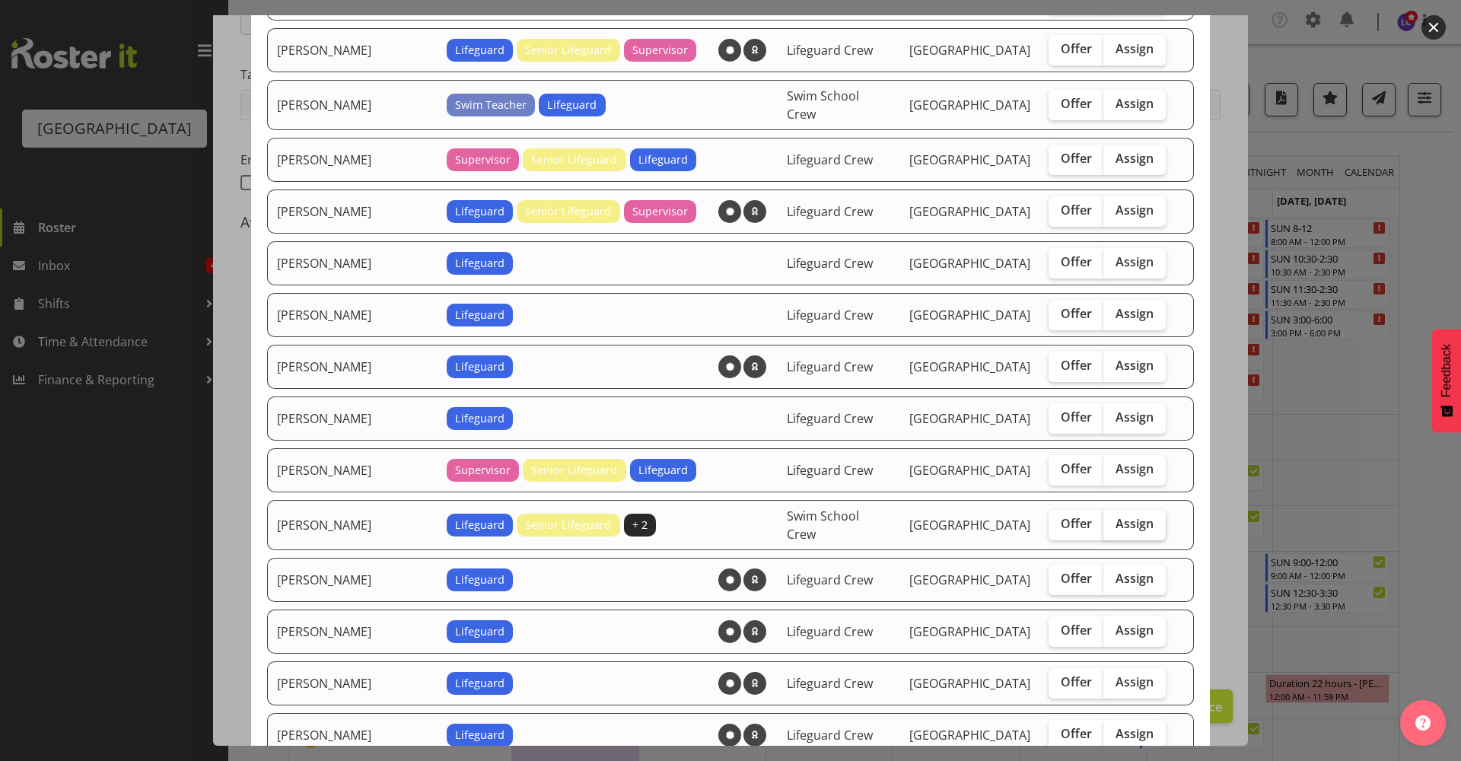
click at [1116, 516] on span "Assign" at bounding box center [1135, 523] width 38 height 15
click at [1112, 519] on input "Assign" at bounding box center [1109, 524] width 10 height 10
checkbox input "true"
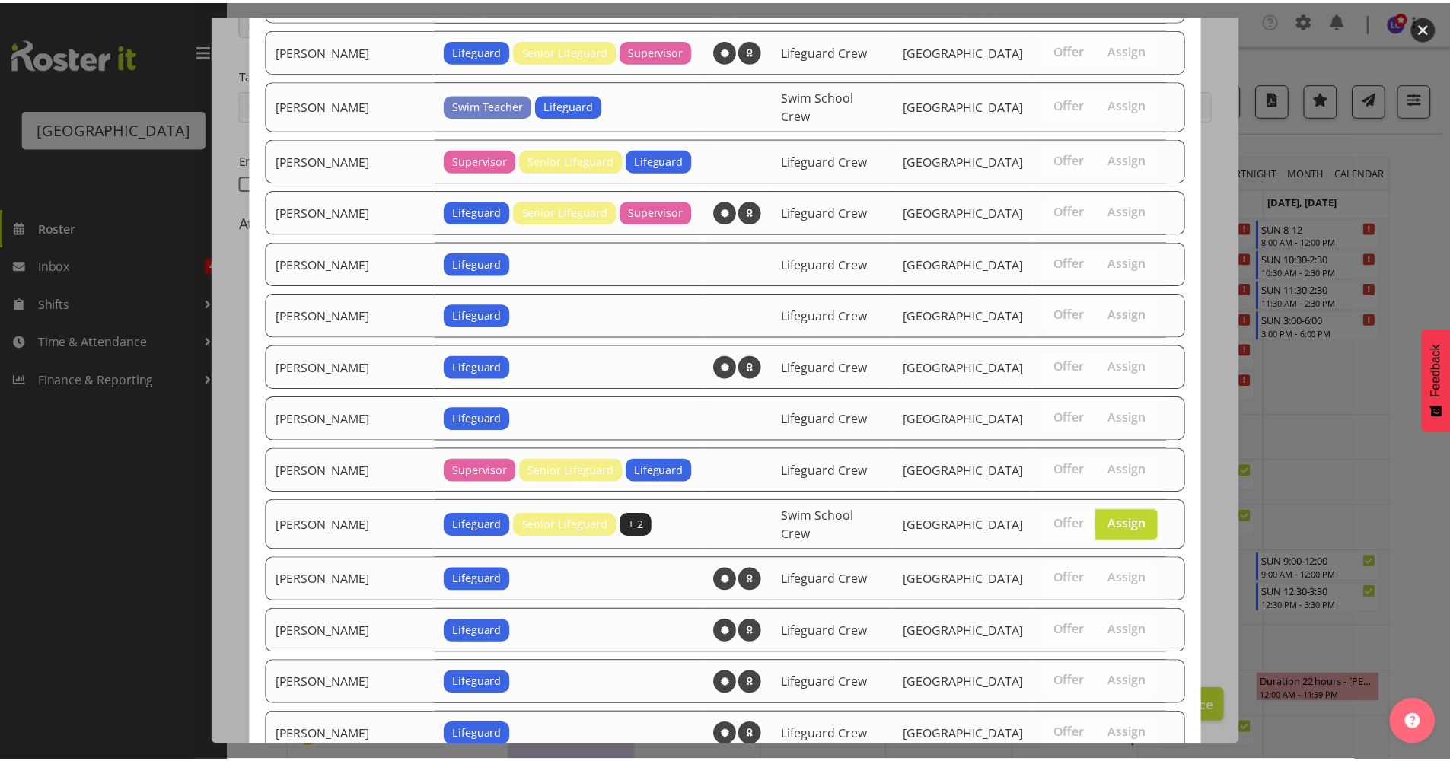
scroll to position [1186, 0]
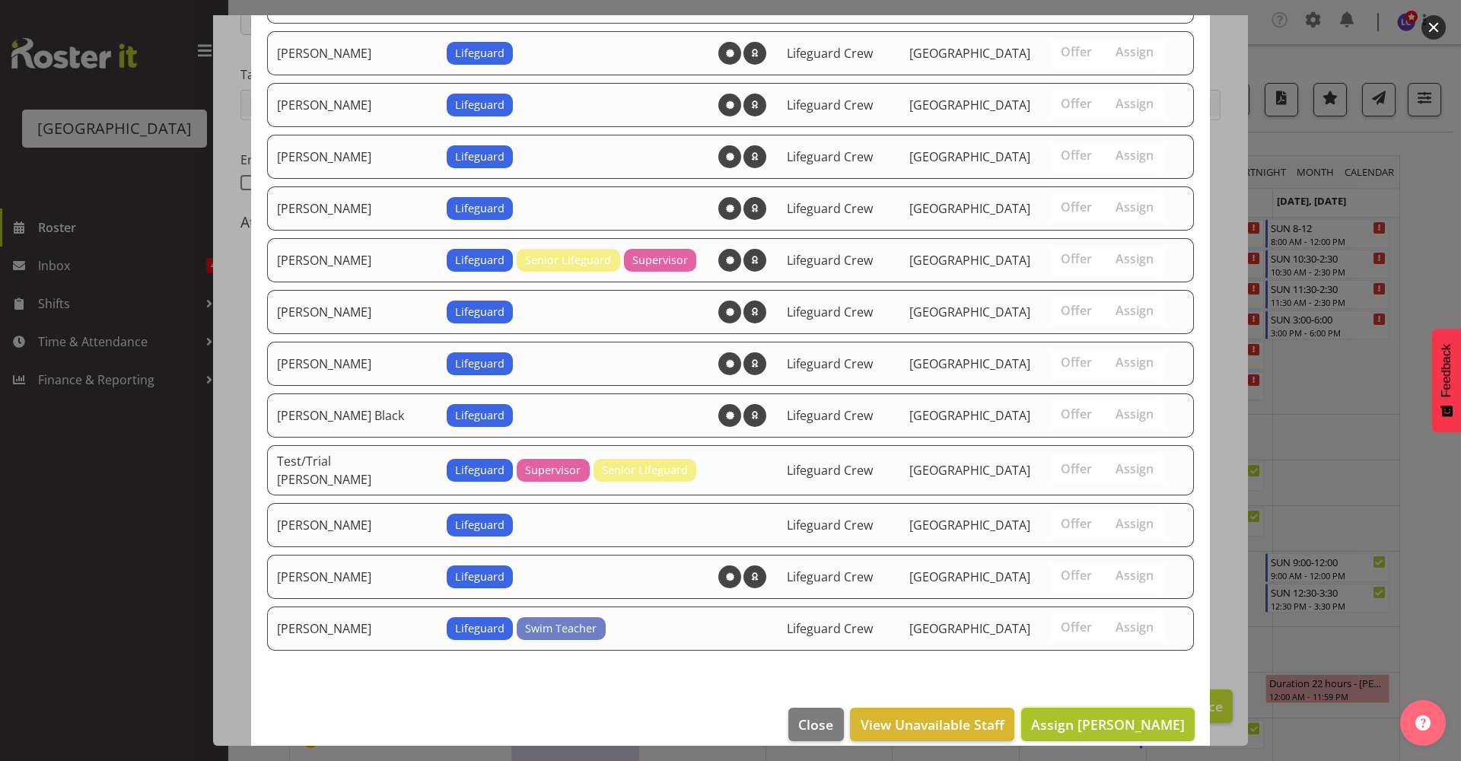
click at [1104, 715] on span "Assign Madison Wills" at bounding box center [1108, 724] width 154 height 18
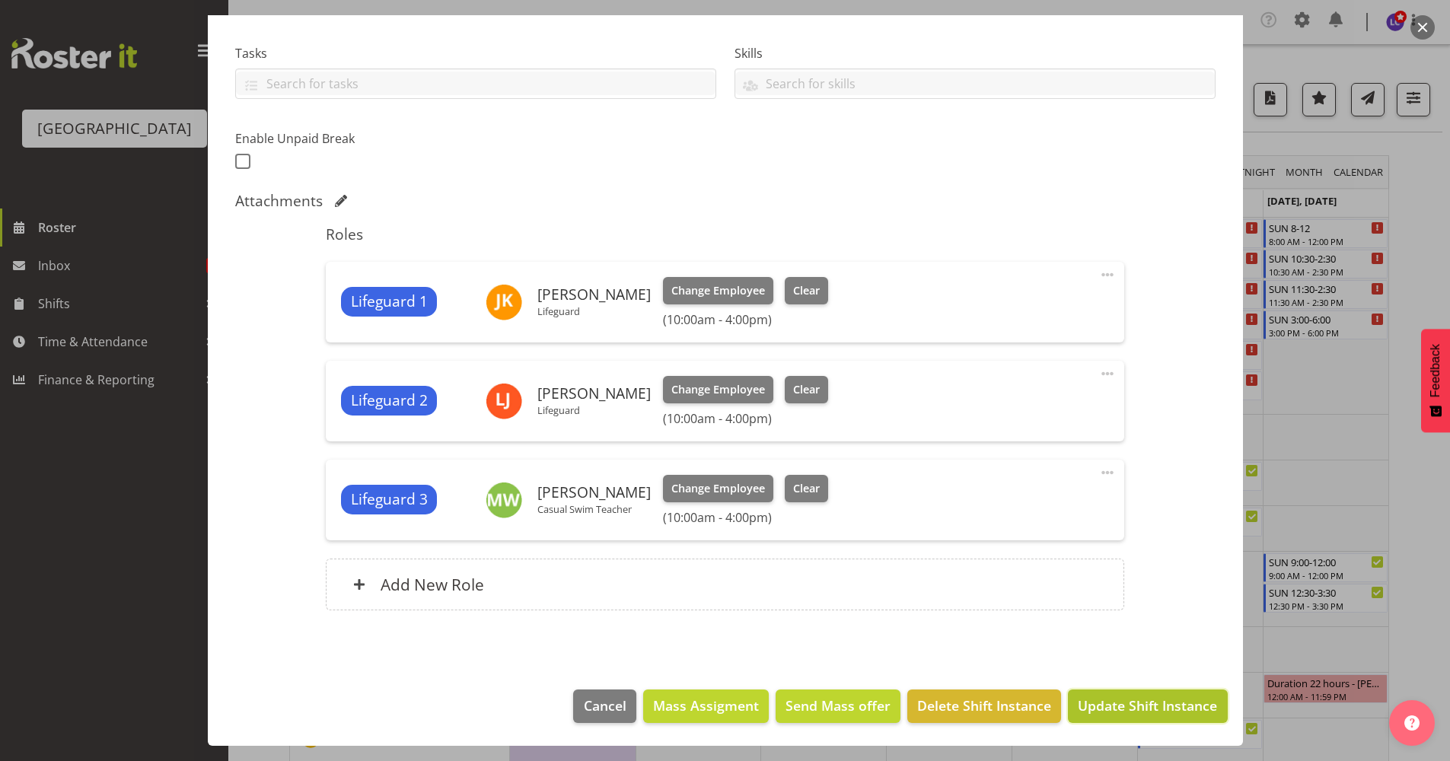
click at [1126, 705] on span "Update Shift Instance" at bounding box center [1147, 706] width 139 height 20
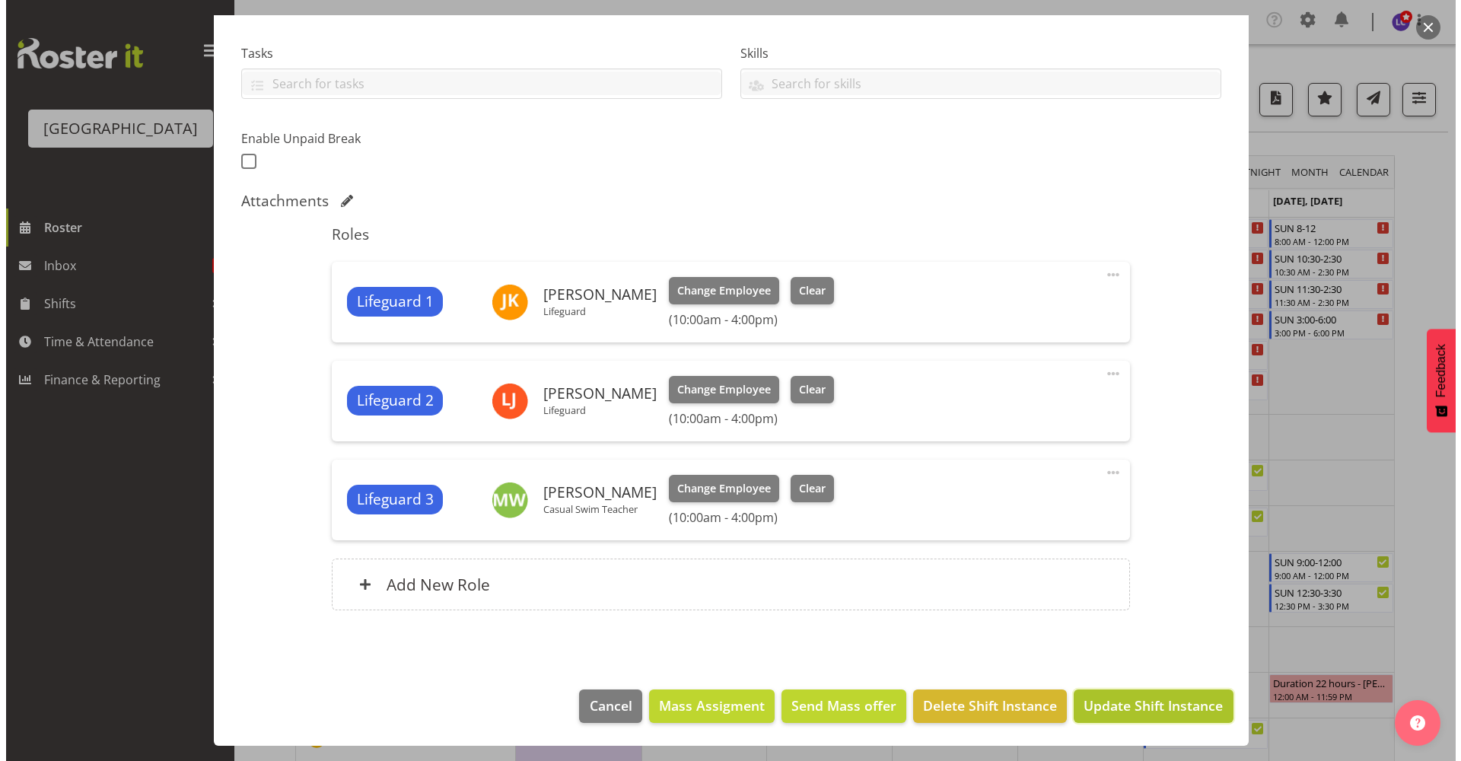
scroll to position [247, 0]
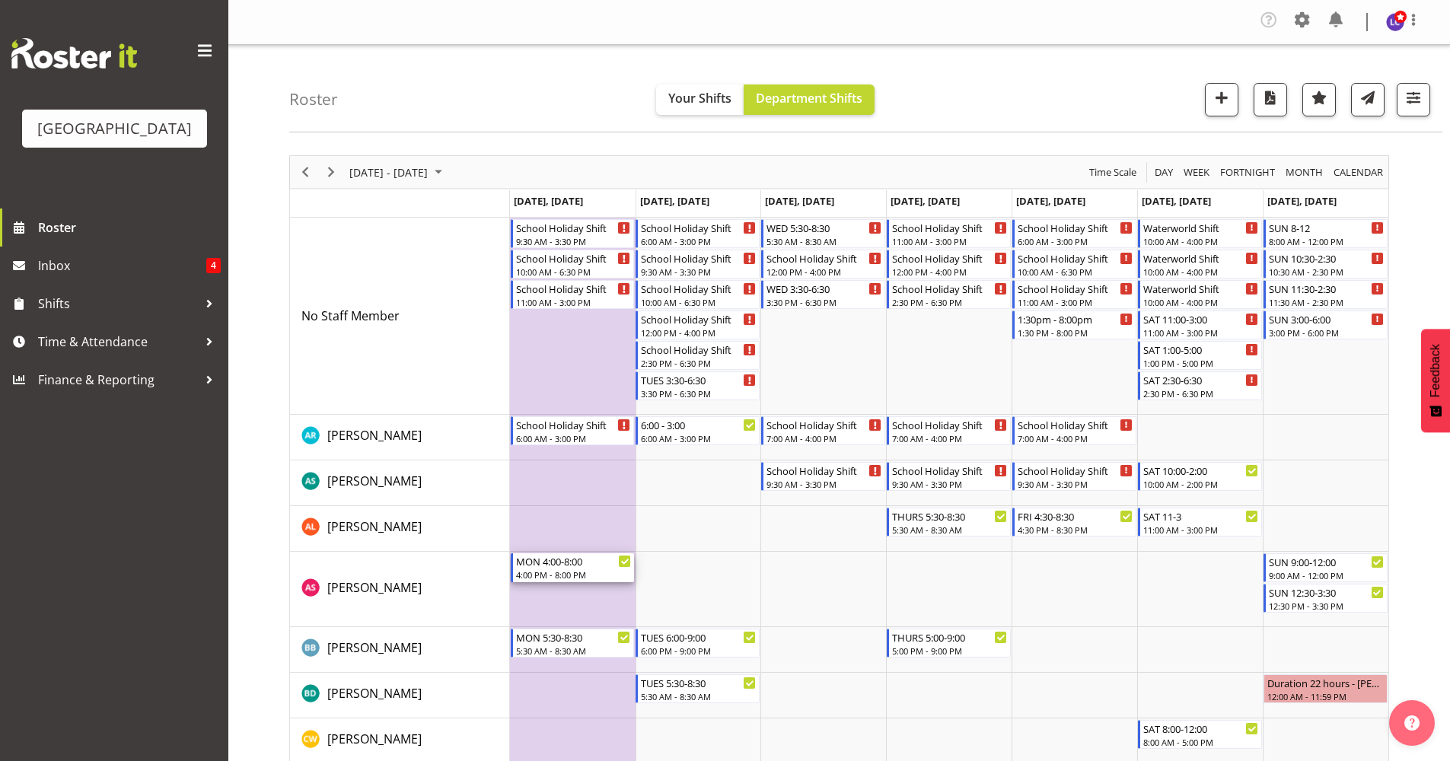
click at [544, 566] on div "MON 4:00-8:00" at bounding box center [574, 560] width 116 height 15
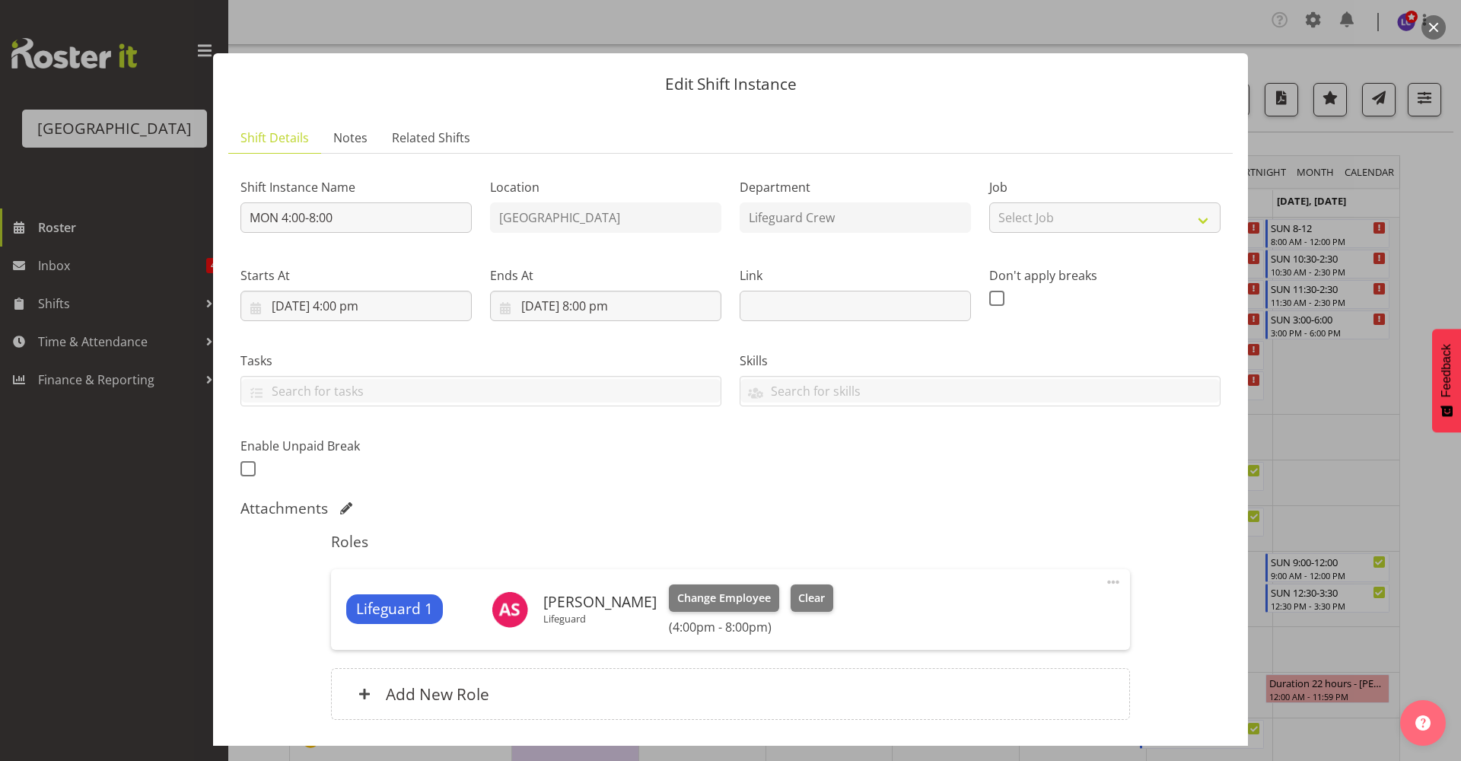
click at [1433, 28] on button "button" at bounding box center [1434, 27] width 24 height 24
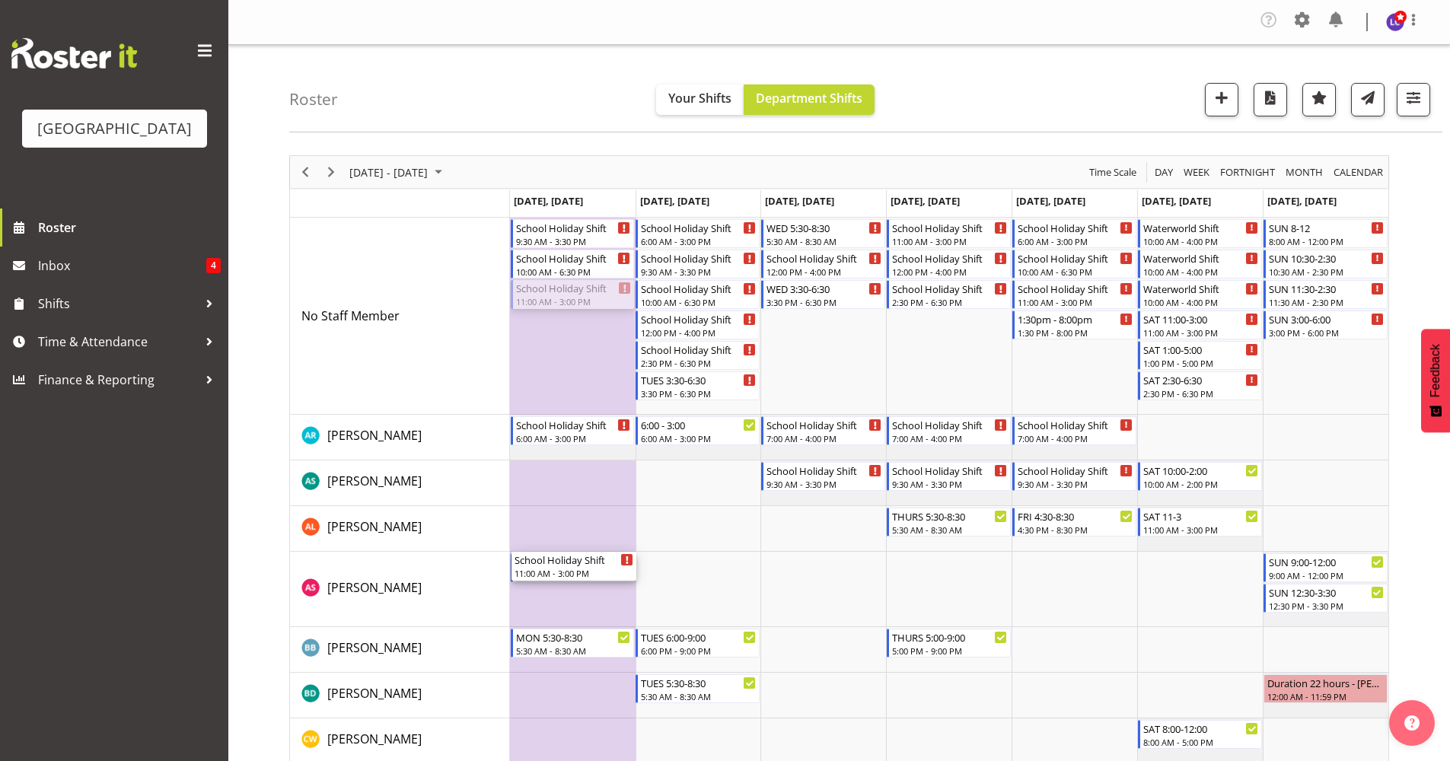
drag, startPoint x: 589, startPoint y: 303, endPoint x: 578, endPoint y: 588, distance: 285.6
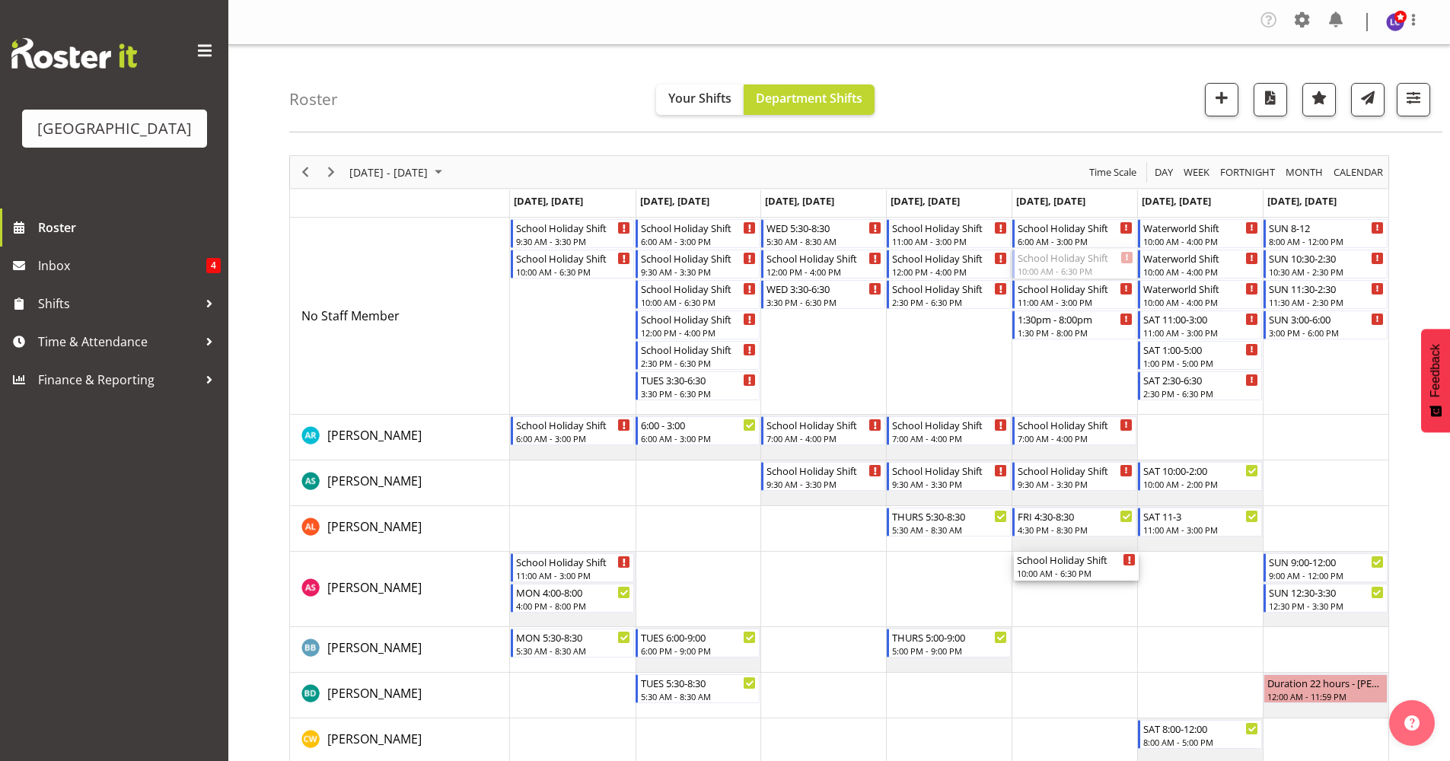
drag, startPoint x: 1068, startPoint y: 267, endPoint x: 1078, endPoint y: 574, distance: 306.9
drag, startPoint x: 1068, startPoint y: 562, endPoint x: 1078, endPoint y: 365, distance: 197.4
drag, startPoint x: 1174, startPoint y: 269, endPoint x: 1193, endPoint y: 302, distance: 38.5
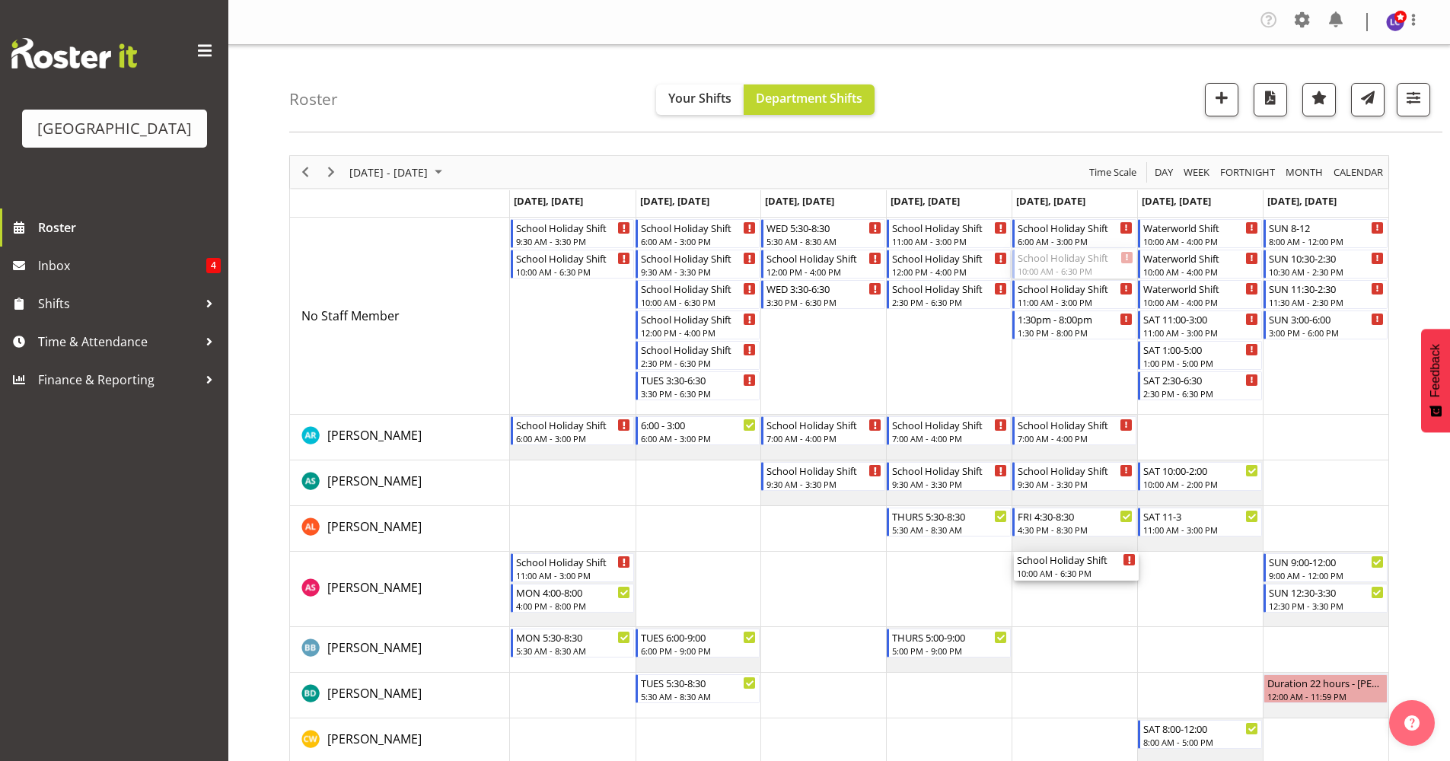
drag, startPoint x: 1103, startPoint y: 278, endPoint x: 1076, endPoint y: 582, distance: 305.6
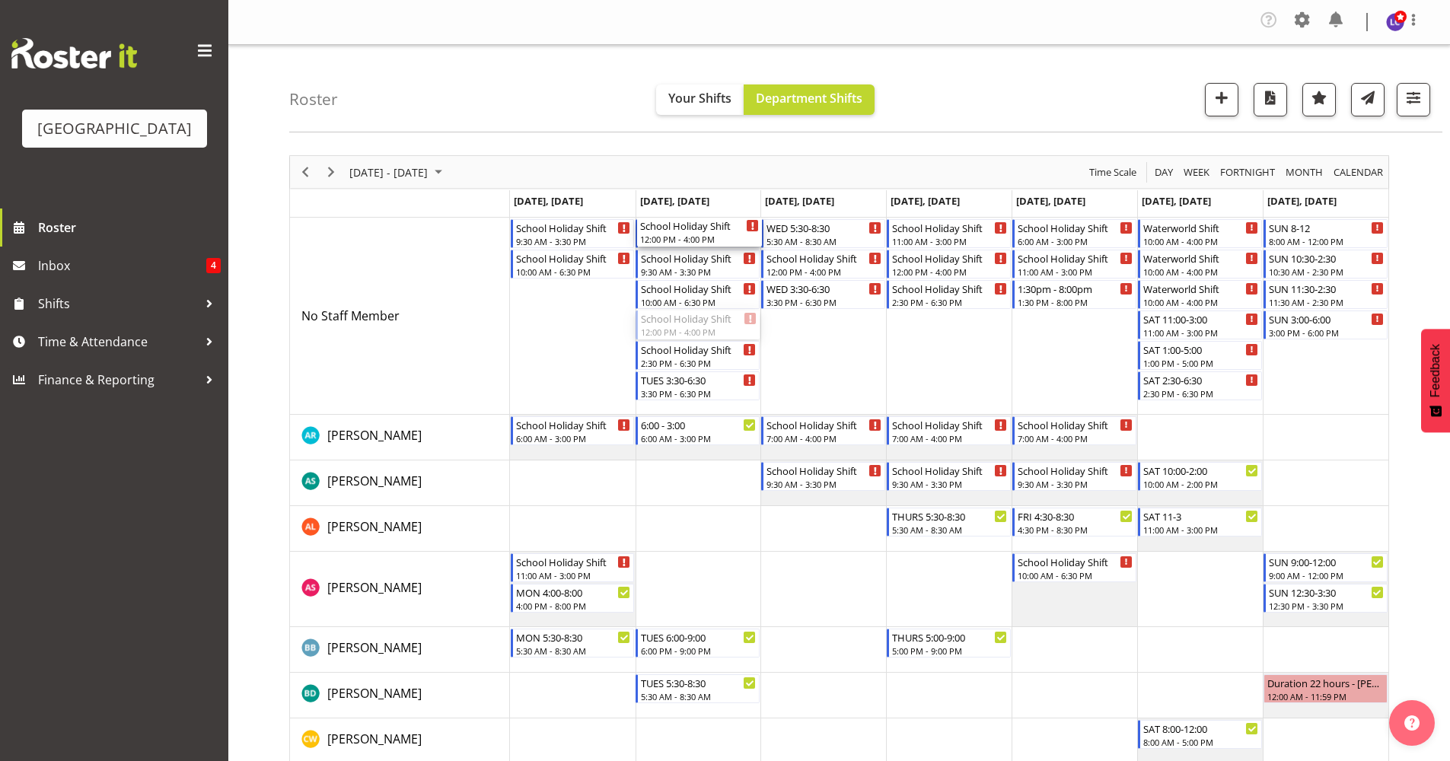
drag, startPoint x: 685, startPoint y: 329, endPoint x: 714, endPoint y: 317, distance: 31.1
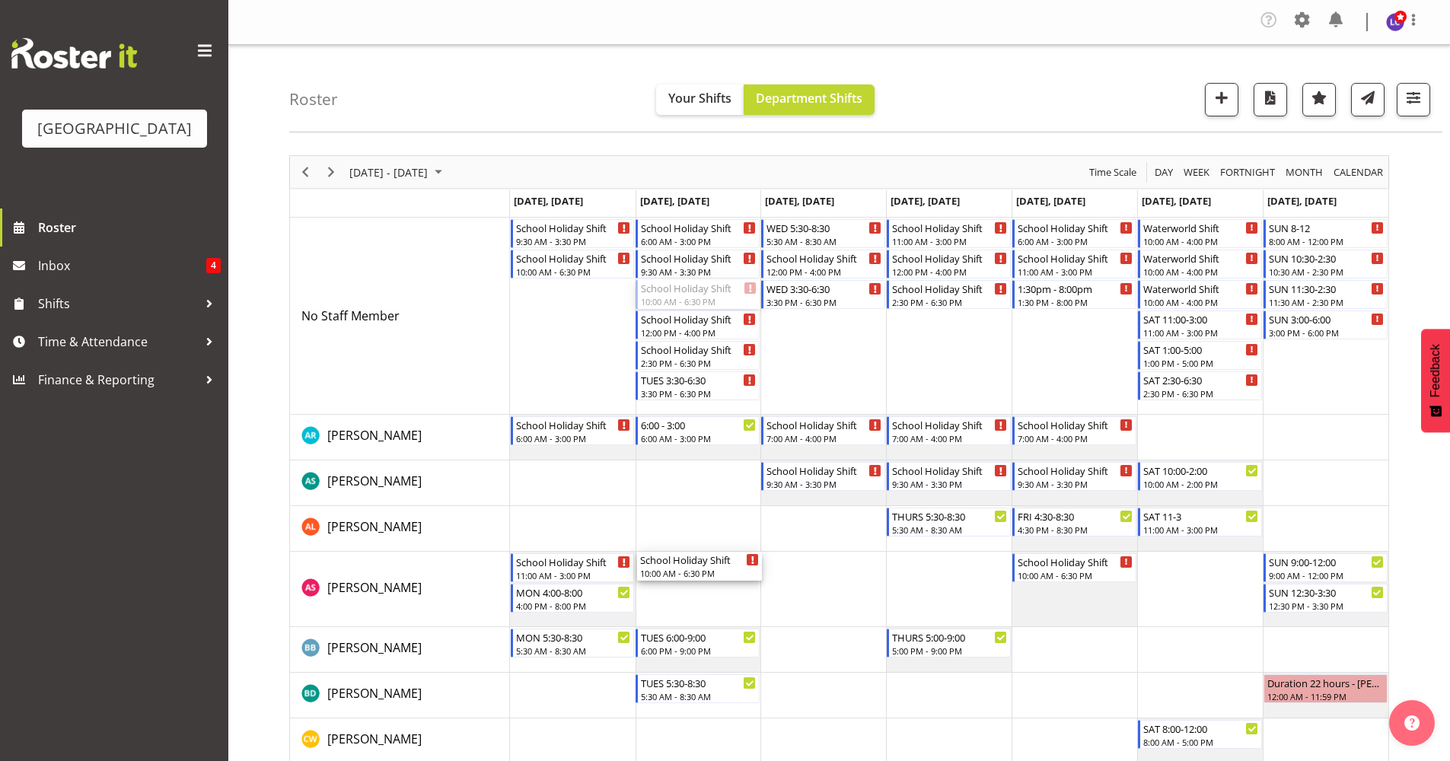
drag, startPoint x: 712, startPoint y: 291, endPoint x: 706, endPoint y: 562, distance: 271.0
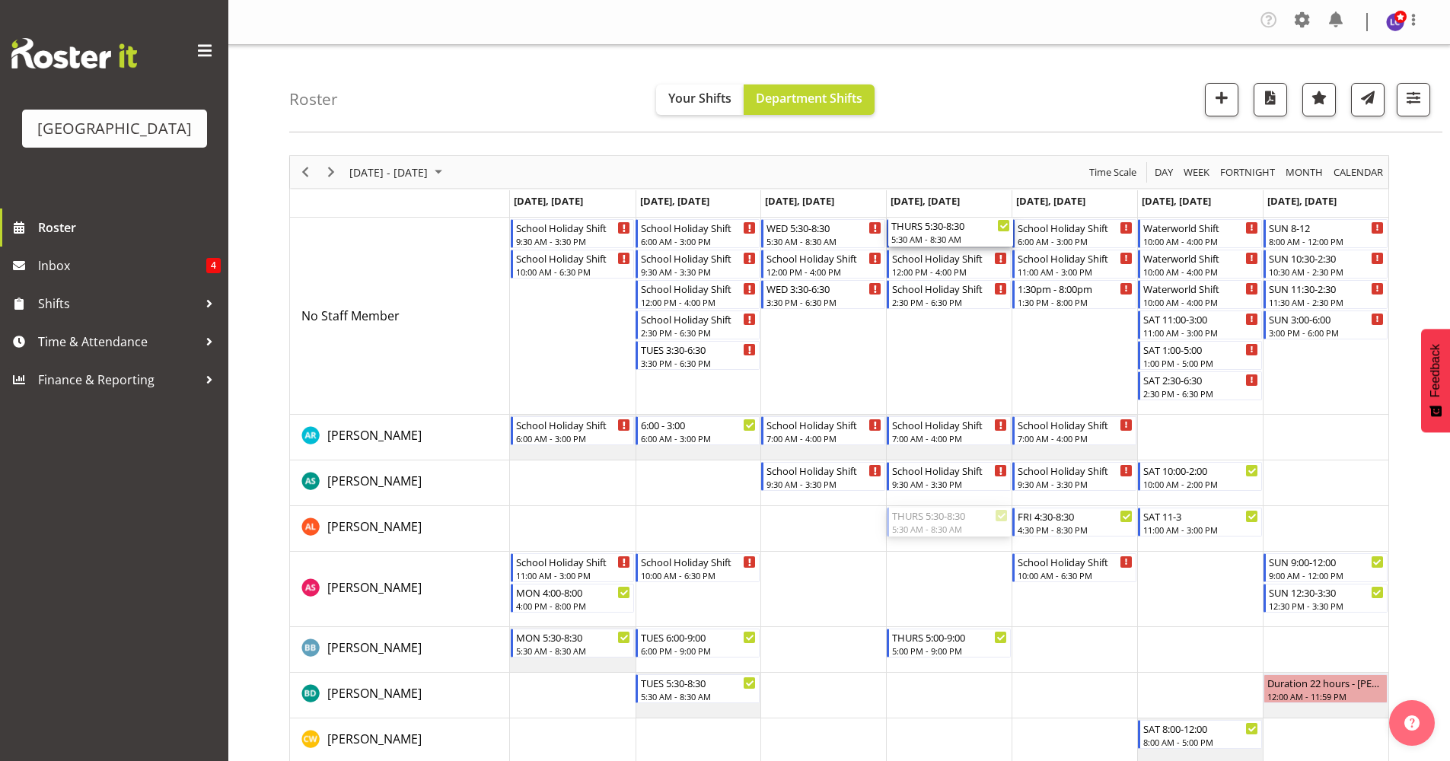
drag, startPoint x: 934, startPoint y: 525, endPoint x: 970, endPoint y: 368, distance: 161.7
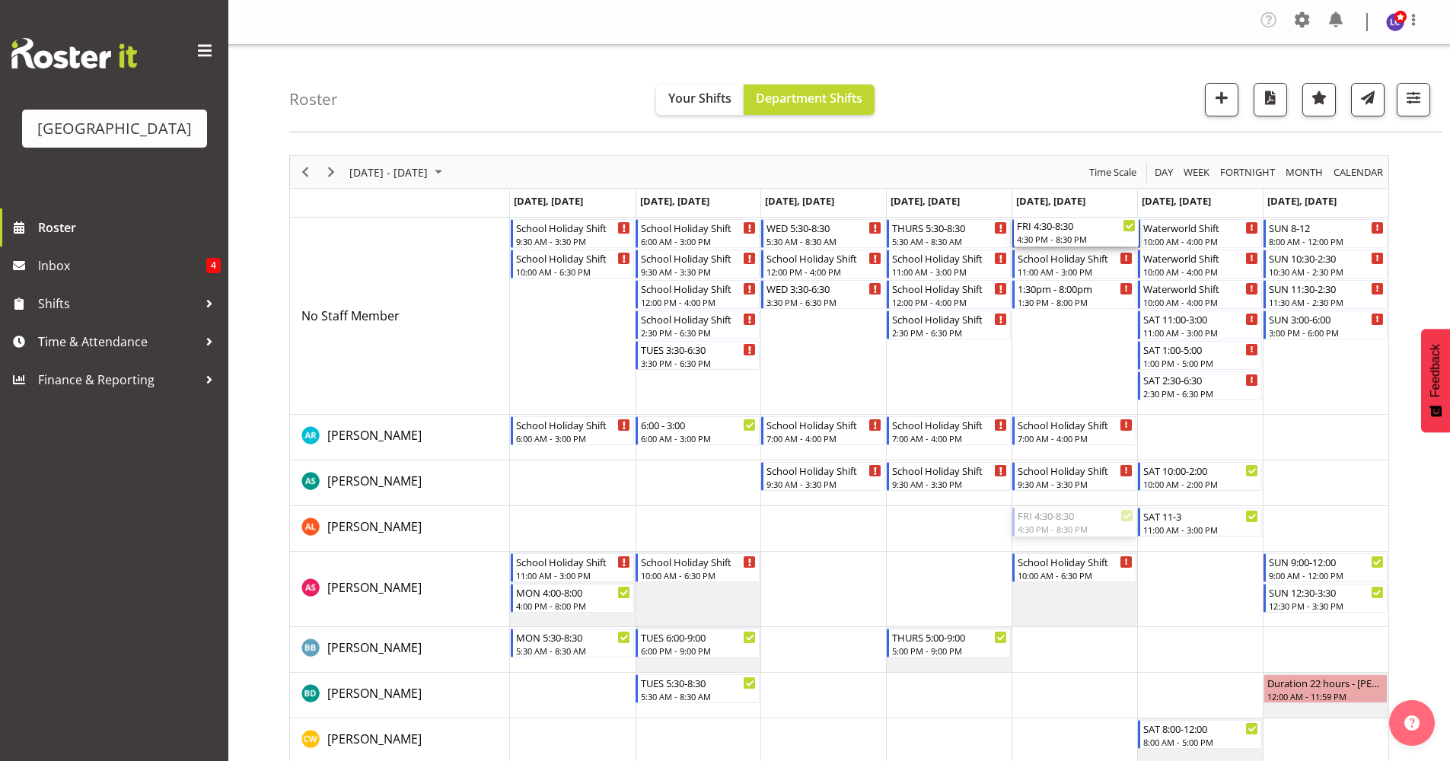
drag, startPoint x: 1062, startPoint y: 379, endPoint x: 1062, endPoint y: 364, distance: 15.2
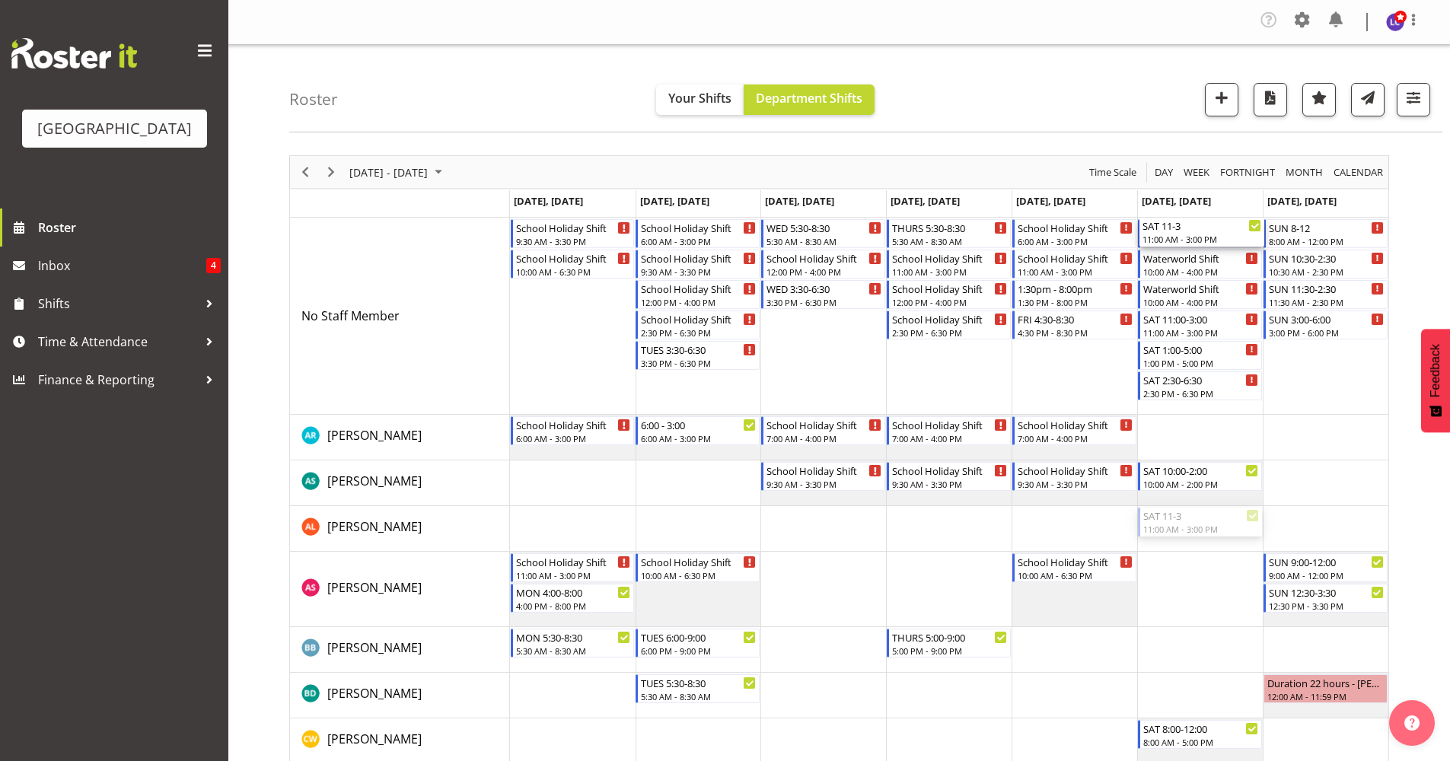
drag, startPoint x: 1189, startPoint y: 526, endPoint x: 1192, endPoint y: 393, distance: 132.5
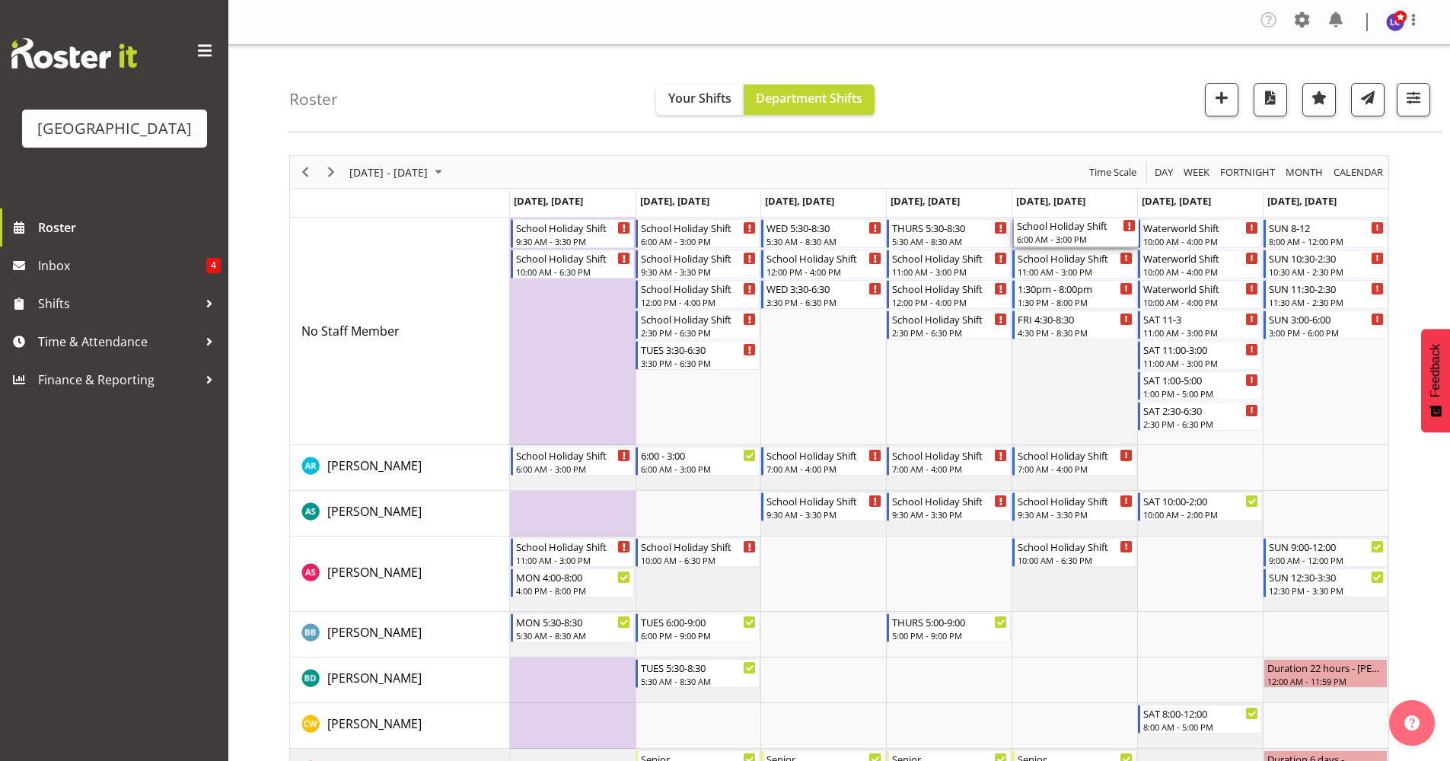
drag, startPoint x: 1072, startPoint y: 236, endPoint x: 1072, endPoint y: 253, distance: 16.8
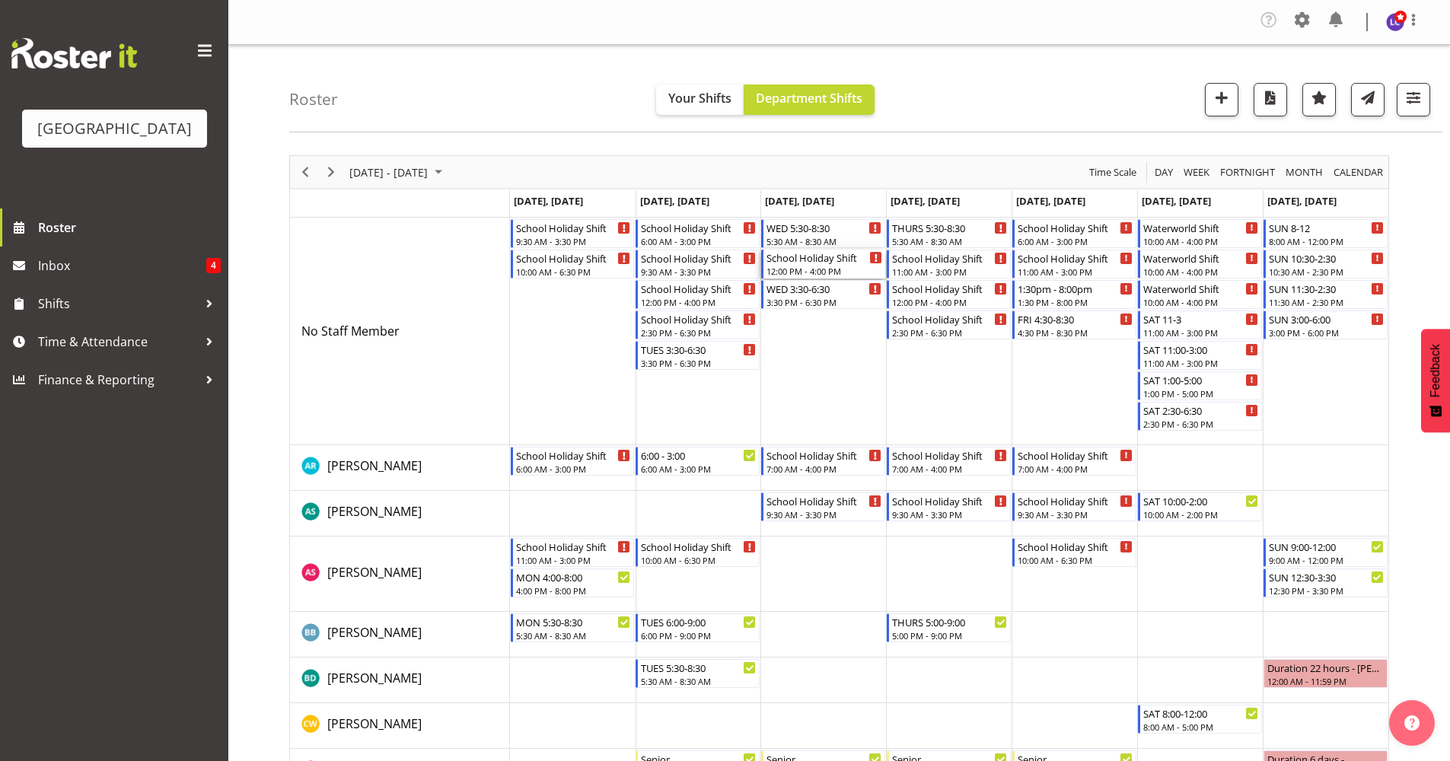
click at [838, 266] on div "12:00 PM - 4:00 PM" at bounding box center [824, 271] width 116 height 12
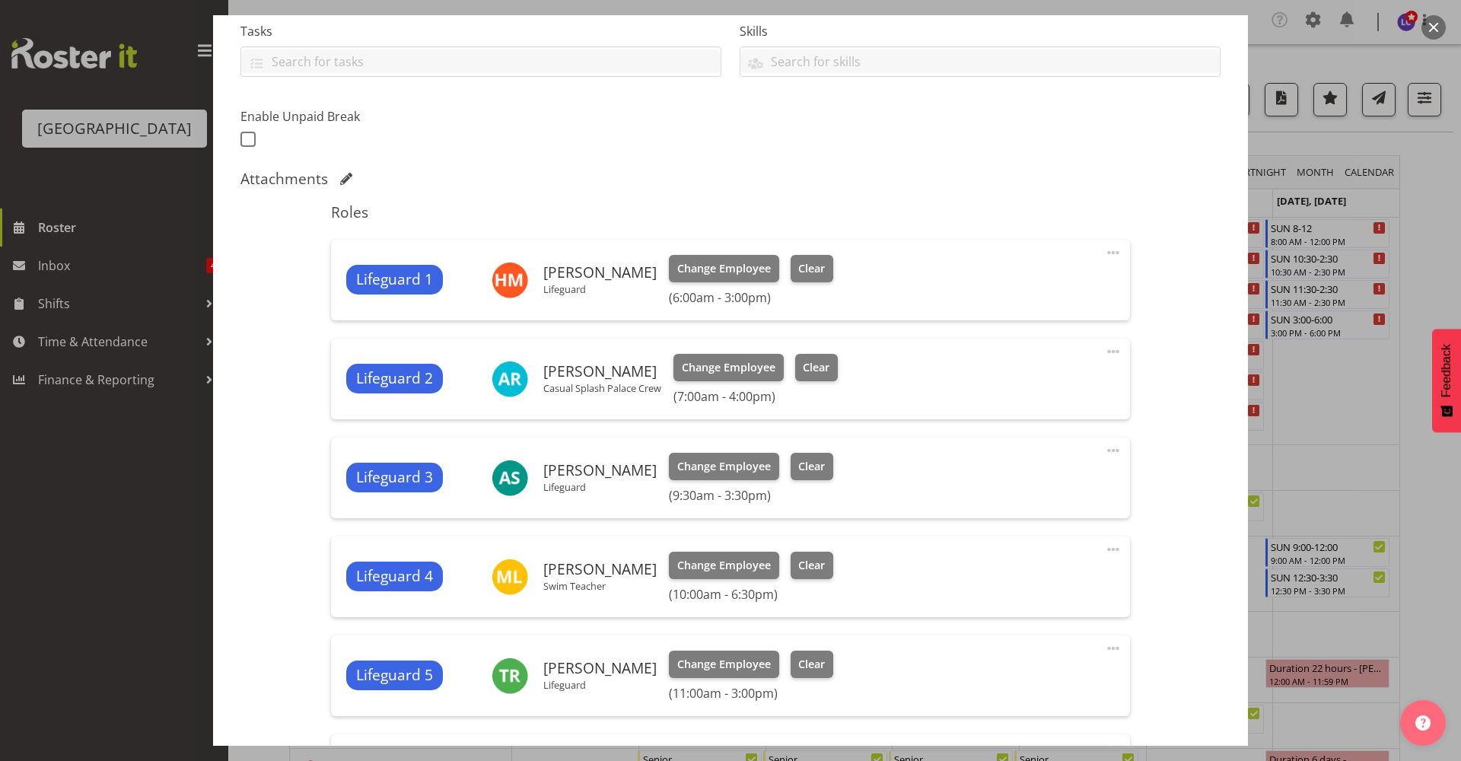
scroll to position [0, 0]
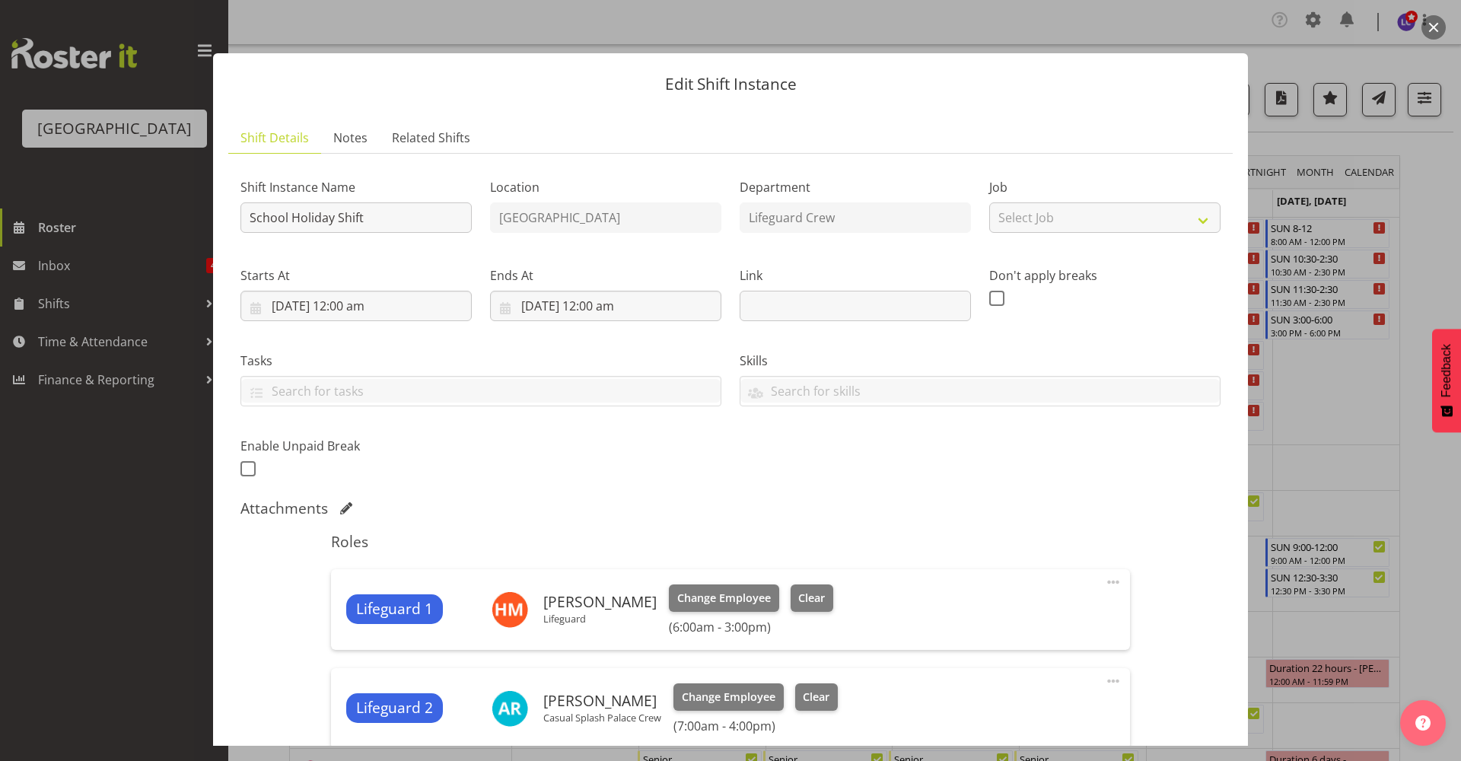
click at [1438, 40] on div at bounding box center [730, 380] width 1461 height 761
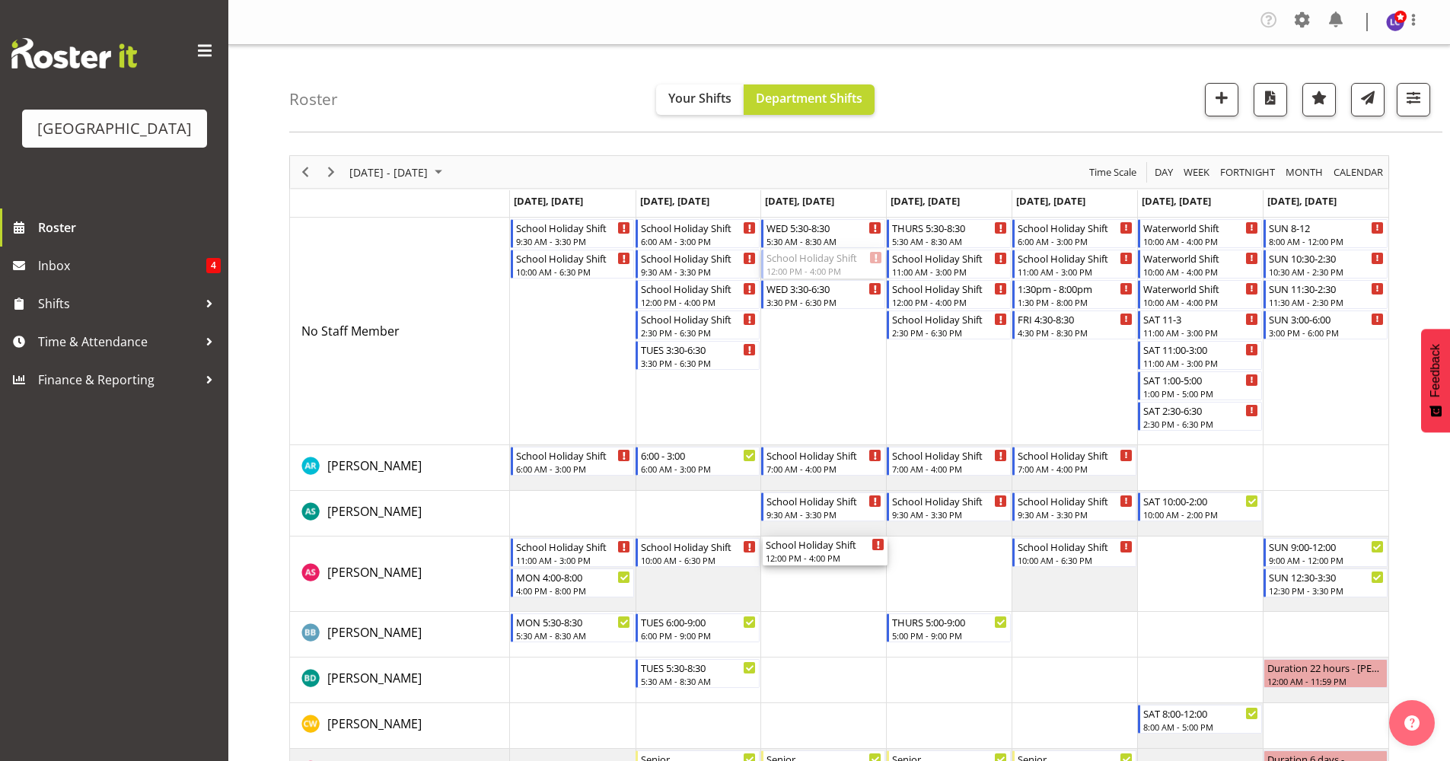
drag, startPoint x: 848, startPoint y: 270, endPoint x: 836, endPoint y: 559, distance: 288.7
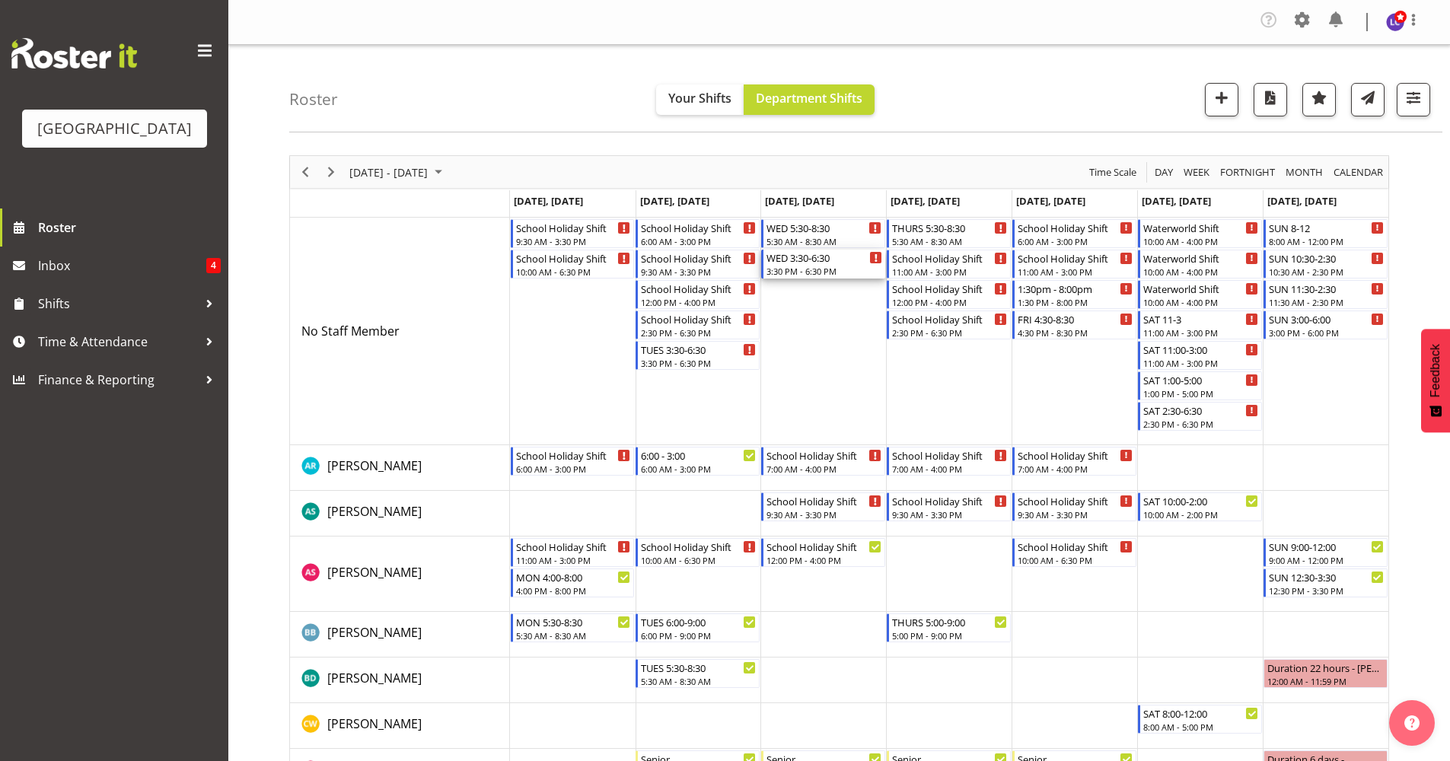
click at [828, 266] on div "3:30 PM - 6:30 PM" at bounding box center [824, 271] width 116 height 12
click at [0, 0] on div at bounding box center [0, 0] width 0 height 0
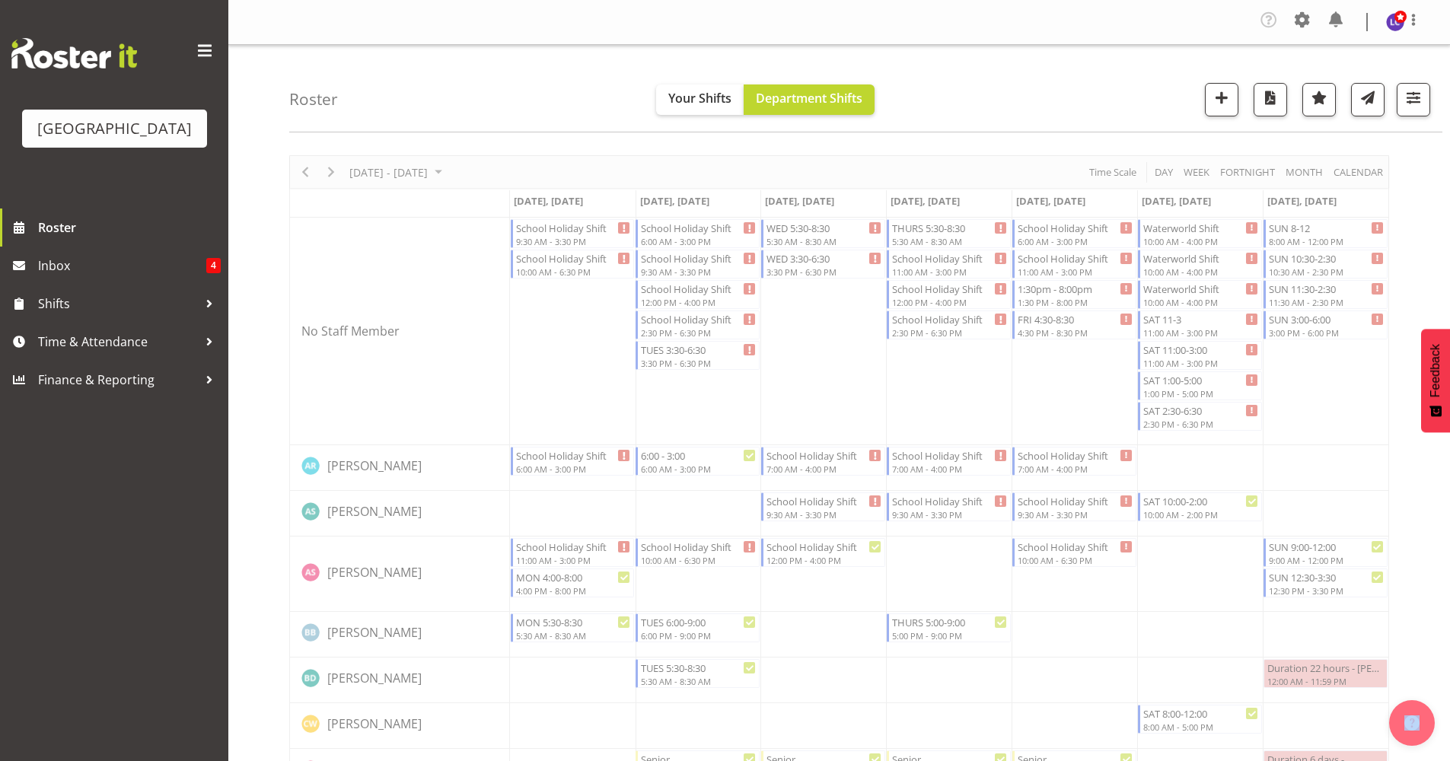
select select "8"
select select "2025"
select select "15"
select select "30"
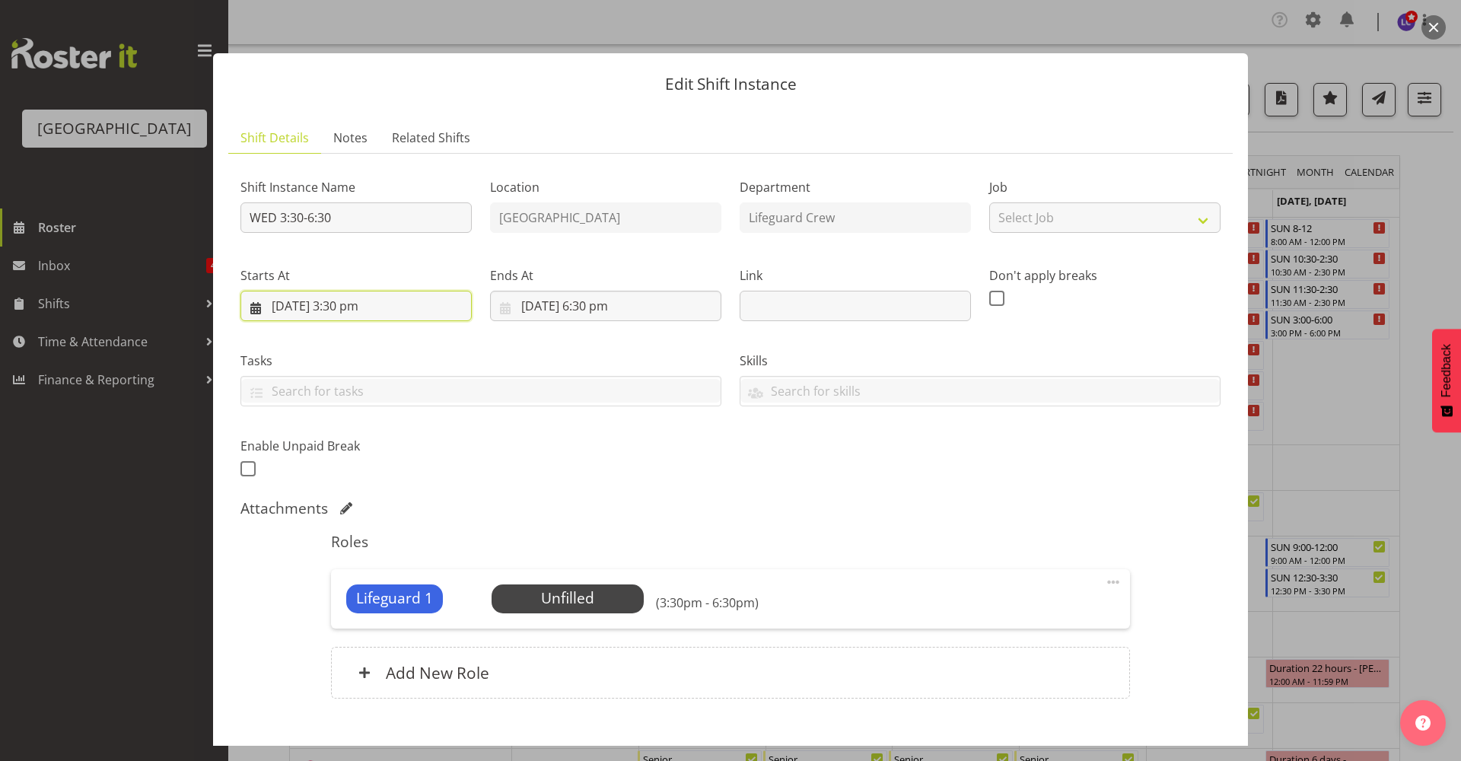
click at [400, 313] on input "24/09/2025, 3:30 pm" at bounding box center [355, 306] width 231 height 30
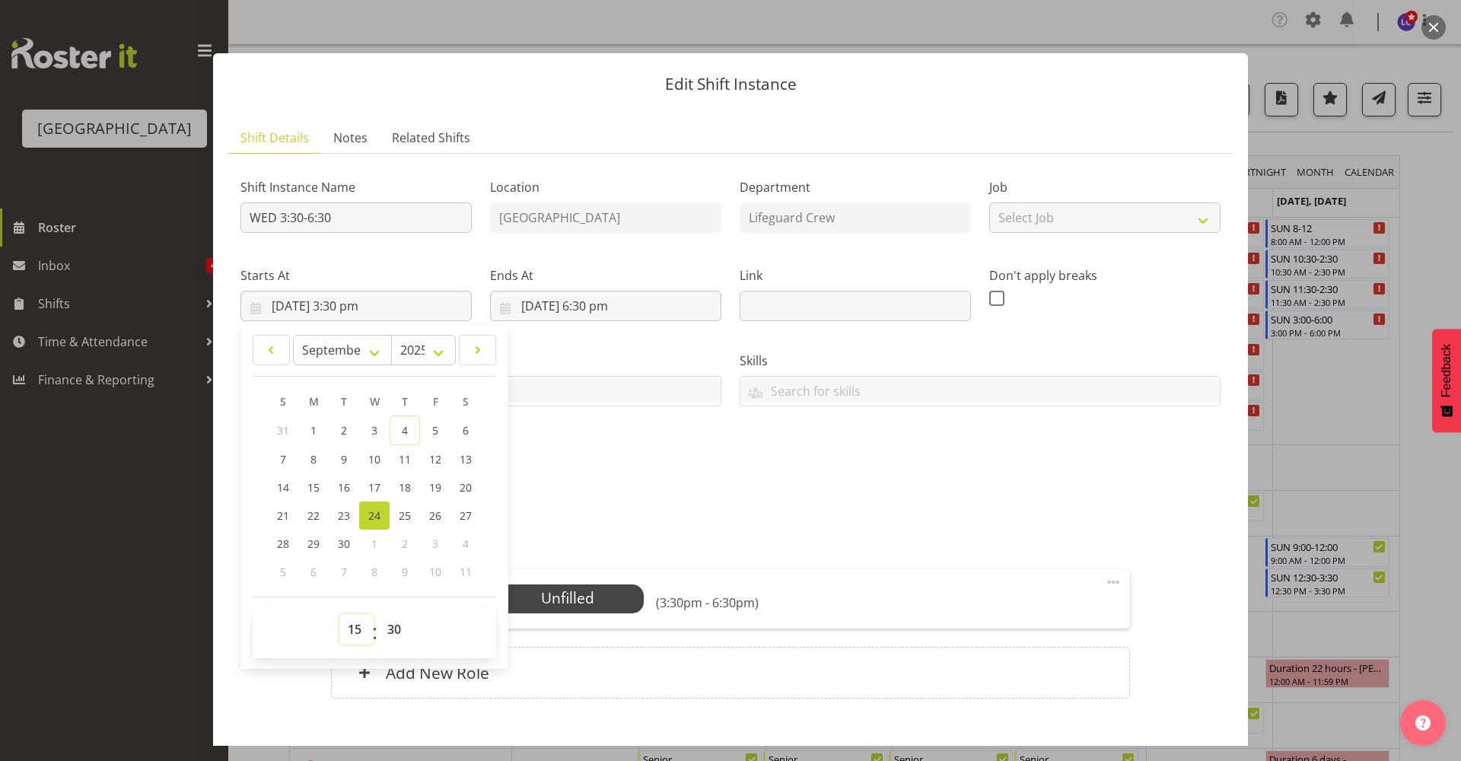
click at [364, 626] on select "00 01 02 03 04 05 06 07 08 09 10 11 12 13 14 15 16 17 18 19 20 21 22 23" at bounding box center [356, 629] width 34 height 30
select select "16"
click at [339, 614] on select "00 01 02 03 04 05 06 07 08 09 10 11 12 13 14 15 16 17 18 19 20 21 22 23" at bounding box center [356, 629] width 34 height 30
type input "24/09/2025, 4:30 pm"
click at [400, 634] on select "00 01 02 03 04 05 06 07 08 09 10 11 12 13 14 15 16 17 18 19 20 21 22 23 24 25 2…" at bounding box center [396, 629] width 34 height 30
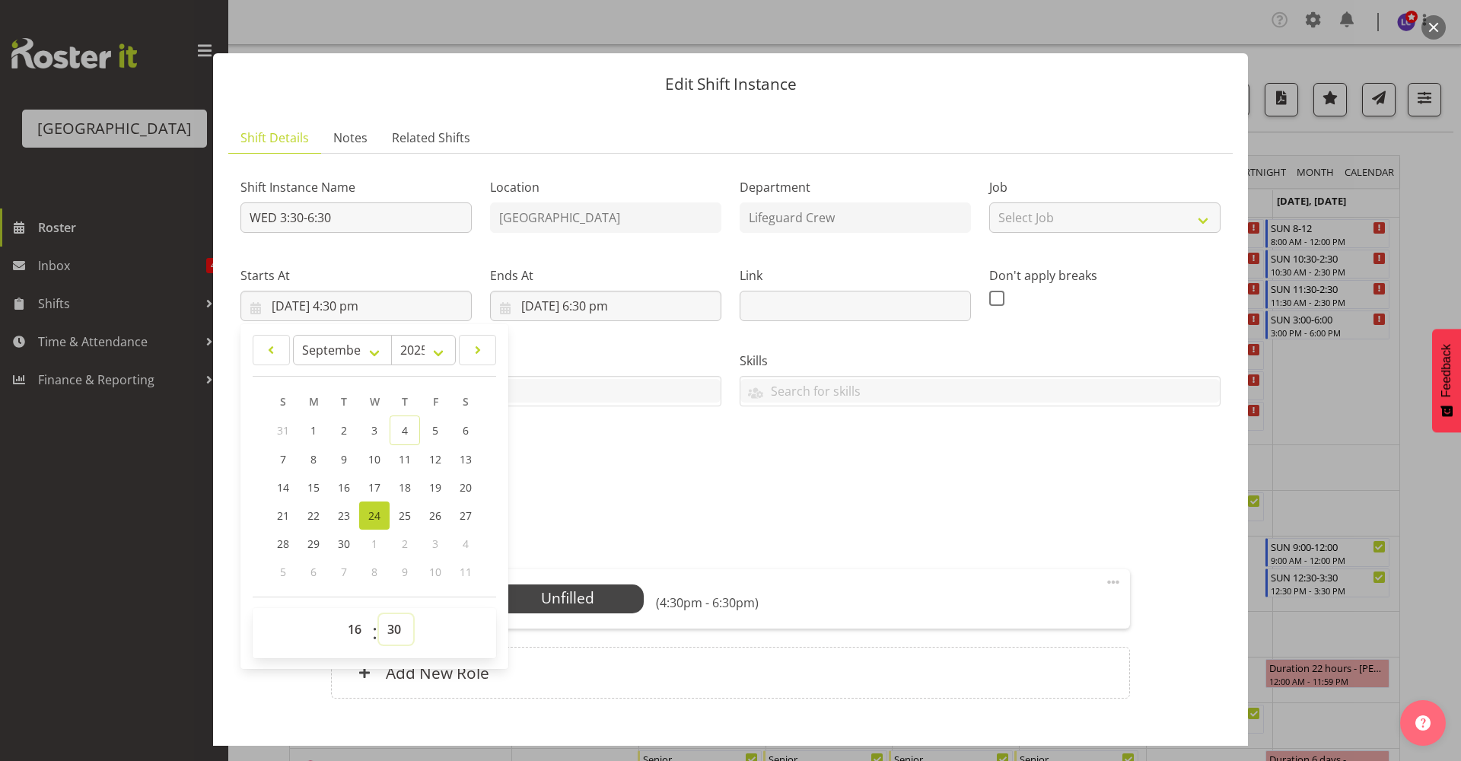
select select "0"
click at [379, 614] on select "00 01 02 03 04 05 06 07 08 09 10 11 12 13 14 15 16 17 18 19 20 21 22 23 24 25 2…" at bounding box center [396, 629] width 34 height 30
type input "24/09/2025, 4:00 pm"
click at [779, 594] on div "Lifeguard 1 Unfilled Select Employee (4:00pm - 6:30pm)" at bounding box center [730, 598] width 768 height 29
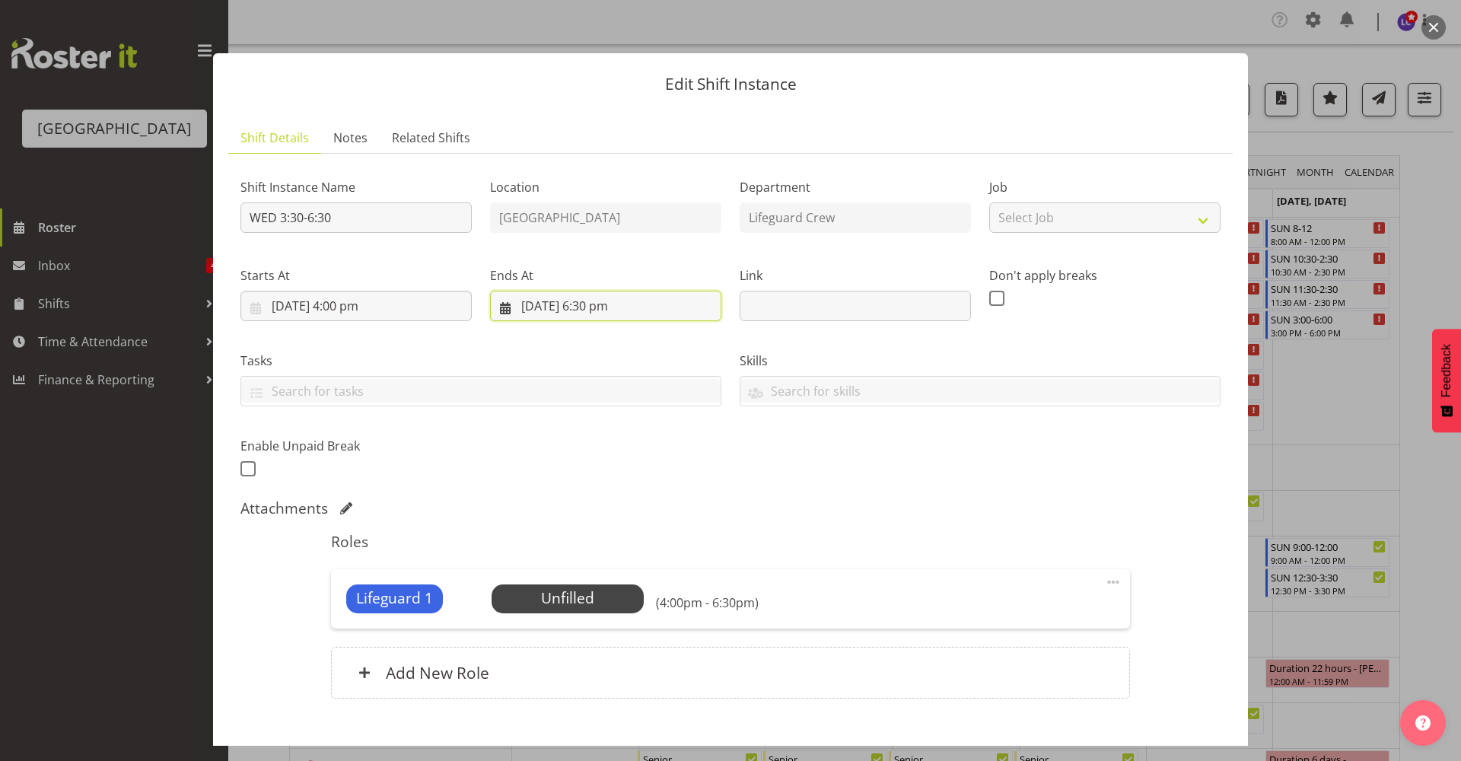
click at [631, 310] on input "24/09/2025, 6:30 pm" at bounding box center [605, 306] width 231 height 30
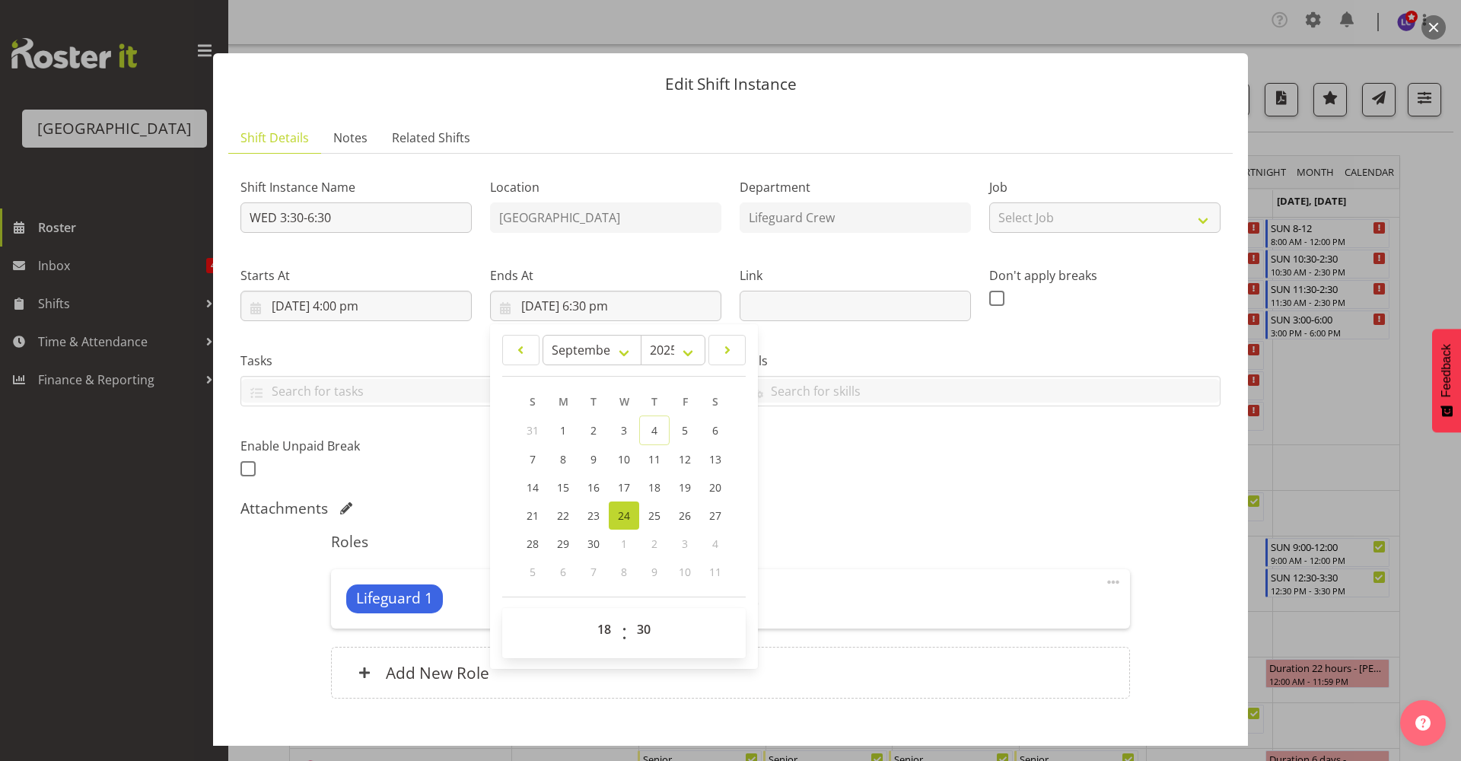
click at [846, 515] on div "Attachments" at bounding box center [730, 508] width 980 height 18
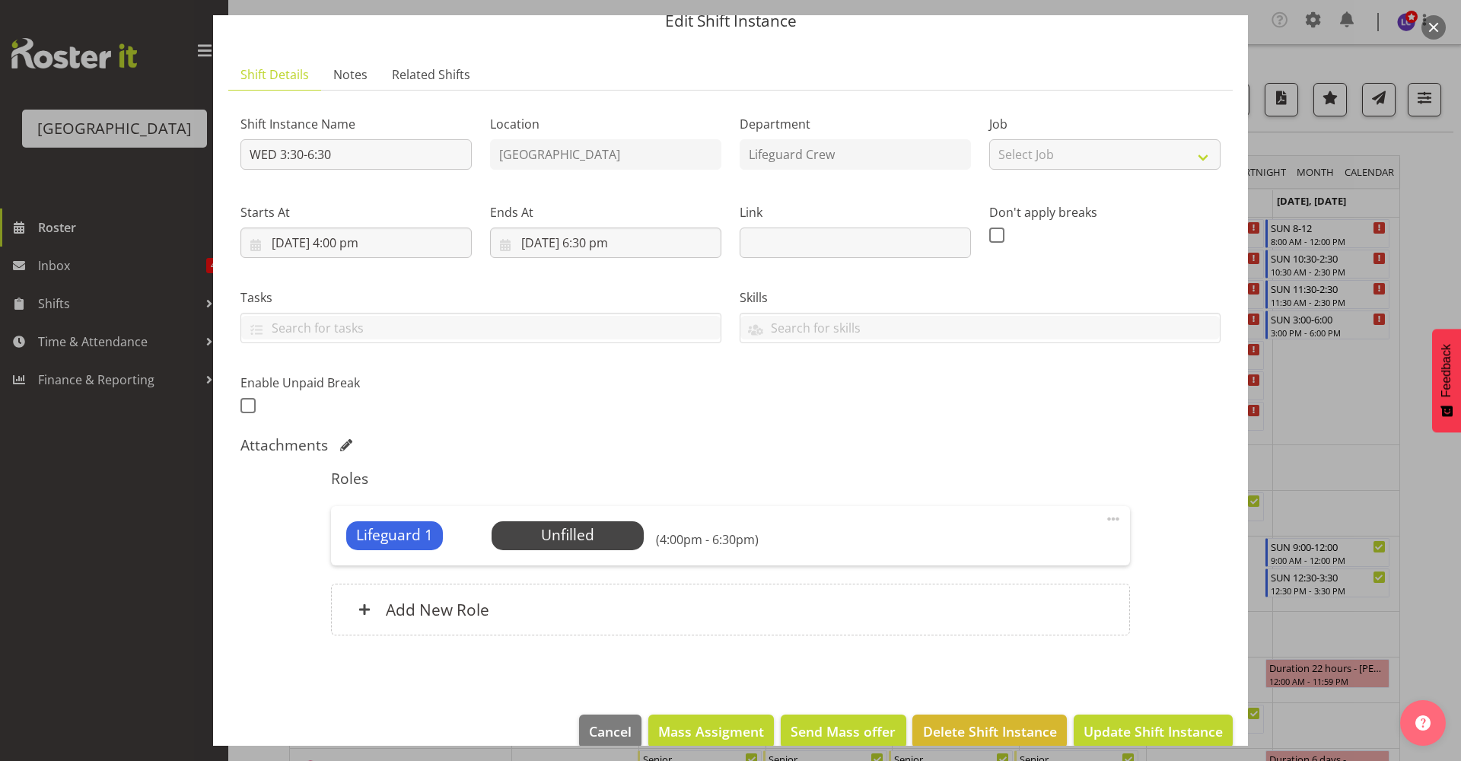
scroll to position [88, 0]
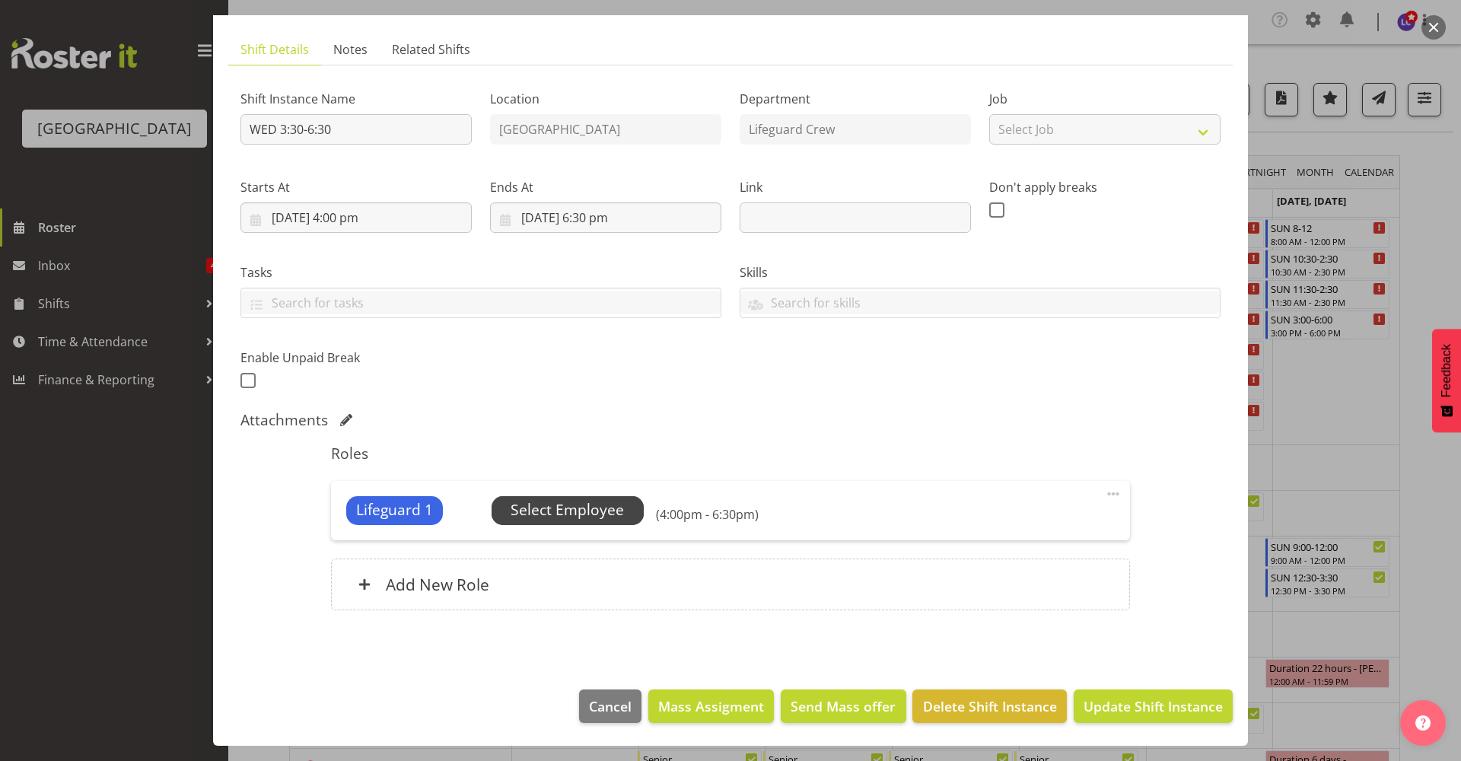
click at [623, 521] on span "Select Employee" at bounding box center [568, 510] width 152 height 29
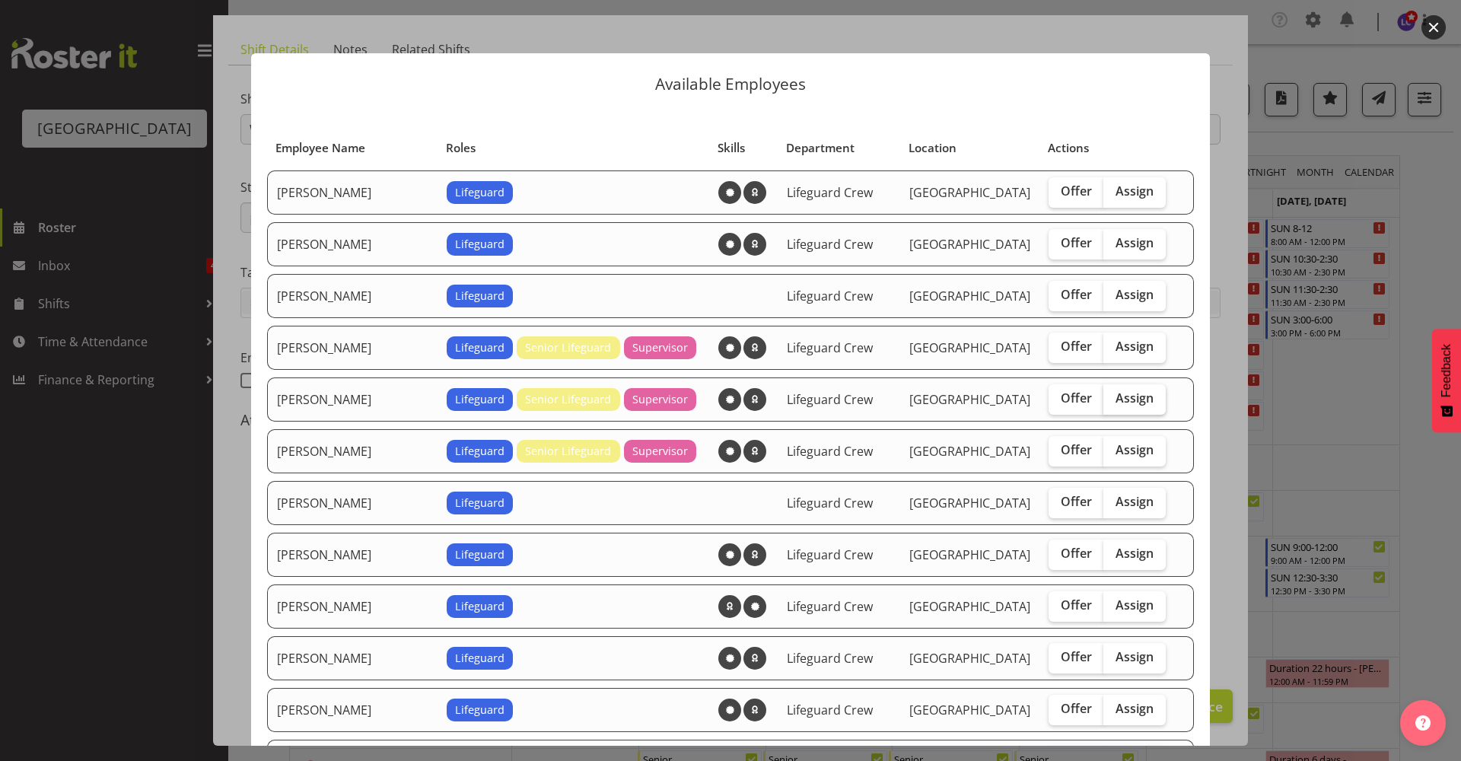
click at [1116, 403] on span "Assign" at bounding box center [1135, 397] width 38 height 15
click at [1113, 403] on input "Assign" at bounding box center [1109, 398] width 10 height 10
checkbox input "true"
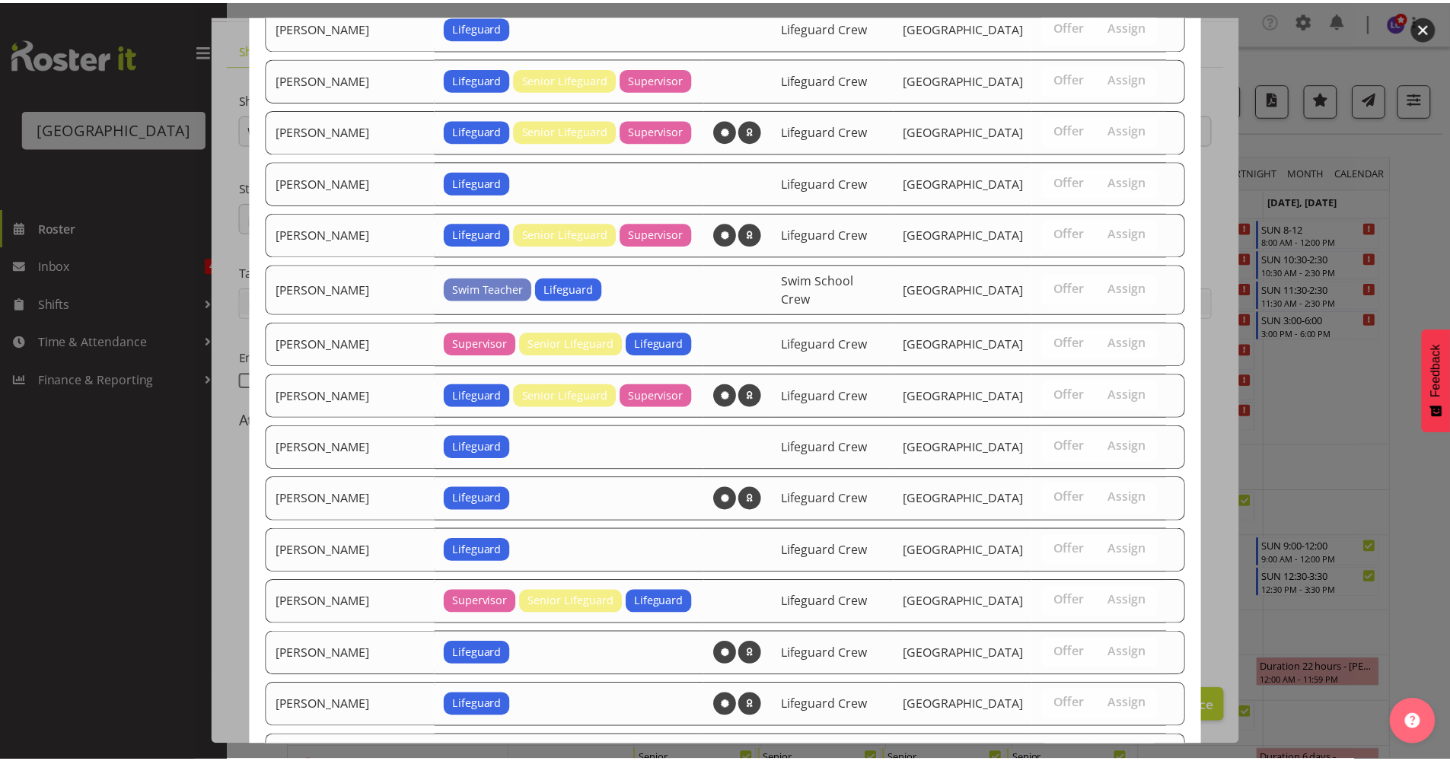
scroll to position [1393, 0]
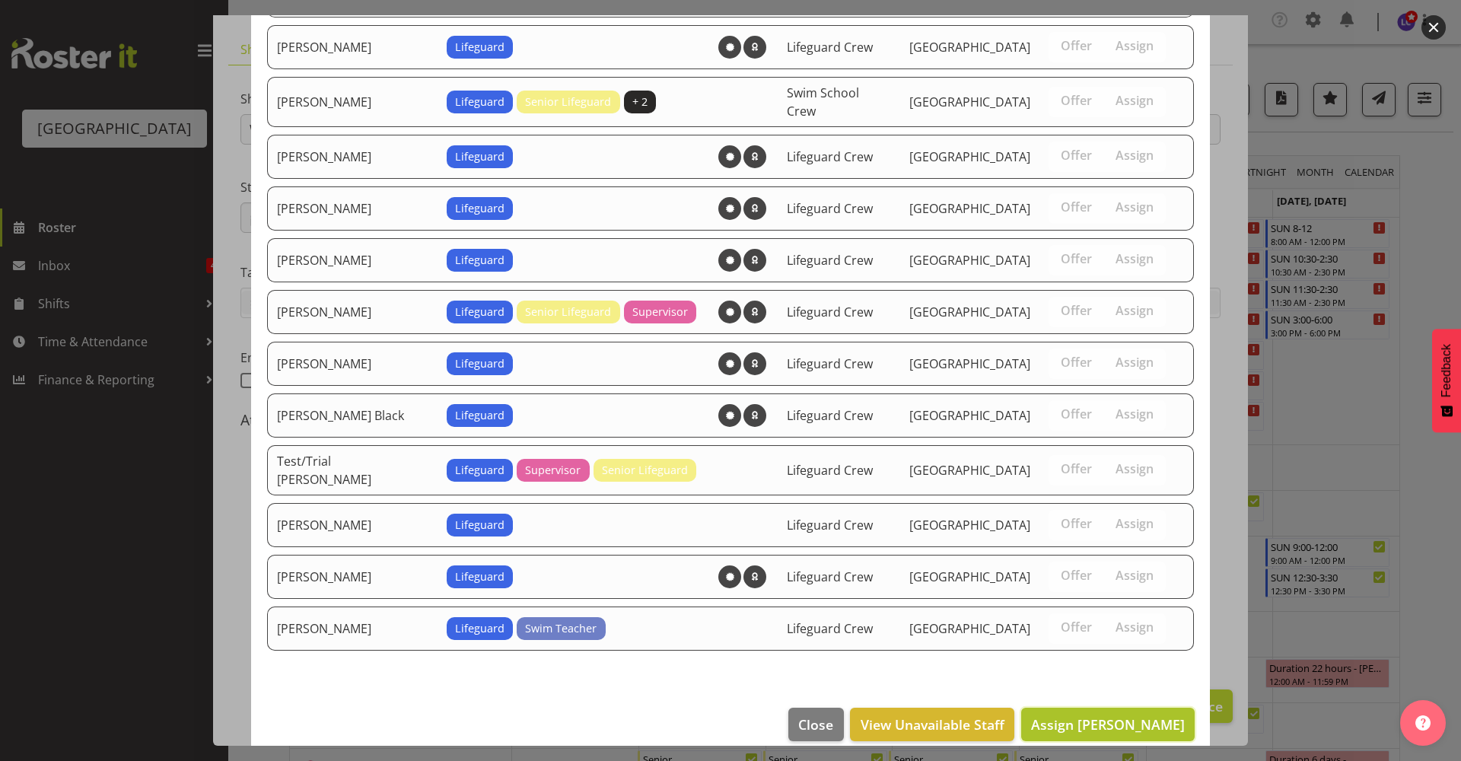
click at [1127, 708] on button "Assign Alex Sansom" at bounding box center [1108, 724] width 174 height 33
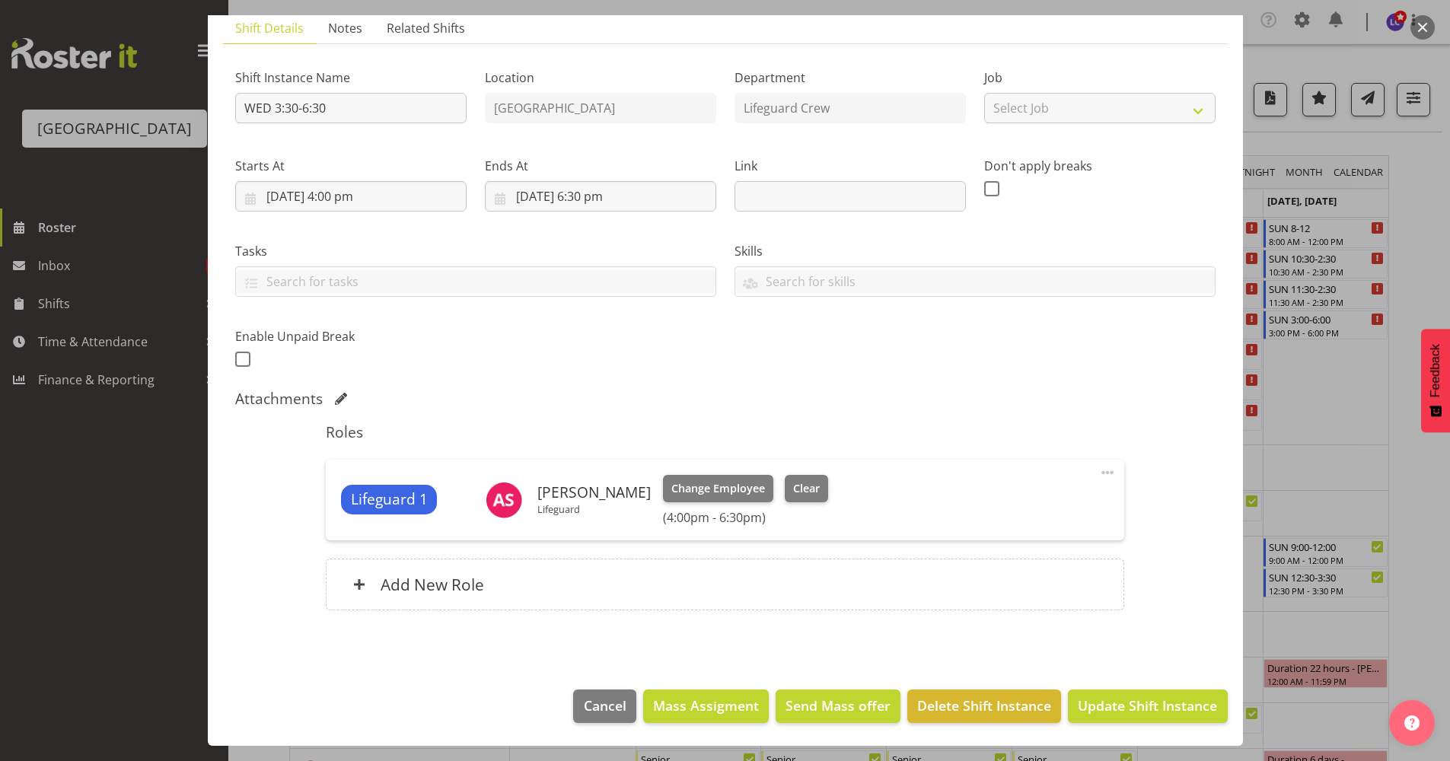
scroll to position [330, 0]
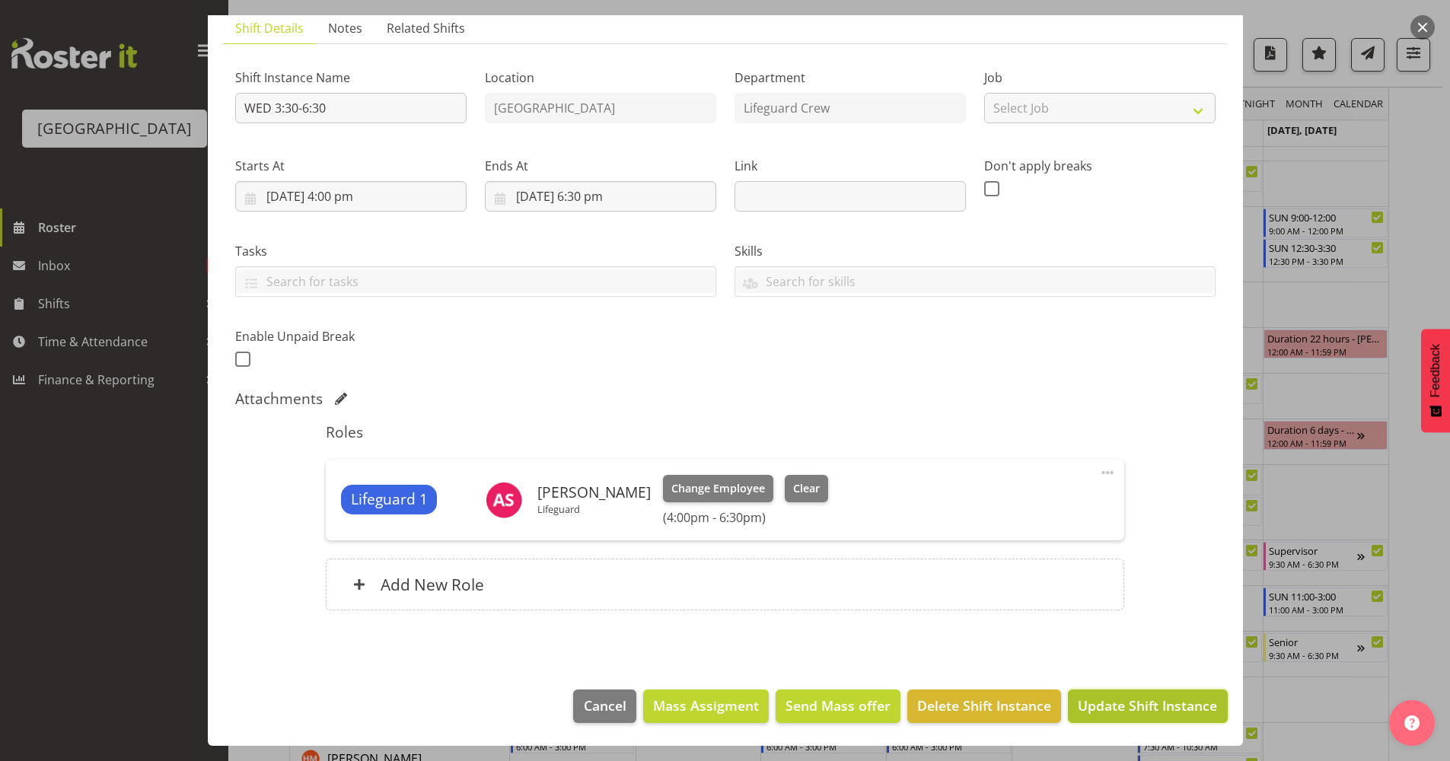
click at [1118, 704] on span "Update Shift Instance" at bounding box center [1147, 706] width 139 height 20
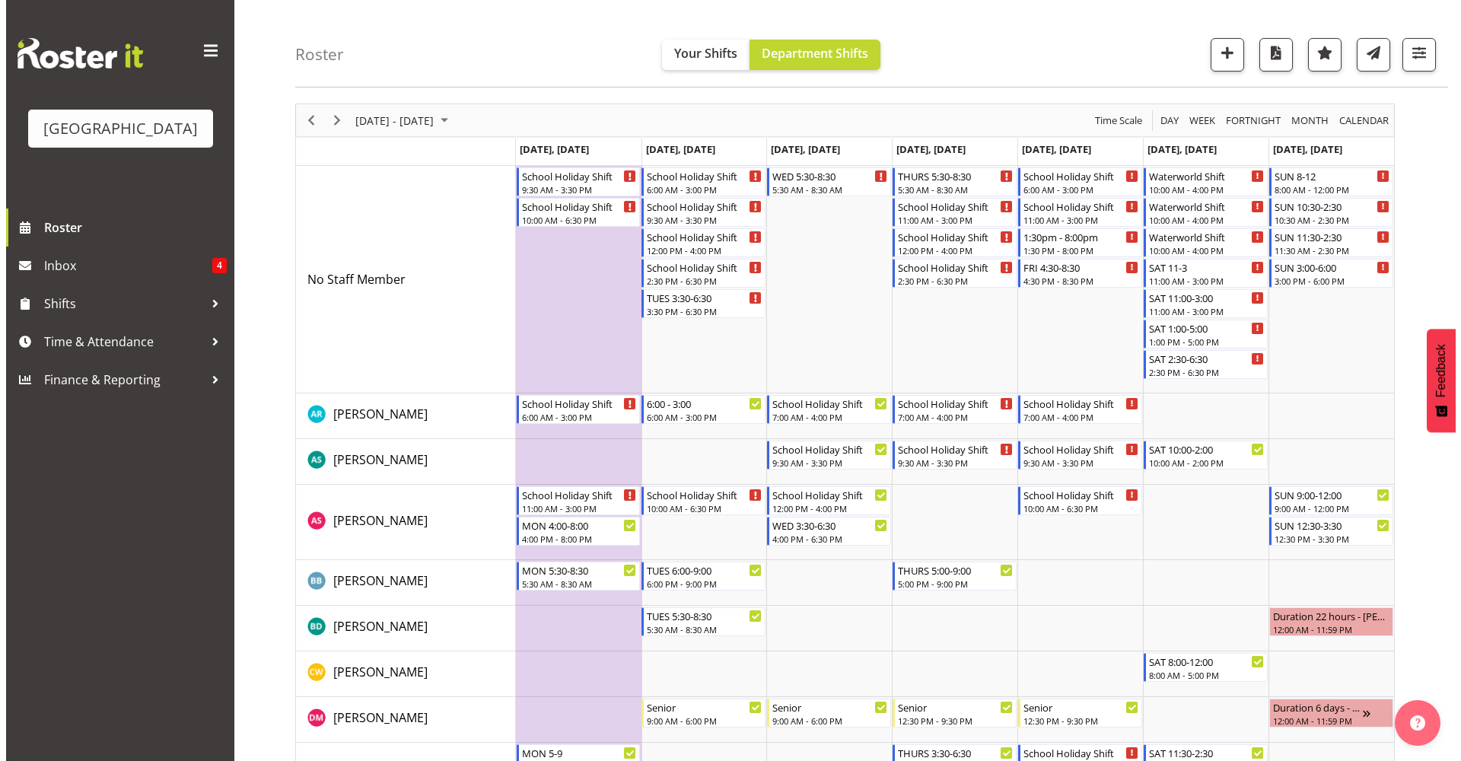
scroll to position [0, 0]
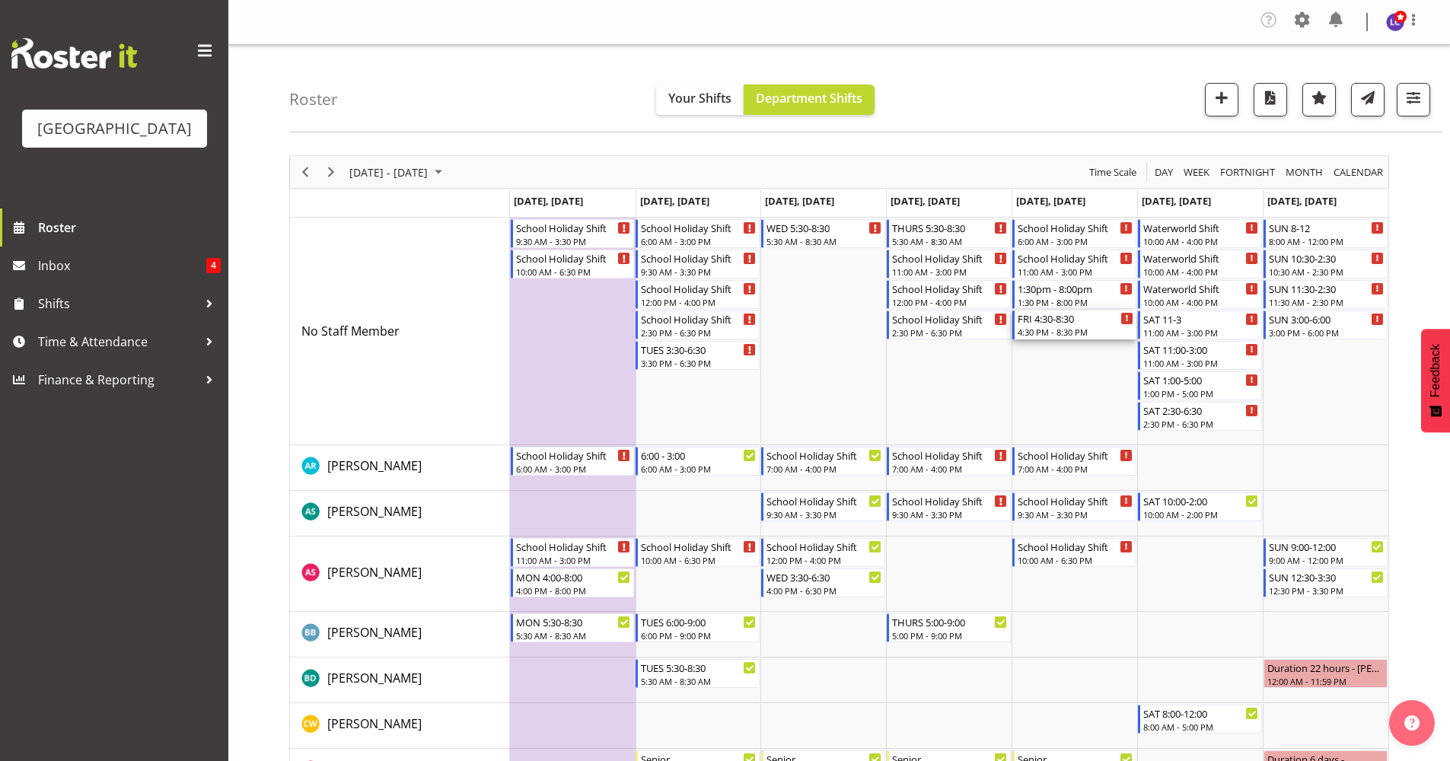
click at [1047, 333] on div "4:30 PM - 8:30 PM" at bounding box center [1076, 332] width 116 height 12
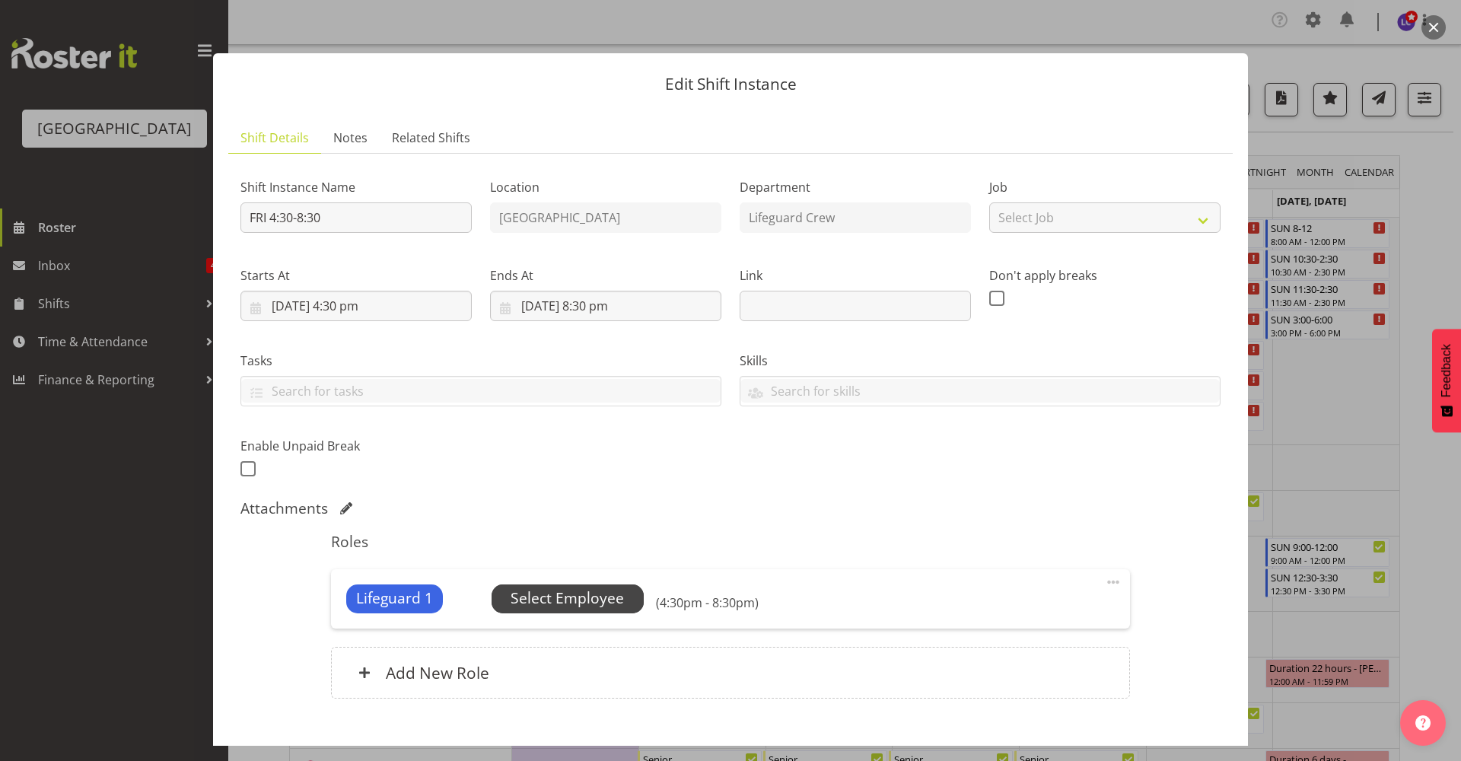
click at [574, 590] on span "Select Employee" at bounding box center [567, 599] width 113 height 22
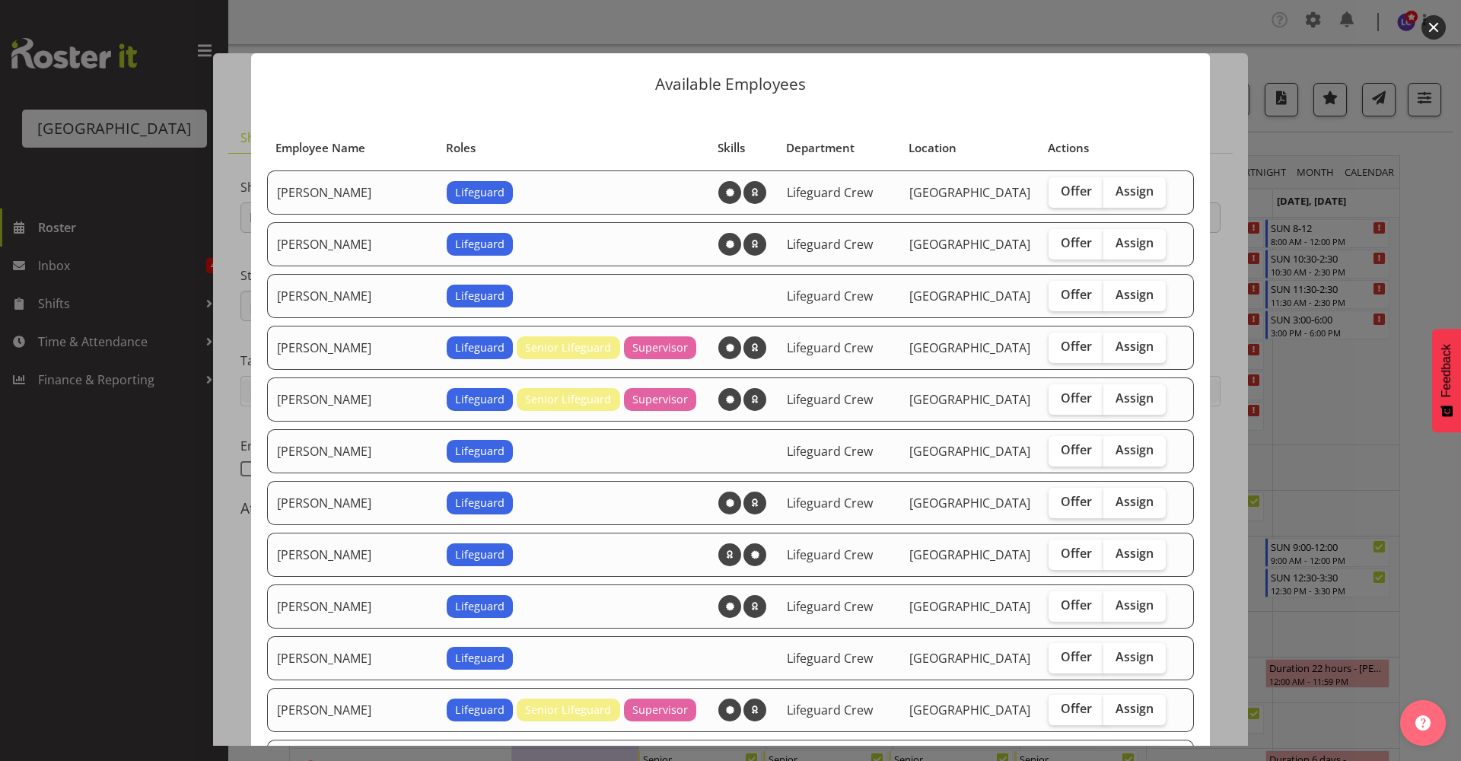
scroll to position [330, 0]
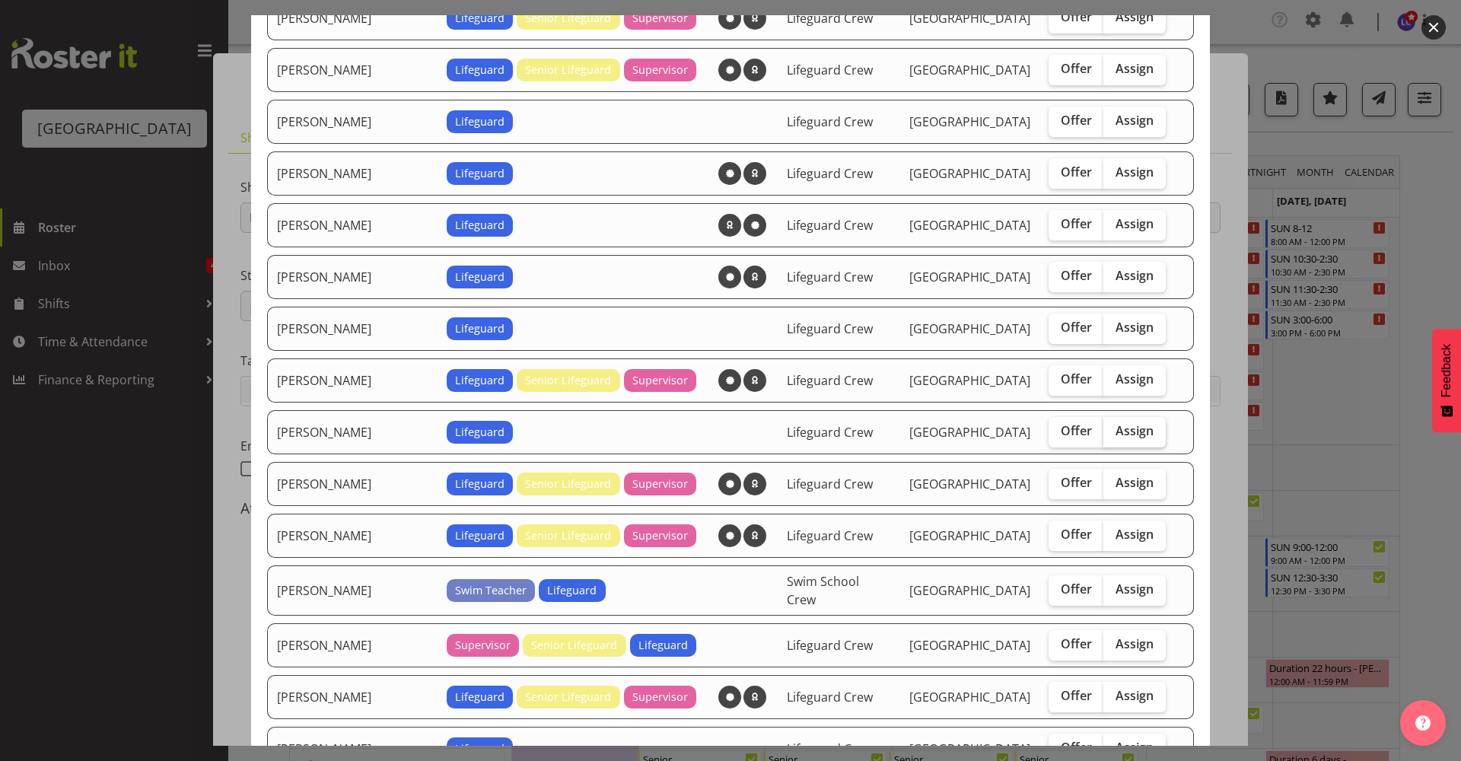
click at [1116, 435] on span "Assign" at bounding box center [1135, 430] width 38 height 15
click at [1113, 435] on input "Assign" at bounding box center [1109, 431] width 10 height 10
checkbox input "true"
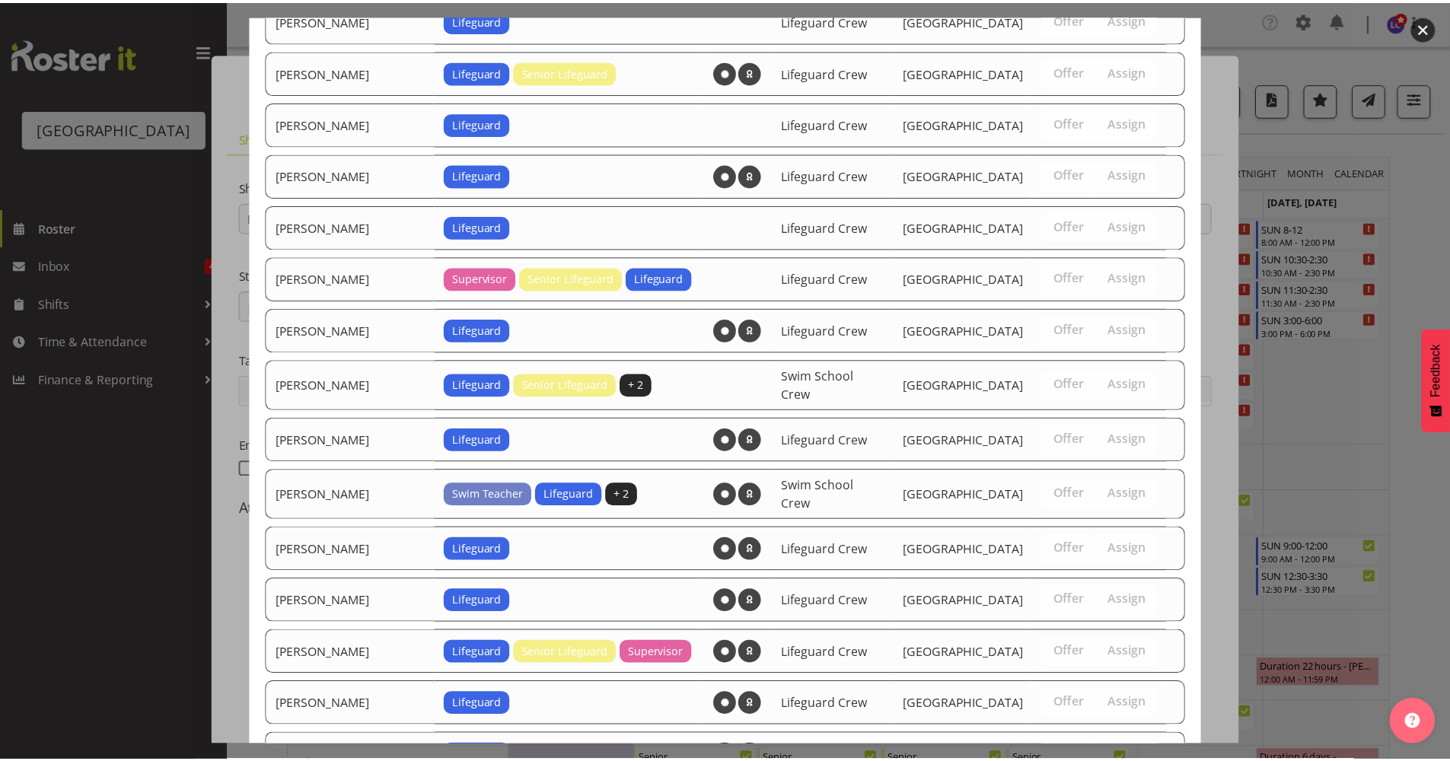
scroll to position [1445, 0]
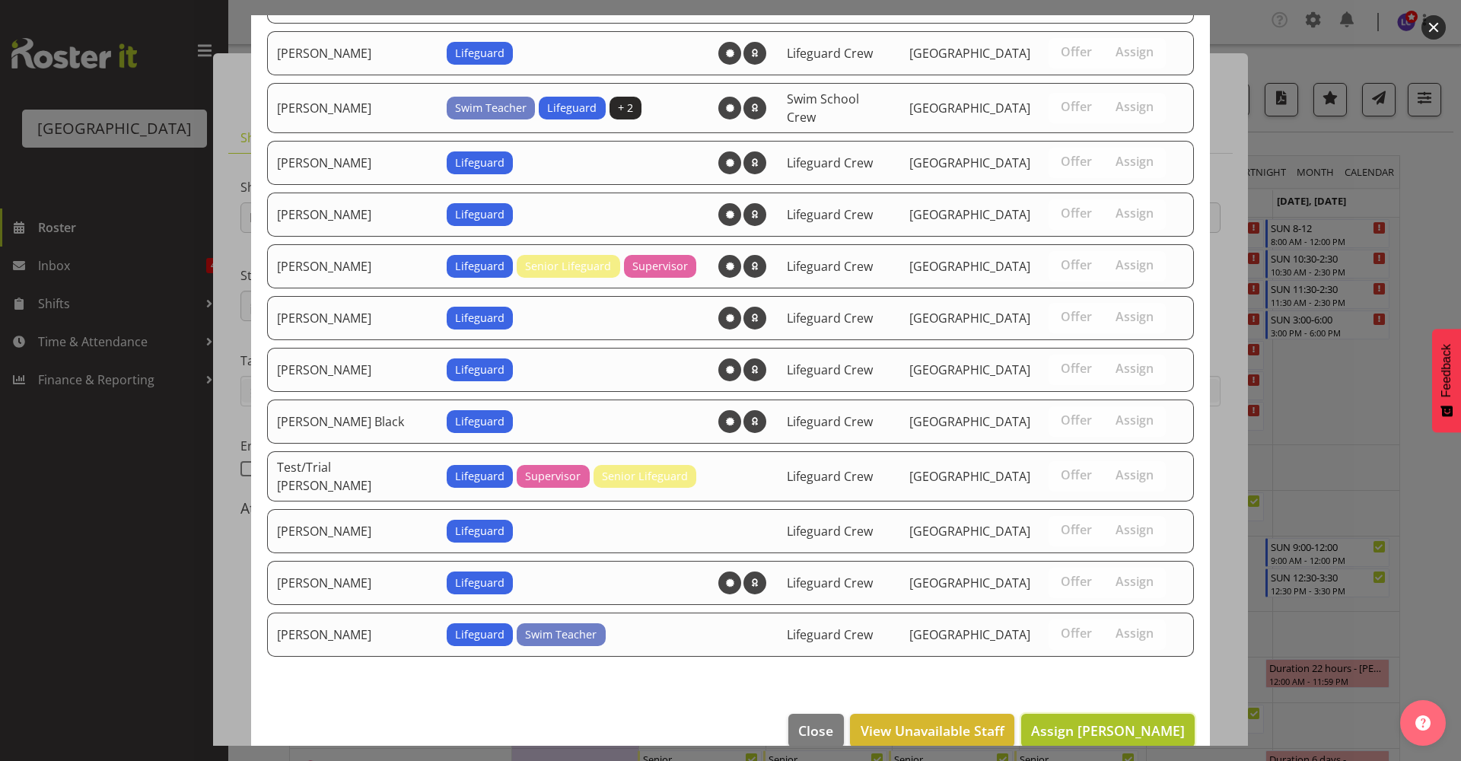
click at [1119, 721] on span "Assign Hamish McKenzie" at bounding box center [1108, 730] width 154 height 18
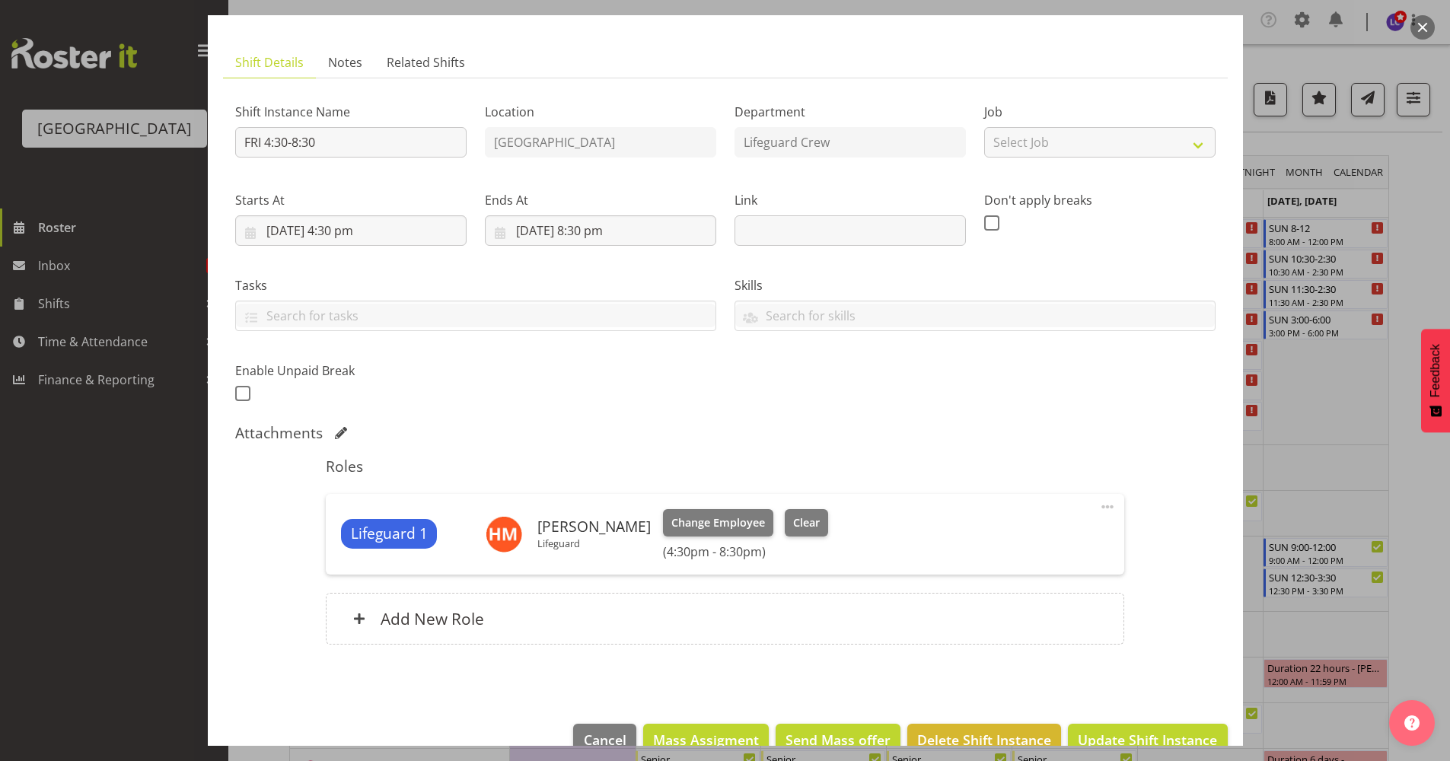
scroll to position [110, 0]
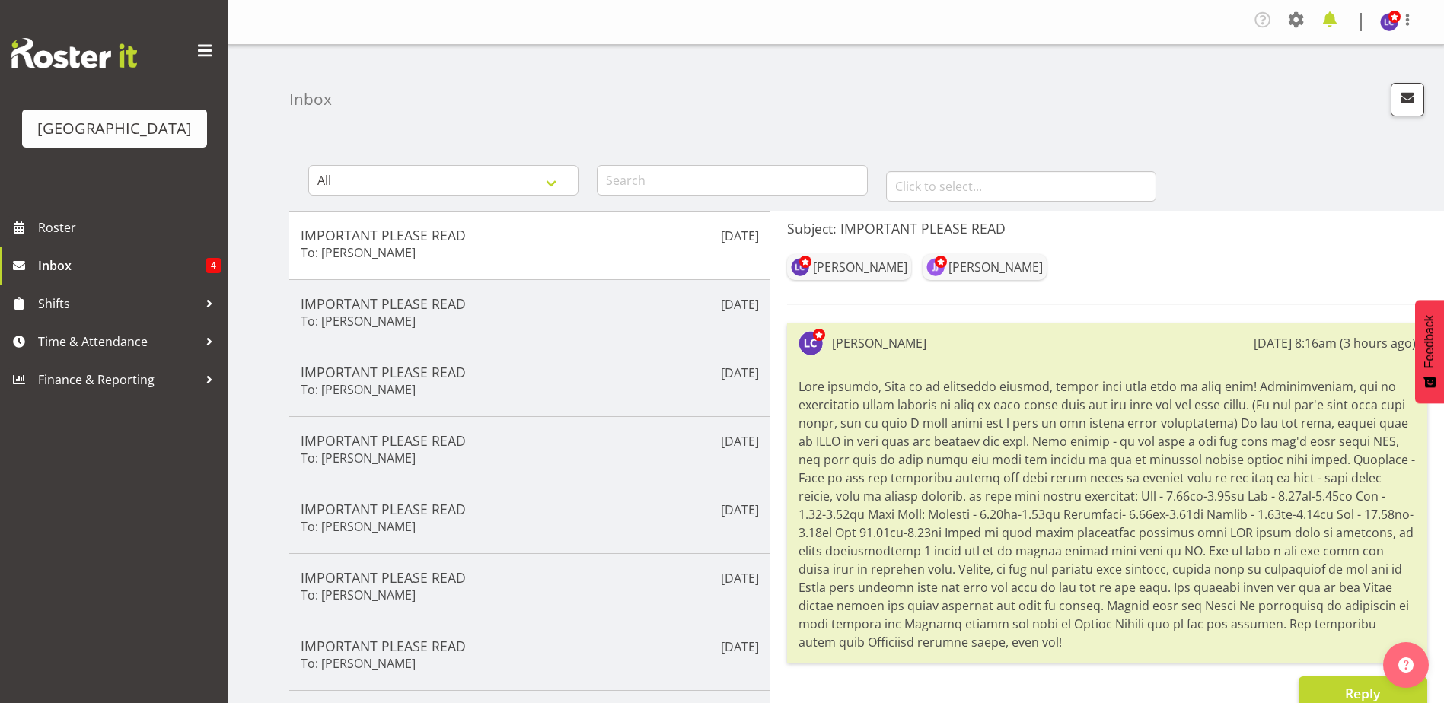
click at [1317, 14] on span at bounding box center [1329, 20] width 24 height 24
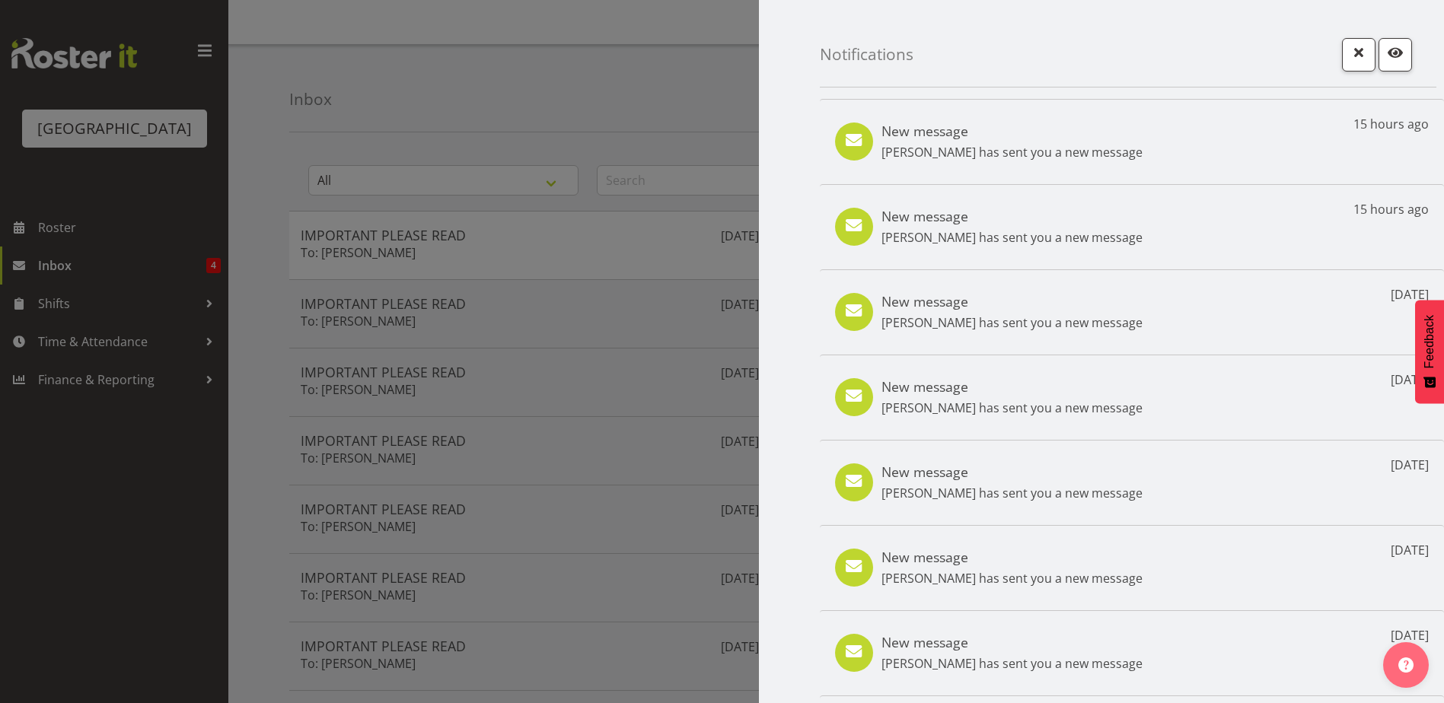
click at [559, 129] on div at bounding box center [722, 351] width 1444 height 703
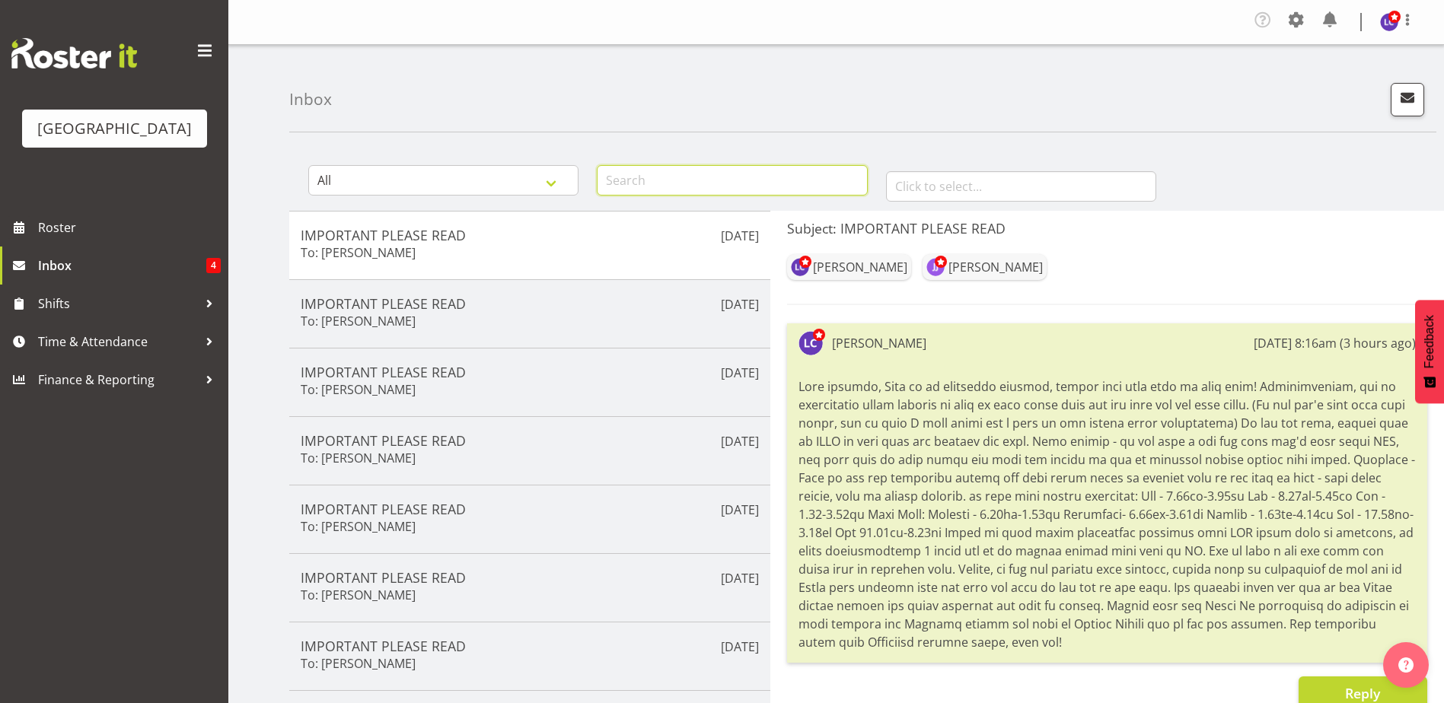
click at [673, 180] on input "text" at bounding box center [732, 180] width 270 height 30
type input "hamish"
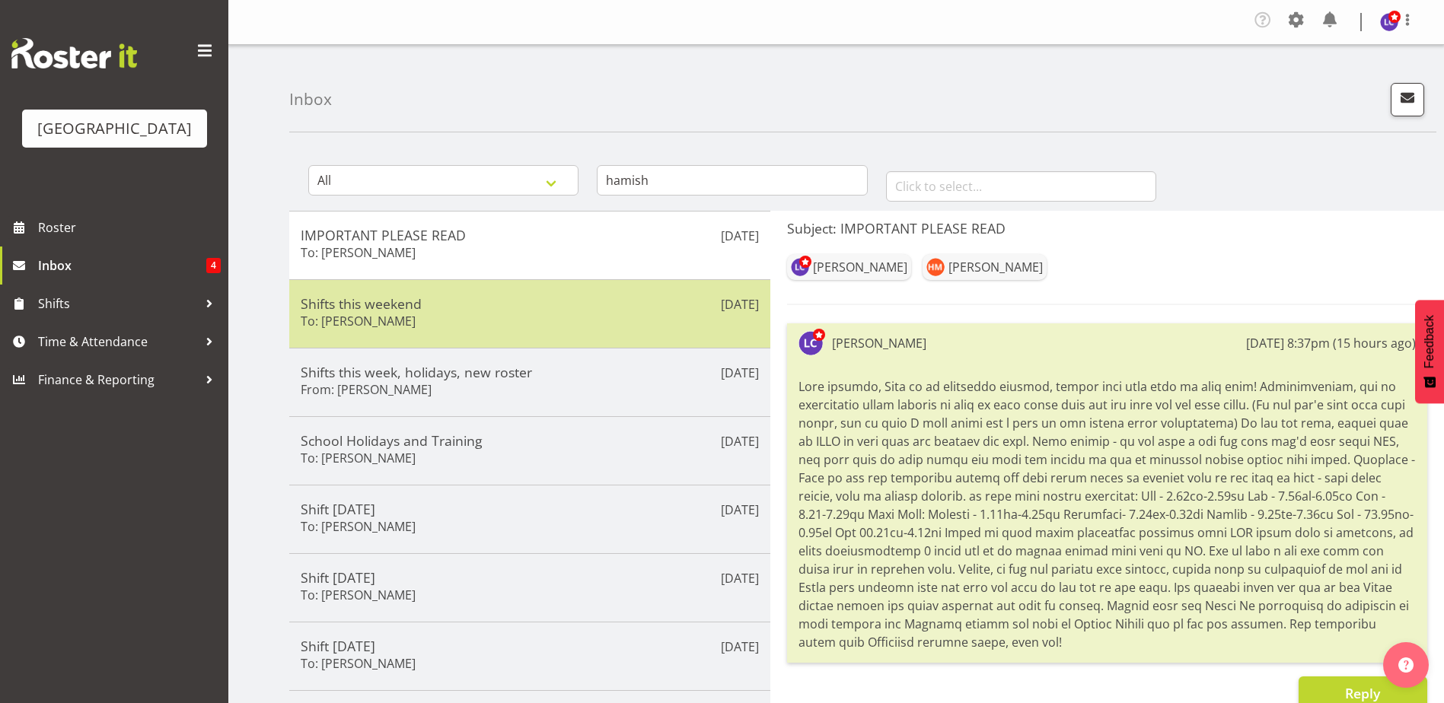
click at [600, 320] on div "Shifts this weekend To: [PERSON_NAME]" at bounding box center [530, 313] width 458 height 37
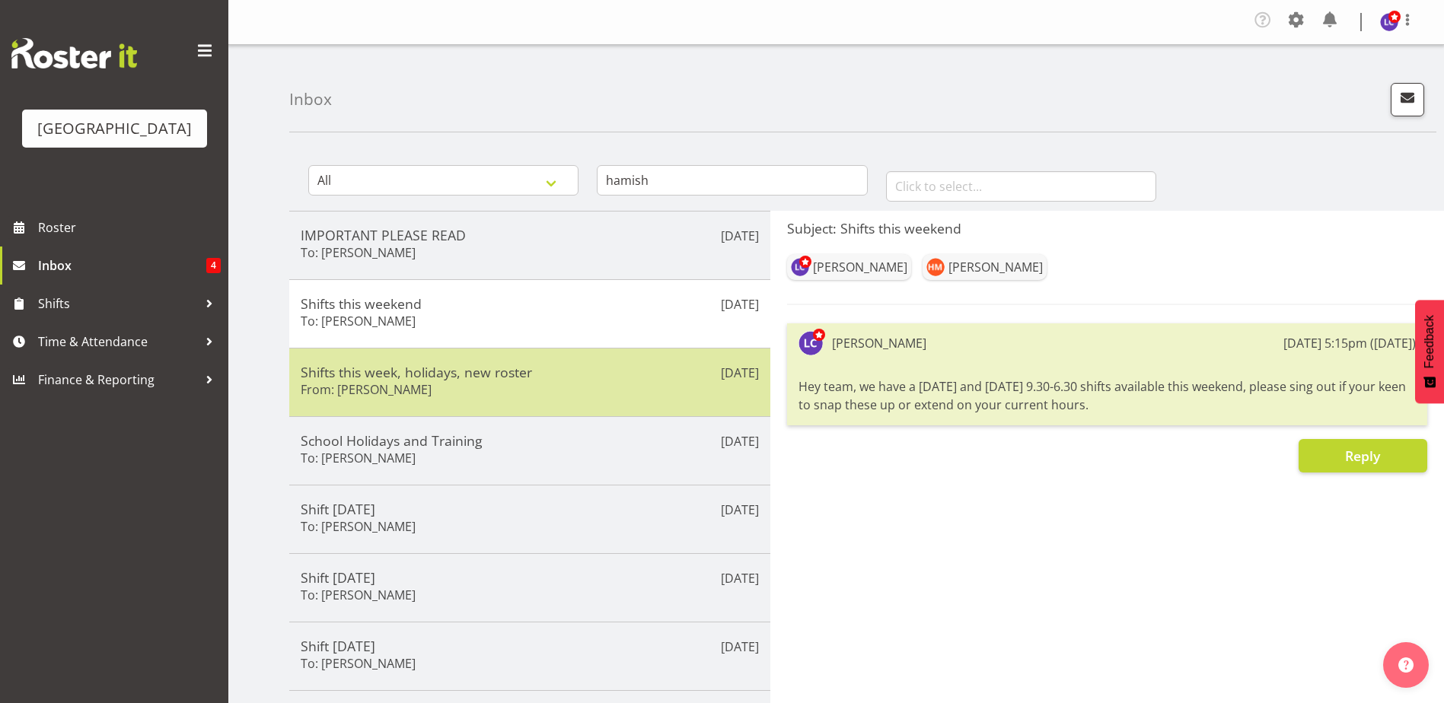
click at [572, 362] on div "[DATE] Shifts this week, holidays, new roster From: [PERSON_NAME]" at bounding box center [529, 382] width 481 height 68
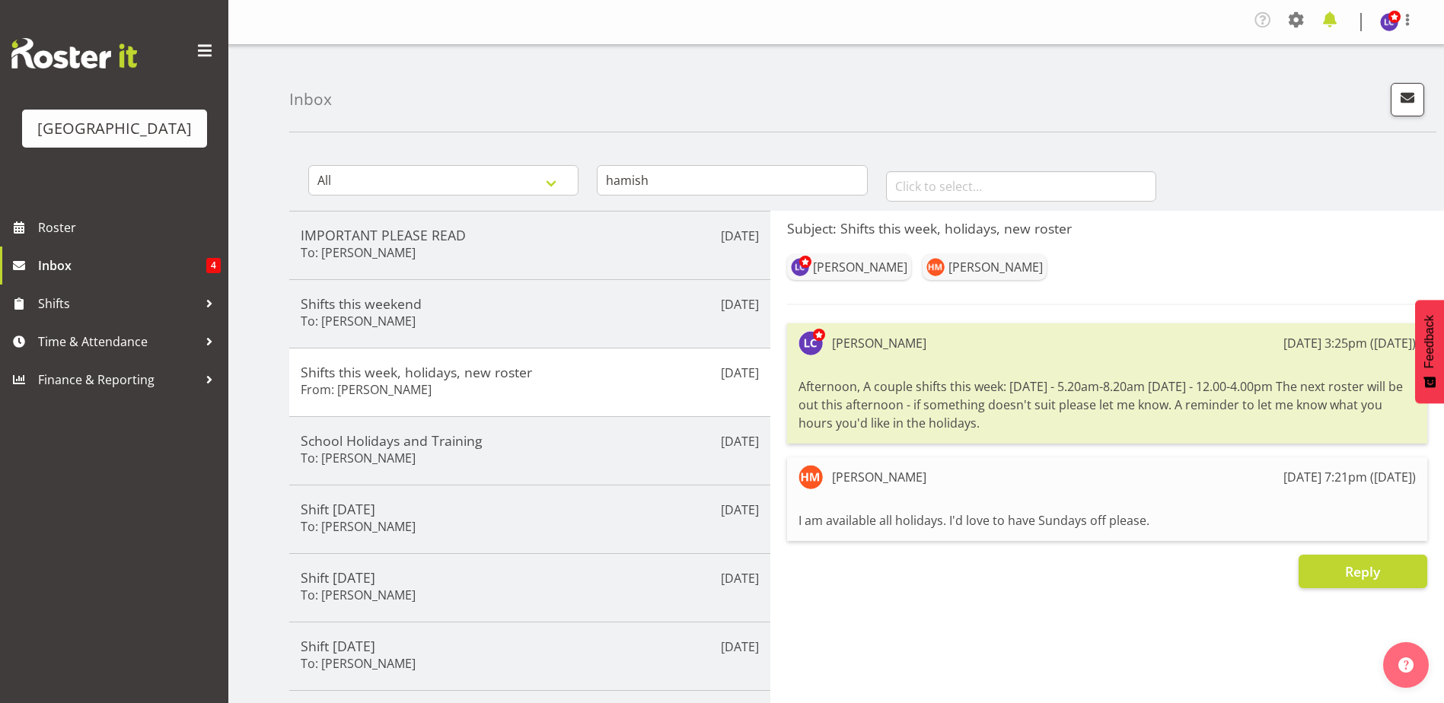
click at [1328, 26] on span at bounding box center [1329, 20] width 24 height 24
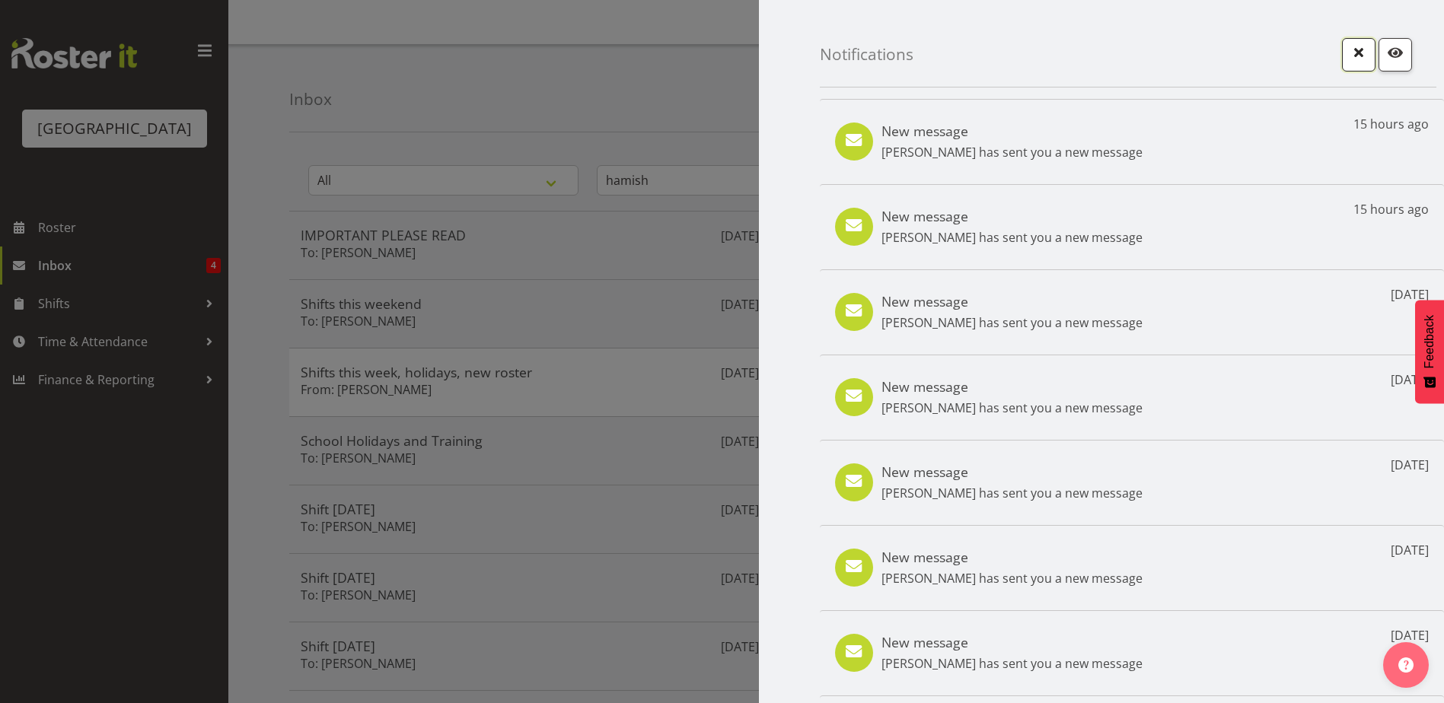
click at [1356, 66] on span "button" at bounding box center [1358, 58] width 5 height 18
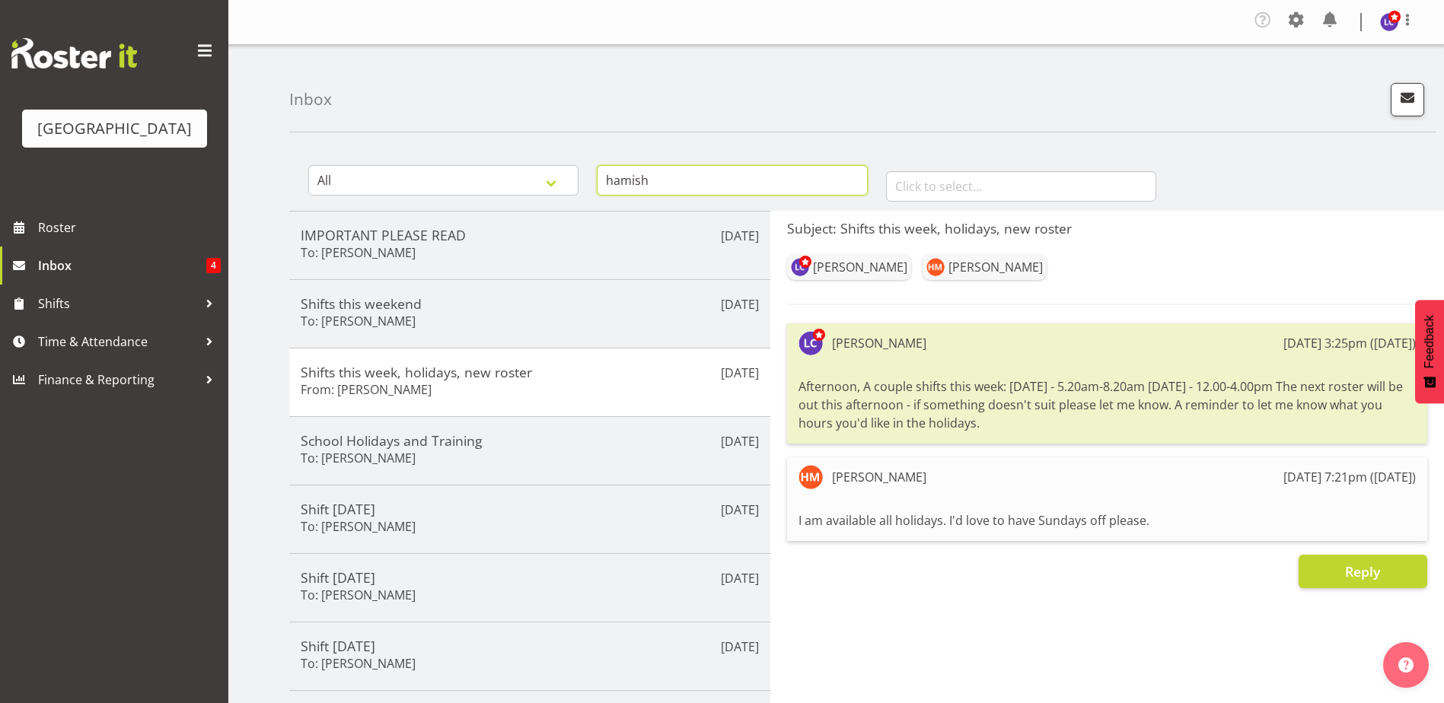
click at [767, 183] on input "hamish" at bounding box center [732, 180] width 270 height 30
drag, startPoint x: 791, startPoint y: 175, endPoint x: 305, endPoint y: 122, distance: 489.2
click at [305, 122] on div "Inbox All General Shift Offers Shift Swap Offers Leave Requests hamish January …" at bounding box center [835, 503] width 1215 height 916
type input "[PERSON_NAME]"
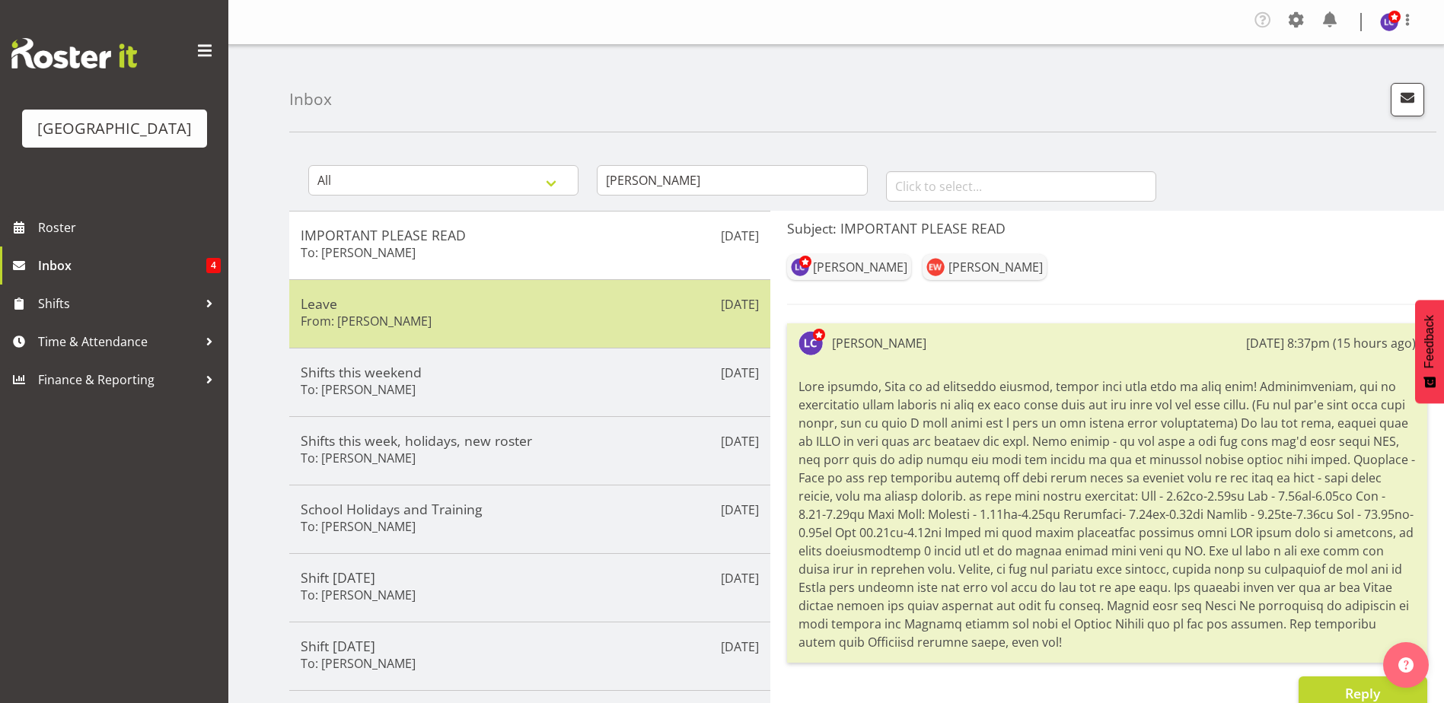
click at [574, 343] on div "[DATE] Leave From: [PERSON_NAME]" at bounding box center [529, 313] width 481 height 68
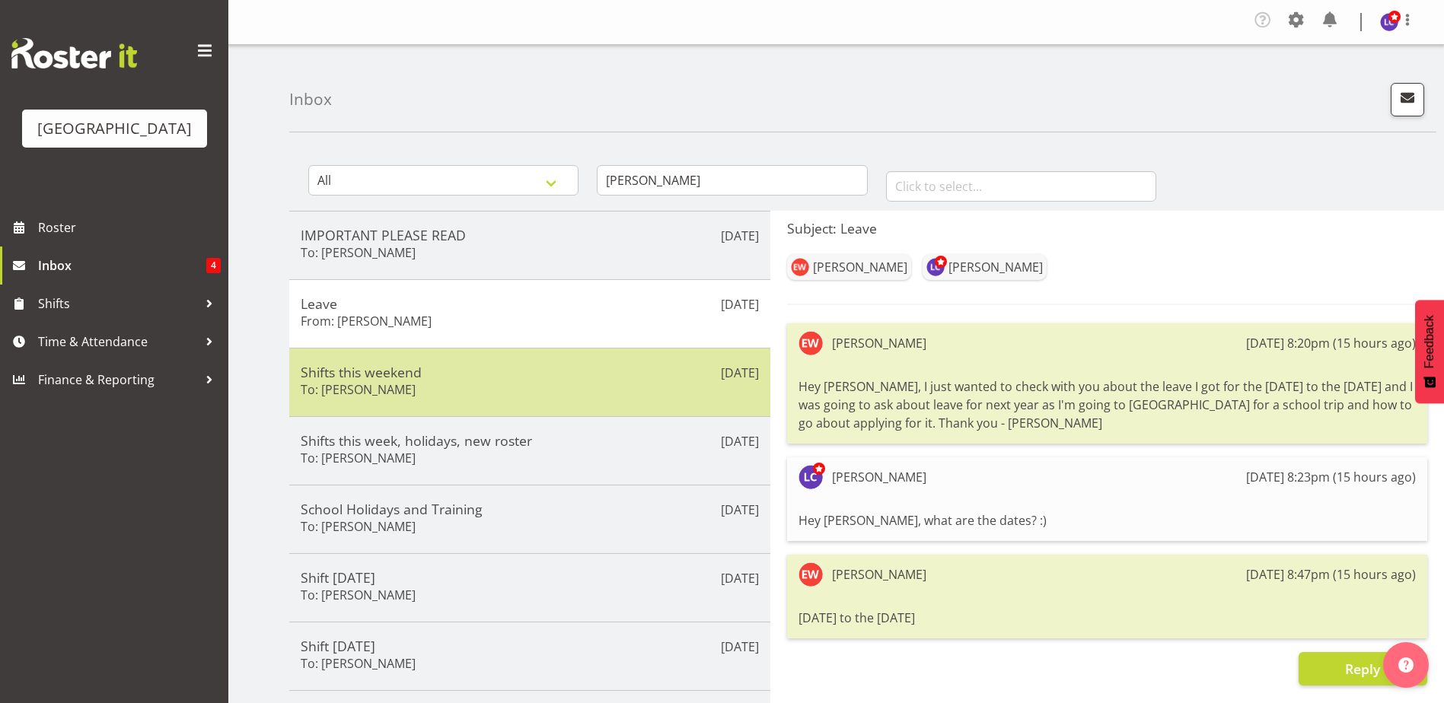
click at [564, 387] on div "Shifts this weekend To: [PERSON_NAME]" at bounding box center [530, 382] width 458 height 37
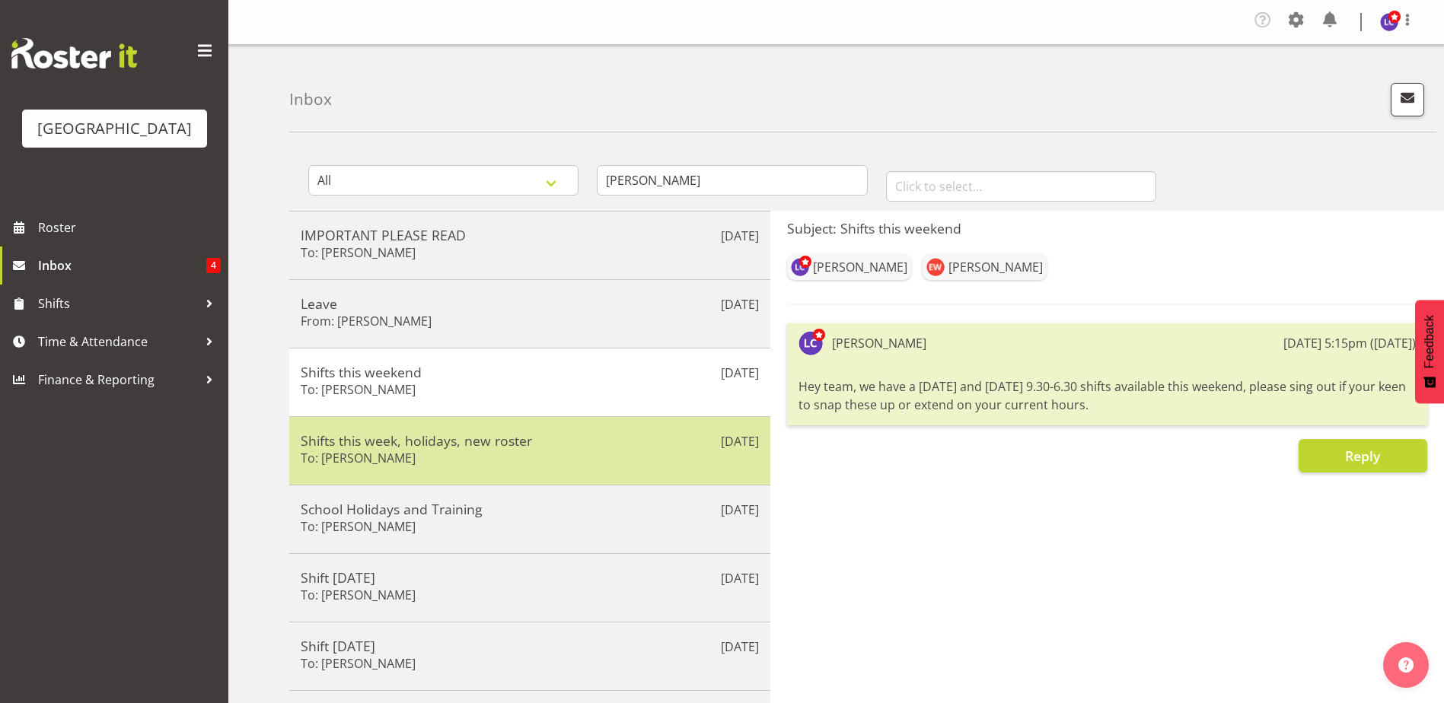
click at [563, 441] on h5 "Shifts this week, holidays, new roster" at bounding box center [530, 440] width 458 height 17
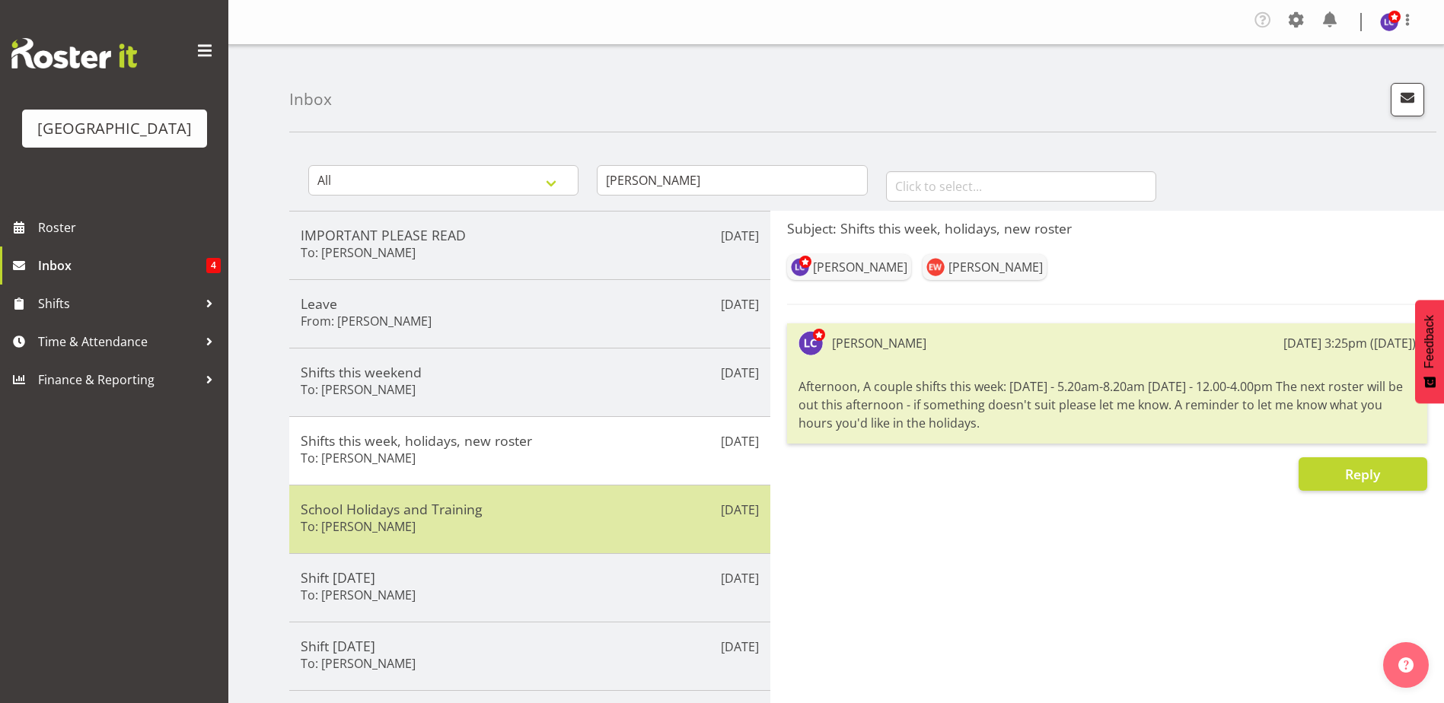
click at [560, 505] on h5 "School Holidays and Training" at bounding box center [530, 509] width 458 height 17
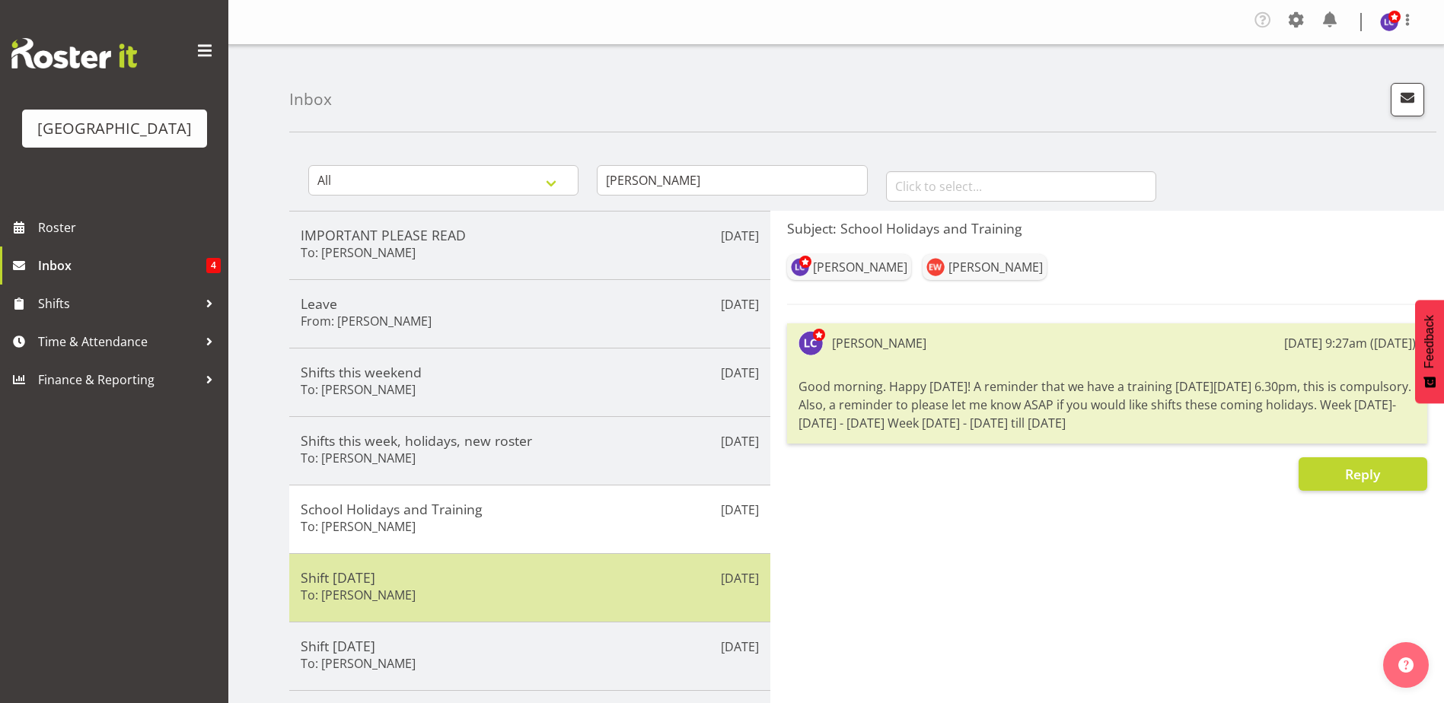
click at [556, 556] on div "[DATE] Shift [DATE] To: [PERSON_NAME]" at bounding box center [529, 587] width 481 height 68
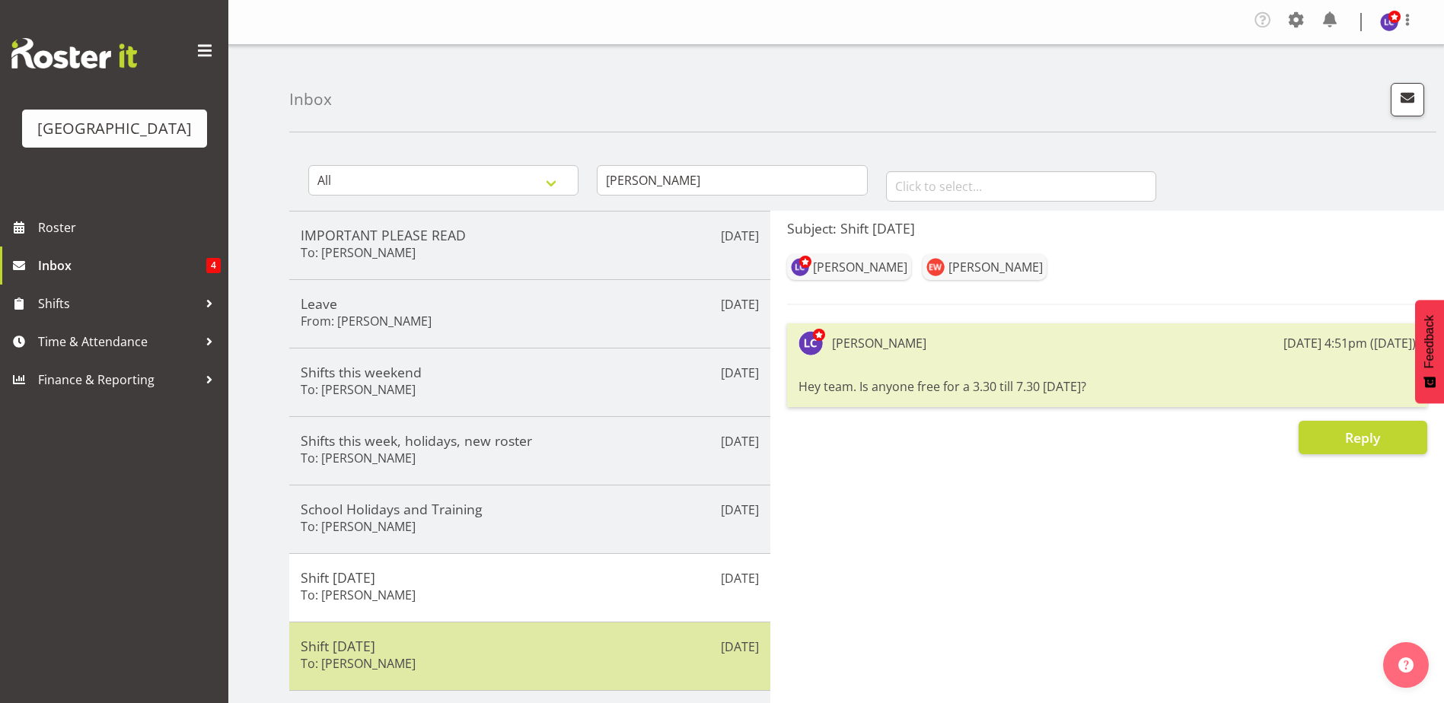
click at [489, 626] on div "[DATE] Shift [DATE] To: [PERSON_NAME]" at bounding box center [529, 656] width 481 height 68
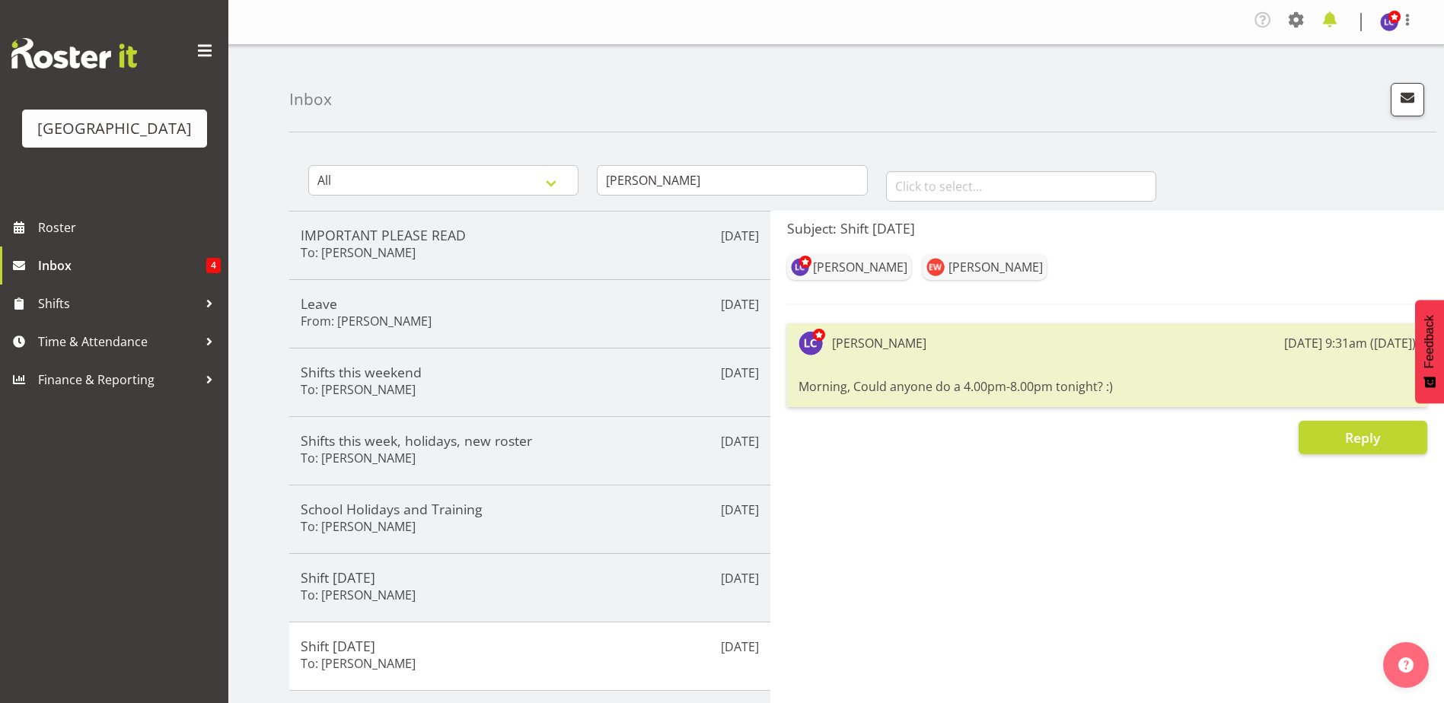
click at [1321, 16] on span at bounding box center [1329, 20] width 24 height 24
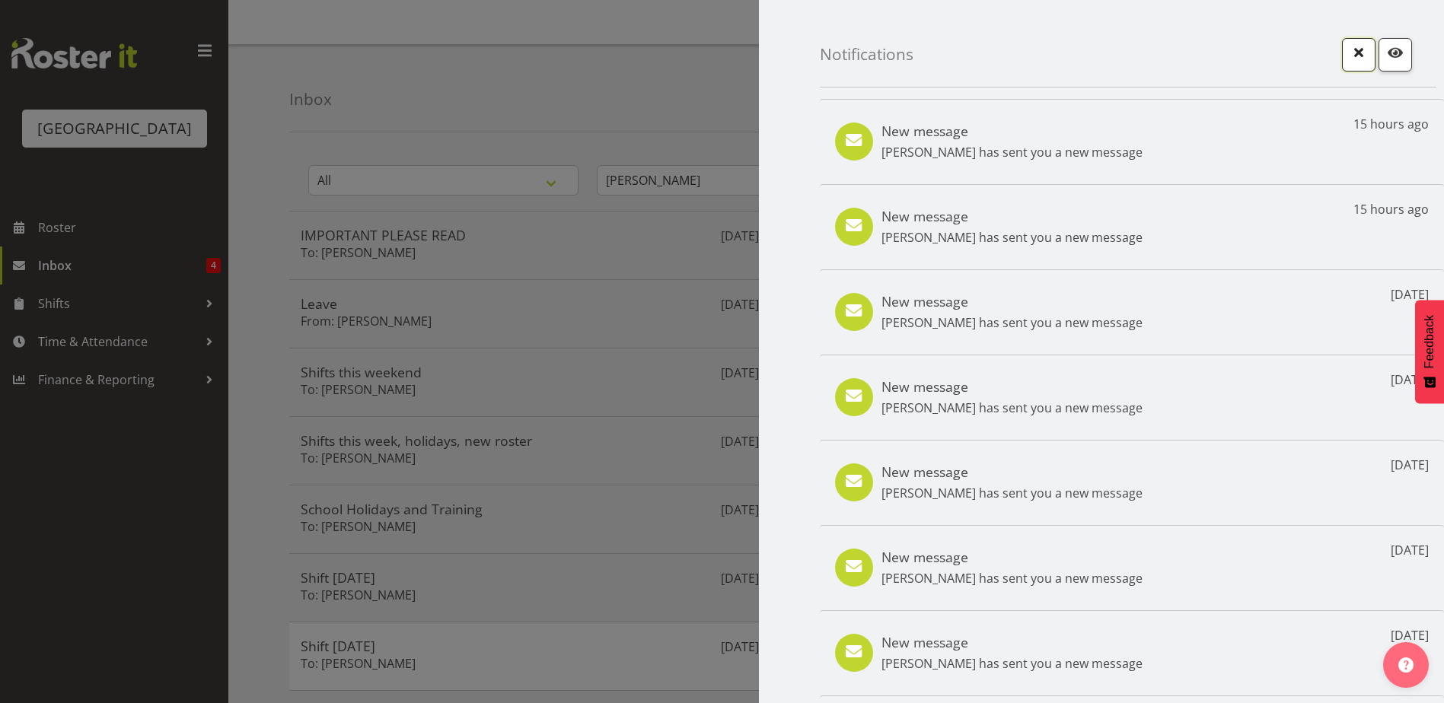
click at [1351, 53] on span "button" at bounding box center [1359, 53] width 20 height 20
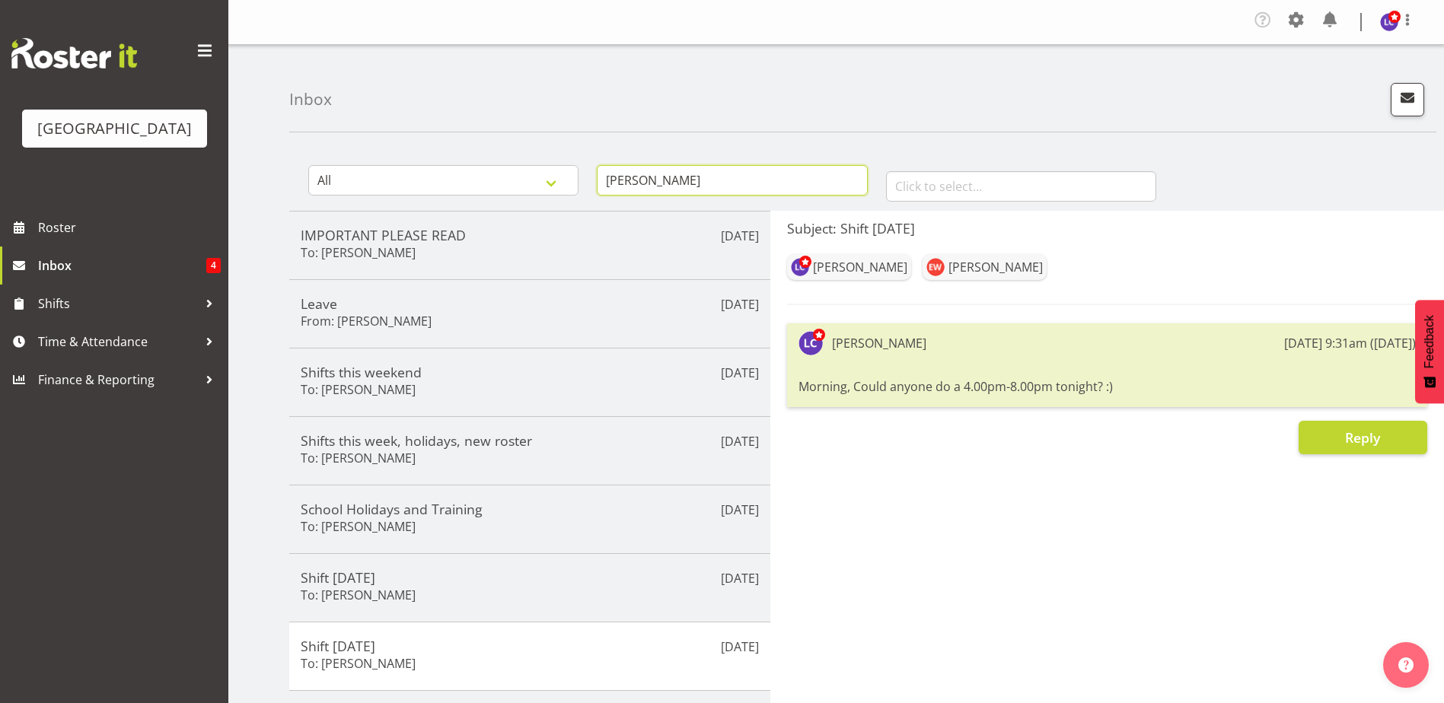
drag, startPoint x: 694, startPoint y: 167, endPoint x: 0, endPoint y: 81, distance: 699.4
click at [0, 91] on html "Notifications New message [PERSON_NAME] has sent you a new message 15 hours ago…" at bounding box center [722, 351] width 1444 height 703
type input "Madi"
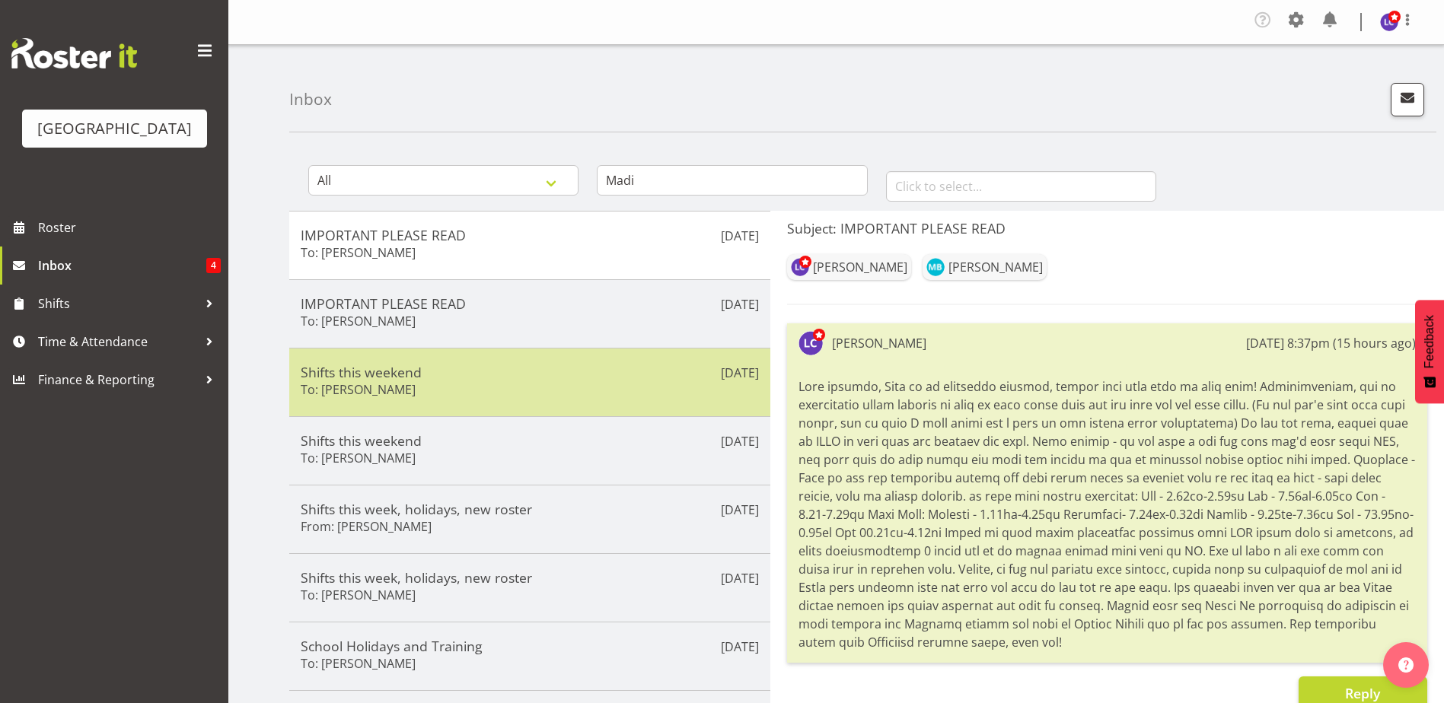
click at [437, 368] on h5 "Shifts this weekend" at bounding box center [530, 372] width 458 height 17
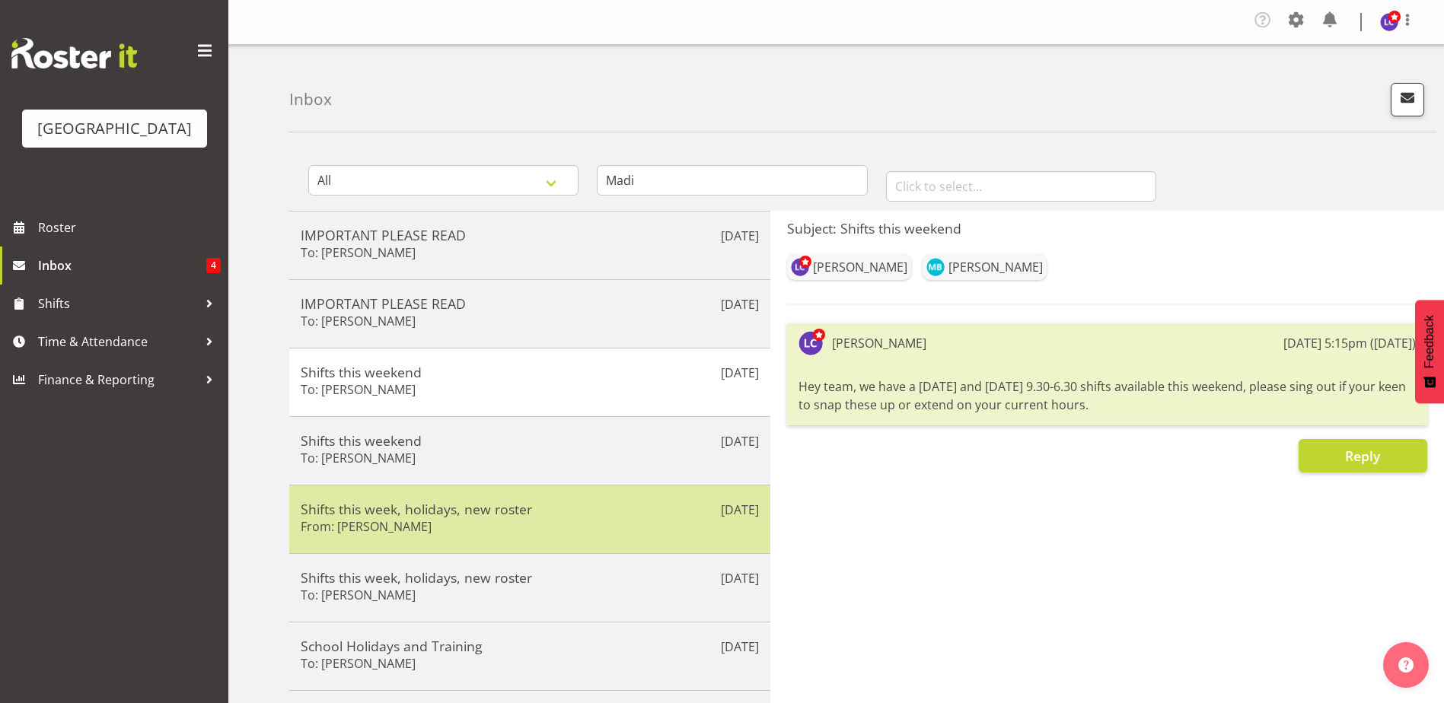
click at [438, 524] on div "Shifts this week, holidays, new roster From: [PERSON_NAME]" at bounding box center [530, 519] width 458 height 37
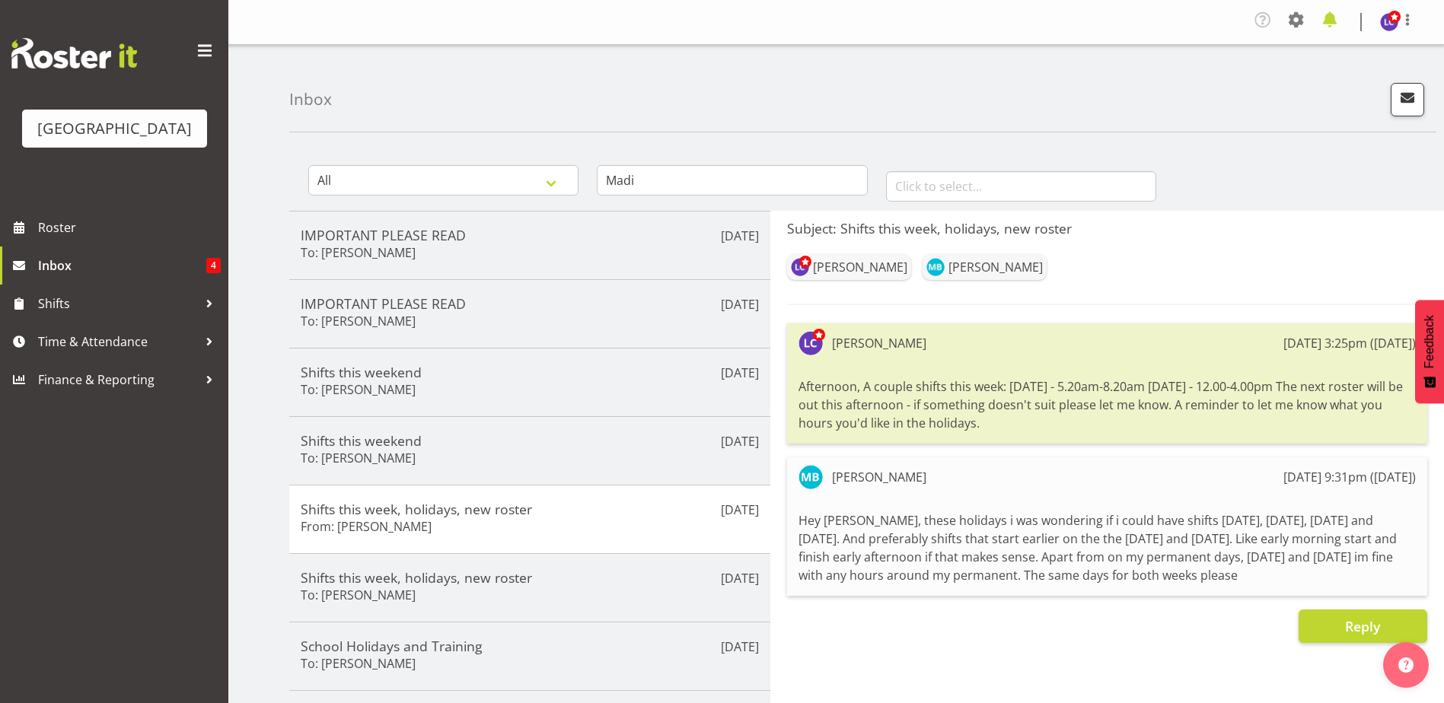
click at [1326, 19] on span at bounding box center [1329, 20] width 24 height 24
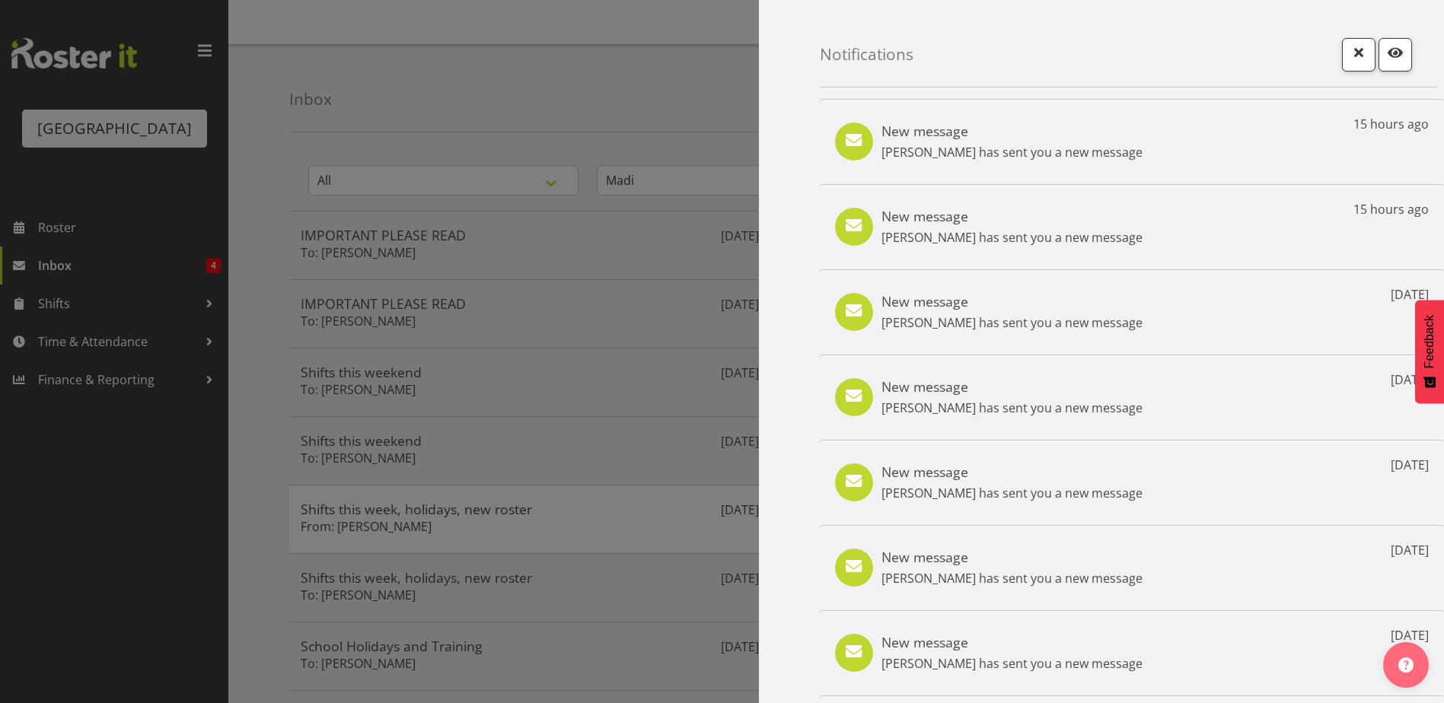
scroll to position [135, 0]
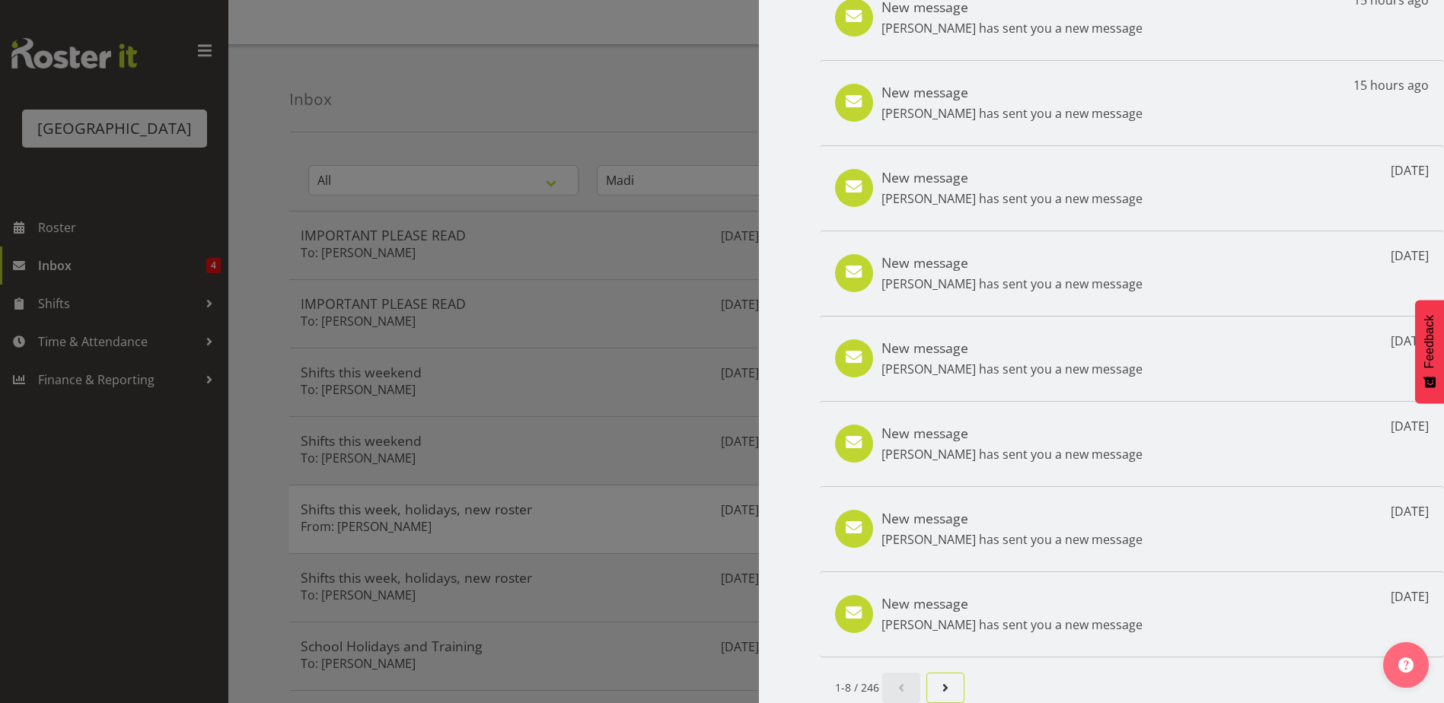
click at [948, 685] on span "Next page" at bounding box center [945, 688] width 18 height 18
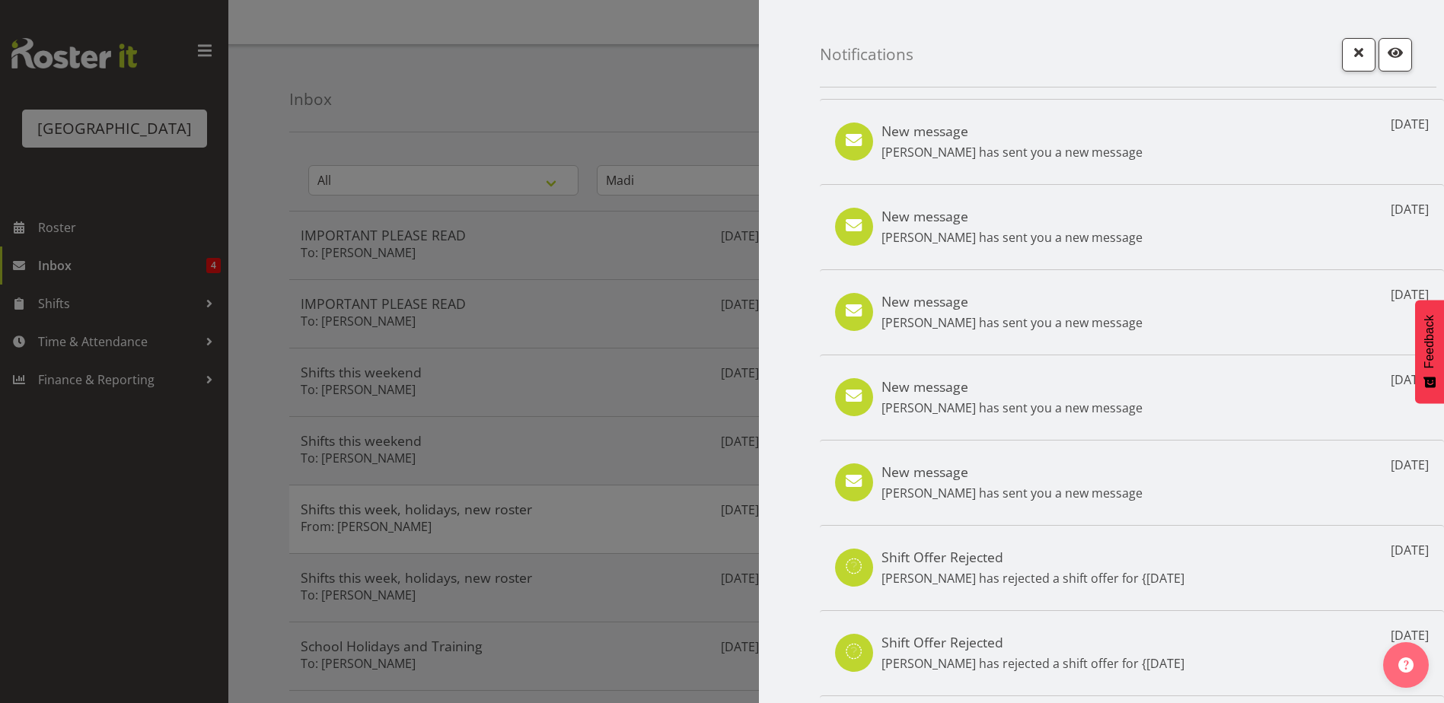
click at [677, 109] on div at bounding box center [722, 351] width 1444 height 703
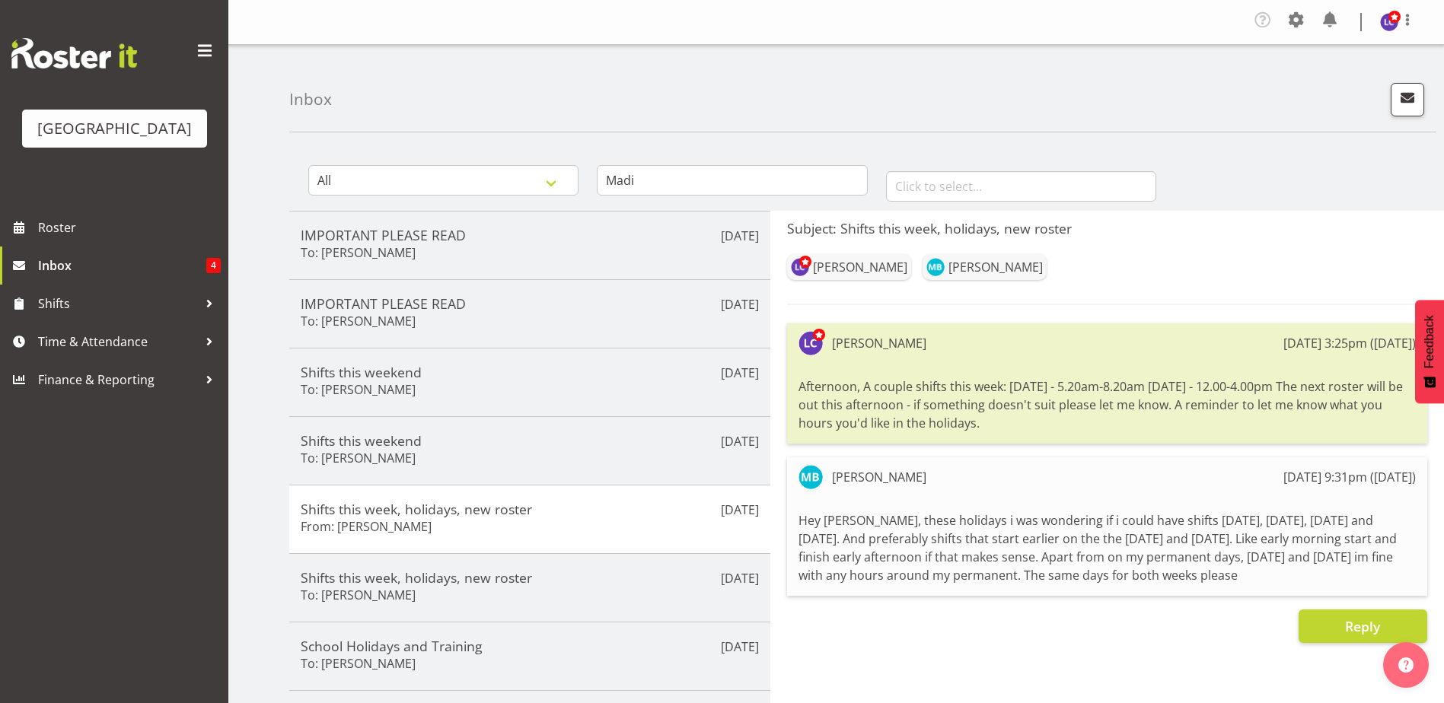
click at [701, 174] on div at bounding box center [722, 351] width 1444 height 703
click at [742, 185] on input "Madi" at bounding box center [732, 180] width 270 height 30
click at [772, 180] on input "Madi" at bounding box center [732, 180] width 270 height 30
click at [801, 184] on input "Madi" at bounding box center [732, 180] width 270 height 30
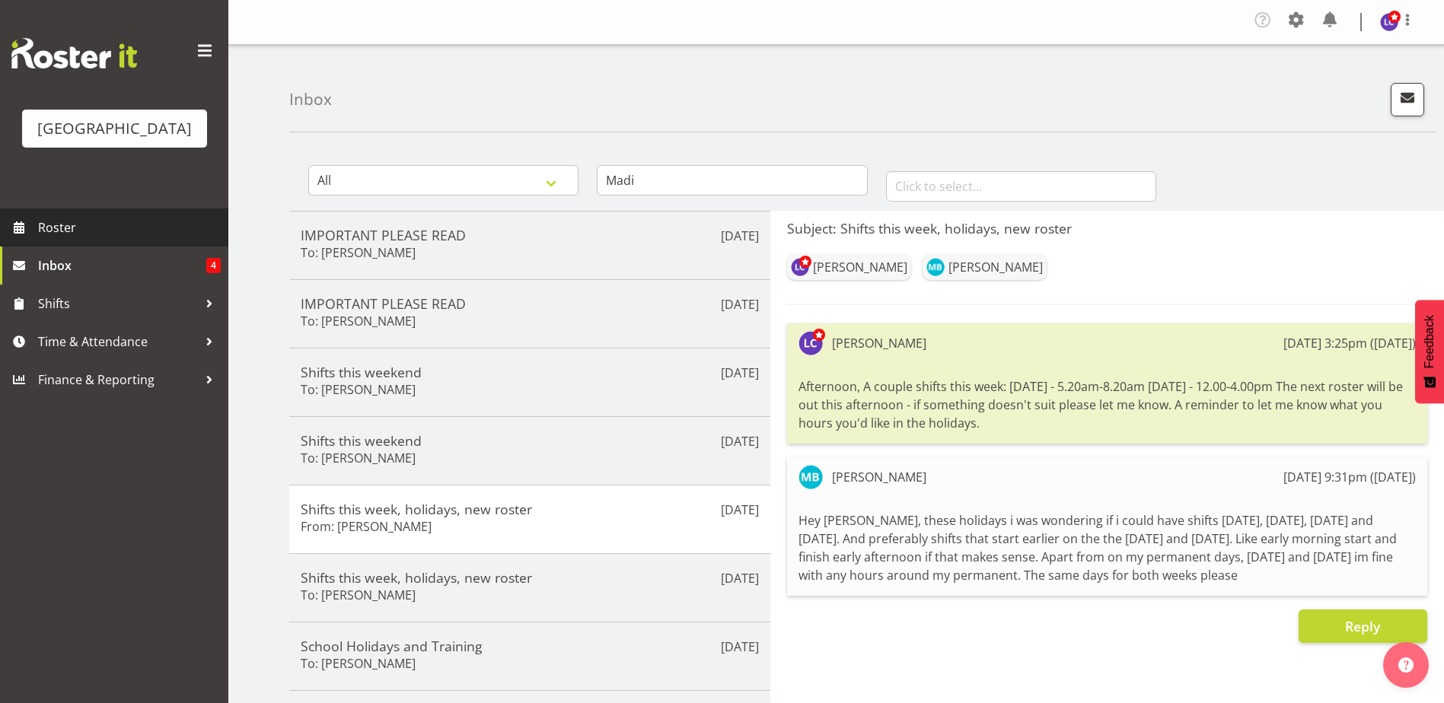
click at [145, 239] on span "Roster" at bounding box center [129, 227] width 183 height 23
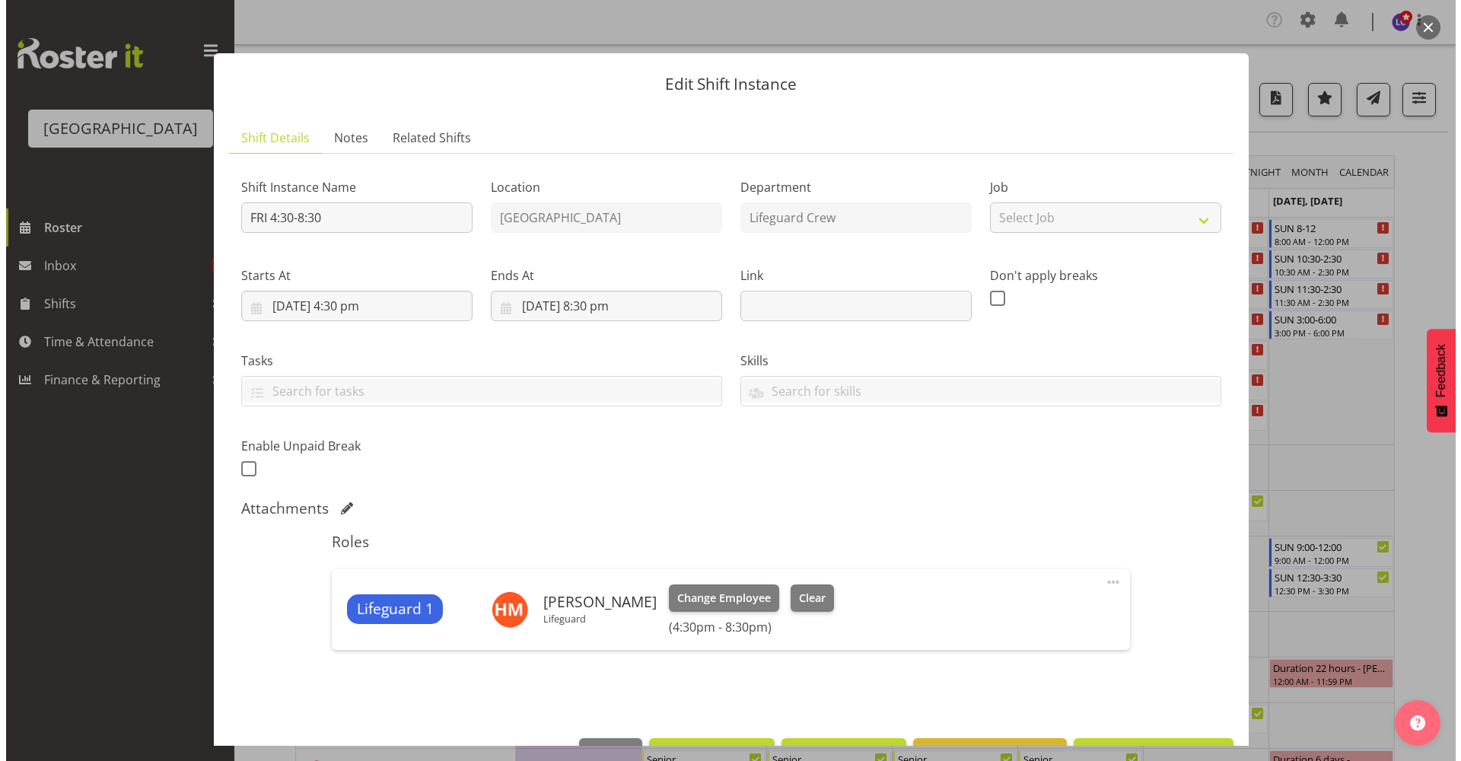
scroll to position [49, 0]
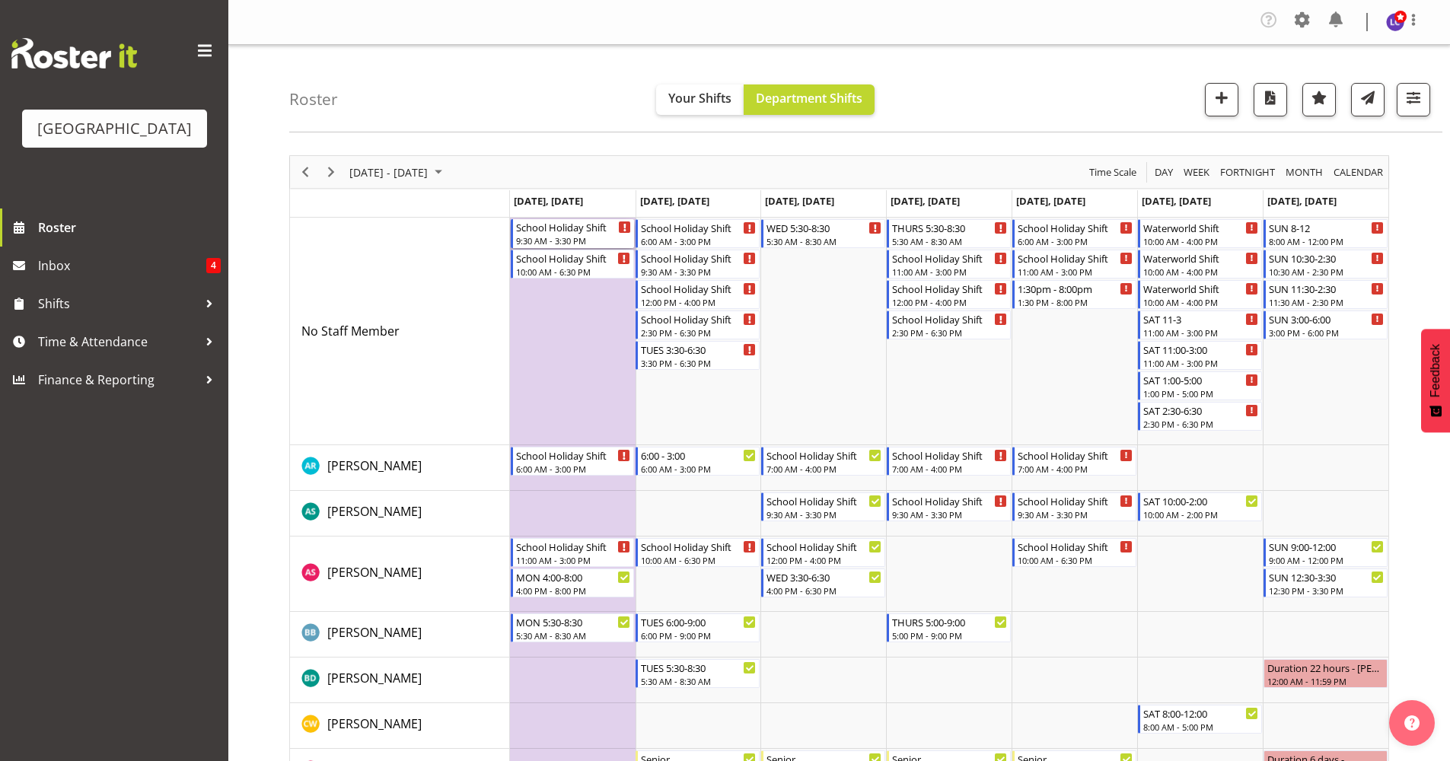
click at [581, 227] on div "School Holiday Shift" at bounding box center [574, 226] width 116 height 15
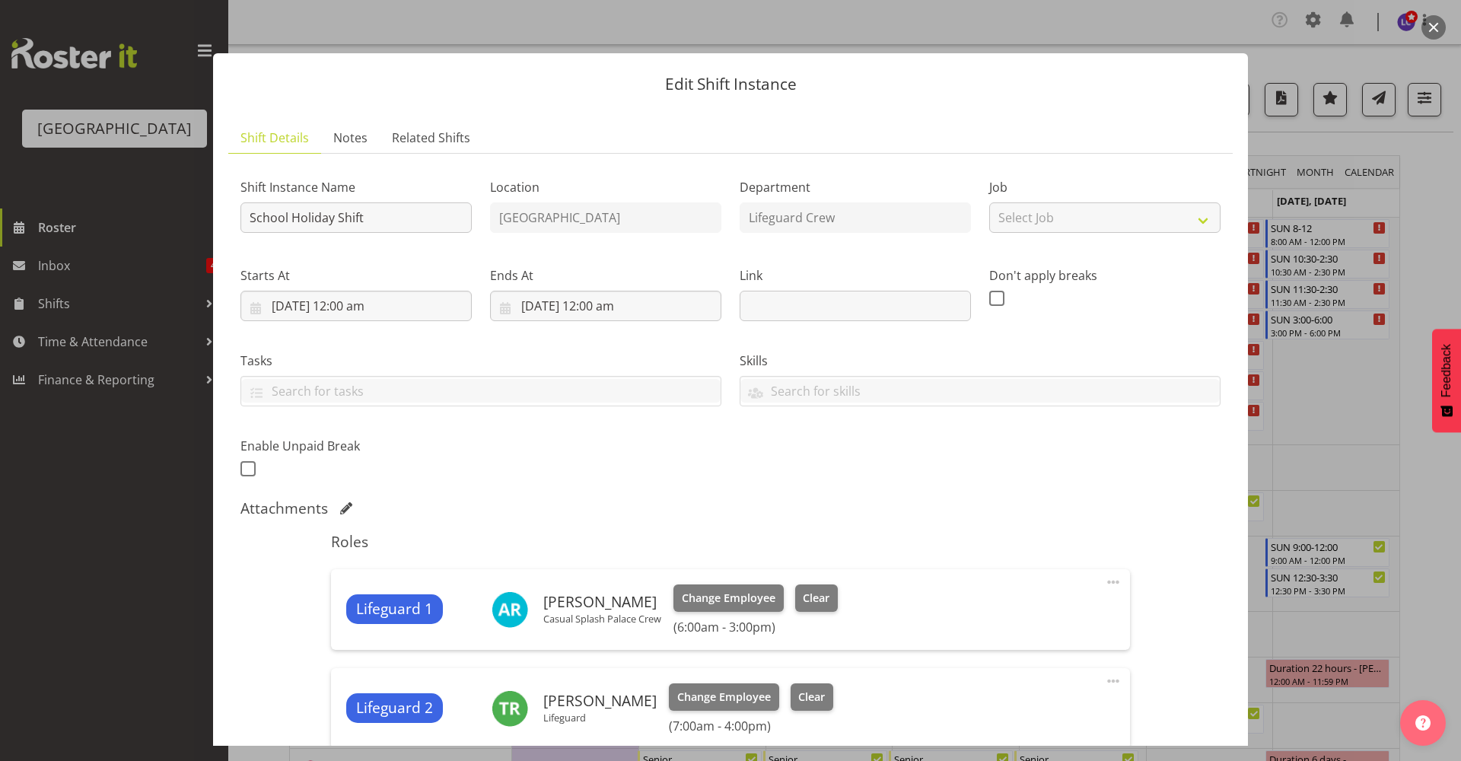
scroll to position [330, 0]
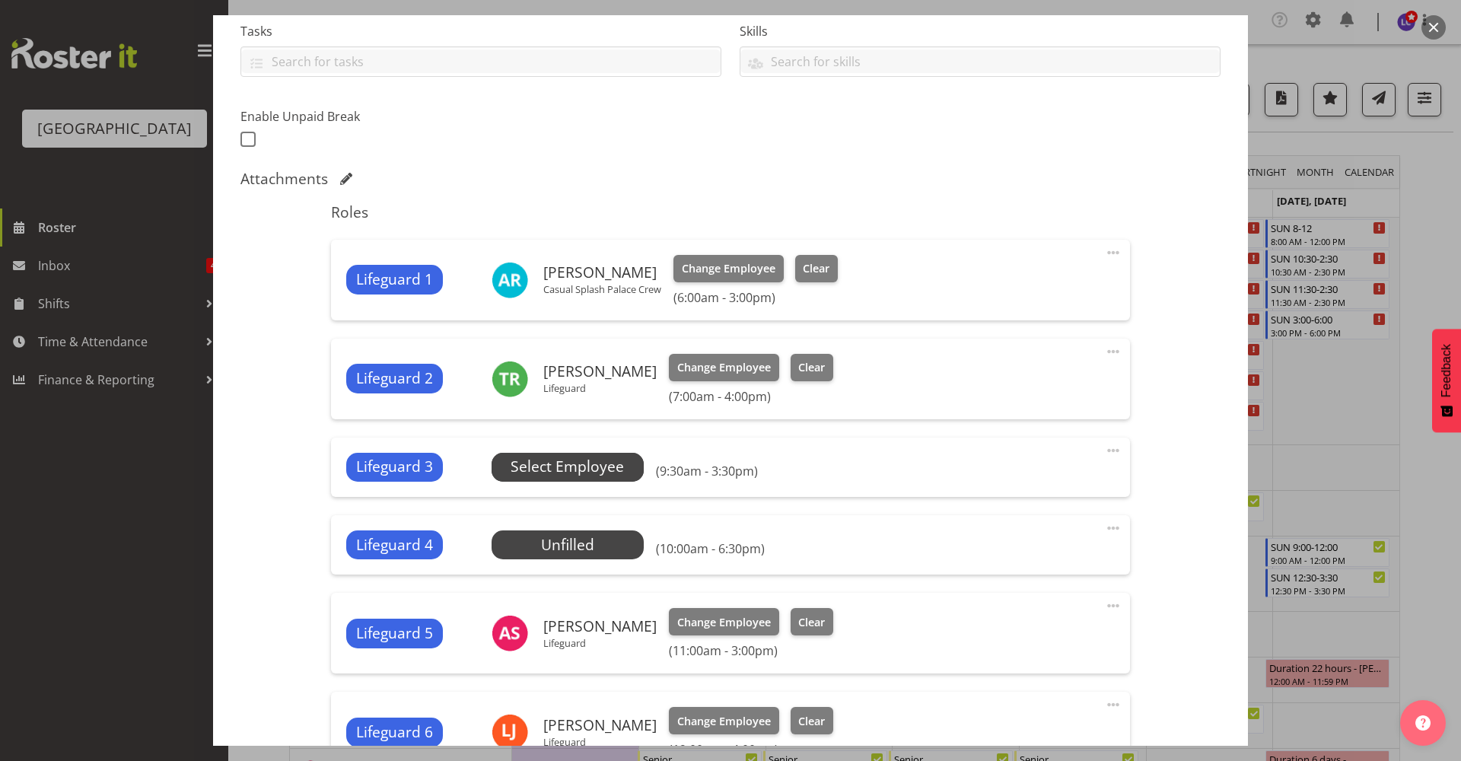
click at [576, 468] on span "Select Employee" at bounding box center [567, 467] width 113 height 22
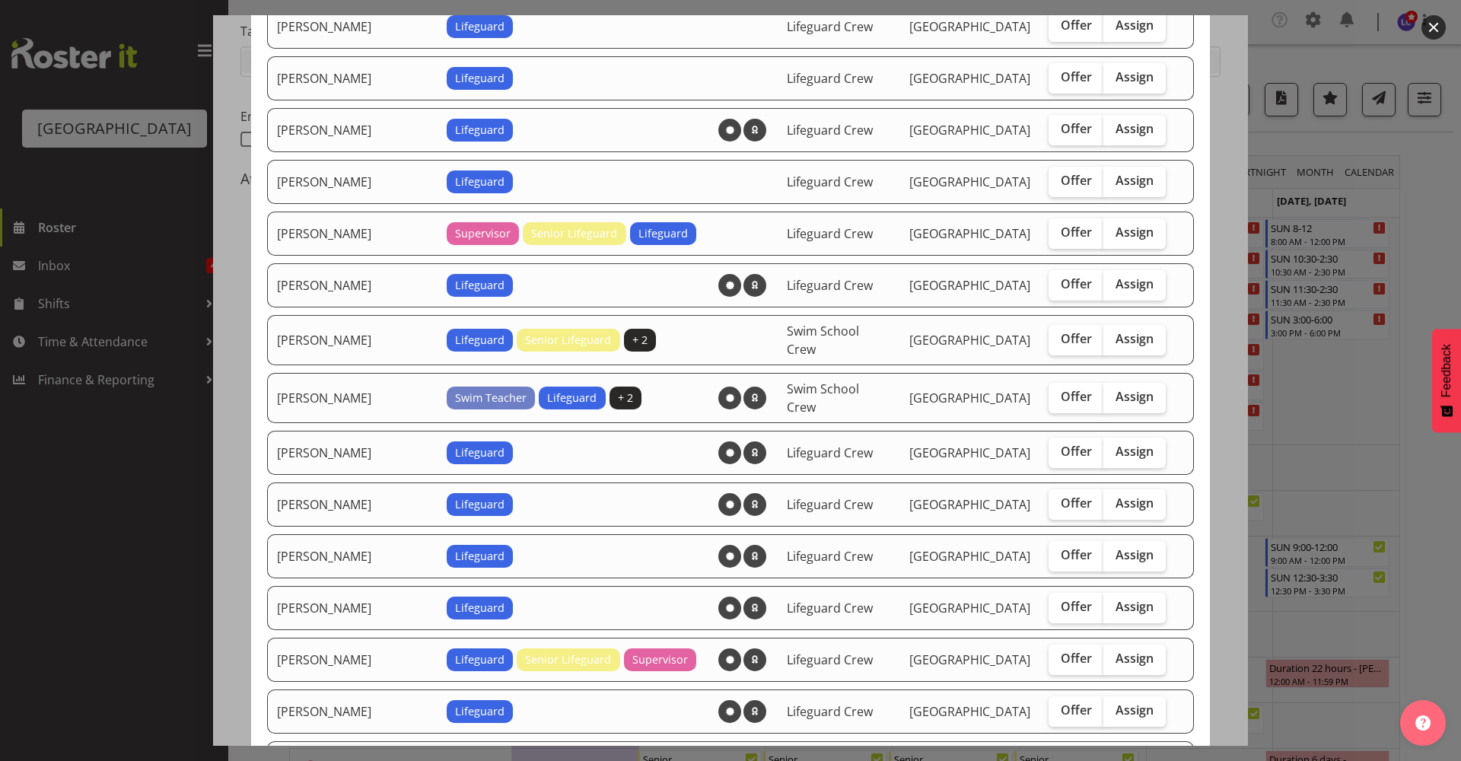
scroll to position [1238, 0]
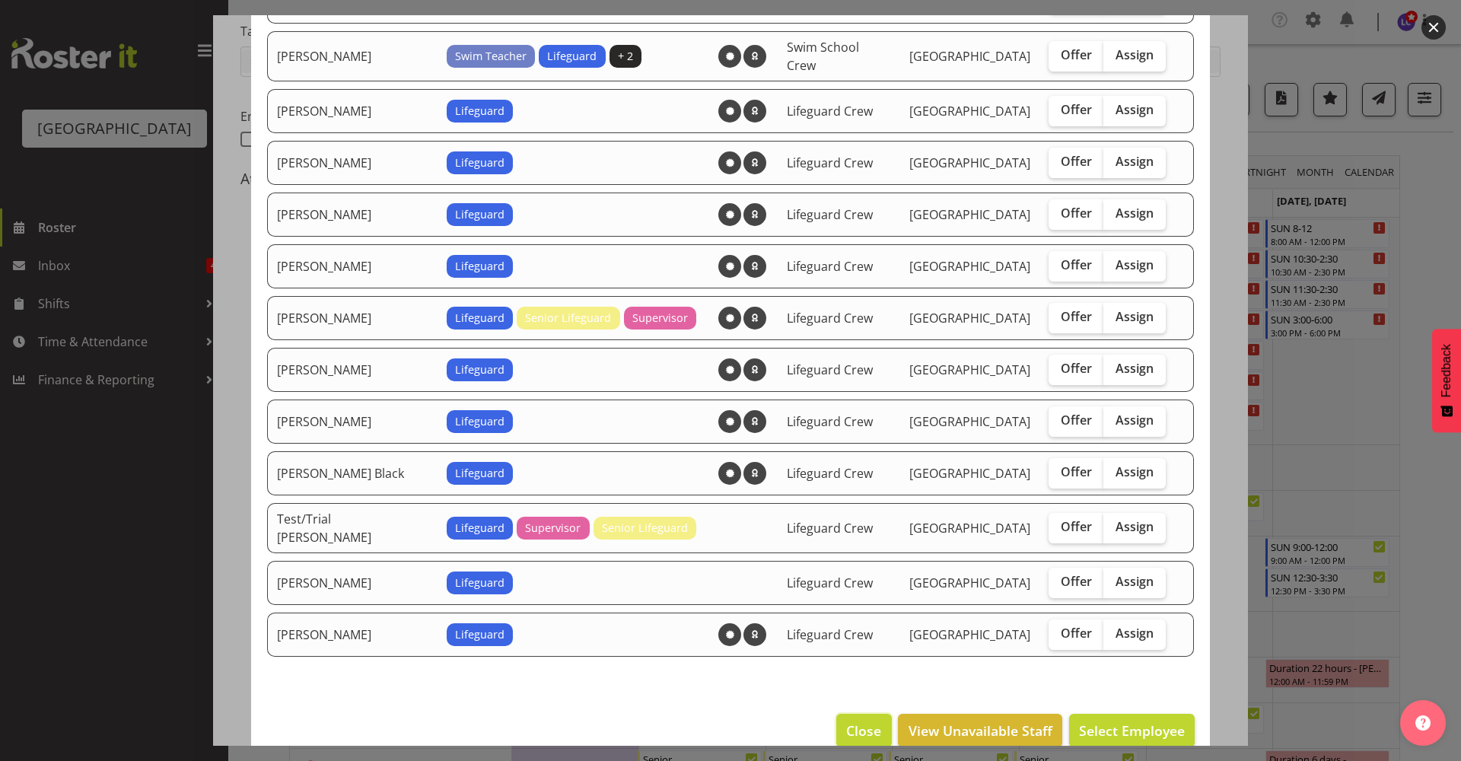
click at [836, 714] on button "Close" at bounding box center [863, 730] width 55 height 33
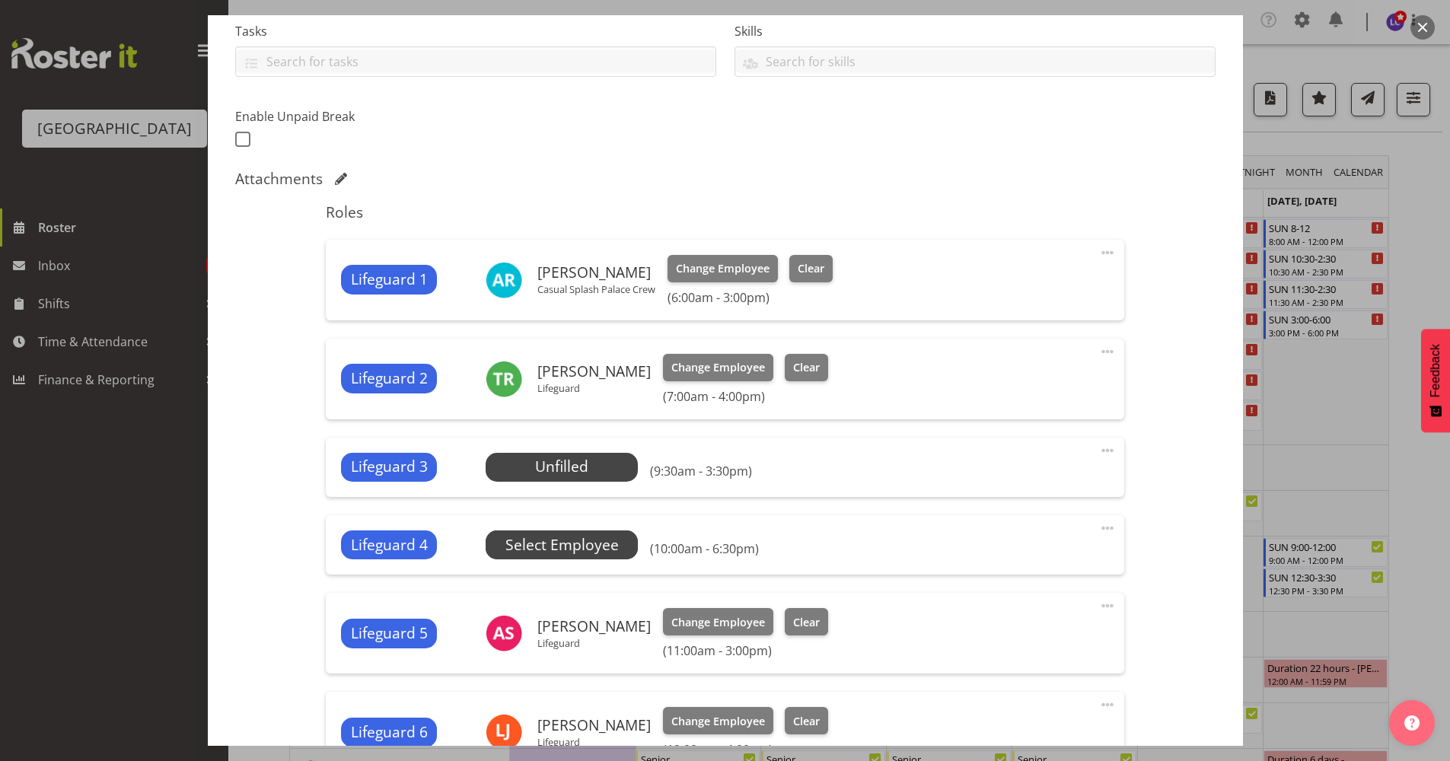
click at [0, 0] on span "Select Employee" at bounding box center [0, 0] width 0 height 0
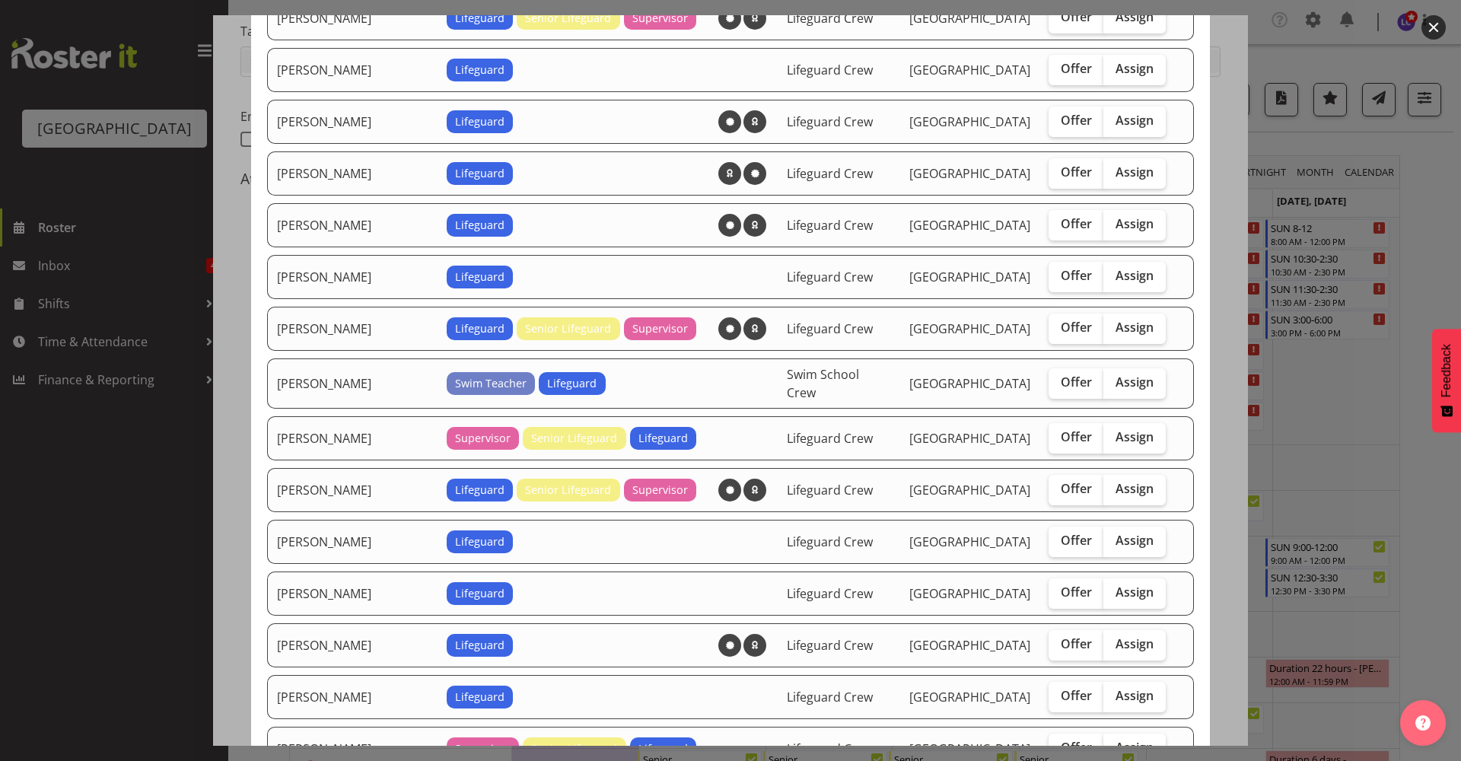
scroll to position [660, 0]
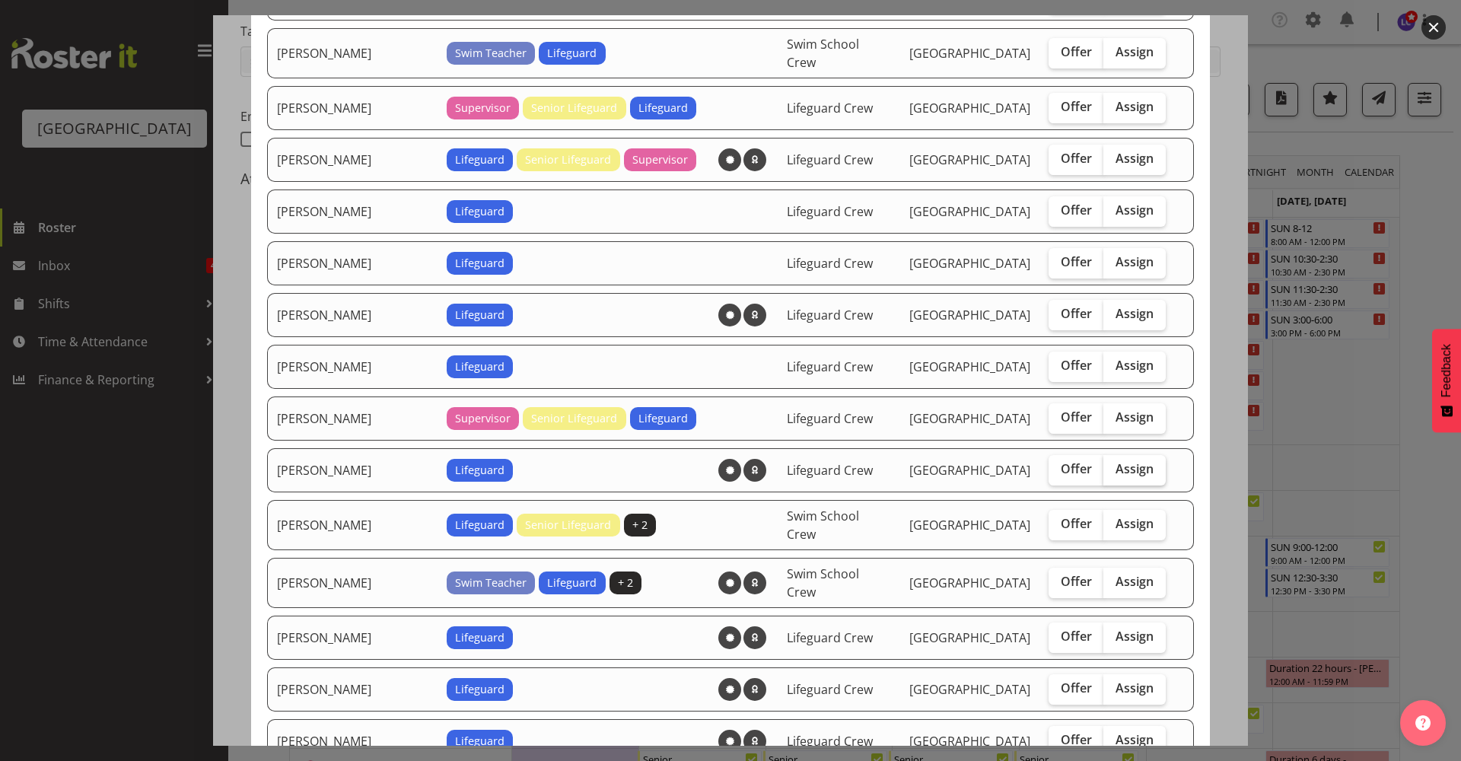
click at [1116, 466] on span "Assign" at bounding box center [1135, 468] width 38 height 15
click at [1111, 466] on input "Assign" at bounding box center [1109, 469] width 10 height 10
checkbox input "true"
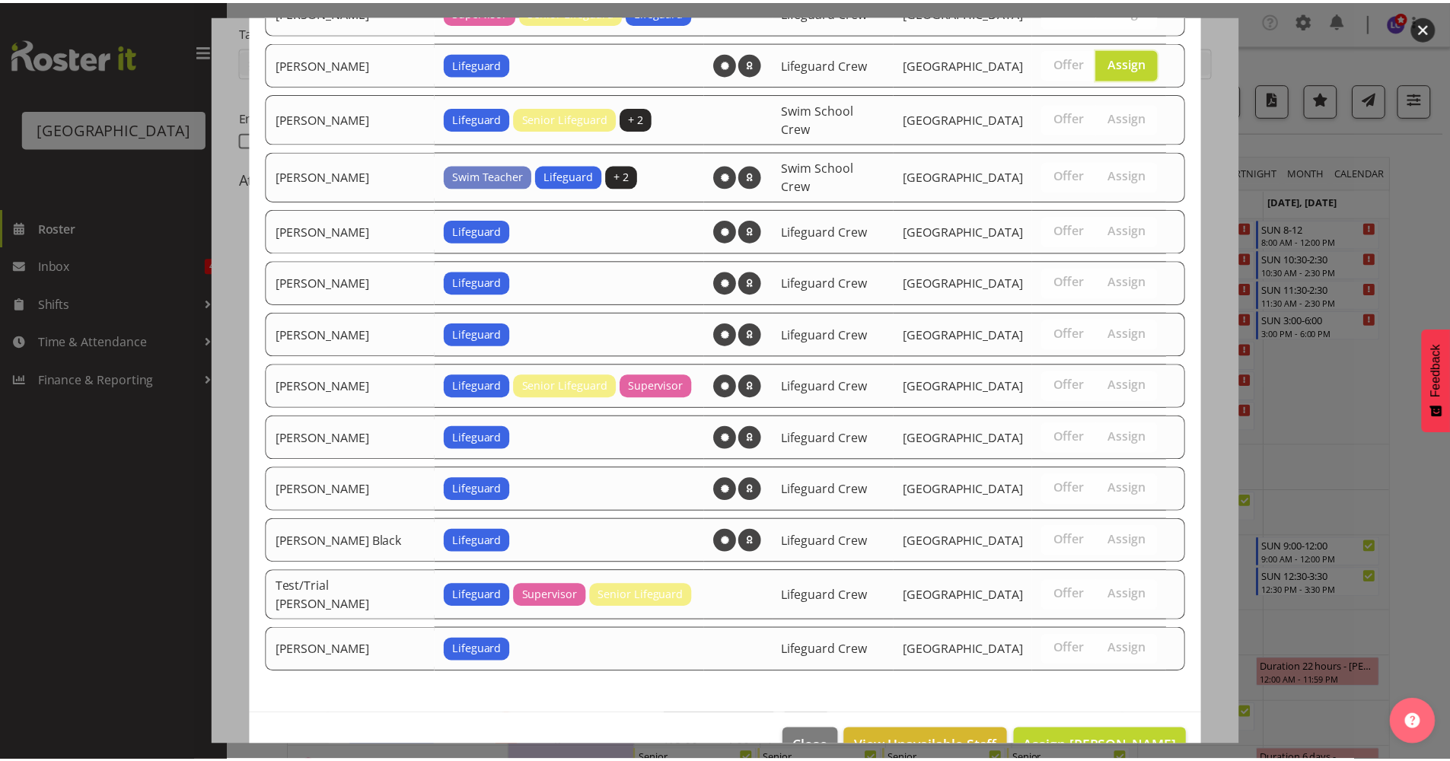
scroll to position [1083, 0]
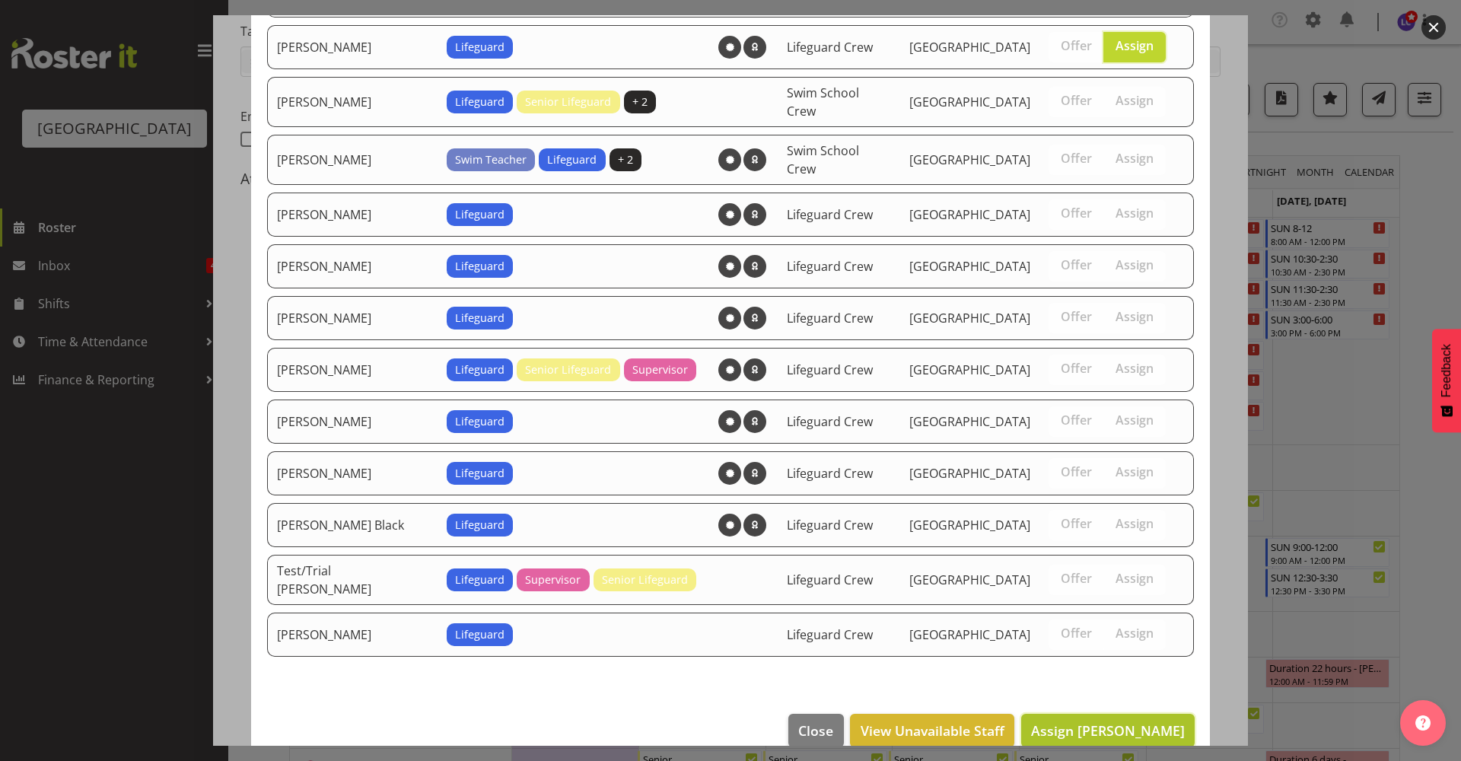
click at [1069, 721] on span "Assign [PERSON_NAME]" at bounding box center [1108, 730] width 154 height 18
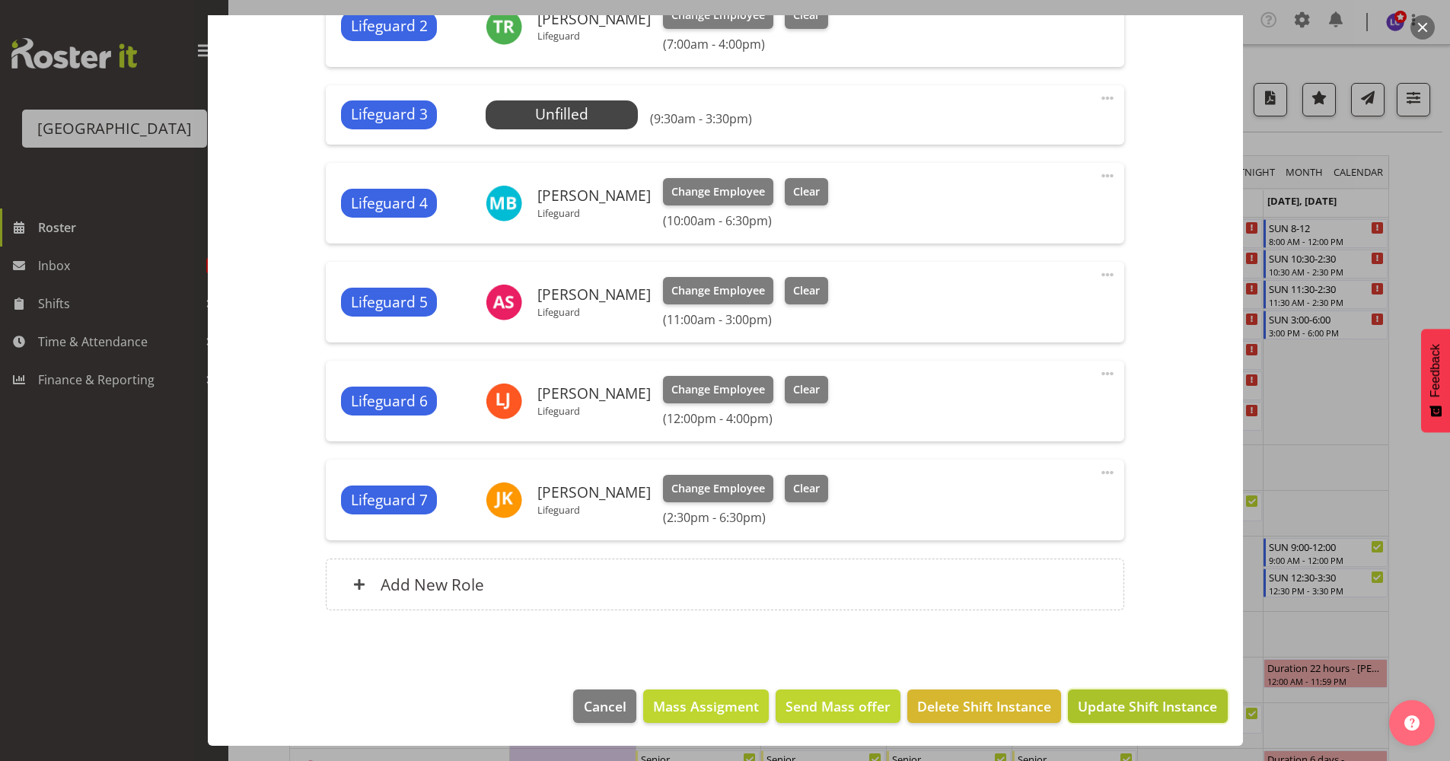
click at [1091, 717] on button "Update Shift Instance" at bounding box center [1147, 706] width 159 height 33
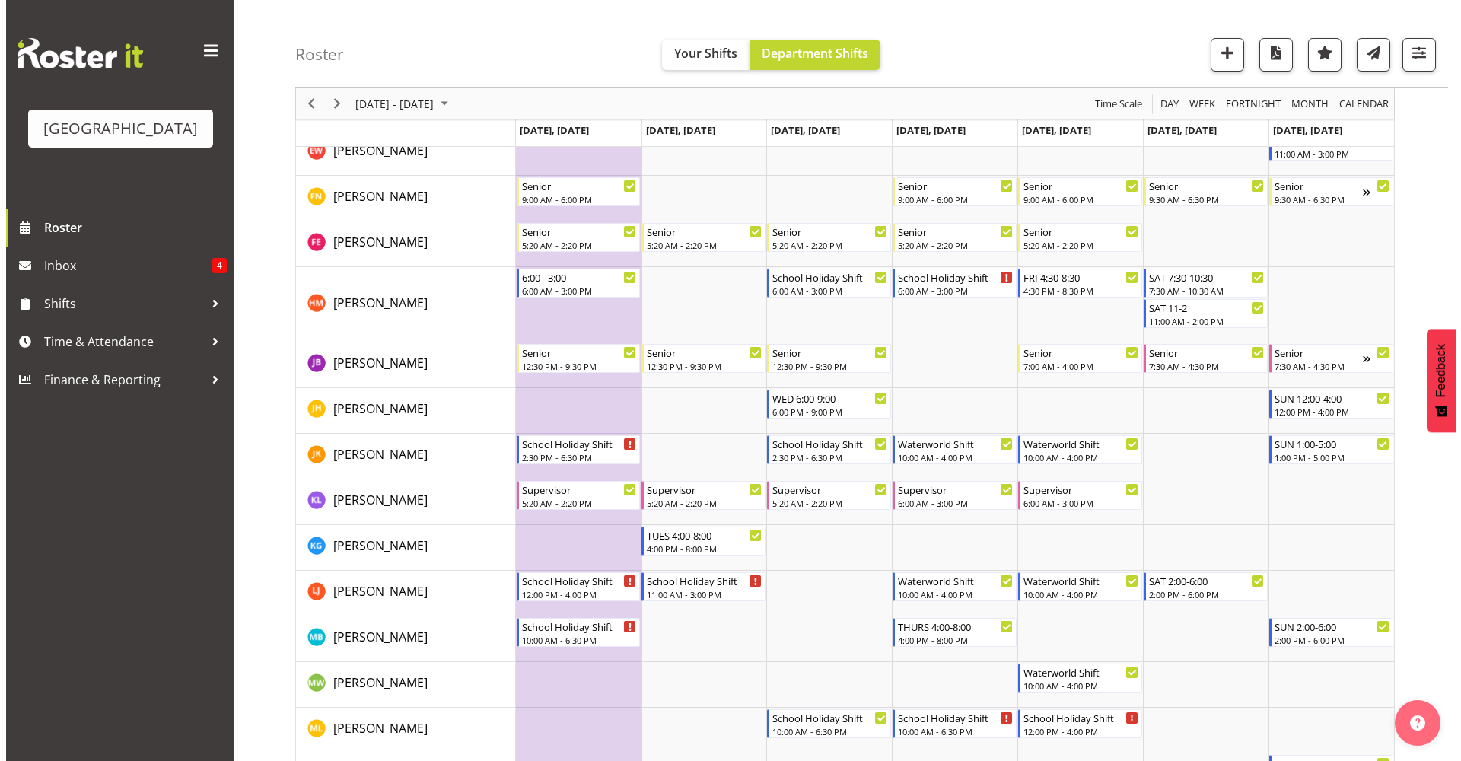
scroll to position [805, 0]
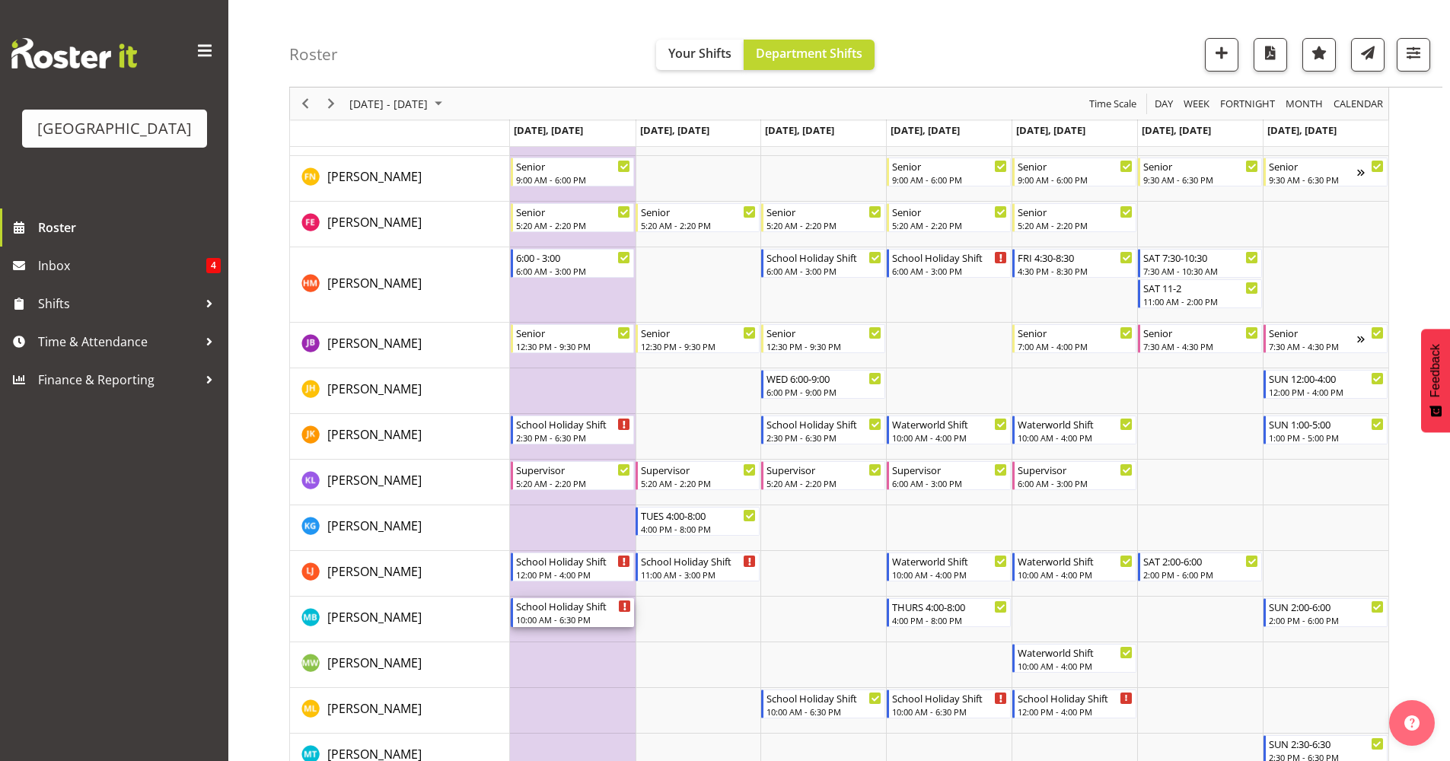
click at [529, 619] on div "10:00 AM - 6:30 PM" at bounding box center [574, 619] width 116 height 12
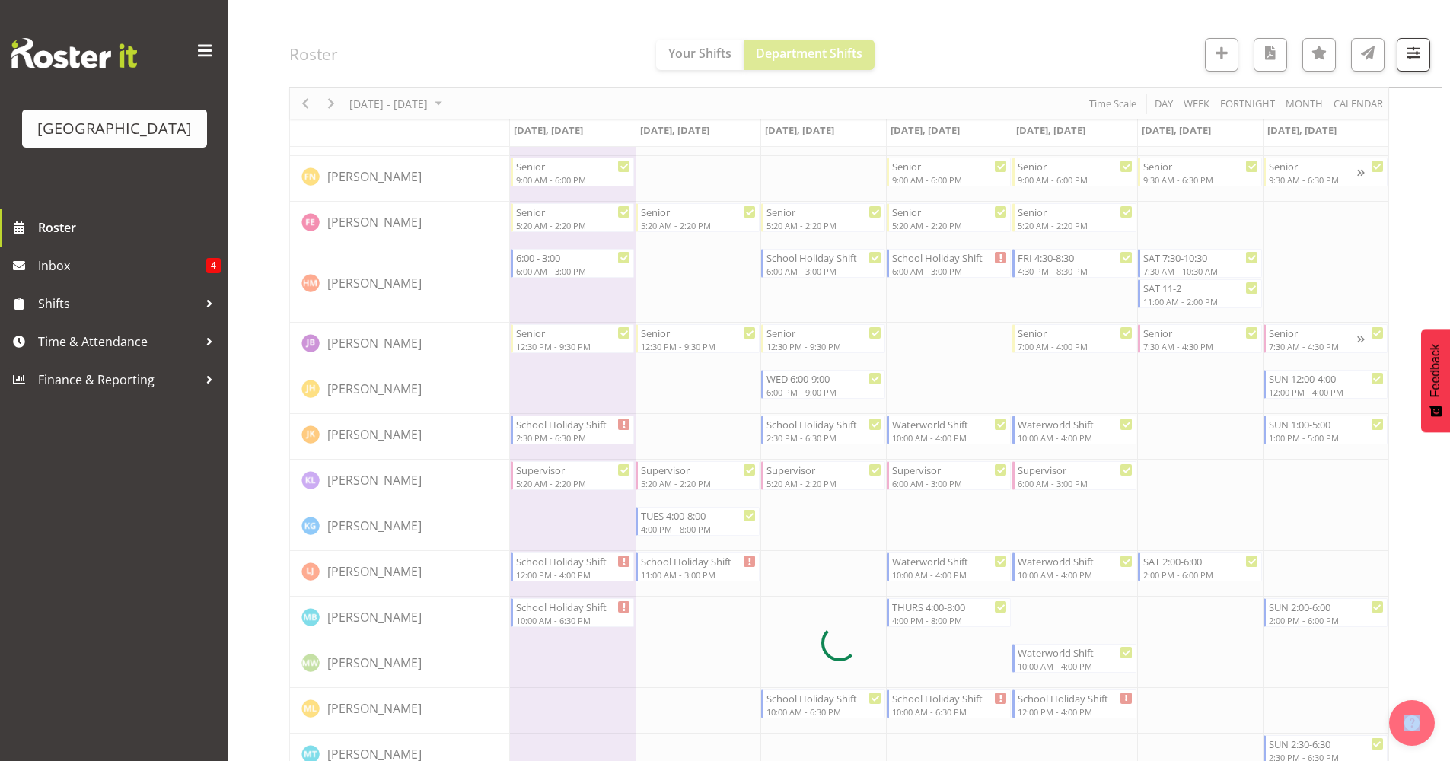
click at [529, 619] on div at bounding box center [839, 642] width 1100 height 2585
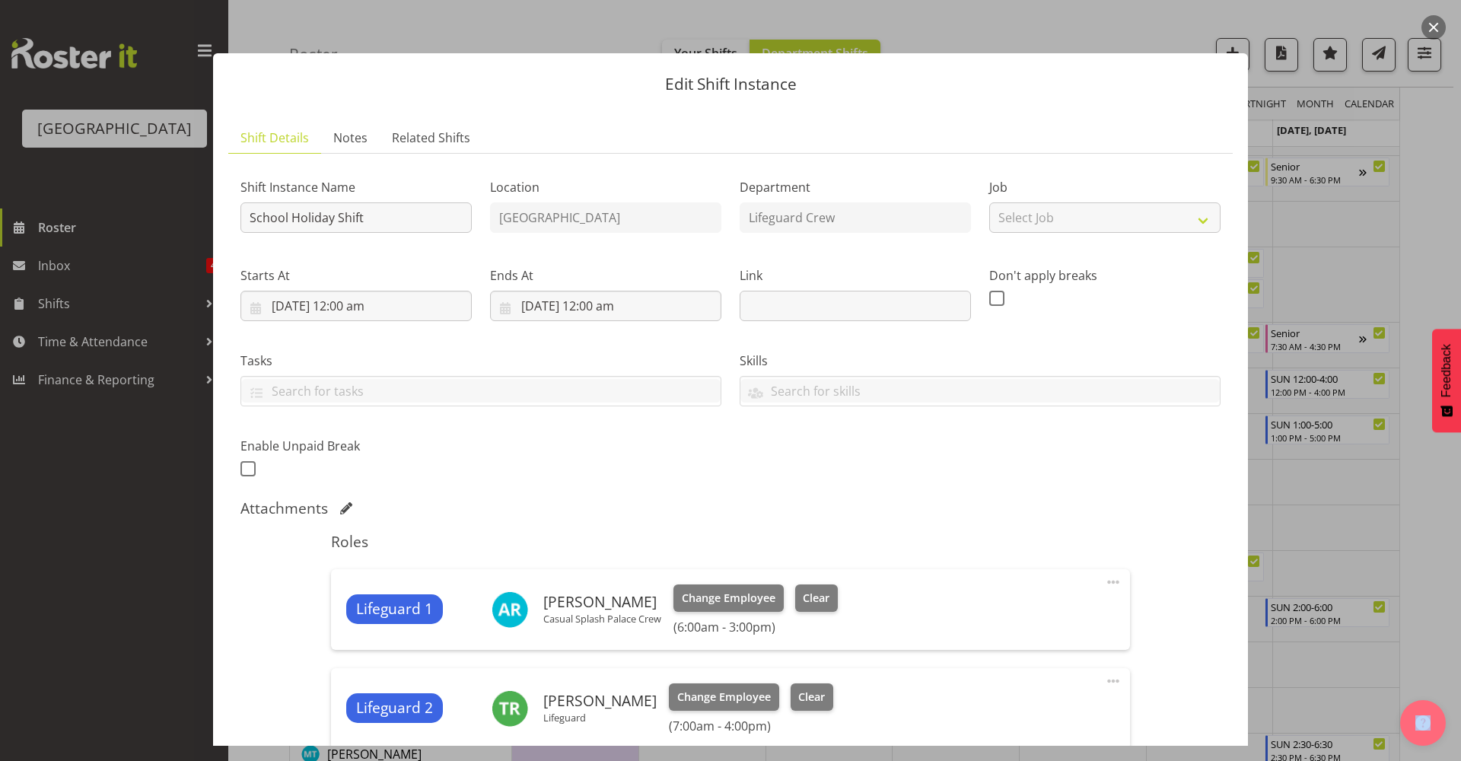
scroll to position [330, 0]
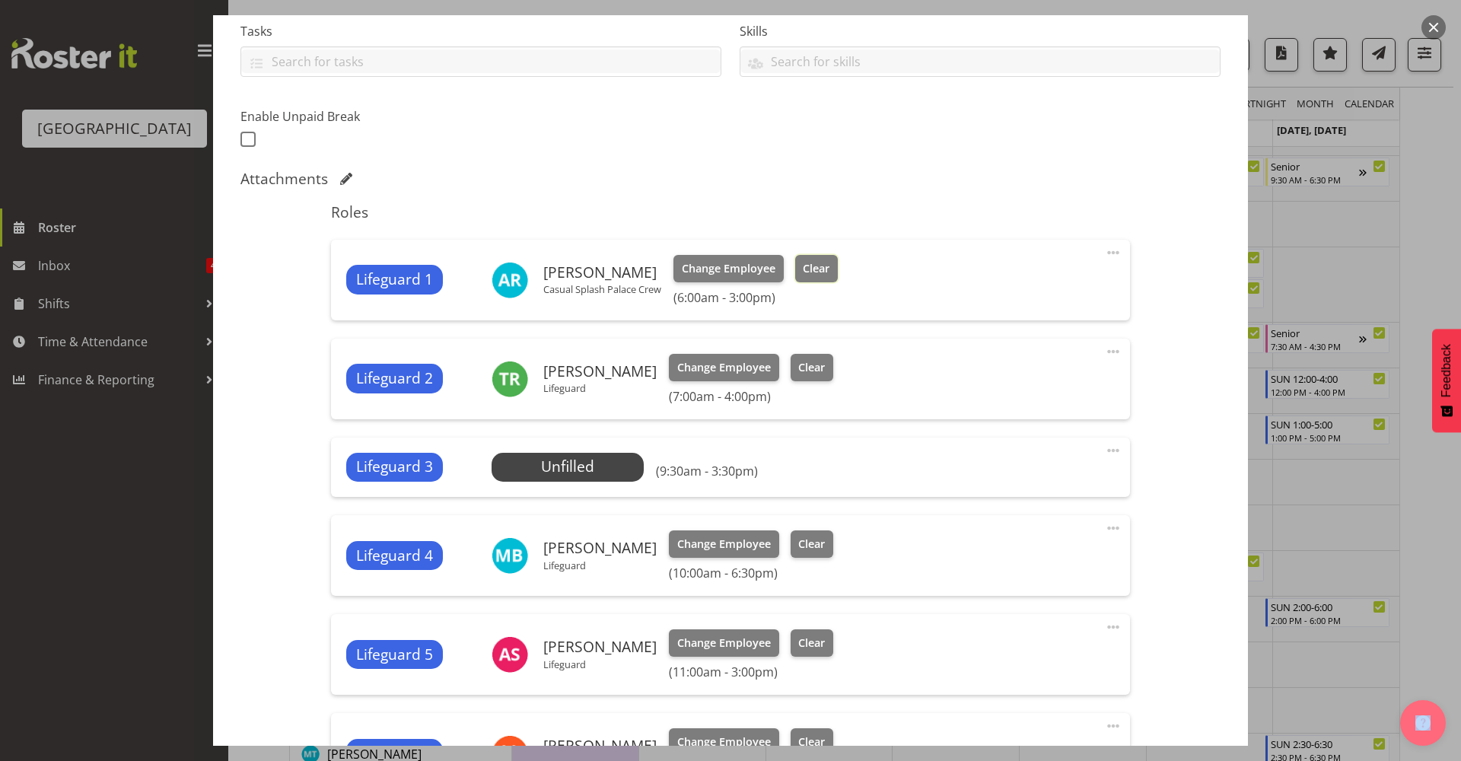
click at [820, 277] on button "Clear" at bounding box center [816, 268] width 43 height 27
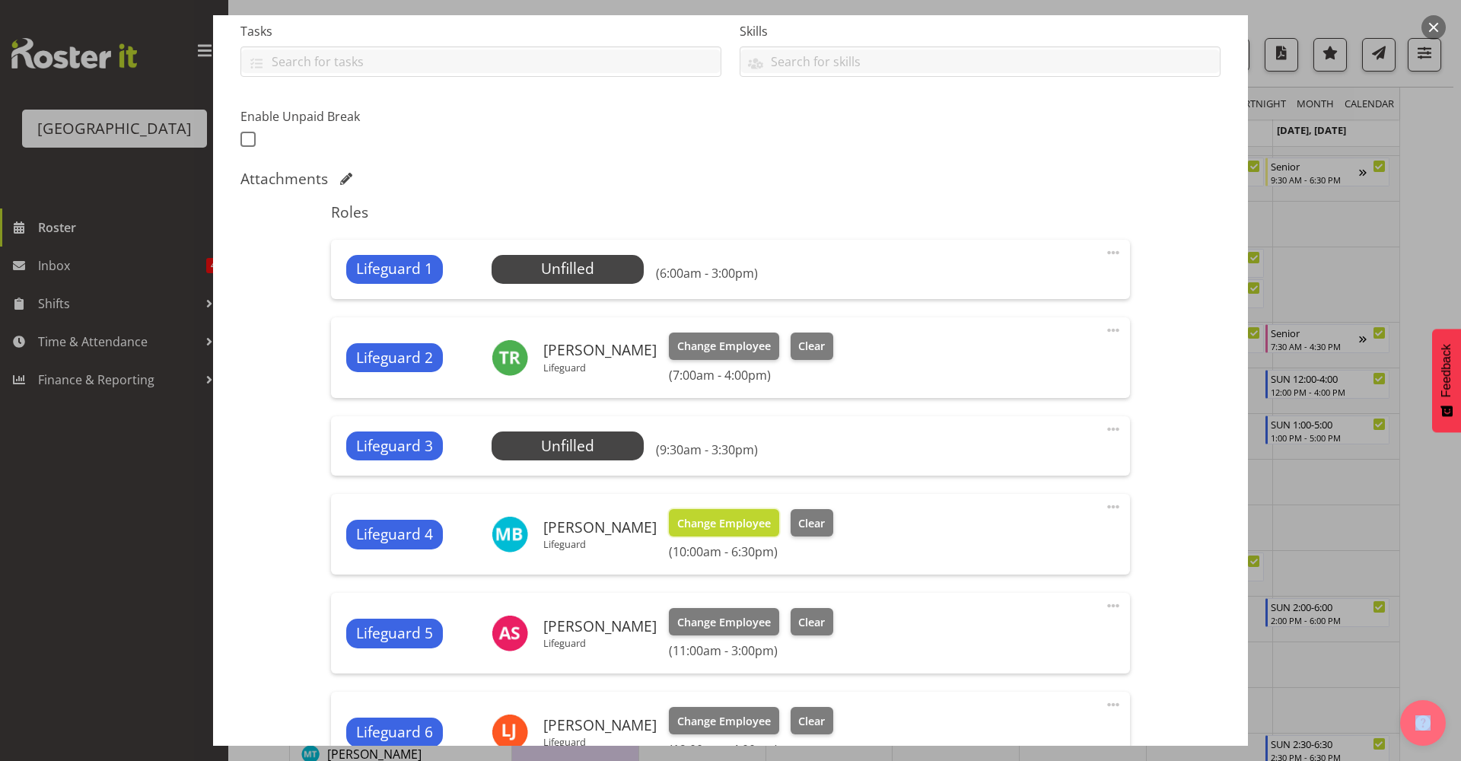
click at [727, 530] on span "Change Employee" at bounding box center [724, 523] width 94 height 17
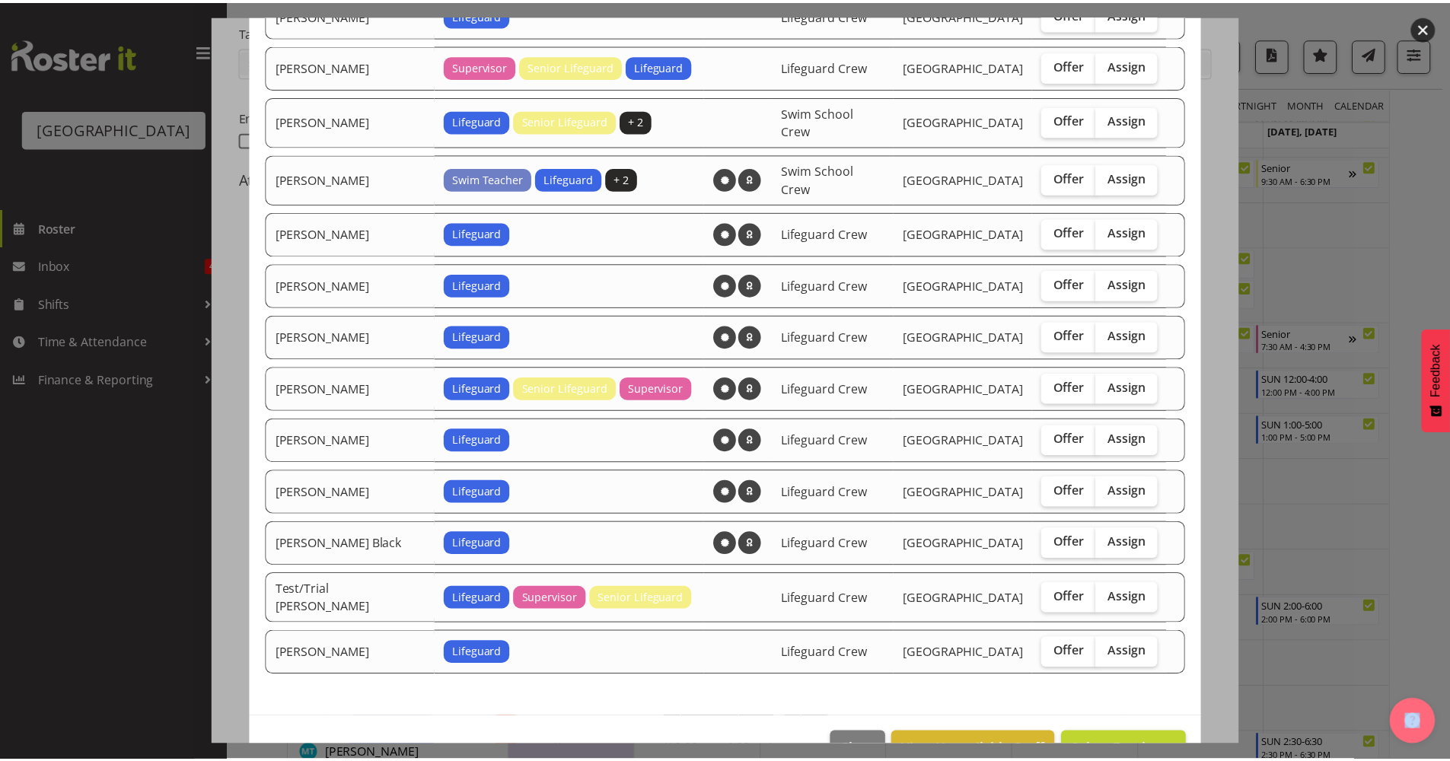
scroll to position [1031, 0]
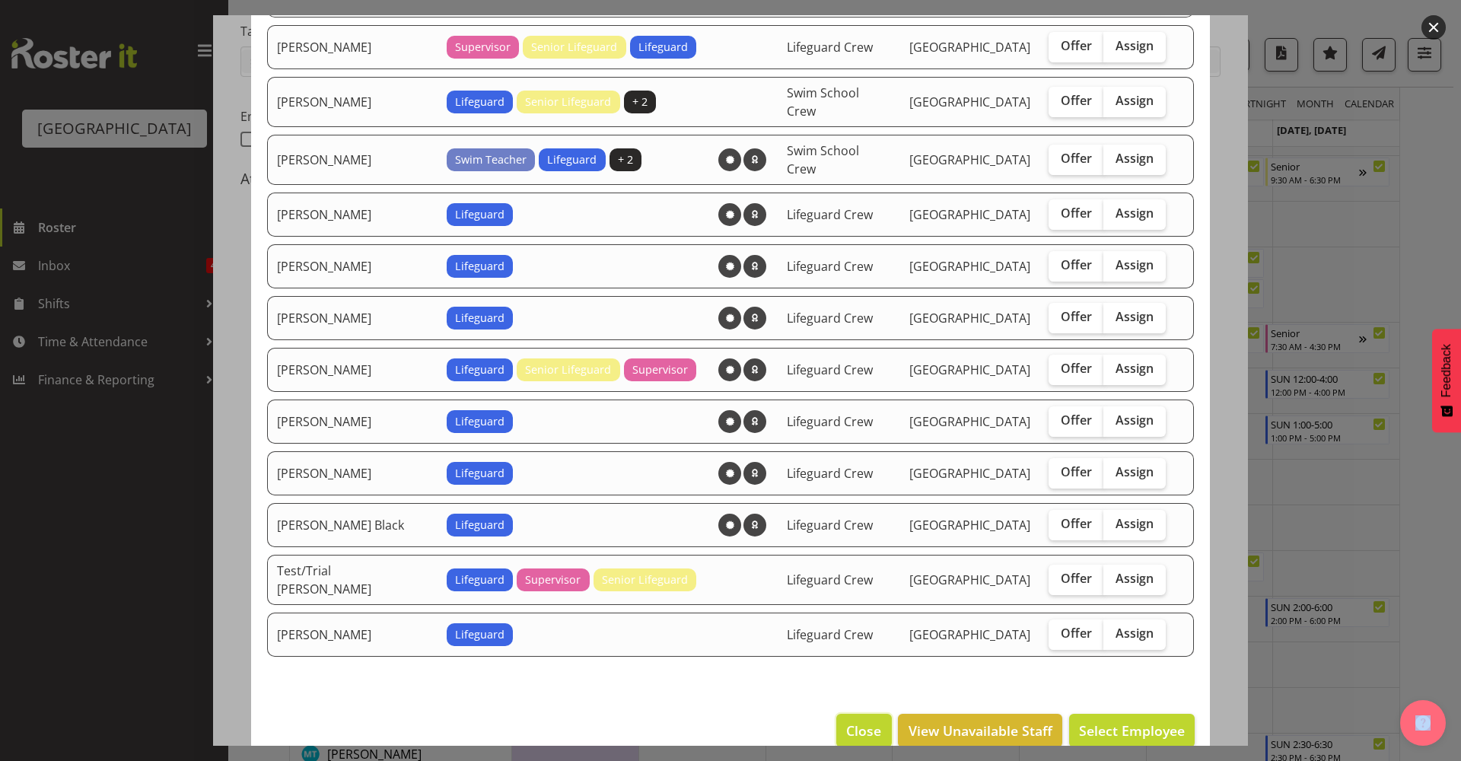
click at [836, 714] on button "Close" at bounding box center [863, 730] width 55 height 33
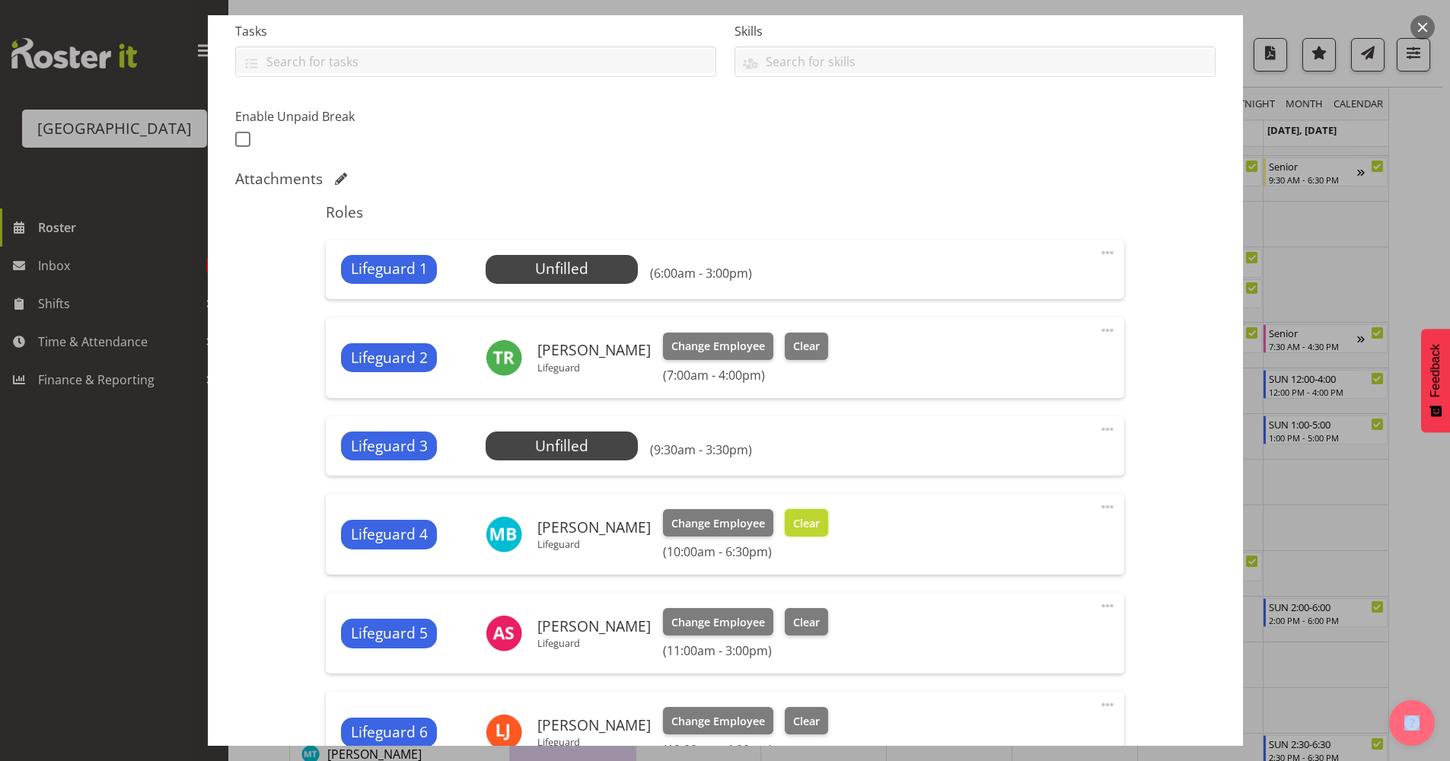
click at [800, 527] on span "Clear" at bounding box center [806, 523] width 27 height 17
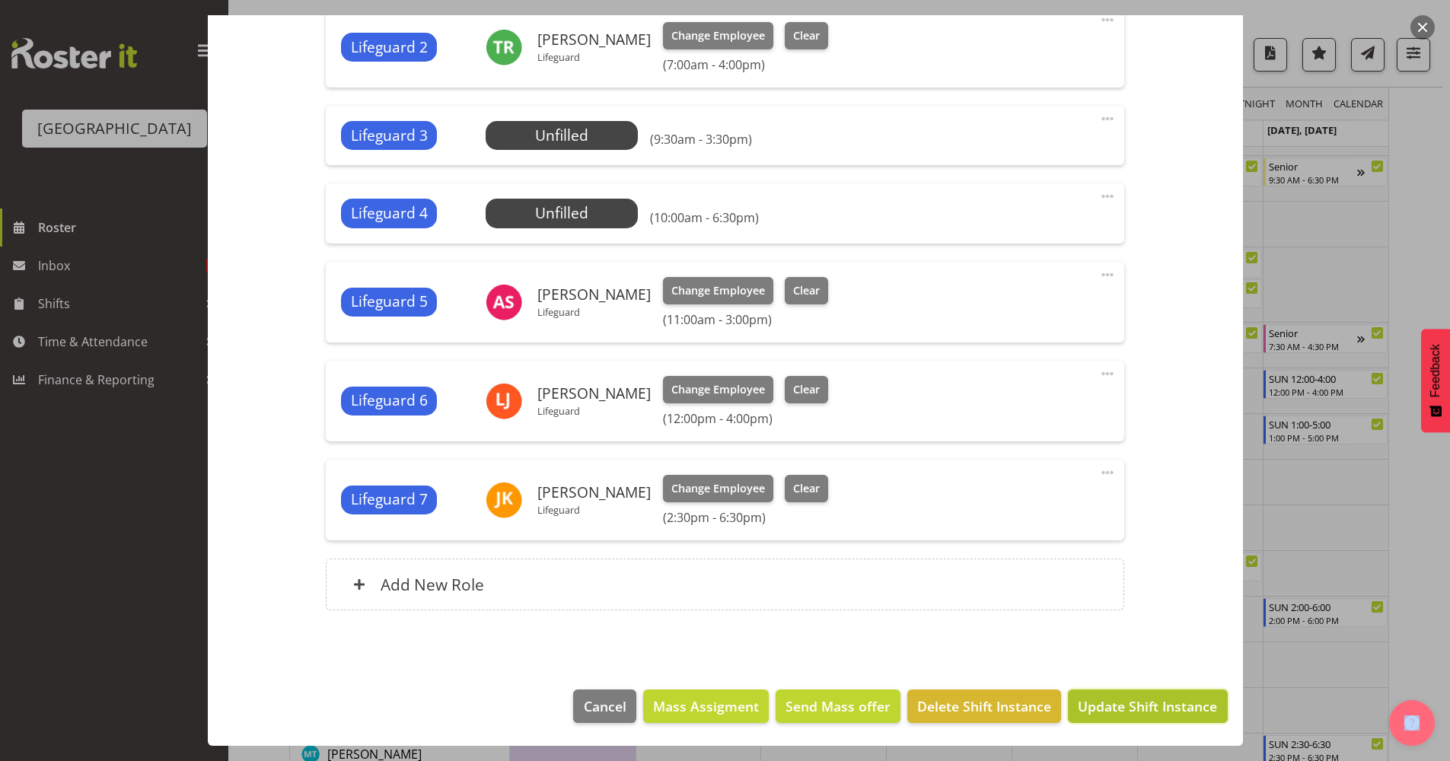
click at [1106, 706] on span "Update Shift Instance" at bounding box center [1147, 706] width 139 height 20
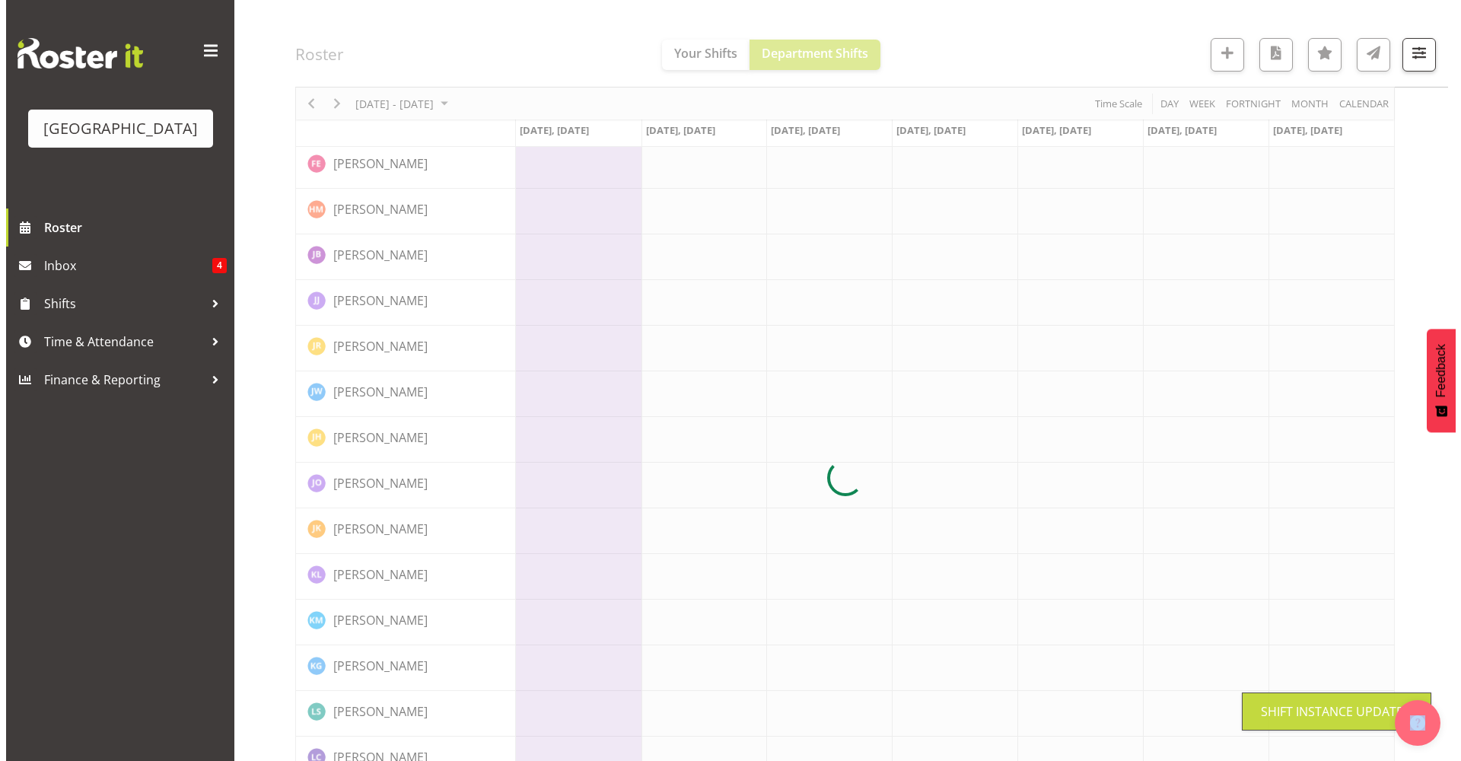
scroll to position [0, 0]
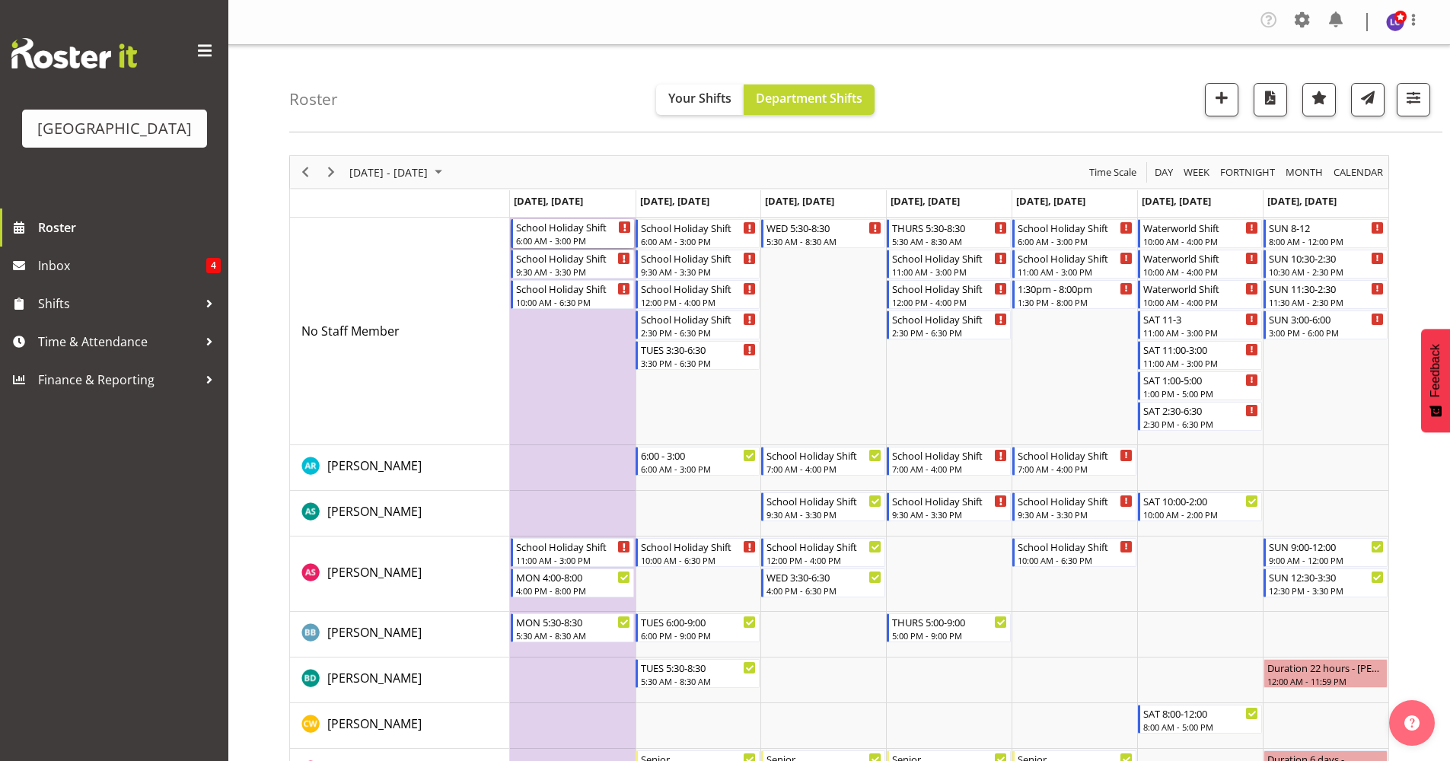
click at [570, 231] on div "School Holiday Shift" at bounding box center [574, 226] width 116 height 15
click at [0, 0] on div at bounding box center [0, 0] width 0 height 0
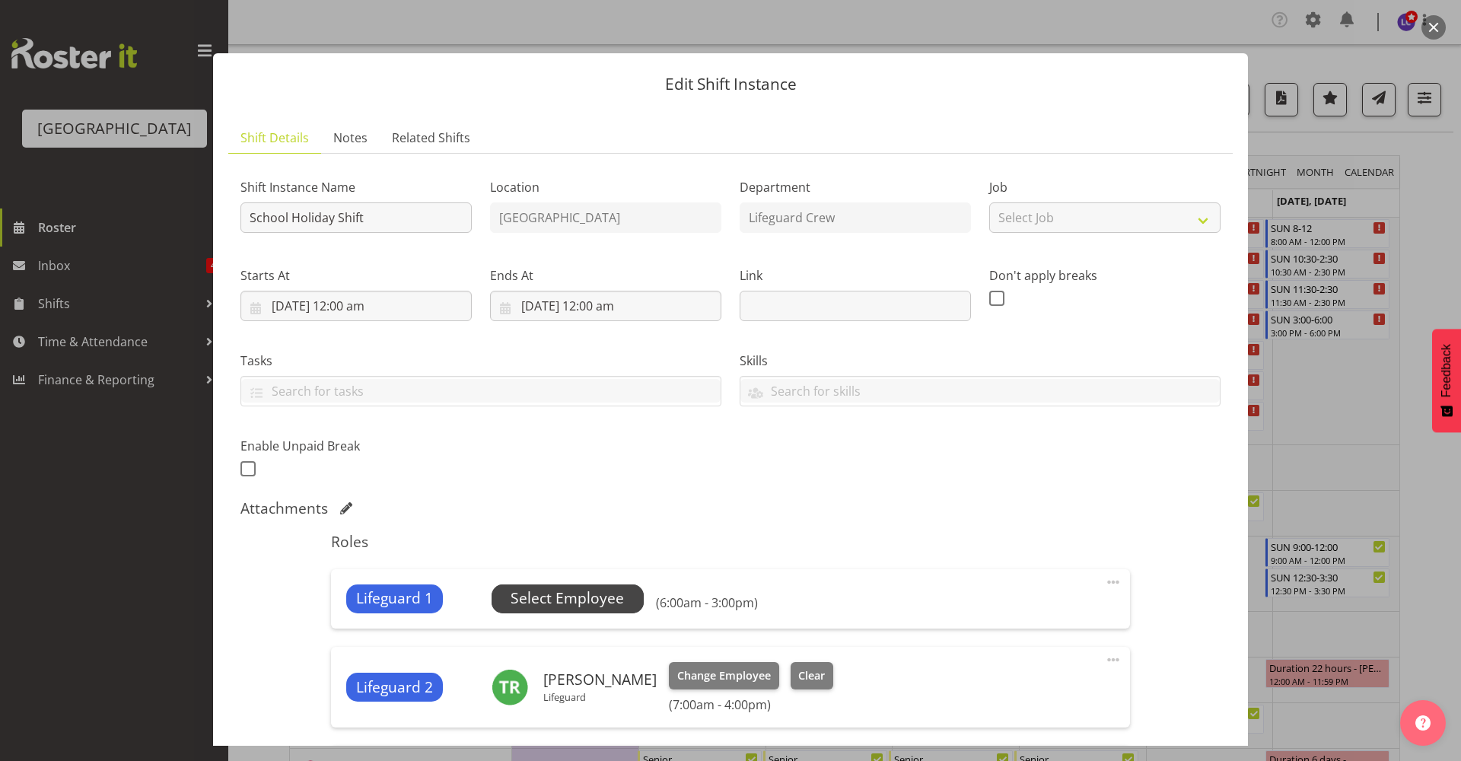
click at [553, 591] on span "Select Employee" at bounding box center [567, 599] width 113 height 22
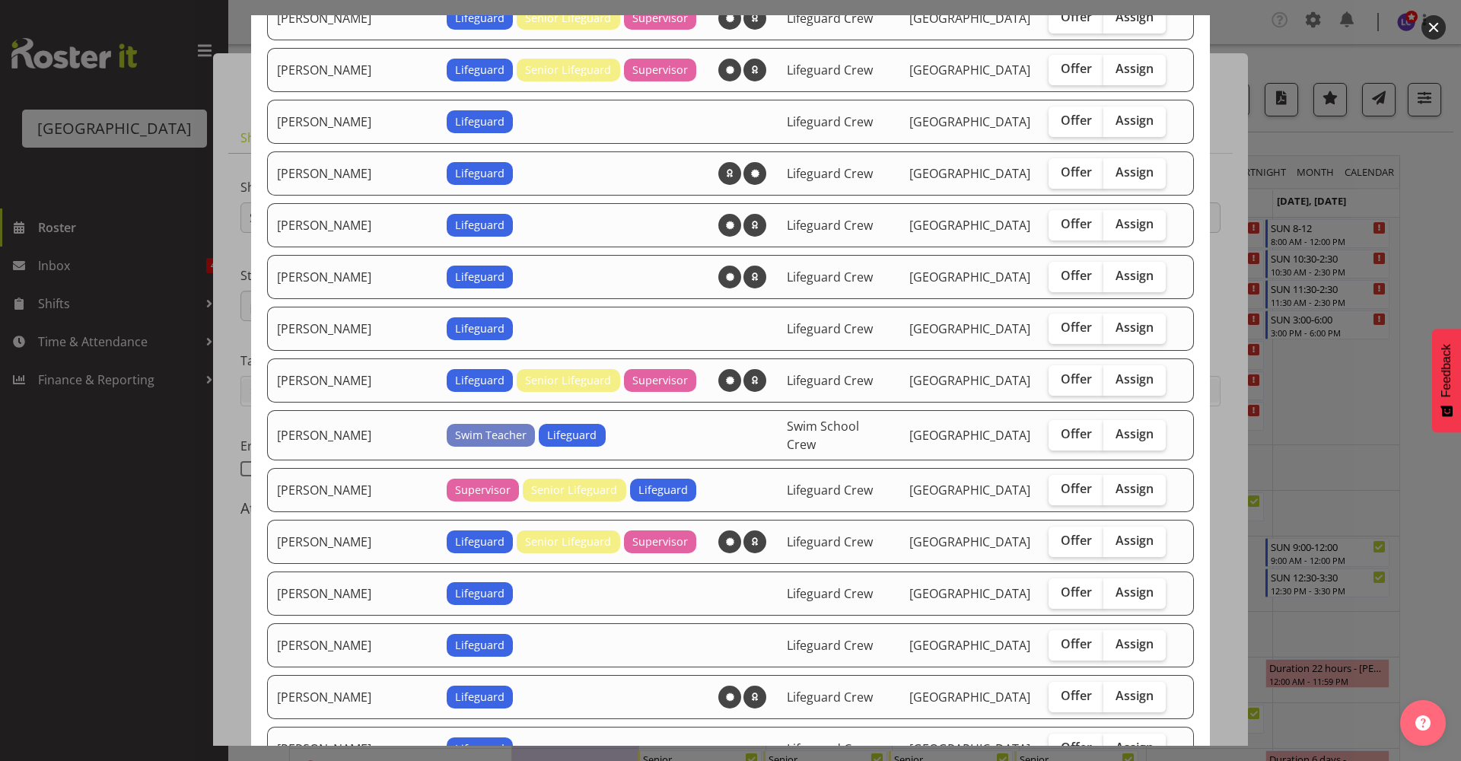
scroll to position [660, 0]
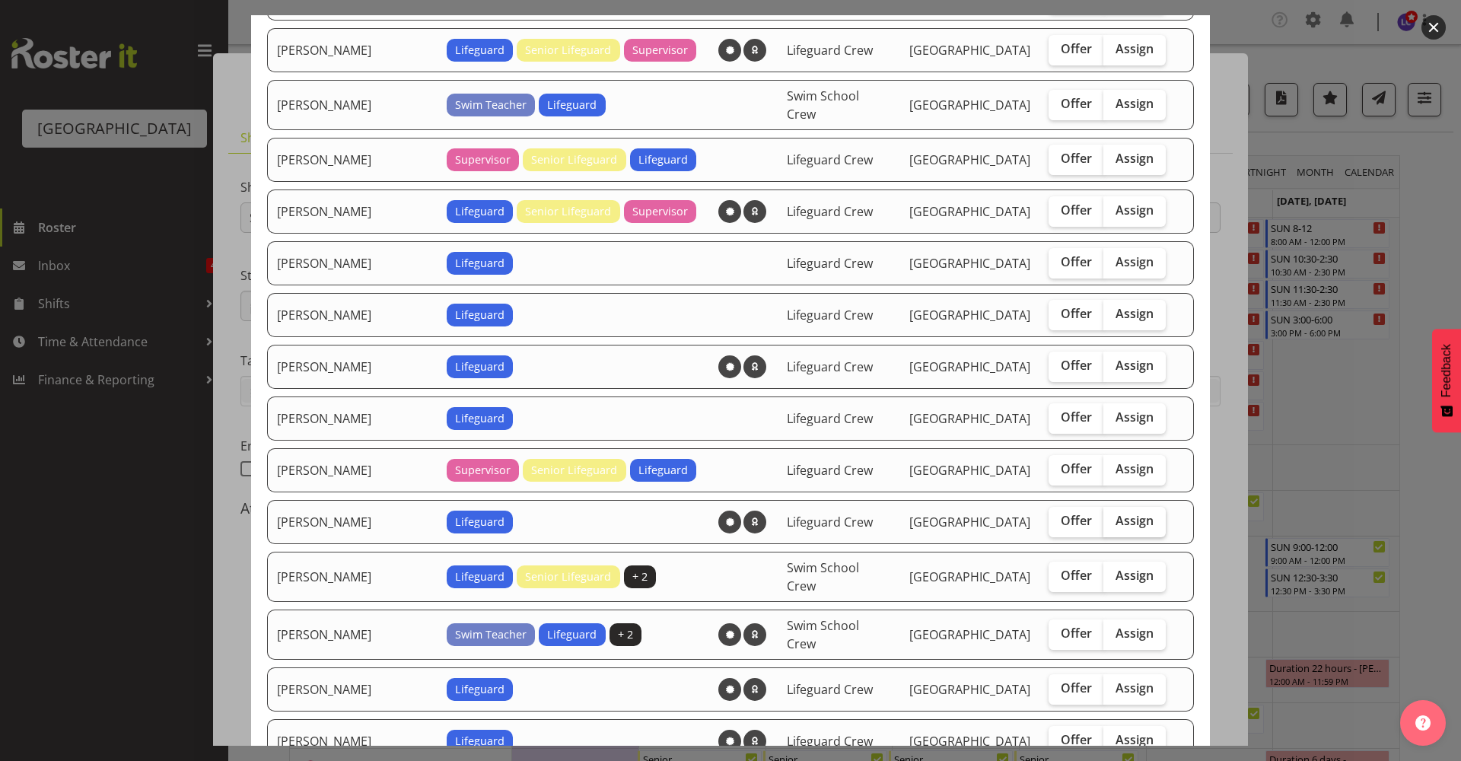
click at [1132, 521] on span "Assign" at bounding box center [1135, 520] width 38 height 15
click at [1113, 521] on input "Assign" at bounding box center [1109, 521] width 10 height 10
checkbox input "true"
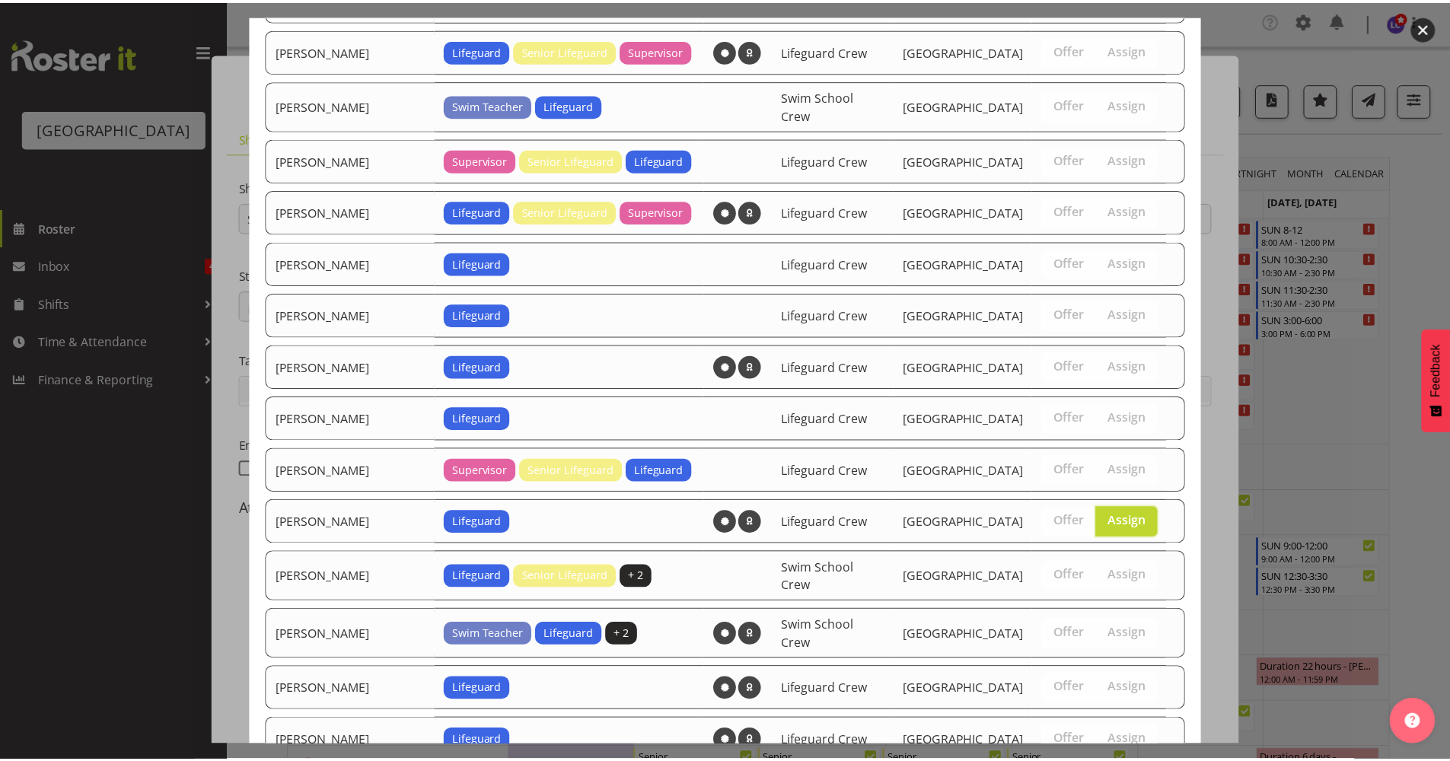
scroll to position [1238, 0]
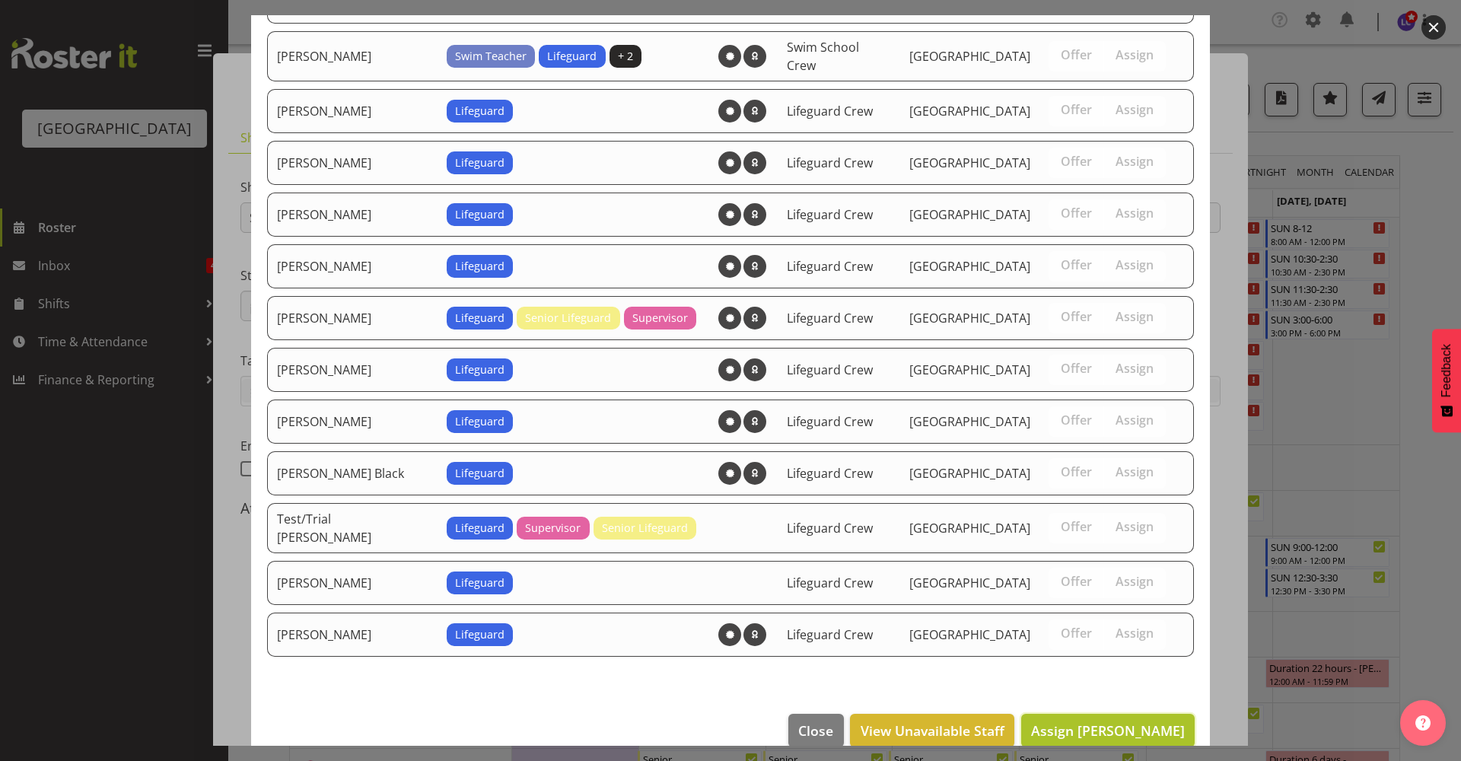
click at [1154, 721] on span "Assign Madison Brown" at bounding box center [1108, 730] width 154 height 18
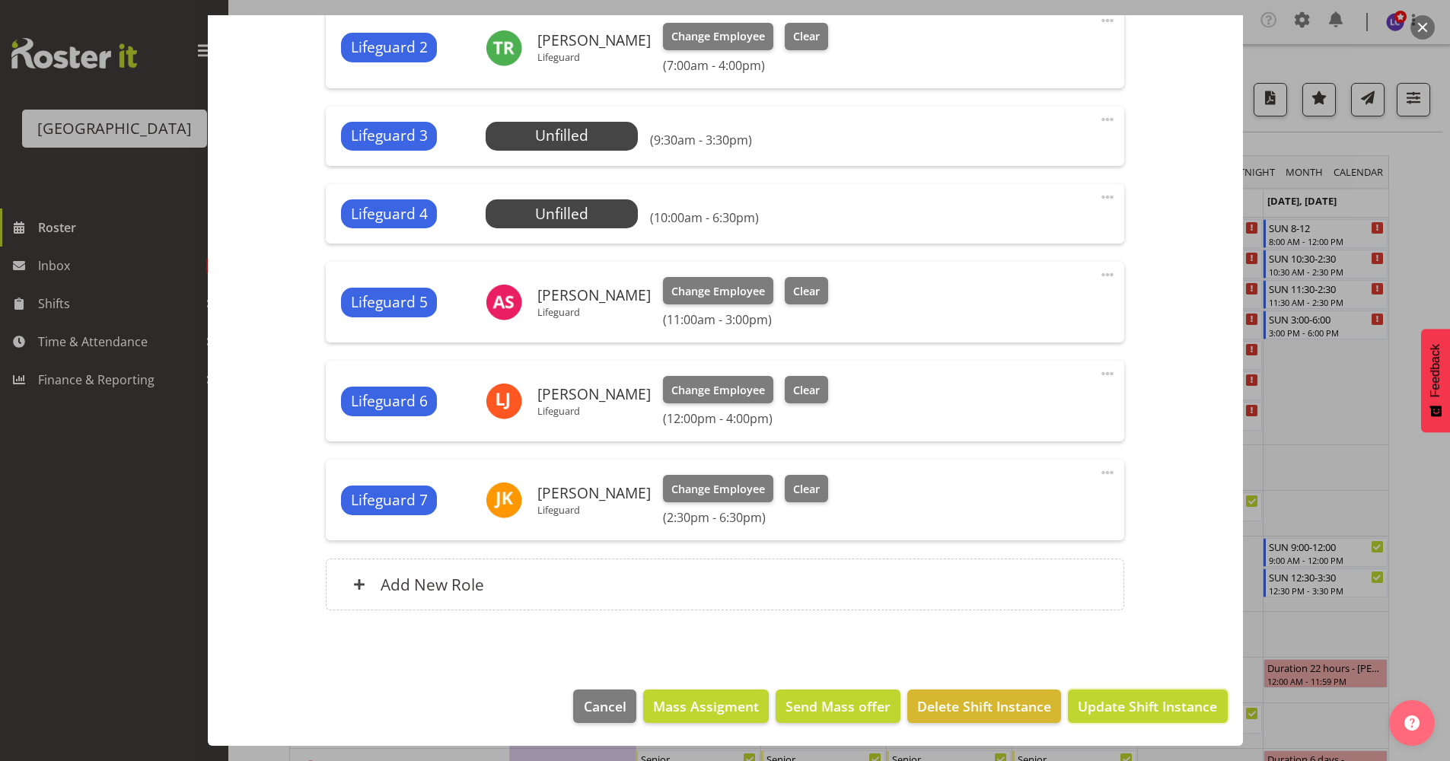
click at [1154, 705] on span "Update Shift Instance" at bounding box center [1147, 706] width 139 height 20
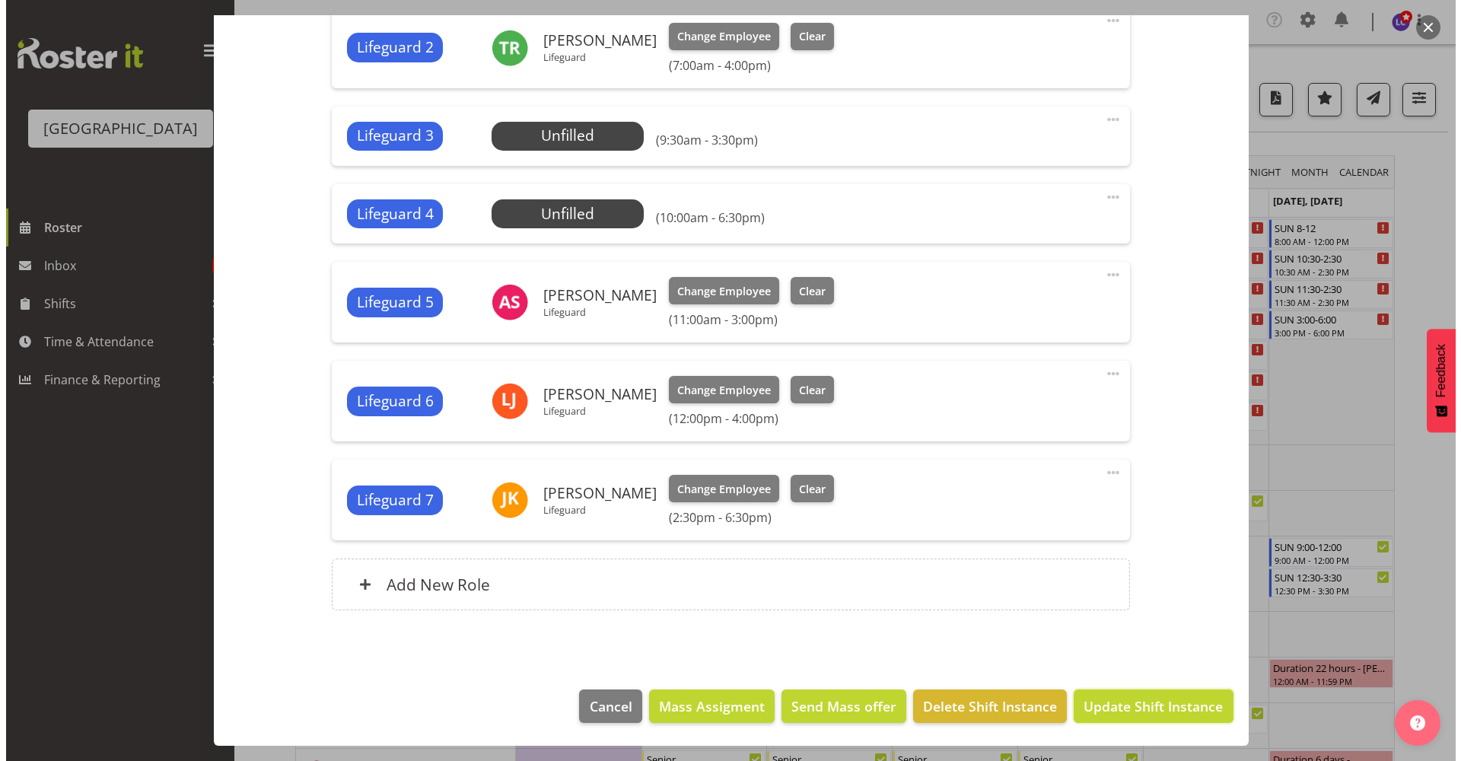
scroll to position [600, 0]
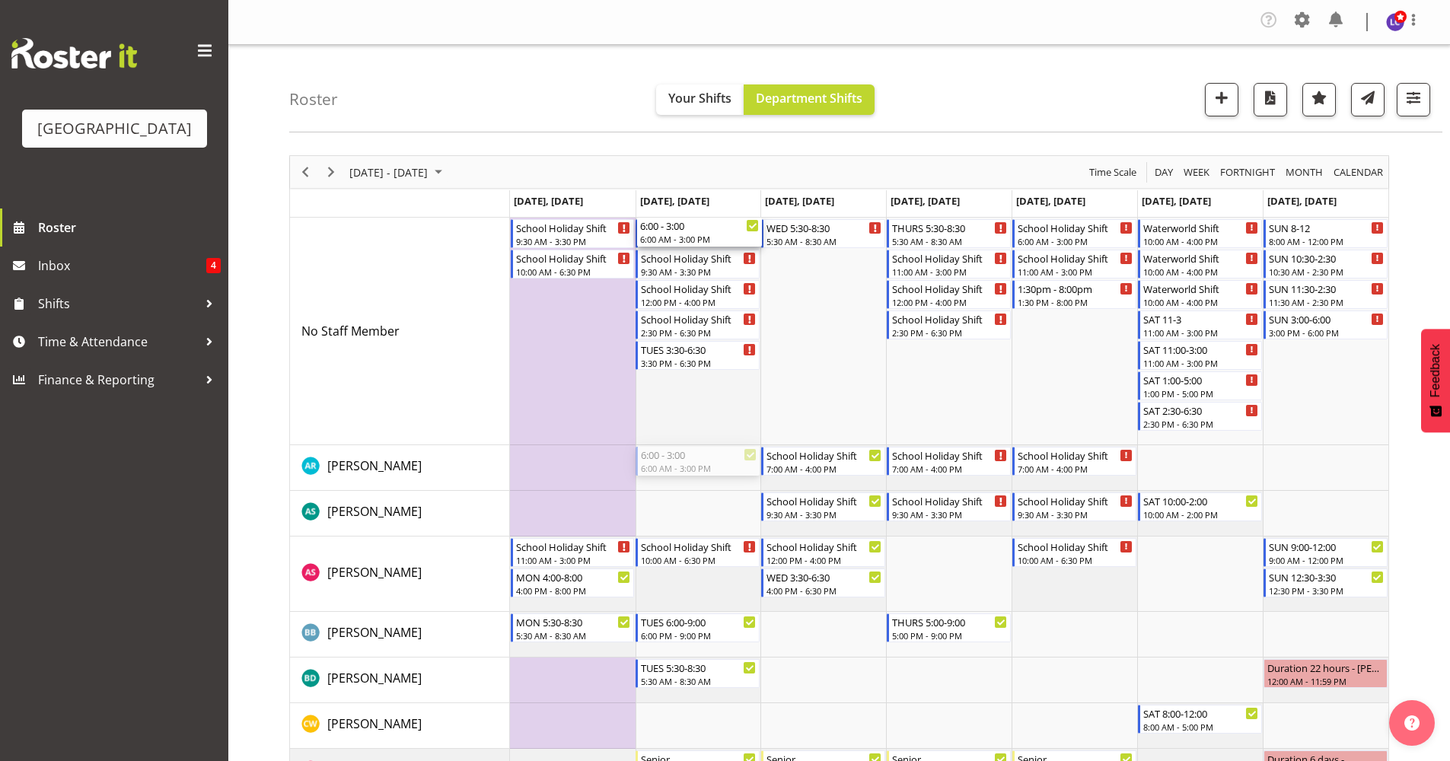
drag, startPoint x: 712, startPoint y: 466, endPoint x: 715, endPoint y: 402, distance: 64.0
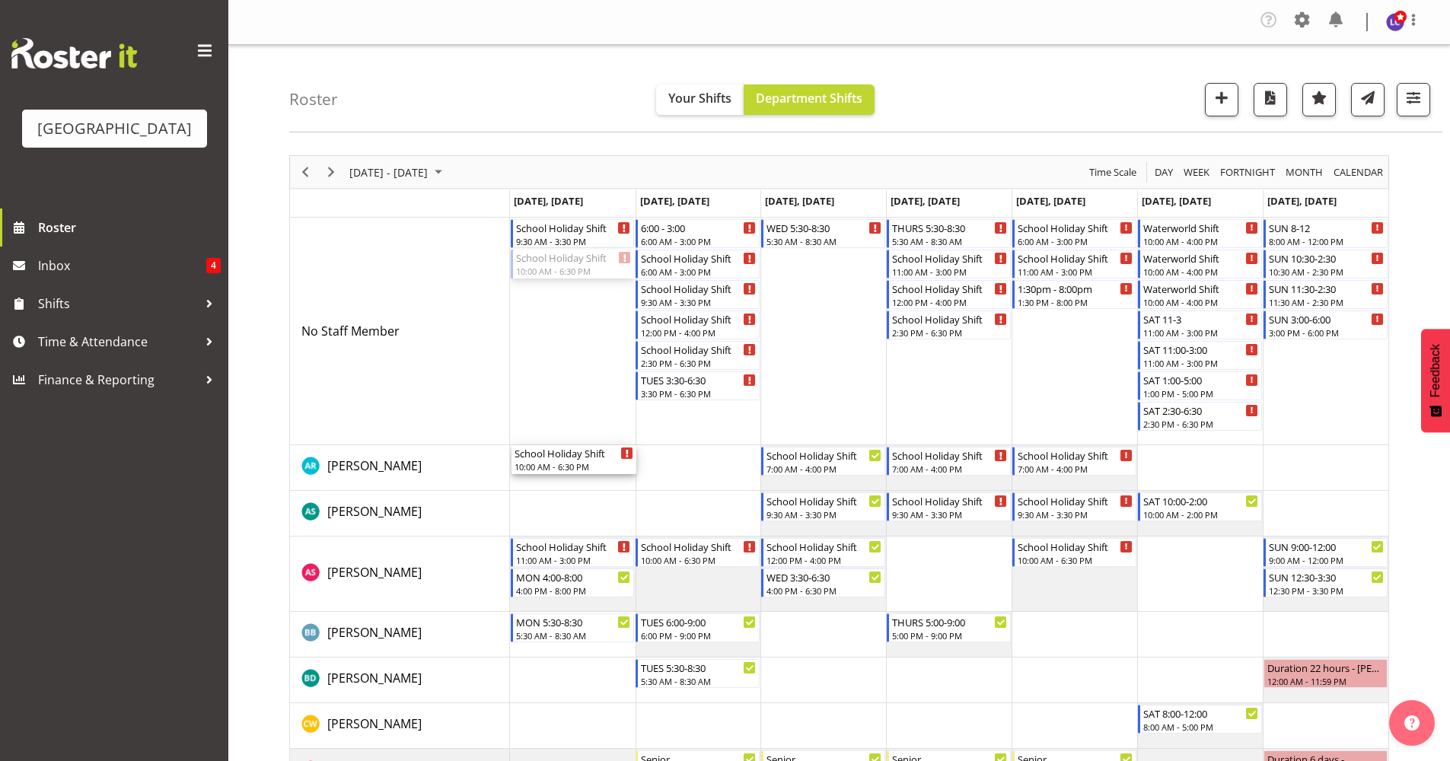
drag, startPoint x: 594, startPoint y: 267, endPoint x: 587, endPoint y: 468, distance: 201.1
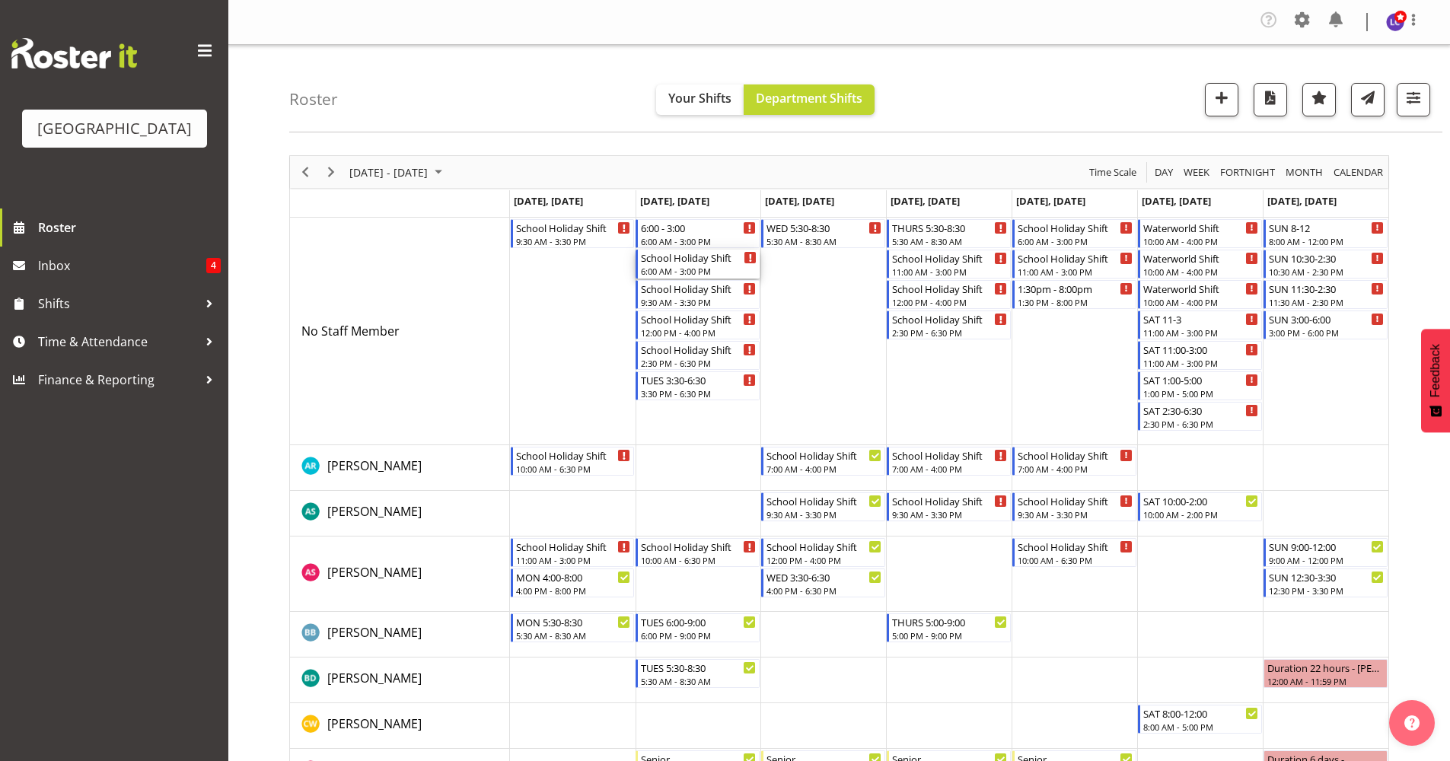
click at [705, 266] on div "6:00 AM - 3:00 PM" at bounding box center [699, 271] width 116 height 12
click at [0, 0] on div at bounding box center [0, 0] width 0 height 0
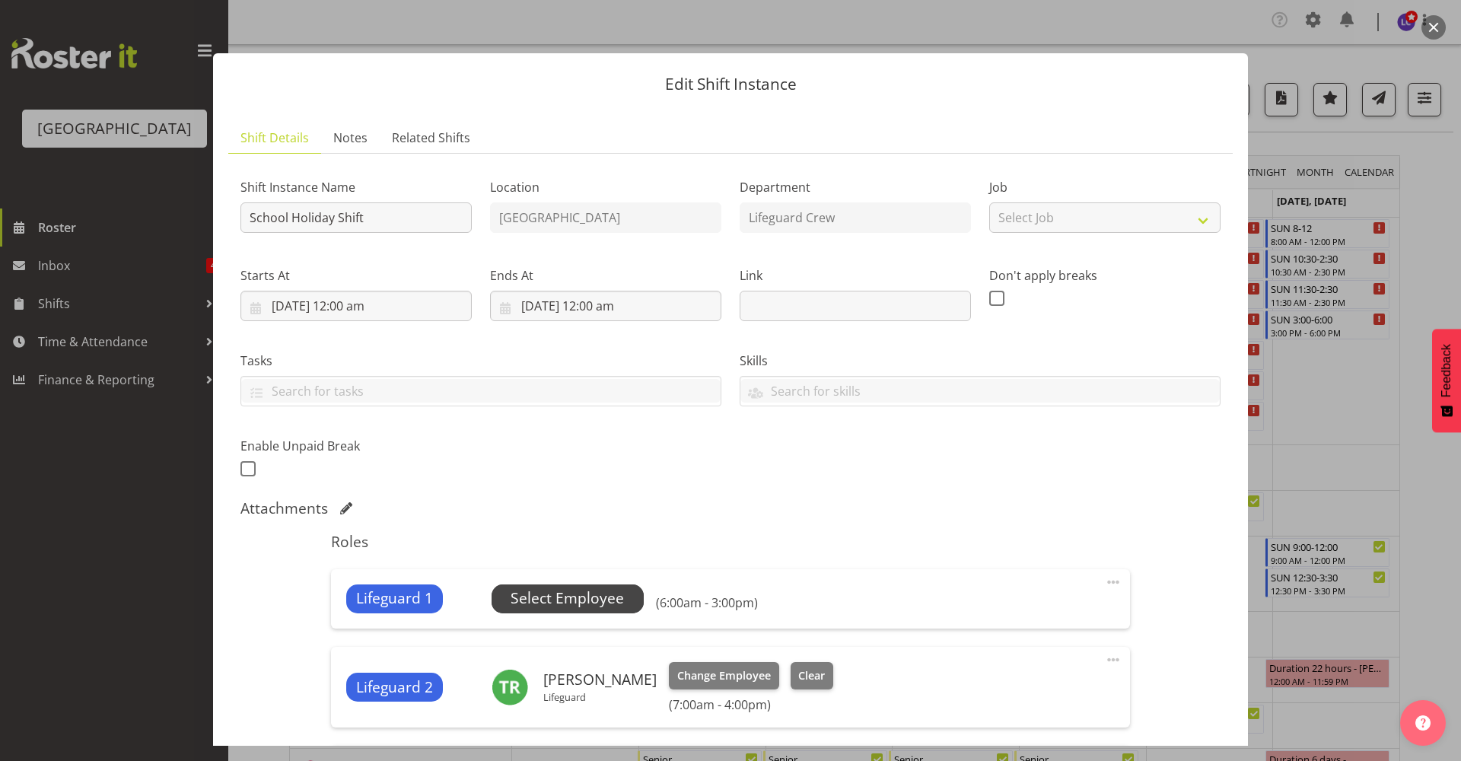
click at [549, 600] on span "Select Employee" at bounding box center [567, 599] width 113 height 22
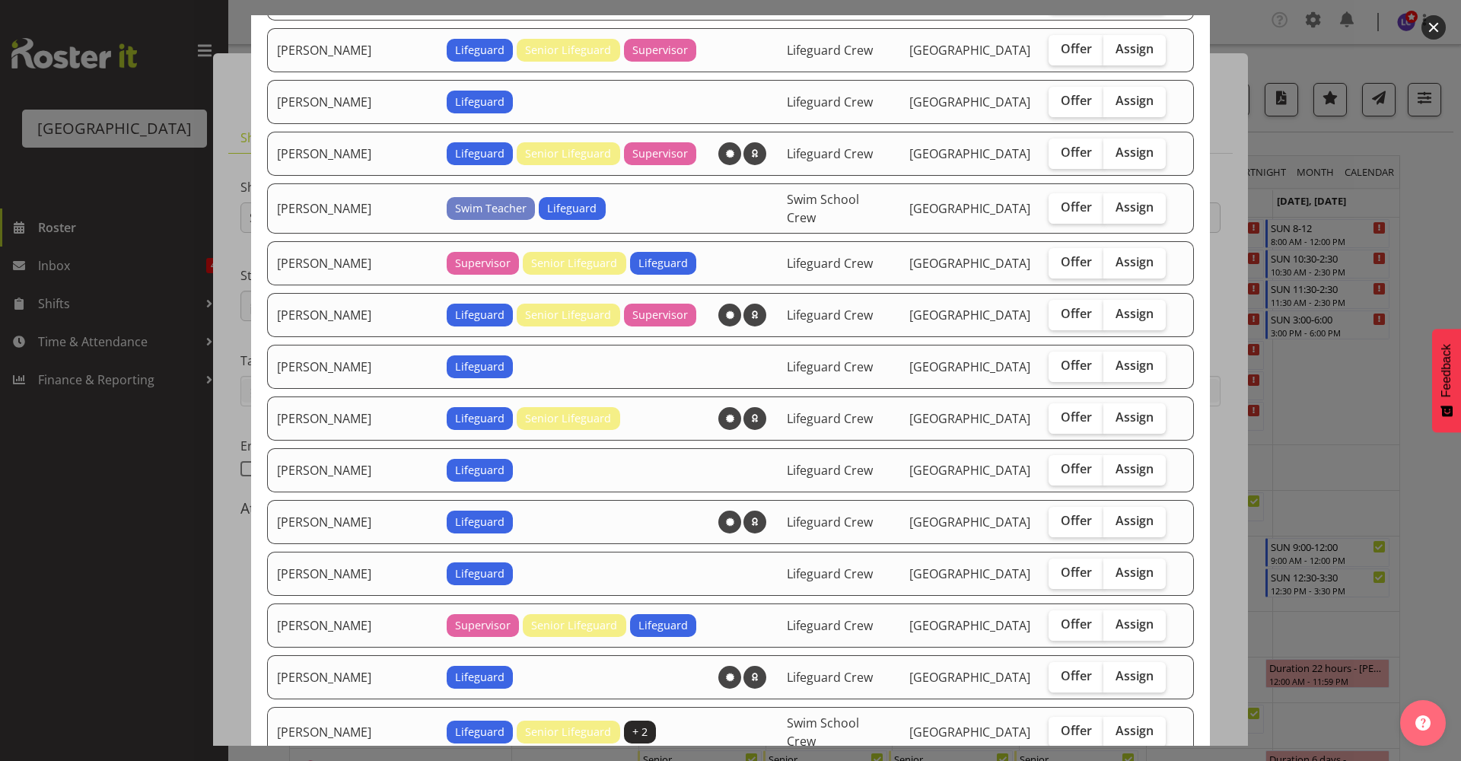
scroll to position [989, 0]
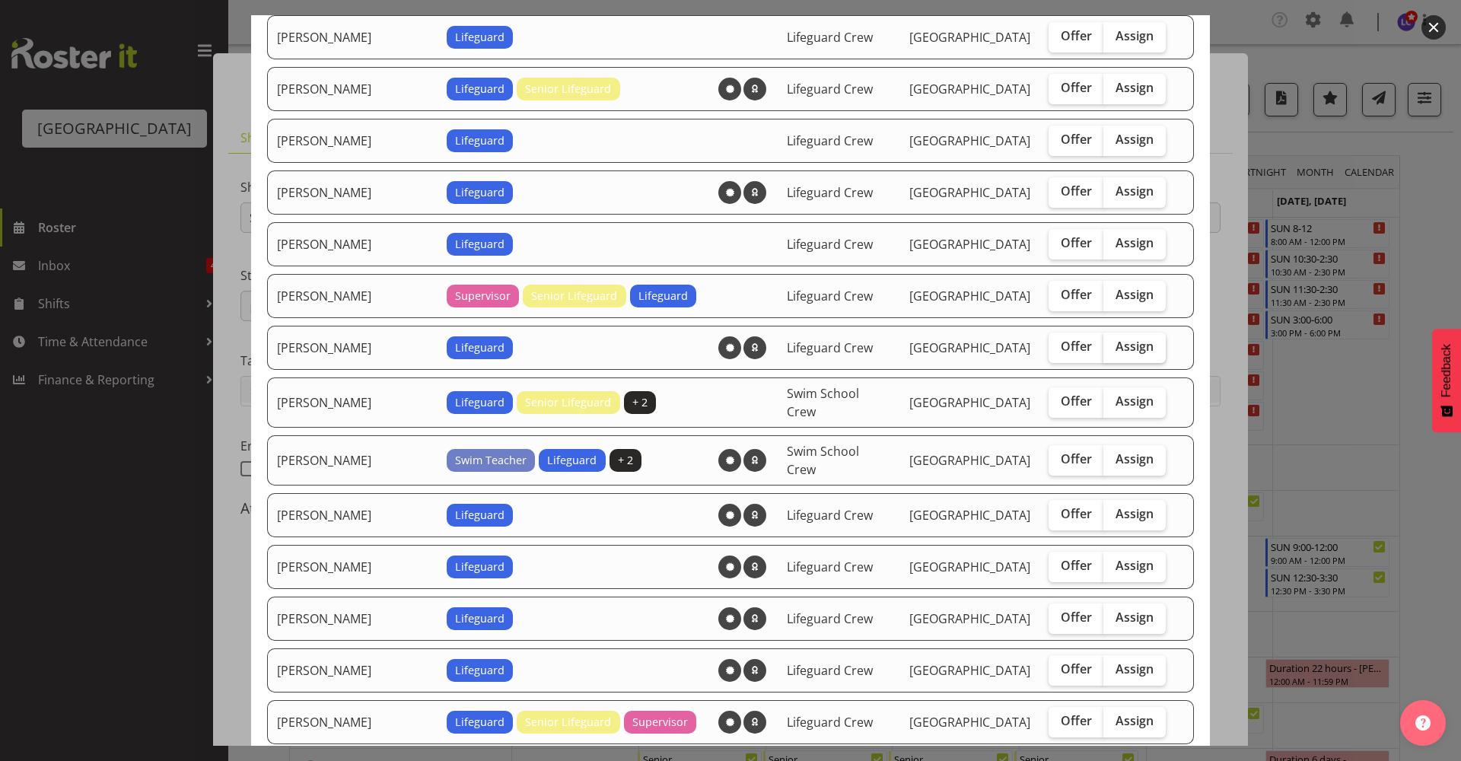
click at [1116, 339] on span "Assign" at bounding box center [1135, 346] width 38 height 15
click at [1109, 342] on input "Assign" at bounding box center [1109, 347] width 10 height 10
checkbox input "true"
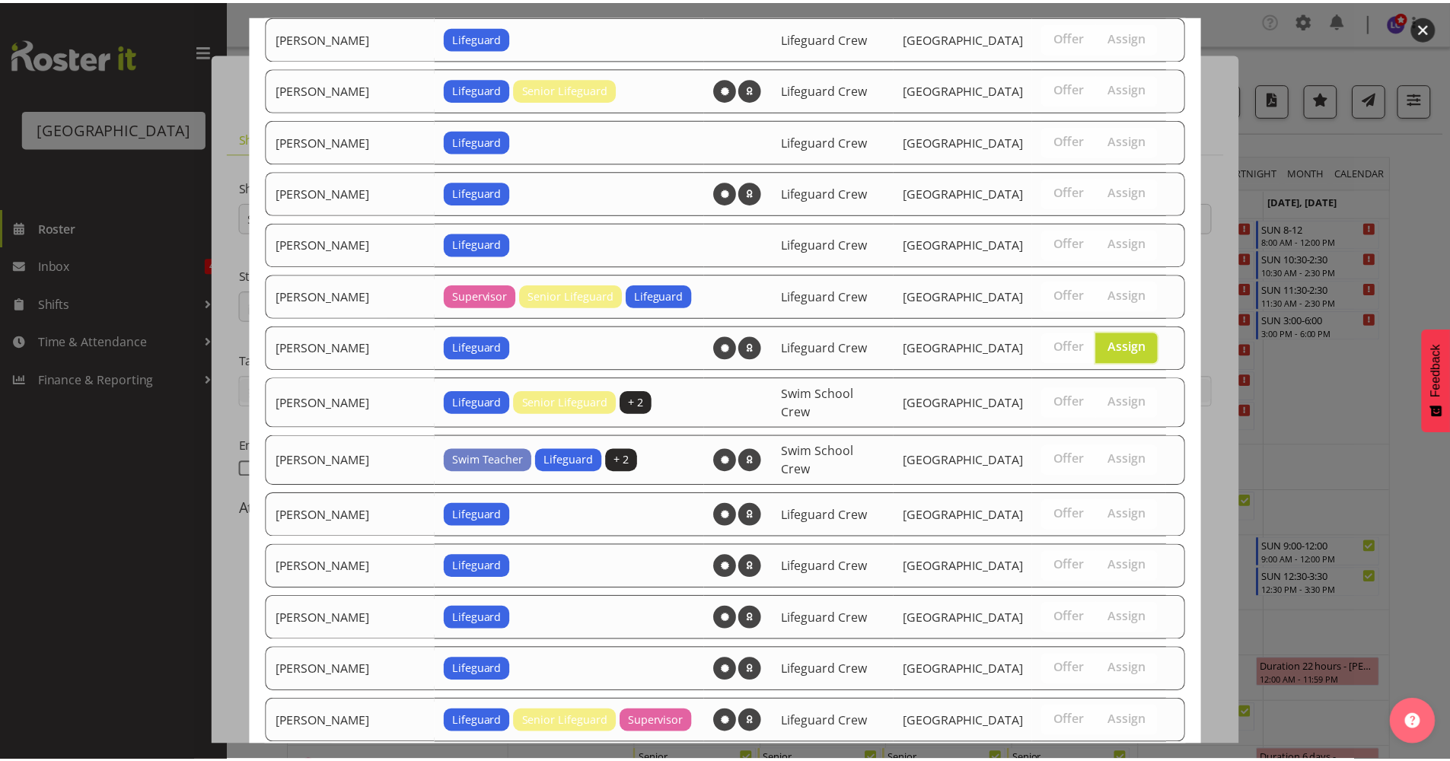
scroll to position [1393, 0]
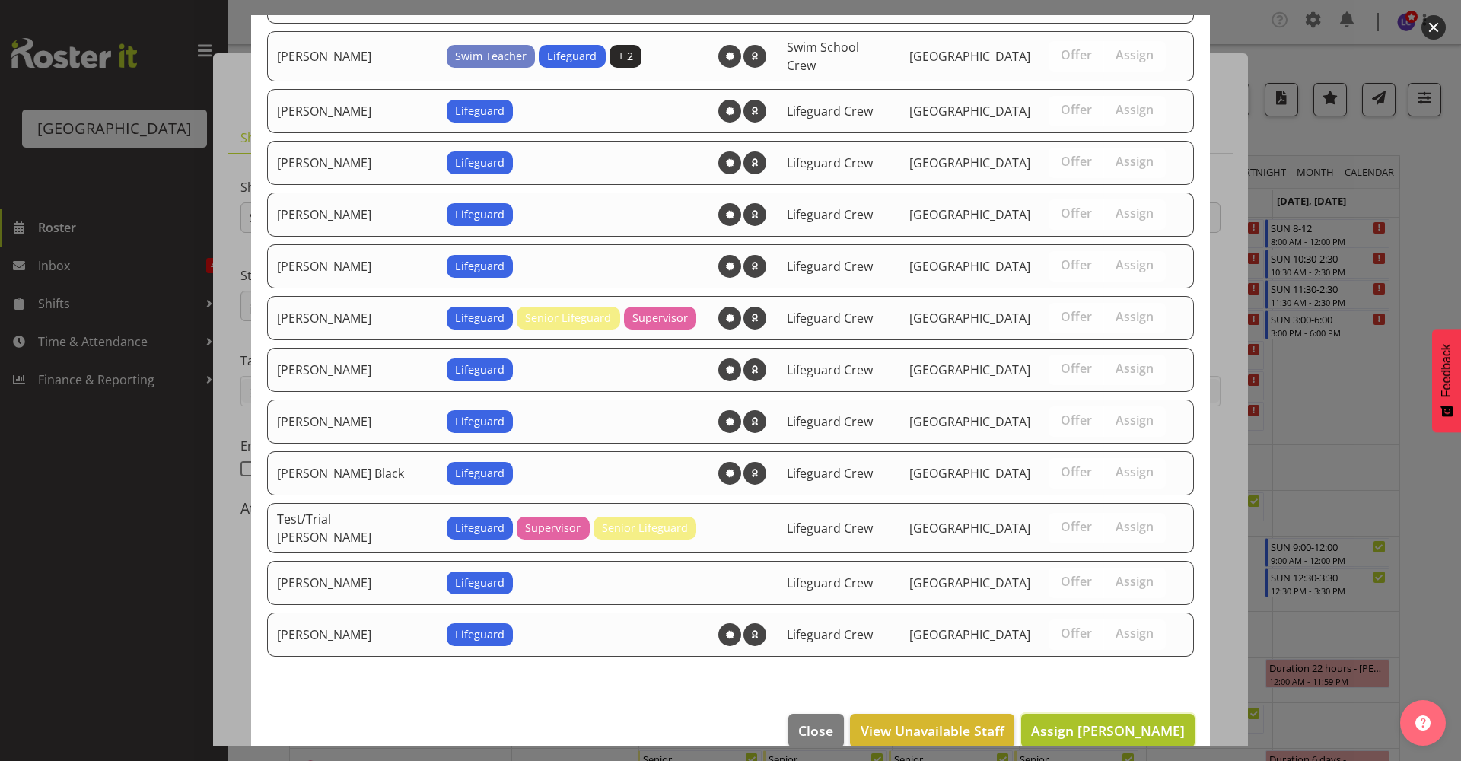
click at [1085, 721] on span "Assign Madison Brown" at bounding box center [1108, 730] width 154 height 18
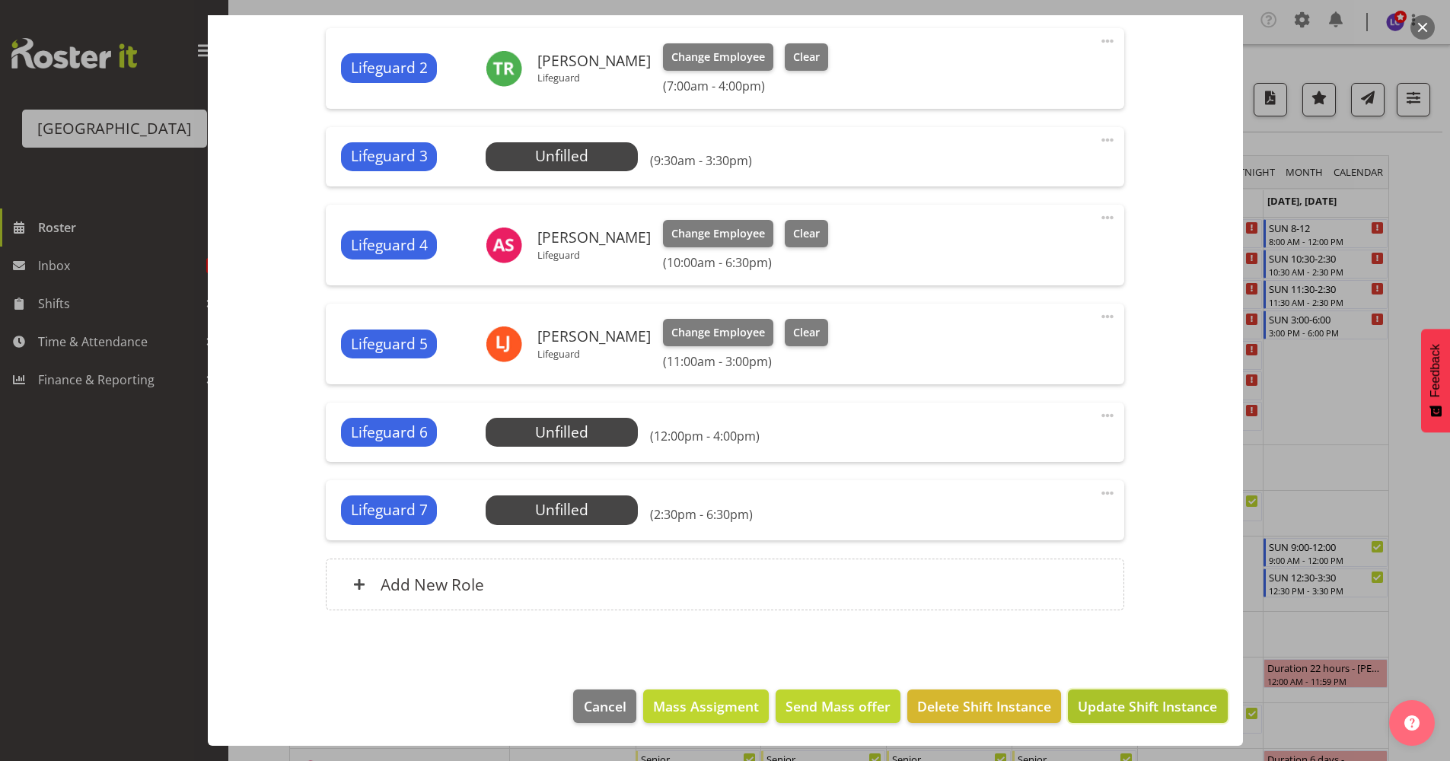
click at [1101, 718] on button "Update Shift Instance" at bounding box center [1147, 706] width 159 height 33
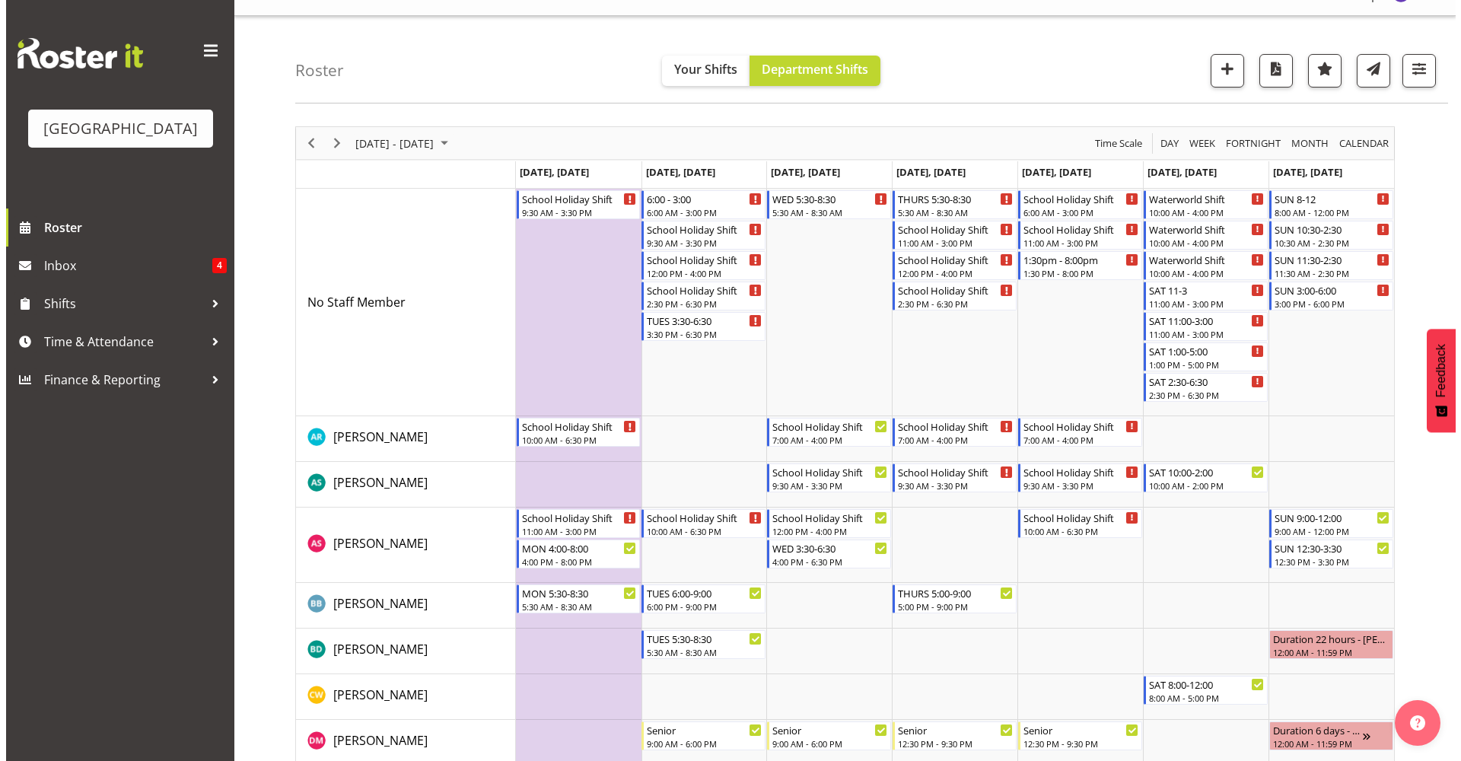
scroll to position [0, 0]
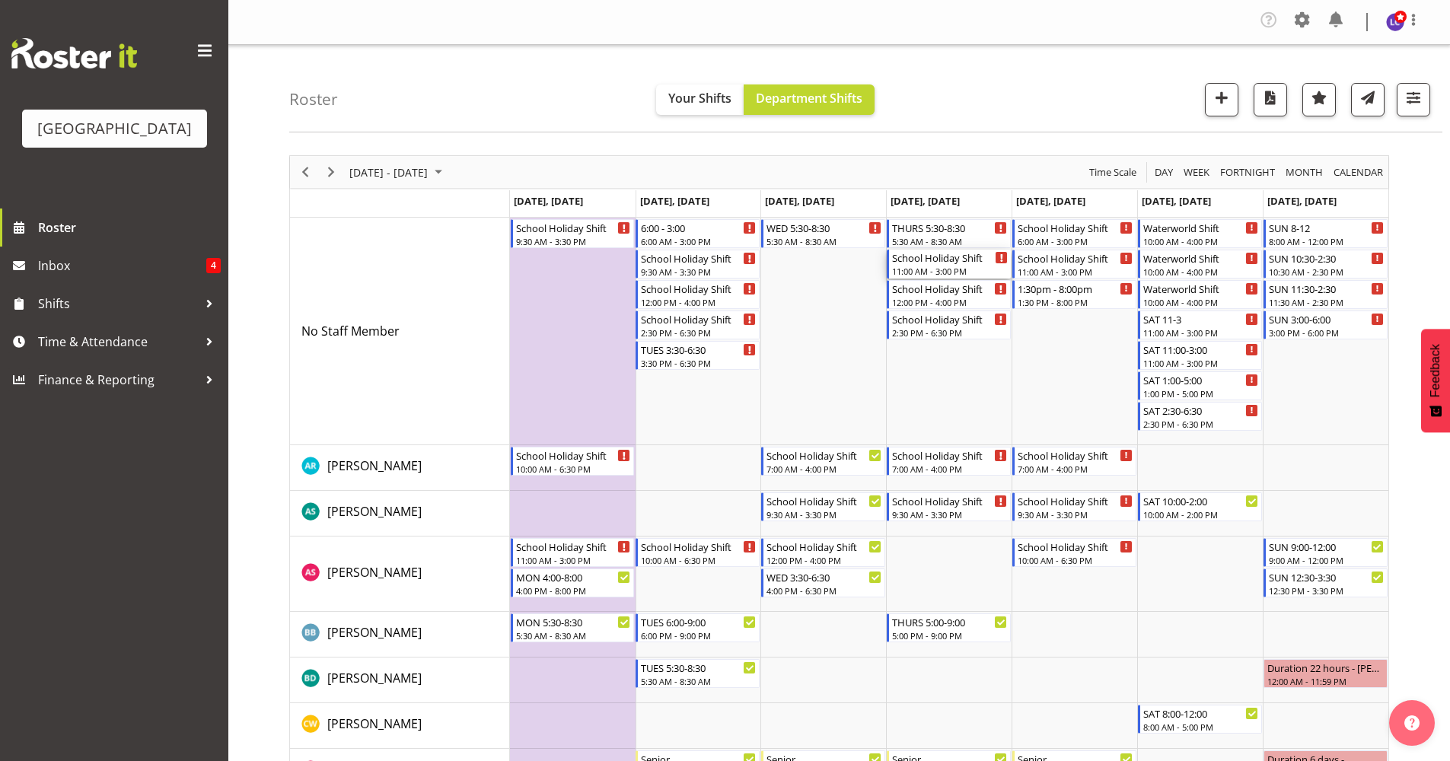
click at [915, 266] on div "11:00 AM - 3:00 PM" at bounding box center [950, 271] width 116 height 12
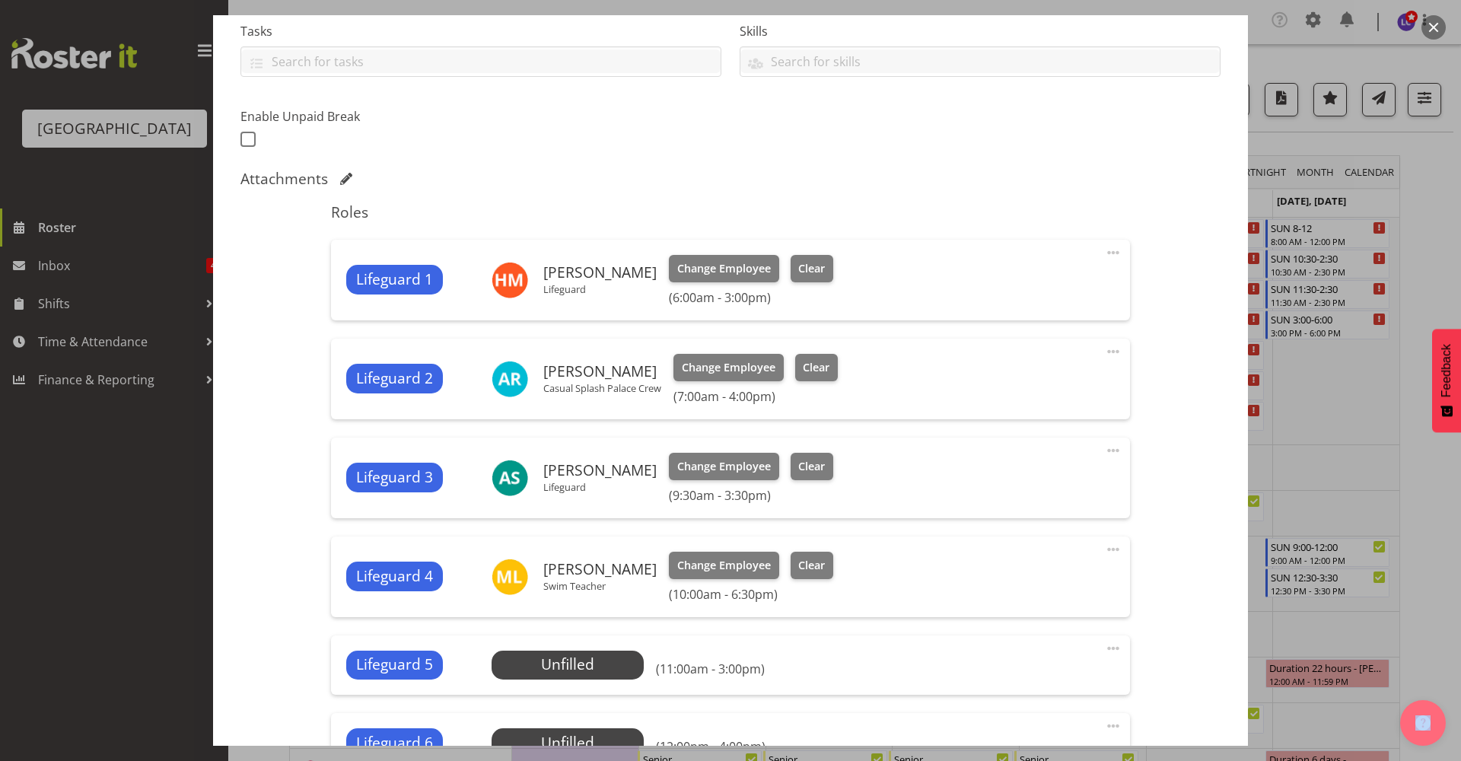
scroll to position [640, 0]
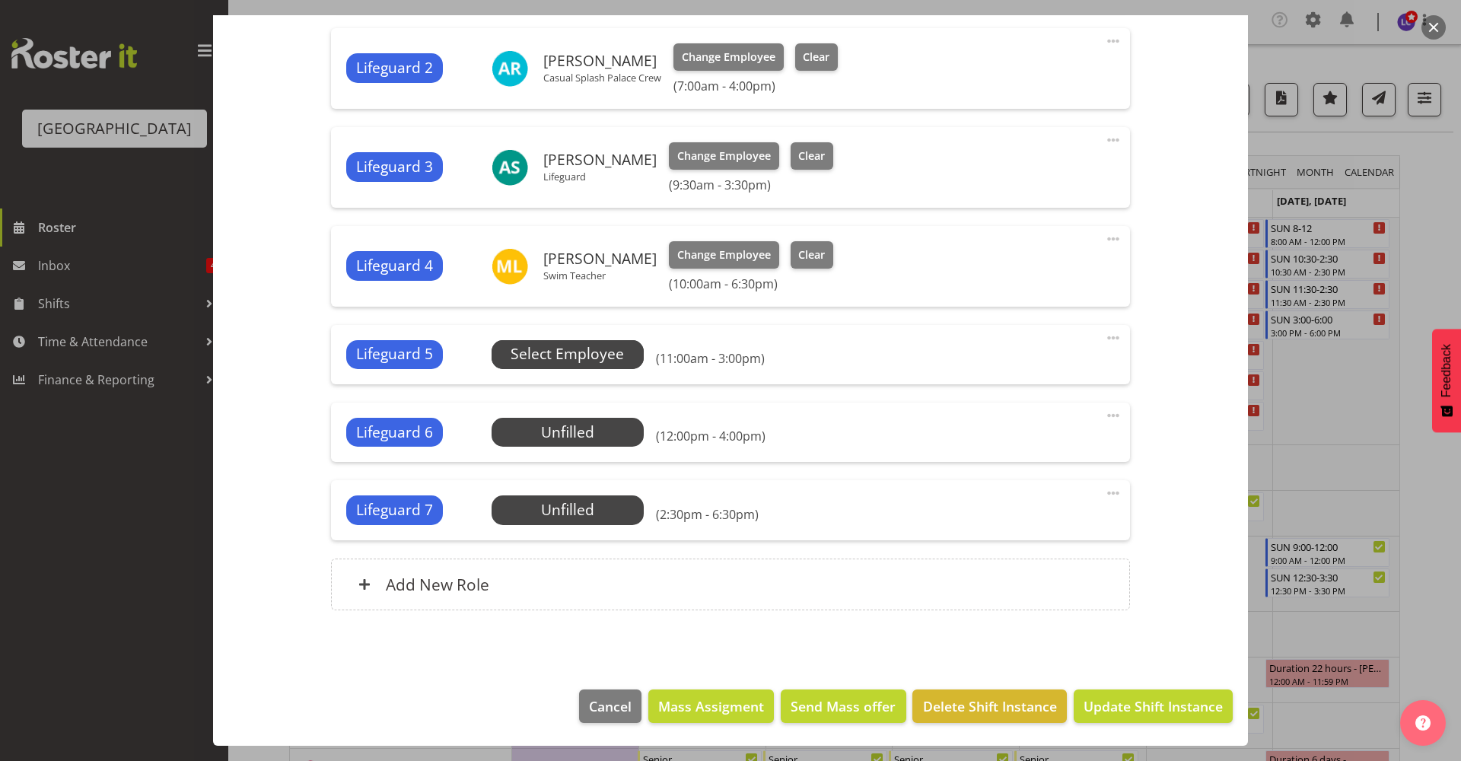
click at [571, 361] on span "Select Employee" at bounding box center [567, 354] width 113 height 22
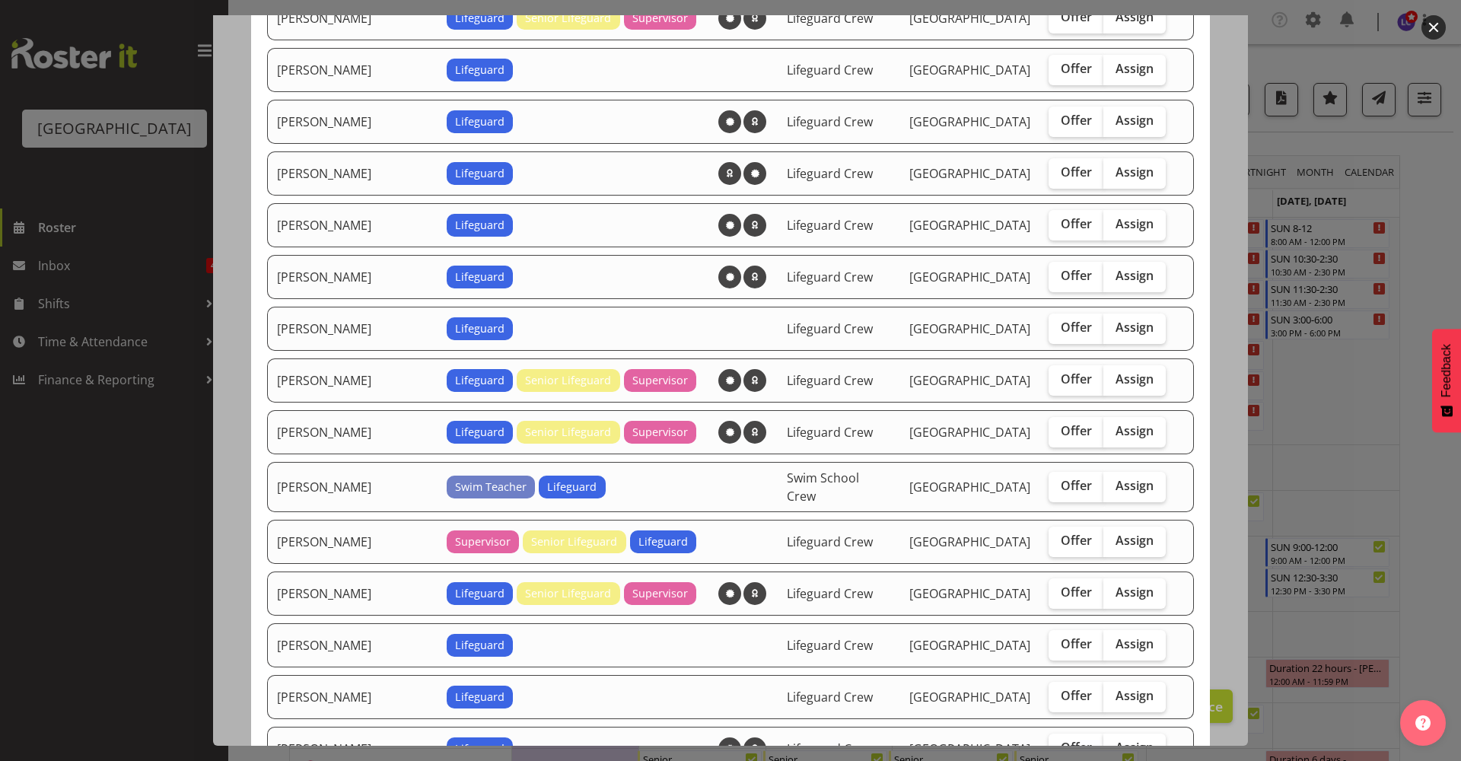
scroll to position [660, 0]
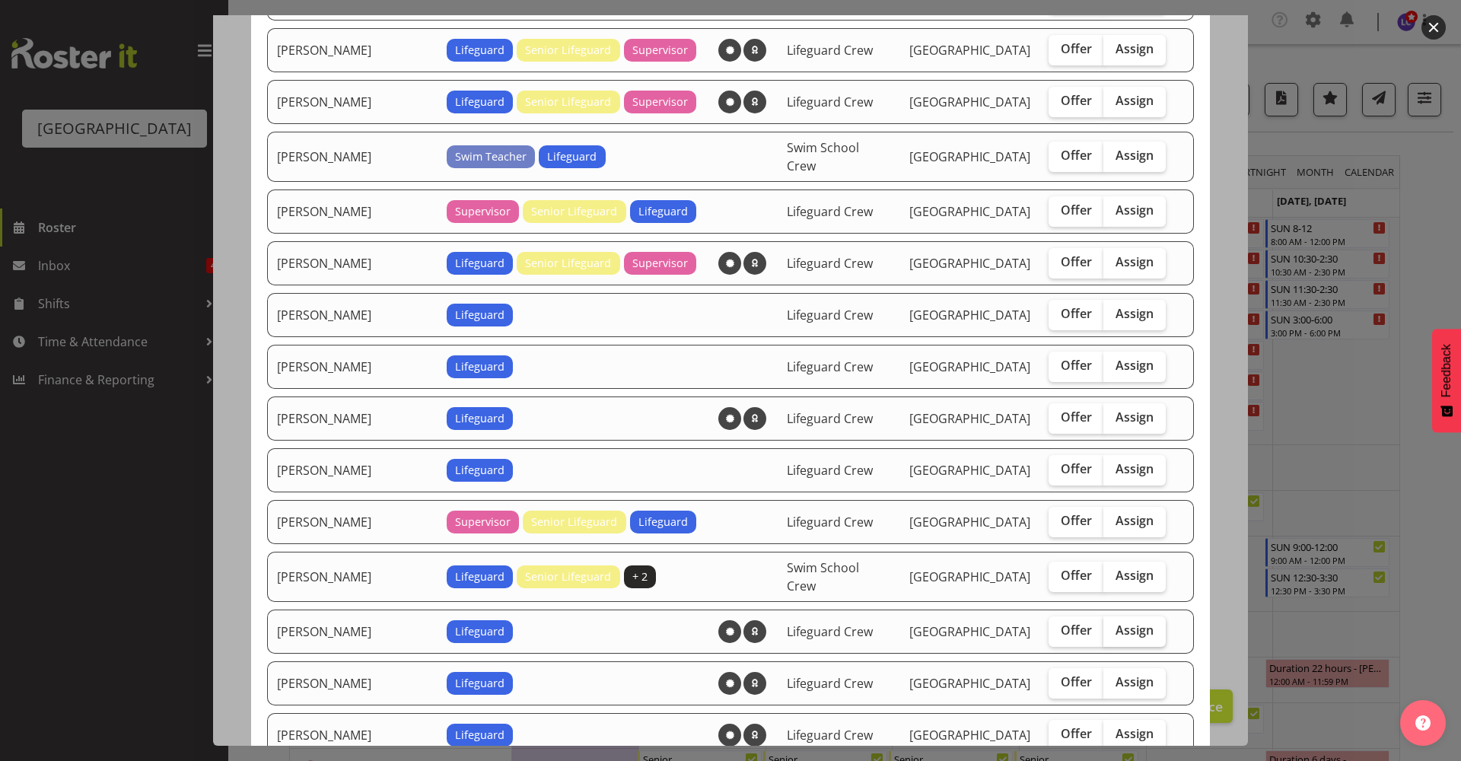
click at [1116, 623] on span "Assign" at bounding box center [1135, 630] width 38 height 15
click at [1110, 626] on input "Assign" at bounding box center [1109, 631] width 10 height 10
checkbox input "true"
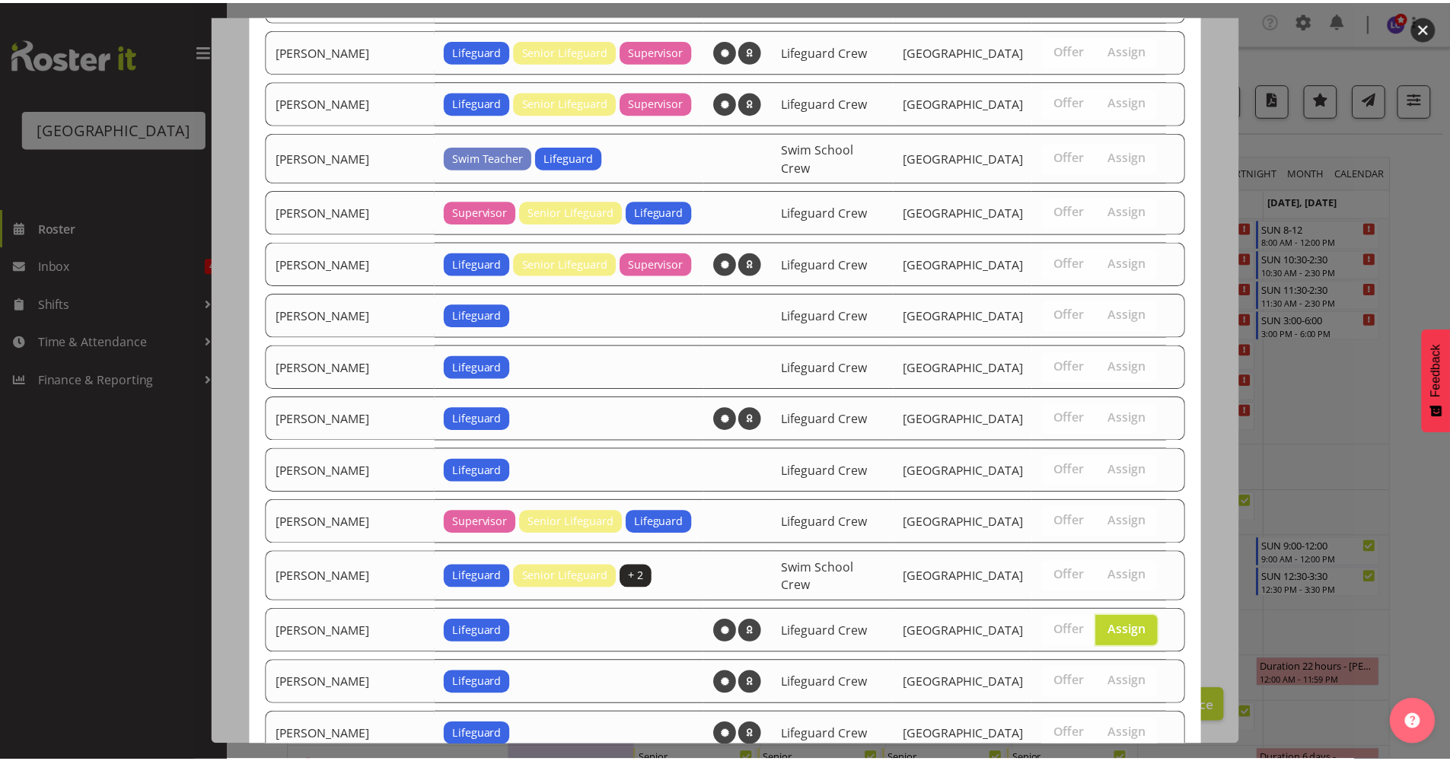
scroll to position [1238, 0]
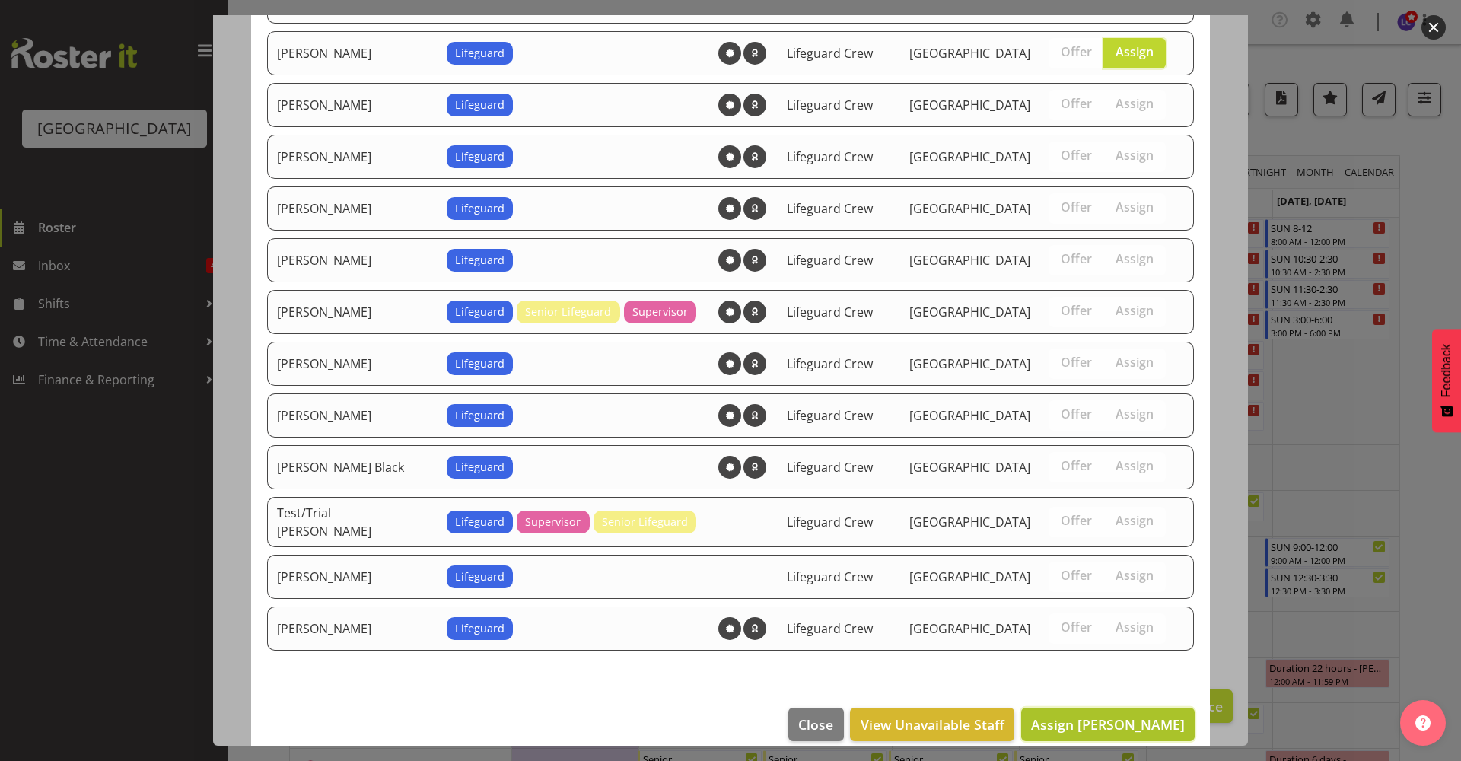
click at [1113, 715] on span "Assign Madison Brown" at bounding box center [1108, 724] width 154 height 18
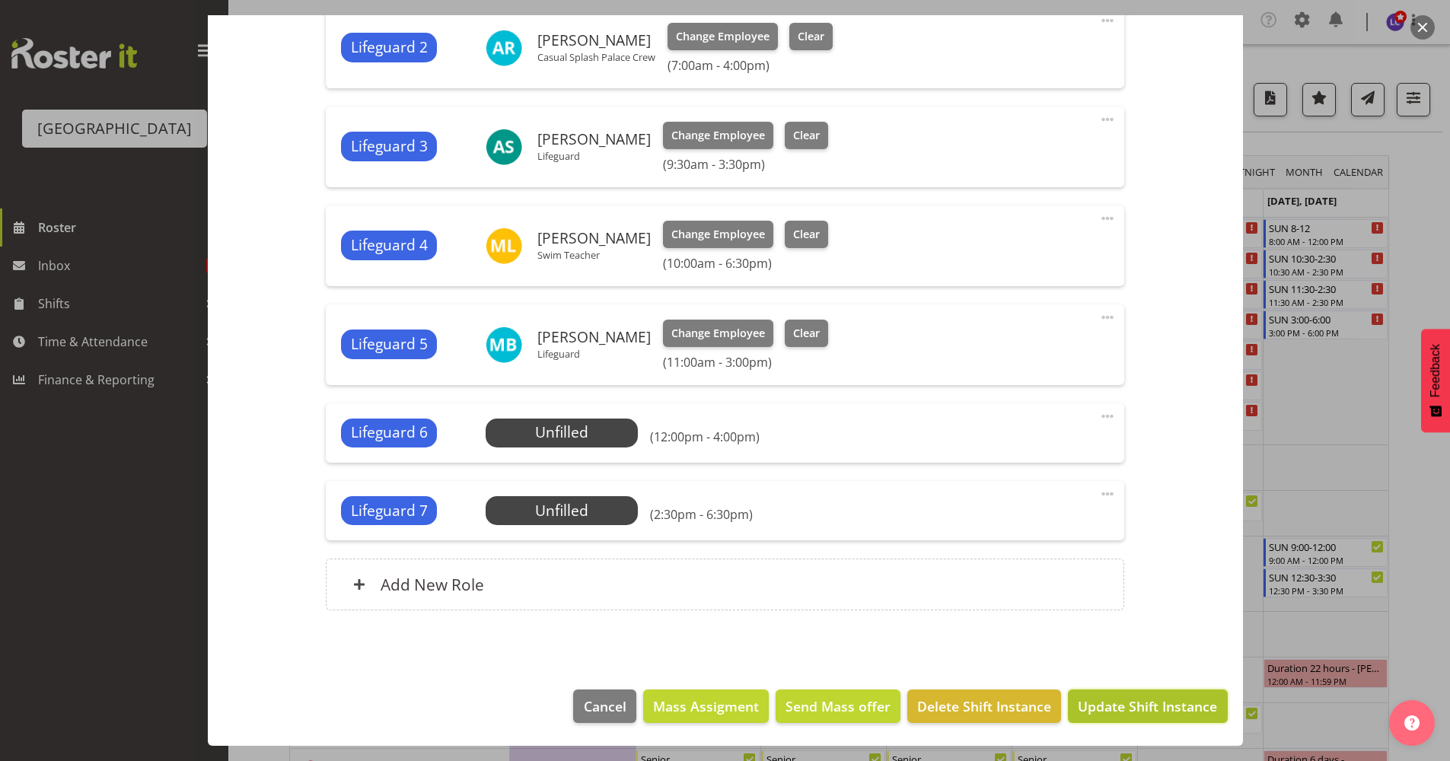
click at [1126, 715] on span "Update Shift Instance" at bounding box center [1147, 706] width 139 height 20
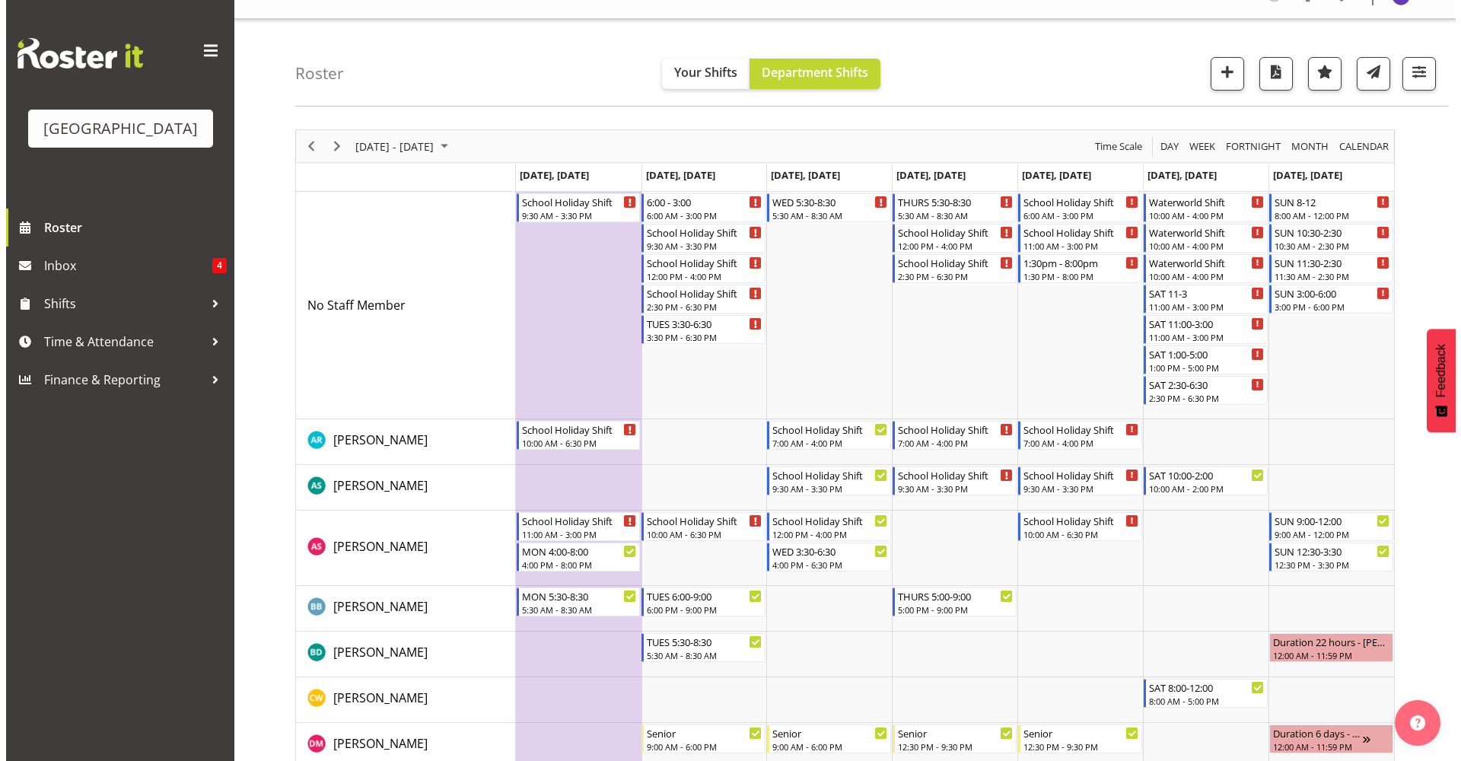
scroll to position [14, 0]
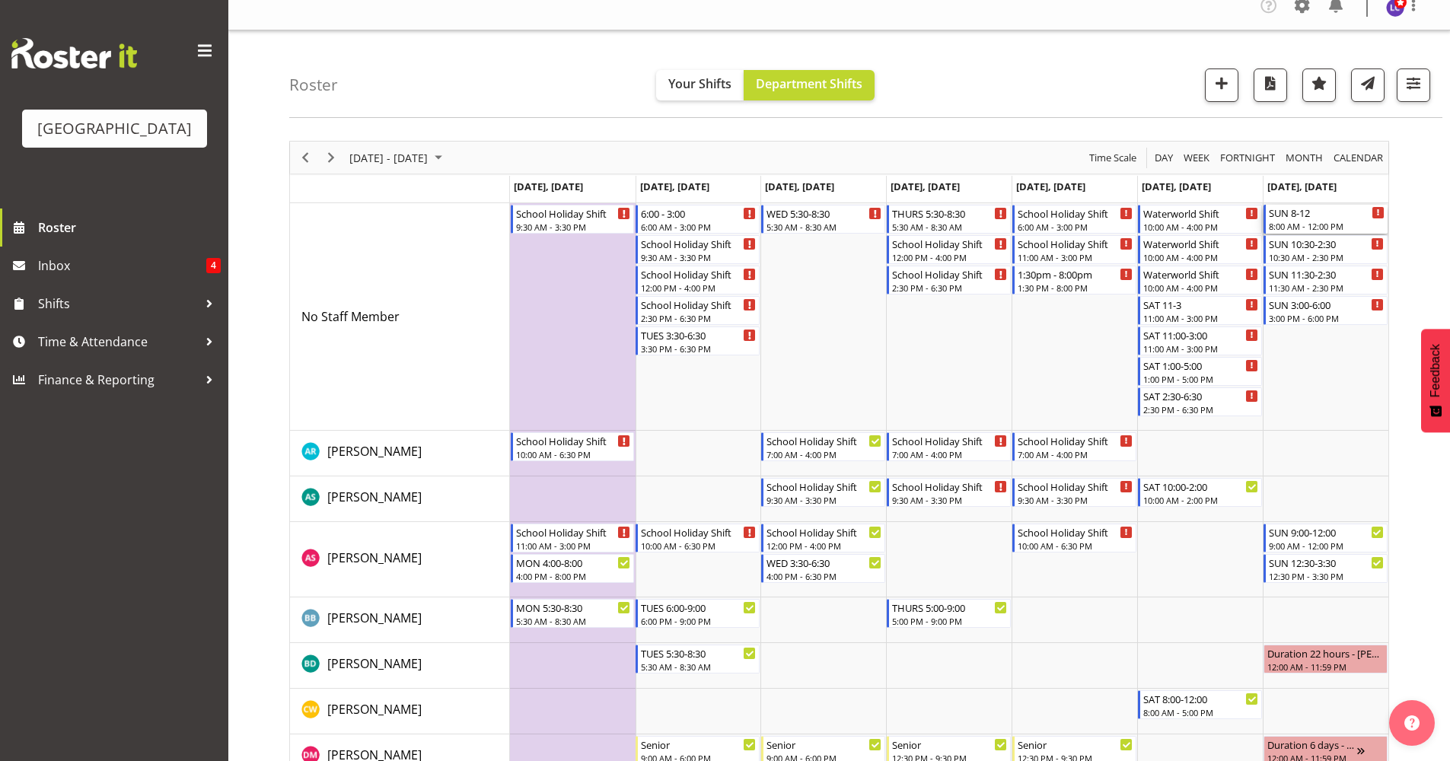
click at [1328, 216] on div "SUN 8-12" at bounding box center [1327, 212] width 116 height 15
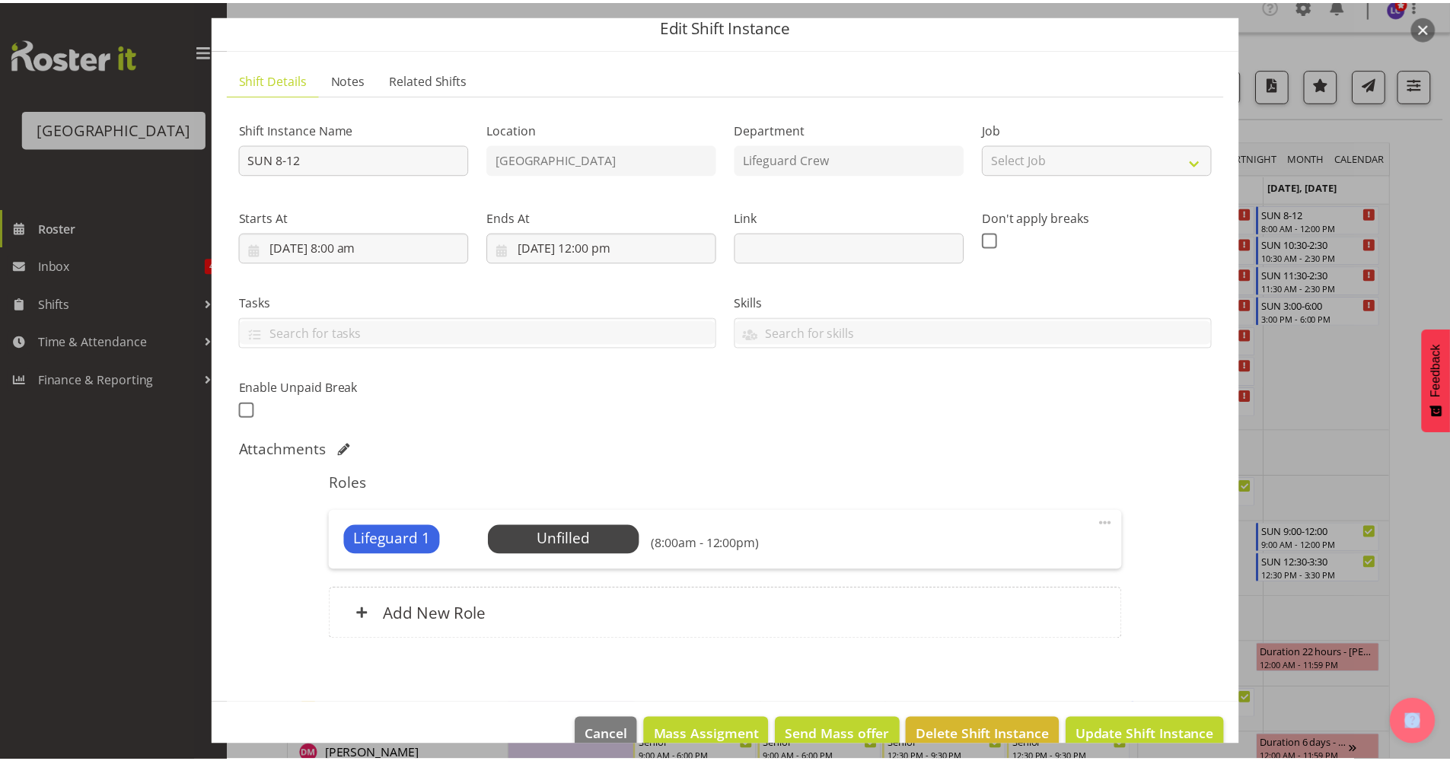
scroll to position [88, 0]
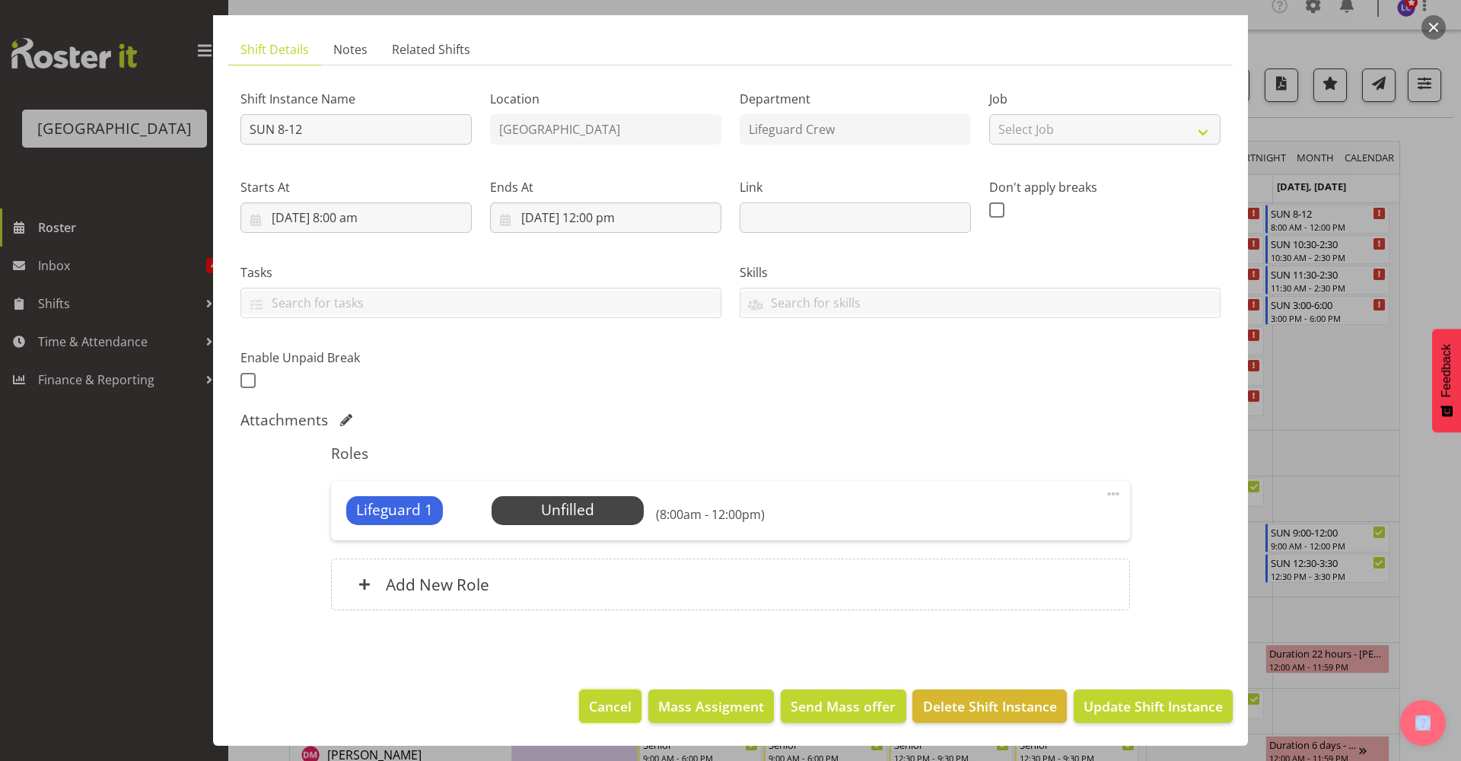
drag, startPoint x: 616, startPoint y: 709, endPoint x: 626, endPoint y: 703, distance: 12.3
click at [618, 710] on span "Cancel" at bounding box center [610, 706] width 43 height 20
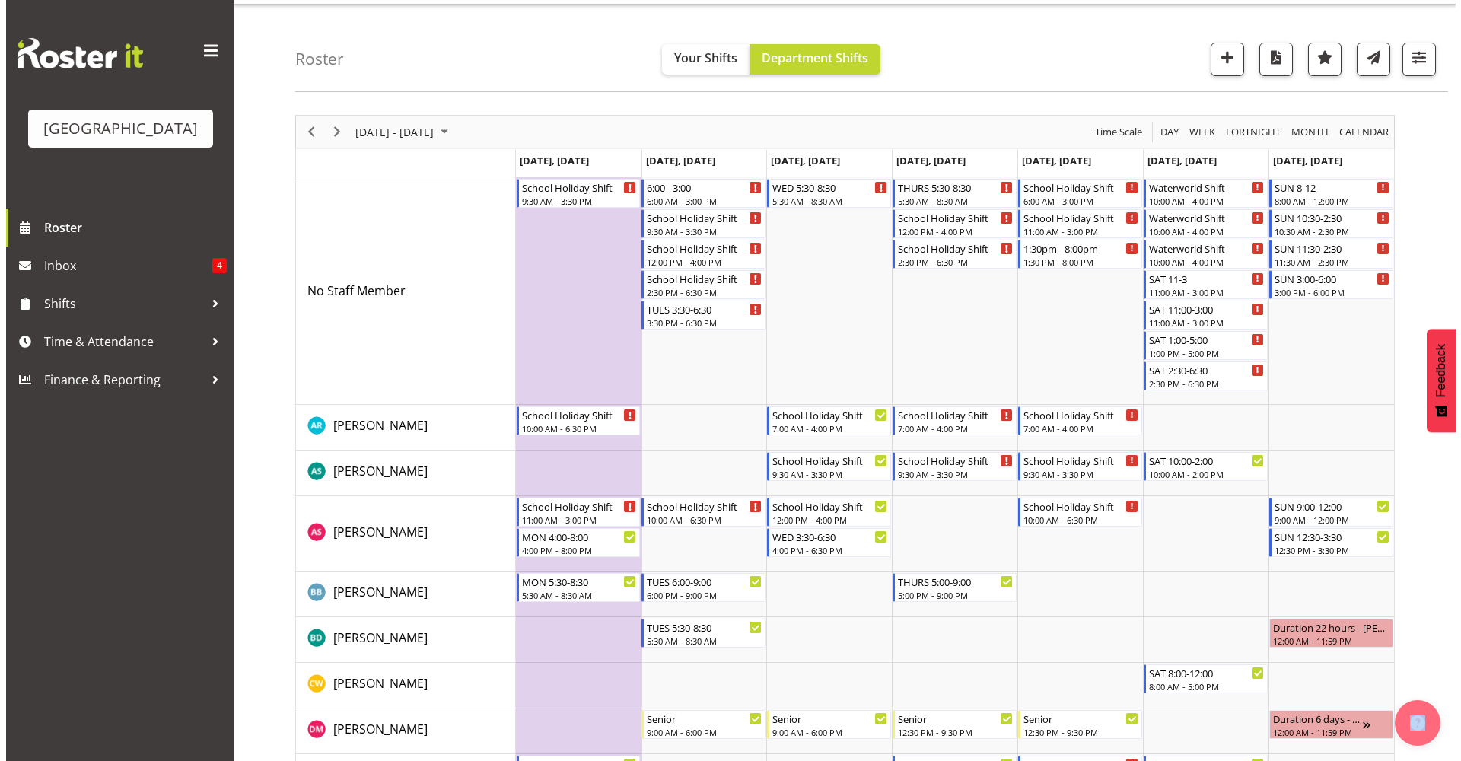
scroll to position [18, 0]
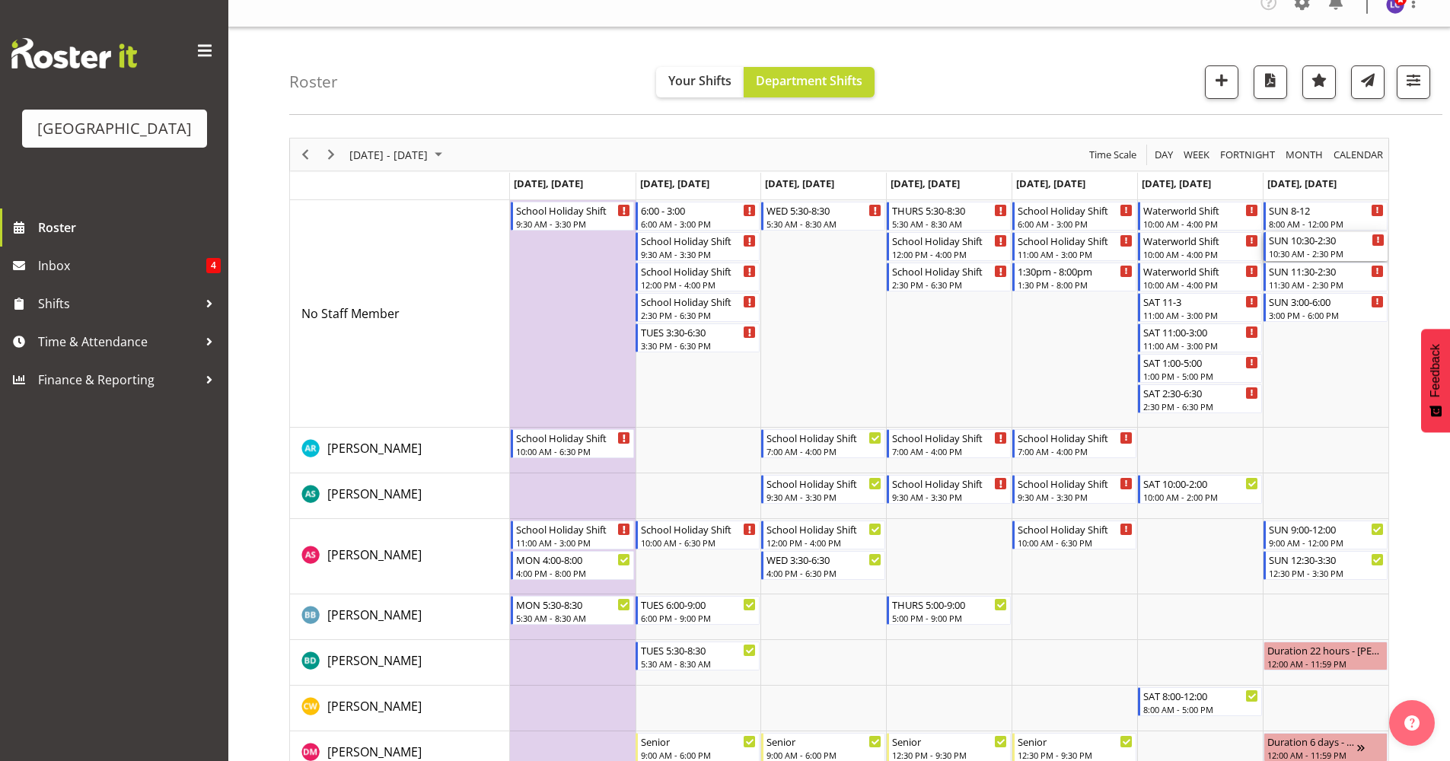
click at [1329, 240] on div "SUN 10:30-2:30" at bounding box center [1327, 239] width 116 height 15
click at [0, 0] on div at bounding box center [0, 0] width 0 height 0
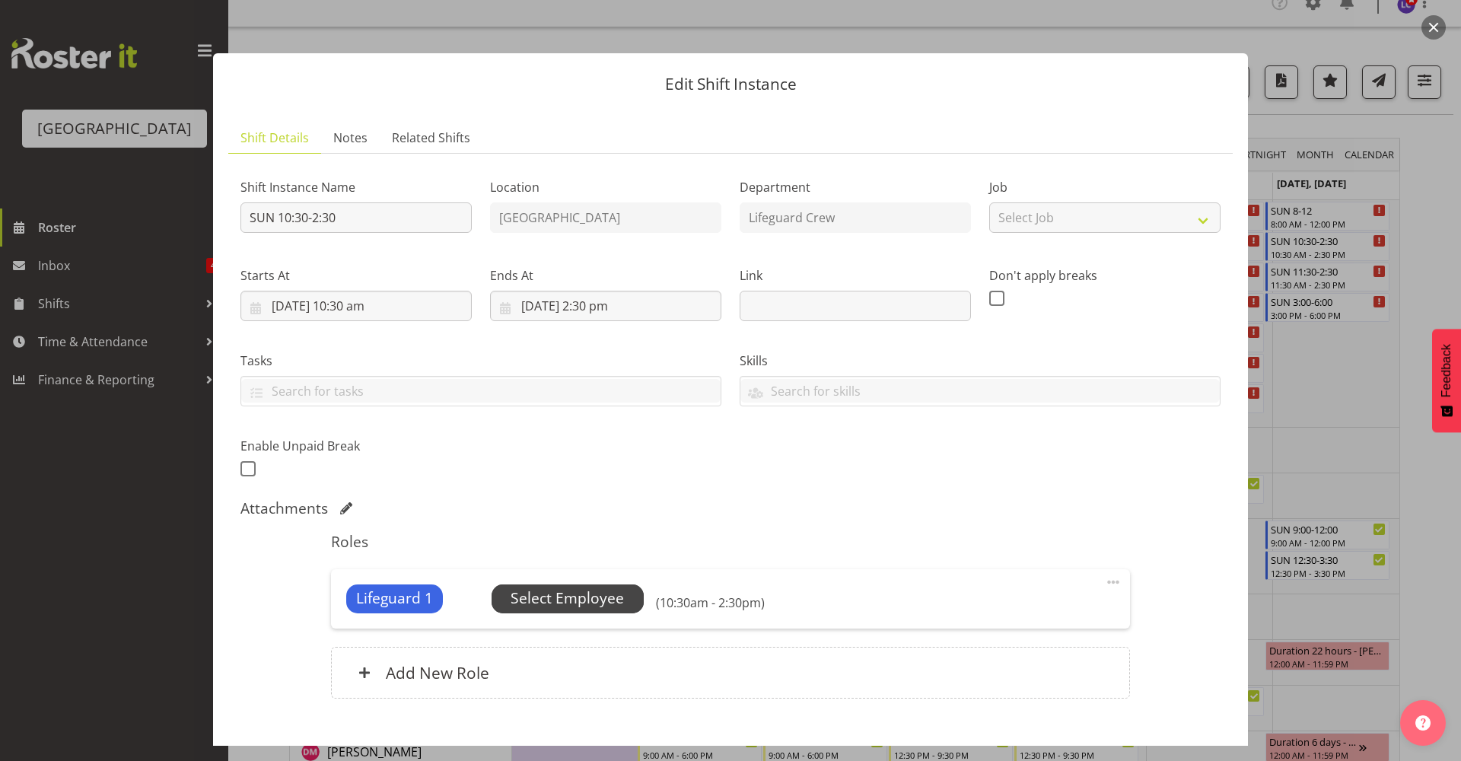
click at [594, 610] on span "Select Employee" at bounding box center [567, 599] width 113 height 22
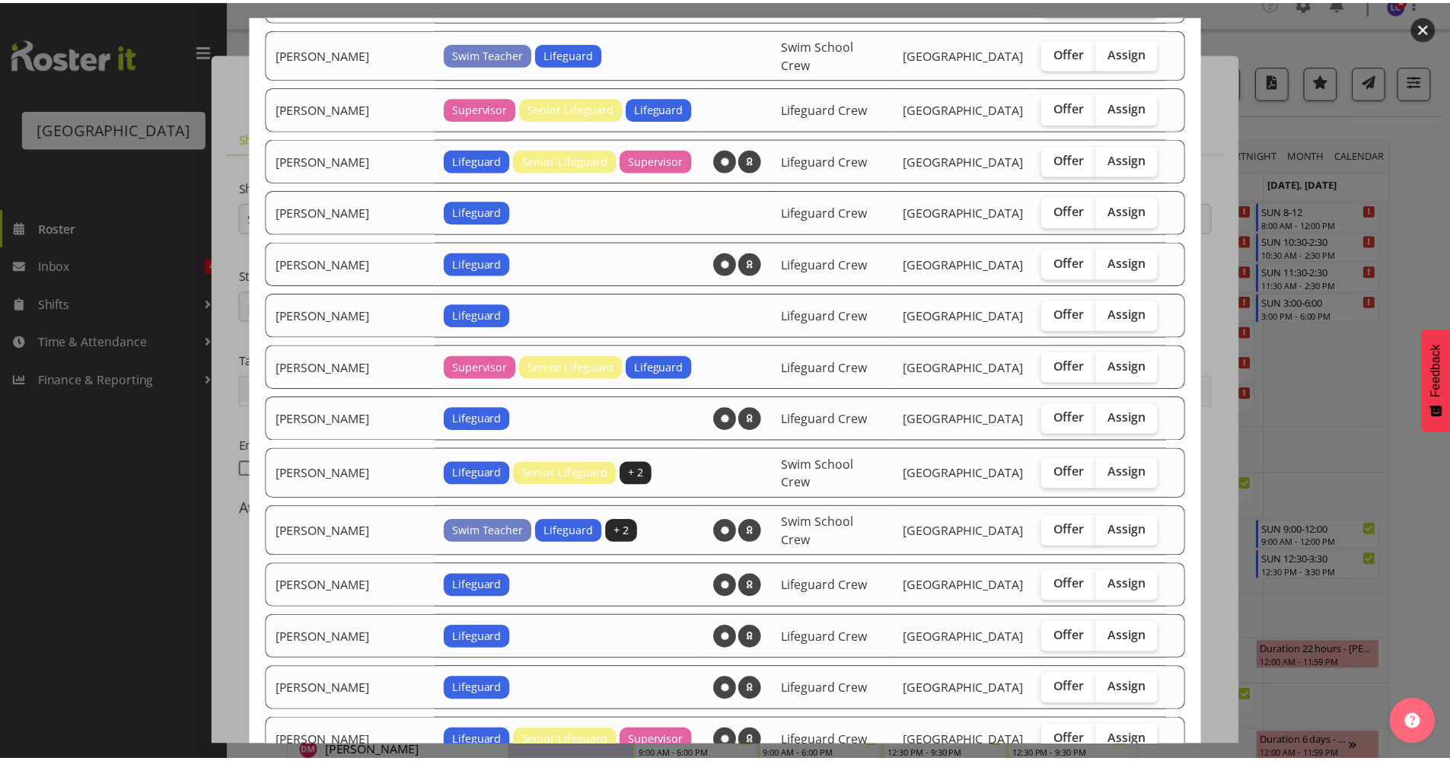
scroll to position [767, 0]
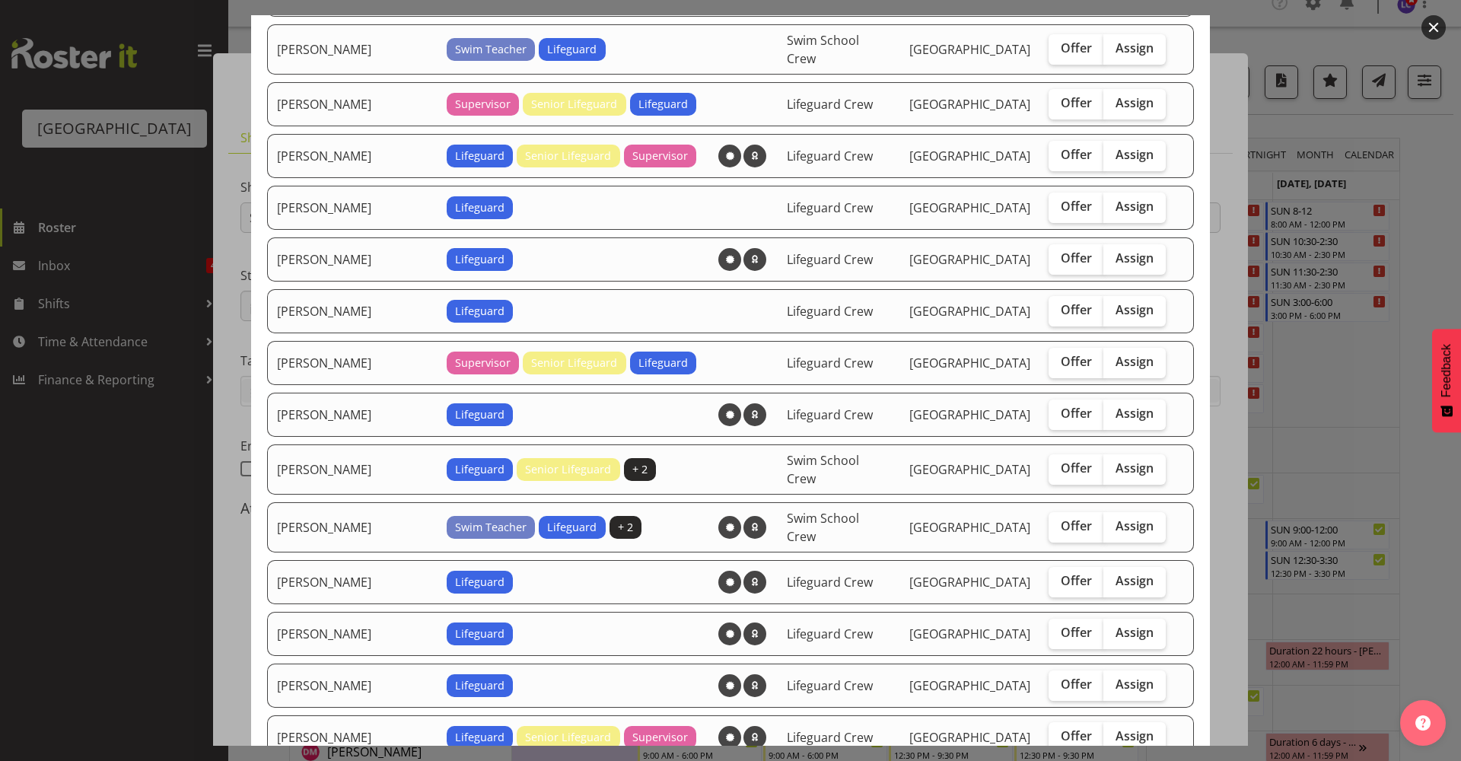
click at [1342, 473] on div at bounding box center [730, 380] width 1461 height 761
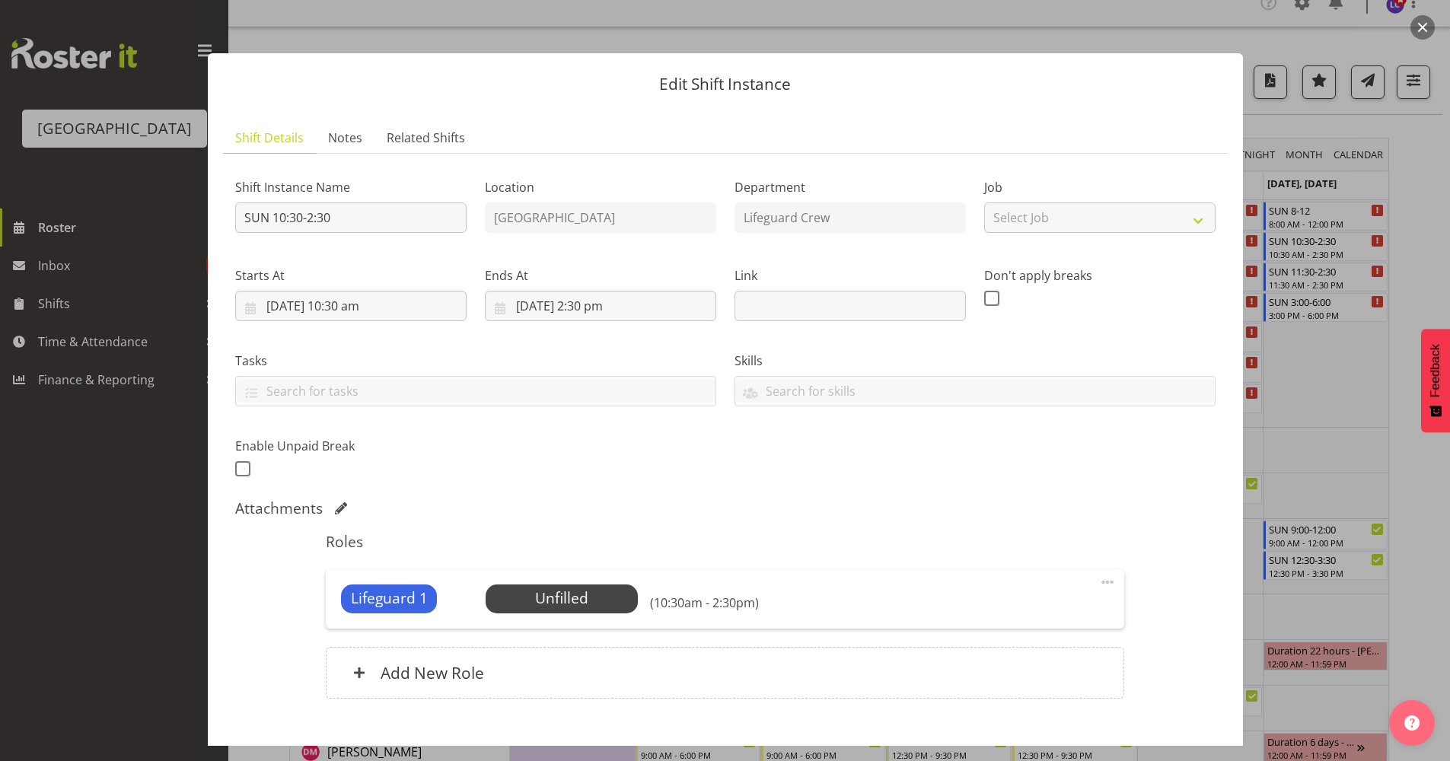
click at [1394, 340] on div at bounding box center [725, 380] width 1450 height 761
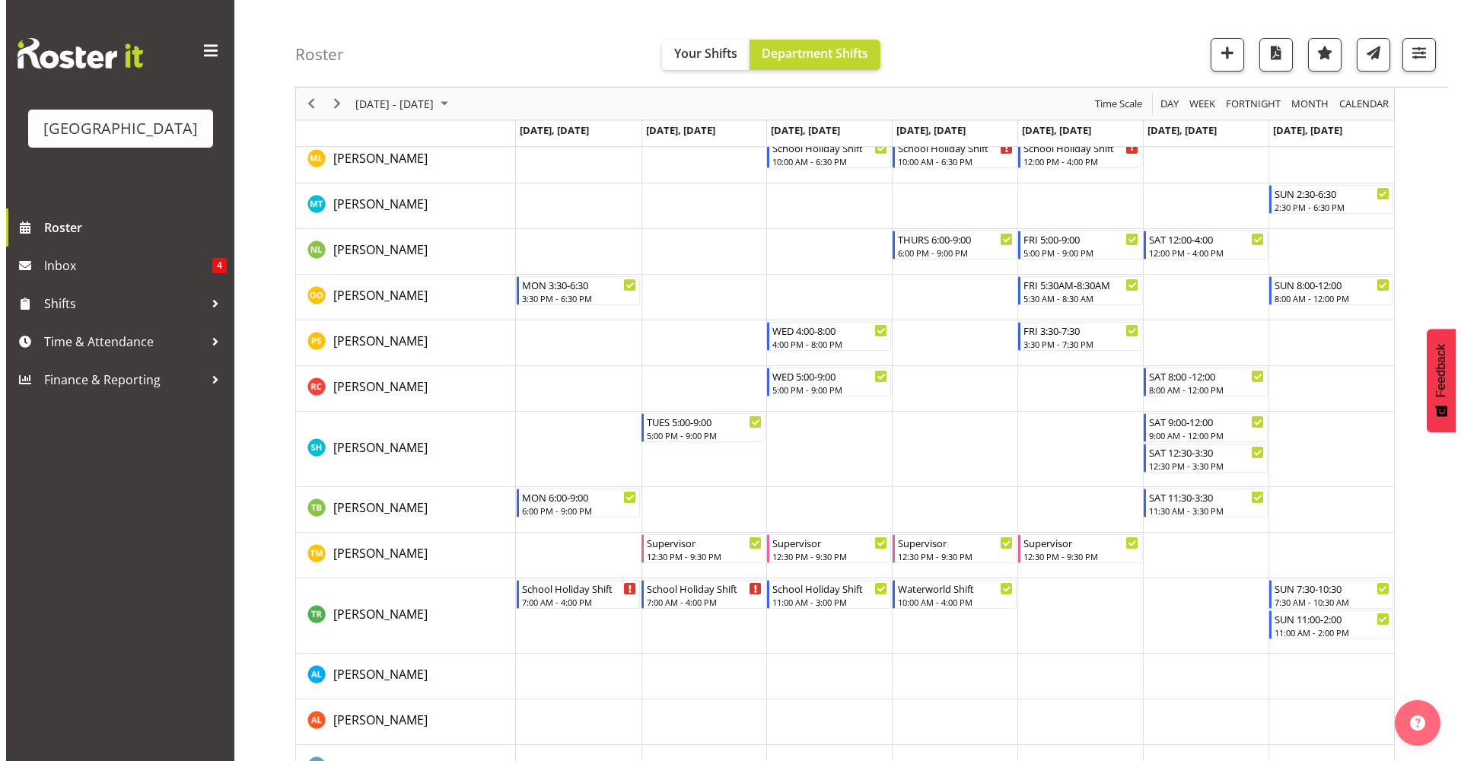
scroll to position [1056, 0]
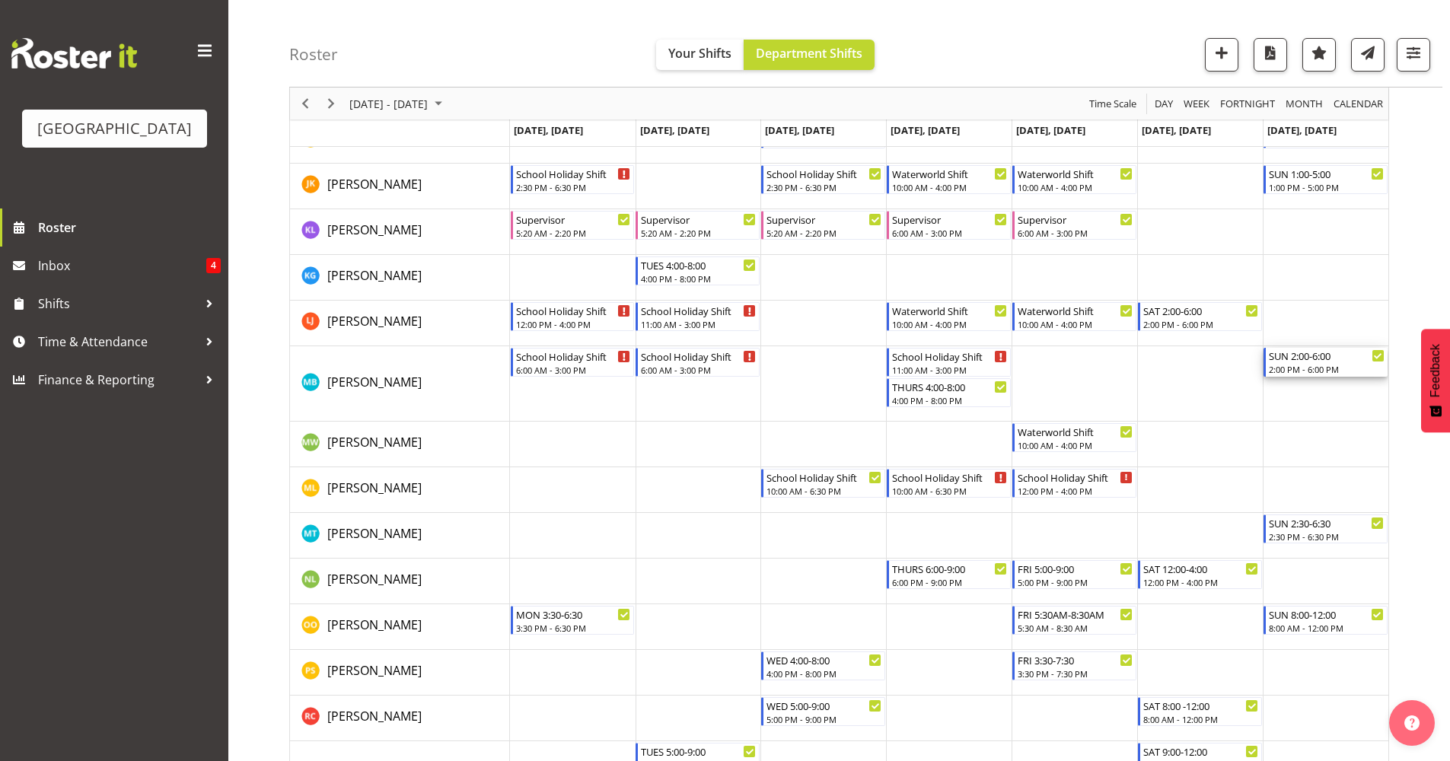
click at [1317, 373] on div "2:00 PM - 6:00 PM" at bounding box center [1327, 369] width 116 height 12
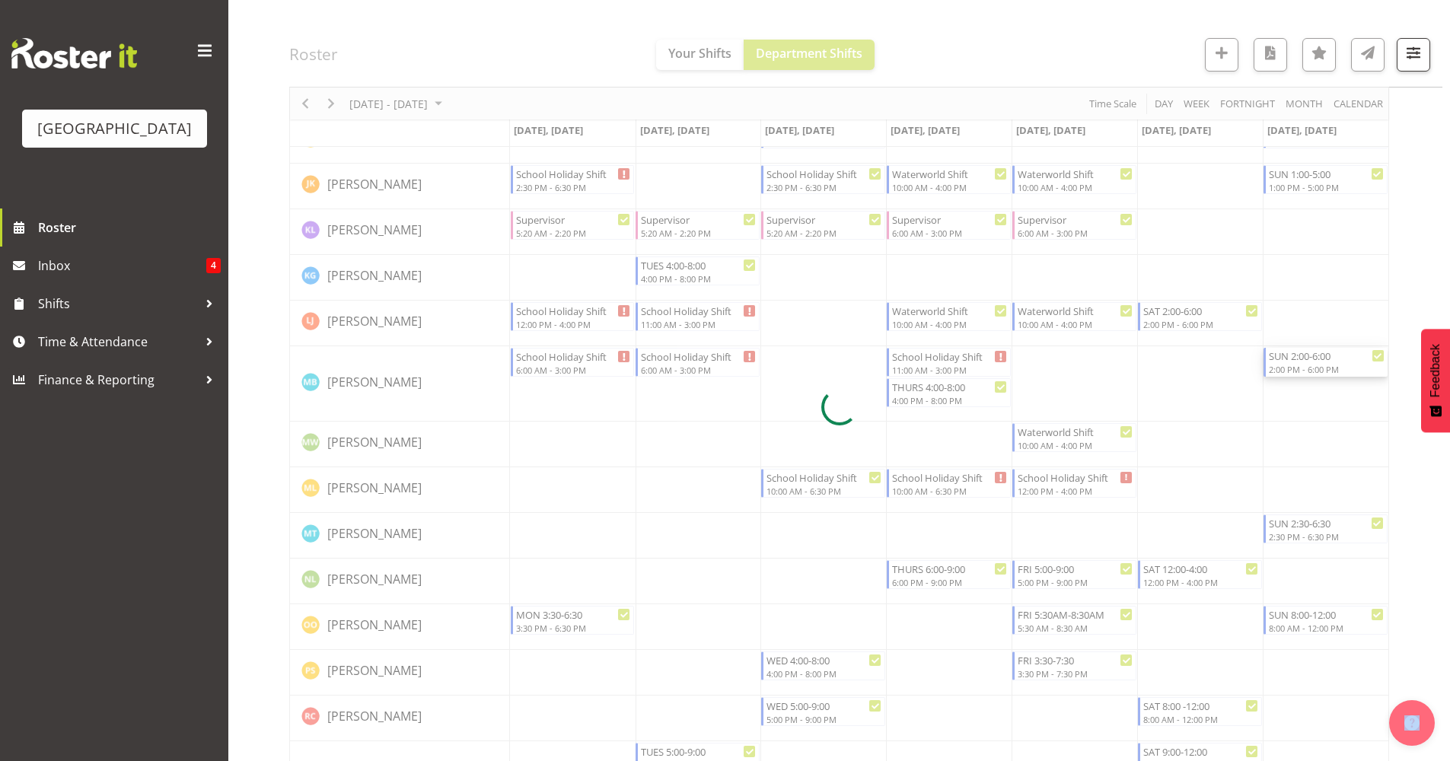
click at [1317, 373] on div at bounding box center [839, 407] width 1100 height 2615
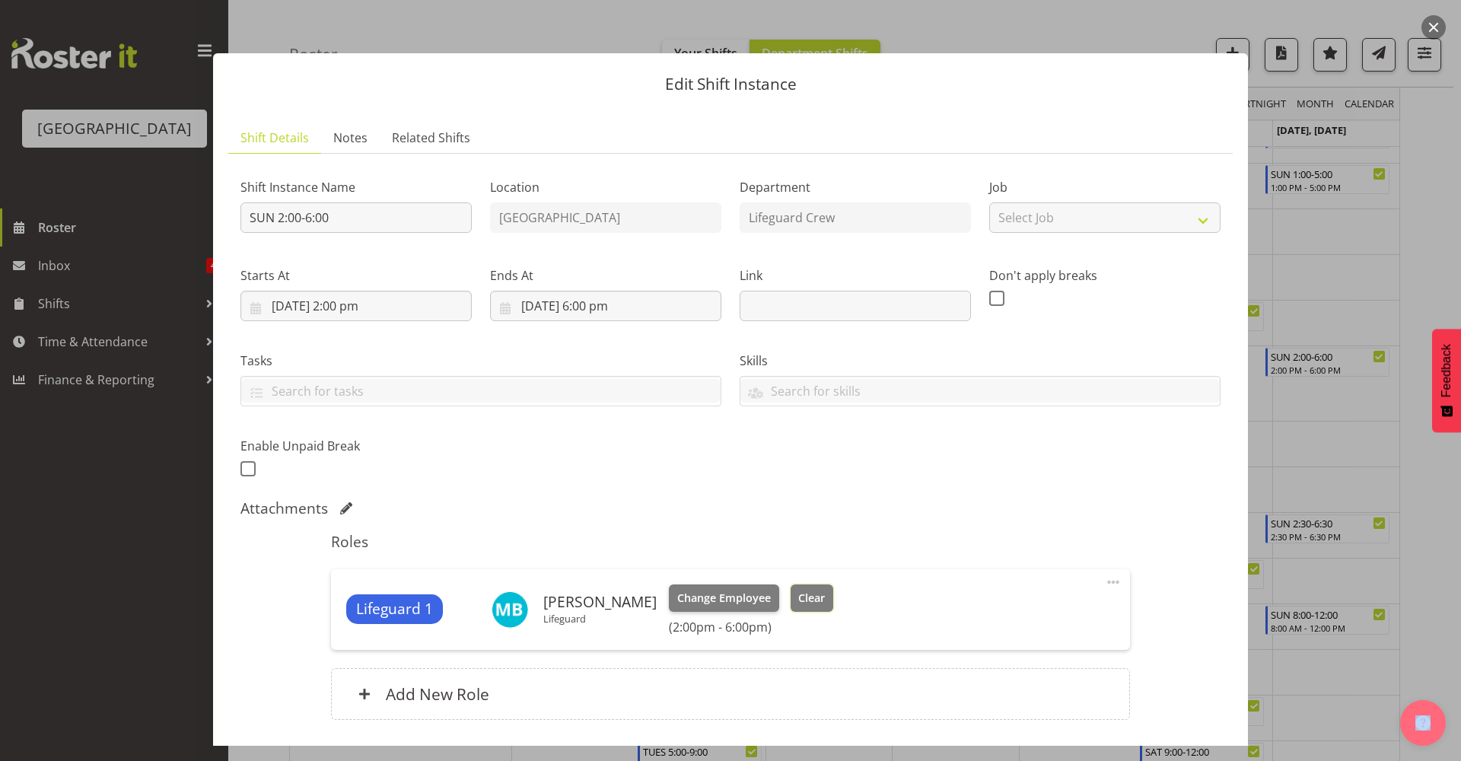
click at [801, 602] on span "Clear" at bounding box center [811, 598] width 27 height 17
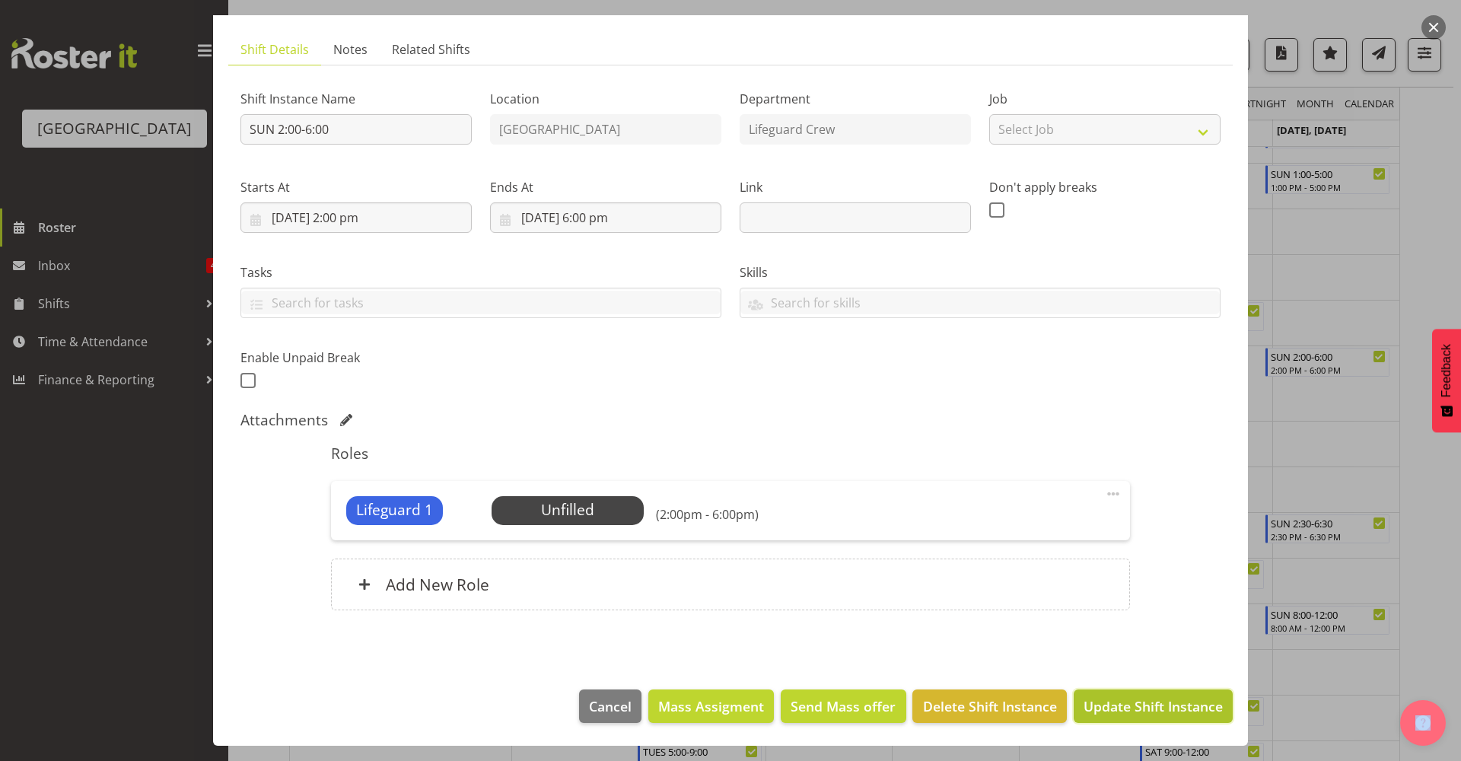
click at [1092, 692] on button "Update Shift Instance" at bounding box center [1153, 706] width 159 height 33
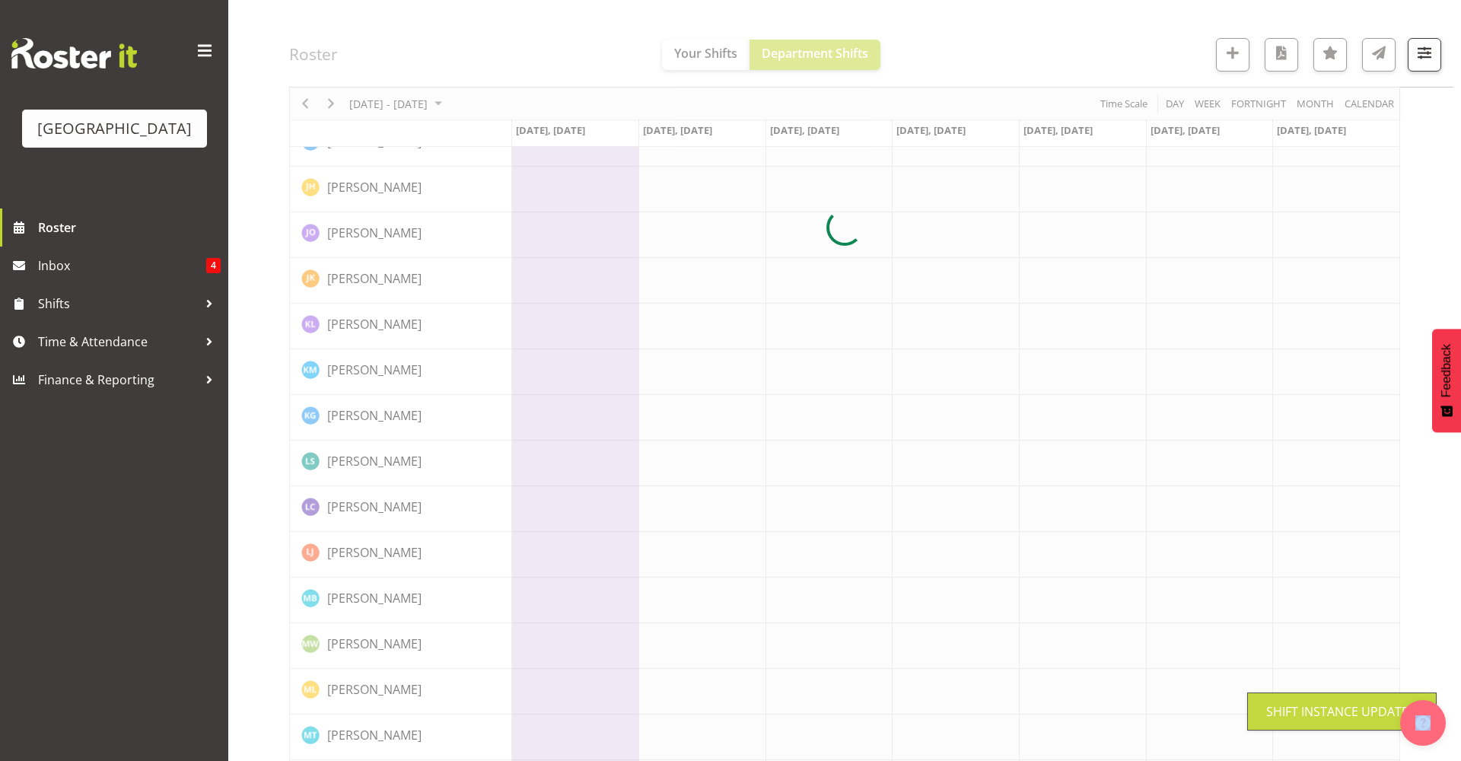
scroll to position [0, 0]
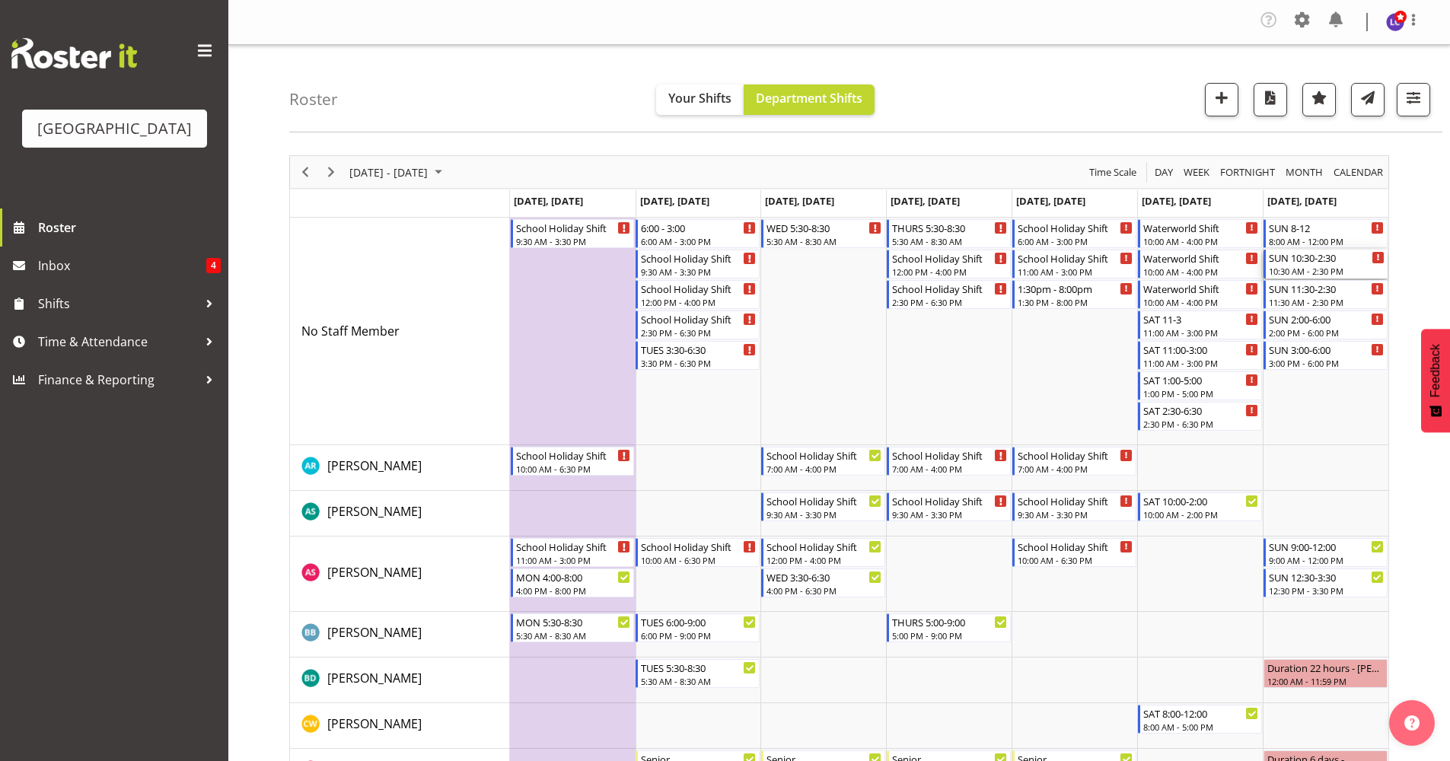
click at [1341, 265] on div "10:30 AM - 2:30 PM" at bounding box center [1327, 271] width 116 height 12
click at [0, 0] on div at bounding box center [0, 0] width 0 height 0
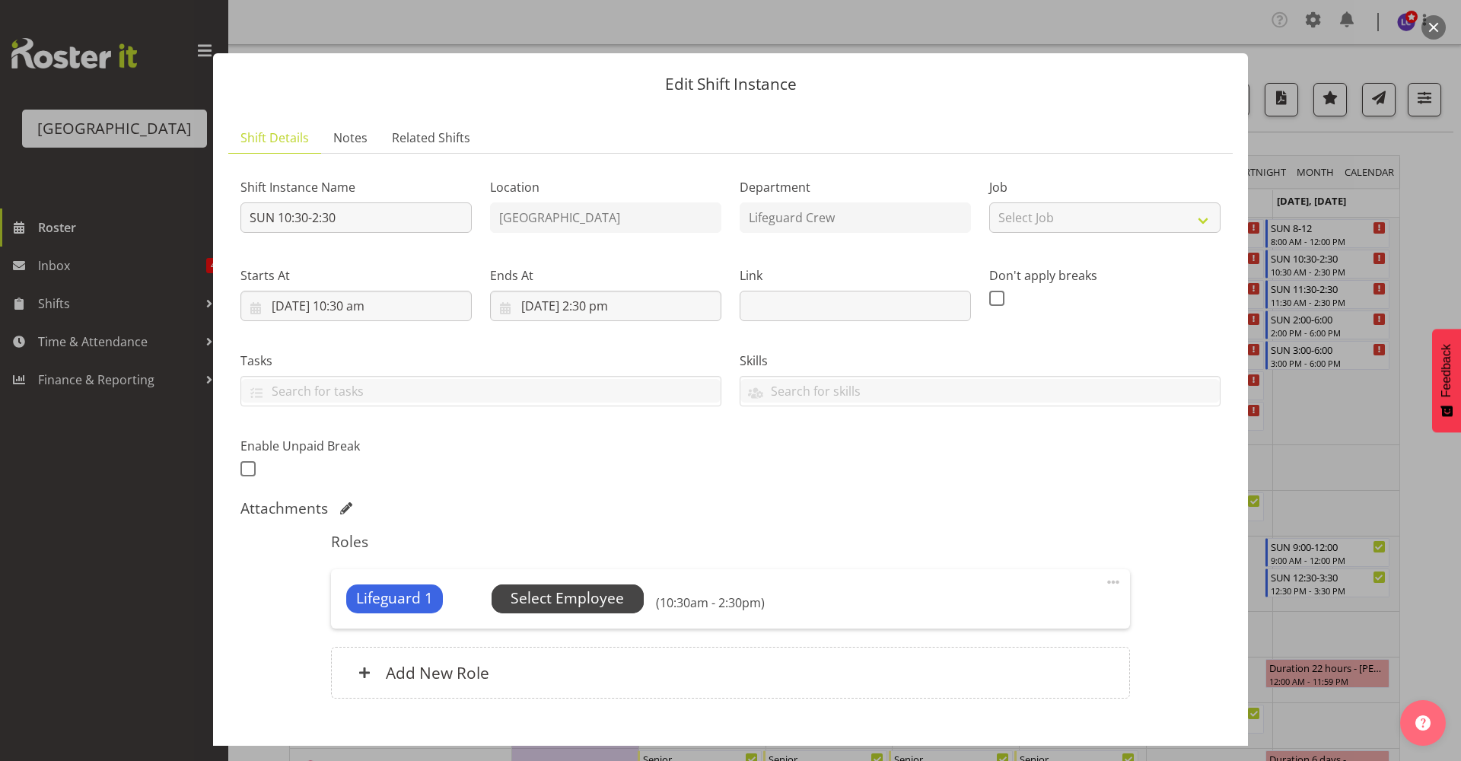
click at [606, 612] on span "Select Employee" at bounding box center [568, 598] width 152 height 29
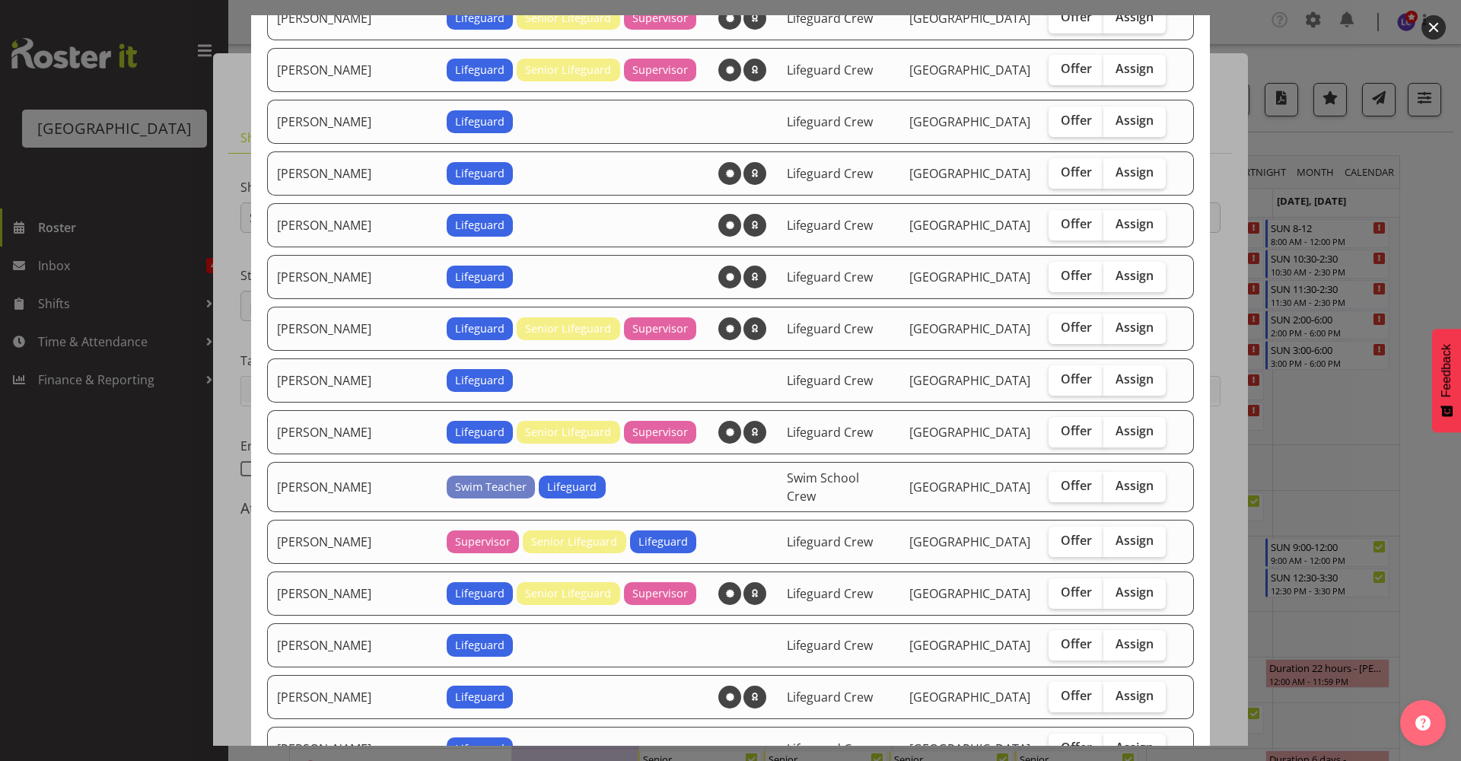
scroll to position [660, 0]
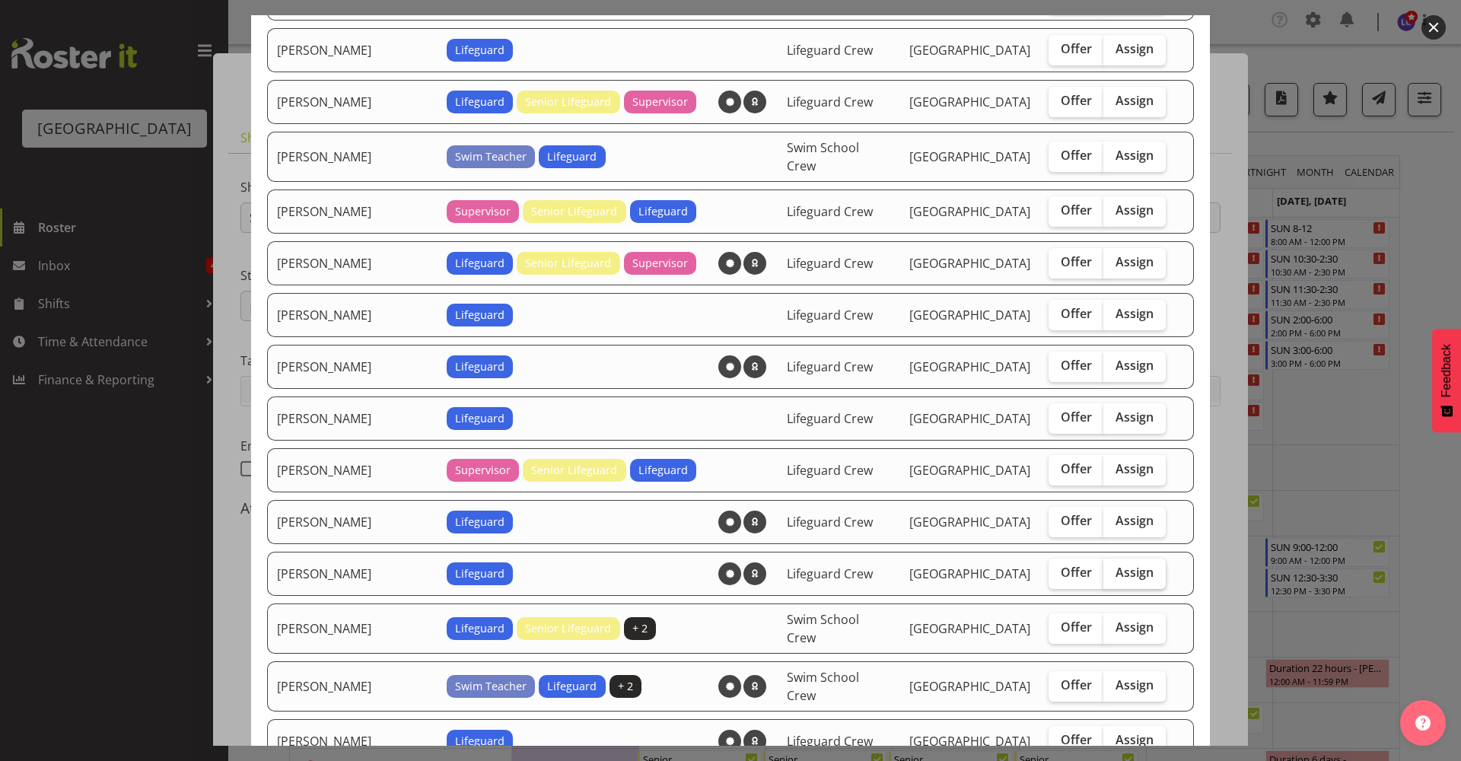
click at [1115, 575] on label "Assign" at bounding box center [1135, 574] width 62 height 30
click at [1113, 575] on input "Assign" at bounding box center [1109, 573] width 10 height 10
checkbox input "true"
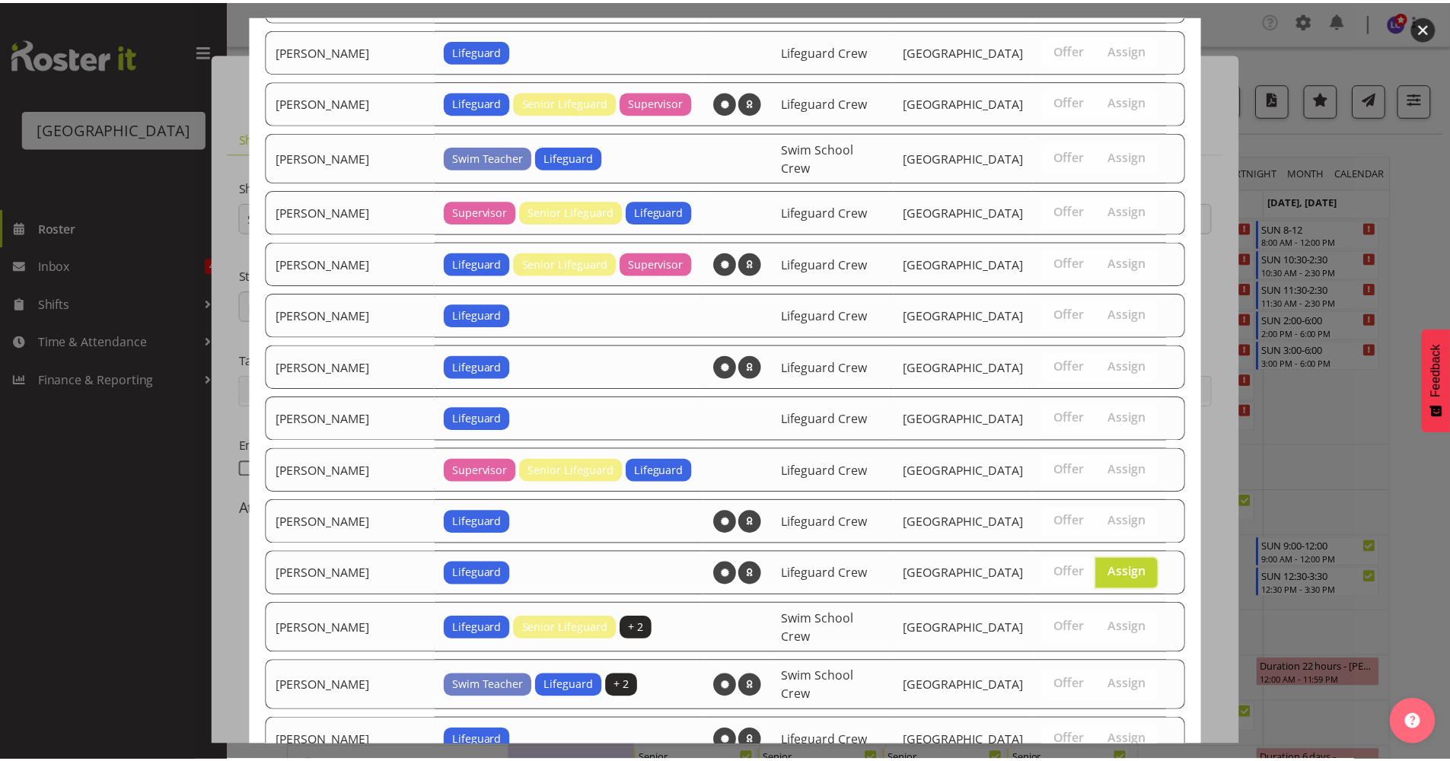
scroll to position [1238, 0]
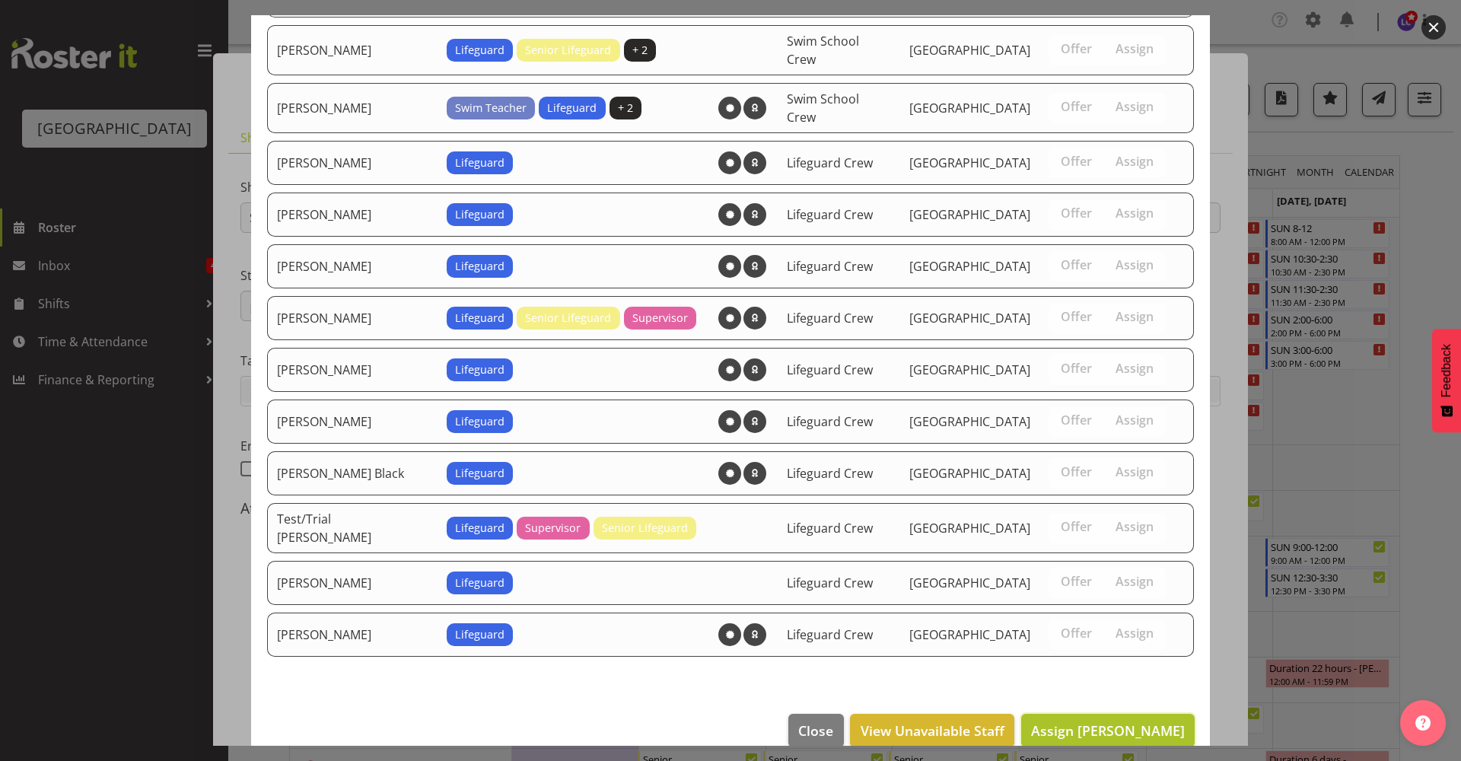
click at [1148, 721] on span "Assign Madison Brown" at bounding box center [1108, 730] width 154 height 18
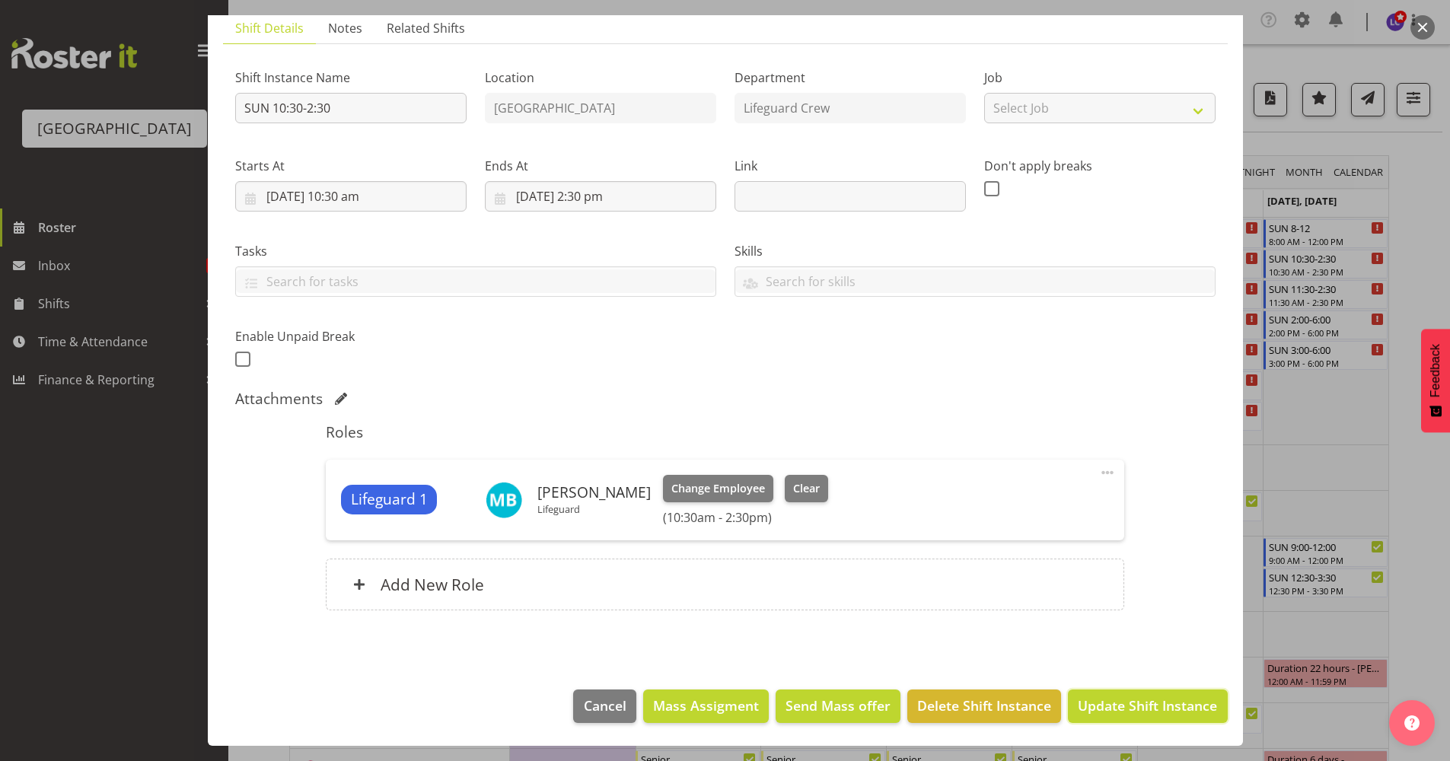
click at [1142, 708] on span "Update Shift Instance" at bounding box center [1147, 706] width 139 height 20
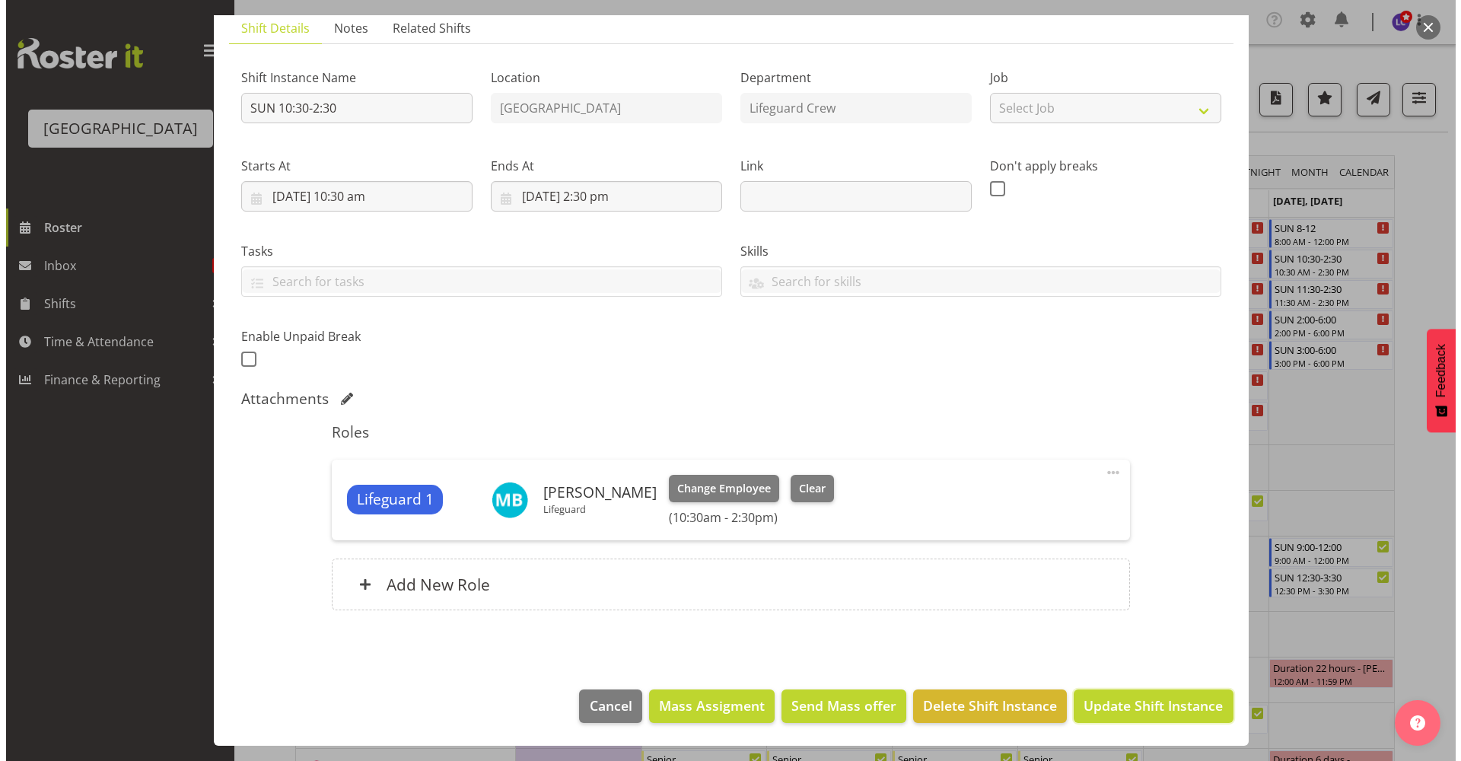
scroll to position [49, 0]
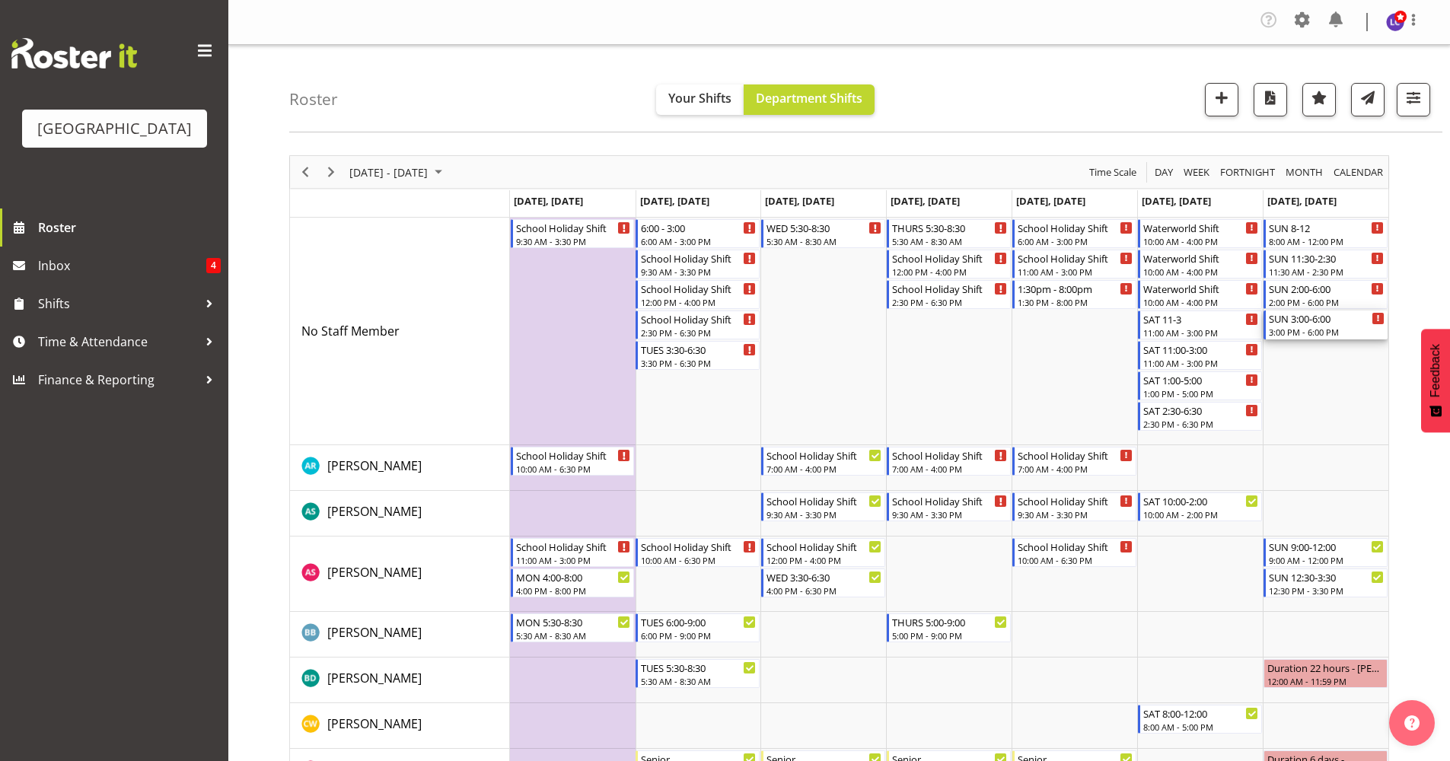
click at [1320, 330] on div "3:00 PM - 6:00 PM" at bounding box center [1327, 332] width 116 height 12
click at [0, 0] on div at bounding box center [0, 0] width 0 height 0
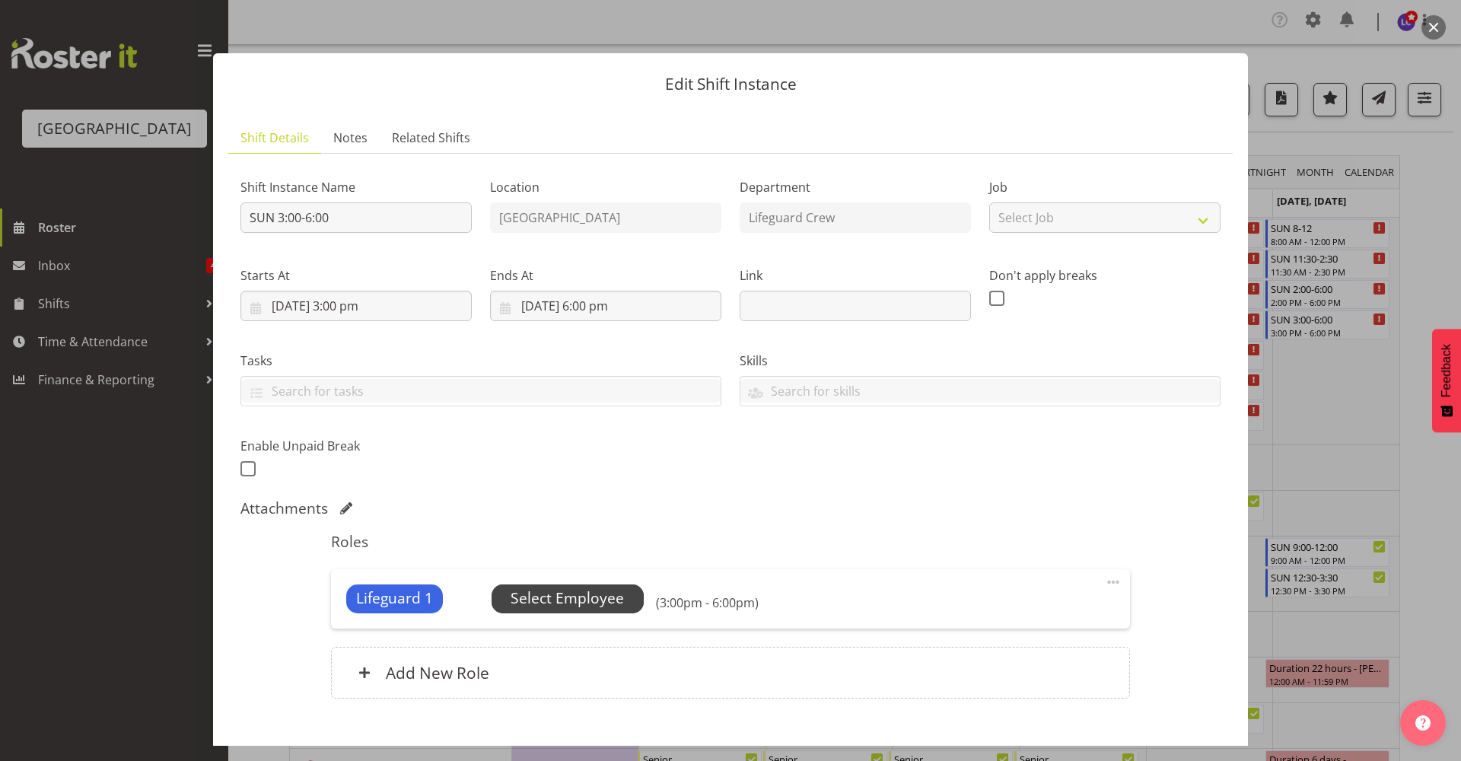
click at [593, 608] on span "Select Employee" at bounding box center [567, 599] width 113 height 22
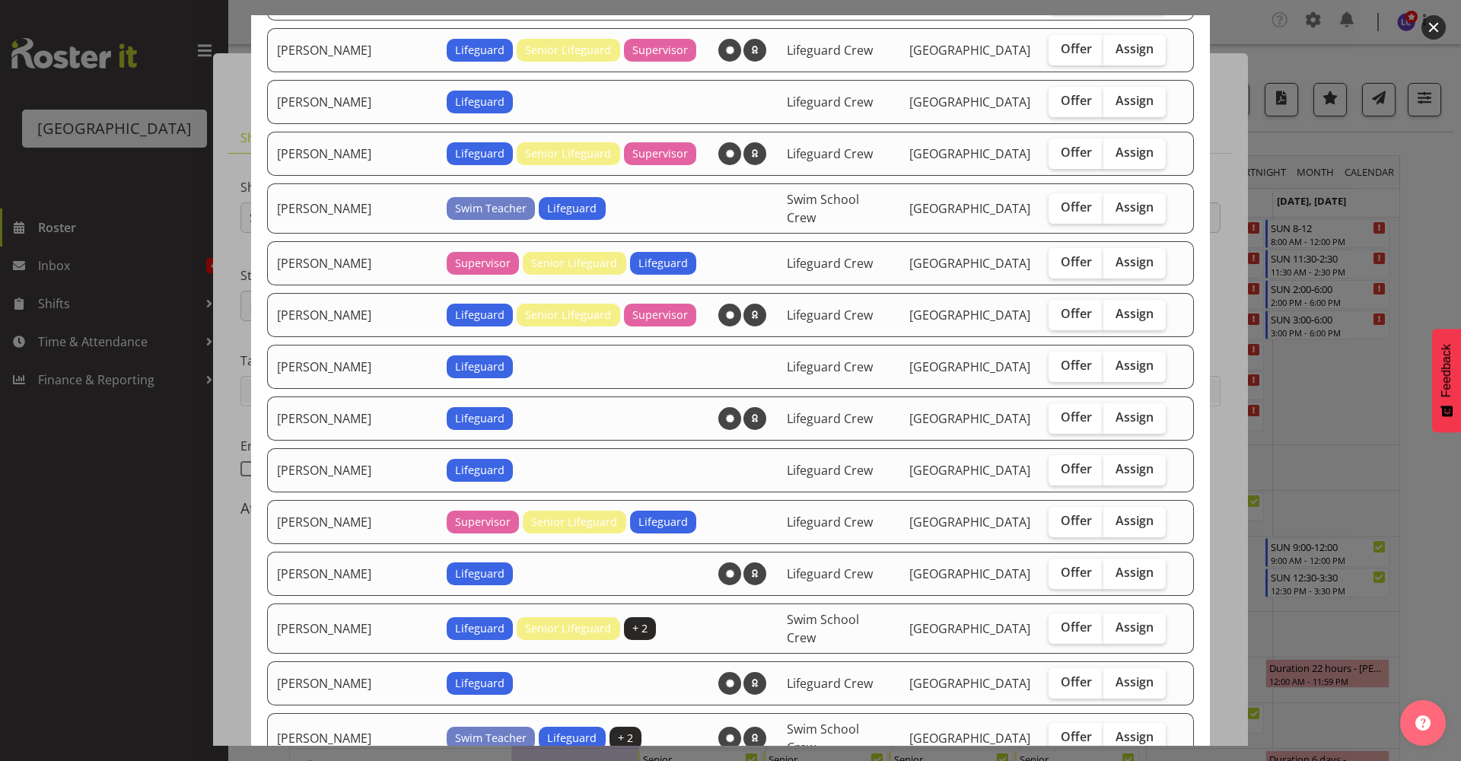
scroll to position [989, 0]
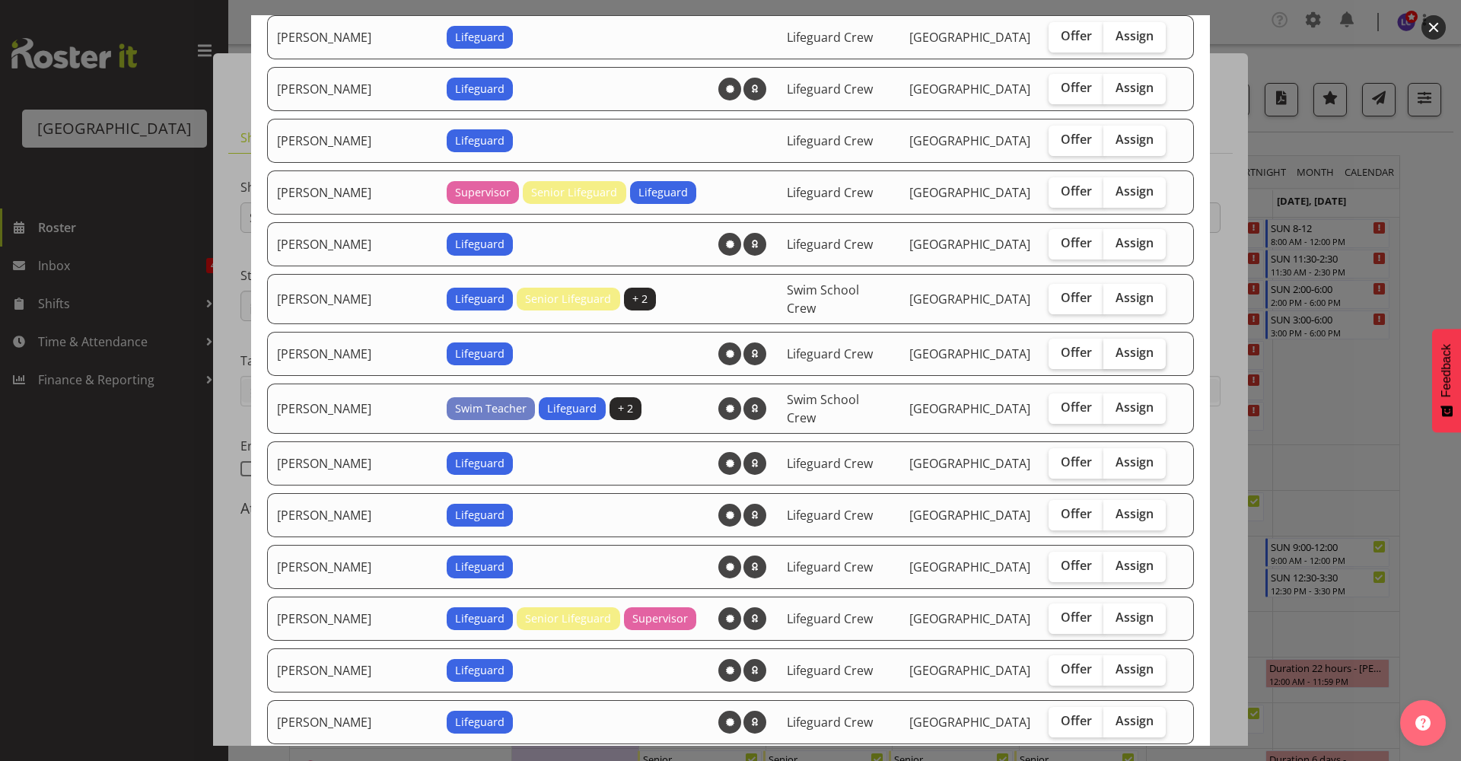
click at [1138, 342] on label "Assign" at bounding box center [1135, 354] width 62 height 30
click at [1113, 348] on input "Assign" at bounding box center [1109, 353] width 10 height 10
checkbox input "true"
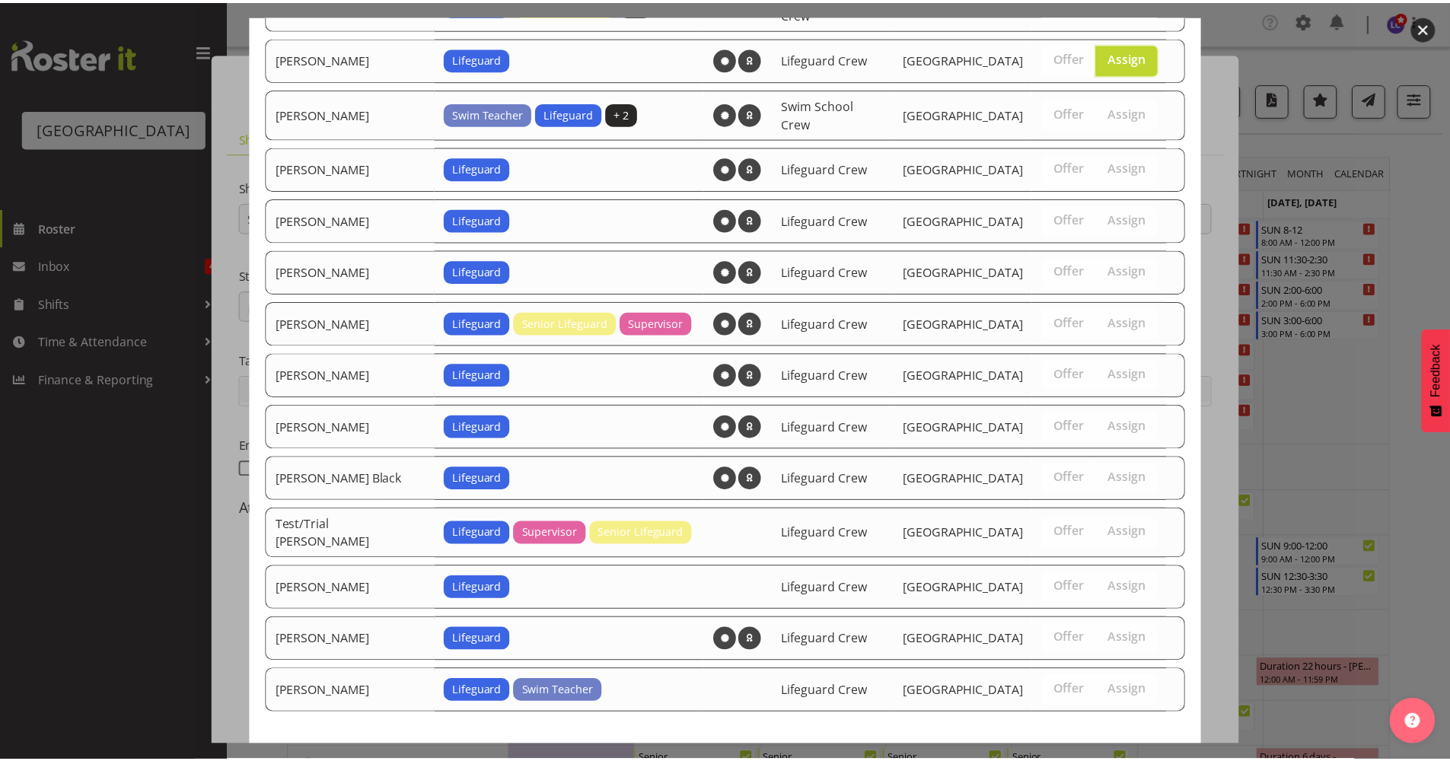
scroll to position [1342, 0]
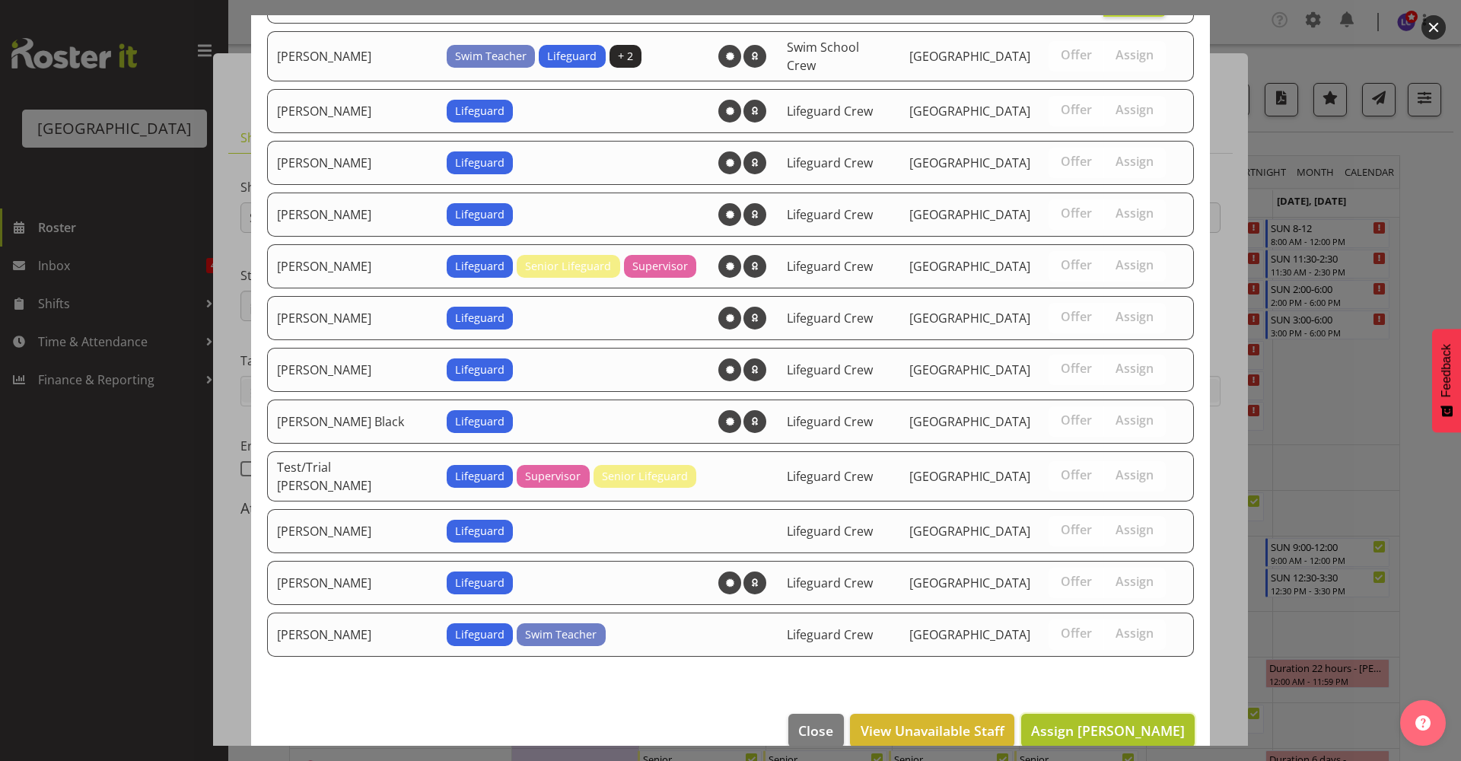
click at [1110, 721] on span "Assign Madison Brown" at bounding box center [1108, 730] width 154 height 18
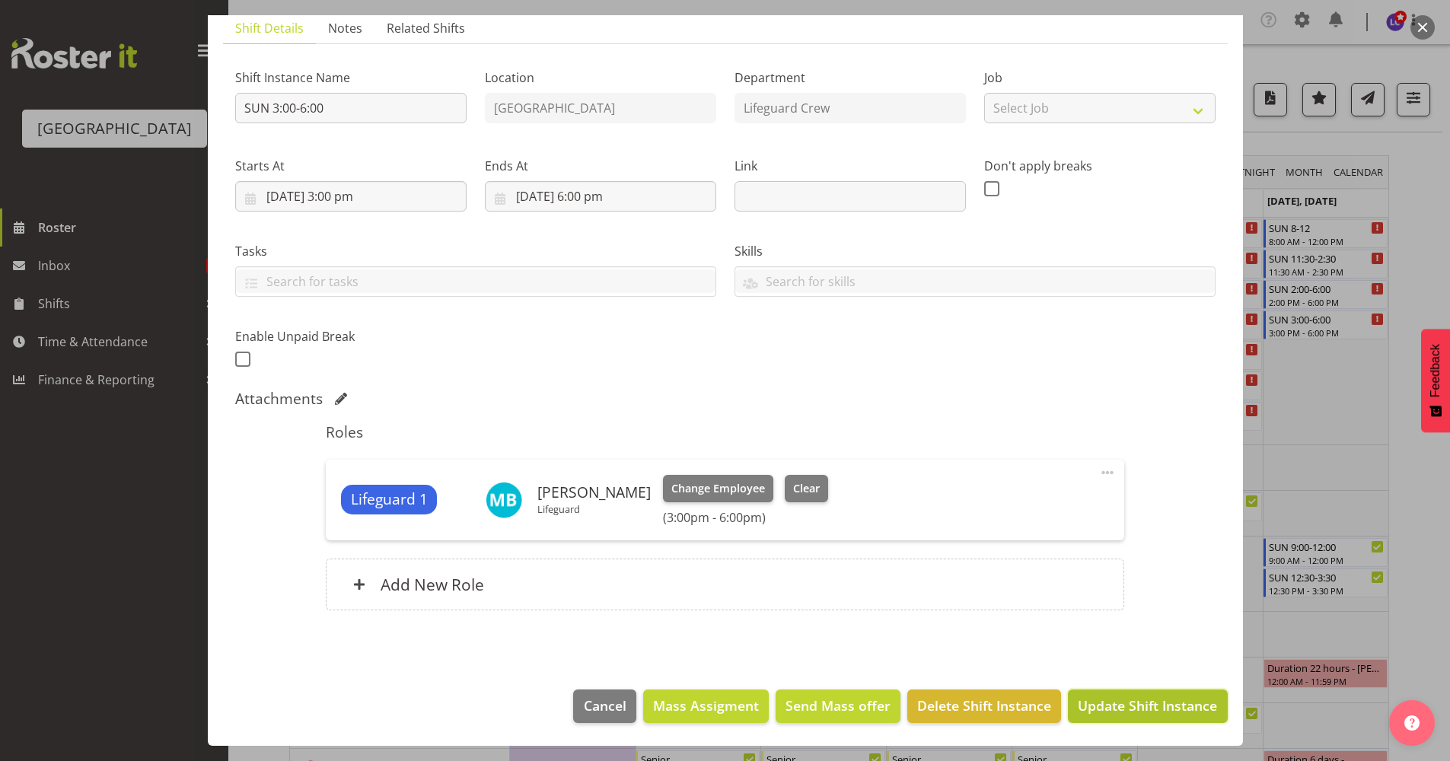
click at [1117, 696] on span "Update Shift Instance" at bounding box center [1147, 706] width 139 height 20
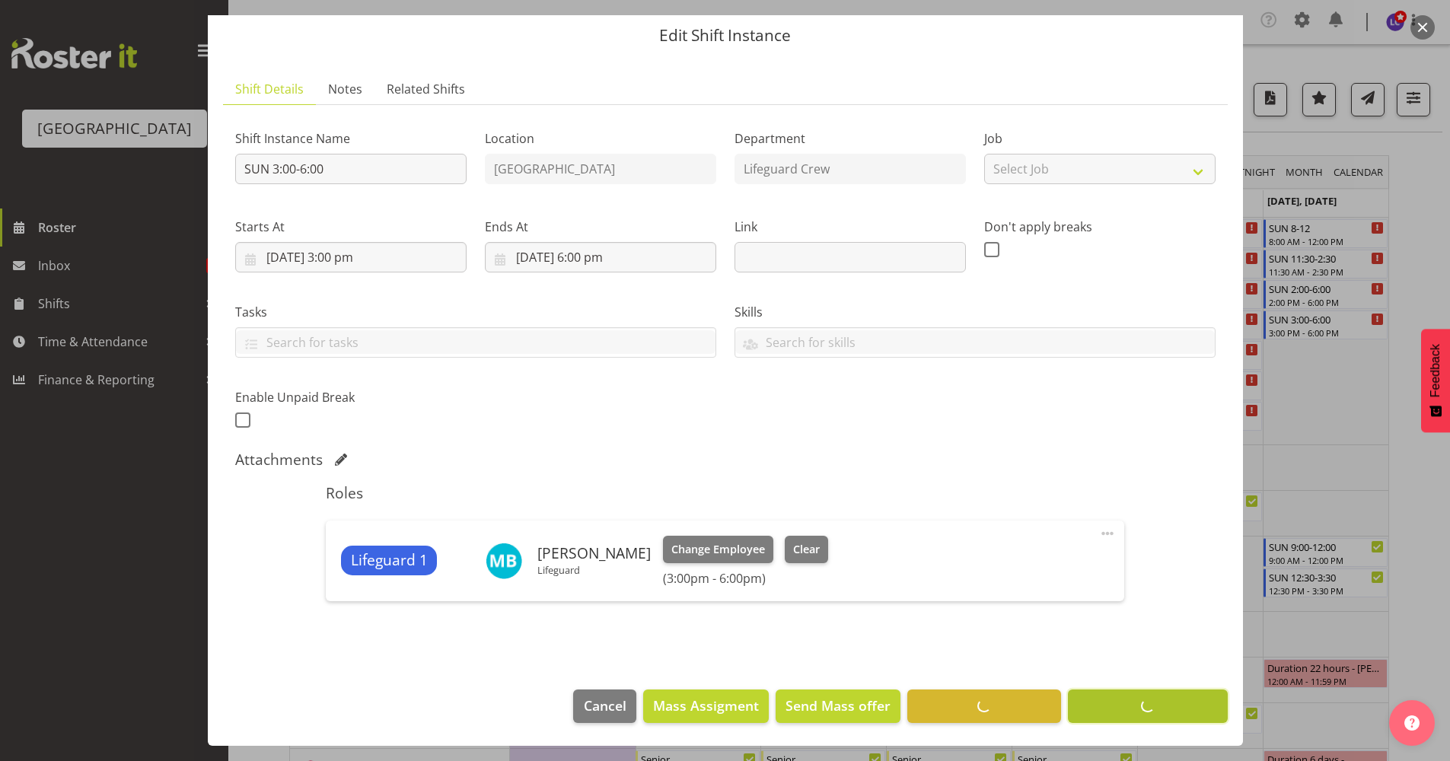
scroll to position [49, 0]
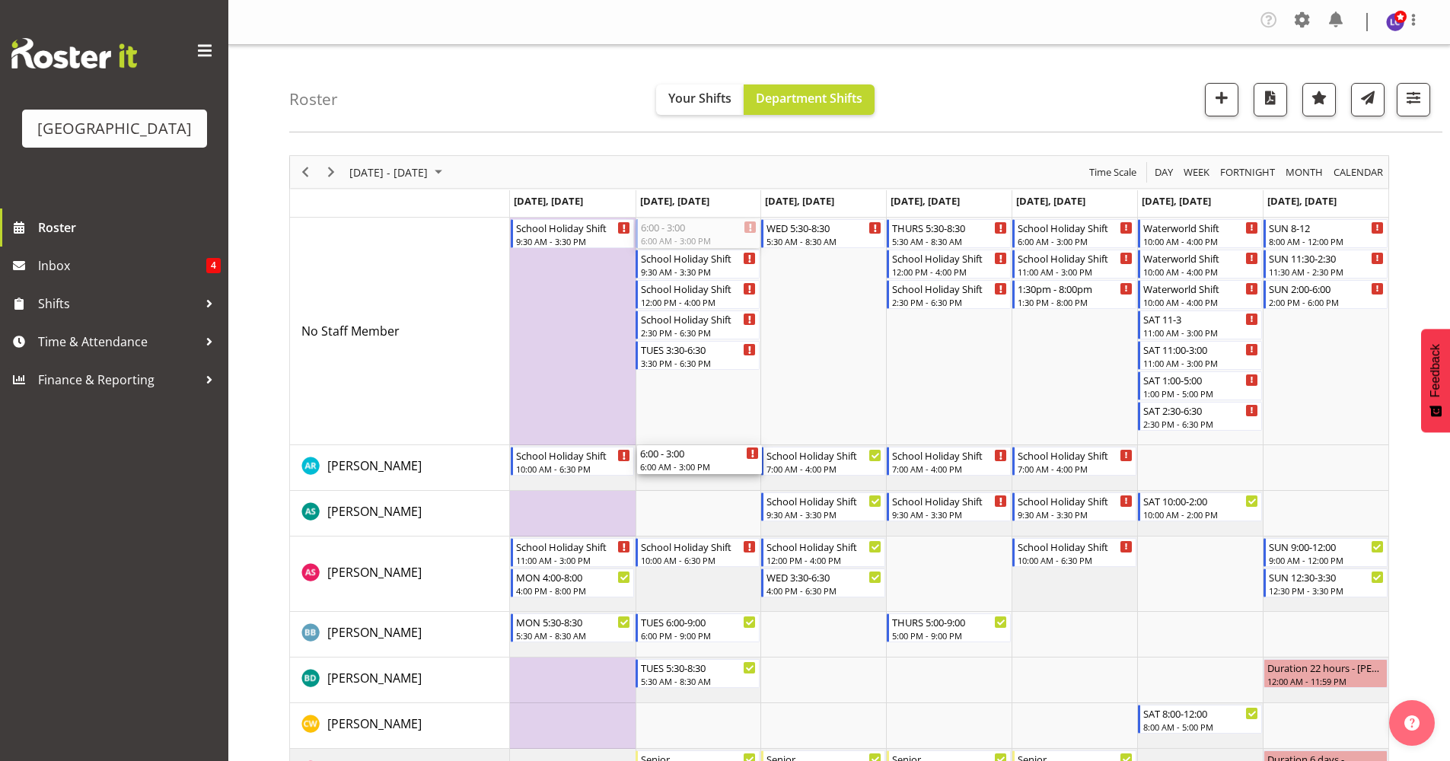
drag, startPoint x: 696, startPoint y: 233, endPoint x: 710, endPoint y: 478, distance: 245.5
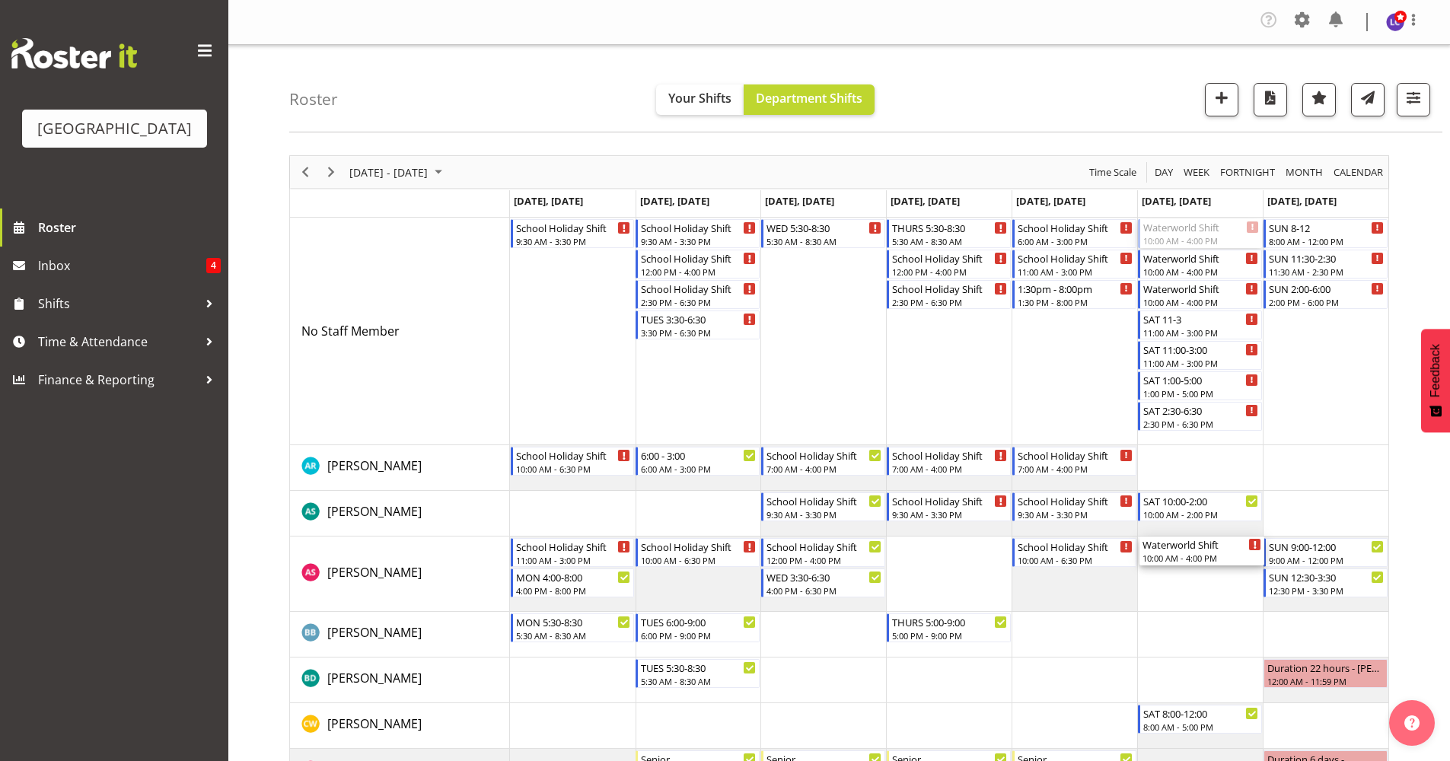
drag, startPoint x: 1201, startPoint y: 226, endPoint x: 1188, endPoint y: 559, distance: 333.6
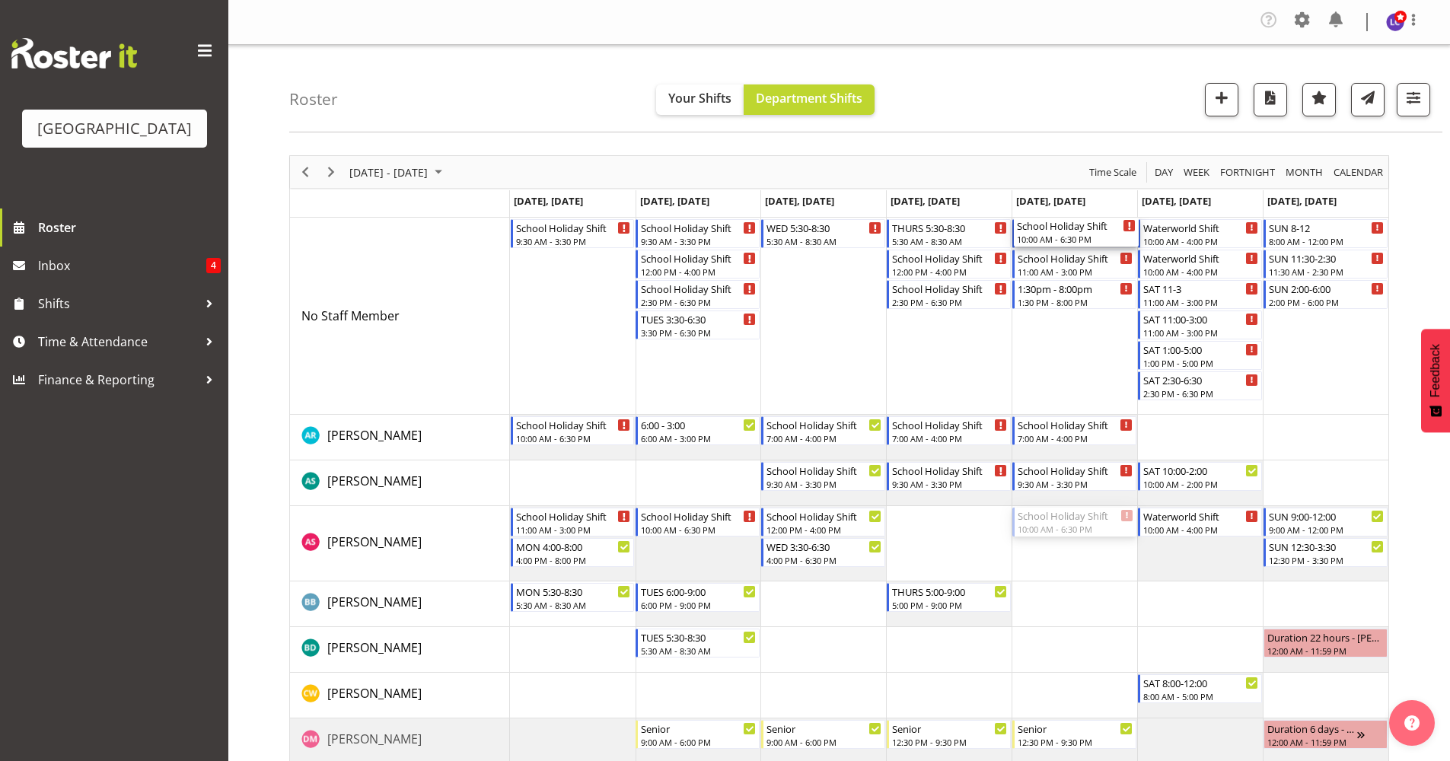
drag, startPoint x: 1102, startPoint y: 525, endPoint x: 1097, endPoint y: 333, distance: 191.8
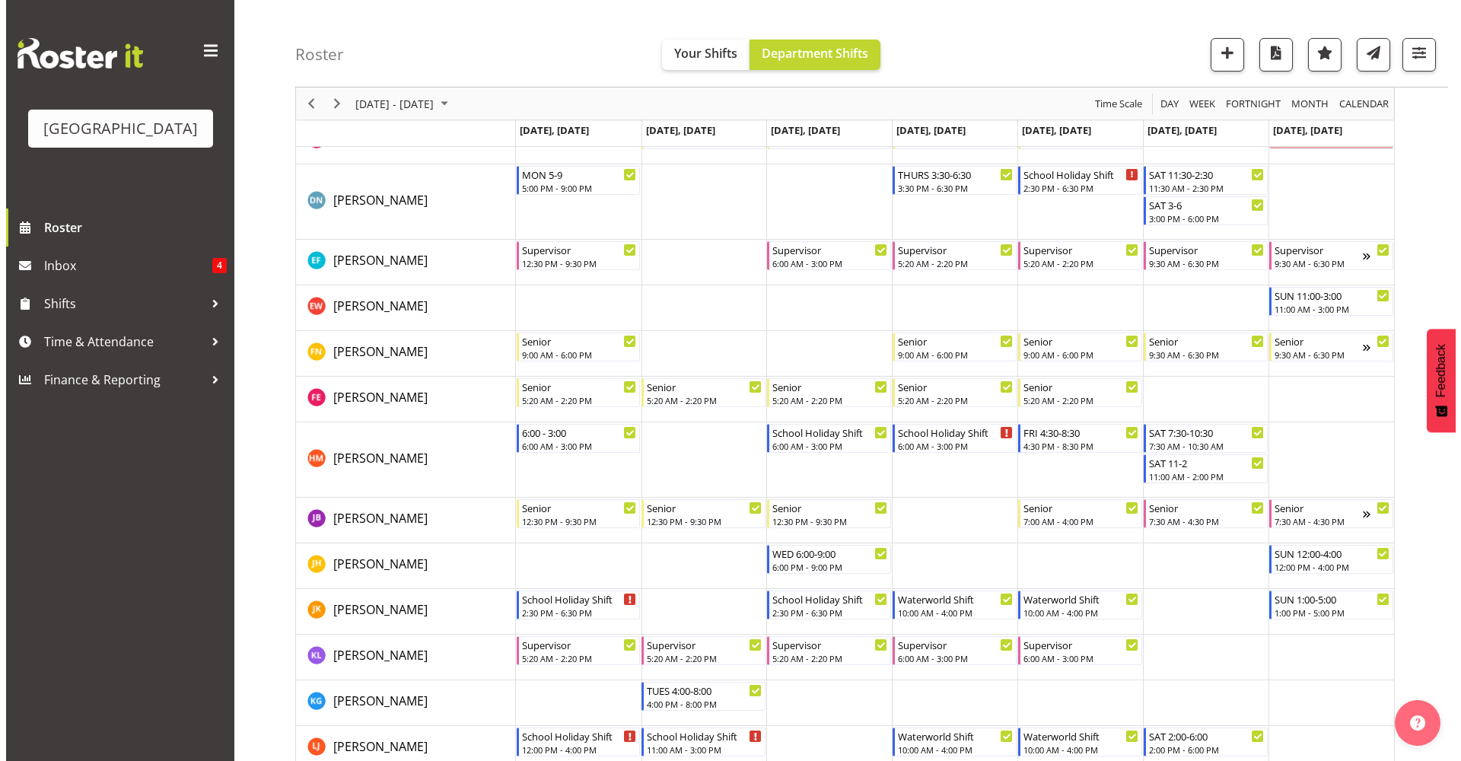
scroll to position [603, 0]
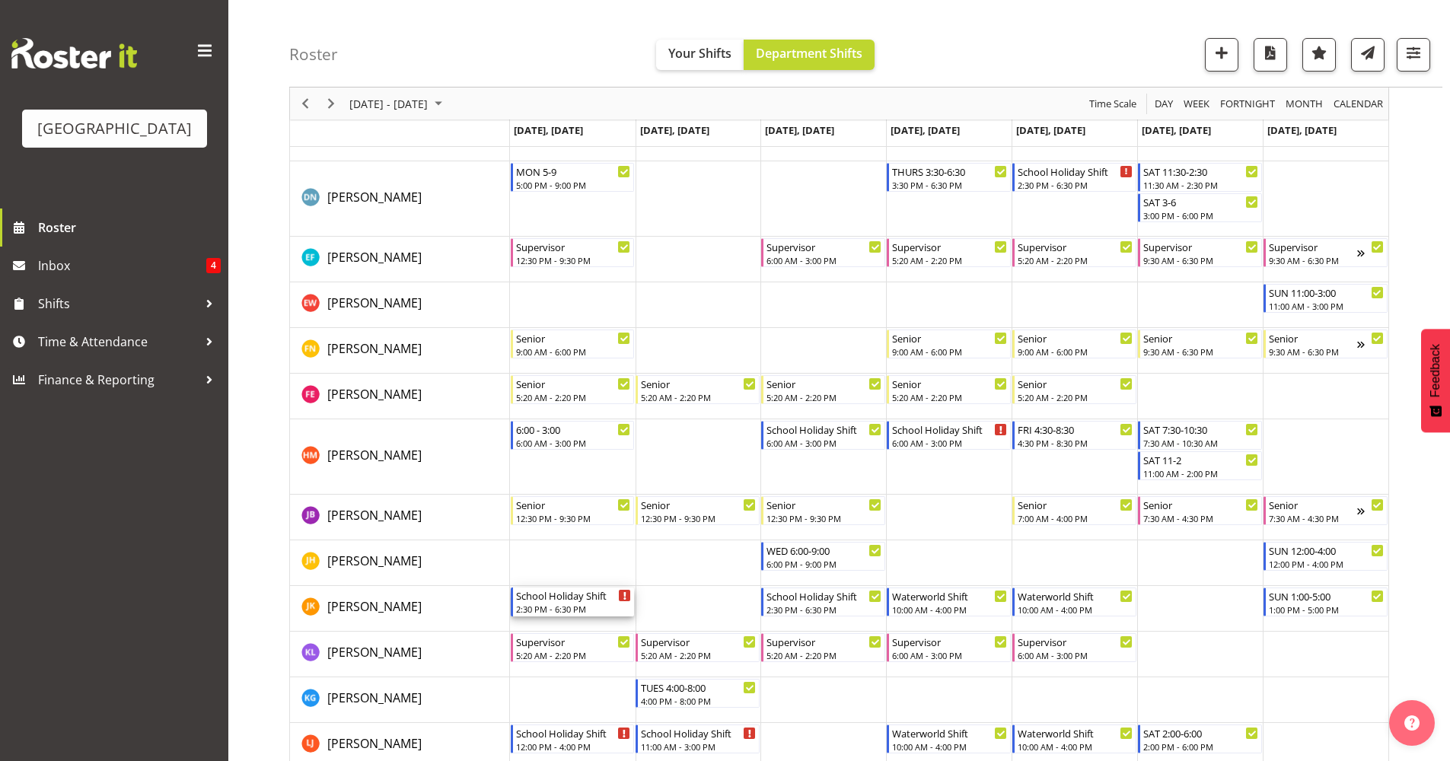
click at [527, 604] on div "2:30 PM - 6:30 PM" at bounding box center [574, 609] width 116 height 12
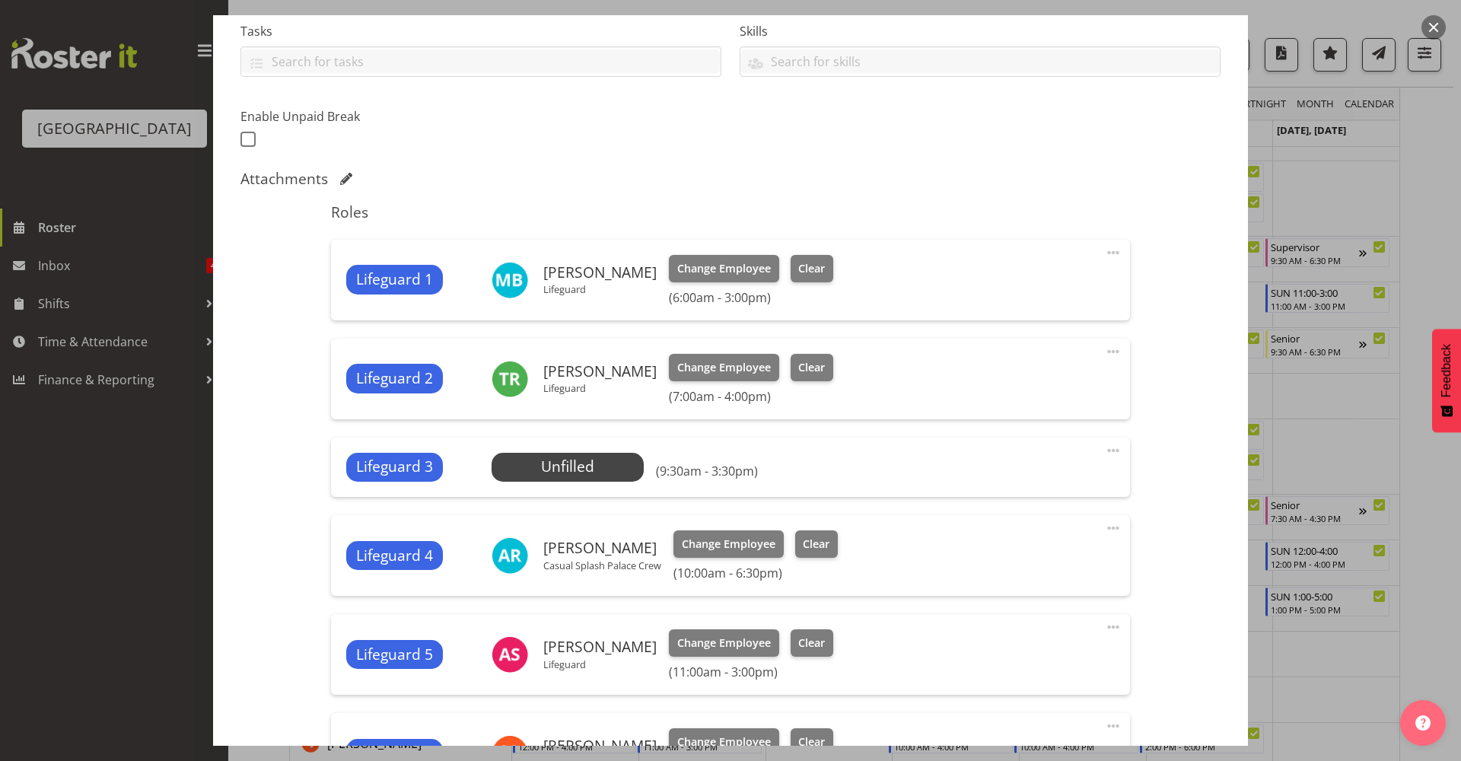
scroll to position [660, 0]
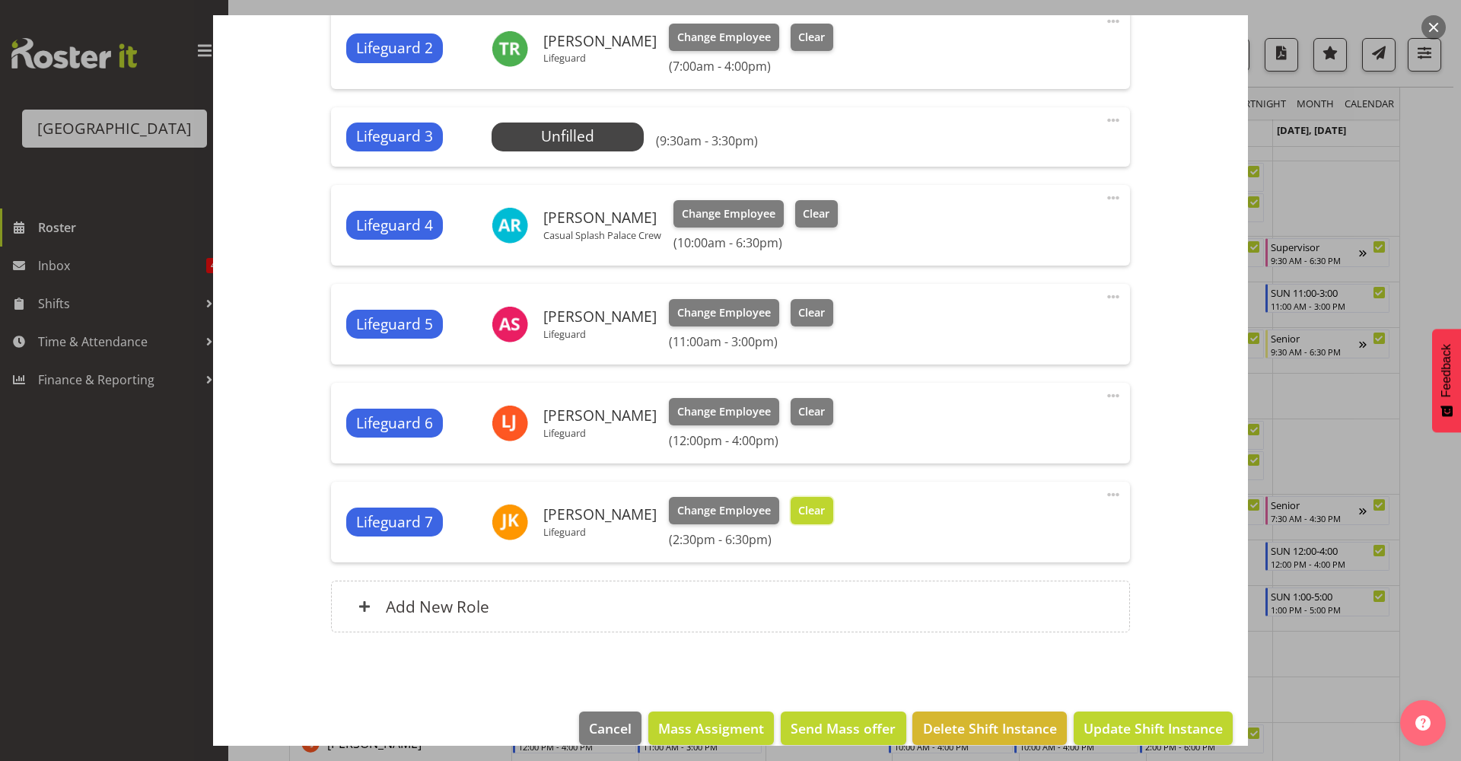
click at [801, 504] on span "Clear" at bounding box center [811, 510] width 27 height 17
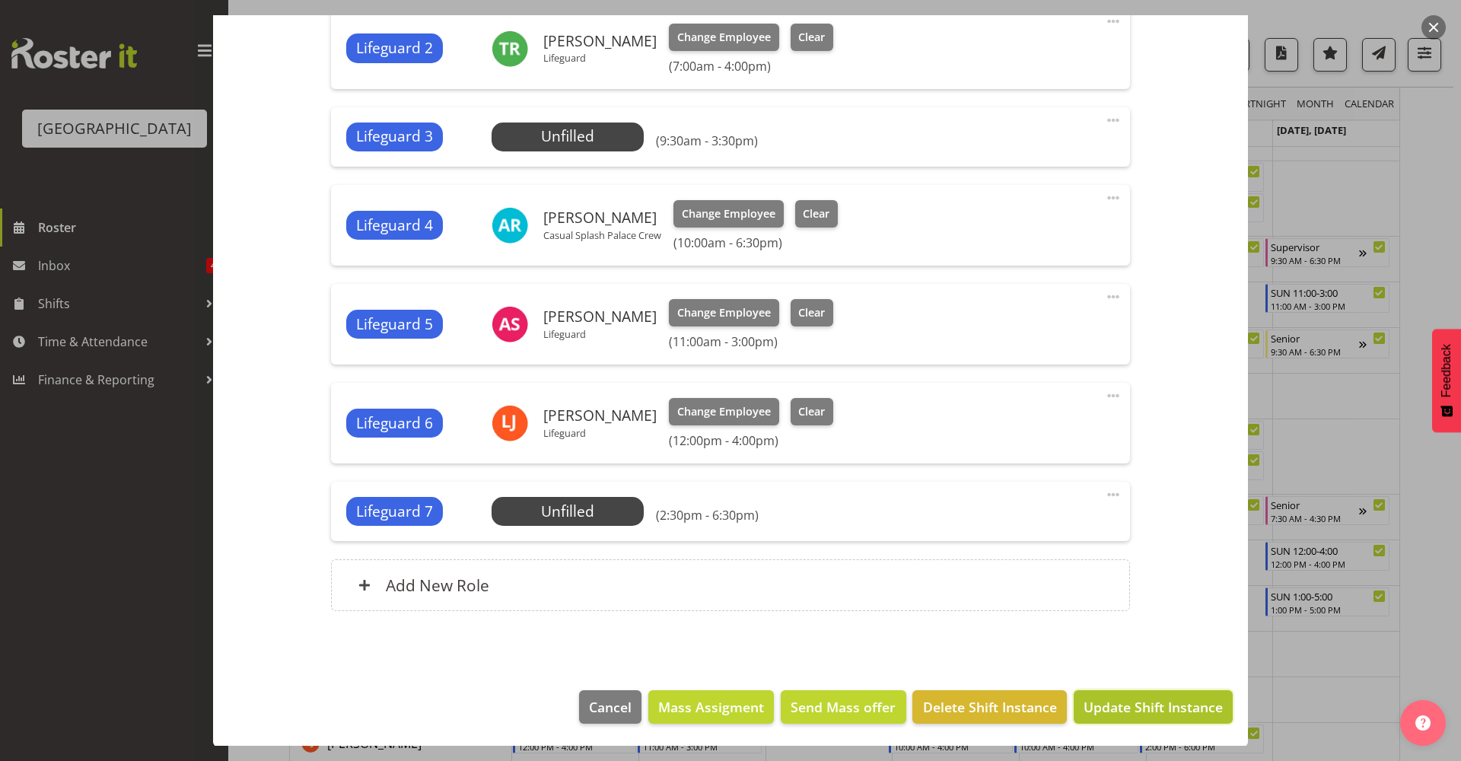
click at [1116, 705] on span "Update Shift Instance" at bounding box center [1153, 707] width 139 height 20
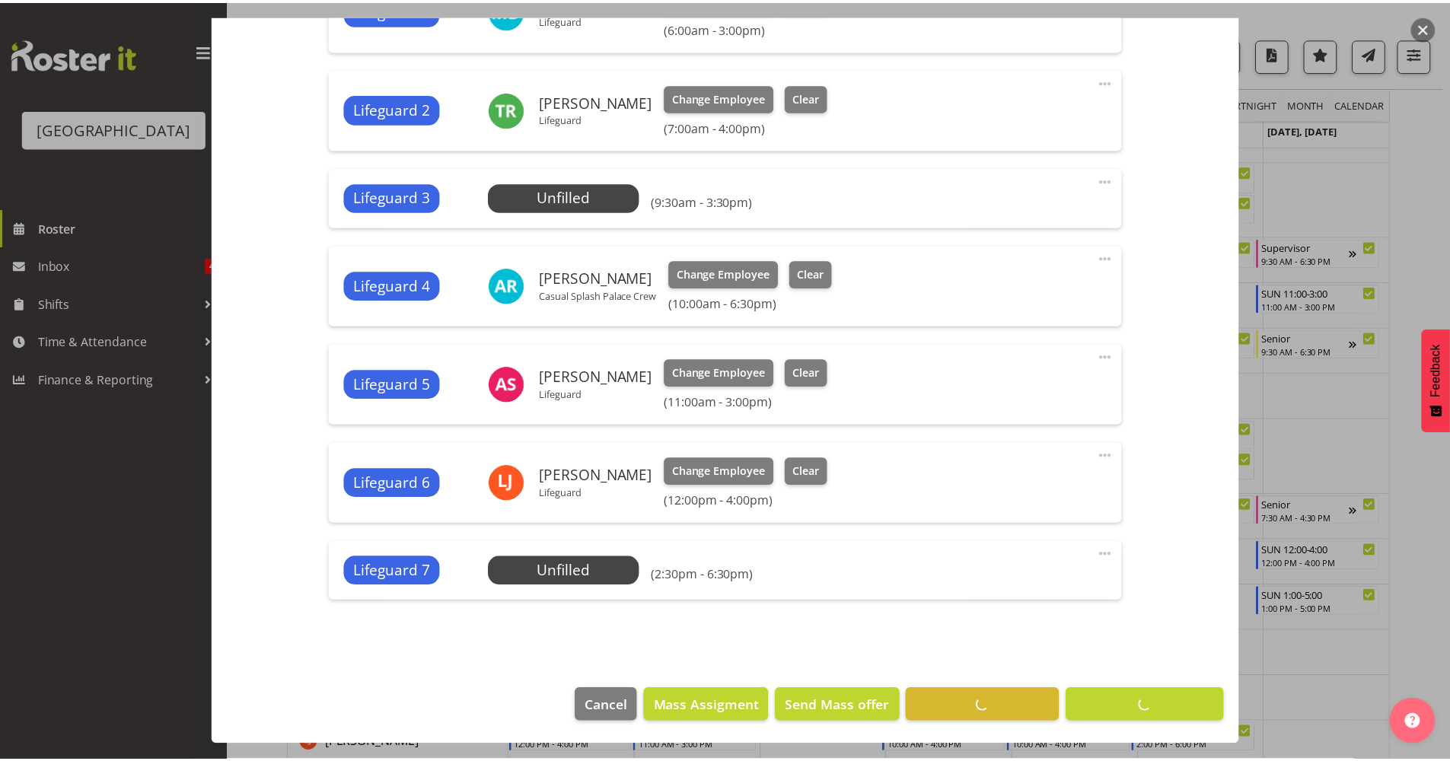
scroll to position [0, 0]
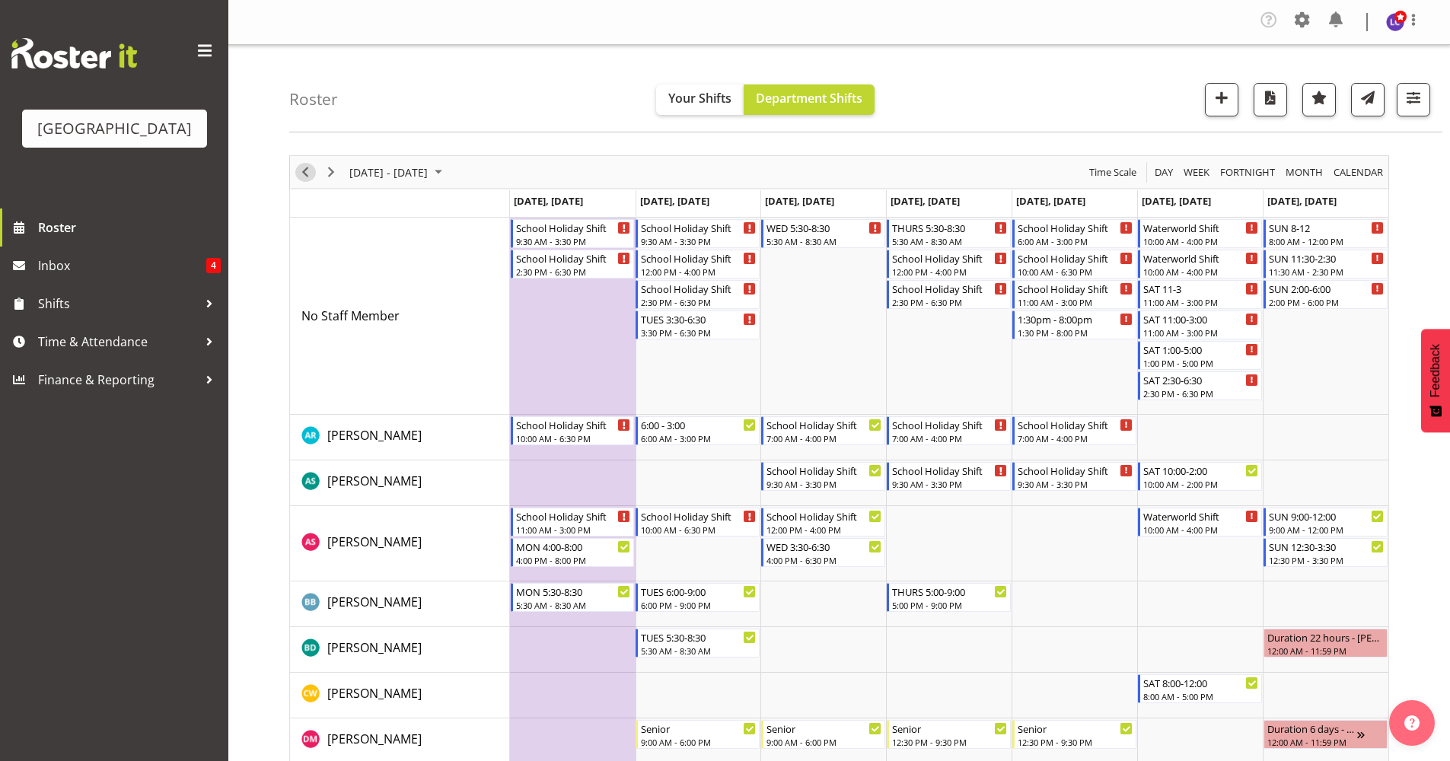
click at [299, 167] on span "Previous" at bounding box center [305, 172] width 18 height 19
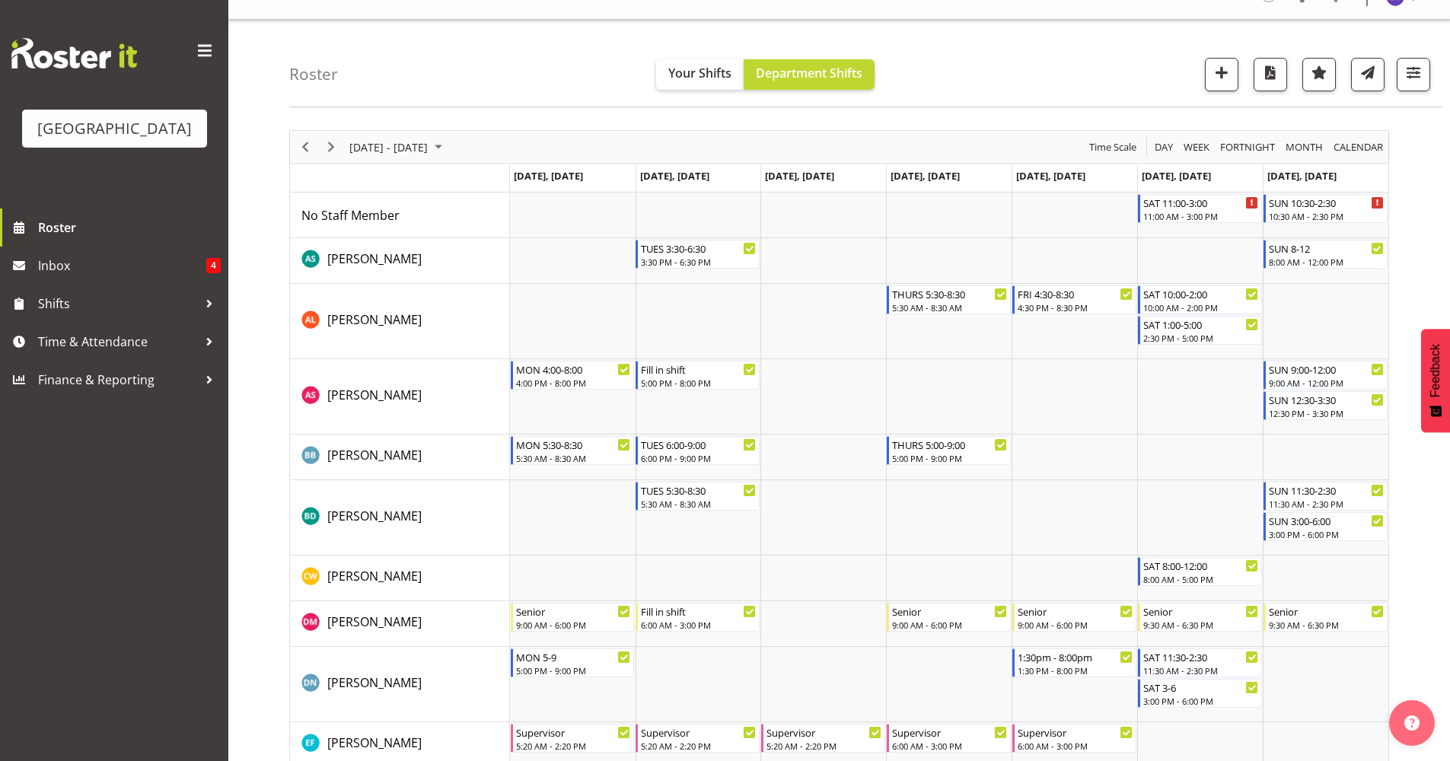
scroll to position [27, 0]
click at [332, 154] on div "Timeline Week of September 18, 2025" at bounding box center [331, 145] width 26 height 32
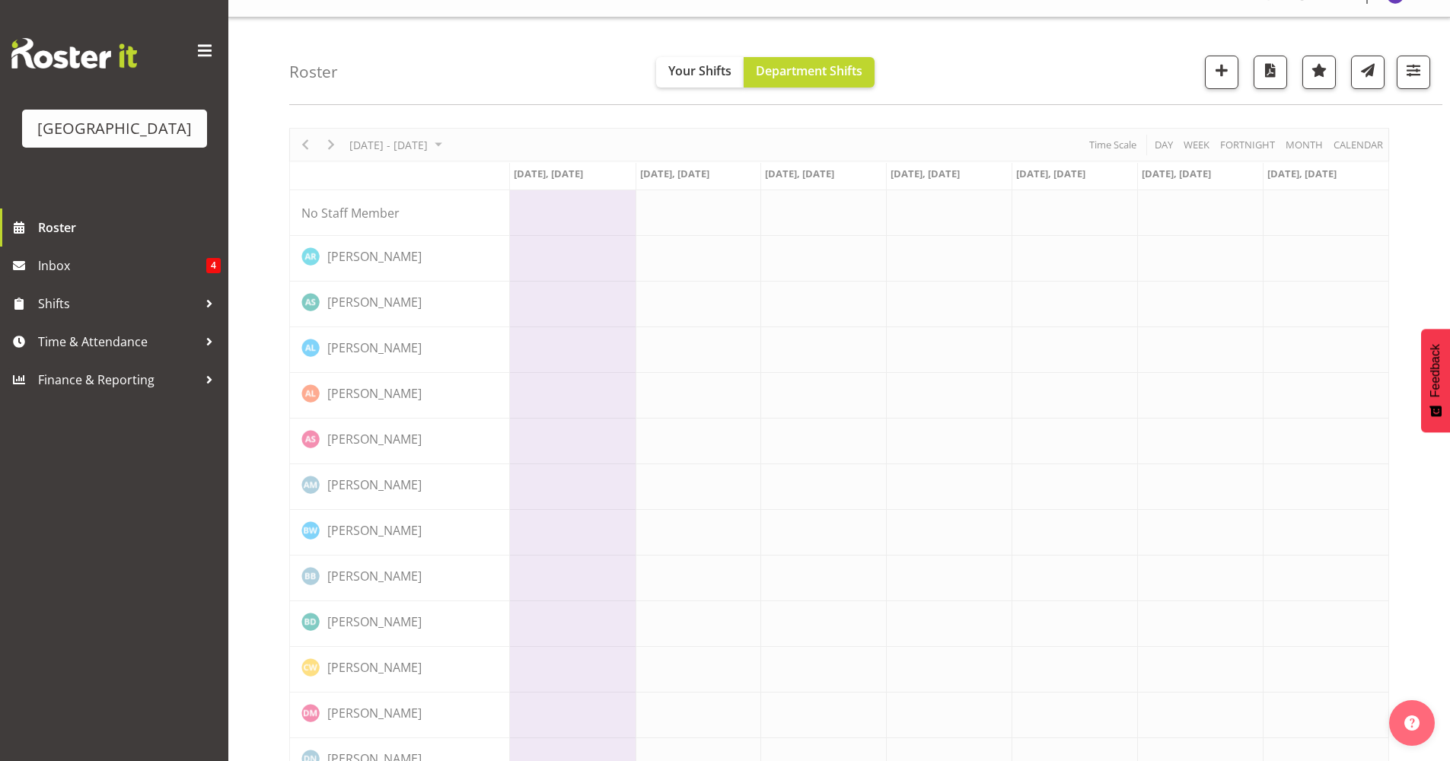
scroll to position [0, 0]
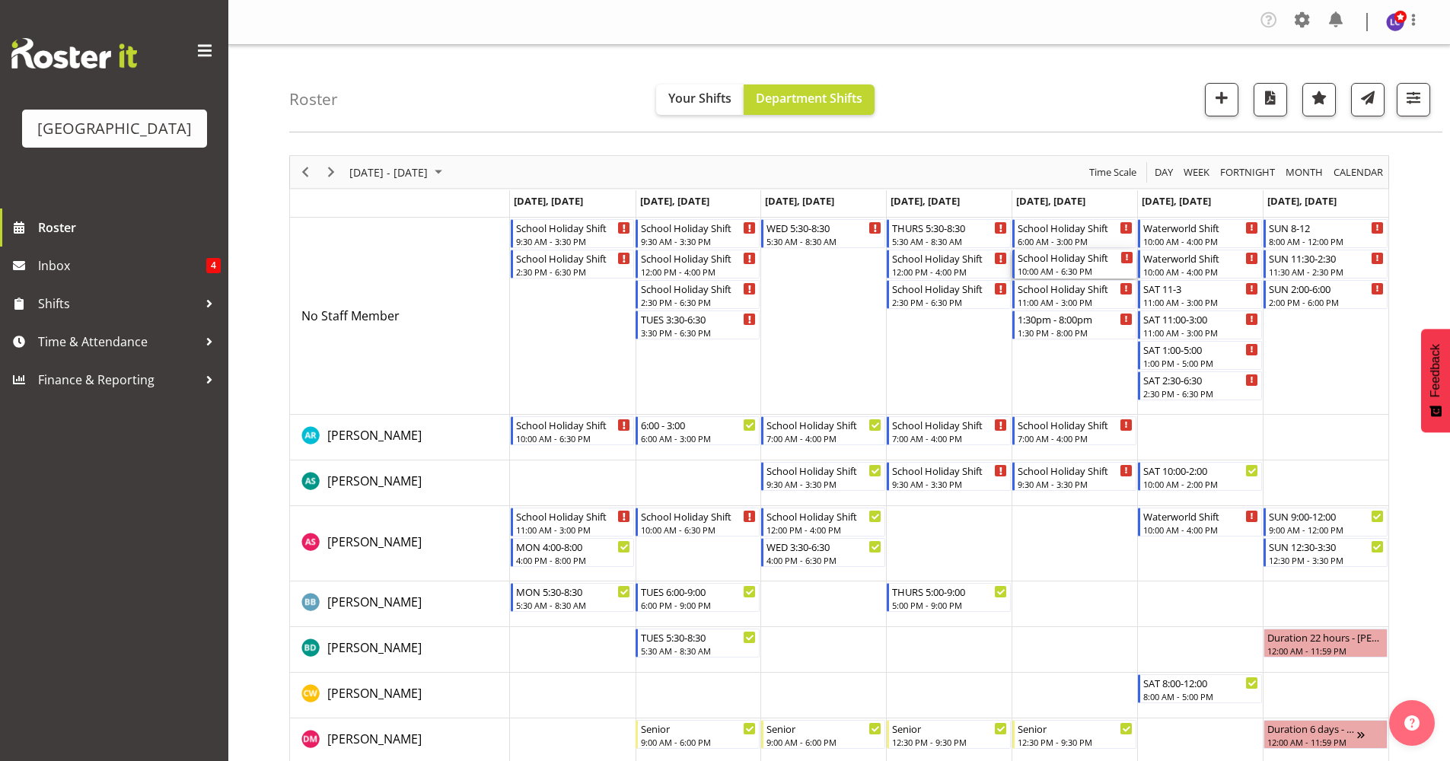
click at [1058, 269] on div "10:00 AM - 6:30 PM" at bounding box center [1076, 271] width 116 height 12
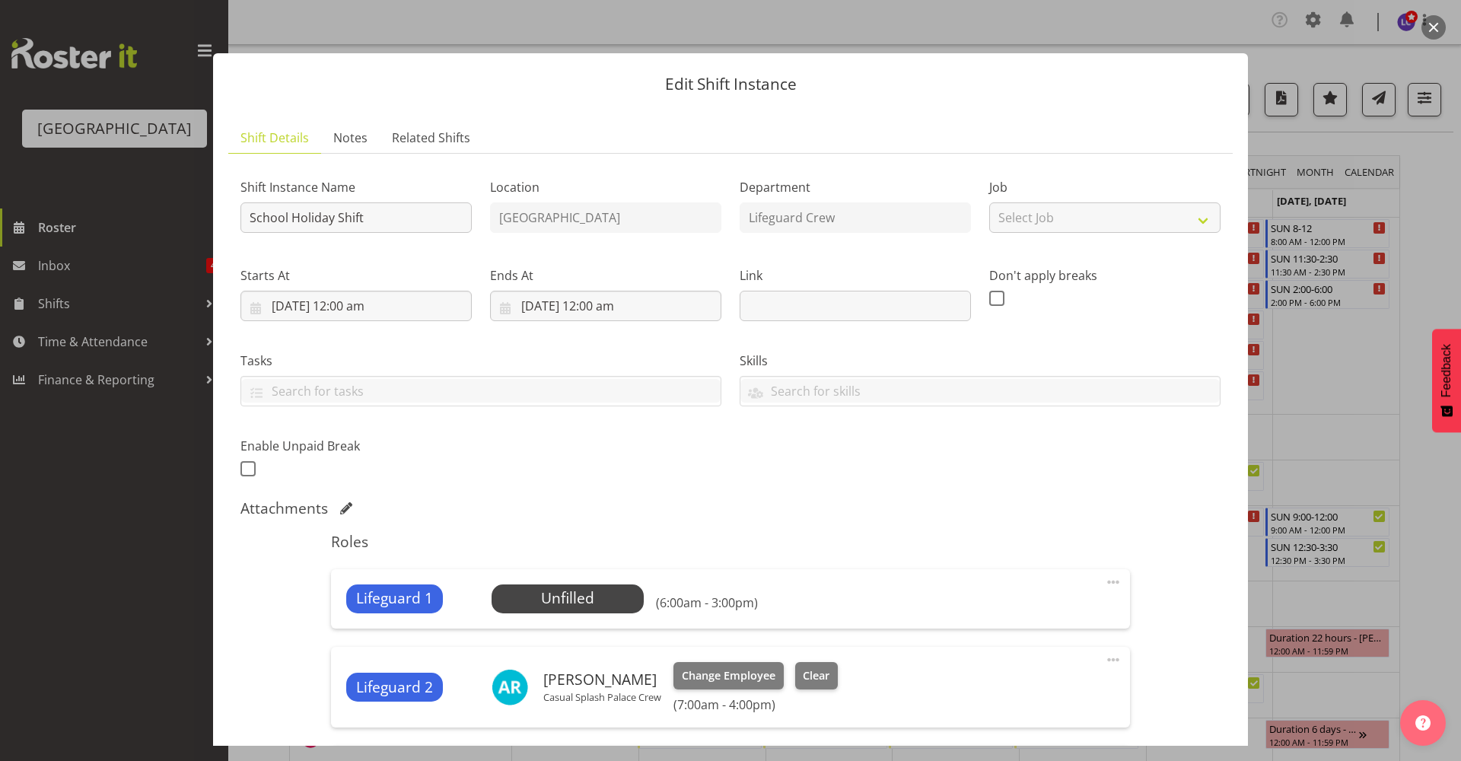
drag, startPoint x: 1428, startPoint y: 20, endPoint x: 1416, endPoint y: 62, distance: 44.3
click at [1428, 21] on button "button" at bounding box center [1434, 27] width 24 height 24
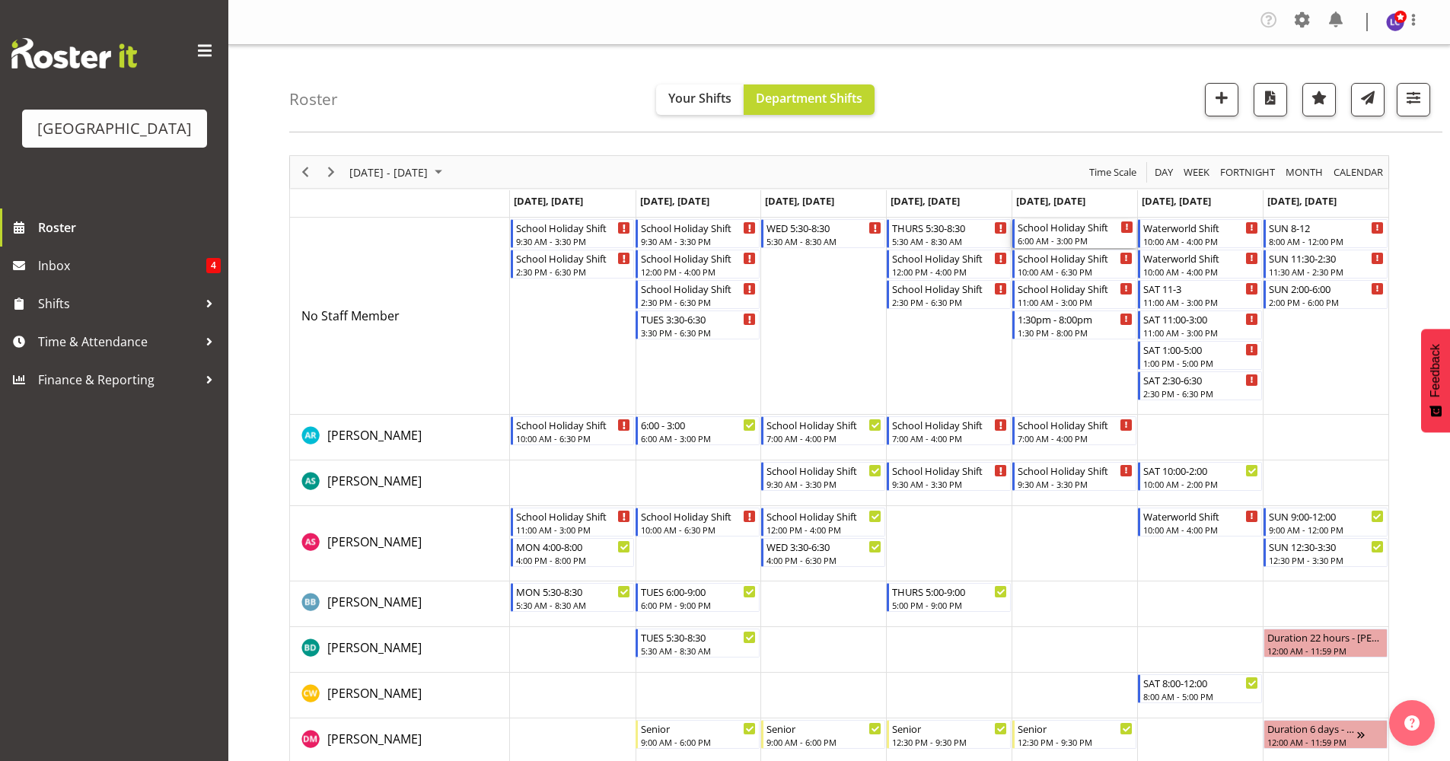
click at [1074, 243] on div "6:00 AM - 3:00 PM" at bounding box center [1076, 240] width 116 height 12
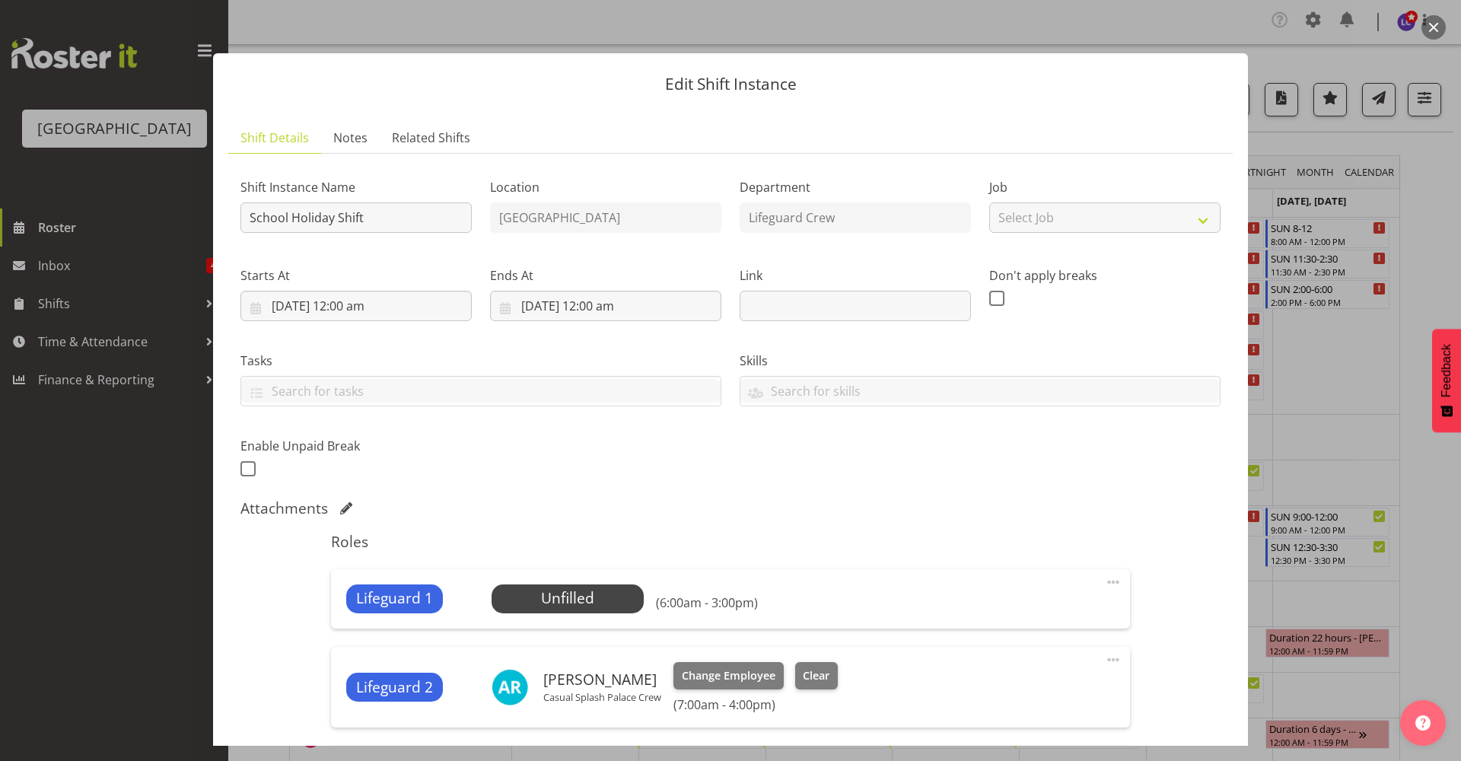
scroll to position [330, 0]
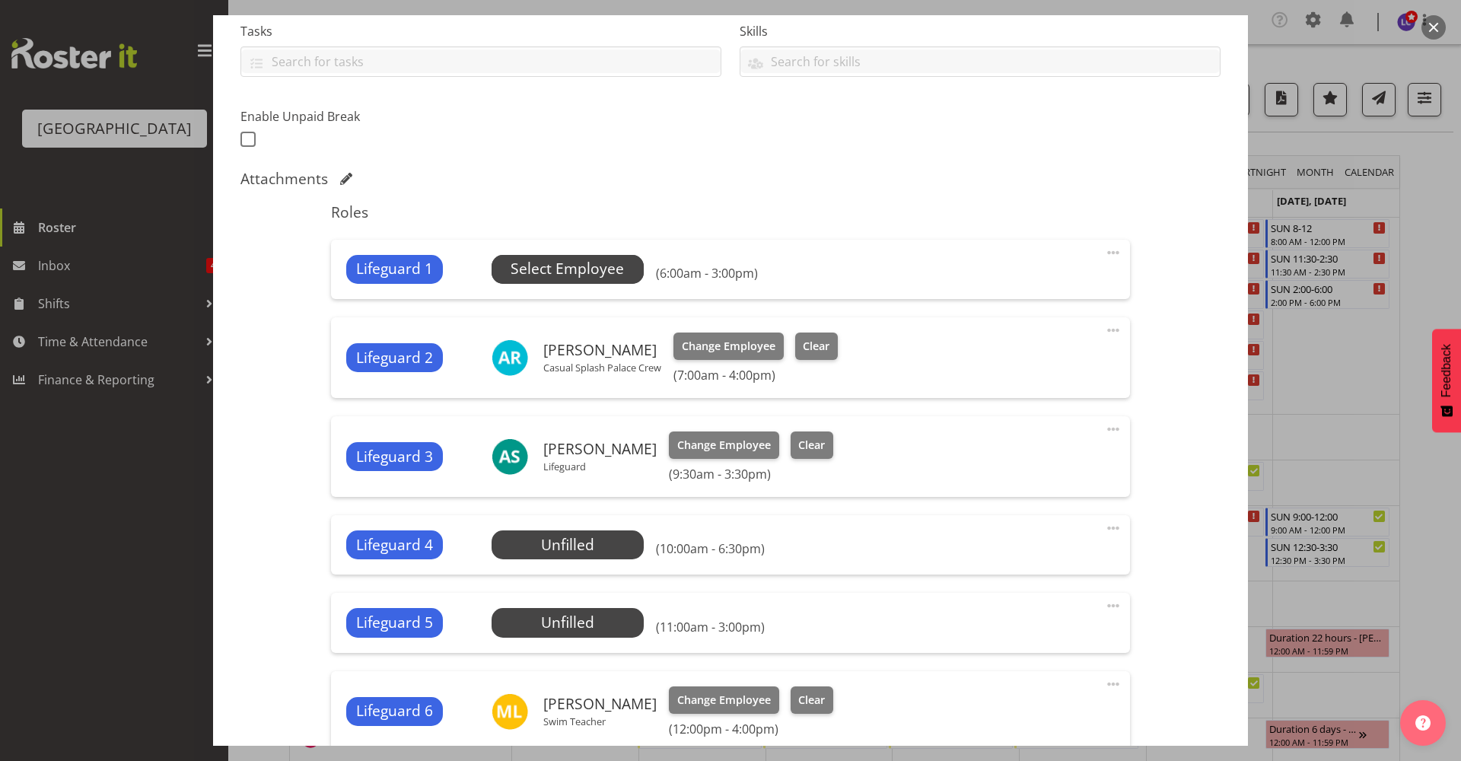
click at [577, 270] on span "Select Employee" at bounding box center [567, 269] width 113 height 22
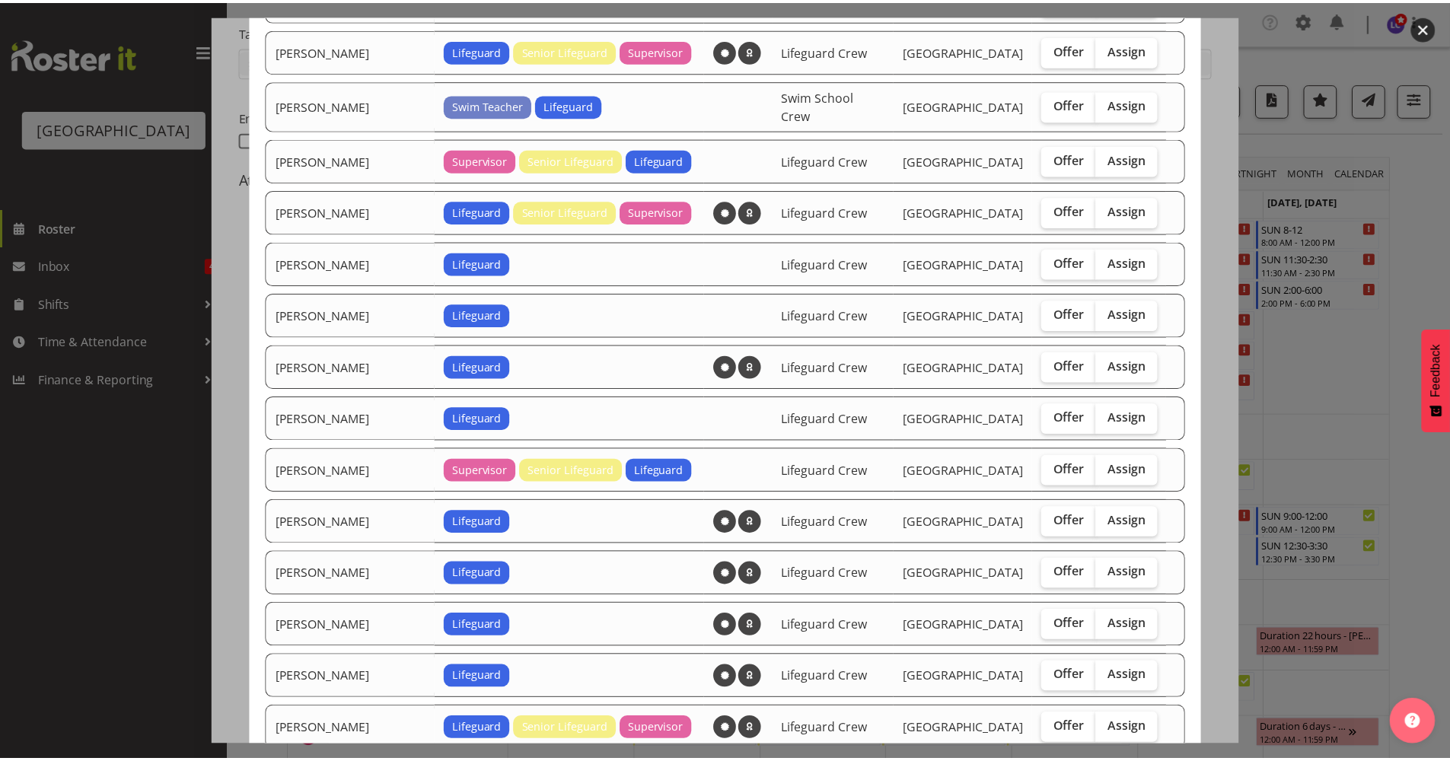
scroll to position [1135, 0]
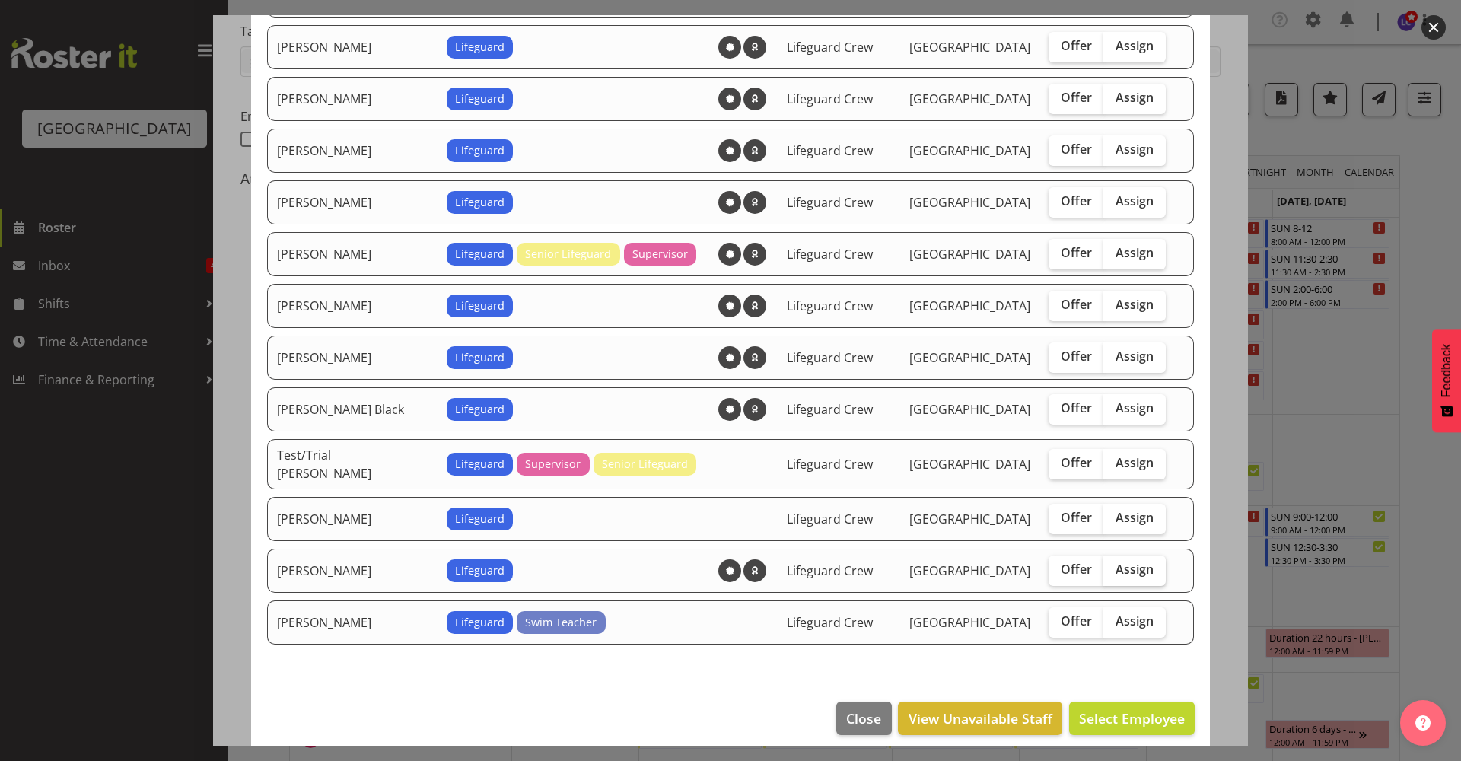
click at [1126, 563] on span "Assign" at bounding box center [1135, 569] width 38 height 15
click at [1113, 565] on input "Assign" at bounding box center [1109, 570] width 10 height 10
checkbox input "true"
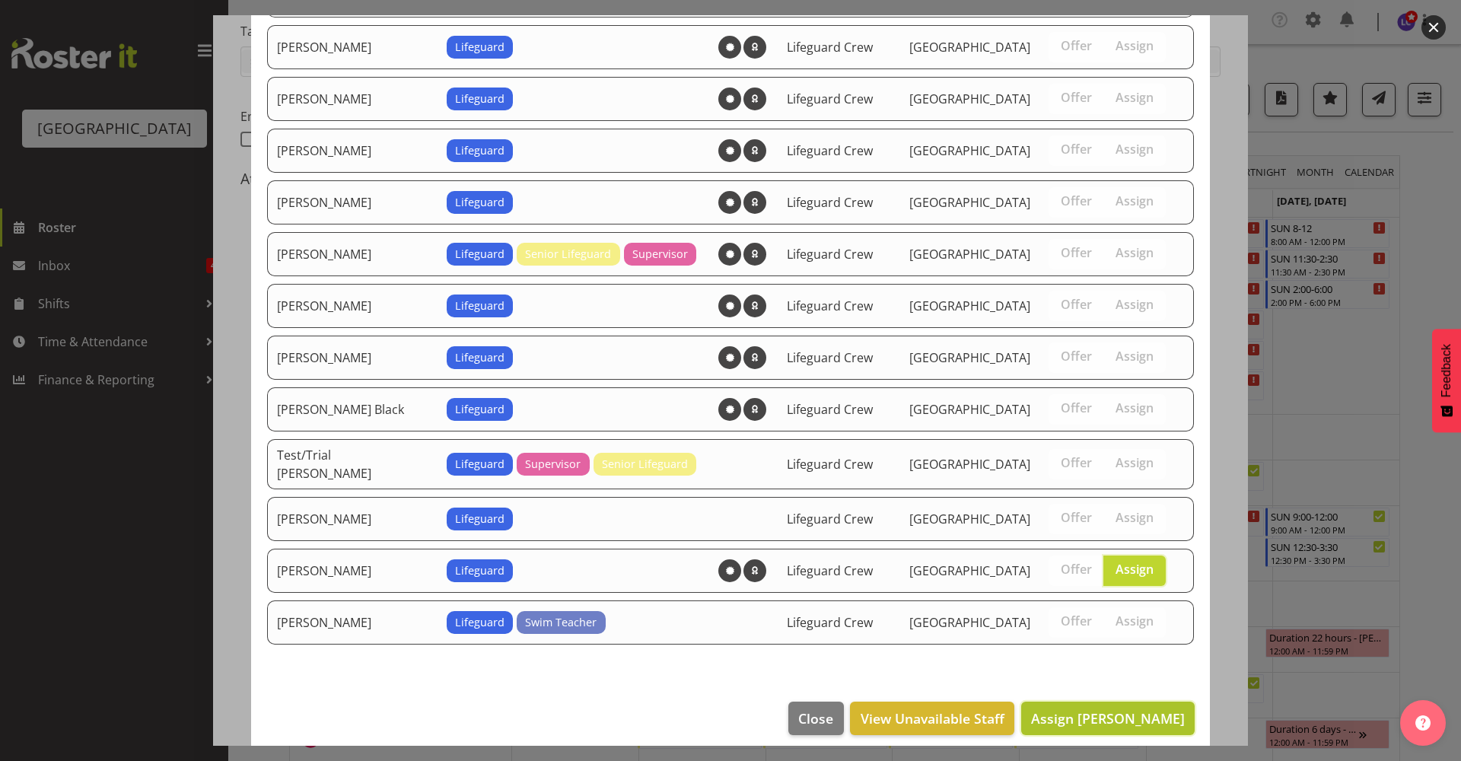
click at [1119, 709] on span "Assign Thomas Butson" at bounding box center [1108, 718] width 154 height 18
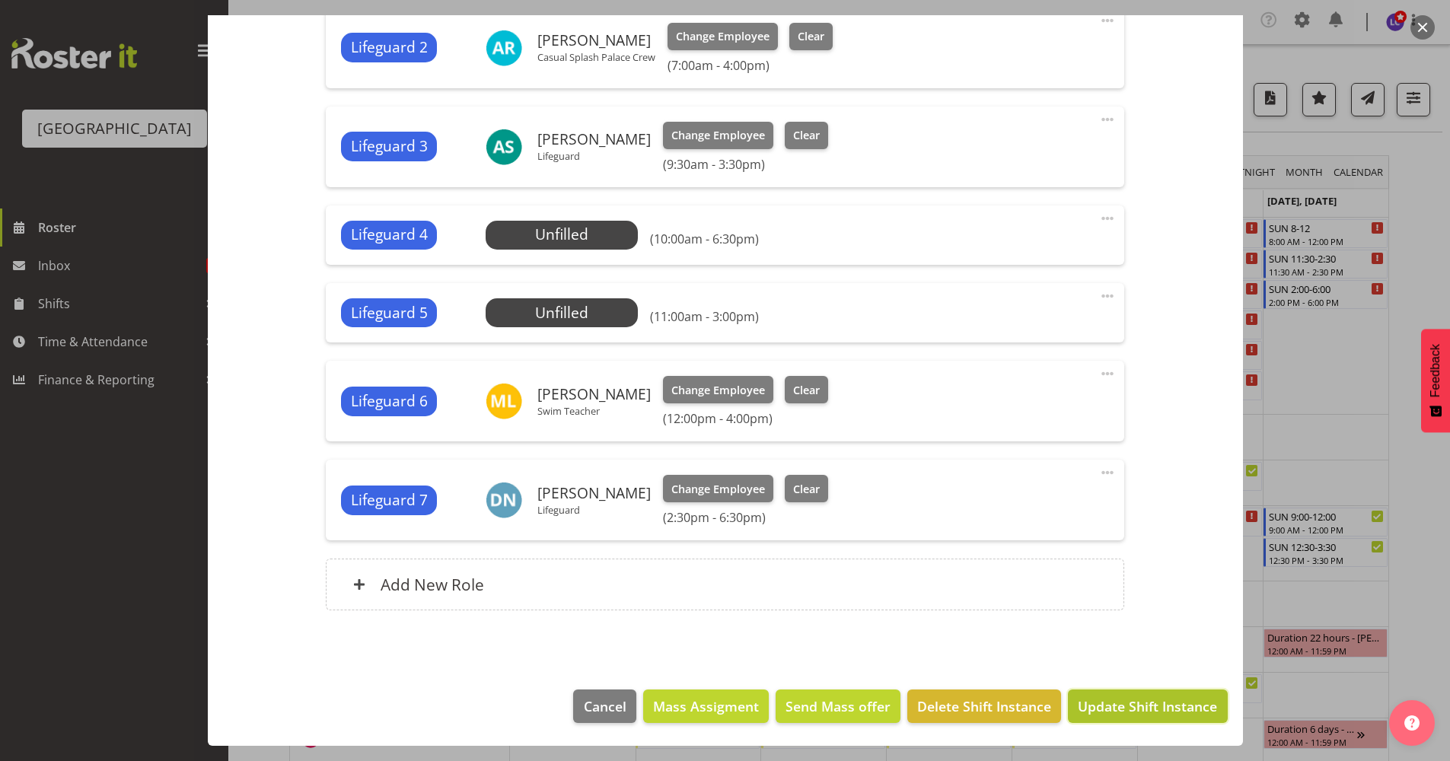
click at [1132, 702] on span "Update Shift Instance" at bounding box center [1147, 706] width 139 height 20
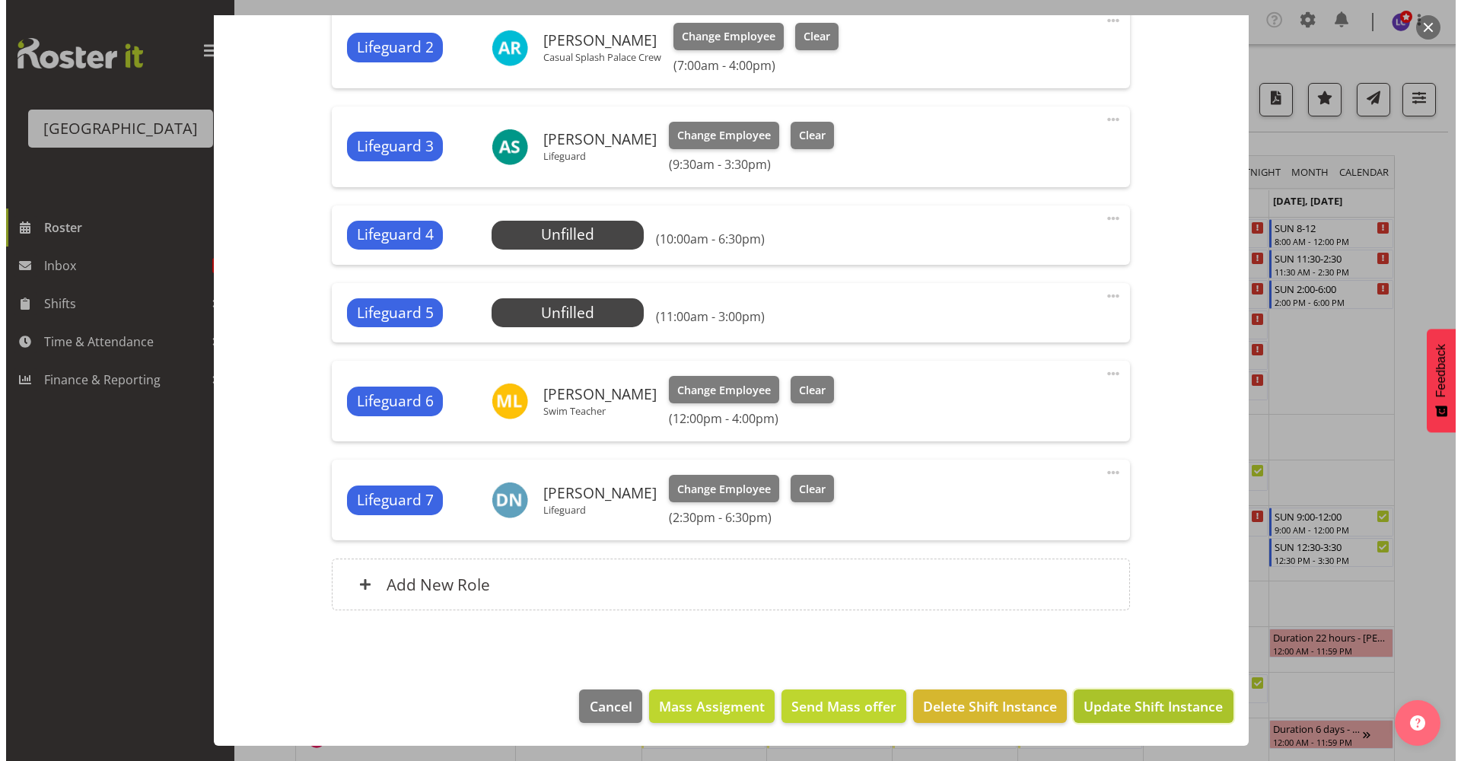
scroll to position [600, 0]
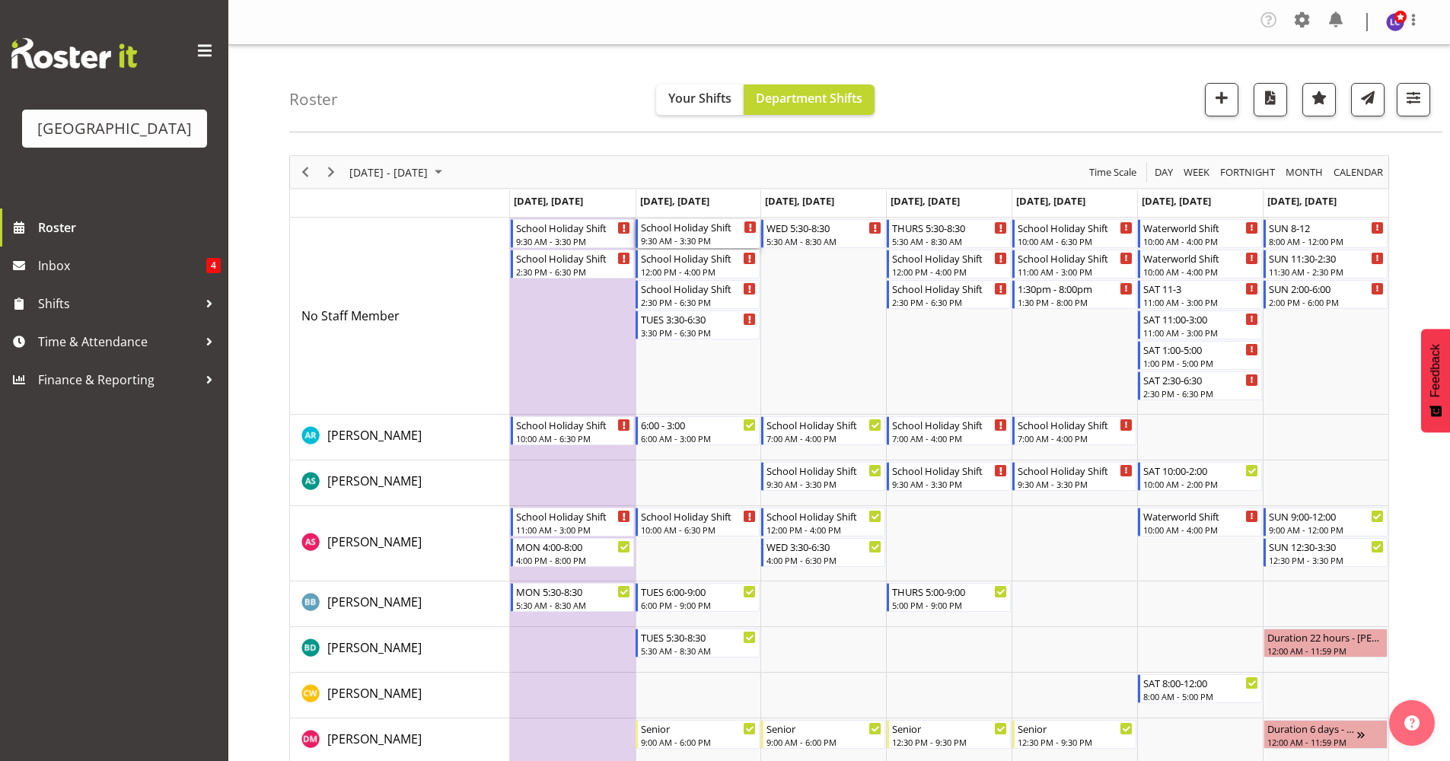
click at [713, 244] on div "9:30 AM - 3:30 PM" at bounding box center [699, 240] width 116 height 12
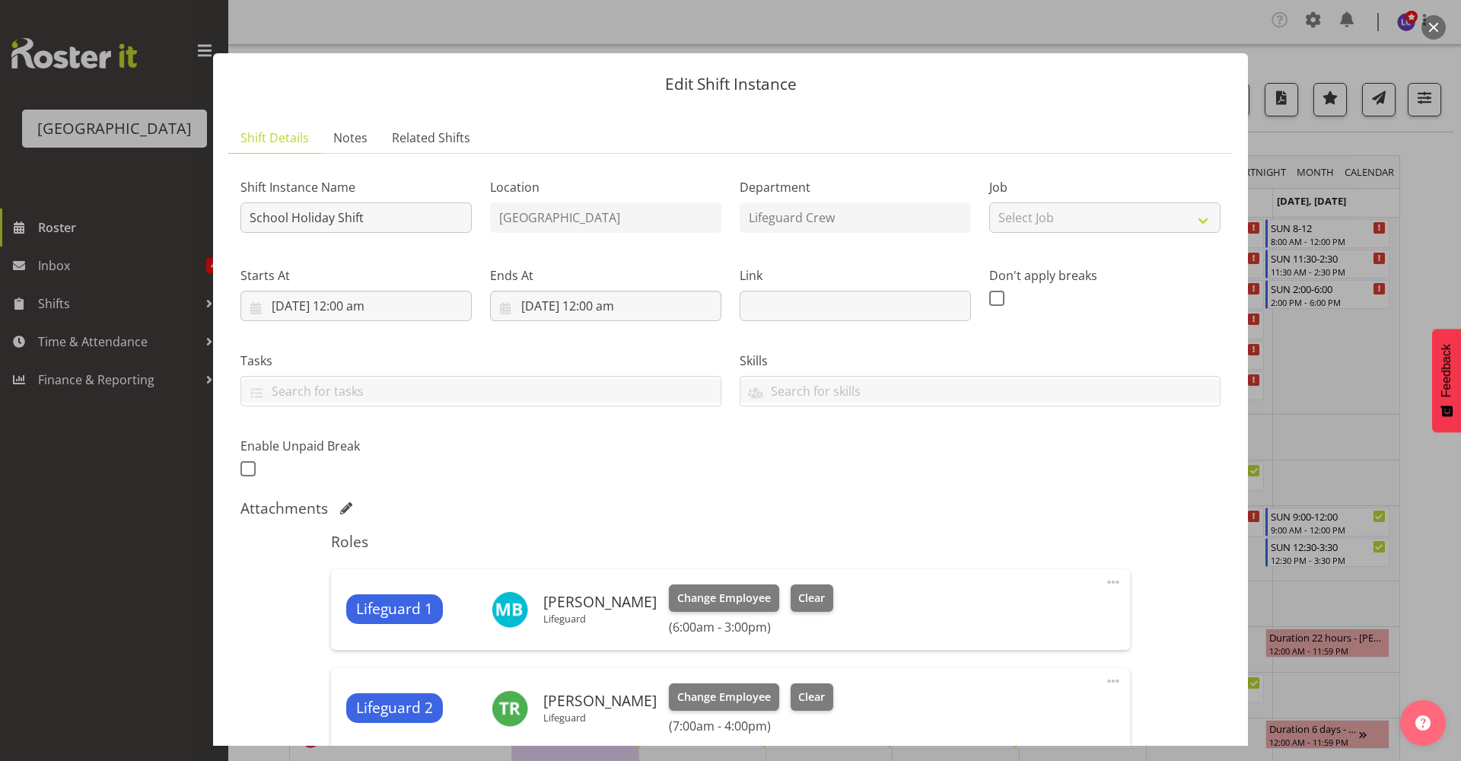
scroll to position [330, 0]
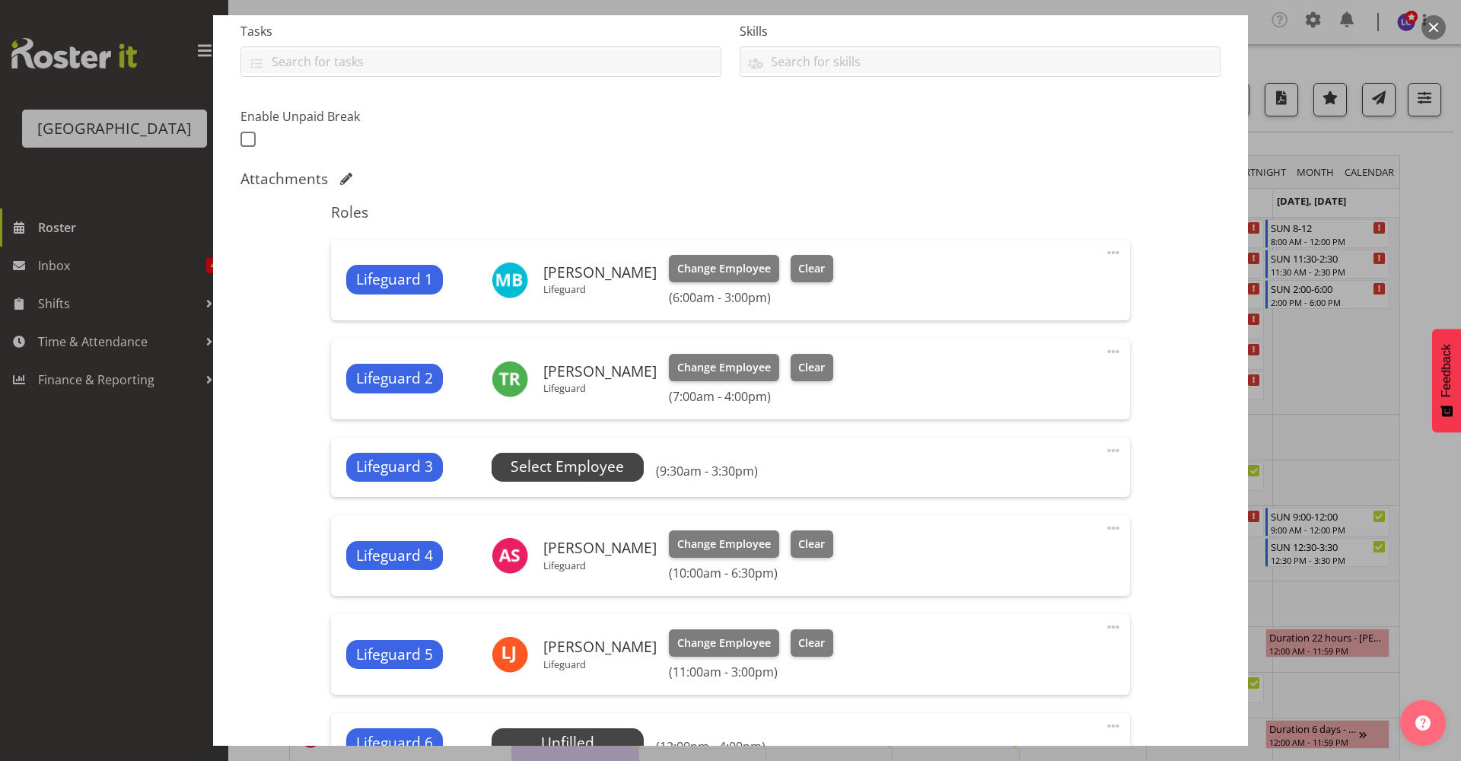
click at [584, 465] on span "Select Employee" at bounding box center [567, 467] width 113 height 22
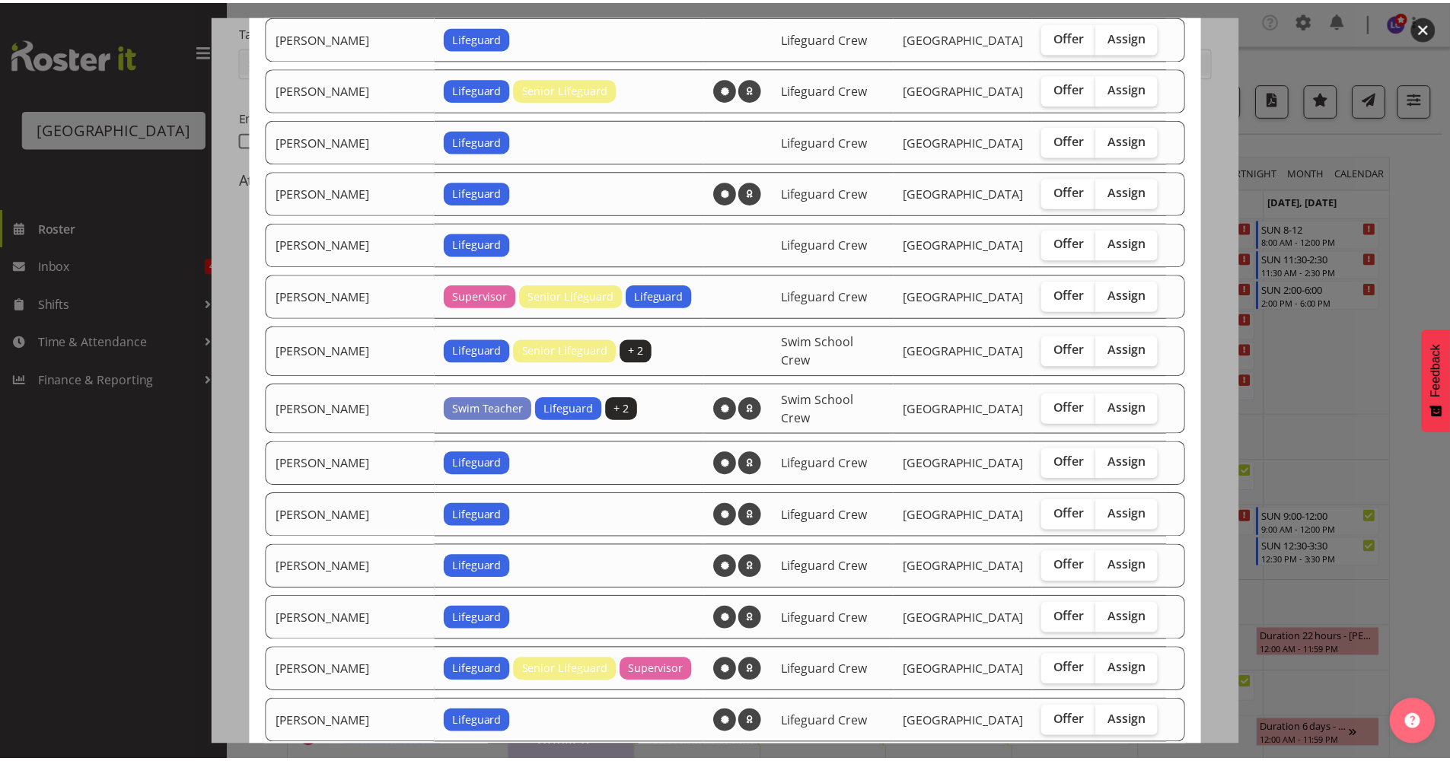
scroll to position [1319, 0]
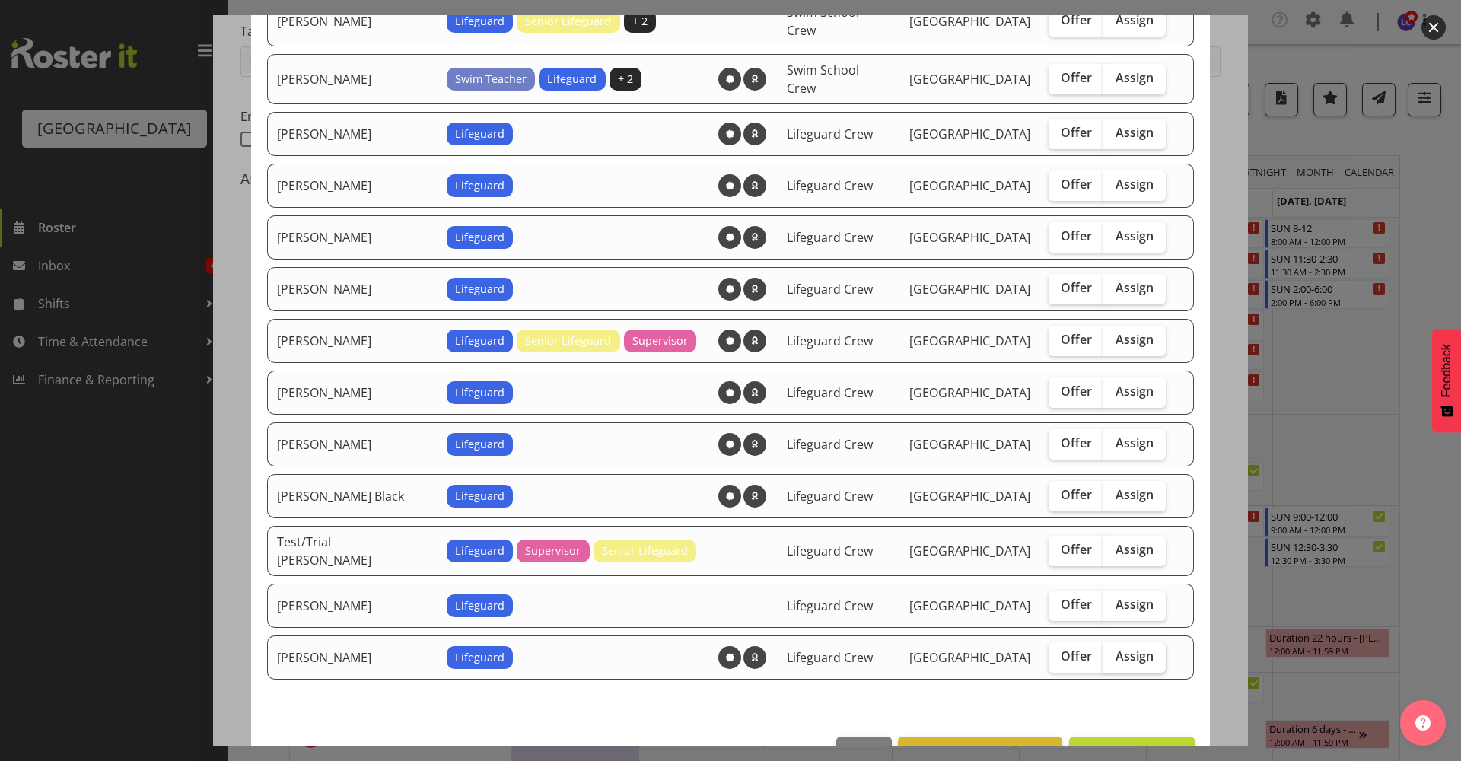
click at [1116, 648] on span "Assign" at bounding box center [1135, 655] width 38 height 15
click at [1104, 651] on input "Assign" at bounding box center [1109, 656] width 10 height 10
checkbox input "true"
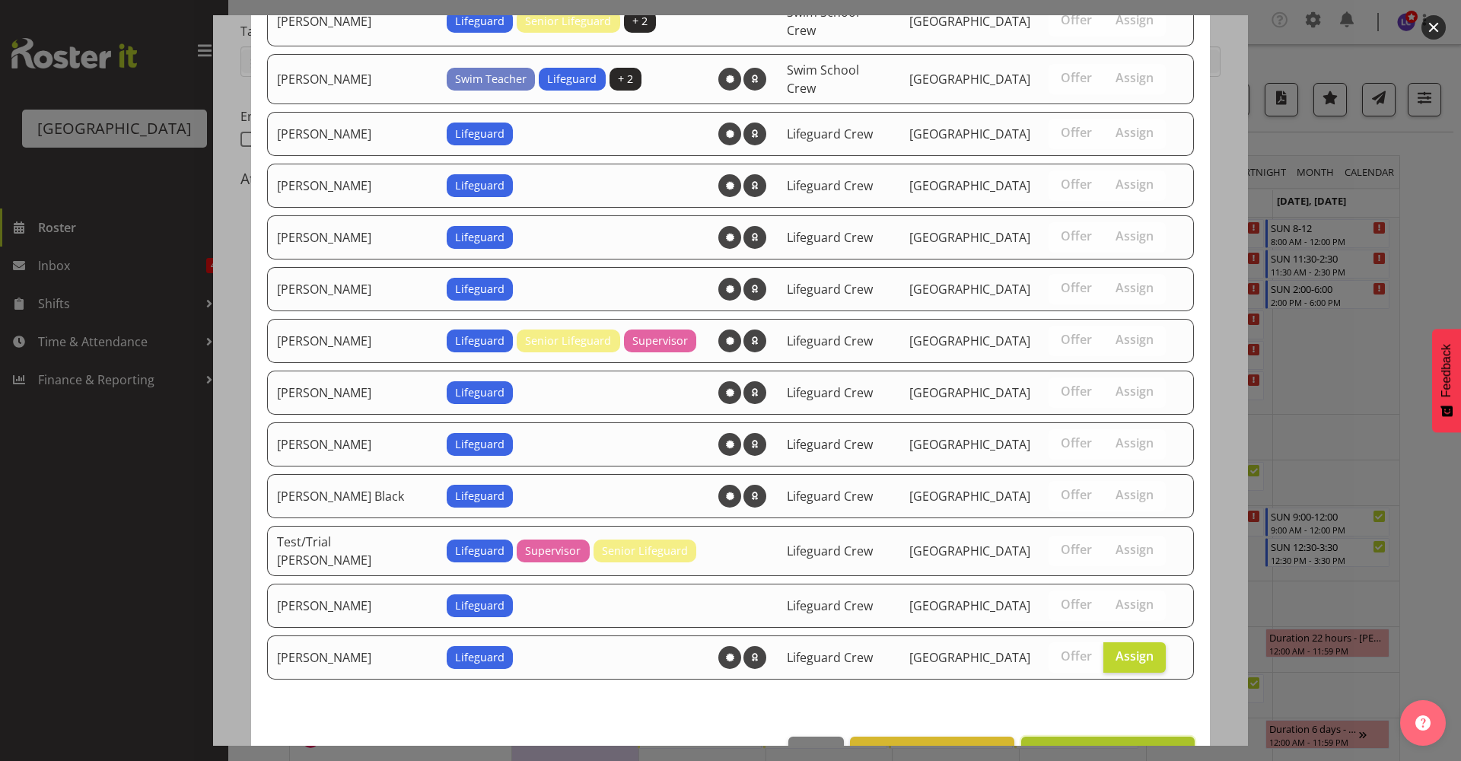
click at [1148, 744] on span "Assign Thomas Butson" at bounding box center [1108, 753] width 154 height 18
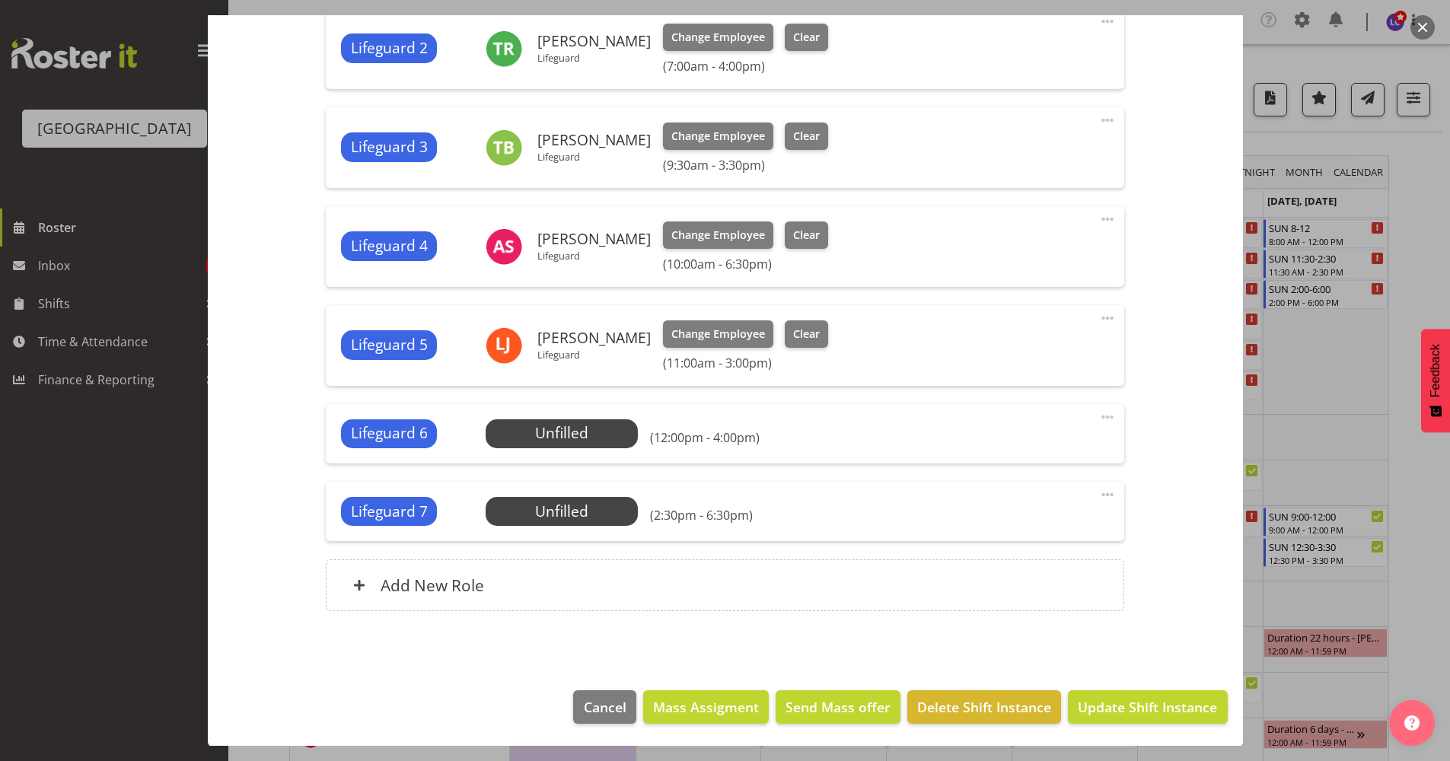
scroll to position [661, 0]
click at [1142, 701] on span "Update Shift Instance" at bounding box center [1147, 706] width 139 height 20
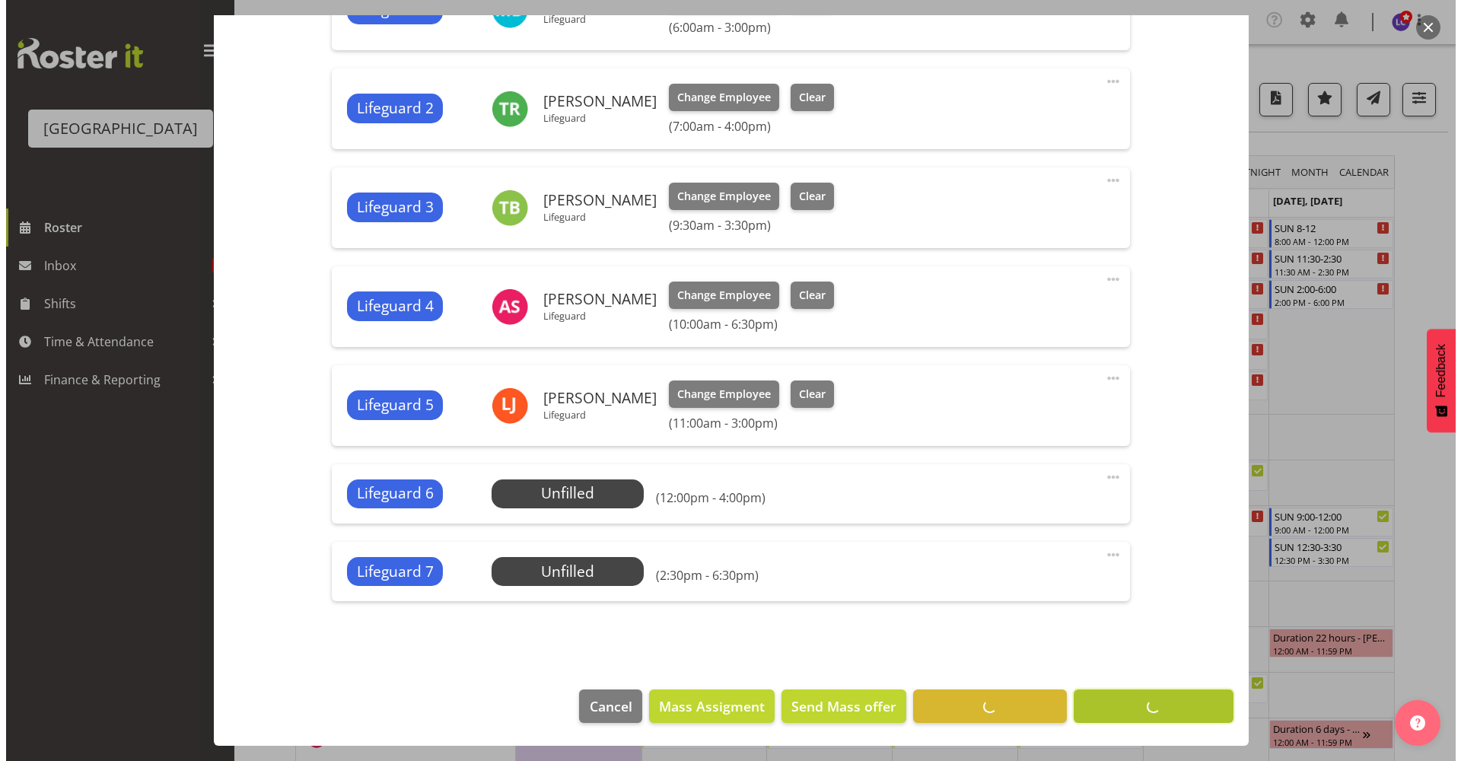
scroll to position [600, 0]
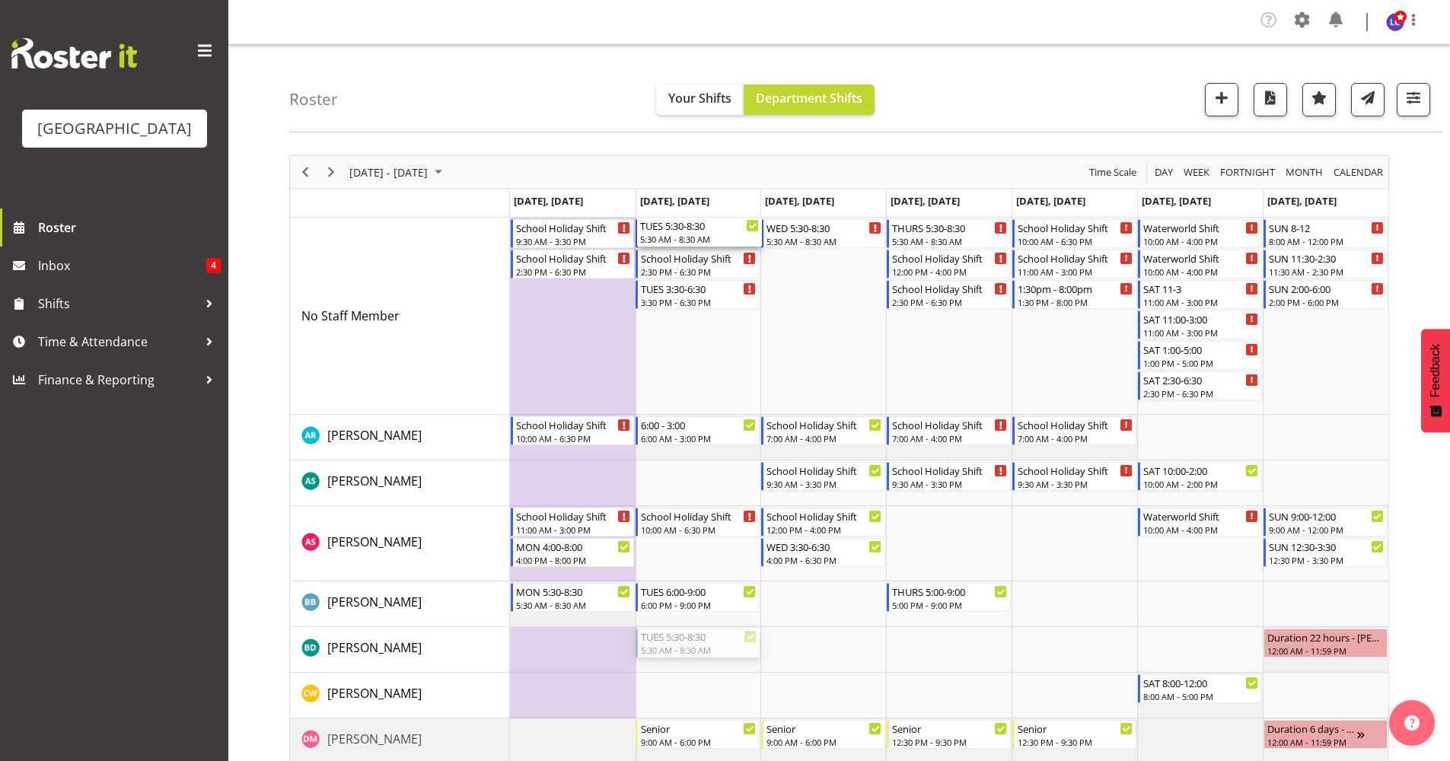
drag, startPoint x: 703, startPoint y: 641, endPoint x: 725, endPoint y: 347, distance: 294.5
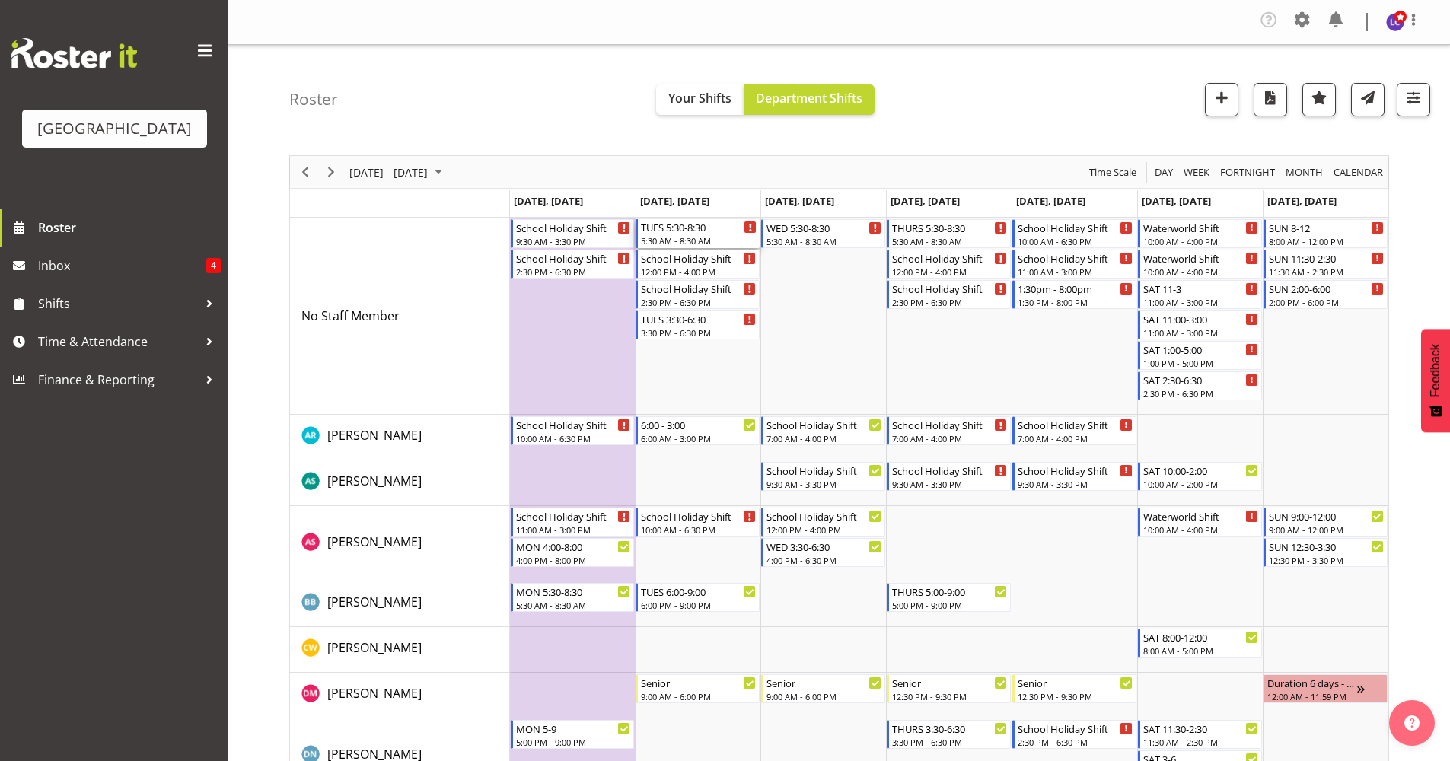
click at [726, 230] on div "TUES 5:30-8:30" at bounding box center [699, 226] width 116 height 15
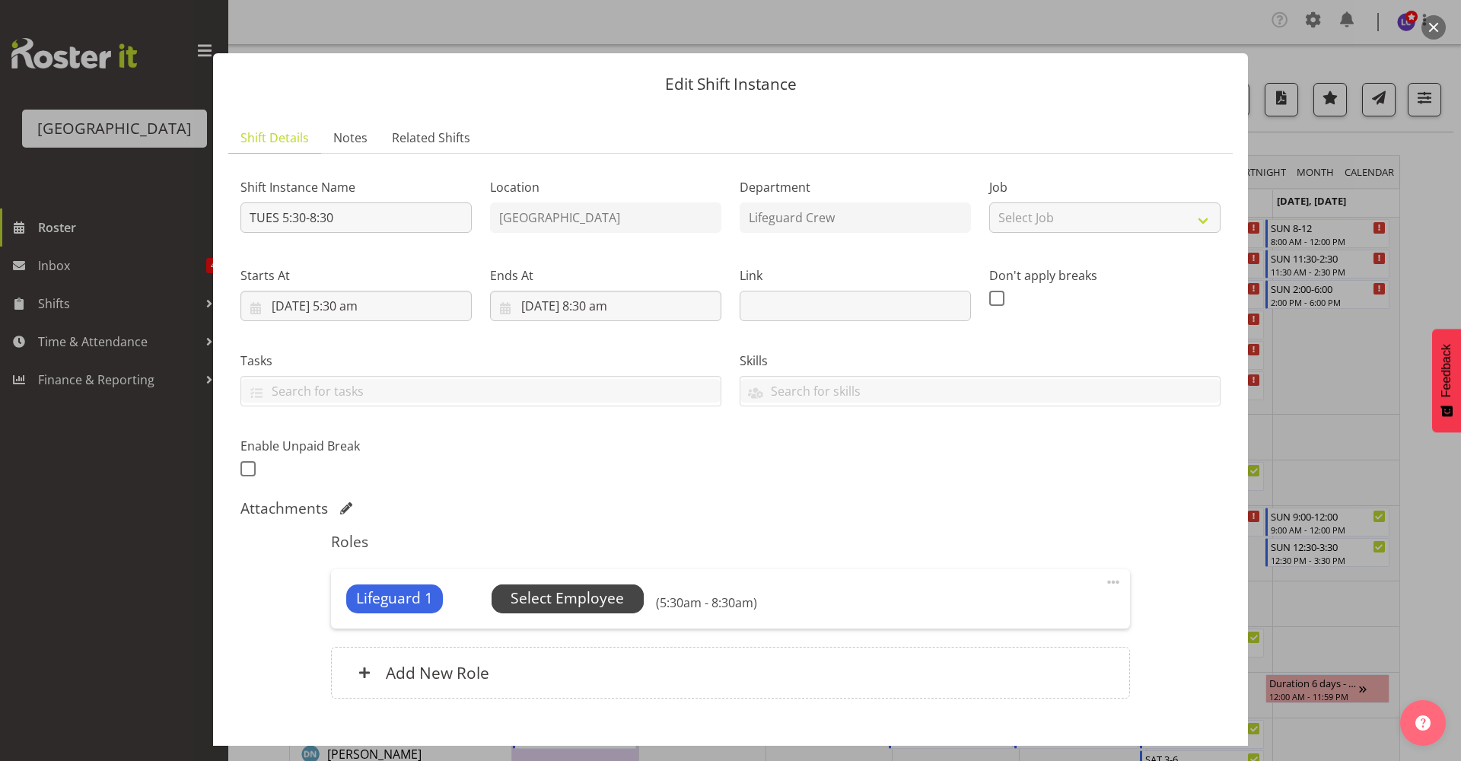
click at [529, 598] on span "Select Employee" at bounding box center [567, 599] width 113 height 22
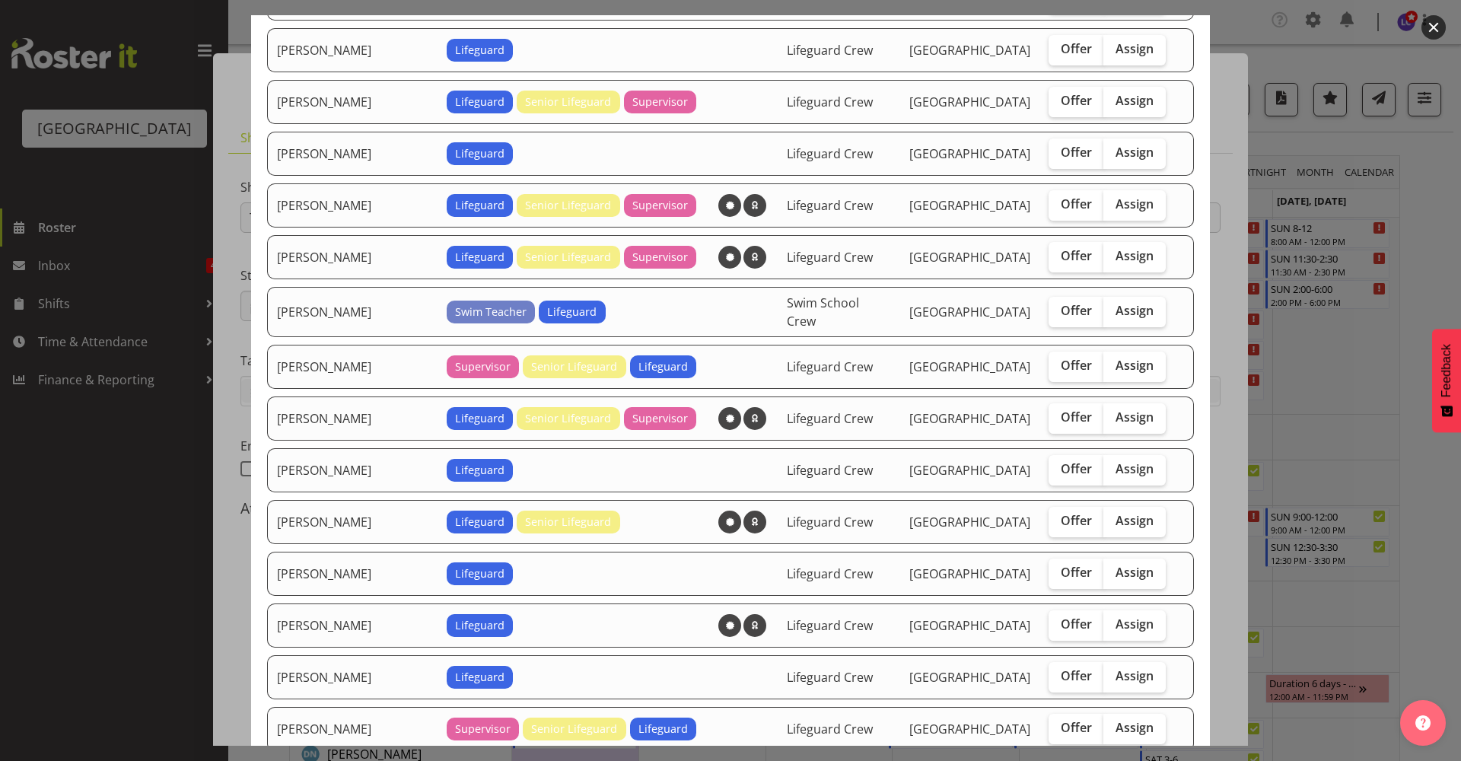
scroll to position [989, 0]
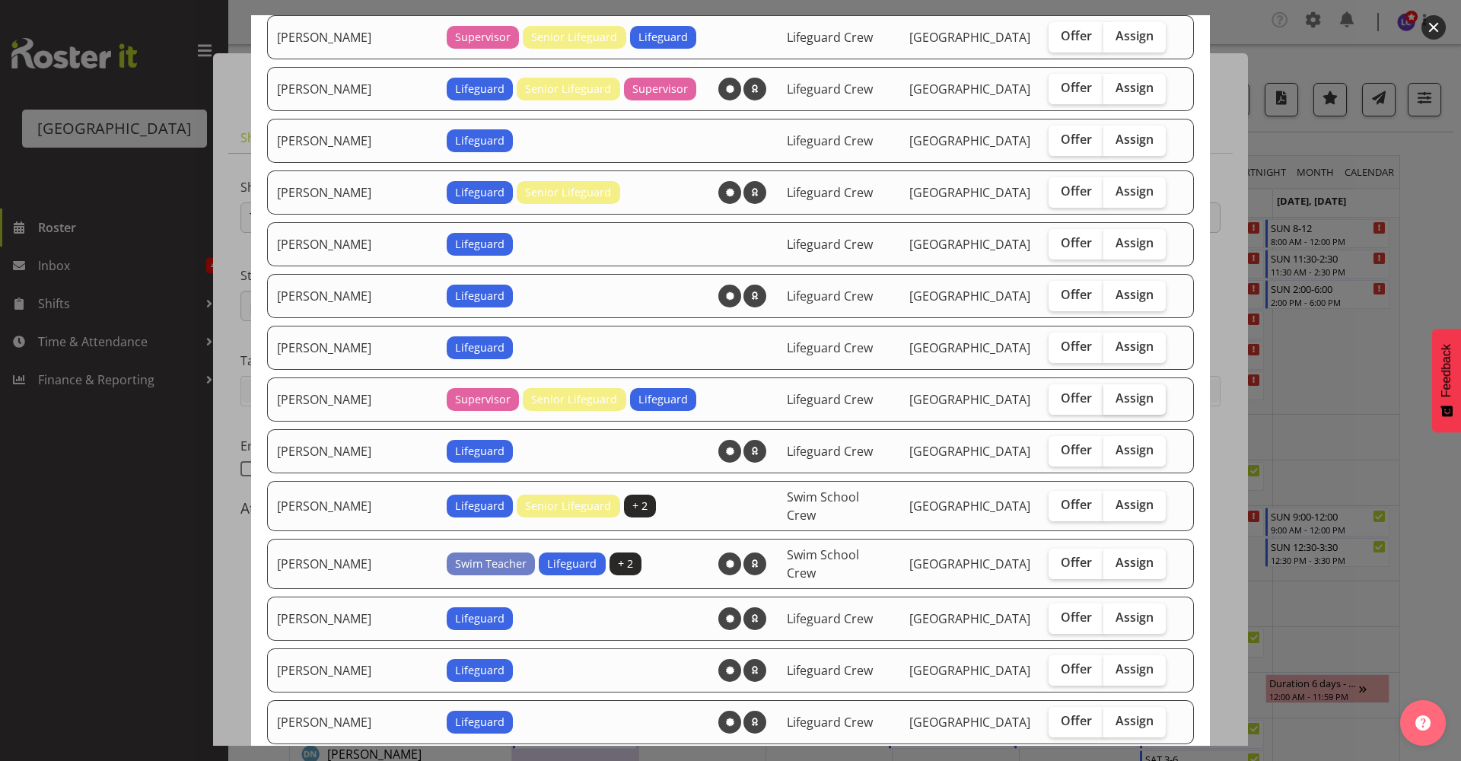
click at [1116, 390] on span "Assign" at bounding box center [1135, 397] width 38 height 15
click at [1110, 393] on input "Assign" at bounding box center [1109, 398] width 10 height 10
checkbox input "true"
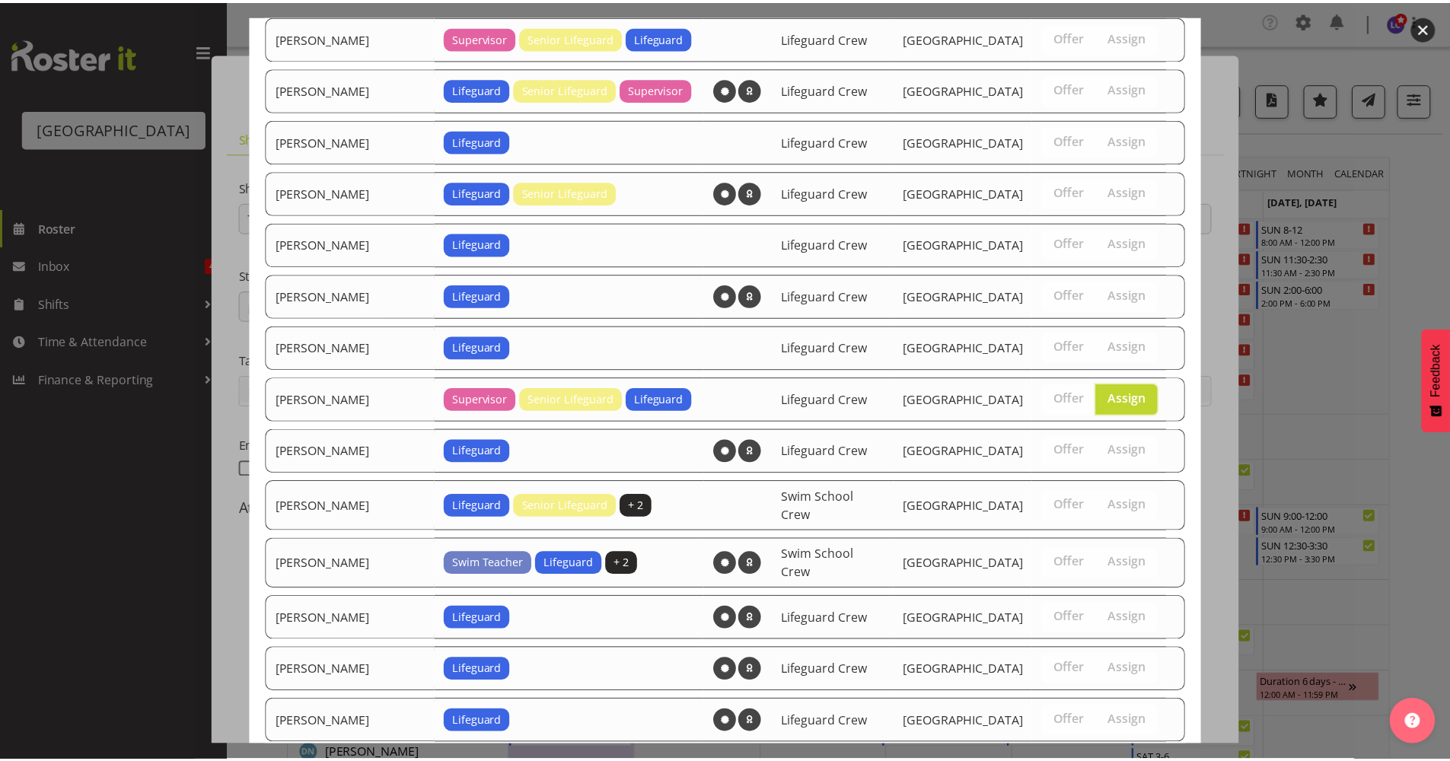
scroll to position [1497, 0]
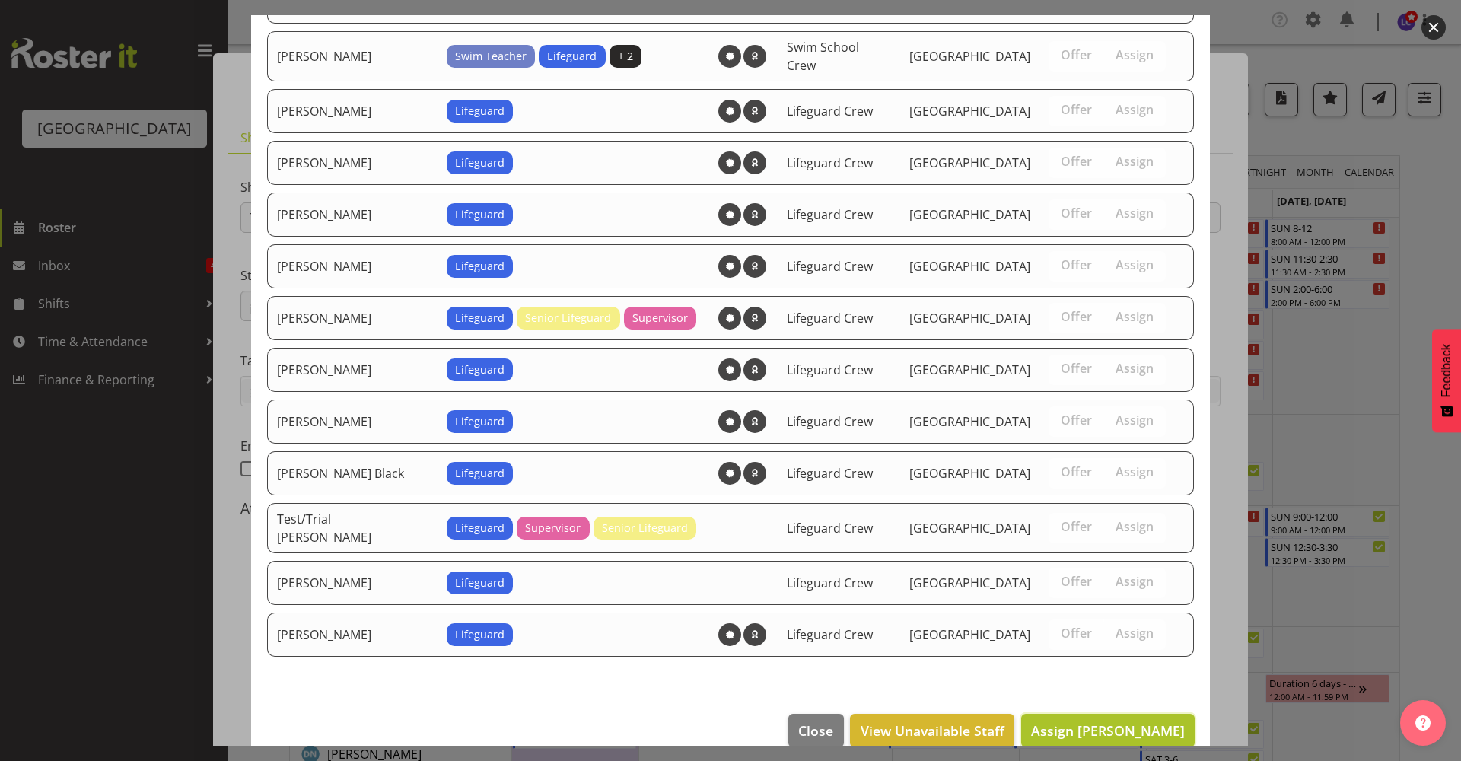
click at [1121, 721] on span "Assign Laurie Cook" at bounding box center [1108, 730] width 154 height 18
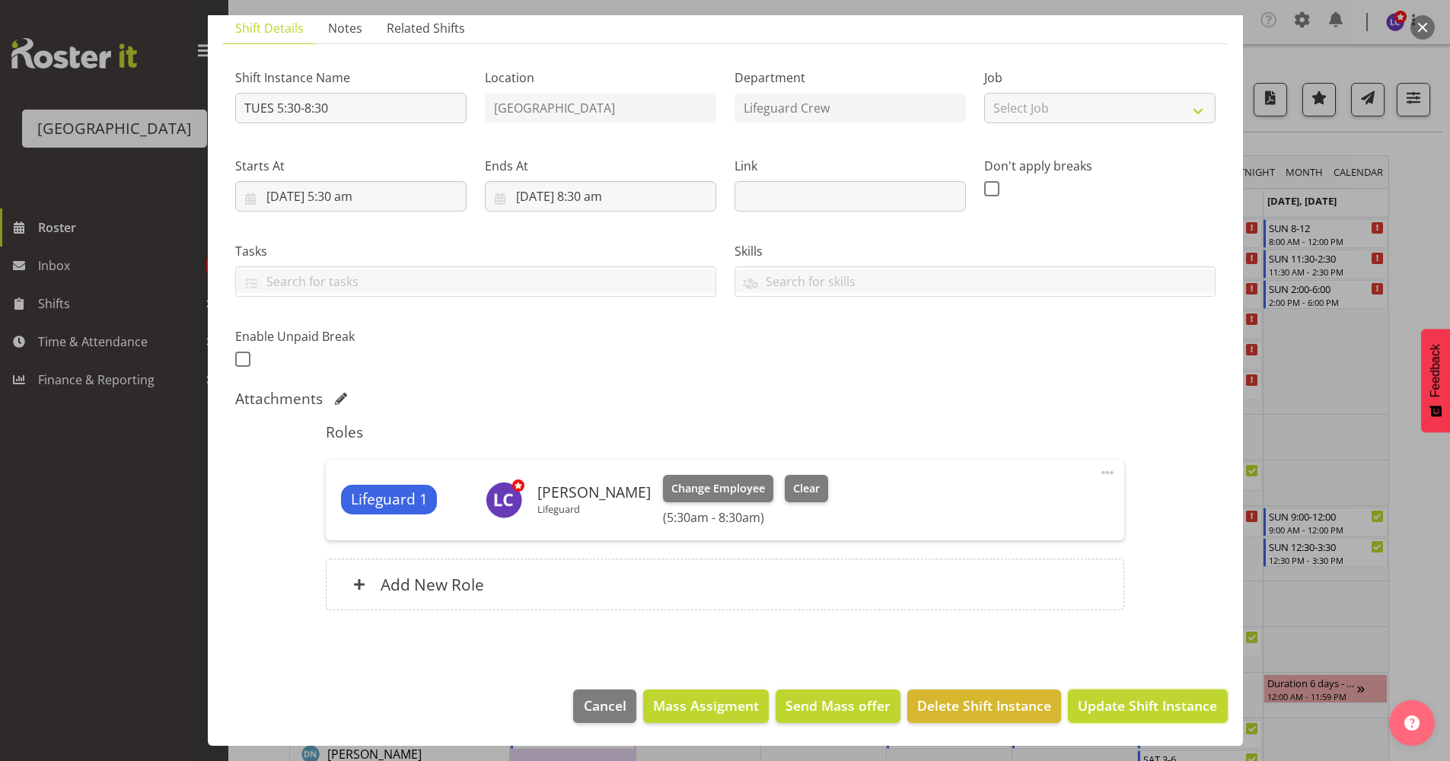
click at [1132, 699] on span "Update Shift Instance" at bounding box center [1147, 706] width 139 height 20
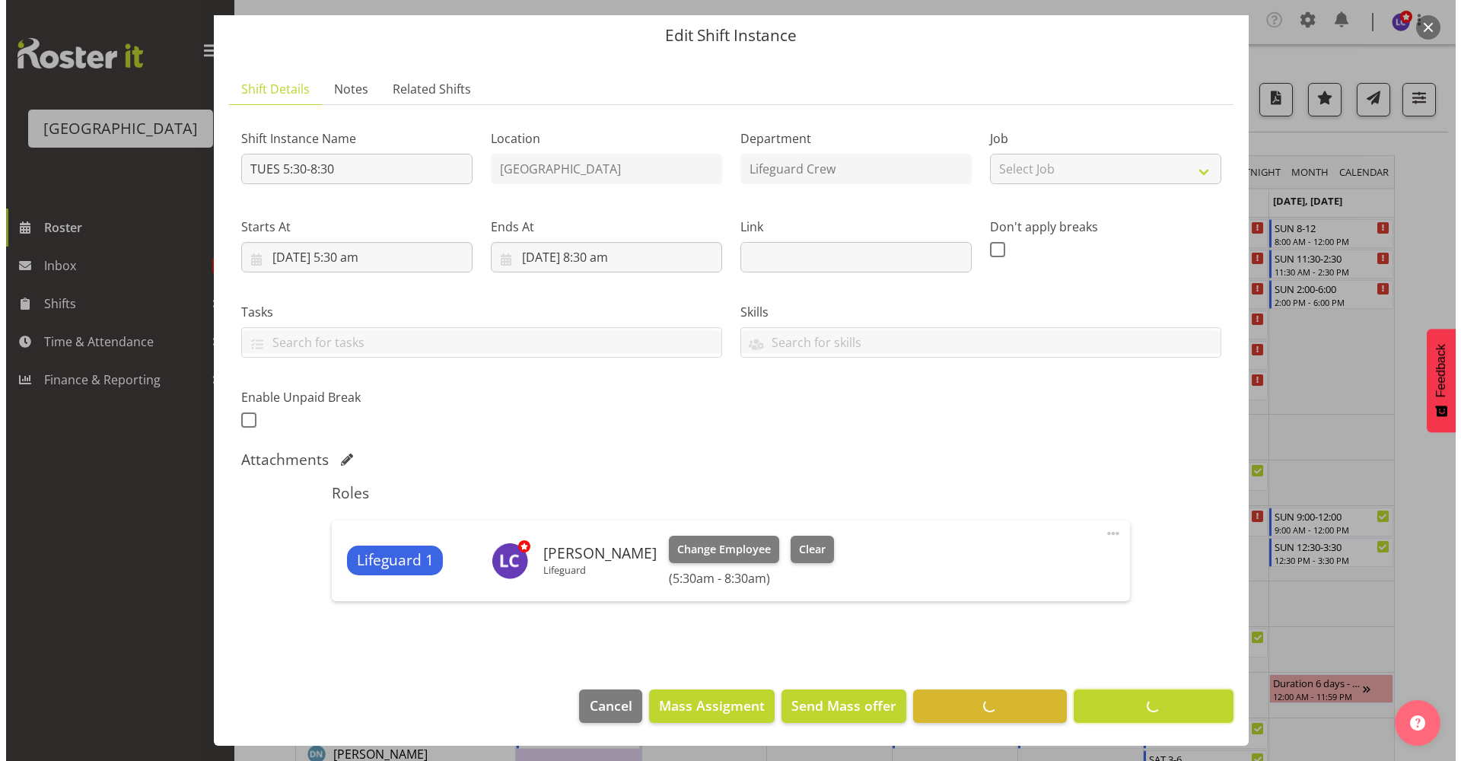
scroll to position [49, 0]
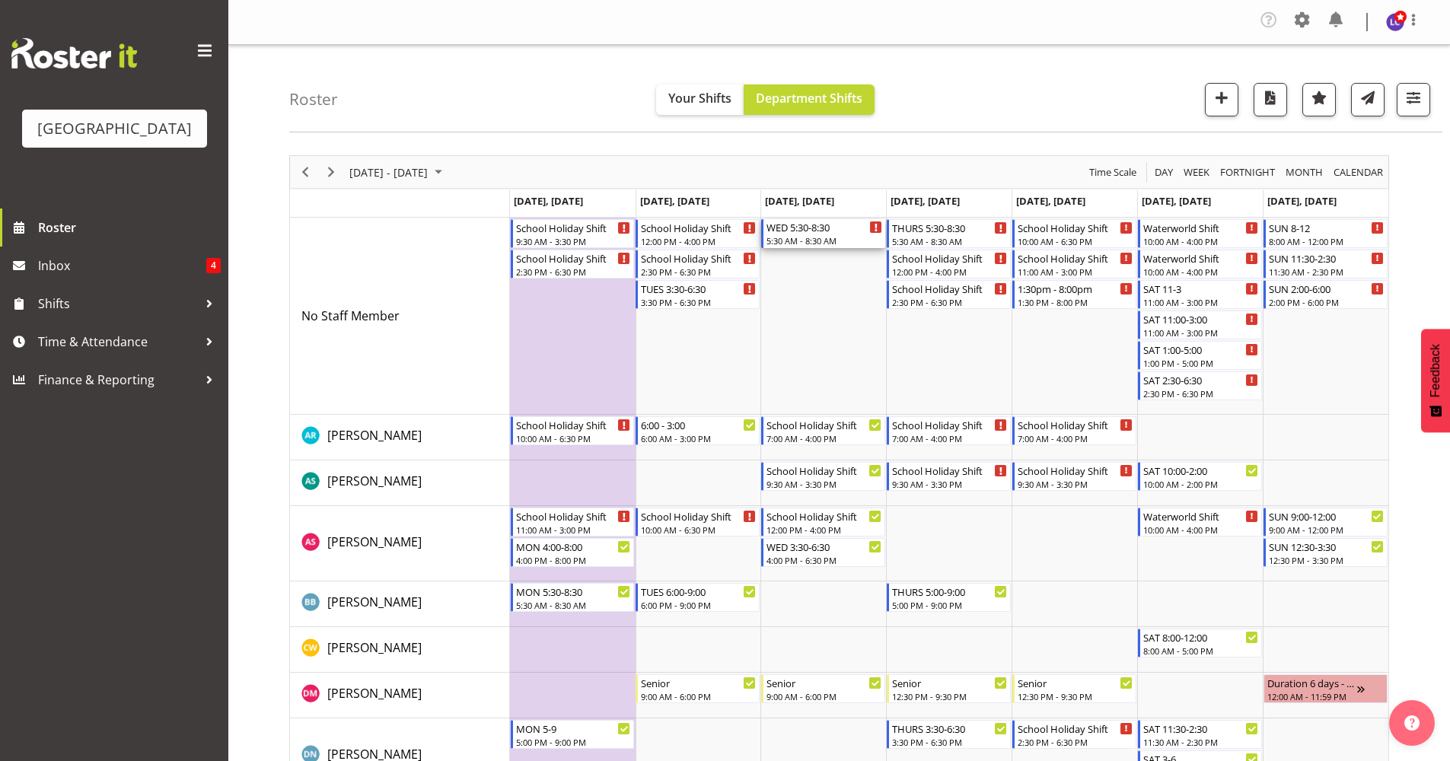
click at [846, 232] on div "WED 5:30-8:30" at bounding box center [824, 226] width 116 height 15
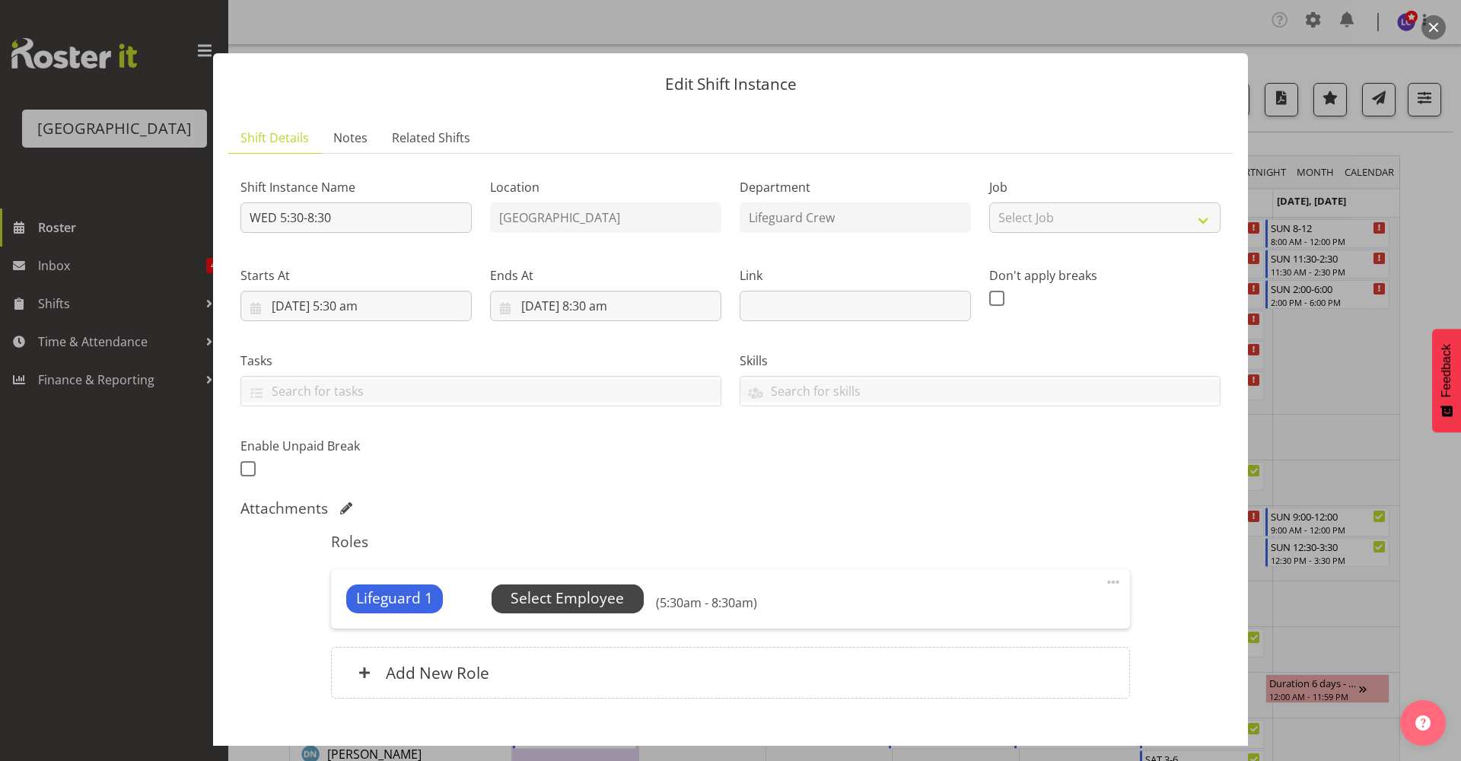
click at [620, 591] on span "Select Employee" at bounding box center [567, 599] width 113 height 22
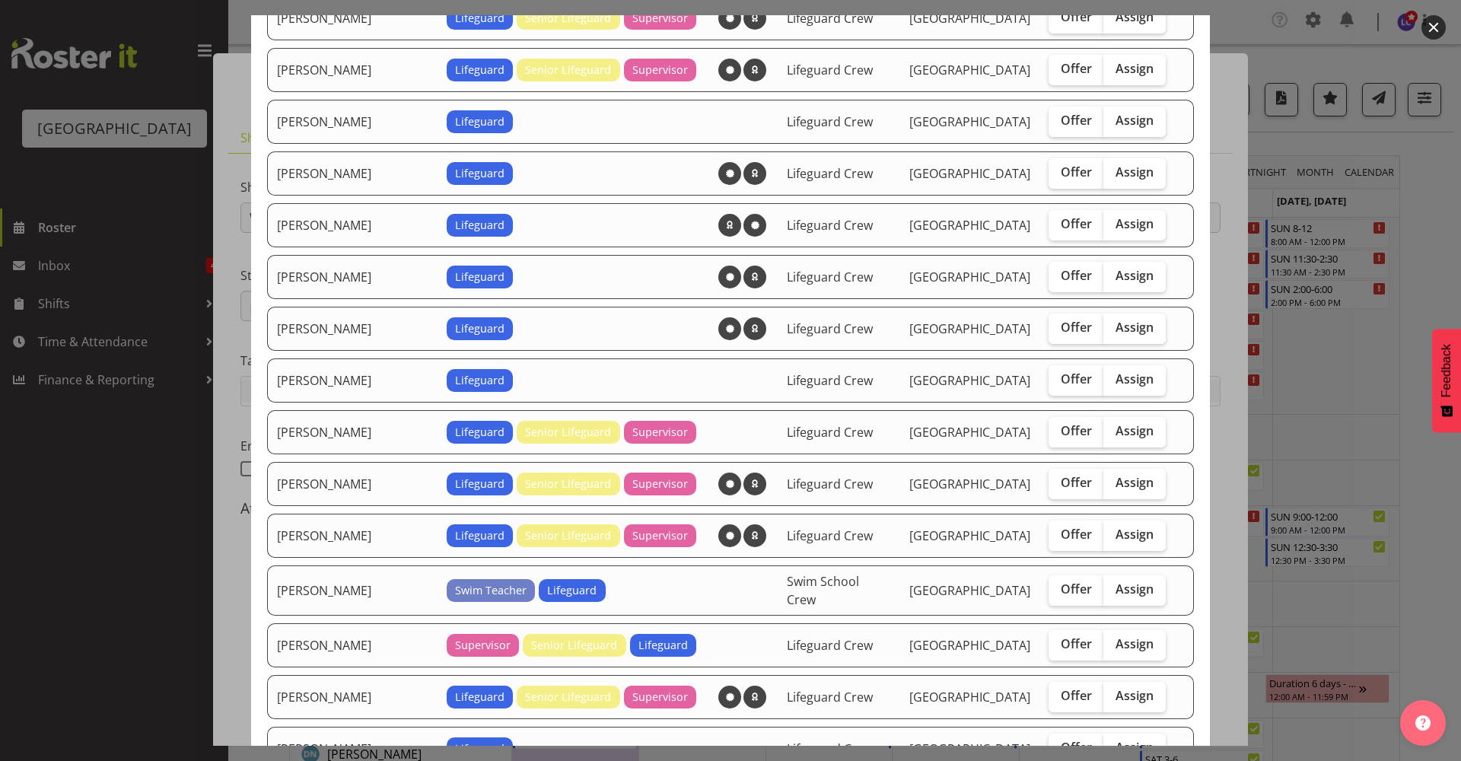
scroll to position [660, 0]
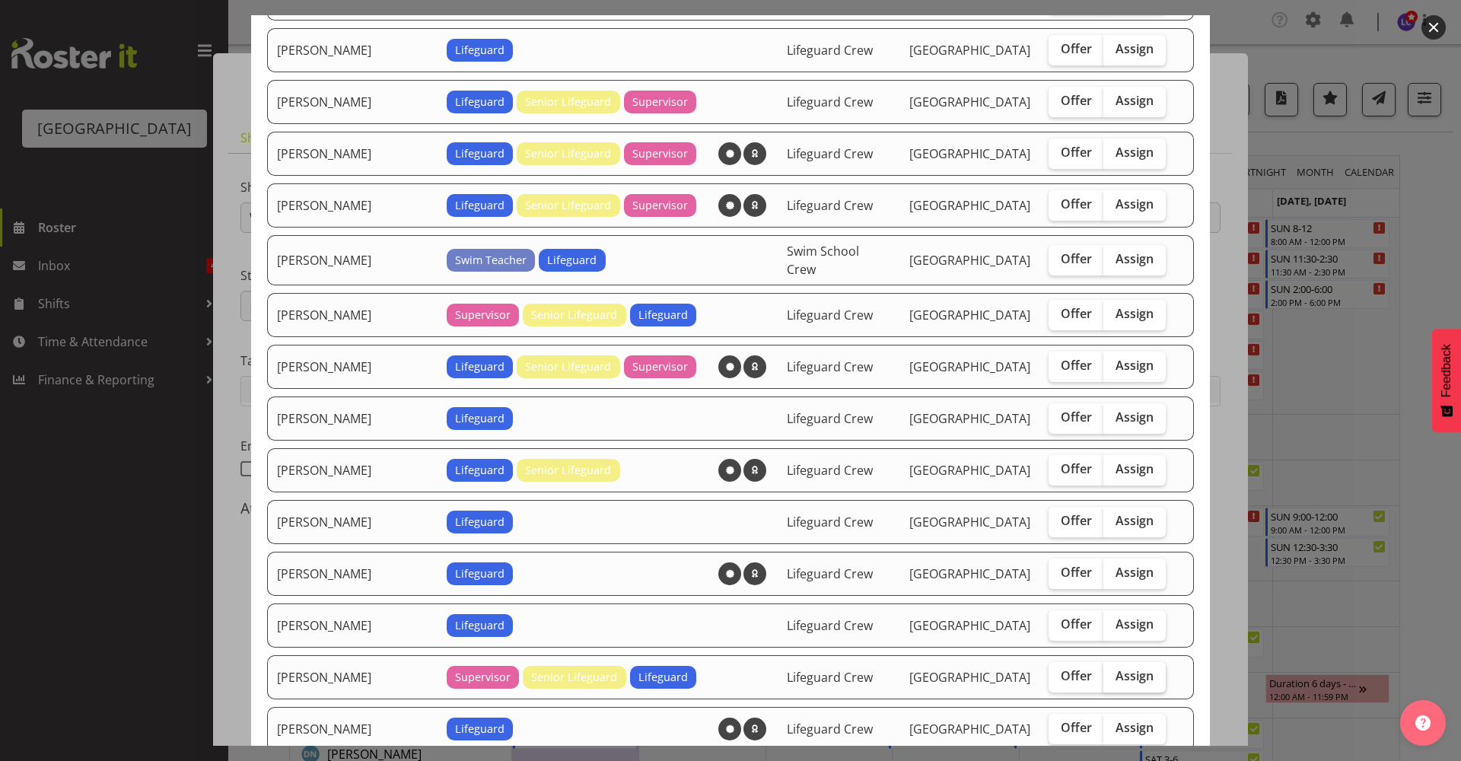
click at [1122, 670] on span "Assign" at bounding box center [1135, 675] width 38 height 15
click at [1113, 671] on input "Assign" at bounding box center [1109, 676] width 10 height 10
checkbox input "true"
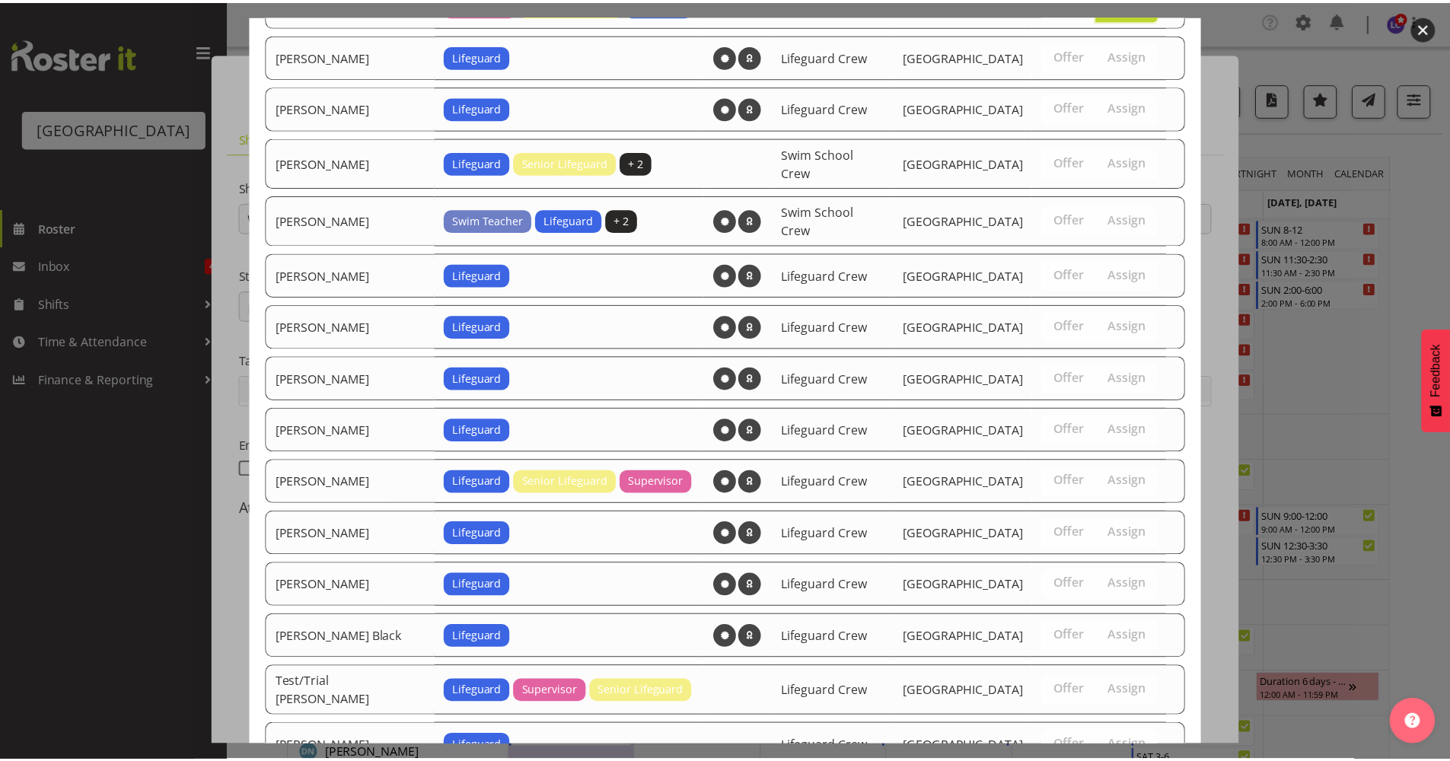
scroll to position [1549, 0]
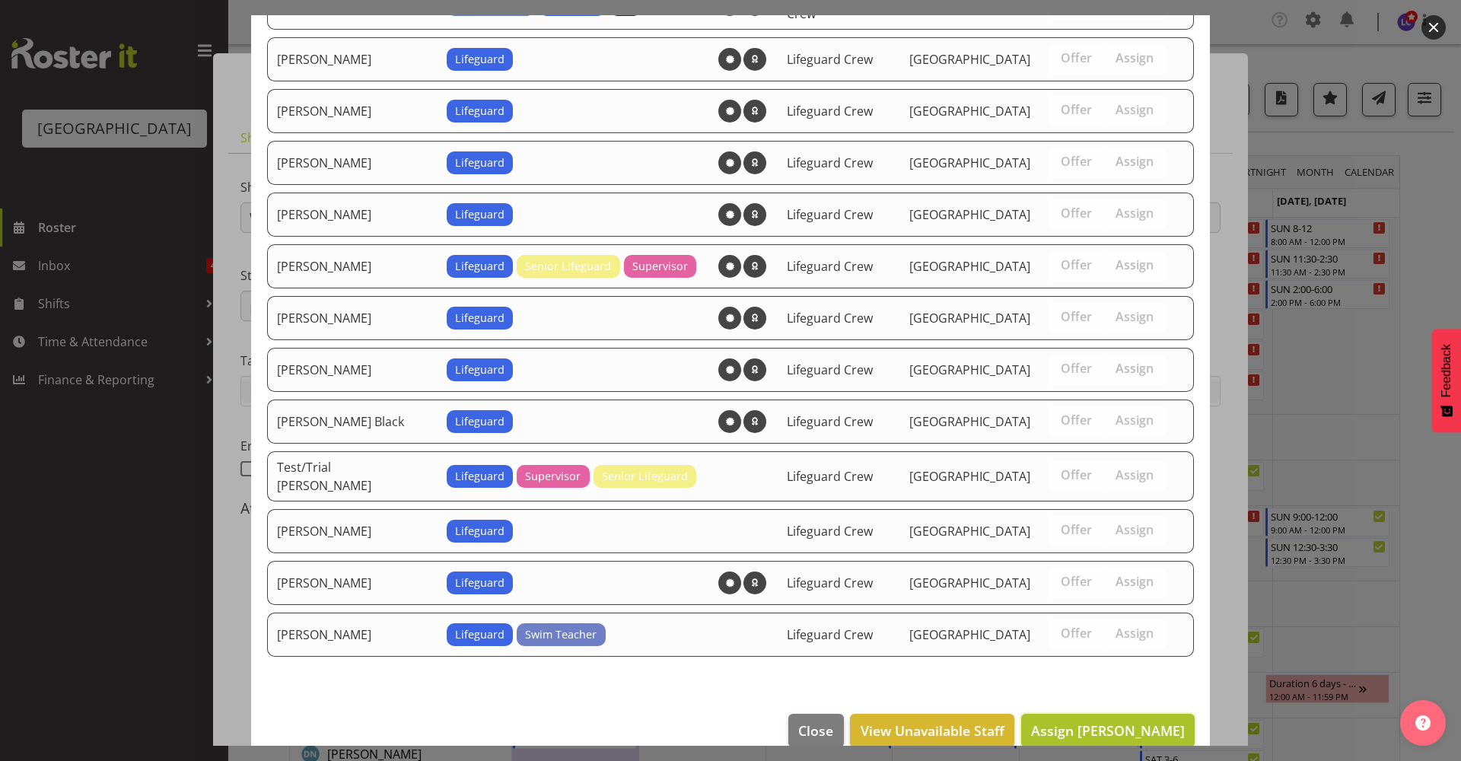
click at [1132, 721] on span "Assign Laurie Cook" at bounding box center [1108, 730] width 154 height 18
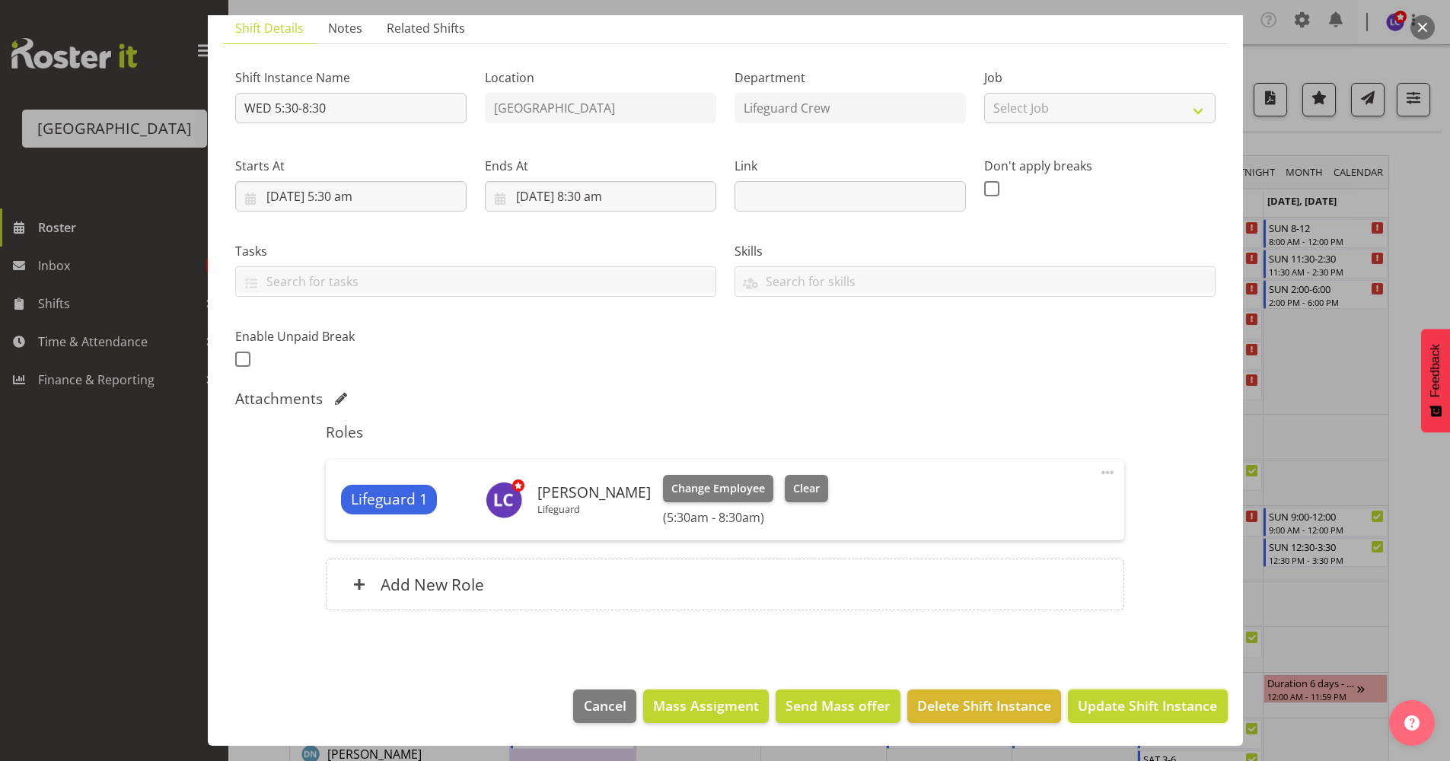
click at [1133, 708] on span "Update Shift Instance" at bounding box center [1147, 706] width 139 height 20
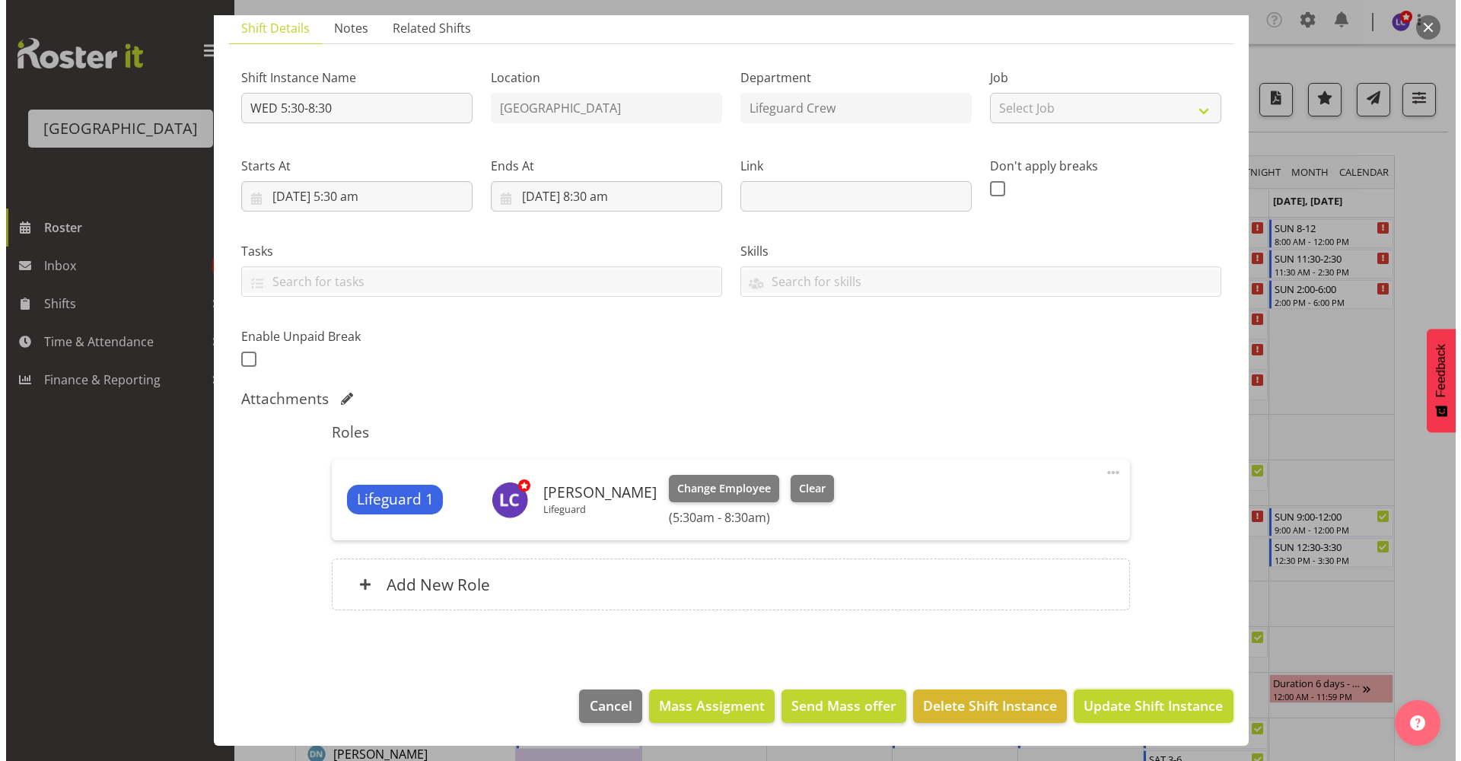
scroll to position [49, 0]
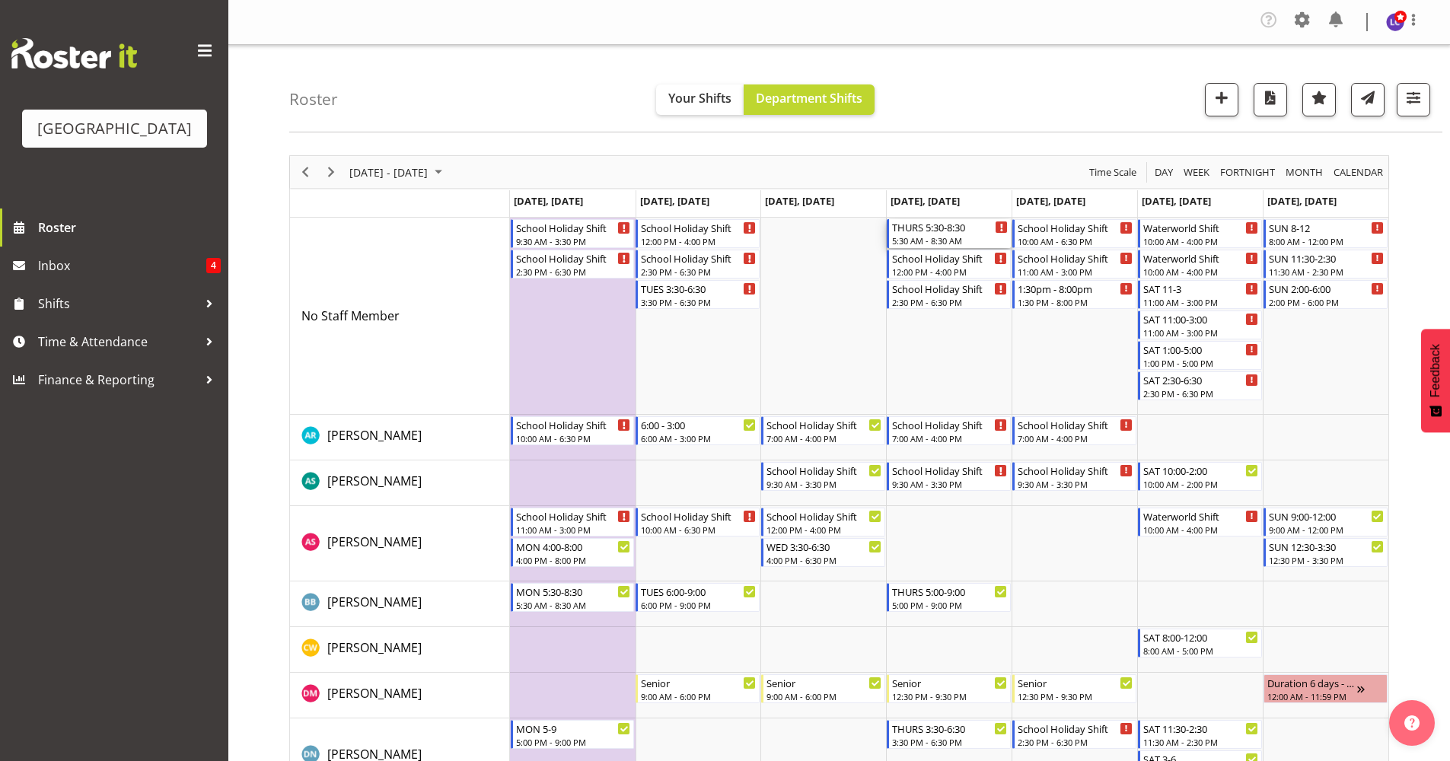
click at [929, 234] on div "THURS 5:30-8:30 5:30 AM - 8:30 AM" at bounding box center [950, 233] width 116 height 29
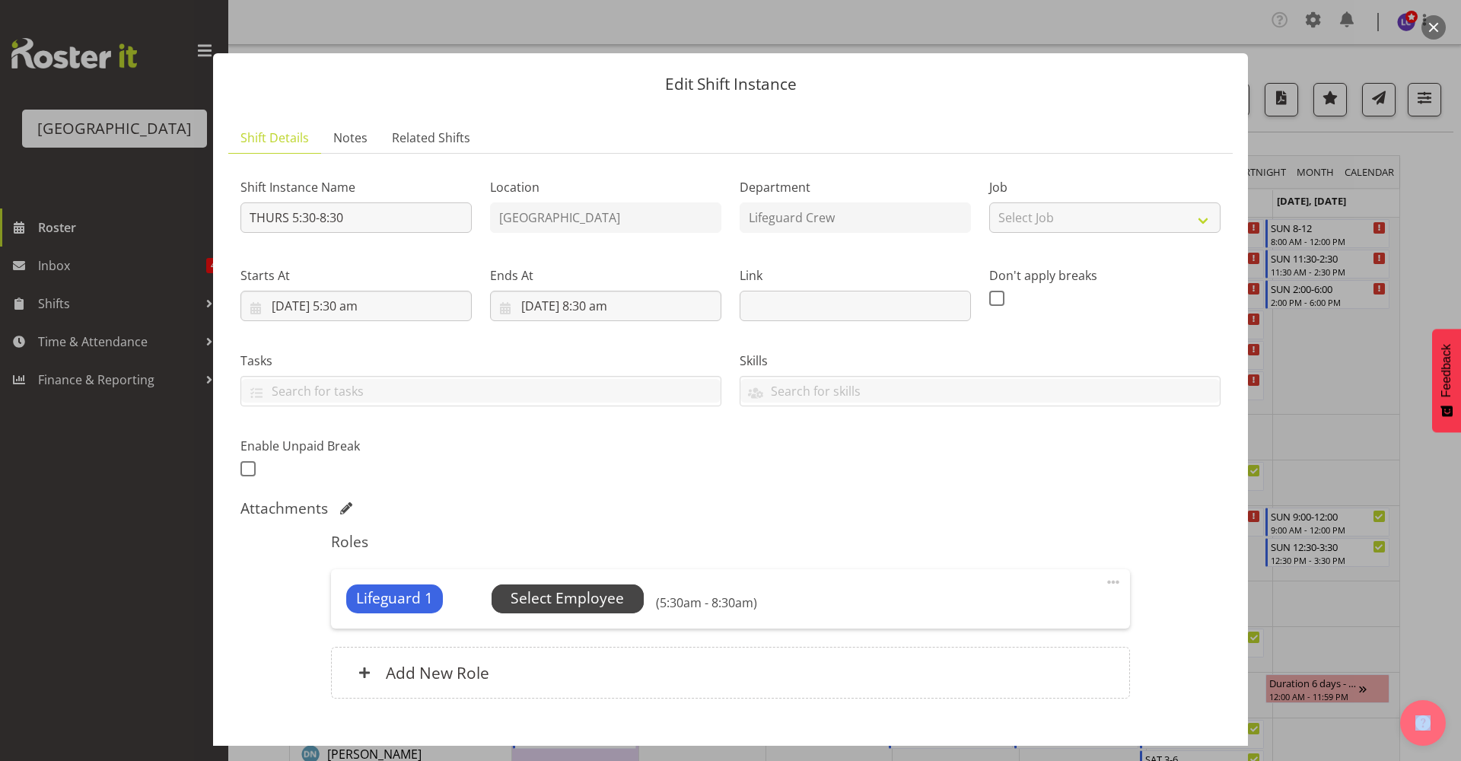
click at [613, 599] on span "Select Employee" at bounding box center [567, 599] width 113 height 22
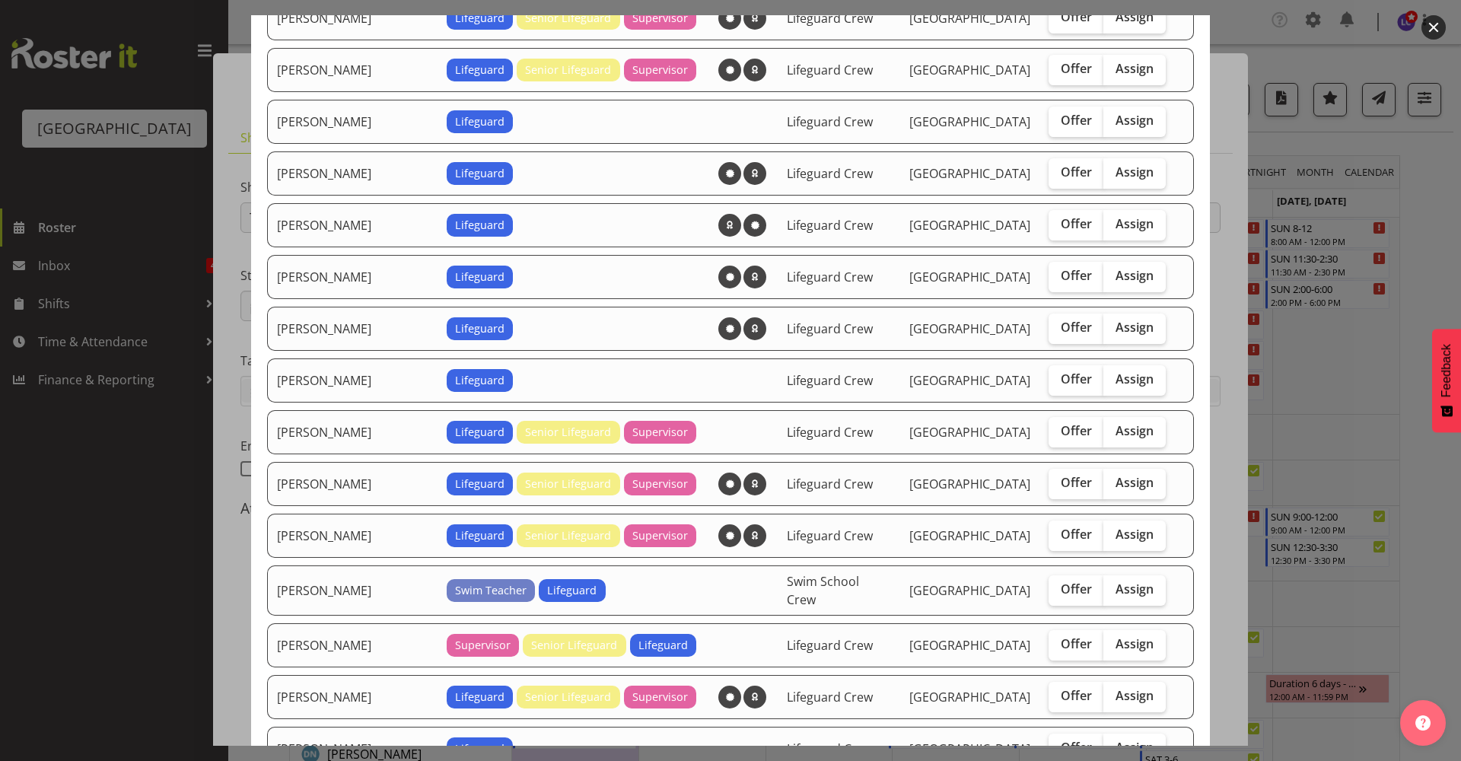
scroll to position [660, 0]
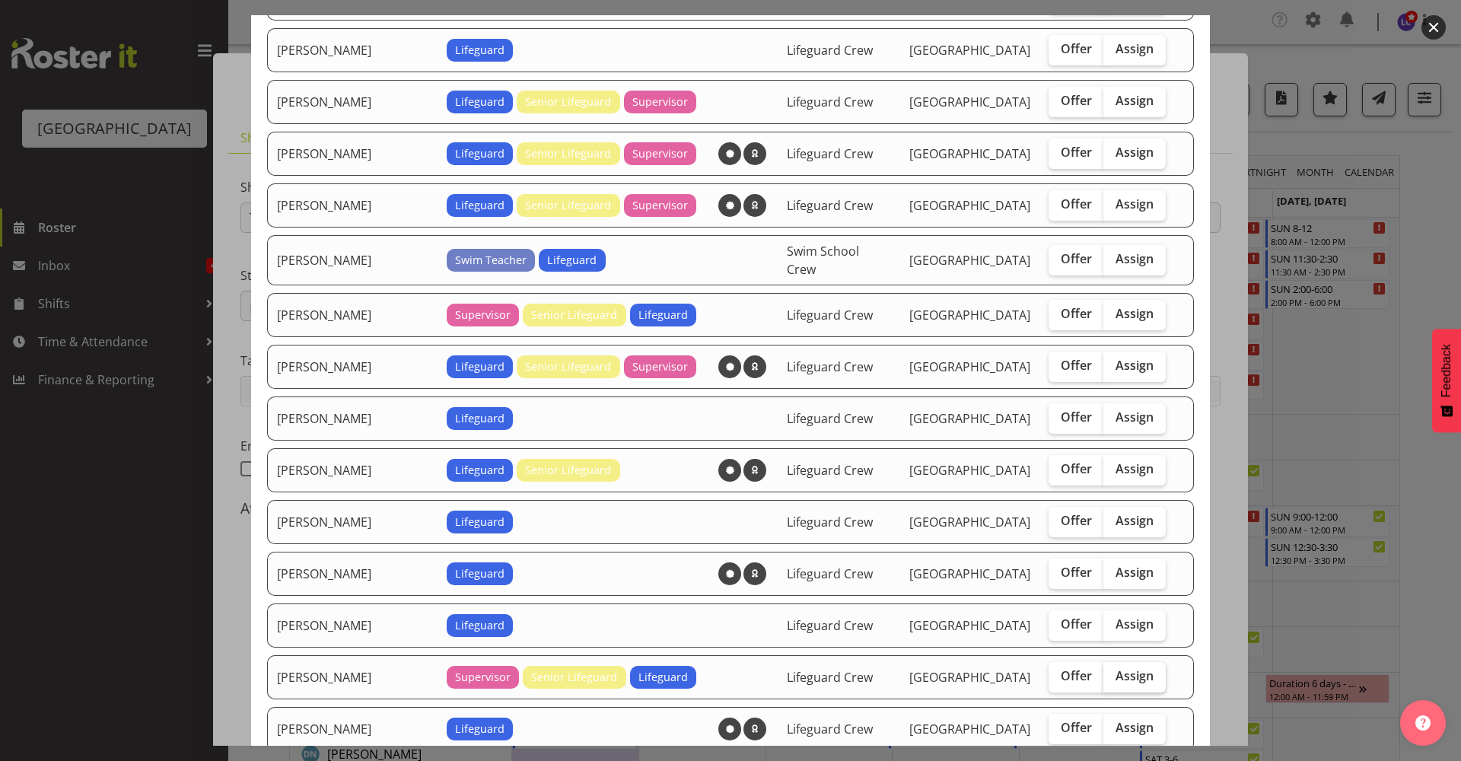
click at [1116, 674] on span "Assign" at bounding box center [1135, 675] width 38 height 15
click at [1106, 674] on input "Assign" at bounding box center [1109, 676] width 10 height 10
checkbox input "true"
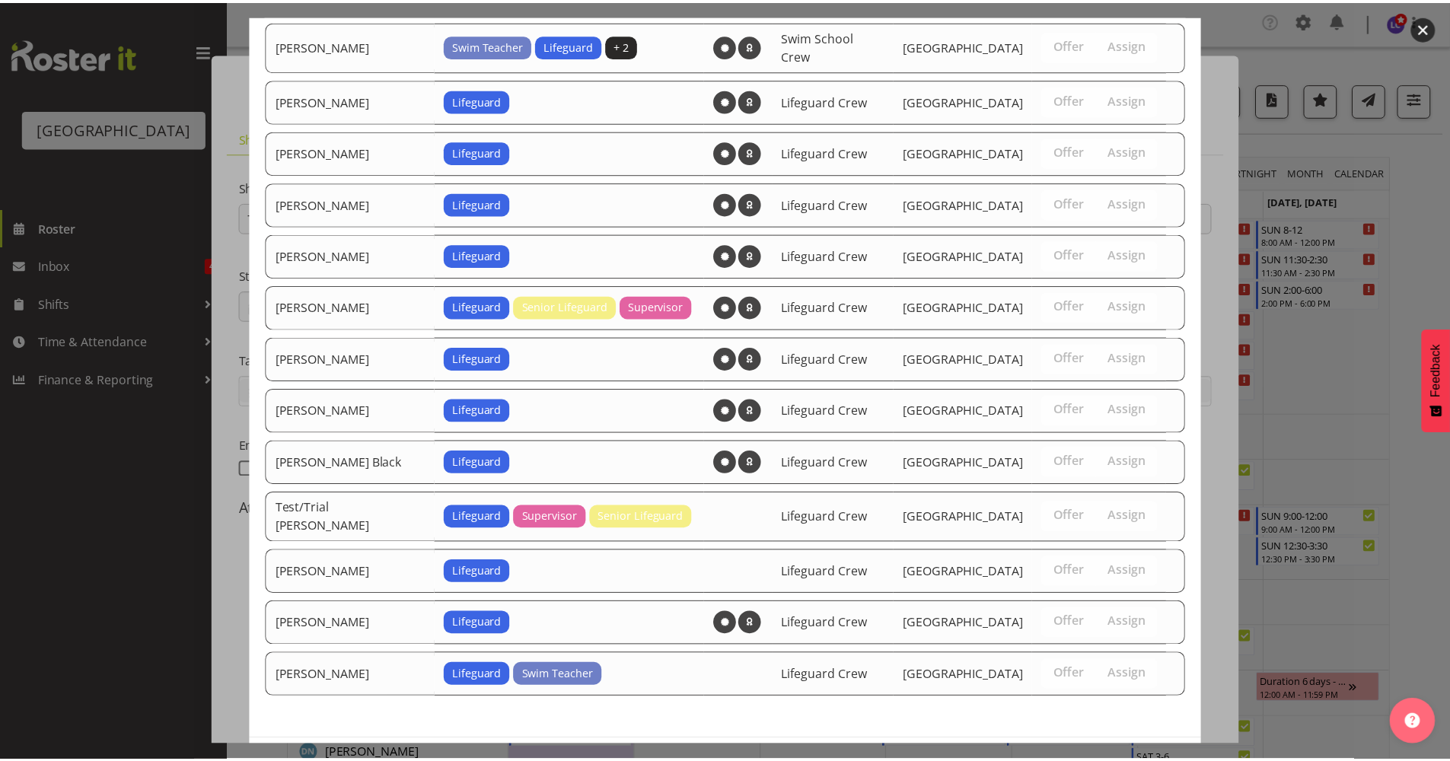
scroll to position [1549, 0]
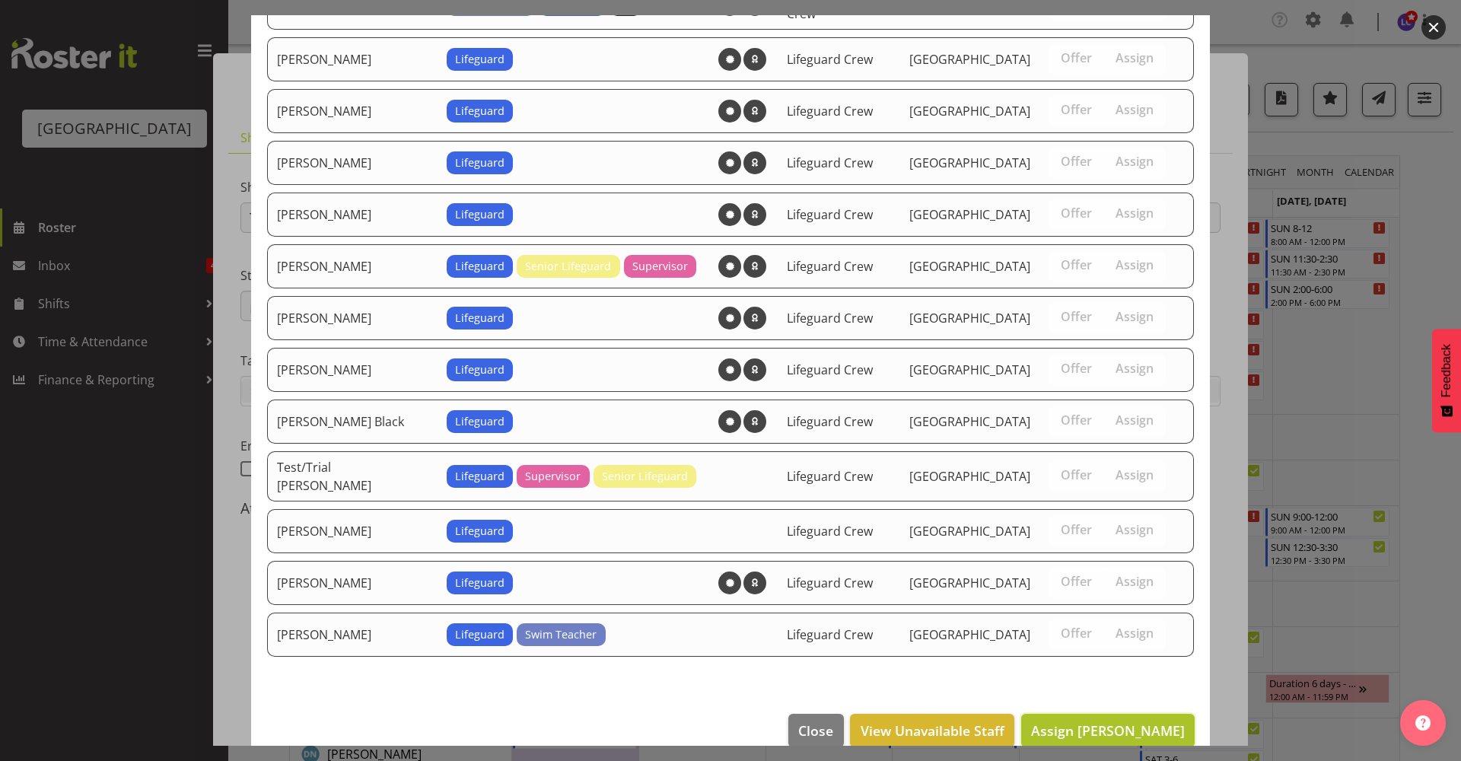
click at [1142, 721] on span "Assign Laurie Cook" at bounding box center [1108, 730] width 154 height 18
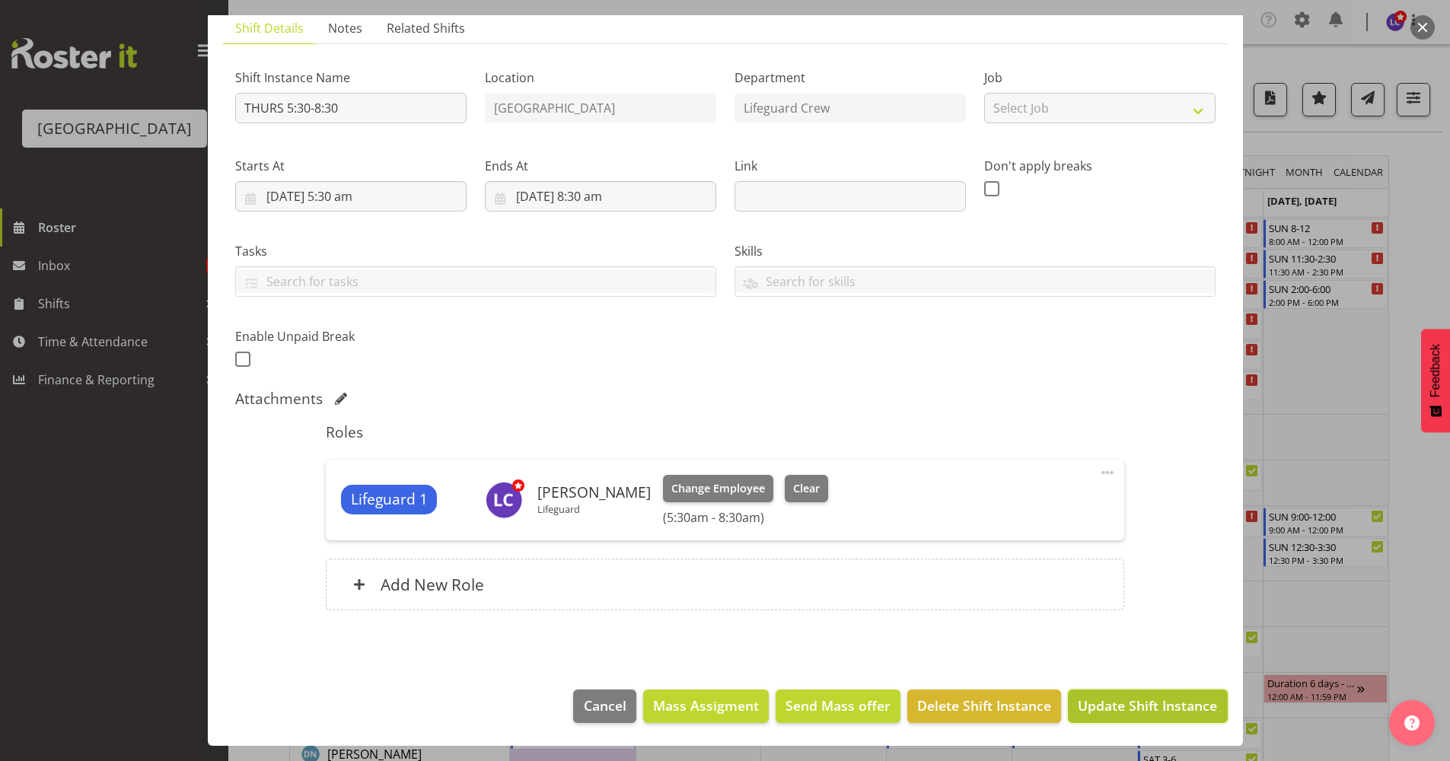
click at [1147, 709] on span "Update Shift Instance" at bounding box center [1147, 706] width 139 height 20
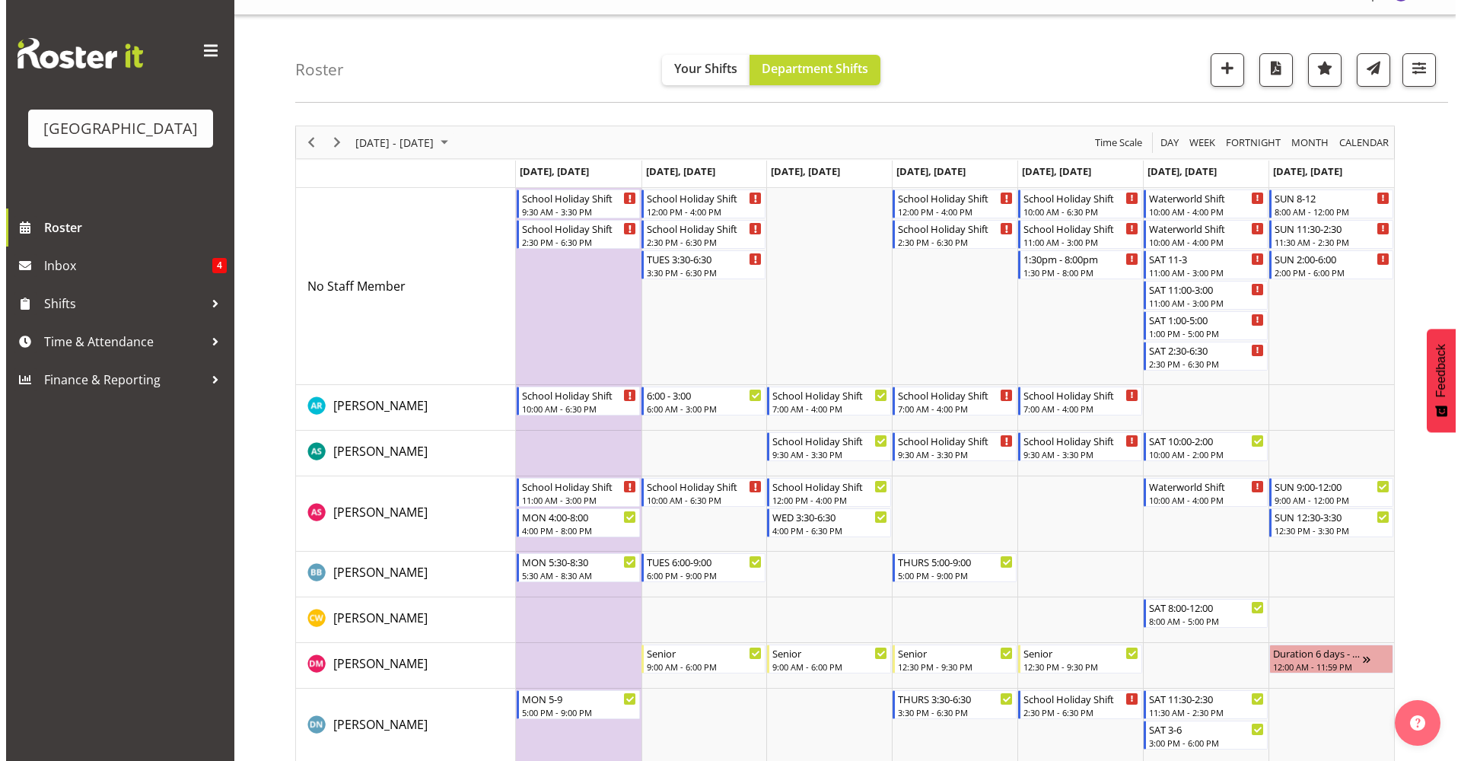
scroll to position [0, 0]
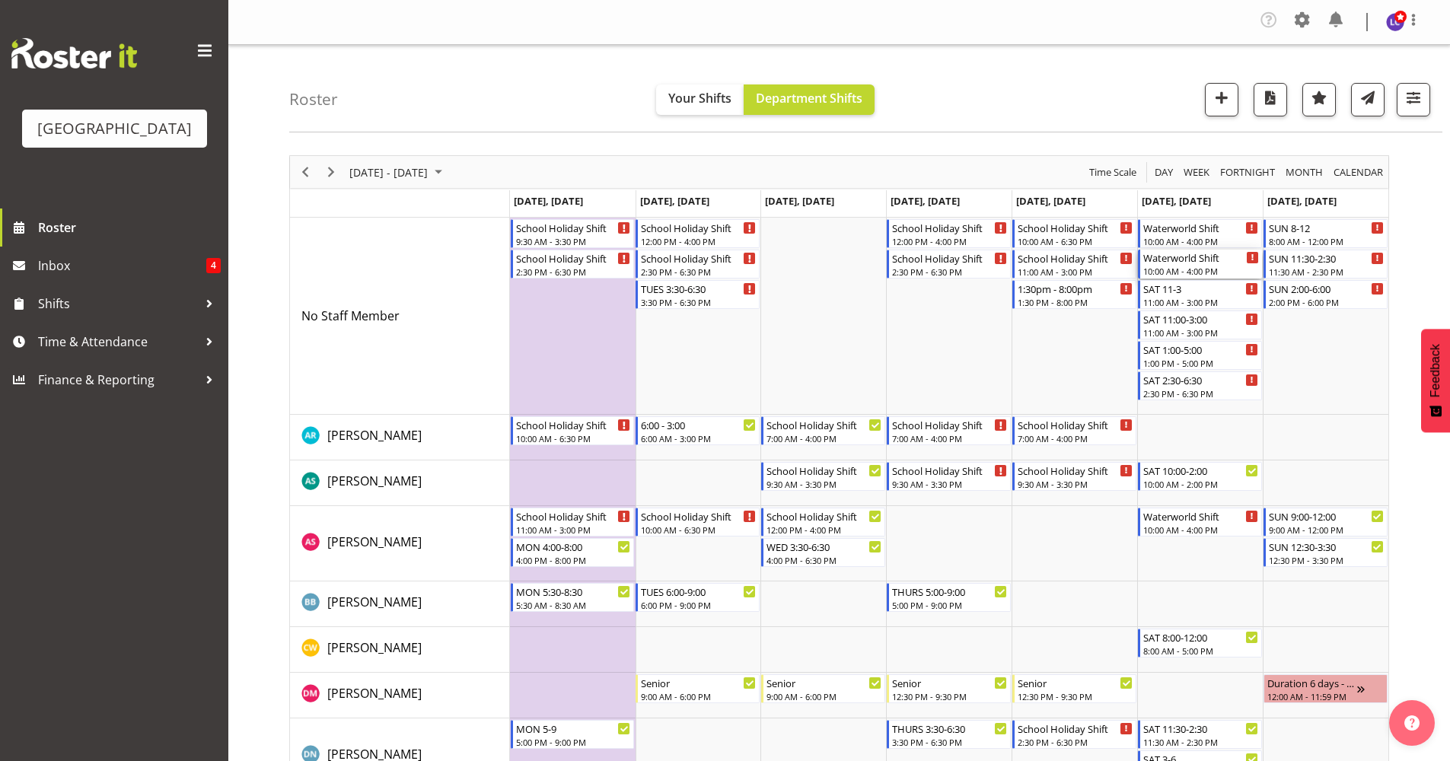
click at [1228, 263] on div "Waterworld Shift" at bounding box center [1201, 257] width 116 height 15
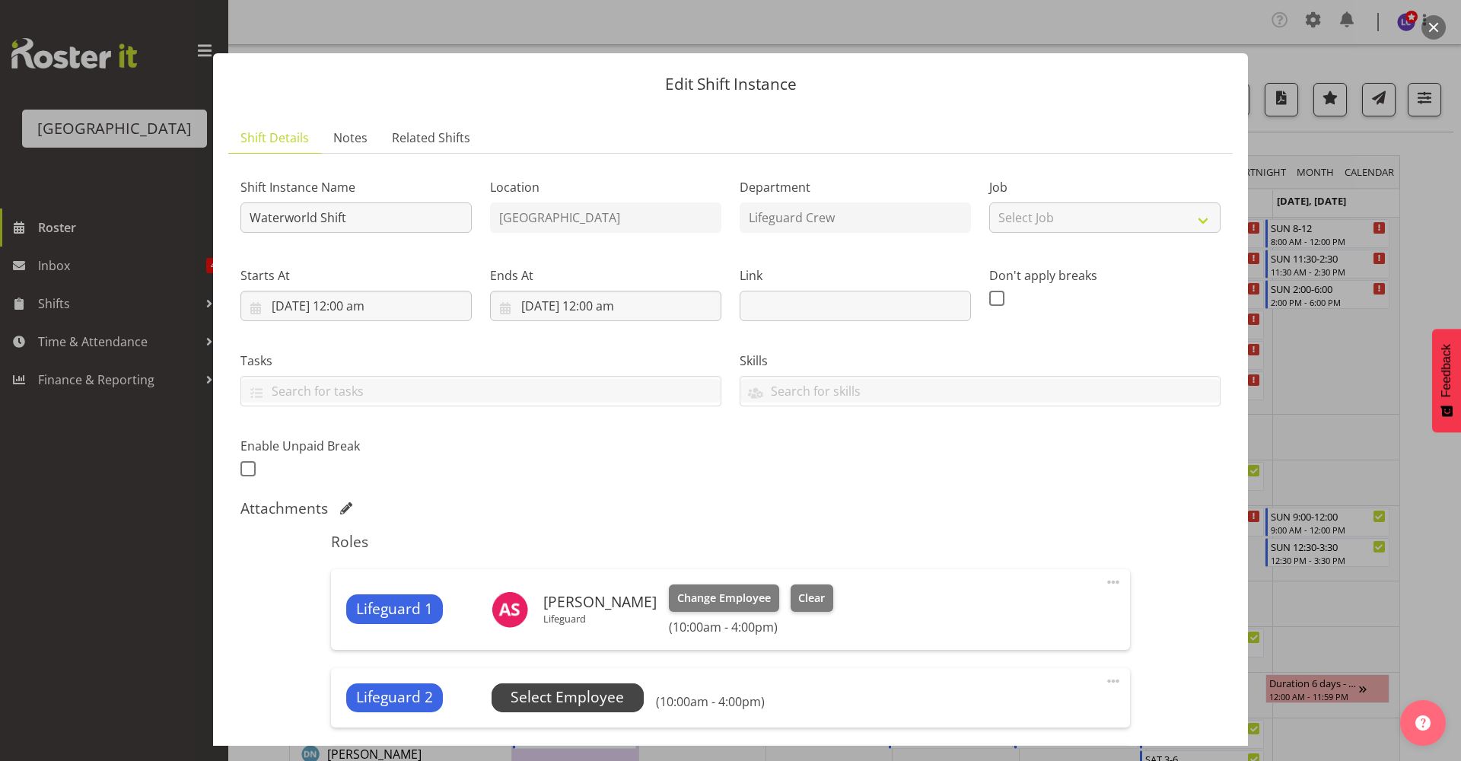
click at [572, 709] on span "Select Employee" at bounding box center [567, 697] width 113 height 22
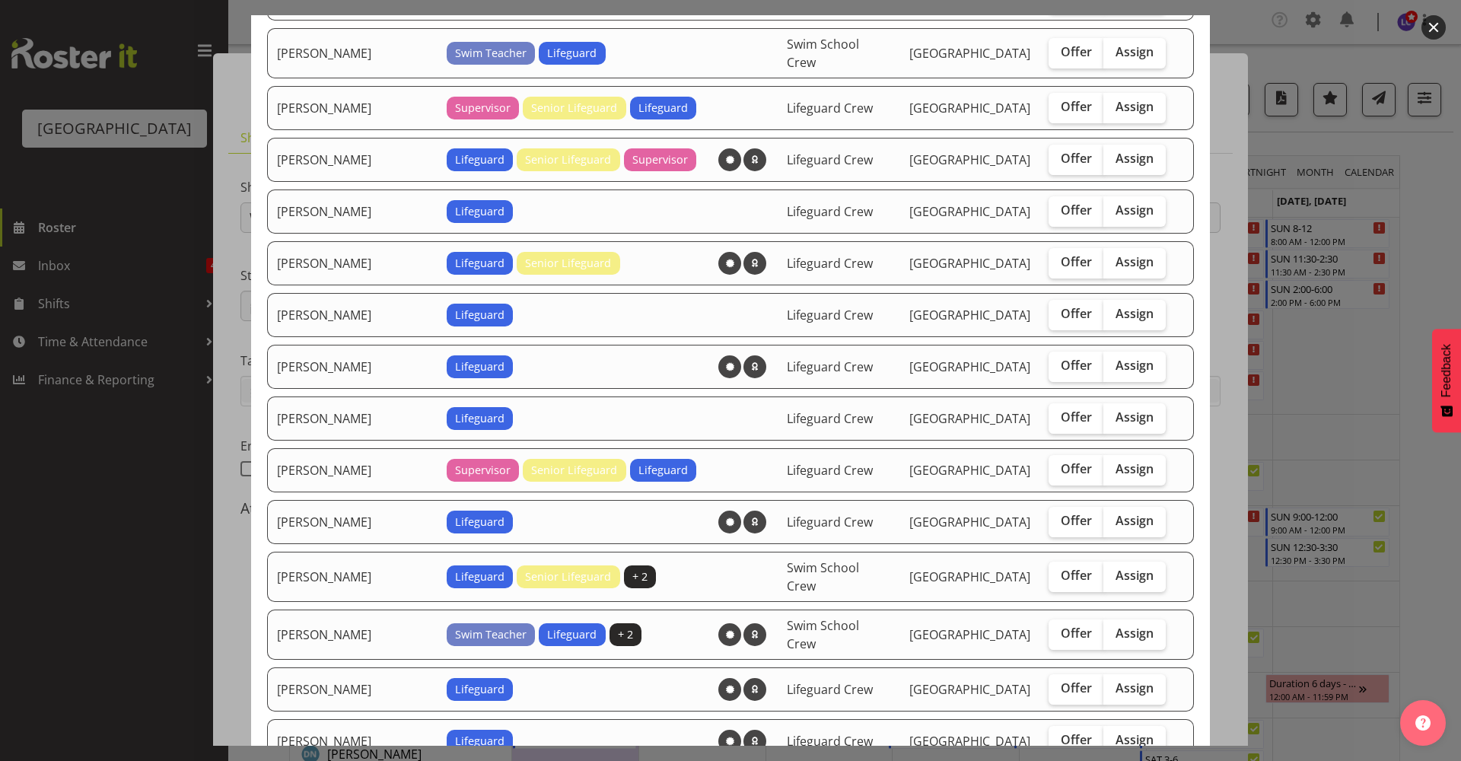
scroll to position [989, 0]
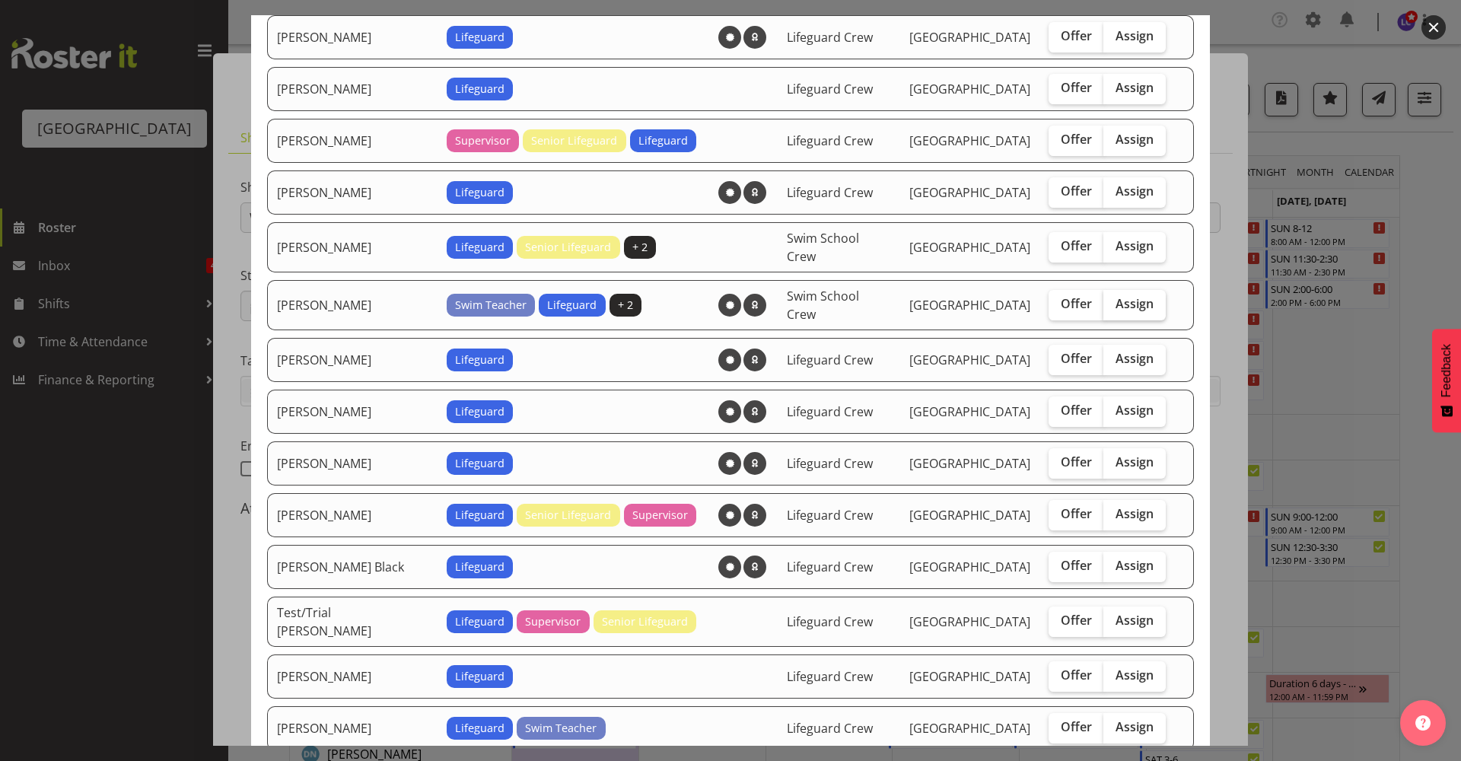
click at [1132, 296] on span "Assign" at bounding box center [1135, 303] width 38 height 15
click at [1113, 299] on input "Assign" at bounding box center [1109, 304] width 10 height 10
checkbox input "true"
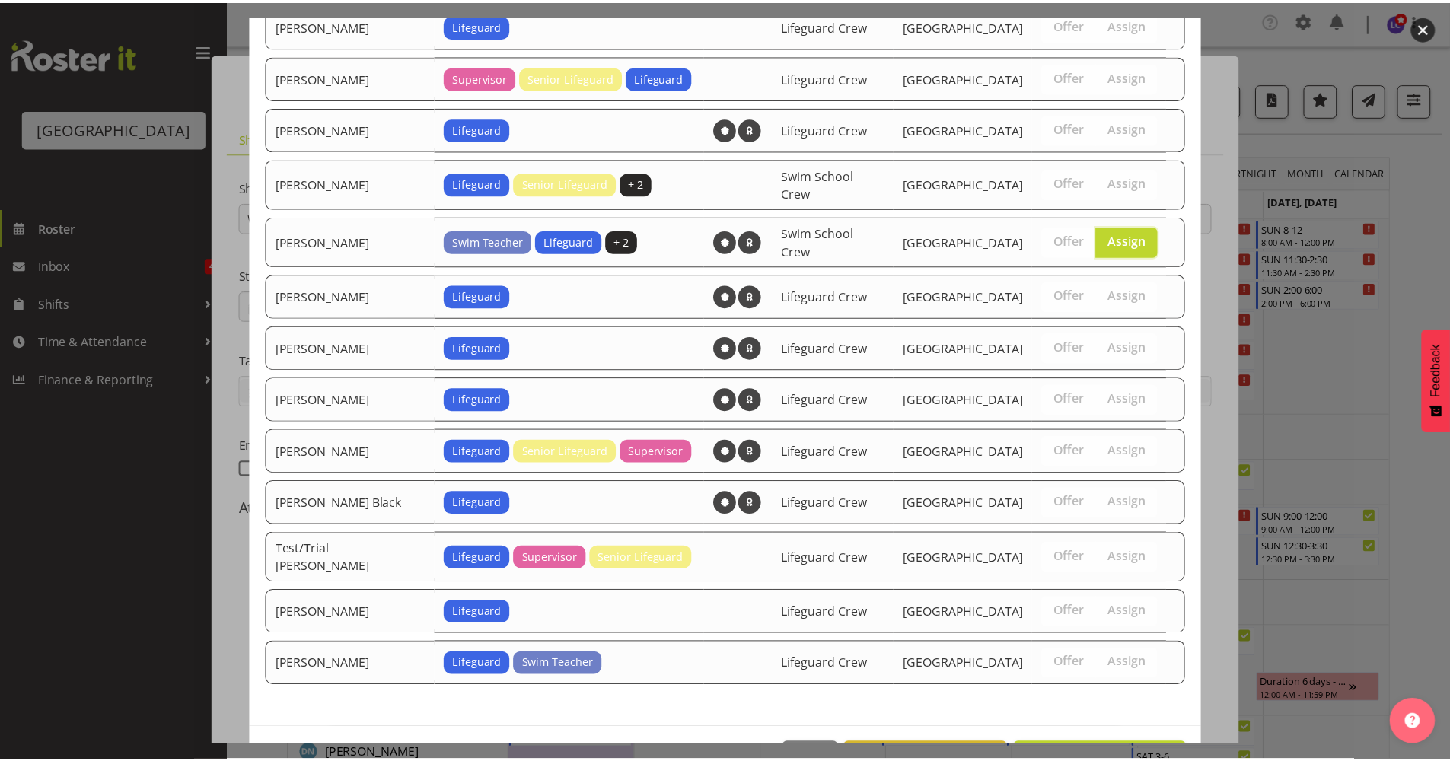
scroll to position [1083, 0]
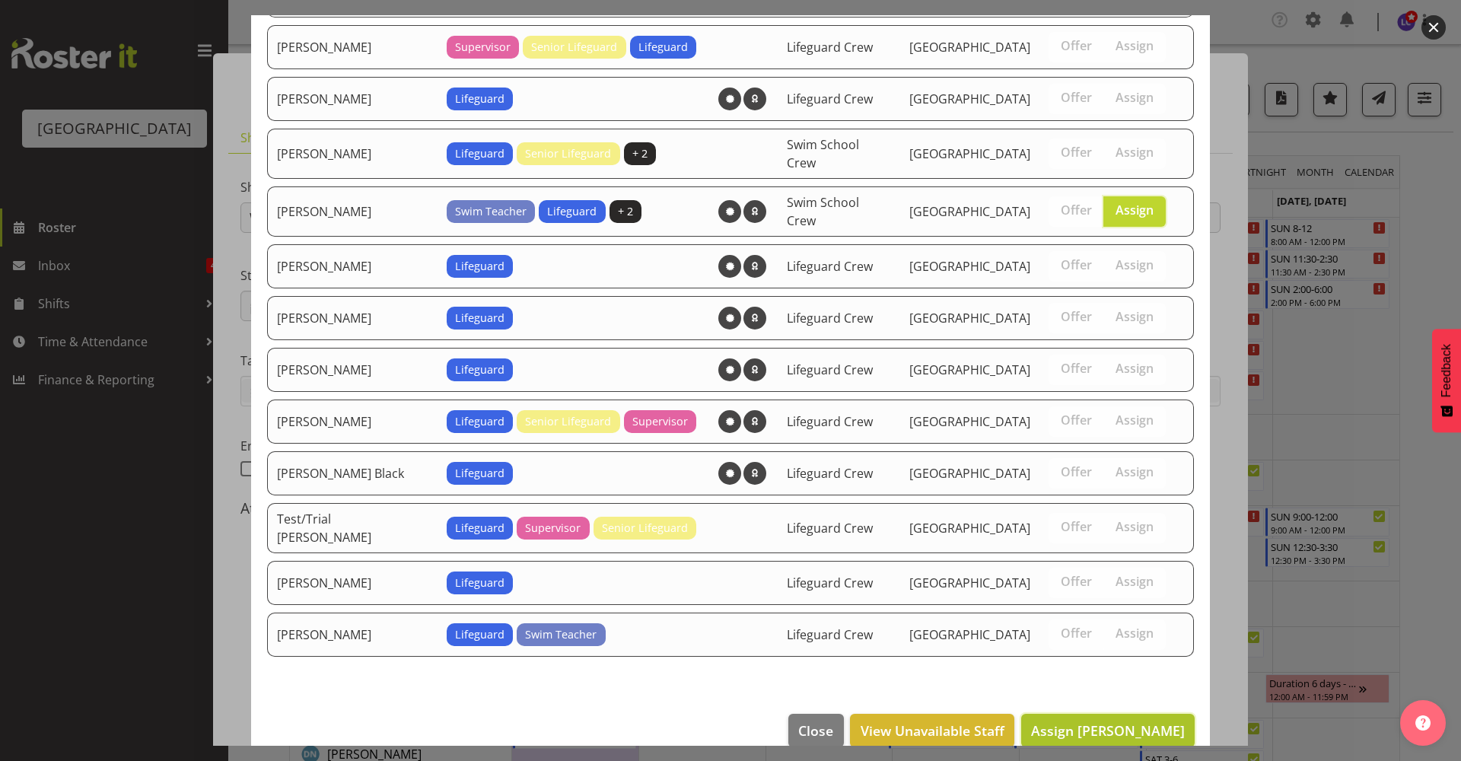
click at [1145, 721] on span "Assign Mark Lieshout" at bounding box center [1108, 730] width 154 height 18
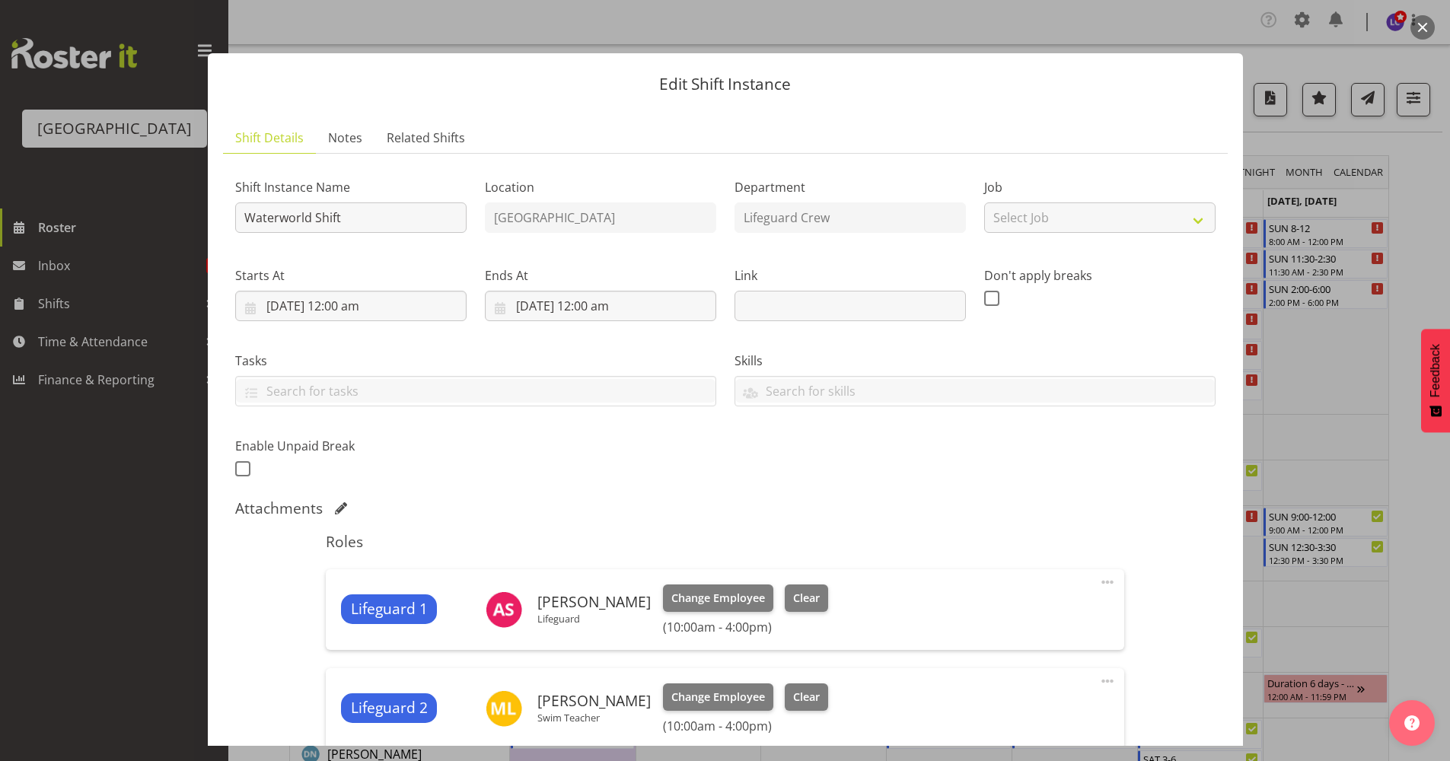
scroll to position [286, 0]
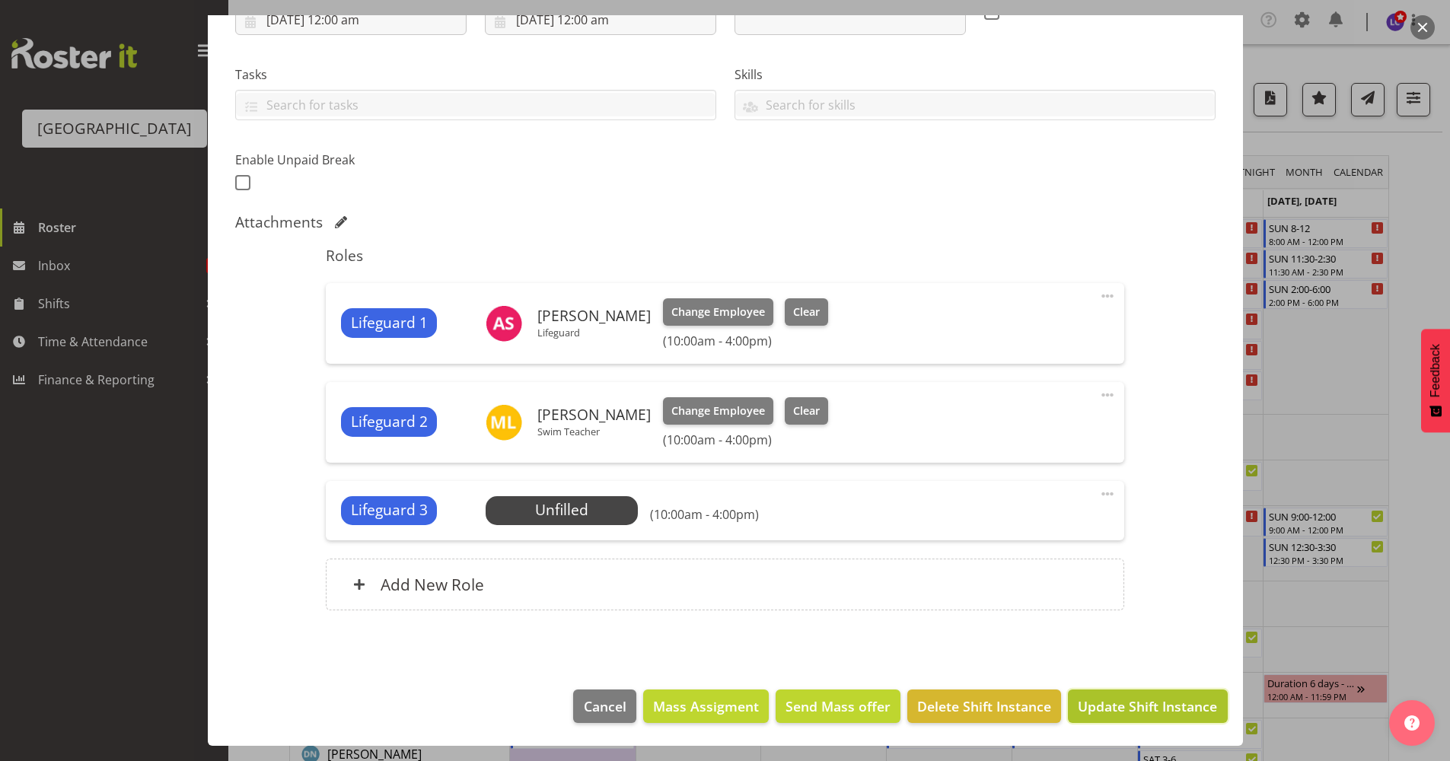
click at [1120, 705] on span "Update Shift Instance" at bounding box center [1147, 706] width 139 height 20
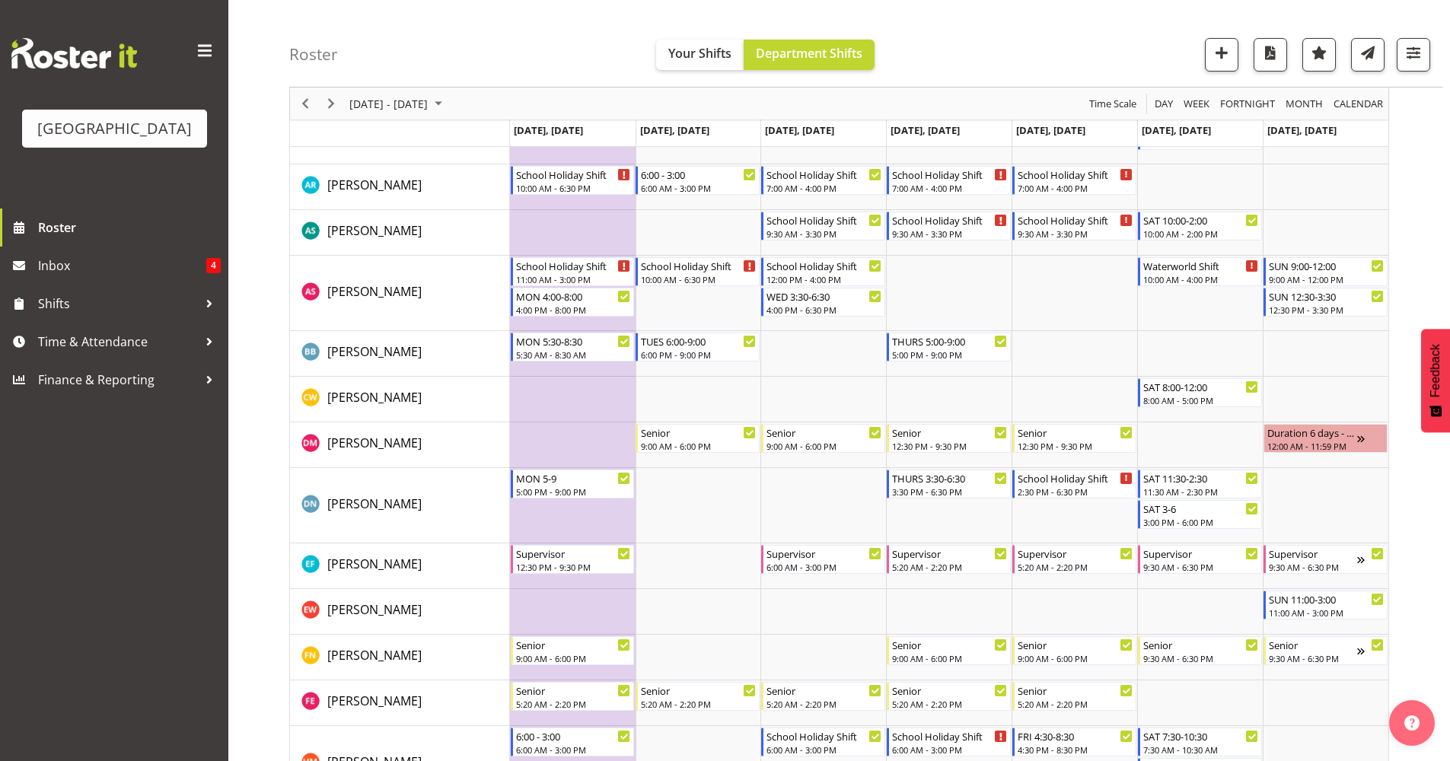
scroll to position [211, 0]
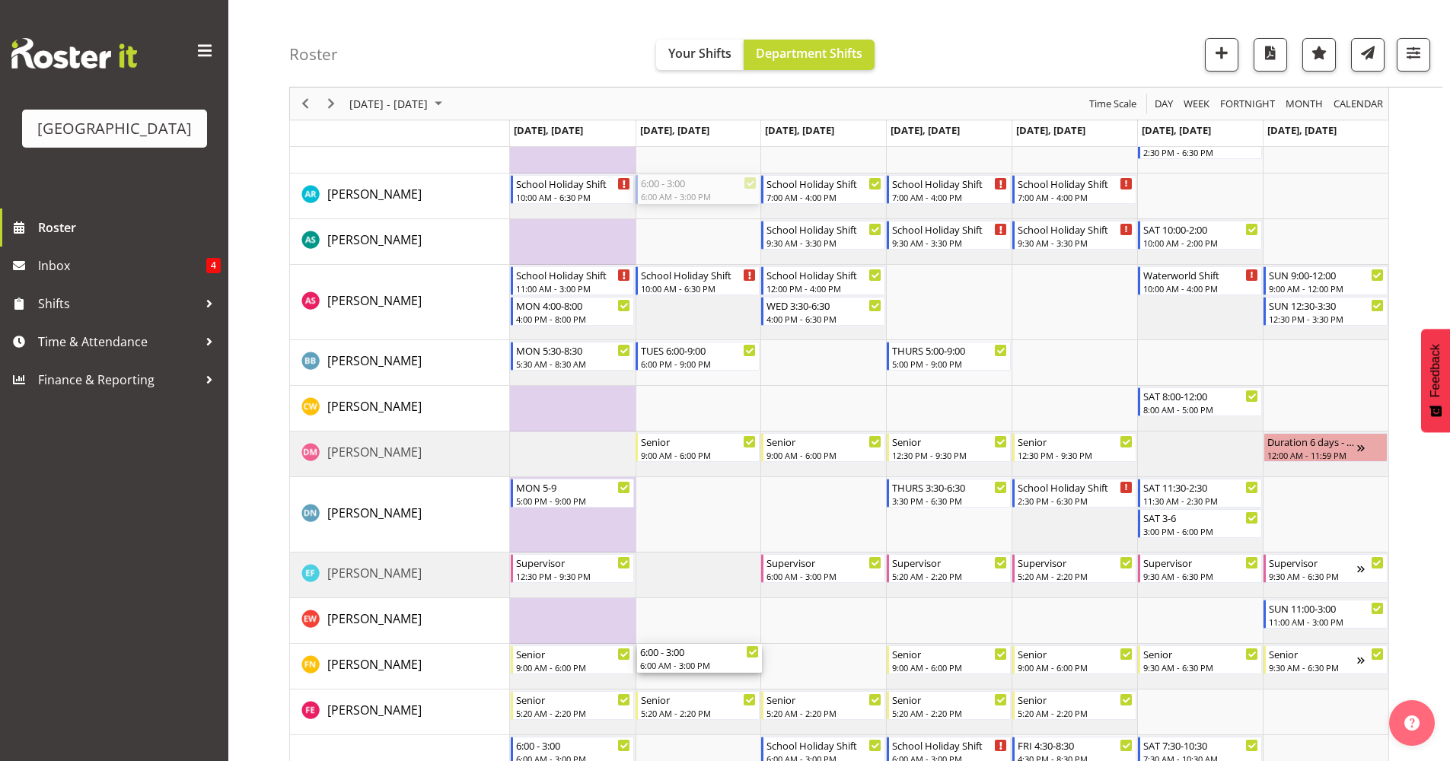
drag, startPoint x: 722, startPoint y: 189, endPoint x: 702, endPoint y: 661, distance: 472.3
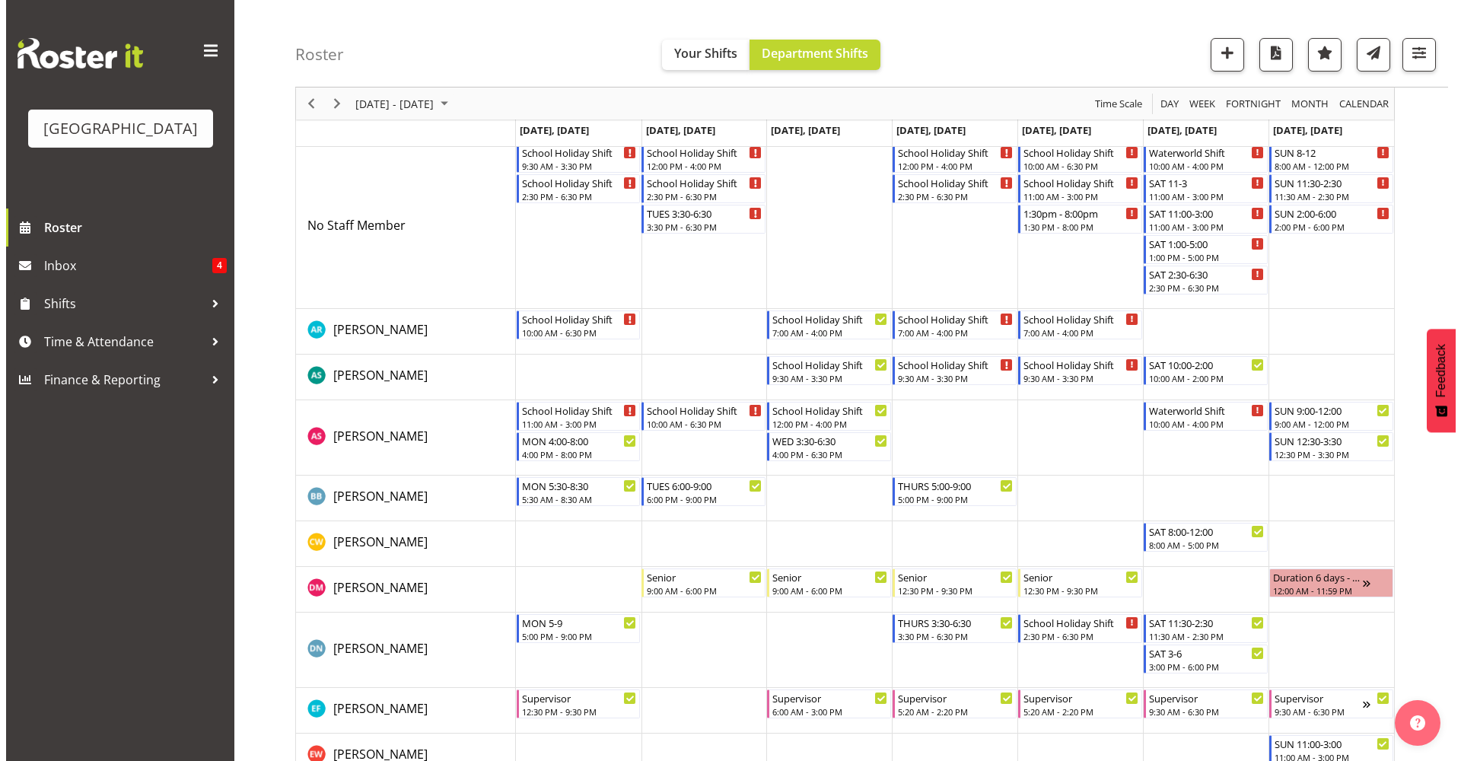
scroll to position [0, 0]
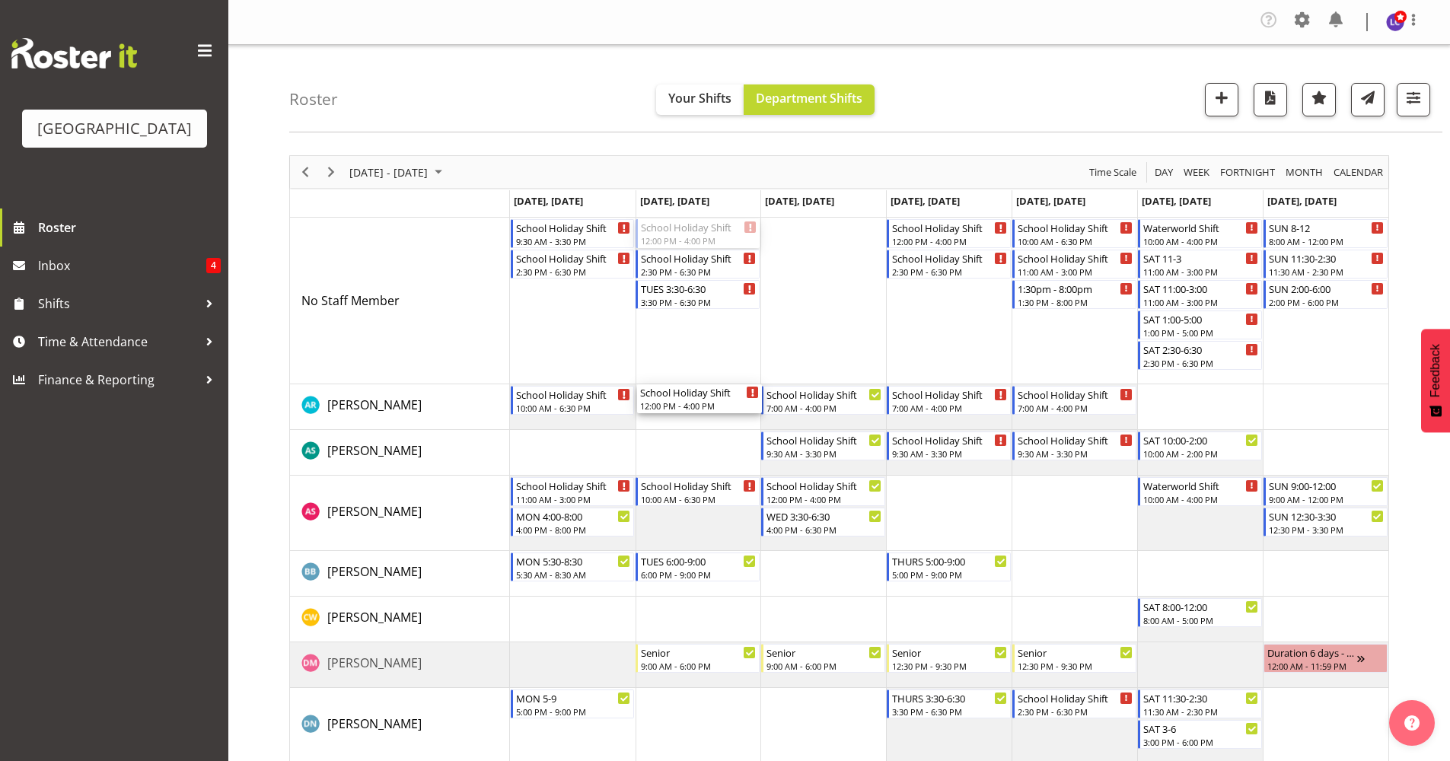
drag, startPoint x: 699, startPoint y: 235, endPoint x: 695, endPoint y: 408, distance: 172.8
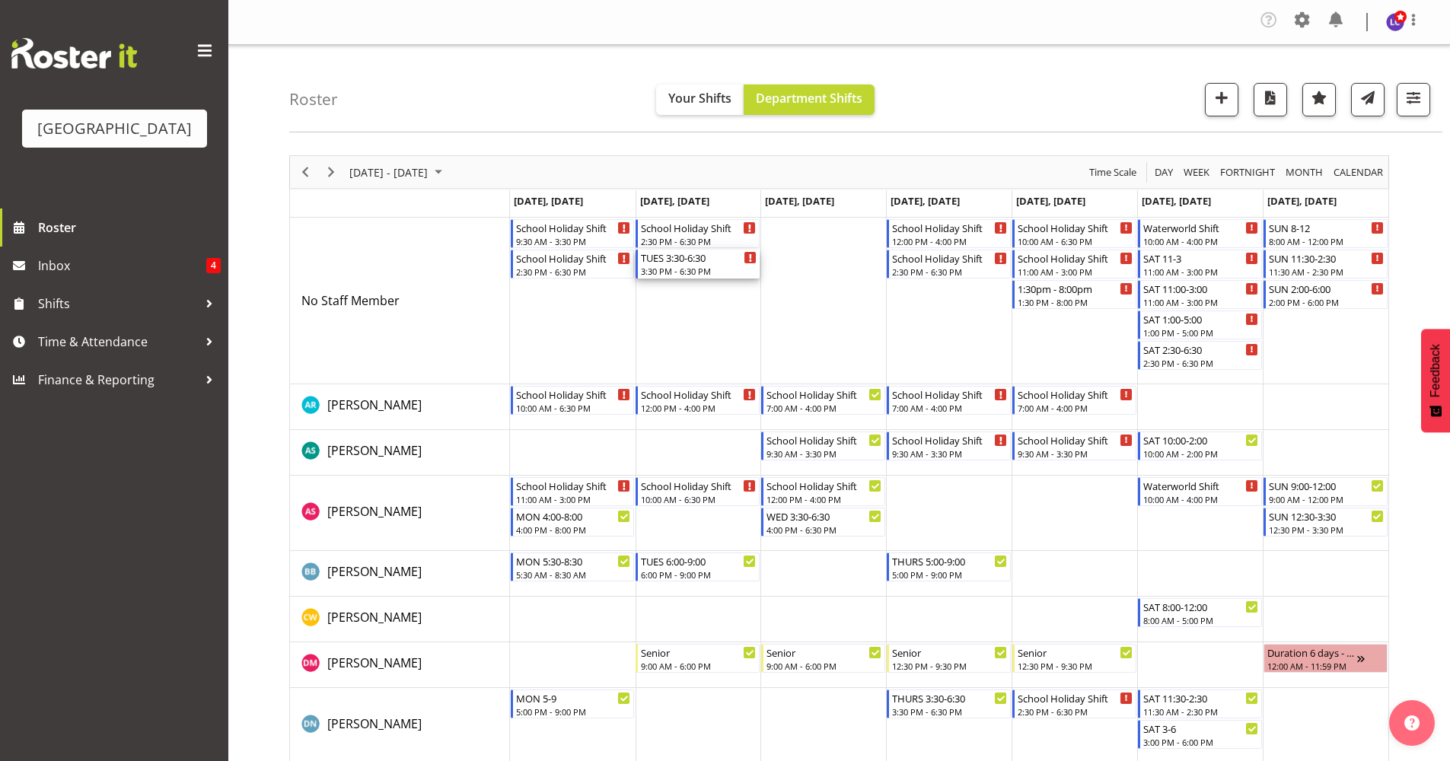
click at [700, 269] on div "3:30 PM - 6:30 PM" at bounding box center [699, 271] width 116 height 12
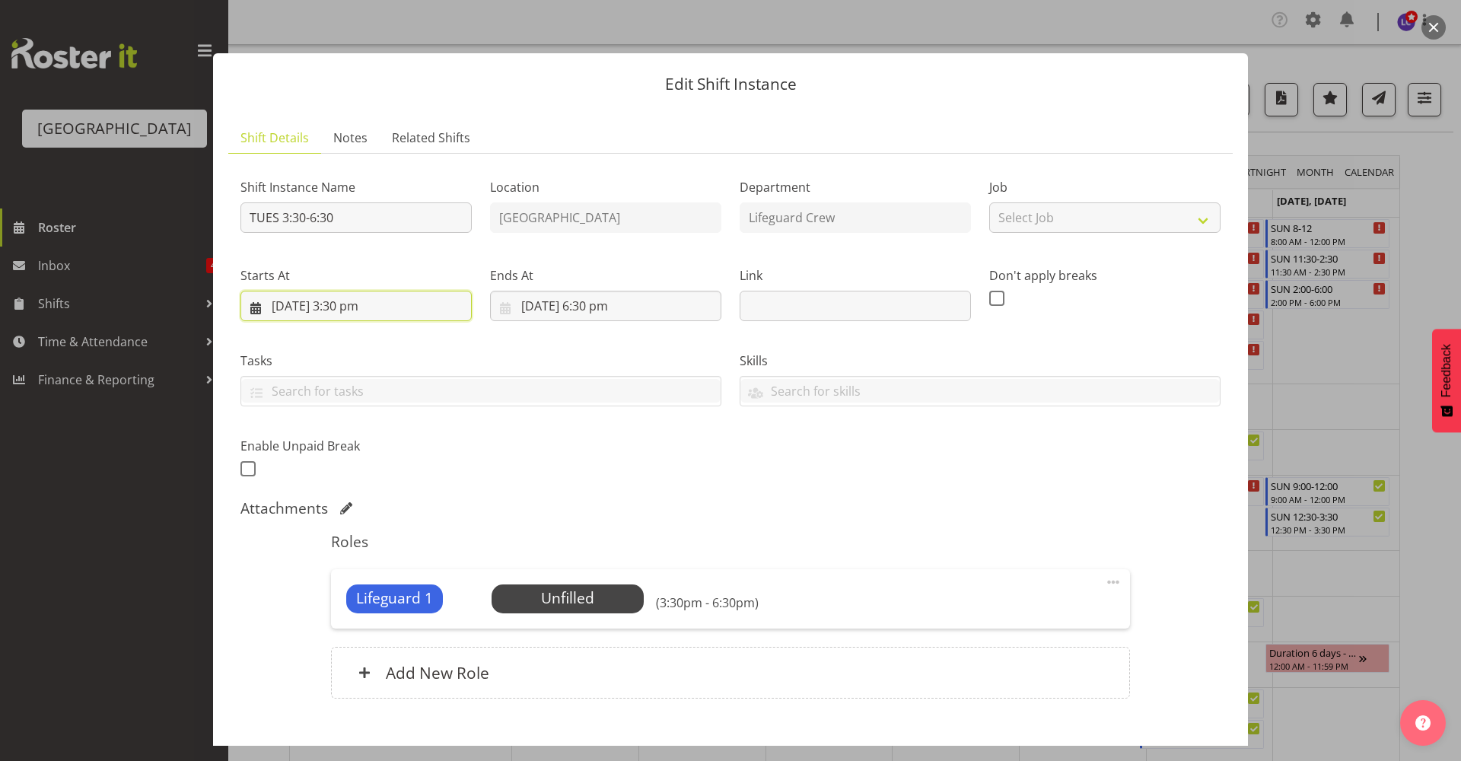
click at [390, 301] on input "23/09/2025, 3:30 pm" at bounding box center [355, 306] width 231 height 30
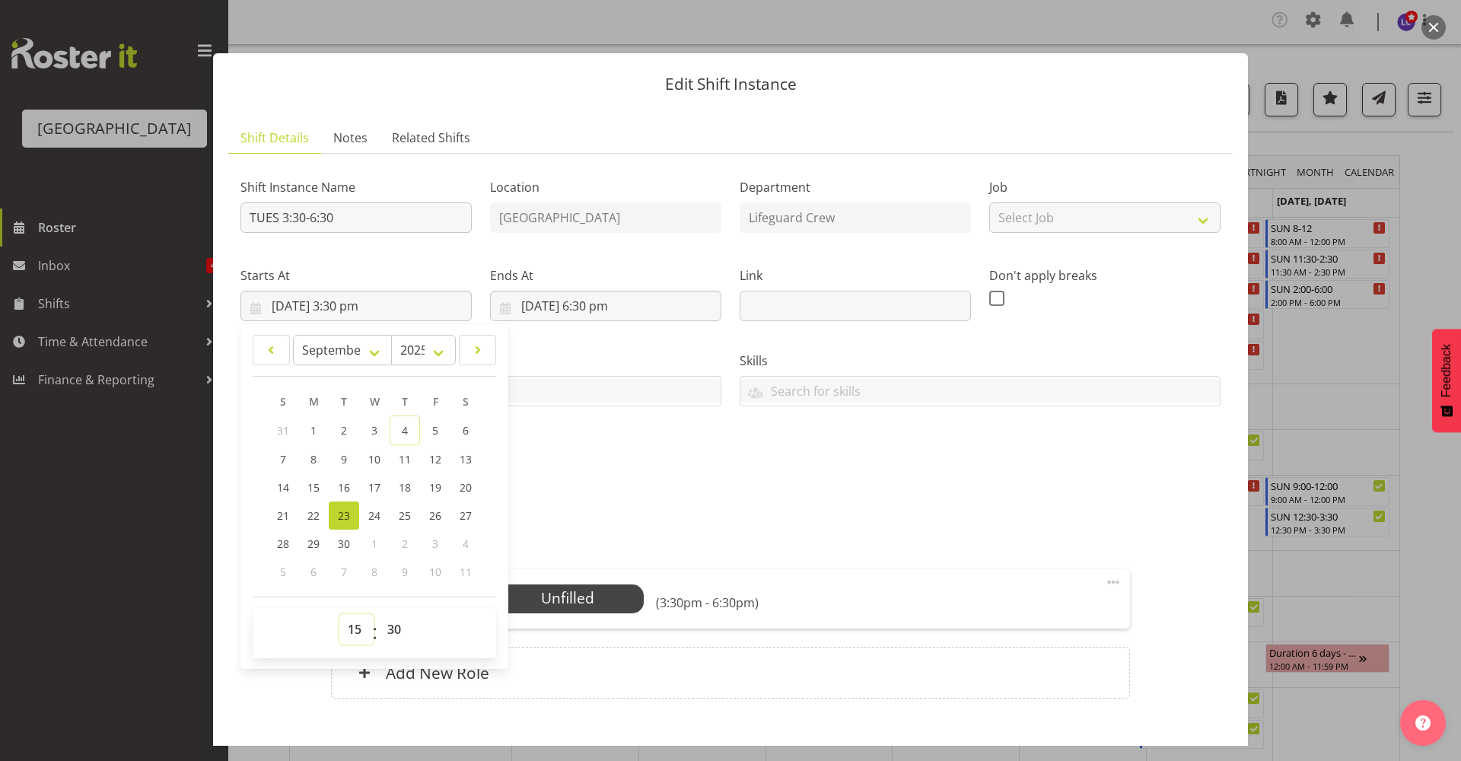
click at [352, 626] on select "00 01 02 03 04 05 06 07 08 09 10 11 12 13 14 15 16 17 18 19 20 21 22 23" at bounding box center [356, 629] width 34 height 30
select select "16"
click at [339, 614] on select "00 01 02 03 04 05 06 07 08 09 10 11 12 13 14 15 16 17 18 19 20 21 22 23" at bounding box center [356, 629] width 34 height 30
type input "23/09/2025, 4:30 pm"
click at [626, 511] on div "Attachments" at bounding box center [730, 508] width 980 height 18
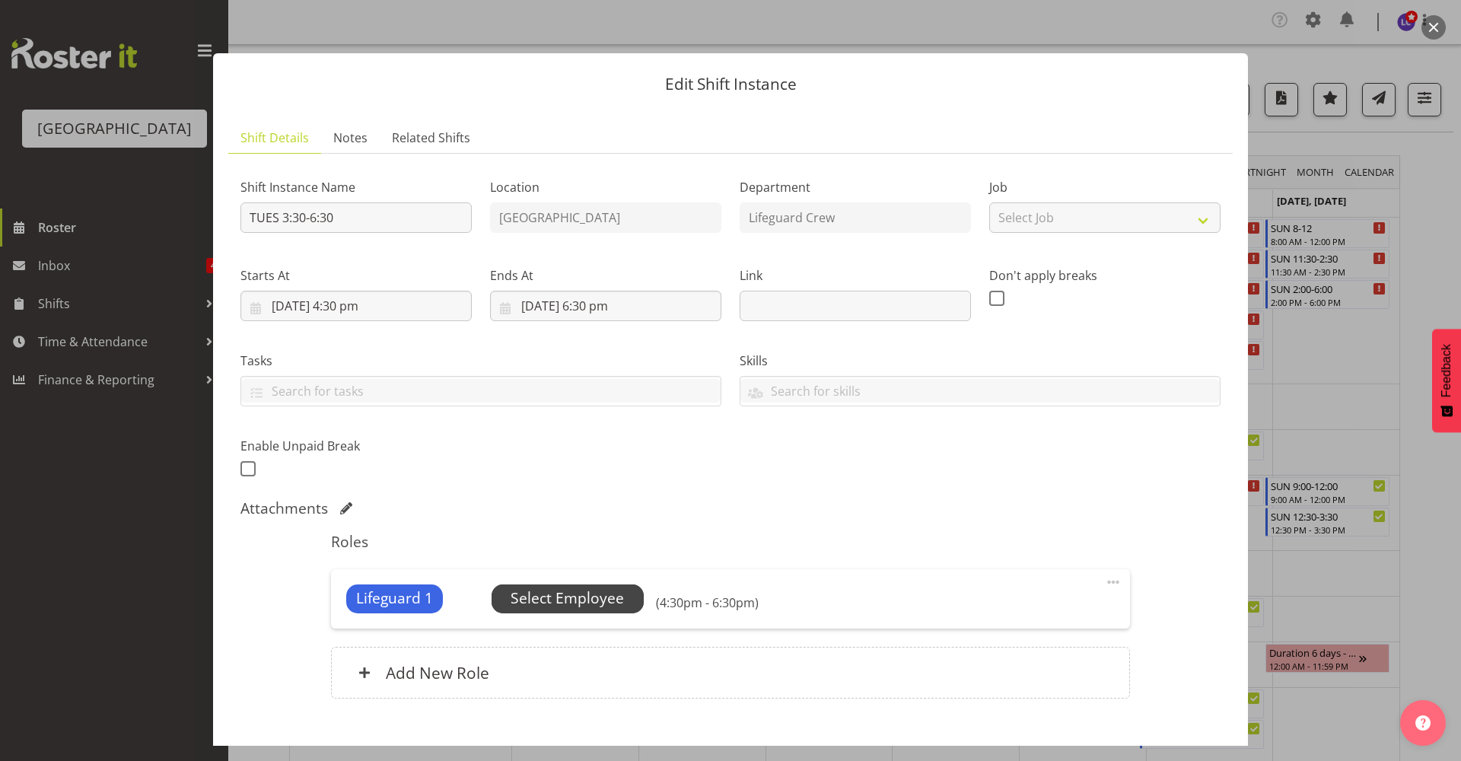
click at [585, 610] on span "Select Employee" at bounding box center [568, 598] width 152 height 29
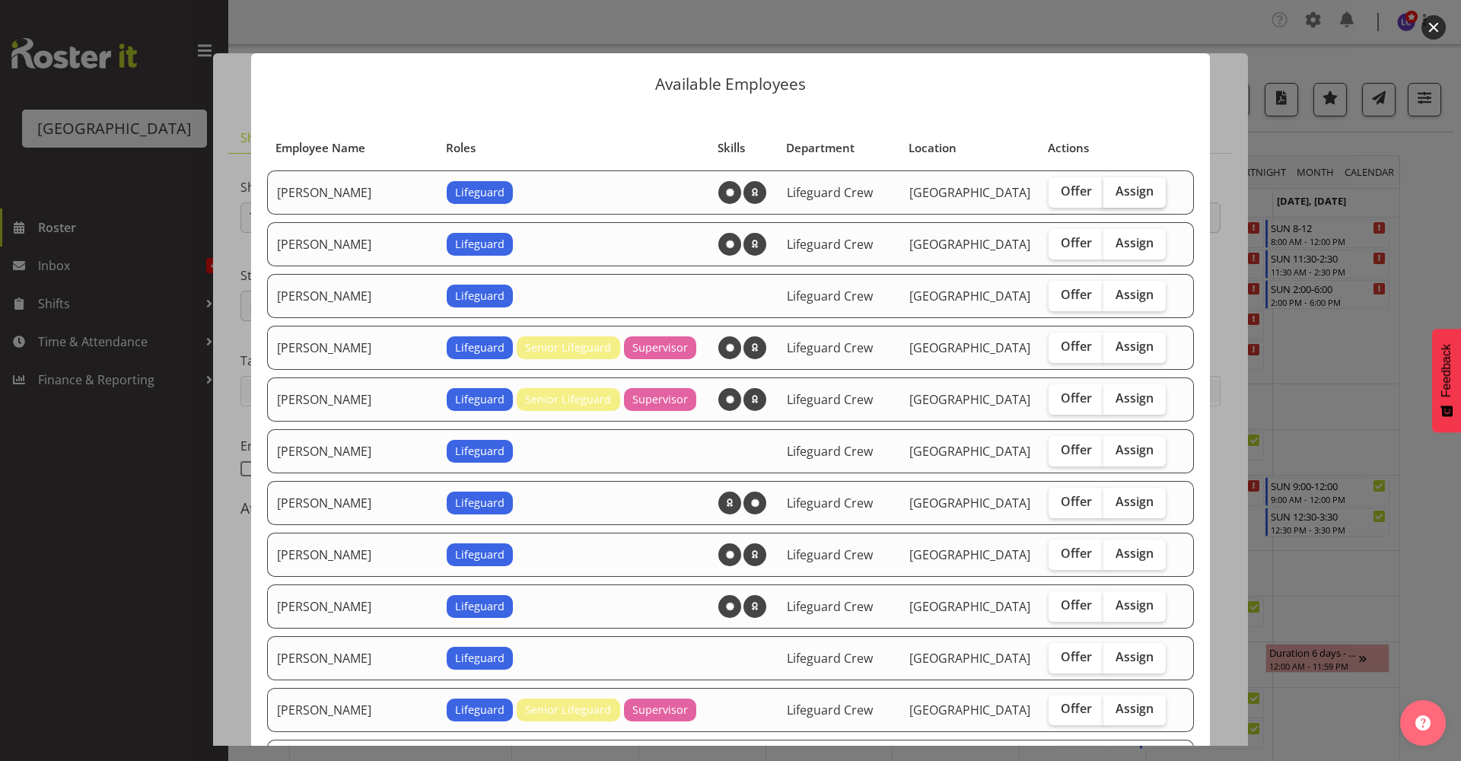
click at [1116, 195] on span "Assign" at bounding box center [1135, 190] width 38 height 15
click at [1113, 195] on input "Assign" at bounding box center [1109, 191] width 10 height 10
checkbox input "true"
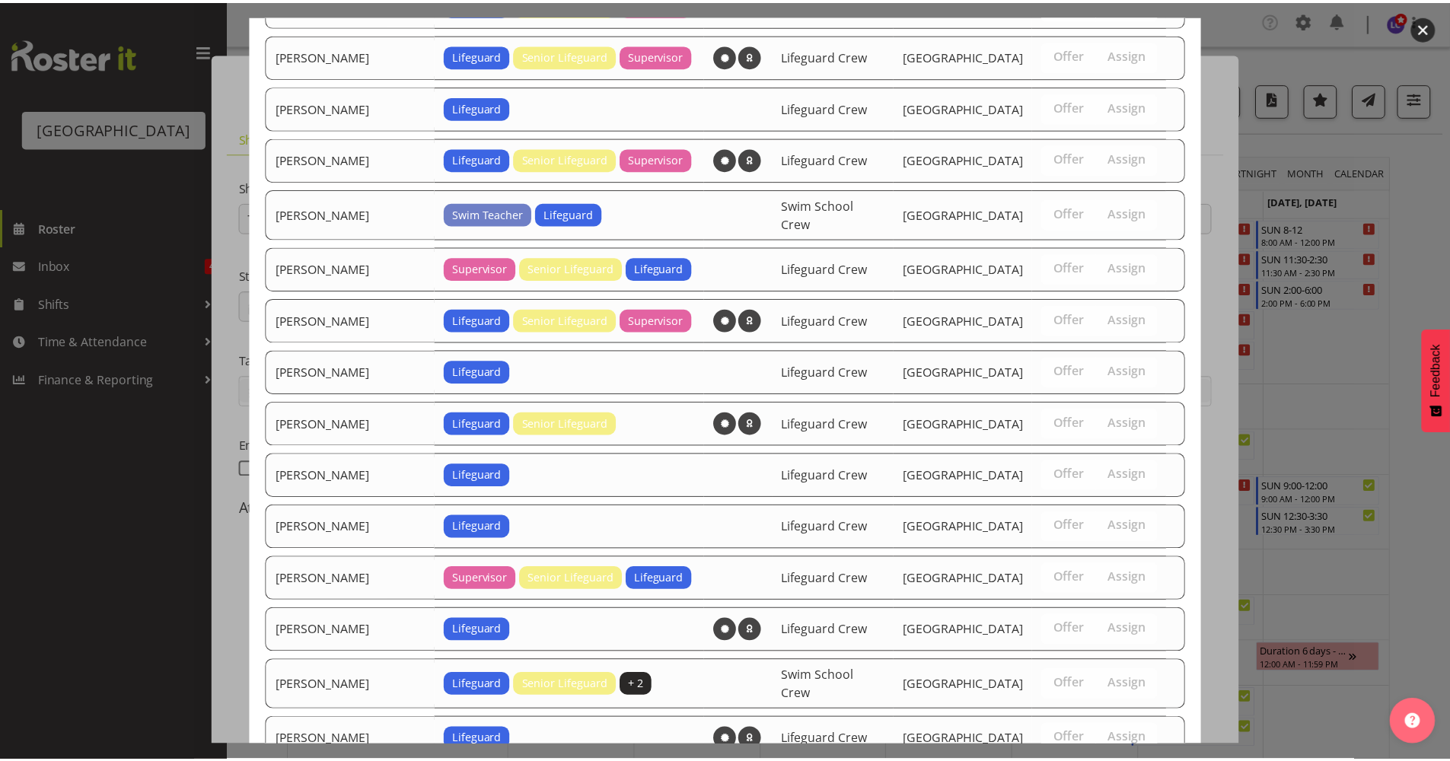
scroll to position [1445, 0]
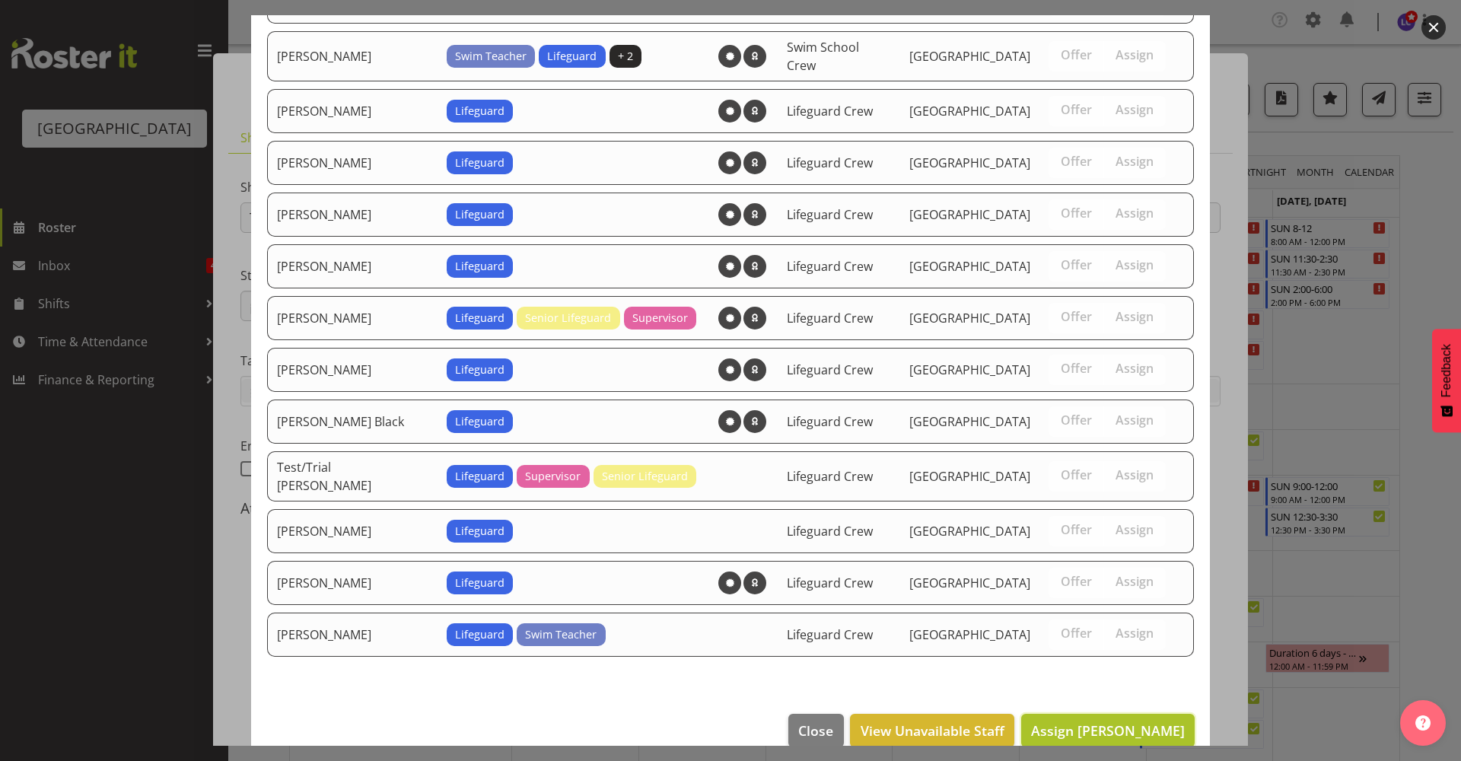
click at [1070, 721] on span "Assign Addison Robertson" at bounding box center [1108, 730] width 154 height 18
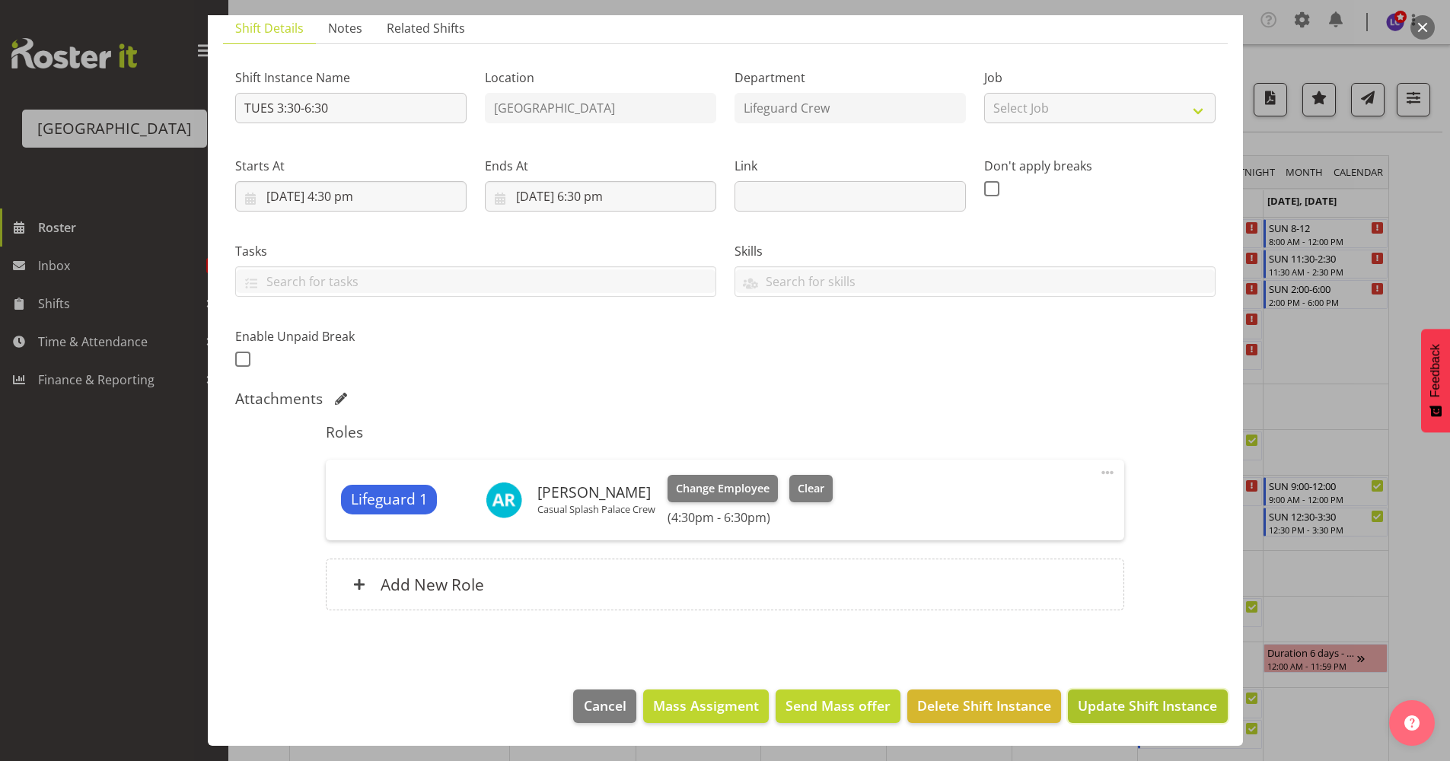
click at [1089, 710] on span "Update Shift Instance" at bounding box center [1147, 706] width 139 height 20
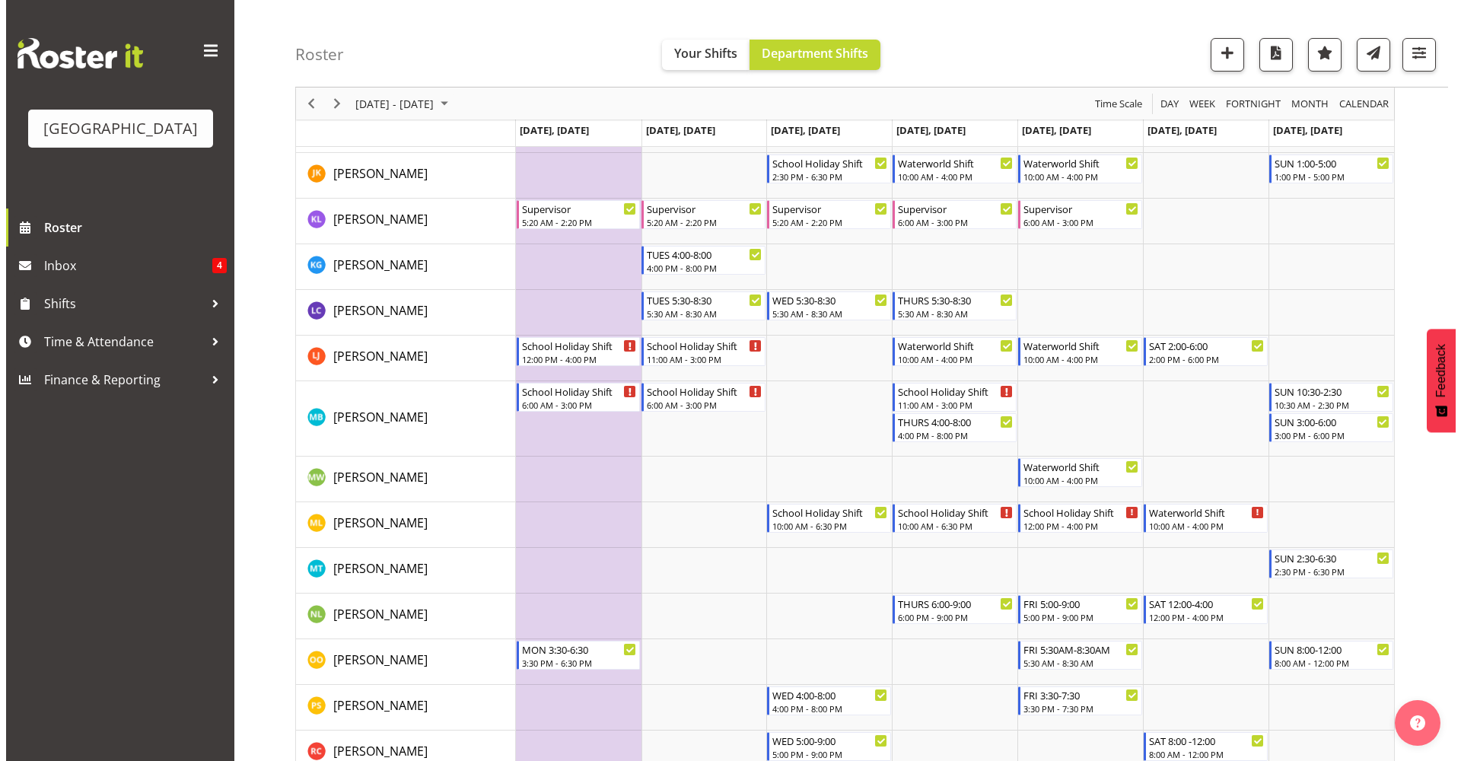
scroll to position [1319, 0]
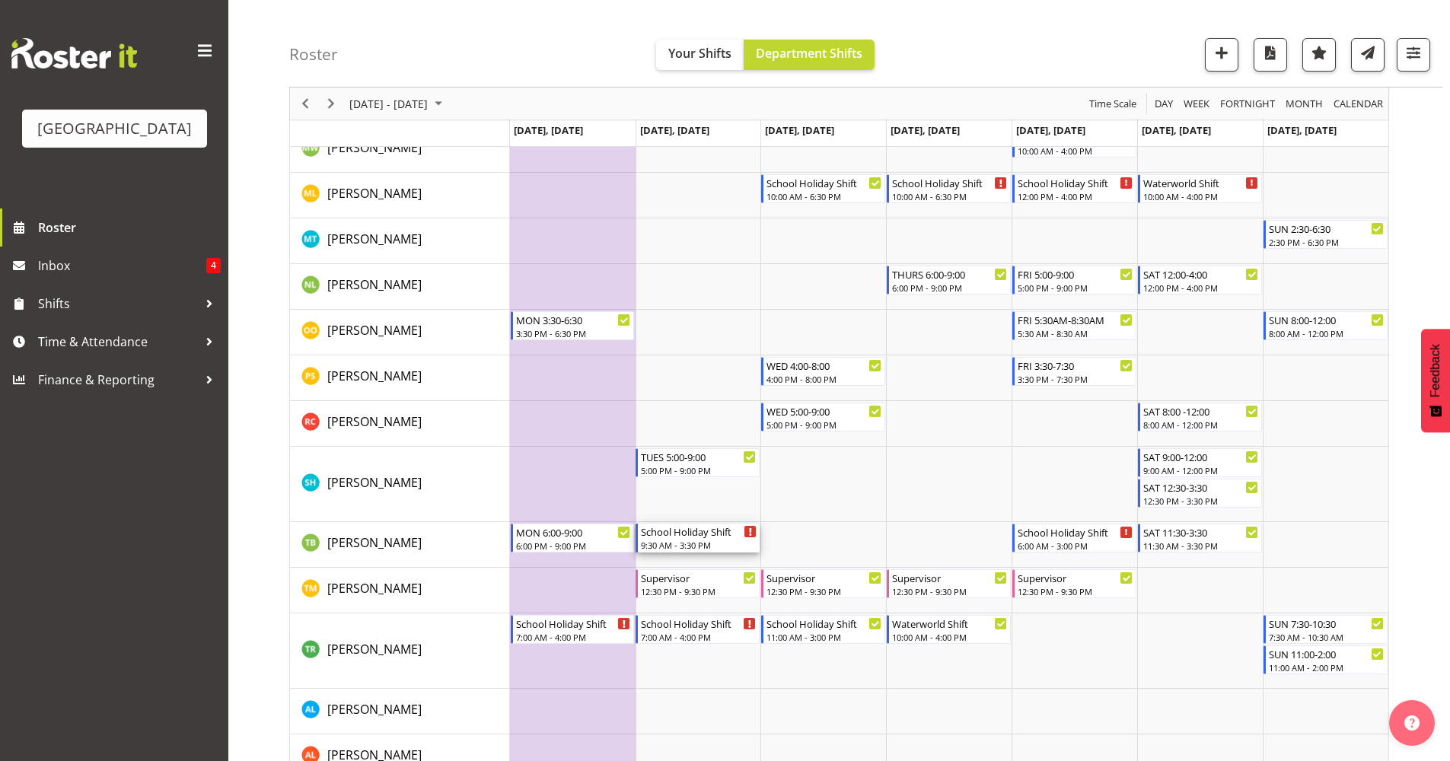
click at [710, 537] on div "School Holiday Shift" at bounding box center [699, 531] width 116 height 15
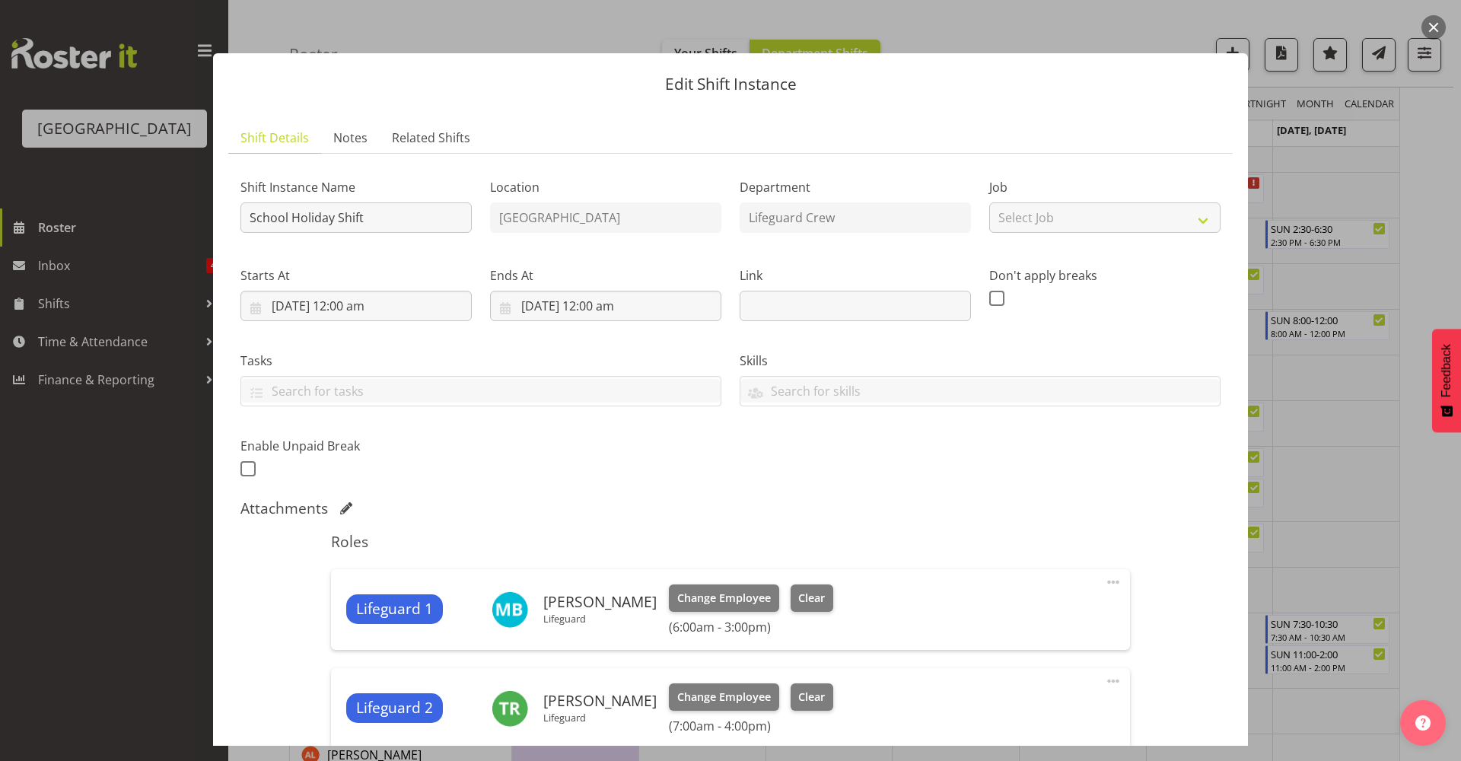
scroll to position [330, 0]
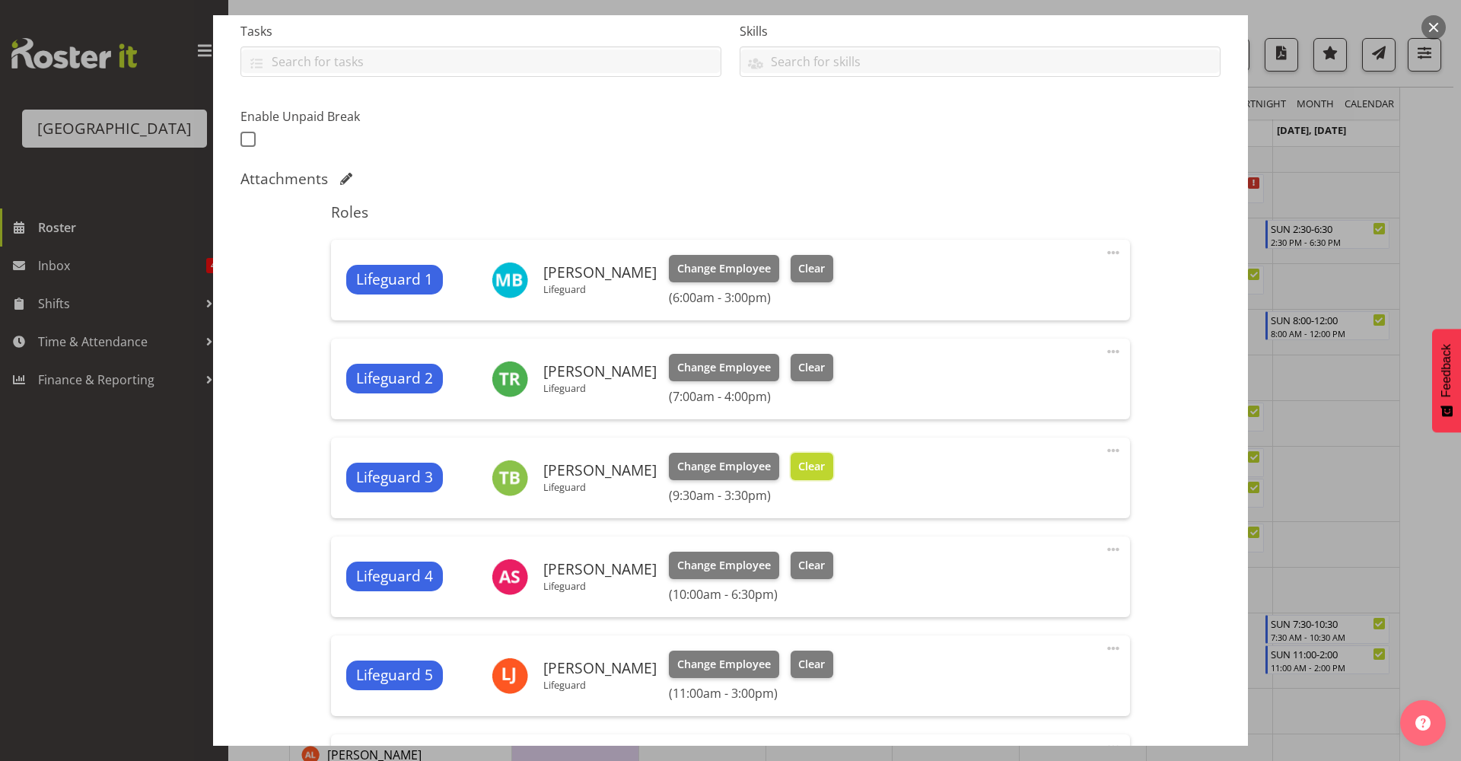
click at [804, 470] on span "Clear" at bounding box center [811, 466] width 27 height 17
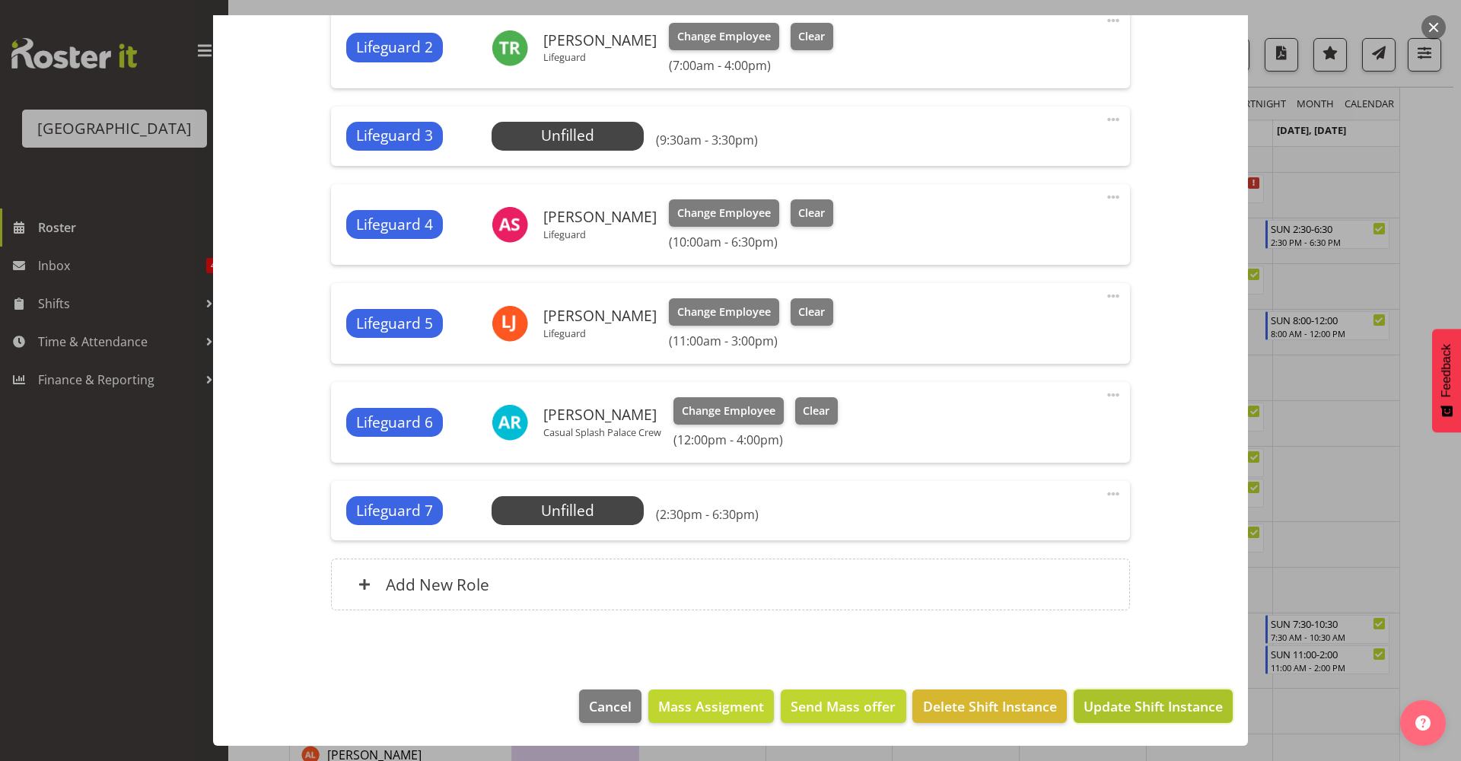
click at [1140, 706] on span "Update Shift Instance" at bounding box center [1153, 706] width 139 height 20
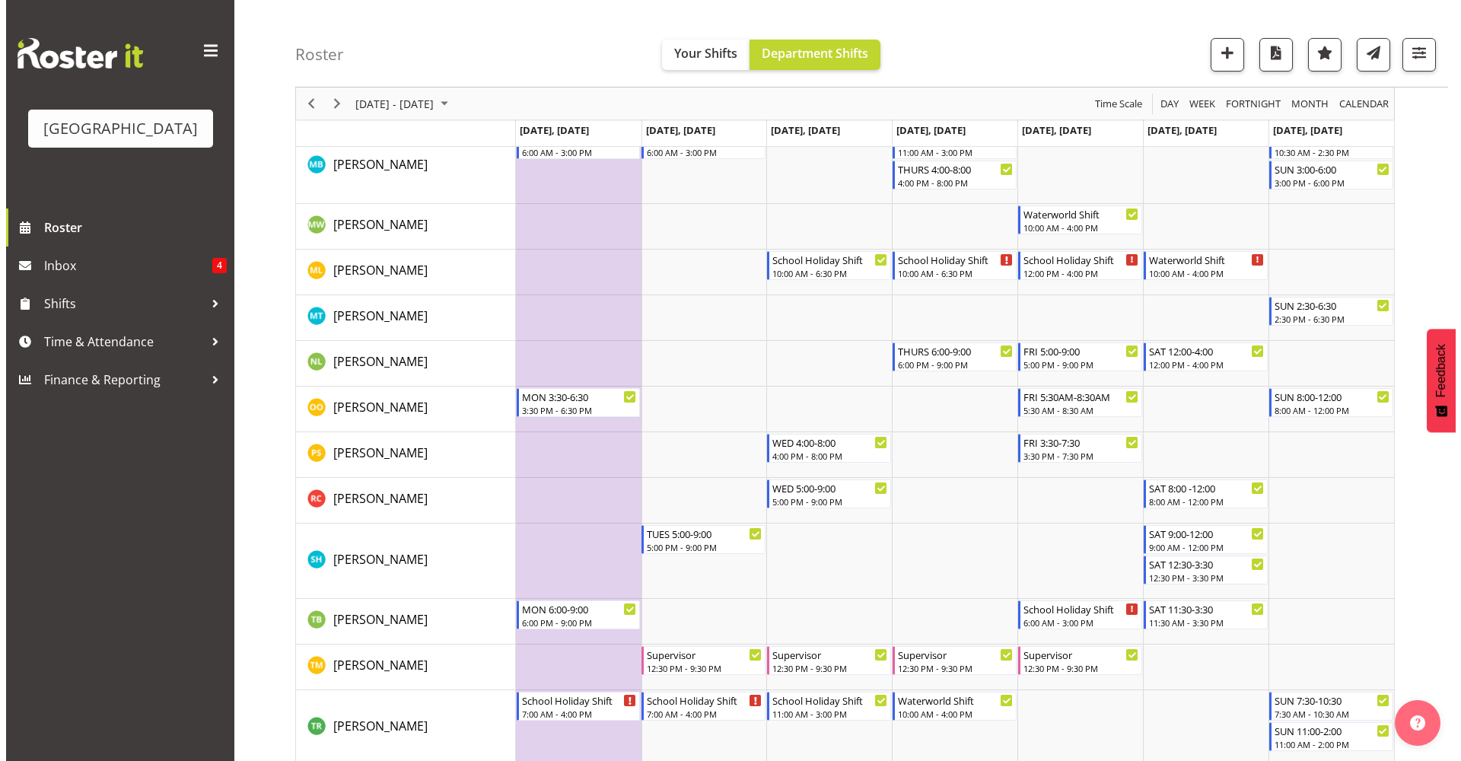
scroll to position [1244, 0]
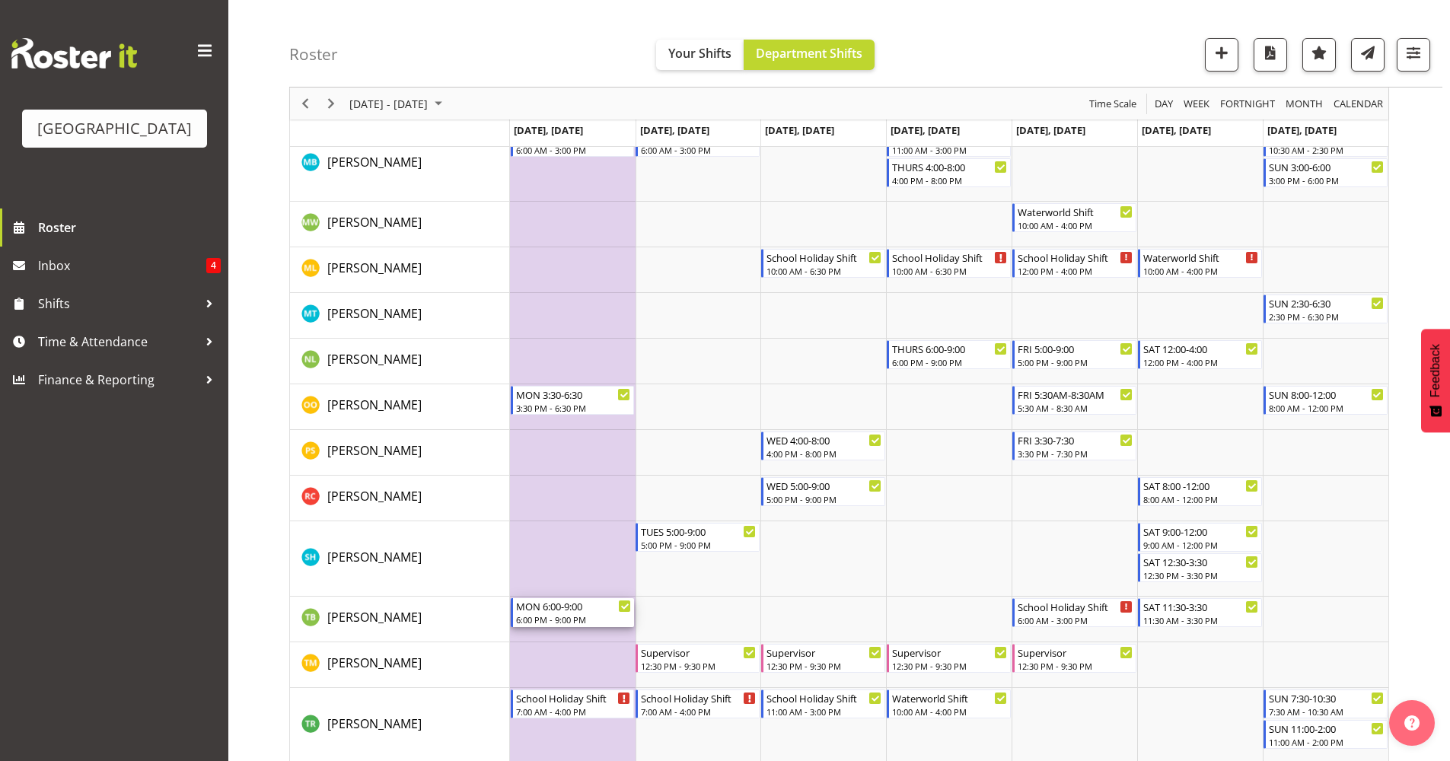
click at [575, 610] on div "MON 6:00-9:00" at bounding box center [574, 605] width 116 height 15
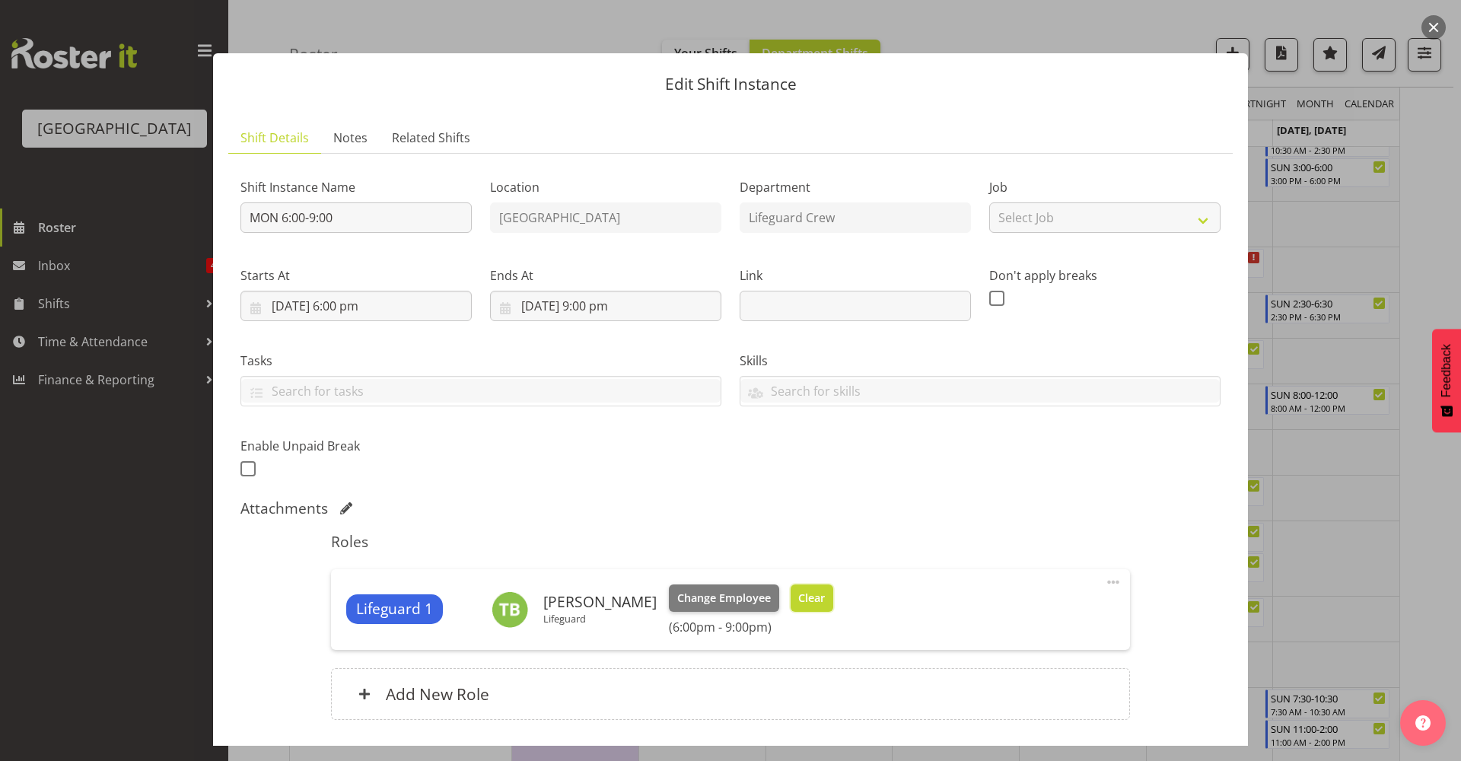
click at [807, 591] on span "Clear" at bounding box center [811, 598] width 27 height 17
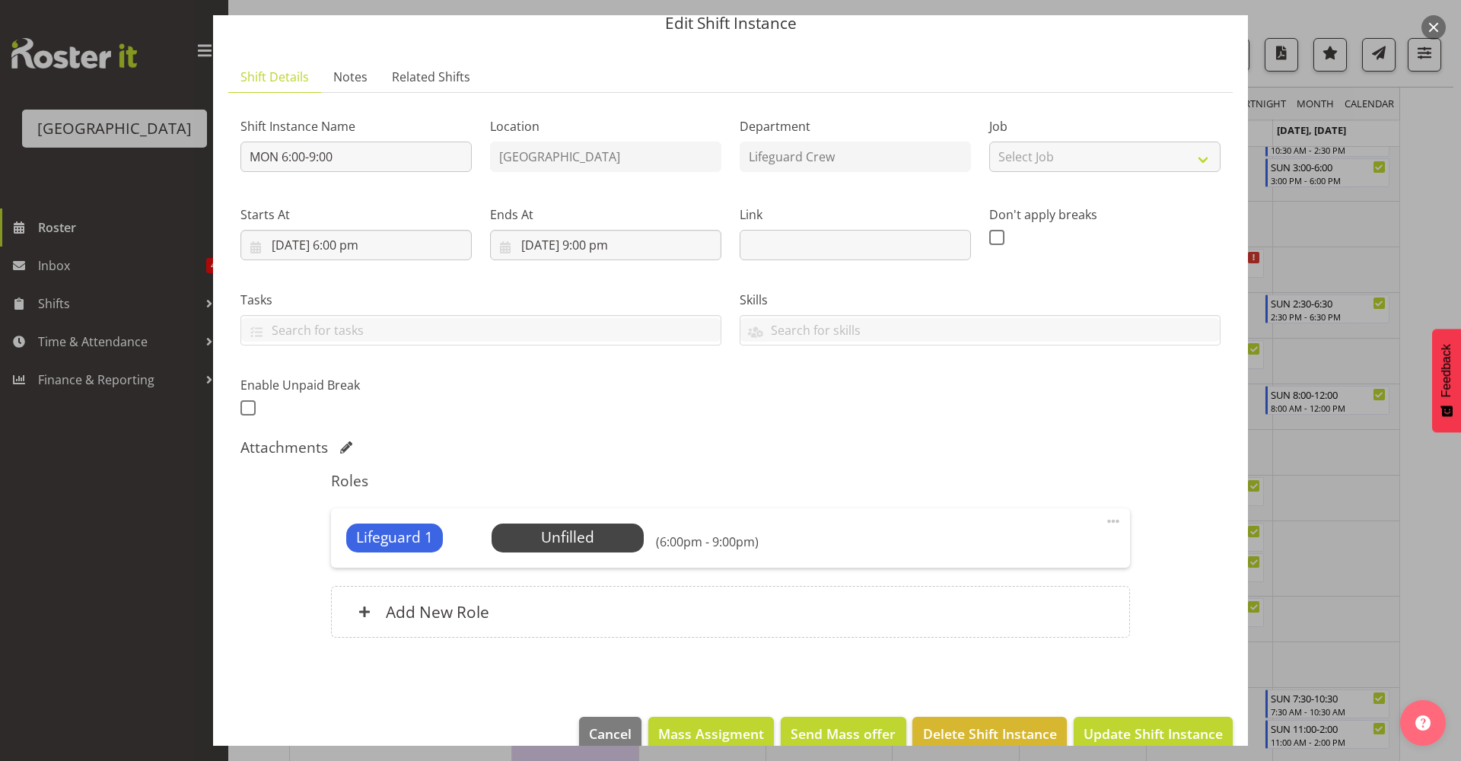
scroll to position [88, 0]
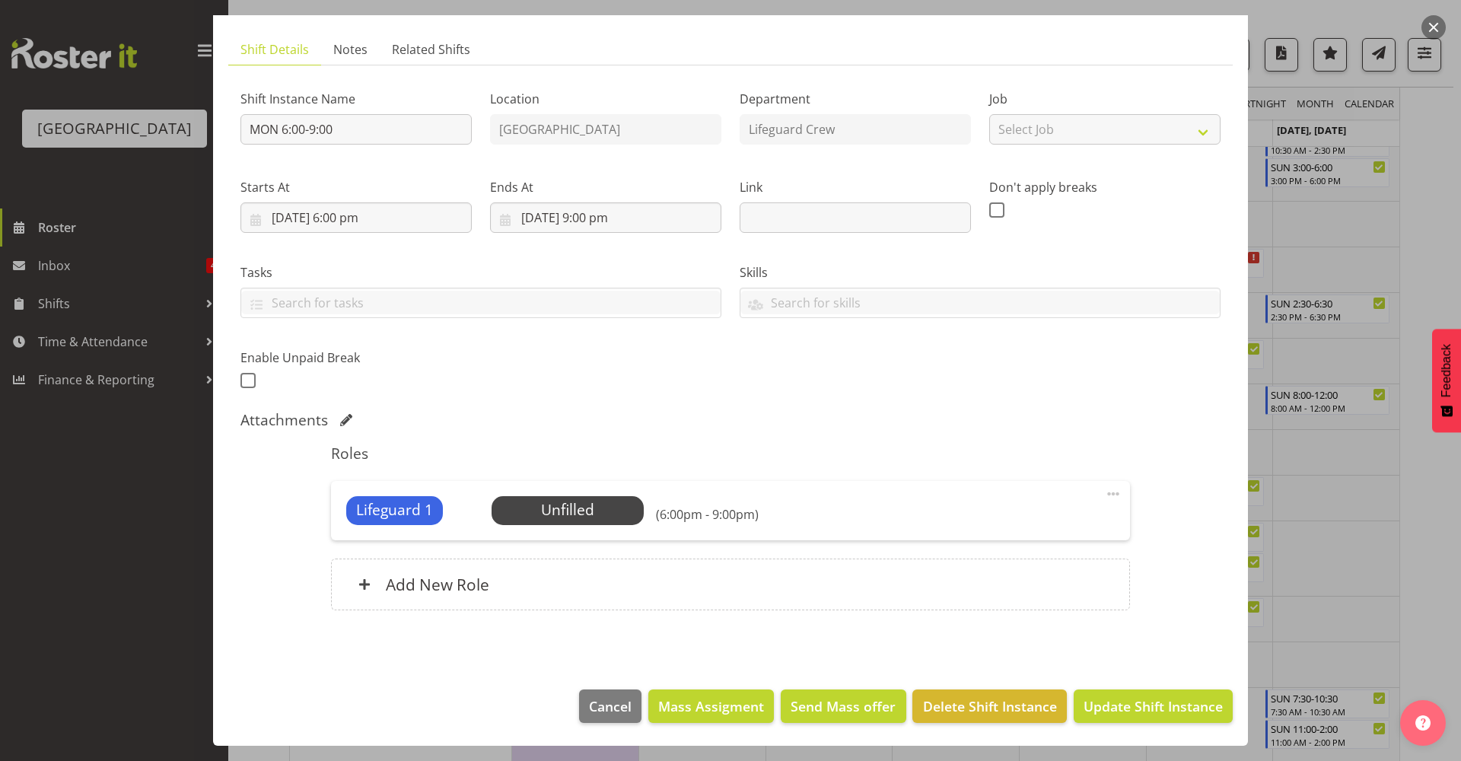
click at [1156, 723] on footer "Cancel Mass Assigment Send Mass offer Delete Shift Instance Update Shift Instan…" at bounding box center [730, 710] width 1035 height 72
click at [1163, 715] on span "Update Shift Instance" at bounding box center [1153, 706] width 139 height 20
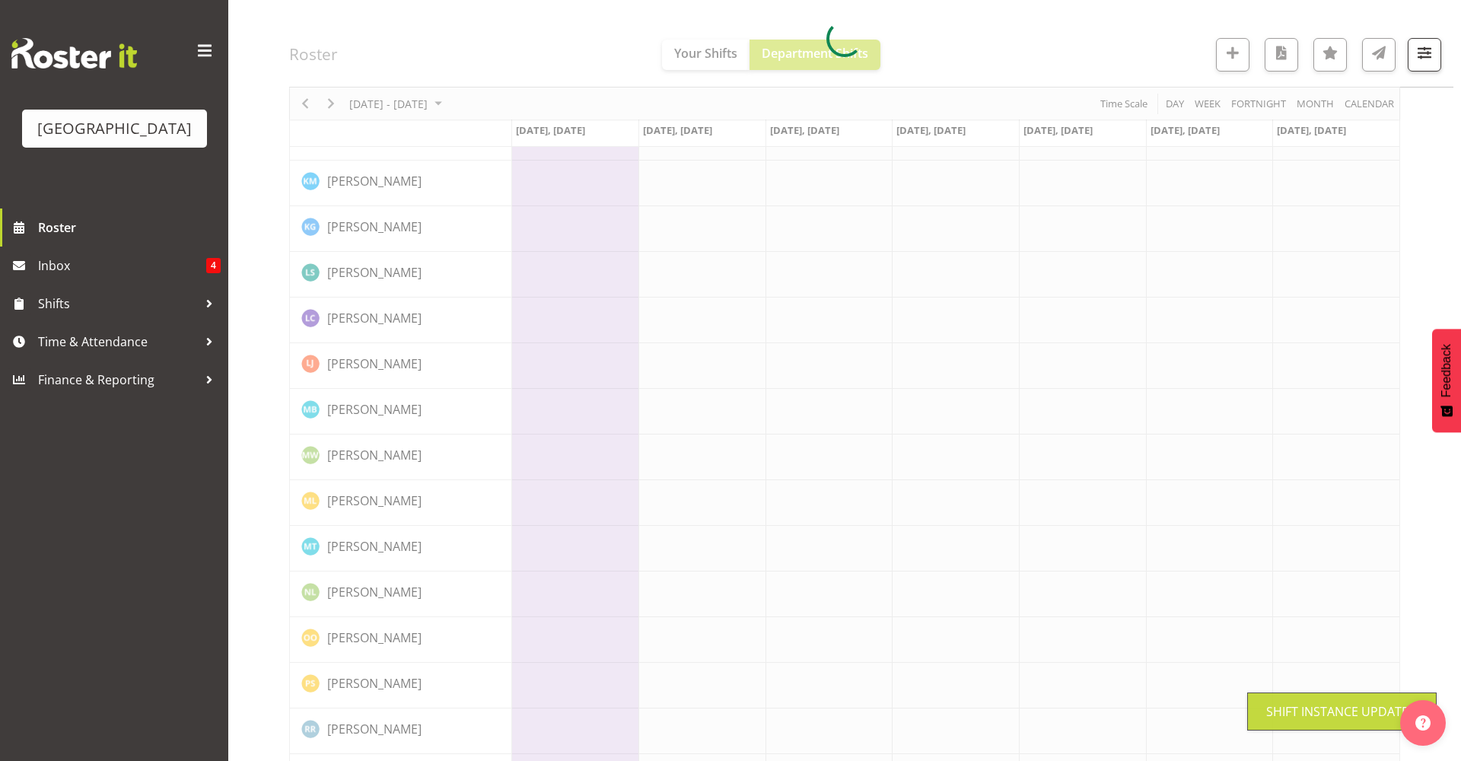
scroll to position [0, 0]
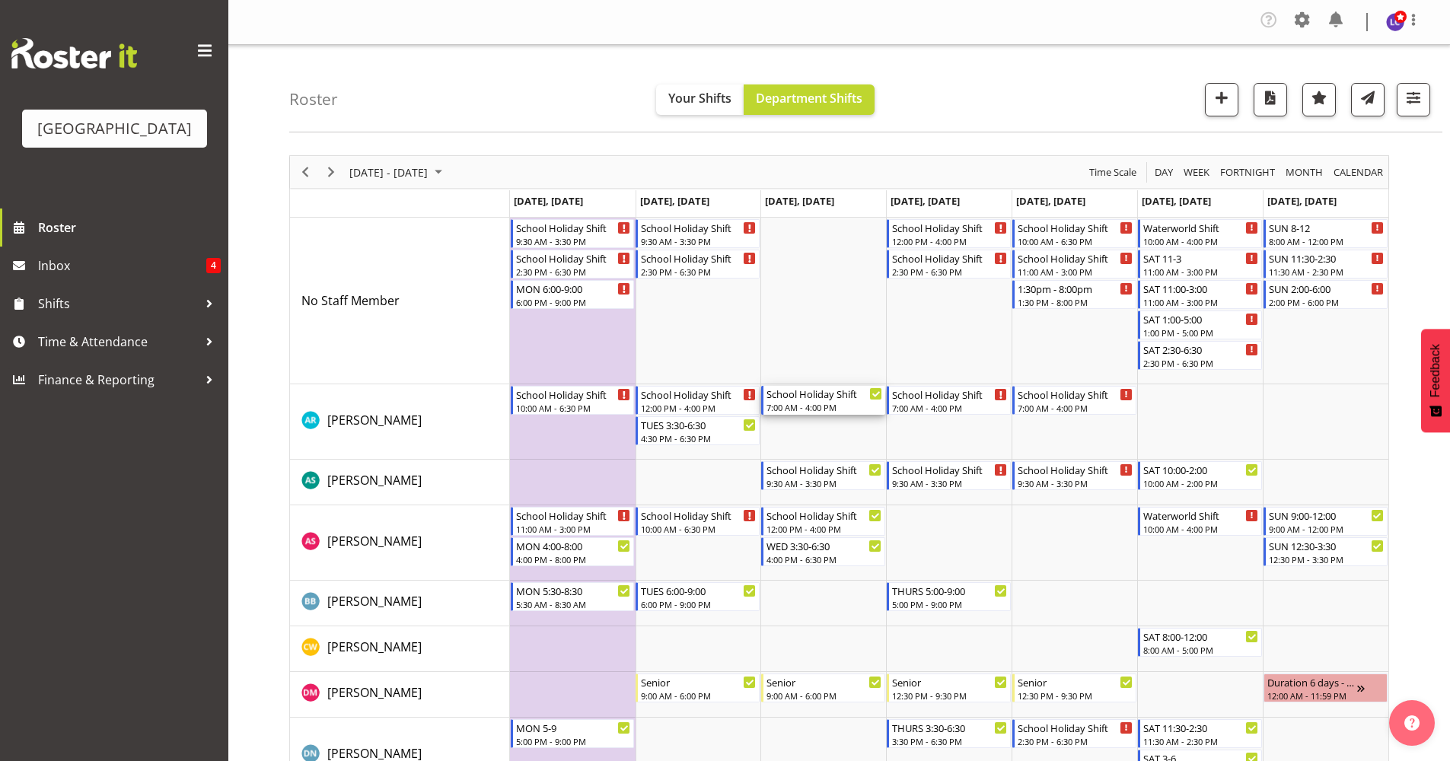
click at [814, 401] on div "School Holiday Shift 7:00 AM - 4:00 PM" at bounding box center [824, 400] width 116 height 29
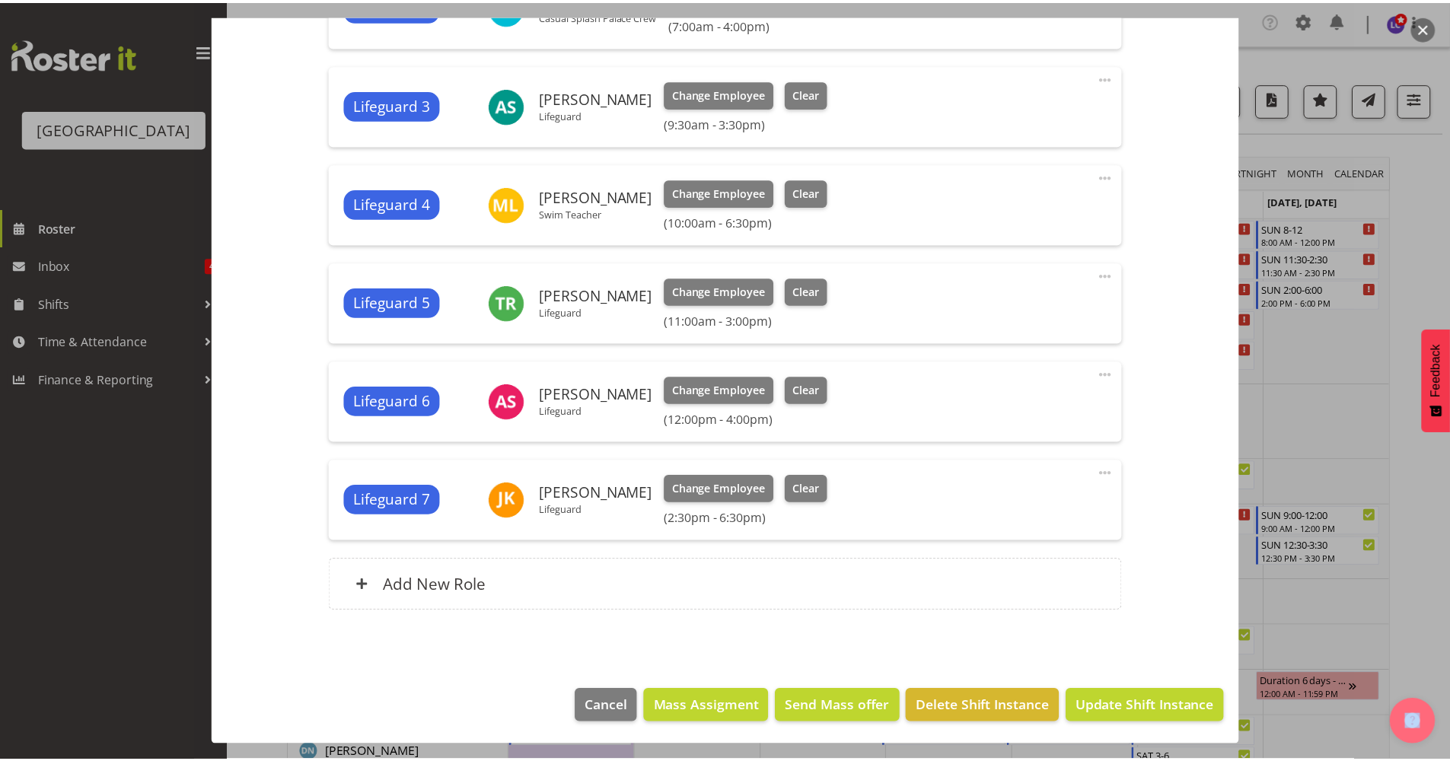
scroll to position [703, 0]
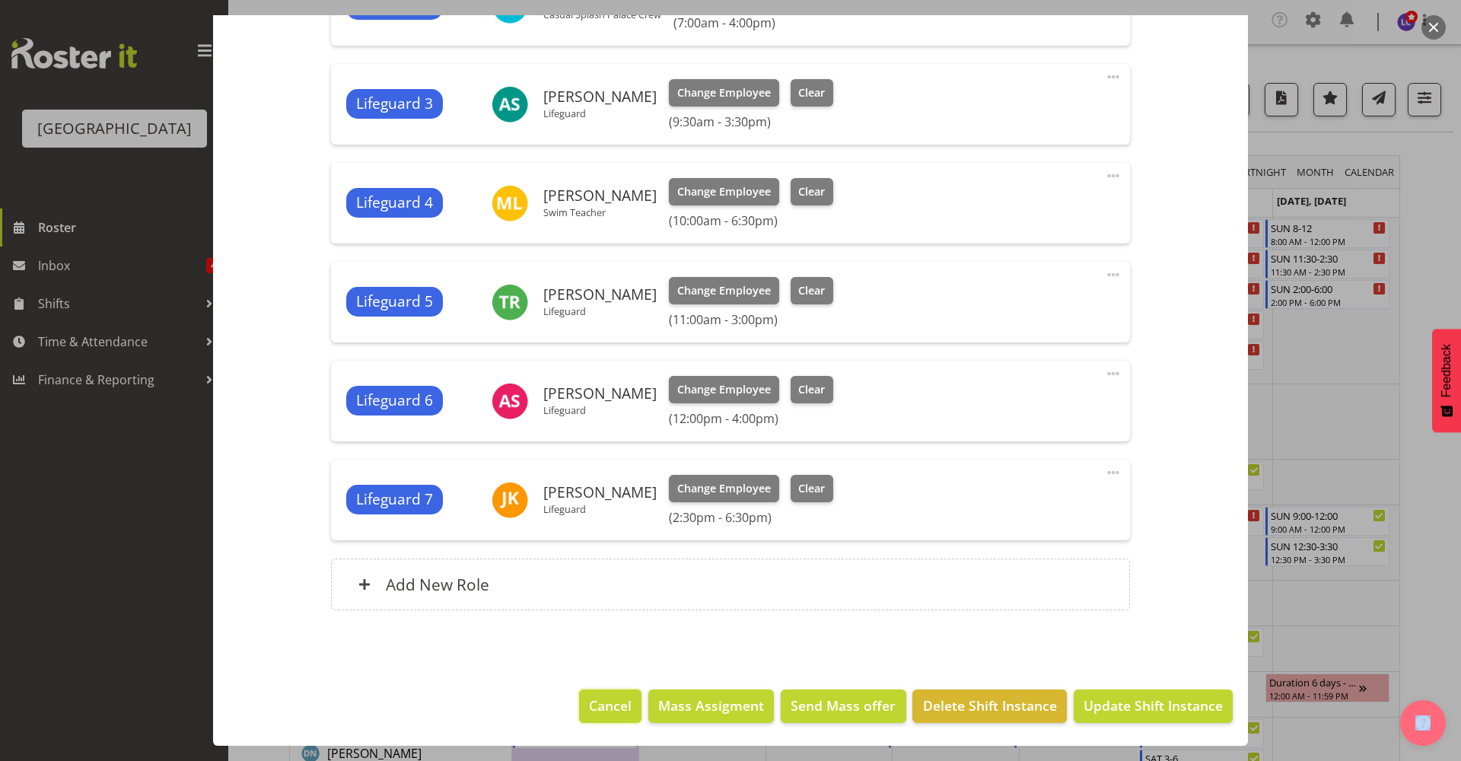
click at [594, 697] on span "Cancel" at bounding box center [610, 706] width 43 height 20
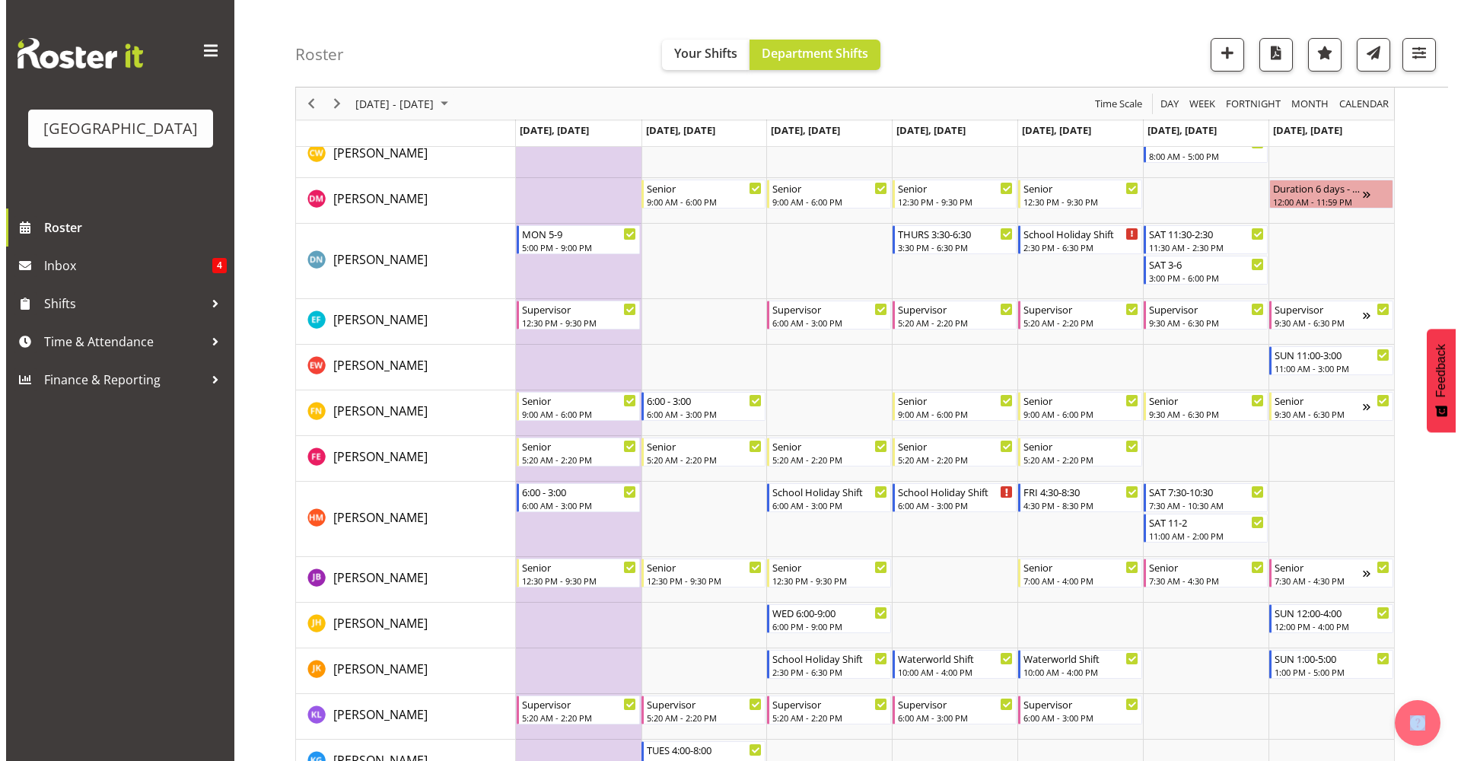
scroll to position [537, 0]
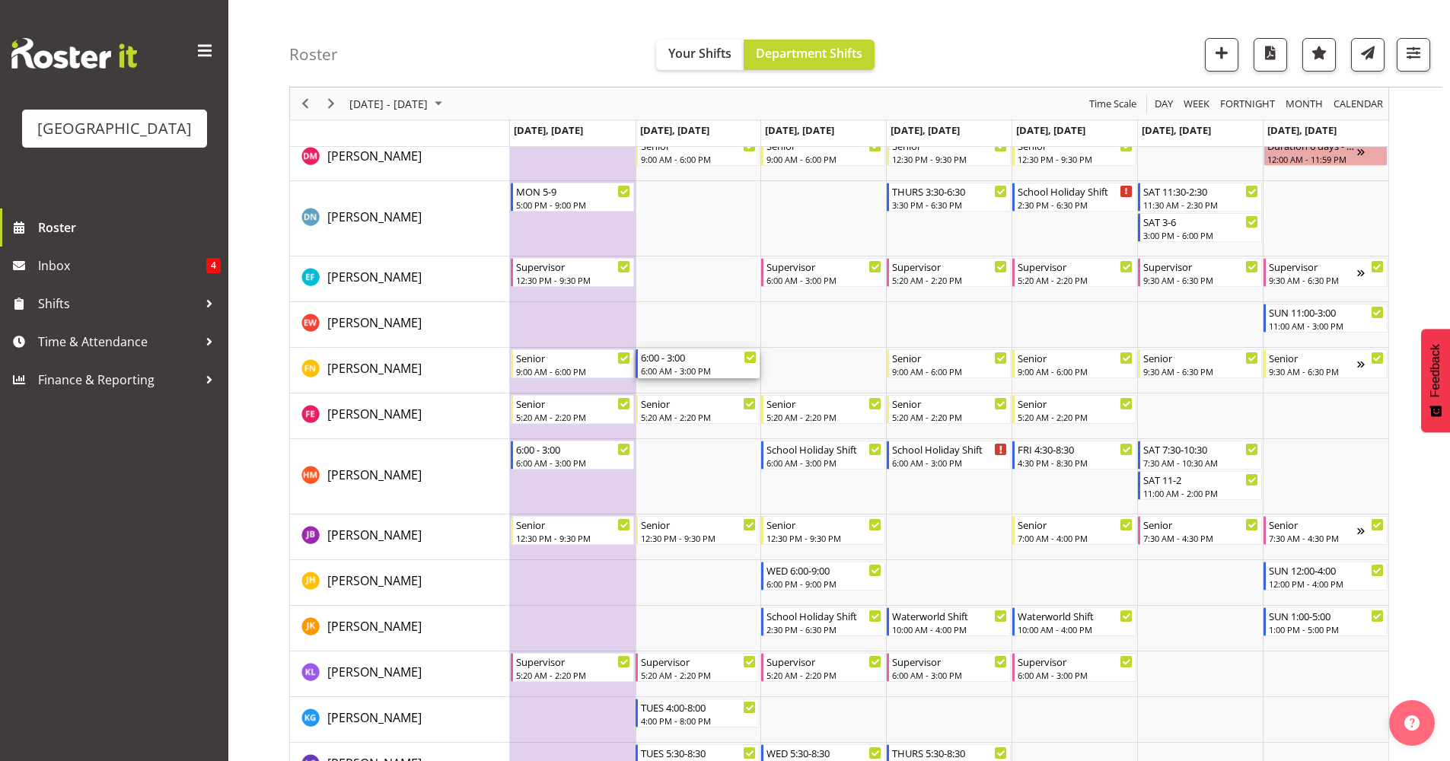
click at [702, 365] on div "6:00 AM - 3:00 PM" at bounding box center [699, 371] width 116 height 12
click at [0, 0] on div at bounding box center [0, 0] width 0 height 0
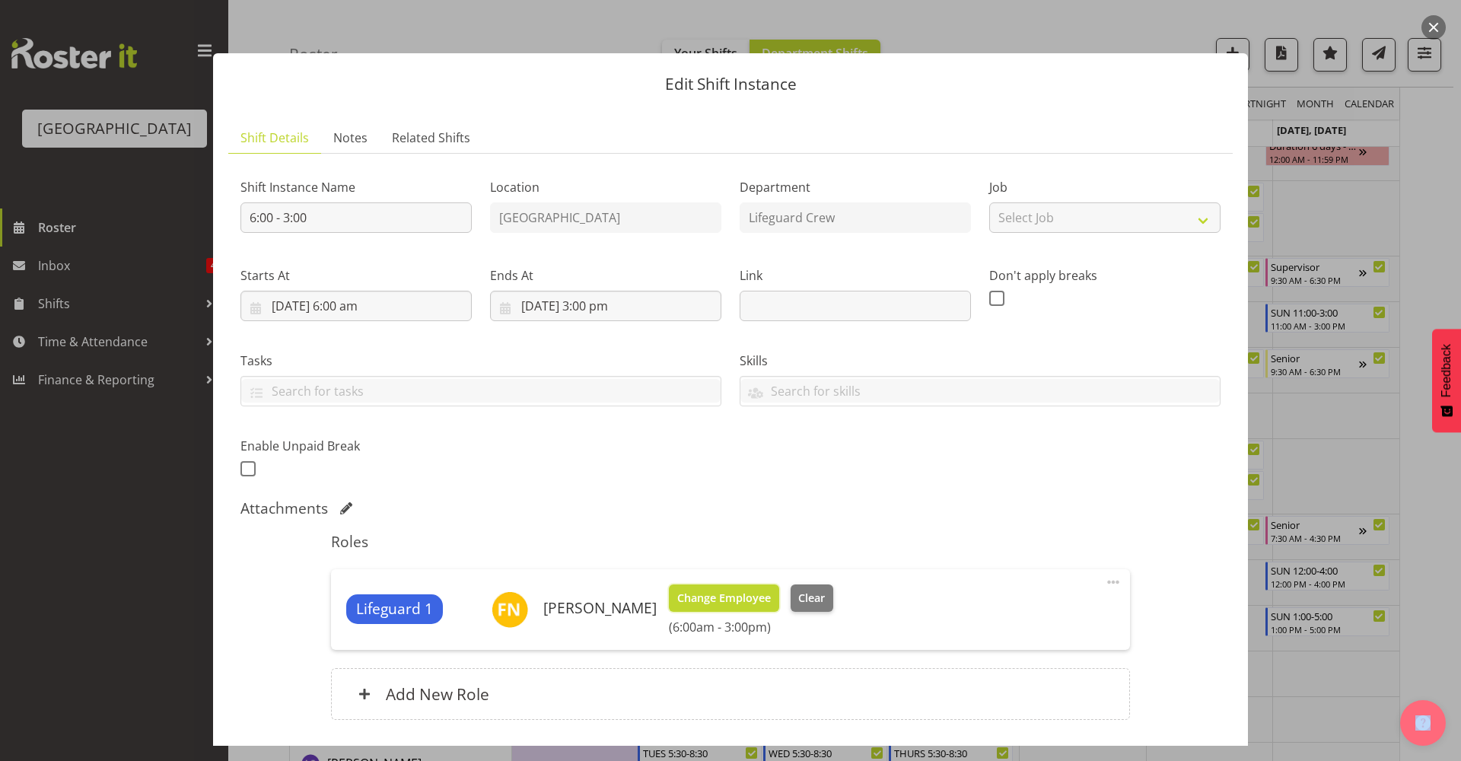
click at [707, 592] on span "Change Employee" at bounding box center [724, 598] width 94 height 17
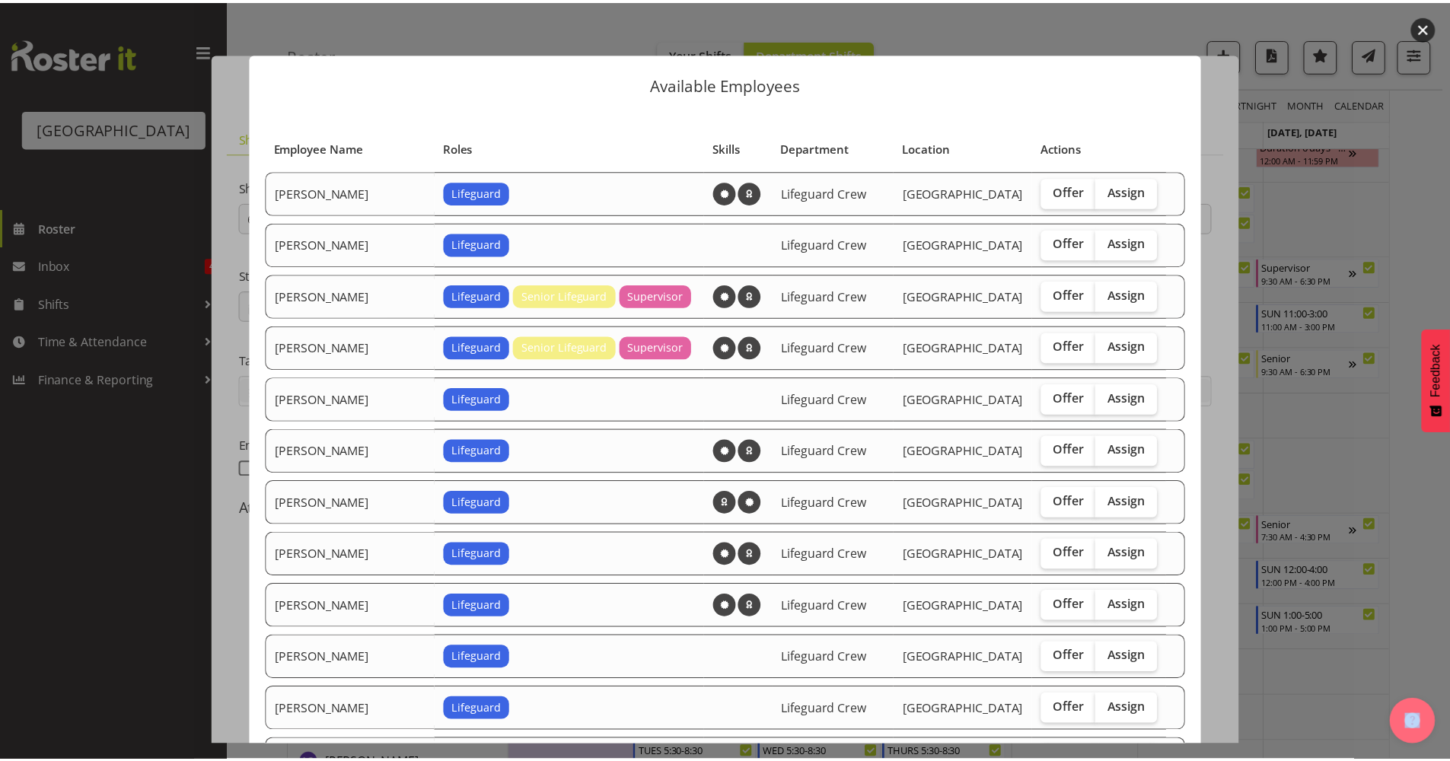
scroll to position [1238, 0]
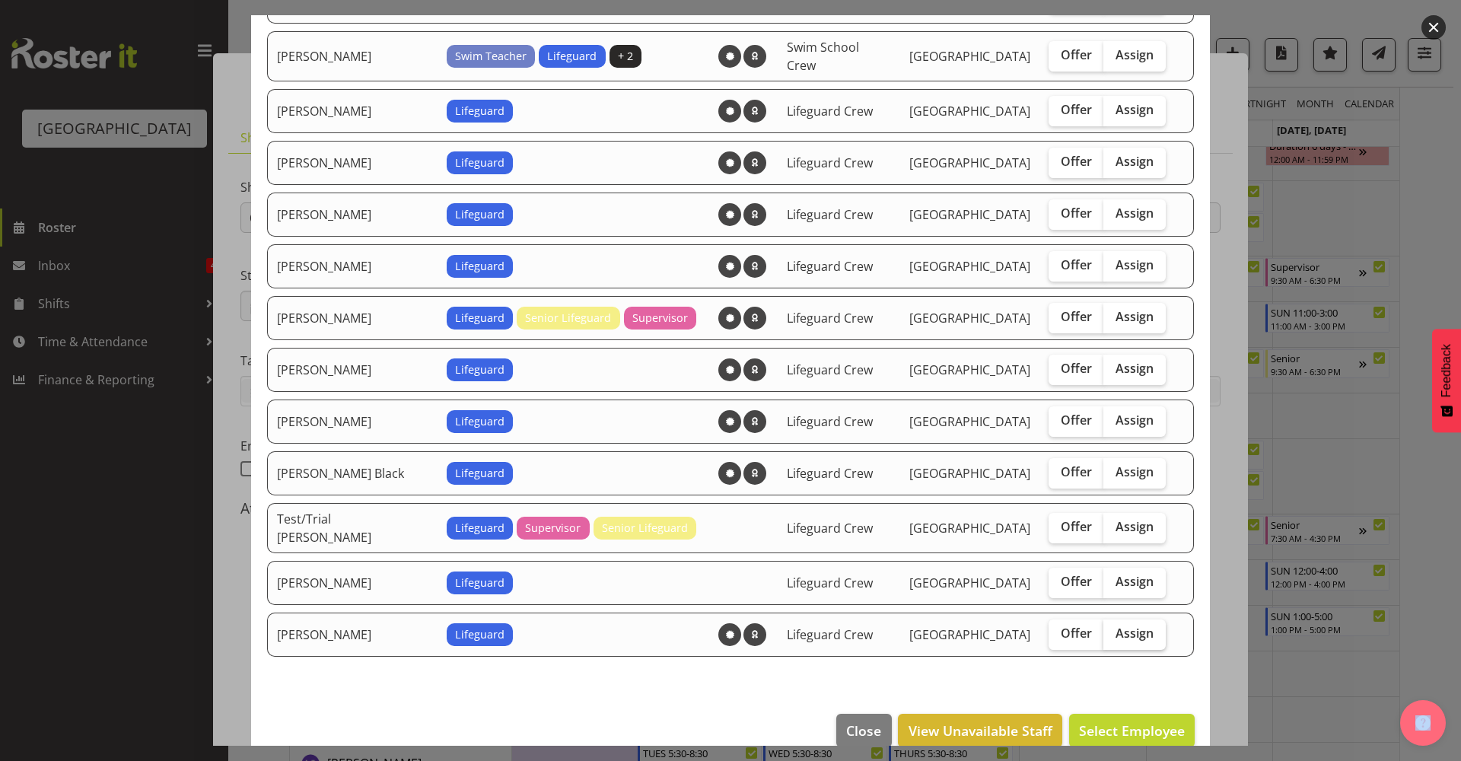
click at [1132, 623] on label "Assign" at bounding box center [1135, 634] width 62 height 30
click at [1113, 629] on input "Assign" at bounding box center [1109, 634] width 10 height 10
checkbox input "true"
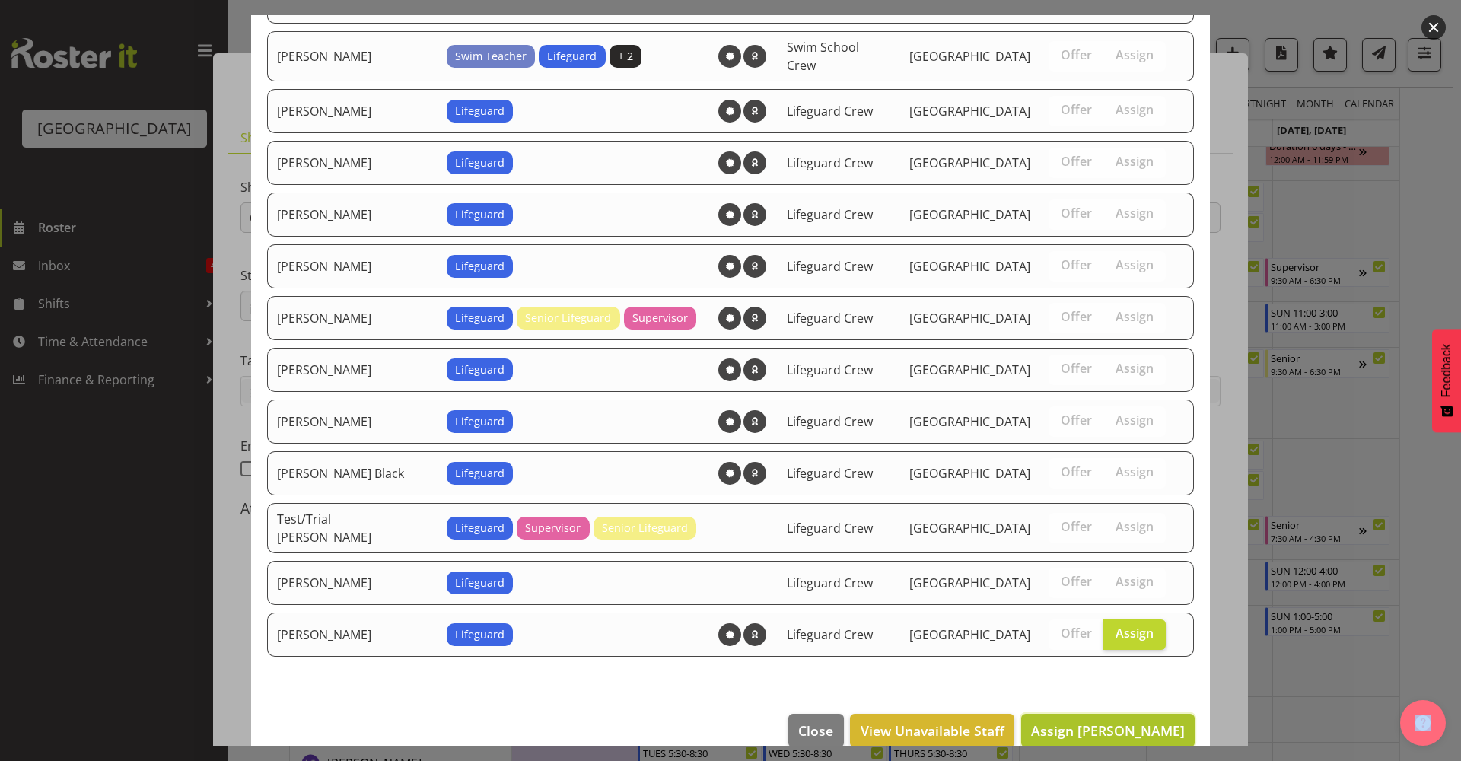
click at [1145, 714] on button "Assign Thomas Butson" at bounding box center [1108, 730] width 174 height 33
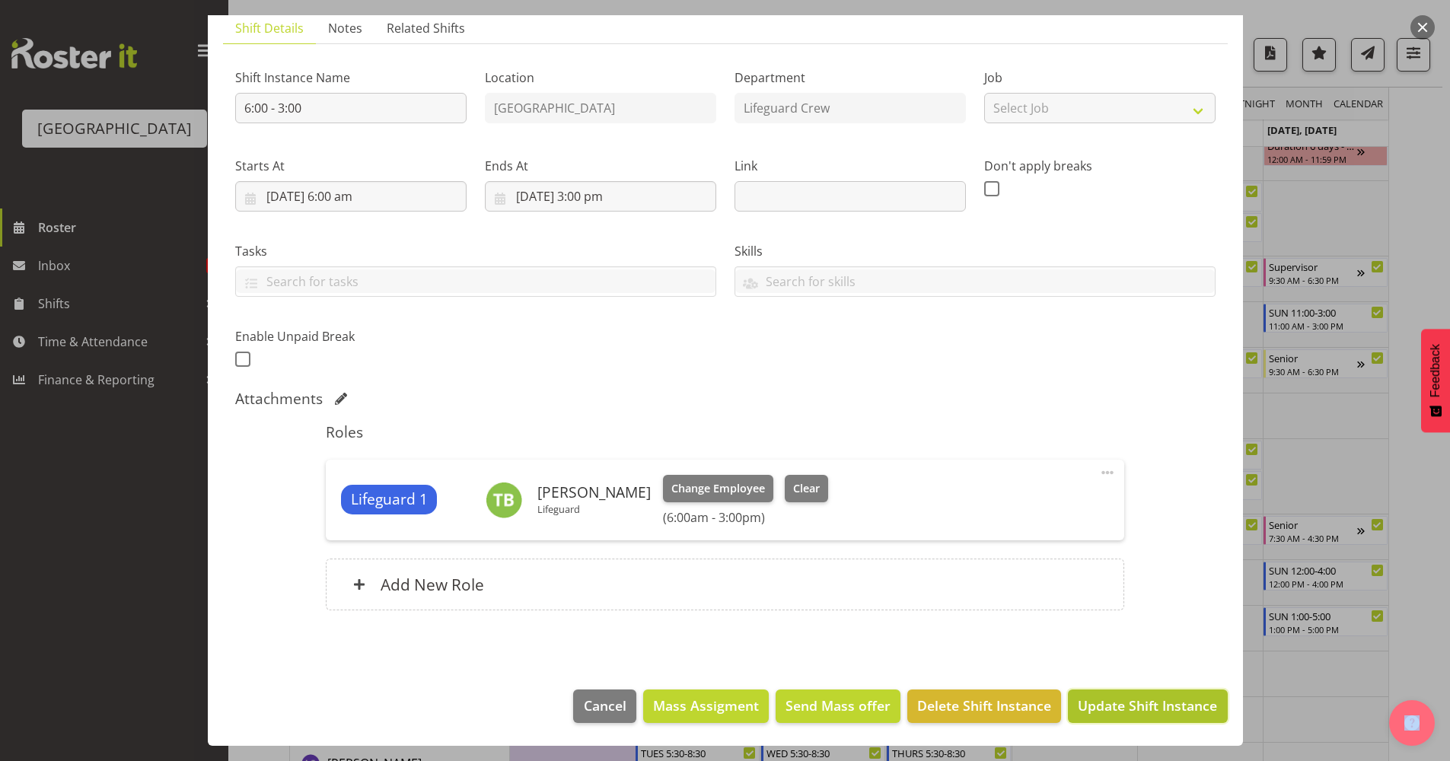
click at [1126, 715] on span "Update Shift Instance" at bounding box center [1147, 706] width 139 height 20
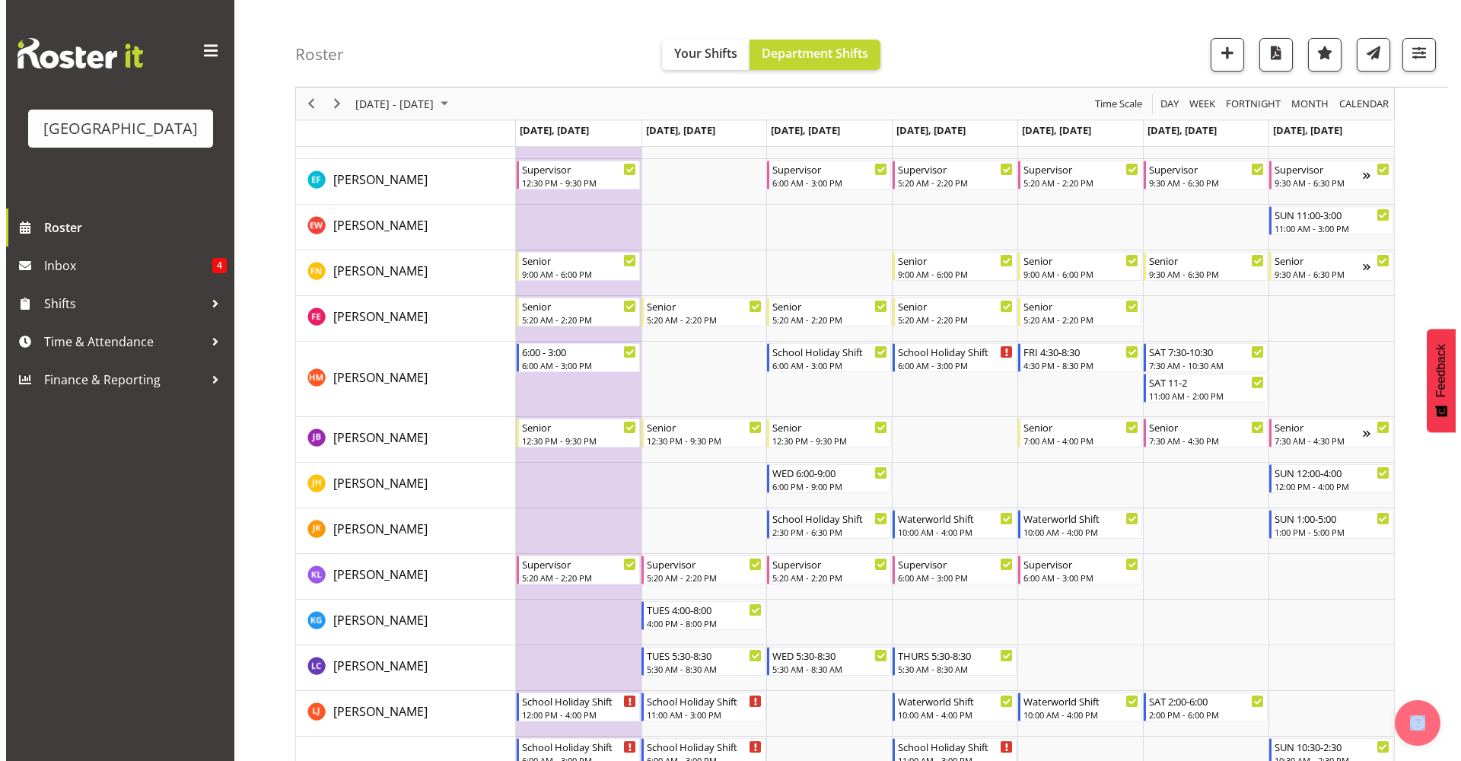
scroll to position [631, 0]
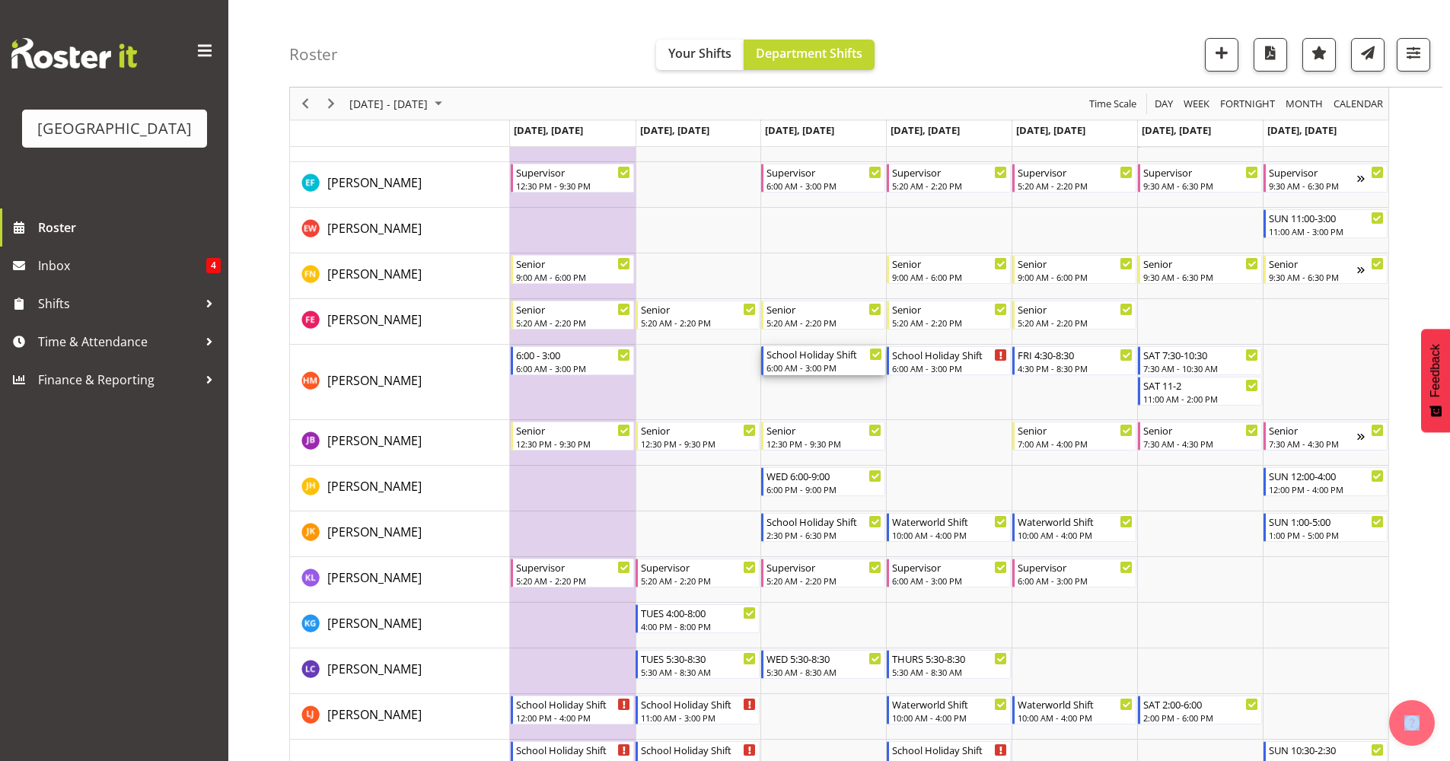
click at [798, 357] on div "School Holiday Shift" at bounding box center [824, 353] width 116 height 15
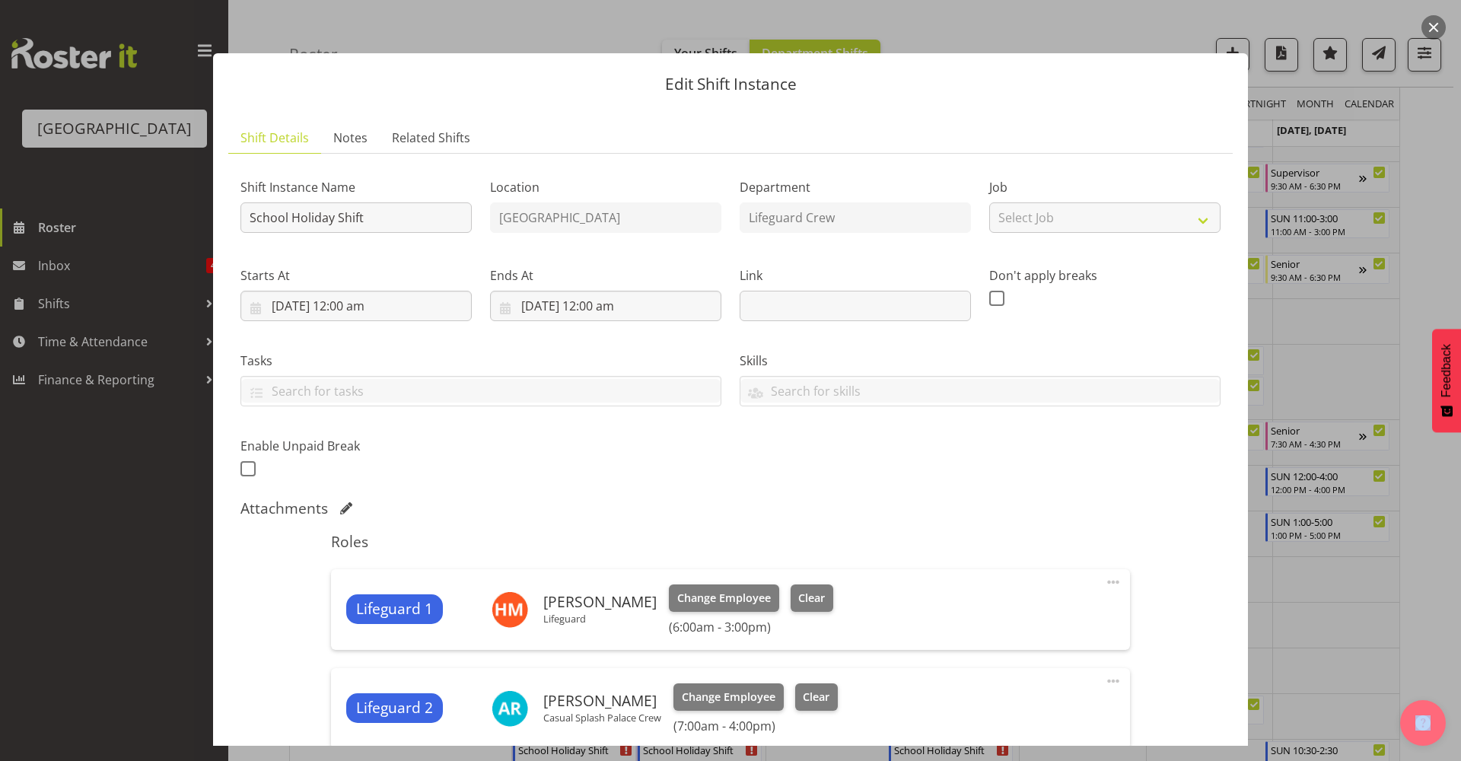
scroll to position [330, 0]
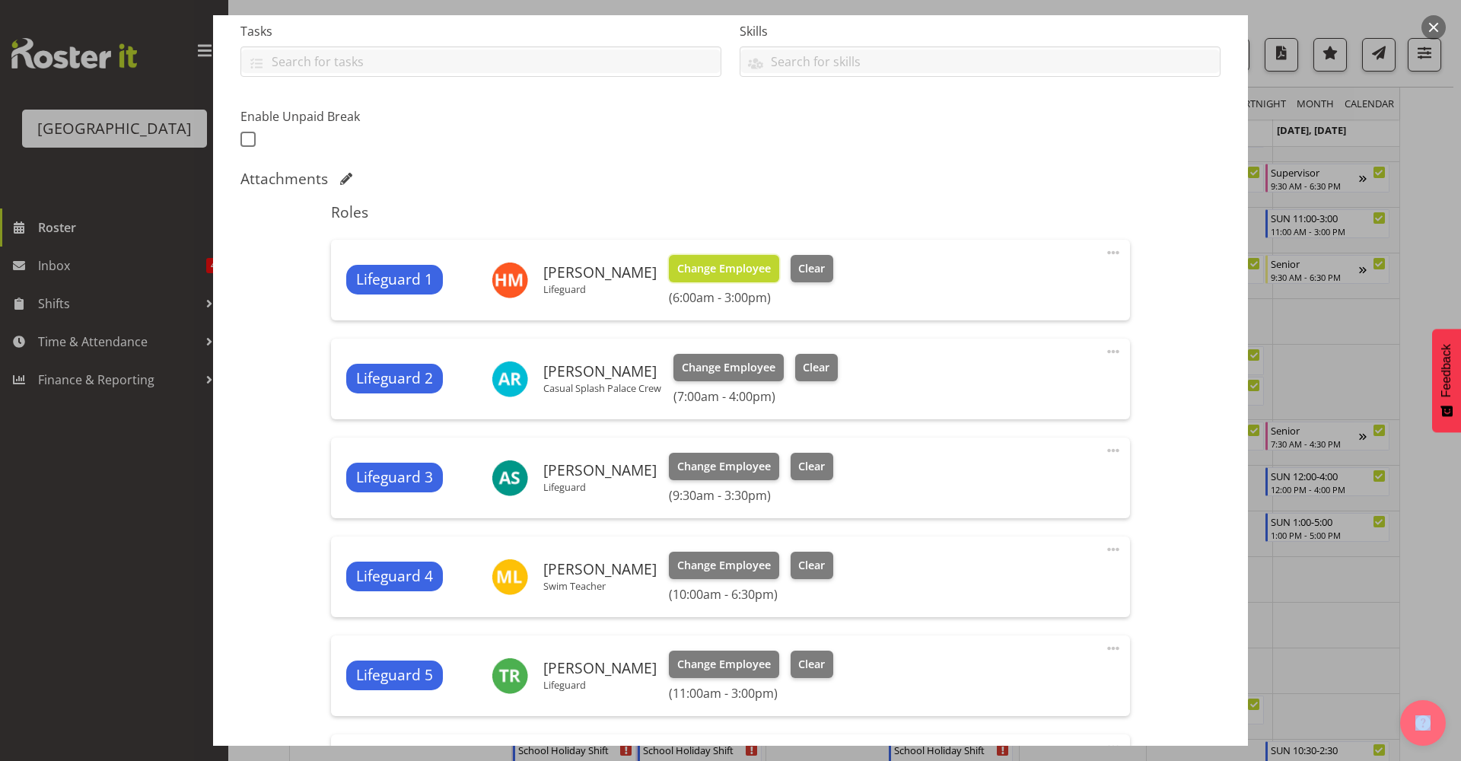
click at [747, 260] on span "Change Employee" at bounding box center [724, 268] width 94 height 17
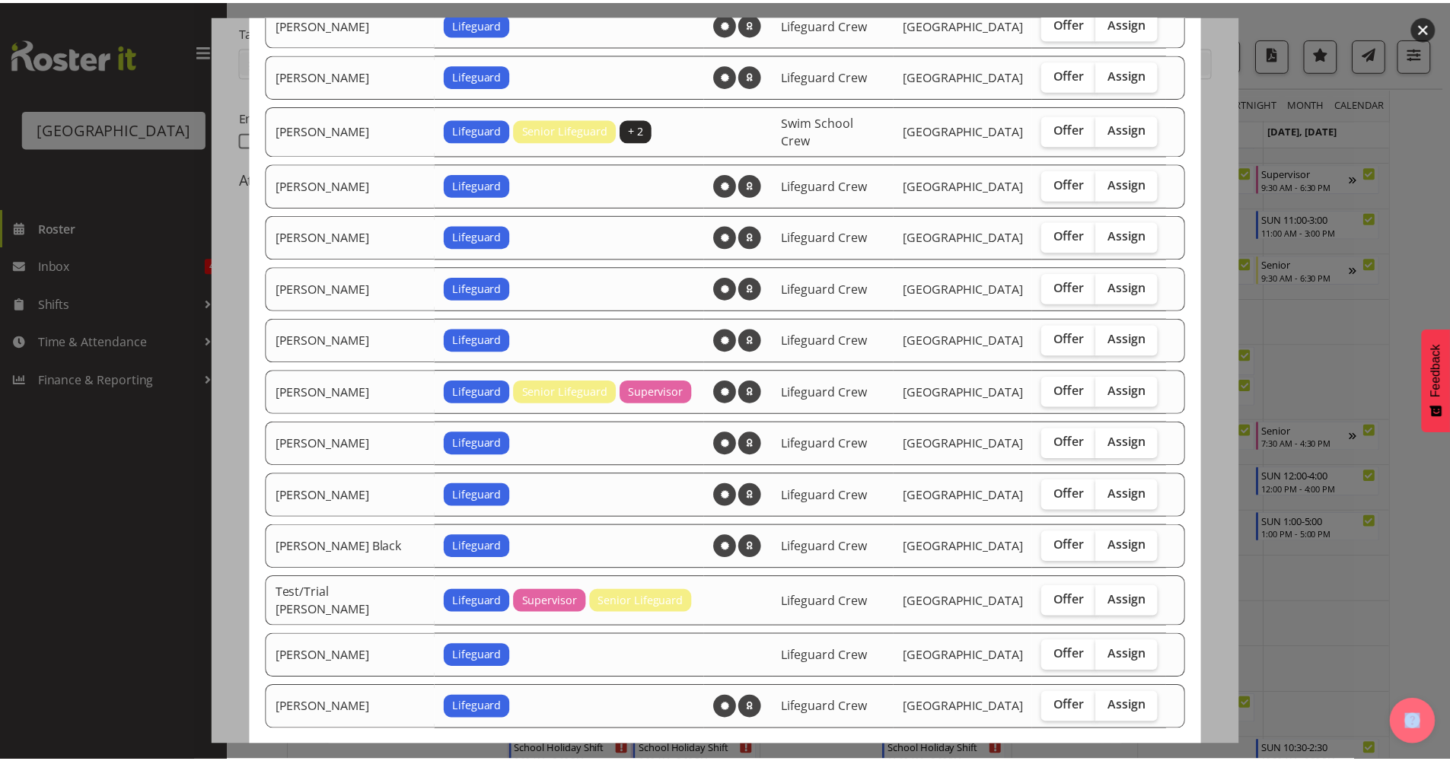
scroll to position [1186, 0]
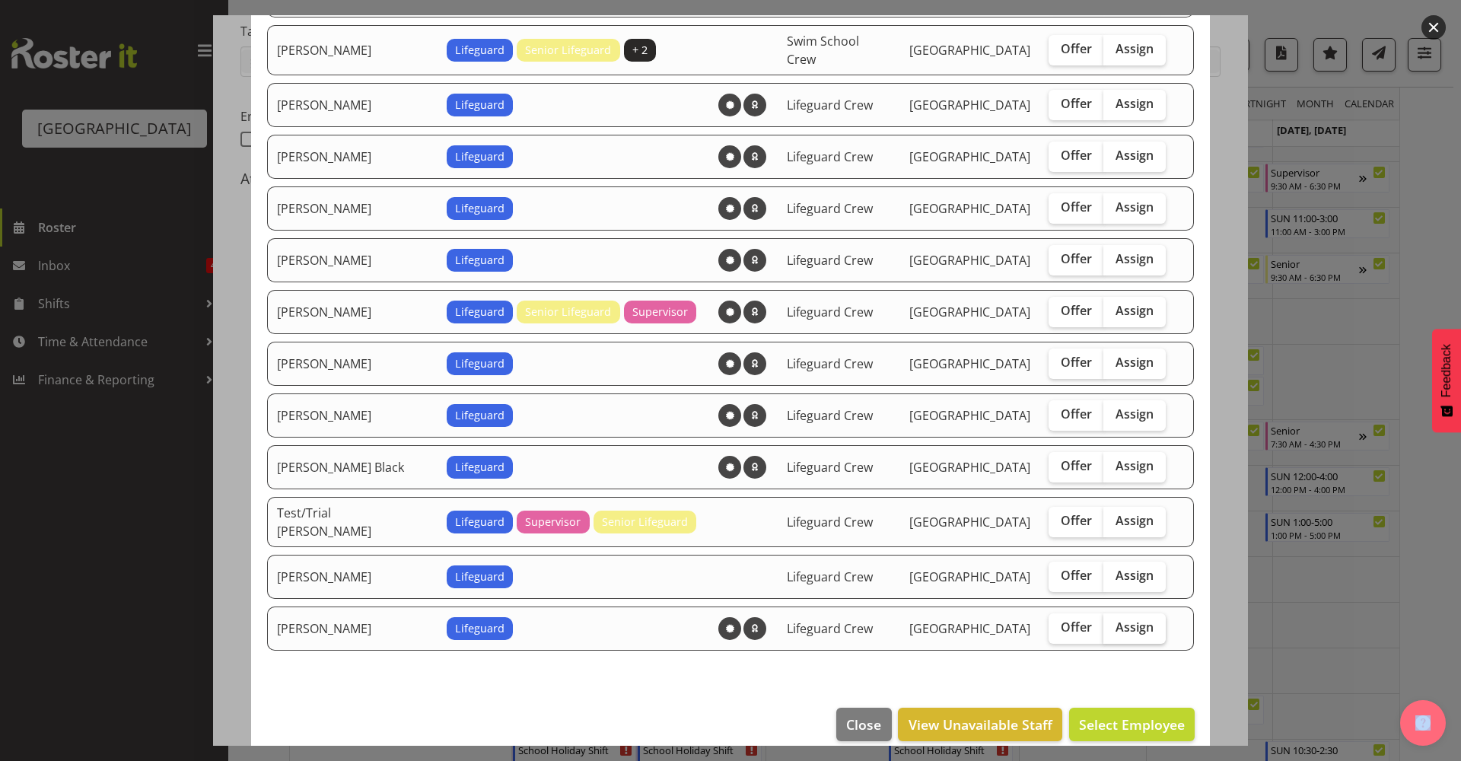
click at [1116, 619] on span "Assign" at bounding box center [1135, 626] width 38 height 15
click at [1104, 623] on input "Assign" at bounding box center [1109, 628] width 10 height 10
checkbox input "true"
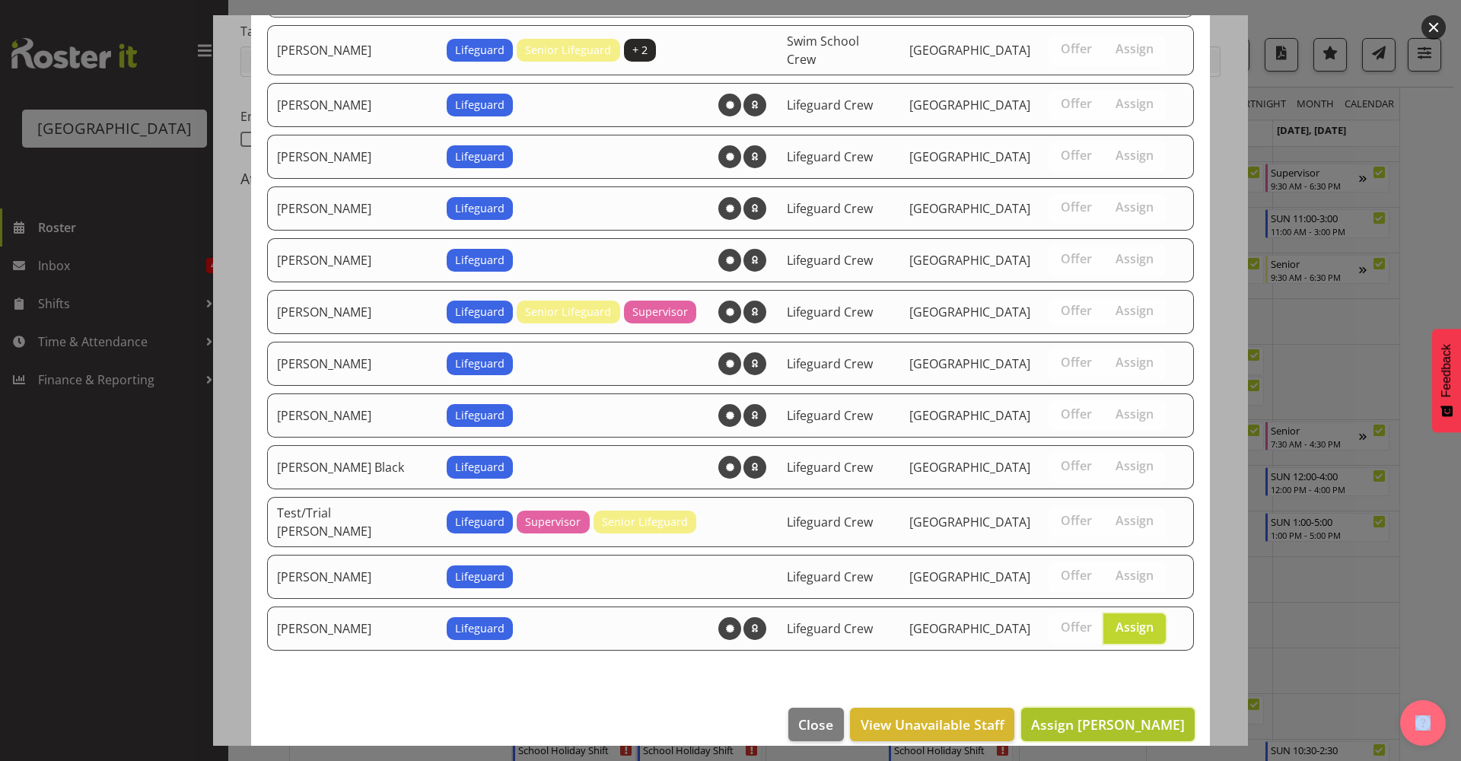
click at [1122, 715] on span "Assign Thomas Butson" at bounding box center [1108, 724] width 154 height 18
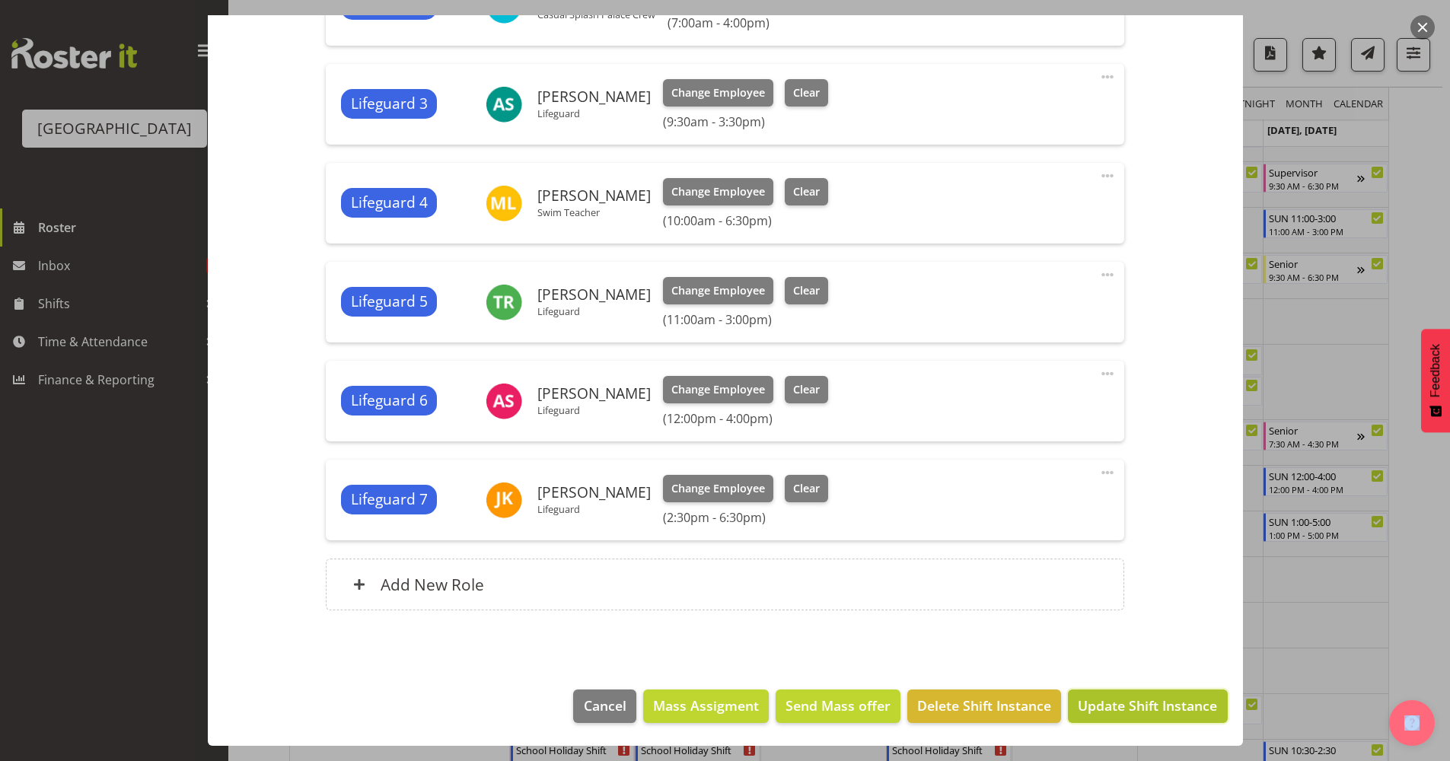
click at [1122, 712] on span "Update Shift Instance" at bounding box center [1147, 706] width 139 height 20
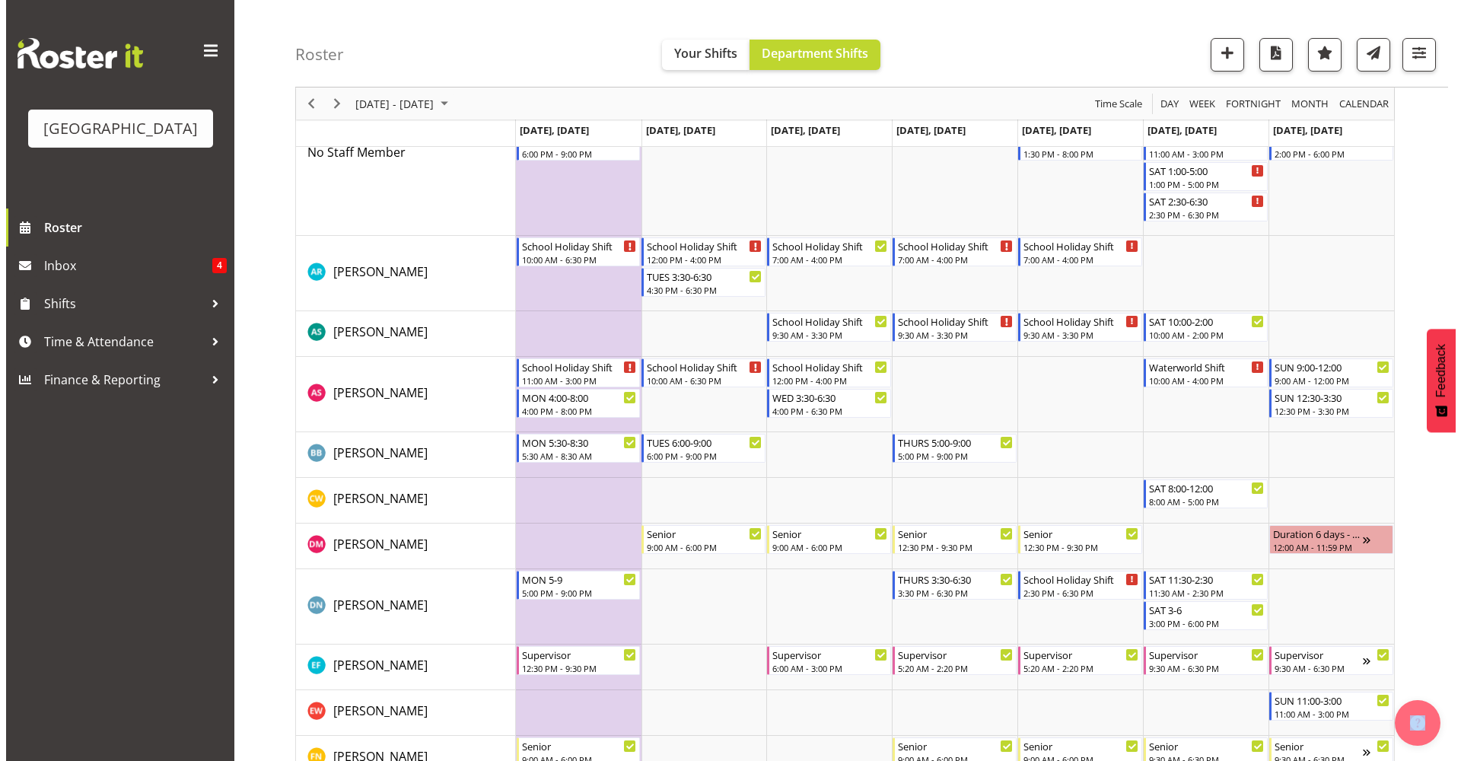
scroll to position [0, 0]
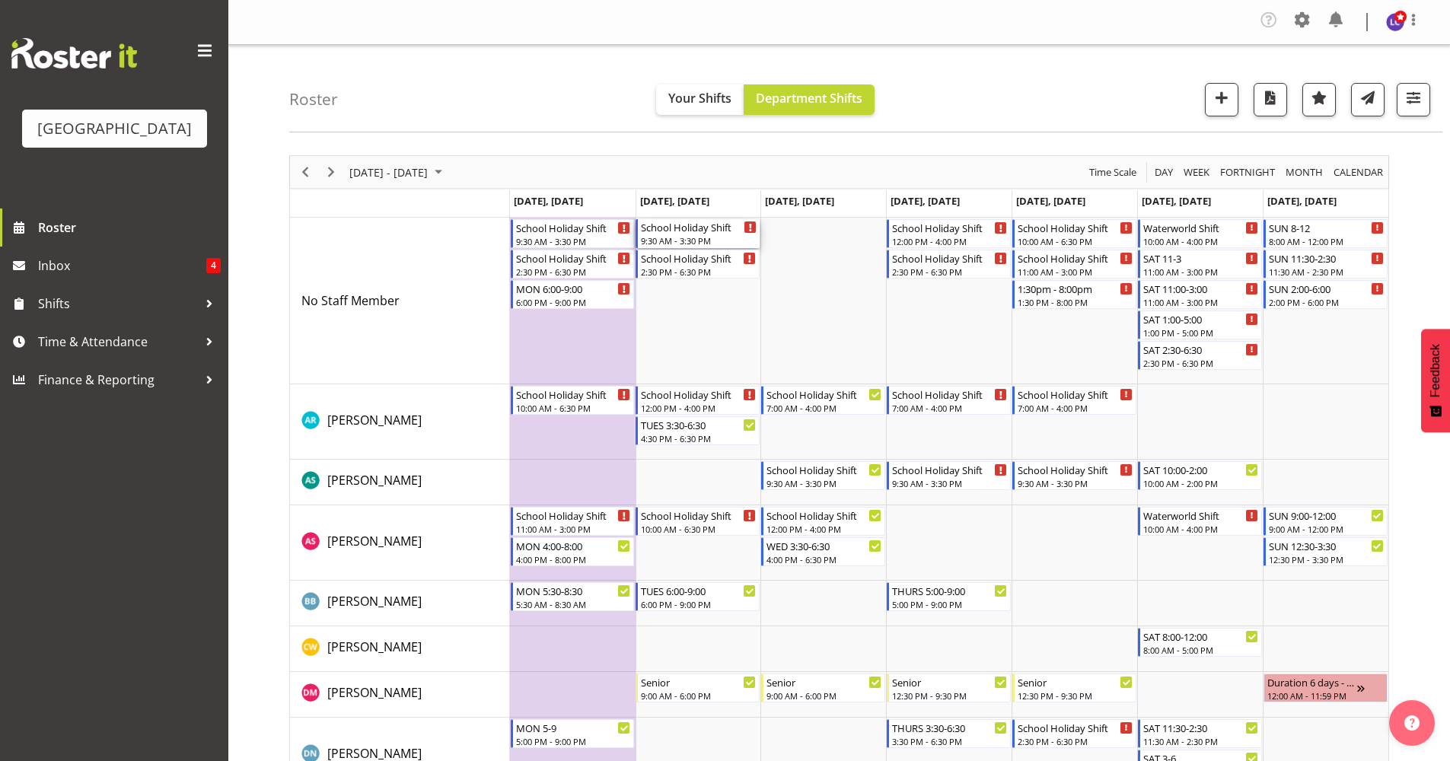
click at [726, 236] on div "9:30 AM - 3:30 PM" at bounding box center [699, 240] width 116 height 12
click at [0, 0] on div at bounding box center [0, 0] width 0 height 0
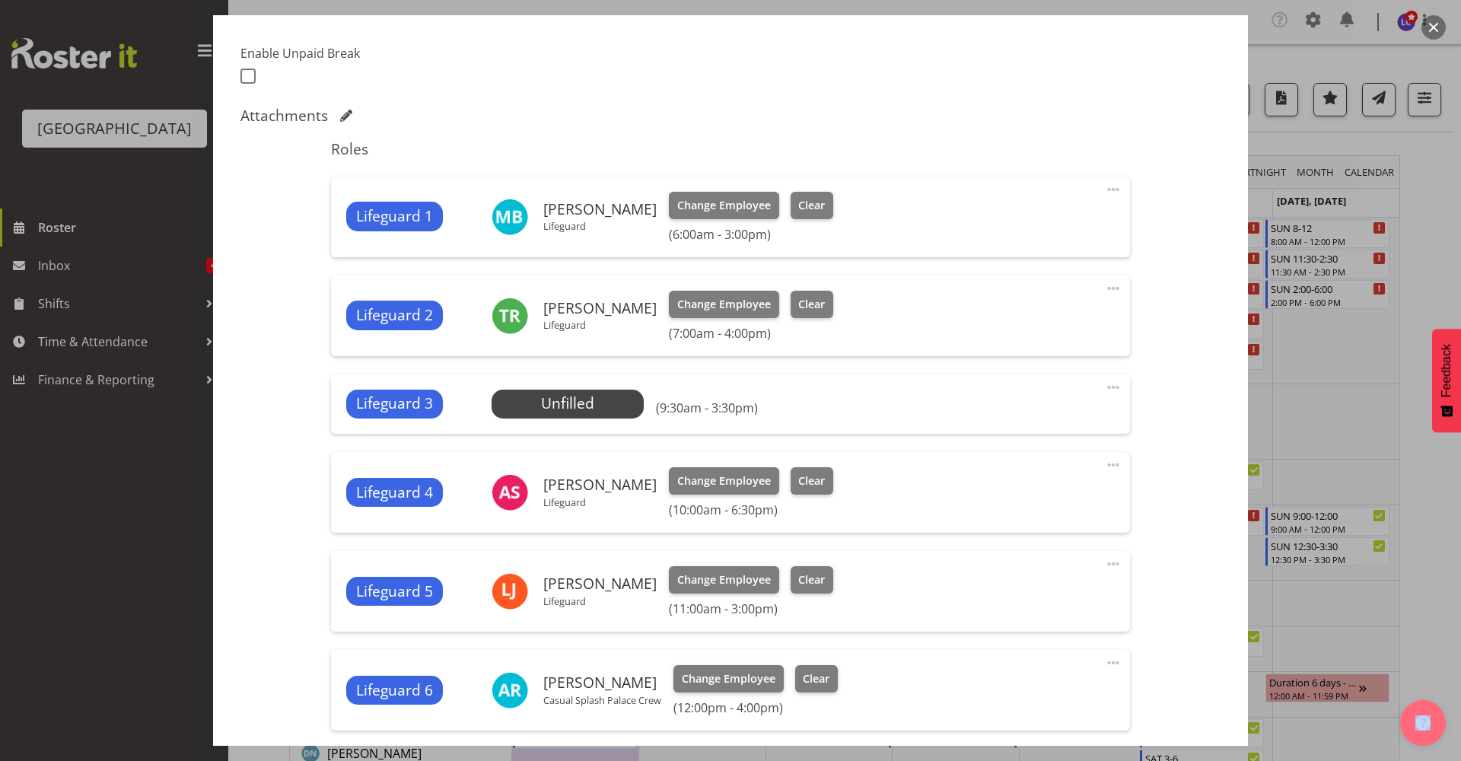
scroll to position [661, 0]
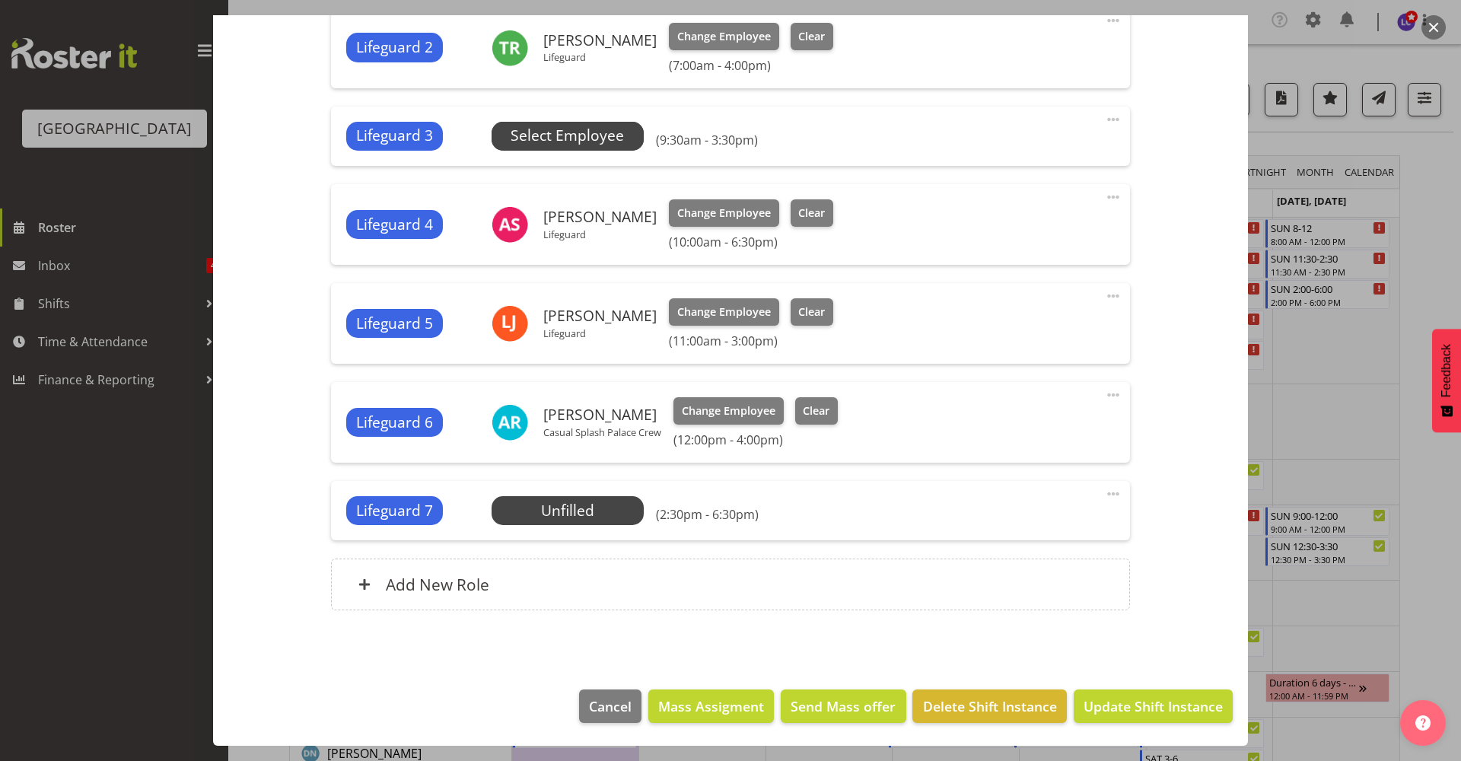
click at [578, 130] on span "Select Employee" at bounding box center [567, 136] width 113 height 22
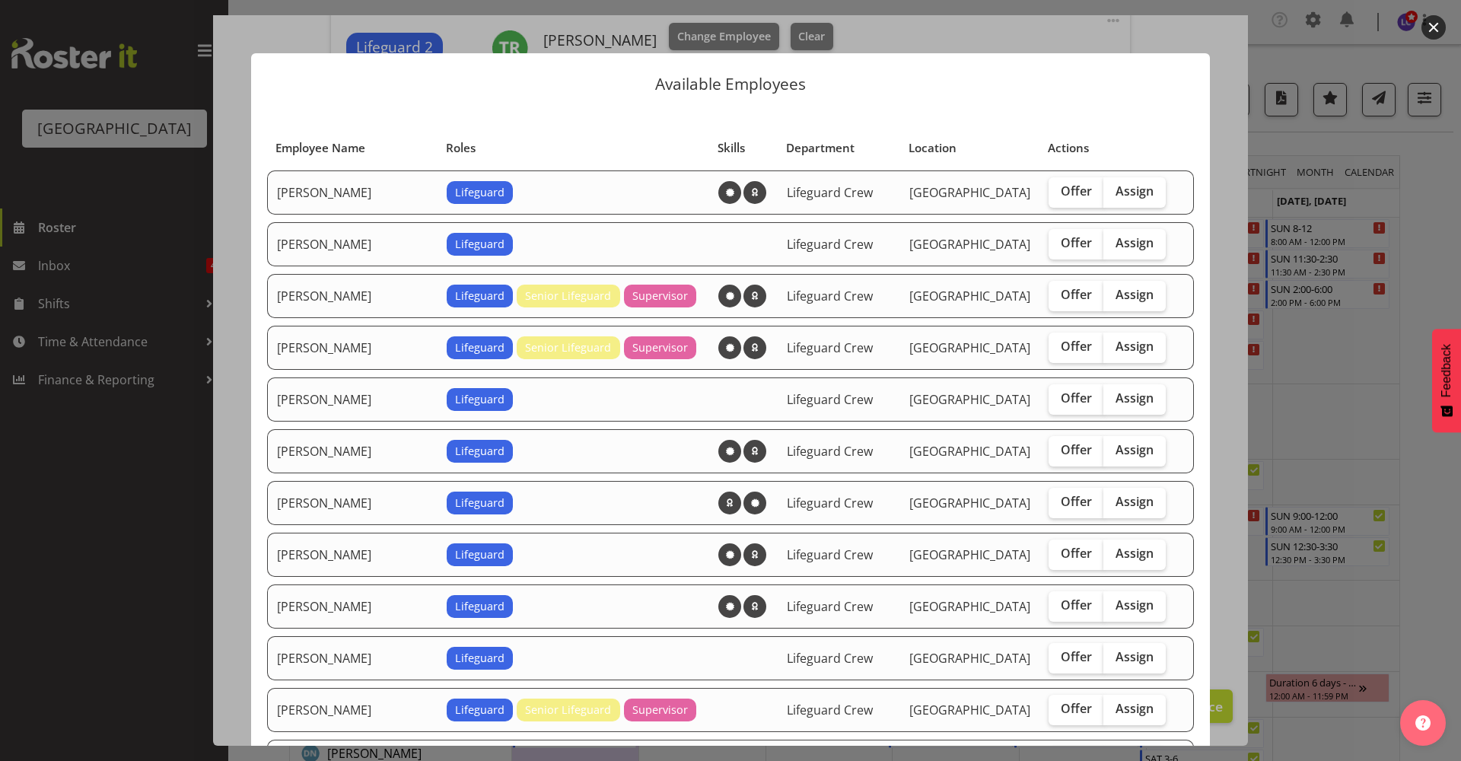
scroll to position [330, 0]
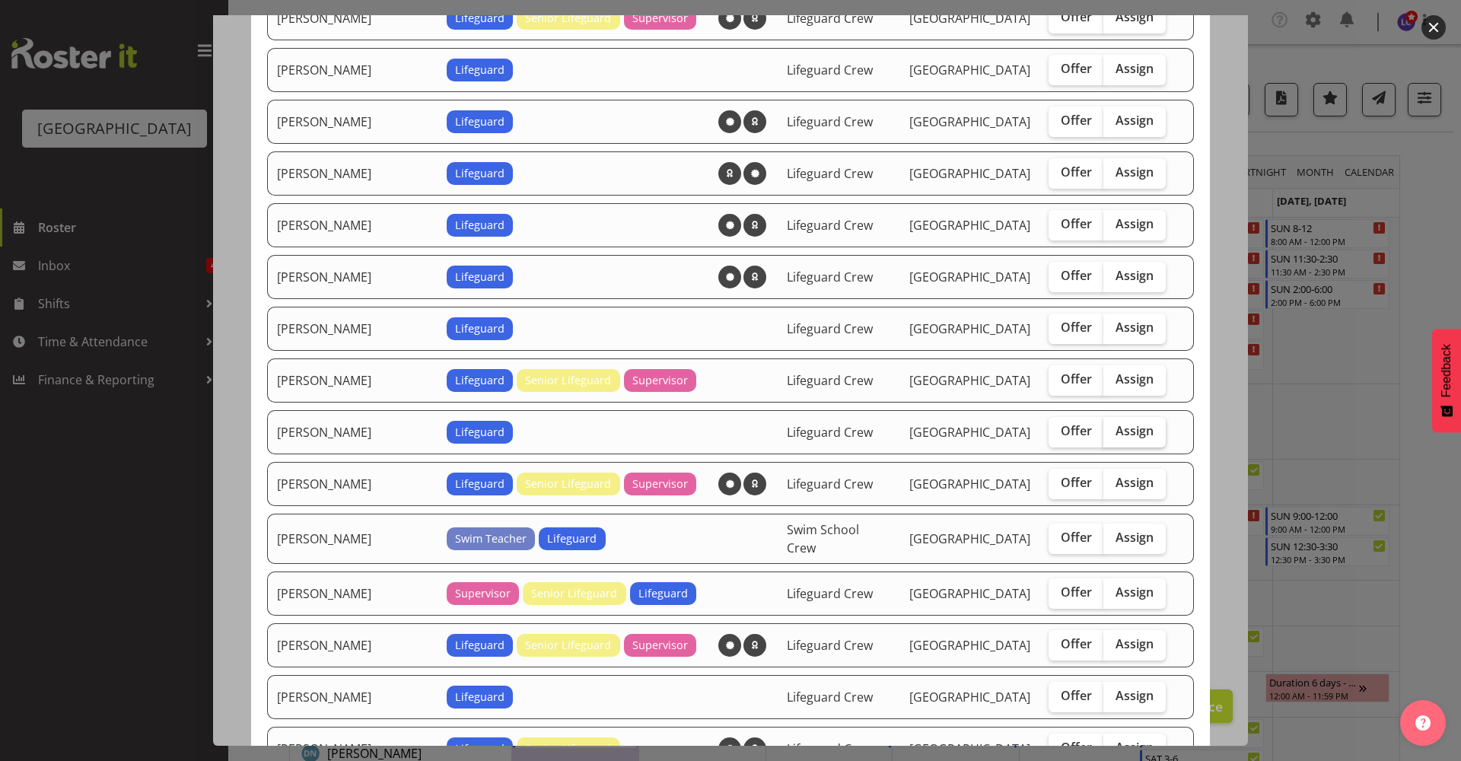
click at [1116, 438] on span "Assign" at bounding box center [1135, 430] width 38 height 15
click at [1104, 436] on input "Assign" at bounding box center [1109, 431] width 10 height 10
checkbox input "true"
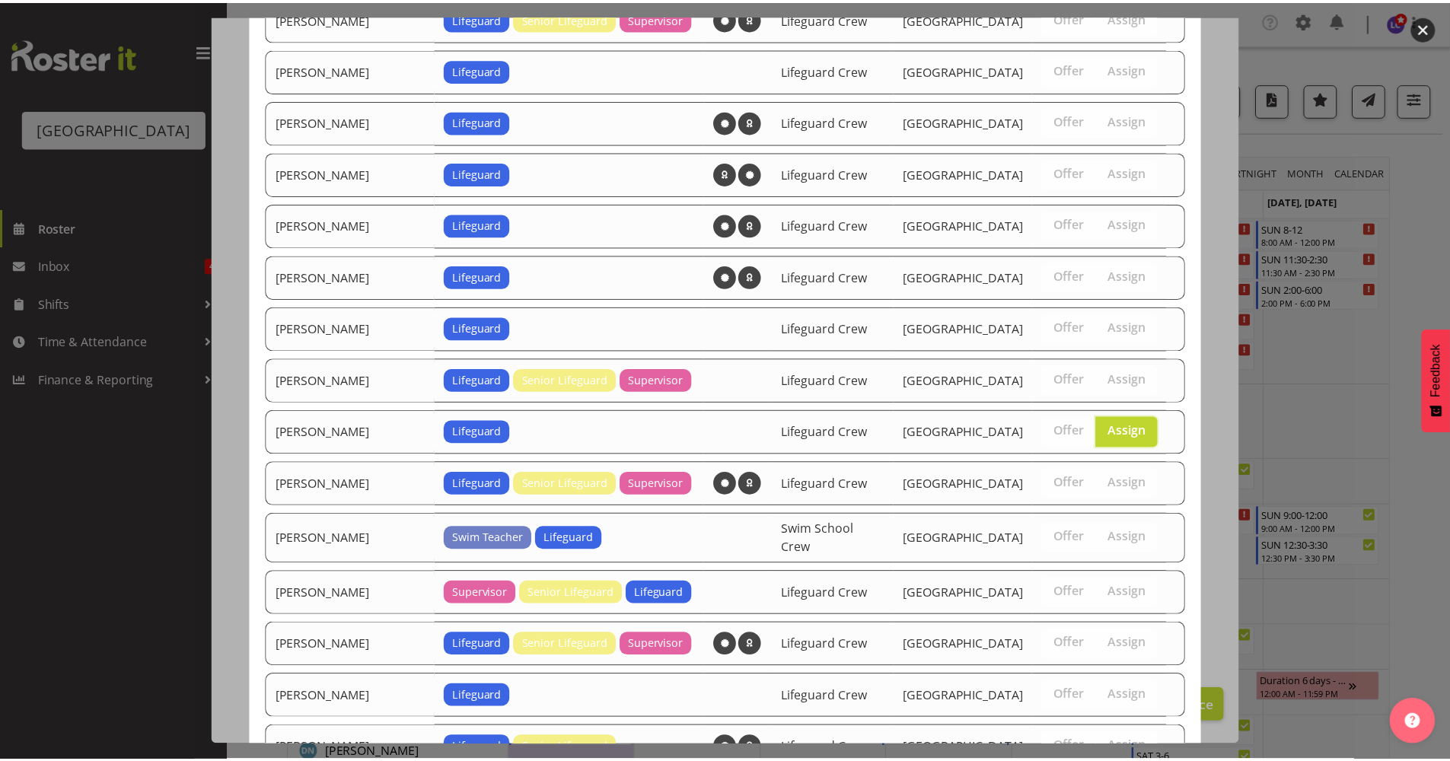
scroll to position [1290, 0]
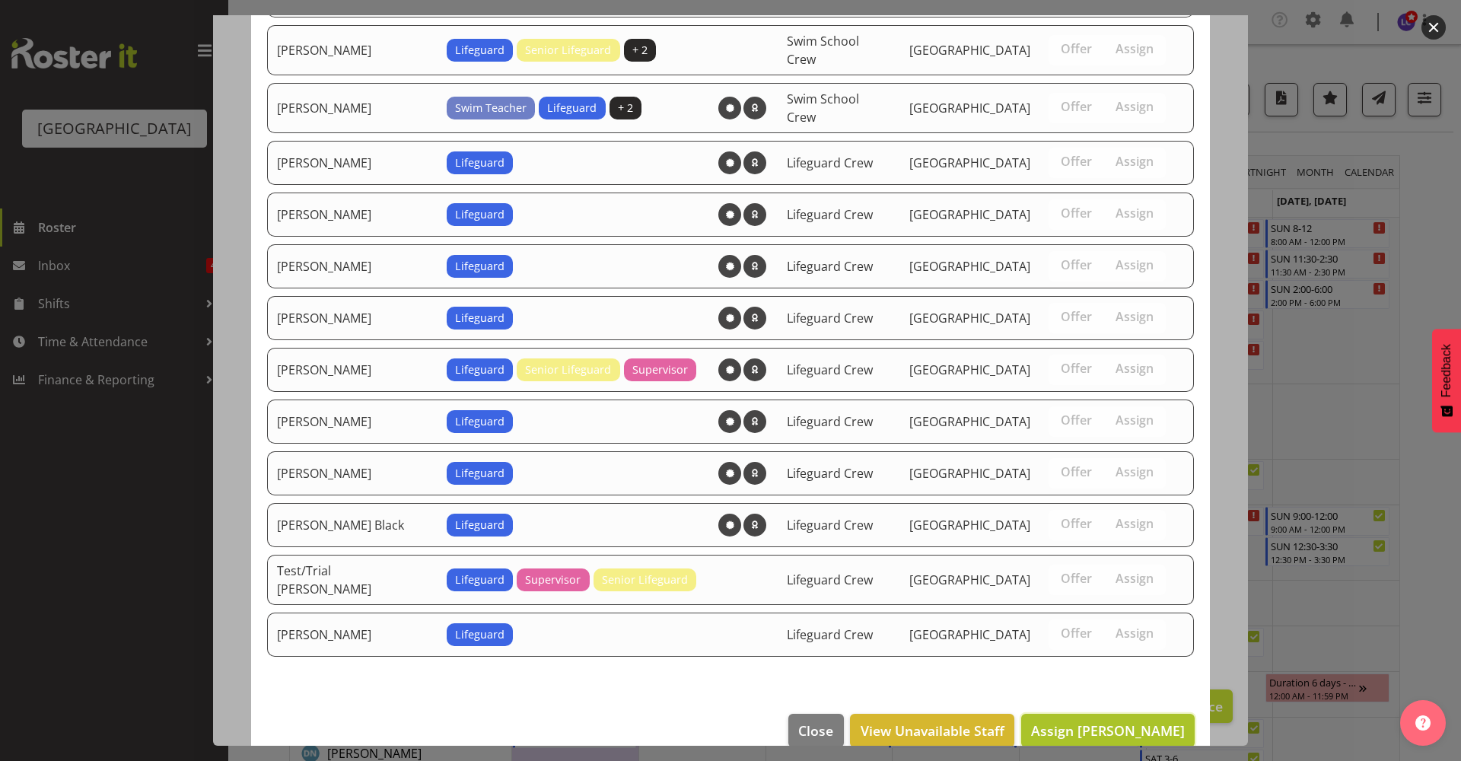
click at [1148, 721] on span "Assign Hamish McKenzie" at bounding box center [1108, 731] width 154 height 20
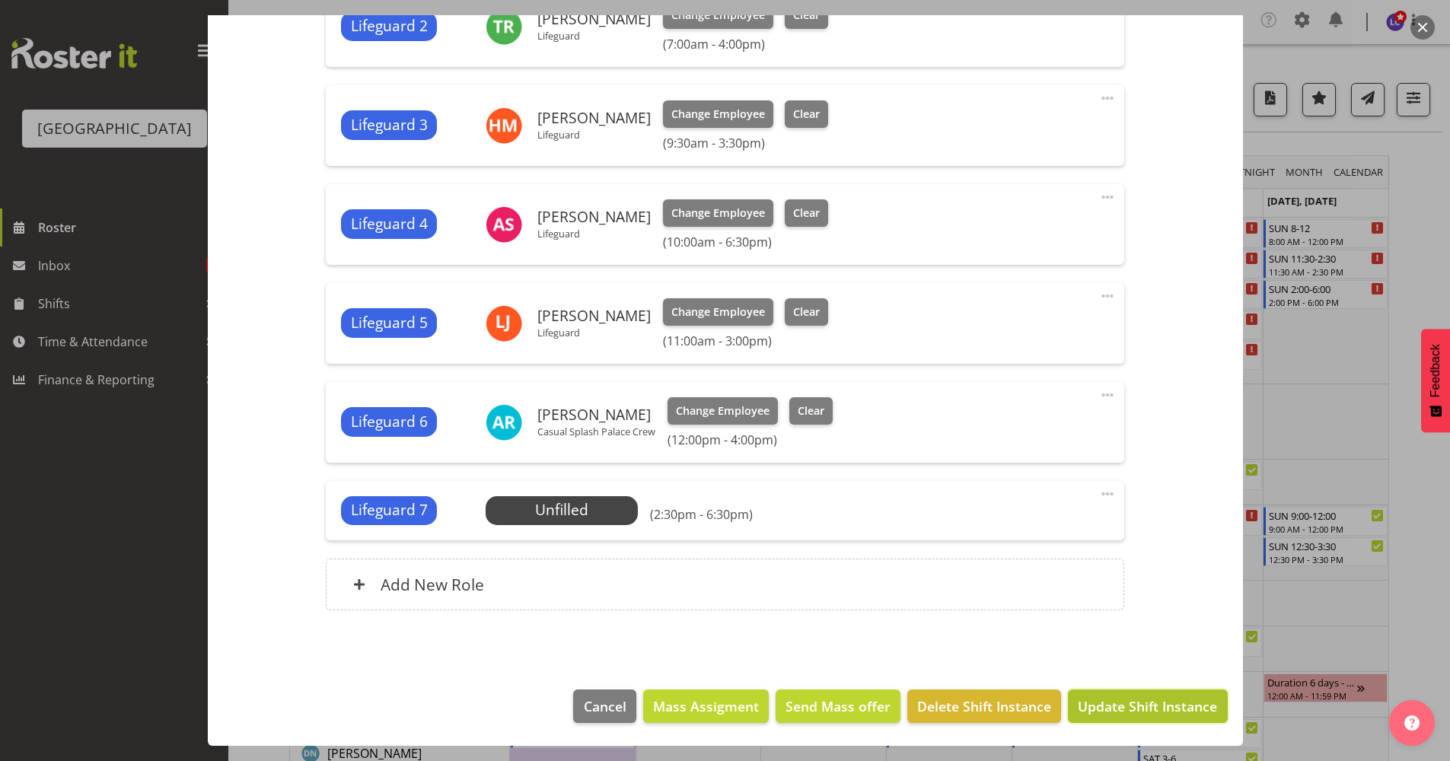
click at [1143, 708] on span "Update Shift Instance" at bounding box center [1147, 706] width 139 height 20
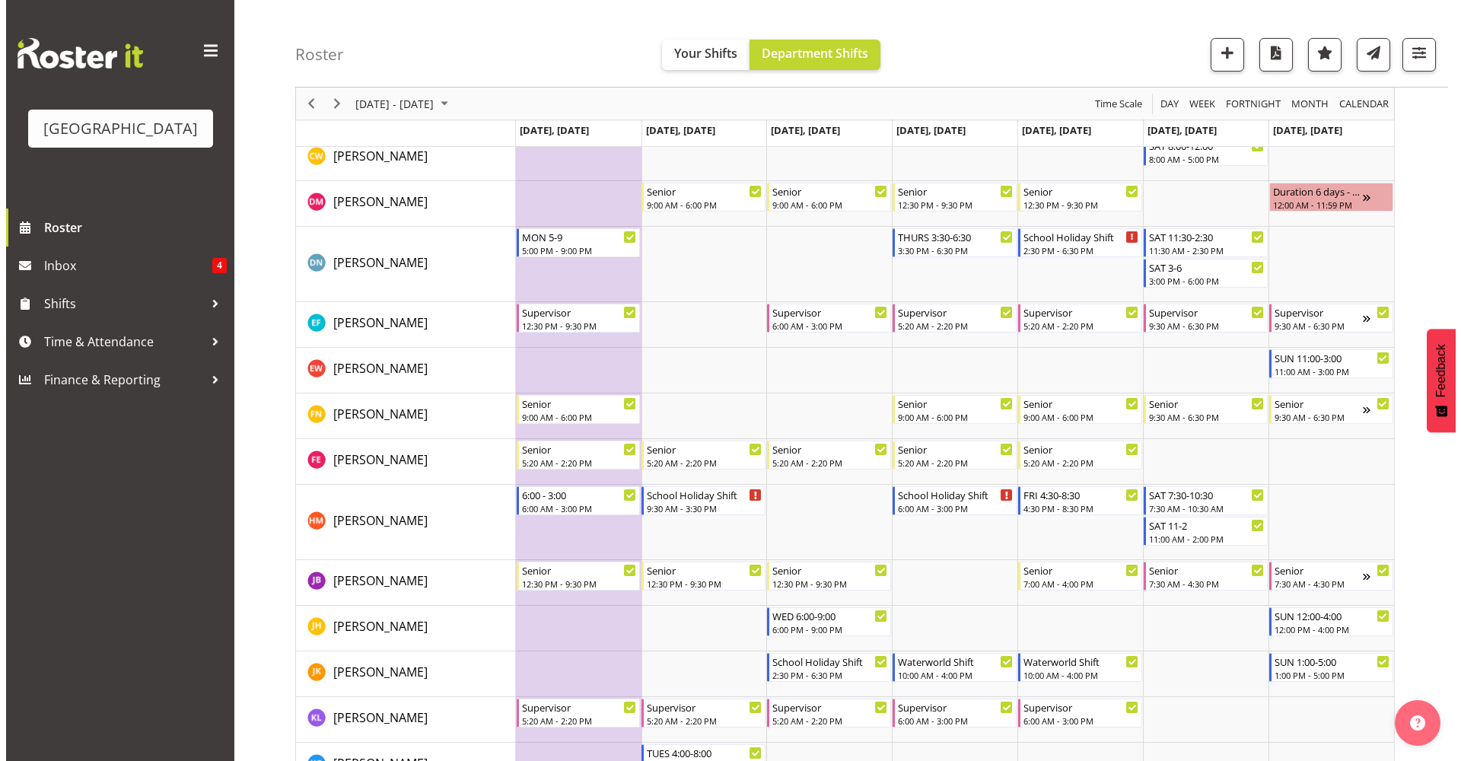
scroll to position [520, 0]
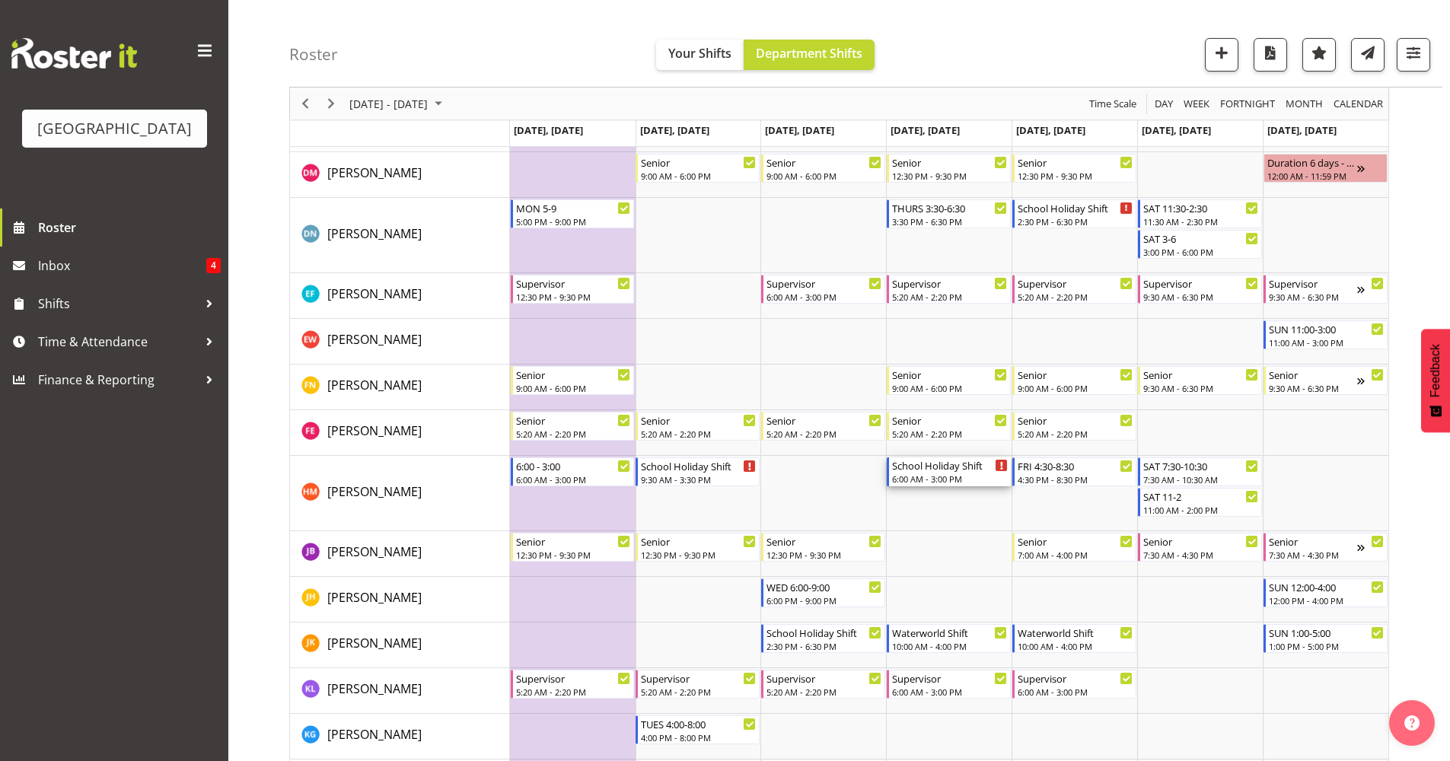
click at [951, 468] on div "School Holiday Shift" at bounding box center [950, 464] width 116 height 15
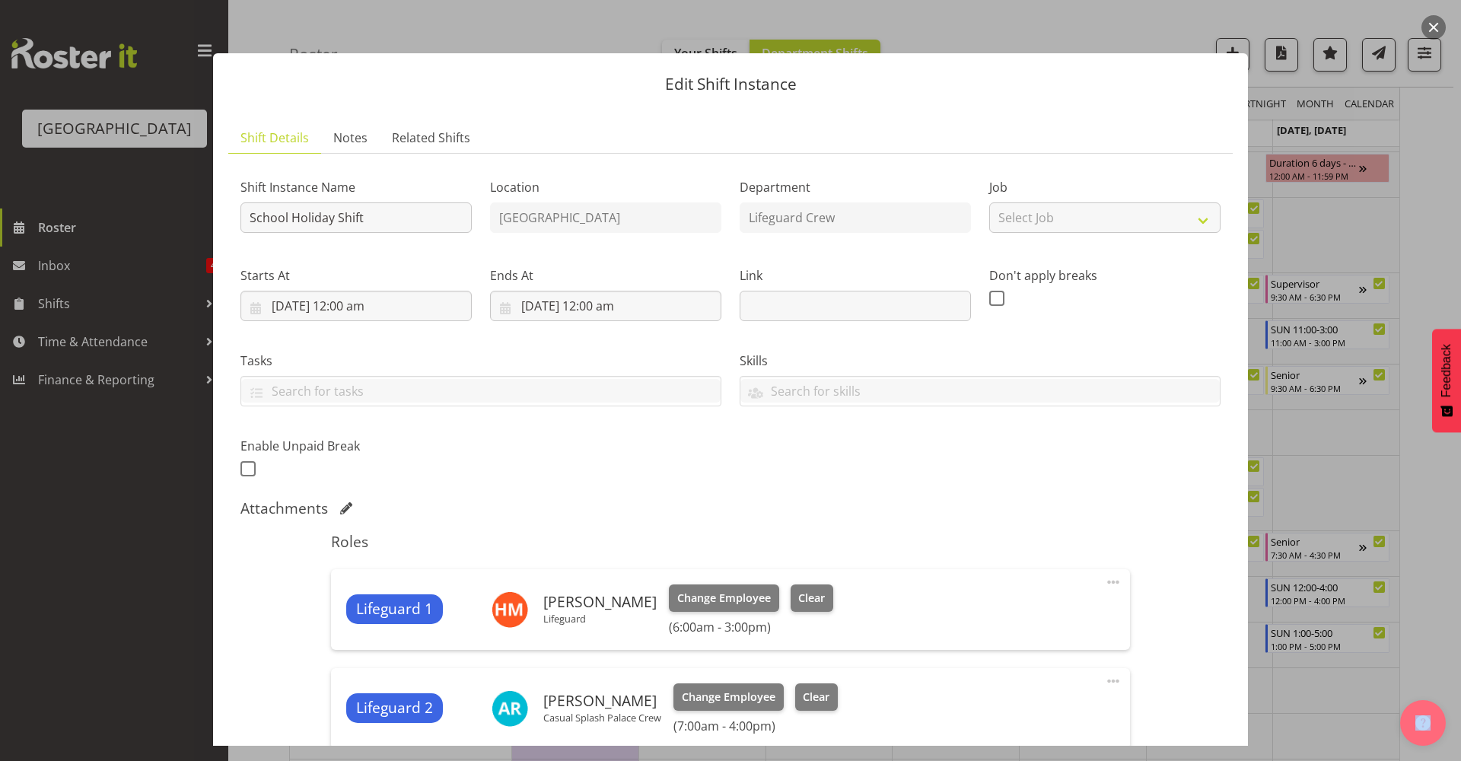
scroll to position [330, 0]
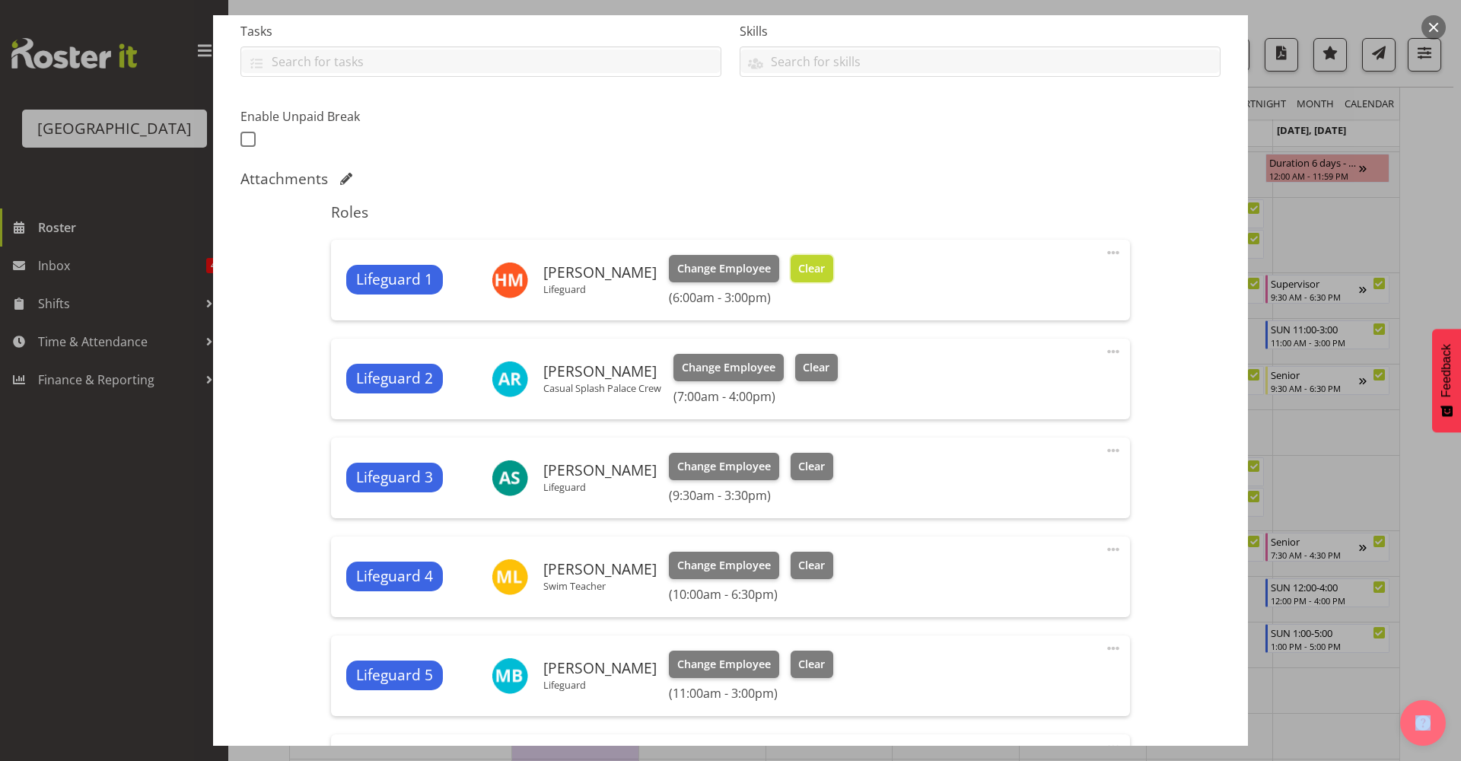
click at [825, 266] on span "Clear" at bounding box center [811, 268] width 27 height 17
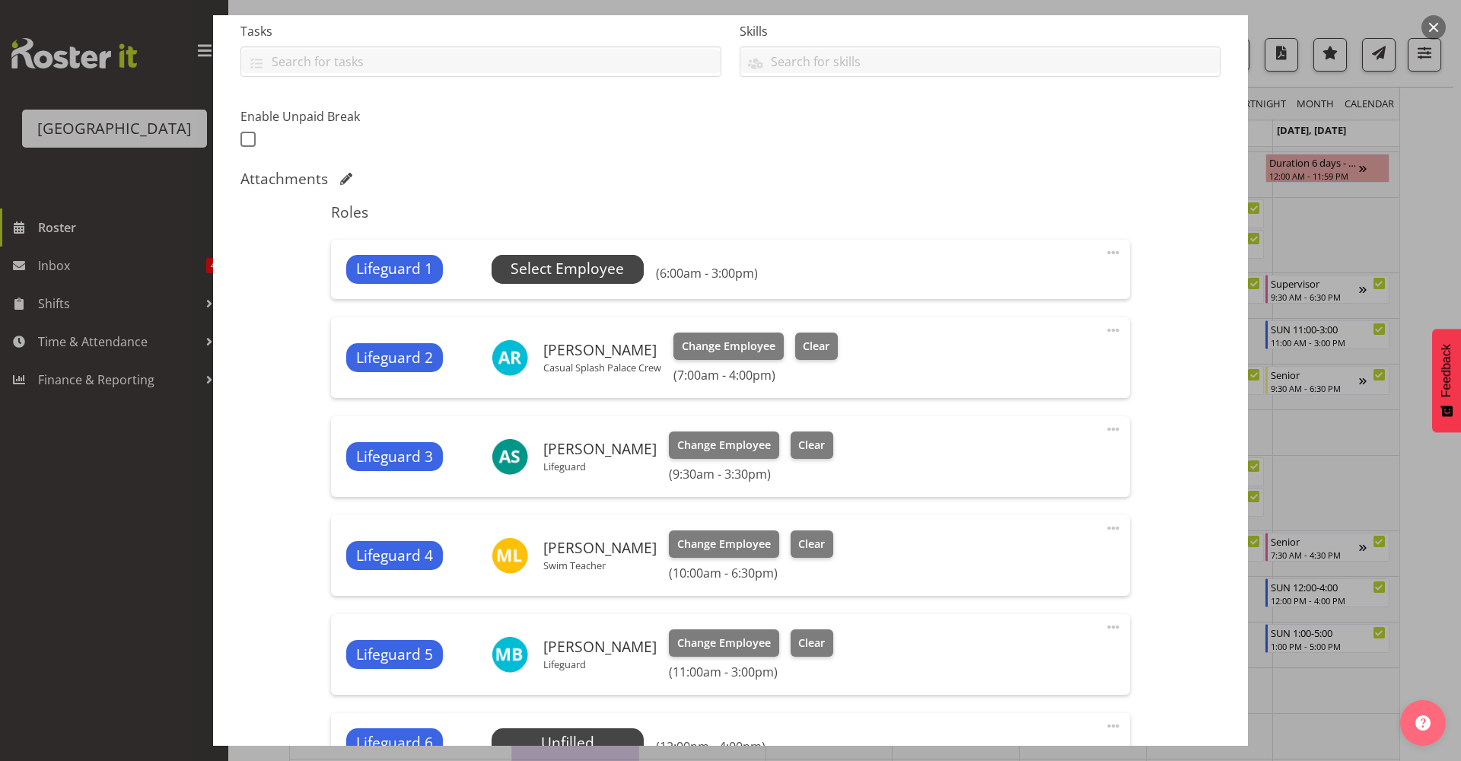
click at [588, 273] on span "Select Employee" at bounding box center [567, 269] width 113 height 22
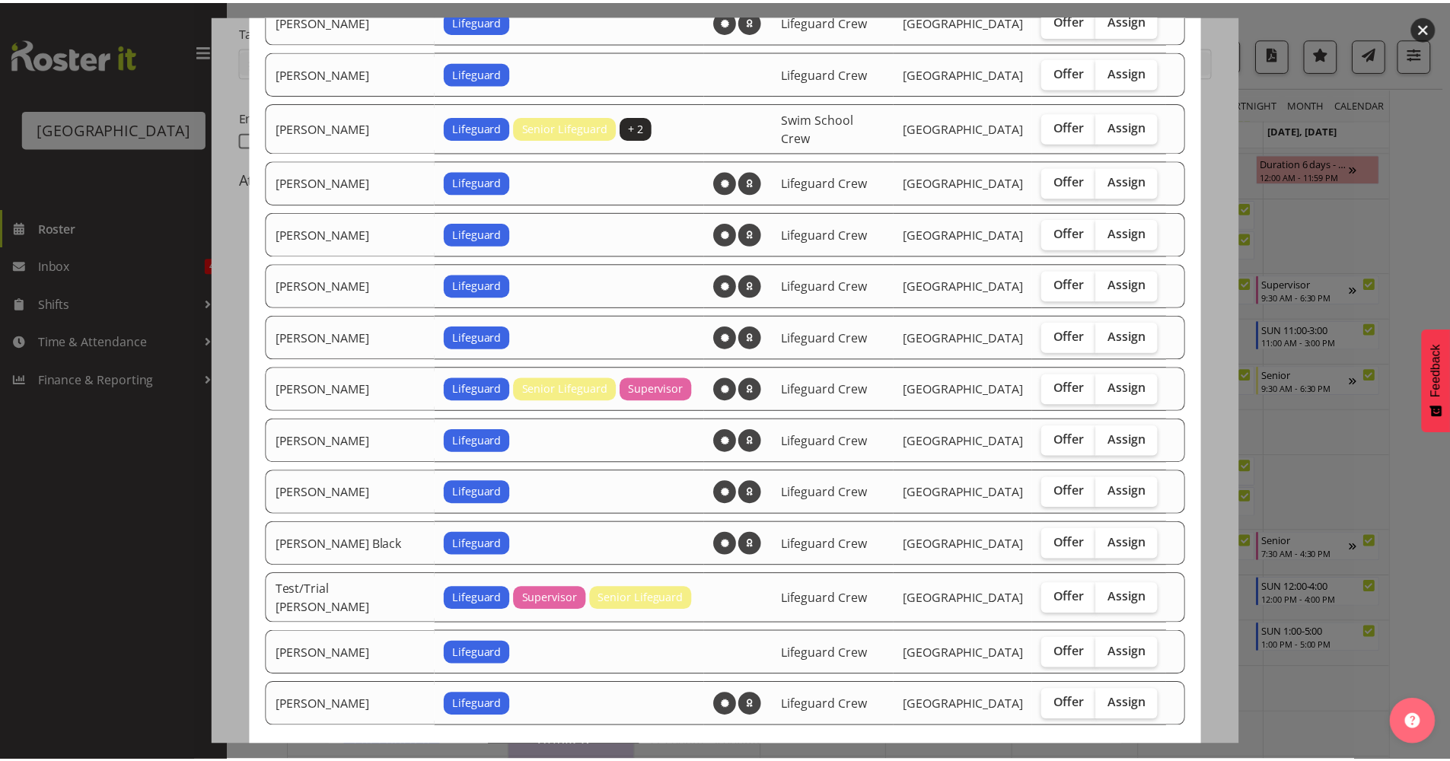
scroll to position [1135, 0]
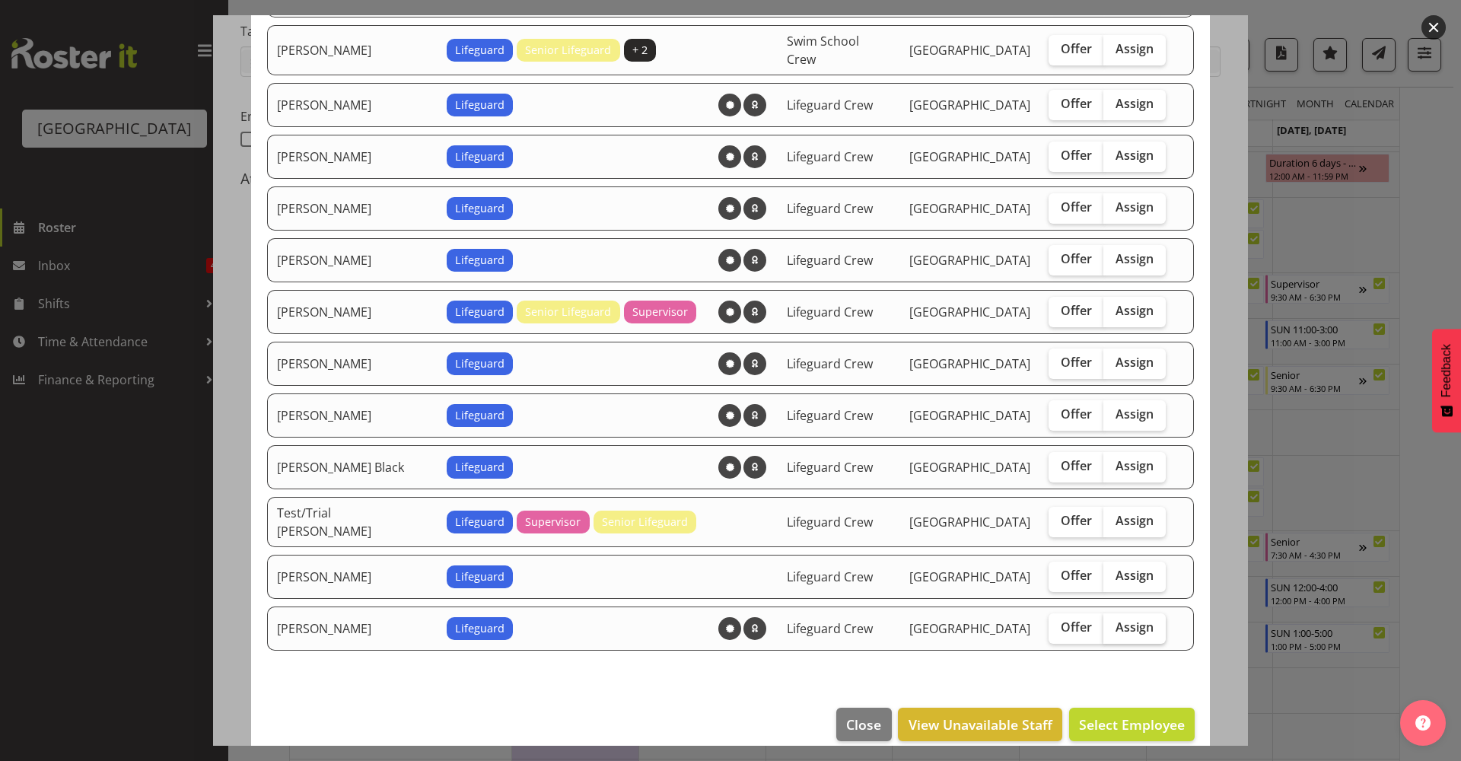
click at [1123, 619] on span "Assign" at bounding box center [1135, 626] width 38 height 15
click at [1113, 623] on input "Assign" at bounding box center [1109, 628] width 10 height 10
checkbox input "true"
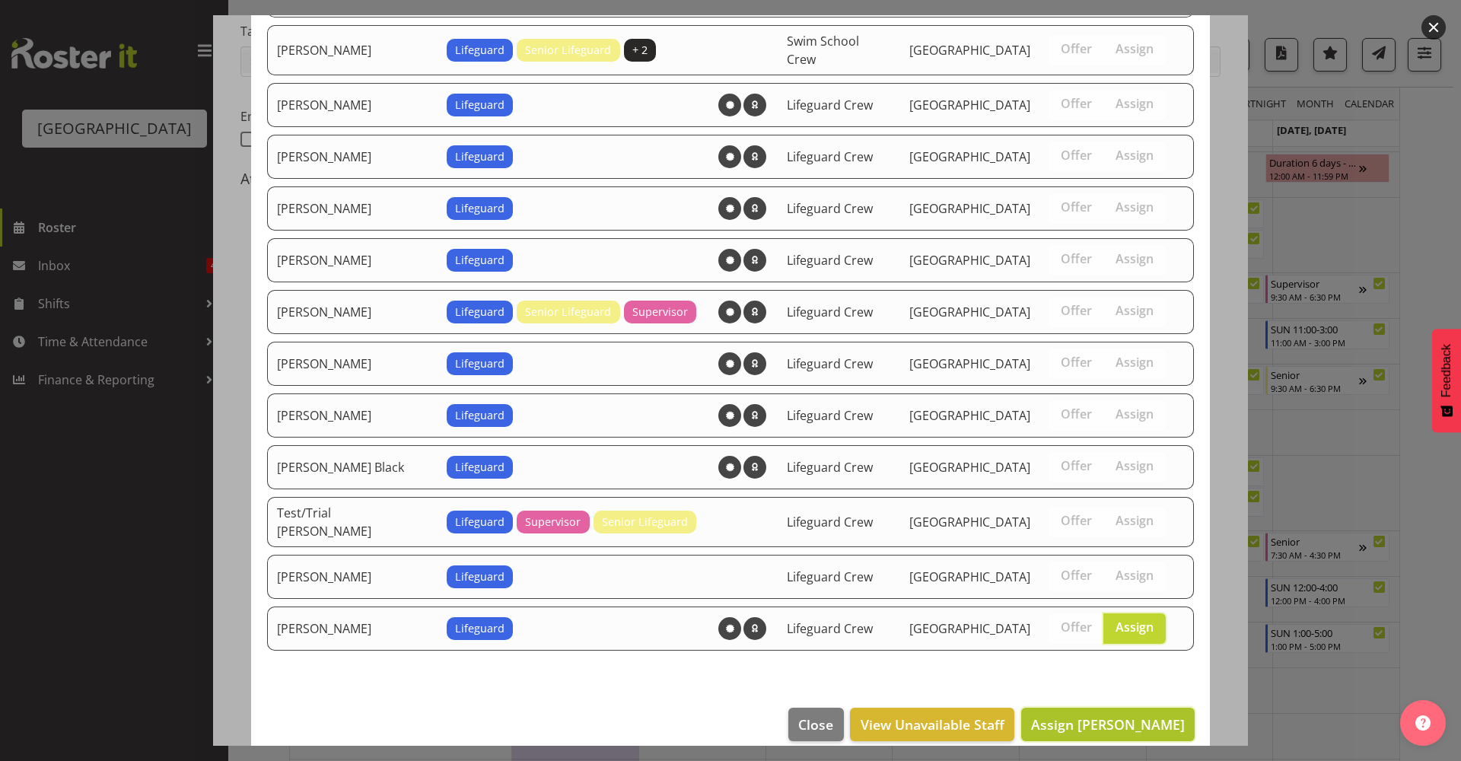
click at [1086, 715] on span "Assign Thomas Butson" at bounding box center [1108, 724] width 154 height 18
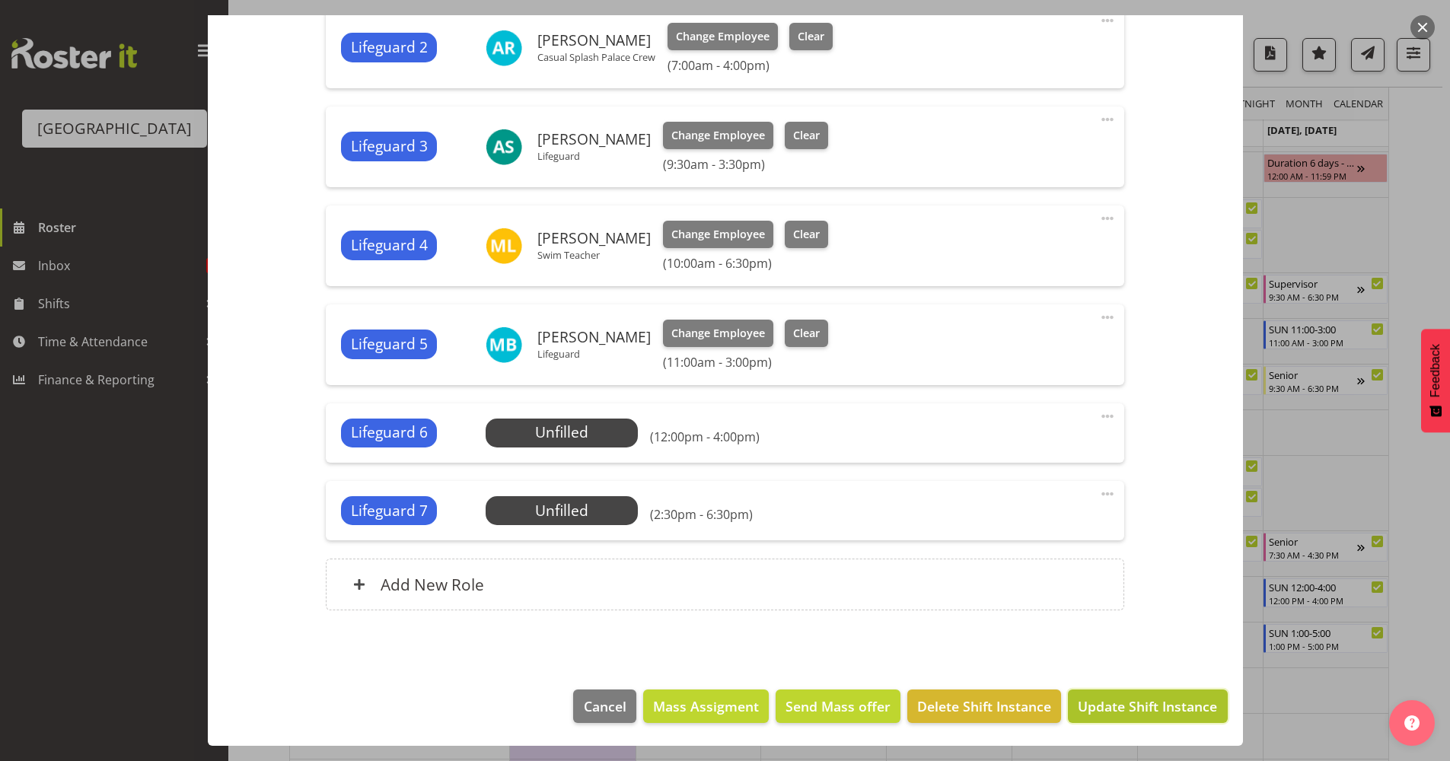
click at [1139, 712] on span "Update Shift Instance" at bounding box center [1147, 706] width 139 height 20
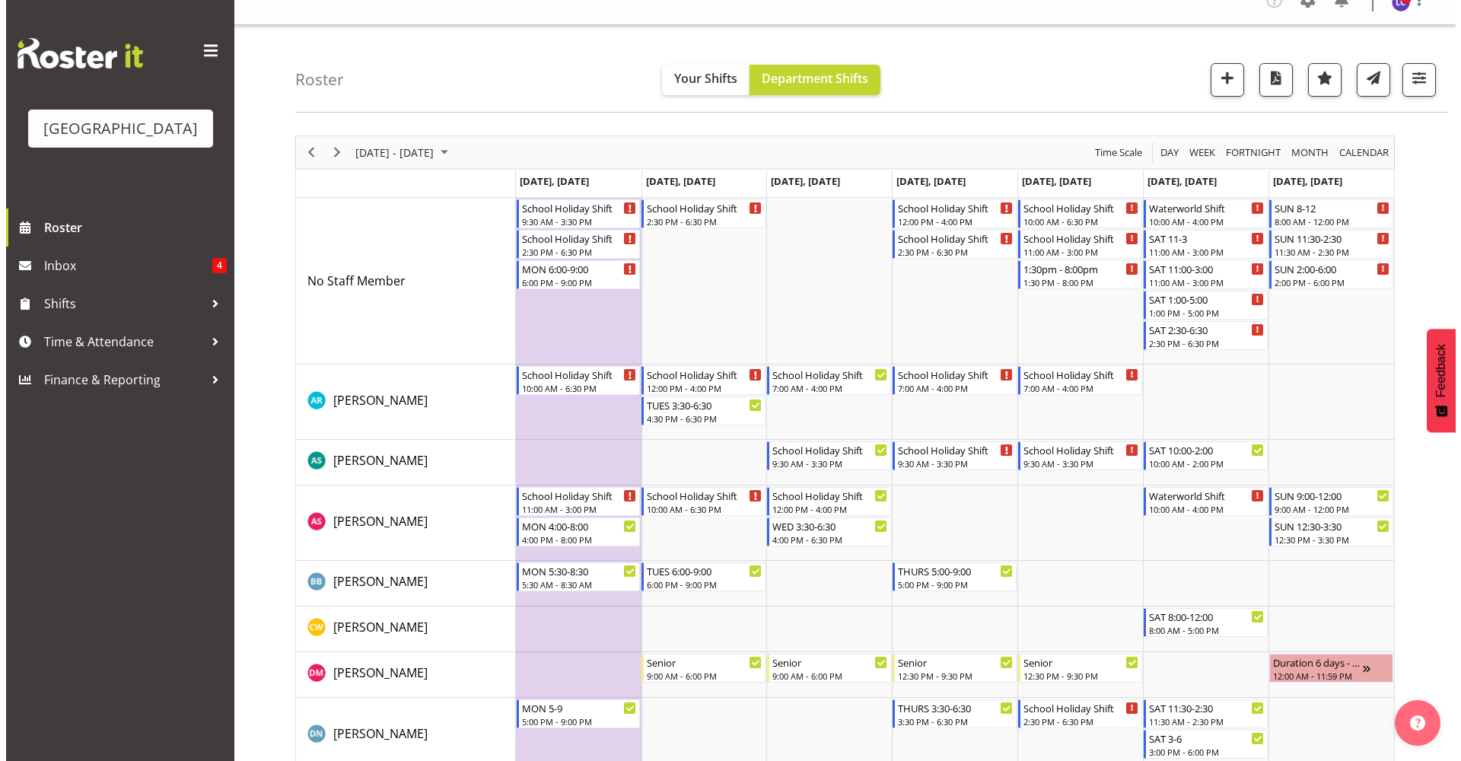
scroll to position [0, 0]
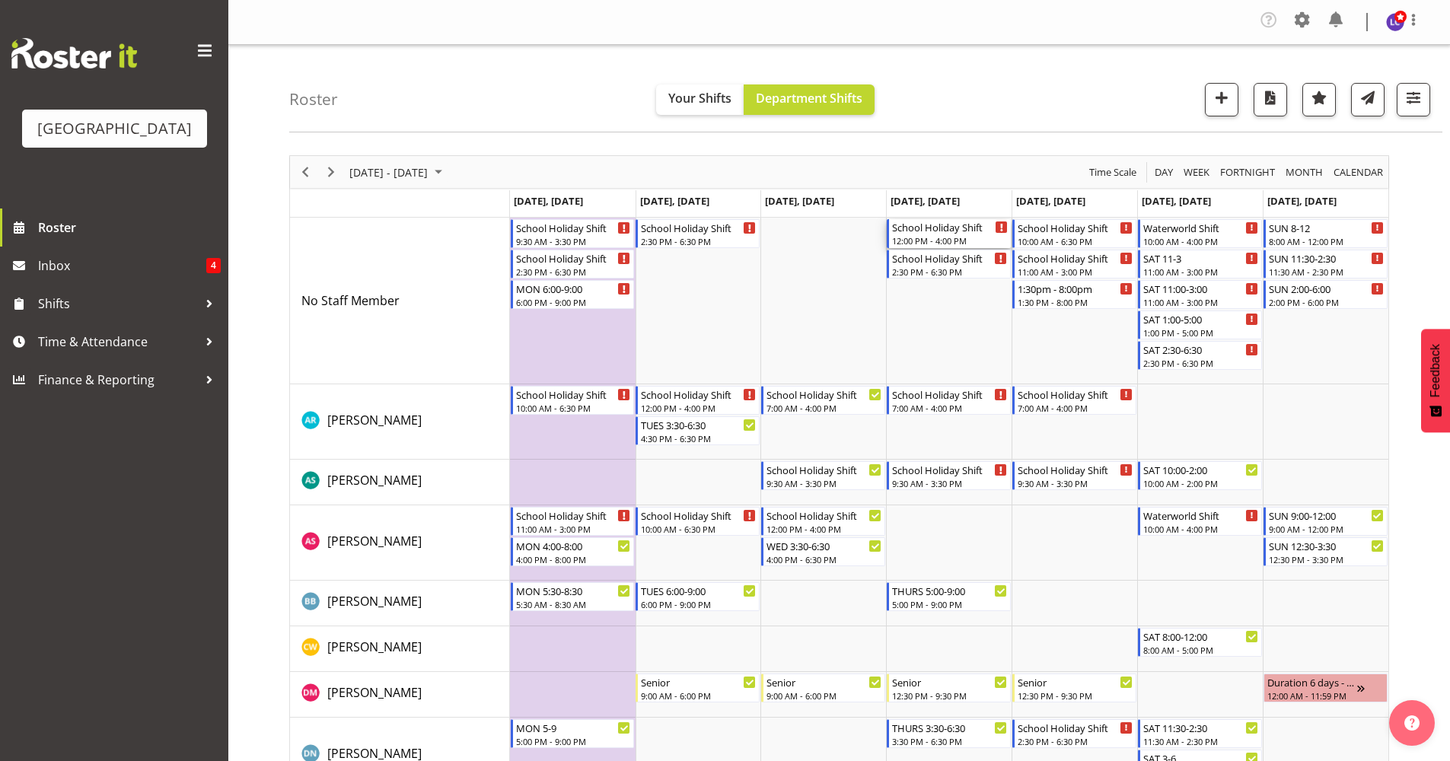
click at [979, 231] on div "School Holiday Shift" at bounding box center [950, 226] width 116 height 15
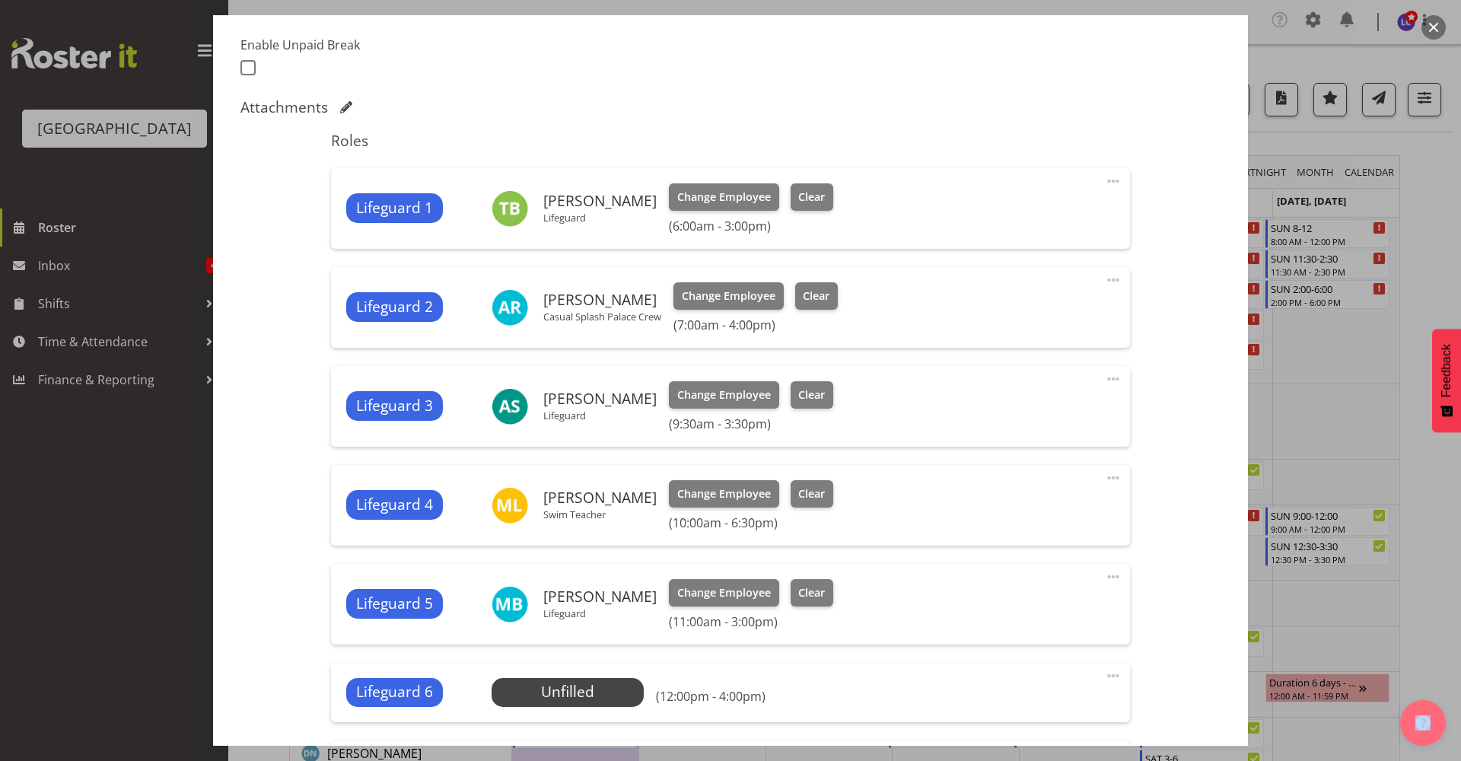
scroll to position [660, 0]
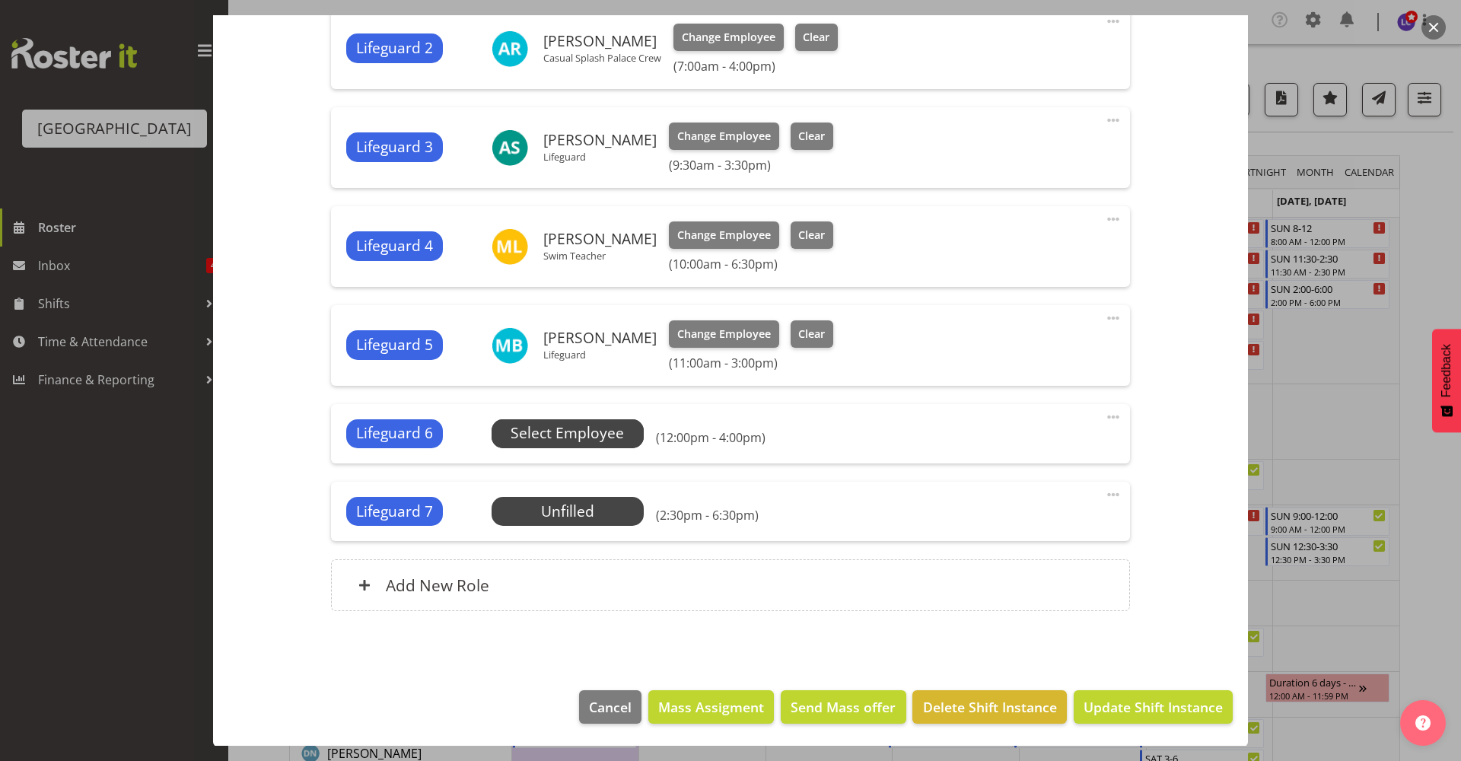
click at [610, 433] on span "Select Employee" at bounding box center [567, 433] width 113 height 22
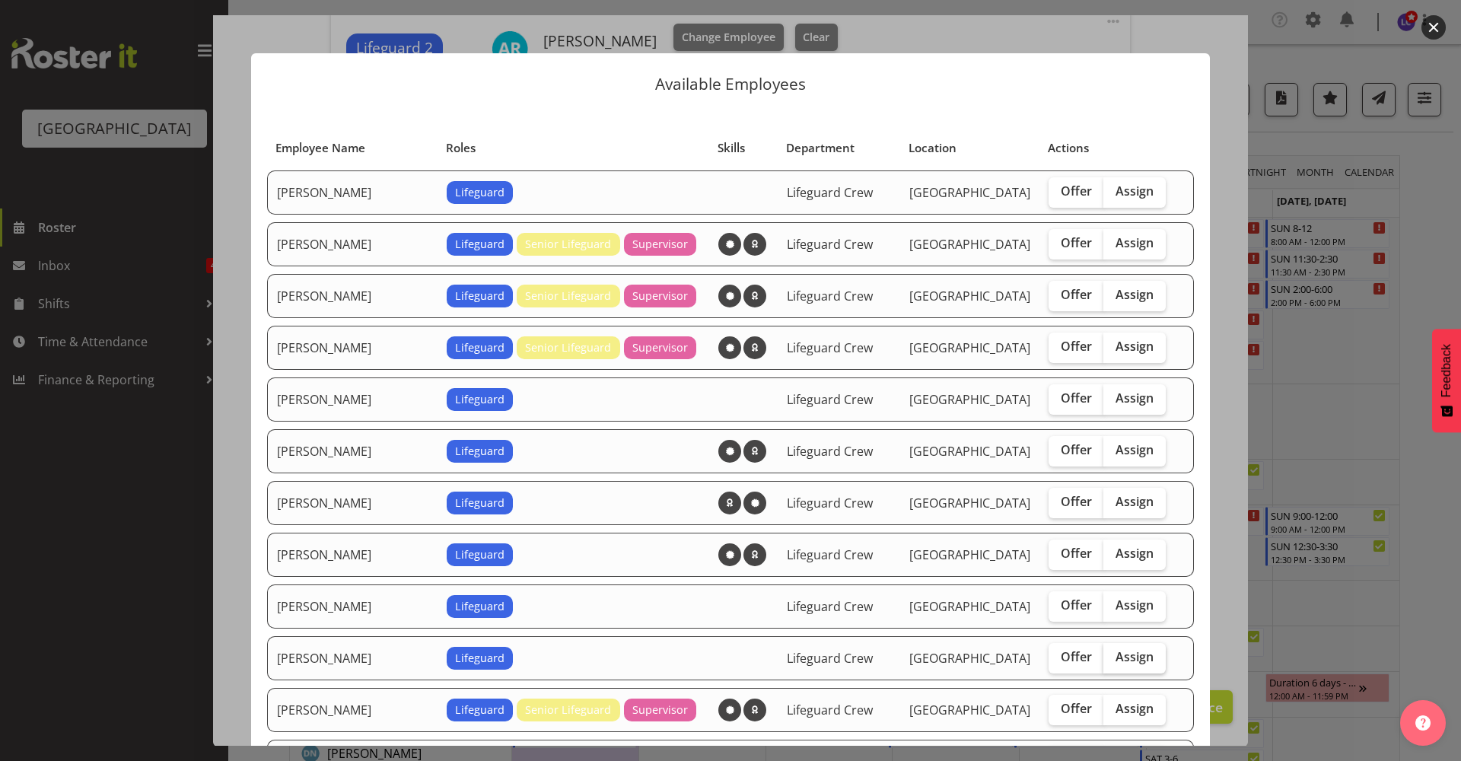
click at [1116, 661] on span "Assign" at bounding box center [1135, 656] width 38 height 15
click at [1110, 661] on input "Assign" at bounding box center [1109, 657] width 10 height 10
checkbox input "true"
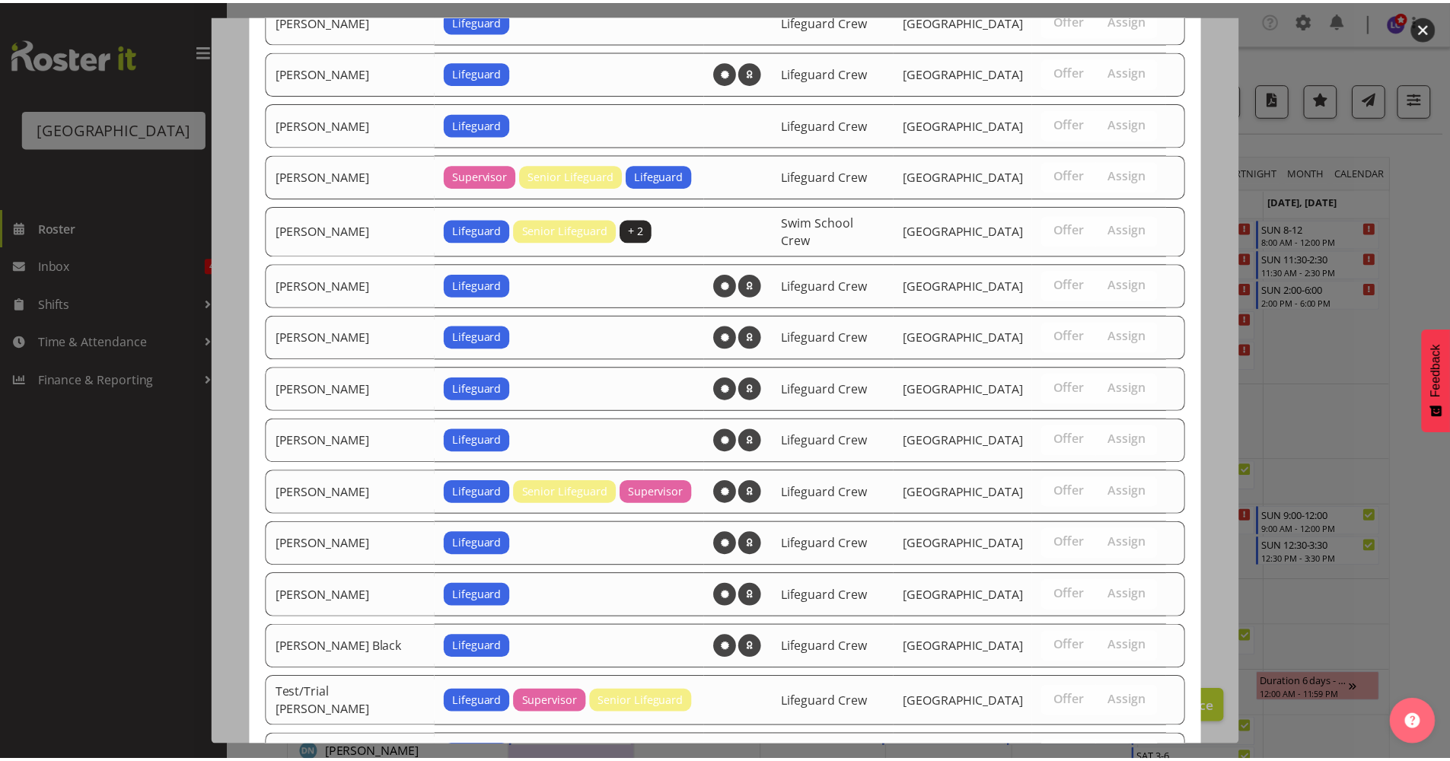
scroll to position [1135, 0]
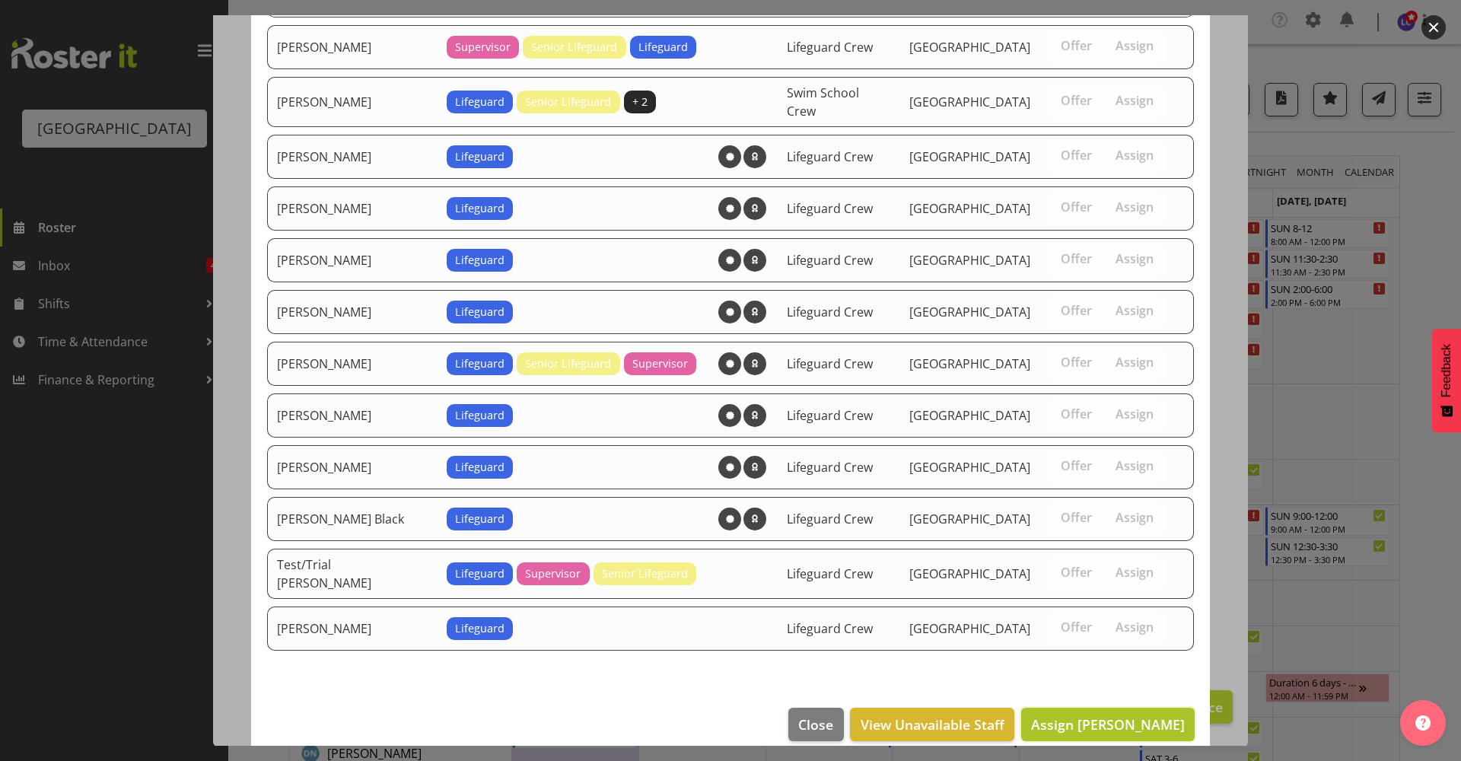
click at [1118, 715] on span "Assign Hamish McKenzie" at bounding box center [1108, 724] width 154 height 18
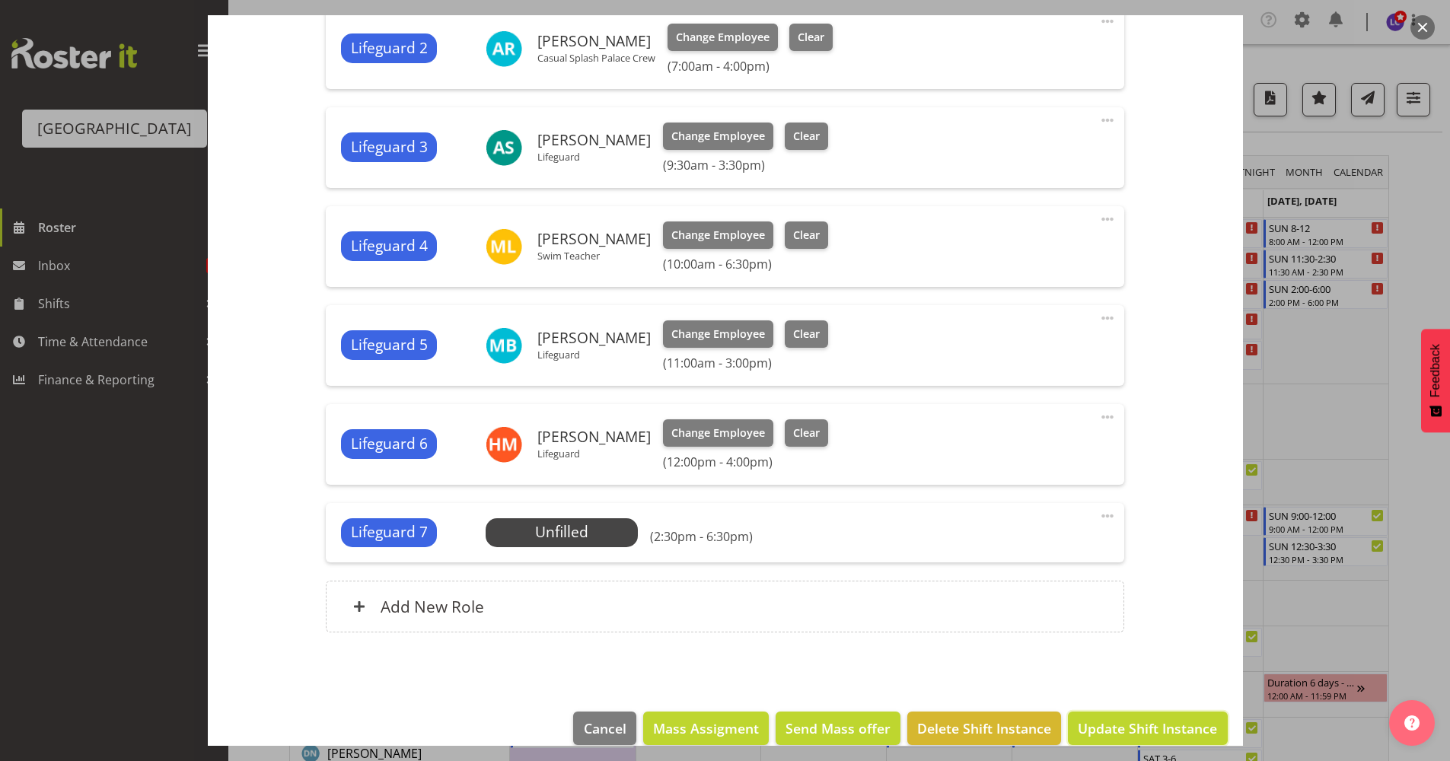
click at [1118, 712] on button "Update Shift Instance" at bounding box center [1147, 728] width 159 height 33
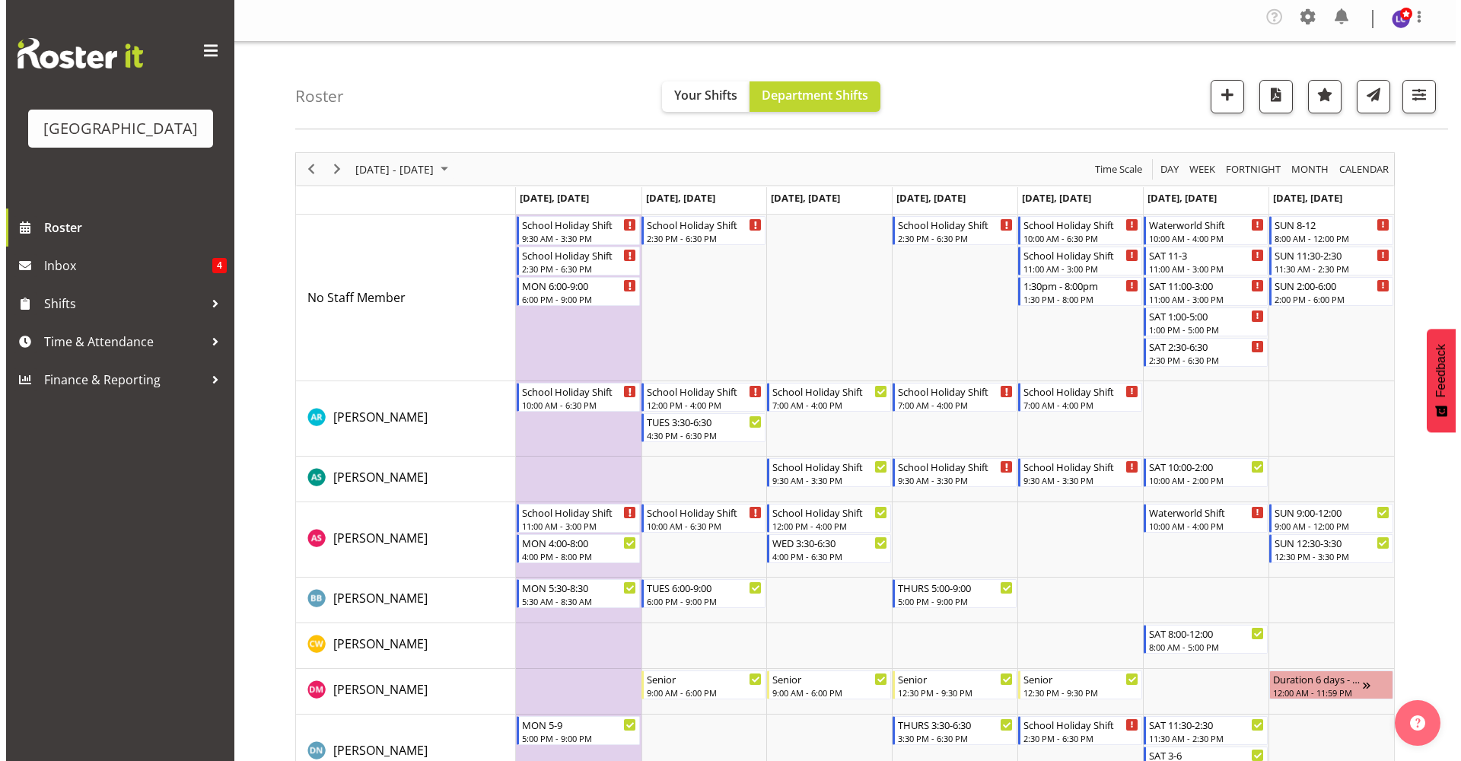
scroll to position [0, 0]
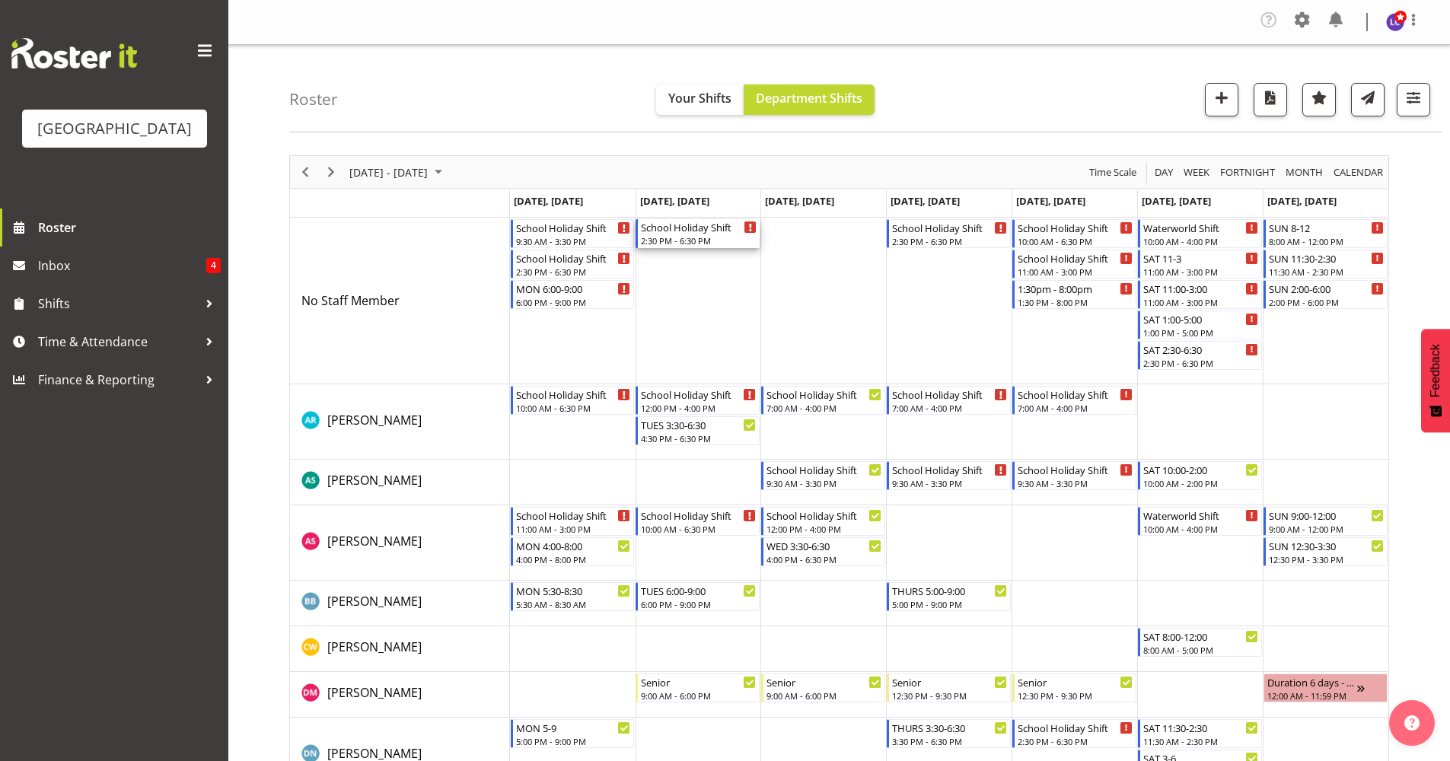
click at [736, 237] on div "2:30 PM - 6:30 PM" at bounding box center [699, 240] width 116 height 12
click at [0, 0] on div at bounding box center [0, 0] width 0 height 0
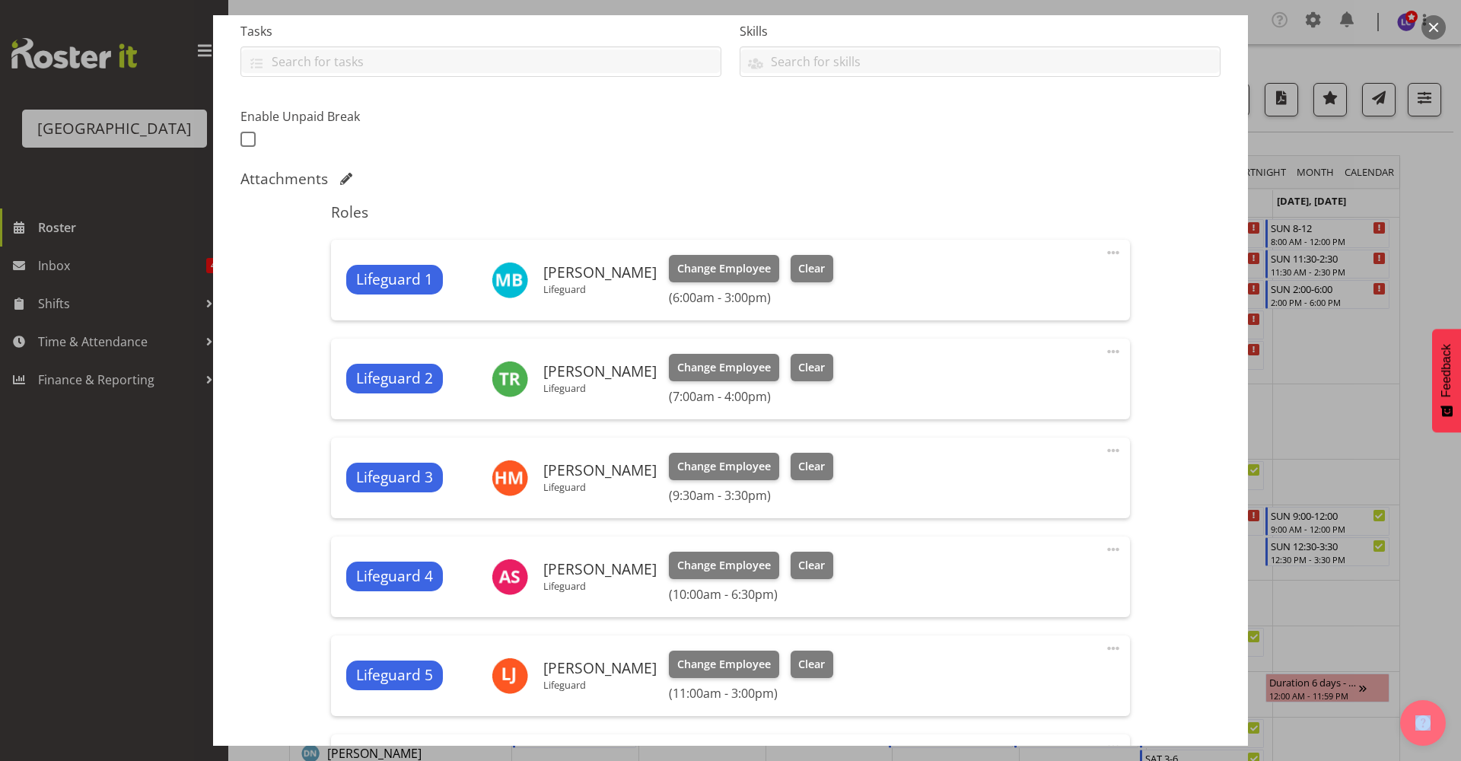
scroll to position [682, 0]
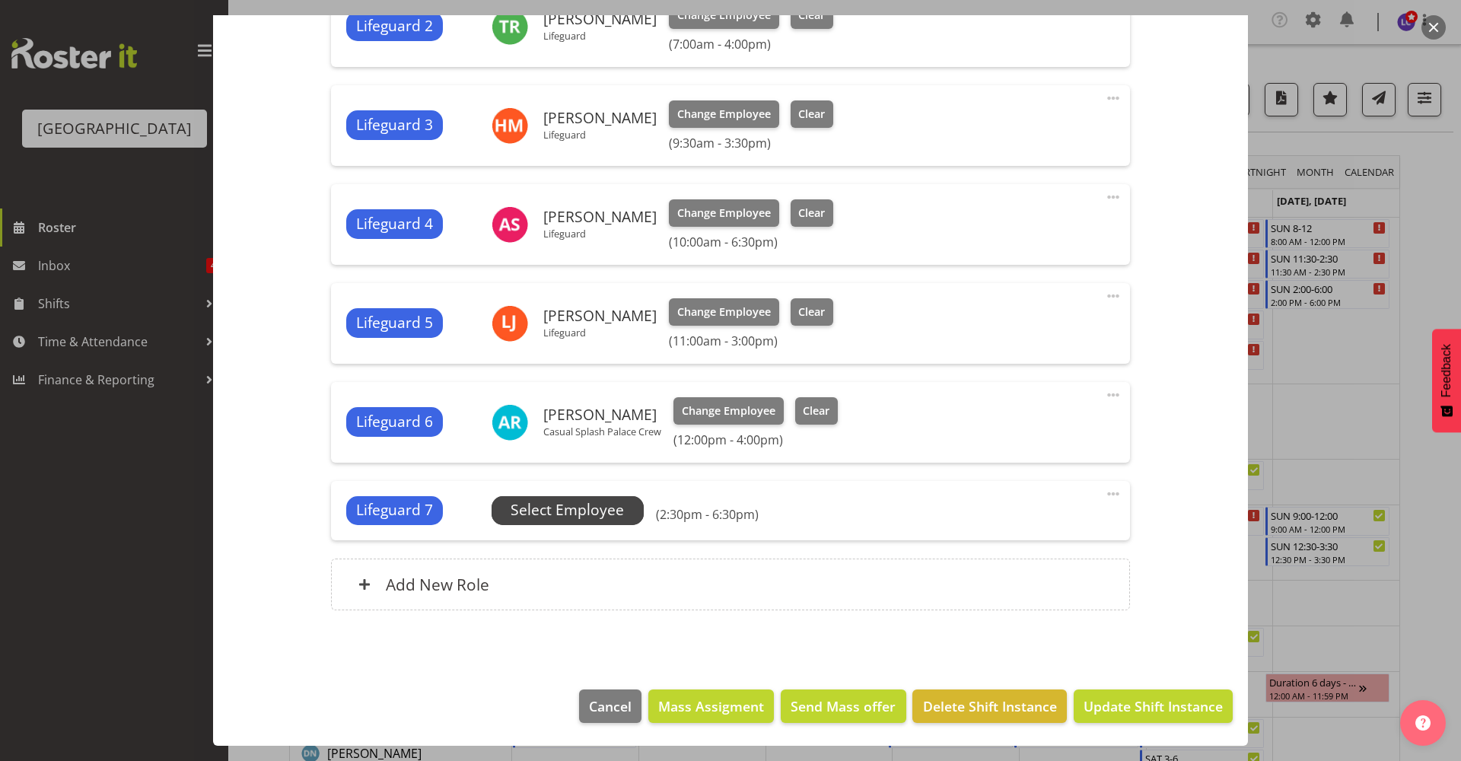
click at [613, 521] on span "Select Employee" at bounding box center [567, 510] width 113 height 22
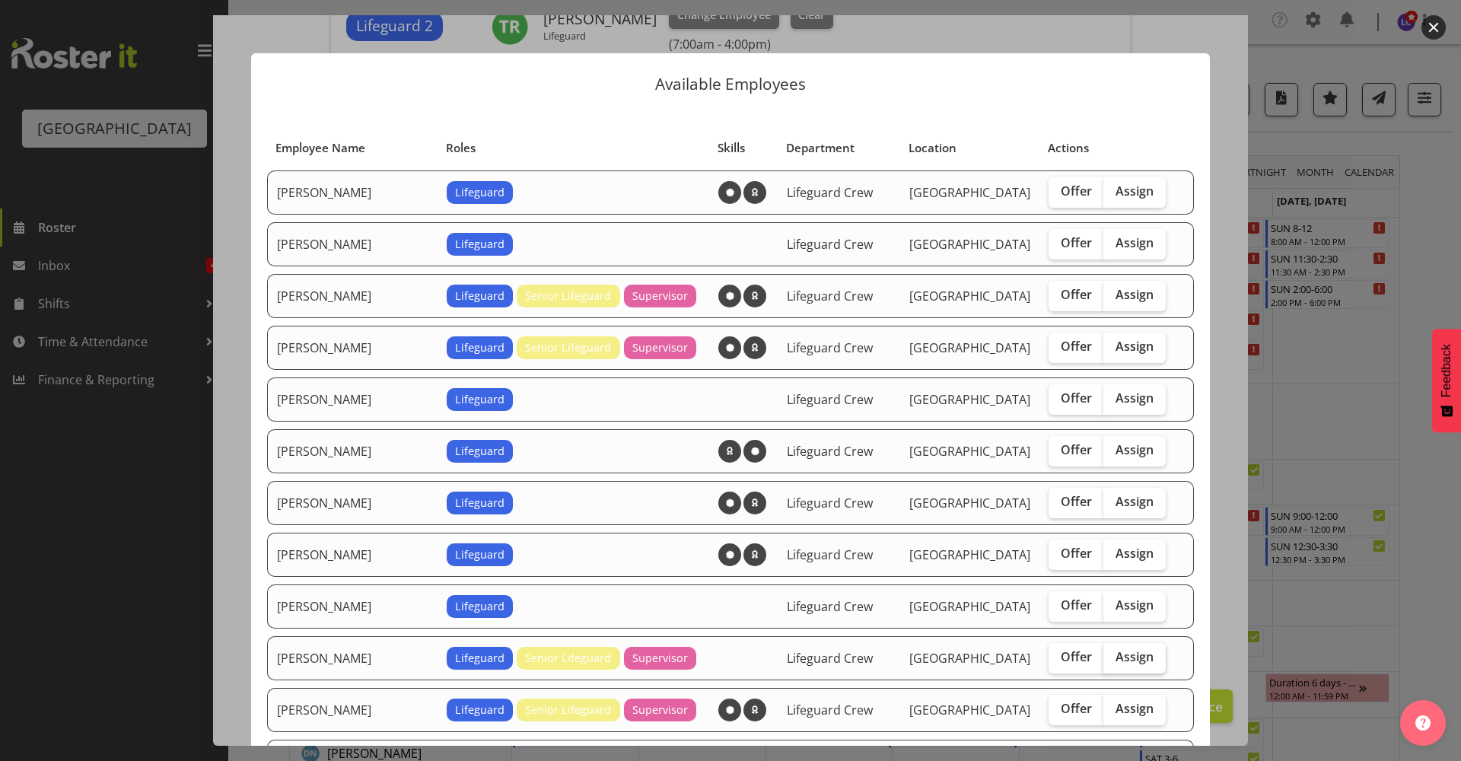
click at [1116, 657] on span "Assign" at bounding box center [1135, 656] width 38 height 15
click at [1104, 657] on input "Assign" at bounding box center [1109, 657] width 10 height 10
checkbox input "true"
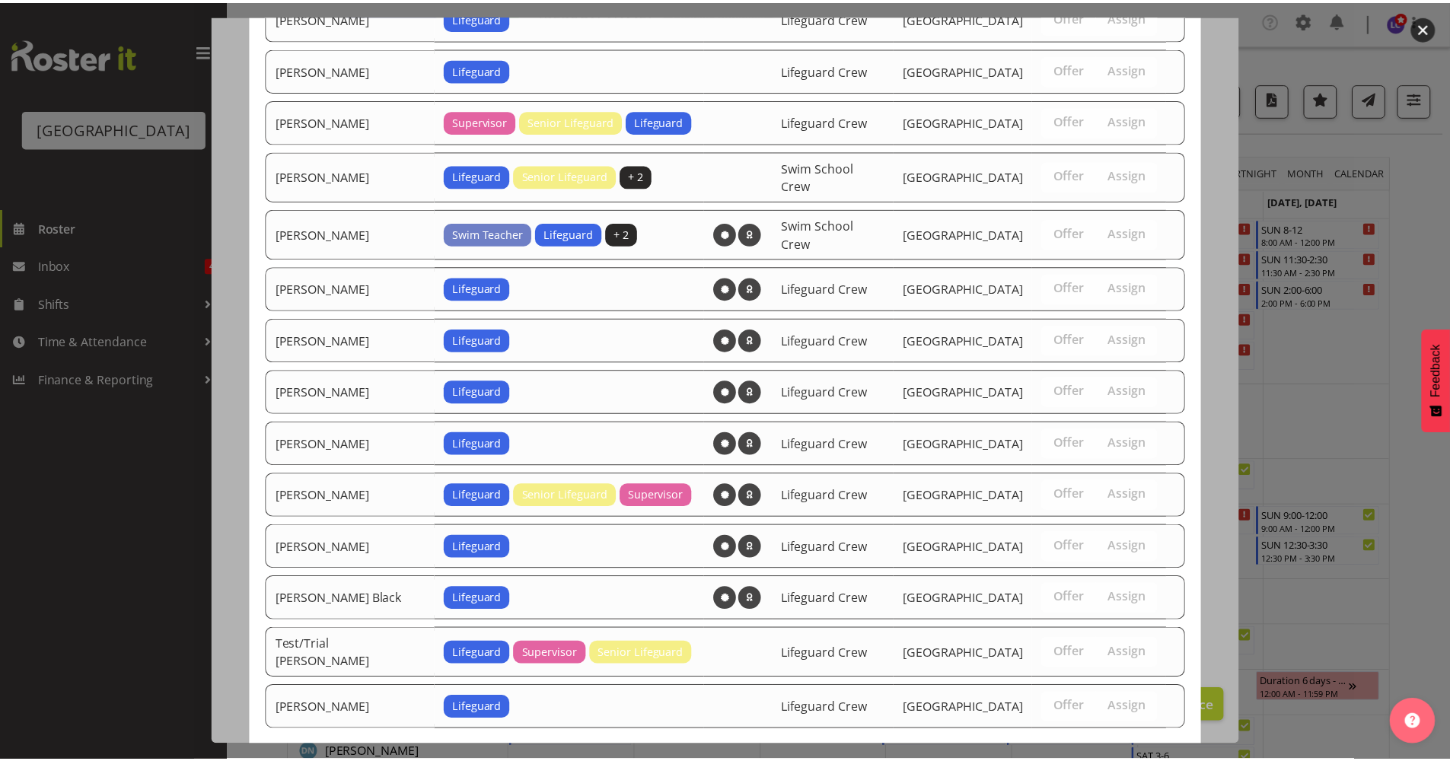
scroll to position [1135, 0]
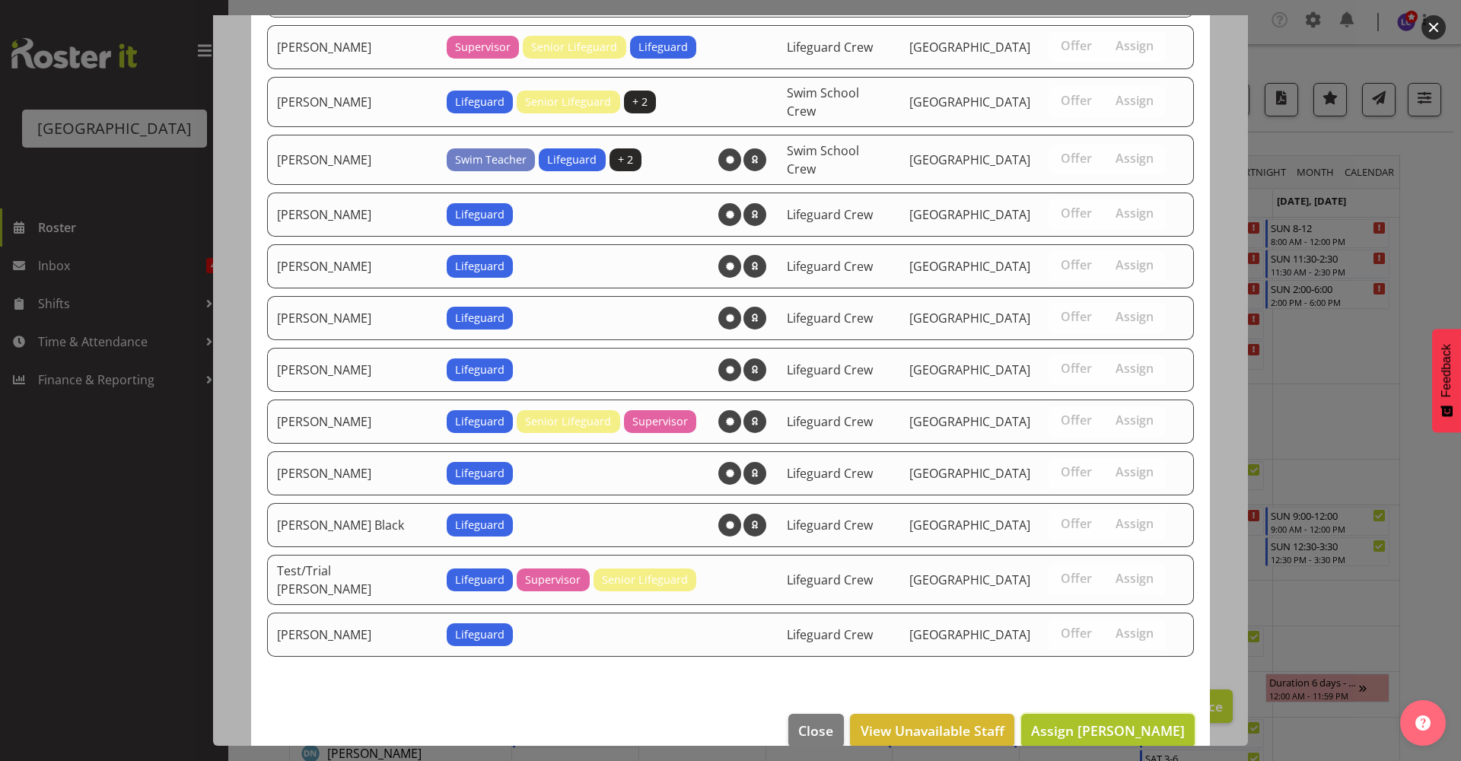
click at [1139, 721] on span "Assign Felix Nicholls" at bounding box center [1108, 731] width 154 height 20
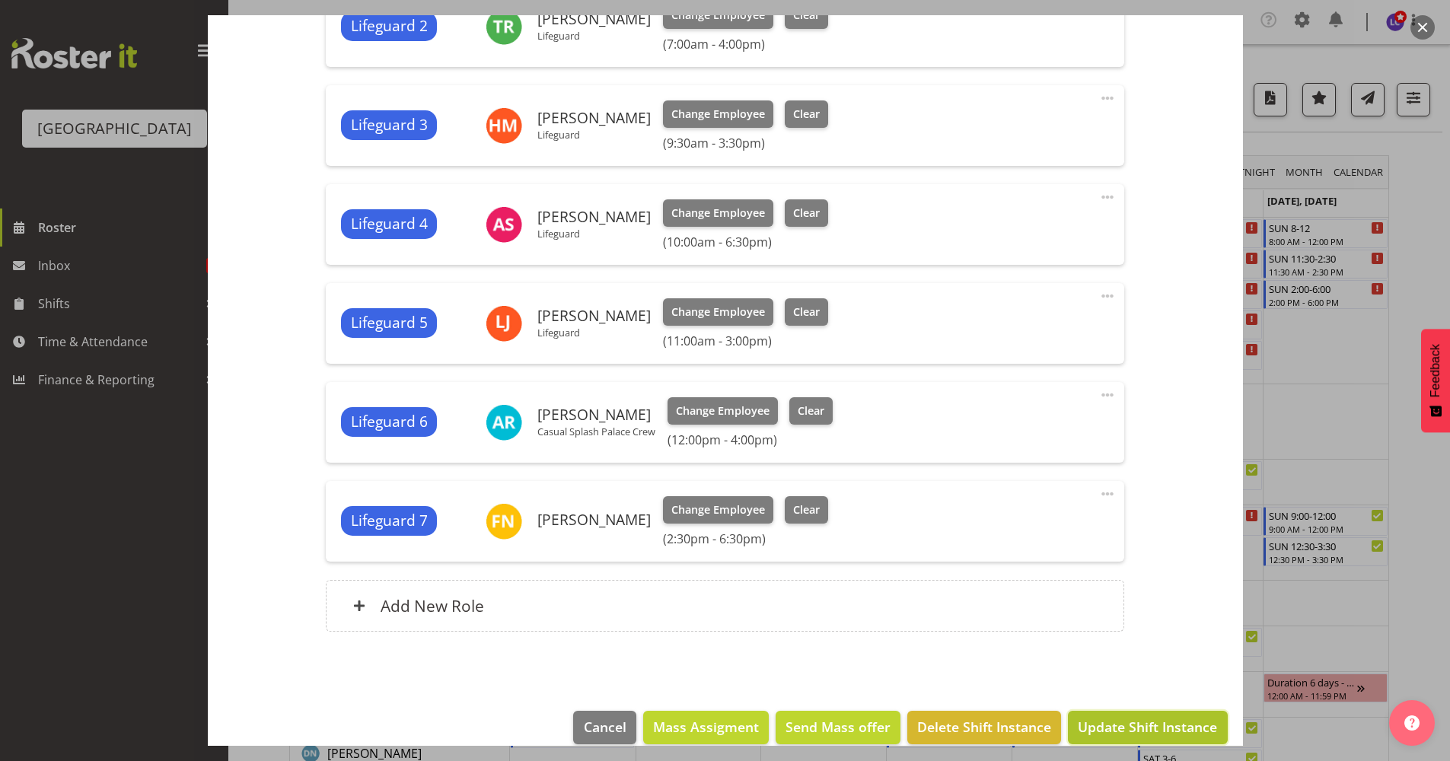
click at [1139, 717] on span "Update Shift Instance" at bounding box center [1147, 727] width 139 height 20
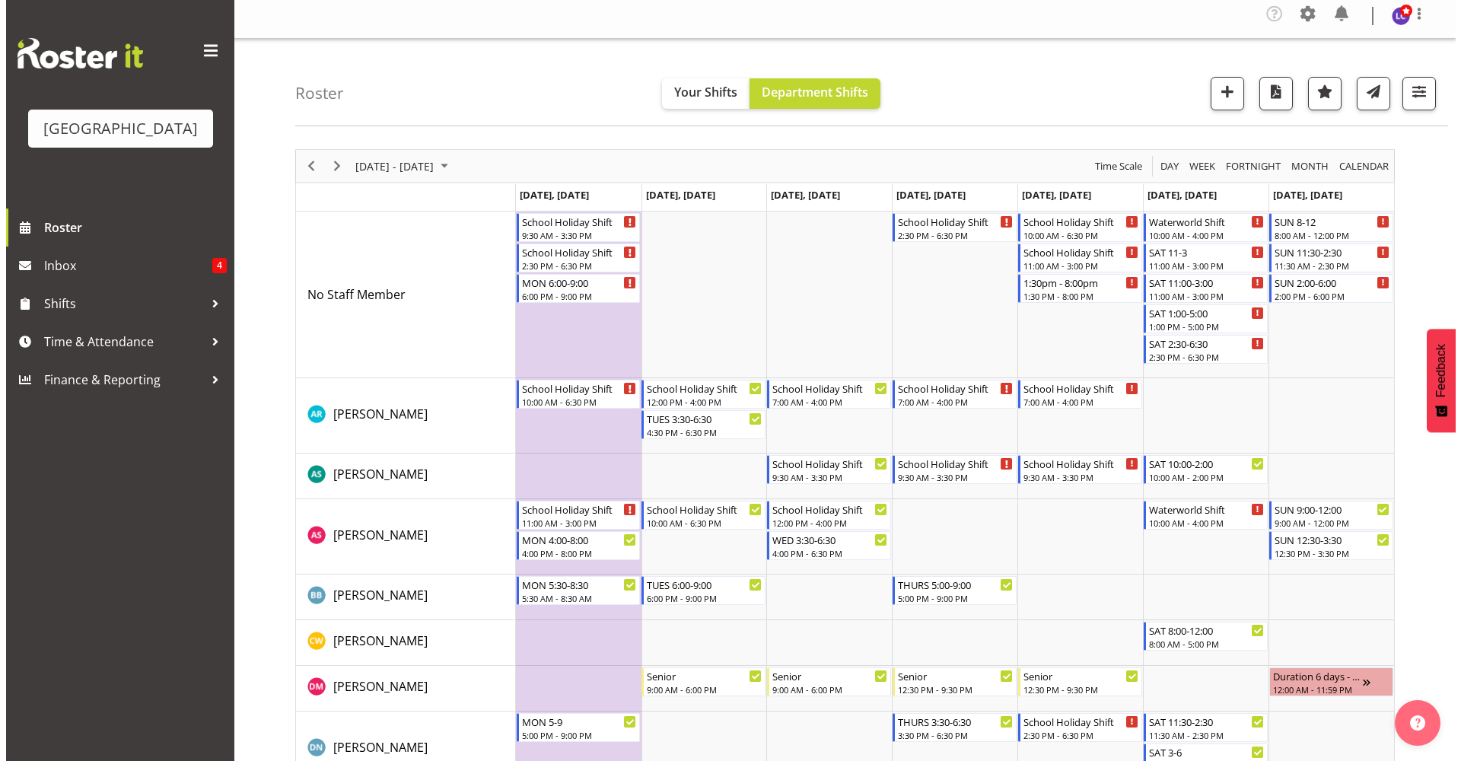
scroll to position [0, 0]
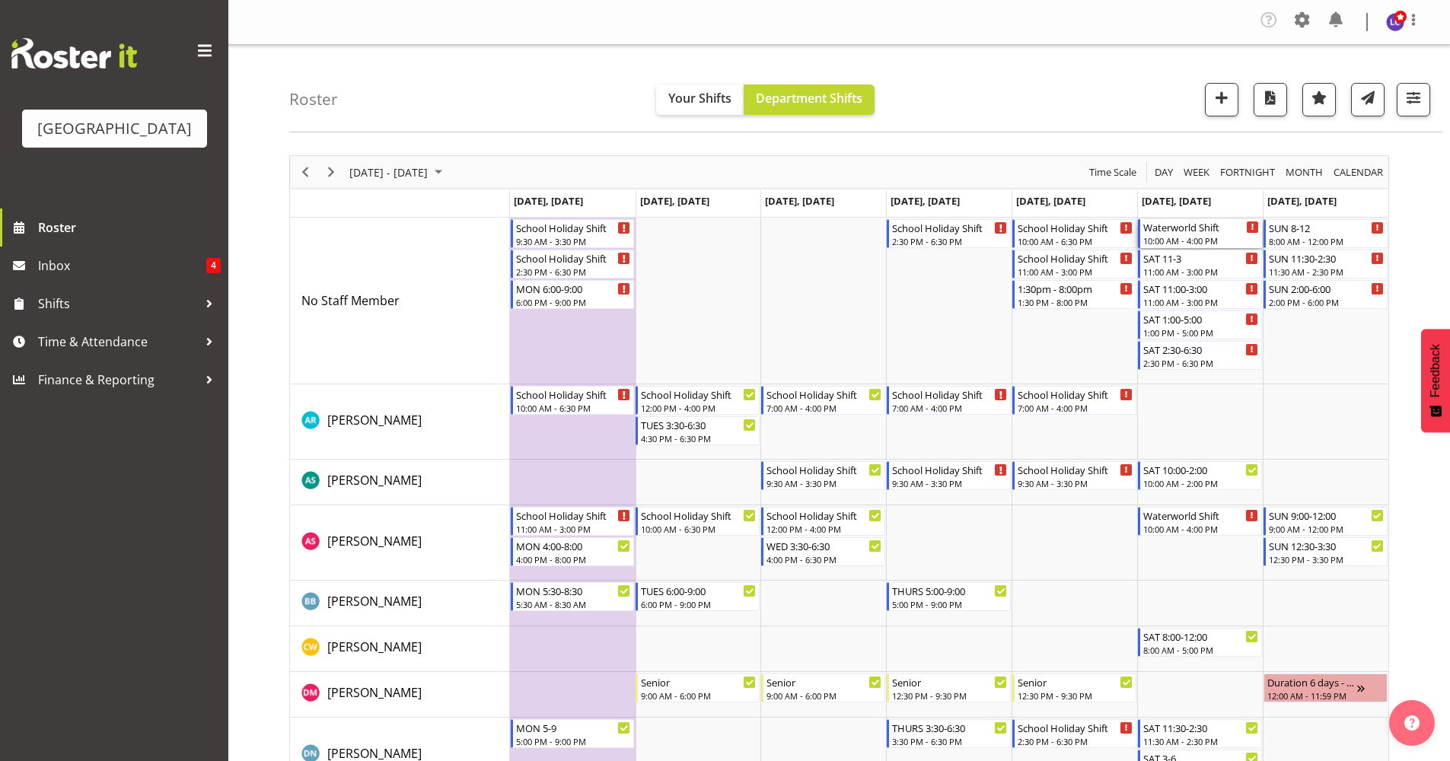
click at [1203, 236] on div "10:00 AM - 4:00 PM" at bounding box center [1201, 240] width 116 height 12
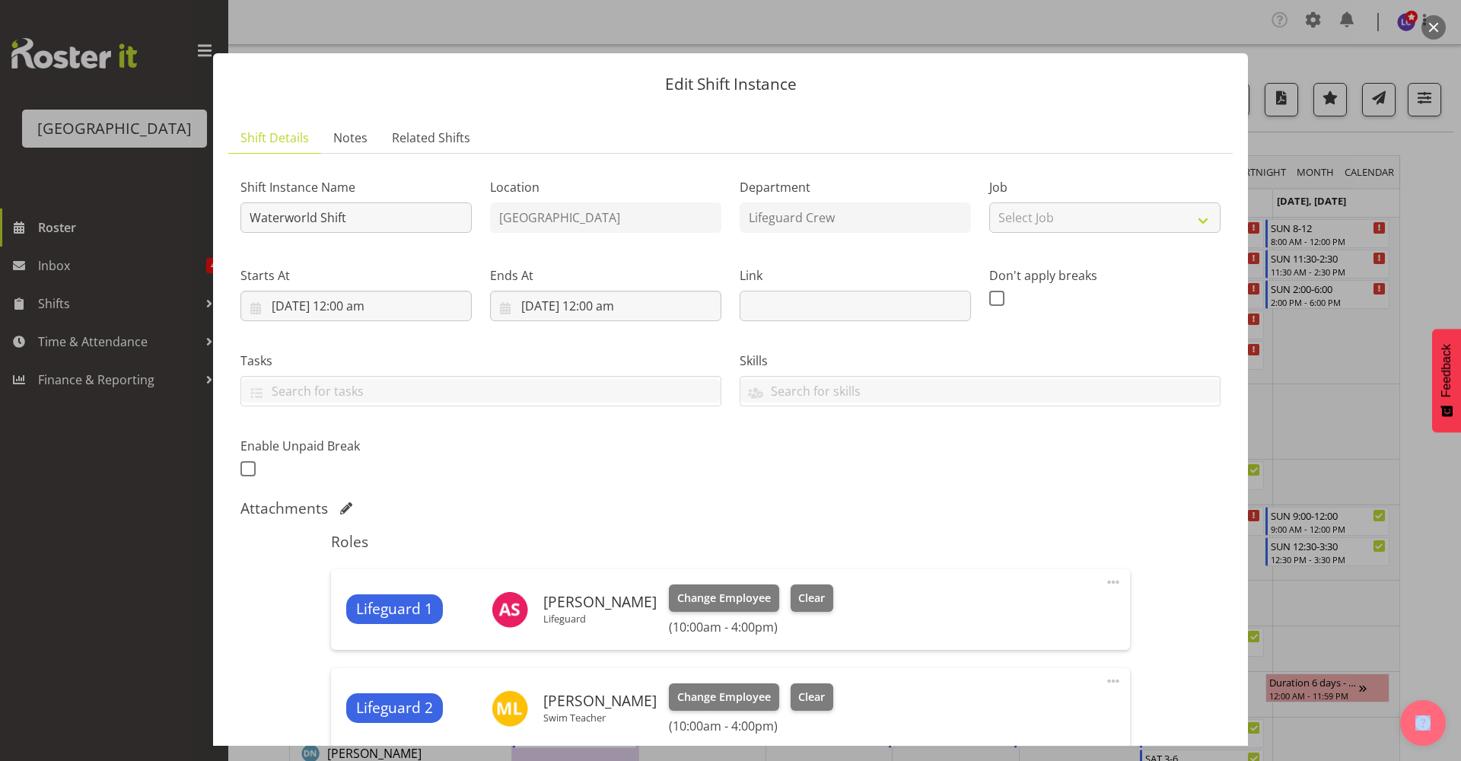
scroll to position [286, 0]
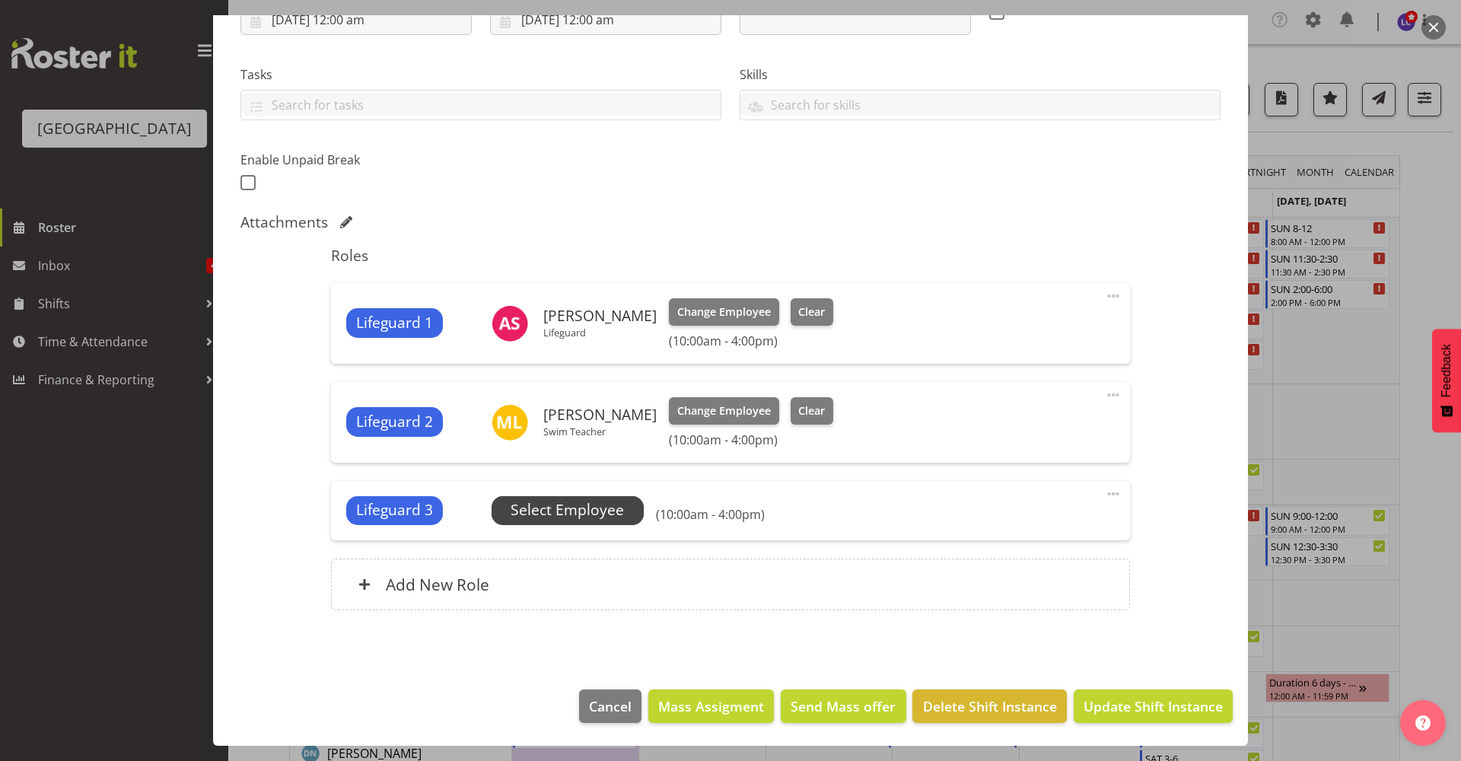
click at [603, 519] on span "Select Employee" at bounding box center [567, 510] width 113 height 22
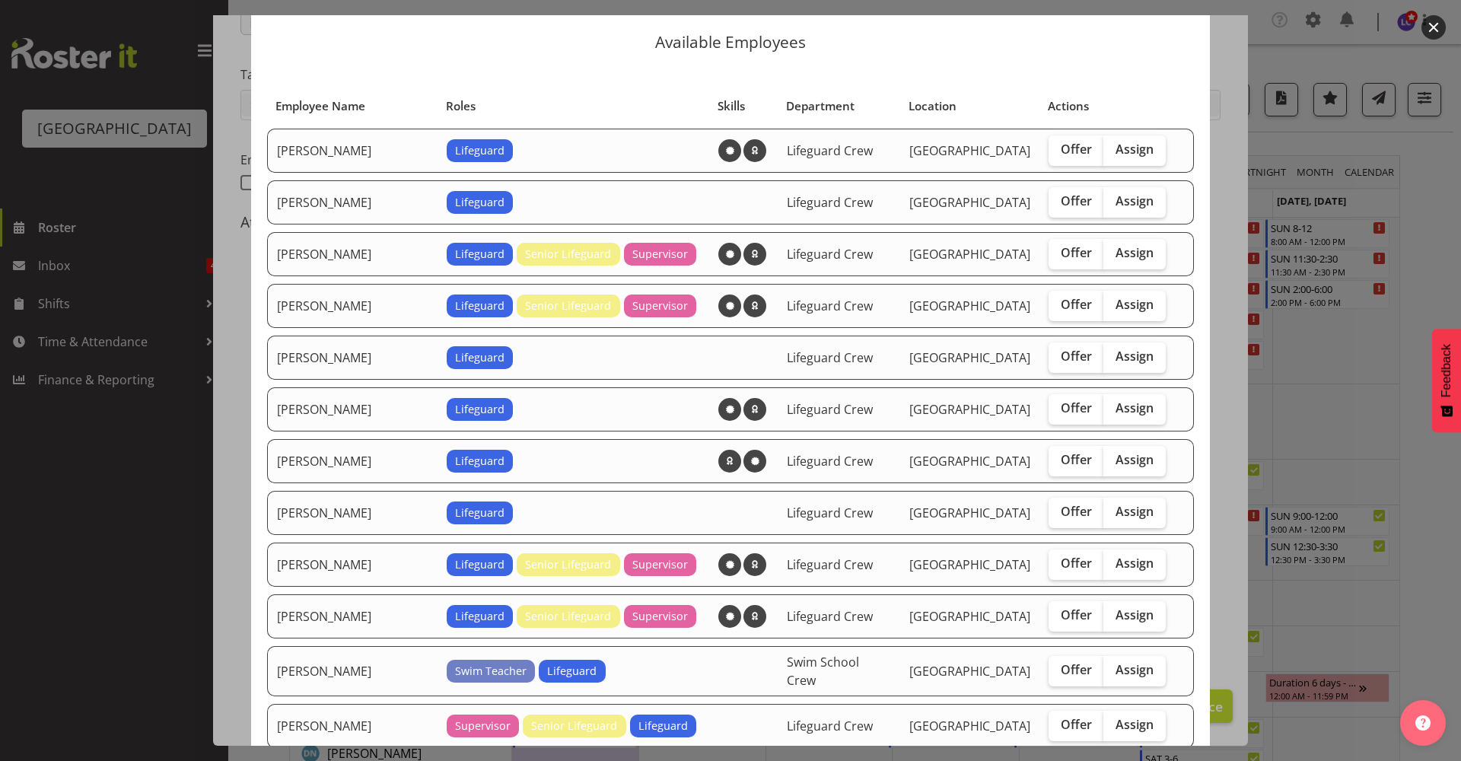
scroll to position [1031, 0]
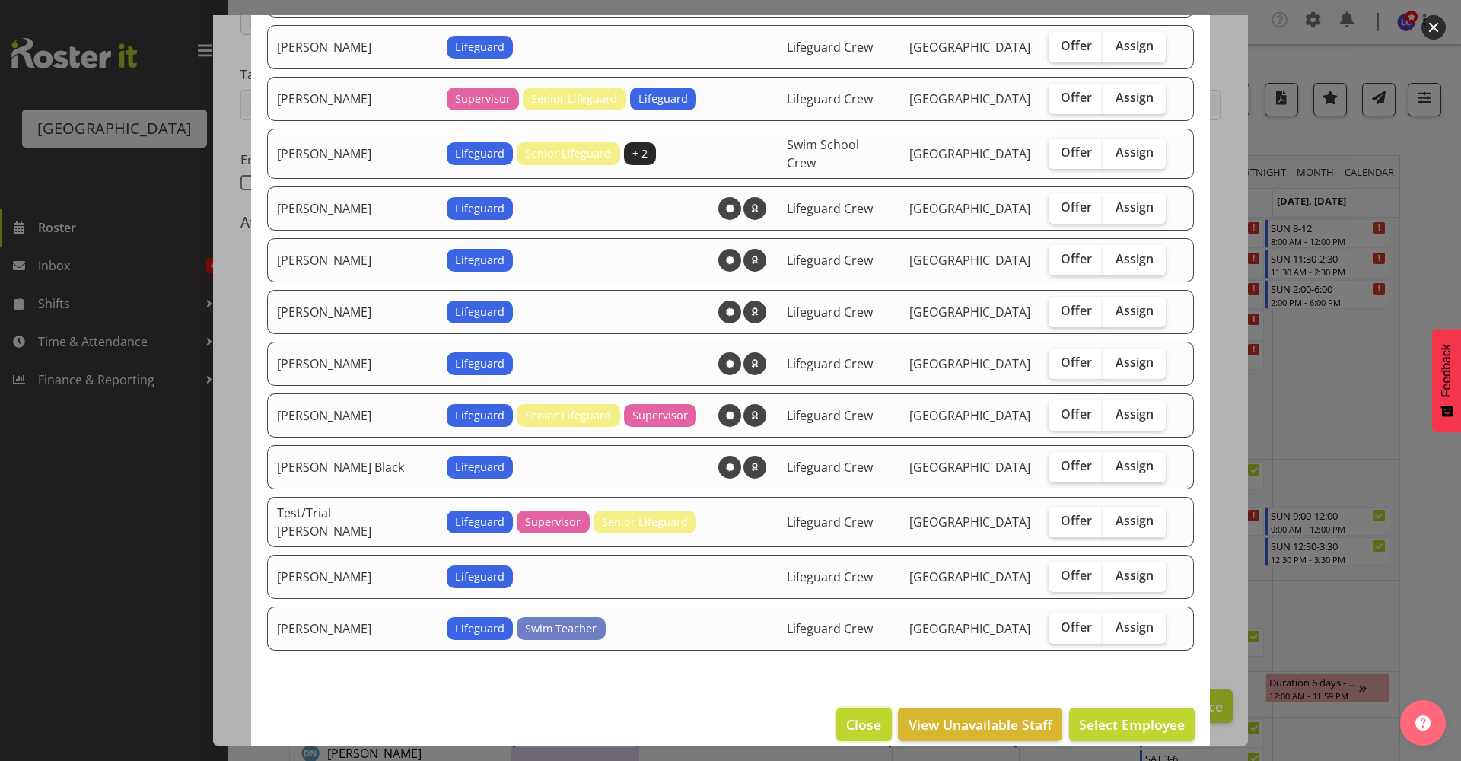
click at [853, 715] on span "Close" at bounding box center [863, 725] width 35 height 20
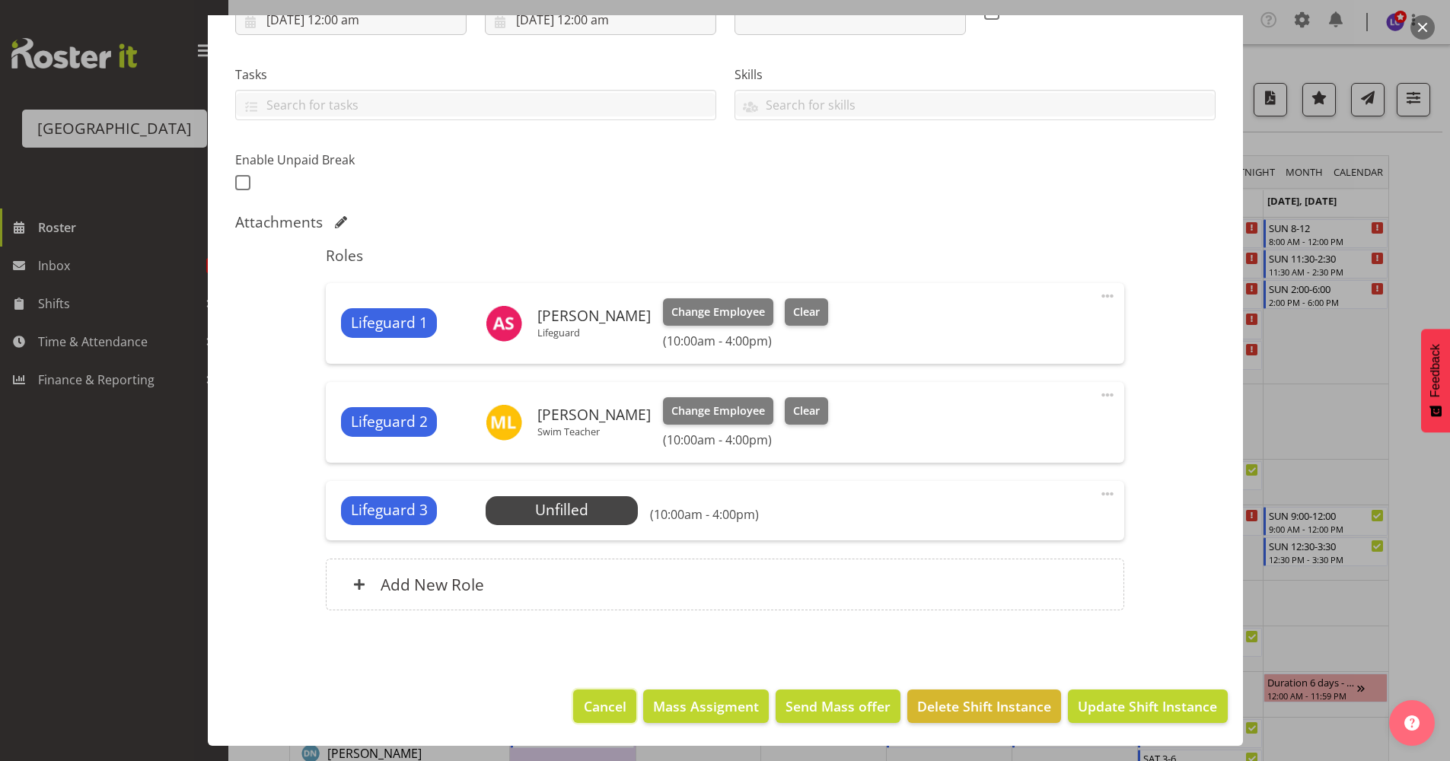
click at [600, 702] on span "Cancel" at bounding box center [605, 706] width 43 height 20
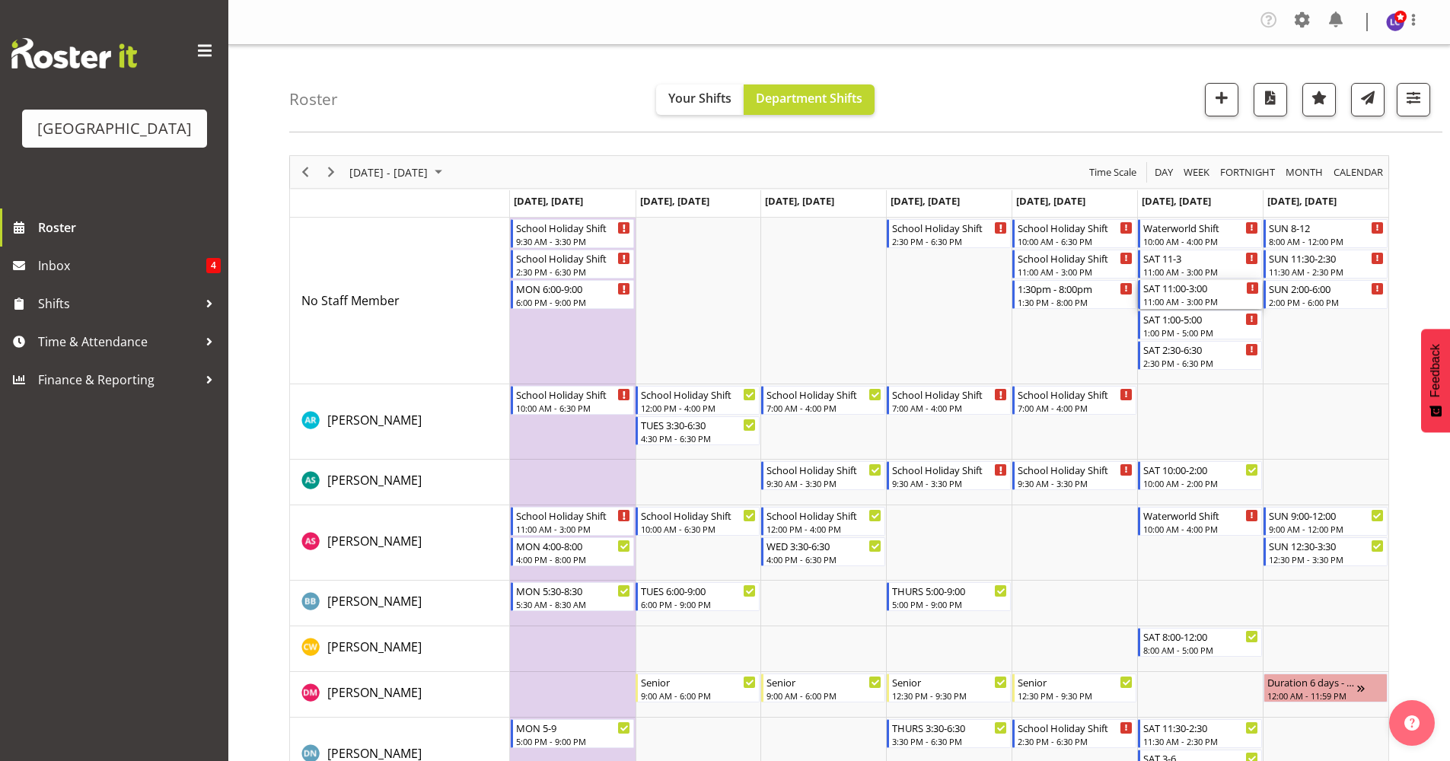
click at [1205, 296] on div "11:00 AM - 3:00 PM" at bounding box center [1201, 301] width 116 height 12
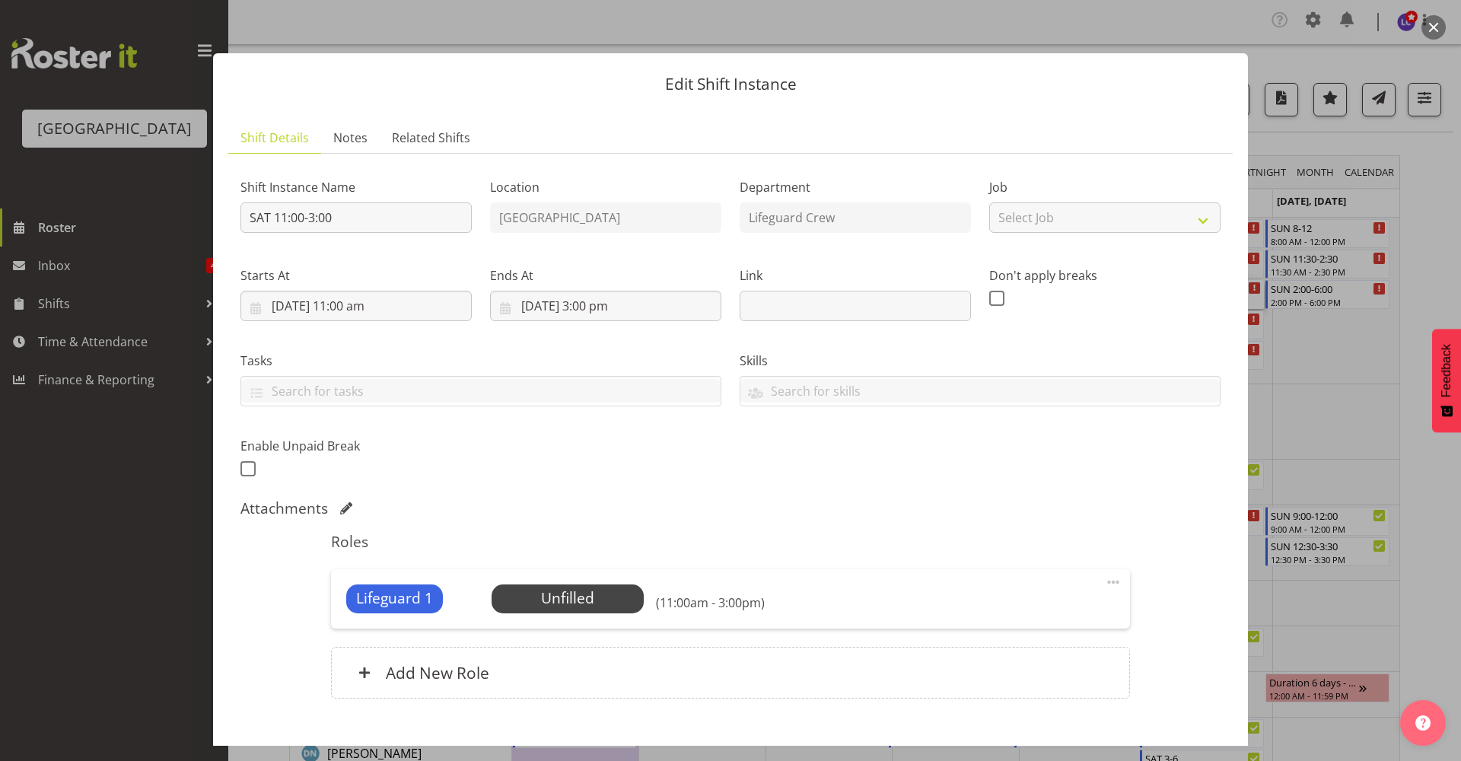
click at [1431, 34] on button "button" at bounding box center [1434, 27] width 24 height 24
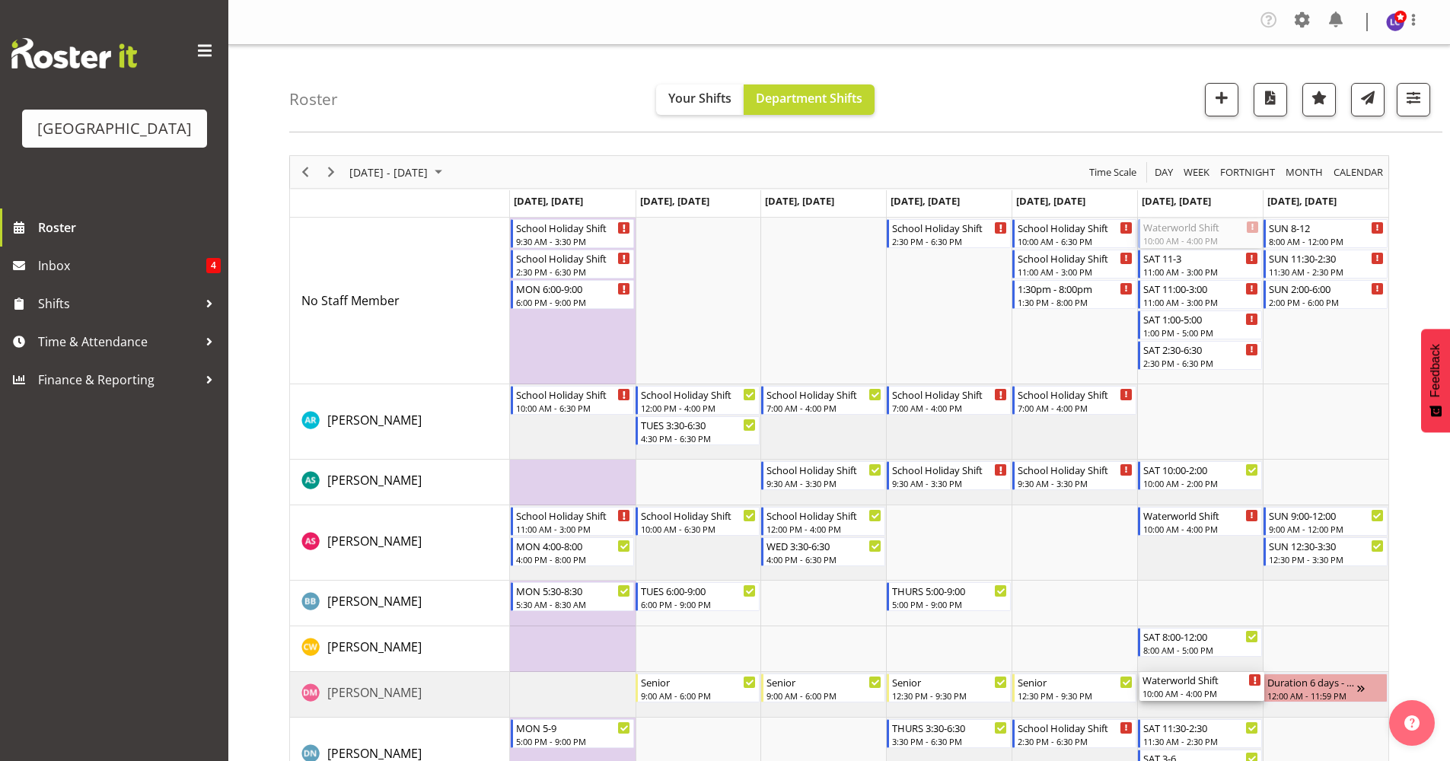
drag, startPoint x: 1211, startPoint y: 229, endPoint x: 1186, endPoint y: 688, distance: 459.6
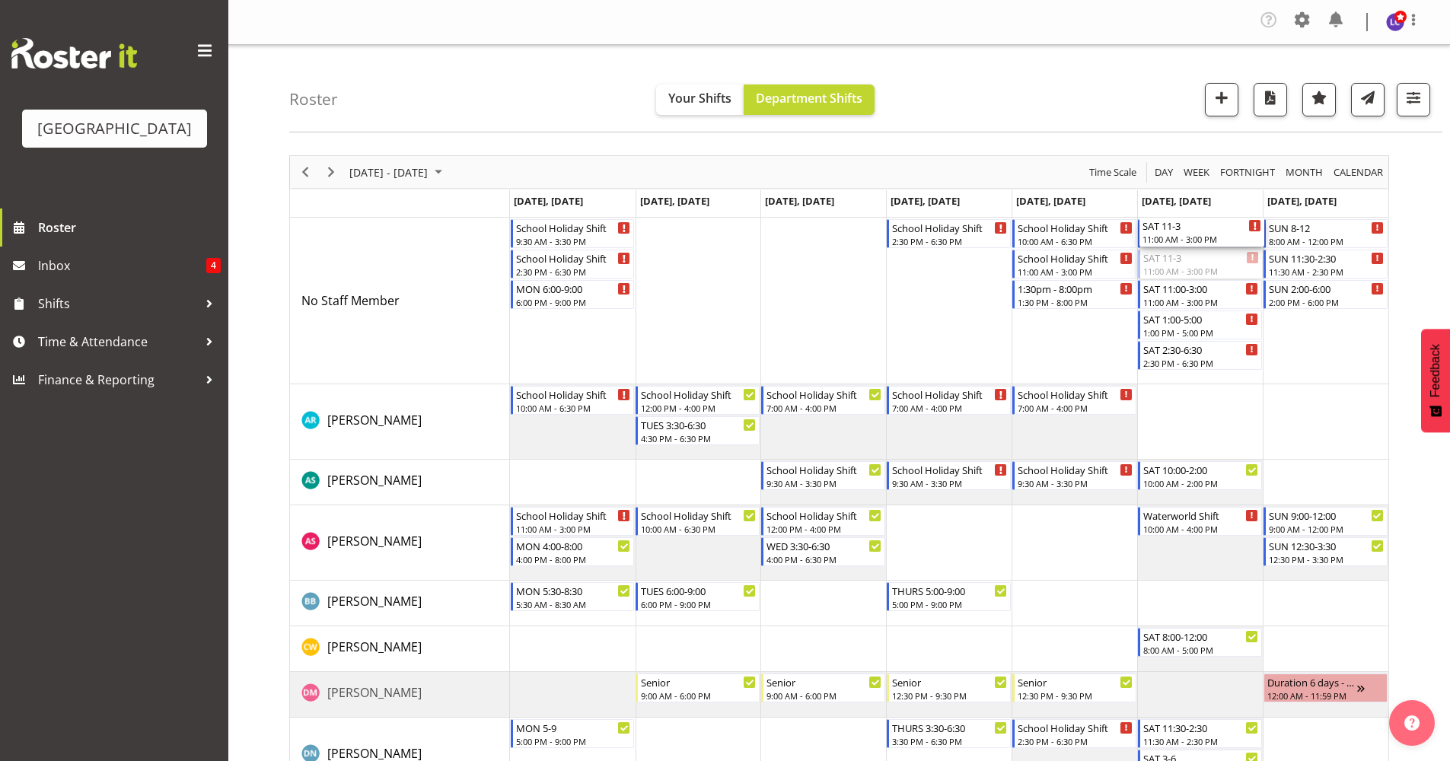
drag, startPoint x: 1200, startPoint y: 371, endPoint x: 1251, endPoint y: 270, distance: 112.7
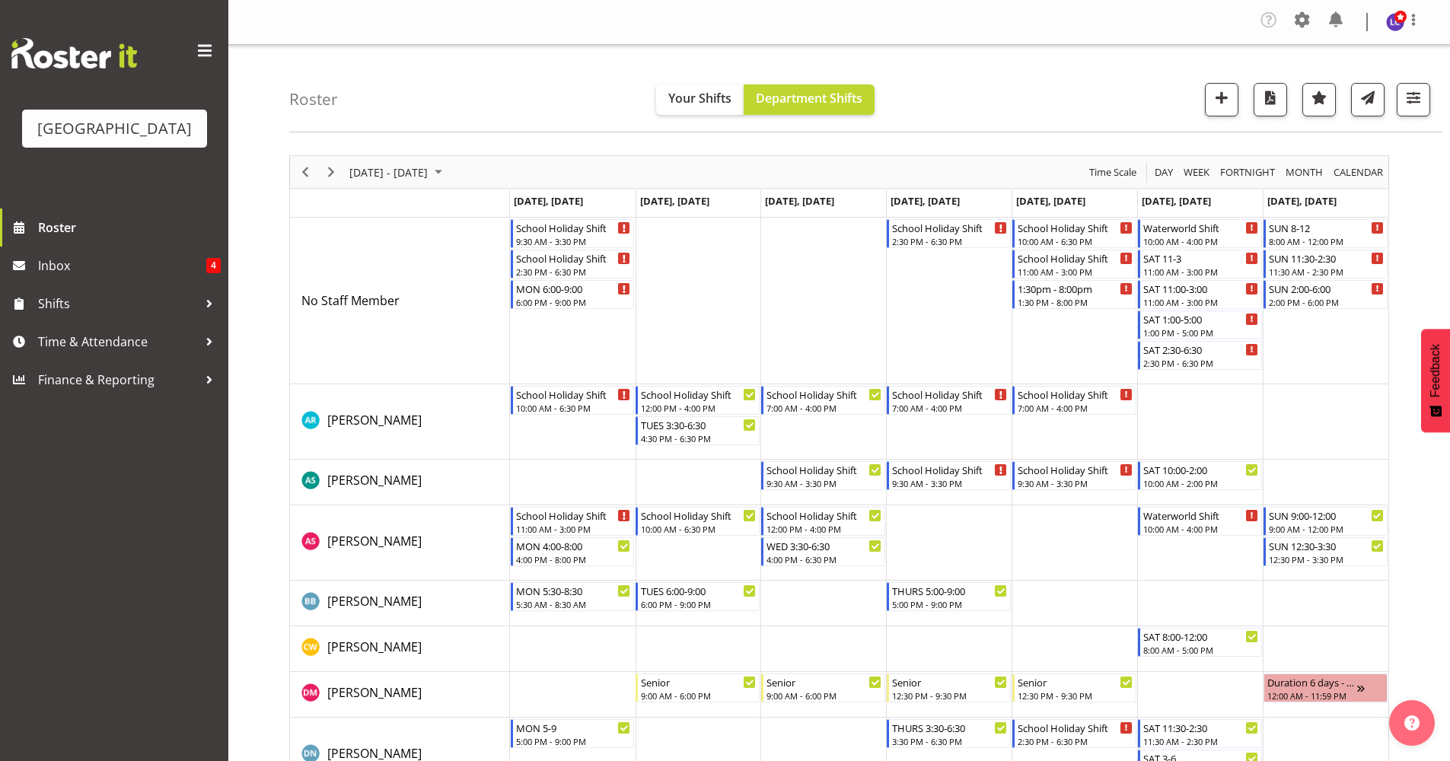
click at [1174, 701] on td "Timeline Week of September 25, 2025" at bounding box center [1200, 695] width 126 height 46
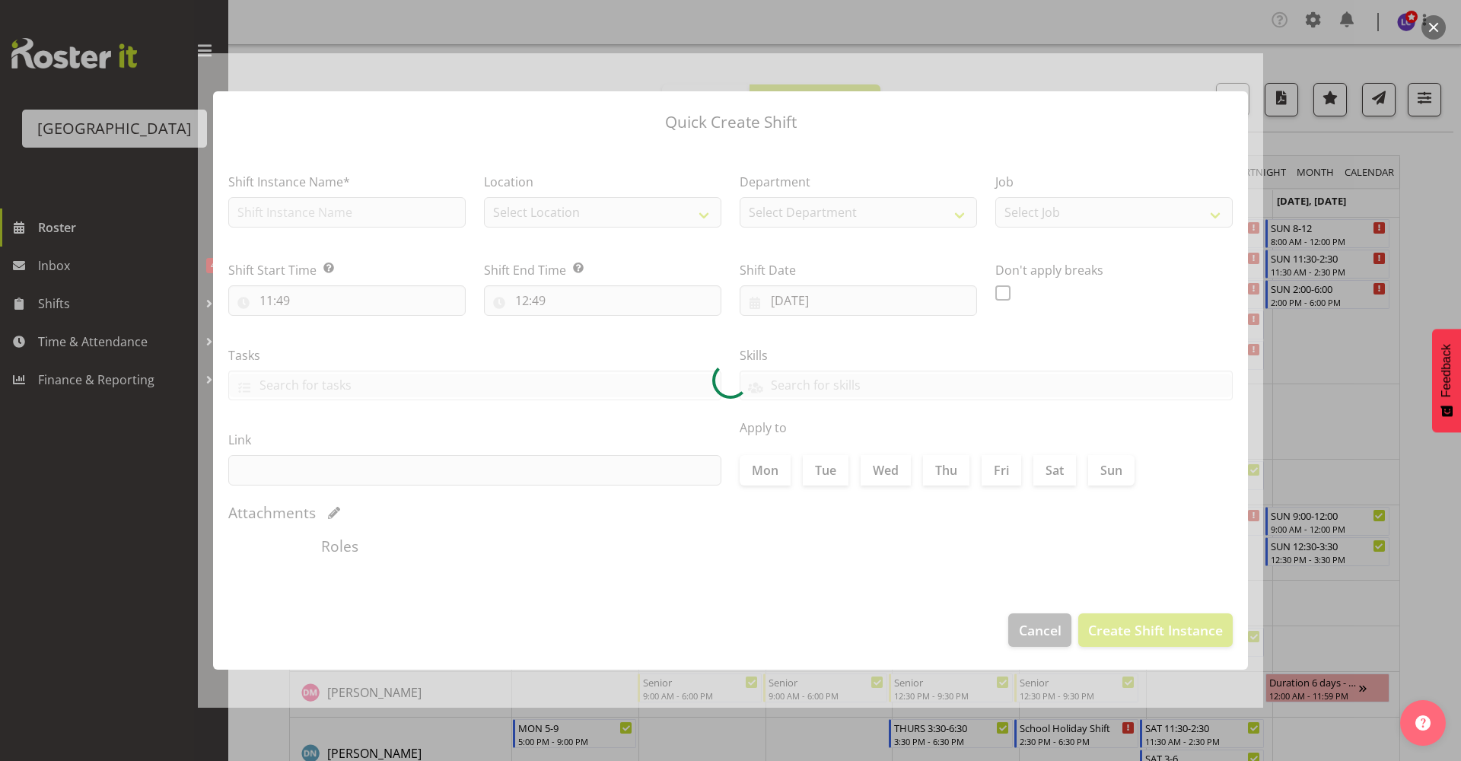
type input "27/09/2025"
checkbox input "true"
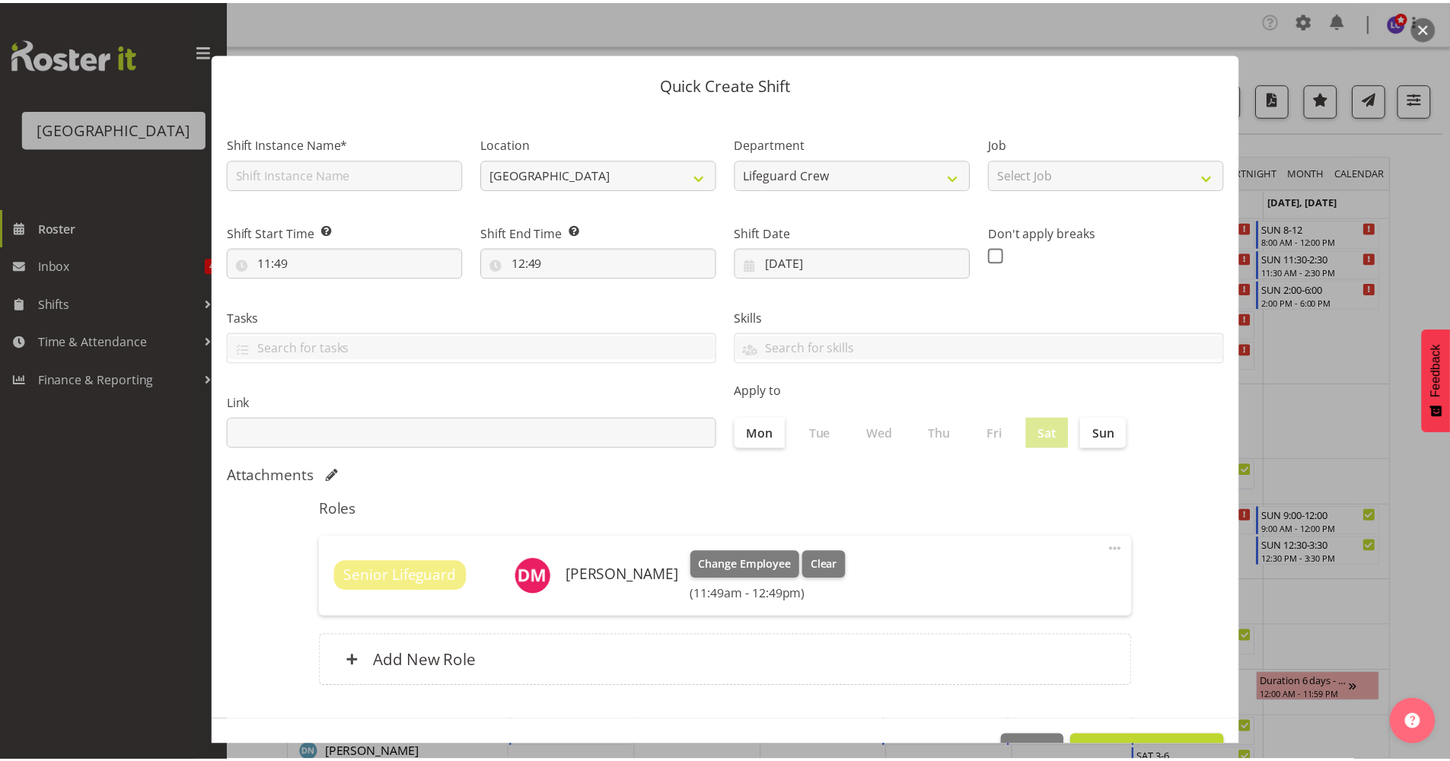
scroll to position [46, 0]
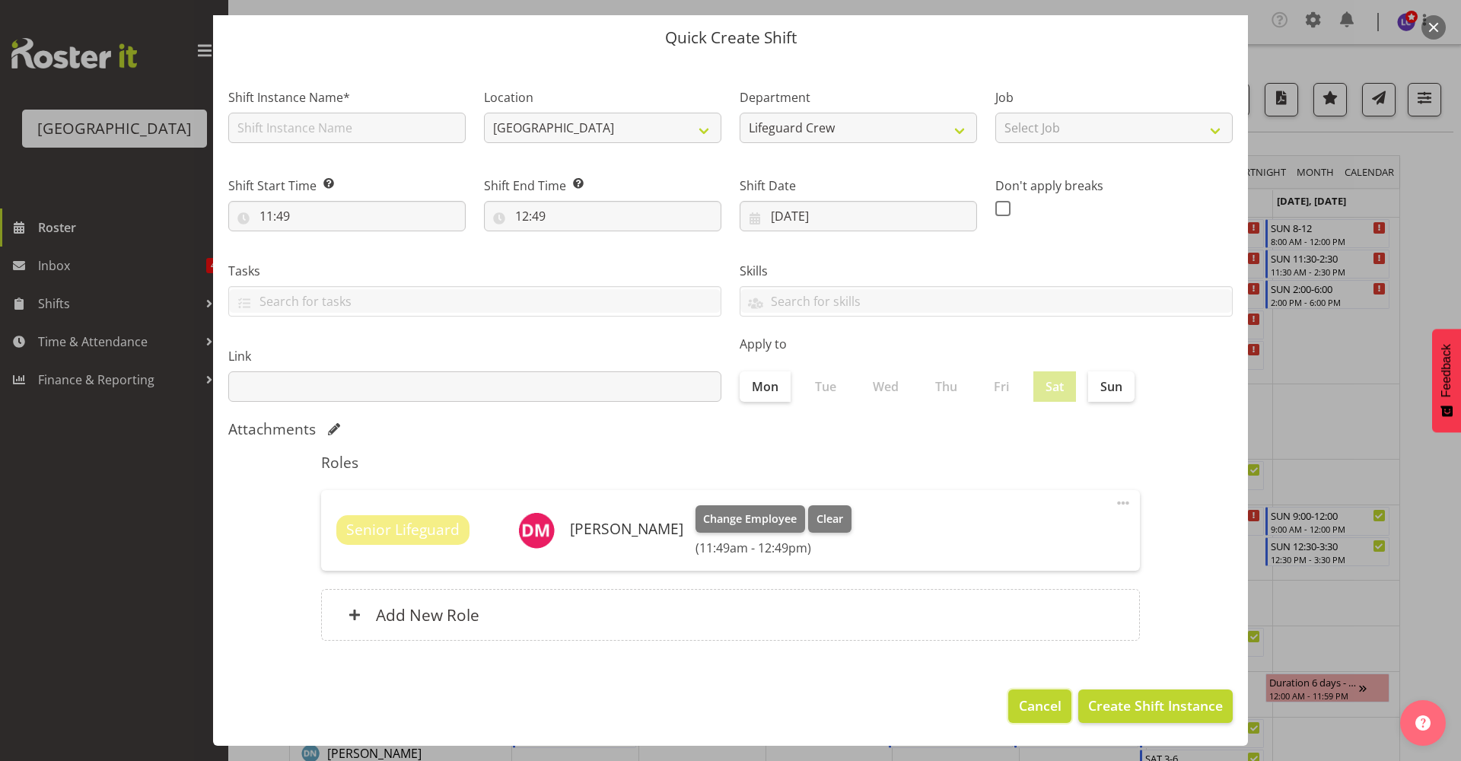
click at [1019, 697] on span "Cancel" at bounding box center [1040, 706] width 43 height 20
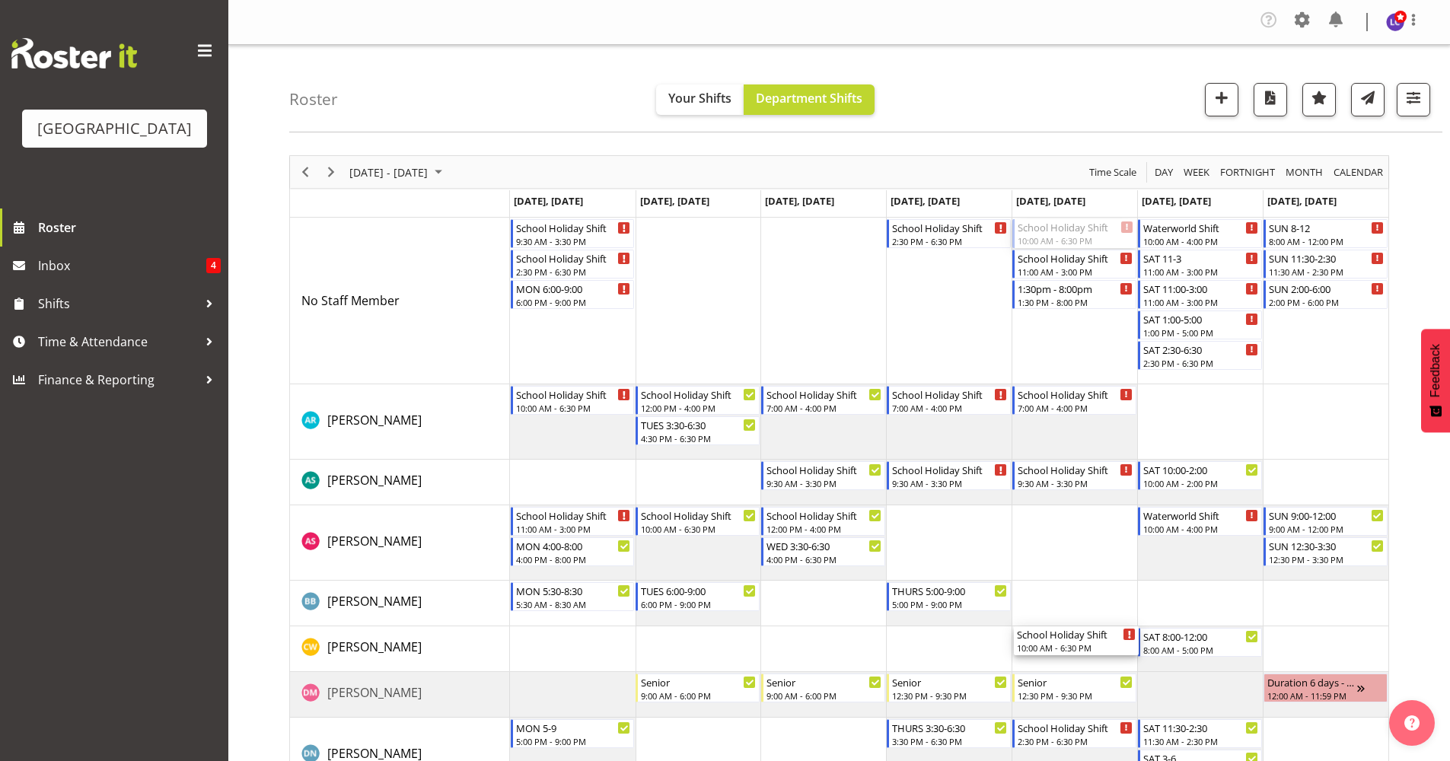
drag, startPoint x: 1062, startPoint y: 237, endPoint x: 1093, endPoint y: 661, distance: 425.0
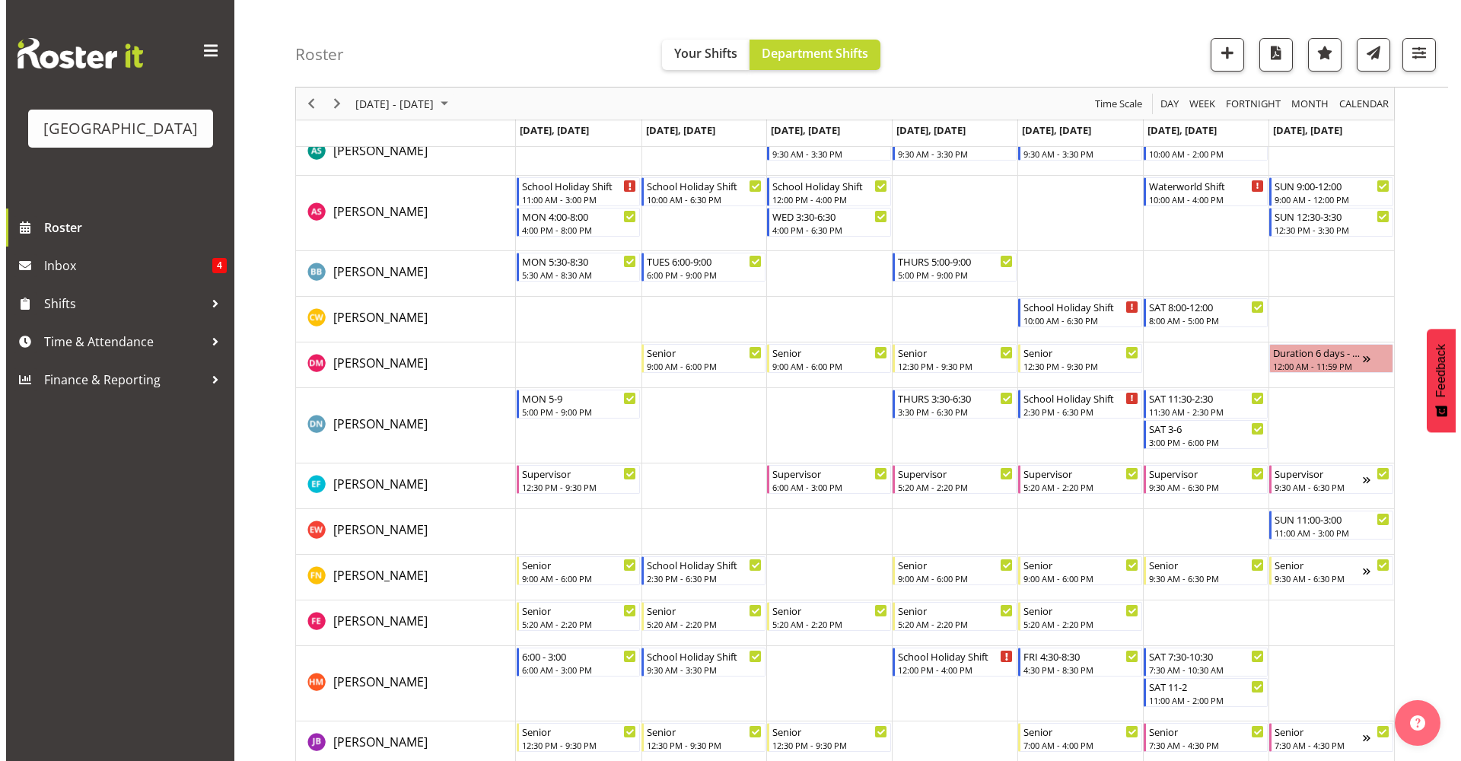
scroll to position [0, 0]
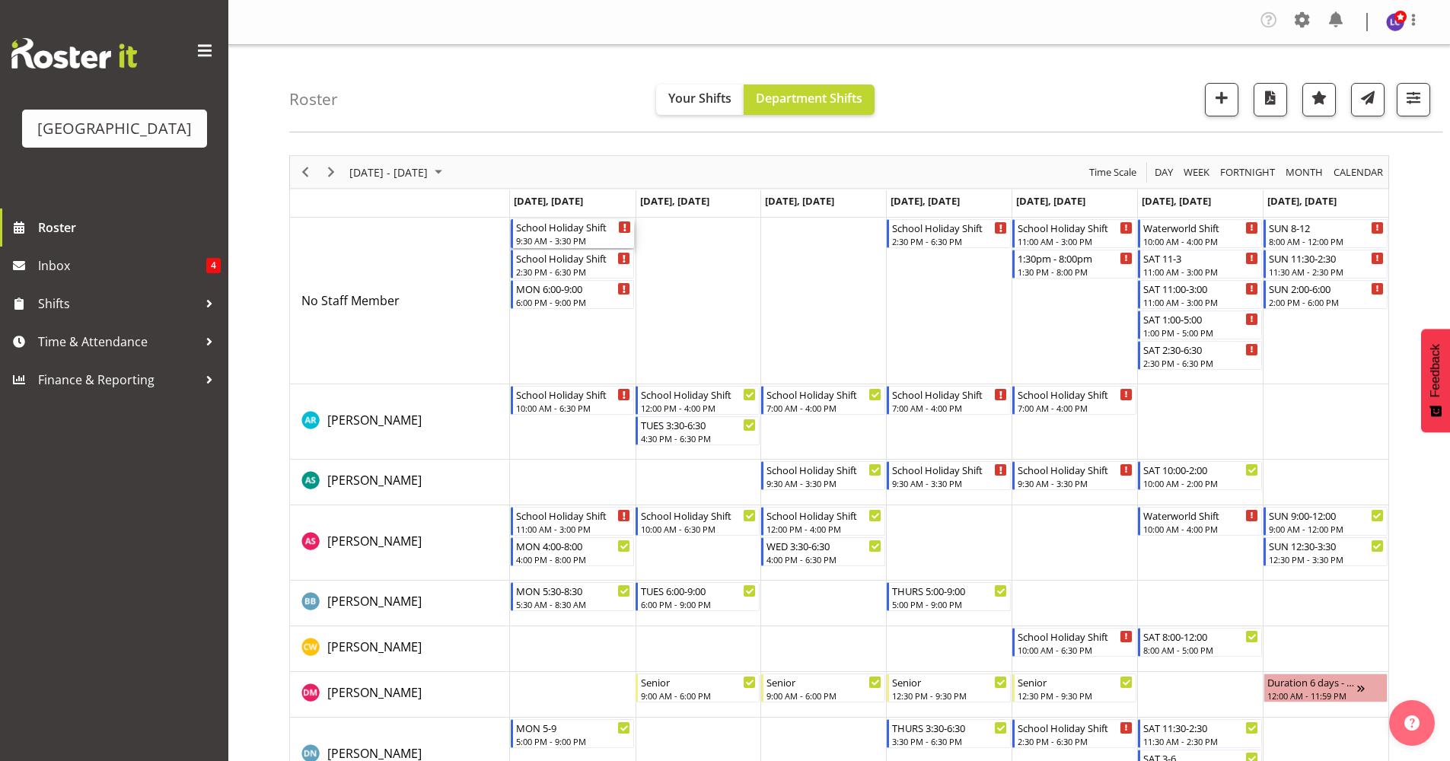
click at [592, 238] on div "9:30 AM - 3:30 PM" at bounding box center [574, 240] width 116 height 12
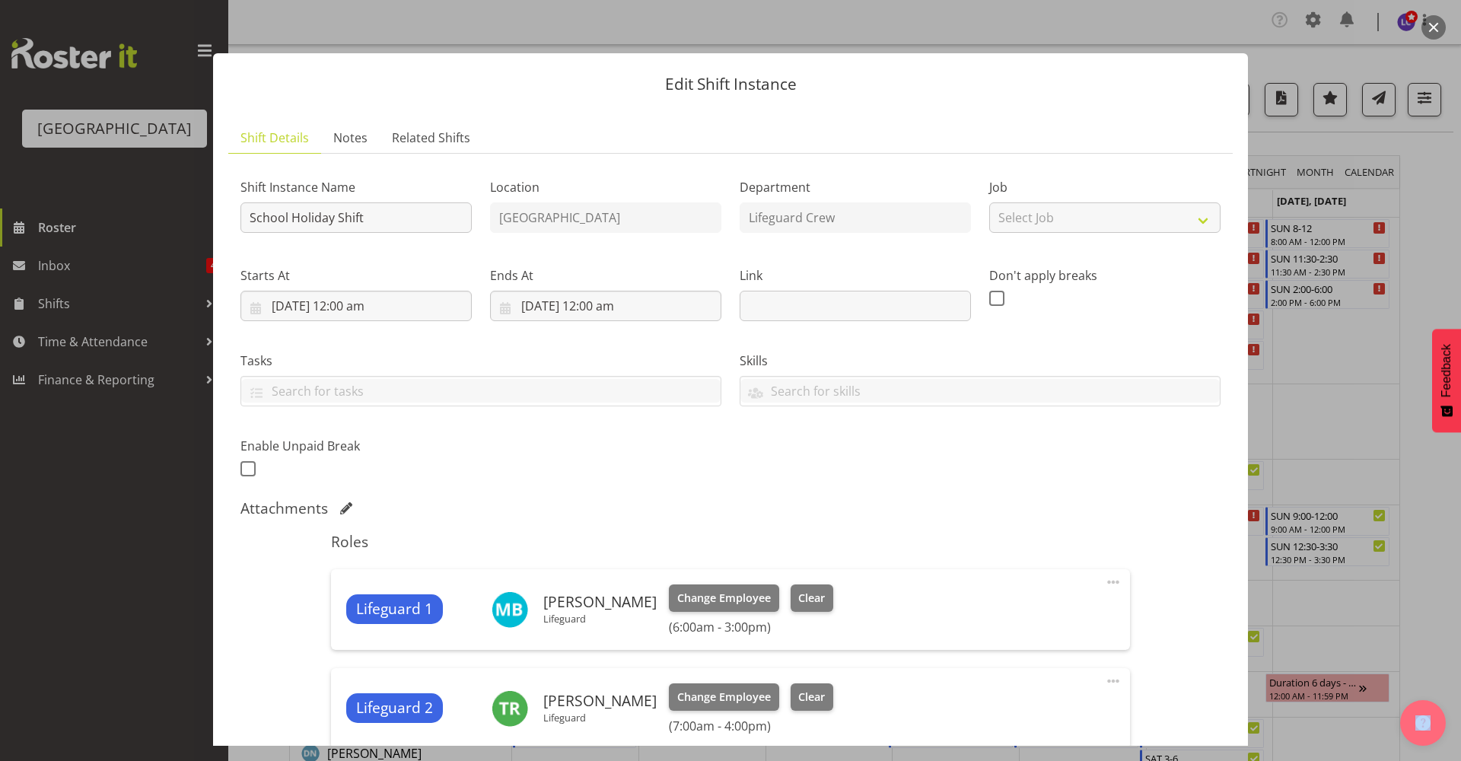
scroll to position [330, 0]
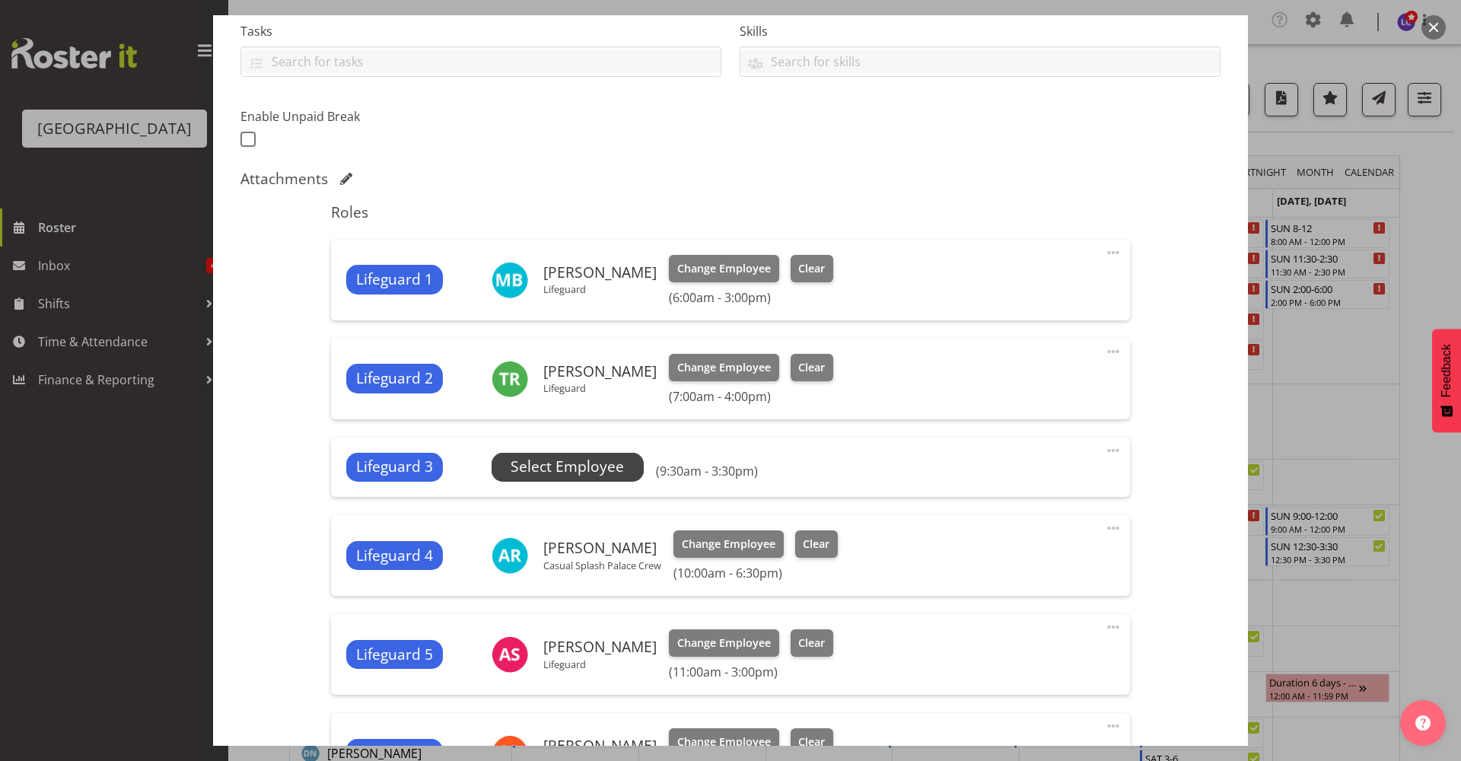
click at [605, 463] on span "Select Employee" at bounding box center [567, 467] width 113 height 22
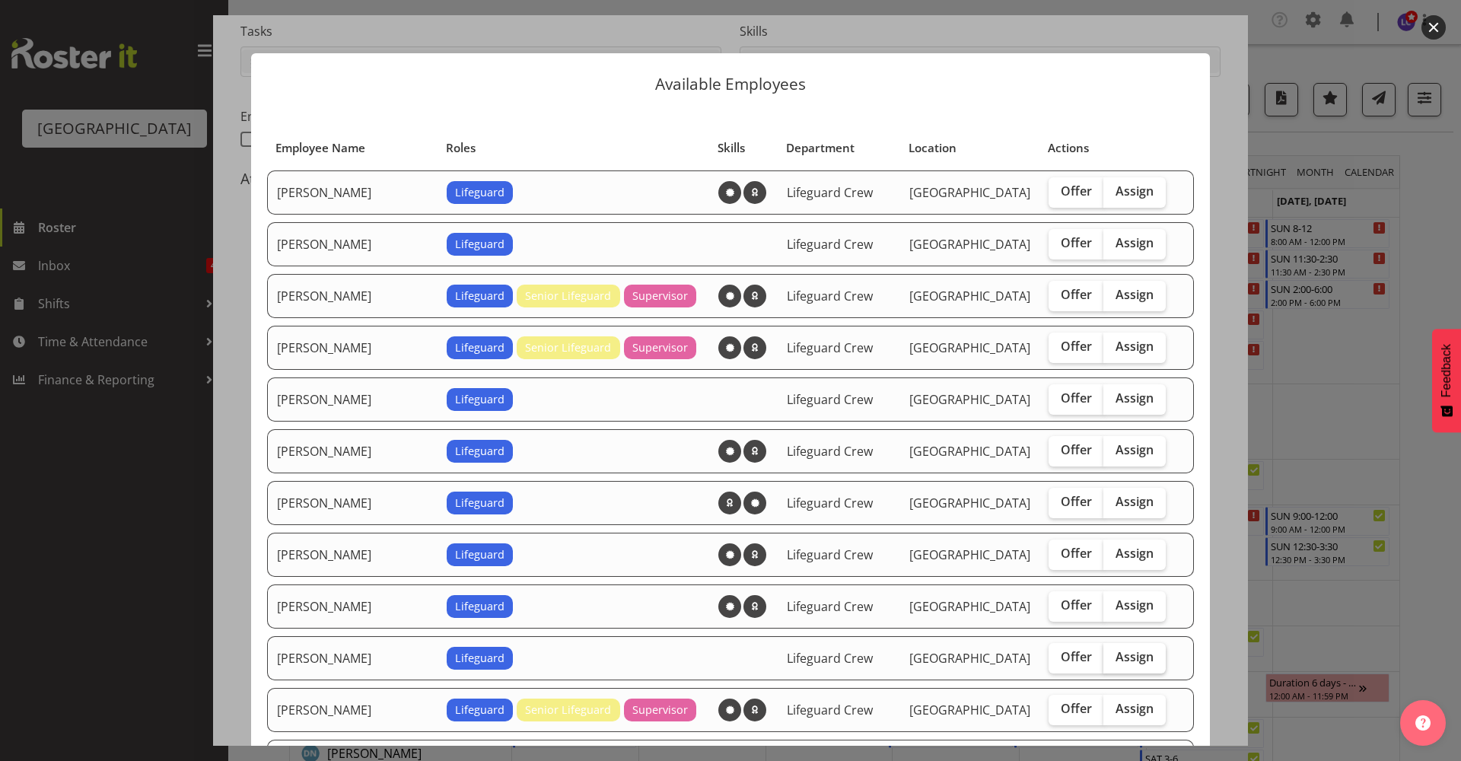
click at [1116, 657] on span "Assign" at bounding box center [1135, 656] width 38 height 15
click at [1113, 657] on input "Assign" at bounding box center [1109, 657] width 10 height 10
checkbox input "true"
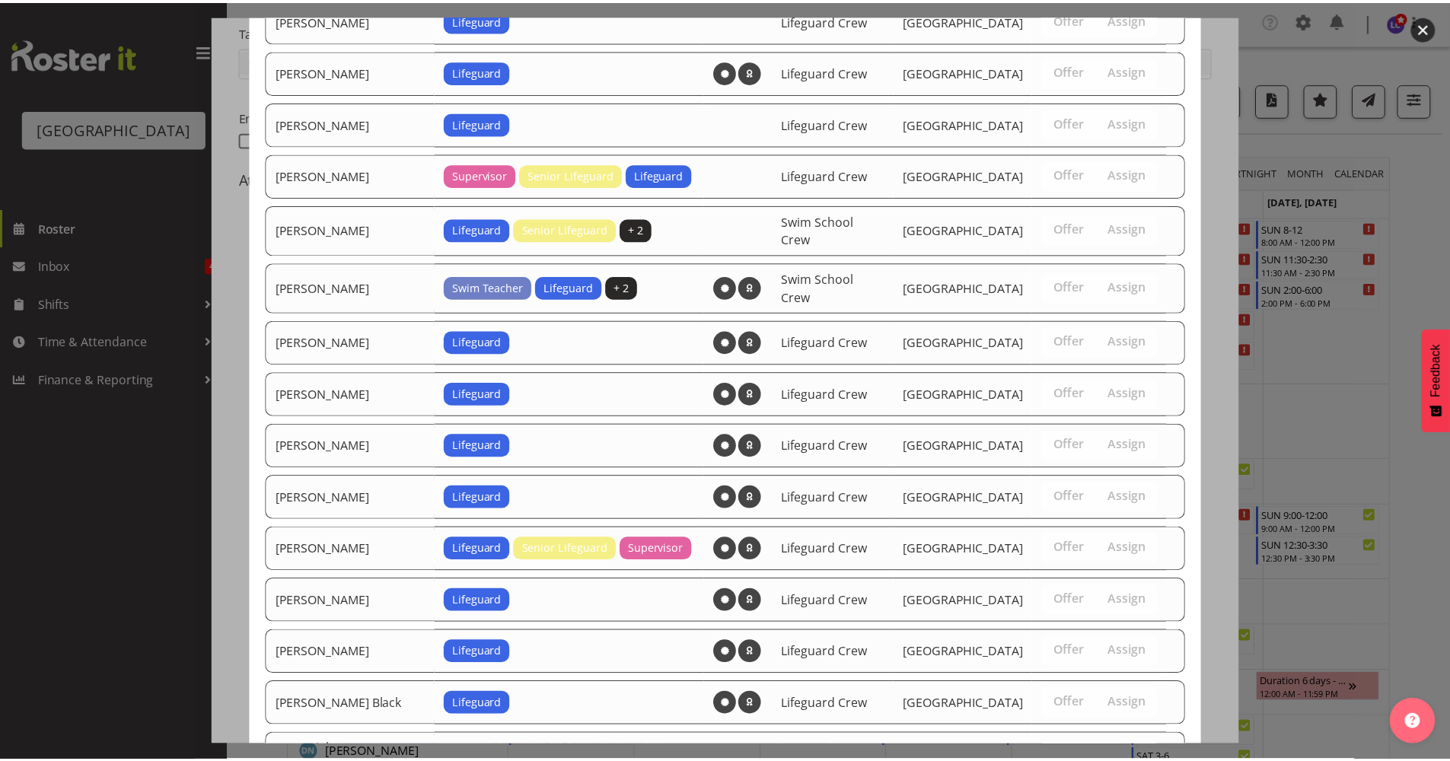
scroll to position [1238, 0]
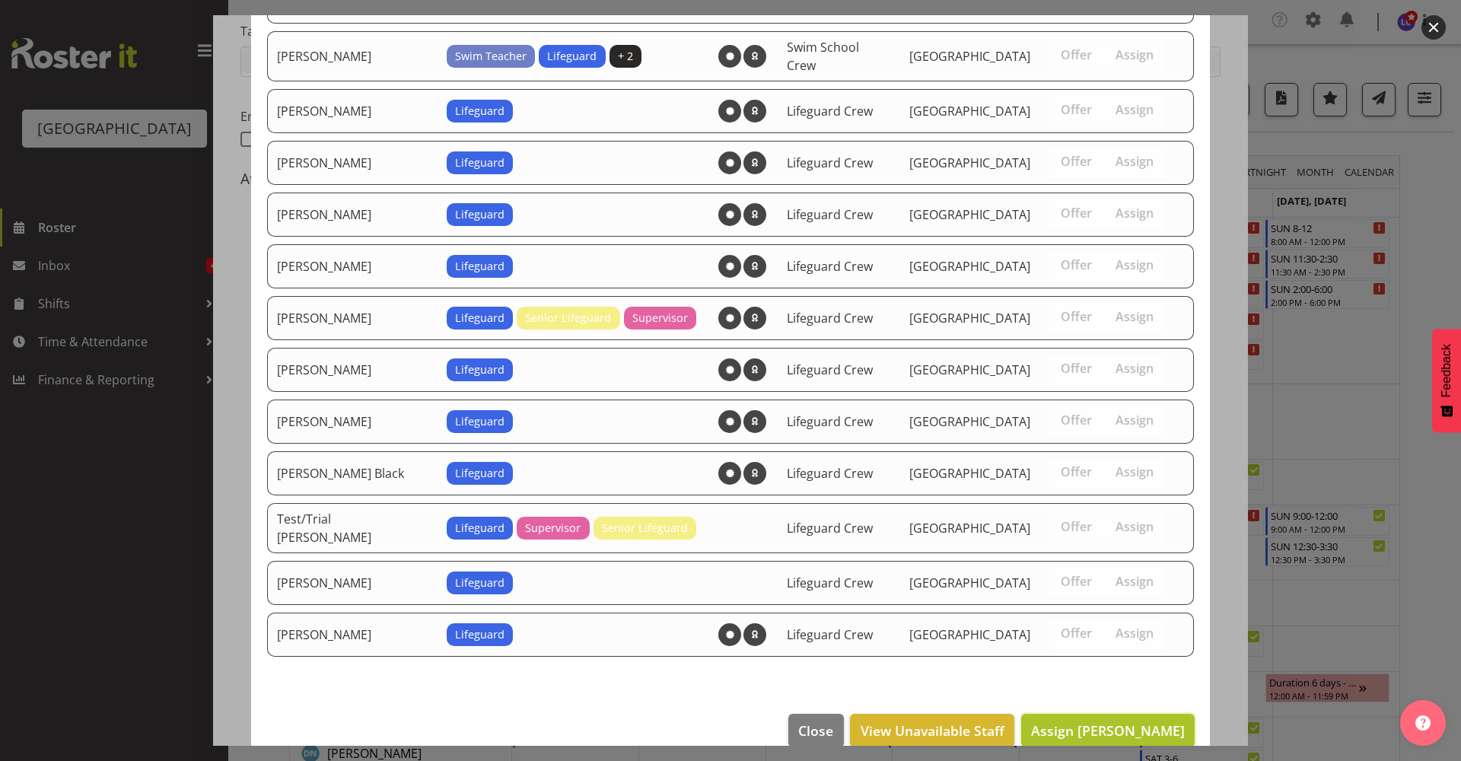
click at [1153, 721] on span "Assign Emily Wheeler" at bounding box center [1108, 730] width 154 height 18
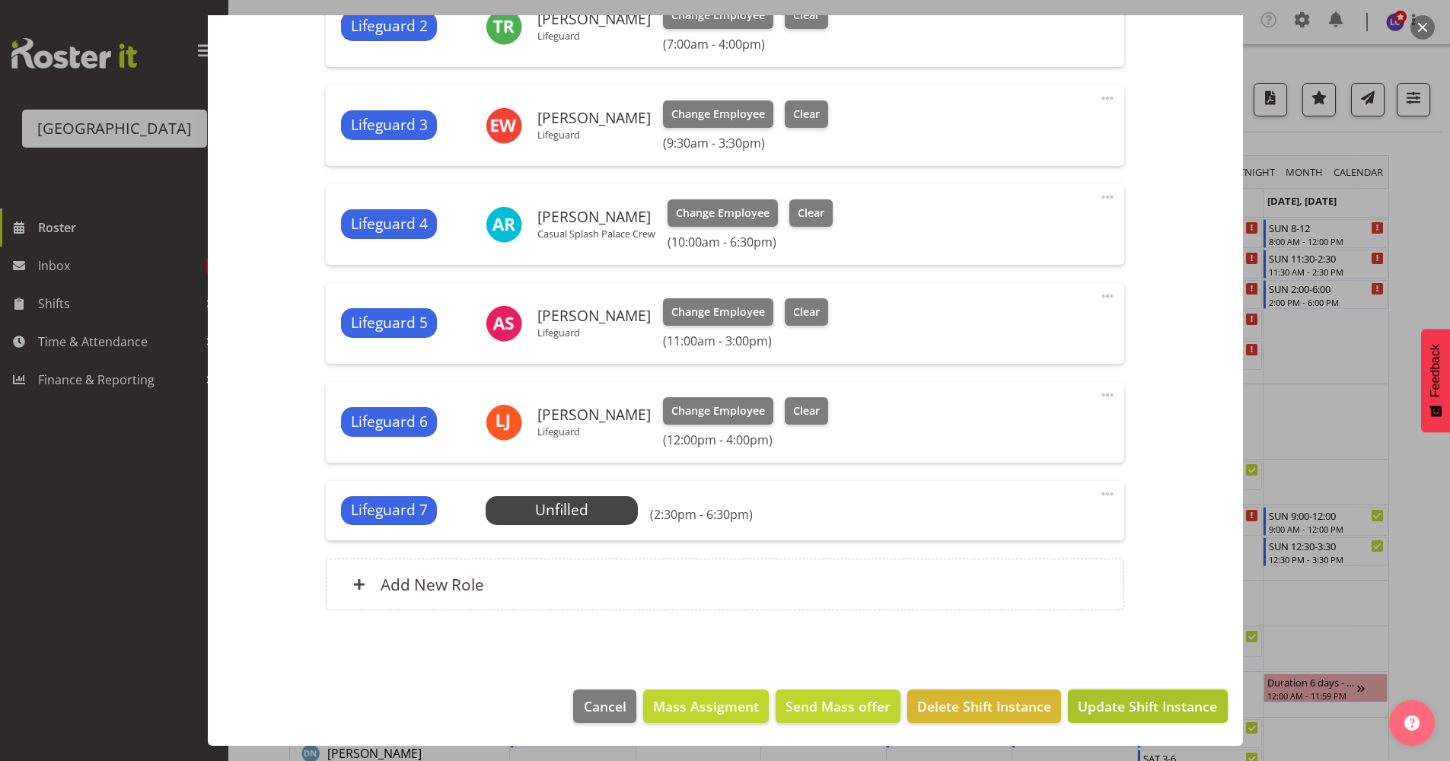
click at [1158, 710] on span "Update Shift Instance" at bounding box center [1147, 706] width 139 height 20
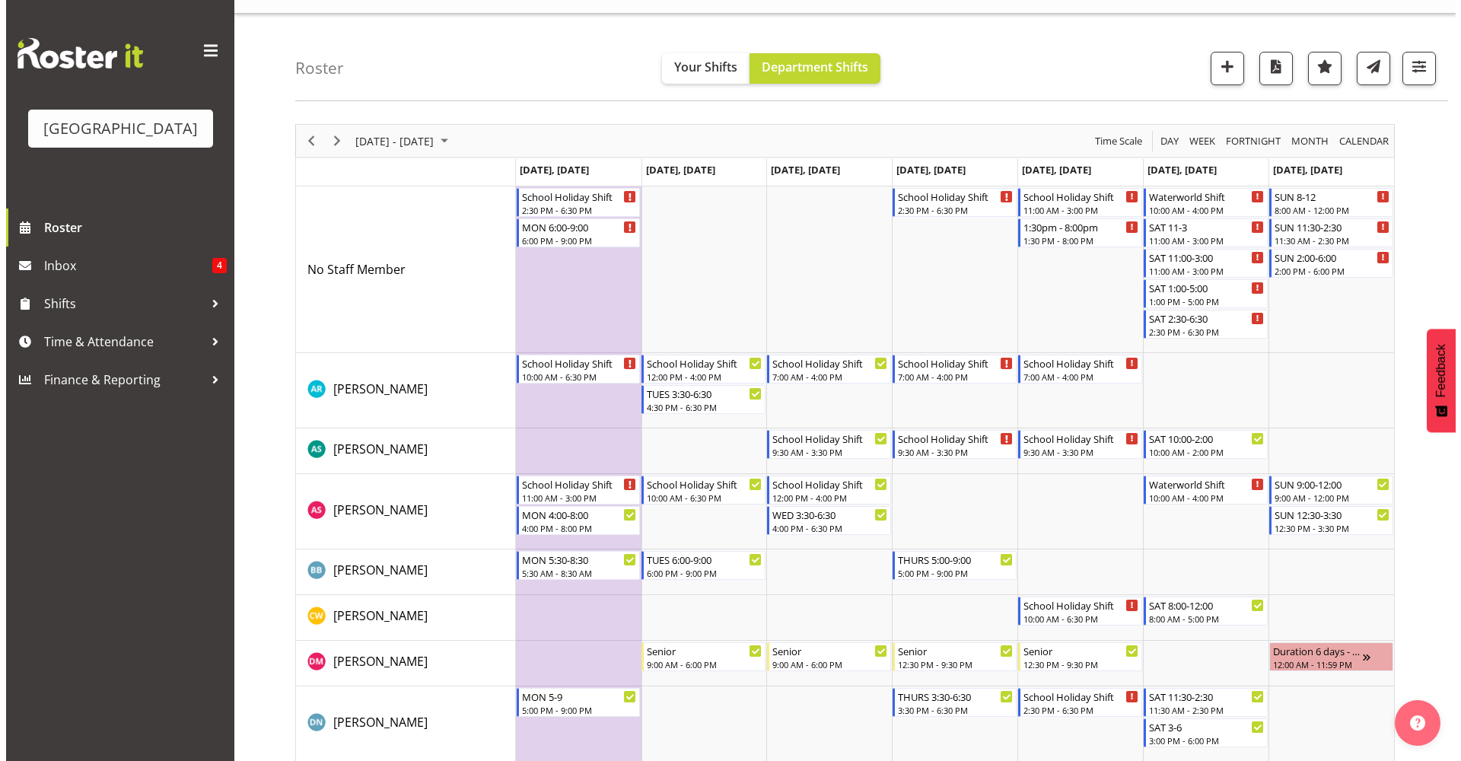
scroll to position [11, 0]
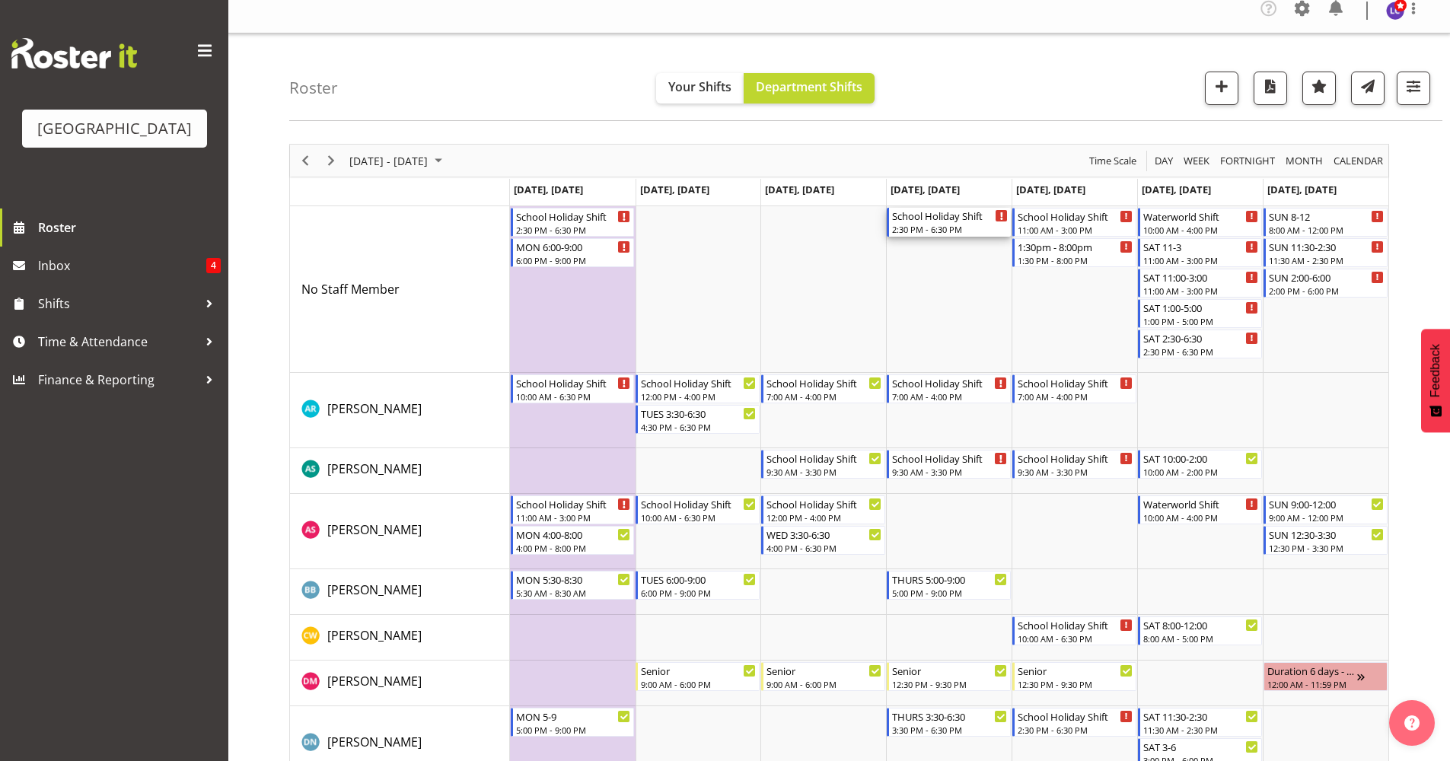
click at [951, 227] on div "2:30 PM - 6:30 PM" at bounding box center [950, 229] width 116 height 12
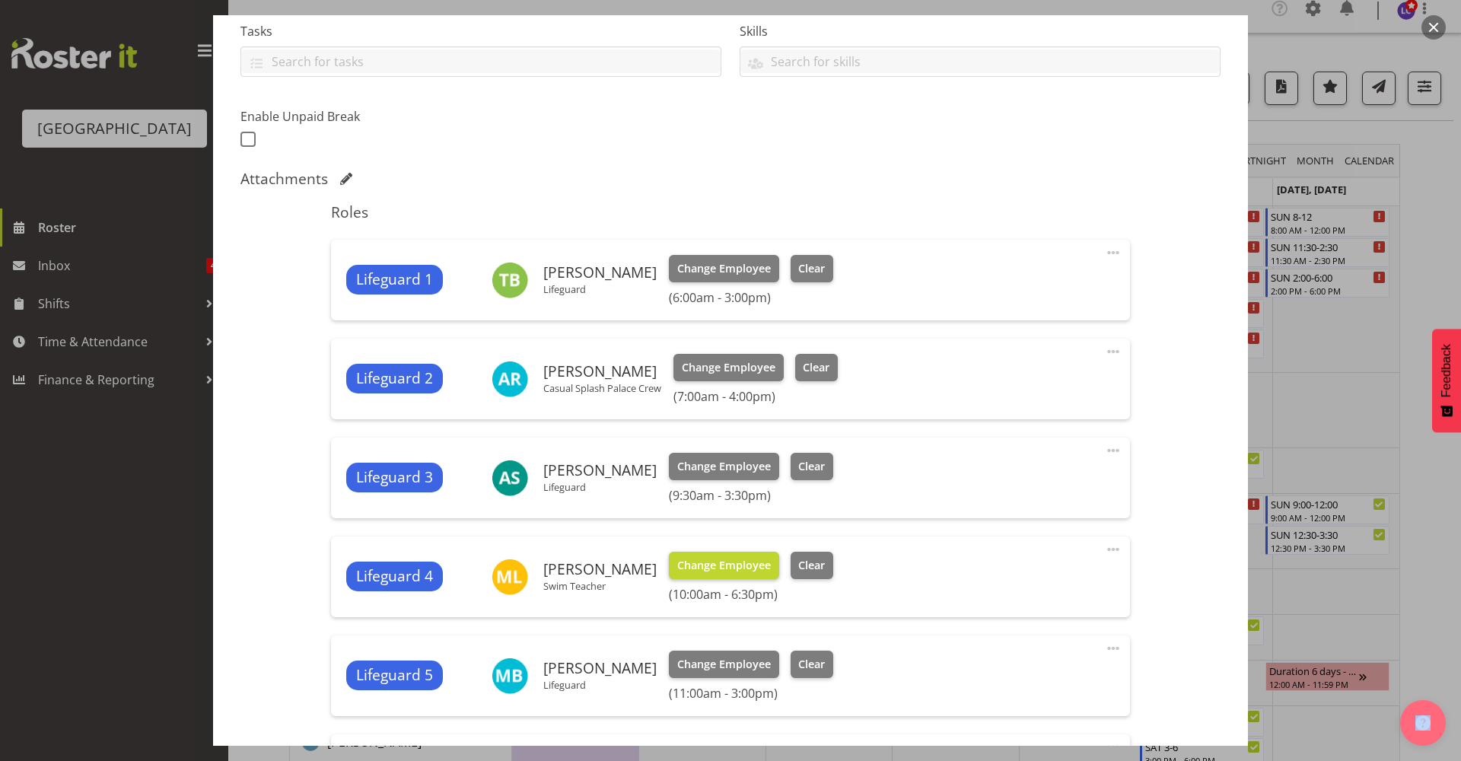
scroll to position [660, 0]
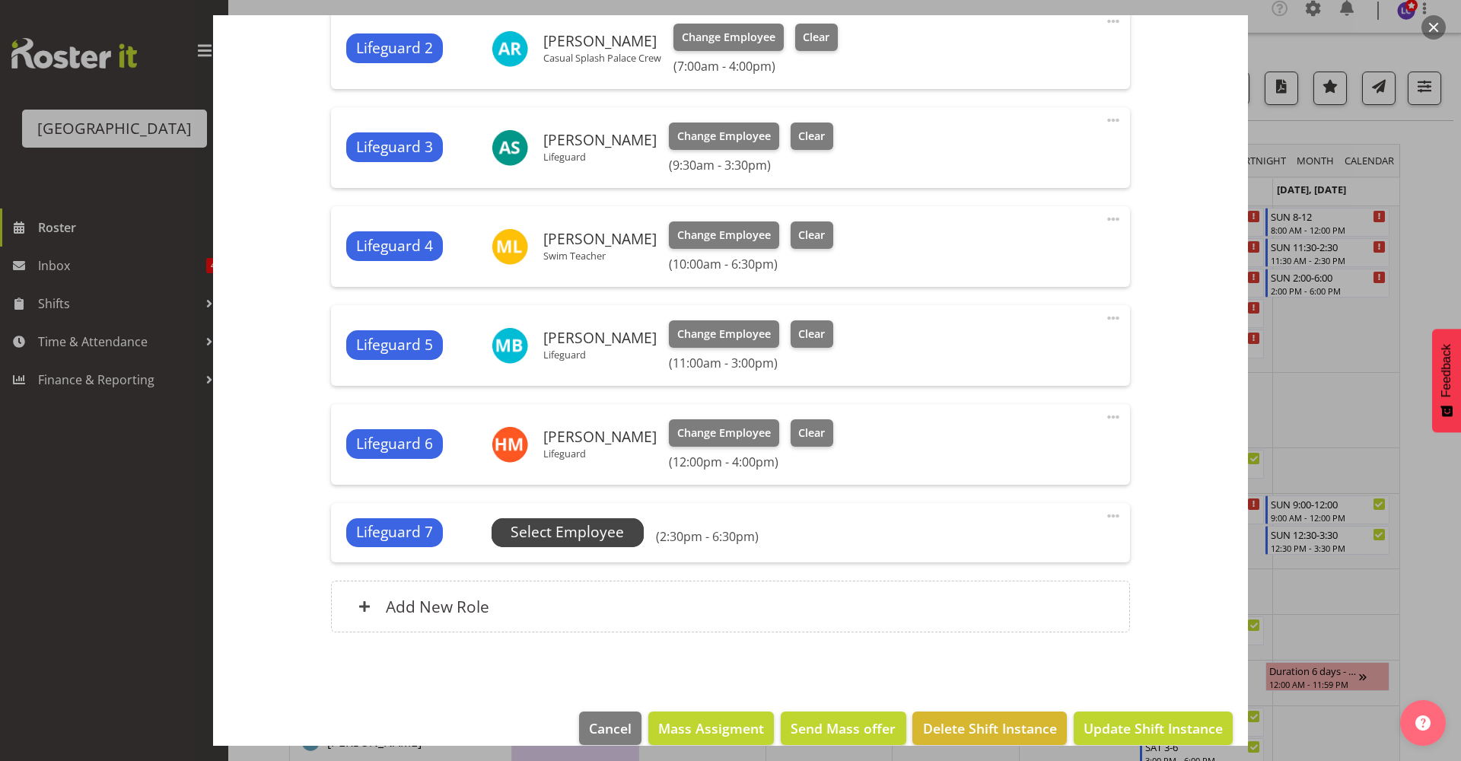
click at [597, 531] on span "Select Employee" at bounding box center [567, 532] width 113 height 22
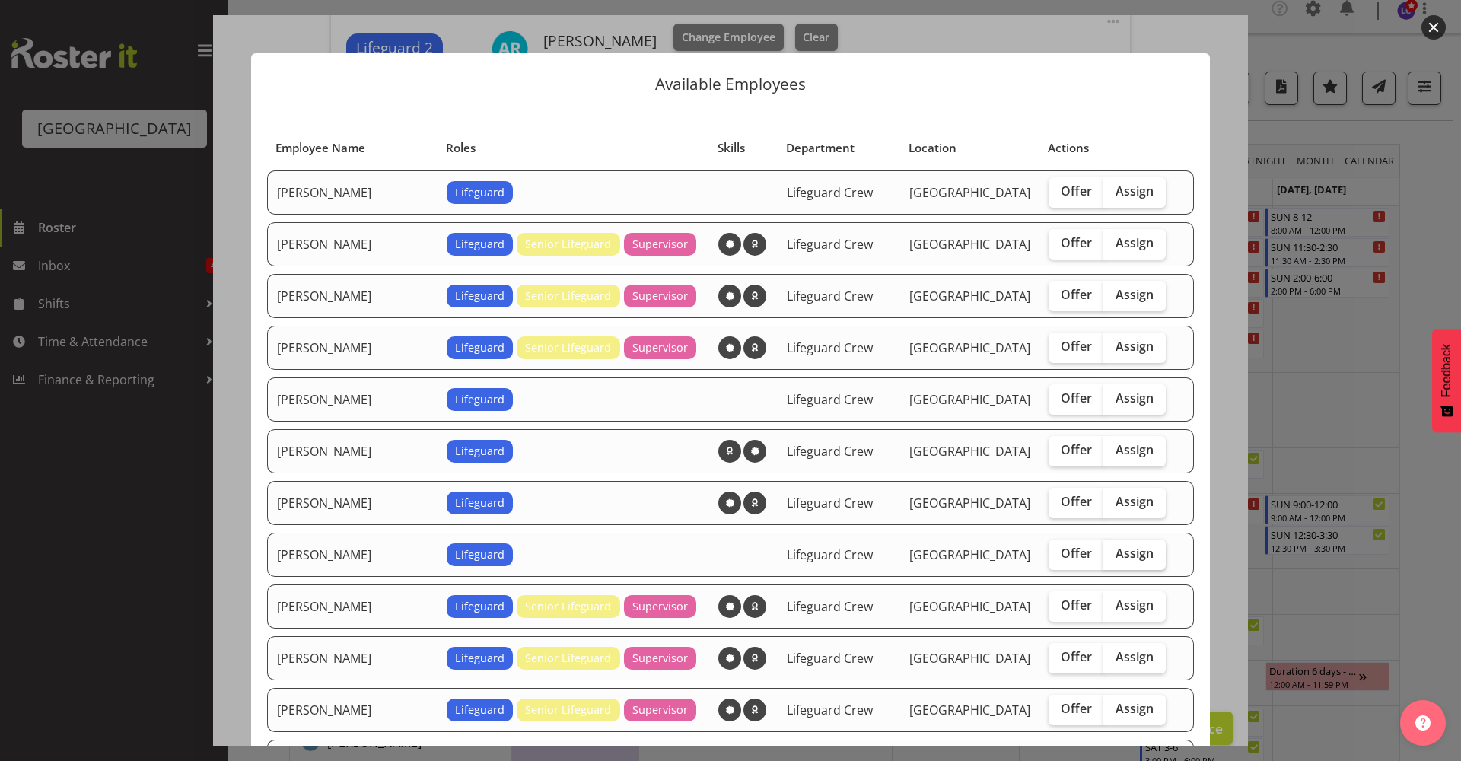
click at [1126, 560] on span "Assign" at bounding box center [1135, 553] width 38 height 15
click at [1113, 559] on input "Assign" at bounding box center [1109, 554] width 10 height 10
checkbox input "true"
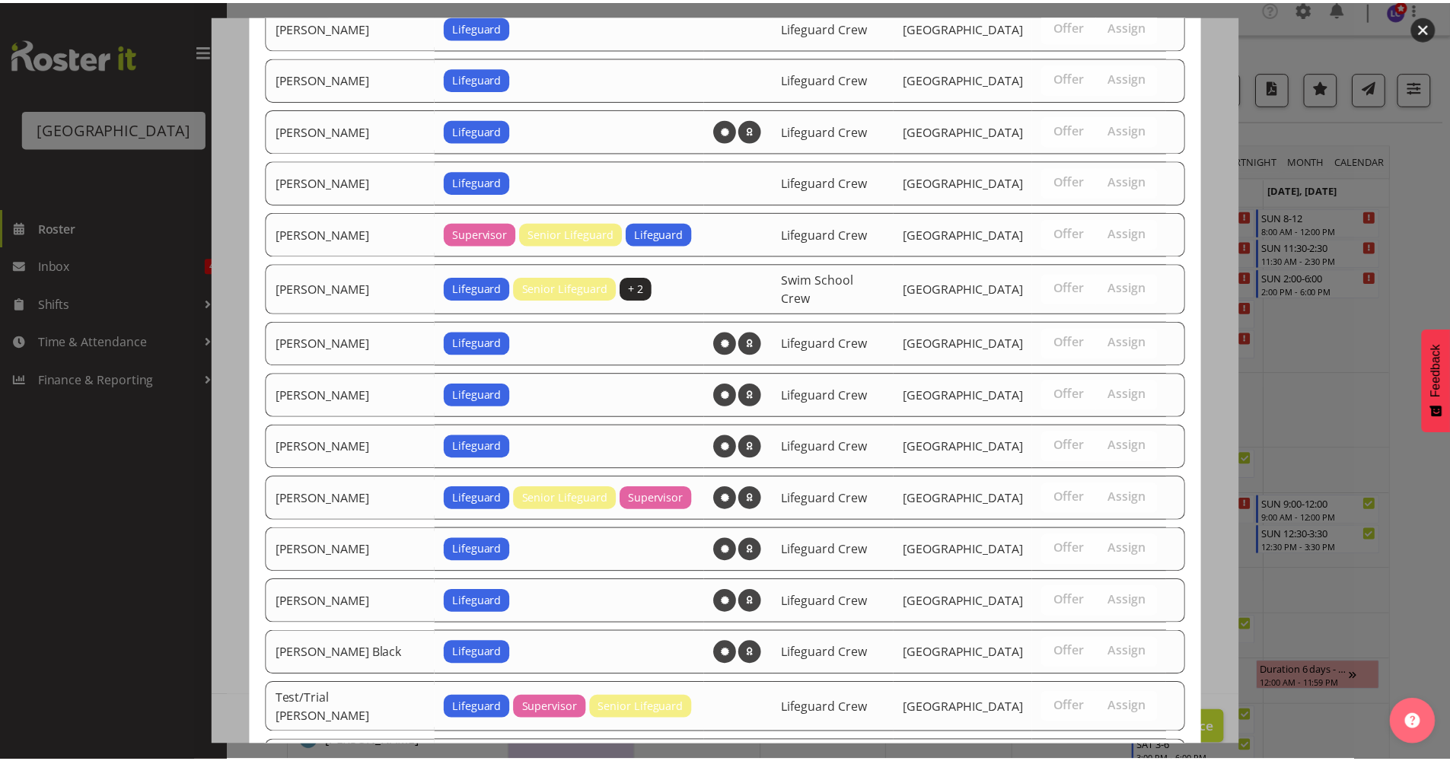
scroll to position [1031, 0]
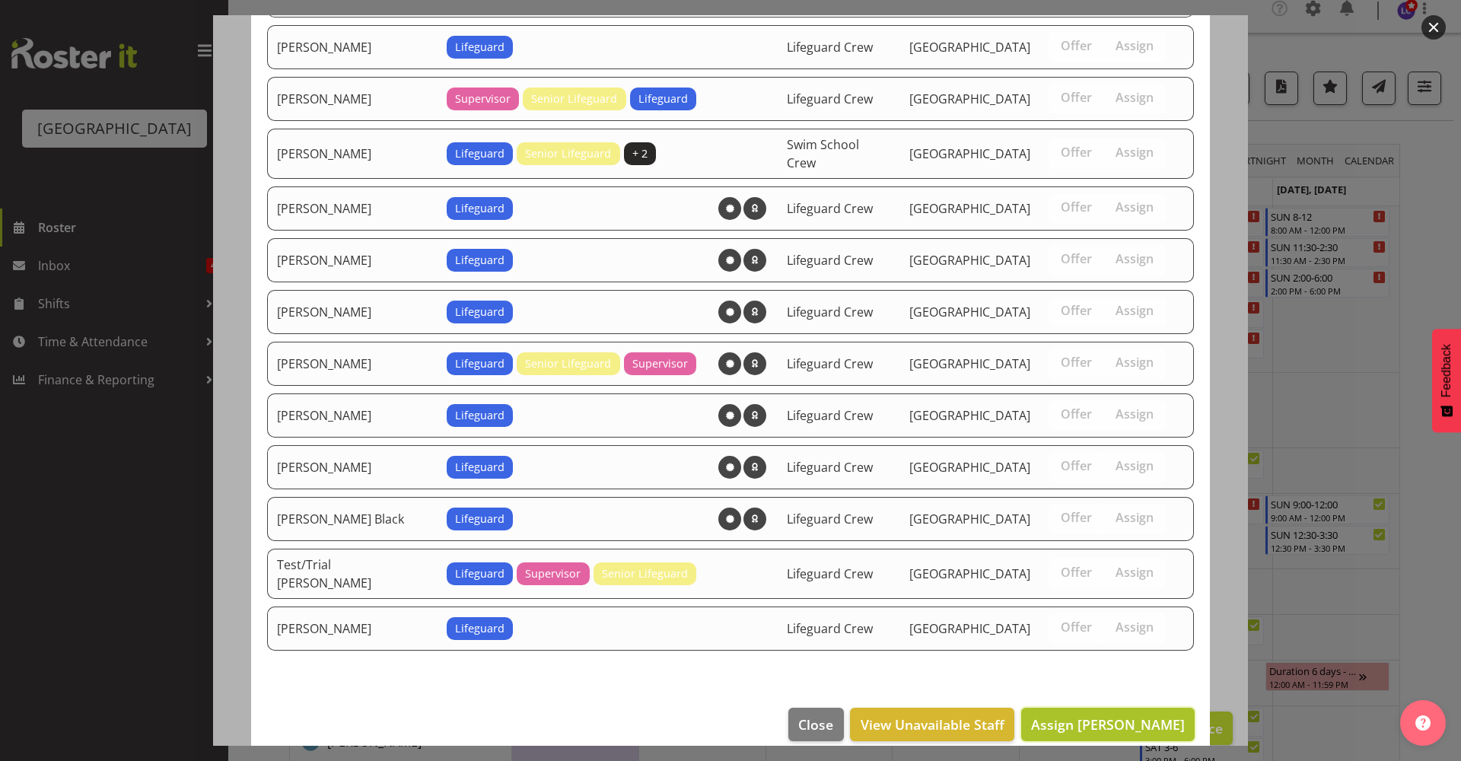
click at [1084, 708] on button "Assign Emily Wheeler" at bounding box center [1108, 724] width 174 height 33
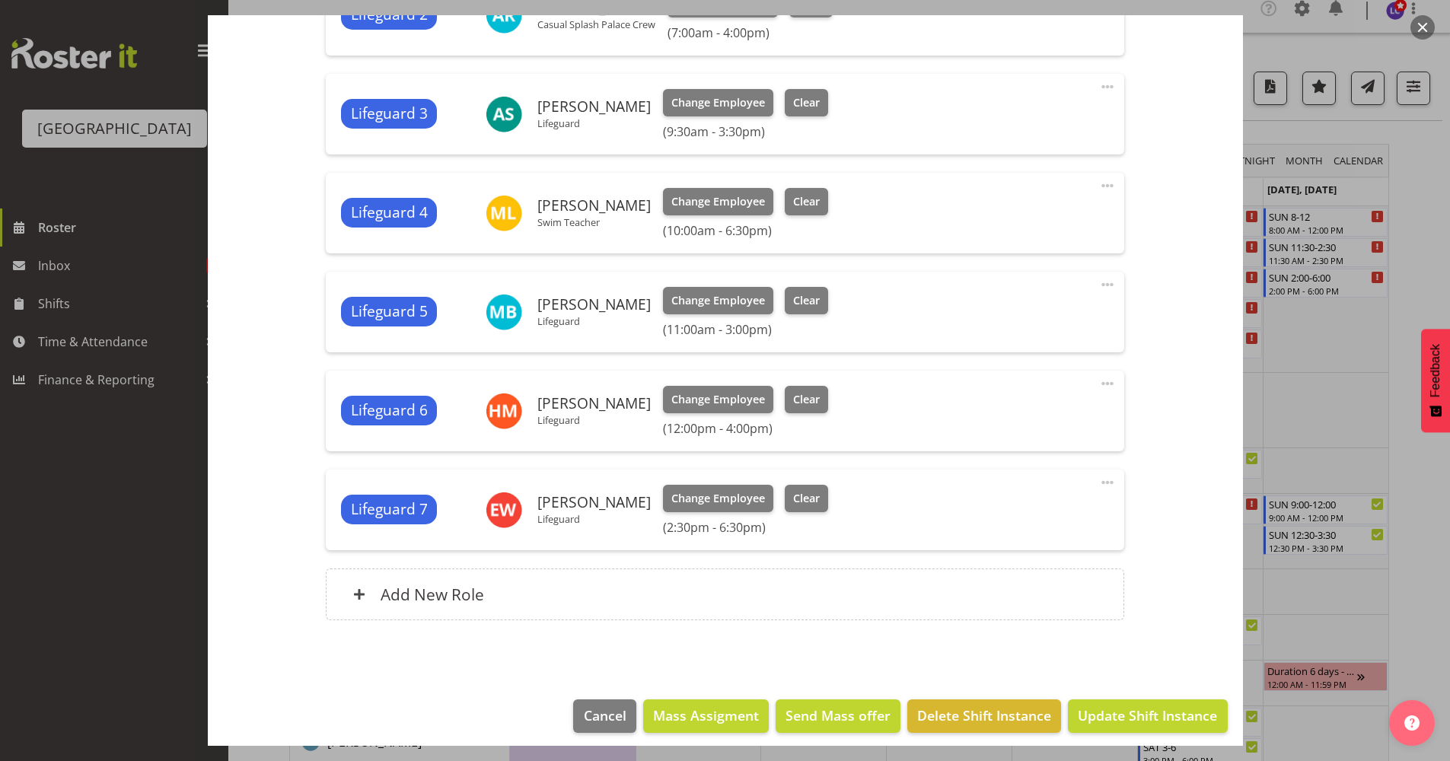
scroll to position [703, 0]
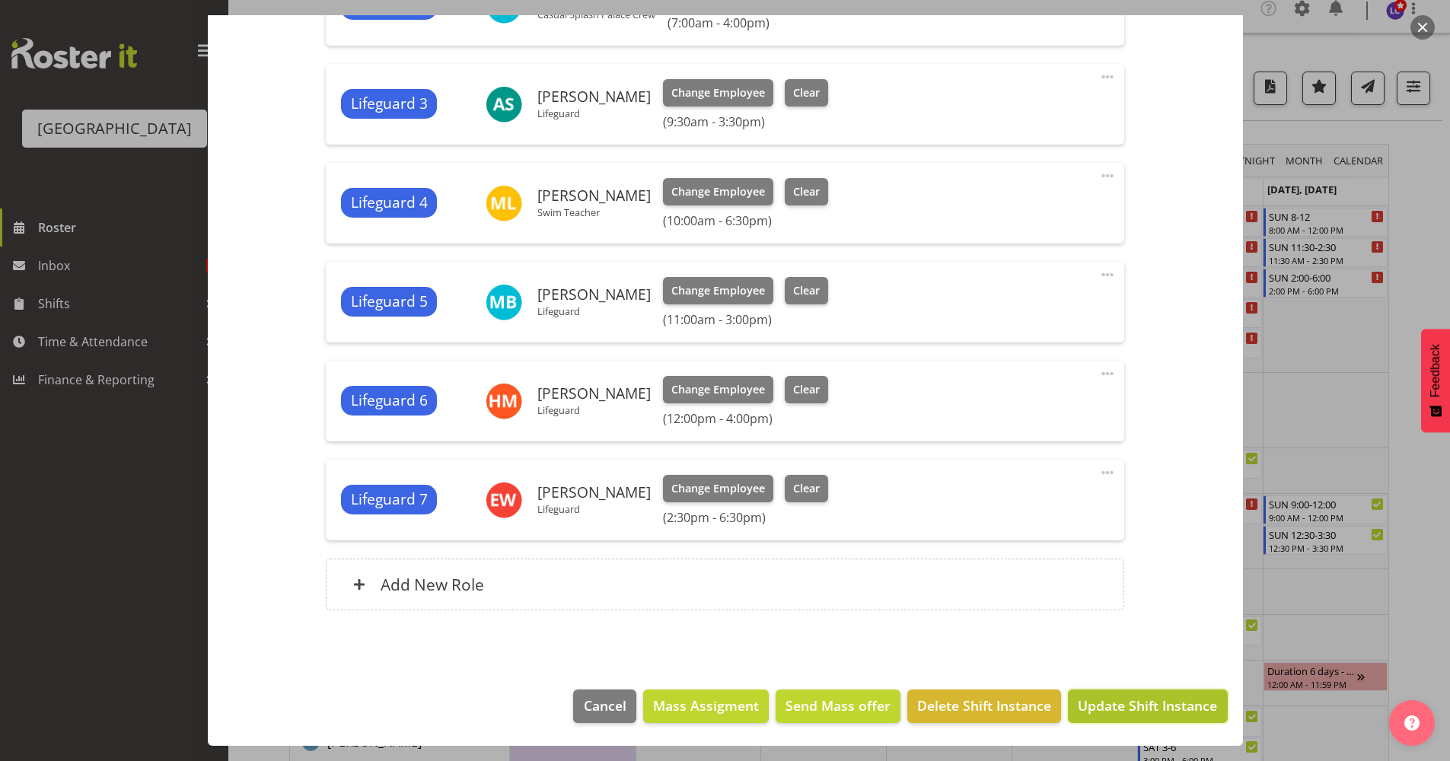
click at [1107, 703] on span "Update Shift Instance" at bounding box center [1147, 706] width 139 height 20
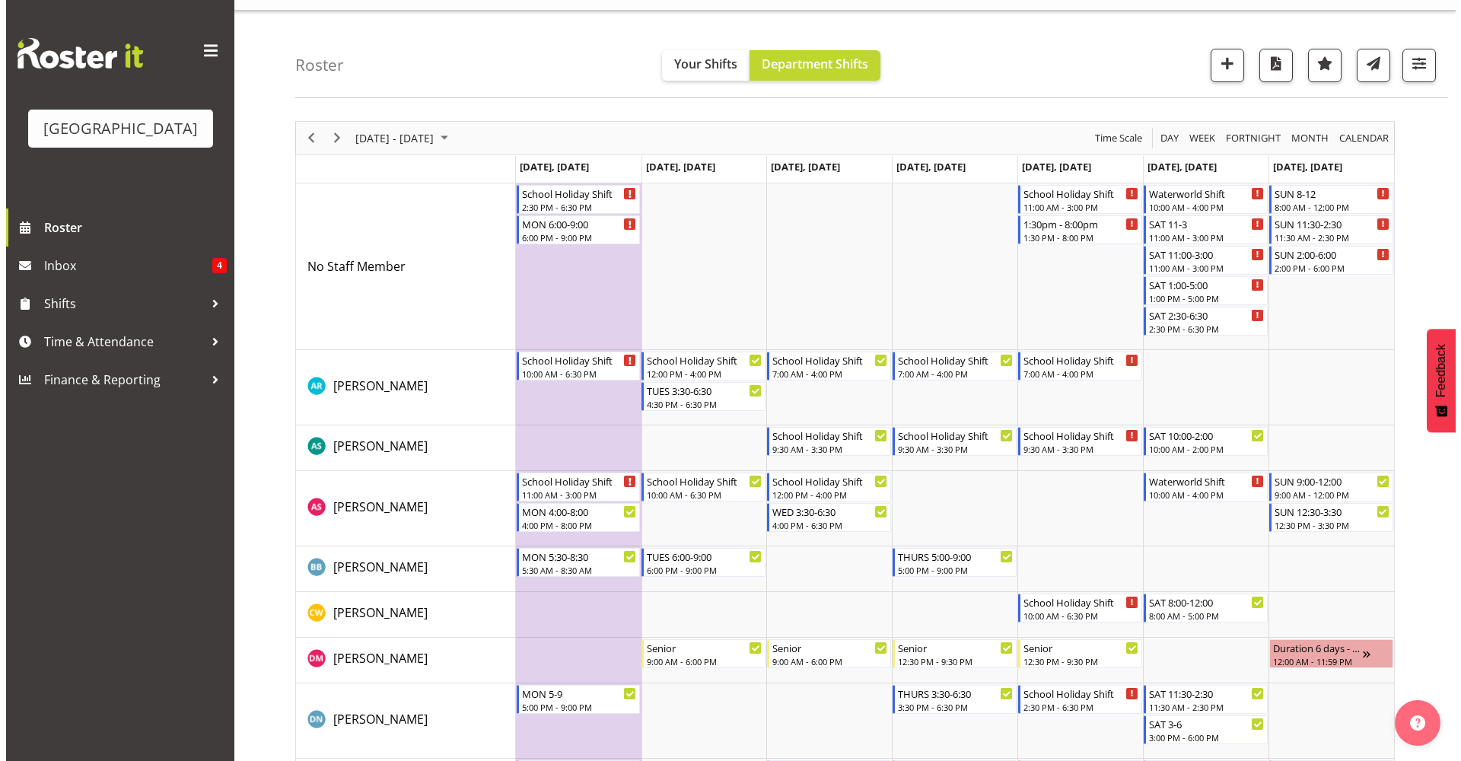
scroll to position [14, 0]
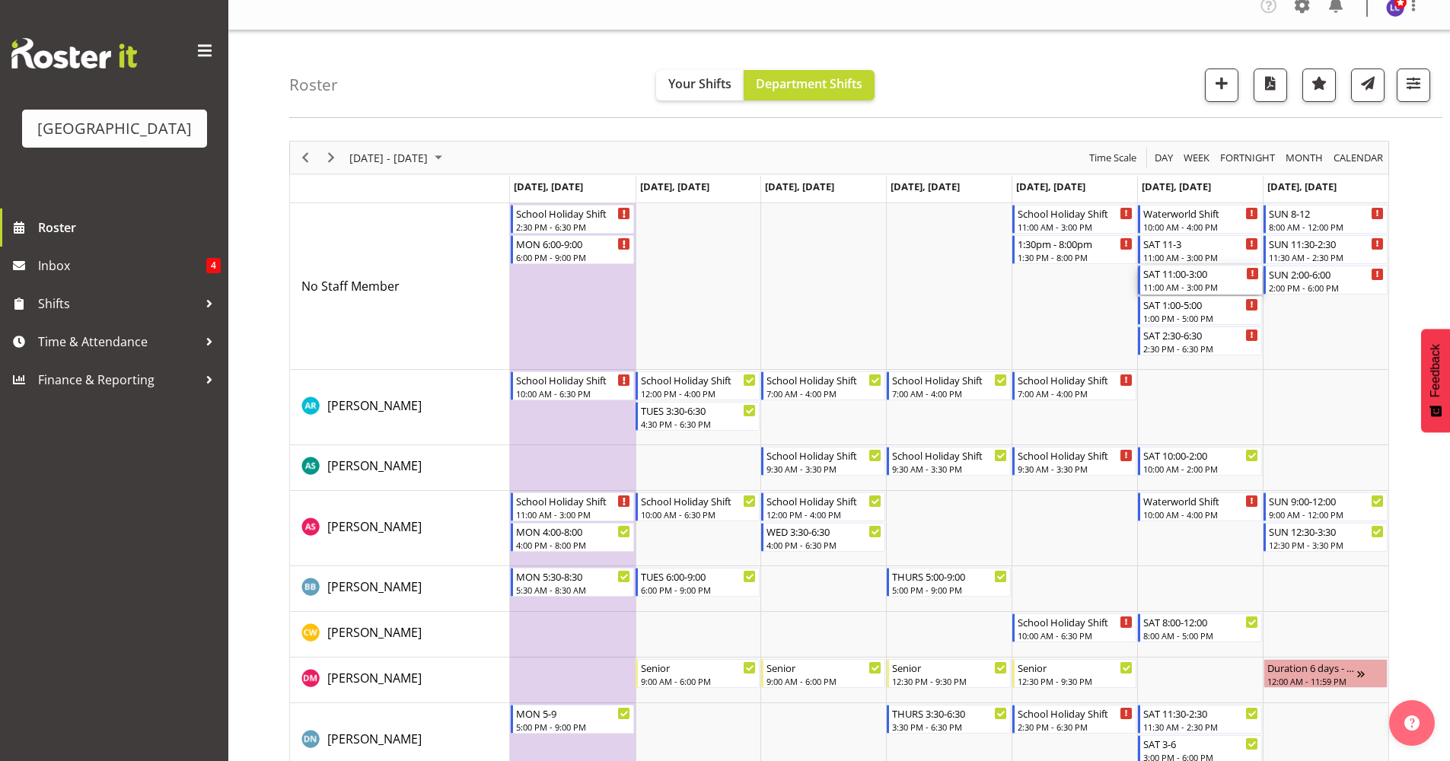
click at [1205, 285] on div "11:00 AM - 3:00 PM" at bounding box center [1201, 287] width 116 height 12
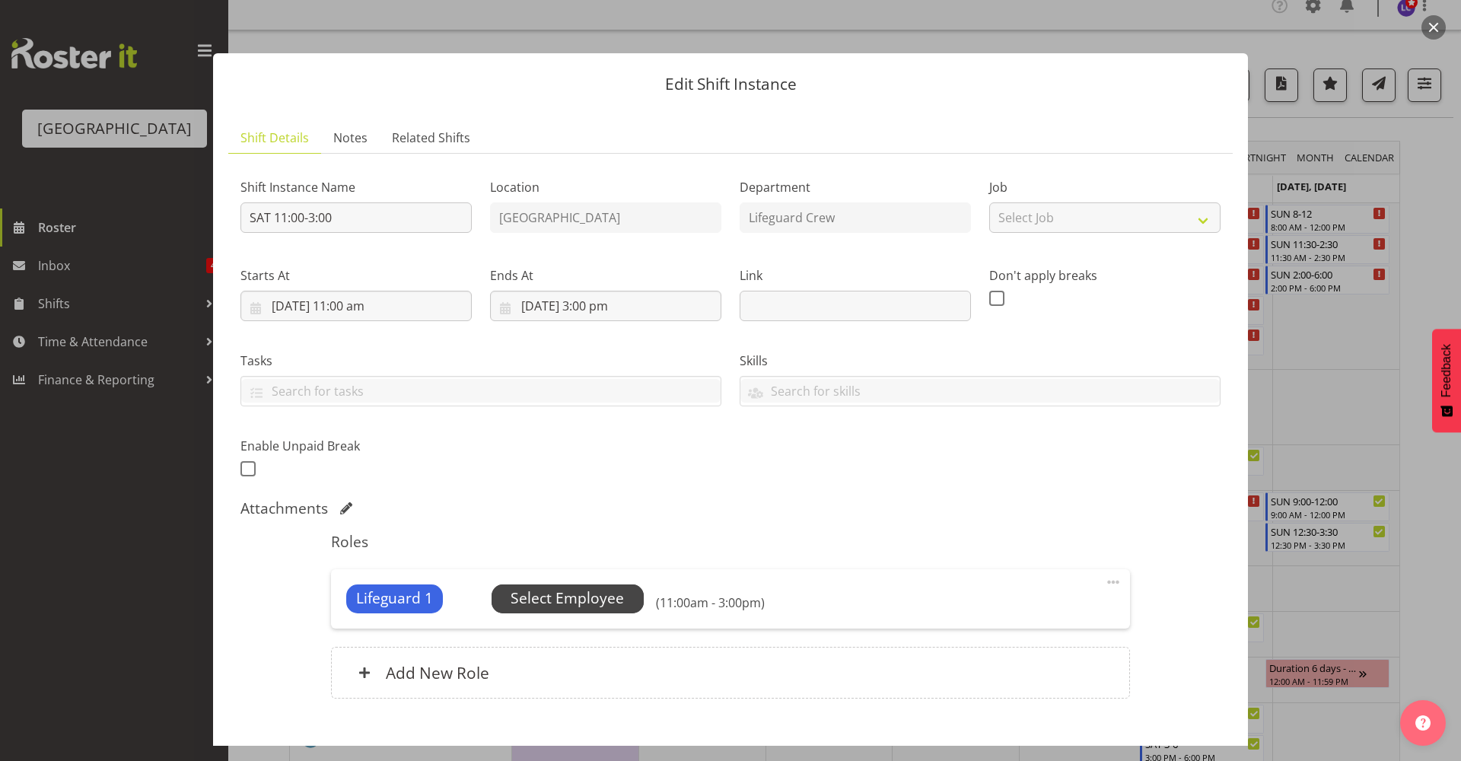
click at [568, 594] on span "Select Employee" at bounding box center [567, 599] width 113 height 22
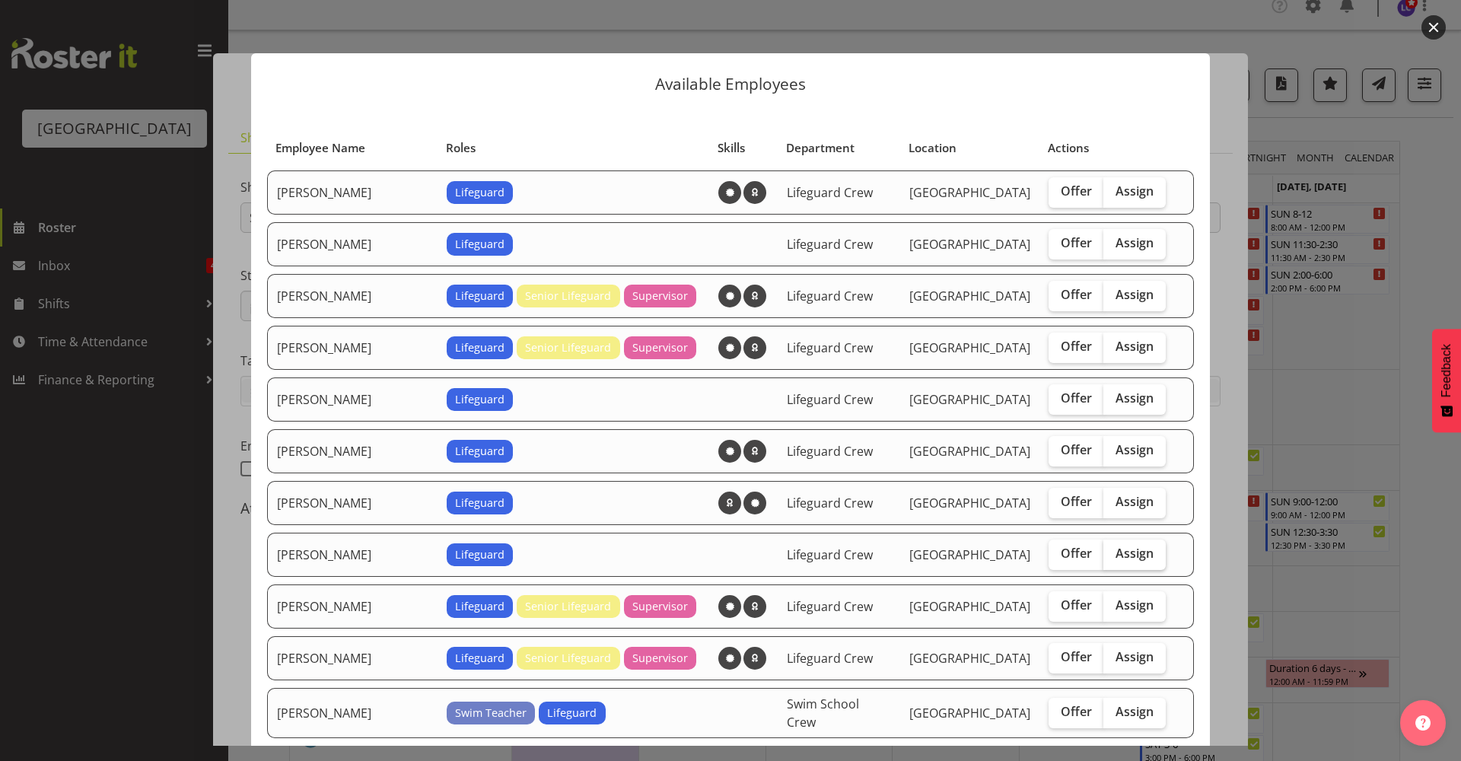
click at [1116, 561] on span "Assign" at bounding box center [1135, 553] width 38 height 15
click at [1113, 559] on input "Assign" at bounding box center [1109, 554] width 10 height 10
checkbox input "true"
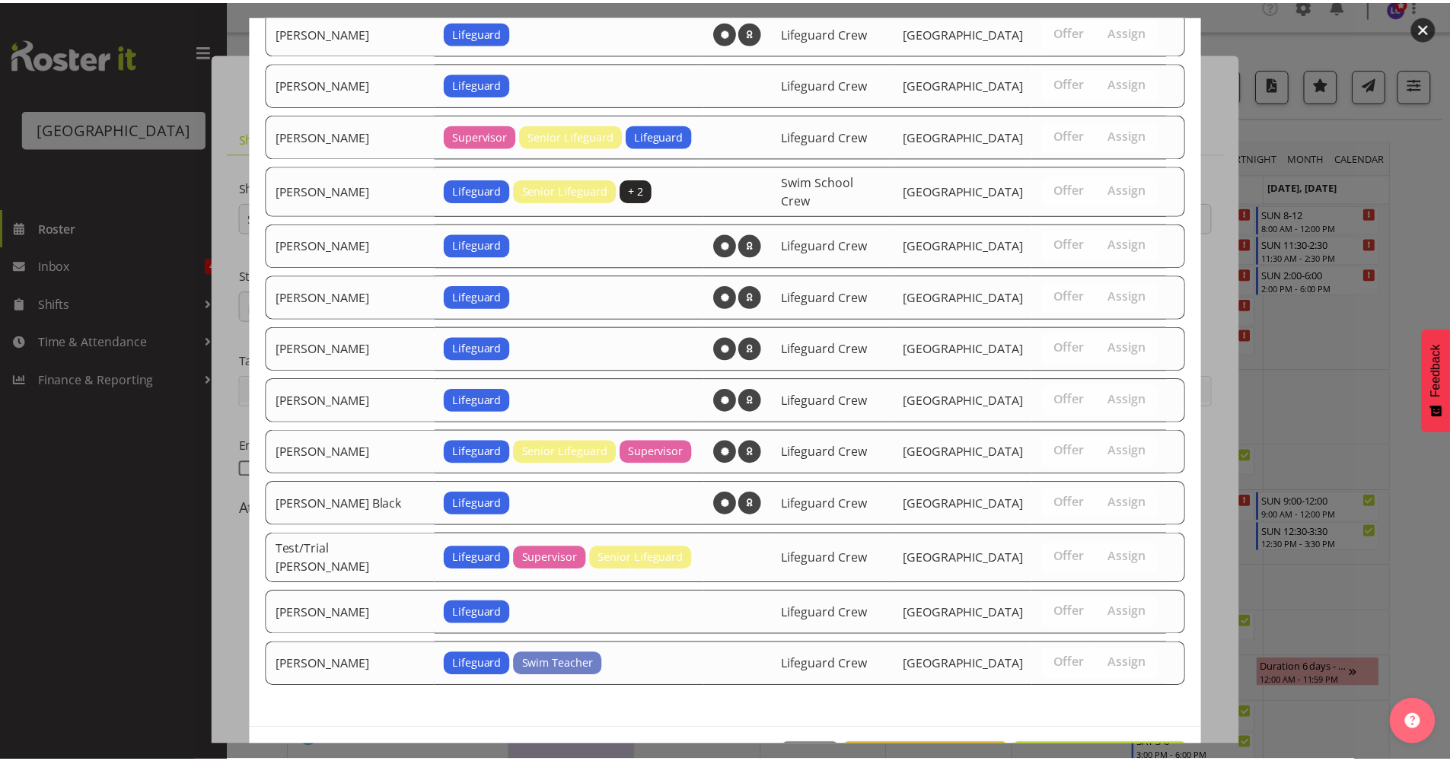
scroll to position [1031, 0]
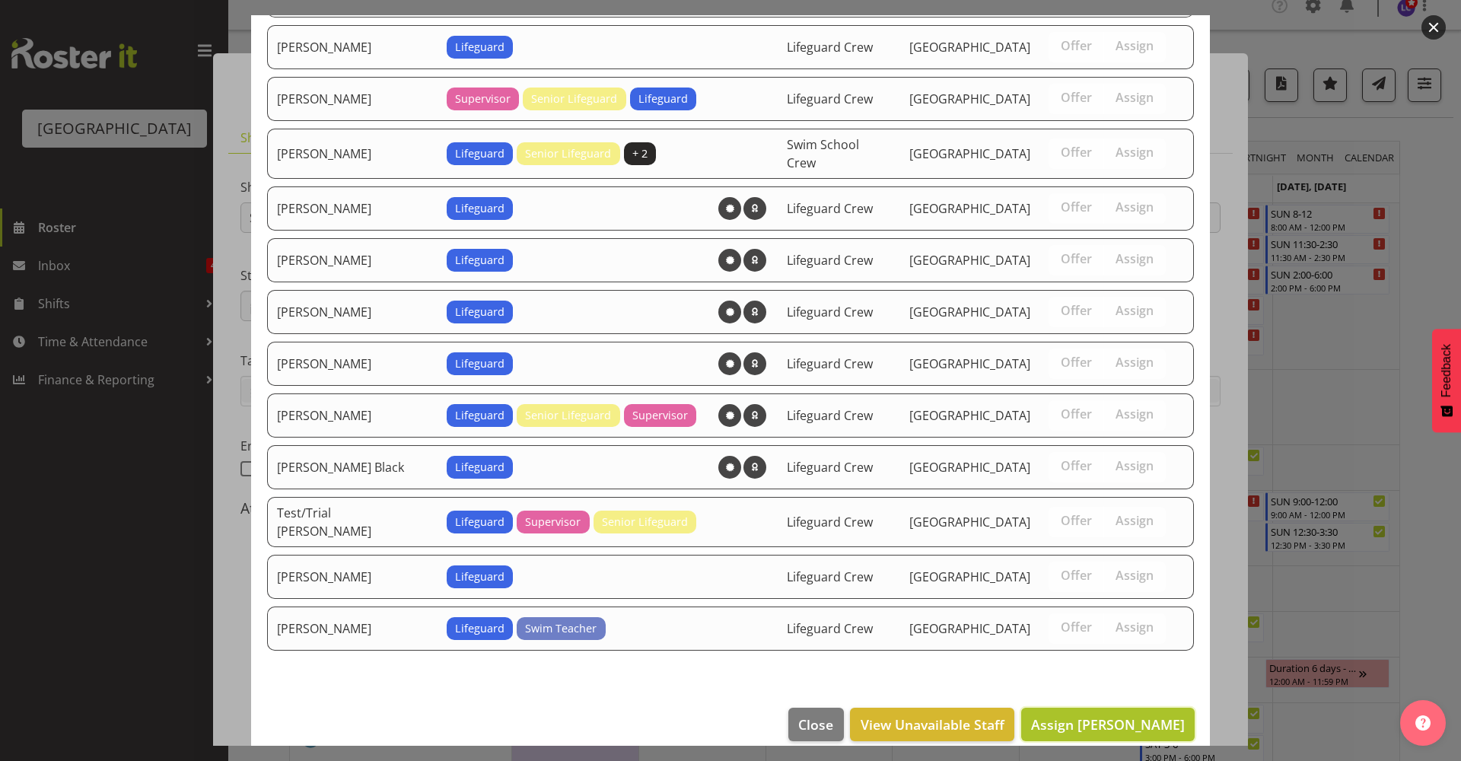
click at [1147, 715] on span "Assign Emily Wheeler" at bounding box center [1108, 724] width 154 height 18
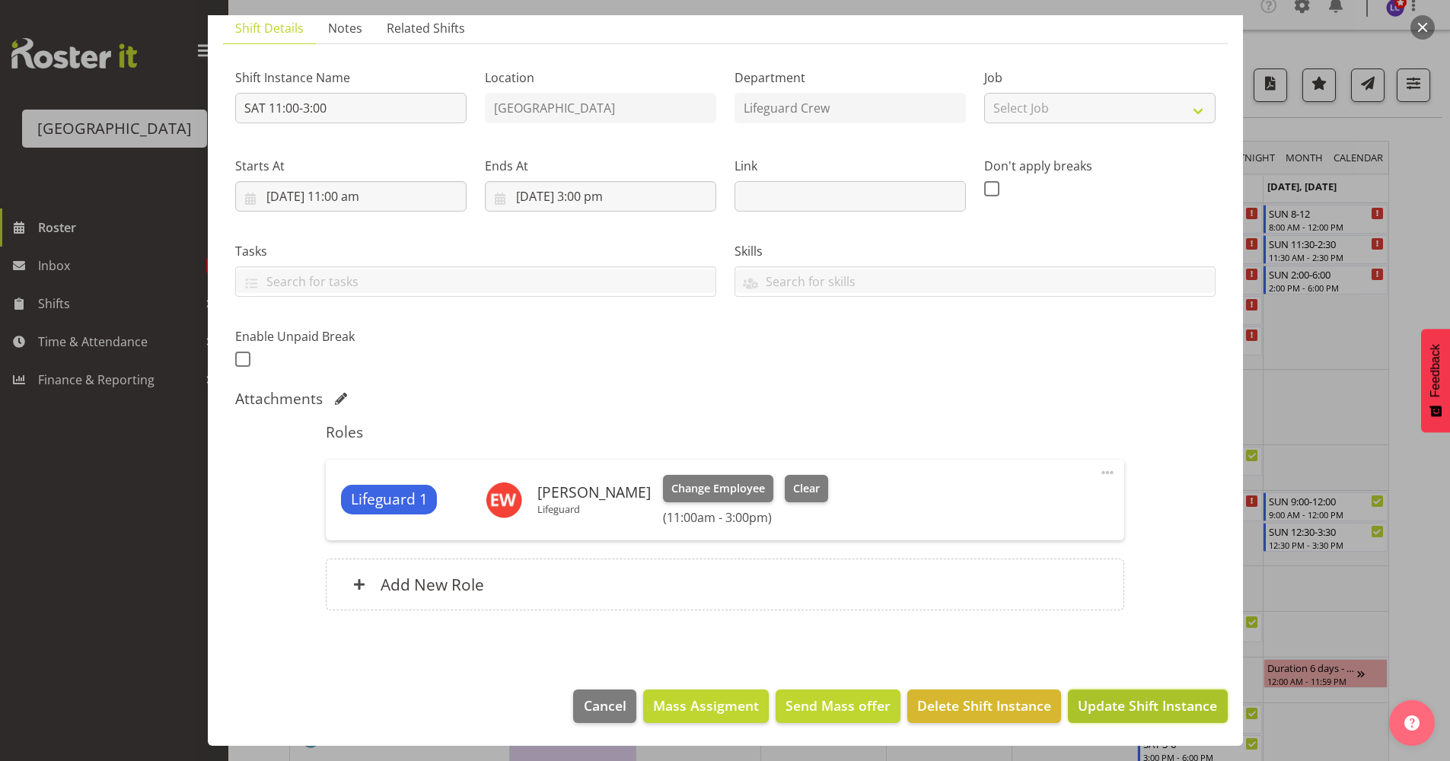
click at [1151, 702] on span "Update Shift Instance" at bounding box center [1147, 706] width 139 height 20
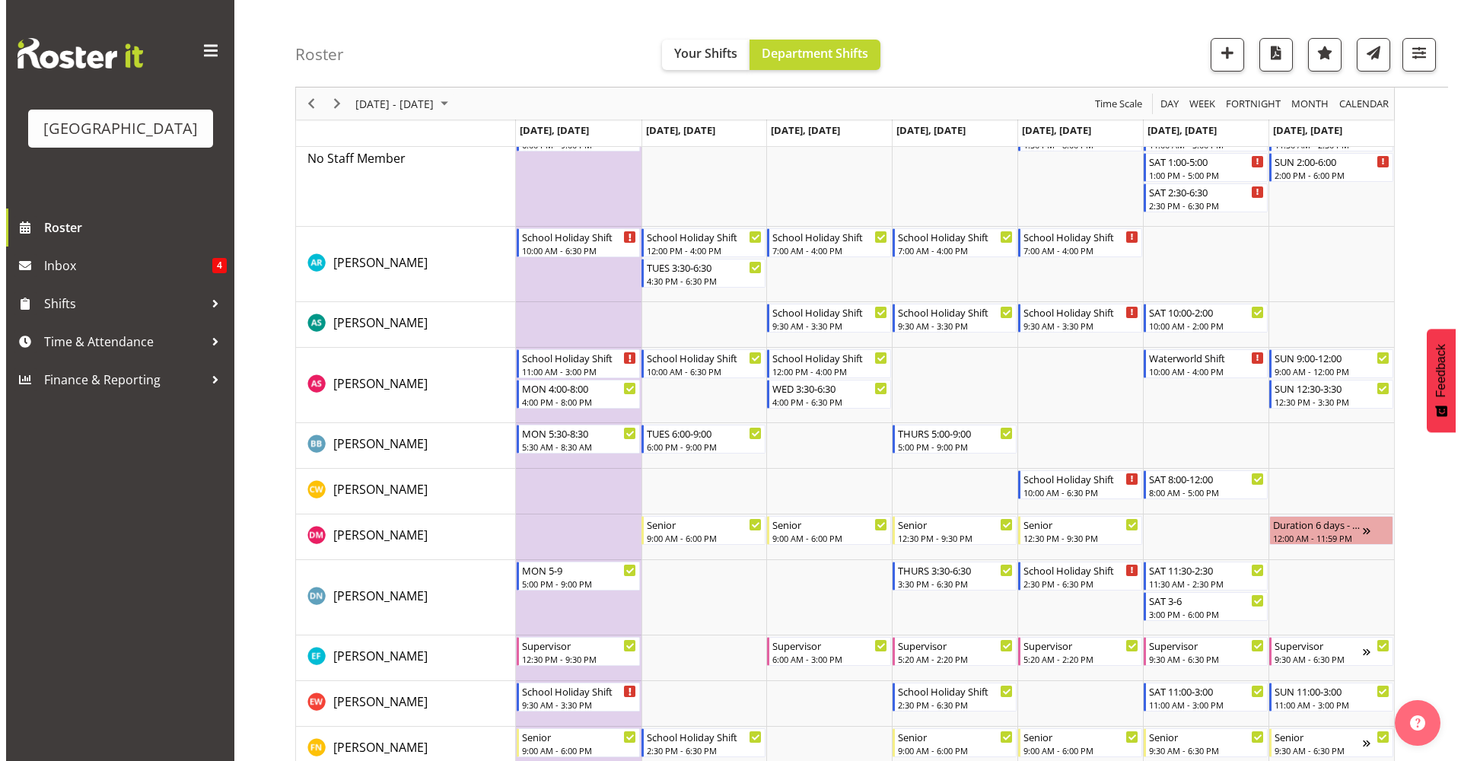
scroll to position [0, 0]
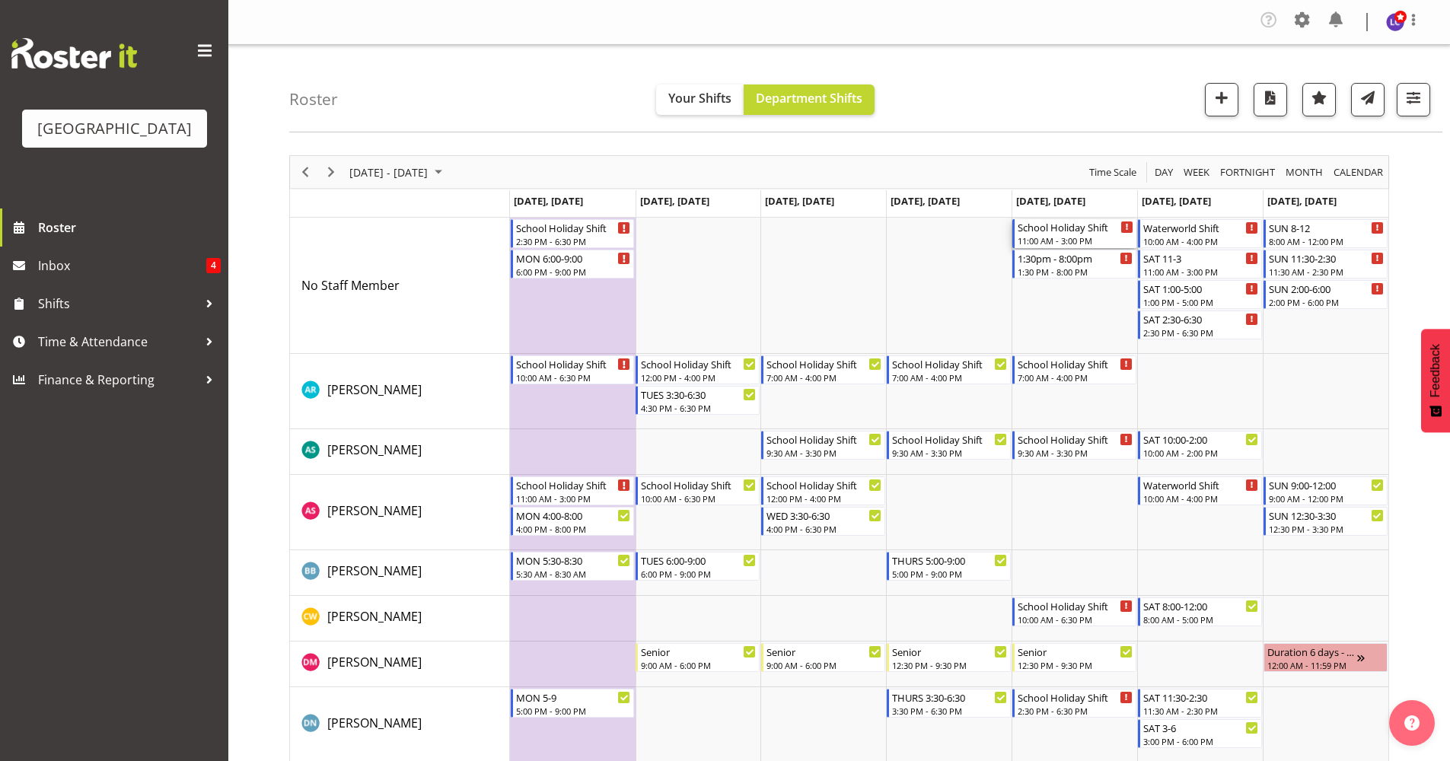
click at [1062, 232] on div "School Holiday Shift" at bounding box center [1076, 226] width 116 height 15
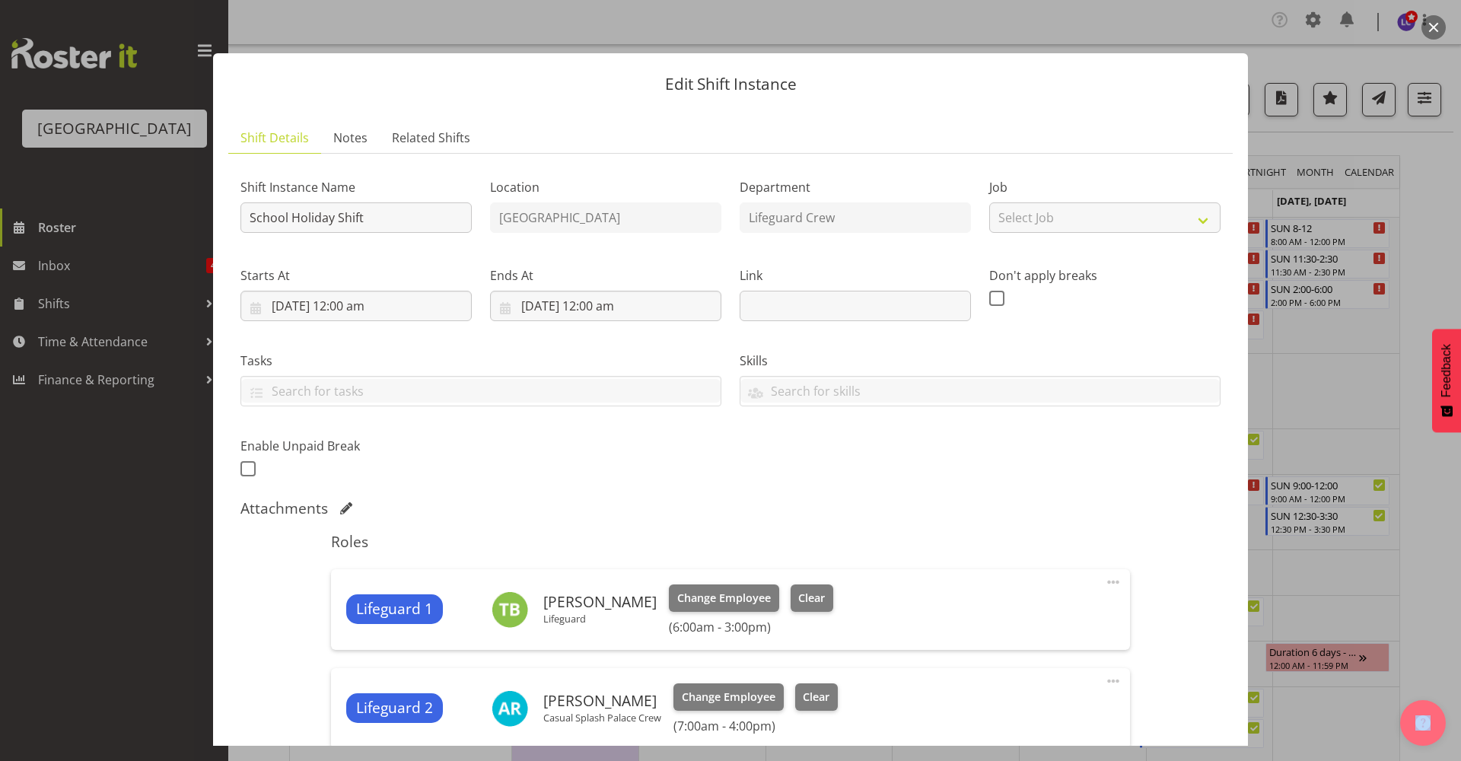
scroll to position [330, 0]
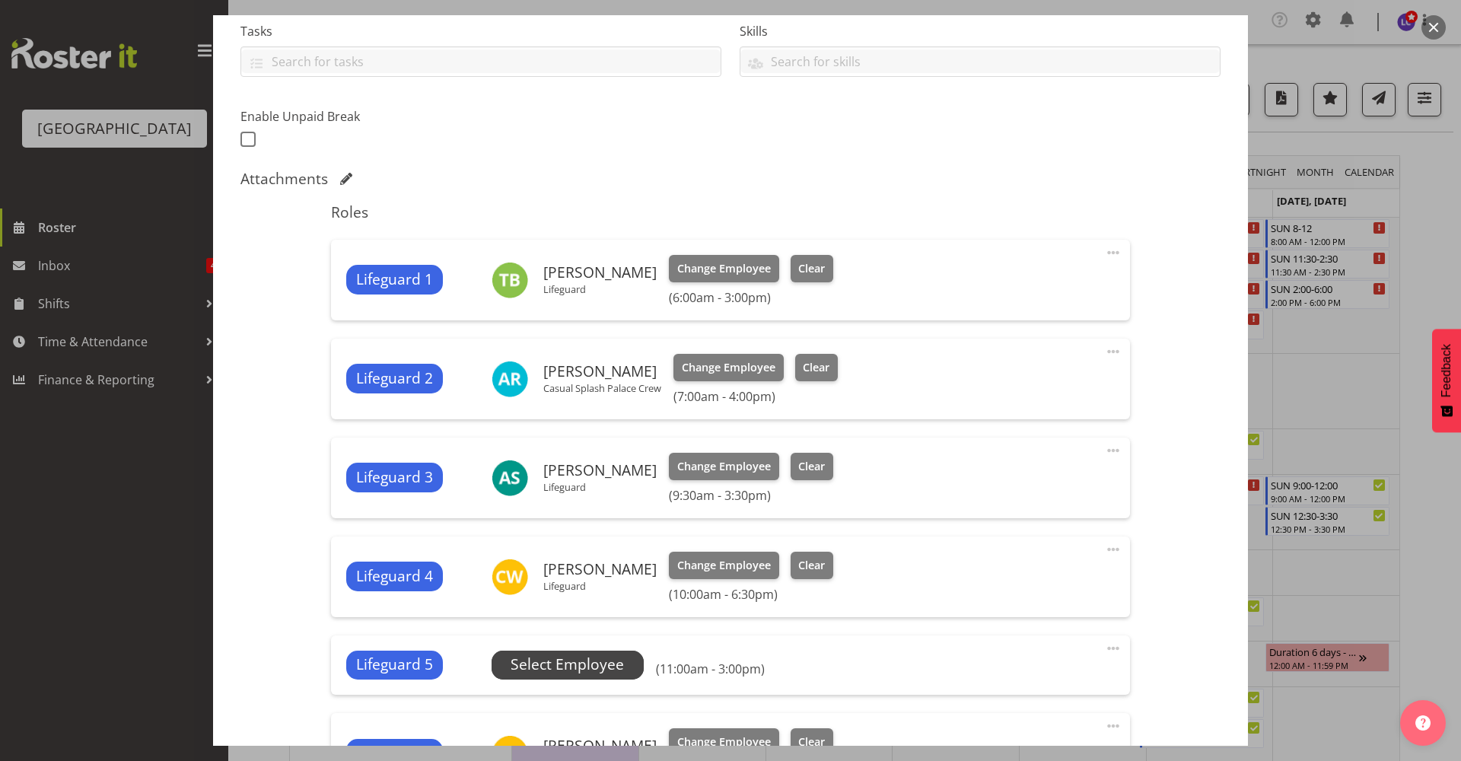
click at [579, 669] on span "Select Employee" at bounding box center [567, 665] width 113 height 22
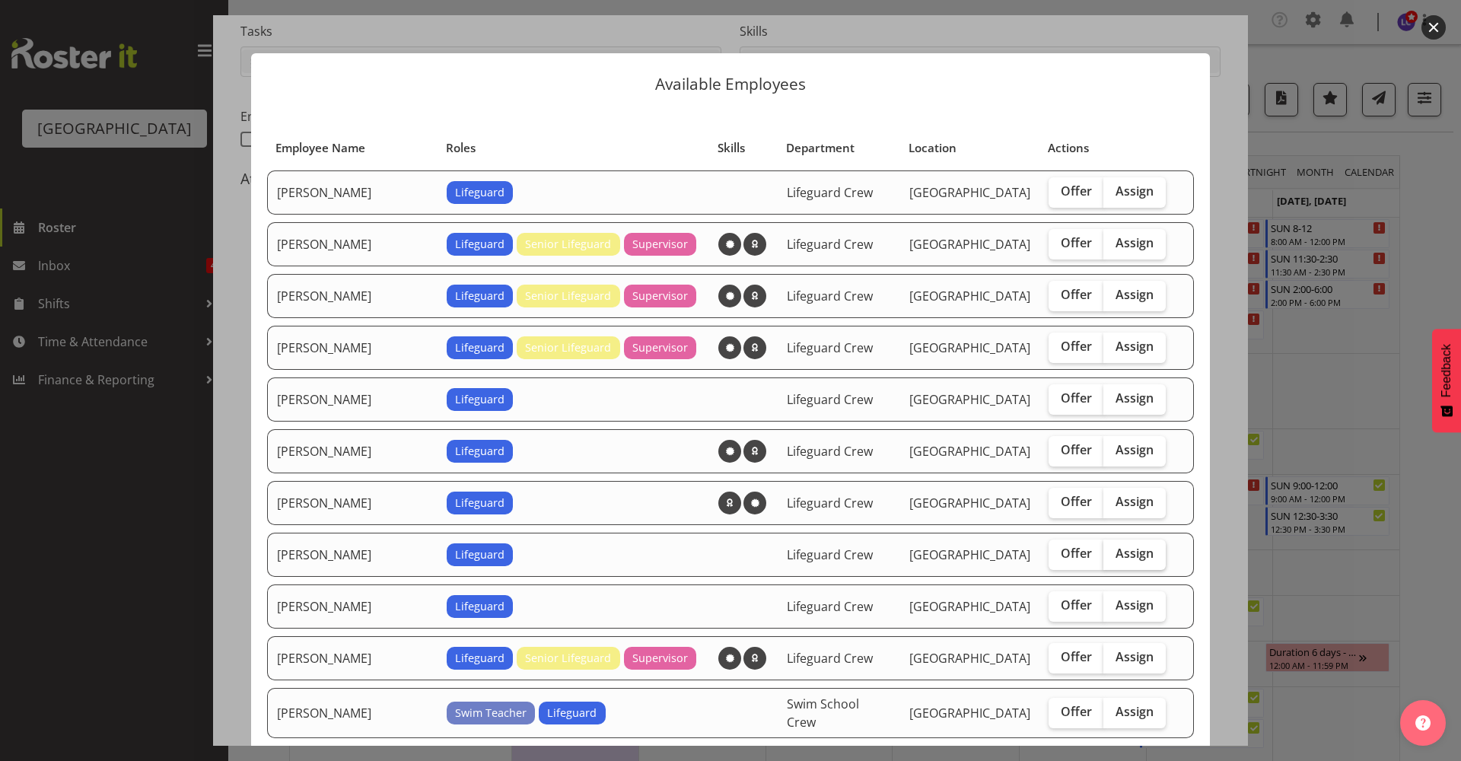
click at [1121, 547] on span "Assign" at bounding box center [1135, 553] width 38 height 15
click at [1113, 549] on input "Assign" at bounding box center [1109, 554] width 10 height 10
checkbox input "true"
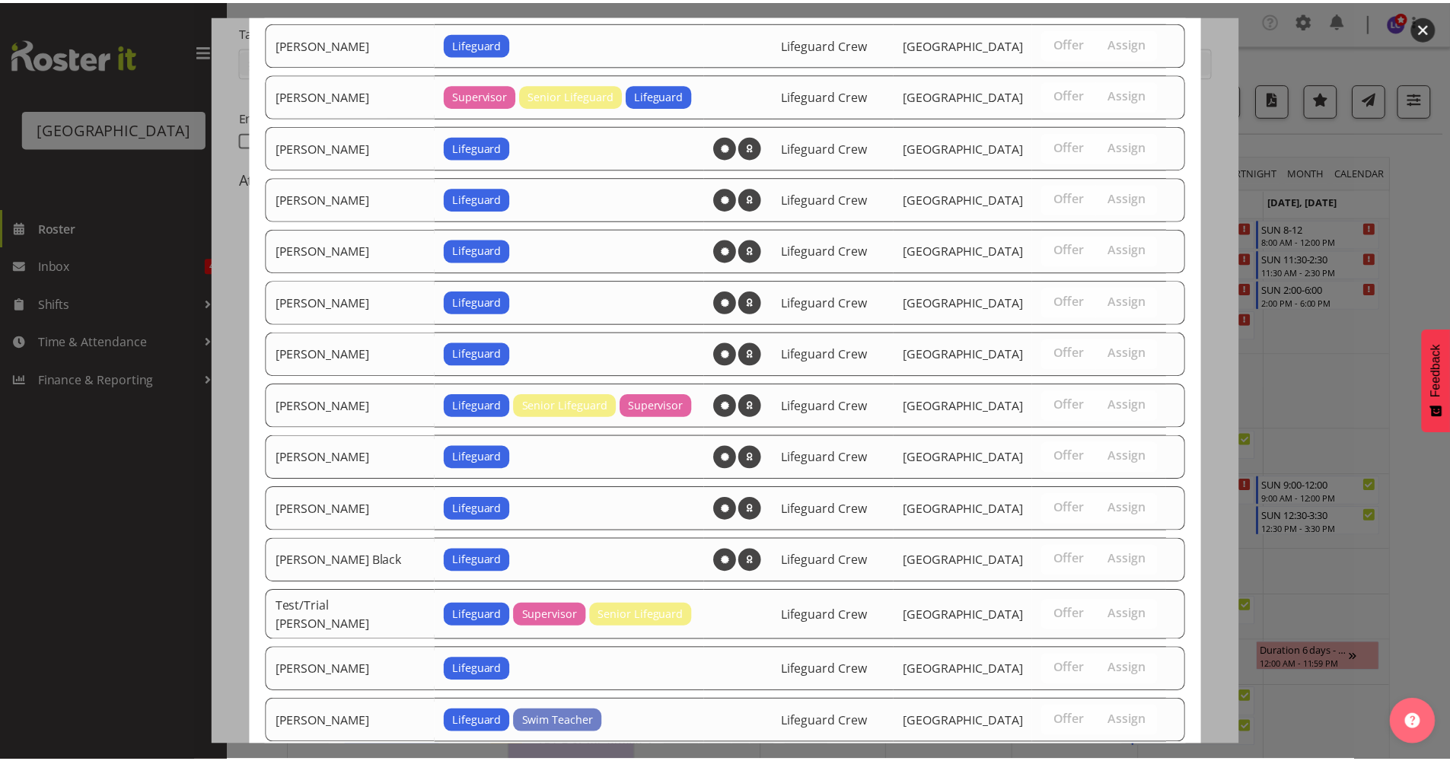
scroll to position [1083, 0]
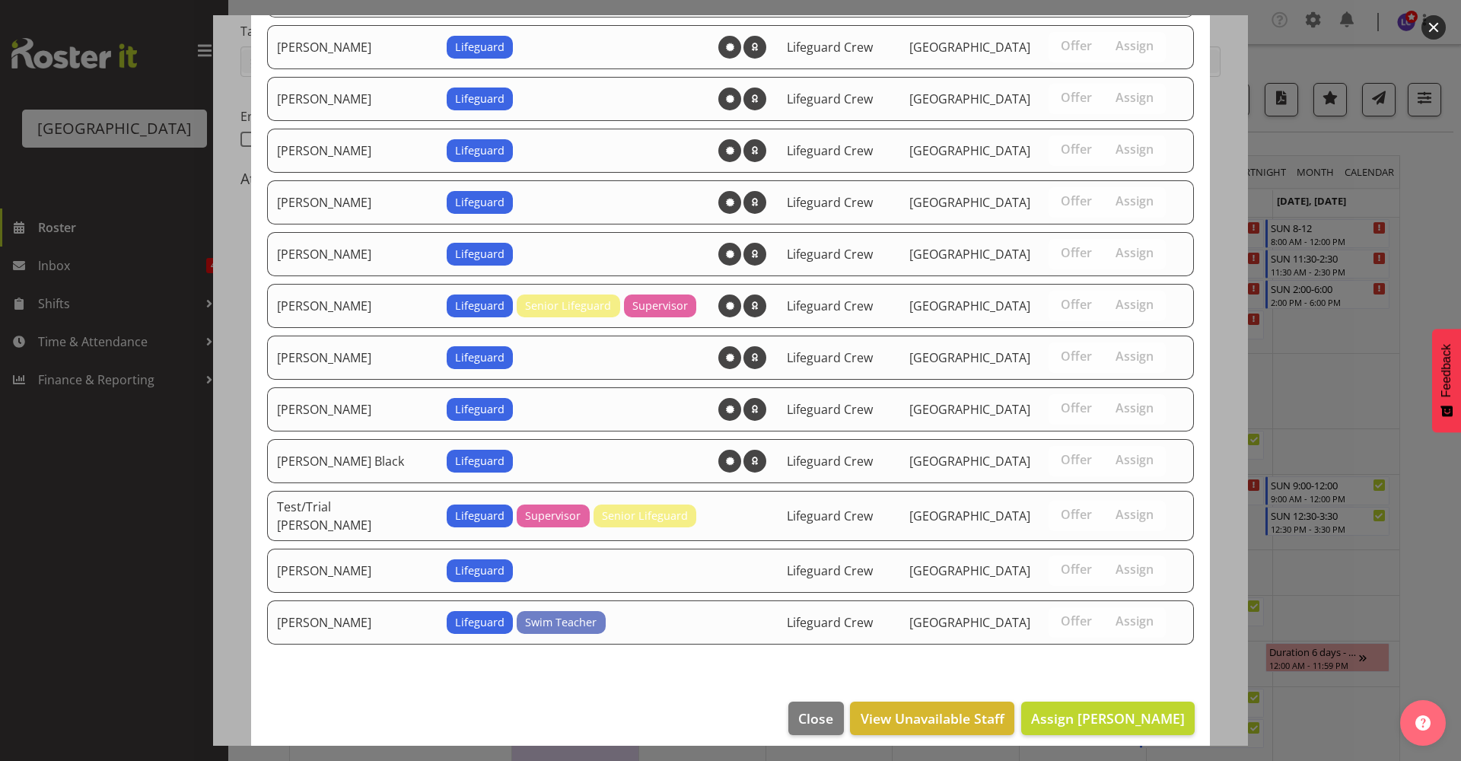
click at [1127, 728] on footer "Close View Unavailable Staff Assign Emily Wheeler" at bounding box center [730, 722] width 959 height 72
click at [1143, 709] on span "Assign Emily Wheeler" at bounding box center [1108, 718] width 154 height 18
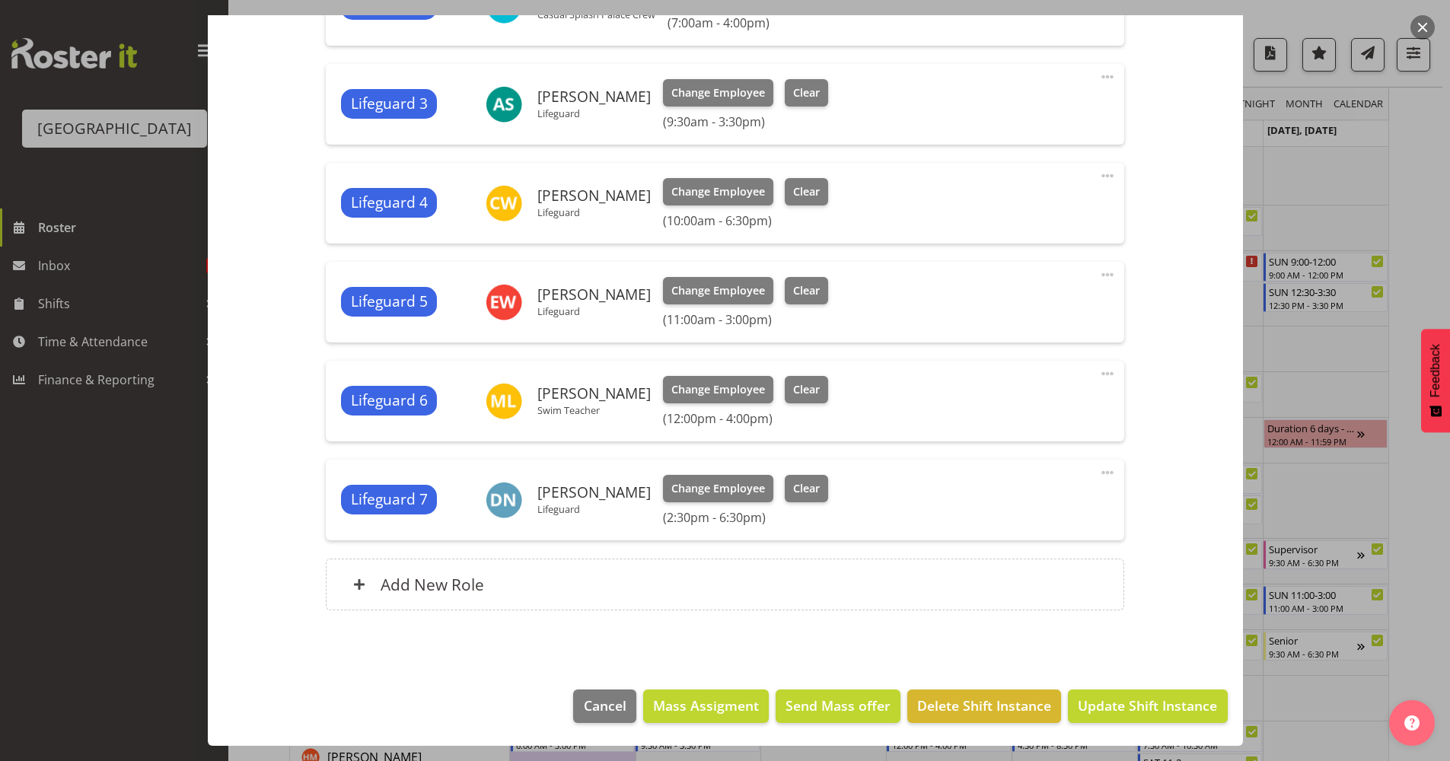
scroll to position [330, 0]
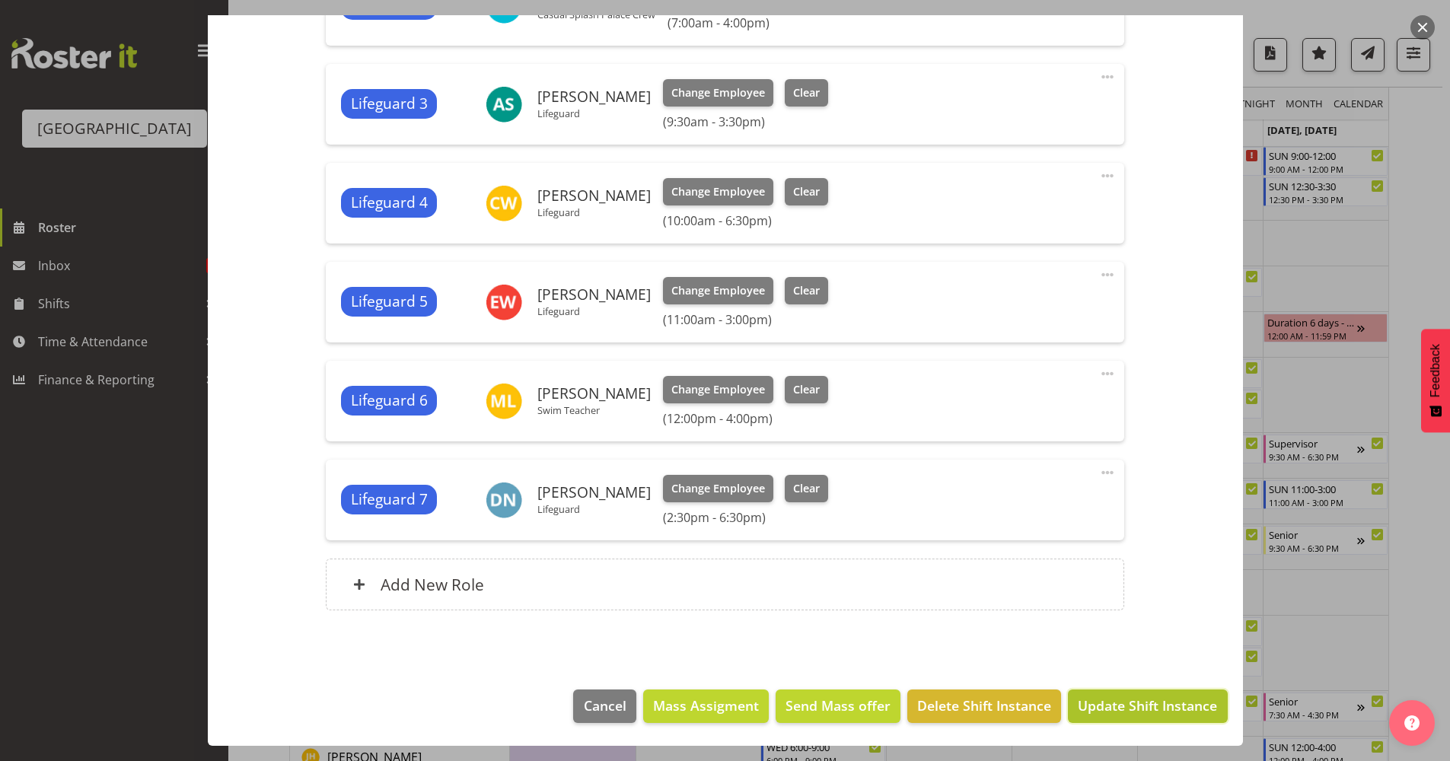
click at [1177, 699] on span "Update Shift Instance" at bounding box center [1147, 706] width 139 height 20
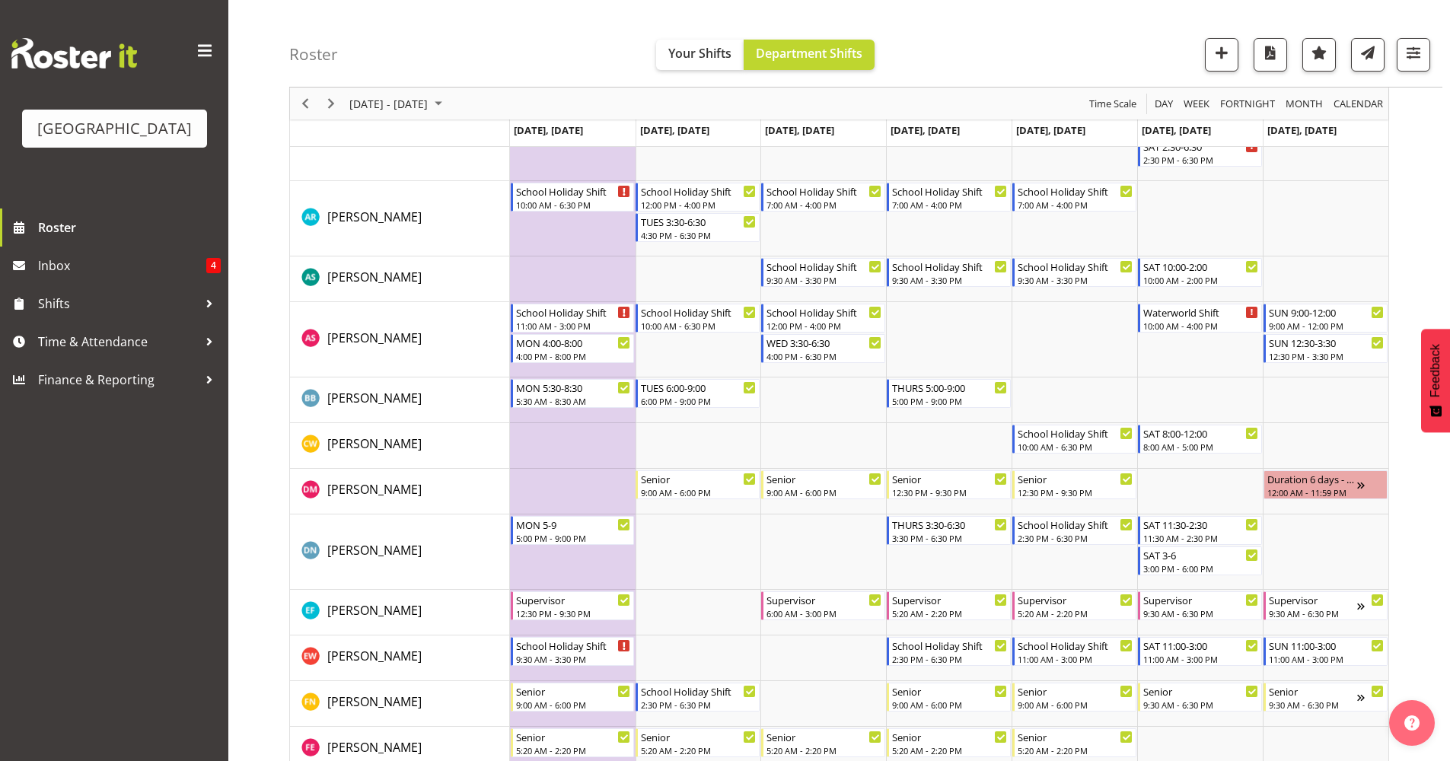
scroll to position [0, 0]
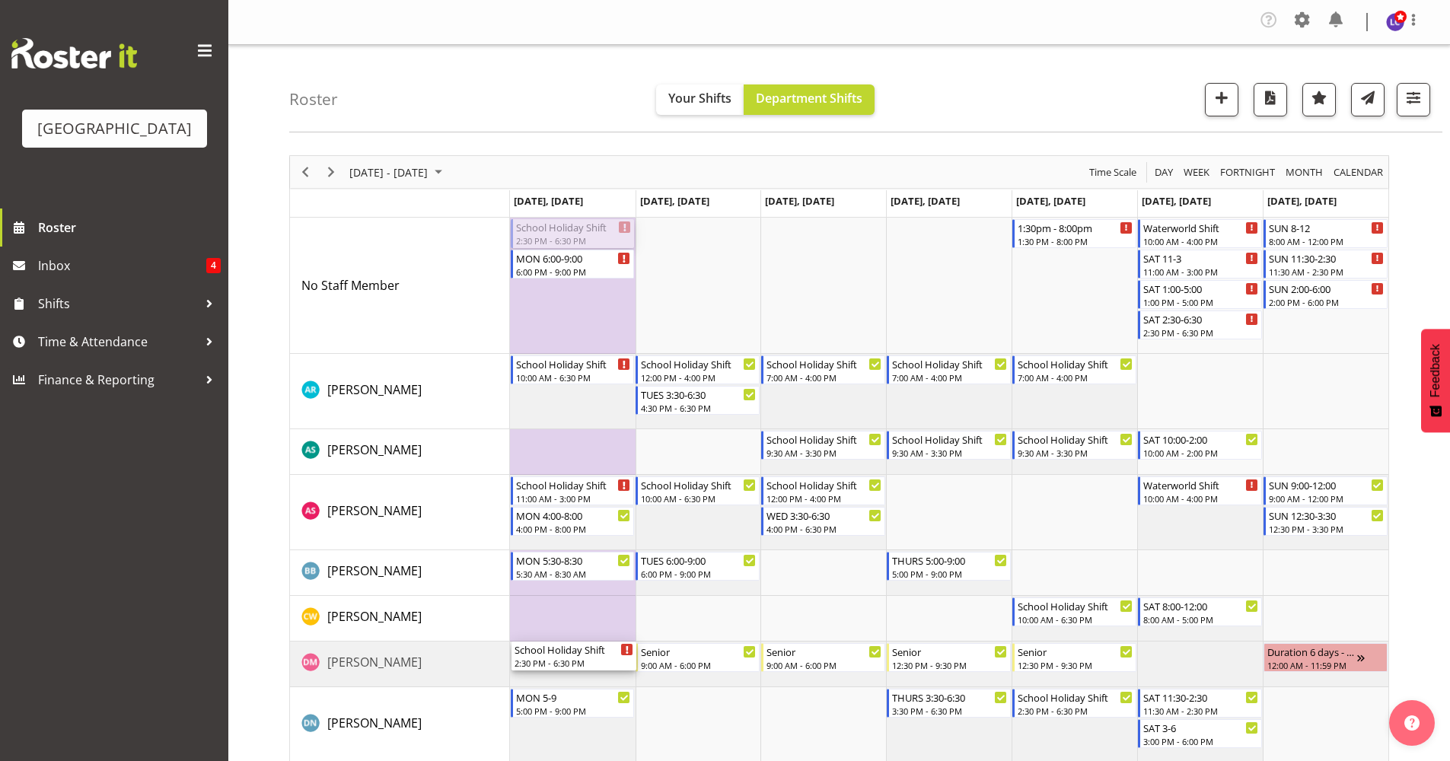
drag, startPoint x: 587, startPoint y: 239, endPoint x: 589, endPoint y: 655, distance: 416.3
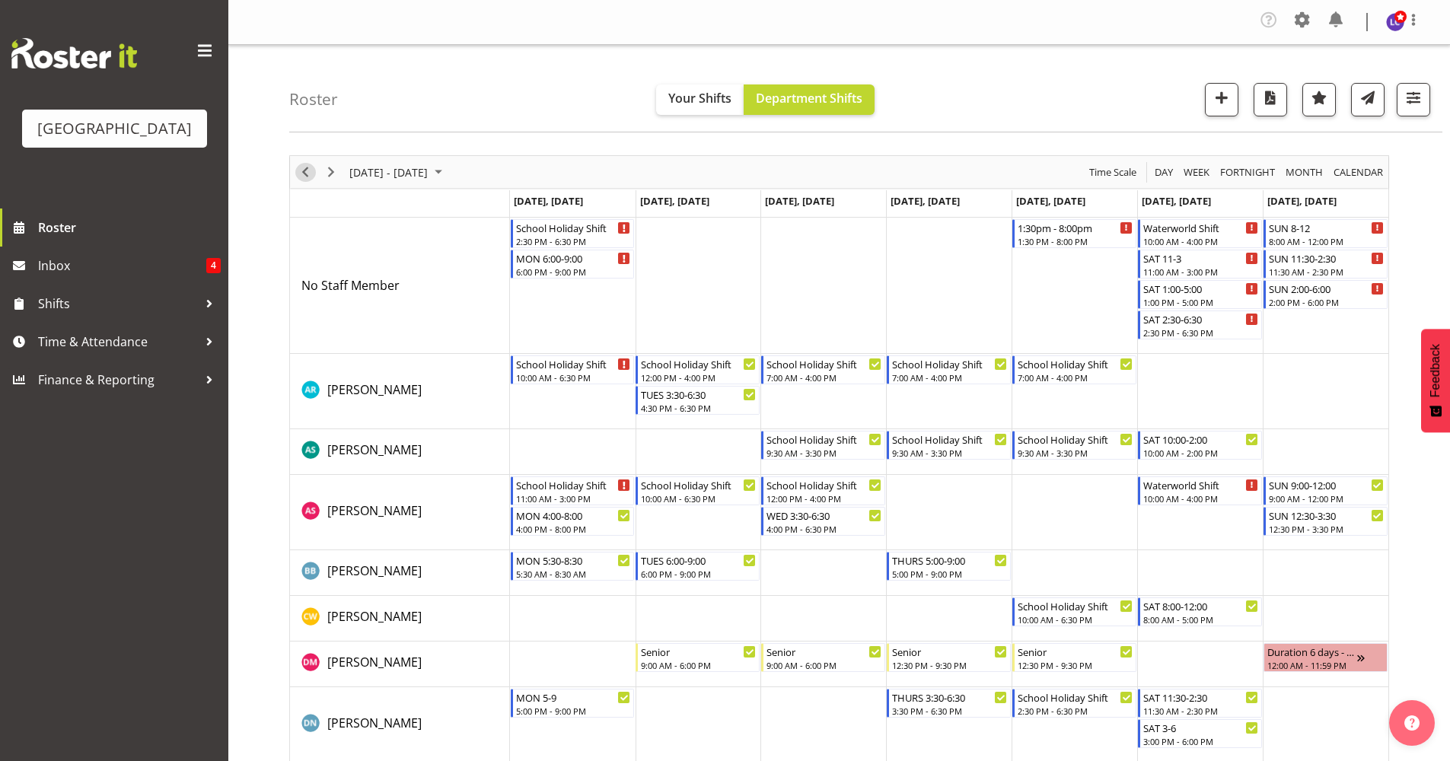
click at [307, 177] on span "Previous" at bounding box center [305, 172] width 18 height 19
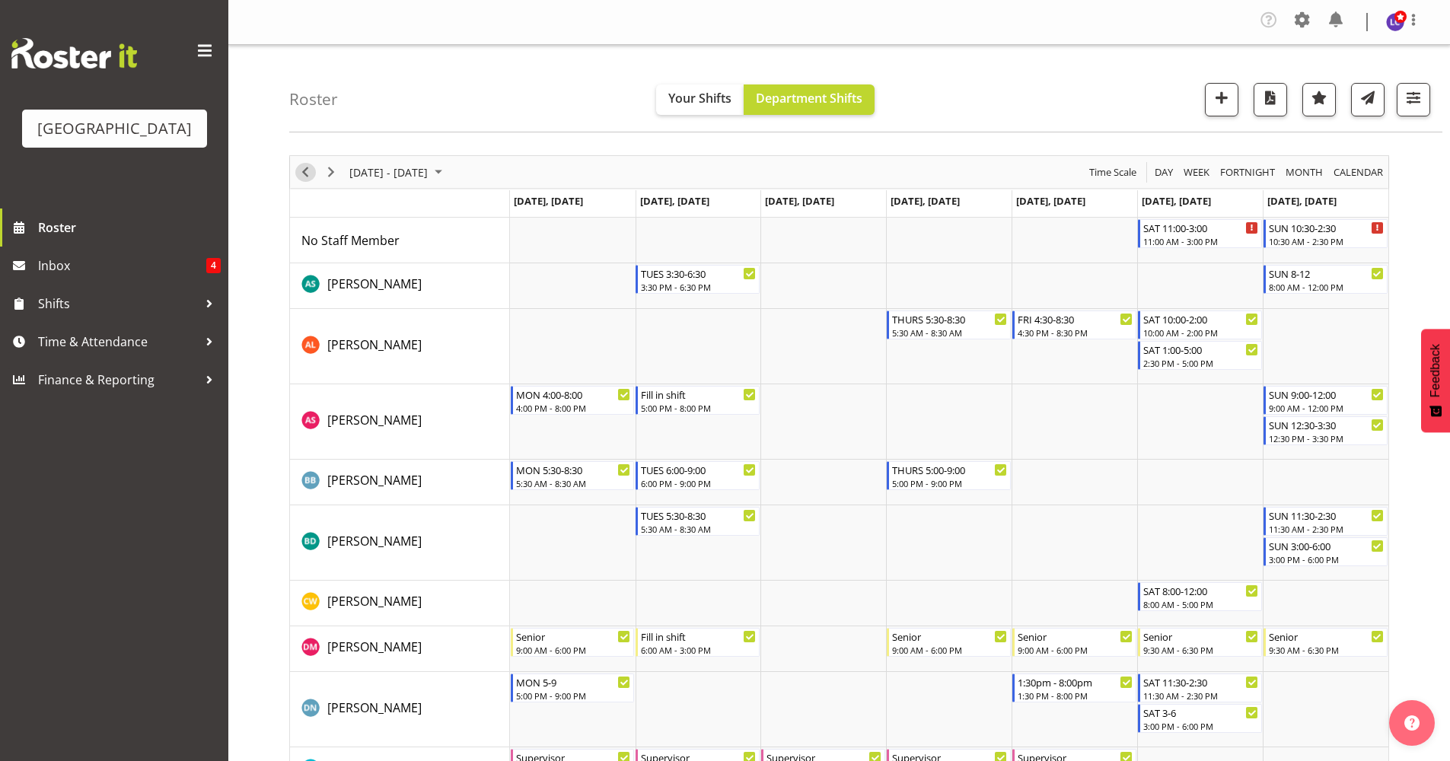
click at [302, 179] on span "Previous" at bounding box center [305, 172] width 18 height 19
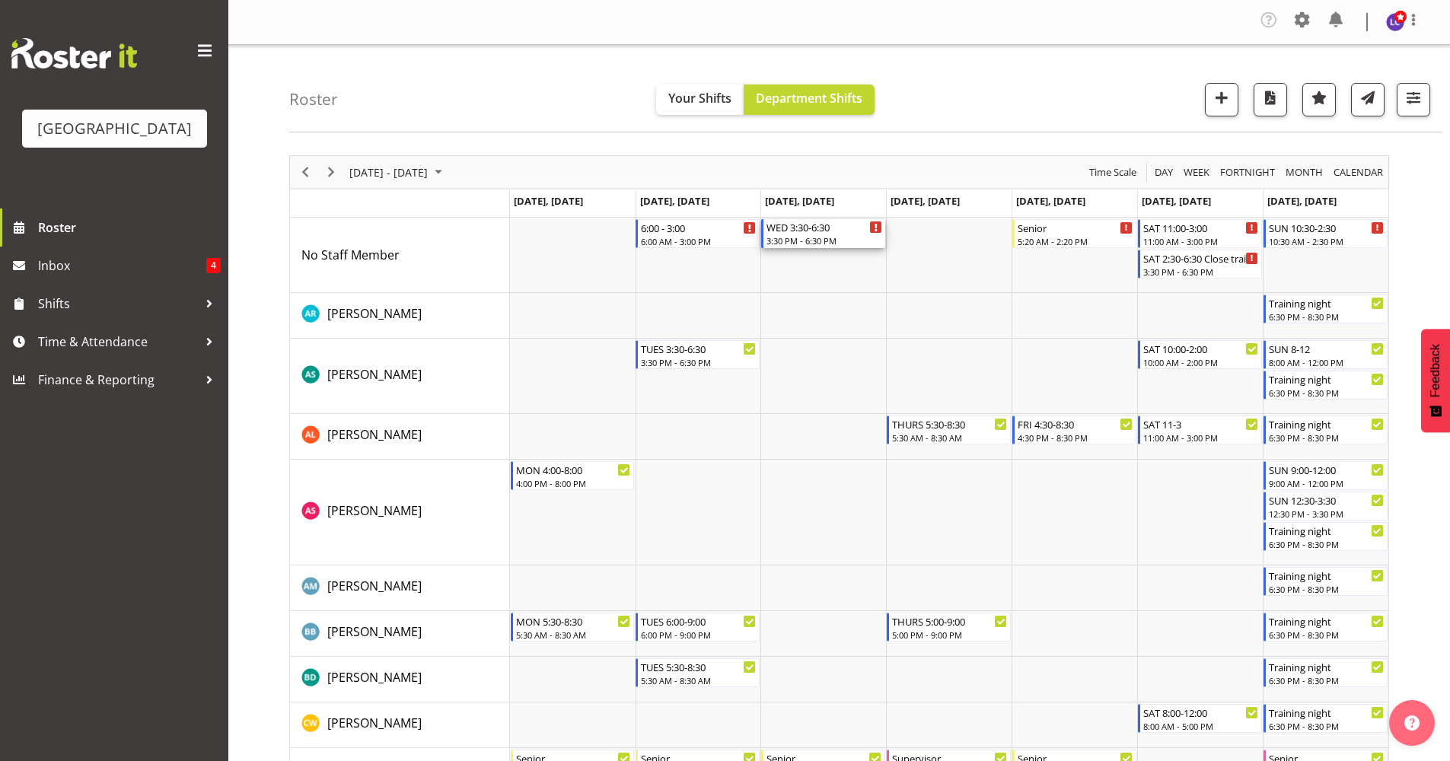
click at [825, 244] on div "3:30 PM - 6:30 PM" at bounding box center [824, 240] width 116 height 12
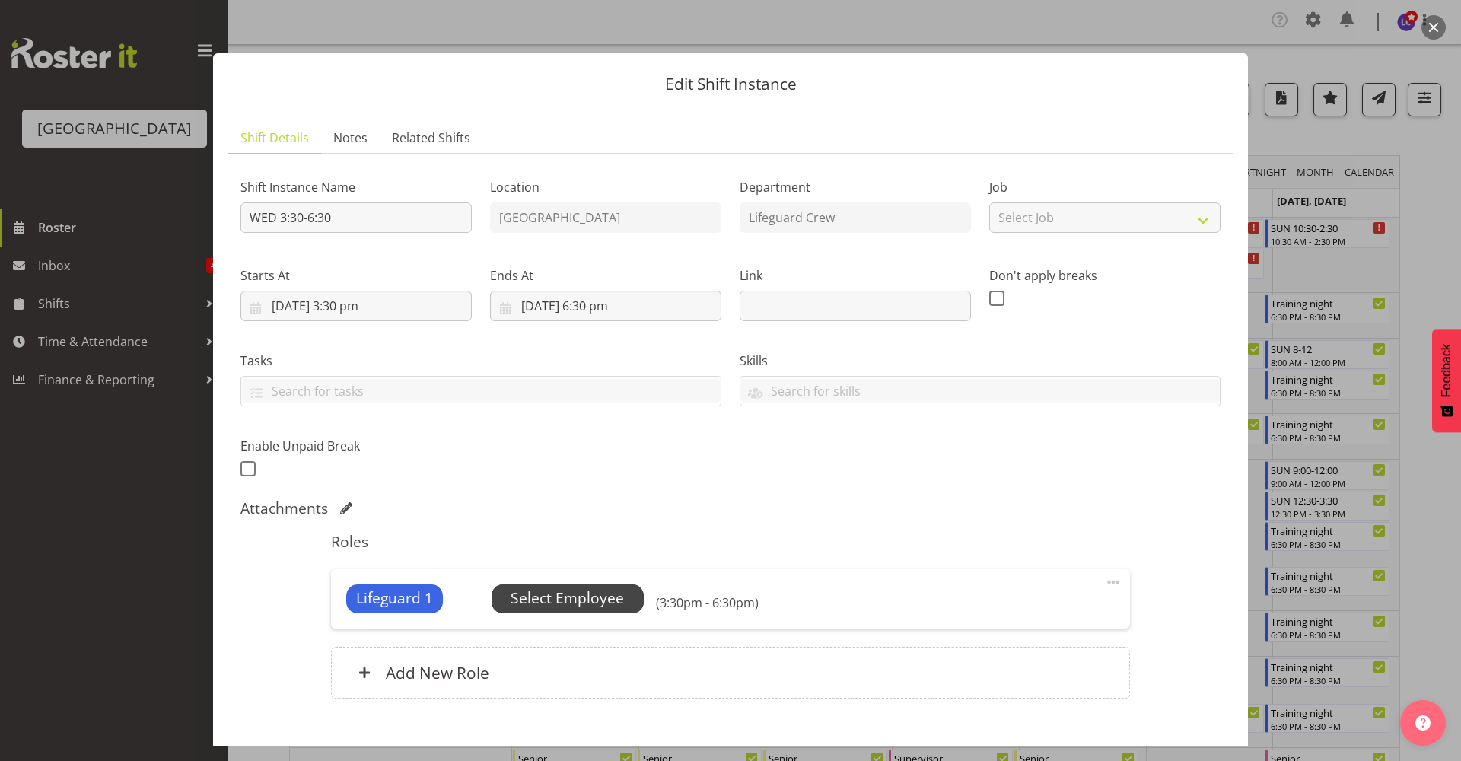
click at [604, 590] on span "Select Employee" at bounding box center [567, 599] width 113 height 22
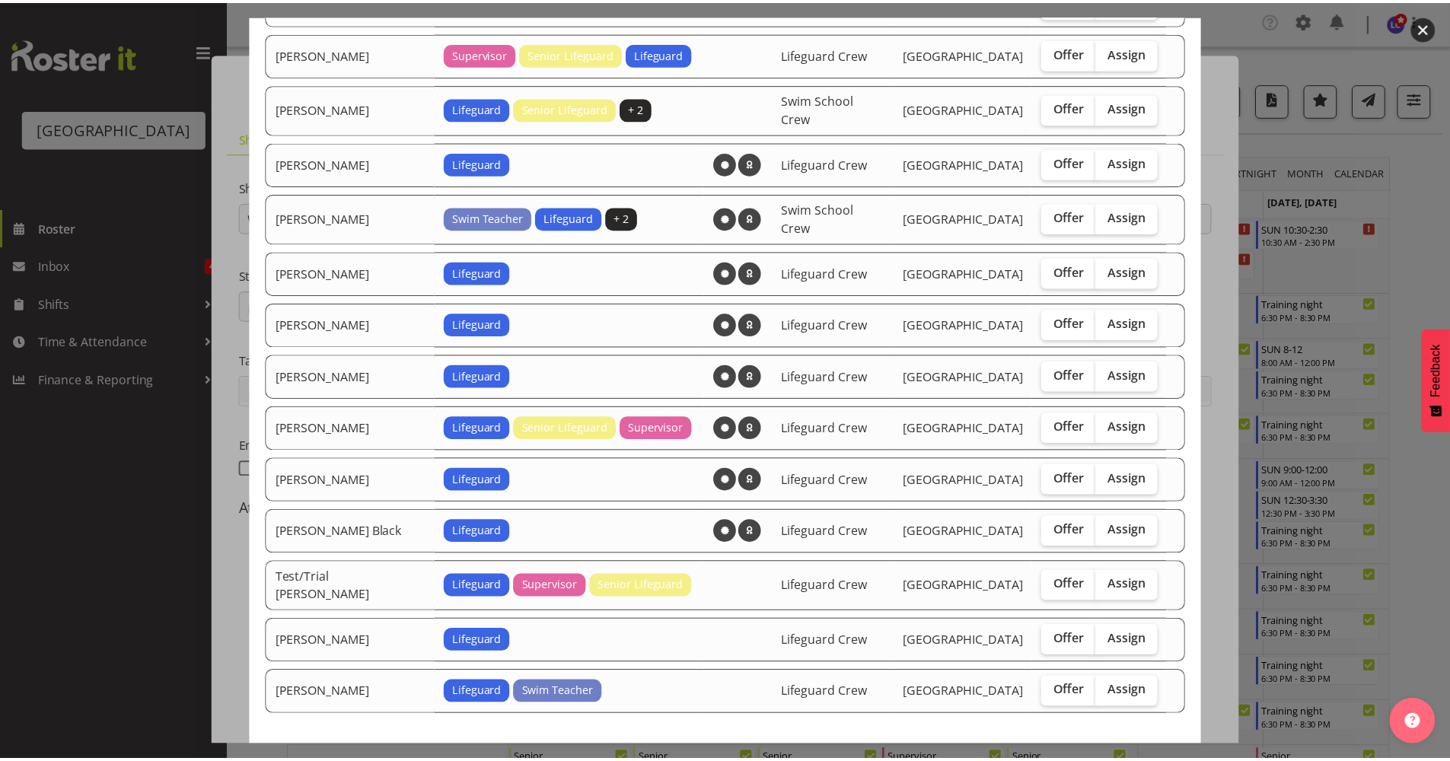
scroll to position [1393, 0]
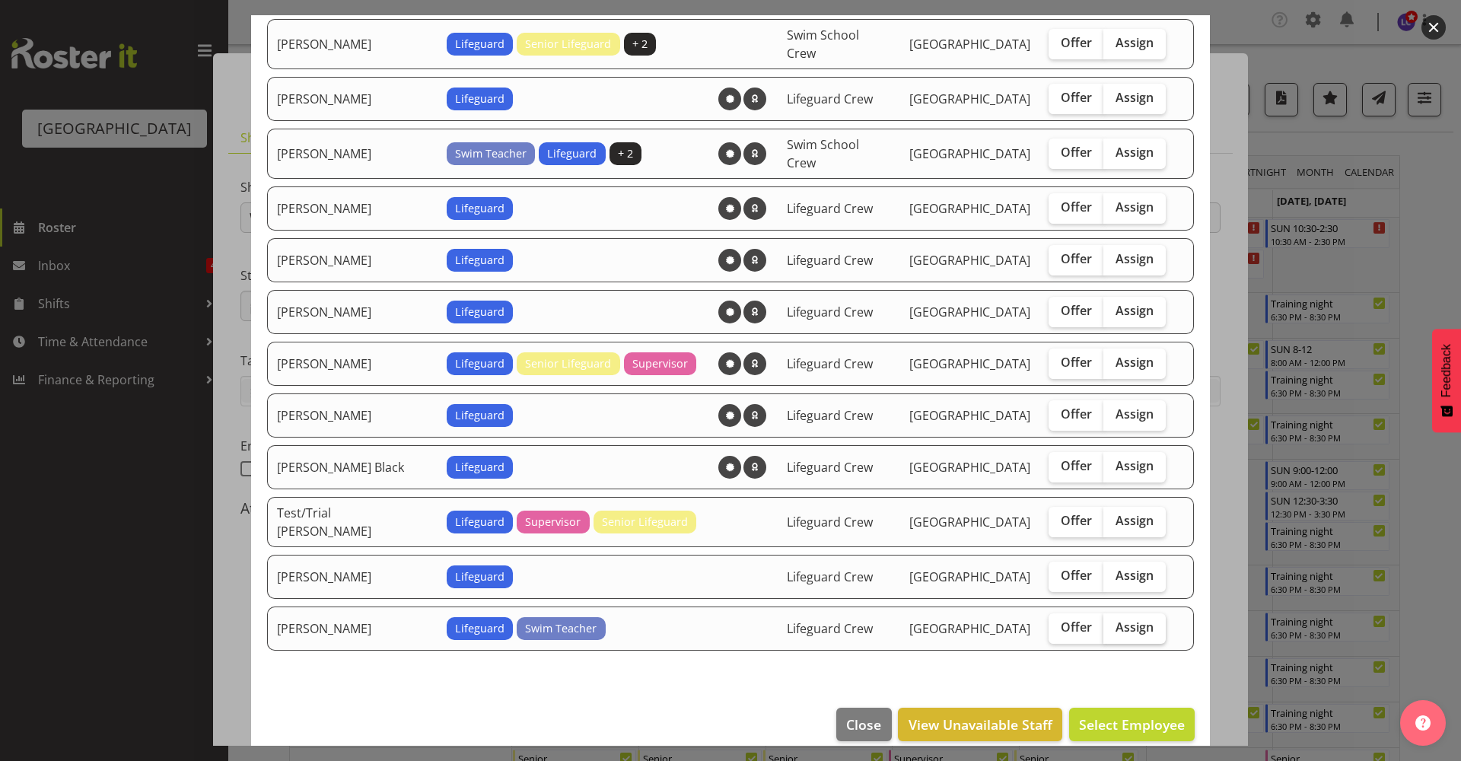
click at [1129, 618] on label "Assign" at bounding box center [1135, 628] width 62 height 30
click at [1113, 623] on input "Assign" at bounding box center [1109, 628] width 10 height 10
checkbox input "true"
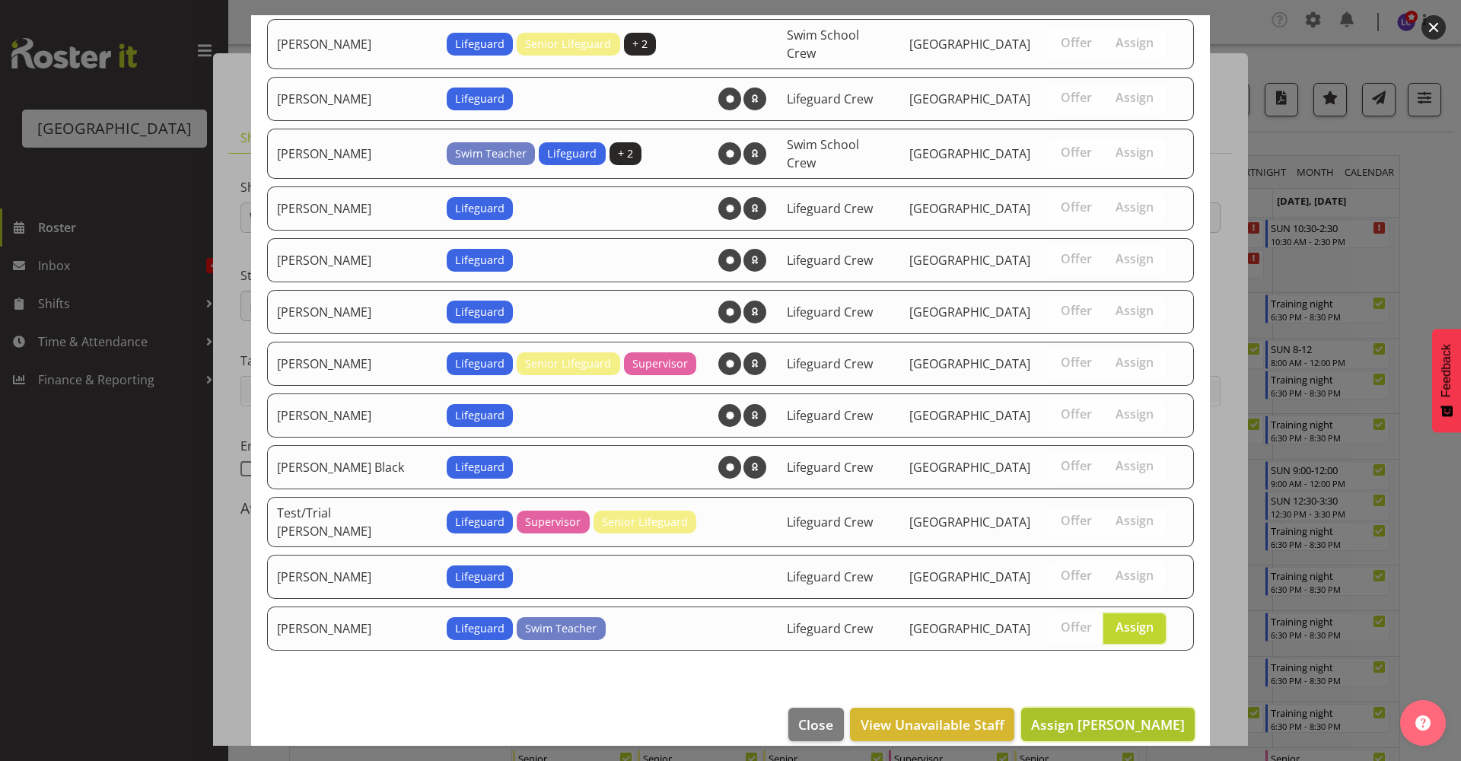
click at [1126, 715] on span "Assign Tyla Robinson" at bounding box center [1108, 724] width 154 height 18
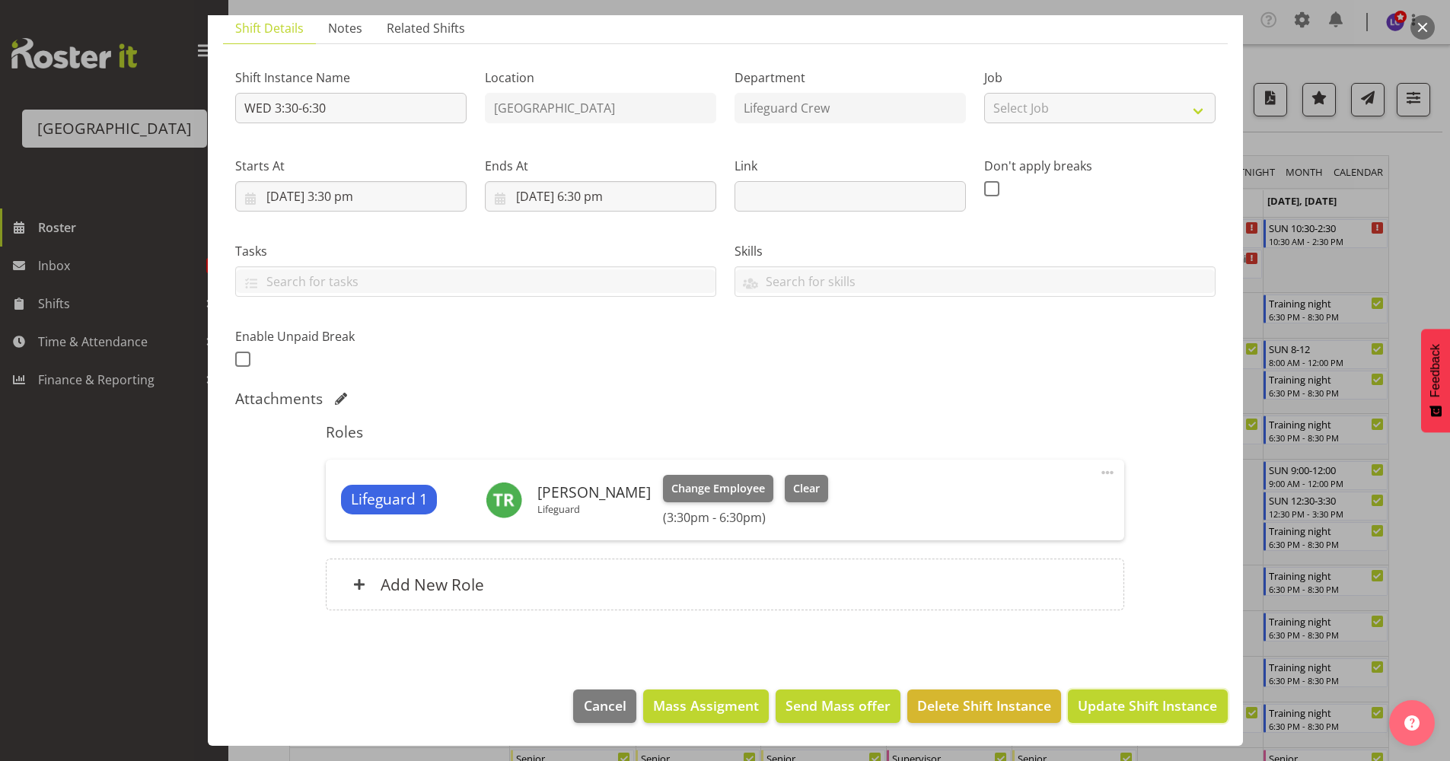
click at [1152, 712] on span "Update Shift Instance" at bounding box center [1147, 706] width 139 height 20
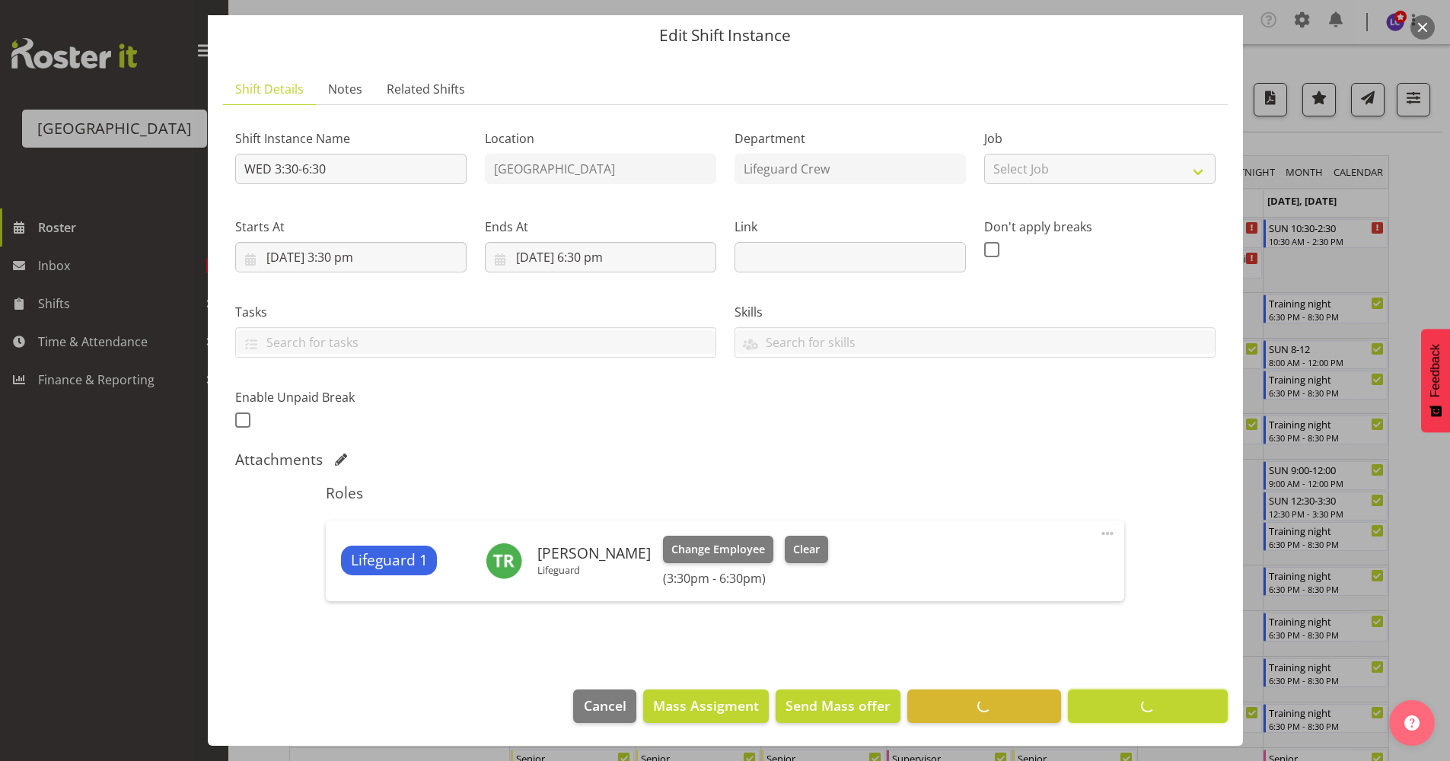
scroll to position [49, 0]
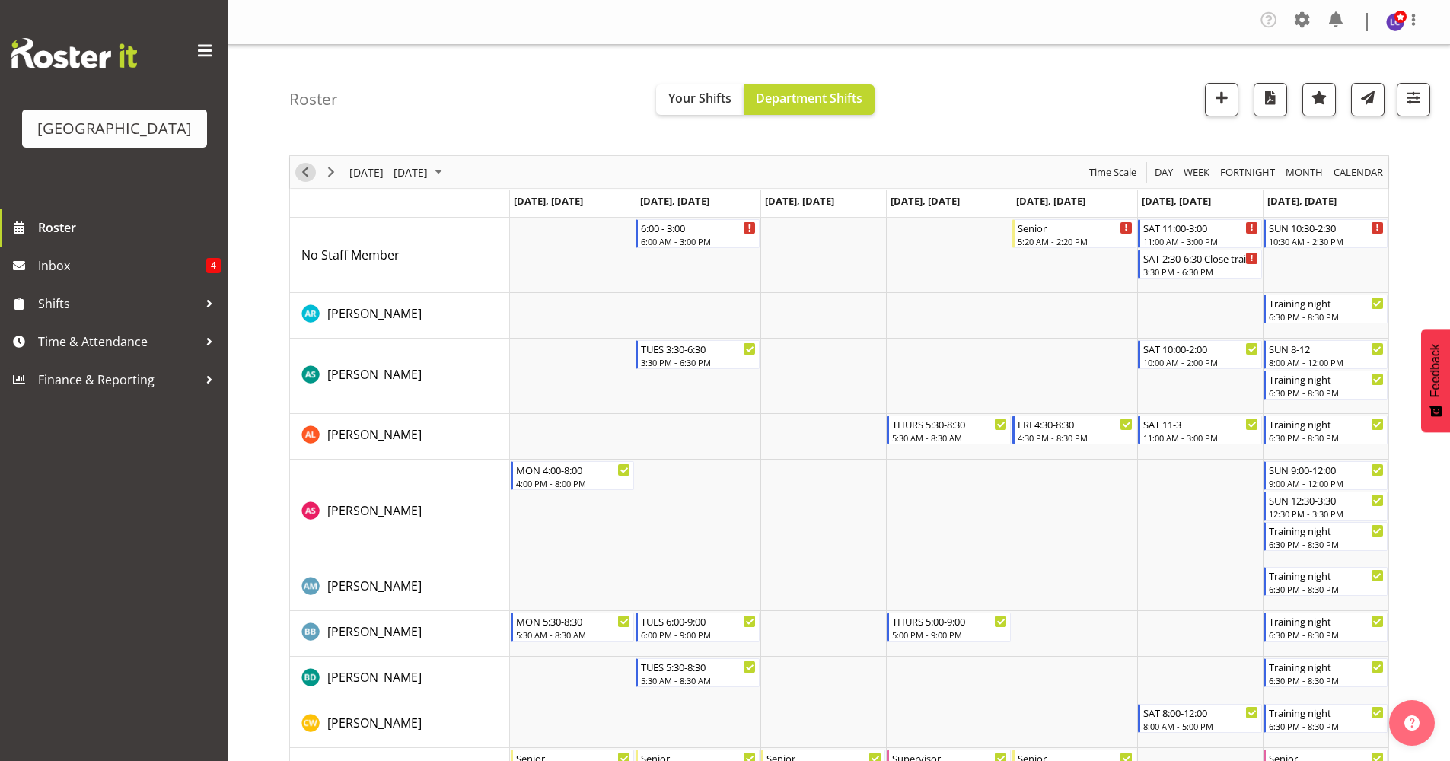
click at [308, 177] on span "Previous" at bounding box center [305, 172] width 18 height 19
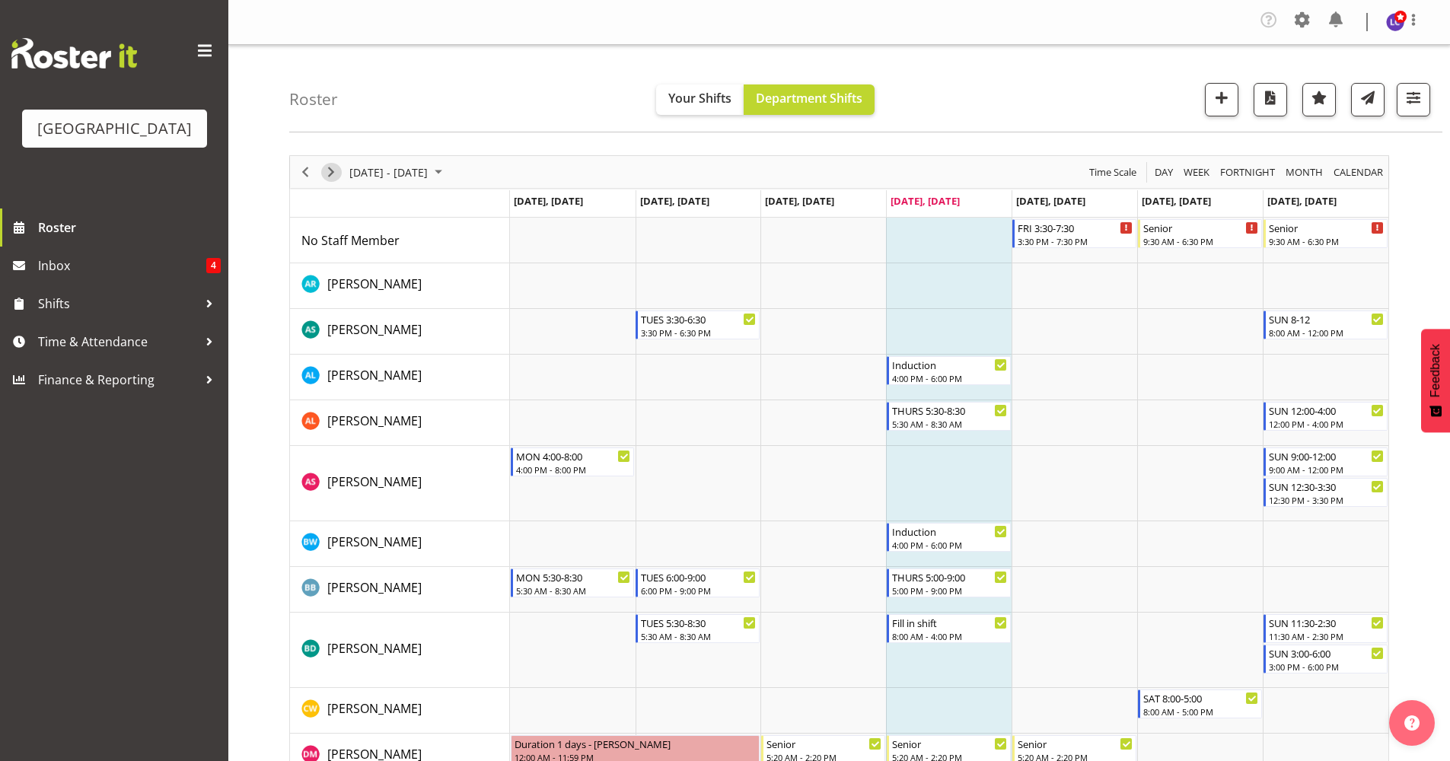
click at [334, 172] on span "Next" at bounding box center [331, 172] width 18 height 19
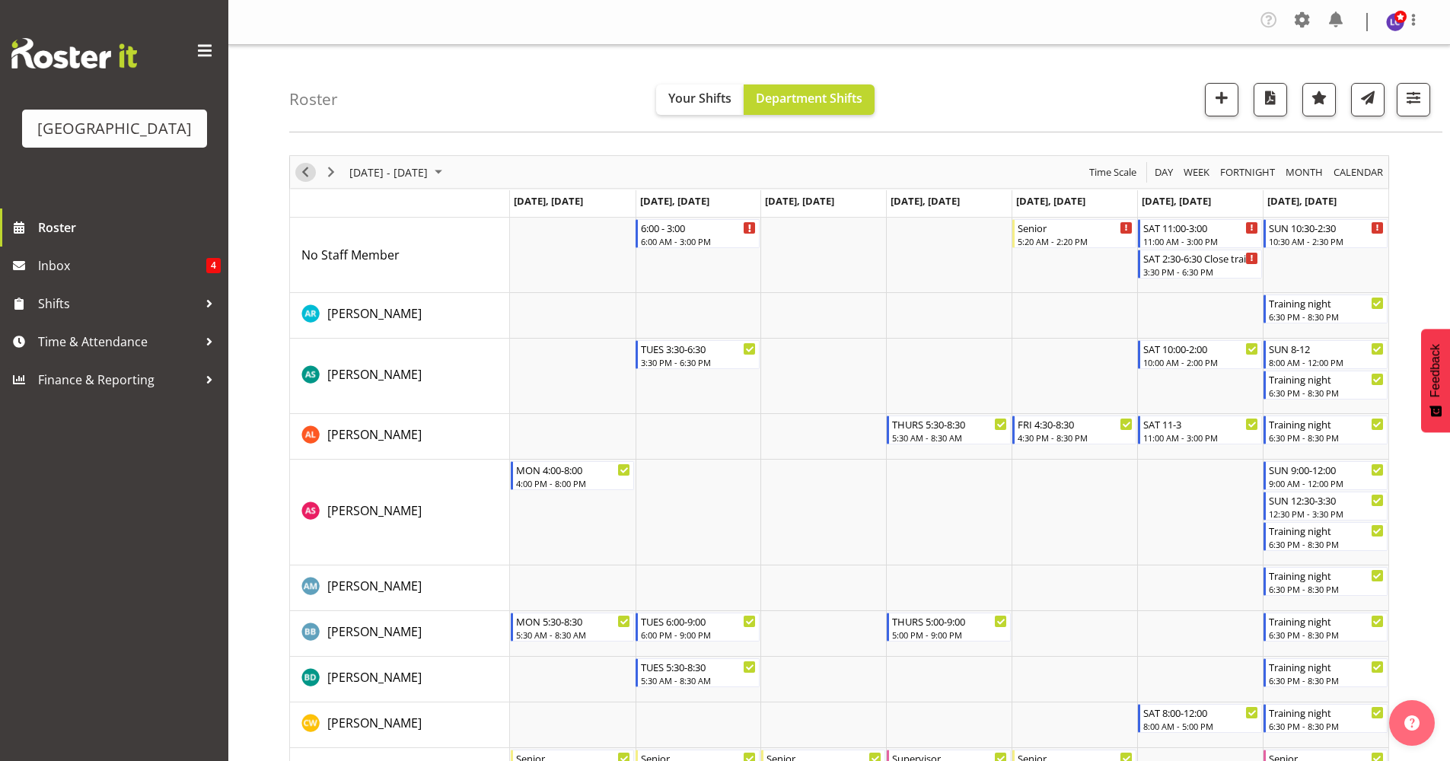
click at [305, 177] on span "Previous" at bounding box center [305, 172] width 18 height 19
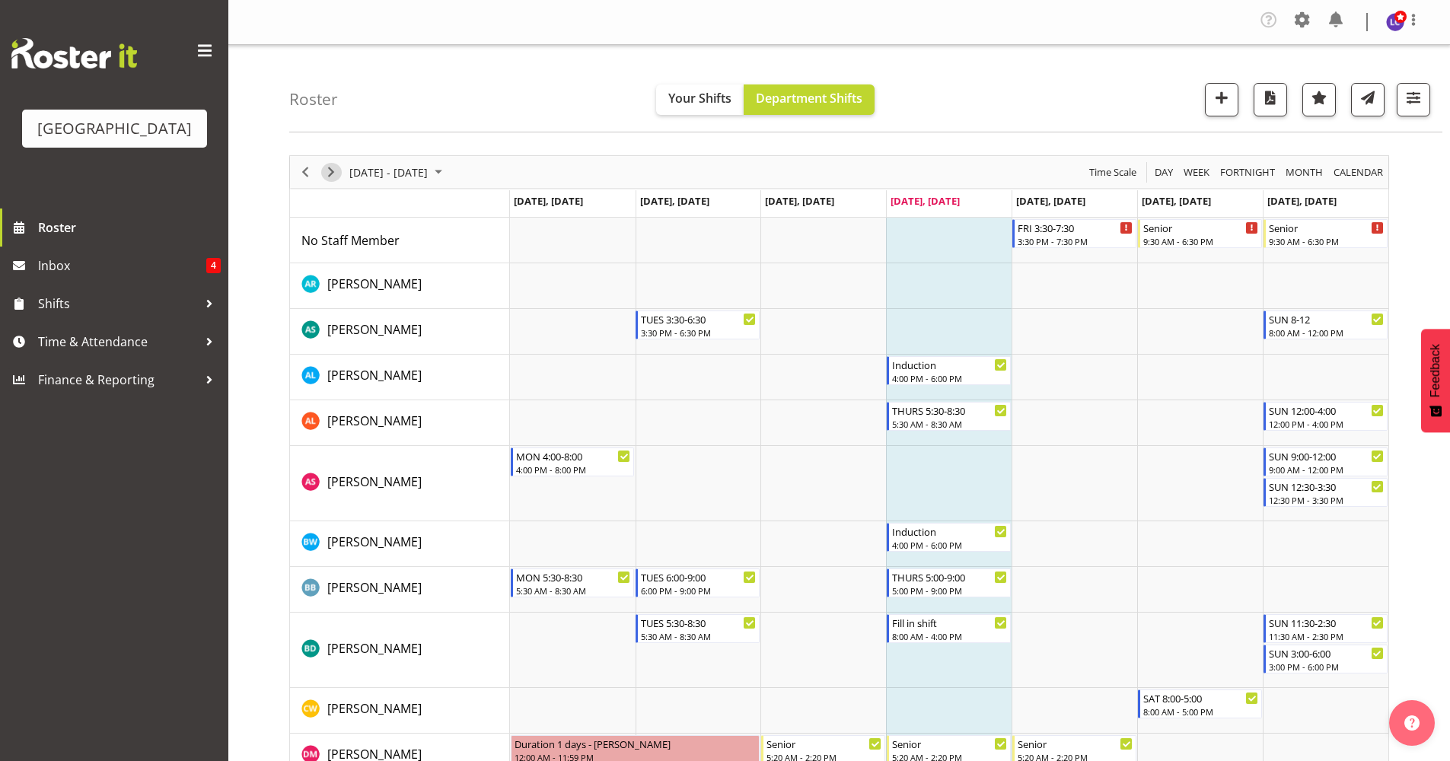
click at [336, 169] on span "Next" at bounding box center [331, 172] width 18 height 19
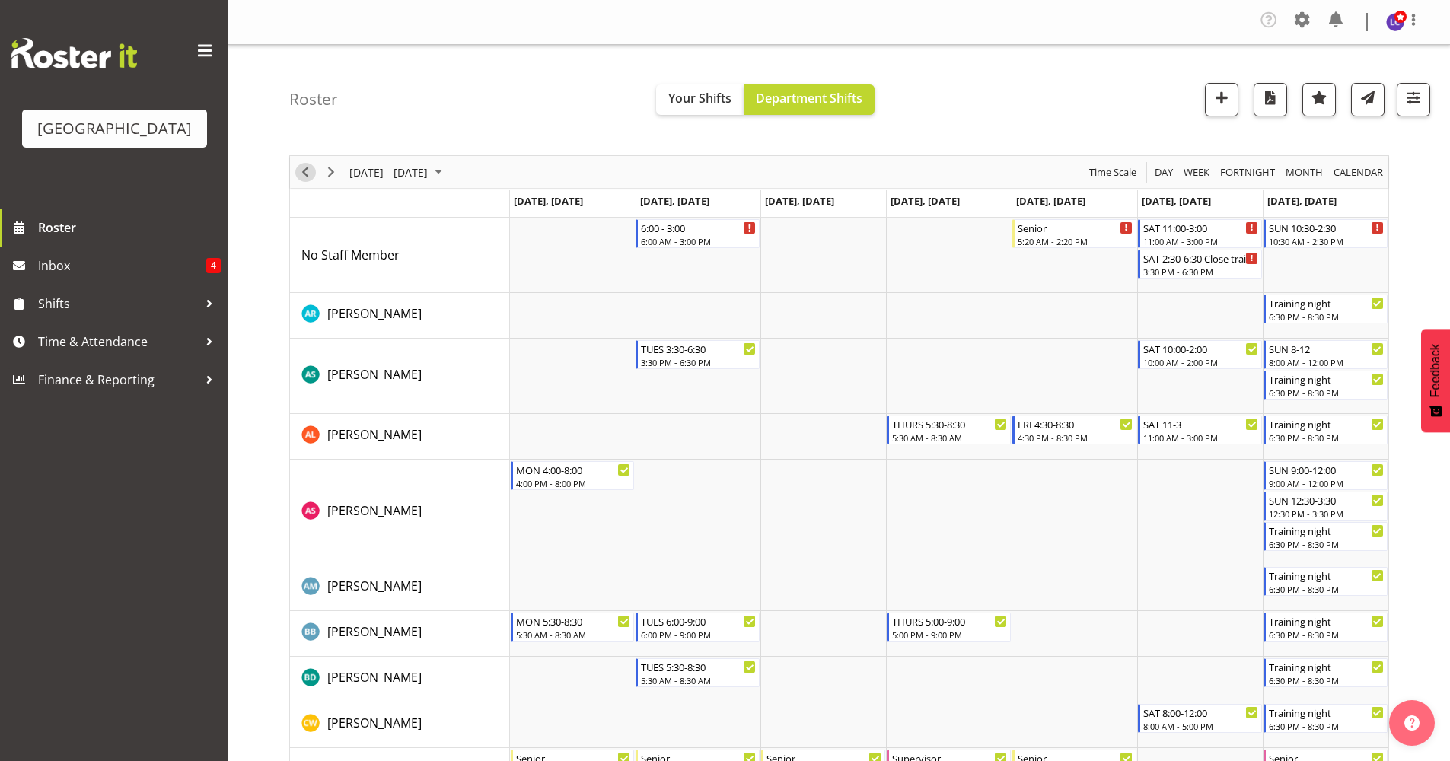
click at [298, 174] on span "Previous" at bounding box center [305, 172] width 18 height 19
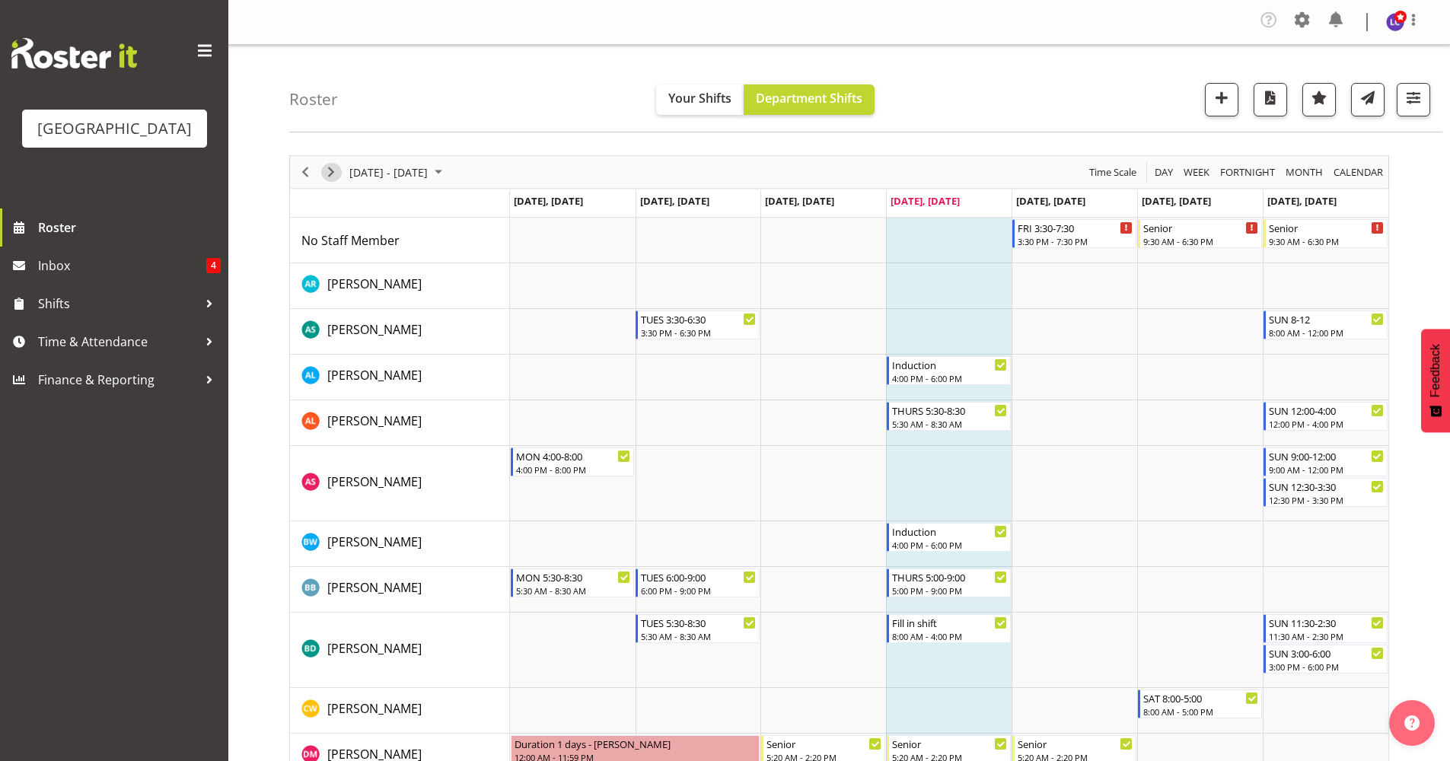
click at [330, 170] on span "Next" at bounding box center [331, 172] width 18 height 19
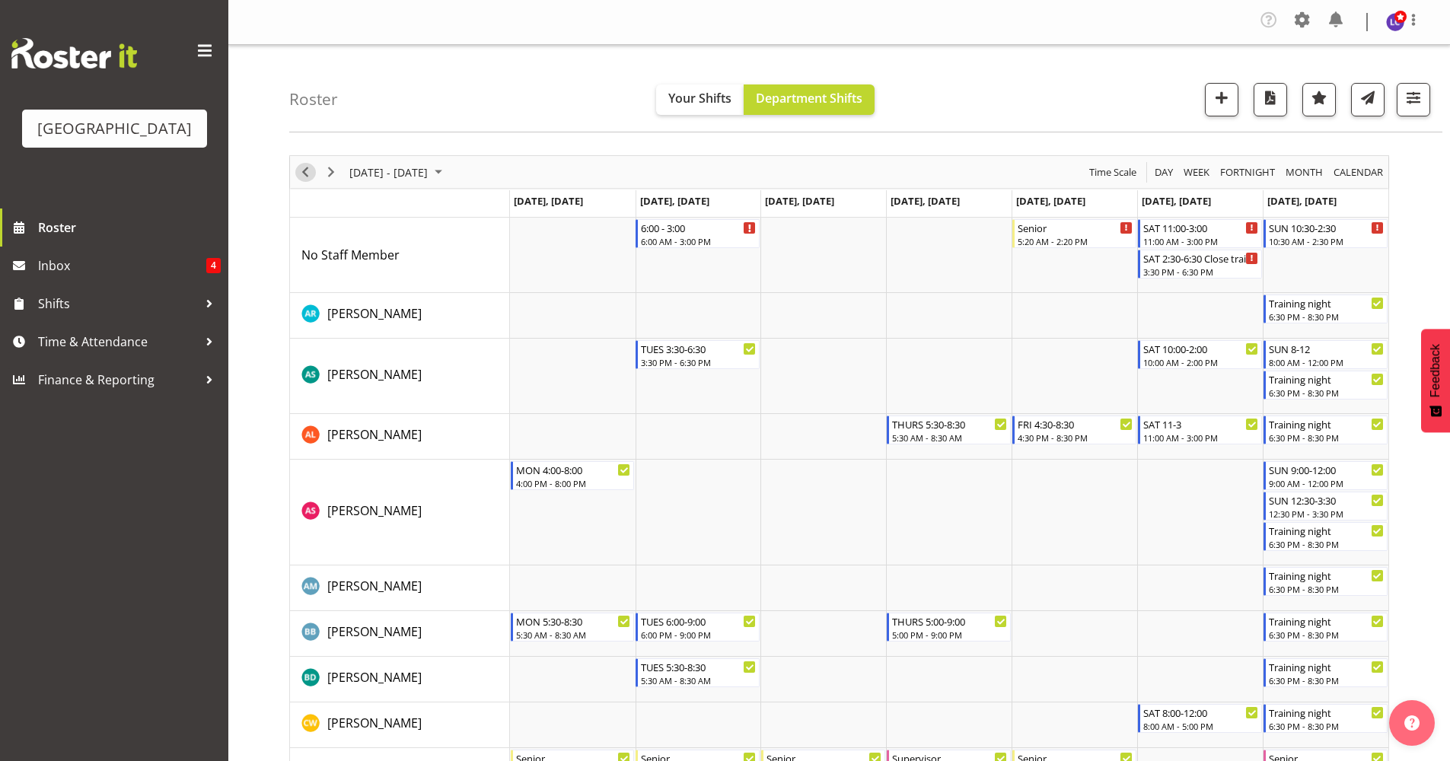
click at [304, 174] on span "Previous" at bounding box center [305, 172] width 18 height 19
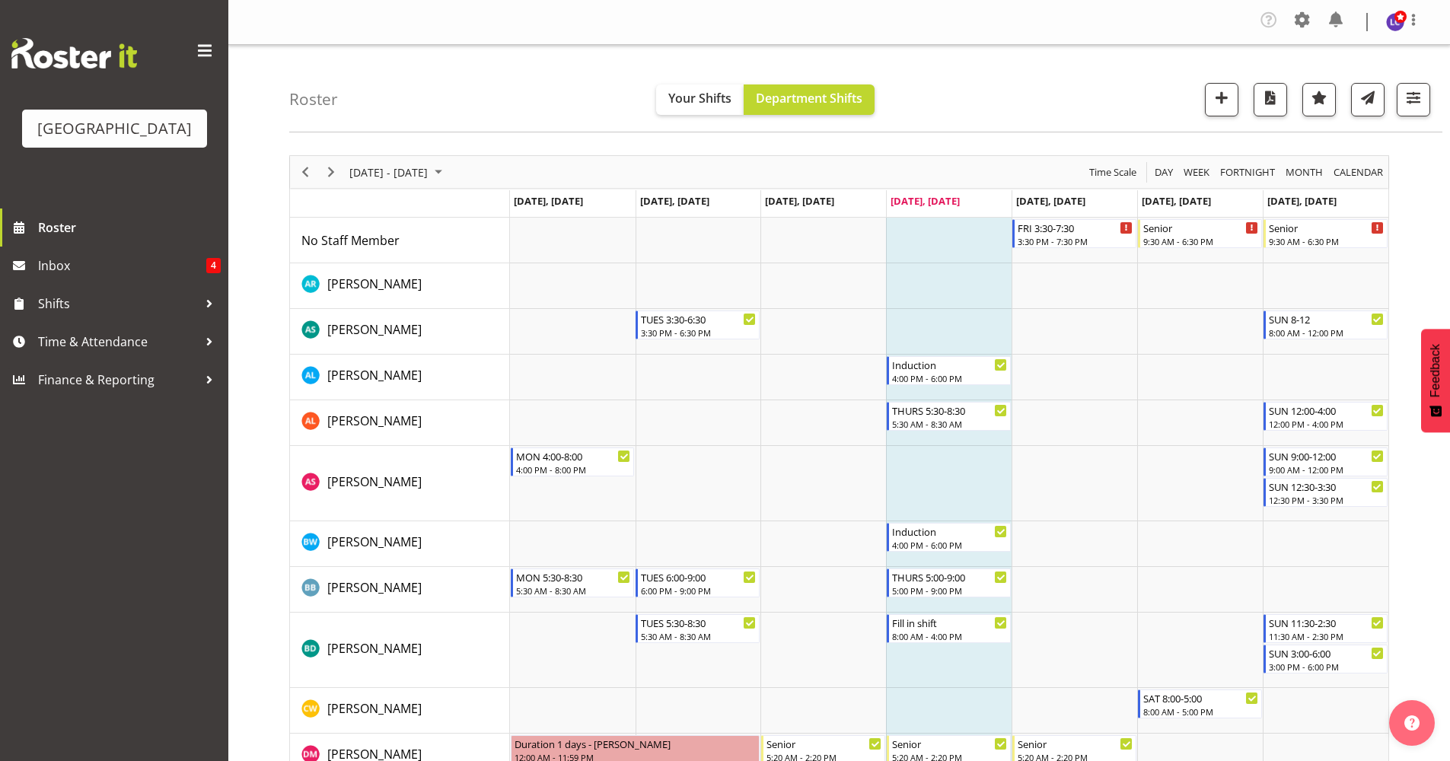
click at [330, 183] on div "Timeline Week of September 4, 2025" at bounding box center [331, 172] width 26 height 32
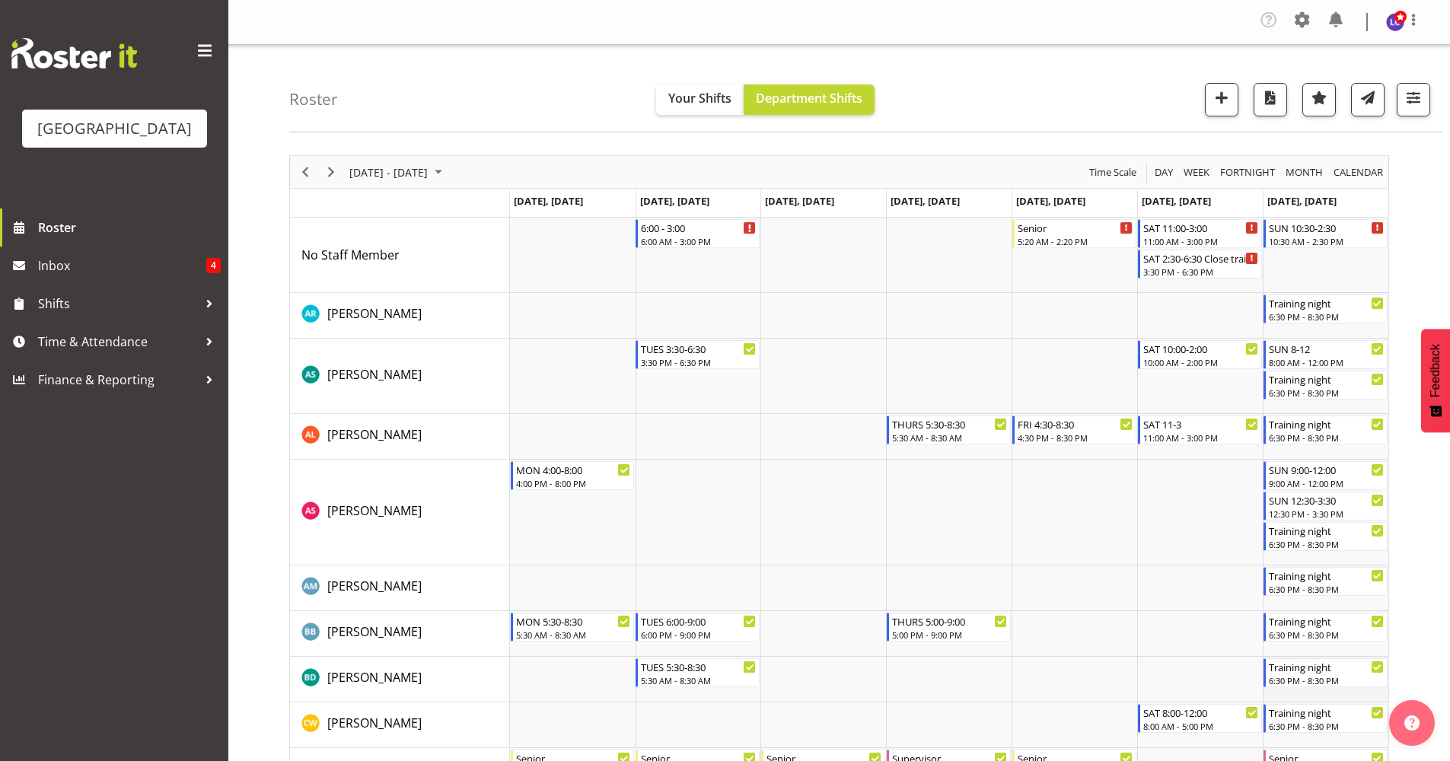
click at [1336, 694] on td "Timeline Week of September 11, 2025" at bounding box center [1326, 680] width 126 height 46
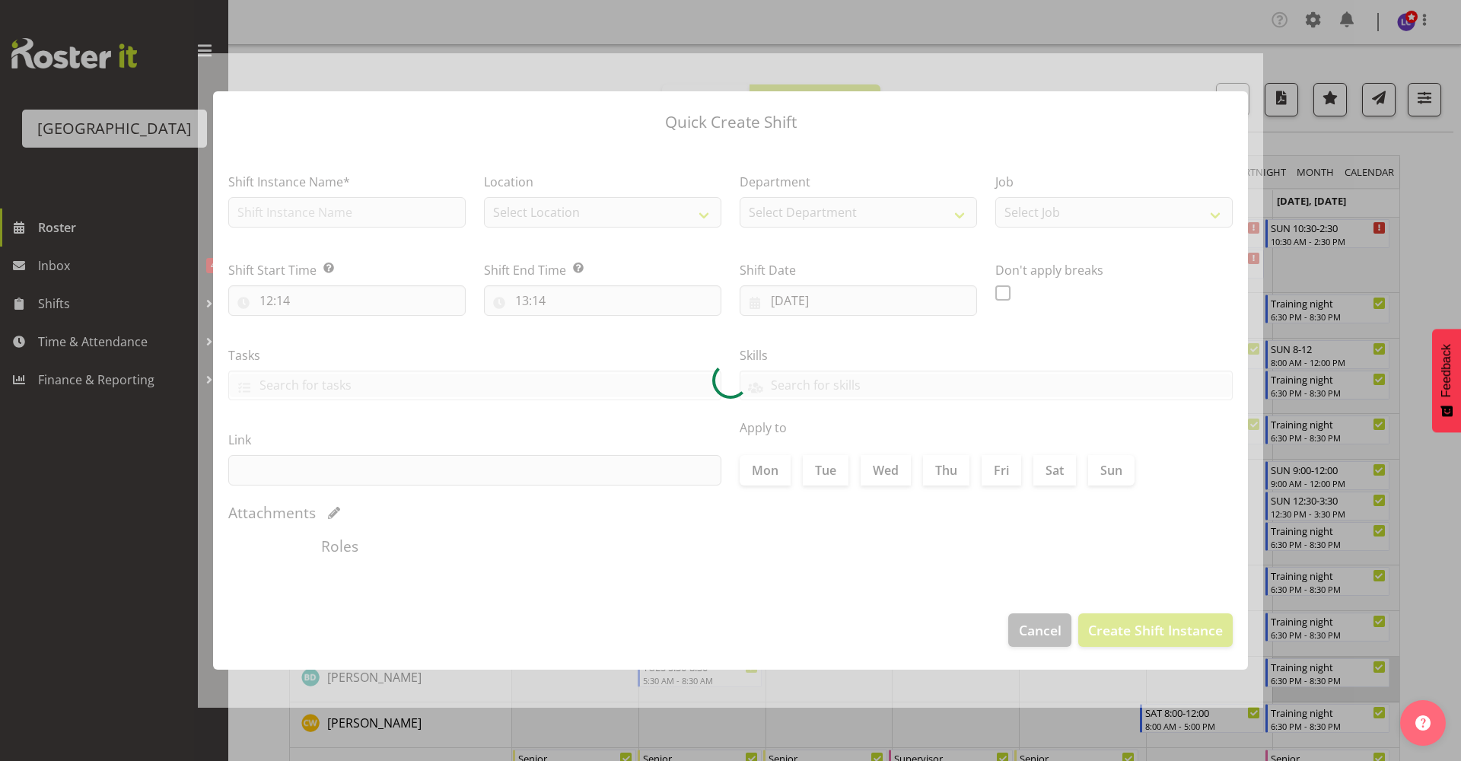
click at [1336, 694] on div at bounding box center [730, 380] width 1461 height 761
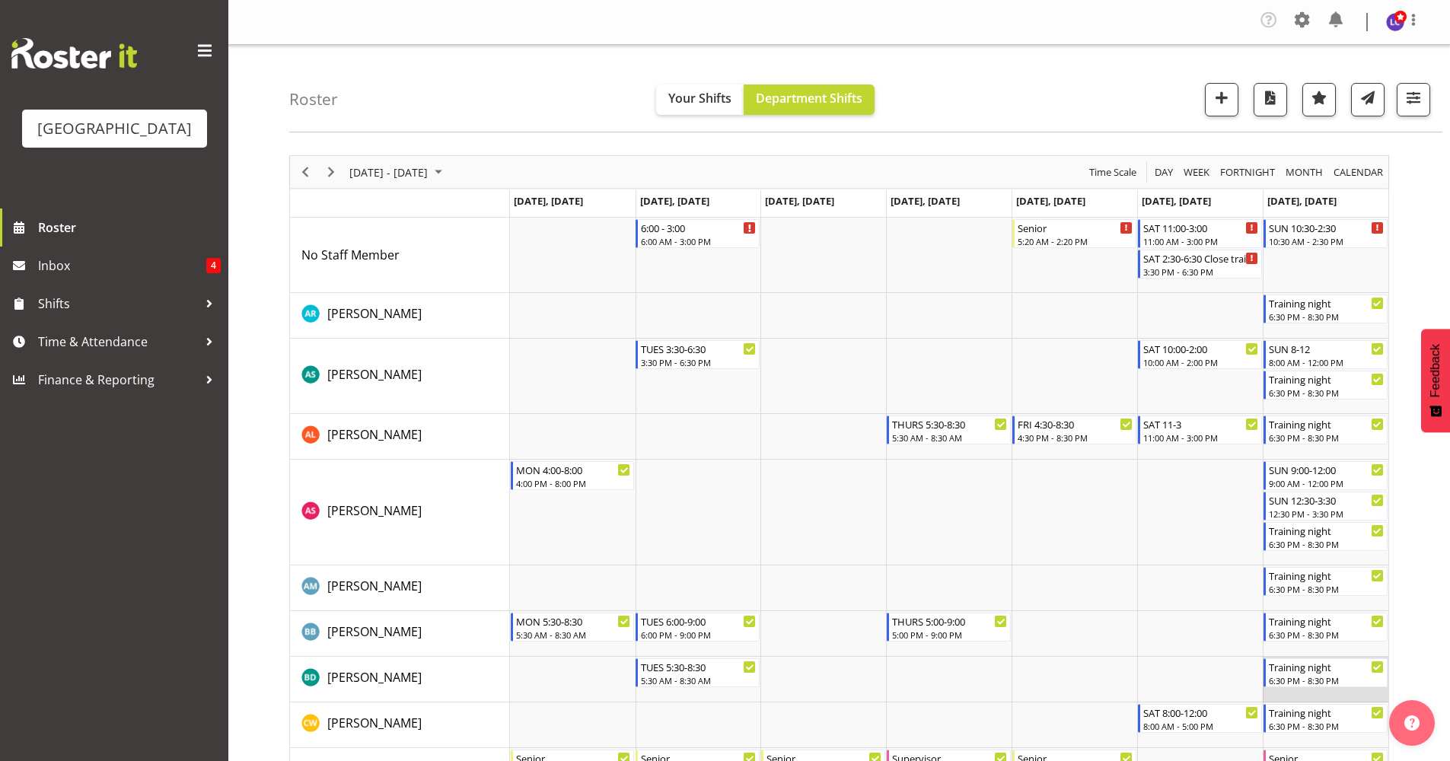
click at [1336, 694] on td "Timeline Week of September 11, 2025" at bounding box center [1326, 680] width 126 height 46
select select "12"
select select "14"
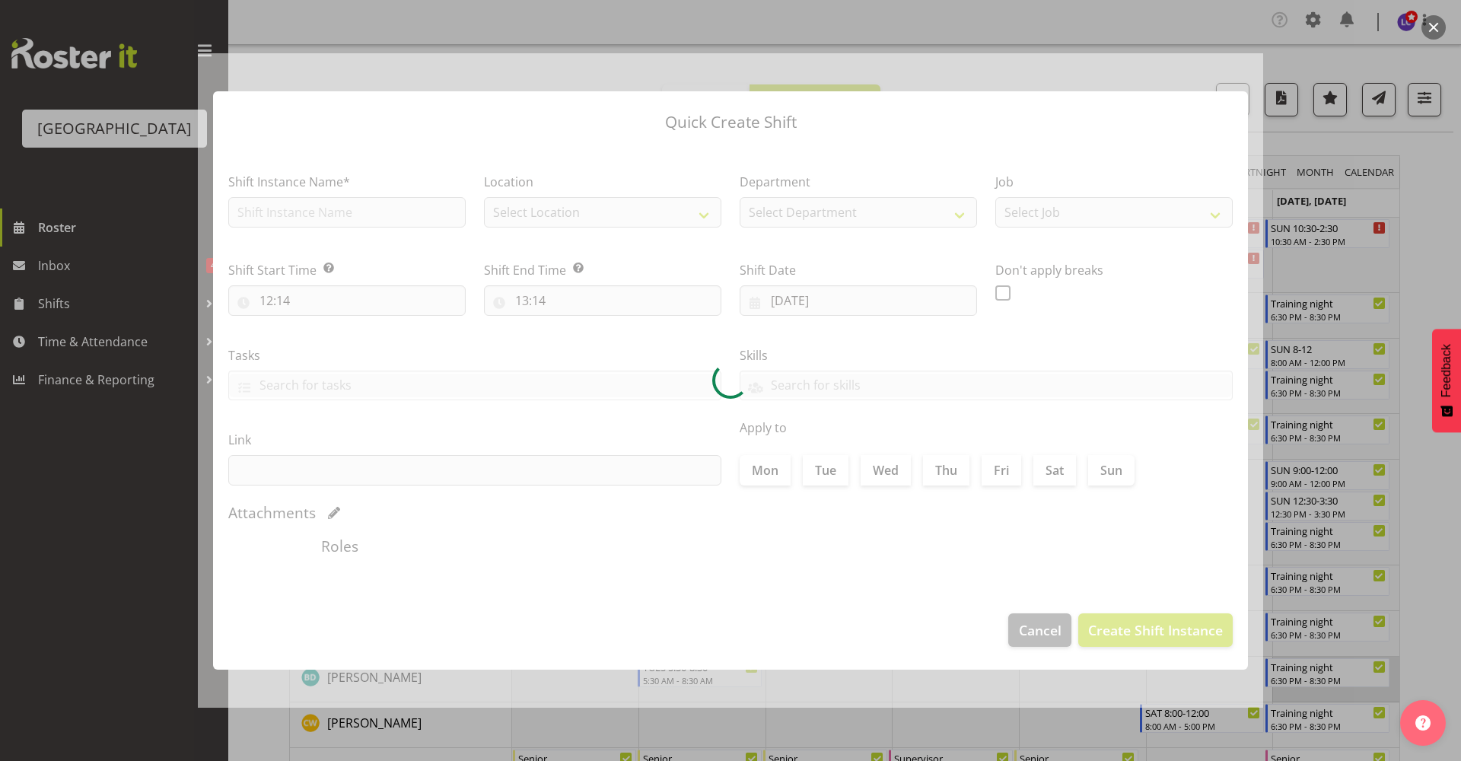
type input "14/09/2025"
checkbox input "true"
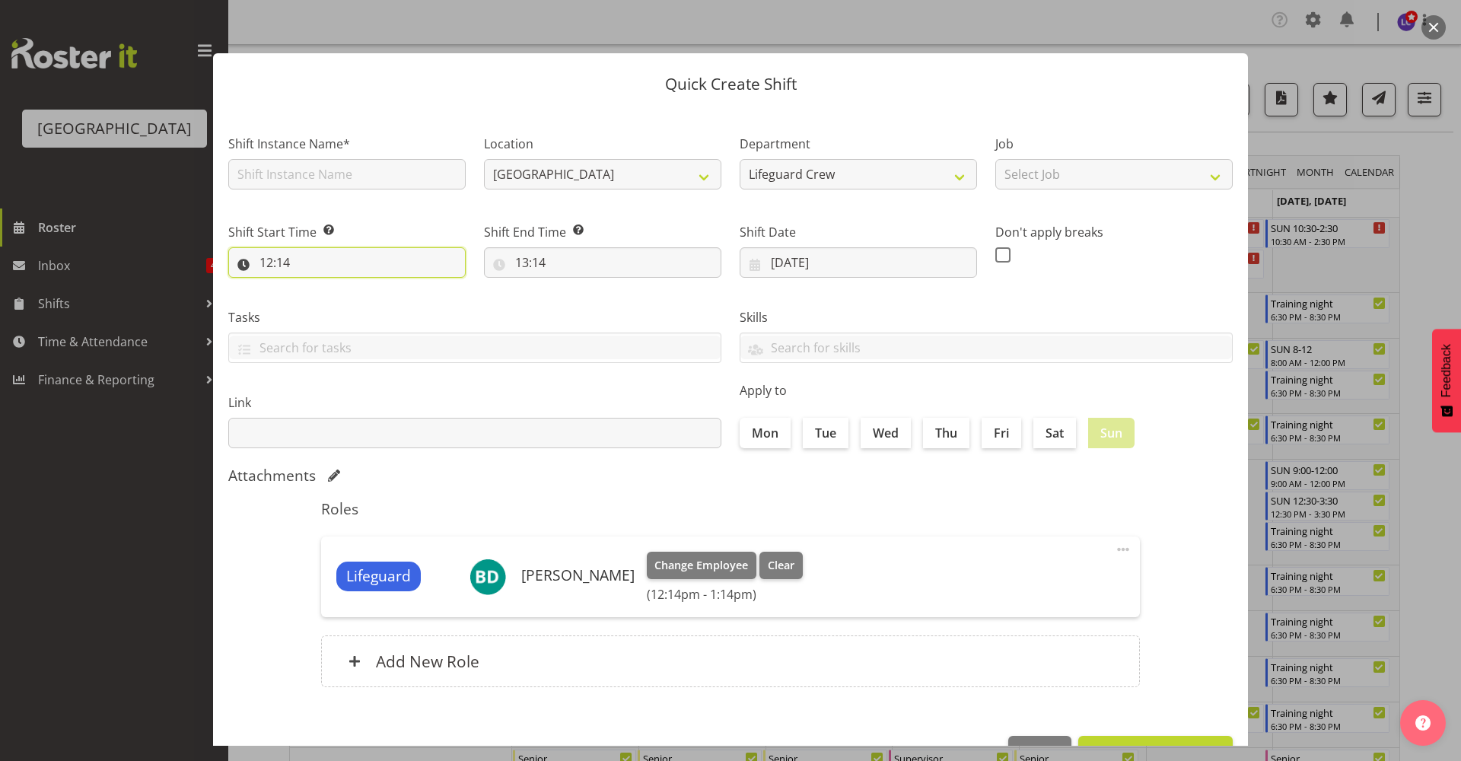
click at [351, 267] on input "12:14" at bounding box center [346, 262] width 237 height 30
click at [337, 298] on select "00 01 02 03 04 05 06 07 08 09 10 11 12 13 14 15 16 17 18 19 20 21 22 23" at bounding box center [332, 302] width 34 height 30
select select "11"
click at [315, 287] on select "00 01 02 03 04 05 06 07 08 09 10 11 12 13 14 15 16 17 18 19 20 21 22 23" at bounding box center [332, 302] width 34 height 30
type input "11:14"
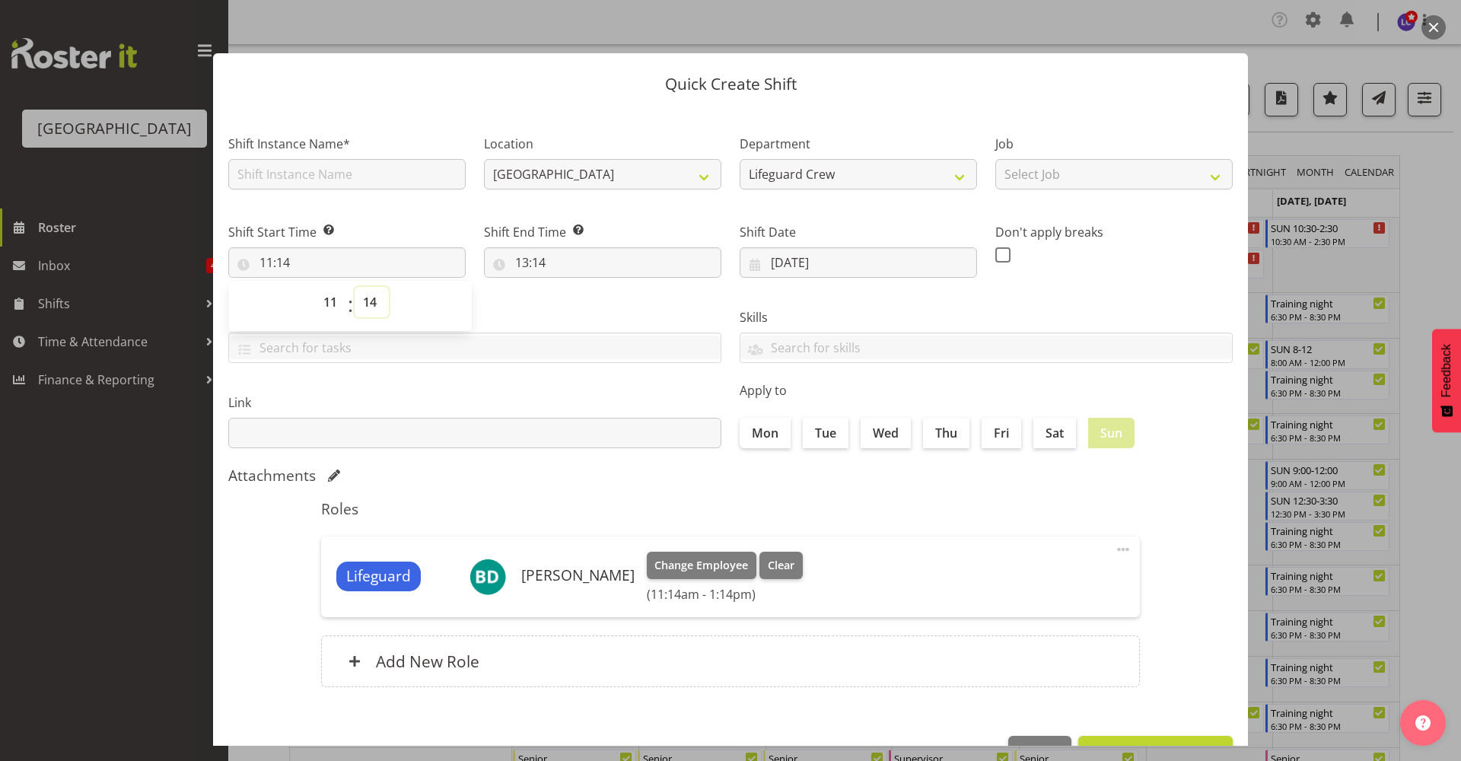
click at [377, 308] on select "00 01 02 03 04 05 06 07 08 09 10 11 12 13 14 15 16 17 18 19 20 21 22 23 24 25 2…" at bounding box center [372, 302] width 34 height 30
select select "30"
click at [355, 287] on select "00 01 02 03 04 05 06 07 08 09 10 11 12 13 14 15 16 17 18 19 20 21 22 23 24 25 2…" at bounding box center [372, 302] width 34 height 30
type input "11:30"
drag, startPoint x: 599, startPoint y: 434, endPoint x: 631, endPoint y: 298, distance: 139.9
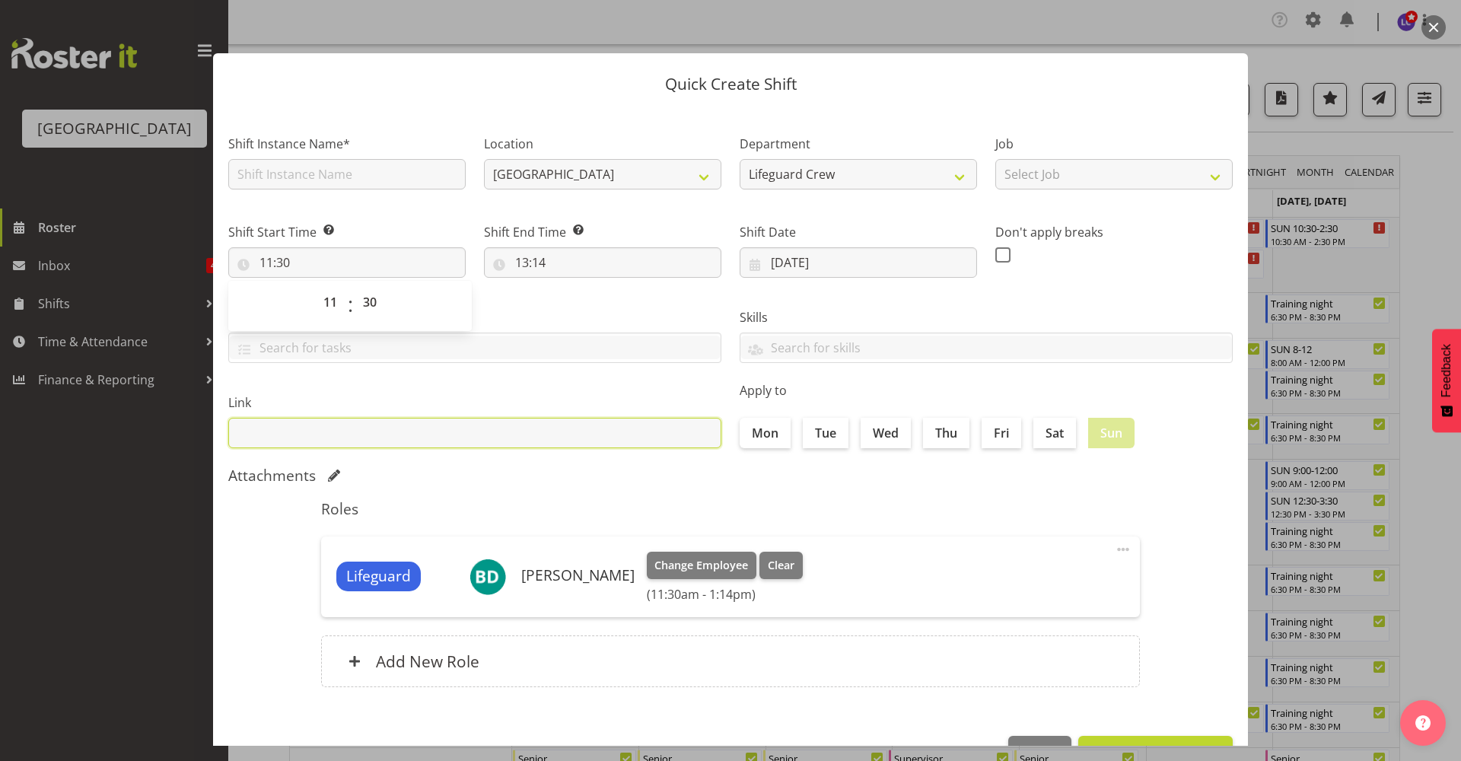
click at [600, 434] on input "text" at bounding box center [474, 433] width 493 height 30
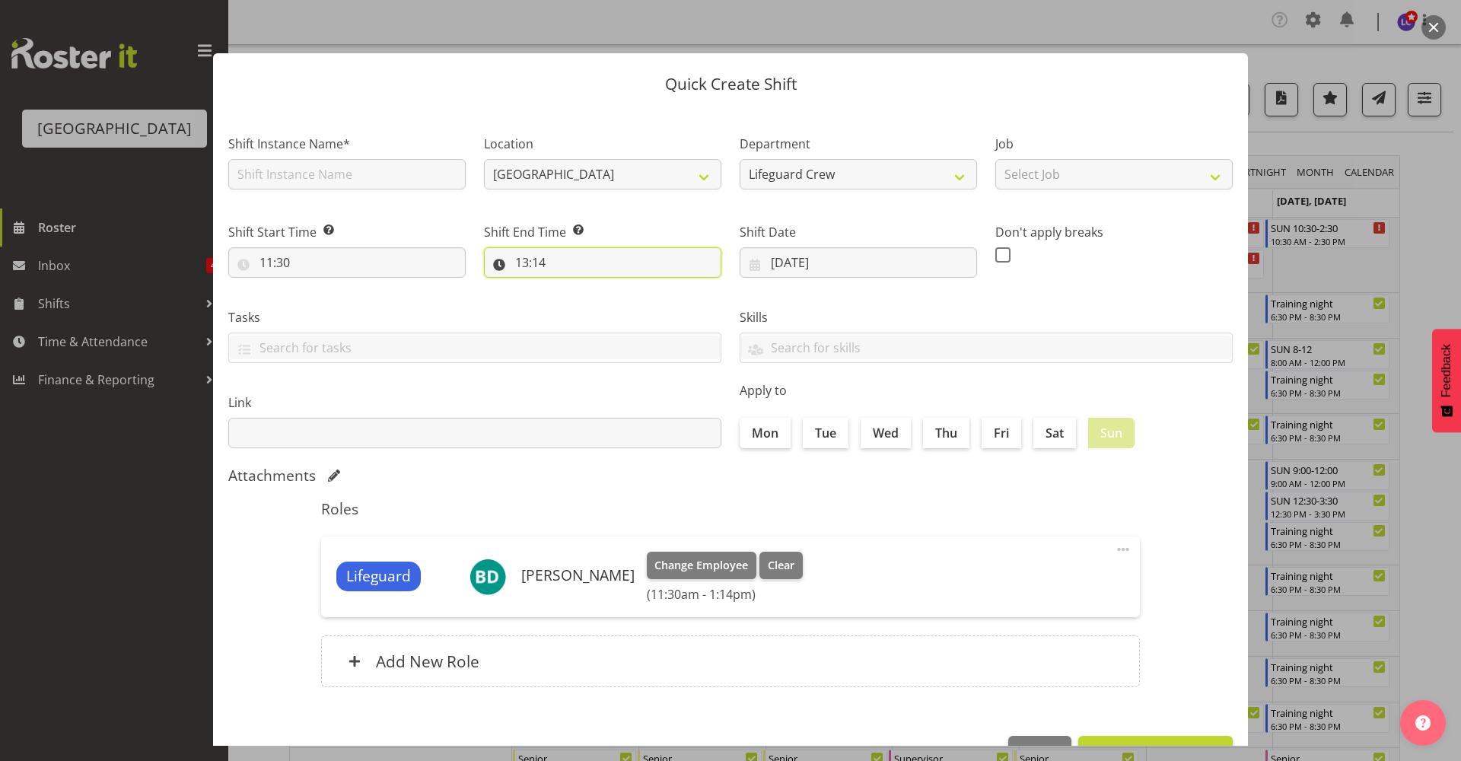
click at [616, 259] on input "13:14" at bounding box center [602, 262] width 237 height 30
click at [581, 314] on select "00 01 02 03 04 05 06 07 08 09 10 11 12 13 14 15 16 17 18 19 20 21 22 23" at bounding box center [588, 302] width 34 height 30
select select "14"
click at [571, 287] on select "00 01 02 03 04 05 06 07 08 09 10 11 12 13 14 15 16 17 18 19 20 21 22 23" at bounding box center [588, 302] width 34 height 30
type input "14:14"
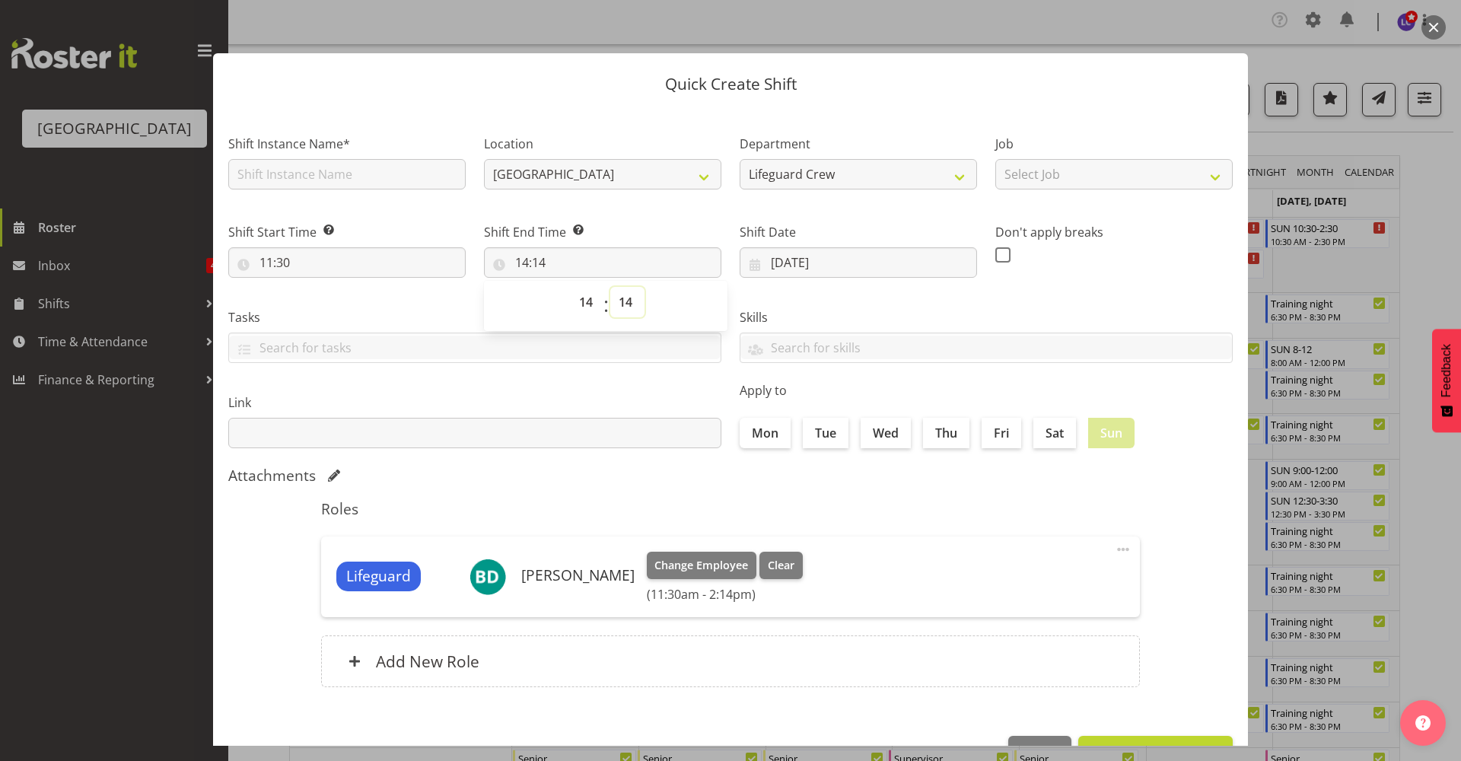
click at [626, 297] on select "00 01 02 03 04 05 06 07 08 09 10 11 12 13 14 15 16 17 18 19 20 21 22 23 24 25 2…" at bounding box center [627, 302] width 34 height 30
click at [629, 314] on select "00 01 02 03 04 05 06 07 08 09 10 11 12 13 14 15 16 17 18 19 20 21 22 23 24 25 2…" at bounding box center [627, 302] width 34 height 30
select select "30"
click at [610, 287] on select "00 01 02 03 04 05 06 07 08 09 10 11 12 13 14 15 16 17 18 19 20 21 22 23 24 25 2…" at bounding box center [627, 302] width 34 height 30
type input "14:30"
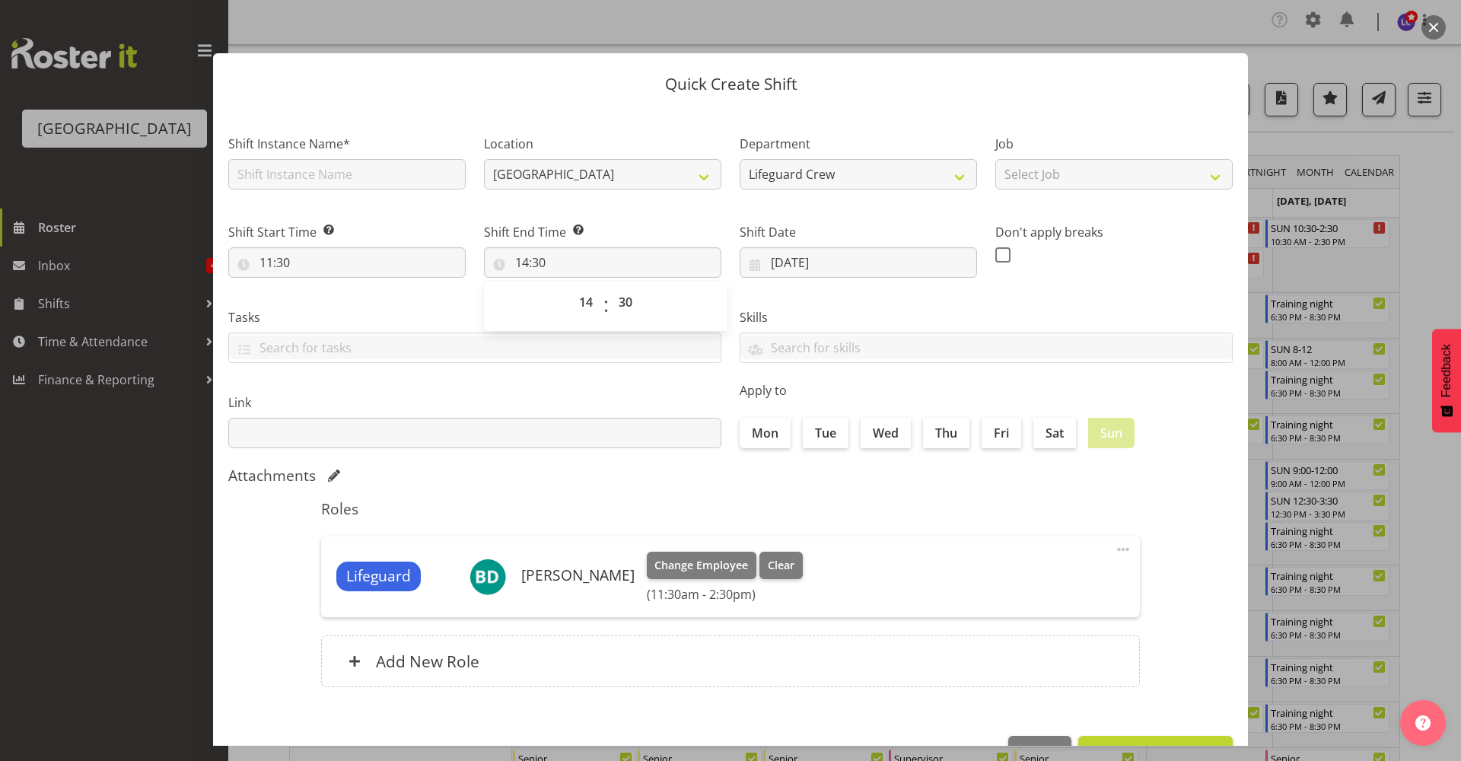
click at [824, 452] on div "Apply to Mon Tue Wed Thu Fri Sat Sun" at bounding box center [986, 414] width 511 height 85
click at [419, 175] on input "text" at bounding box center [346, 174] width 237 height 30
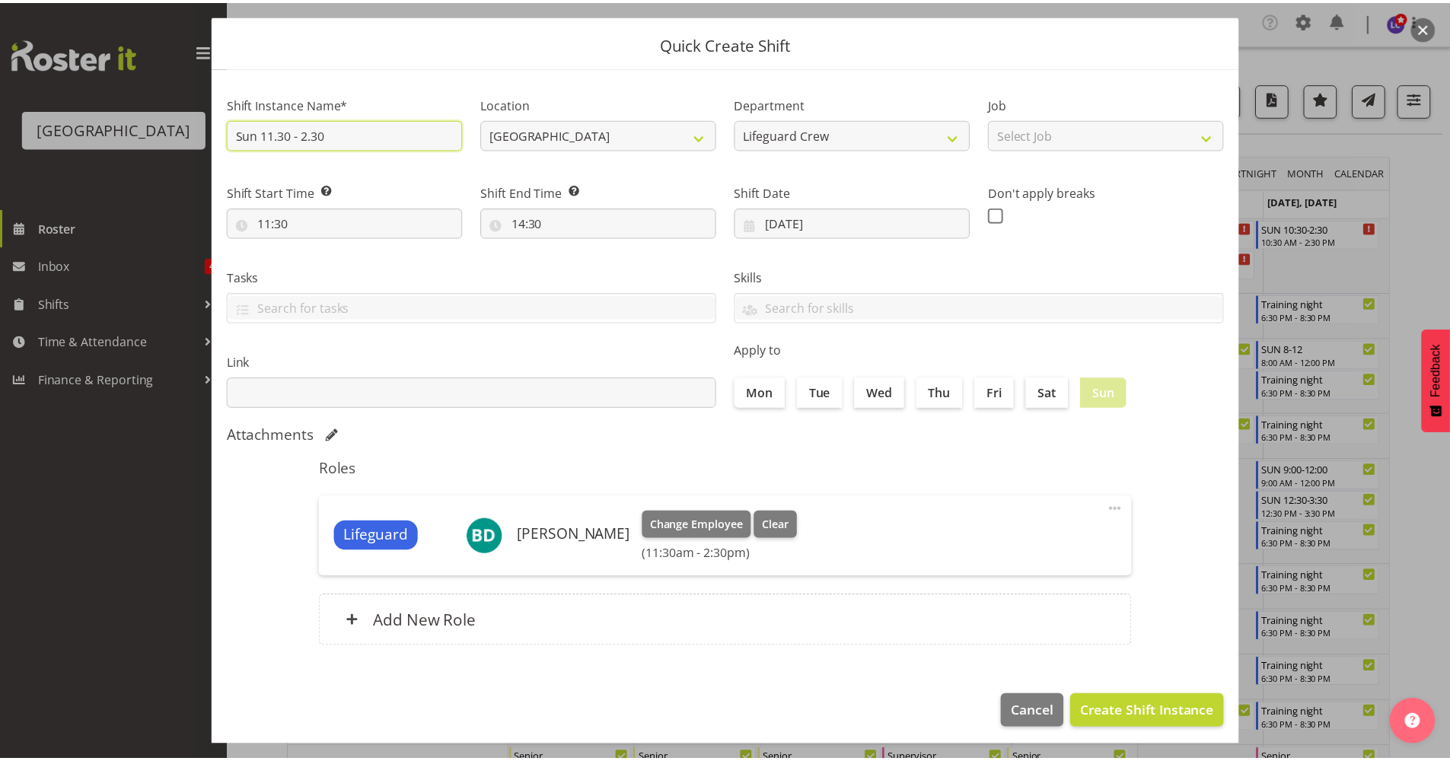
scroll to position [46, 0]
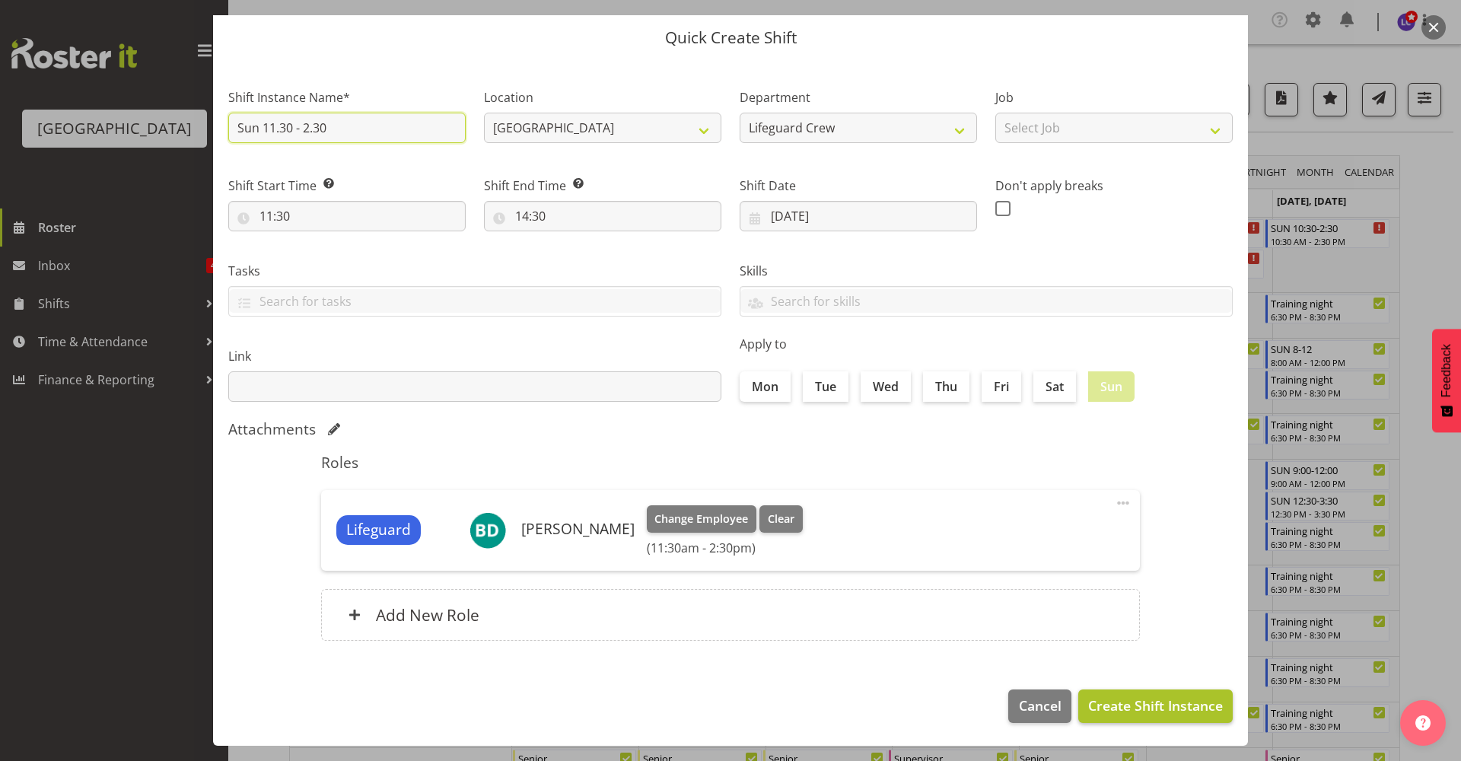
type input "Sun 11.30 - 2.30"
click at [1148, 712] on span "Create Shift Instance" at bounding box center [1155, 706] width 135 height 20
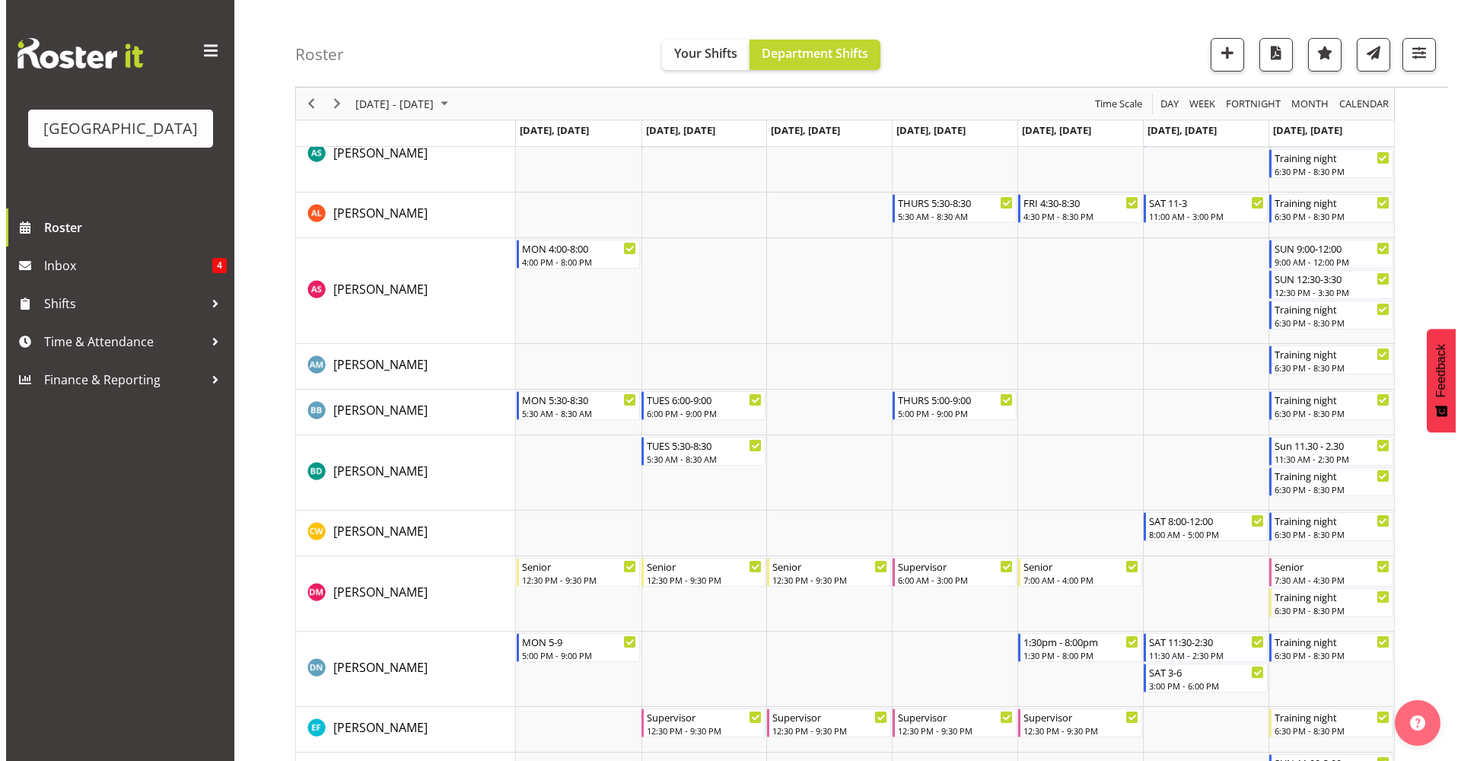
scroll to position [234, 0]
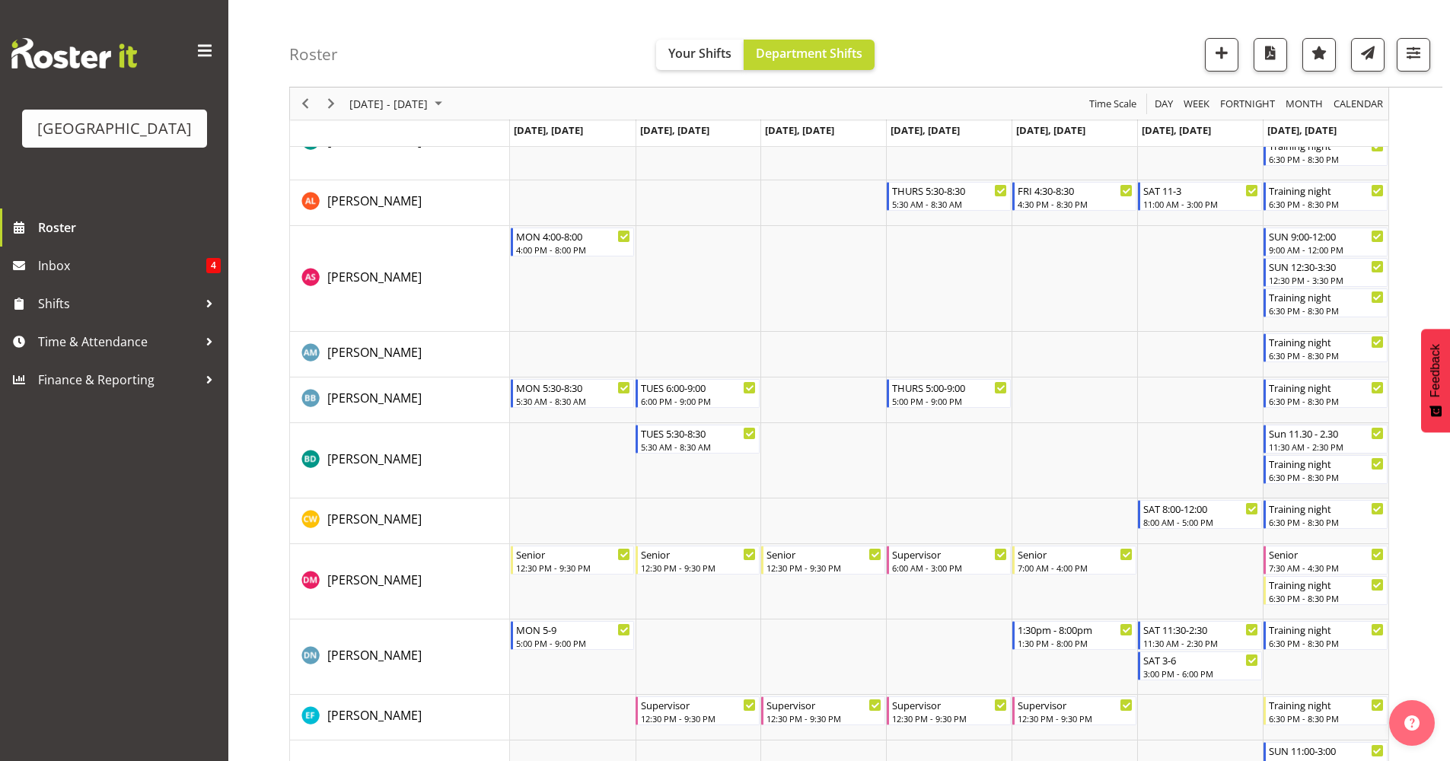
click at [1333, 493] on td "Timeline Week of September 11, 2025" at bounding box center [1326, 460] width 126 height 75
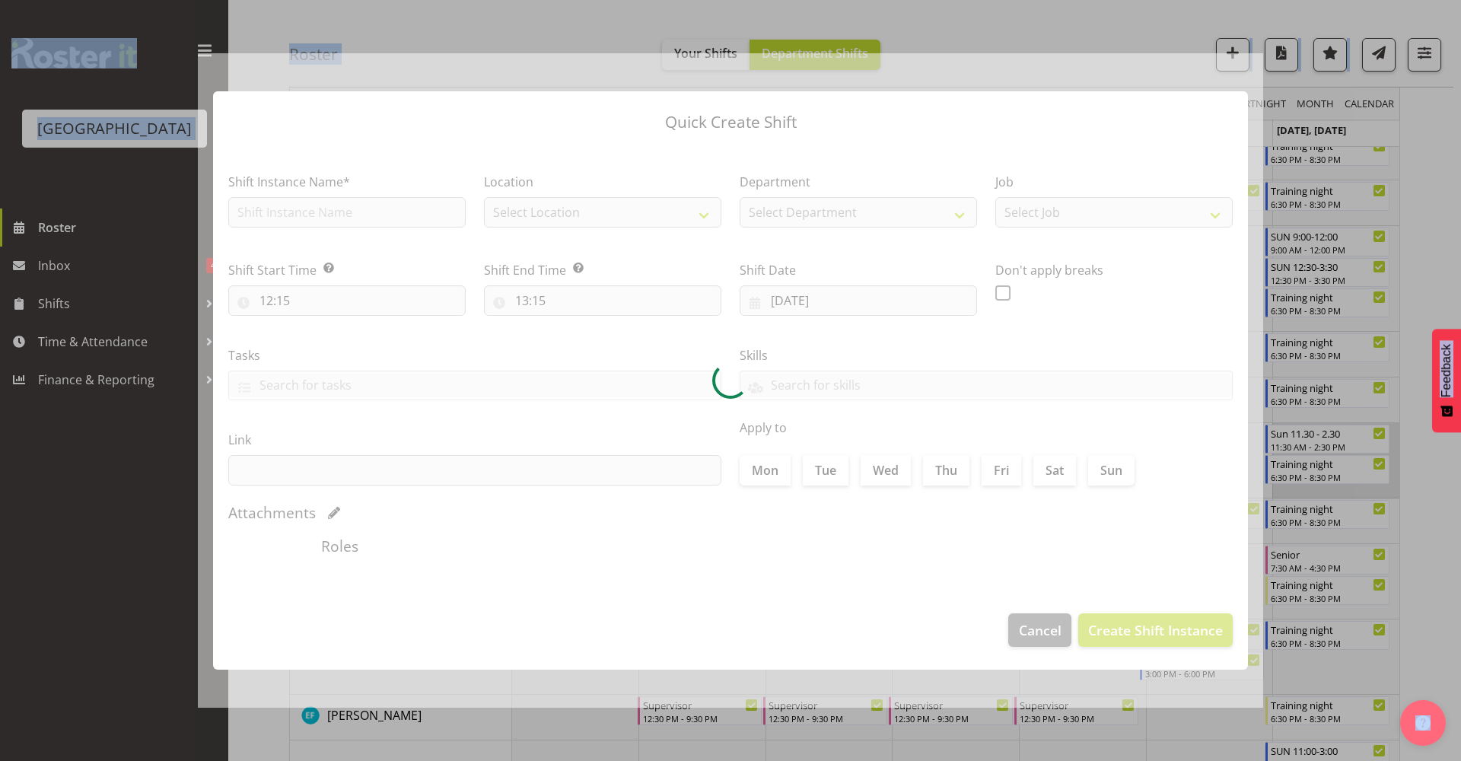
click at [1333, 493] on div at bounding box center [730, 380] width 1461 height 761
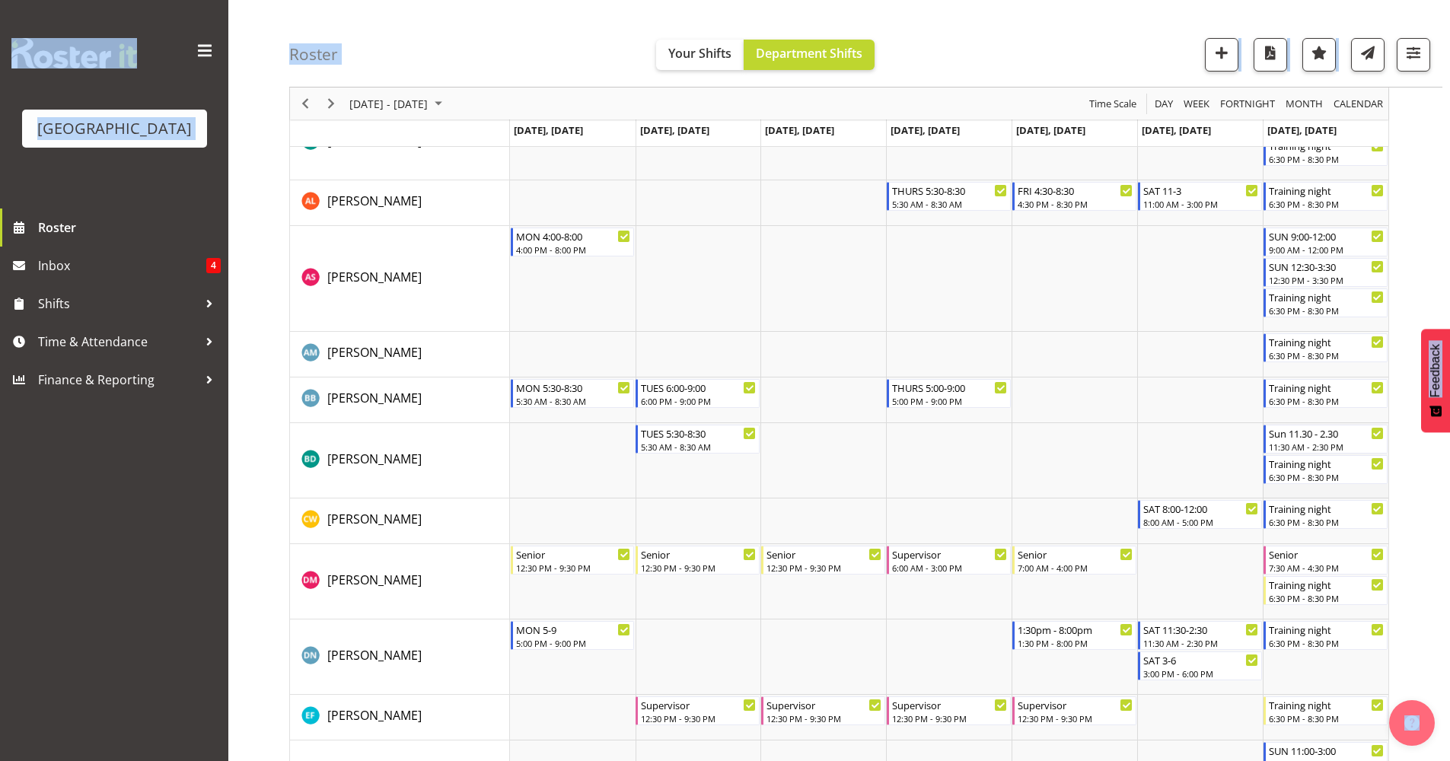
click at [1328, 492] on td "Timeline Week of September 11, 2025" at bounding box center [1326, 460] width 126 height 75
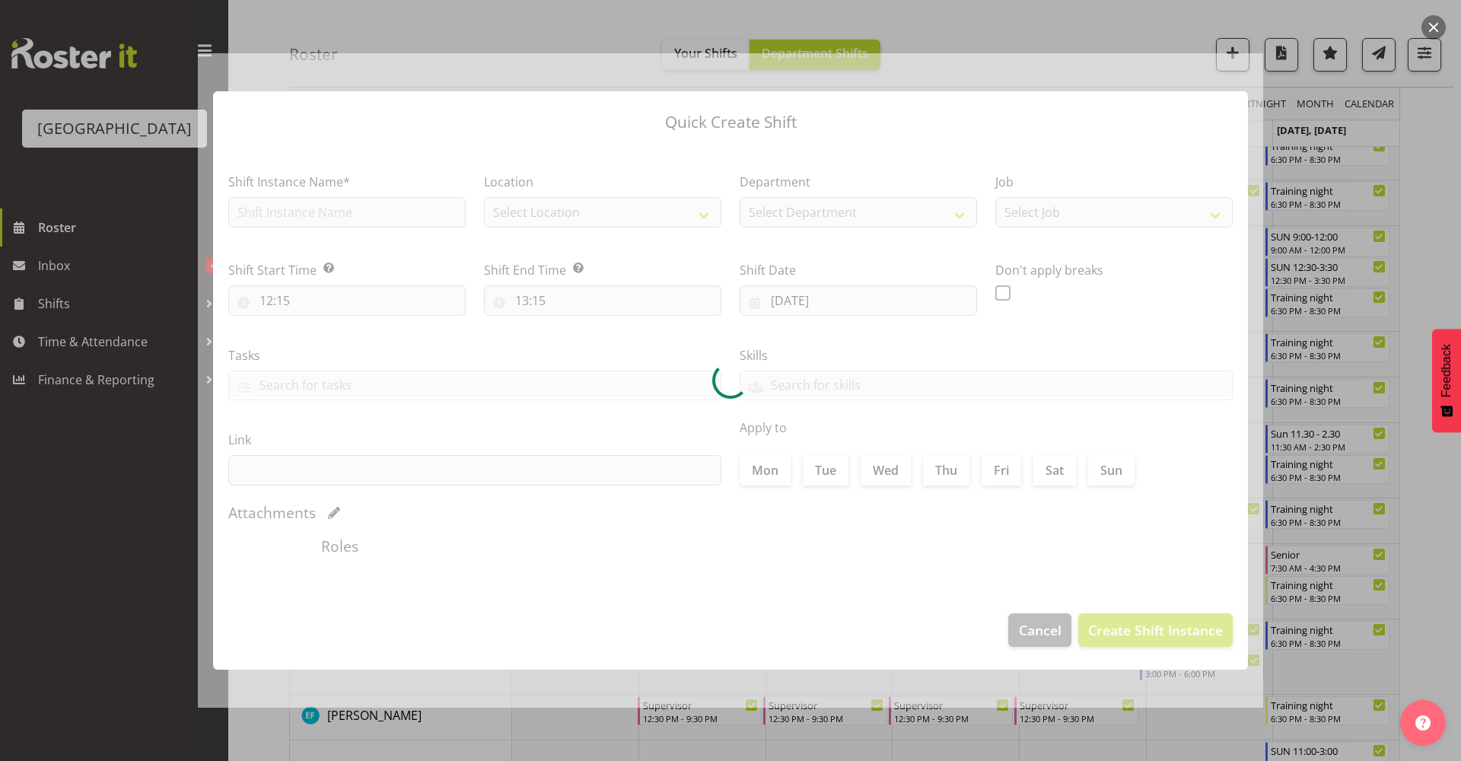
type input "14/09/2025"
checkbox input "true"
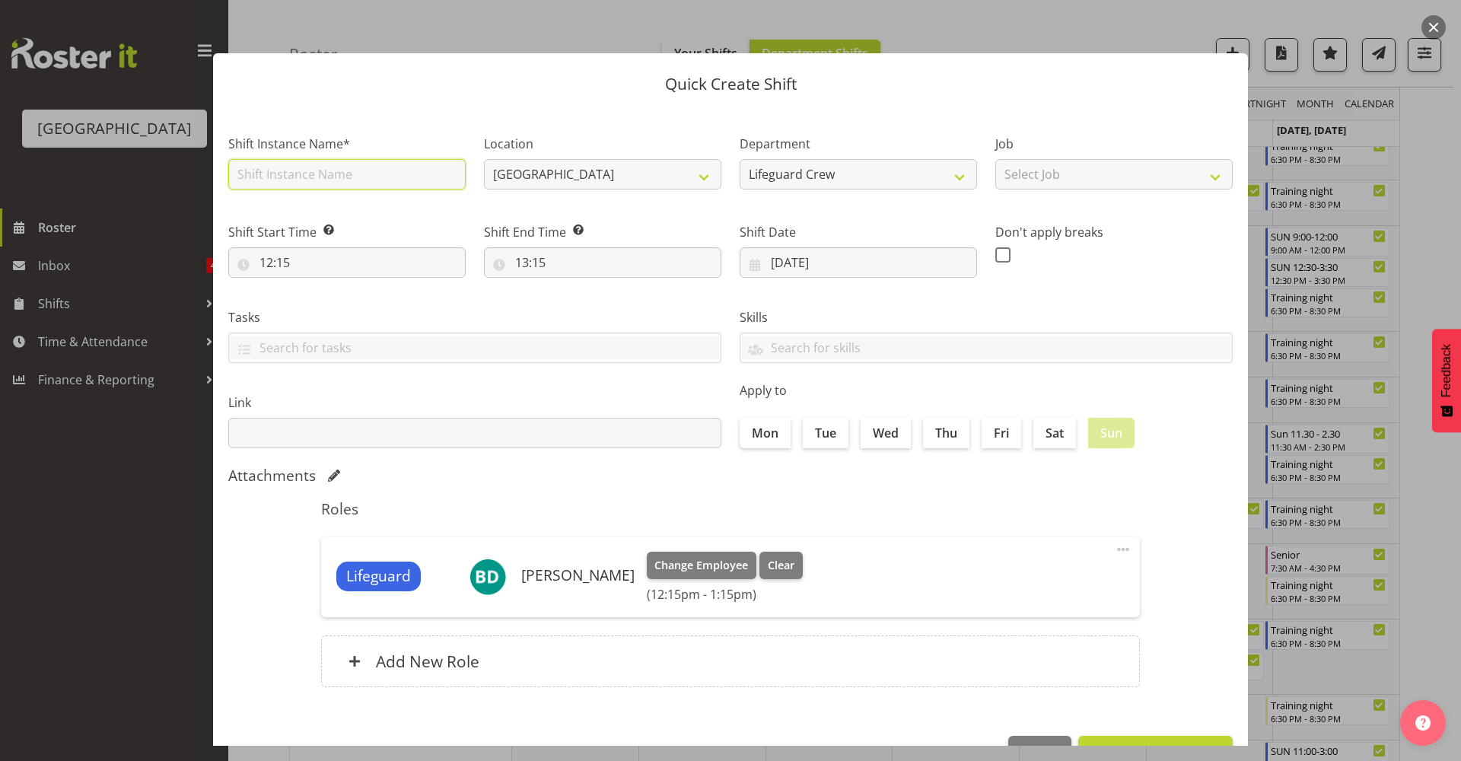
click at [322, 179] on input "text" at bounding box center [346, 174] width 237 height 30
type input "SUN 3.00 - 6.00"
click at [407, 280] on div "Shift Start Time Set the time of the day you wish this shift to start 12:15 00 …" at bounding box center [347, 244] width 256 height 85
click at [408, 272] on input "12:15" at bounding box center [346, 262] width 237 height 30
click at [336, 306] on select "00 01 02 03 04 05 06 07 08 09 10 11 12 13 14 15 16 17 18 19 20 21 22 23" at bounding box center [332, 302] width 34 height 30
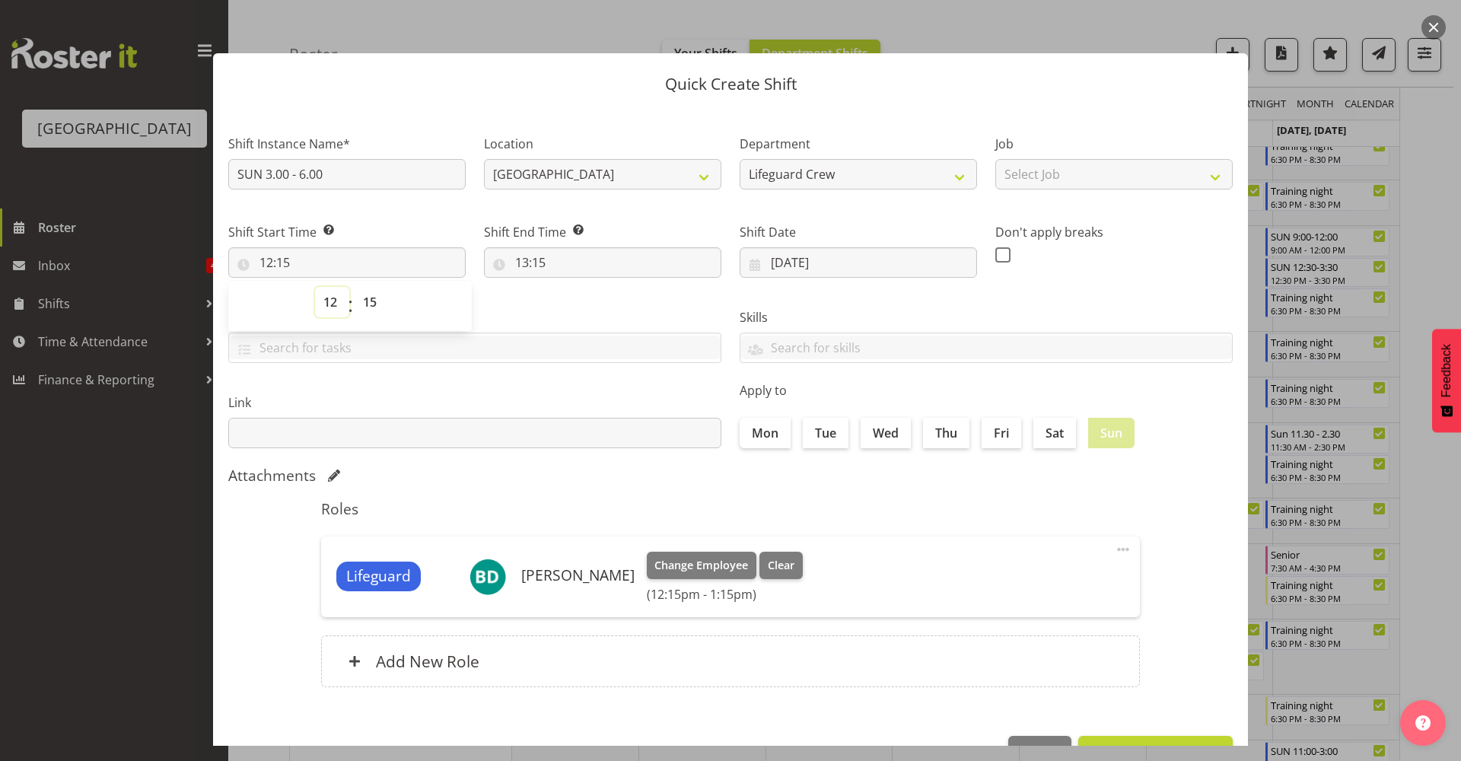
select select "15"
click at [315, 287] on select "00 01 02 03 04 05 06 07 08 09 10 11 12 13 14 15 16 17 18 19 20 21 22 23" at bounding box center [332, 302] width 34 height 30
type input "15:15"
click at [371, 301] on select "00 01 02 03 04 05 06 07 08 09 10 11 12 13 14 15 16 17 18 19 20 21 22 23 24 25 2…" at bounding box center [372, 302] width 34 height 30
select select "0"
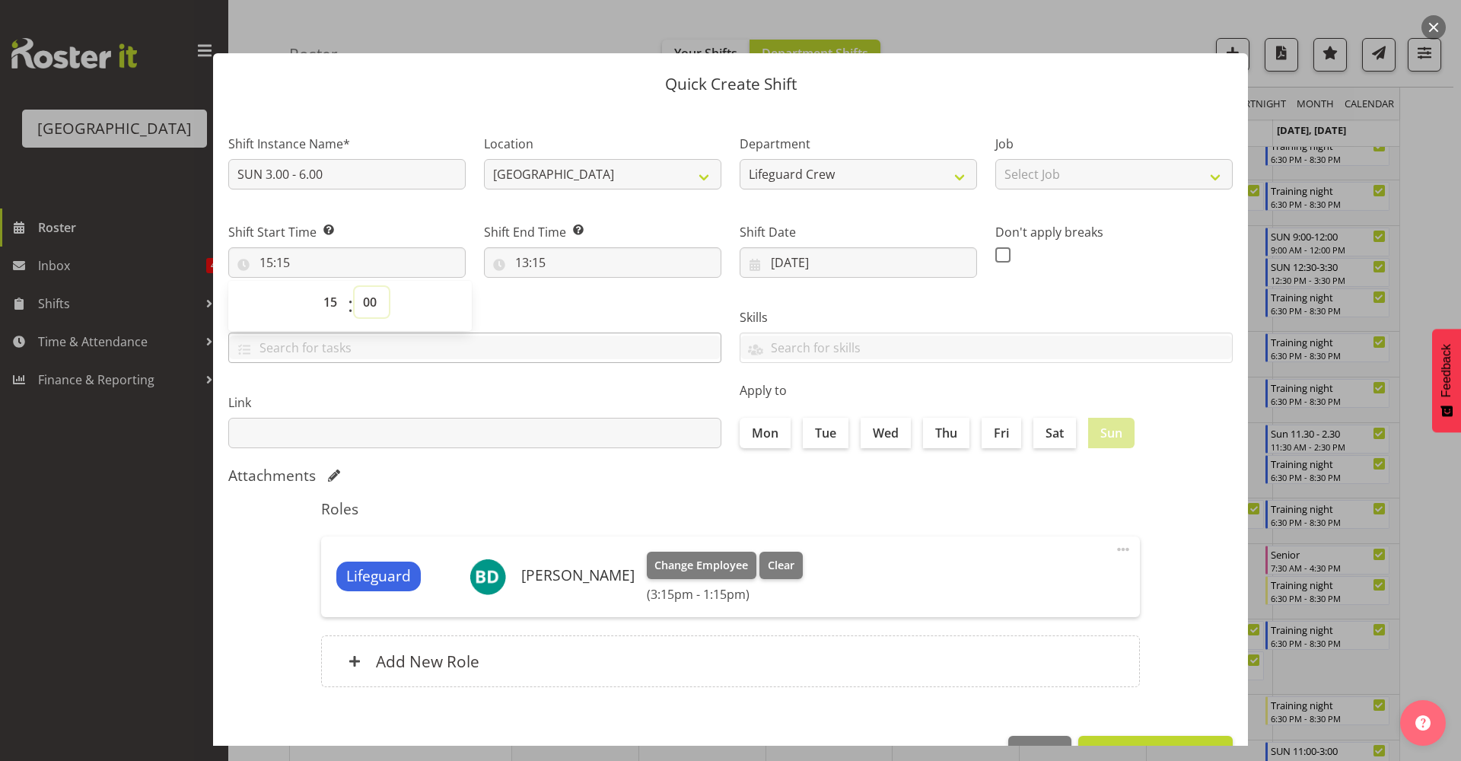
click at [355, 287] on select "00 01 02 03 04 05 06 07 08 09 10 11 12 13 14 15 16 17 18 19 20 21 22 23 24 25 2…" at bounding box center [372, 302] width 34 height 30
type input "15:00"
click at [558, 259] on input "13:15" at bounding box center [602, 262] width 237 height 30
click at [581, 307] on select "00 01 02 03 04 05 06 07 08 09 10 11 12 13 14 15 16 17 18 19 20 21 22 23" at bounding box center [588, 302] width 34 height 30
select select "18"
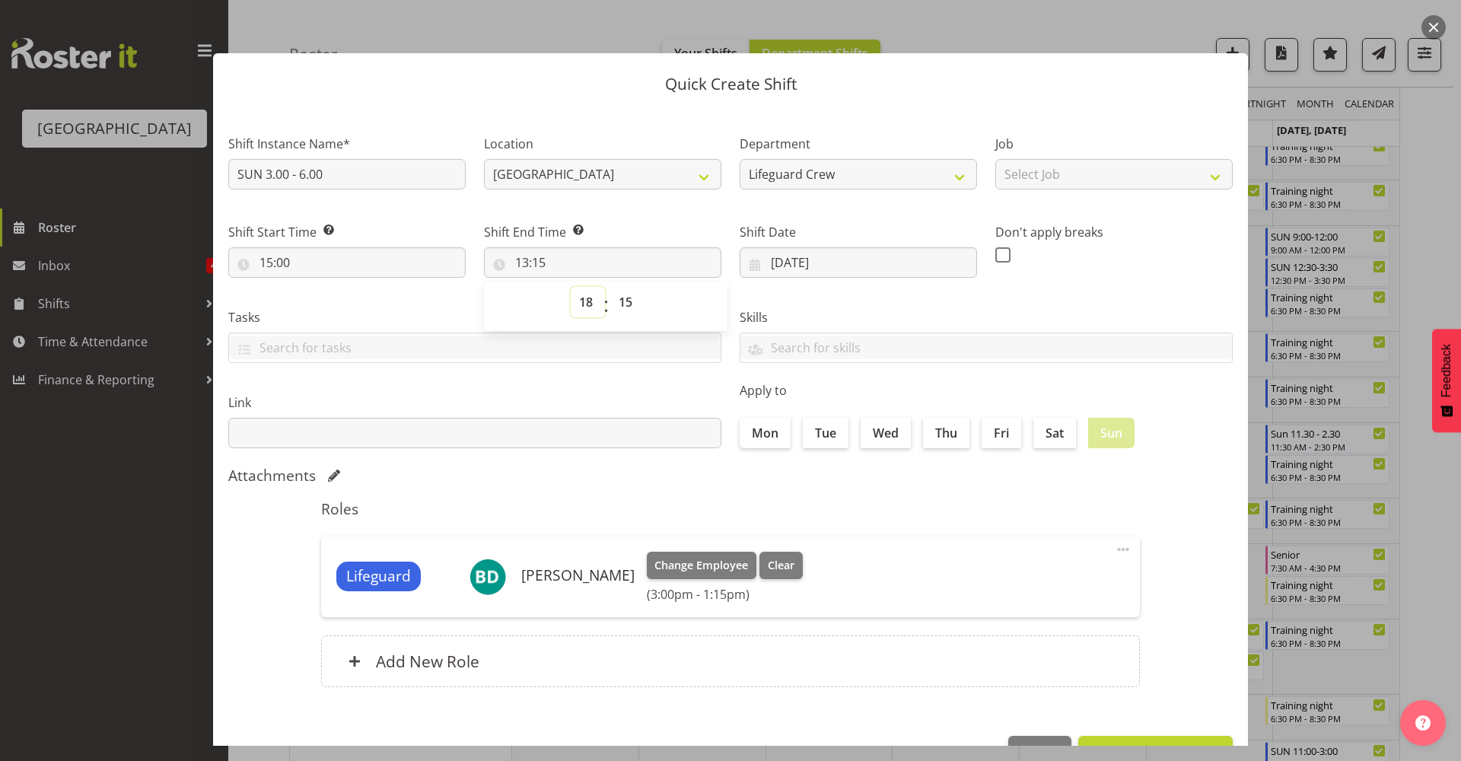
click at [571, 287] on select "00 01 02 03 04 05 06 07 08 09 10 11 12 13 14 15 16 17 18 19 20 21 22 23" at bounding box center [588, 302] width 34 height 30
type input "18:15"
click at [628, 304] on select "00 01 02 03 04 05 06 07 08 09 10 11 12 13 14 15 16 17 18 19 20 21 22 23 24 25 2…" at bounding box center [627, 302] width 34 height 30
select select "0"
click at [610, 287] on select "00 01 02 03 04 05 06 07 08 09 10 11 12 13 14 15 16 17 18 19 20 21 22 23 24 25 2…" at bounding box center [627, 302] width 34 height 30
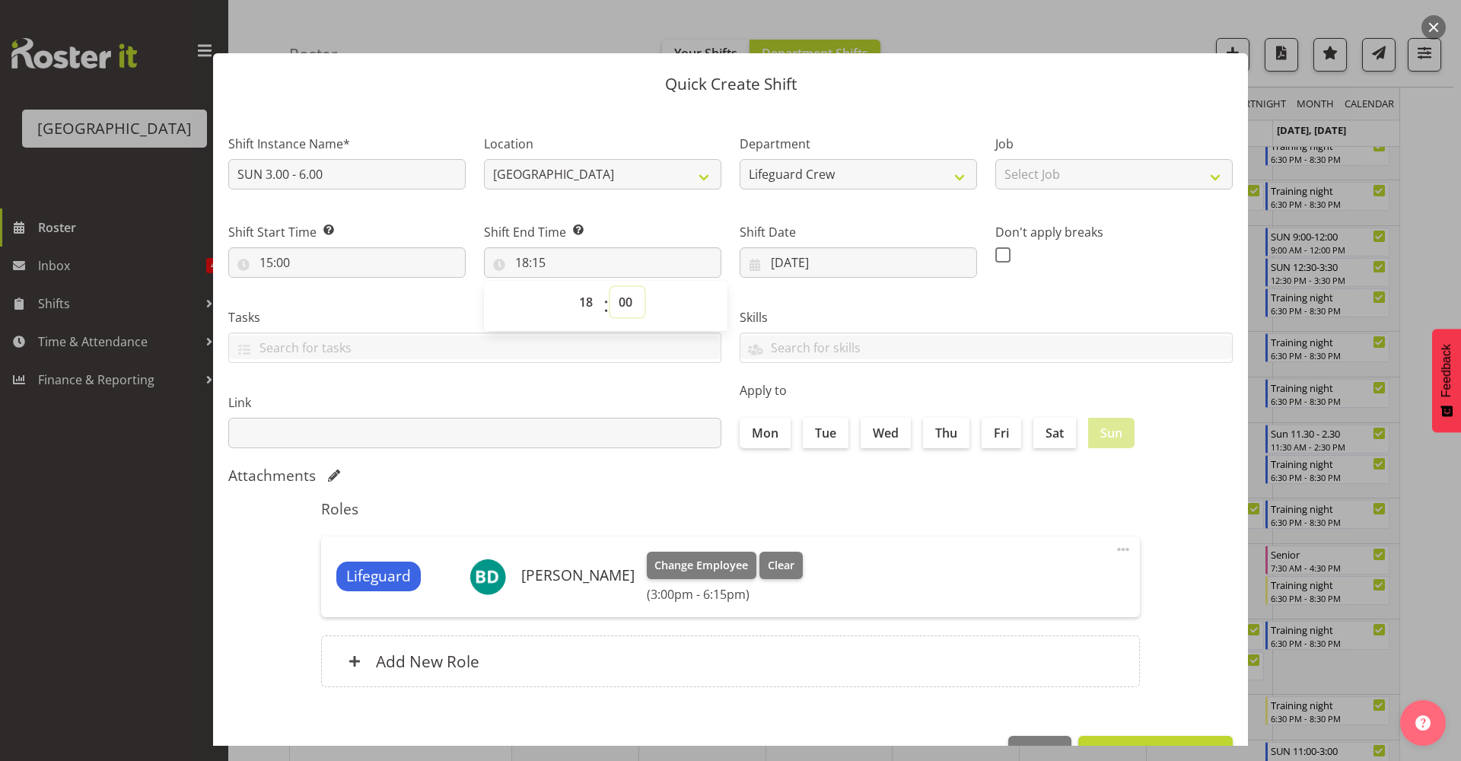
type input "18:00"
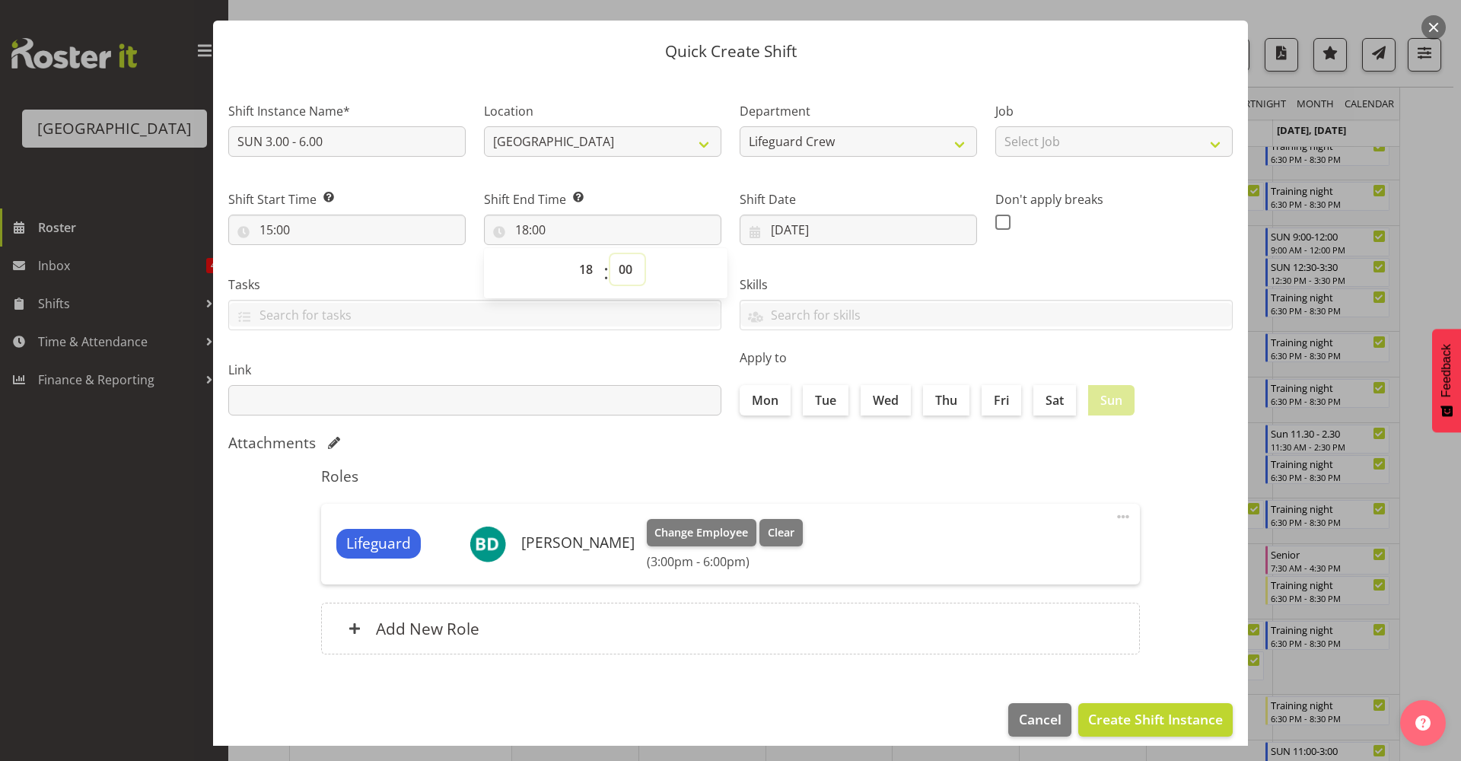
scroll to position [46, 0]
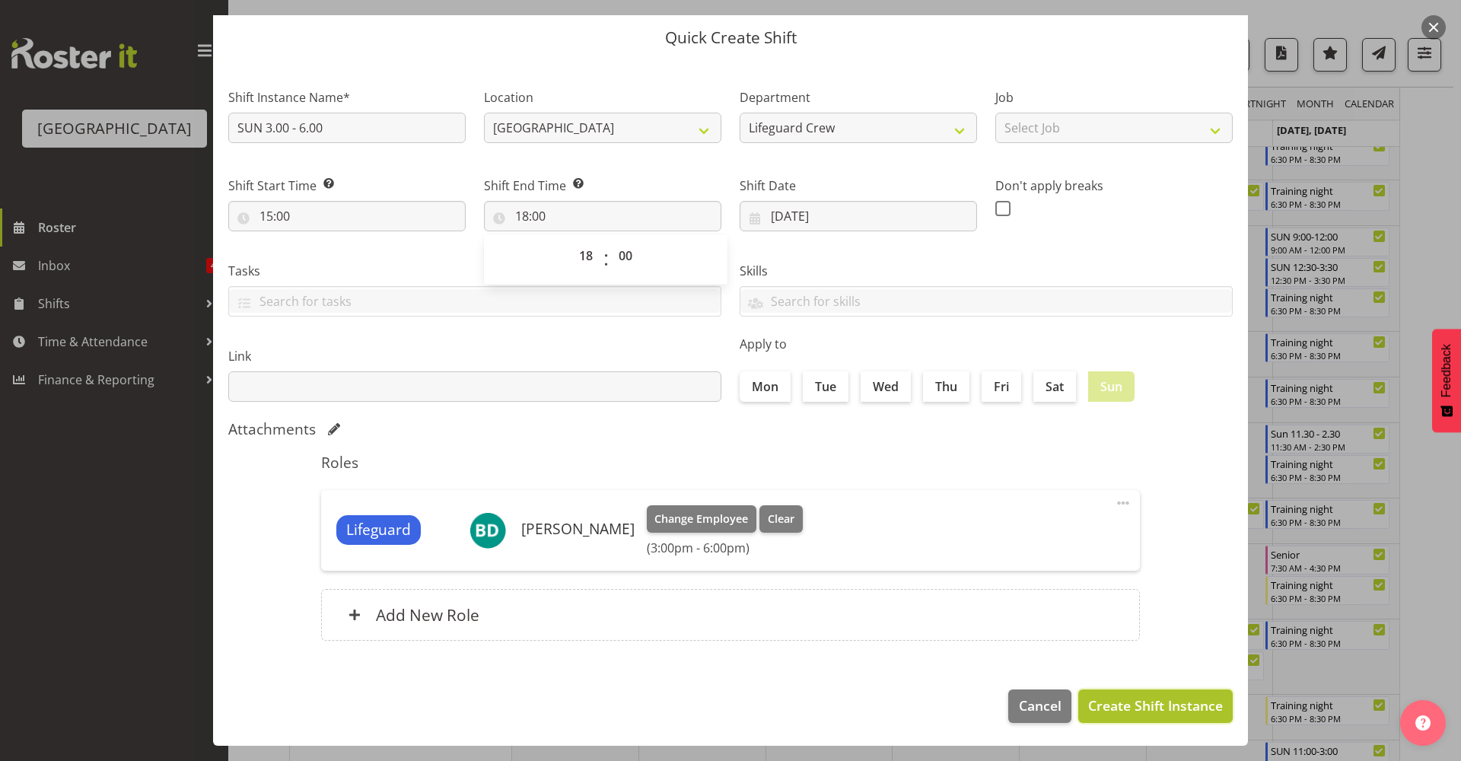
click at [1165, 704] on span "Create Shift Instance" at bounding box center [1155, 706] width 135 height 20
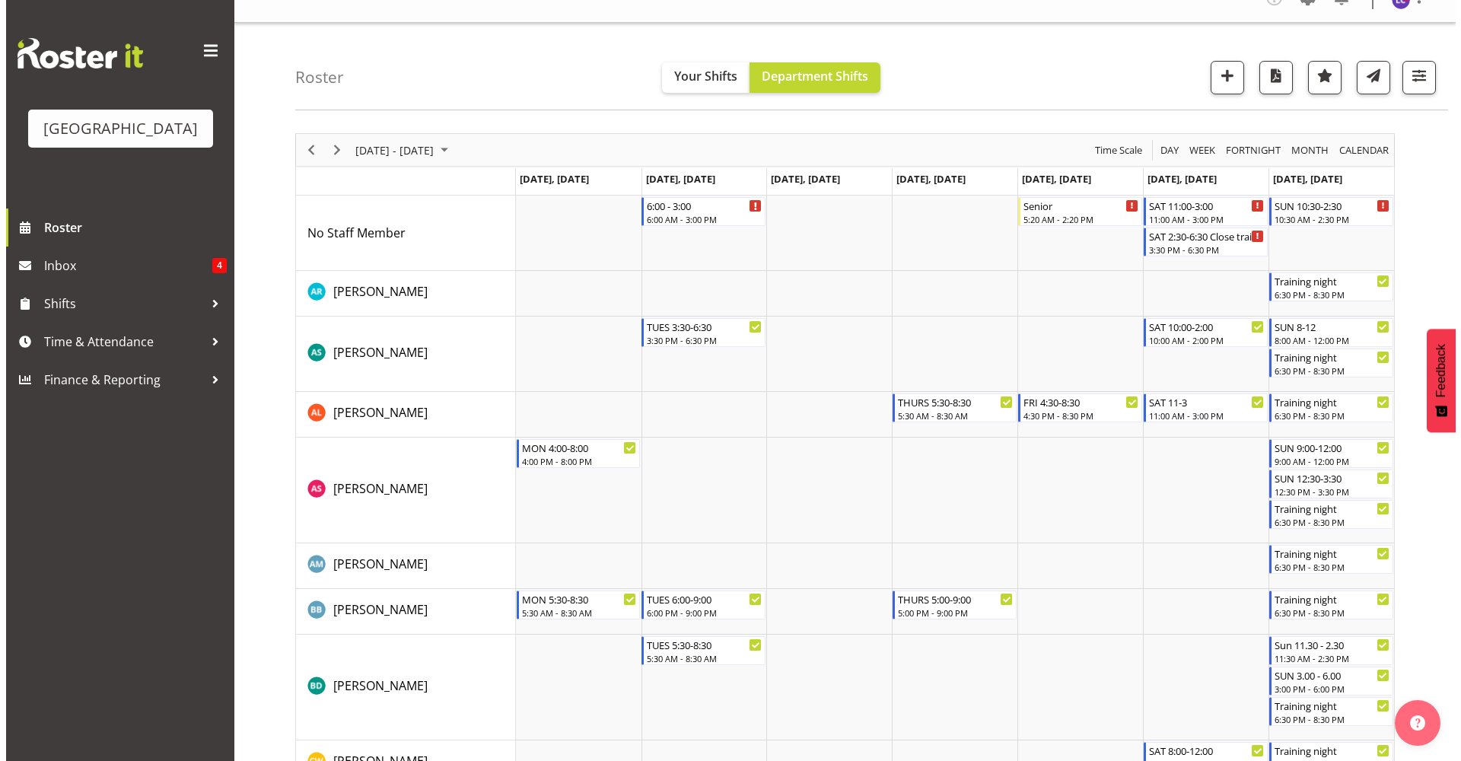
scroll to position [6, 0]
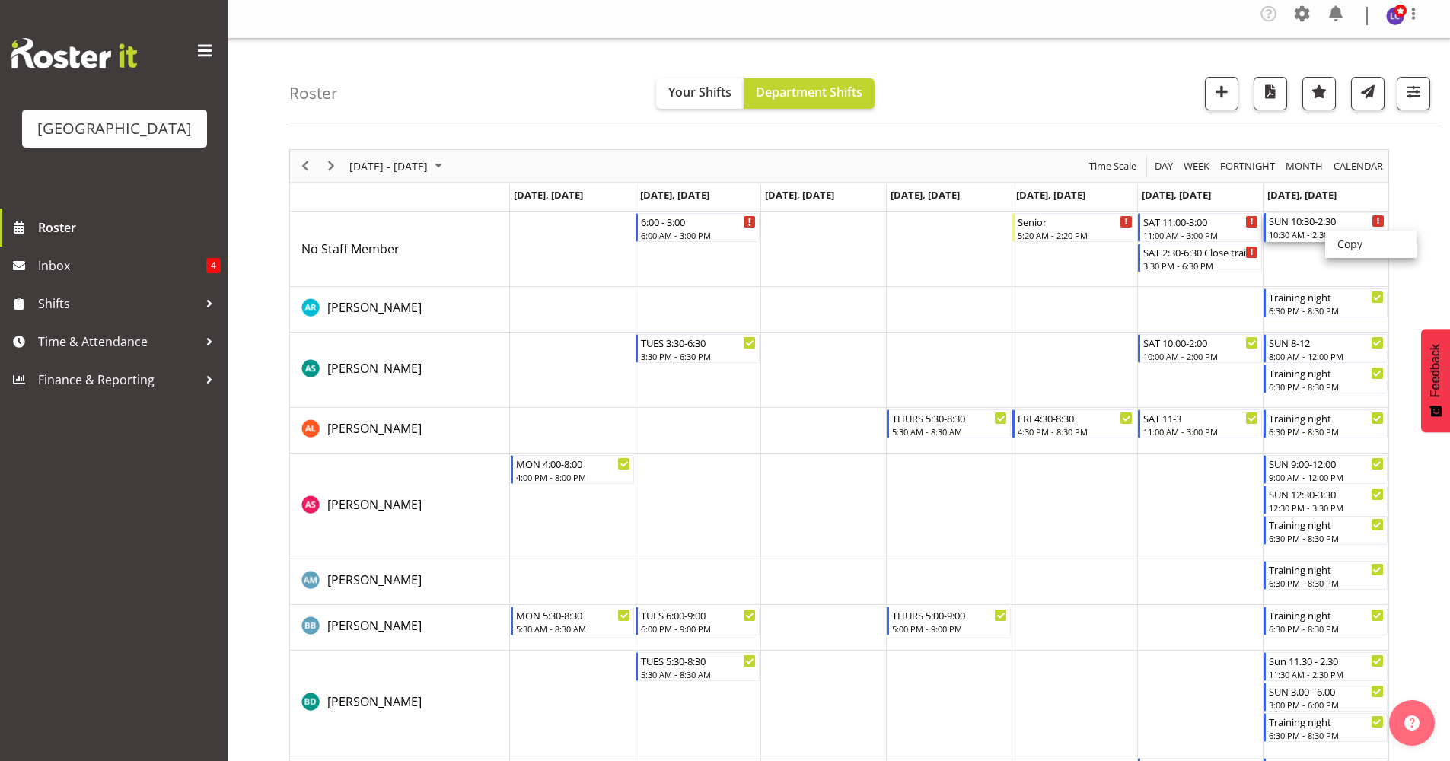
click at [1304, 227] on div "SUN 10:30-2:30" at bounding box center [1327, 220] width 116 height 15
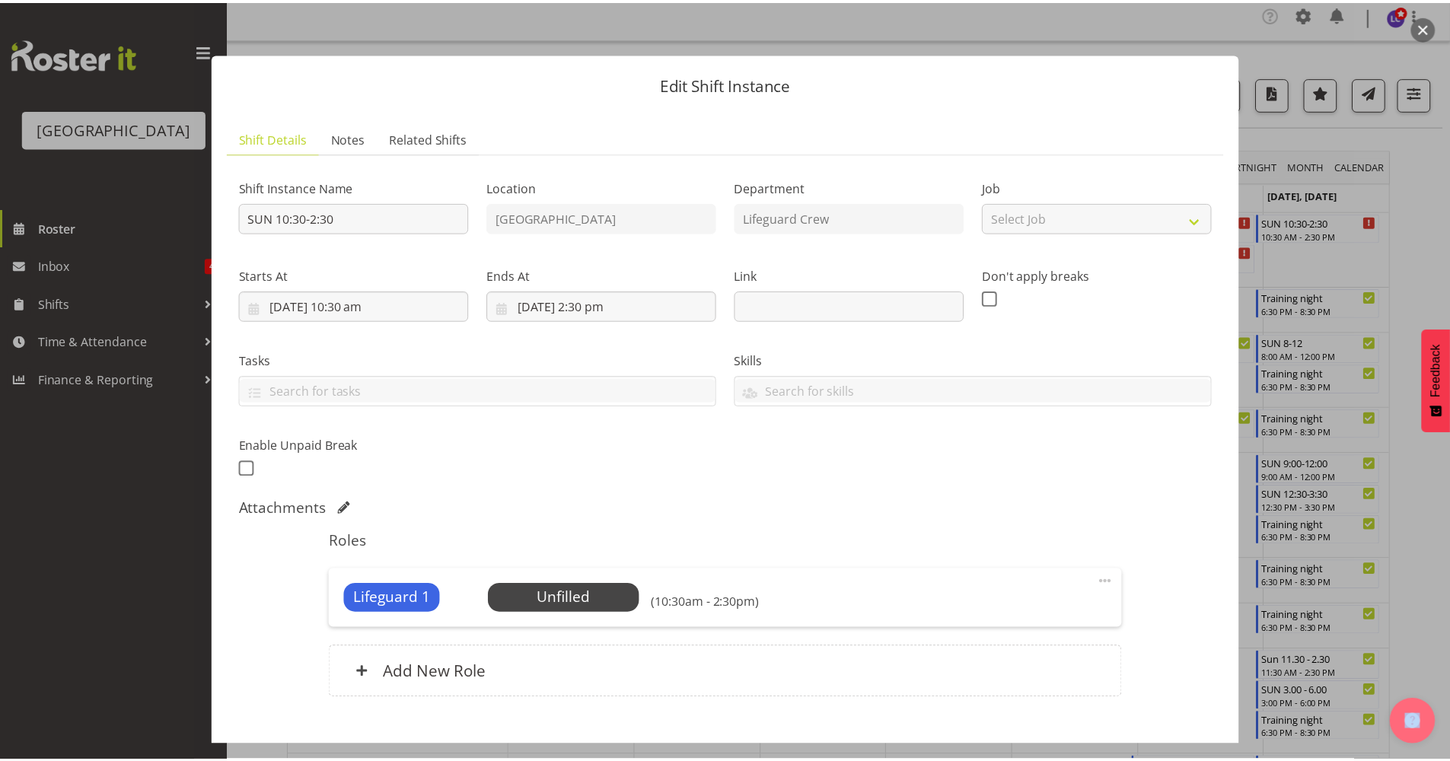
scroll to position [88, 0]
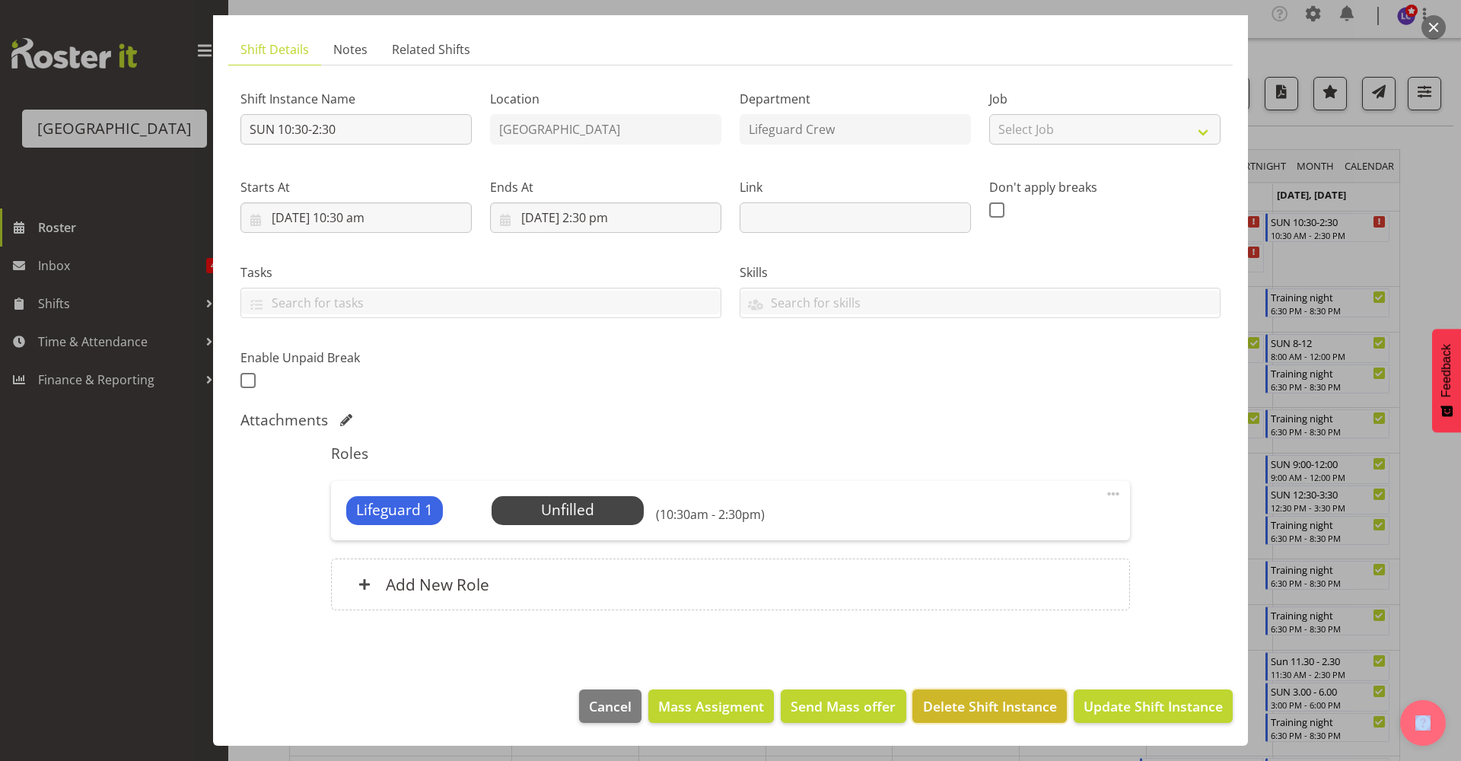
click at [977, 713] on span "Delete Shift Instance" at bounding box center [990, 706] width 134 height 20
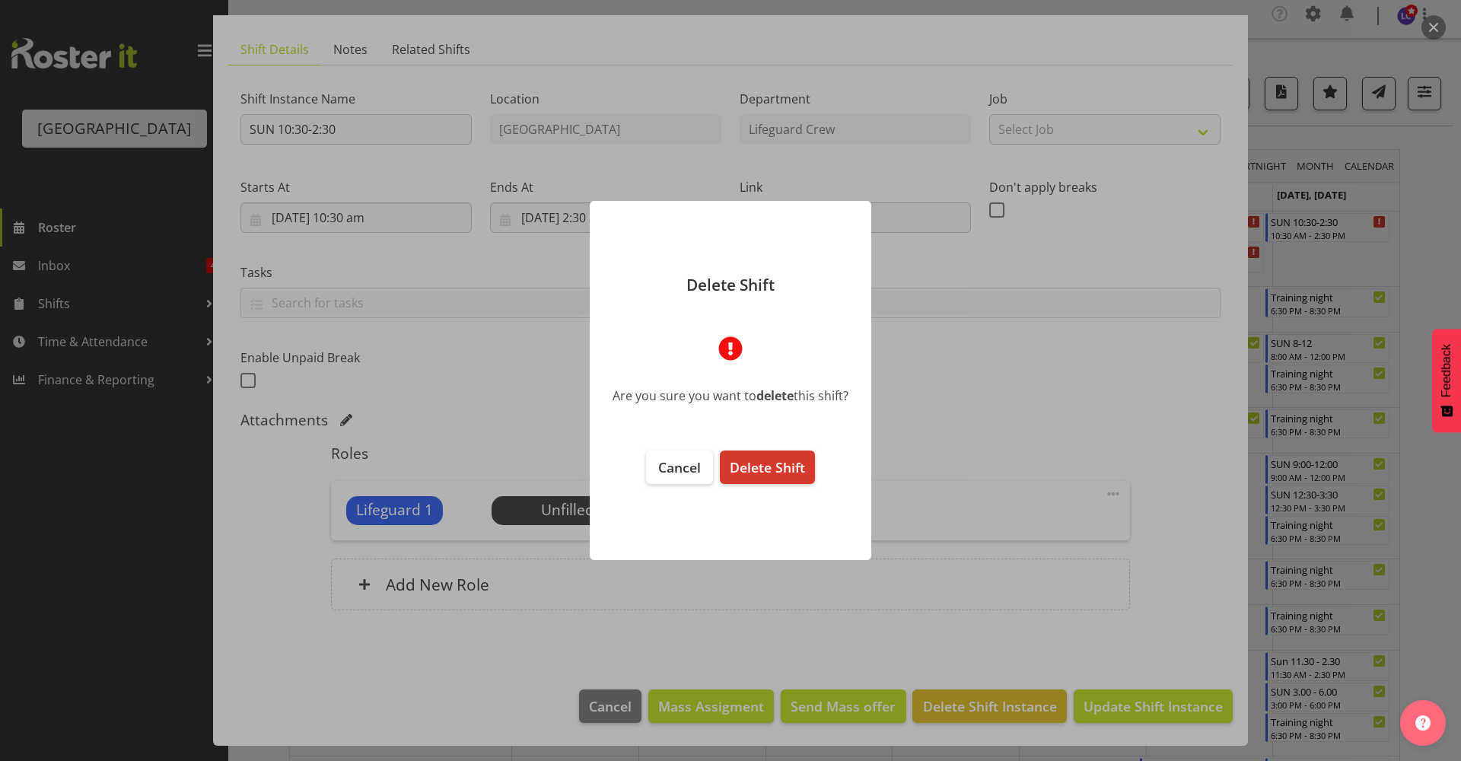
click at [782, 486] on footer "Cancel Delete Shift" at bounding box center [731, 497] width 282 height 125
click at [781, 467] on span "Delete Shift" at bounding box center [767, 467] width 75 height 18
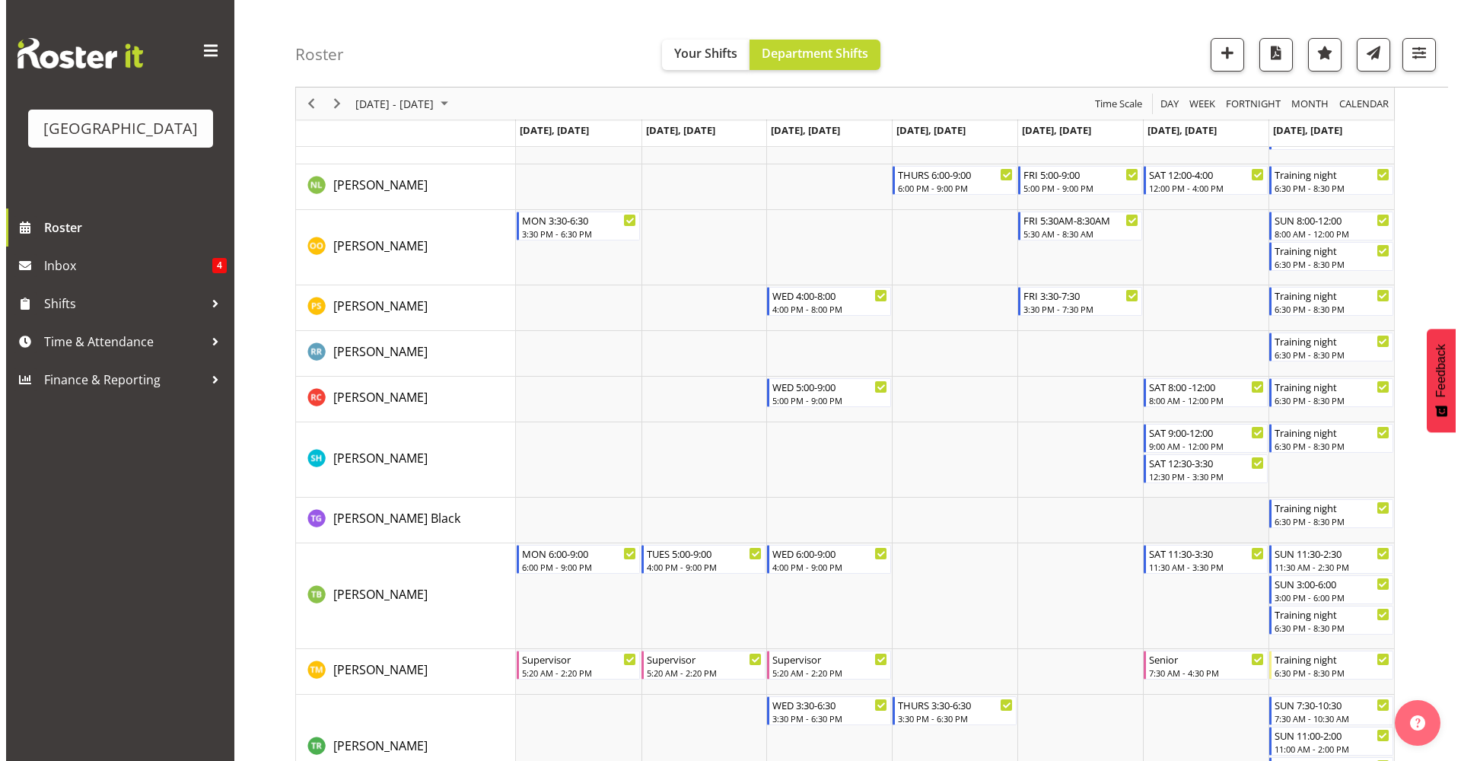
scroll to position [2183, 0]
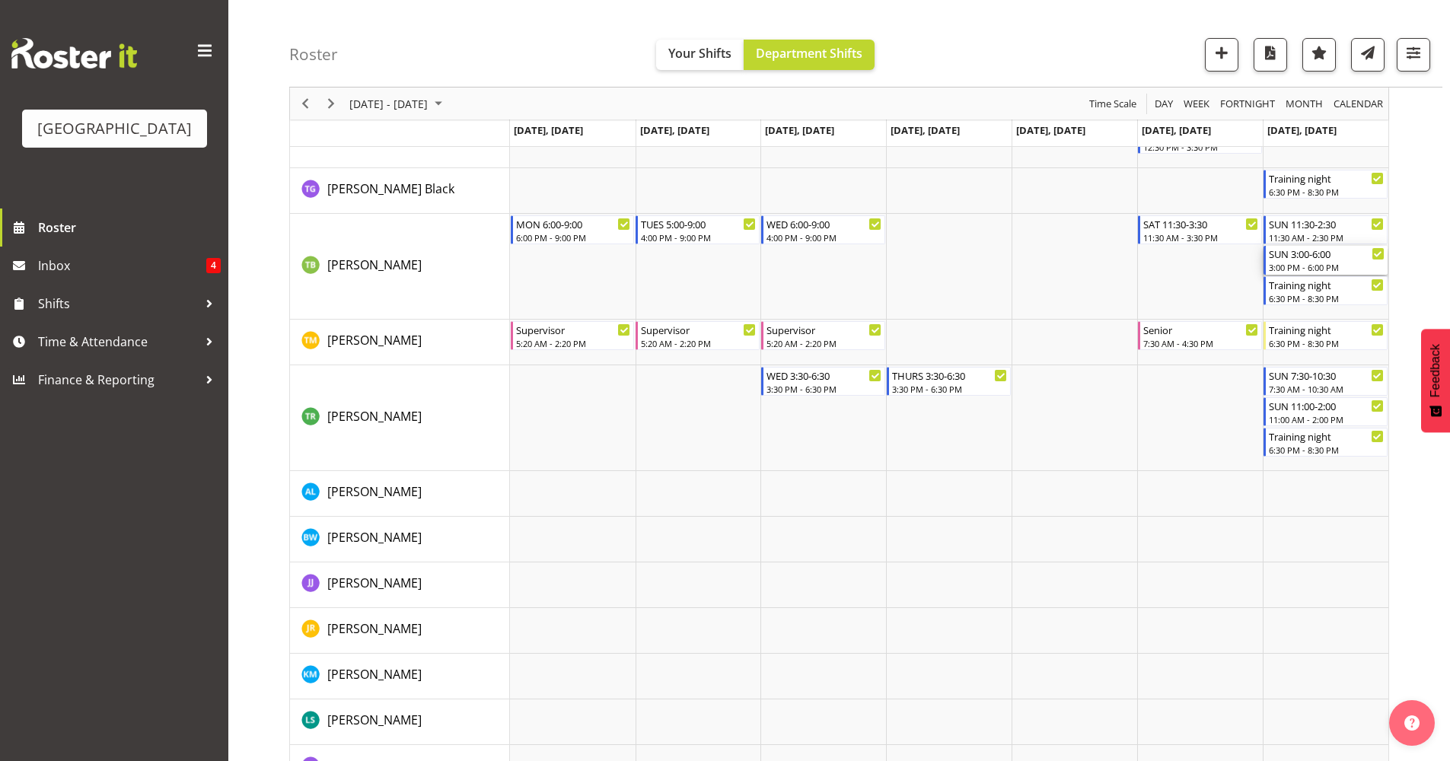
click at [1309, 263] on div "3:00 PM - 6:00 PM" at bounding box center [1327, 267] width 116 height 12
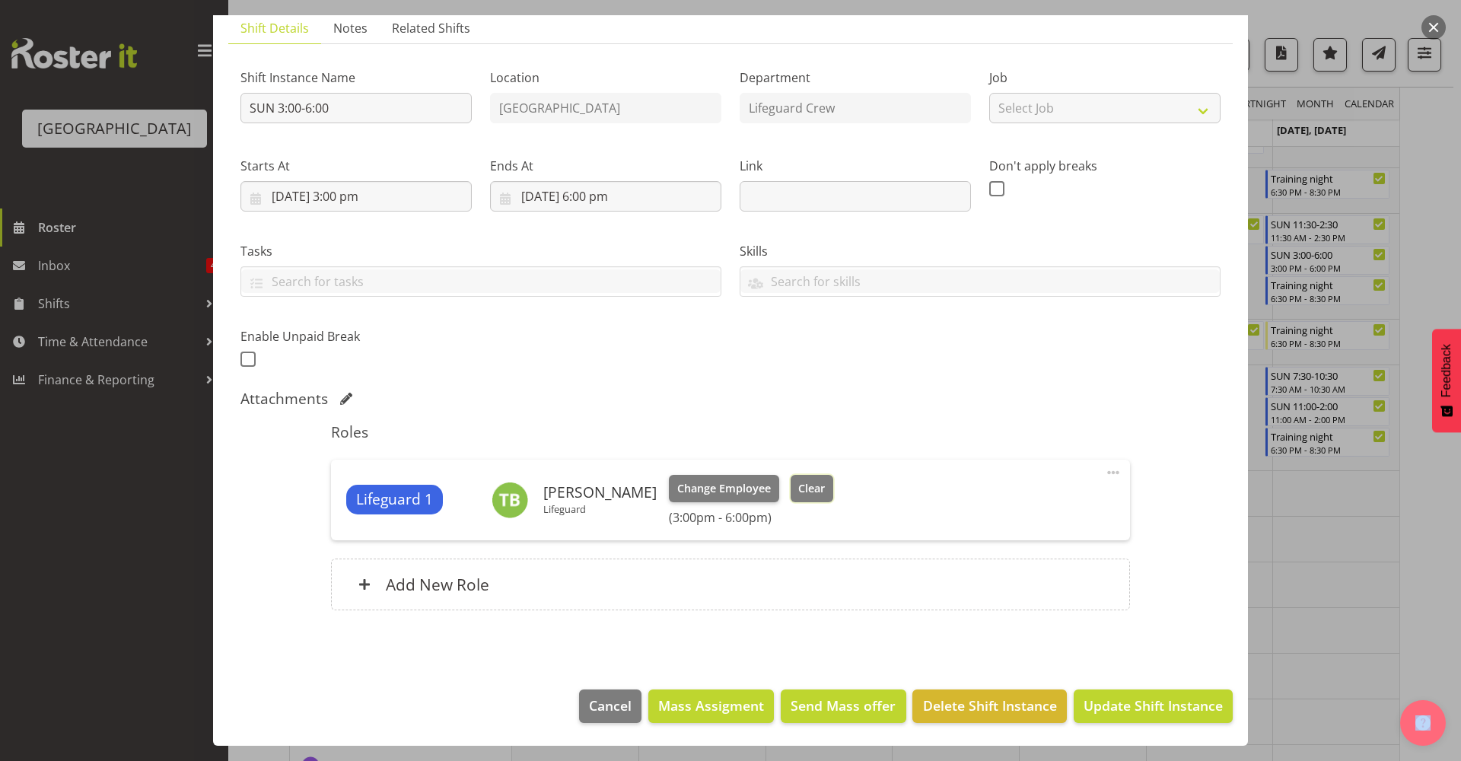
click at [799, 480] on button "Clear" at bounding box center [812, 488] width 43 height 27
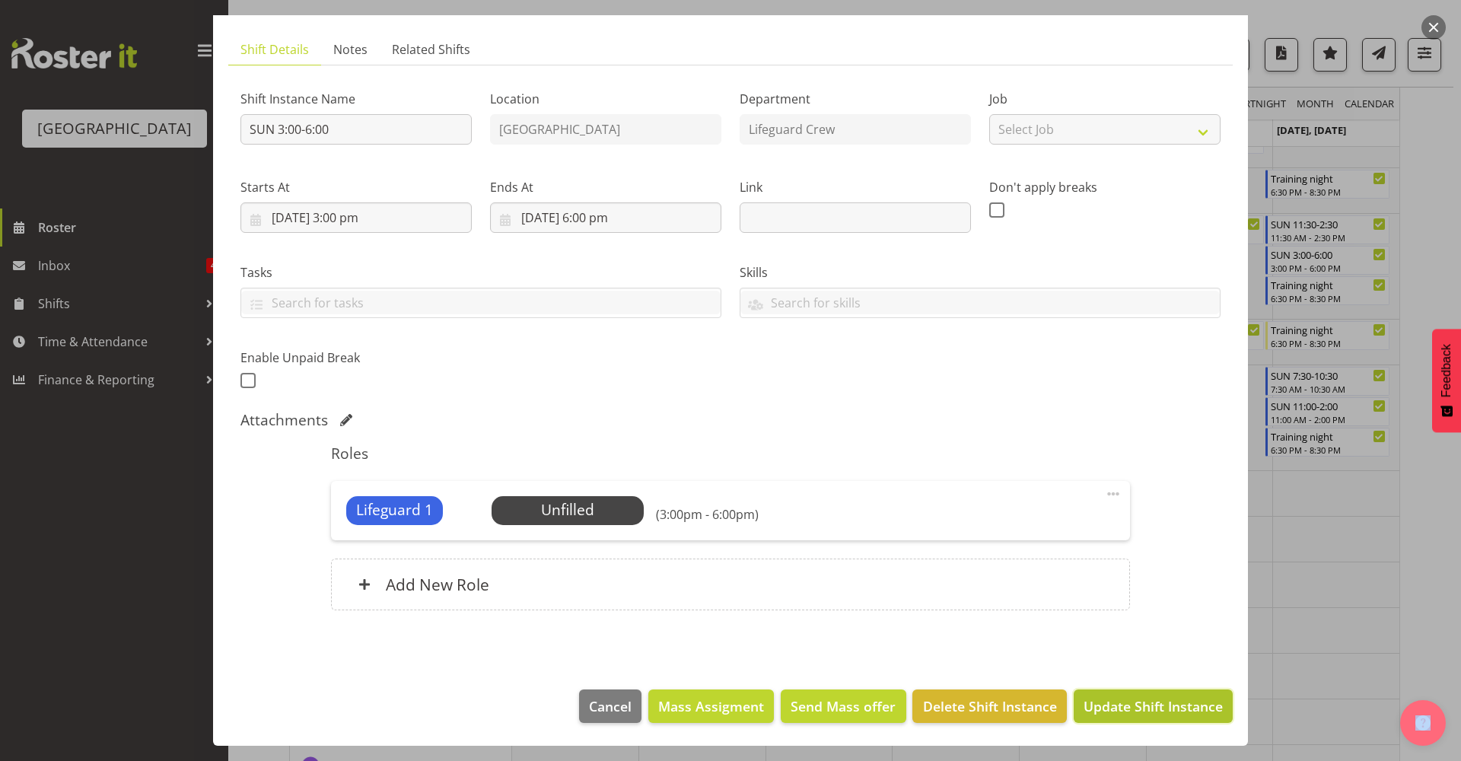
click at [1151, 715] on span "Update Shift Instance" at bounding box center [1153, 706] width 139 height 20
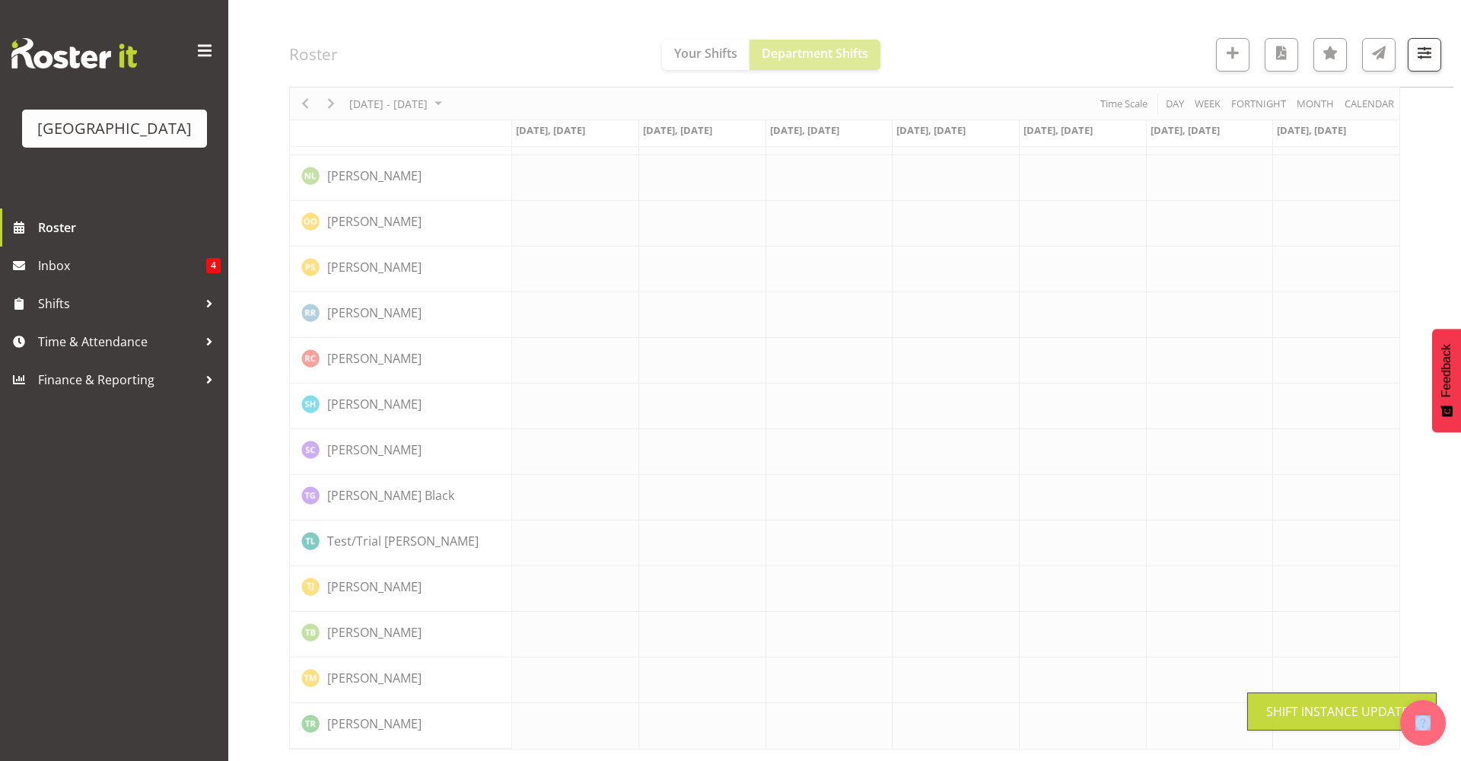
scroll to position [0, 0]
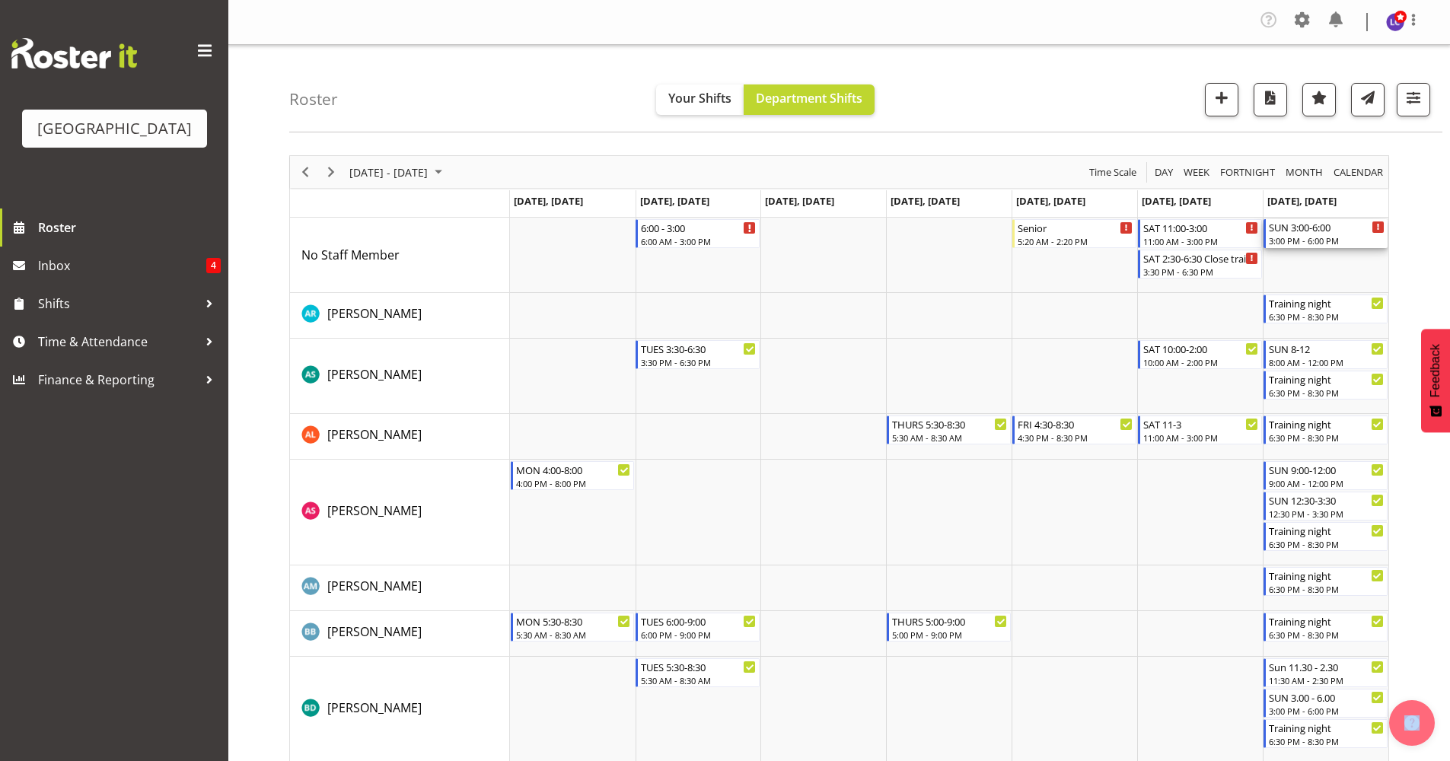
click at [1327, 242] on div "3:00 PM - 6:00 PM" at bounding box center [1327, 240] width 116 height 12
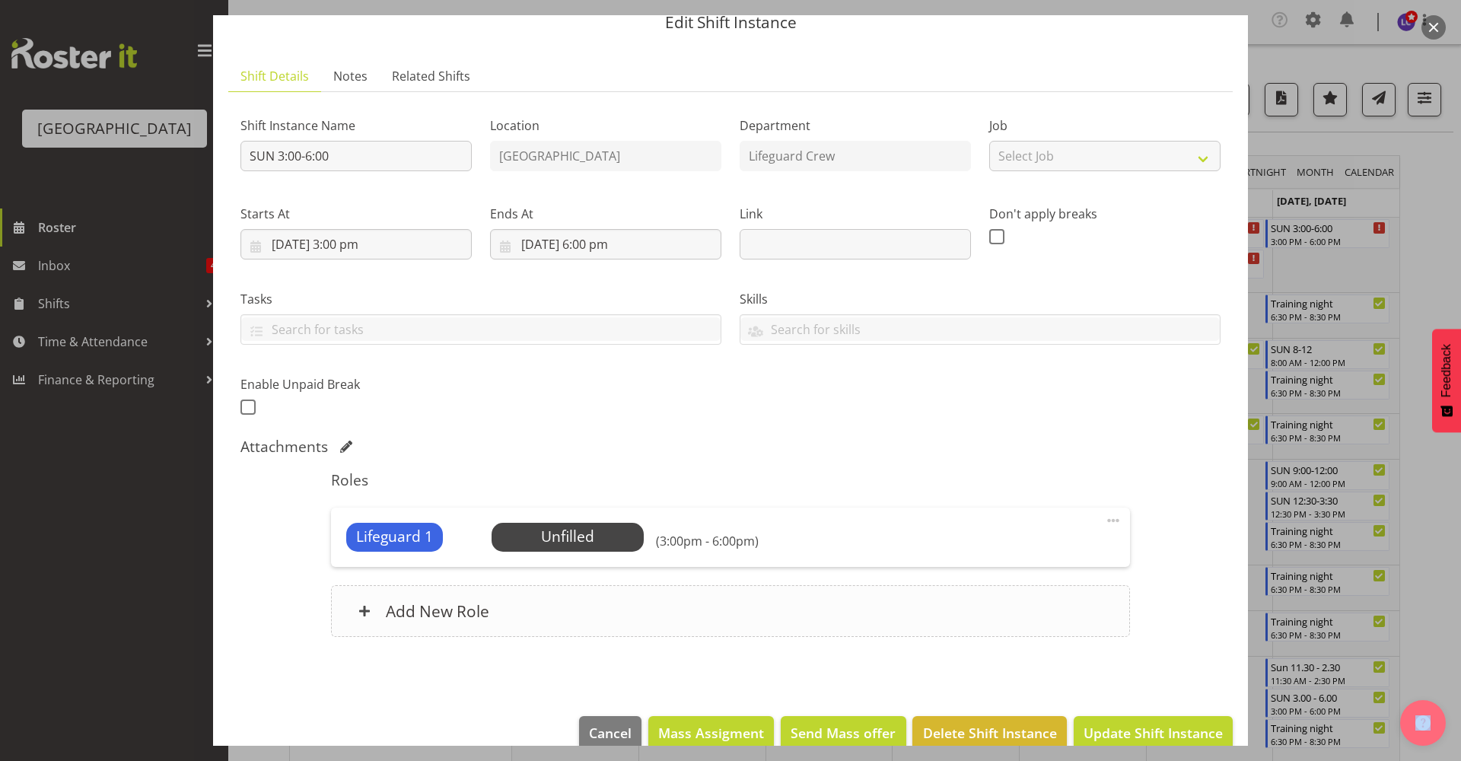
scroll to position [88, 0]
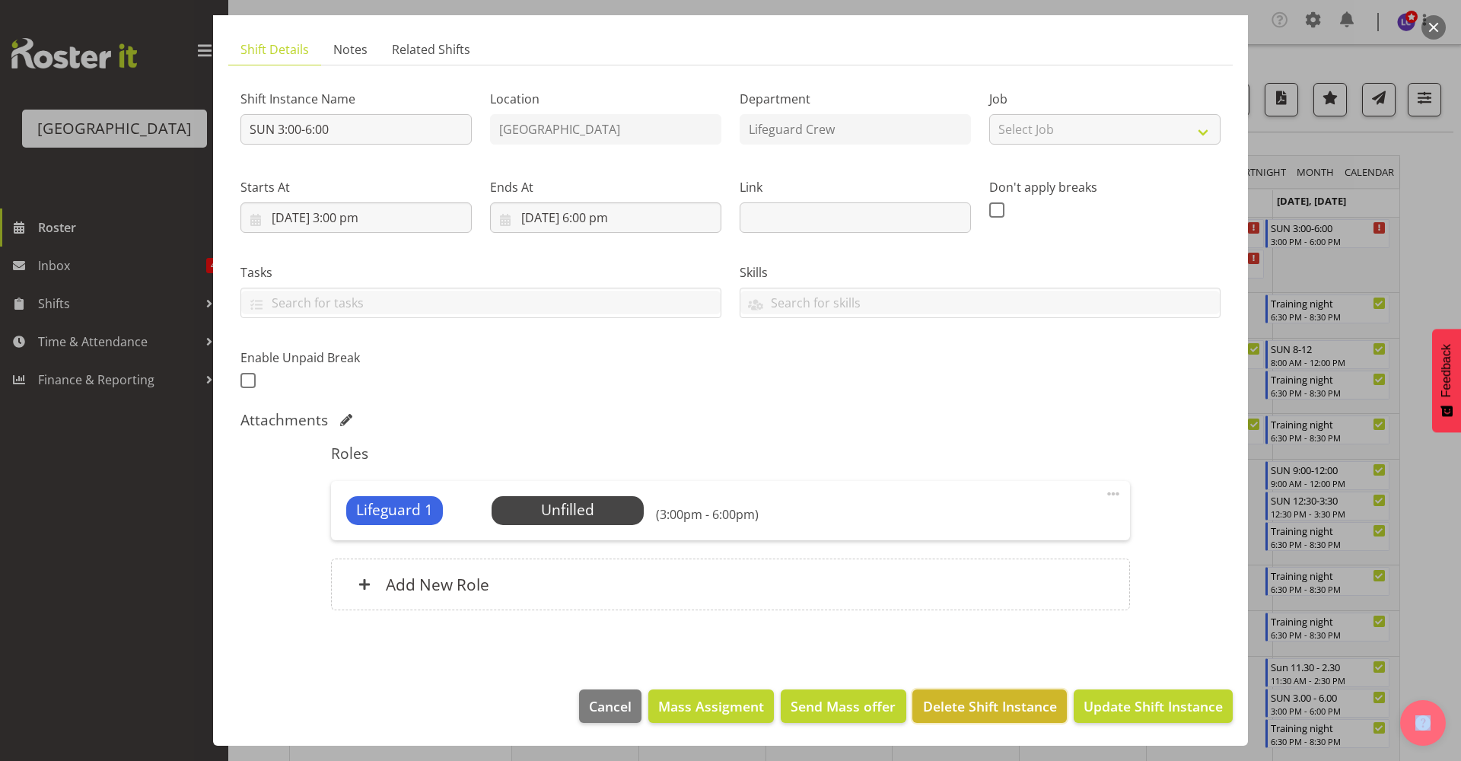
click at [963, 710] on span "Delete Shift Instance" at bounding box center [990, 706] width 134 height 20
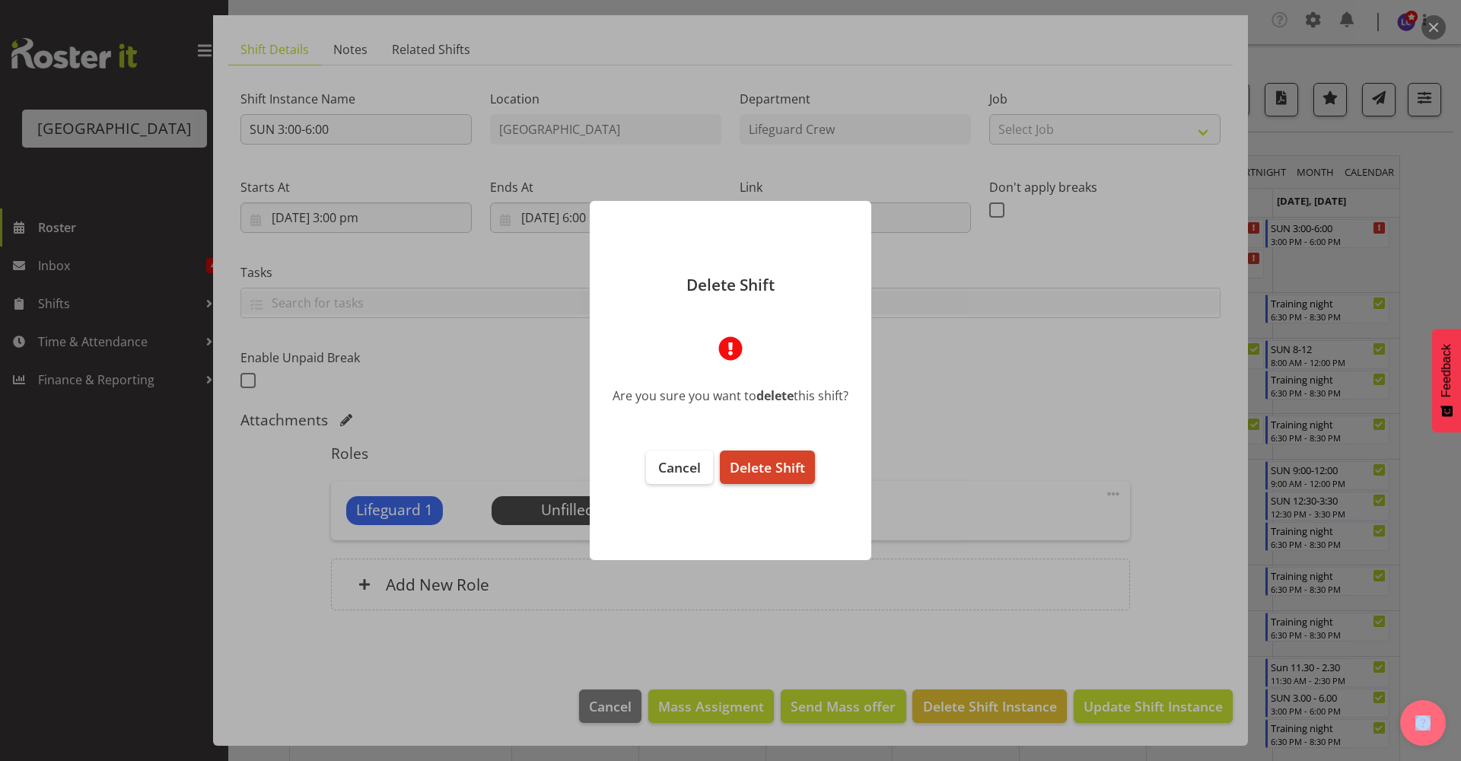
click at [752, 477] on button "Delete Shift" at bounding box center [767, 467] width 95 height 33
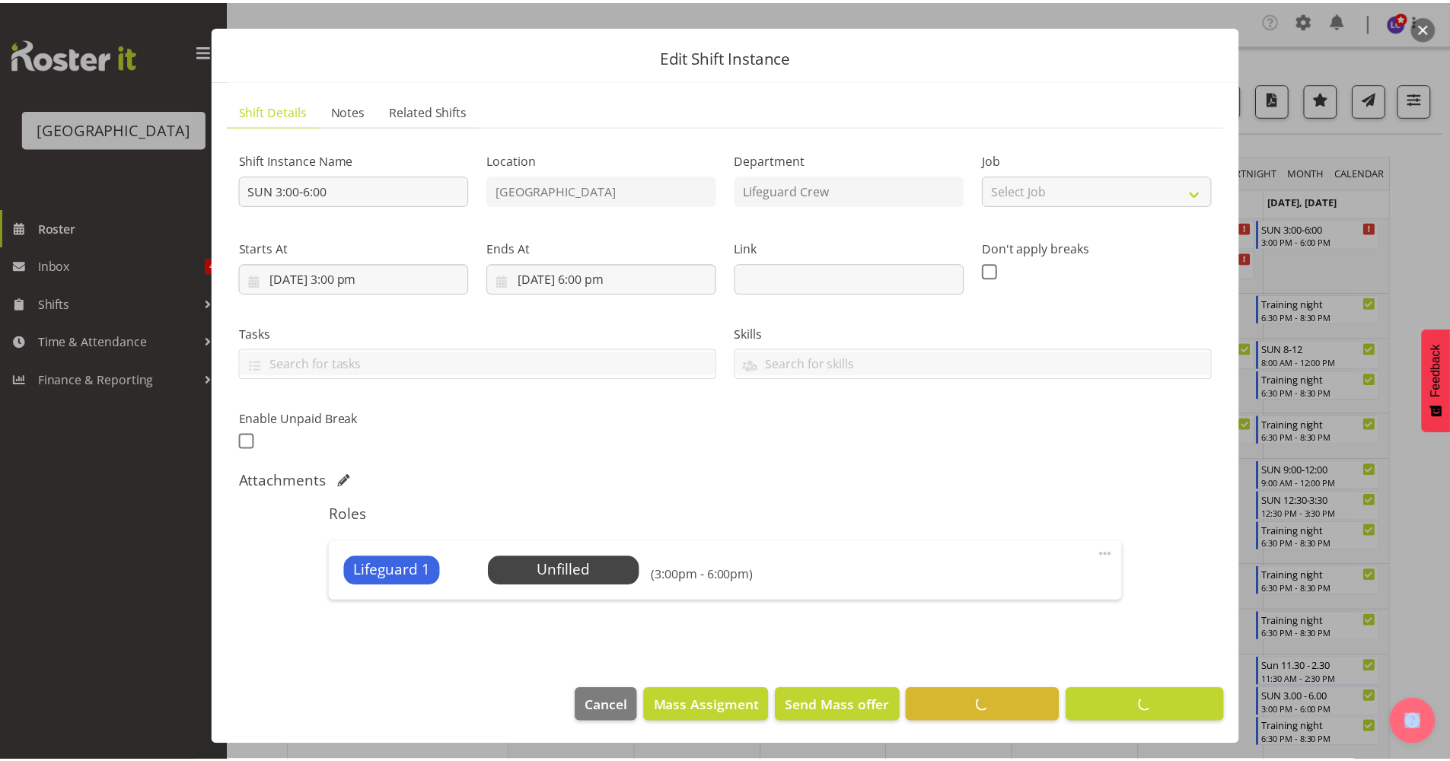
scroll to position [27, 0]
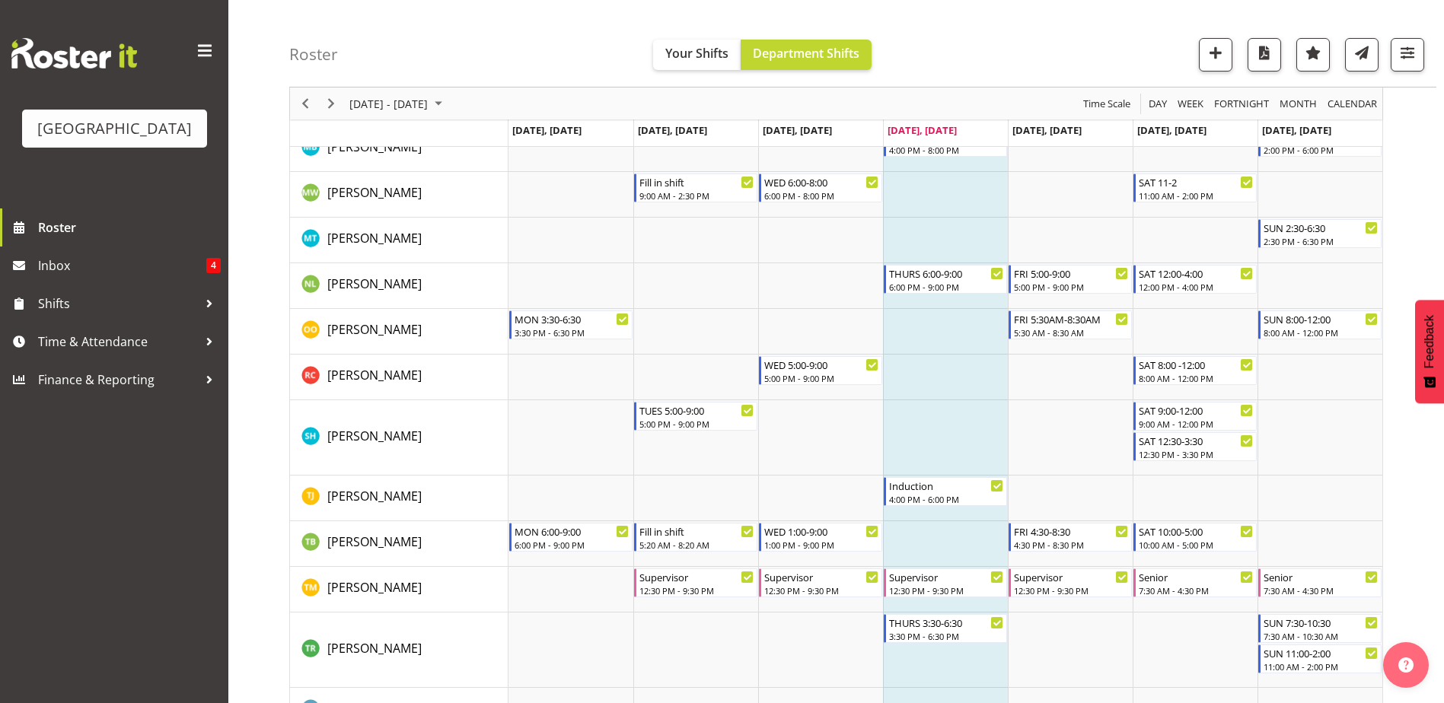
scroll to position [1378, 0]
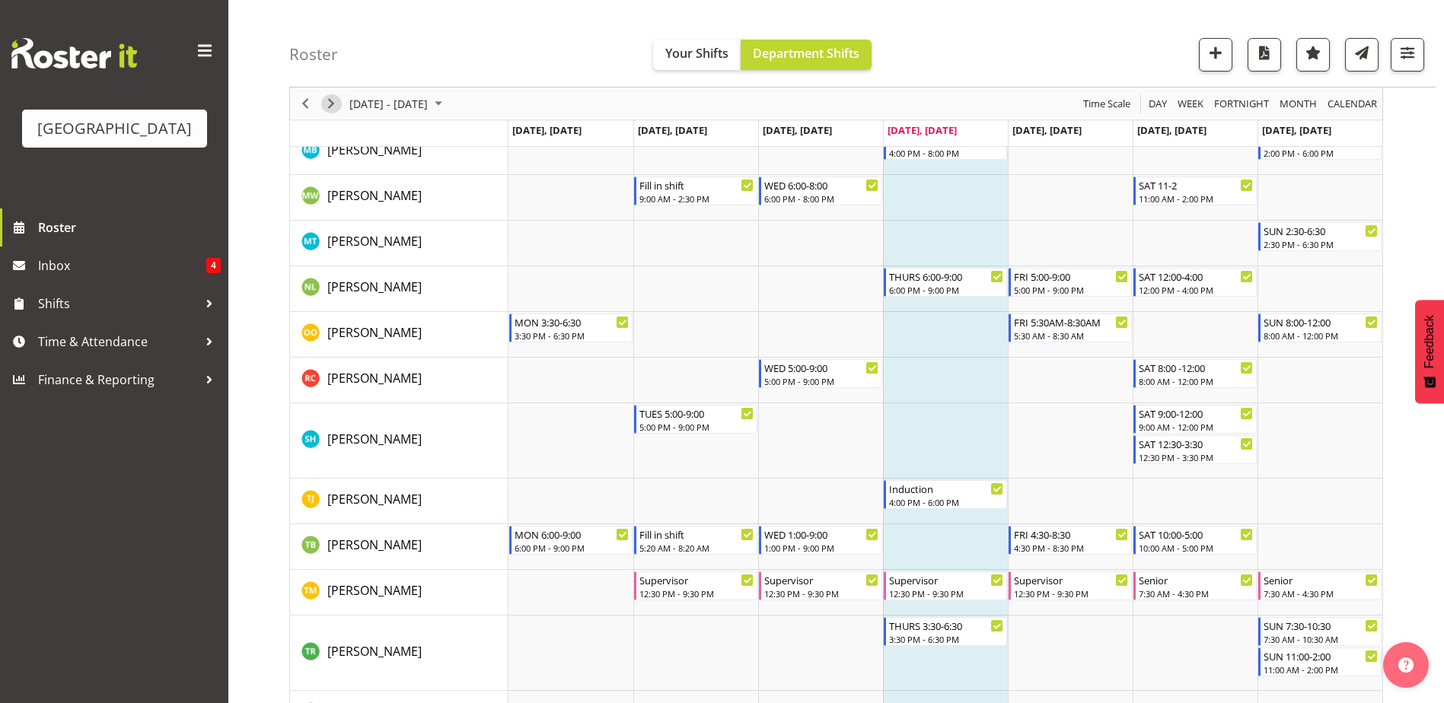
click at [328, 110] on span "Next" at bounding box center [331, 103] width 18 height 19
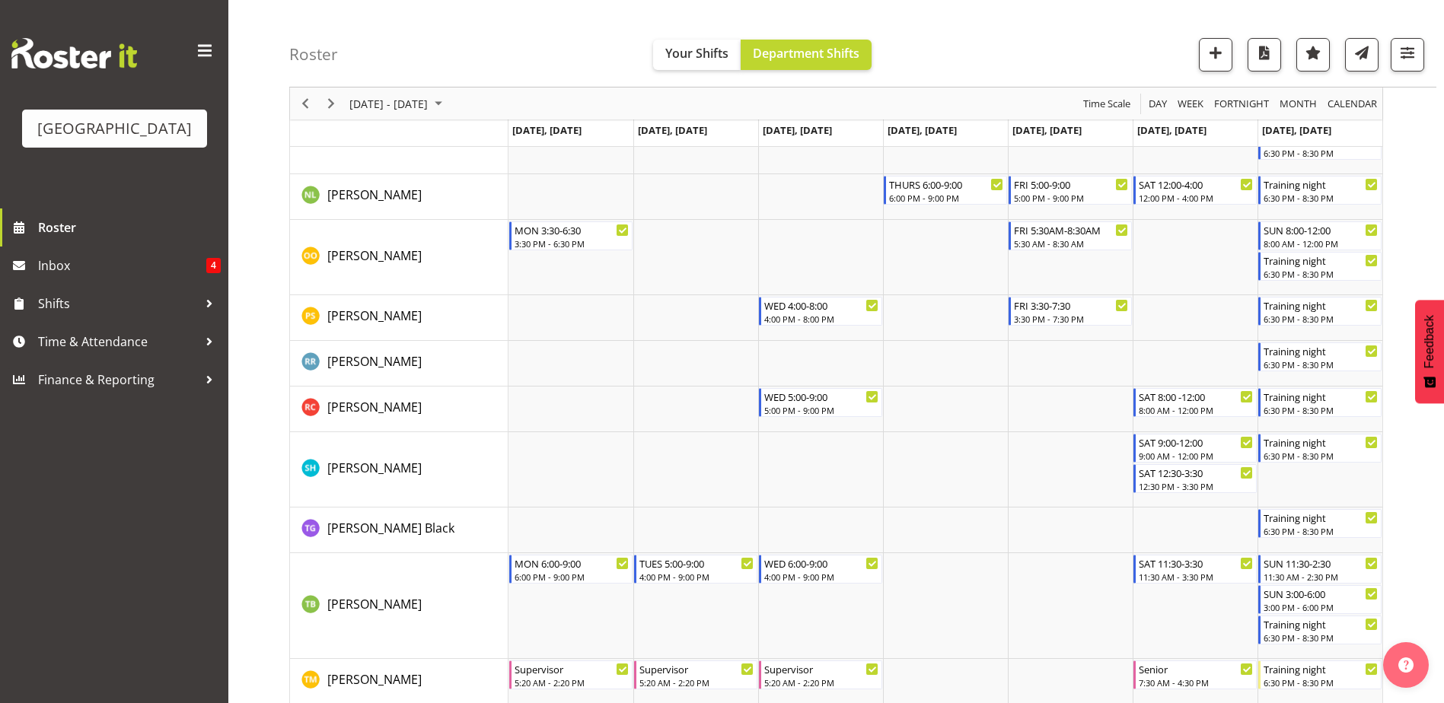
scroll to position [1791, 0]
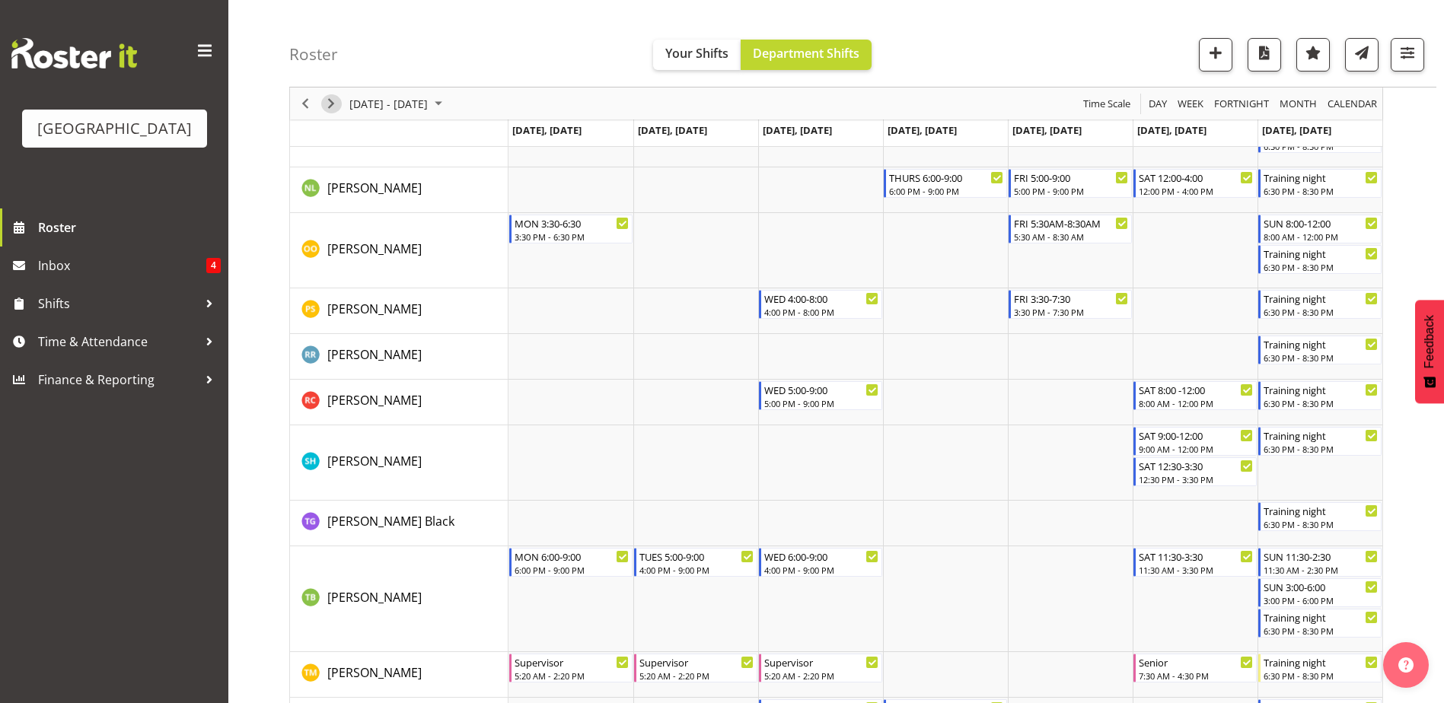
click at [330, 111] on span "Next" at bounding box center [331, 103] width 18 height 19
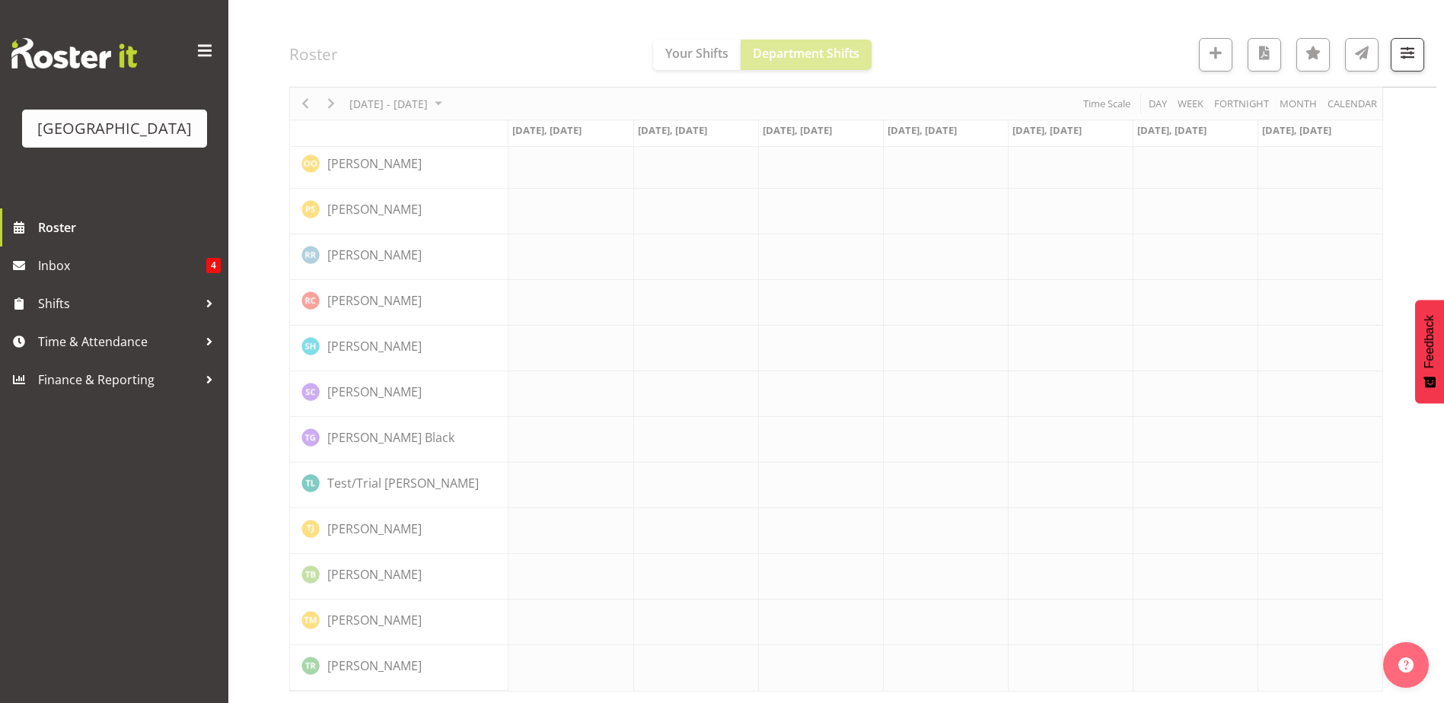
scroll to position [1718, 0]
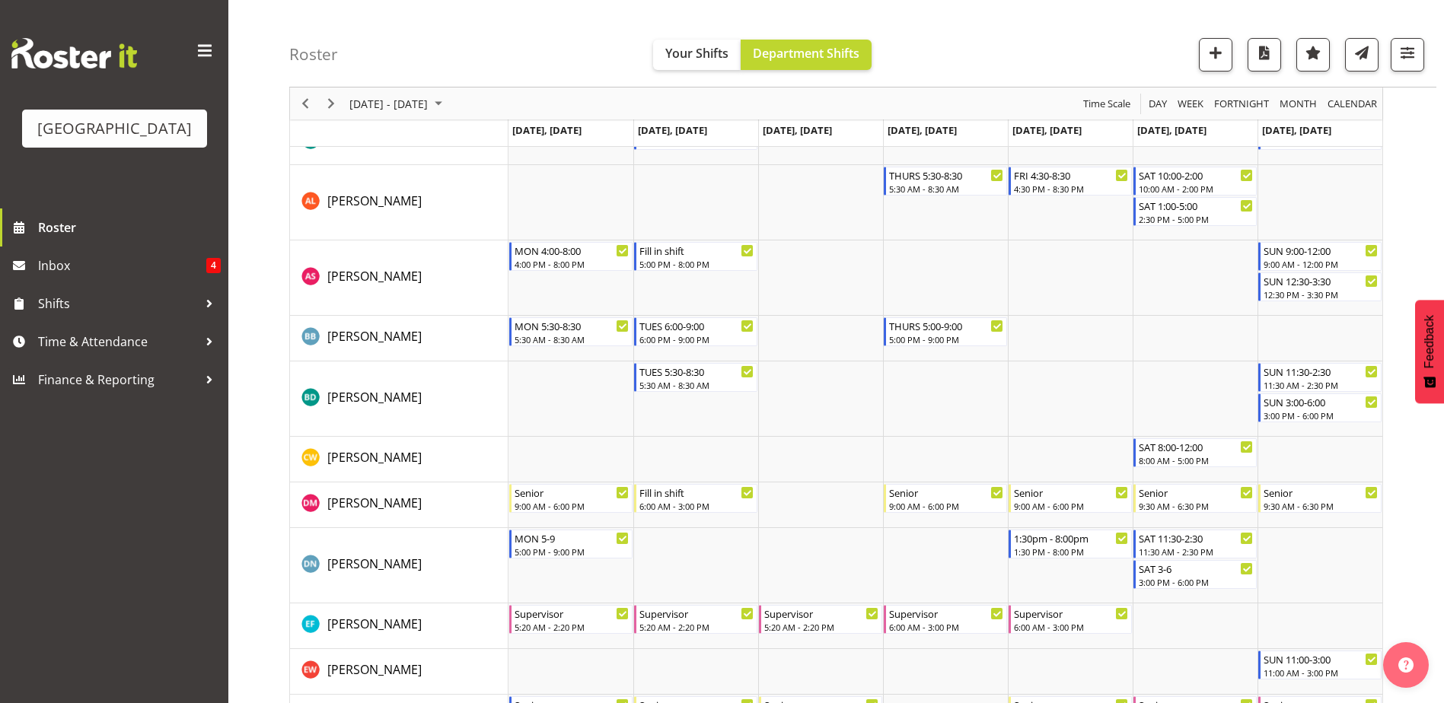
scroll to position [171, 0]
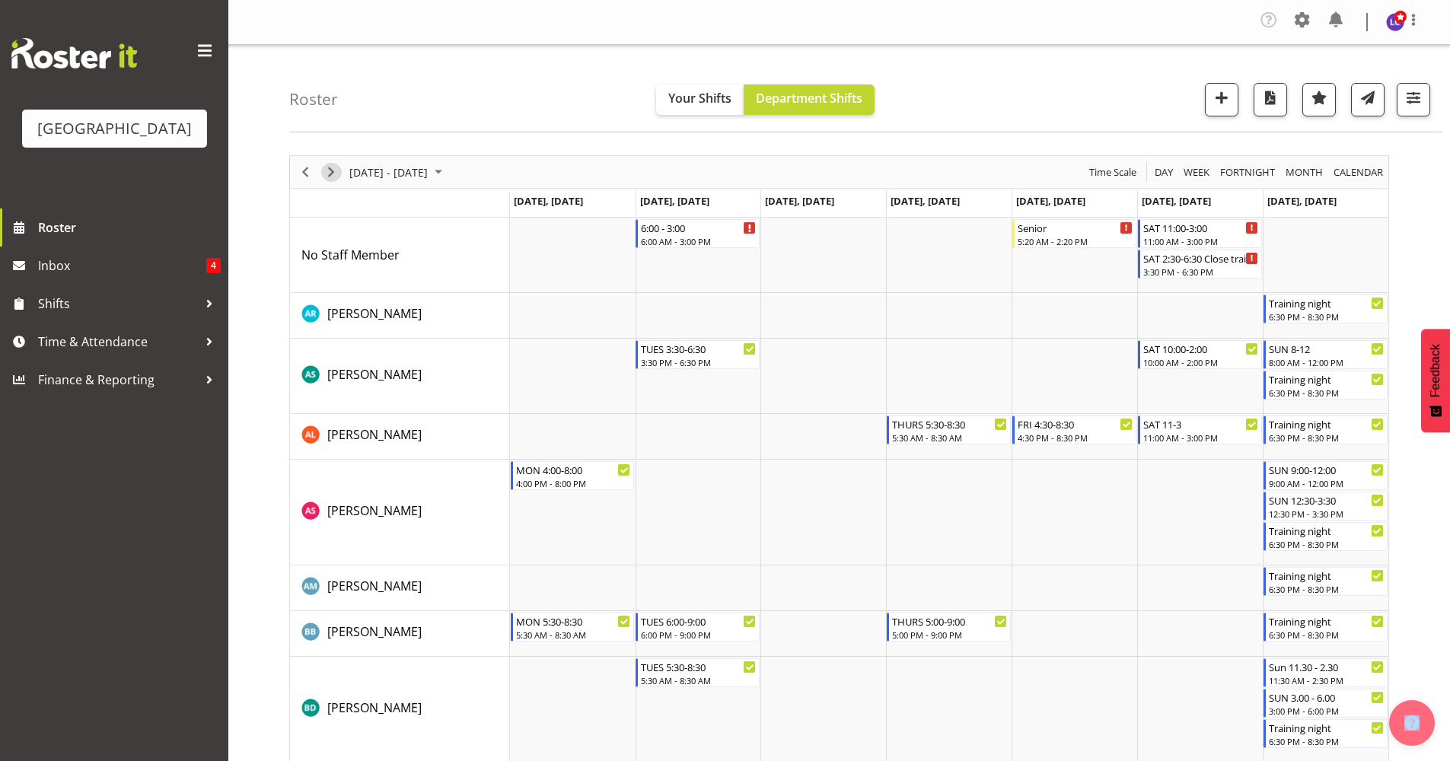
click at [339, 164] on div "Timeline Week of September 11, 2025" at bounding box center [331, 172] width 26 height 32
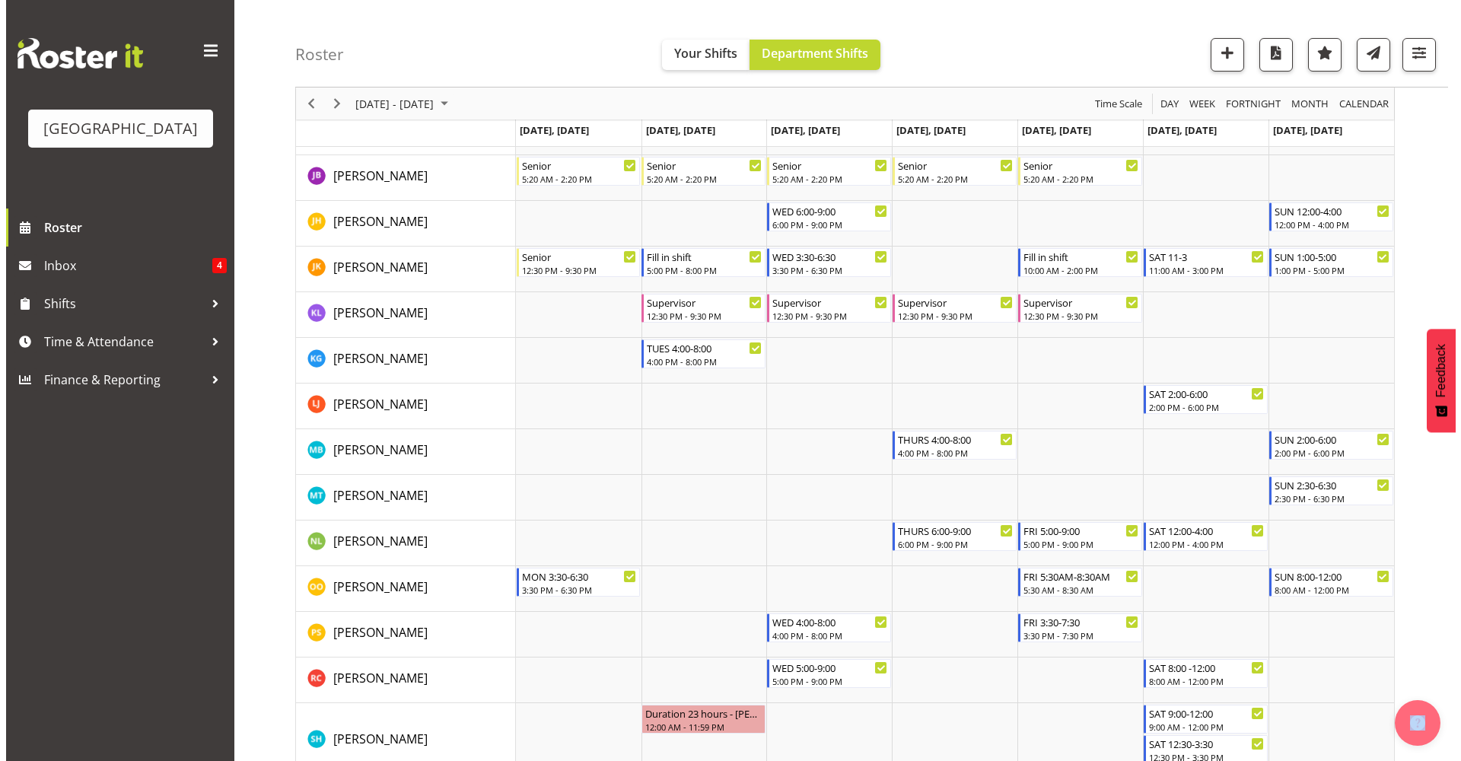
scroll to position [864, 0]
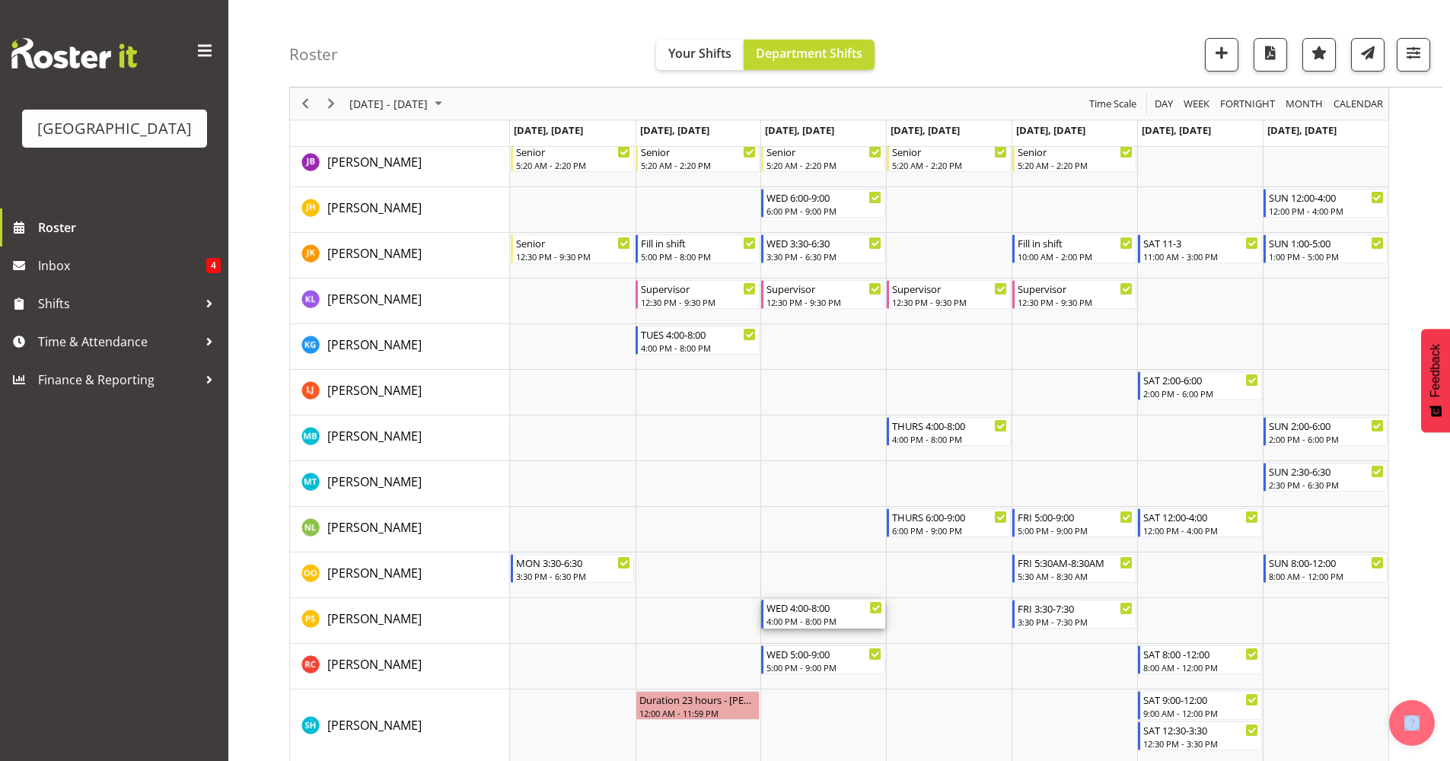
click at [813, 619] on div "4:00 PM - 8:00 PM" at bounding box center [824, 621] width 116 height 12
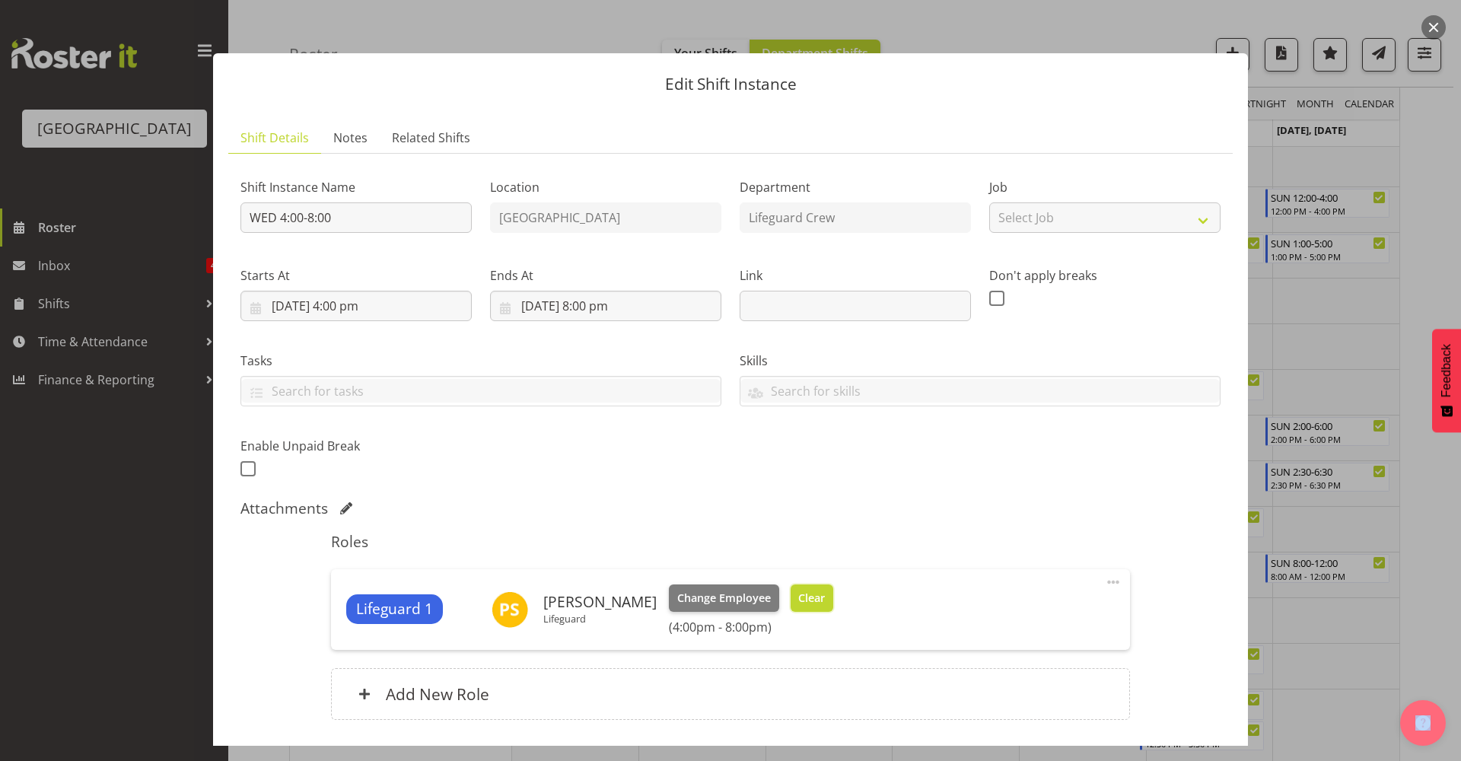
click at [813, 593] on button "Clear" at bounding box center [812, 597] width 43 height 27
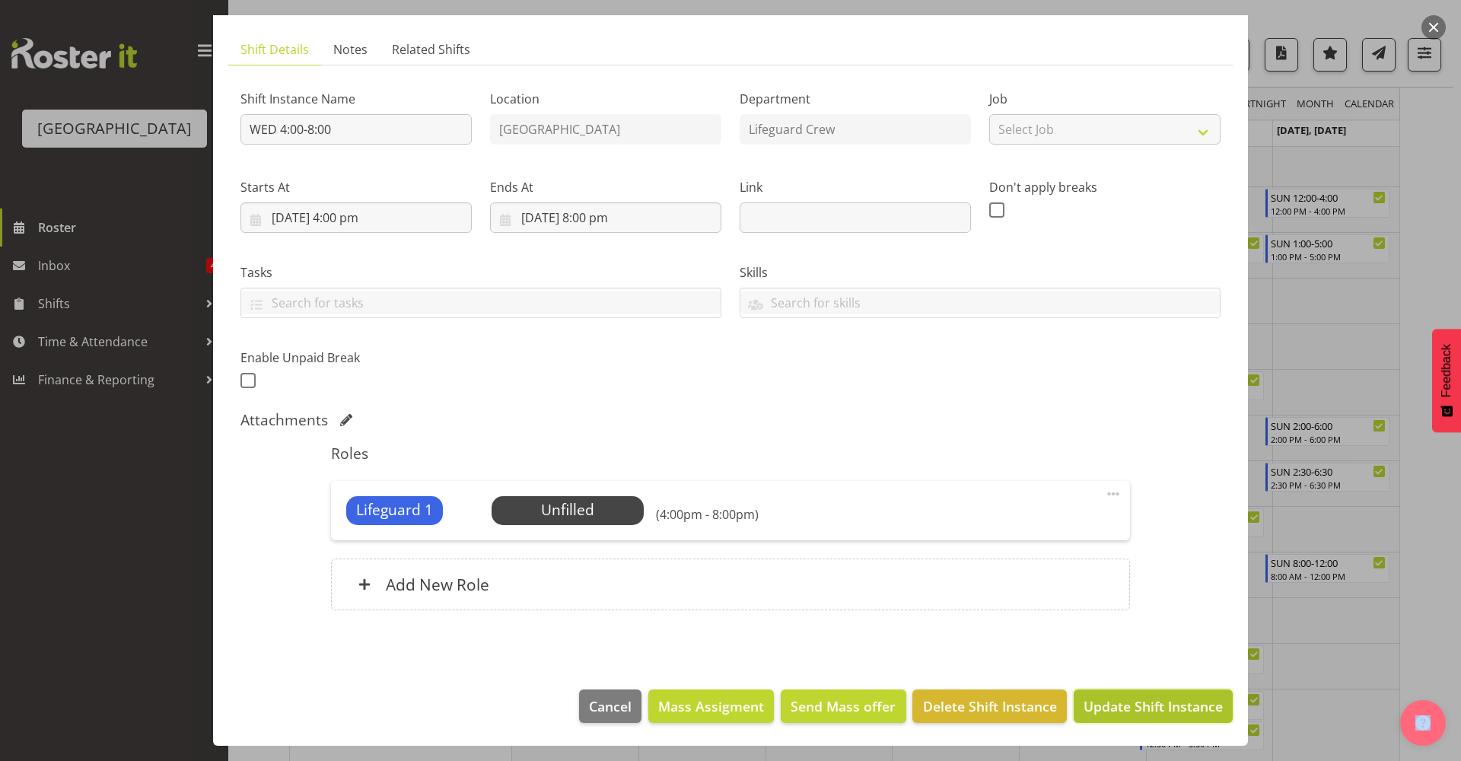
click at [1186, 713] on span "Update Shift Instance" at bounding box center [1153, 706] width 139 height 20
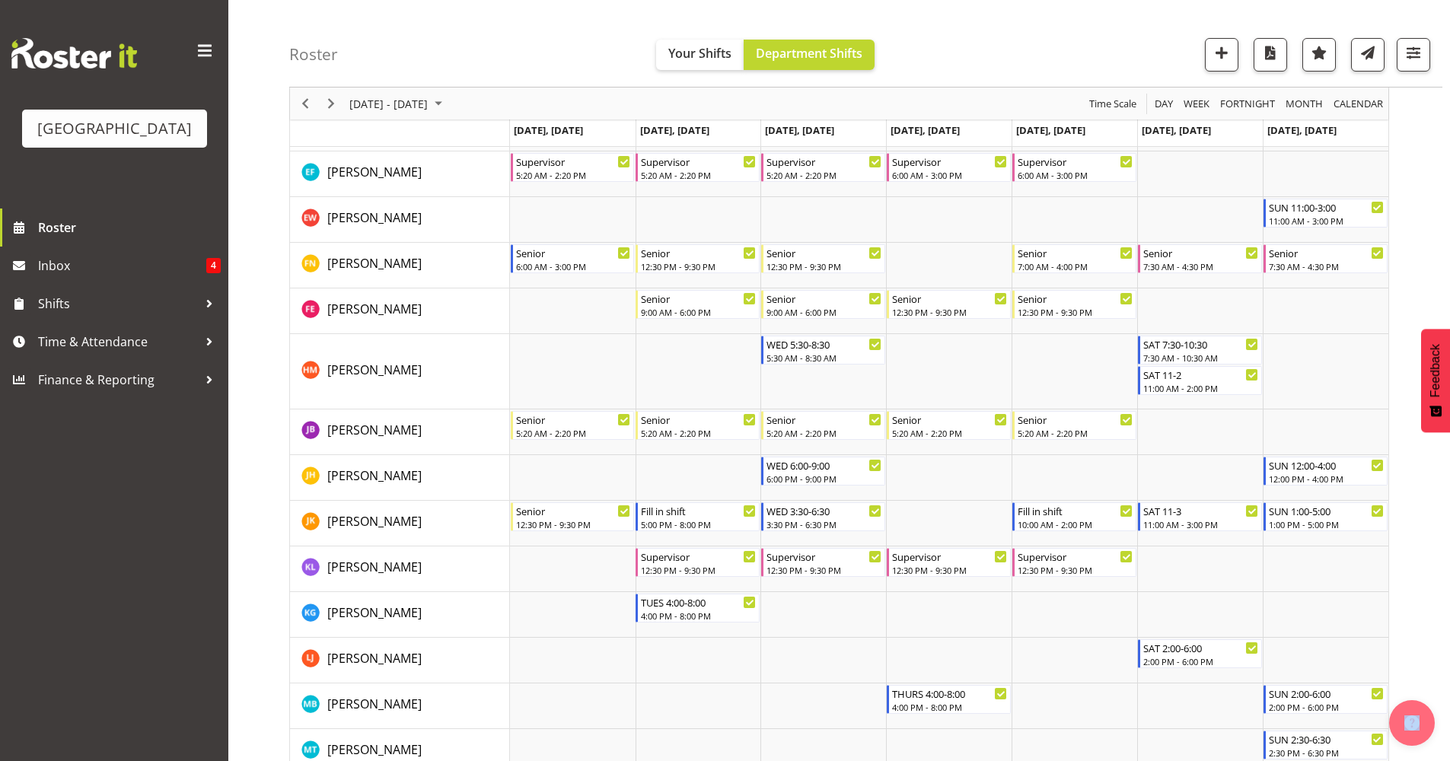
scroll to position [0, 0]
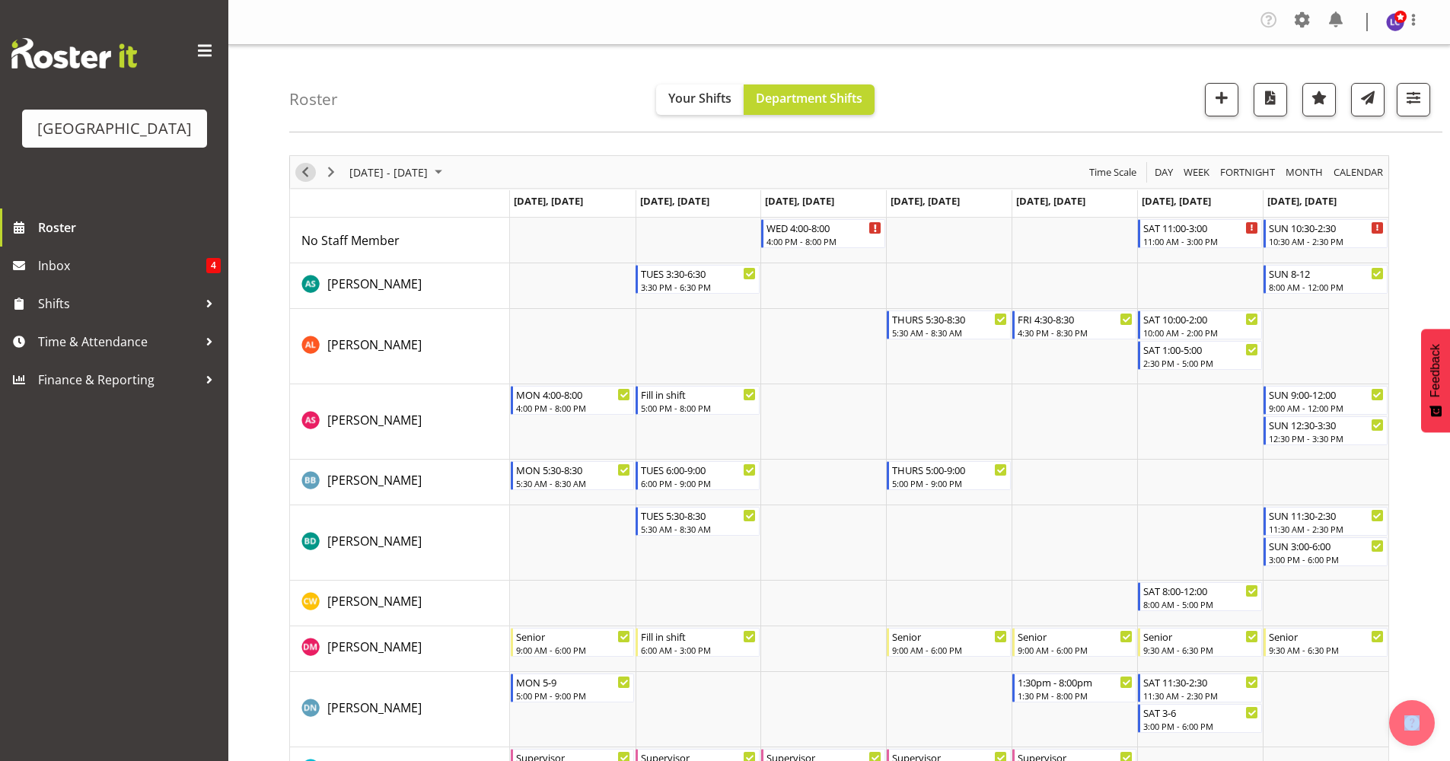
click at [298, 175] on span "Previous" at bounding box center [305, 172] width 18 height 19
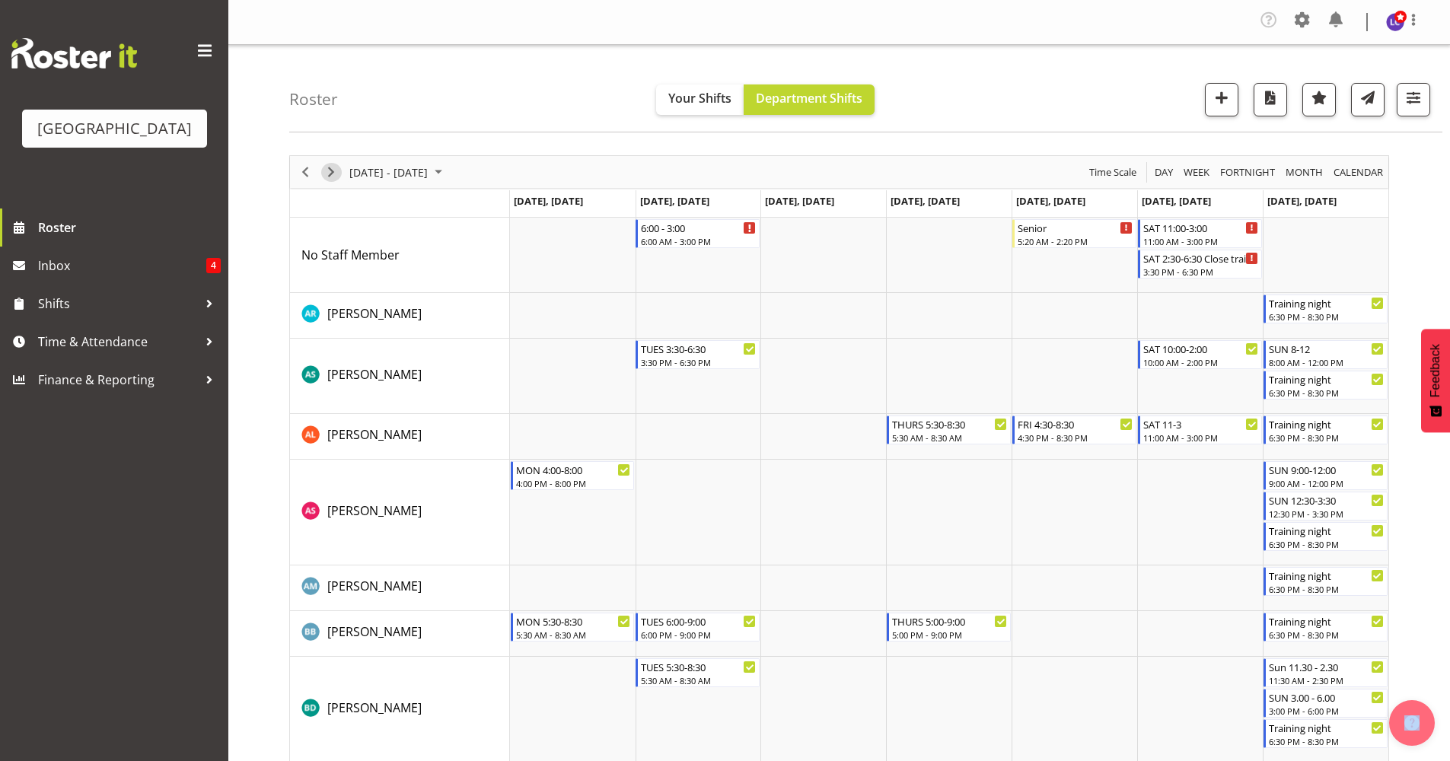
click at [325, 167] on span "Next" at bounding box center [331, 172] width 18 height 19
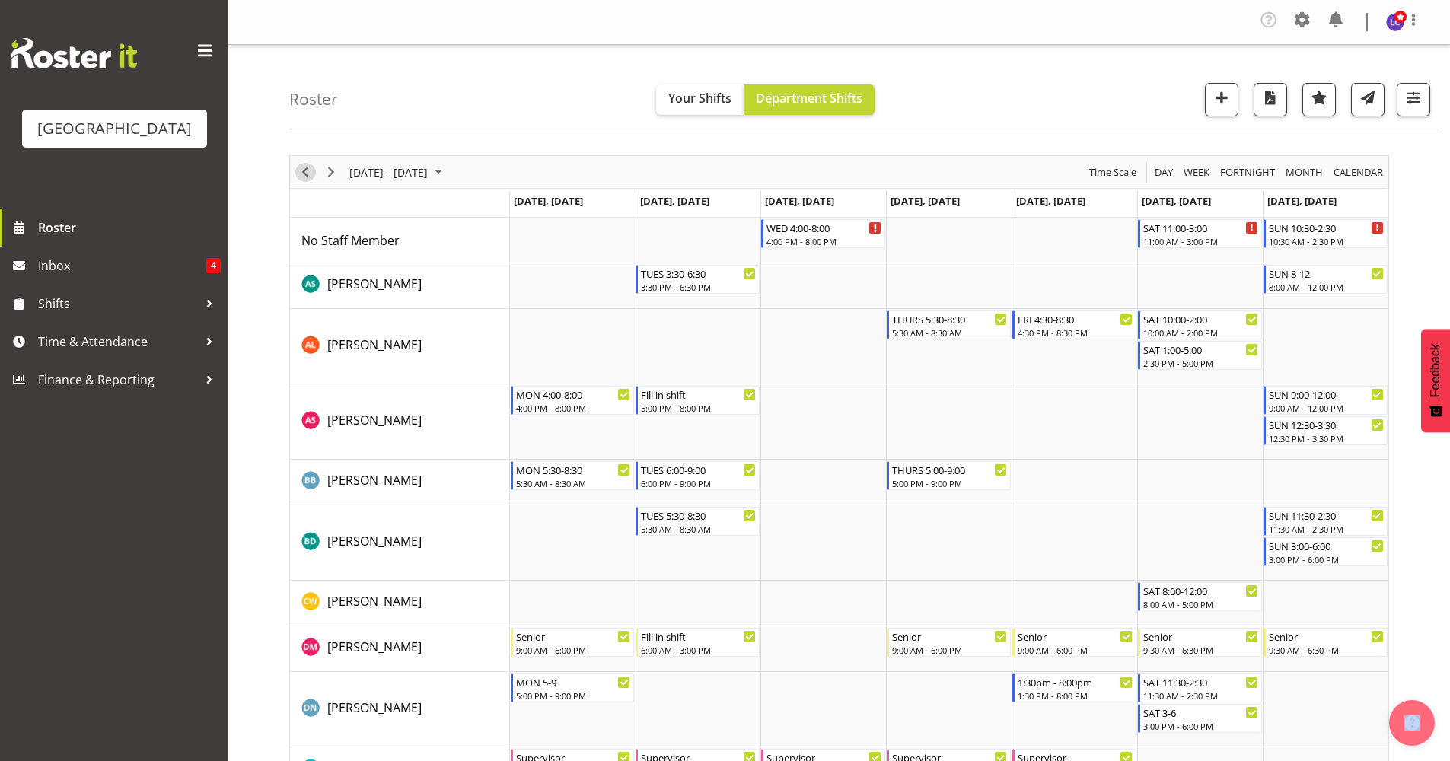
click at [305, 177] on span "Previous" at bounding box center [305, 172] width 18 height 19
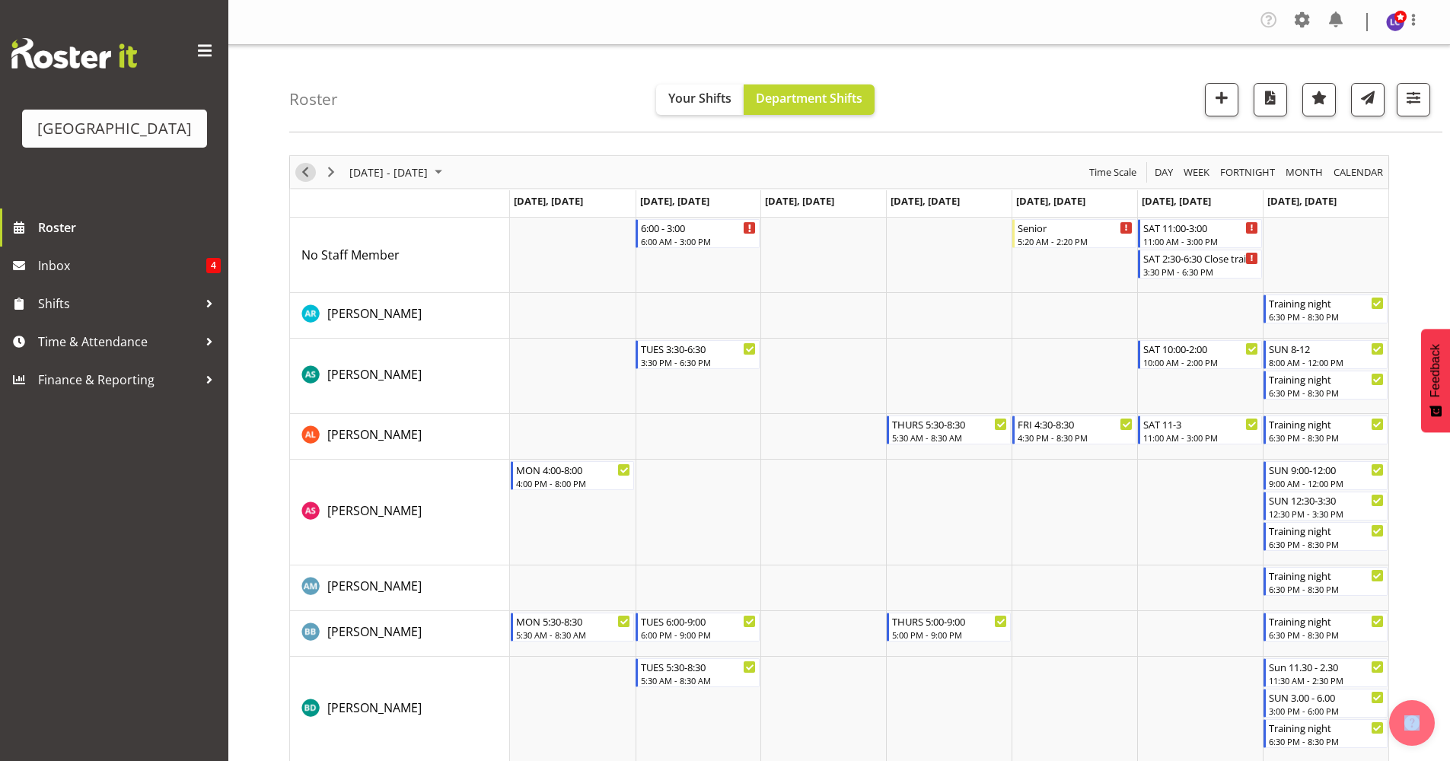
click at [299, 174] on span "Previous" at bounding box center [305, 172] width 18 height 19
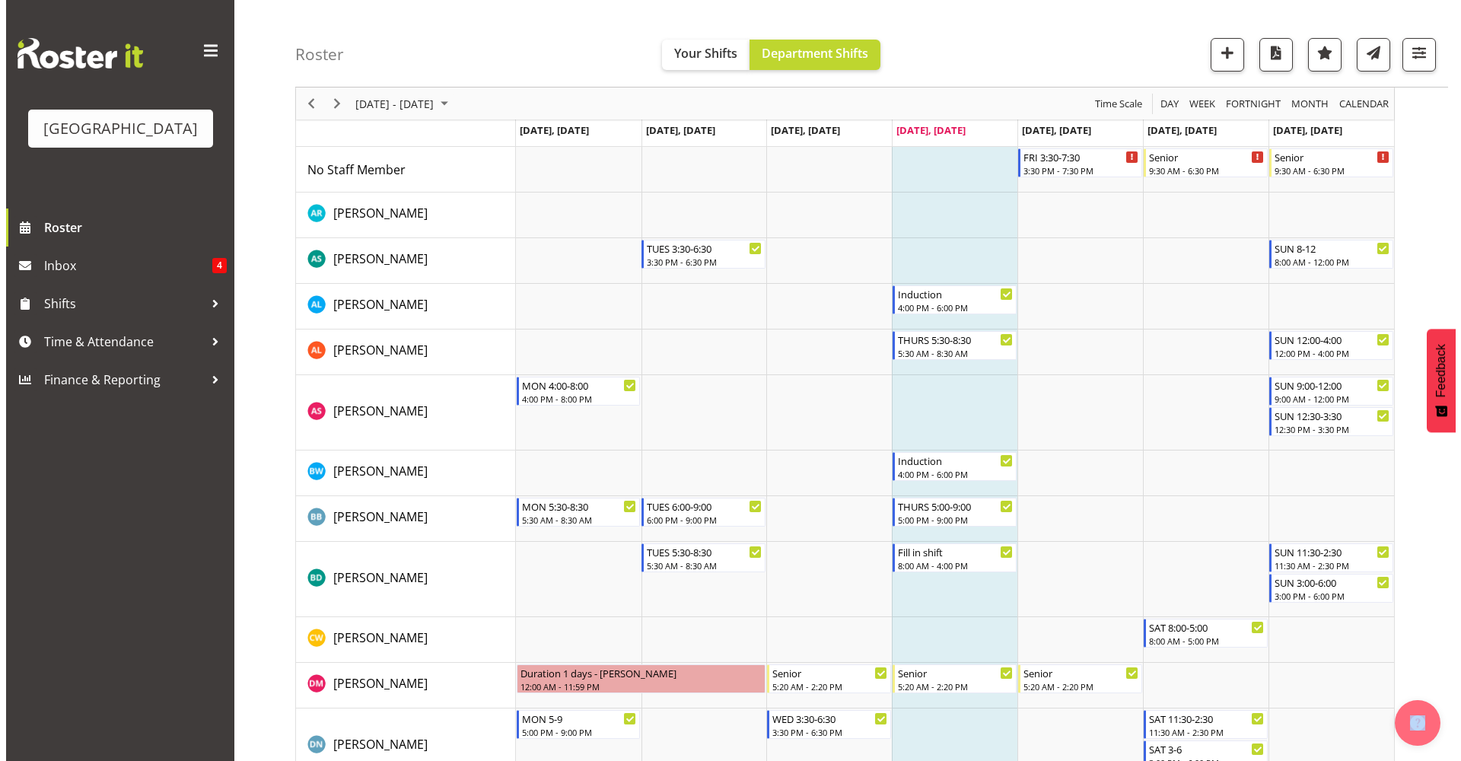
scroll to position [101, 0]
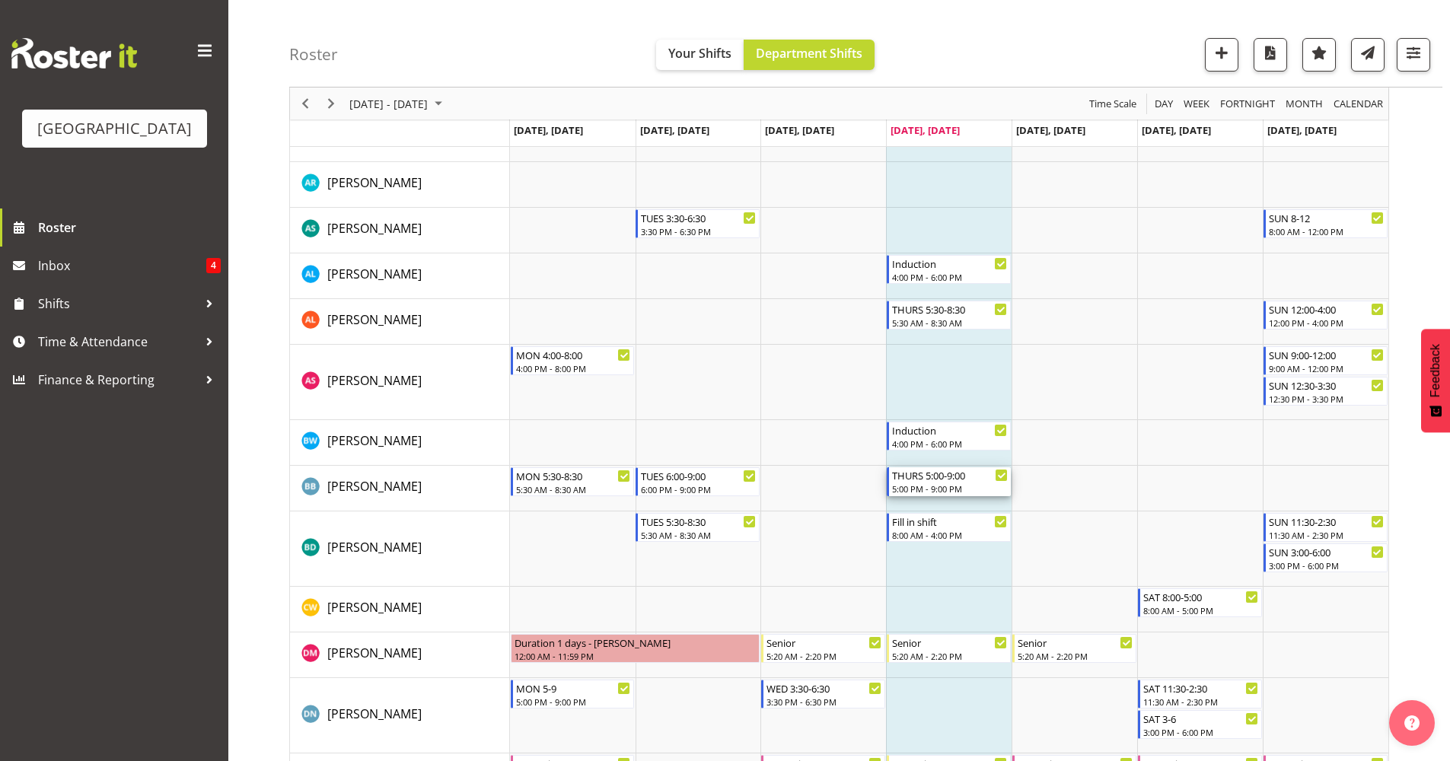
click at [947, 486] on div "5:00 PM - 9:00 PM" at bounding box center [950, 488] width 116 height 12
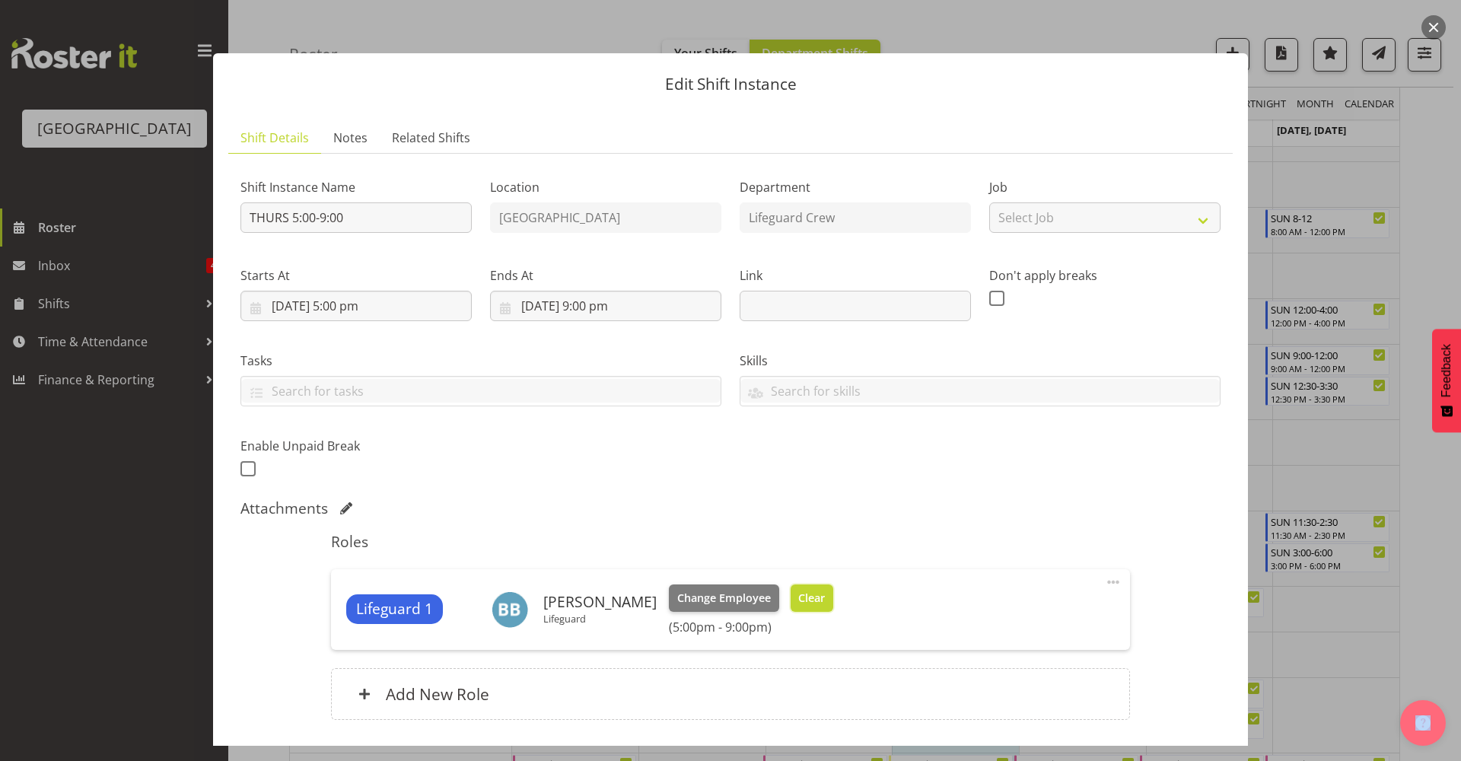
click at [812, 591] on span "Clear" at bounding box center [811, 598] width 27 height 17
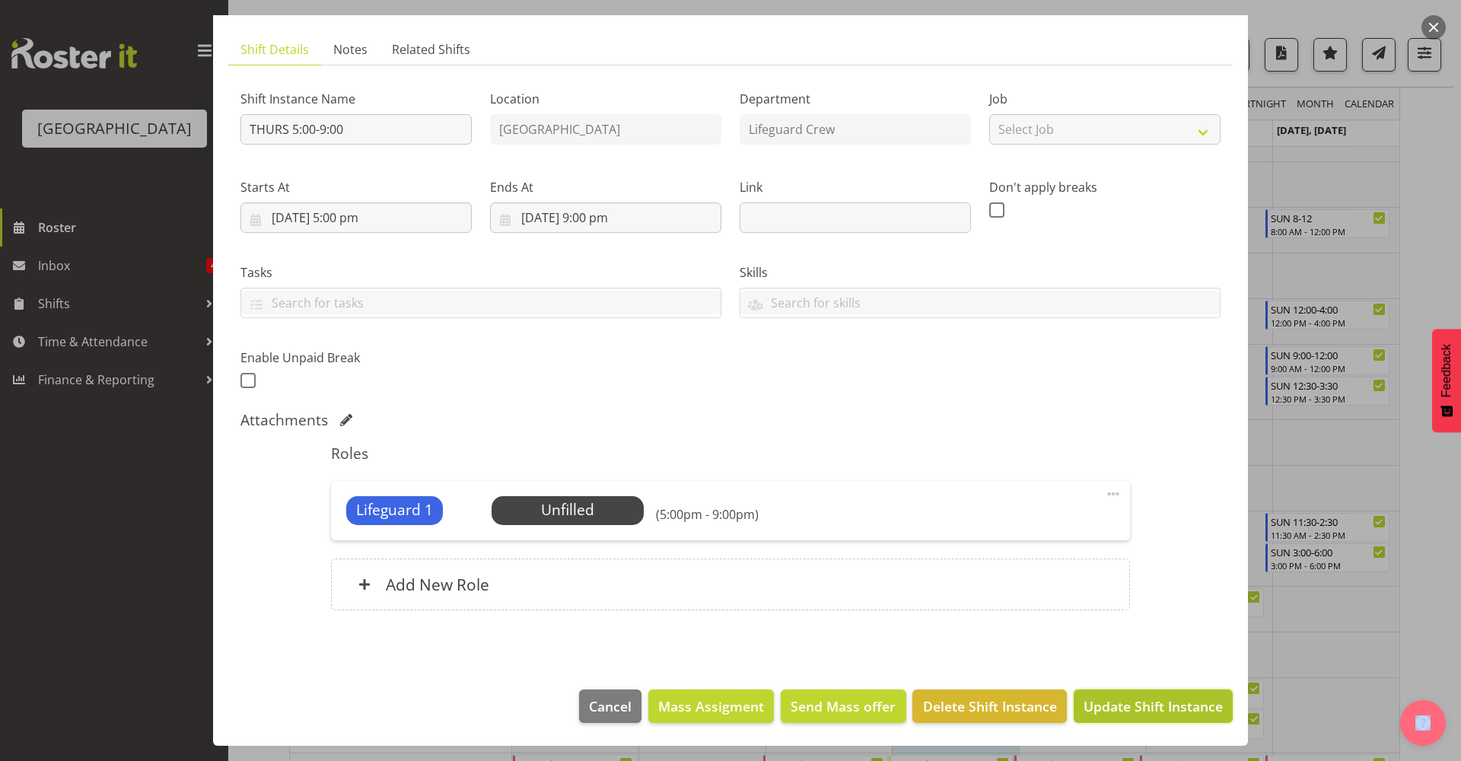
click at [1150, 698] on span "Update Shift Instance" at bounding box center [1153, 706] width 139 height 20
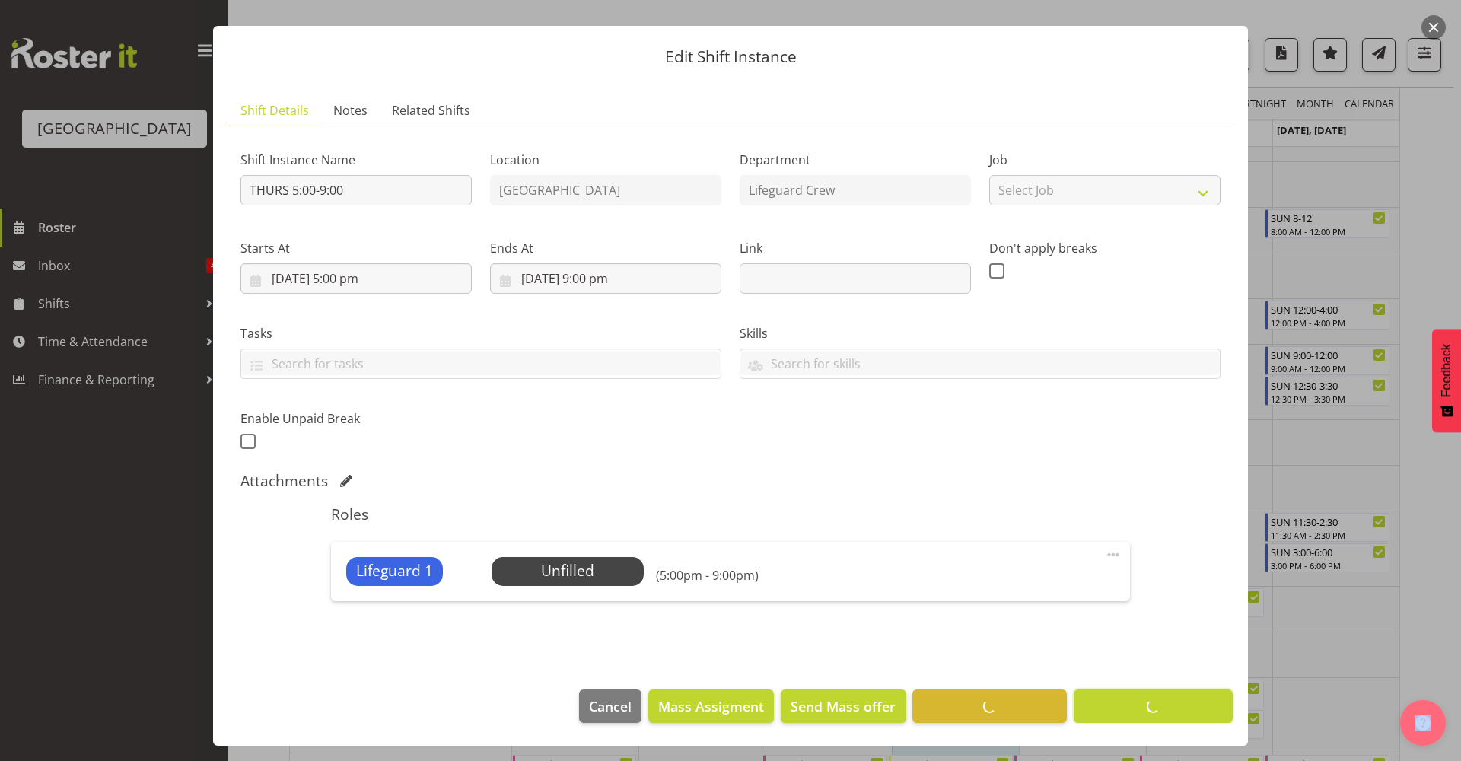
scroll to position [0, 0]
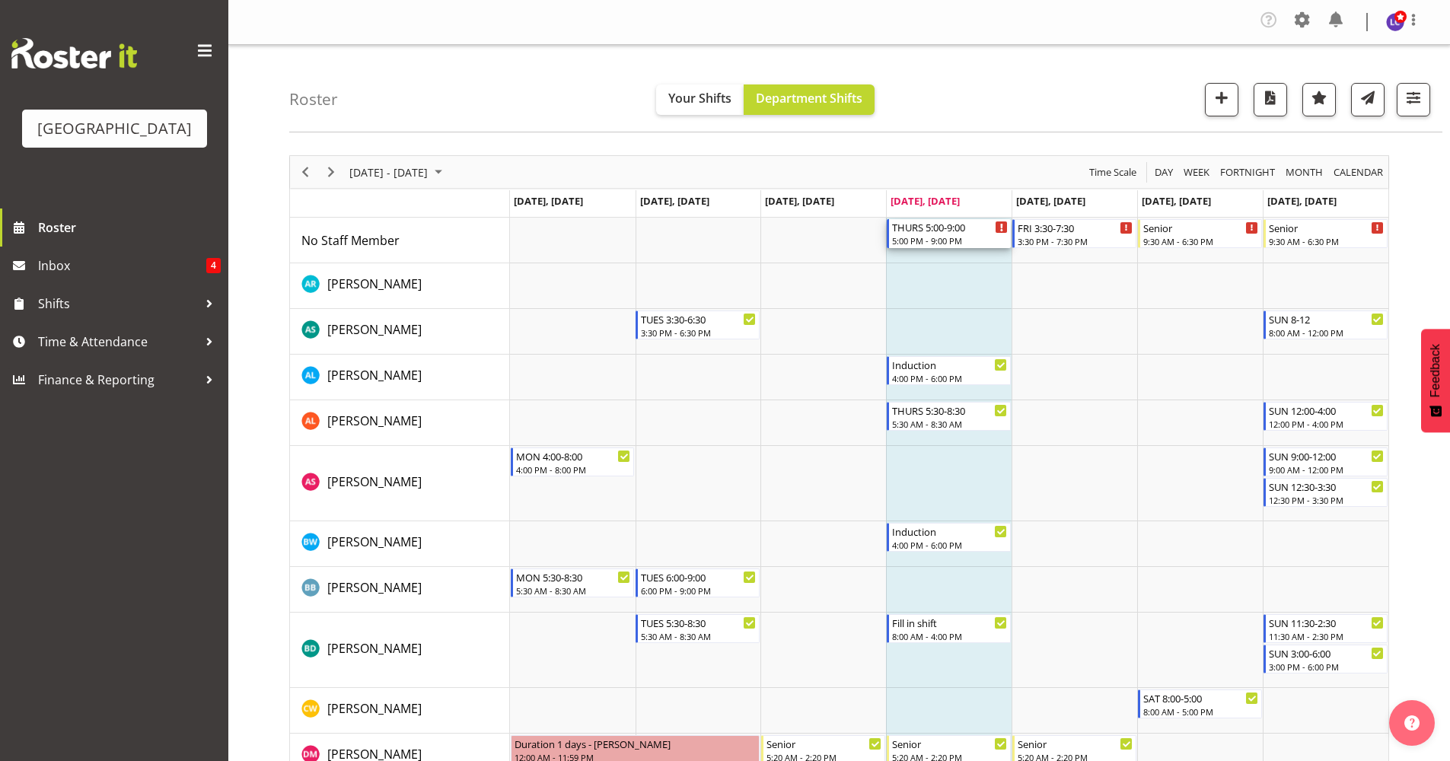
click at [946, 231] on div "THURS 5:00-9:00" at bounding box center [950, 226] width 116 height 15
click at [0, 0] on div at bounding box center [0, 0] width 0 height 0
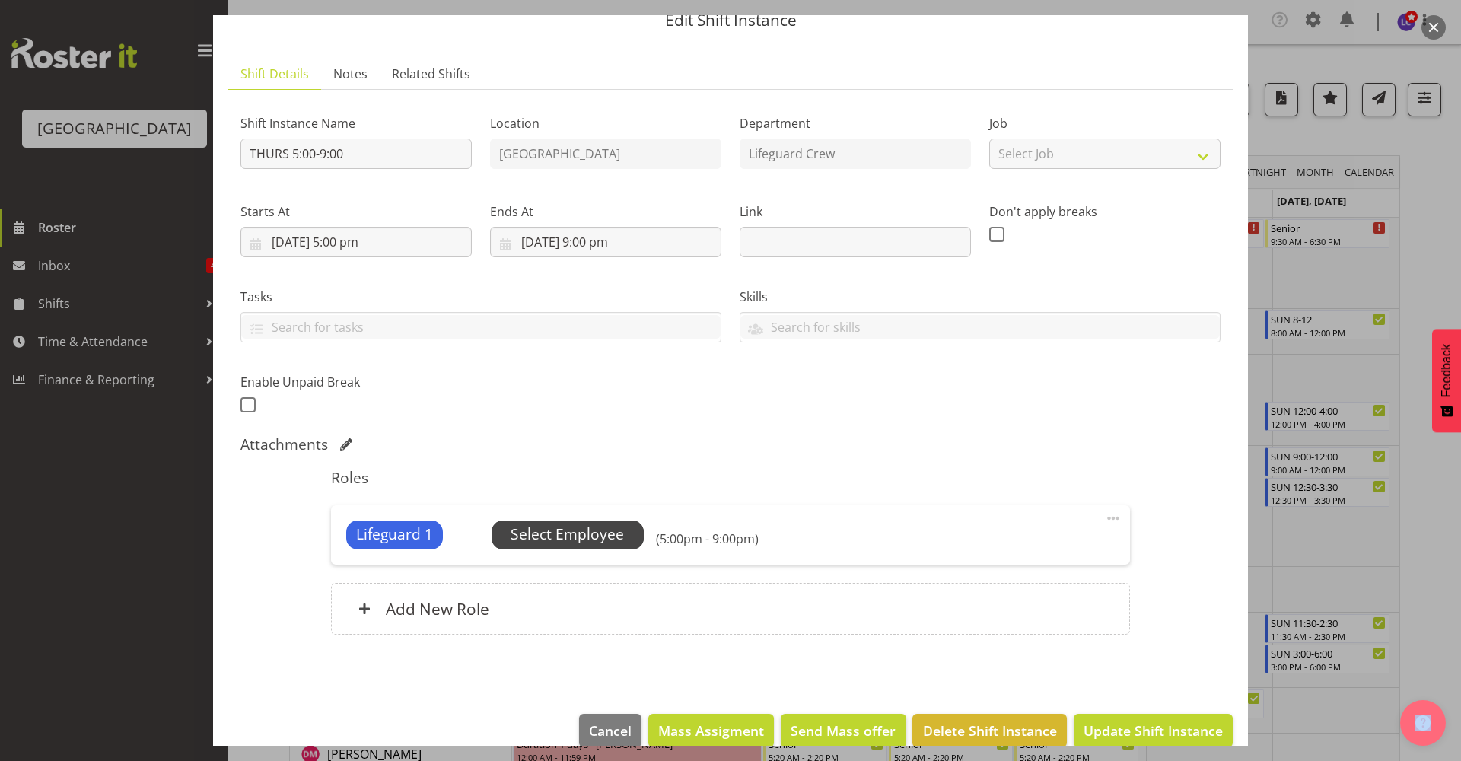
scroll to position [88, 0]
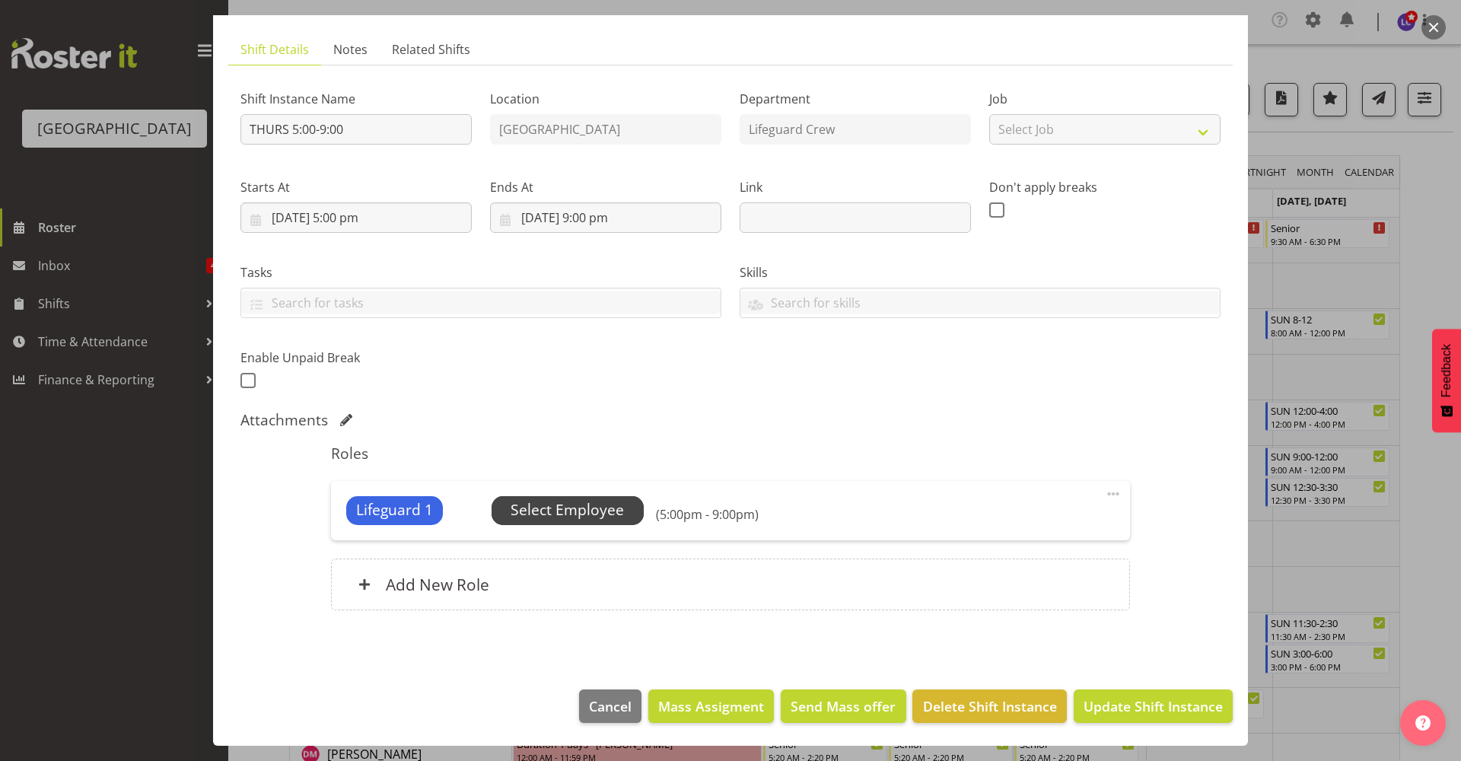
click at [600, 501] on span "Select Employee" at bounding box center [567, 510] width 113 height 22
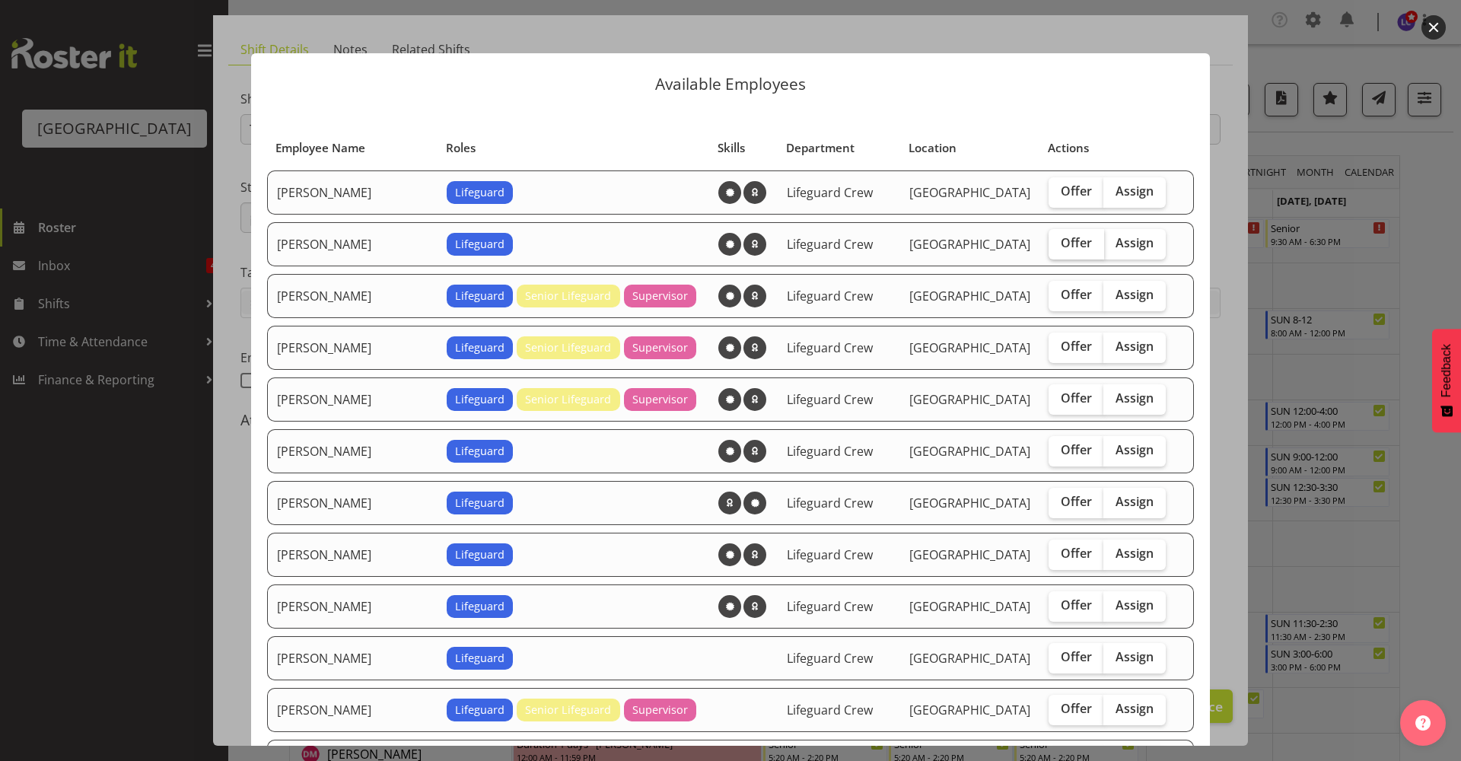
click at [1067, 251] on label "Offer" at bounding box center [1077, 244] width 56 height 30
click at [1059, 248] on input "Offer" at bounding box center [1054, 243] width 10 height 10
checkbox input "true"
click at [1061, 350] on span "Offer" at bounding box center [1076, 346] width 31 height 15
click at [1055, 350] on input "Offer" at bounding box center [1054, 347] width 10 height 10
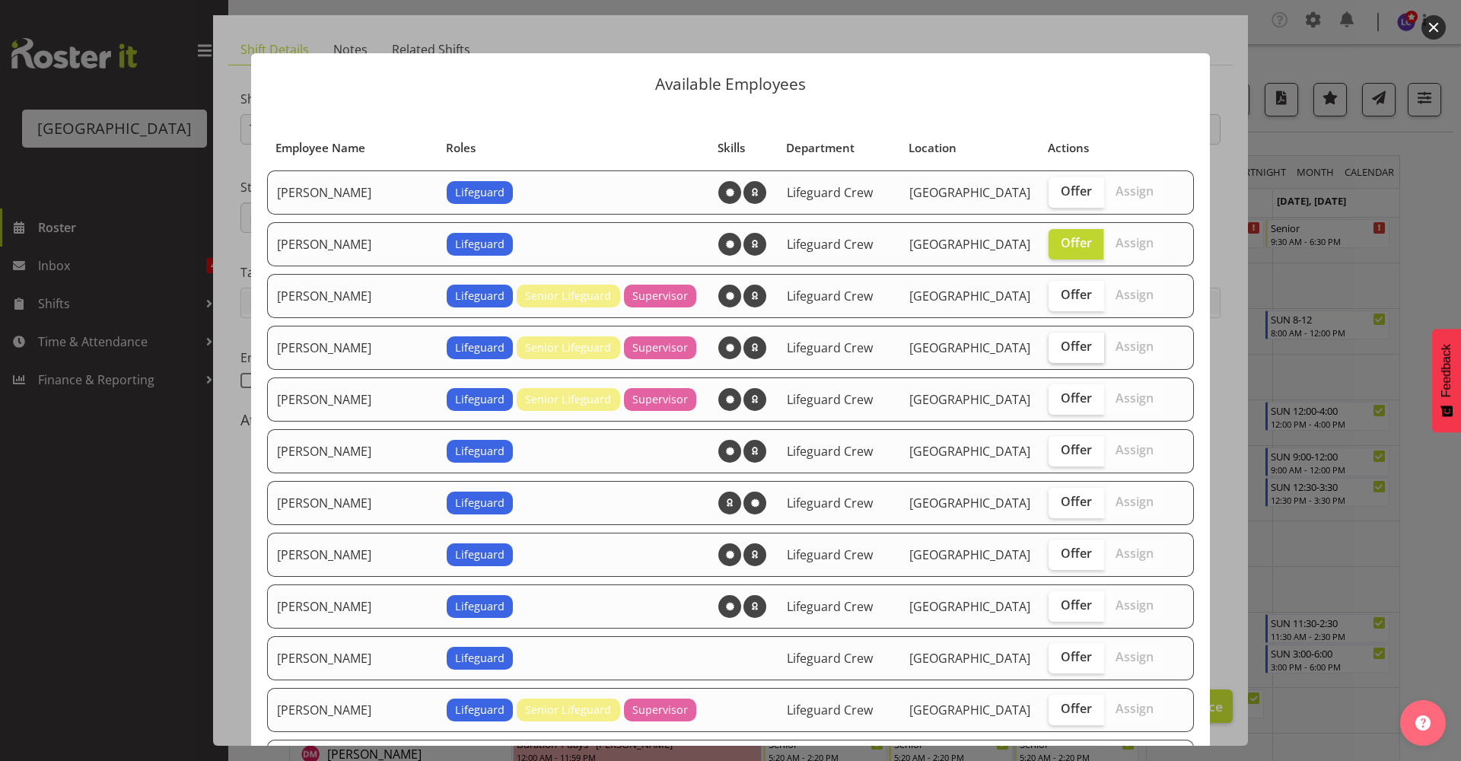
checkbox input "true"
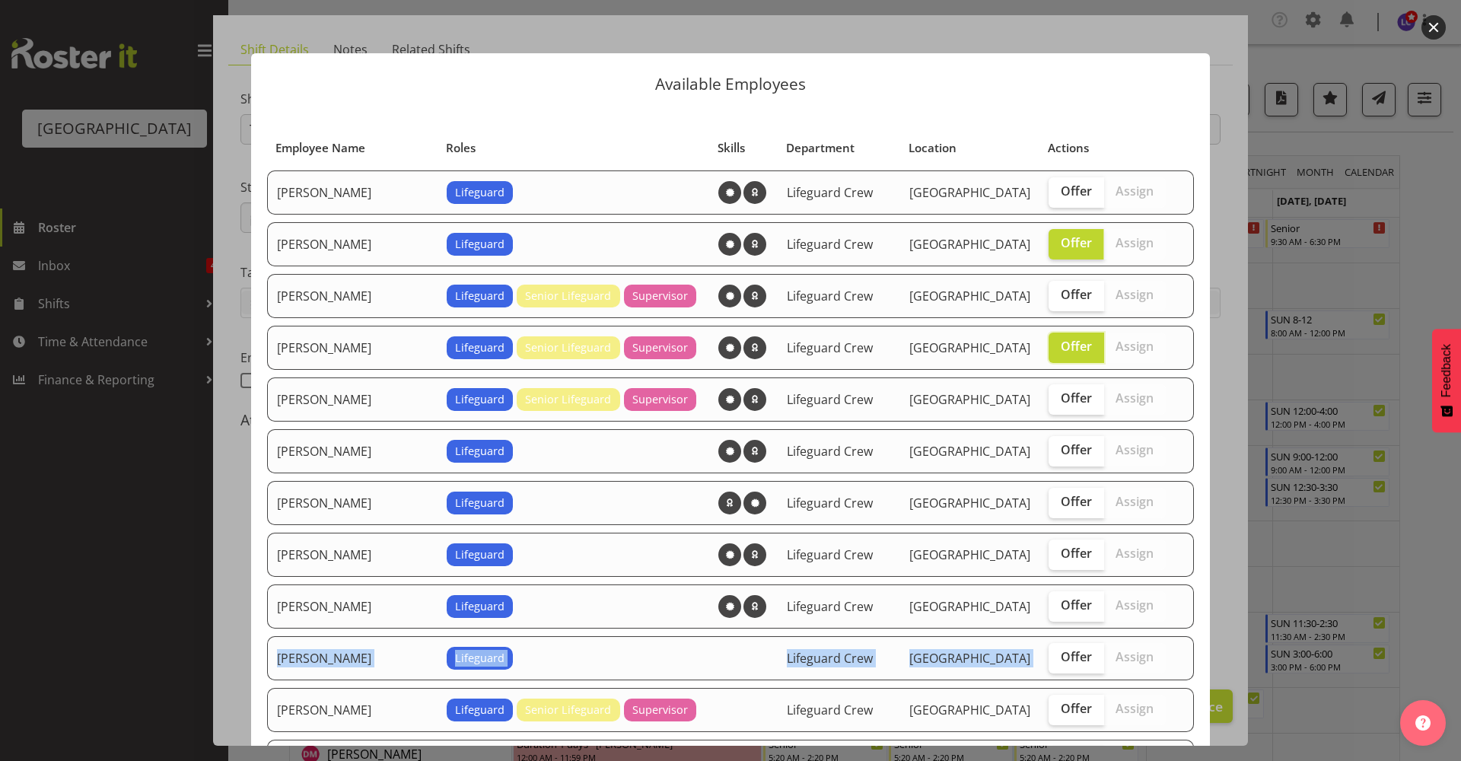
drag, startPoint x: 1066, startPoint y: 633, endPoint x: 1068, endPoint y: 641, distance: 7.8
drag, startPoint x: 1068, startPoint y: 641, endPoint x: 1059, endPoint y: 656, distance: 17.4
click at [1061, 656] on span "Offer" at bounding box center [1076, 656] width 31 height 15
click at [1059, 656] on input "Offer" at bounding box center [1054, 657] width 10 height 10
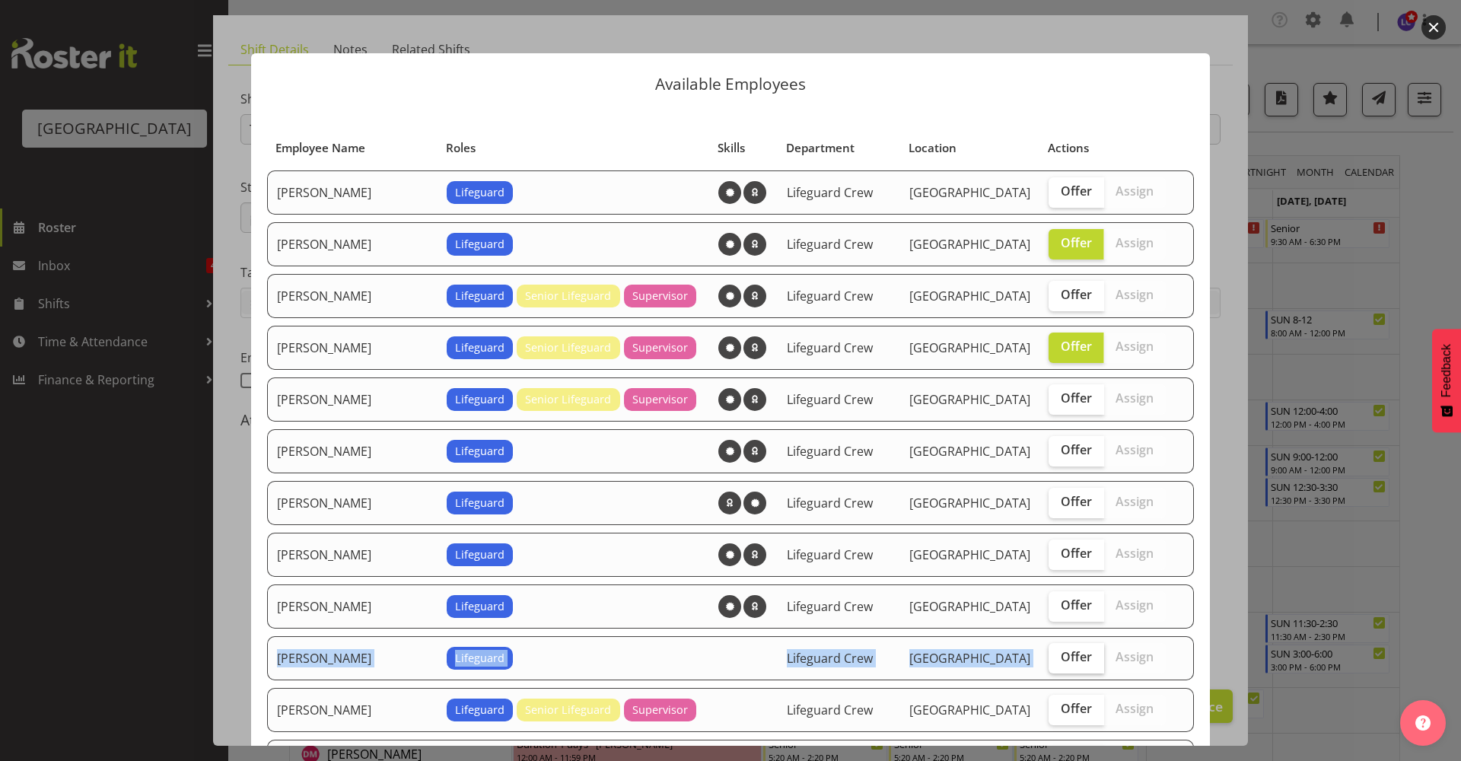
checkbox input "true"
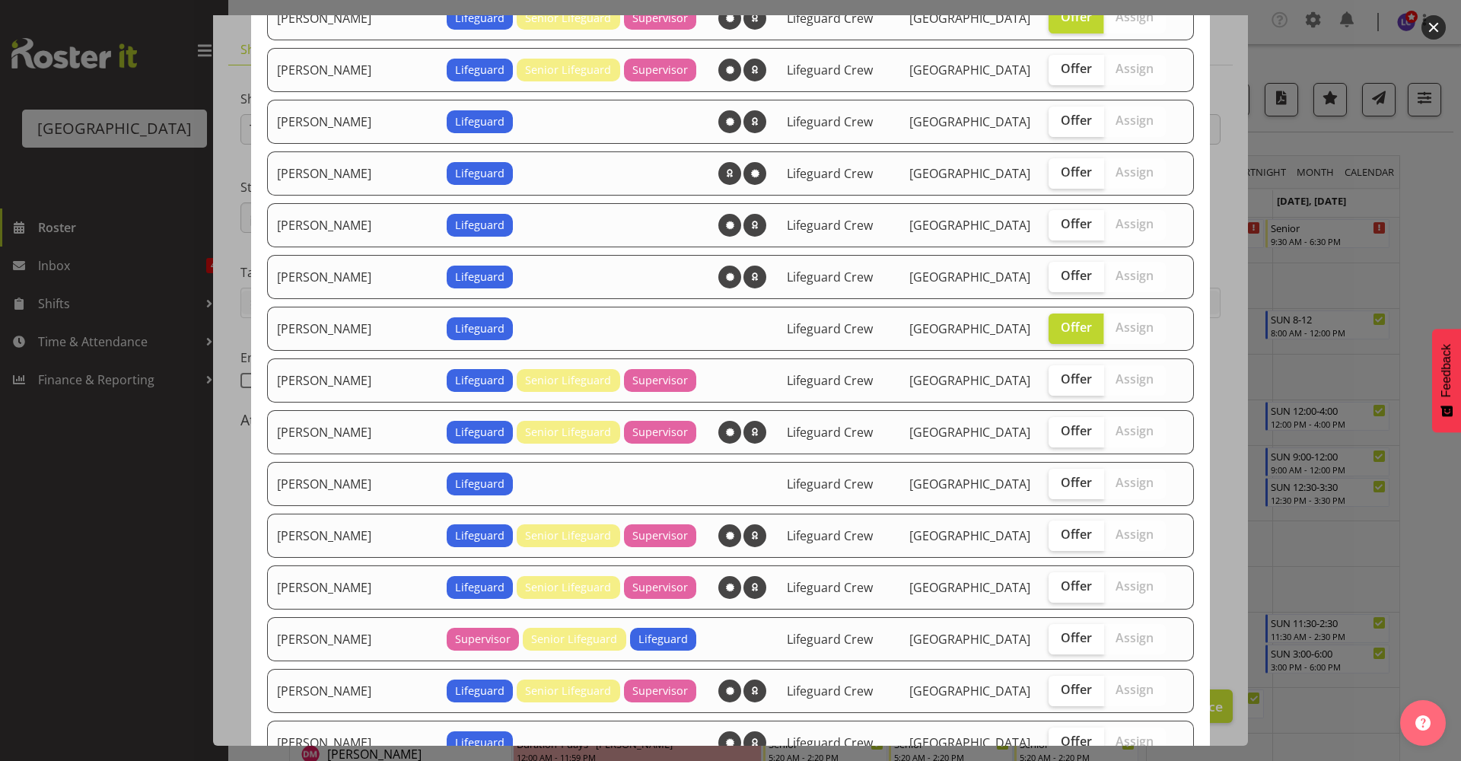
click at [1014, 381] on td "[GEOGRAPHIC_DATA]" at bounding box center [969, 380] width 139 height 44
click at [1063, 484] on span "Offer" at bounding box center [1076, 482] width 31 height 15
click at [1059, 484] on input "Offer" at bounding box center [1054, 483] width 10 height 10
checkbox input "true"
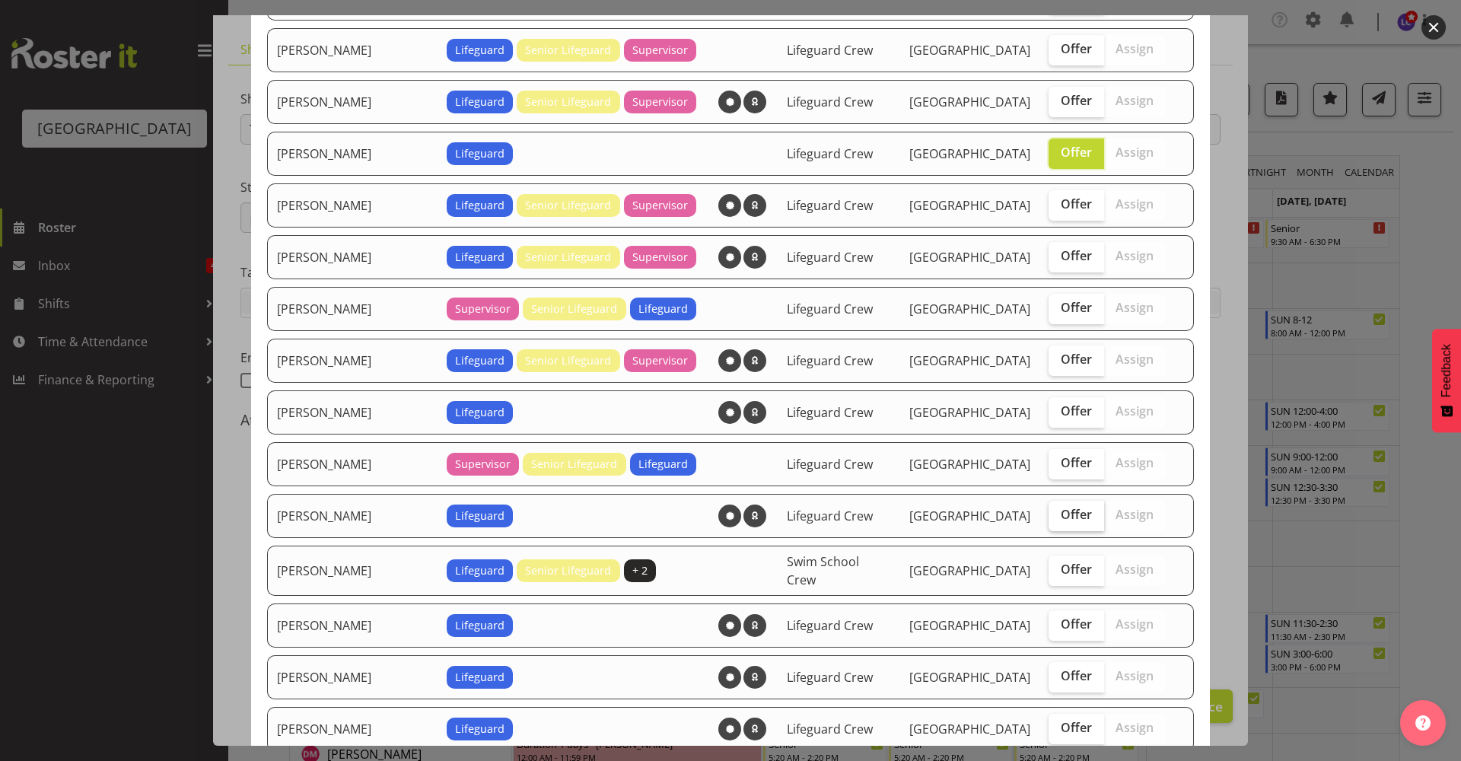
click at [1061, 520] on span "Offer" at bounding box center [1076, 514] width 31 height 15
click at [1059, 520] on input "Offer" at bounding box center [1054, 515] width 10 height 10
checkbox input "true"
click at [1062, 574] on span "Offer" at bounding box center [1076, 569] width 31 height 15
click at [1059, 574] on input "Offer" at bounding box center [1054, 570] width 10 height 10
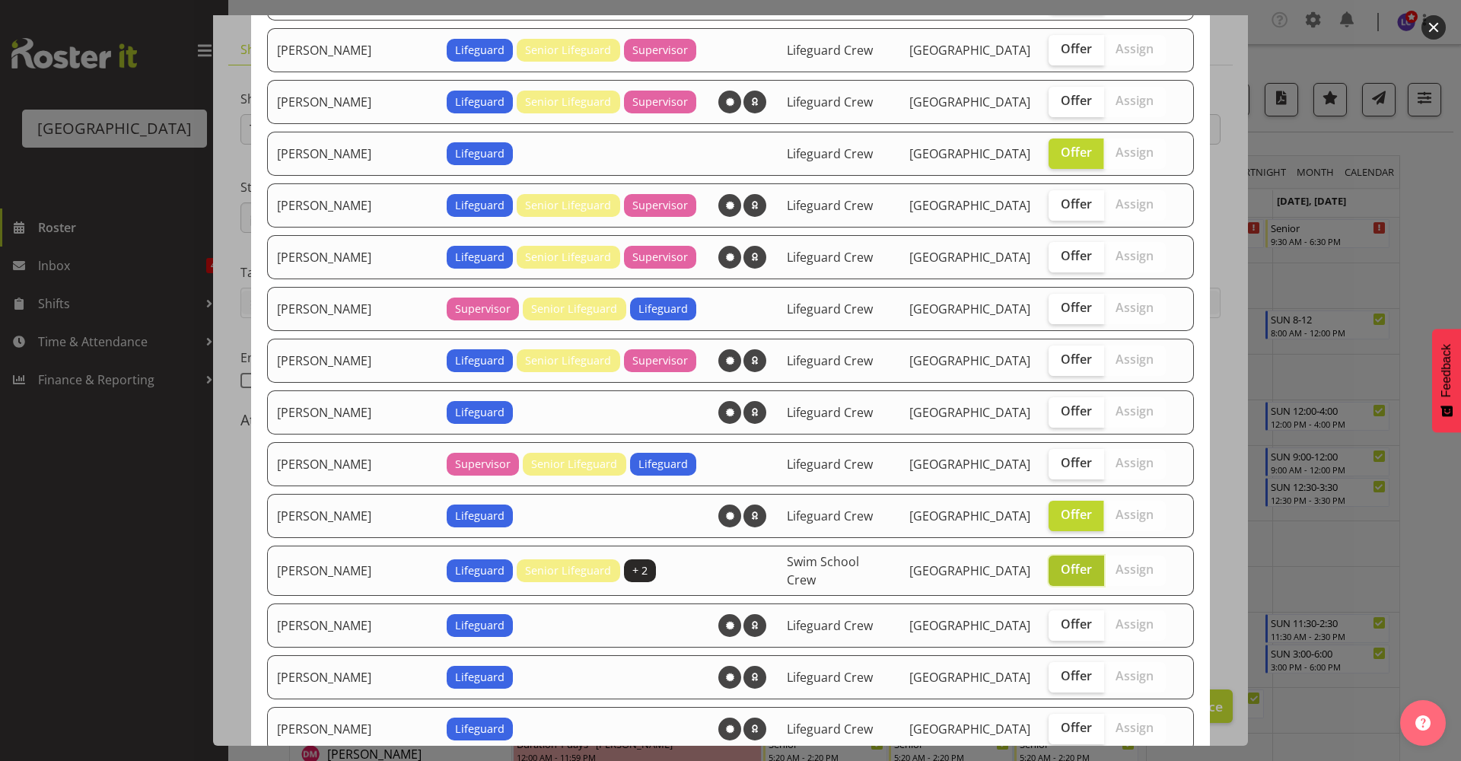
click at [1062, 572] on span "Offer" at bounding box center [1076, 569] width 31 height 15
click at [1059, 572] on input "Offer" at bounding box center [1054, 570] width 10 height 10
click at [1062, 572] on span "Offer" at bounding box center [1076, 569] width 31 height 15
click at [1059, 572] on input "Offer" at bounding box center [1054, 570] width 10 height 10
checkbox input "true"
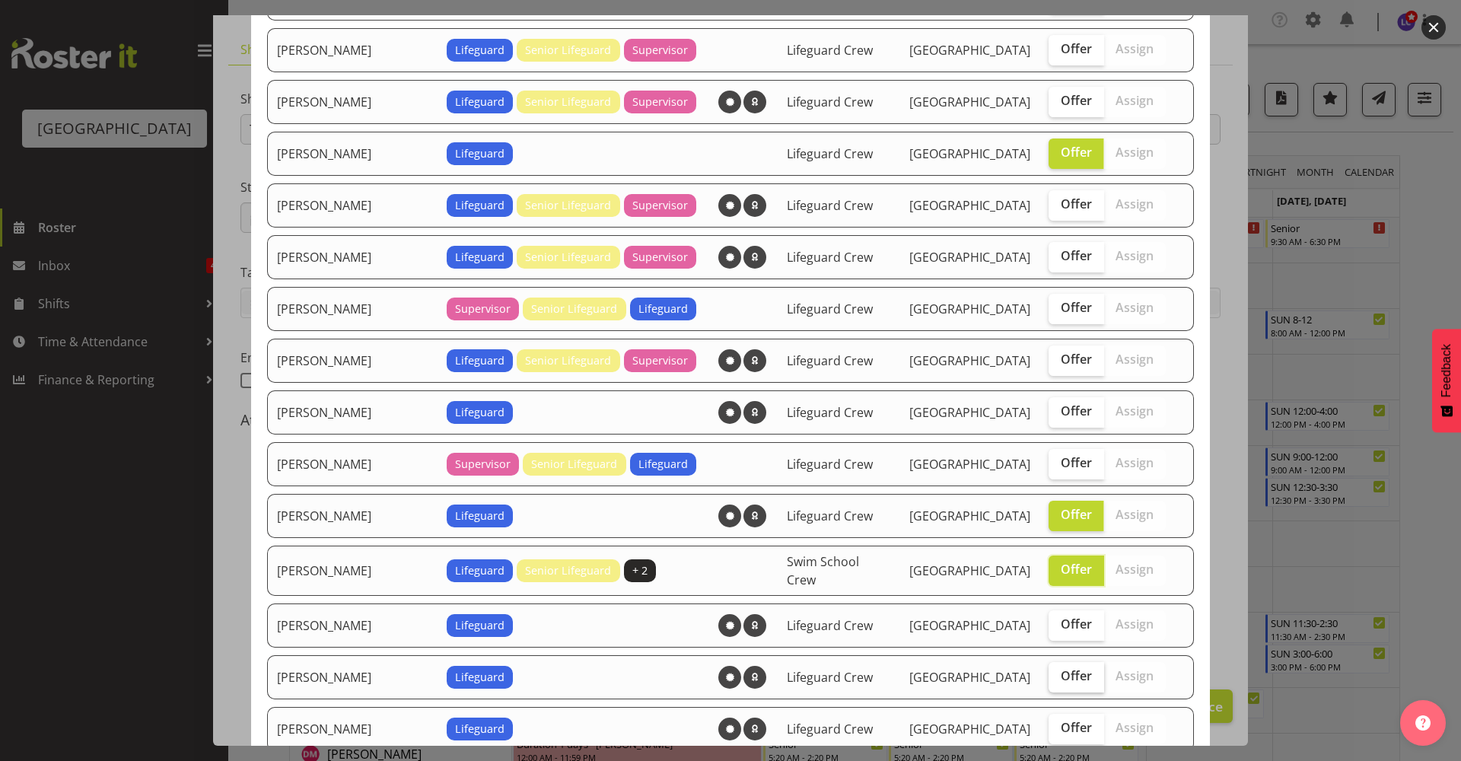
click at [1061, 673] on span "Offer" at bounding box center [1076, 675] width 31 height 15
click at [1059, 673] on input "Offer" at bounding box center [1054, 676] width 10 height 10
checkbox input "true"
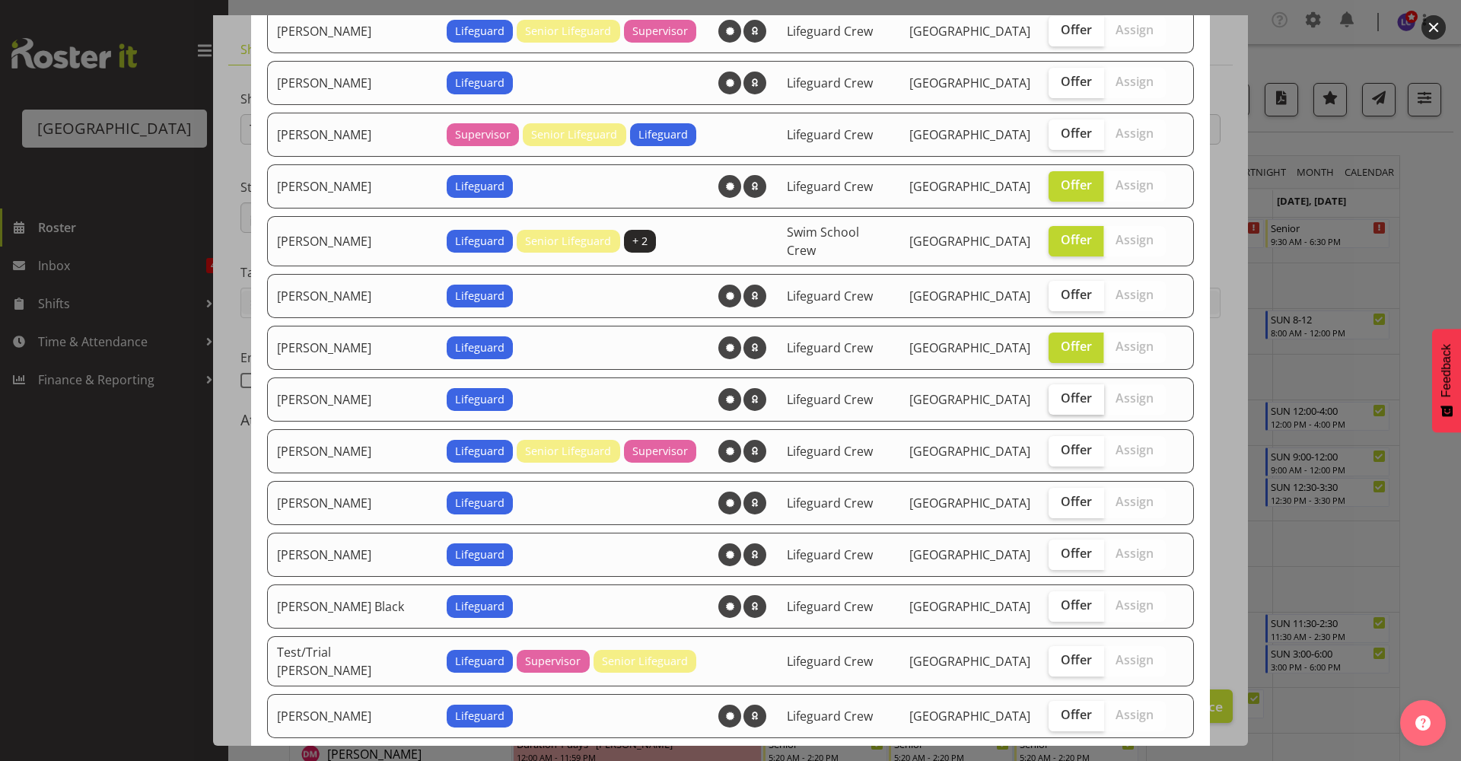
click at [1056, 384] on label "Offer" at bounding box center [1077, 399] width 56 height 30
click at [1056, 393] on input "Offer" at bounding box center [1054, 398] width 10 height 10
checkbox input "true"
click at [1056, 504] on label "Offer" at bounding box center [1077, 503] width 56 height 30
click at [1056, 504] on input "Offer" at bounding box center [1054, 502] width 10 height 10
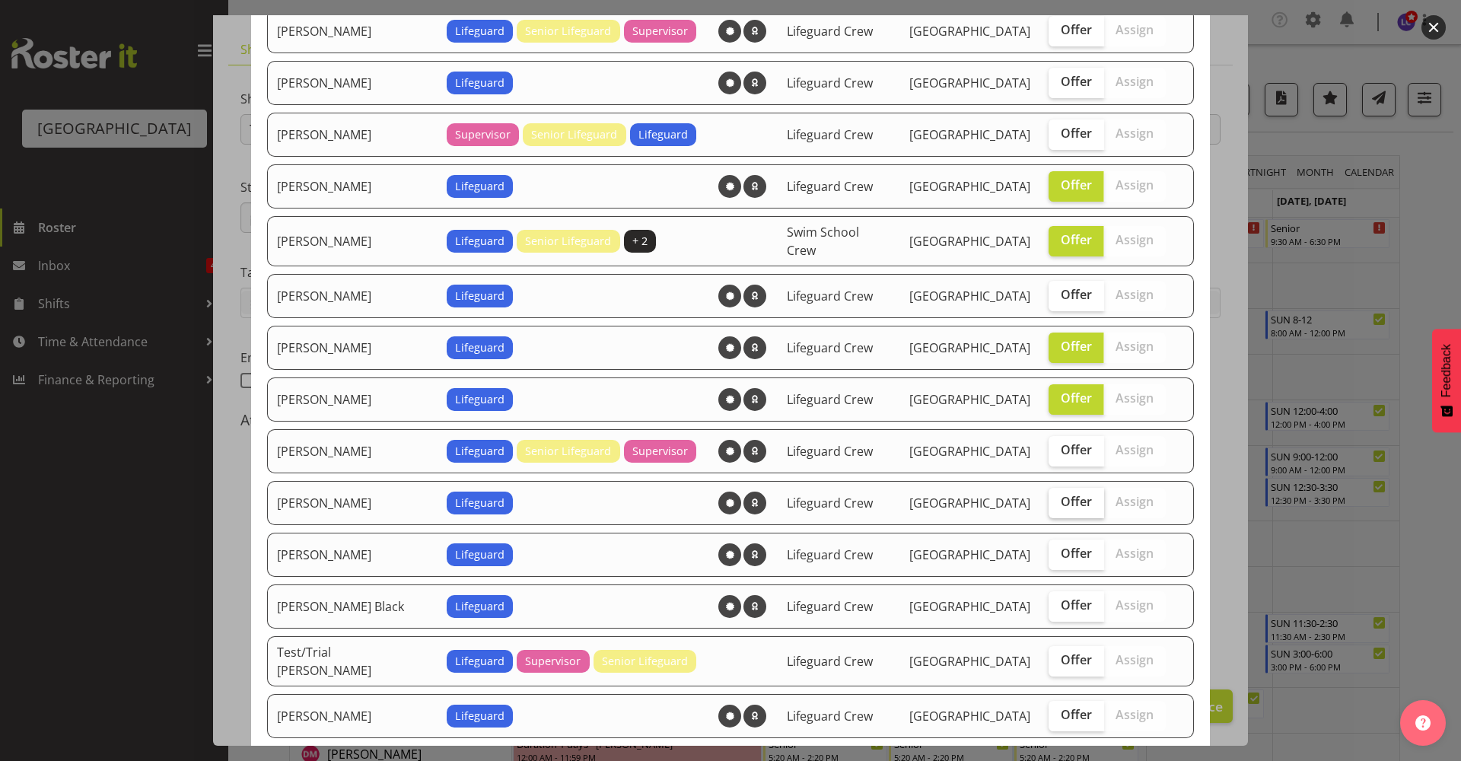
checkbox input "true"
click at [1061, 553] on span "Offer" at bounding box center [1076, 553] width 31 height 15
click at [1053, 553] on input "Offer" at bounding box center [1054, 554] width 10 height 10
checkbox input "true"
click at [1061, 707] on span "Offer" at bounding box center [1076, 714] width 31 height 15
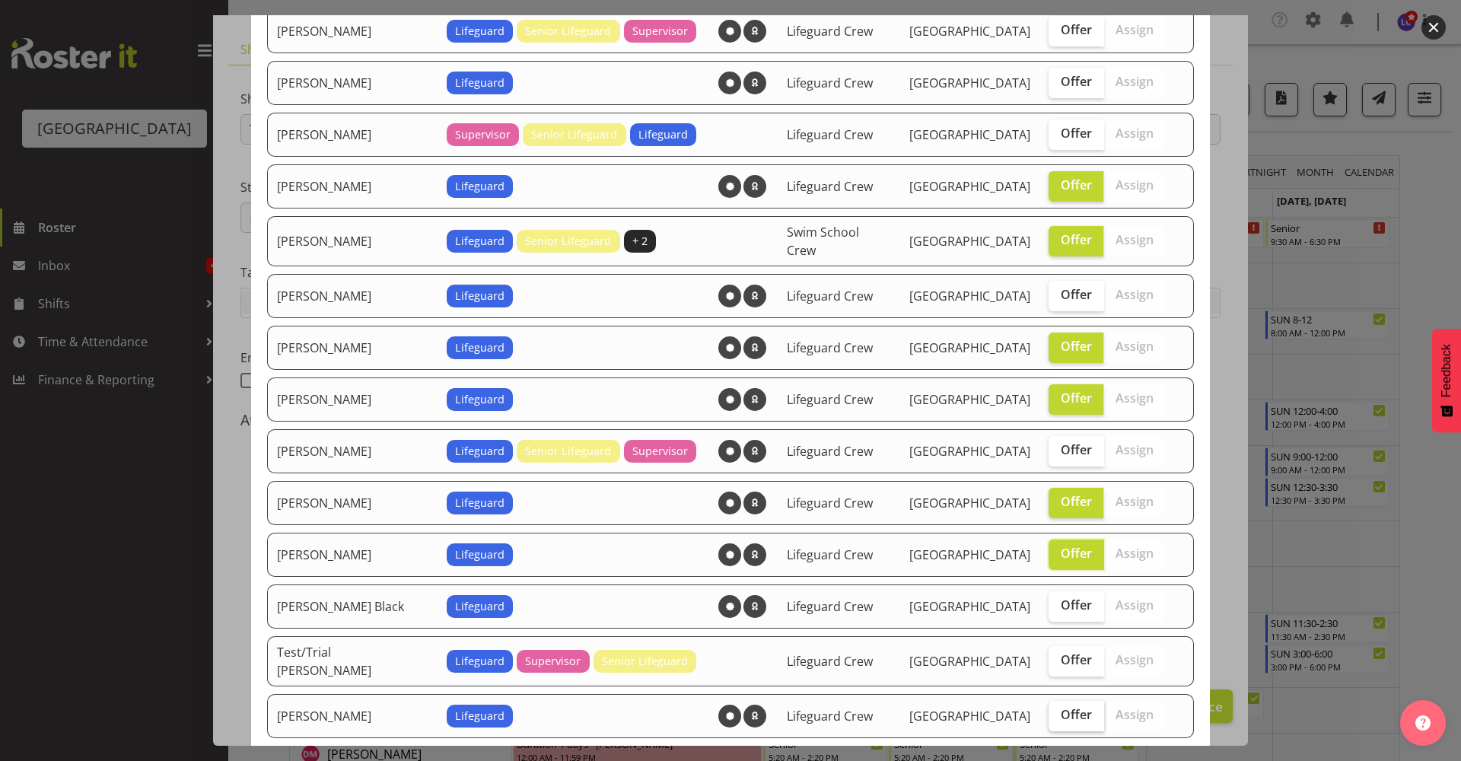
click at [1057, 710] on input "Offer" at bounding box center [1054, 715] width 10 height 10
checkbox input "true"
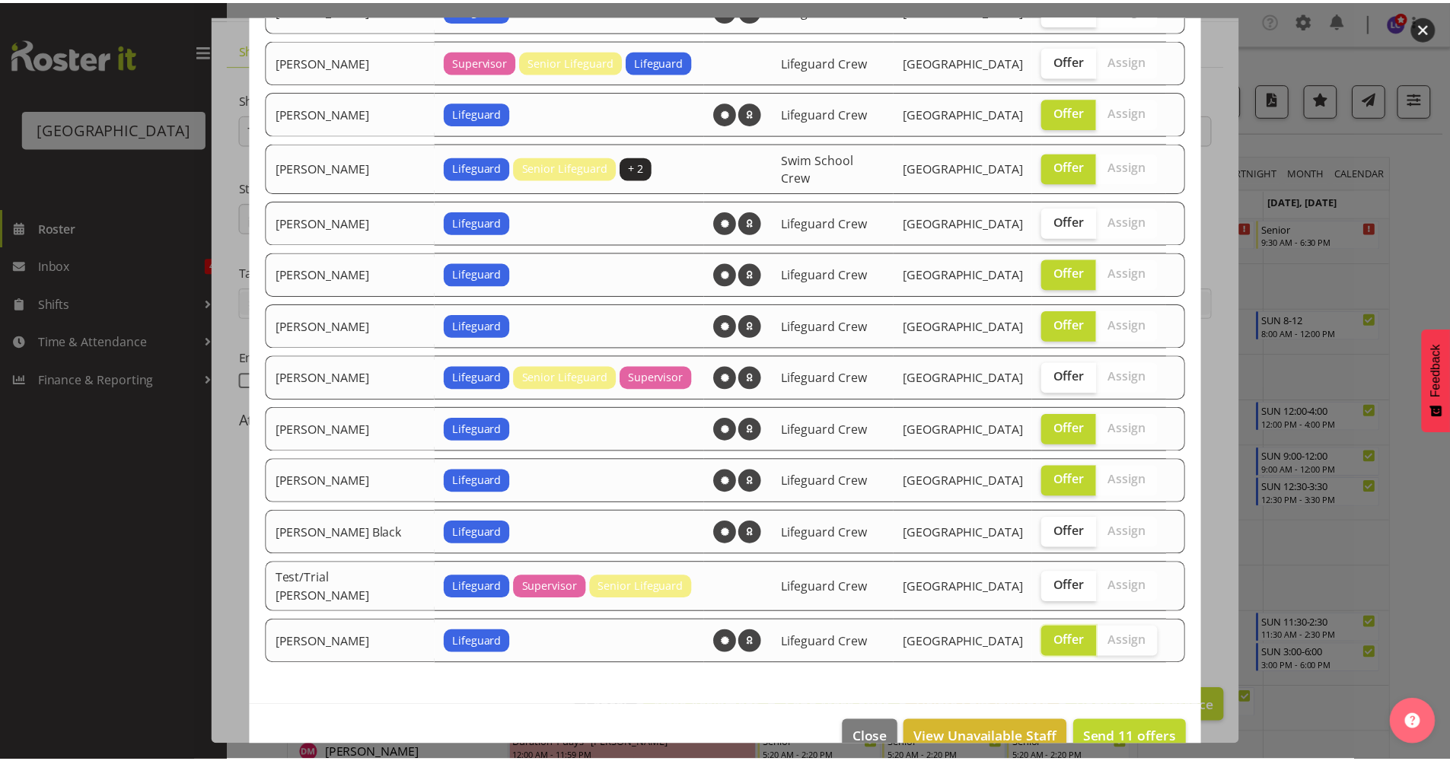
scroll to position [1083, 0]
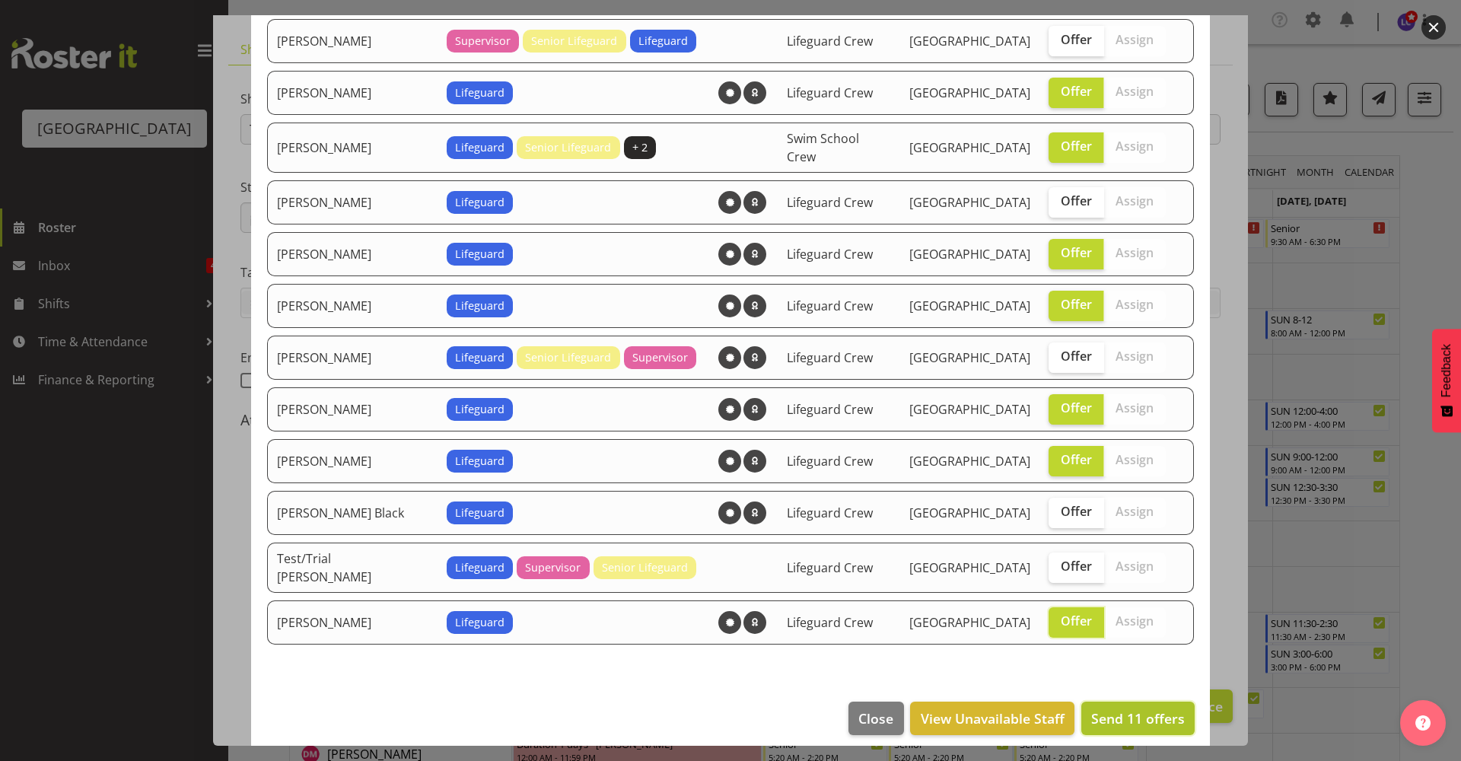
click at [1132, 709] on span "Send 11 offers" at bounding box center [1138, 718] width 94 height 18
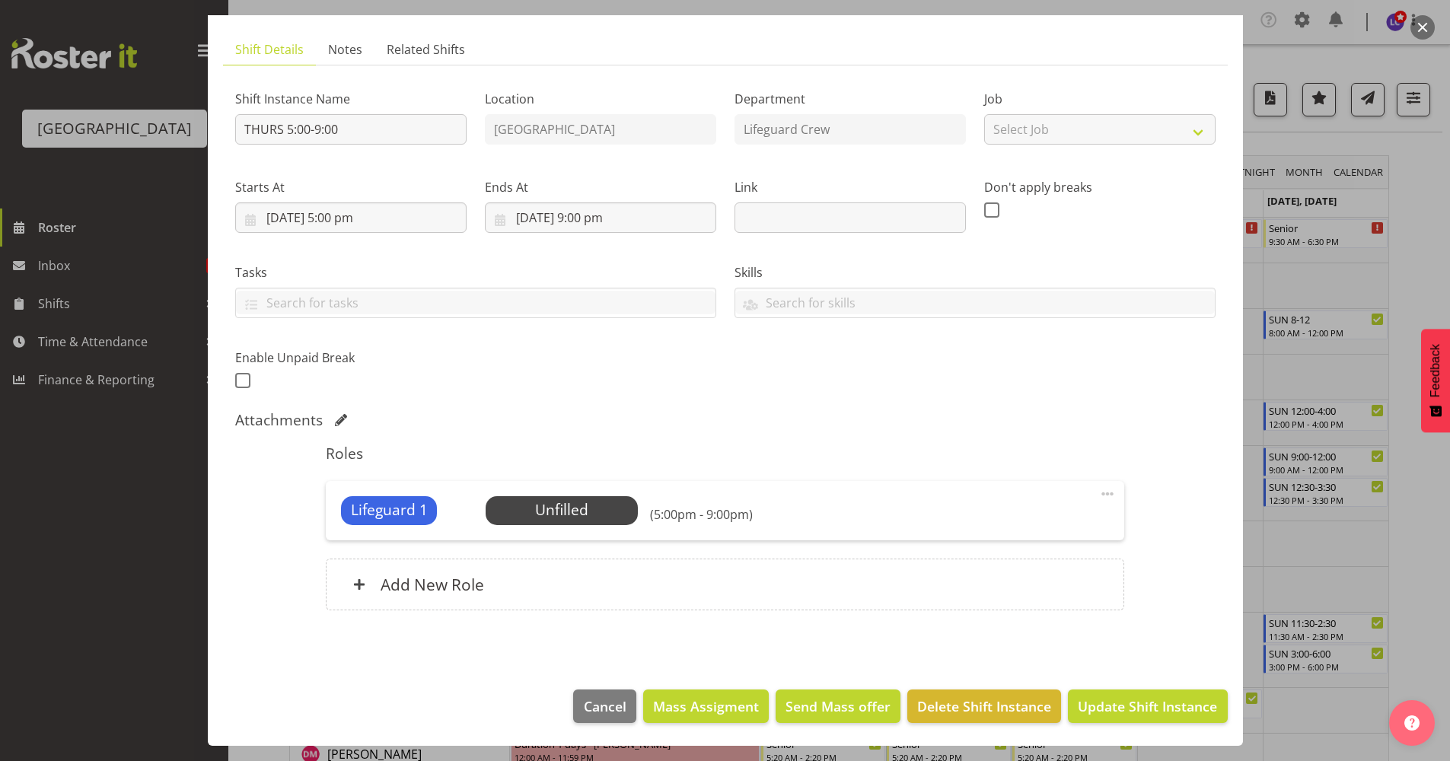
scroll to position [330, 0]
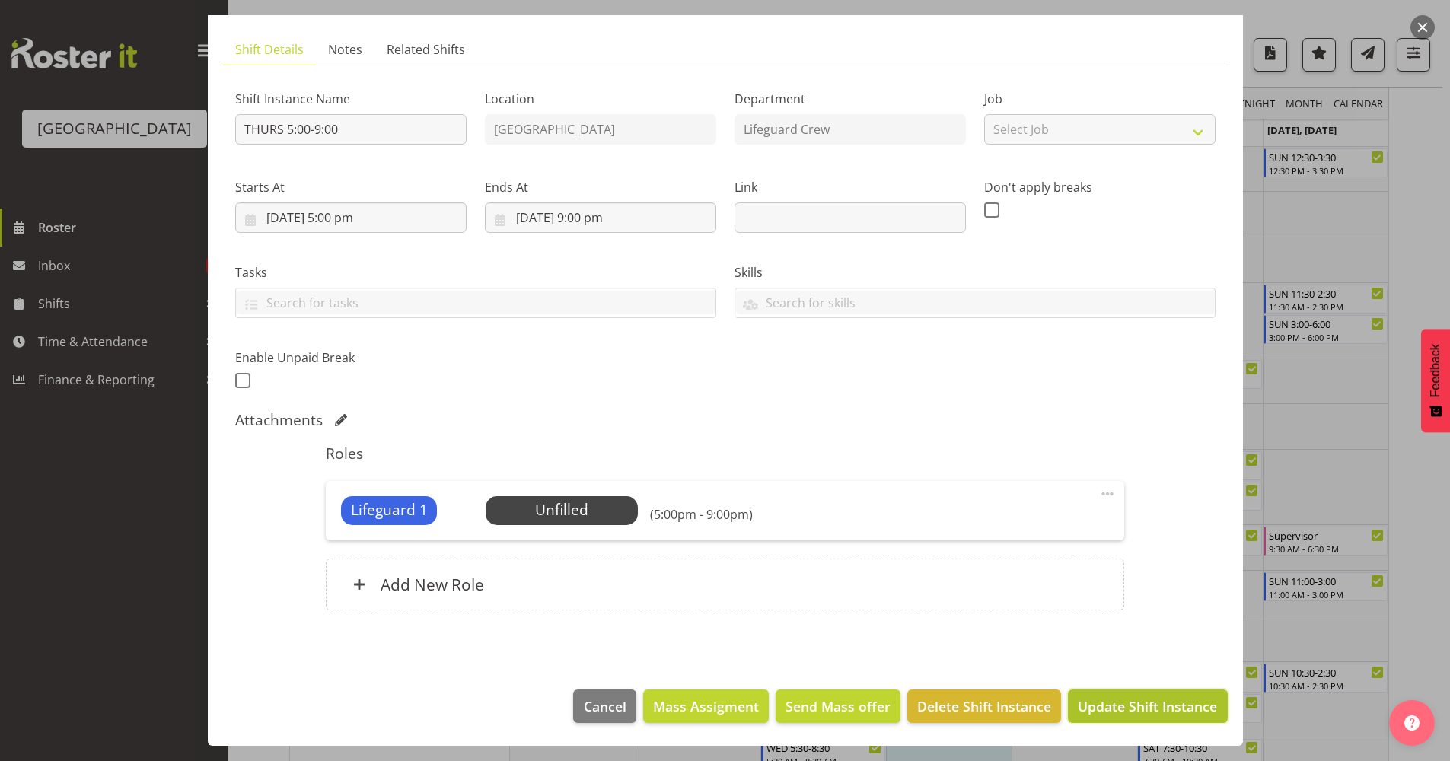
click at [1104, 702] on span "Update Shift Instance" at bounding box center [1147, 706] width 139 height 20
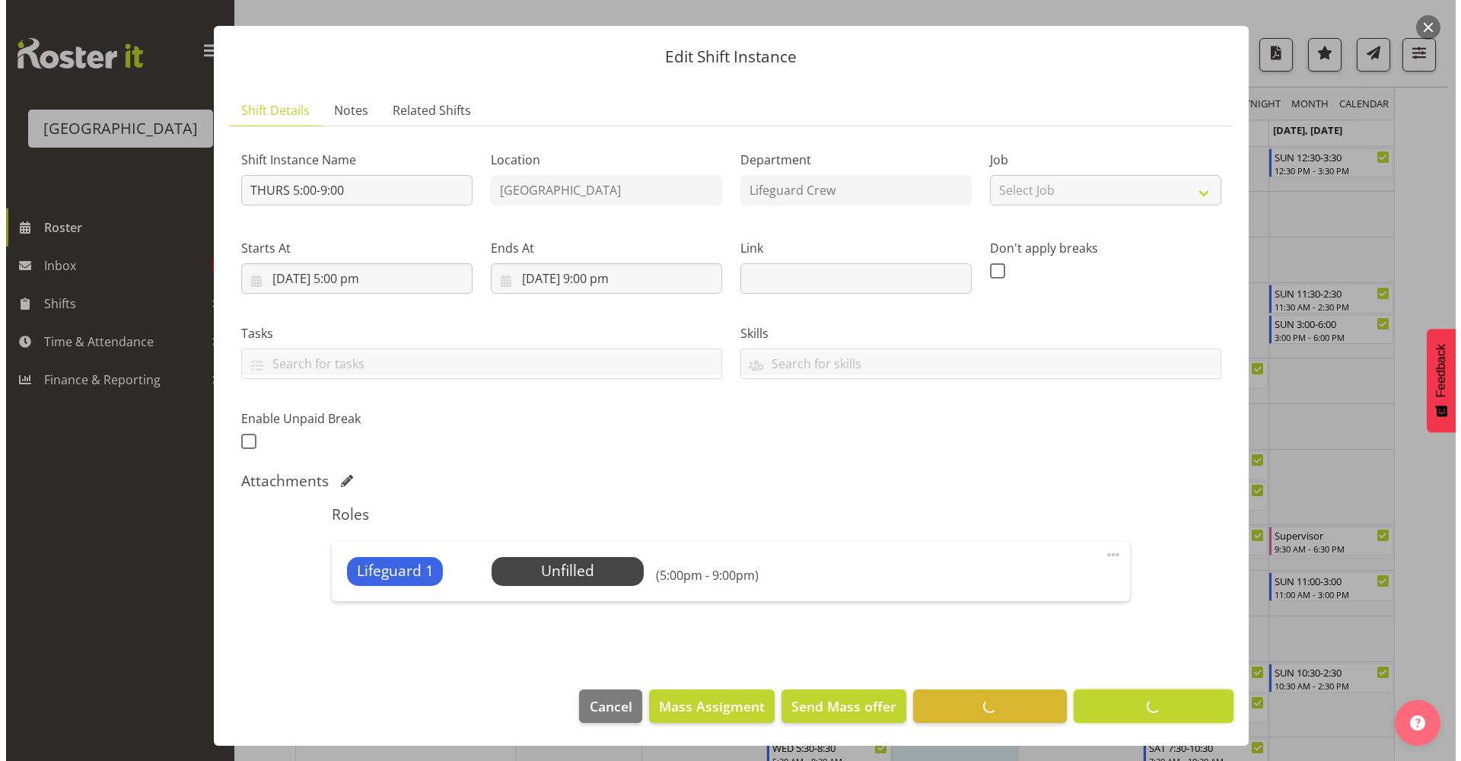
scroll to position [0, 0]
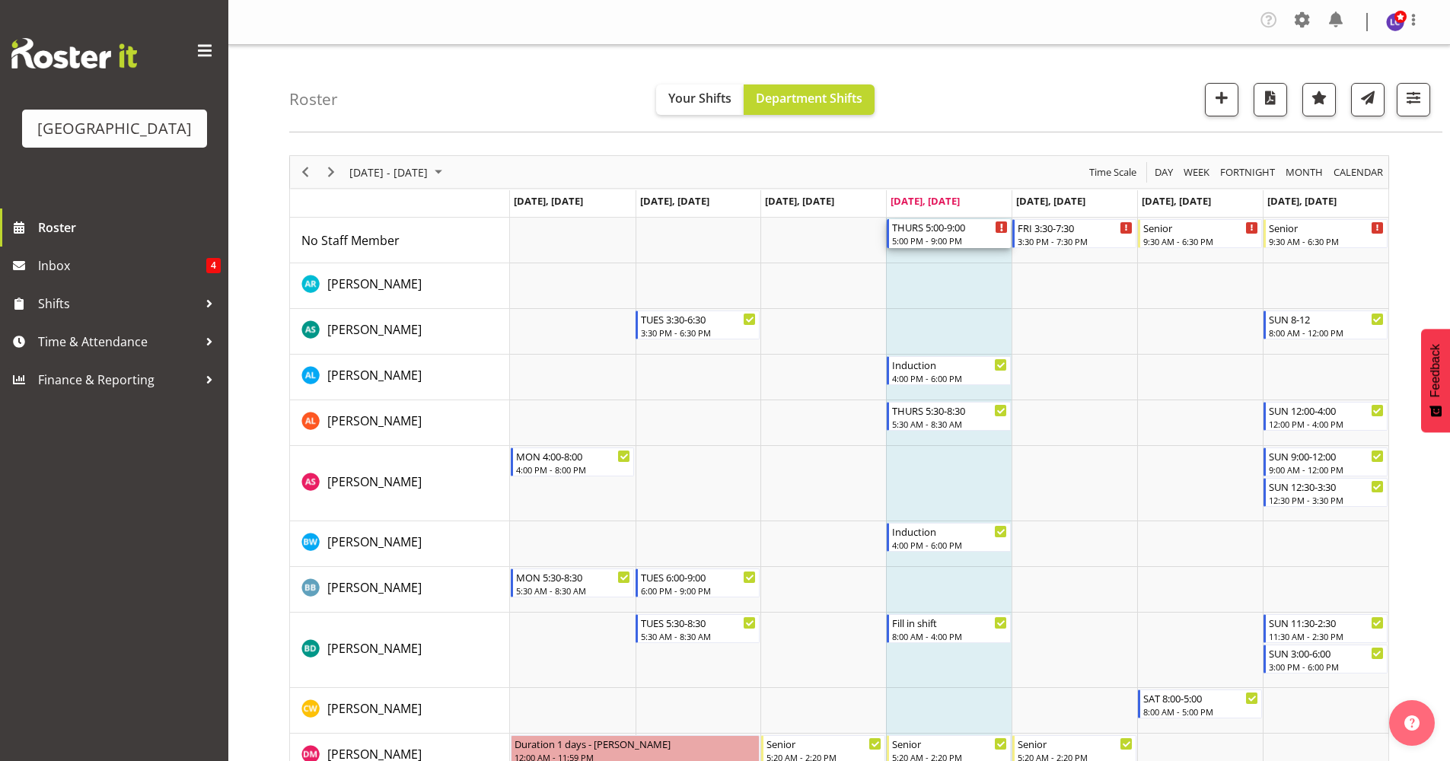
click at [964, 240] on div "5:00 PM - 9:00 PM" at bounding box center [950, 240] width 116 height 12
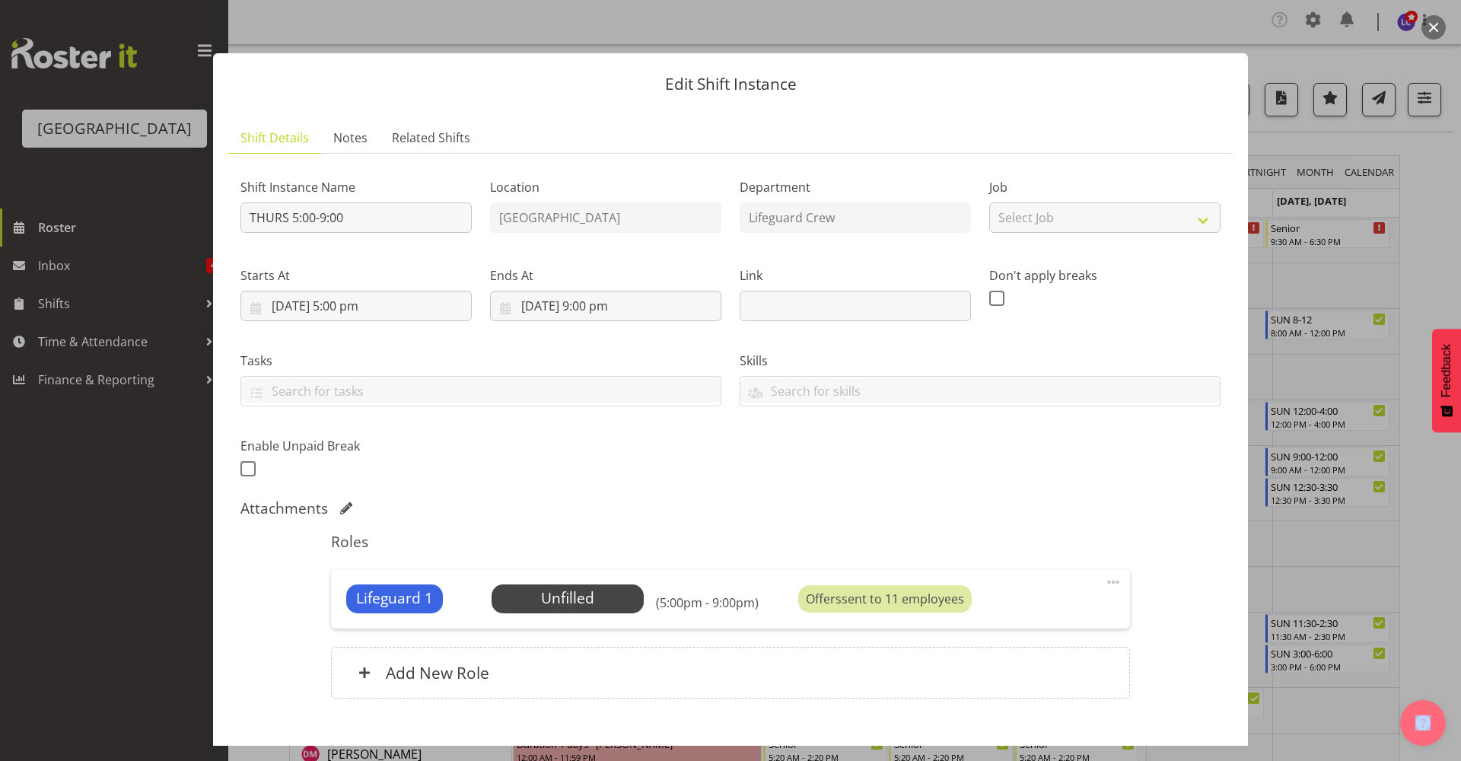
click at [1430, 20] on button "button" at bounding box center [1434, 27] width 24 height 24
